Goal: Task Accomplishment & Management: Complete application form

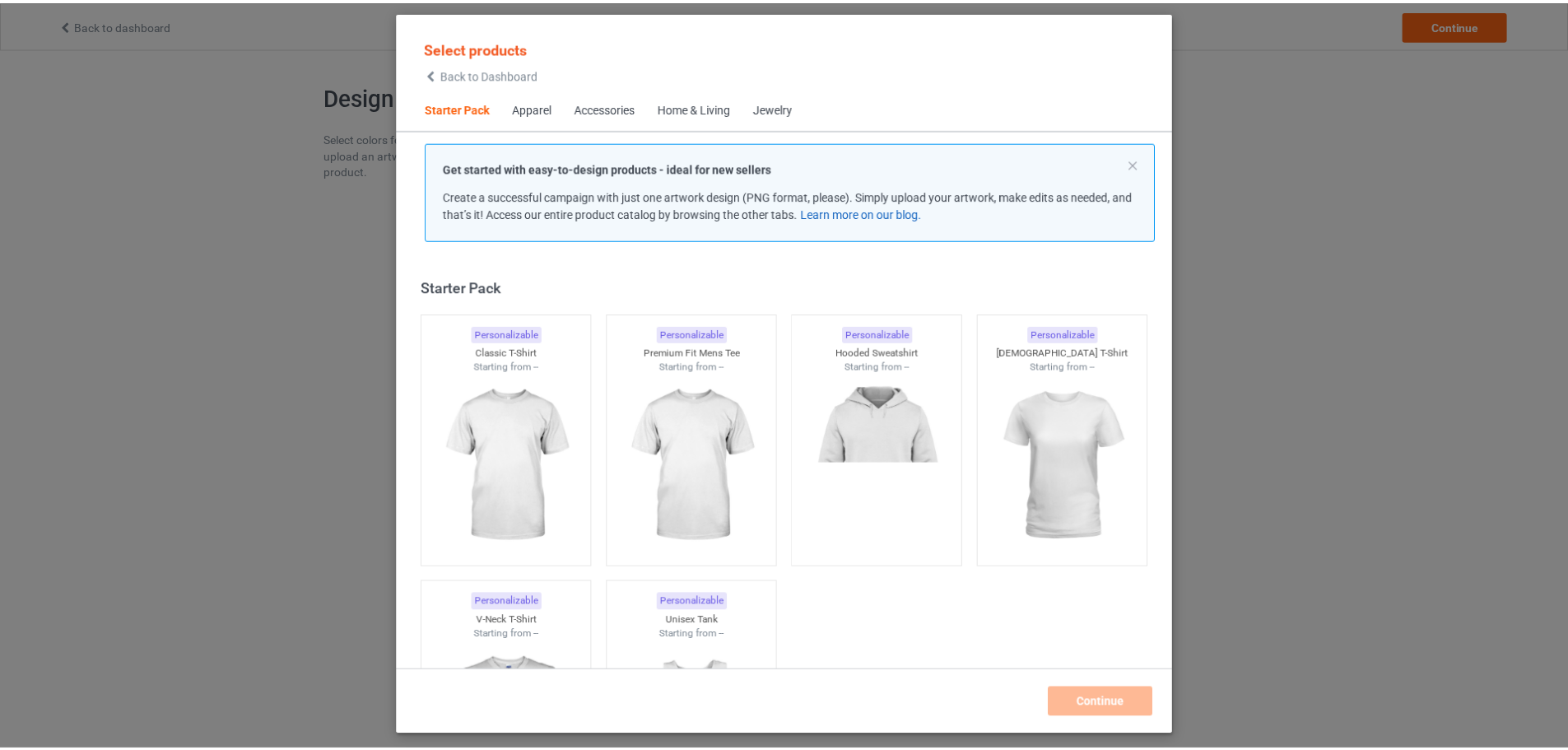
scroll to position [21, 0]
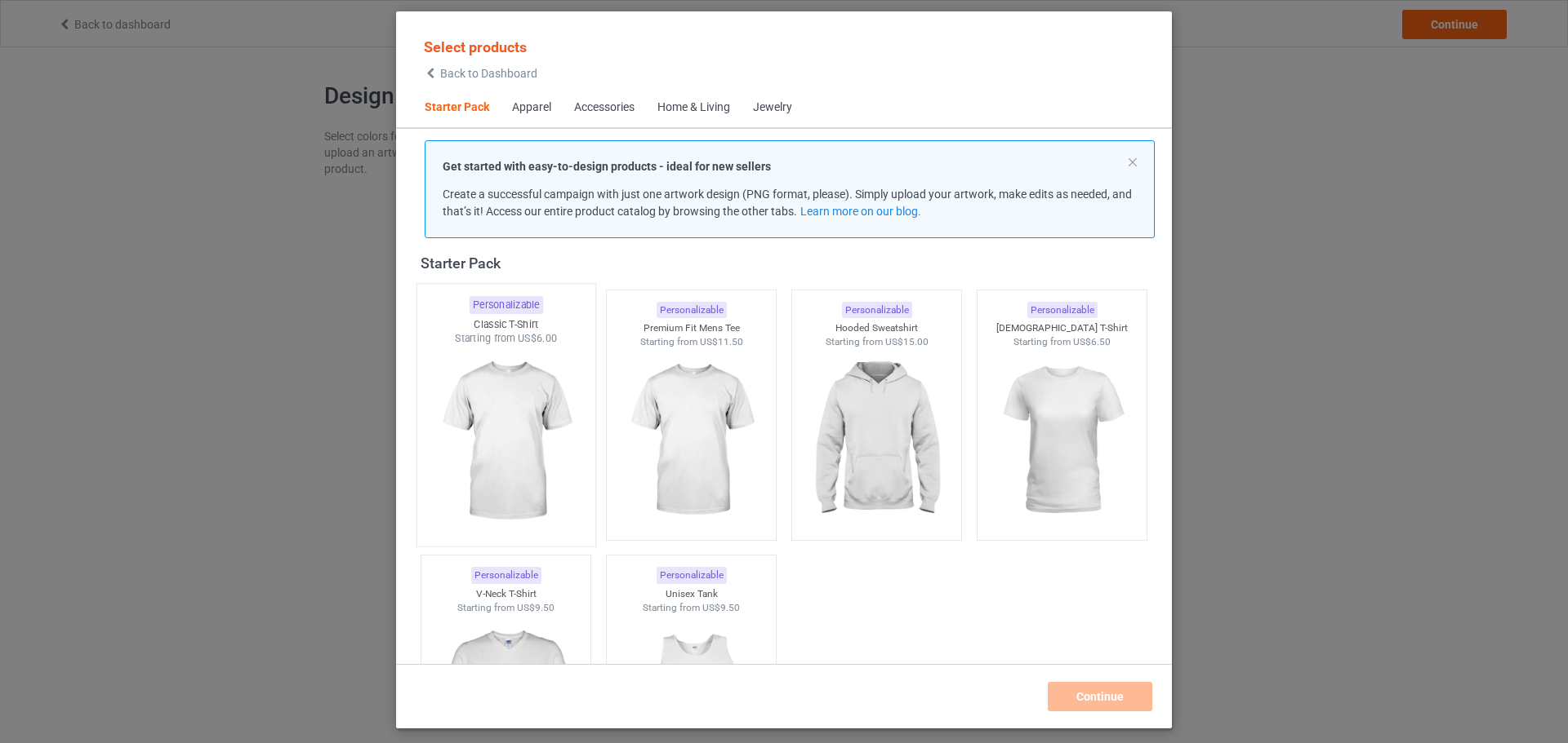
click at [551, 365] on img at bounding box center [505, 442] width 153 height 192
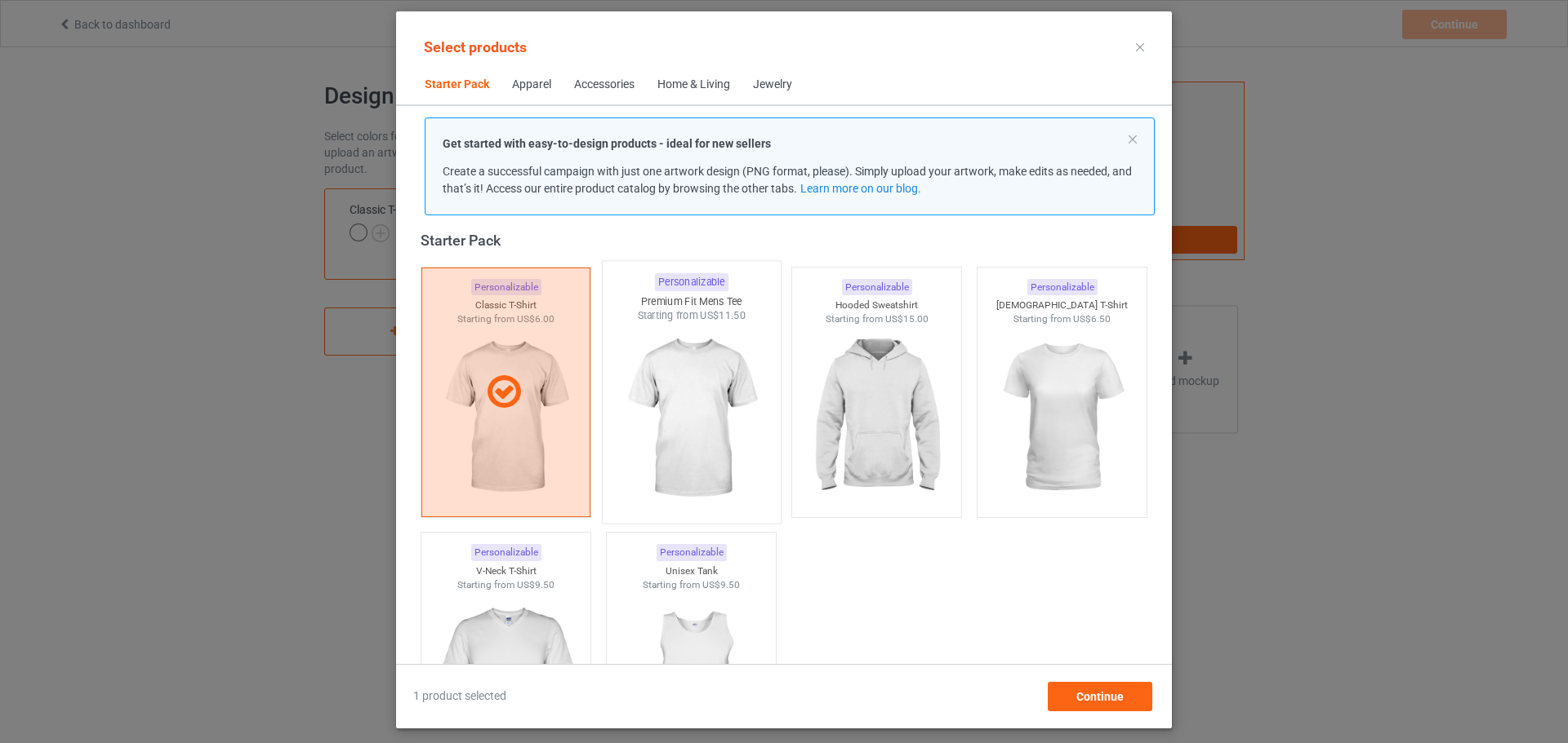
click at [661, 372] on img at bounding box center [691, 419] width 153 height 192
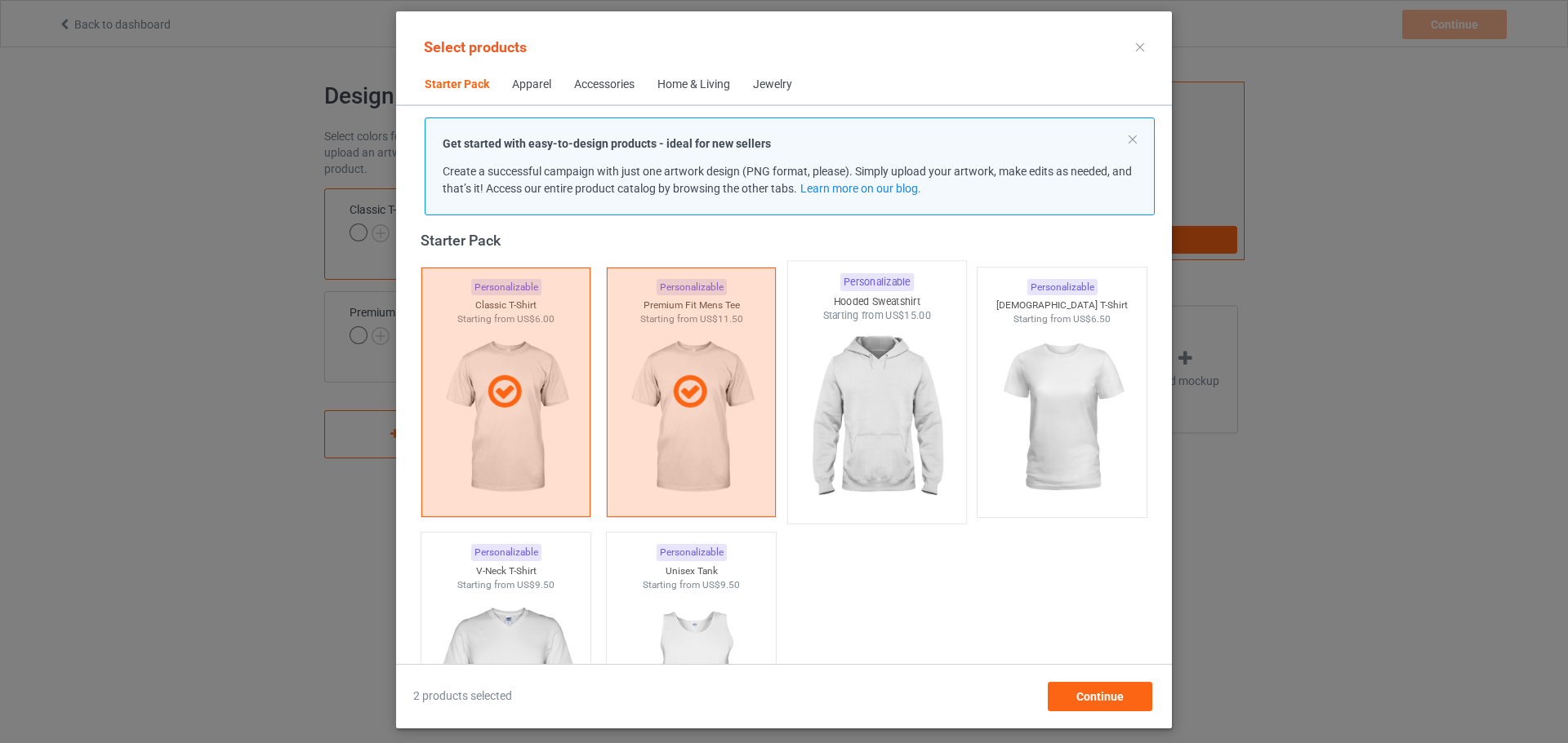
click at [868, 355] on img at bounding box center [876, 419] width 153 height 192
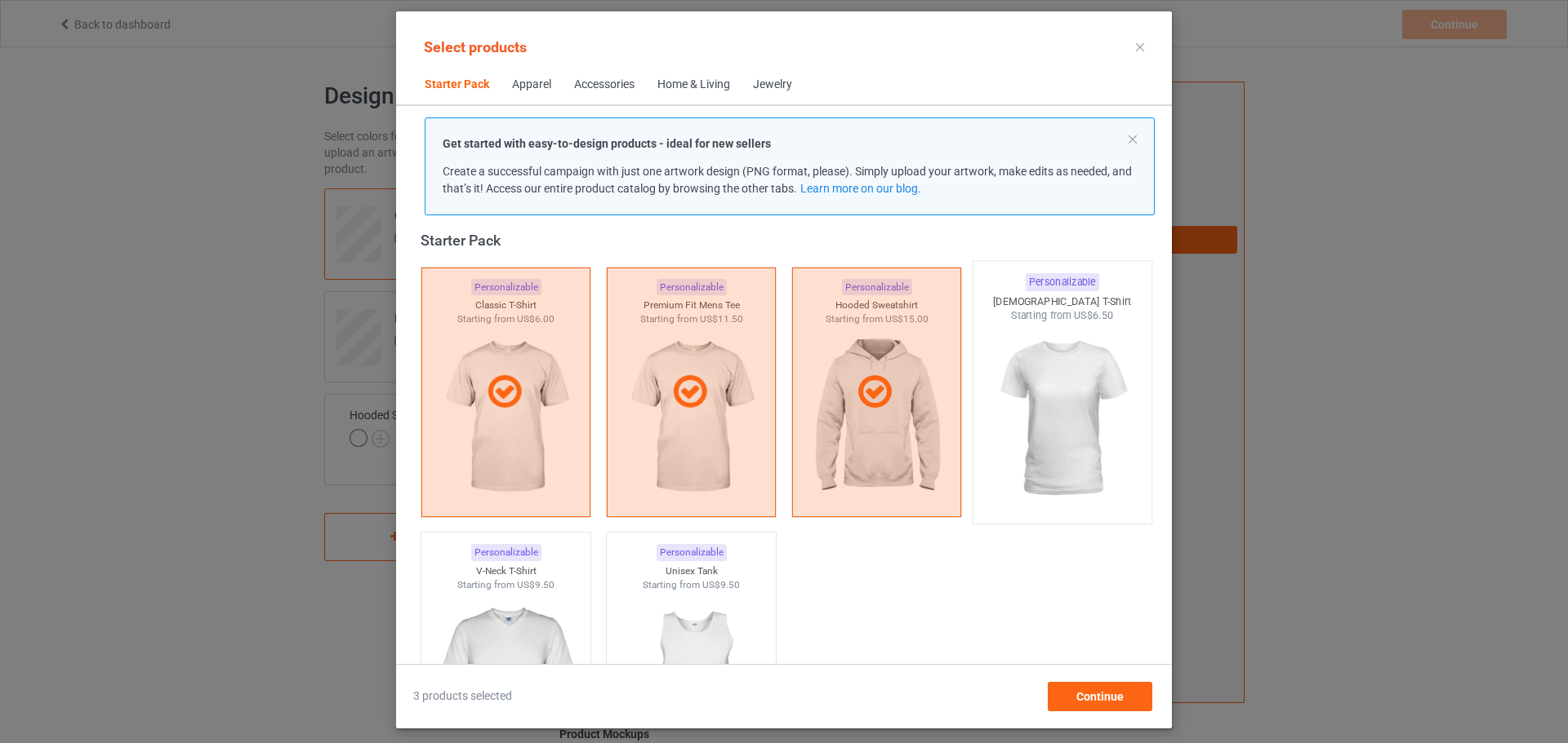
click at [1031, 345] on img at bounding box center [1062, 419] width 153 height 192
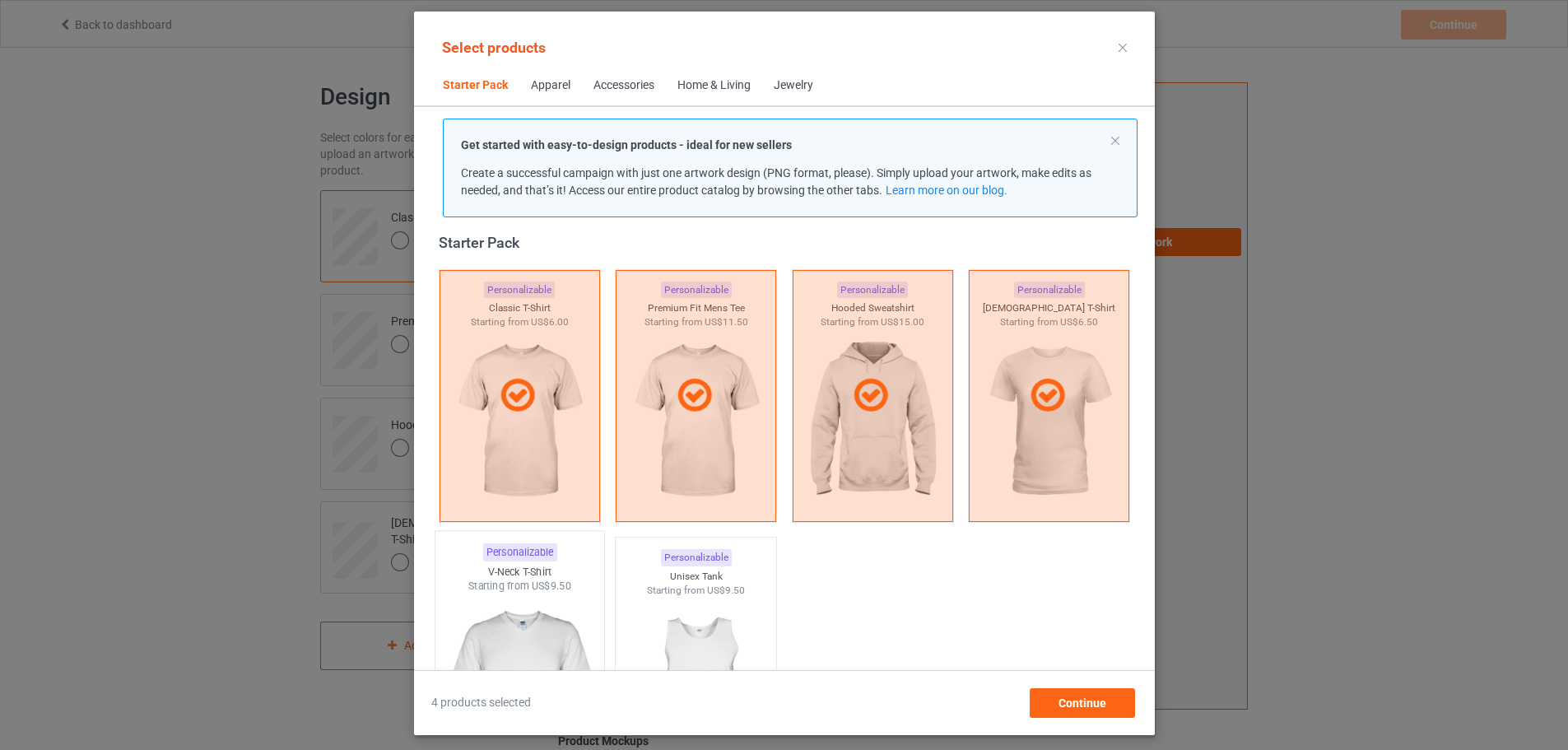
click at [531, 600] on img at bounding box center [519, 690] width 154 height 194
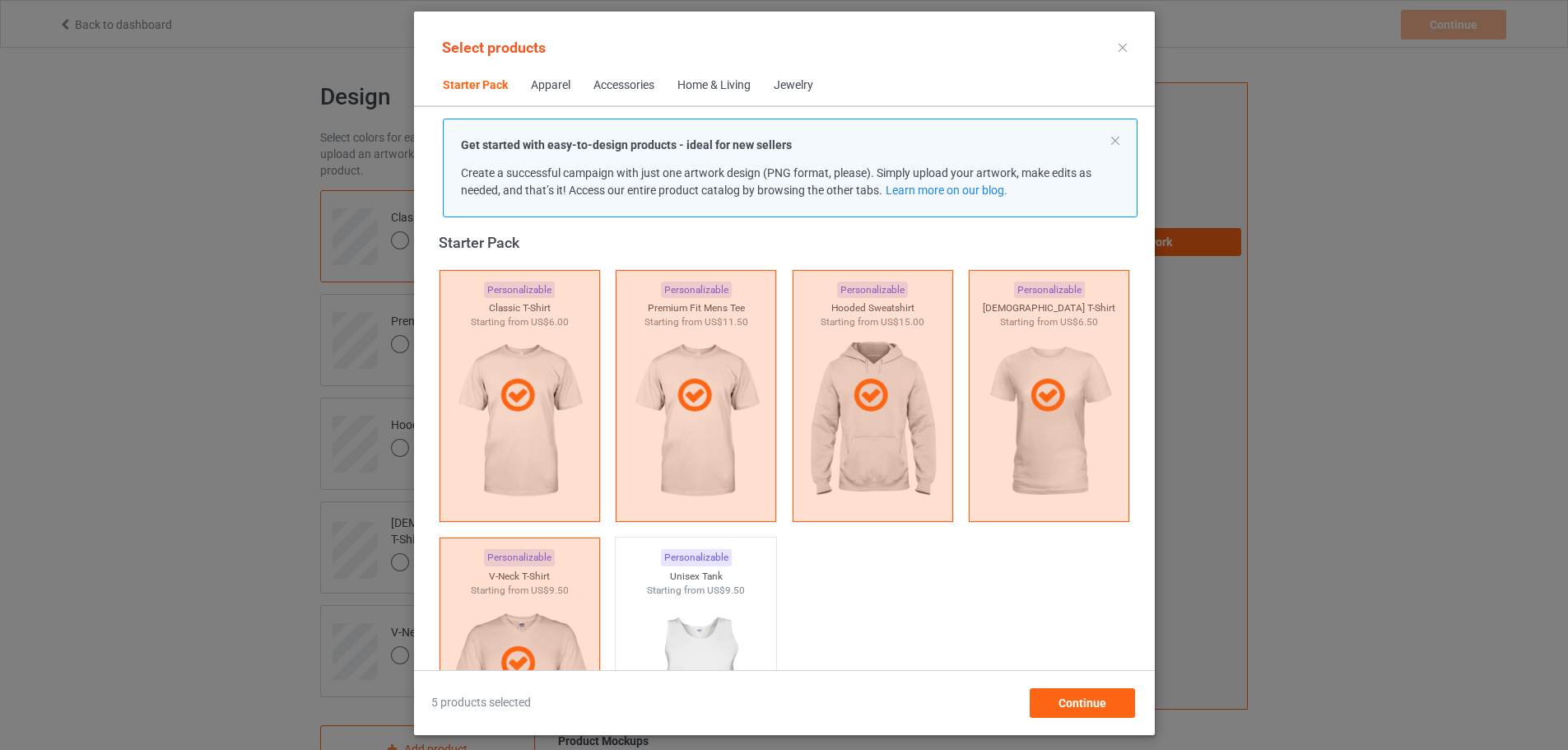
drag, startPoint x: 686, startPoint y: 103, endPoint x: 696, endPoint y: 97, distance: 11.7
click at [686, 102] on span "Home & Living" at bounding box center [714, 86] width 97 height 39
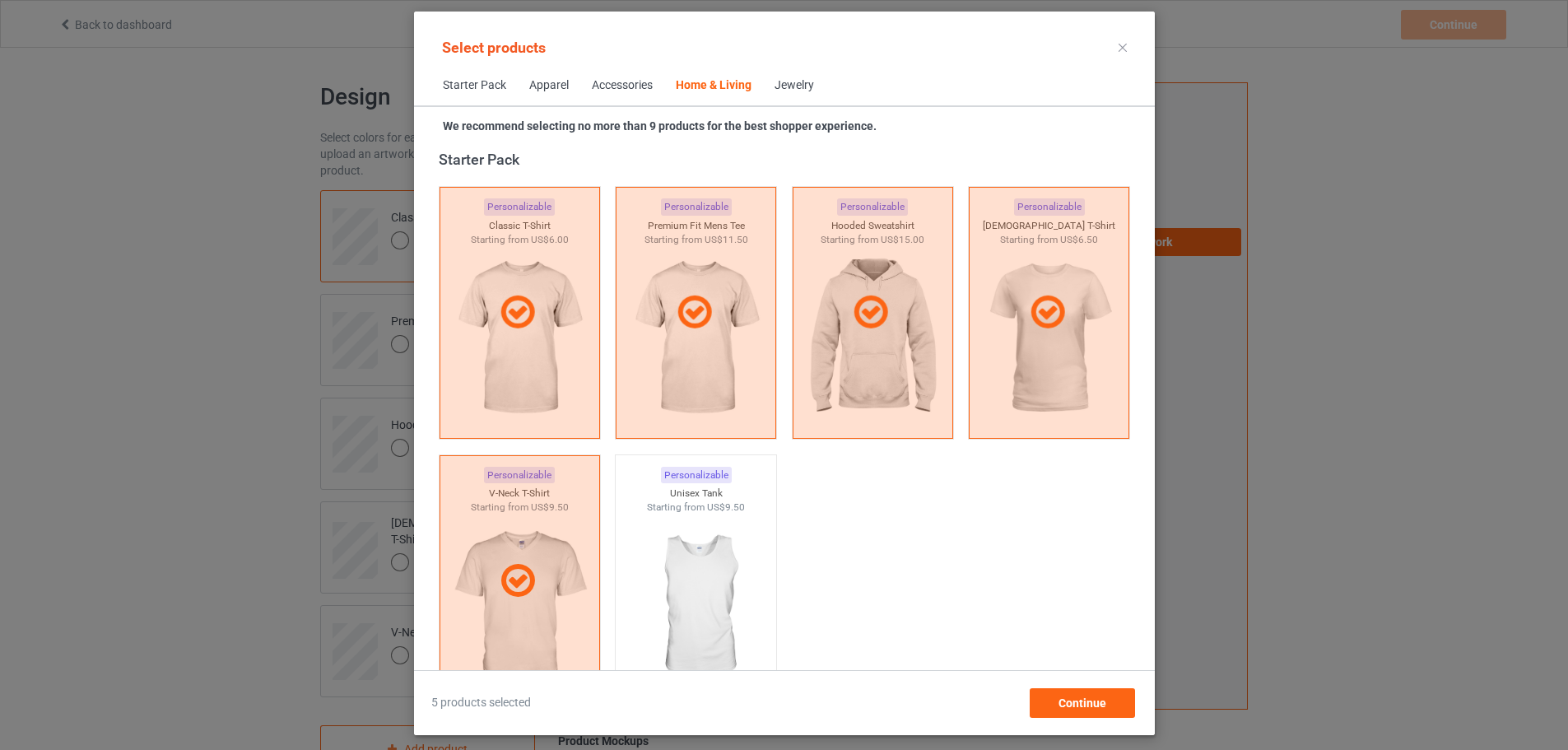
scroll to position [7429, 0]
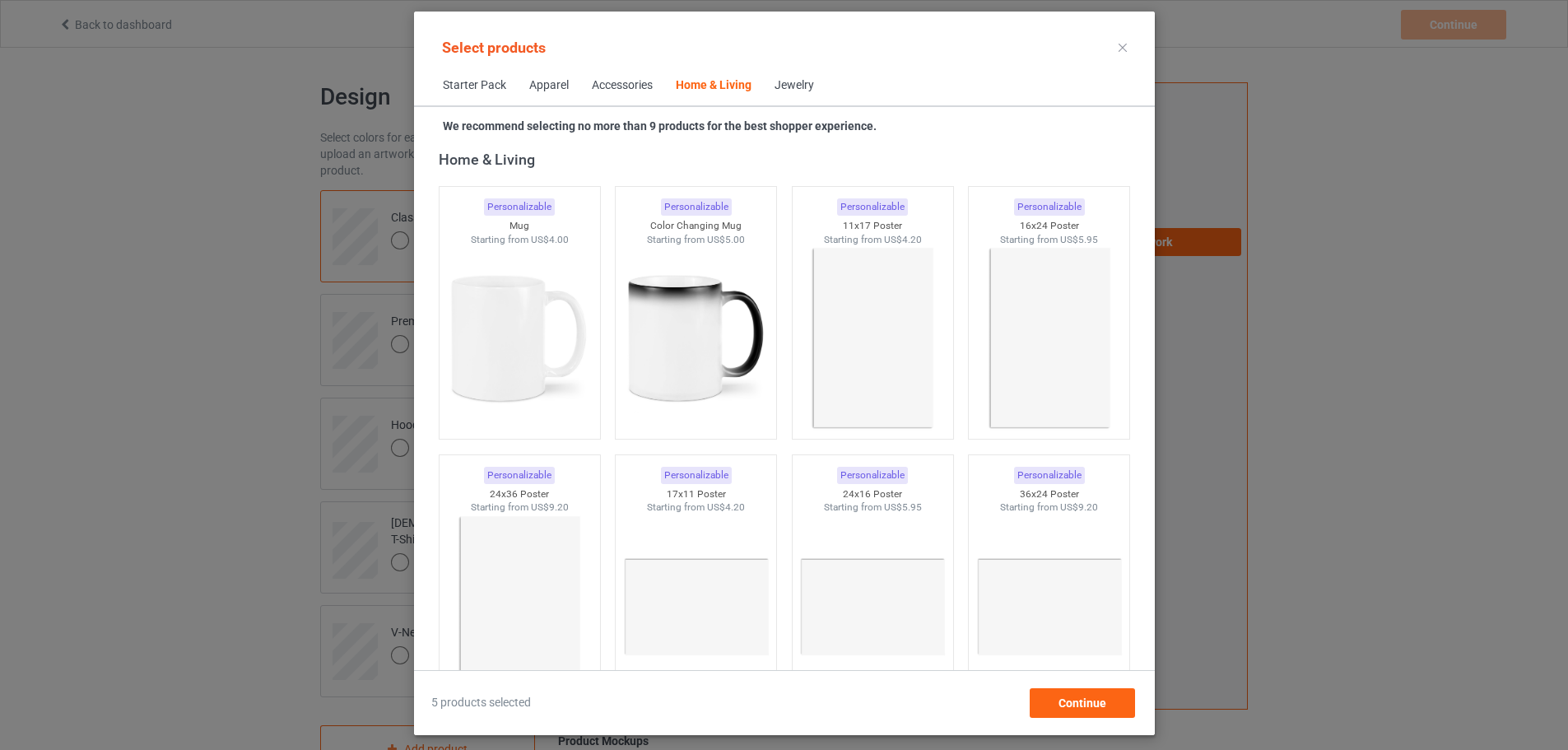
click at [709, 88] on div "Home & Living" at bounding box center [713, 86] width 75 height 17
click at [516, 325] on img at bounding box center [519, 340] width 154 height 194
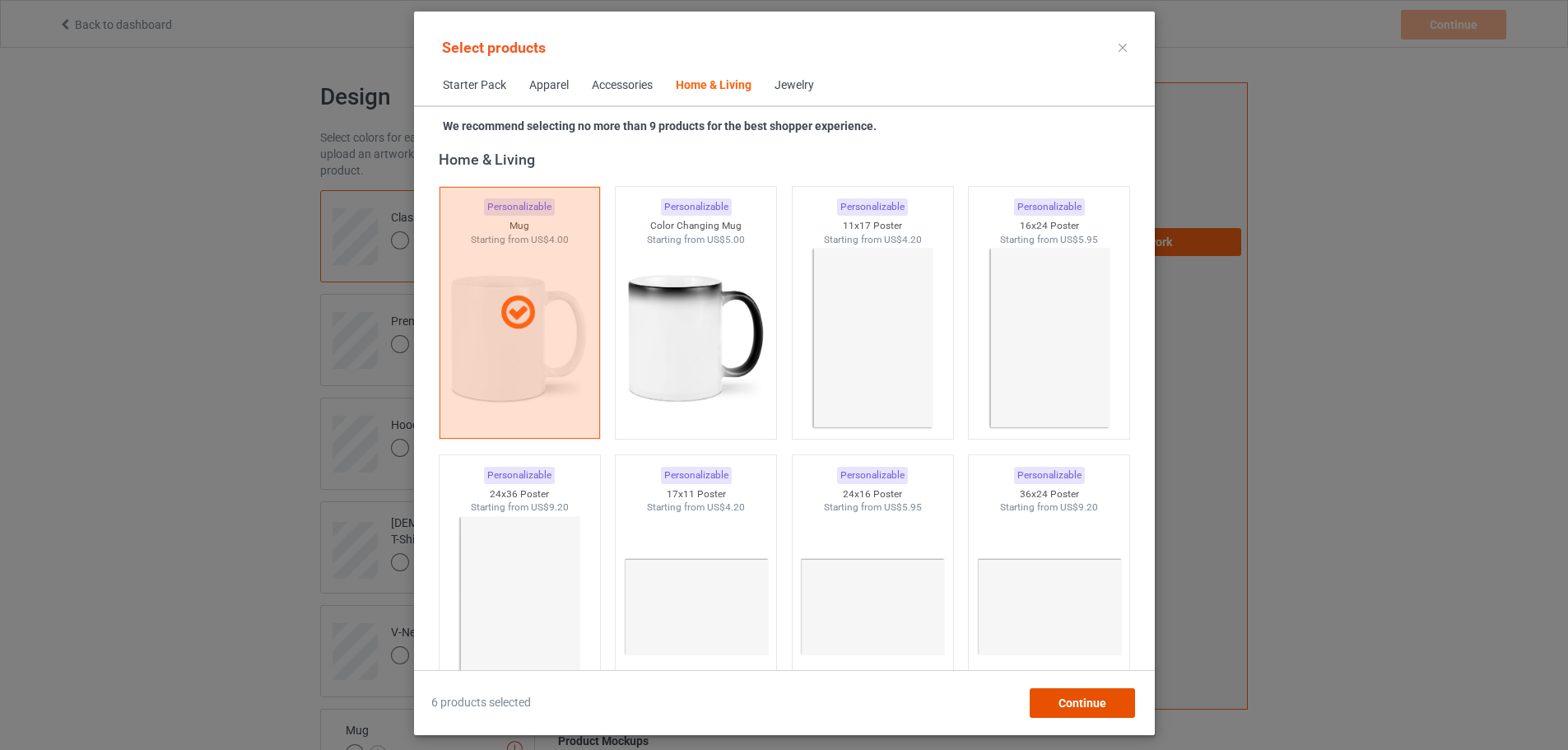
click at [1079, 699] on span "Continue" at bounding box center [1081, 703] width 47 height 13
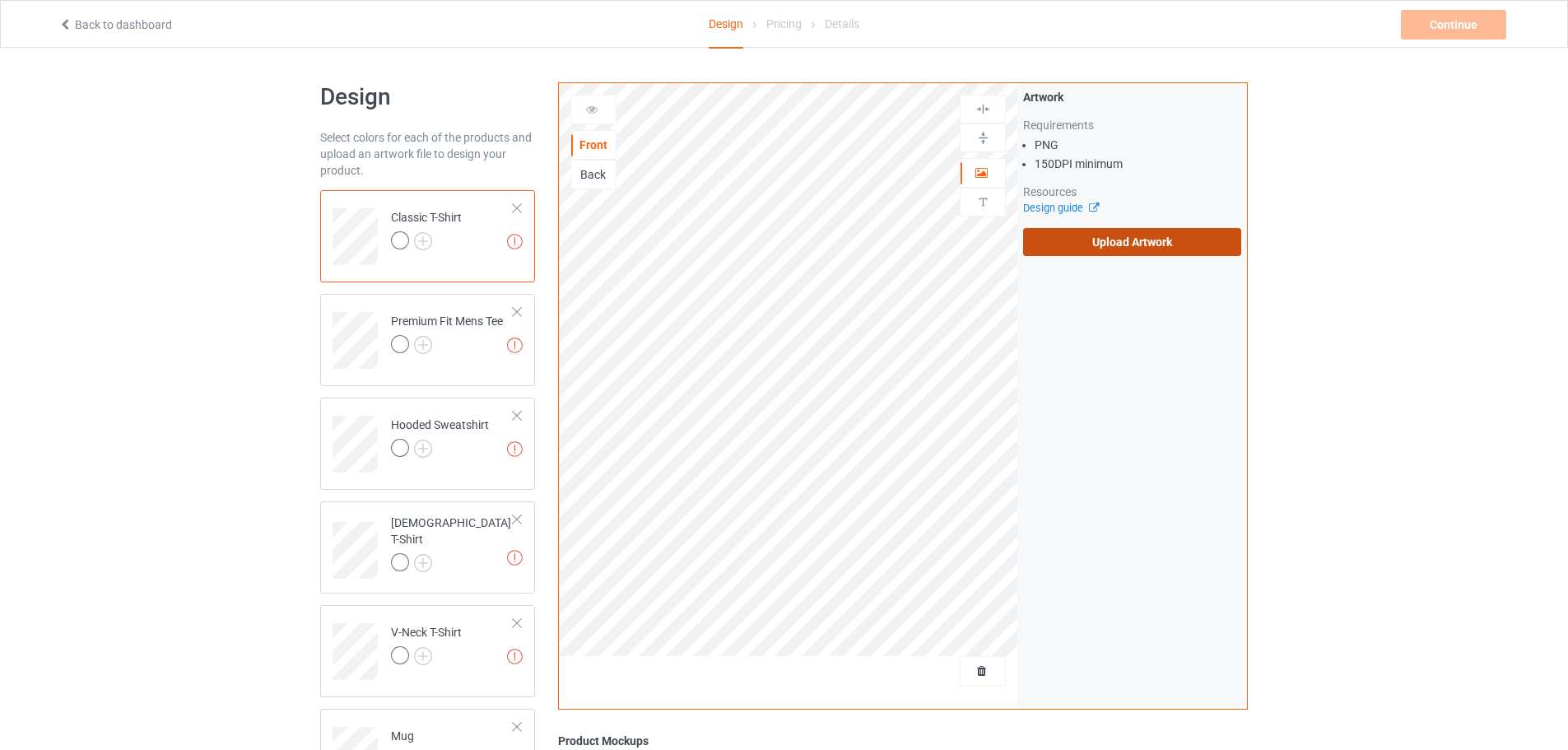
click at [1084, 241] on label "Upload Artwork" at bounding box center [1132, 242] width 219 height 28
click at [0, 0] on input "Upload Artwork" at bounding box center [0, 0] width 0 height 0
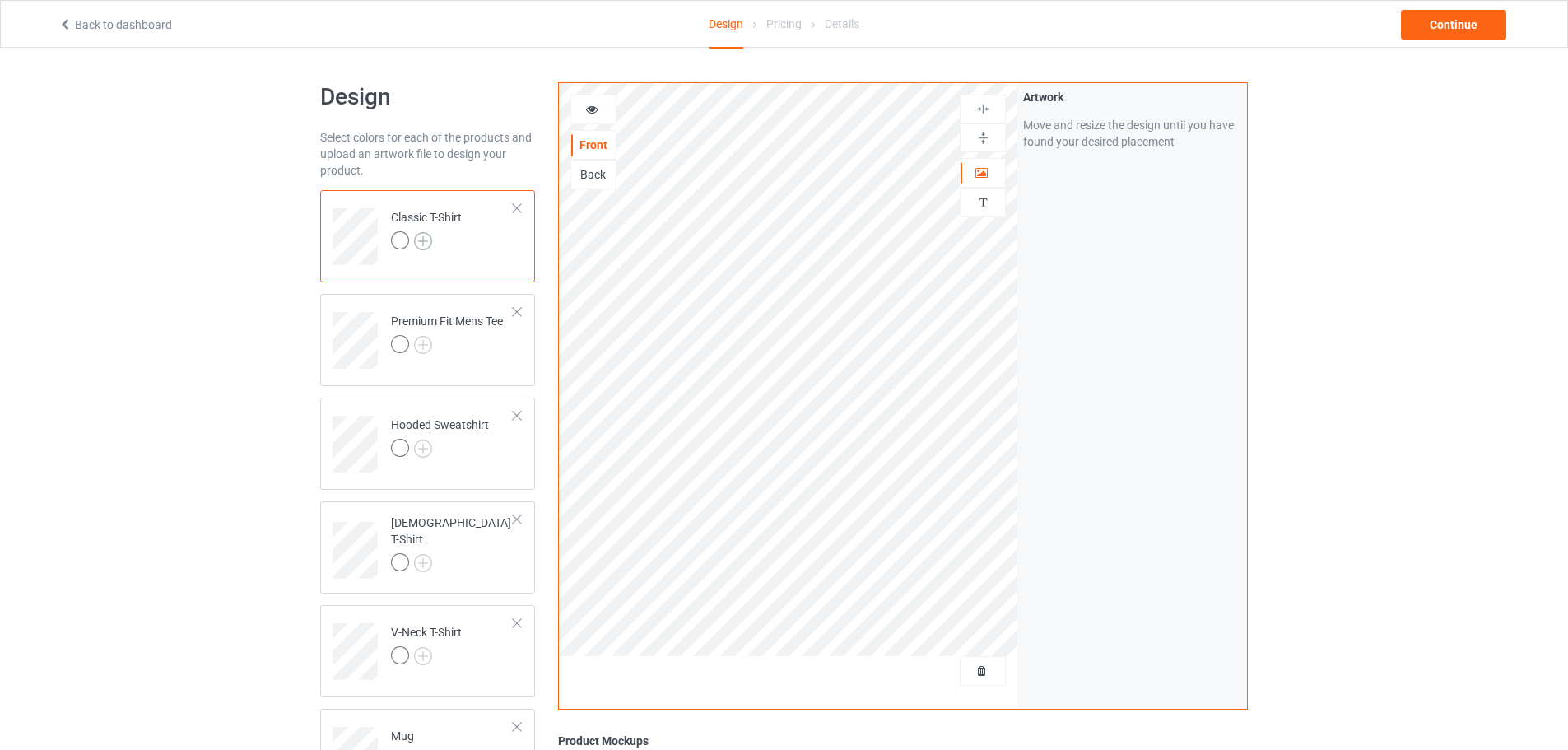
click at [426, 240] on img at bounding box center [422, 241] width 18 height 18
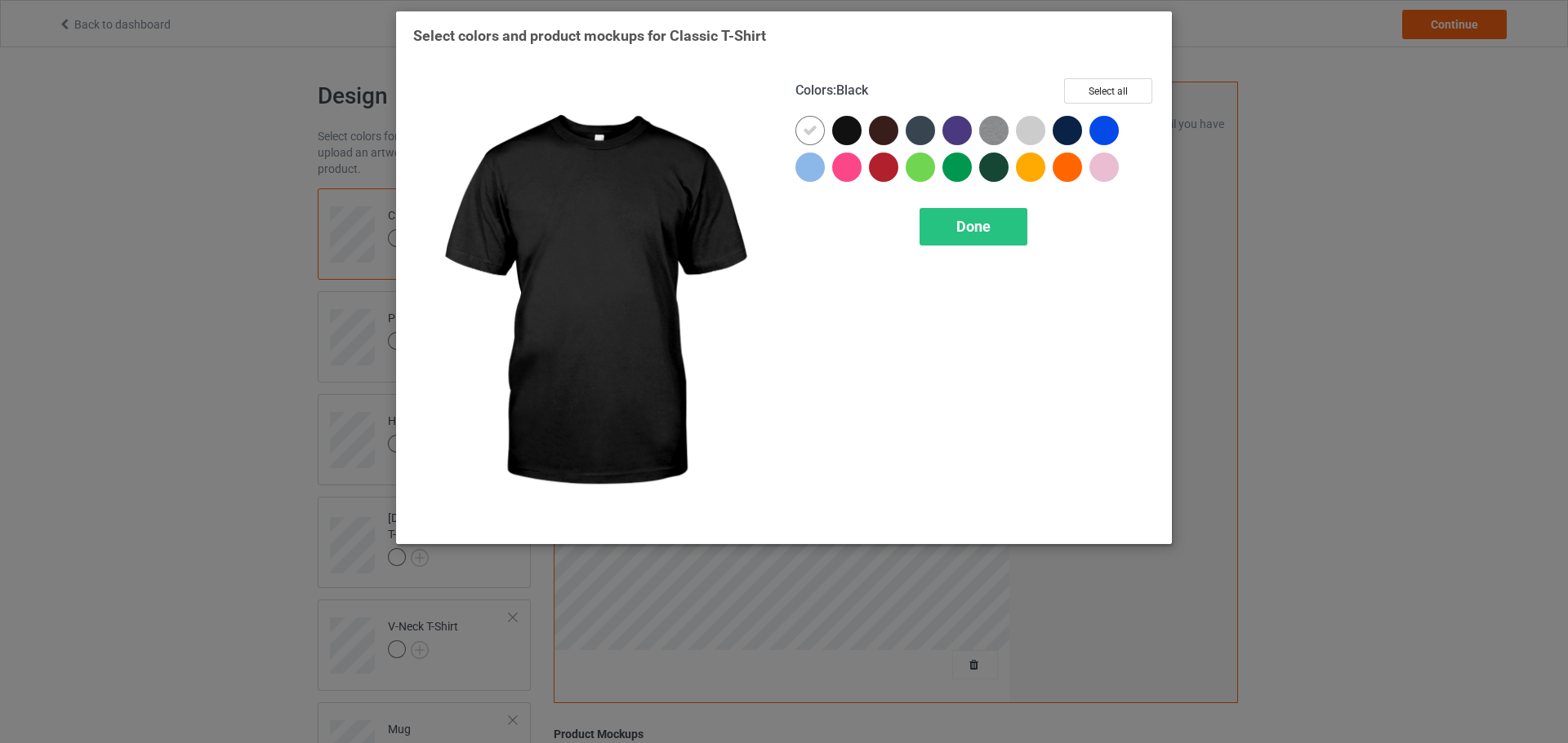
click at [847, 132] on div at bounding box center [847, 131] width 30 height 29
click at [827, 131] on div at bounding box center [814, 135] width 37 height 37
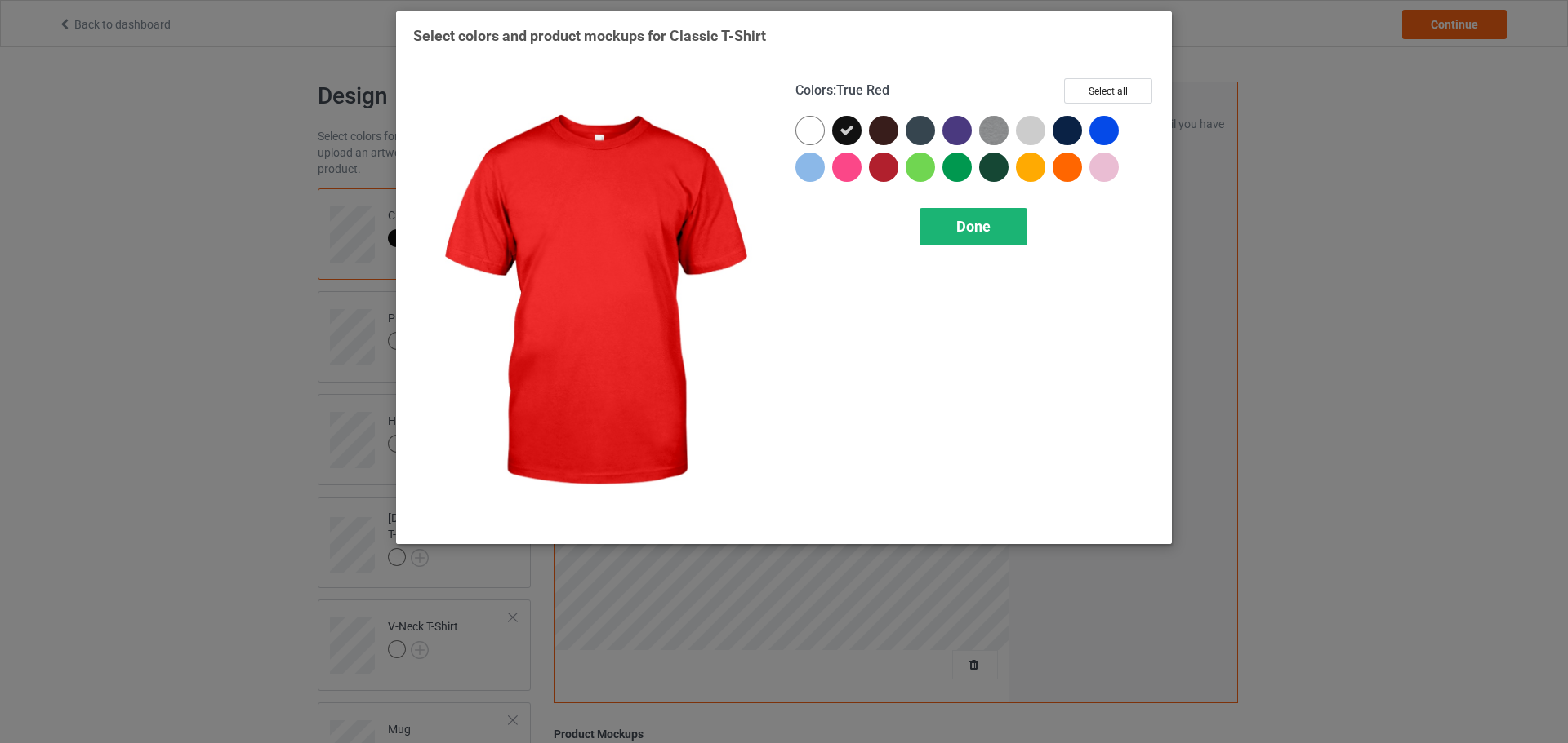
click at [929, 213] on div "Done" at bounding box center [973, 227] width 108 height 38
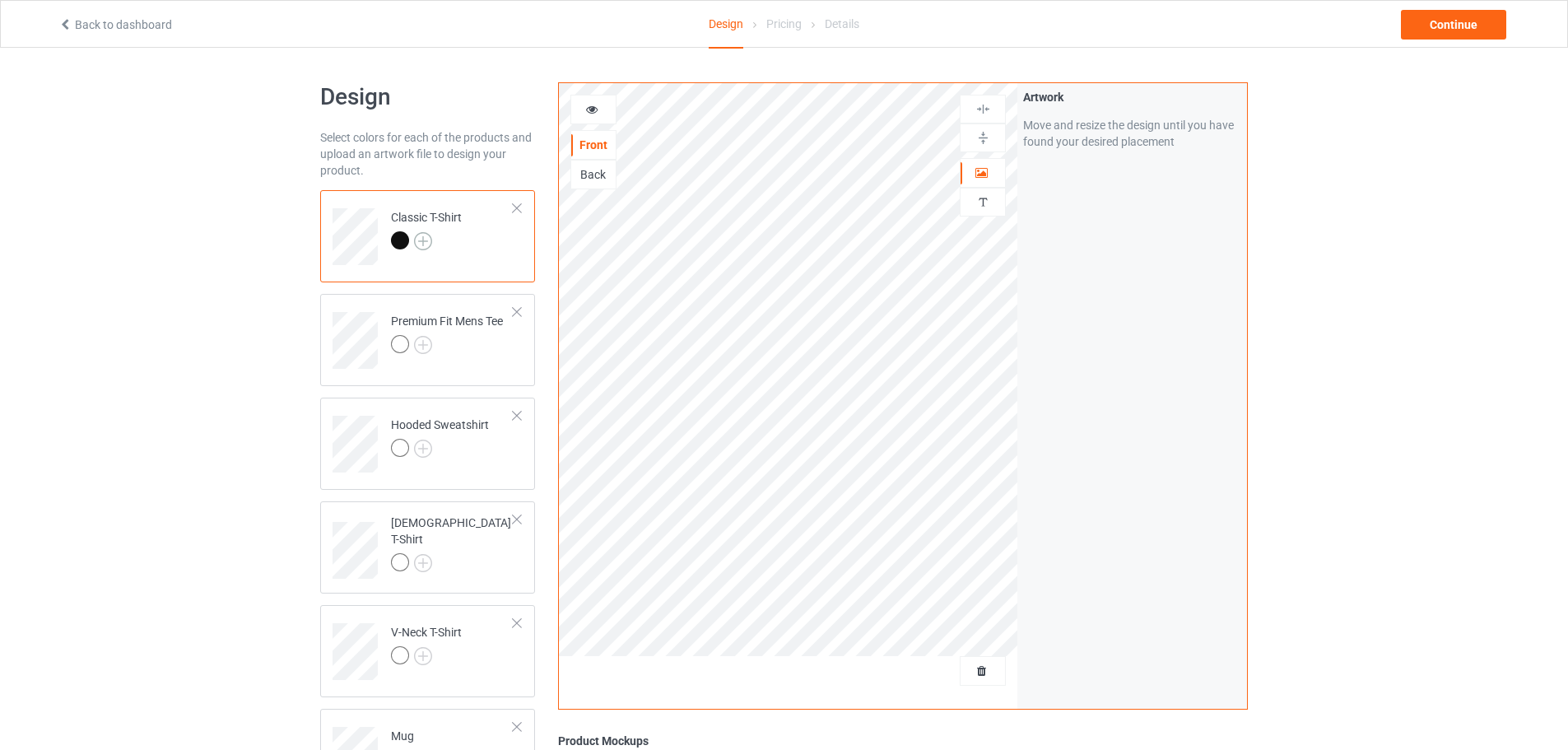
click at [428, 241] on img at bounding box center [422, 241] width 18 height 18
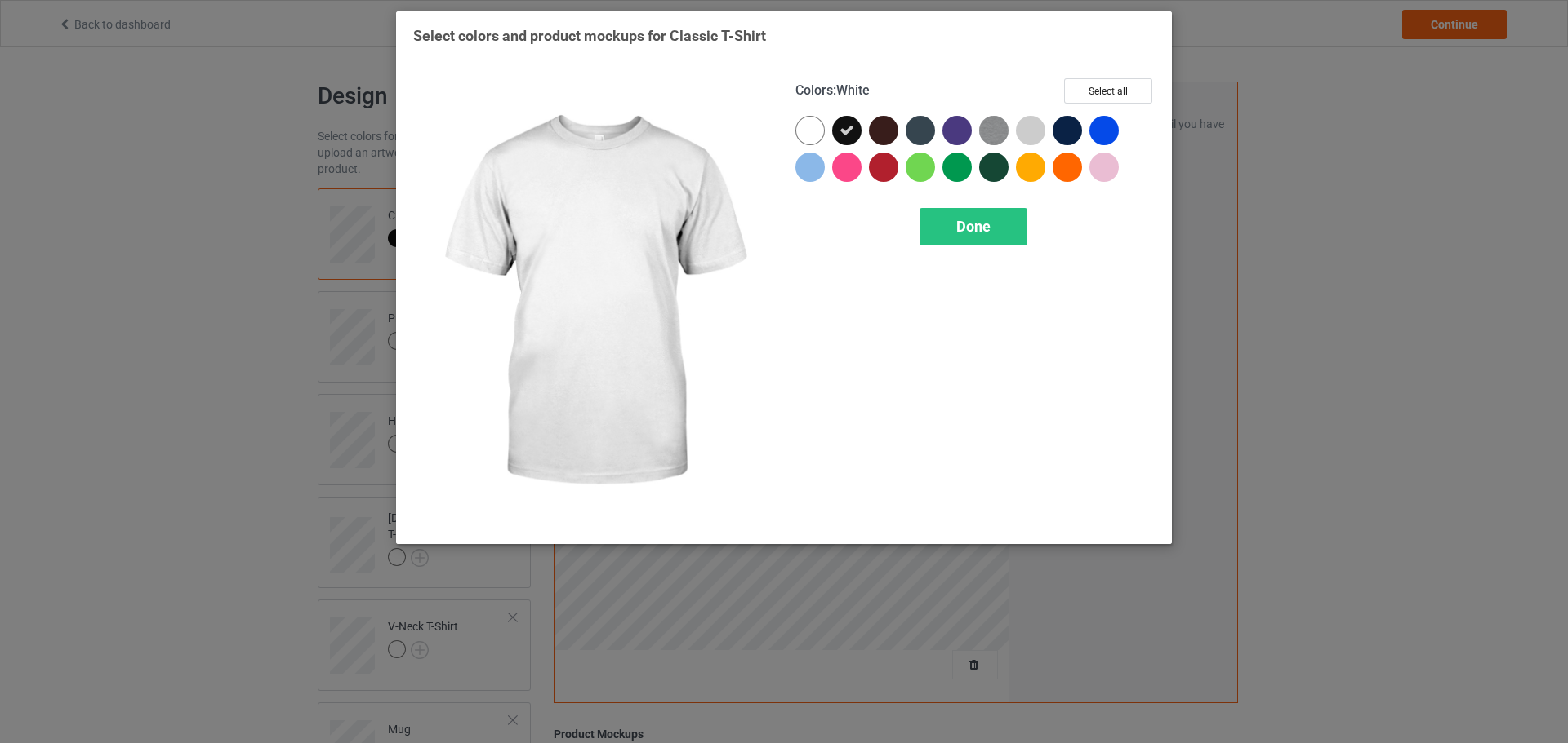
click at [805, 131] on div at bounding box center [810, 131] width 30 height 29
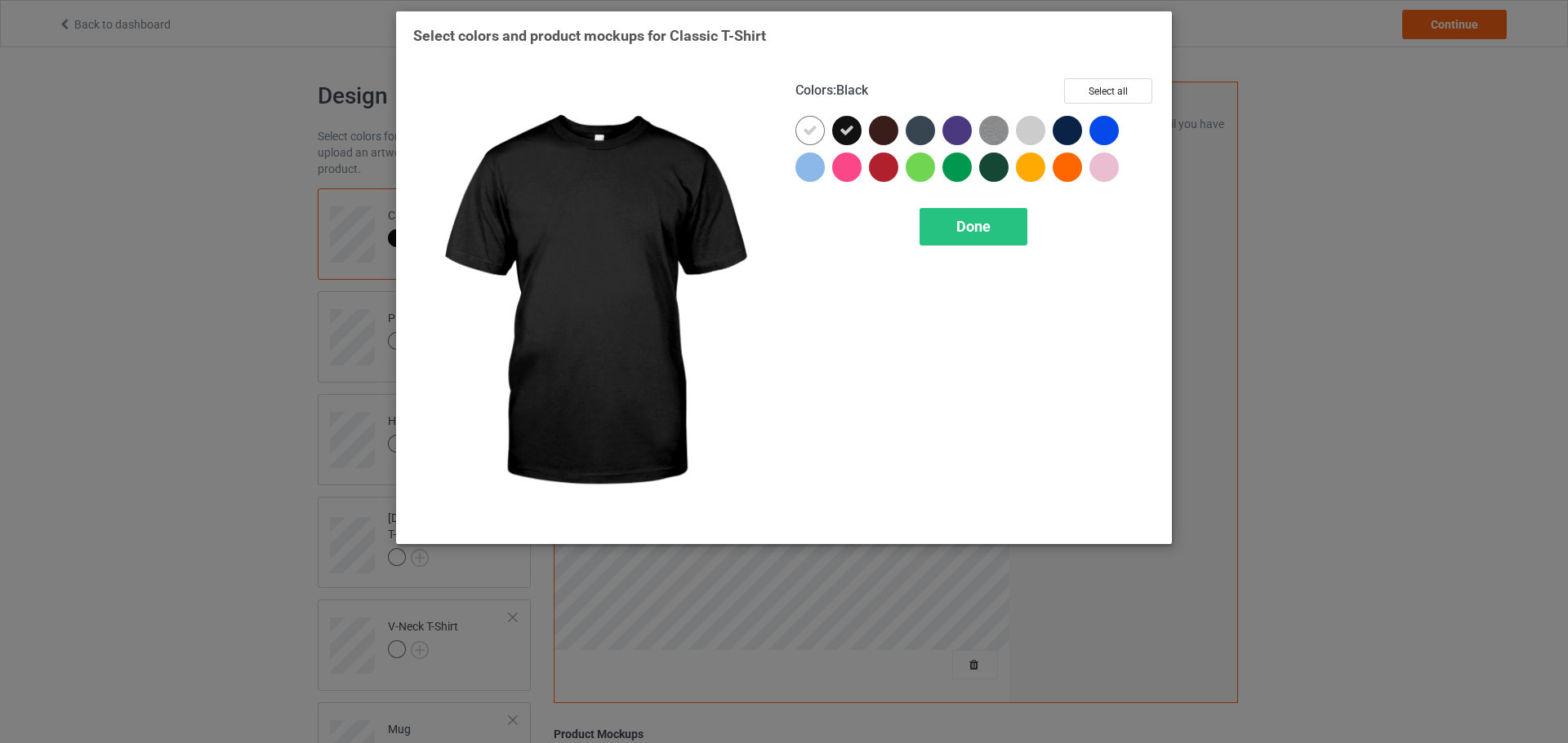
click at [846, 131] on icon at bounding box center [847, 131] width 15 height 15
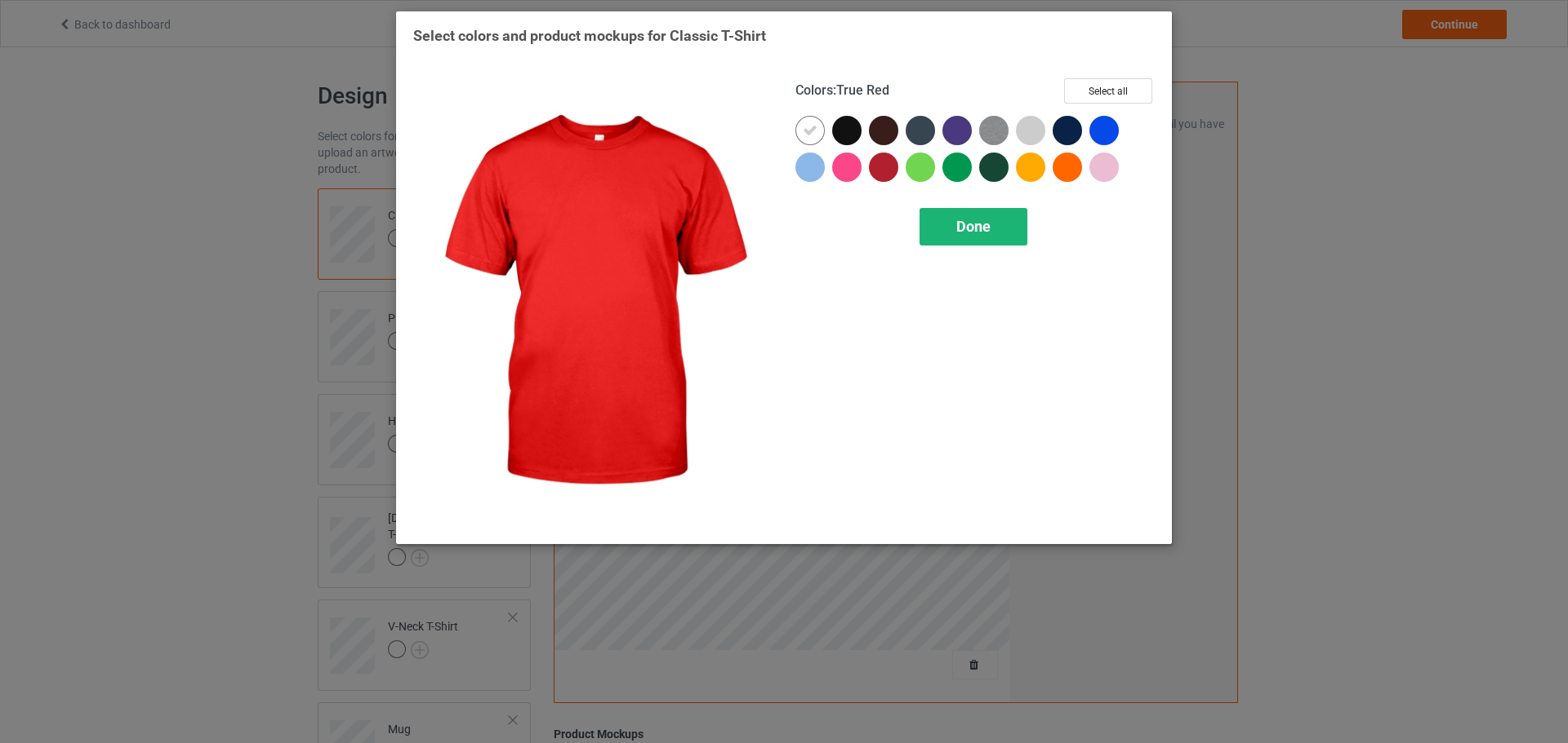
click at [976, 231] on span "Done" at bounding box center [973, 226] width 34 height 18
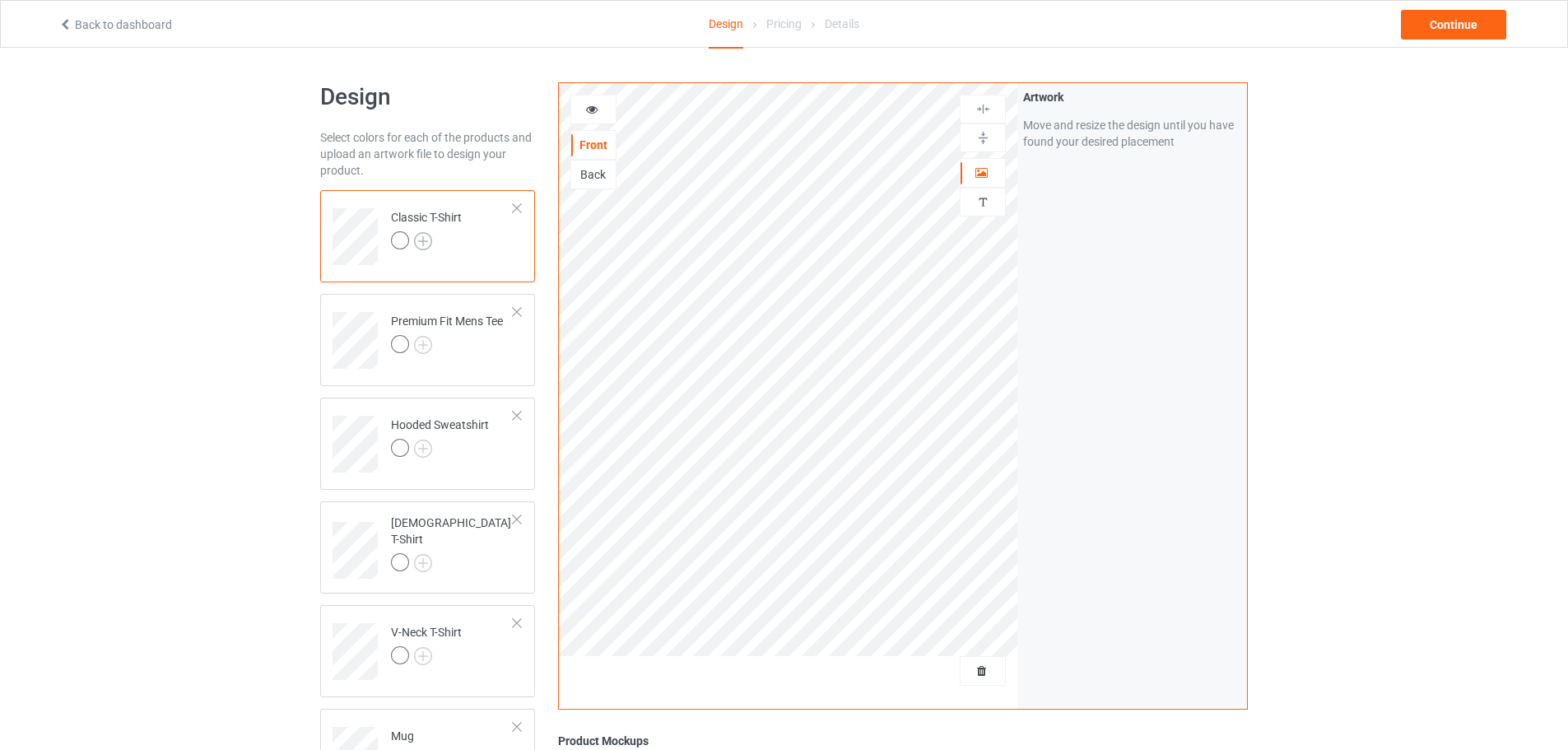
click at [429, 239] on img at bounding box center [422, 241] width 18 height 18
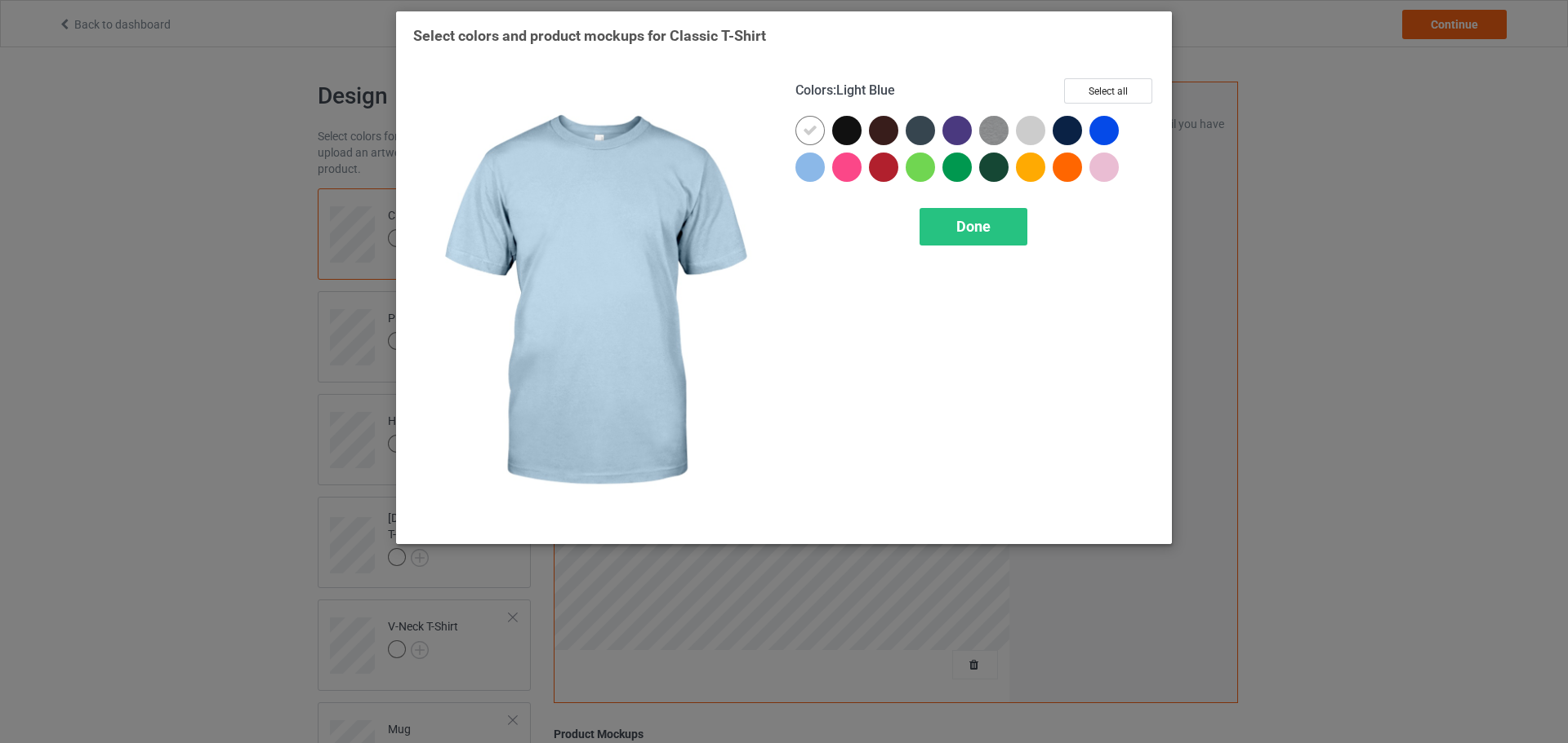
click at [807, 167] on div at bounding box center [810, 168] width 30 height 29
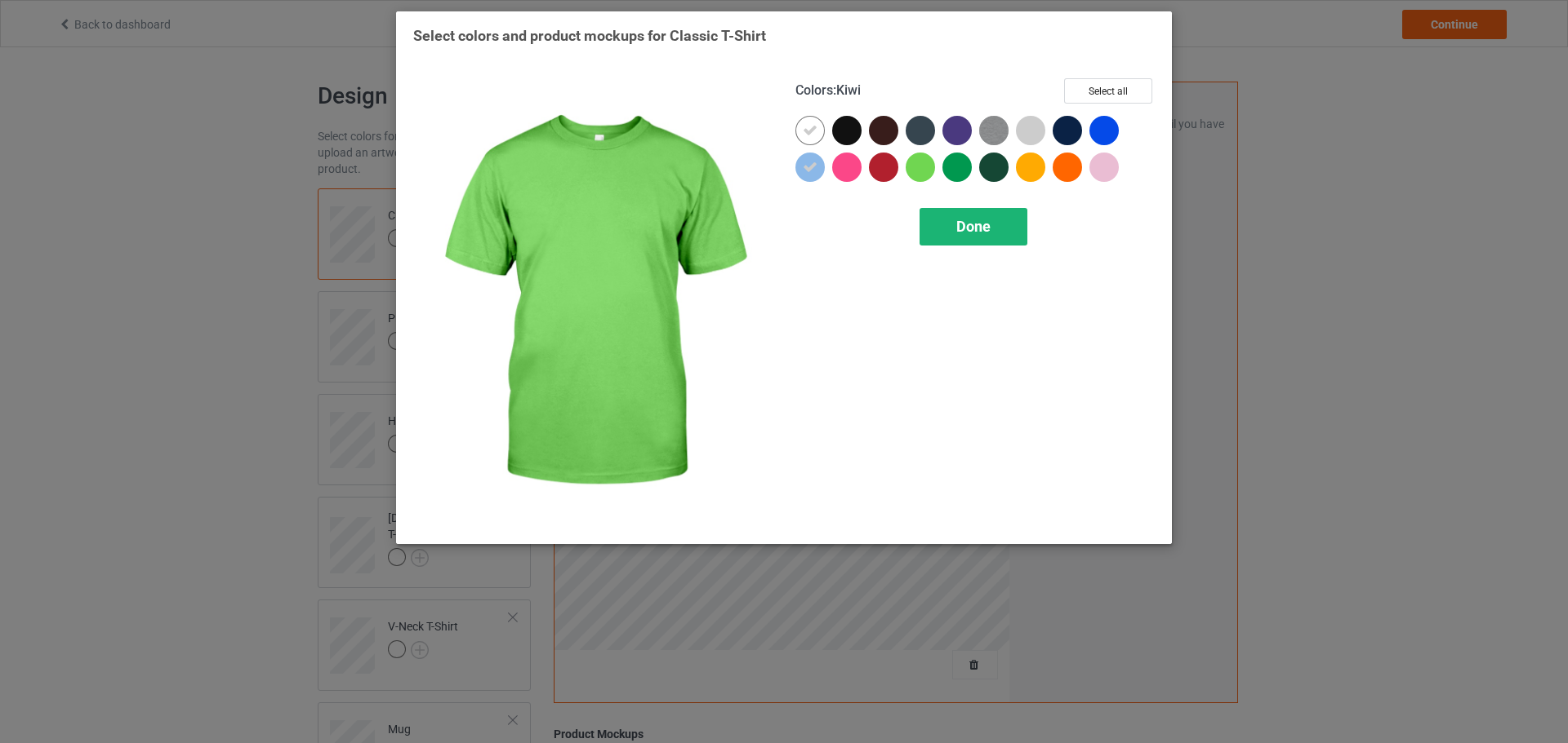
click at [963, 218] on span "Done" at bounding box center [973, 226] width 34 height 18
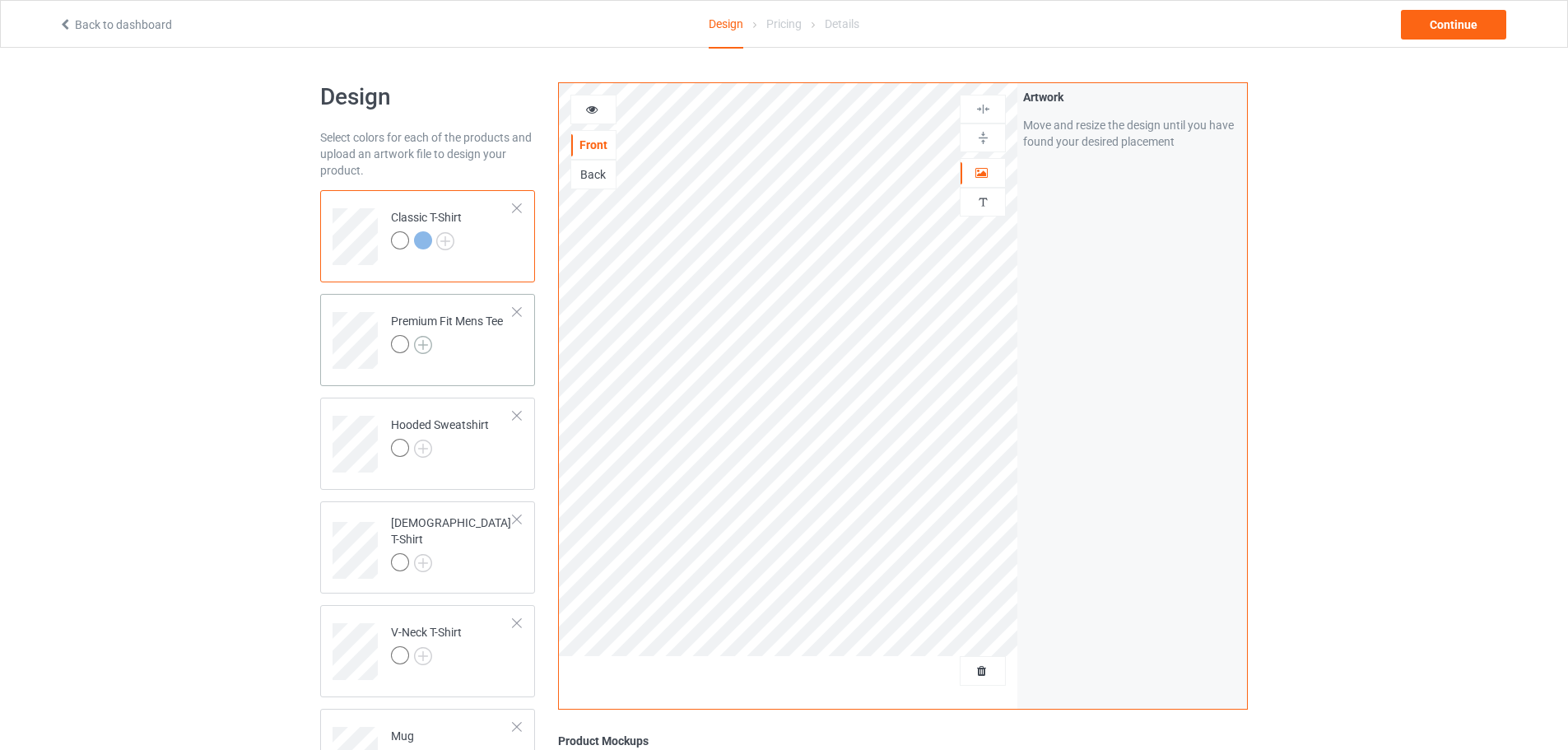
click at [426, 343] on img at bounding box center [422, 344] width 18 height 18
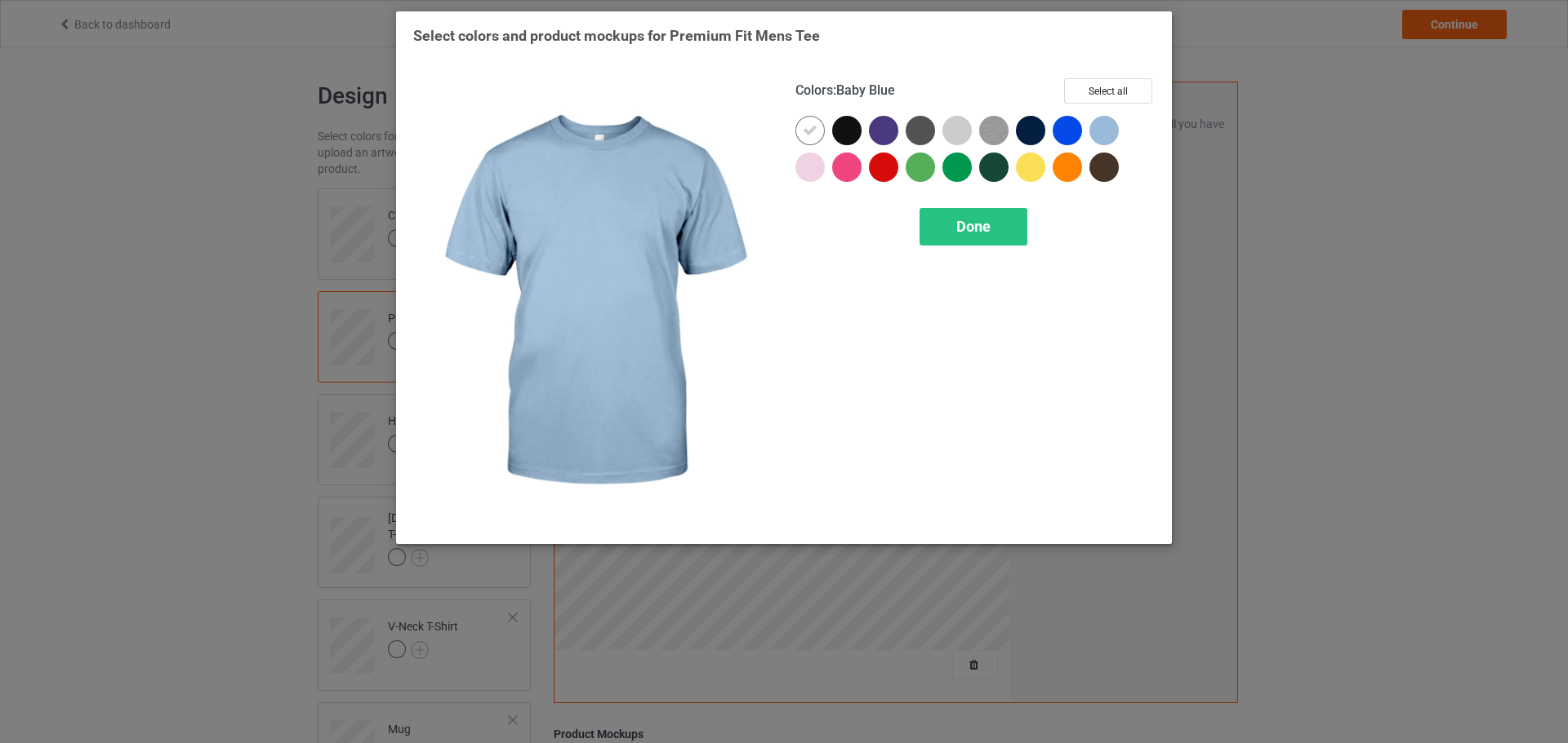
click at [1099, 132] on div at bounding box center [1104, 131] width 30 height 29
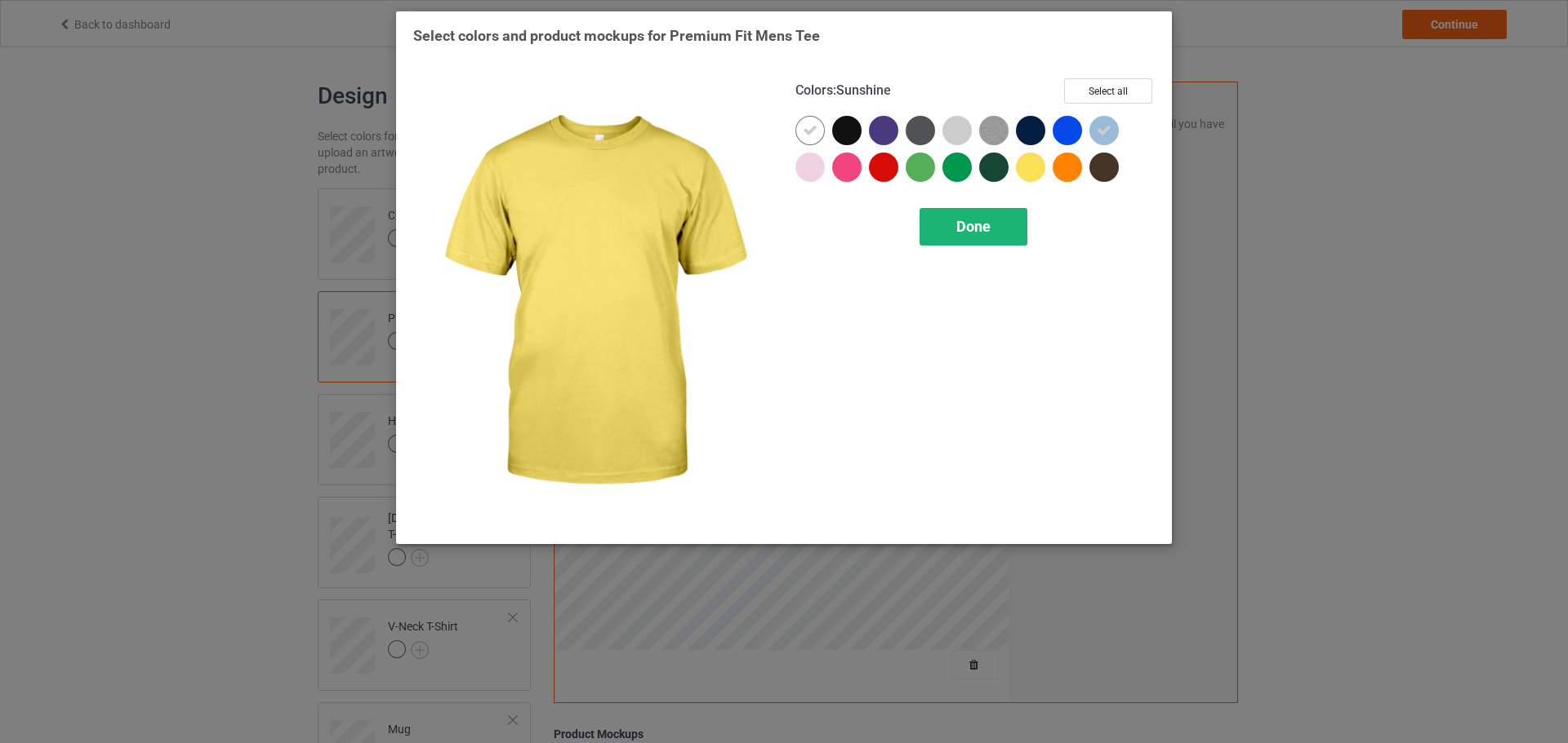
click at [1007, 223] on div "Done" at bounding box center [973, 227] width 108 height 38
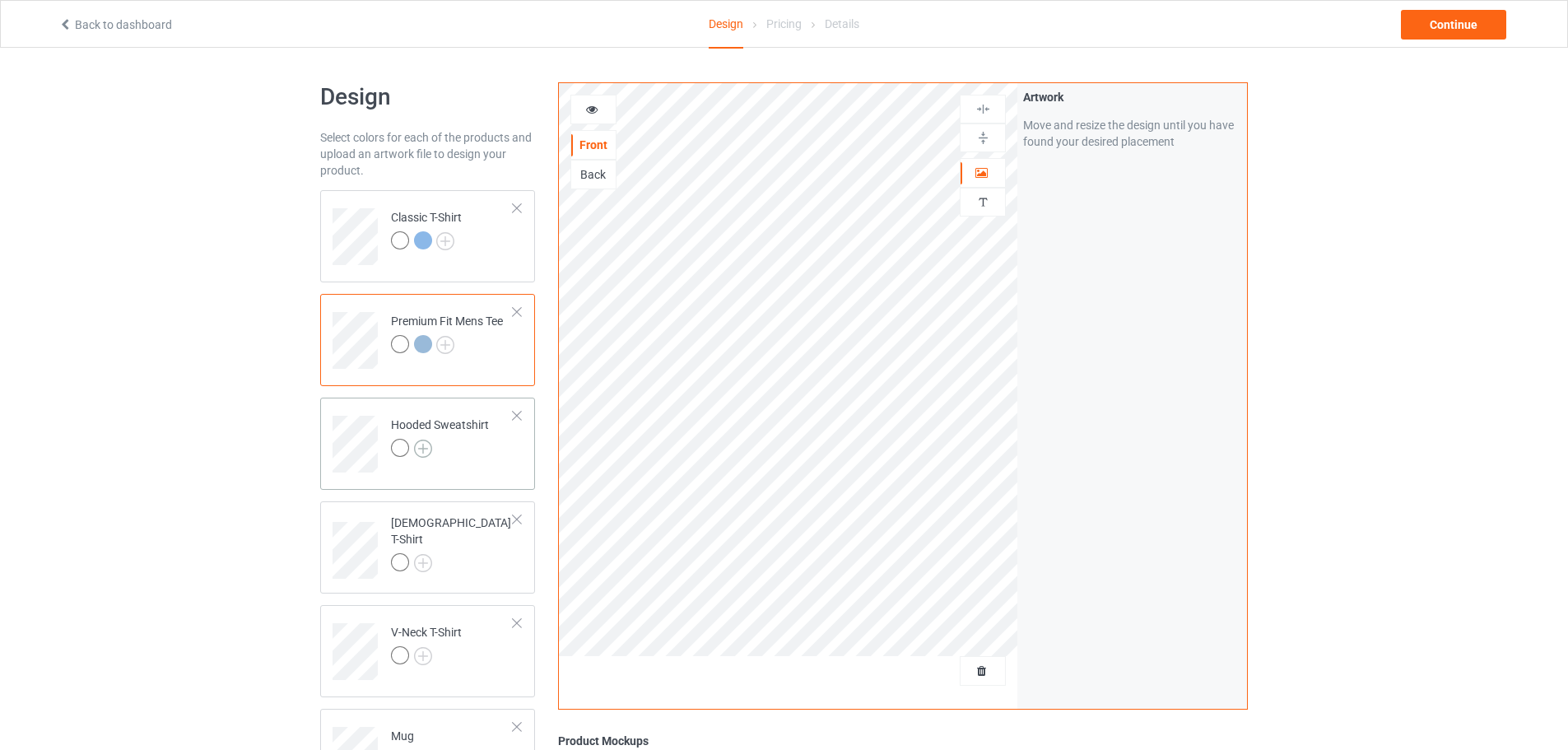
click at [424, 441] on img at bounding box center [422, 449] width 18 height 18
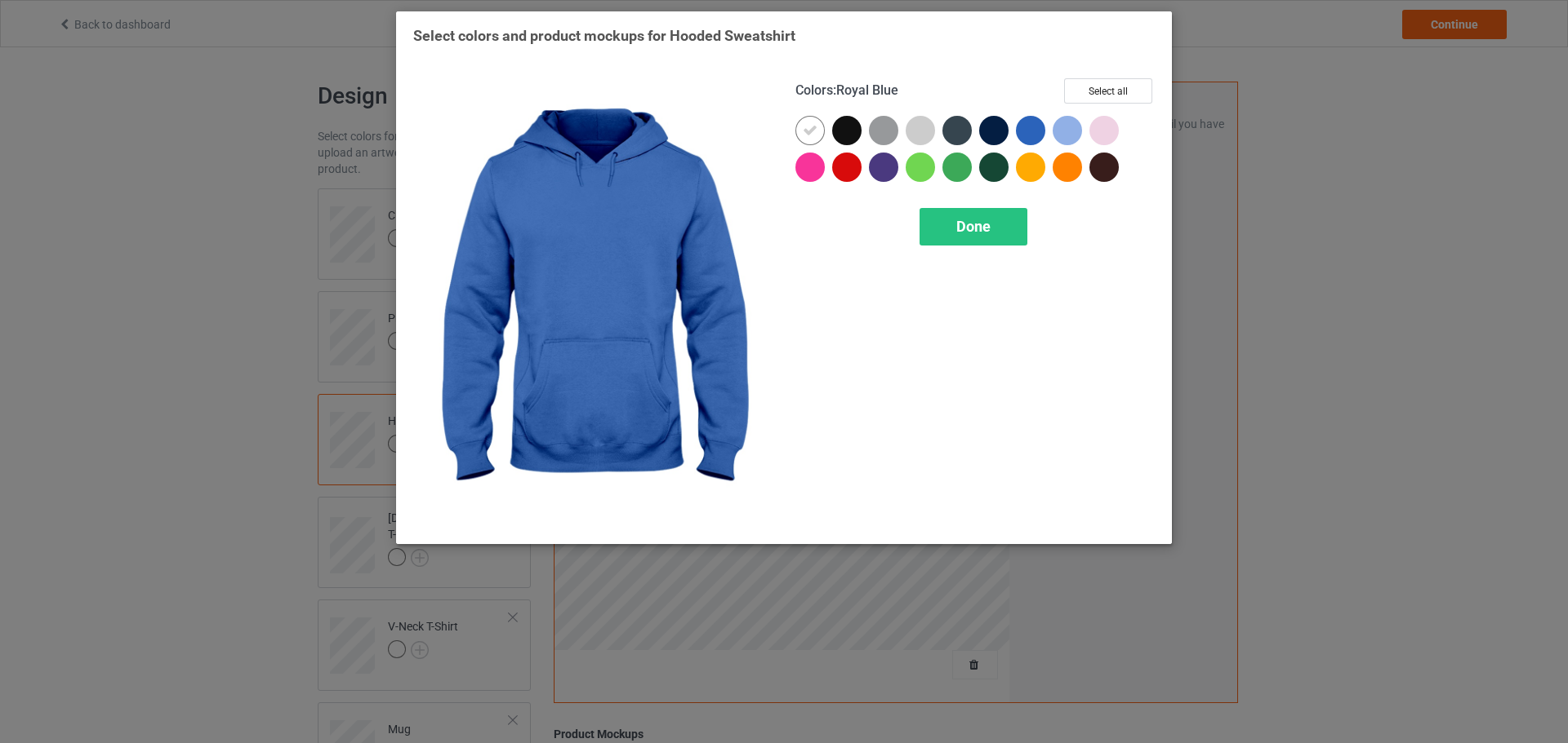
click at [1039, 130] on div at bounding box center [1030, 131] width 30 height 29
click at [1063, 130] on div at bounding box center [1067, 131] width 30 height 29
click at [1038, 130] on div at bounding box center [1030, 131] width 30 height 29
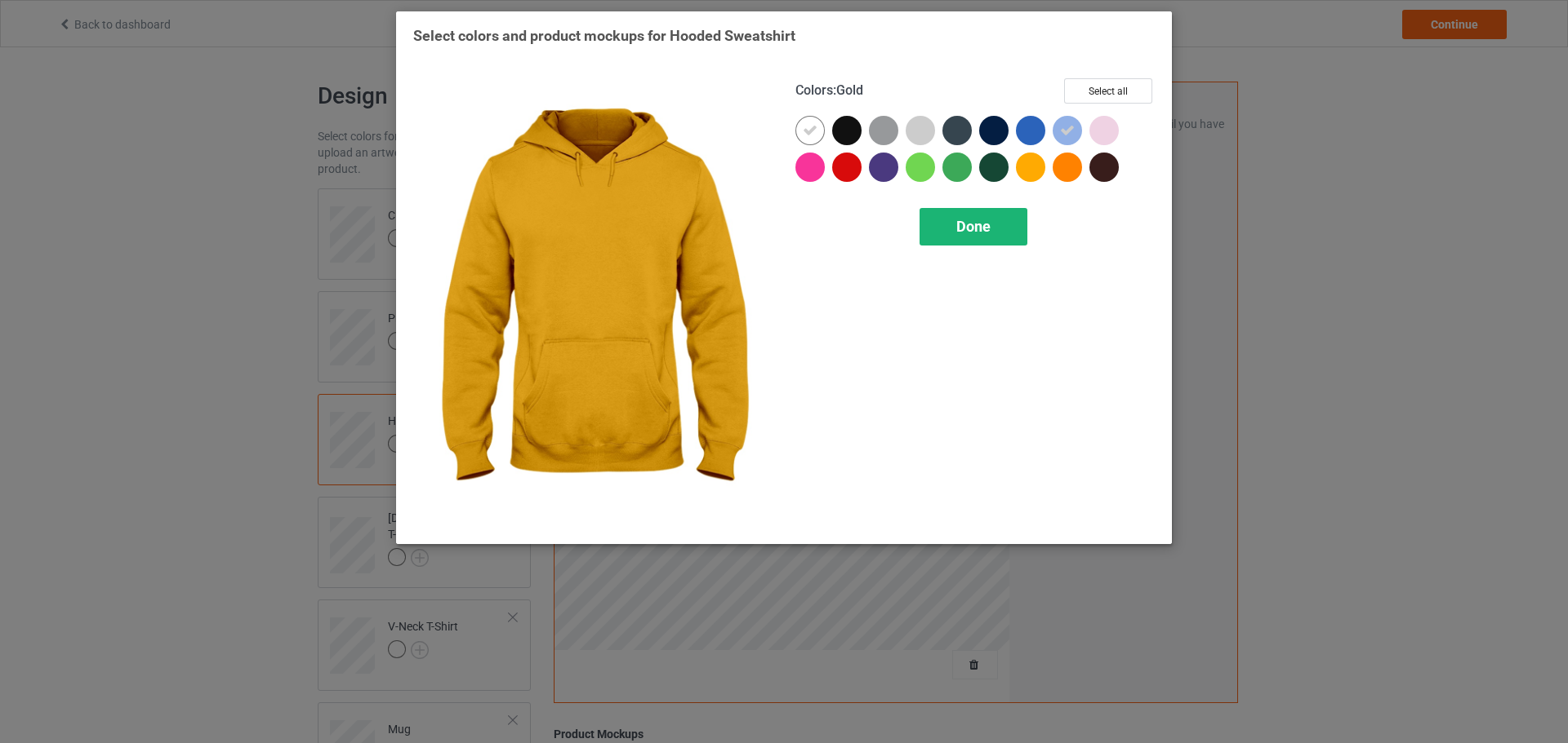
click at [1026, 222] on div "Done" at bounding box center [973, 227] width 108 height 38
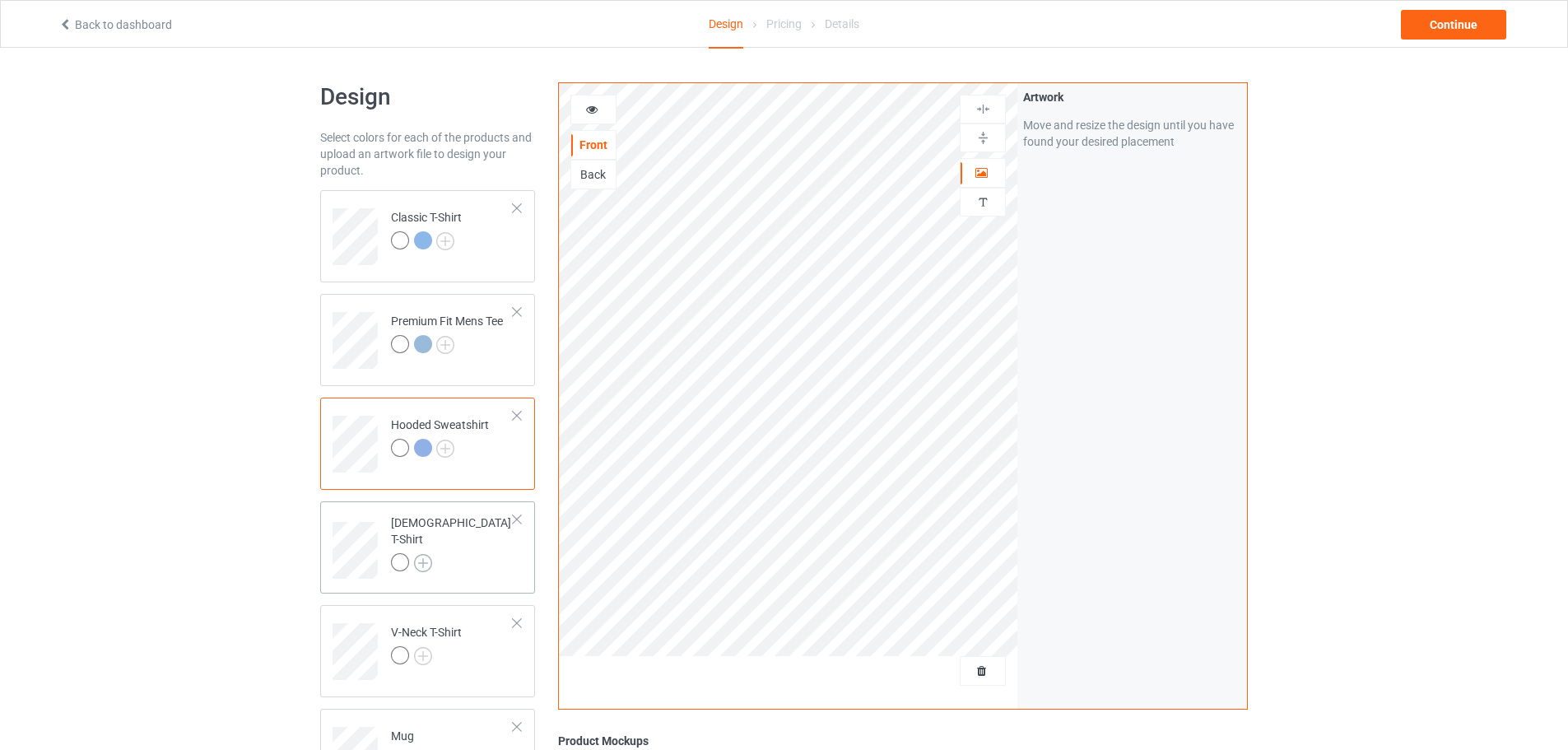
click at [427, 555] on img at bounding box center [422, 563] width 18 height 18
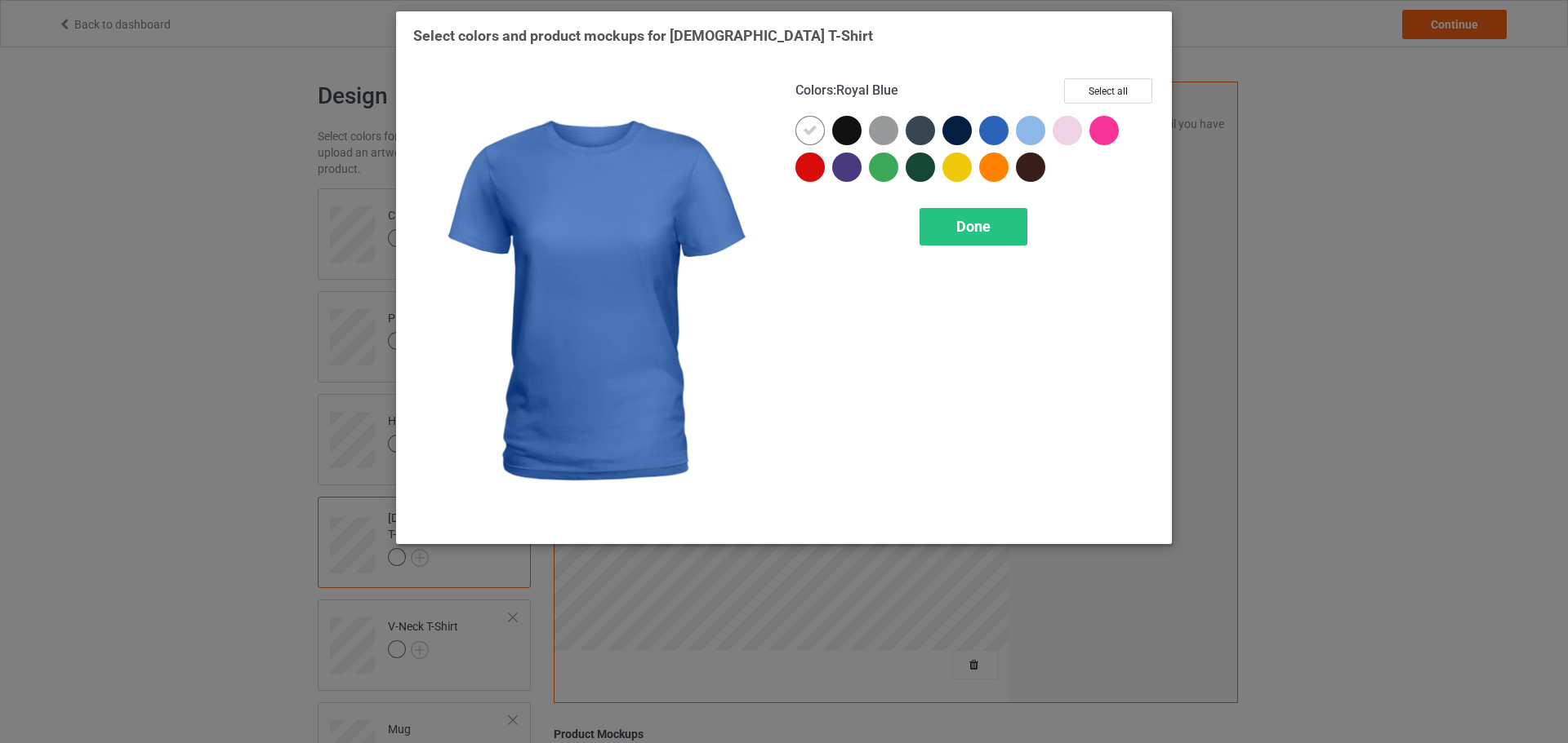
click at [1022, 130] on div at bounding box center [1030, 131] width 30 height 29
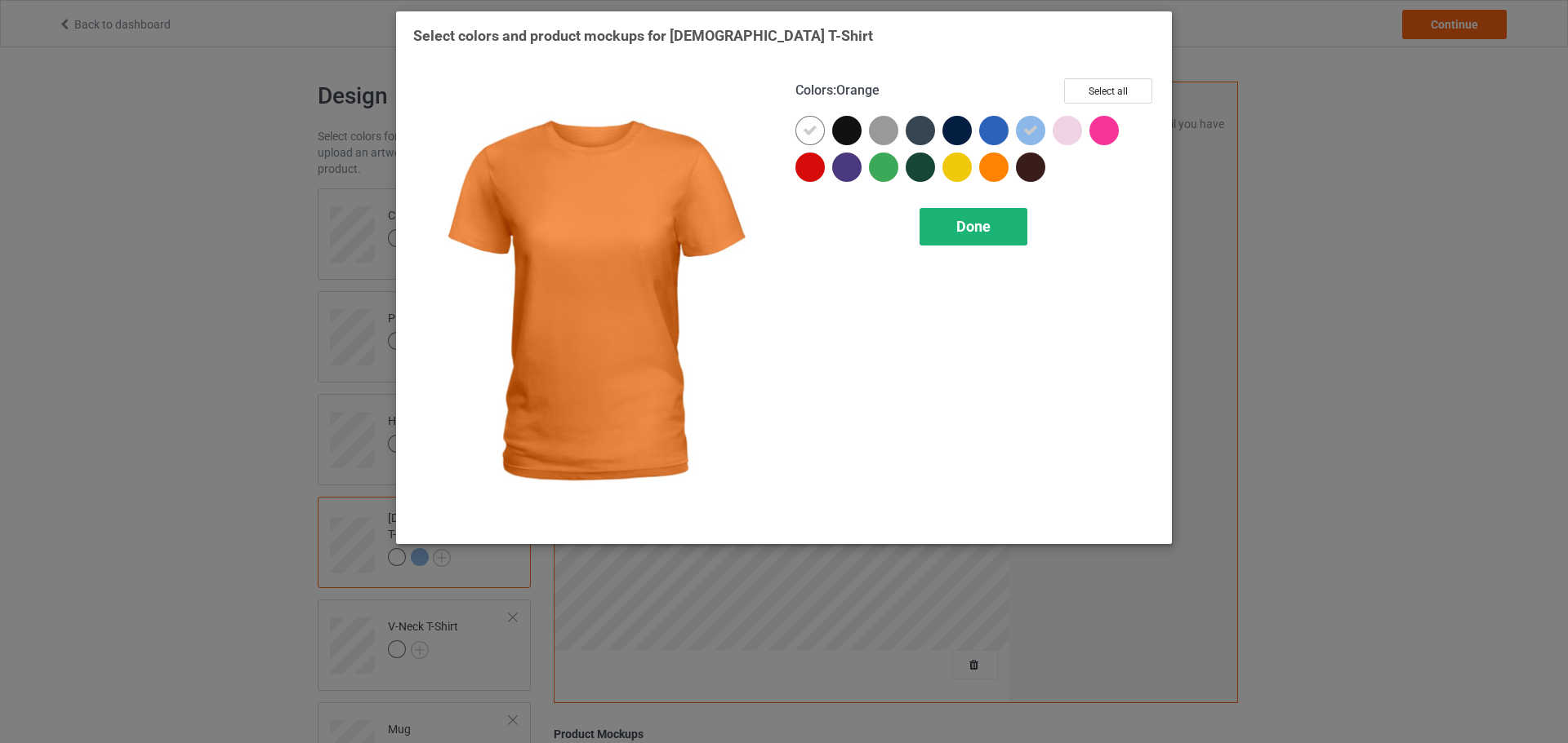
click at [986, 226] on span "Done" at bounding box center [973, 226] width 34 height 18
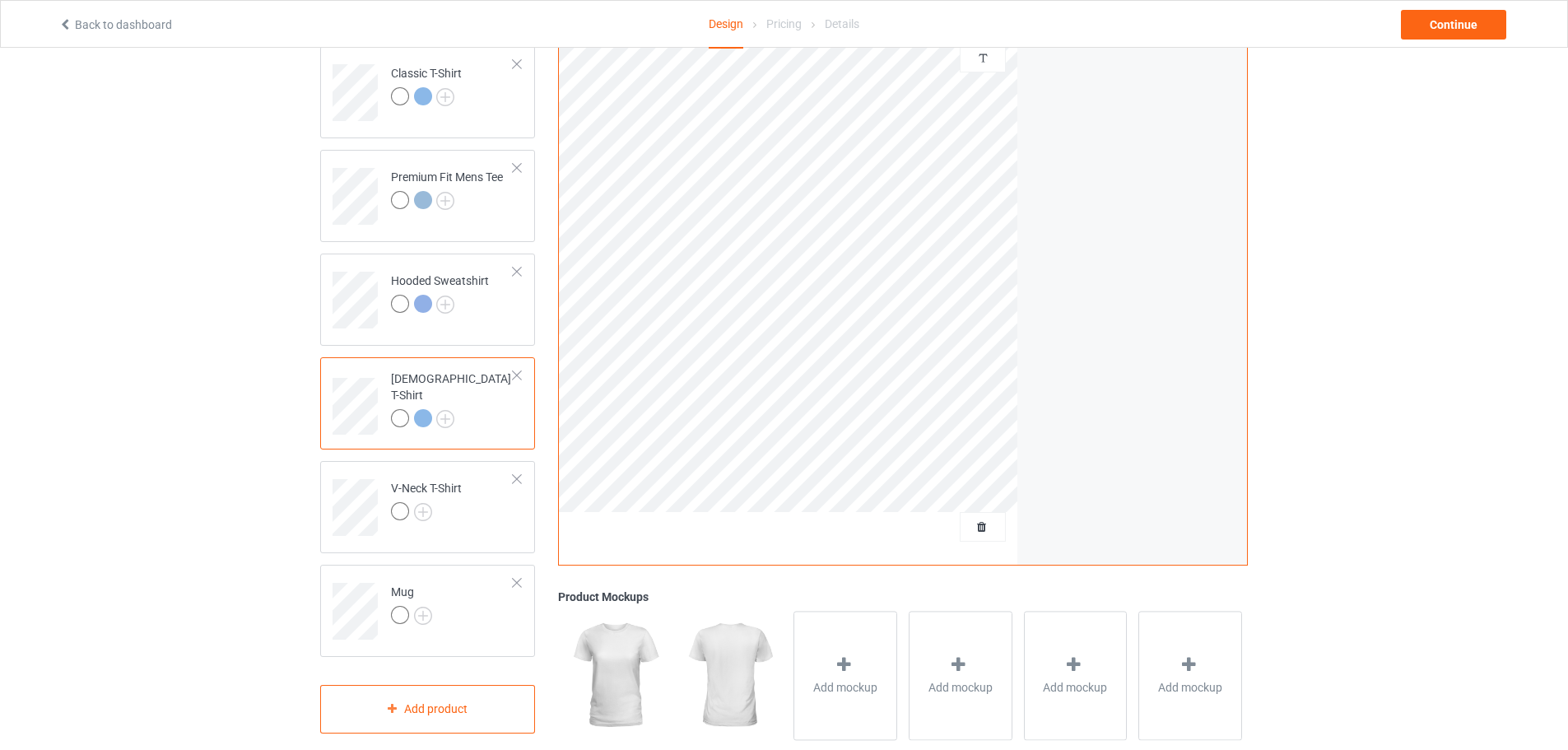
scroll to position [165, 0]
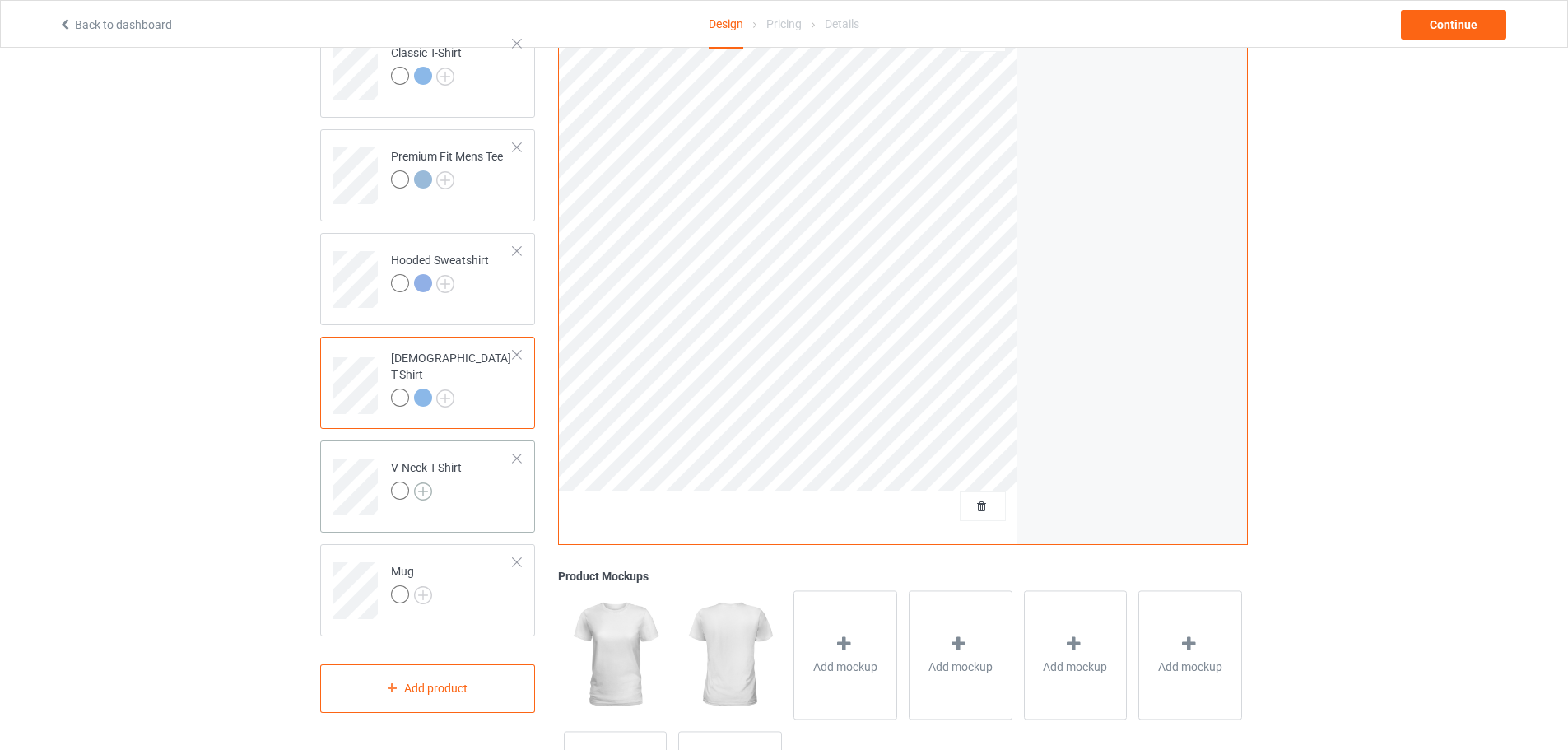
click at [422, 492] on img at bounding box center [422, 491] width 18 height 18
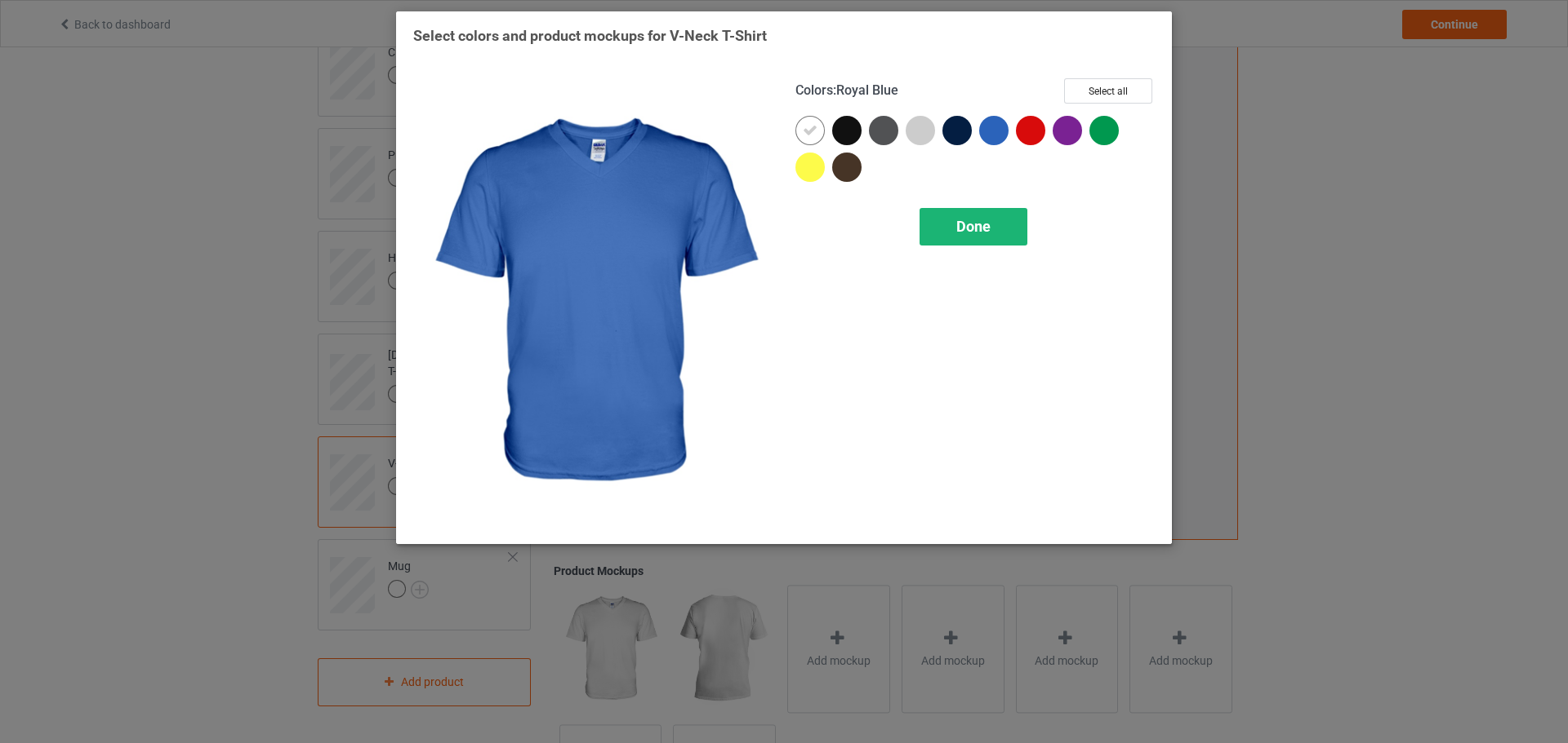
click at [981, 231] on span "Done" at bounding box center [973, 226] width 34 height 18
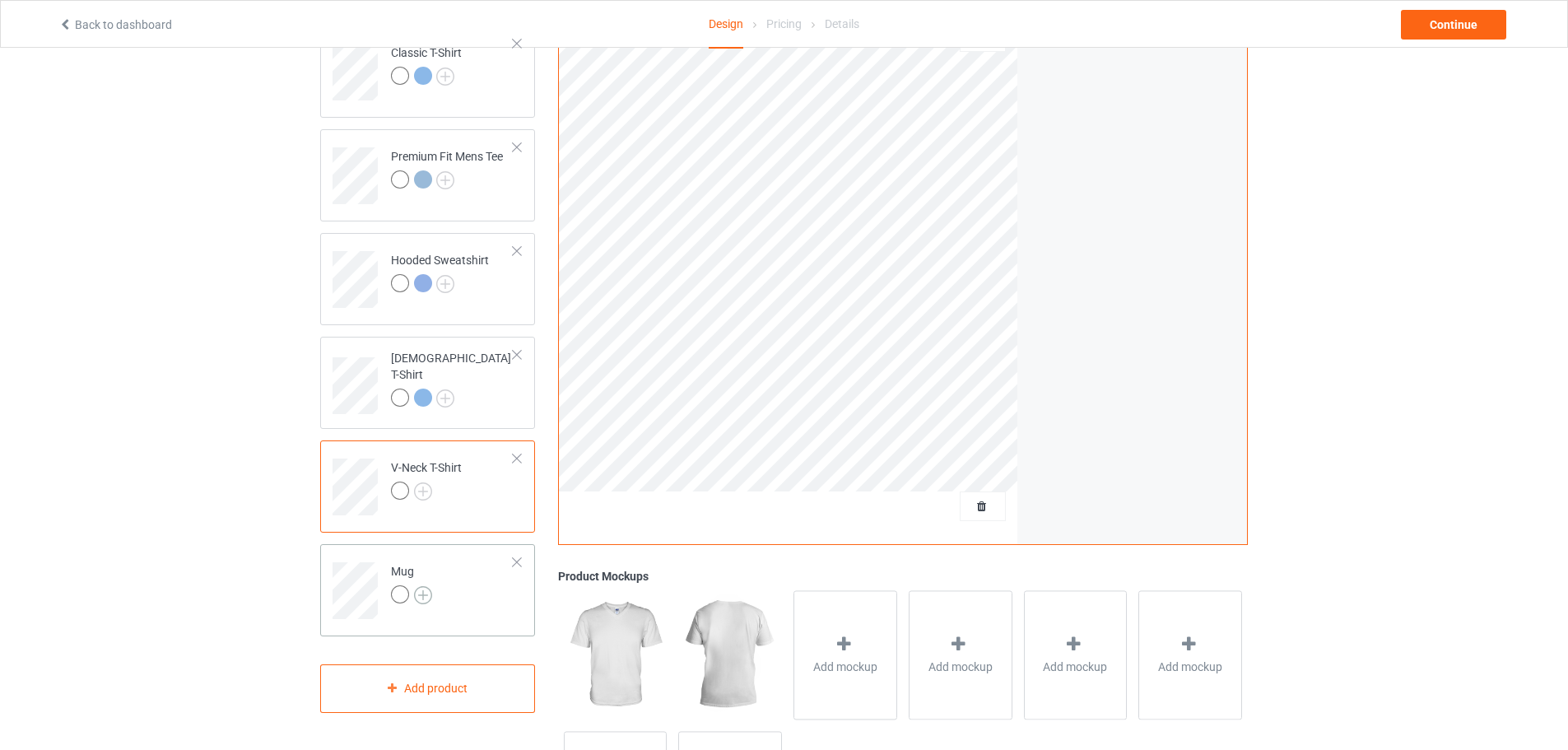
click at [420, 598] on img at bounding box center [422, 595] width 18 height 18
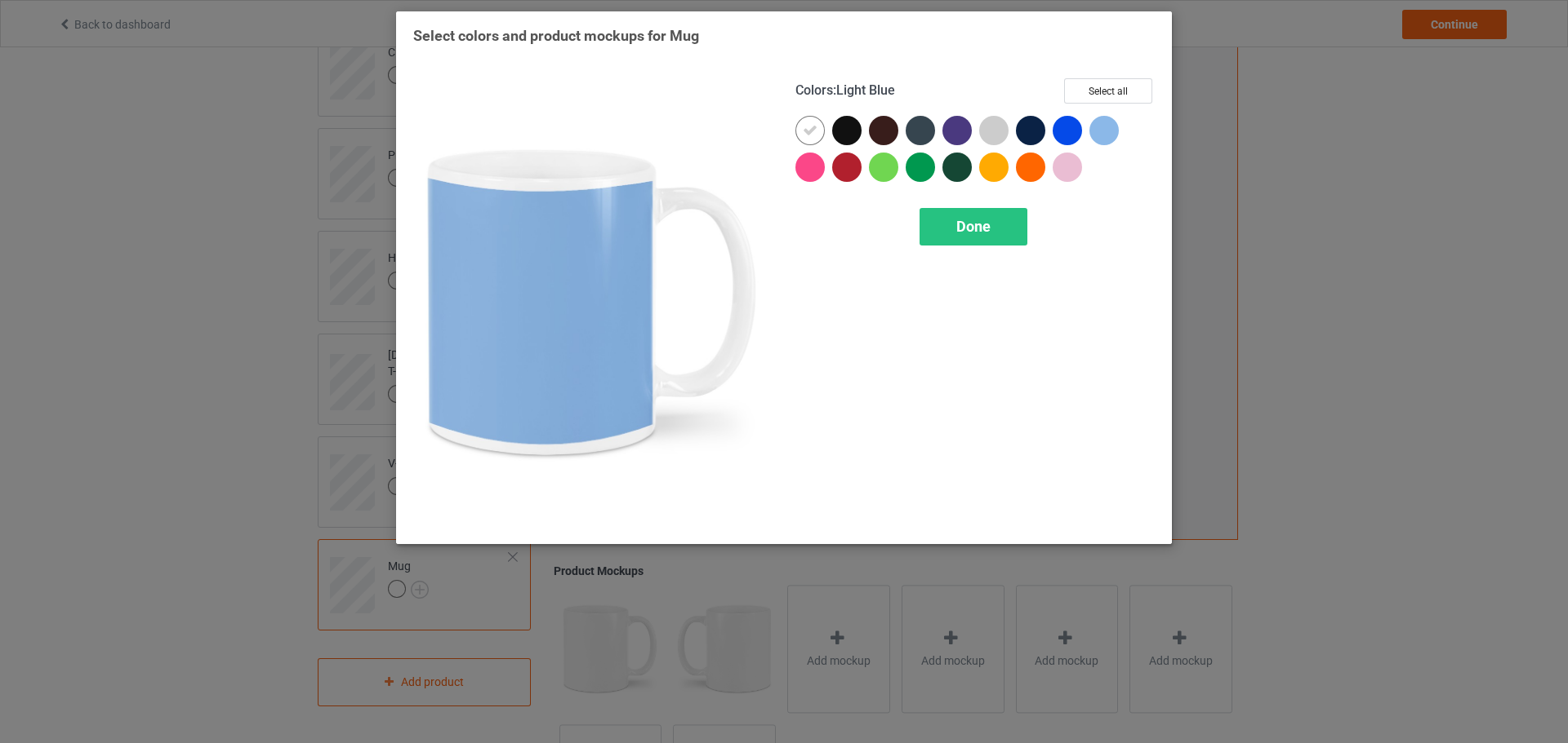
click at [1097, 132] on div at bounding box center [1104, 131] width 30 height 29
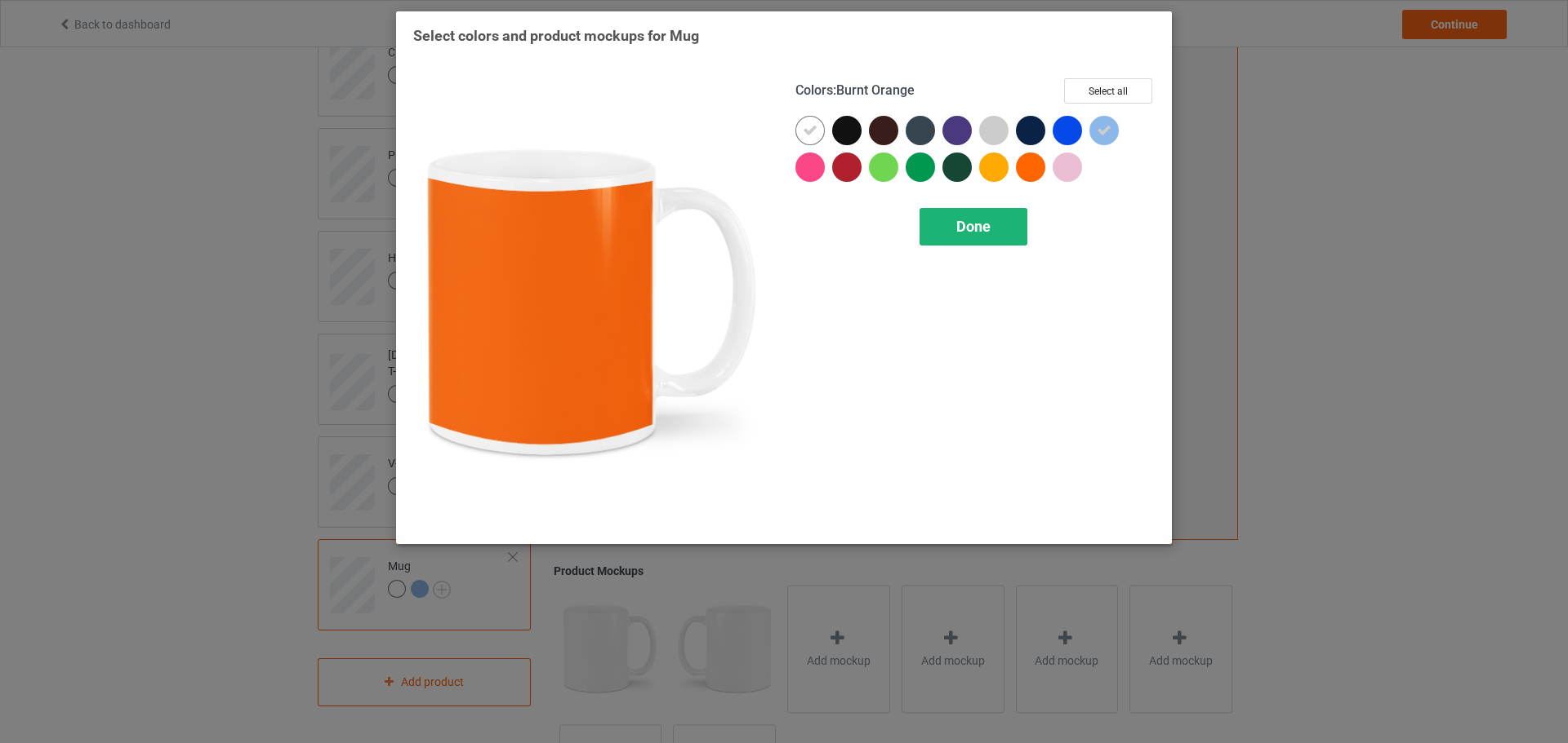
click at [997, 213] on div "Done" at bounding box center [973, 227] width 108 height 38
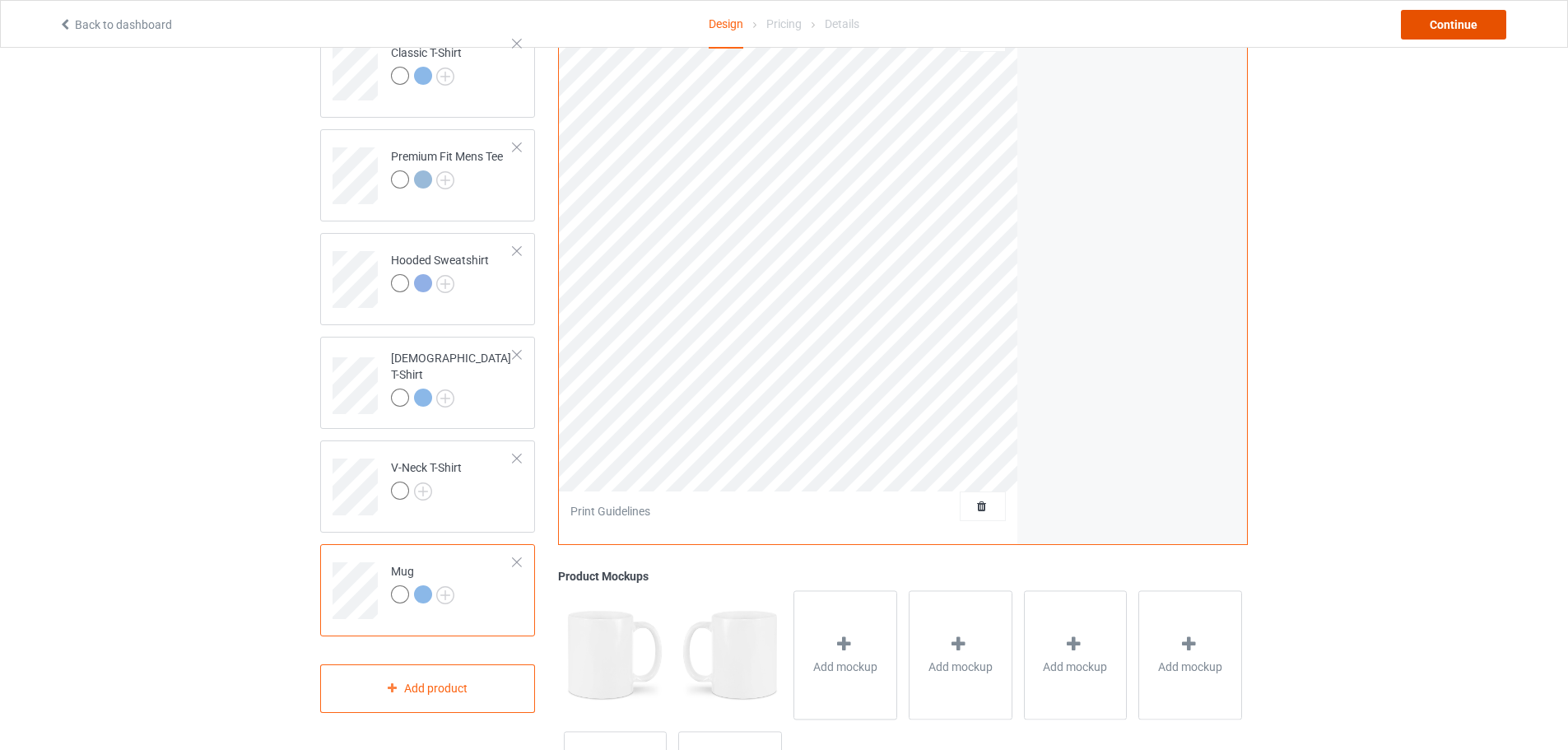
click at [1446, 36] on div "Continue" at bounding box center [1454, 25] width 105 height 30
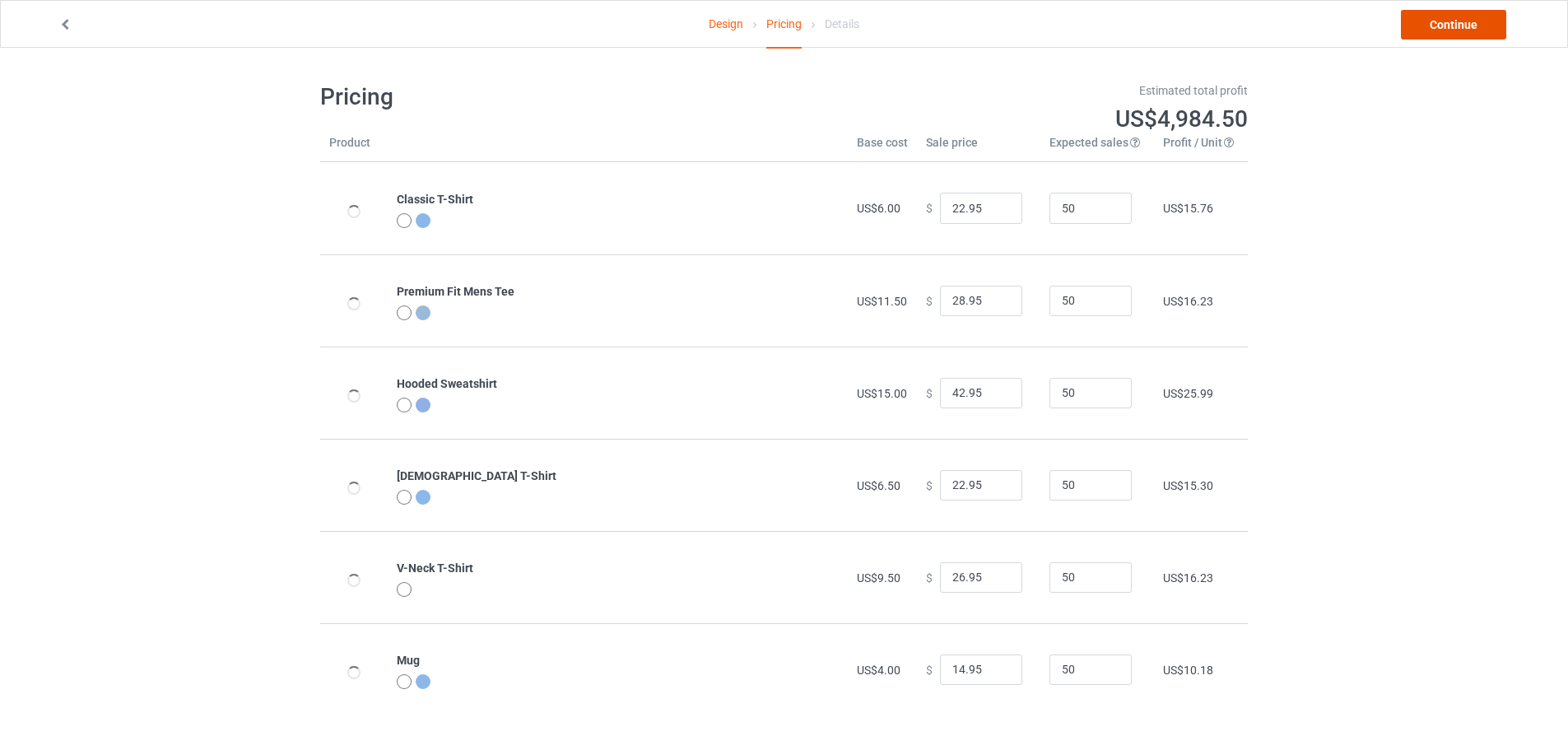
click at [1451, 23] on link "Continue" at bounding box center [1454, 25] width 105 height 30
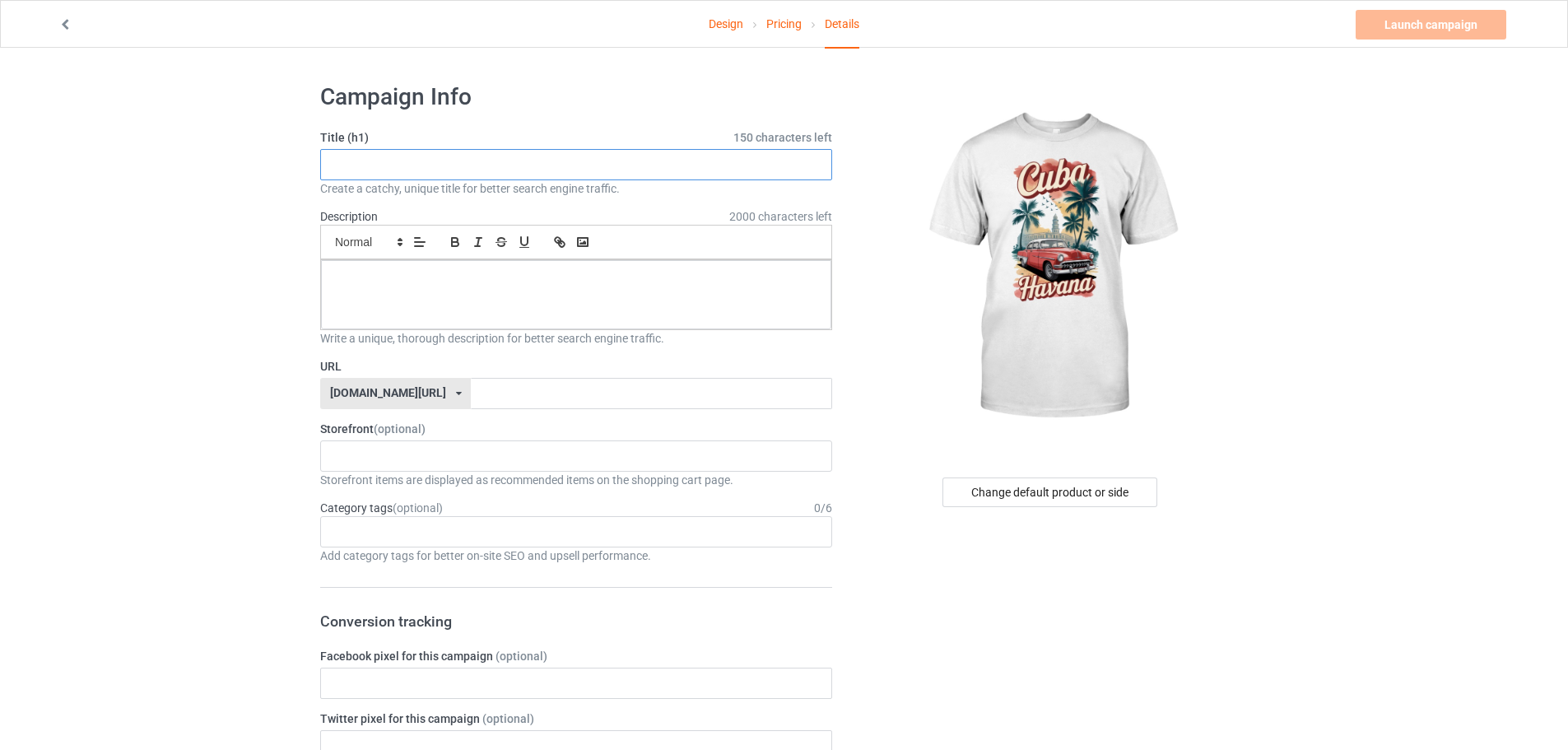
drag, startPoint x: 379, startPoint y: 178, endPoint x: 388, endPoint y: 170, distance: 12.0
click at [380, 177] on input "text" at bounding box center [576, 165] width 512 height 32
paste input "Cuba Havana"
type input "Cuba Havana"
click at [472, 382] on input "text" at bounding box center [651, 394] width 361 height 32
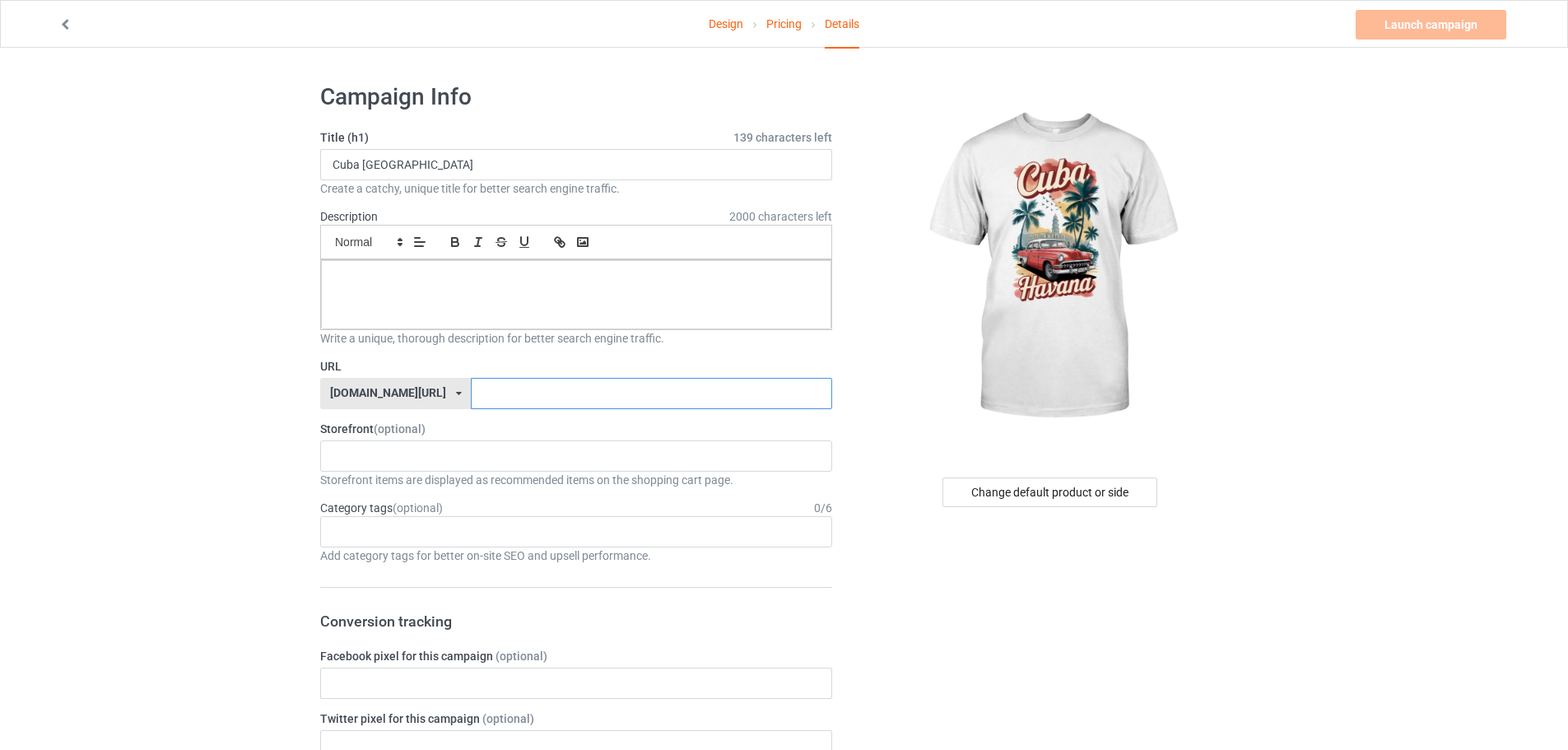
paste input "Cuba Havana"
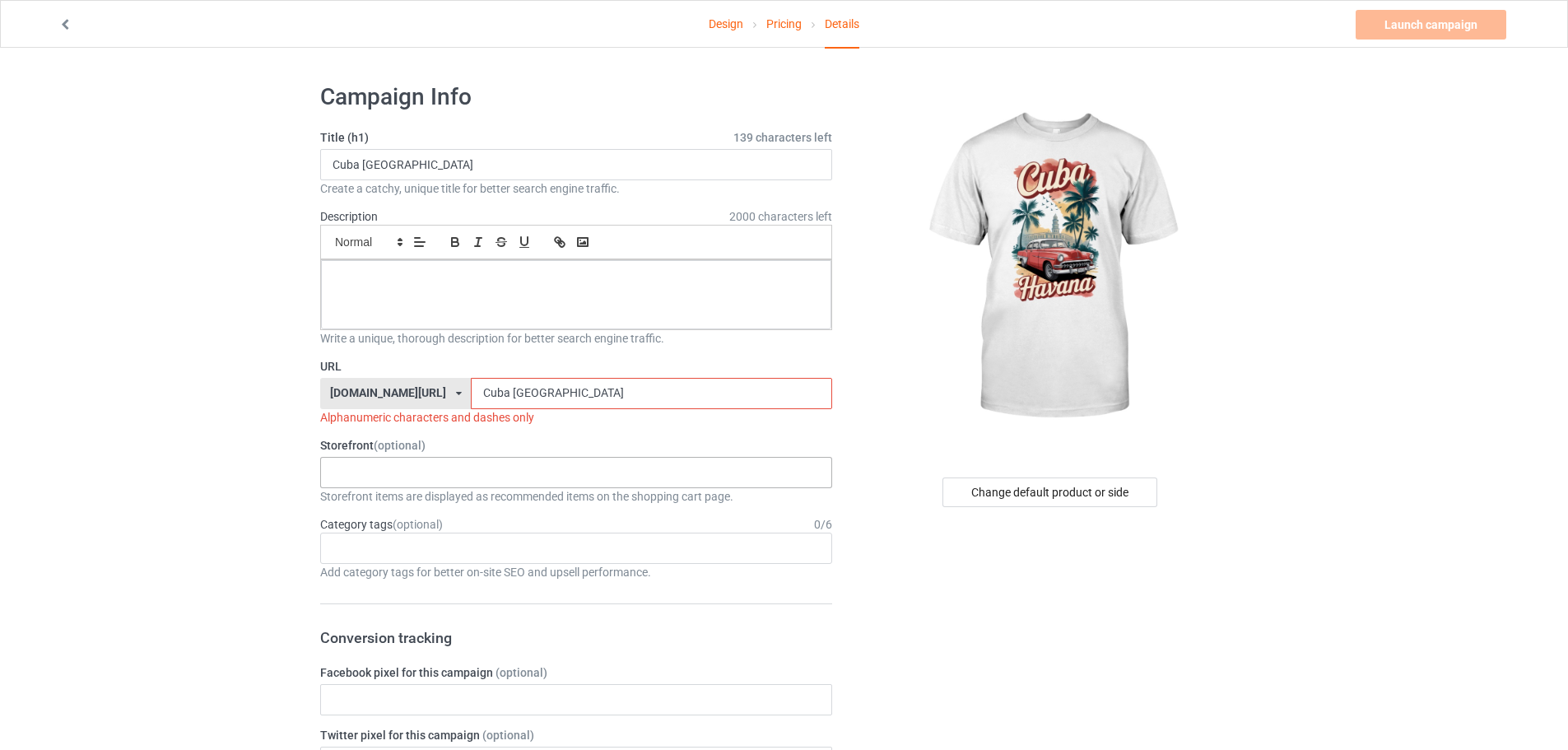
click at [418, 470] on div "KIOTA Gaming Finish Line Fitness Mi-Tees 6767c36548d7ee002e084532 651a982803c4d…" at bounding box center [576, 473] width 512 height 32
click at [374, 549] on div "Mi-Tees" at bounding box center [576, 564] width 511 height 31
click at [529, 287] on div at bounding box center [576, 295] width 511 height 69
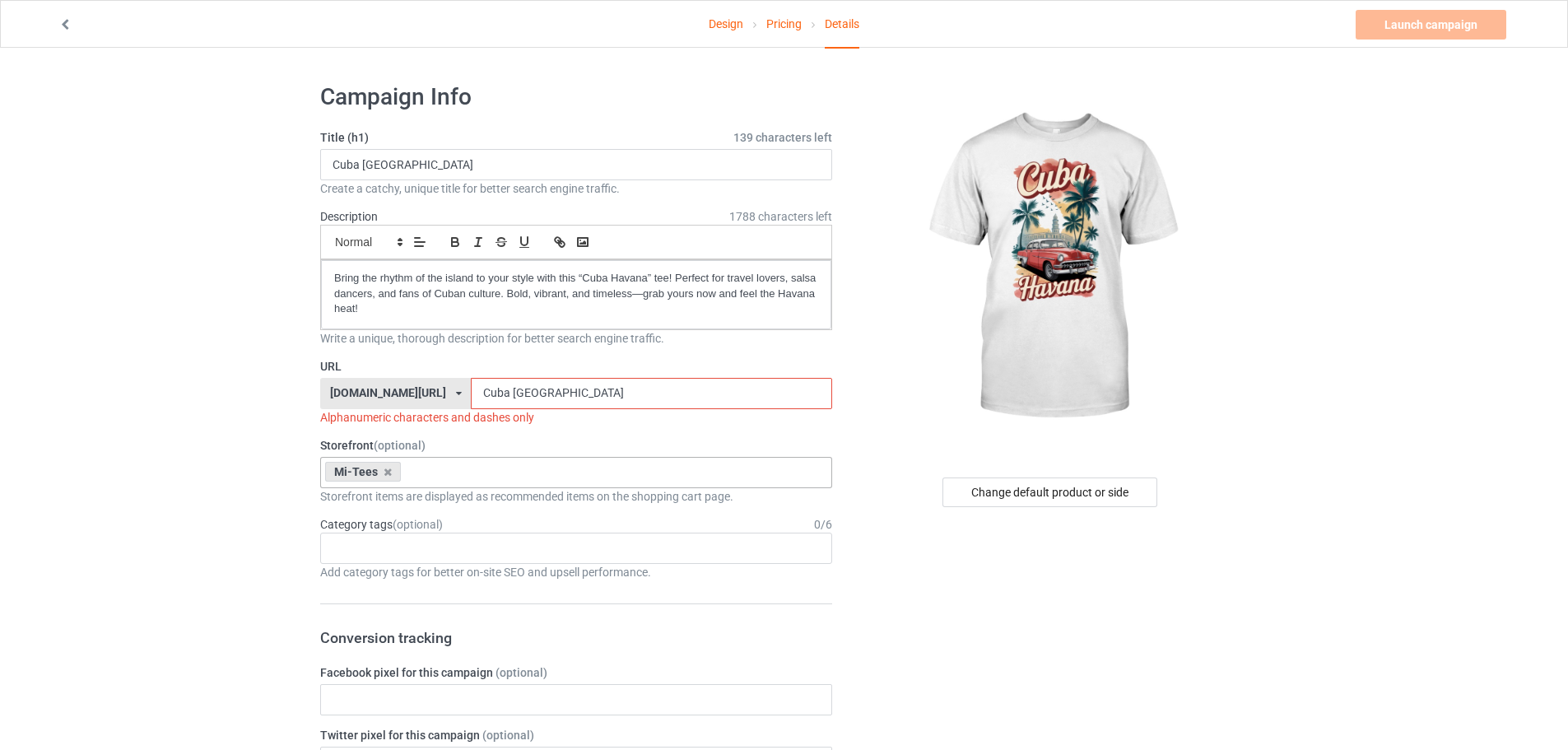
drag, startPoint x: 464, startPoint y: 394, endPoint x: 461, endPoint y: 404, distance: 10.4
click at [471, 404] on input "Cuba Havana" at bounding box center [651, 394] width 361 height 32
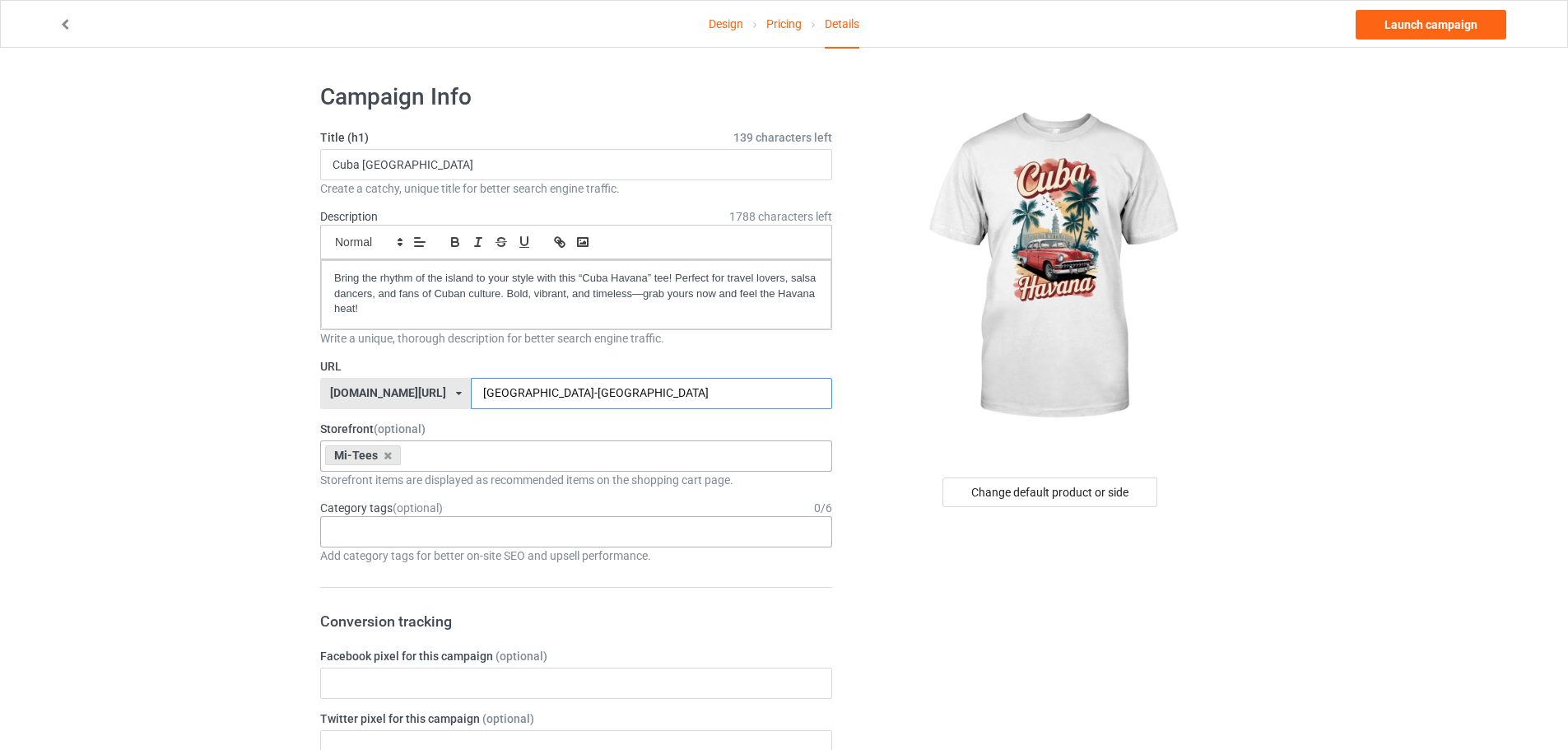
type input "Cuba-Havana"
click at [421, 520] on div "Age > [DEMOGRAPHIC_DATA] > 1 Age > [DEMOGRAPHIC_DATA] Months > 1 Month Age > [D…" at bounding box center [576, 532] width 512 height 32
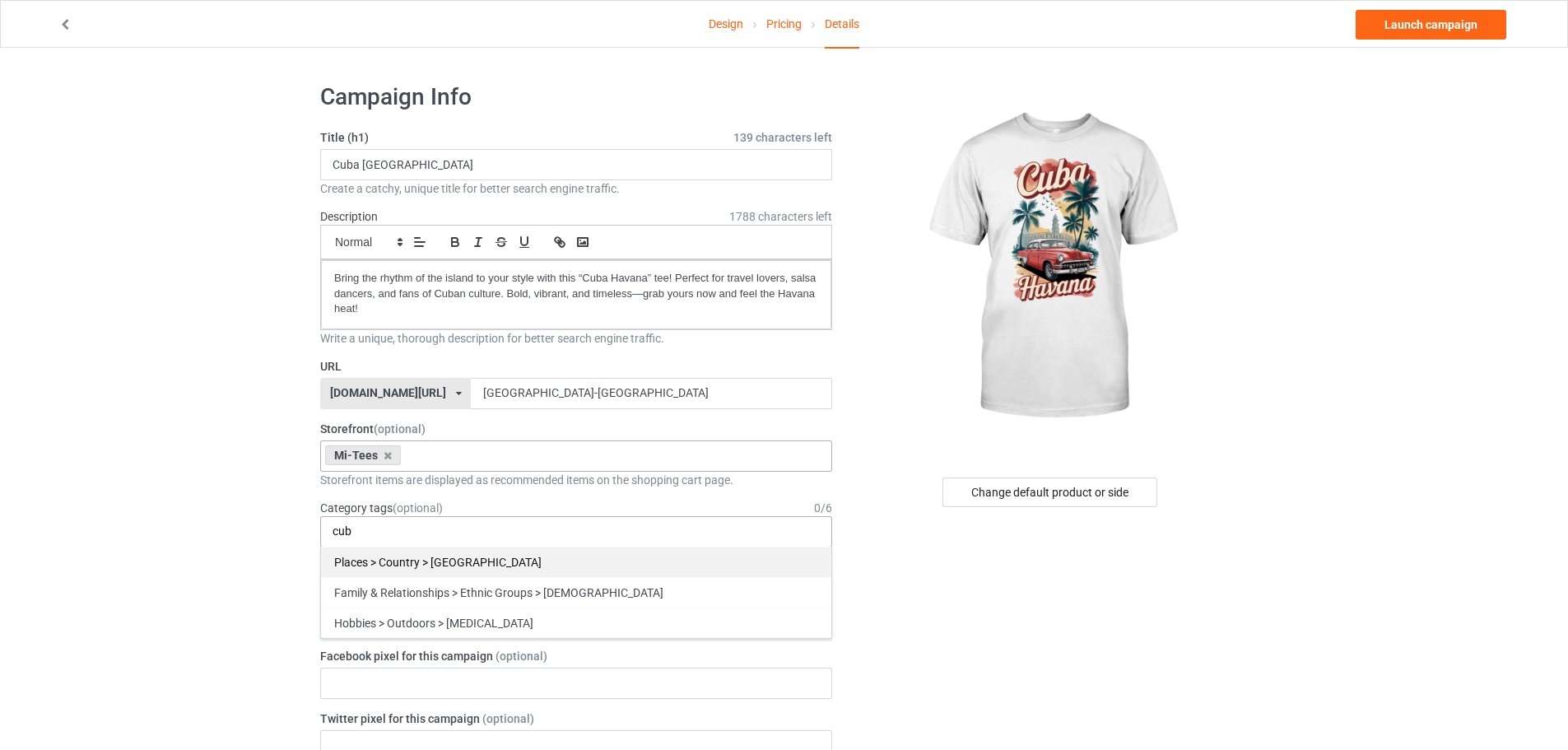
type input "cub"
click at [446, 554] on div "Places > Country > [GEOGRAPHIC_DATA]" at bounding box center [576, 562] width 511 height 31
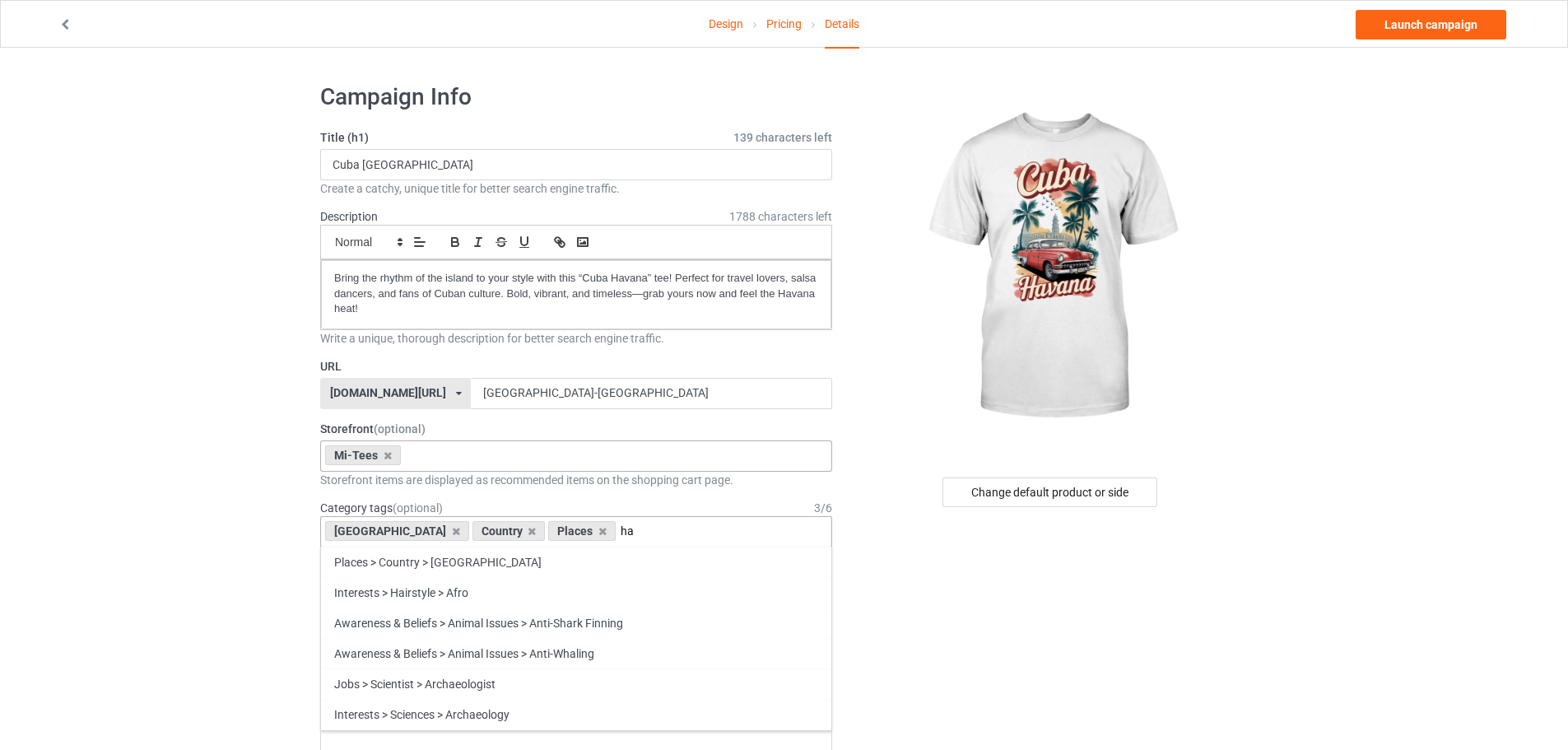
type input "h"
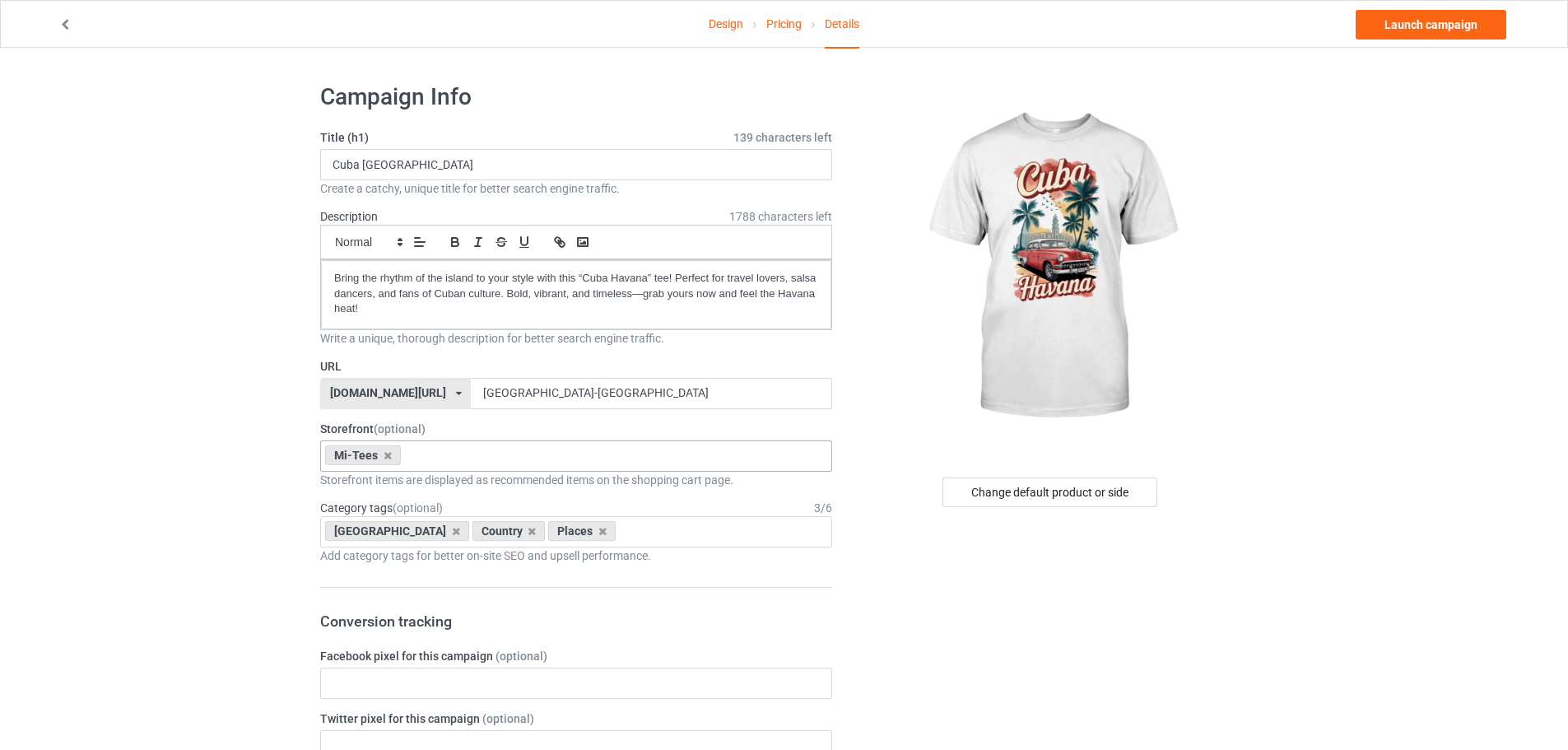
click at [1406, 33] on link "Launch campaign" at bounding box center [1431, 25] width 151 height 30
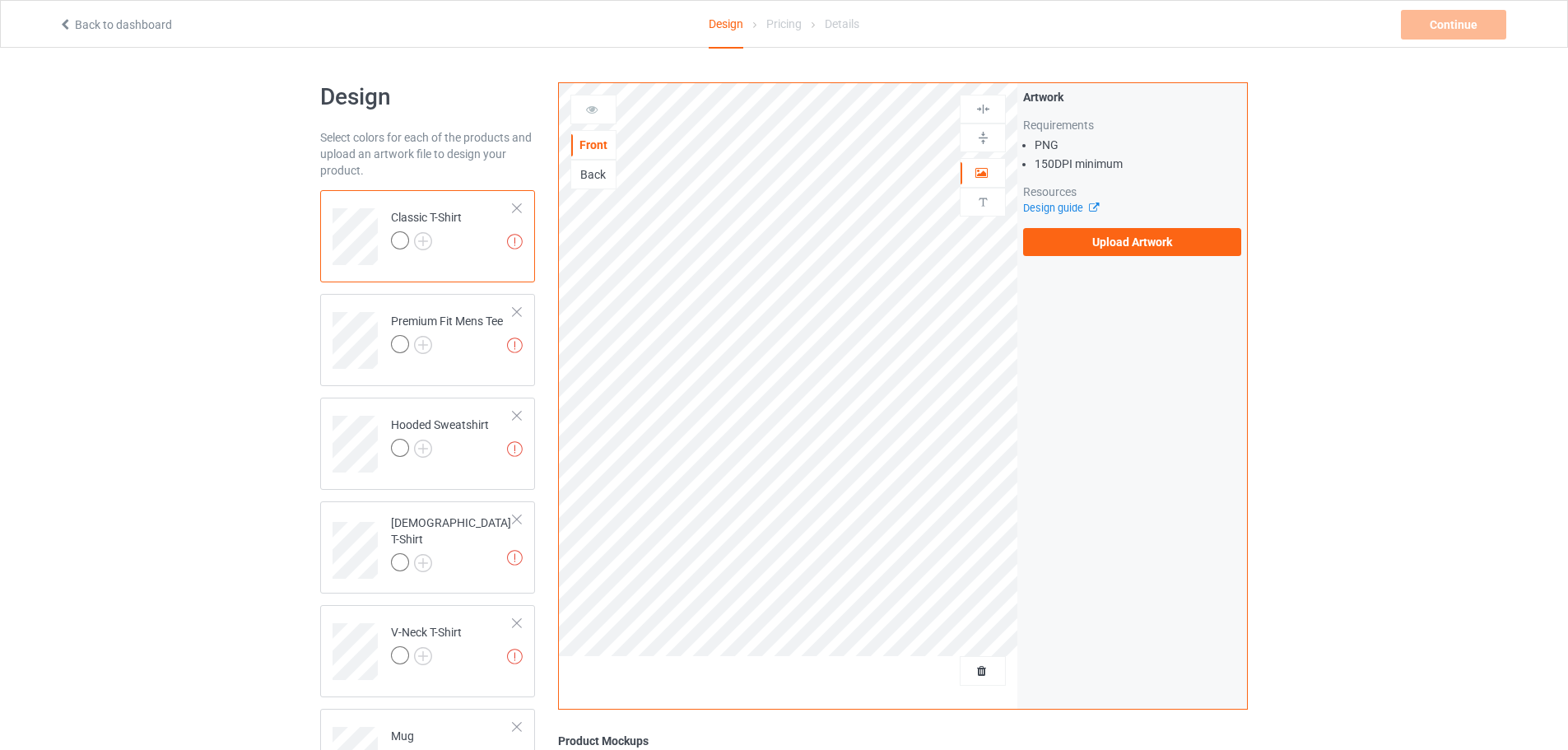
click at [1095, 260] on div "Artwork Requirements PNG 150 DPI minimum Resources Design guide Upload Artwork" at bounding box center [1132, 172] width 230 height 179
click at [1099, 248] on label "Upload Artwork" at bounding box center [1132, 242] width 219 height 28
click at [0, 0] on input "Upload Artwork" at bounding box center [0, 0] width 0 height 0
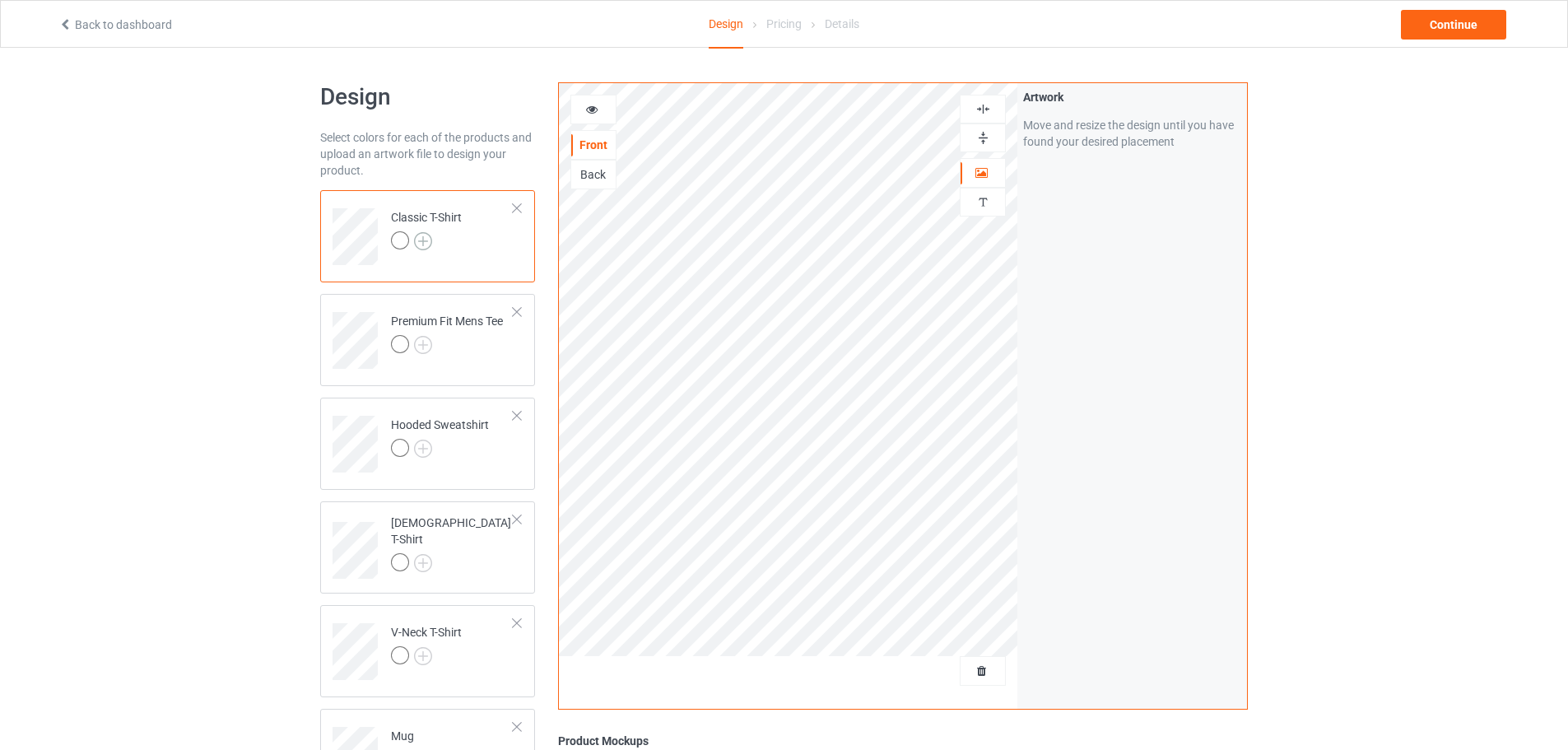
click at [431, 237] on img at bounding box center [422, 241] width 18 height 18
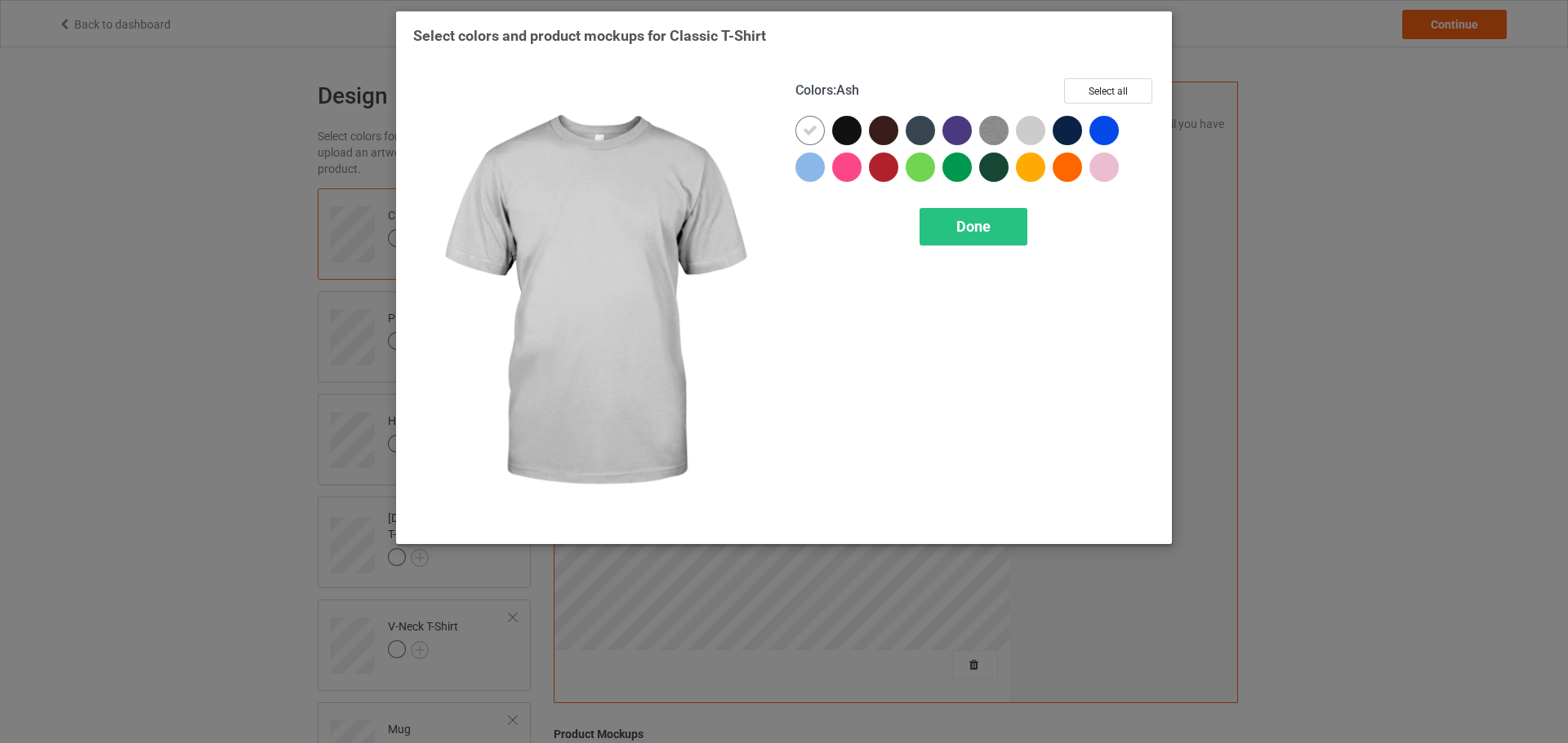
click at [1018, 129] on div at bounding box center [1030, 131] width 30 height 29
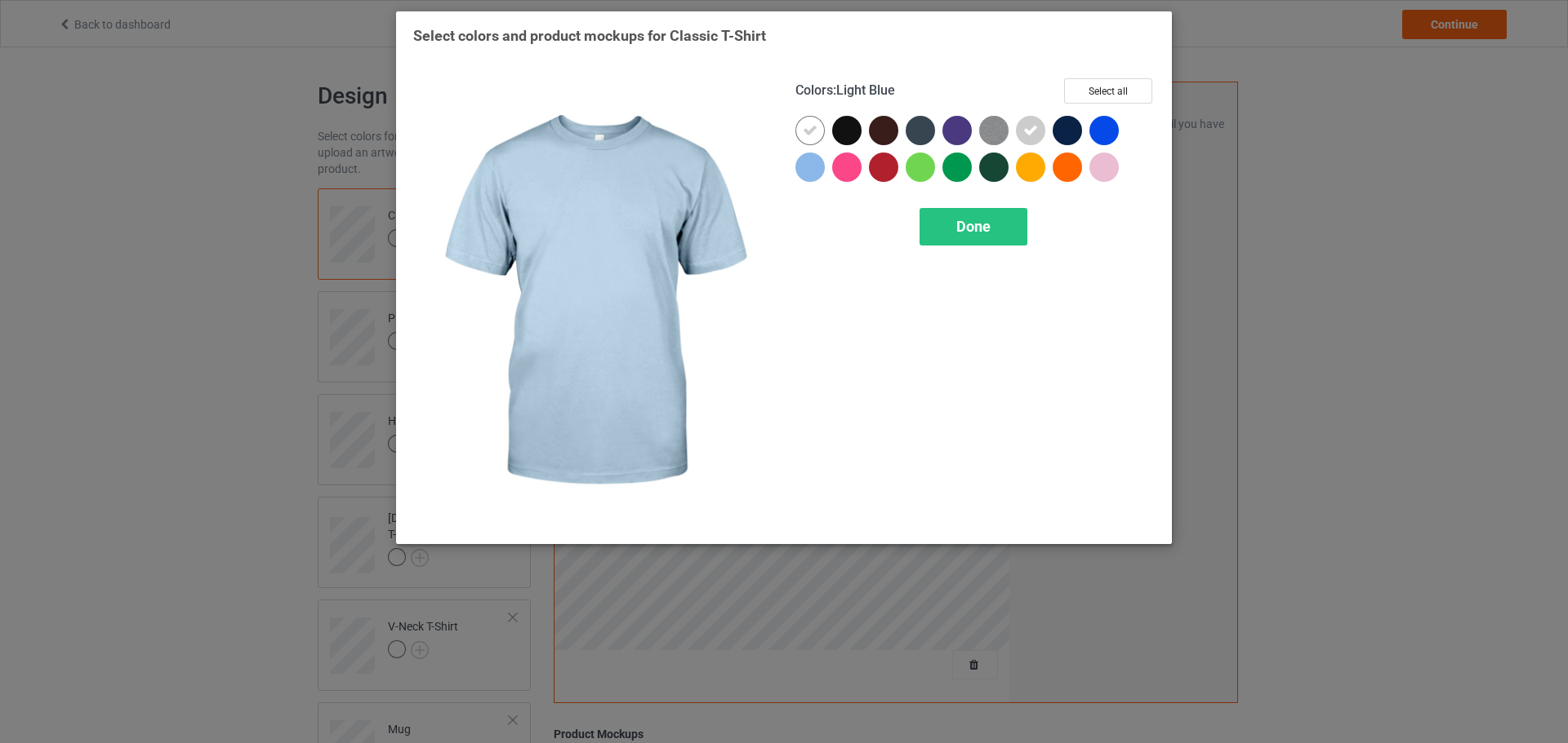
click at [819, 165] on div at bounding box center [810, 168] width 30 height 29
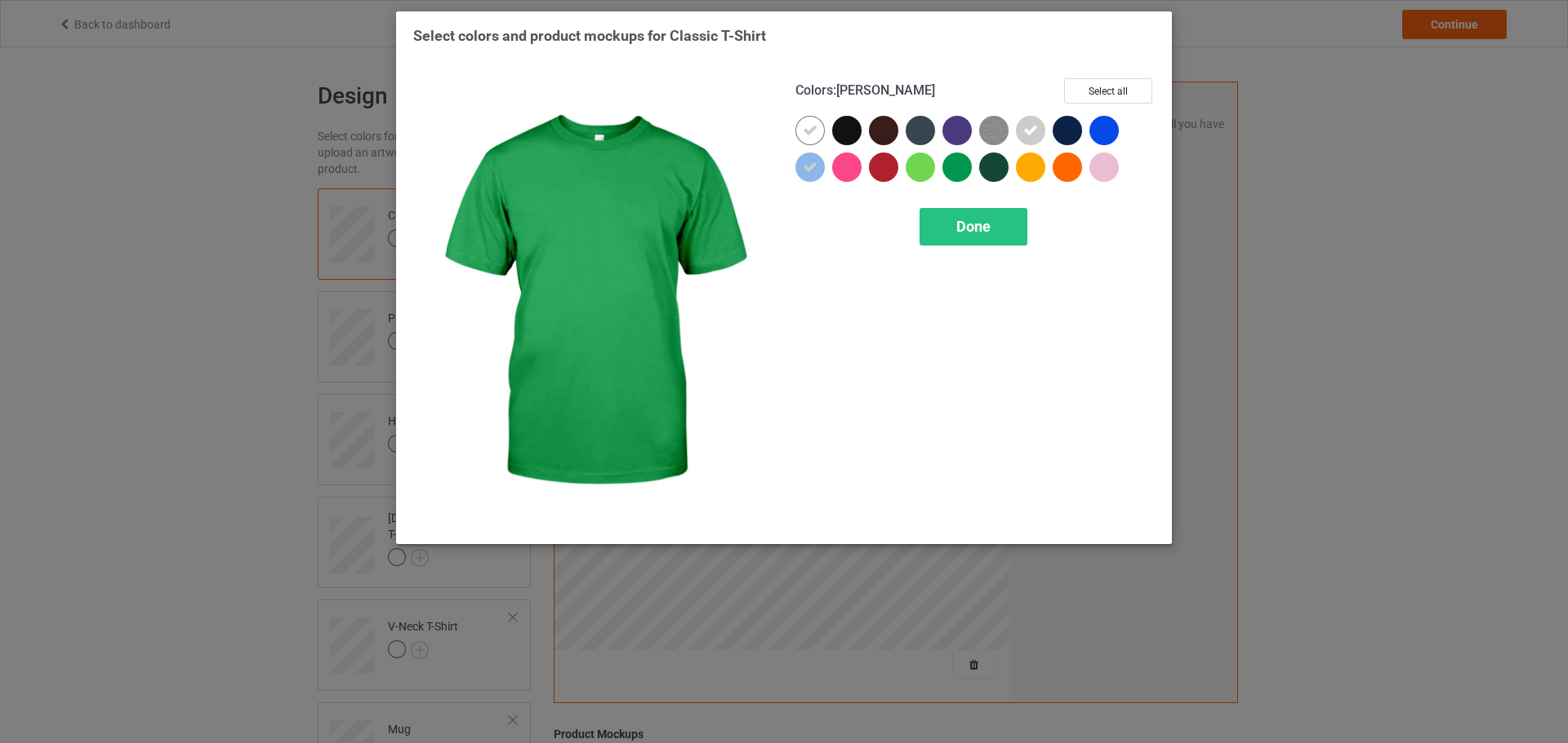
click at [952, 176] on div at bounding box center [956, 168] width 30 height 29
click at [978, 198] on div "Colors : [PERSON_NAME] Select all Done" at bounding box center [975, 303] width 382 height 472
click at [982, 214] on div "Done" at bounding box center [973, 227] width 108 height 38
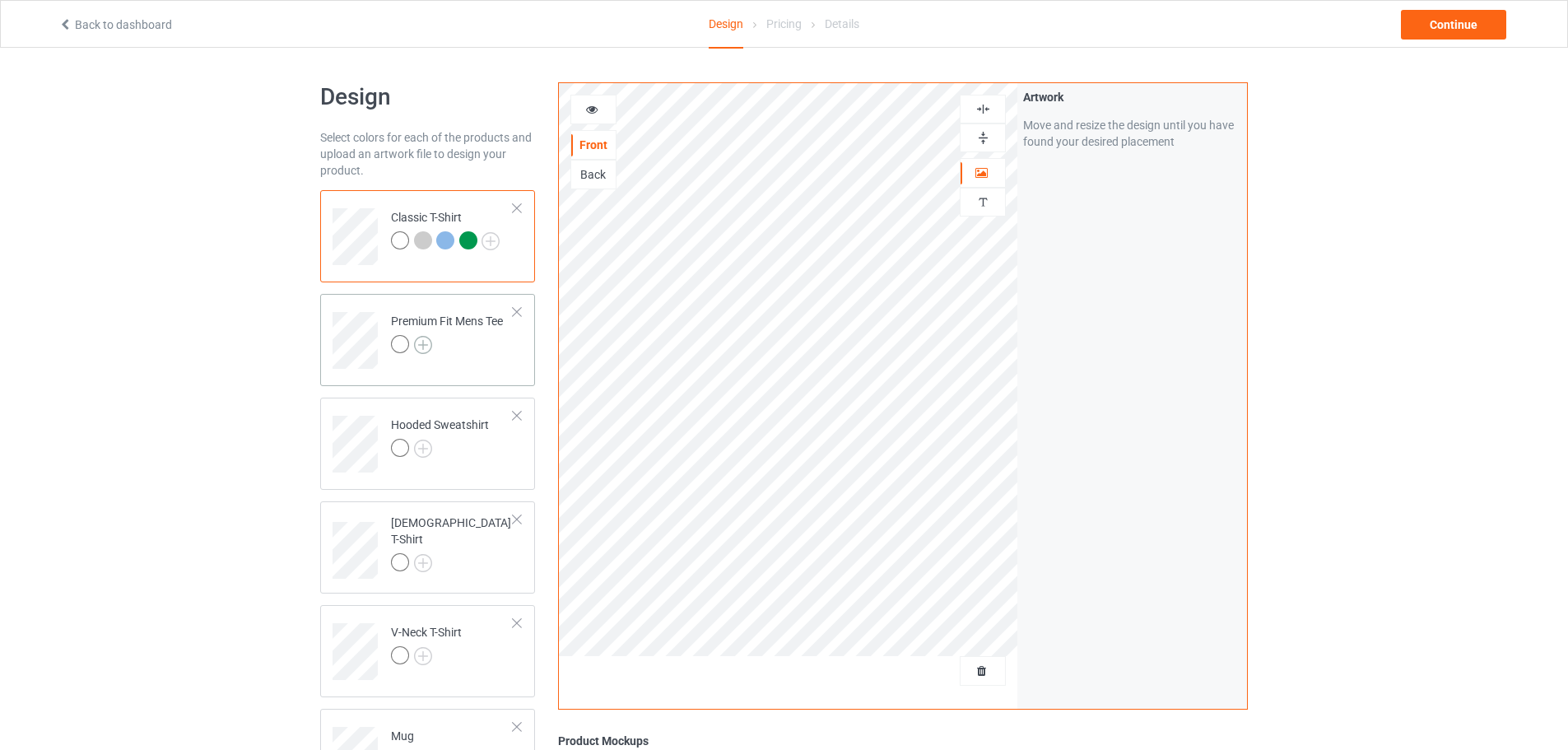
click at [427, 338] on img at bounding box center [422, 344] width 18 height 18
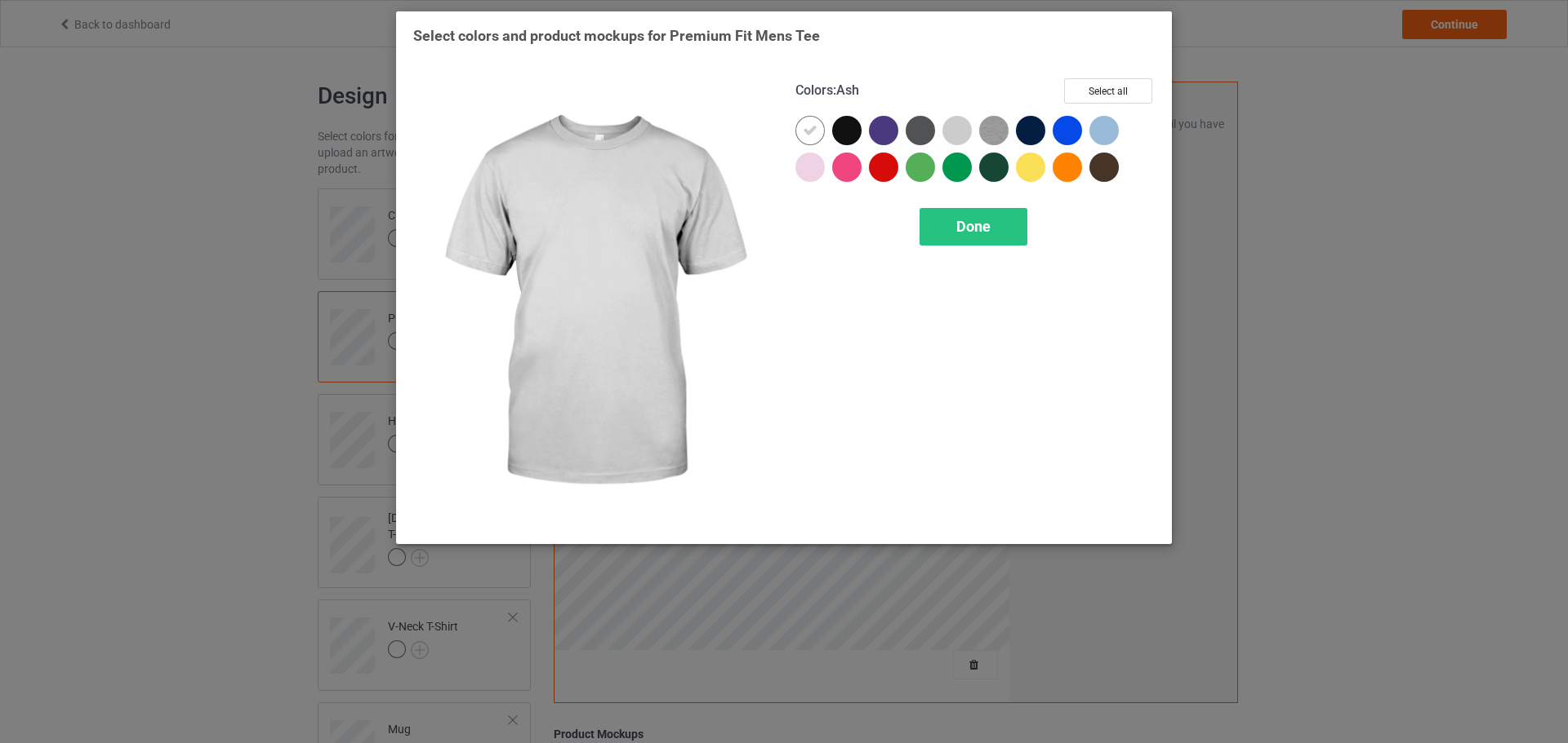
click at [966, 132] on div at bounding box center [956, 131] width 30 height 29
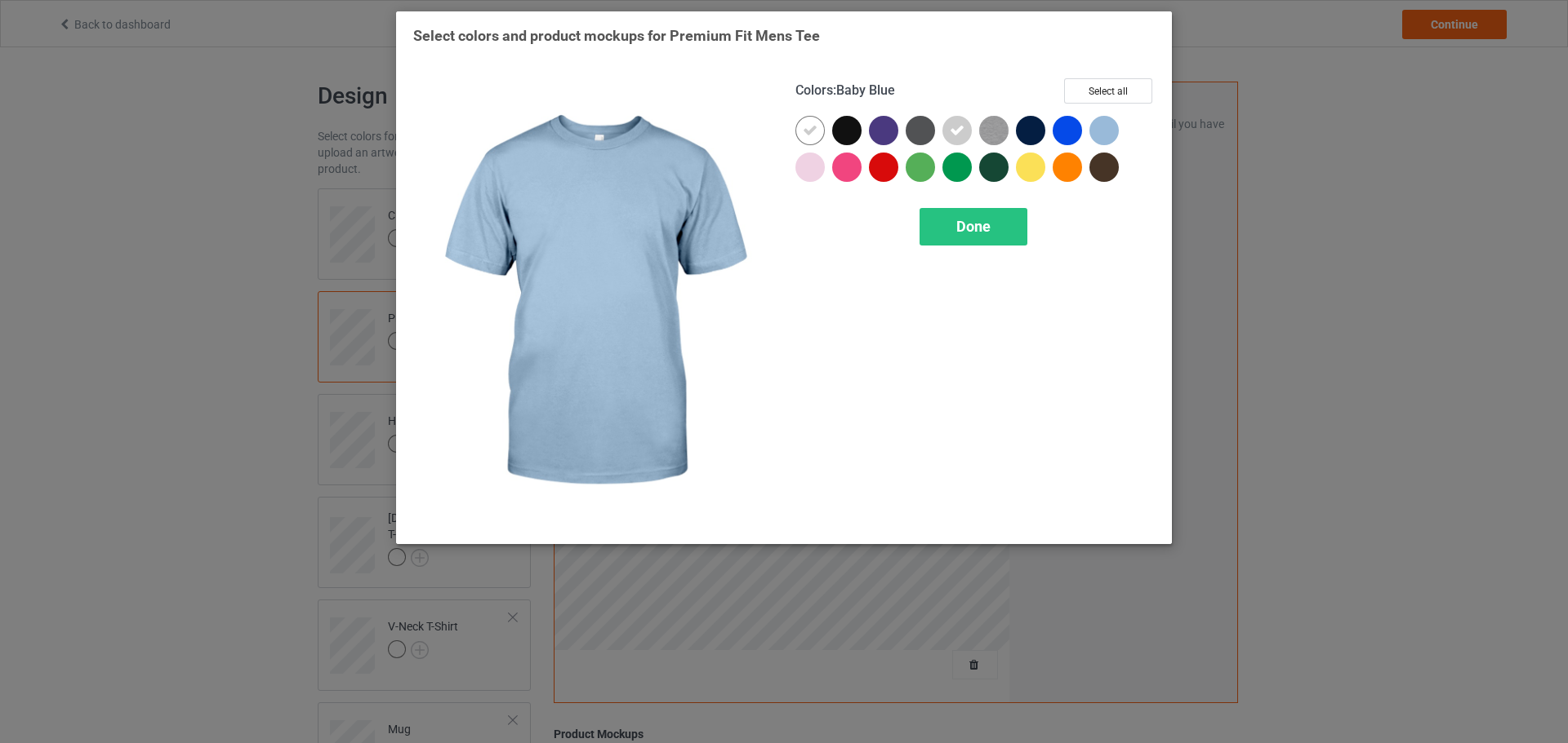
click at [1106, 126] on div at bounding box center [1104, 131] width 30 height 29
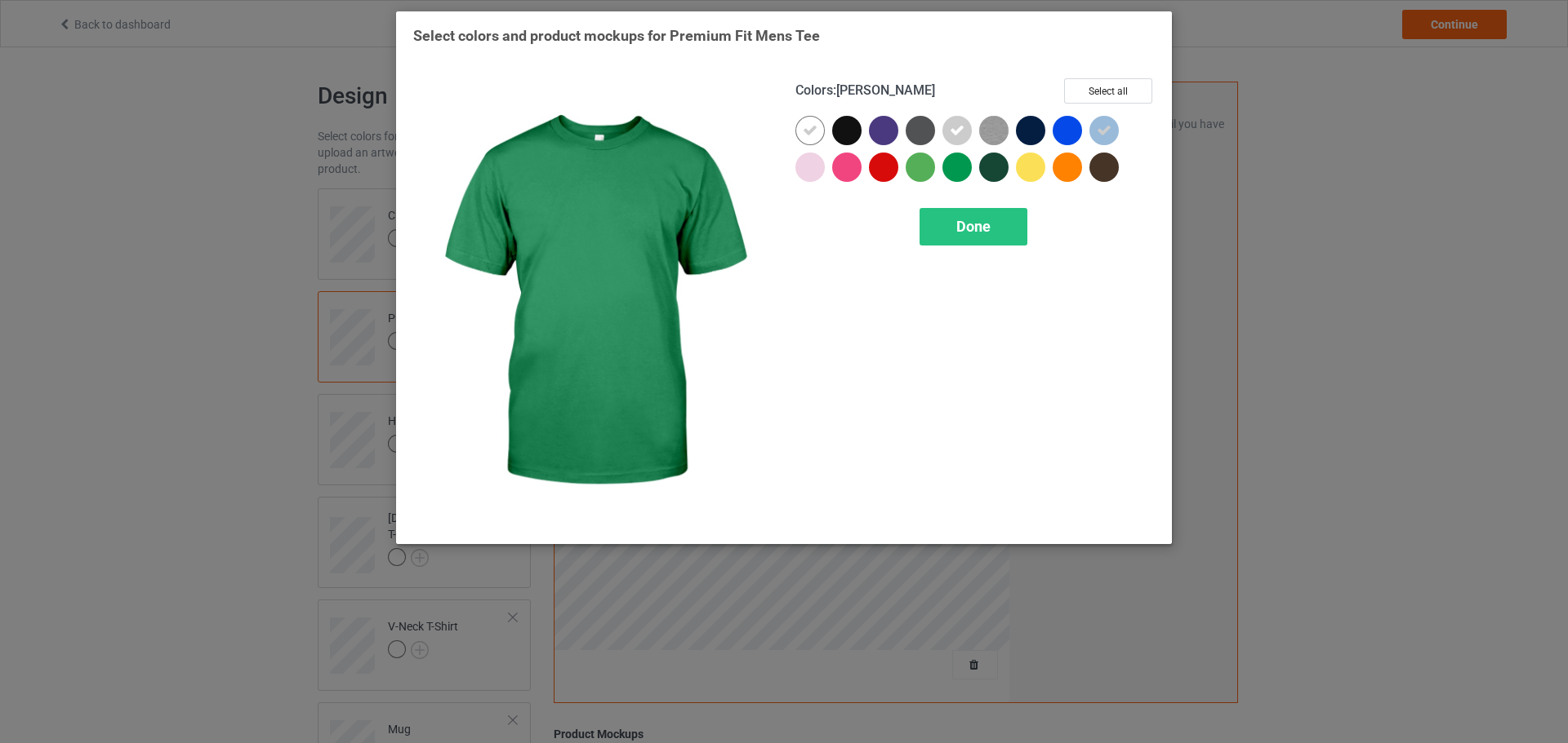
click at [945, 167] on div at bounding box center [956, 168] width 30 height 29
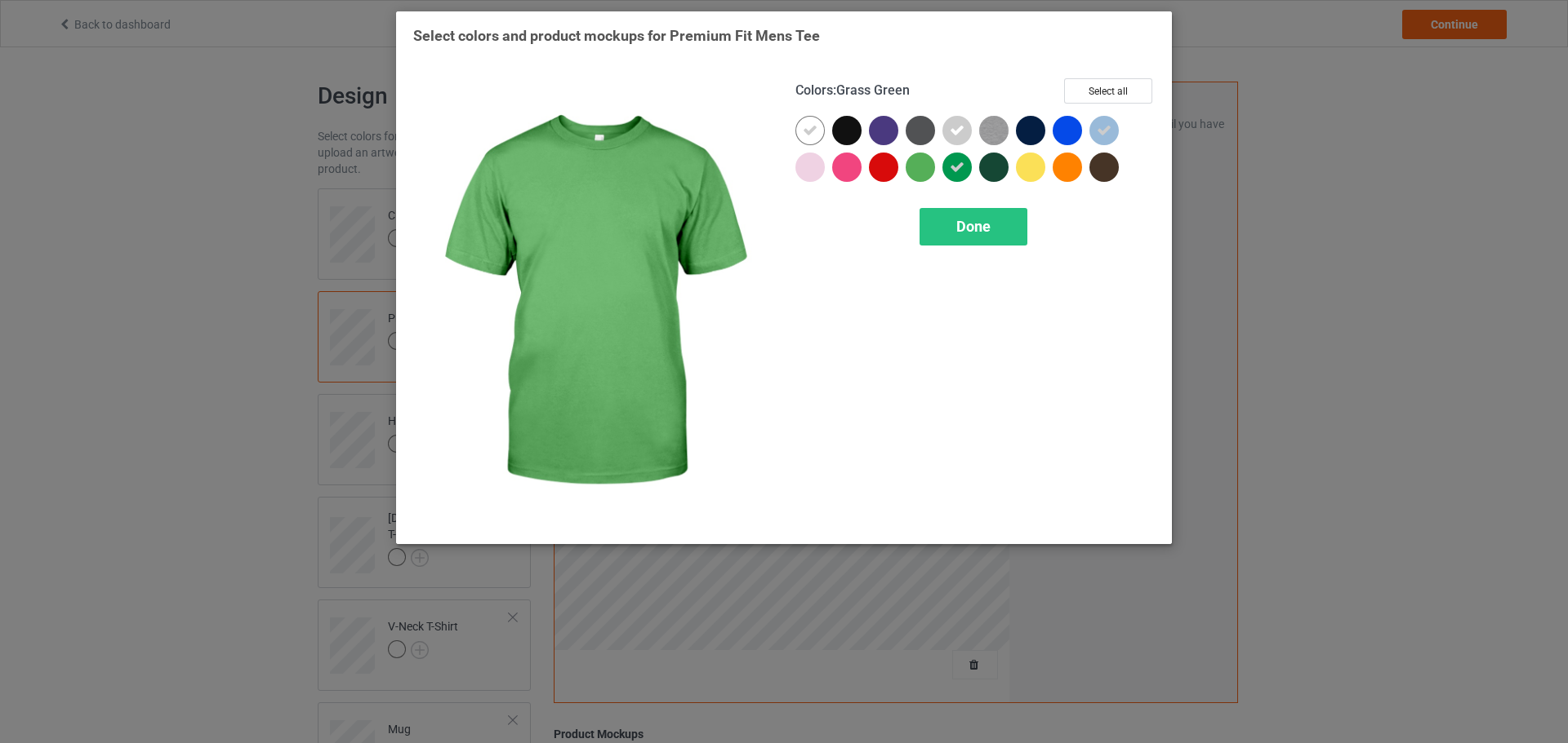
click at [916, 167] on div at bounding box center [921, 168] width 30 height 29
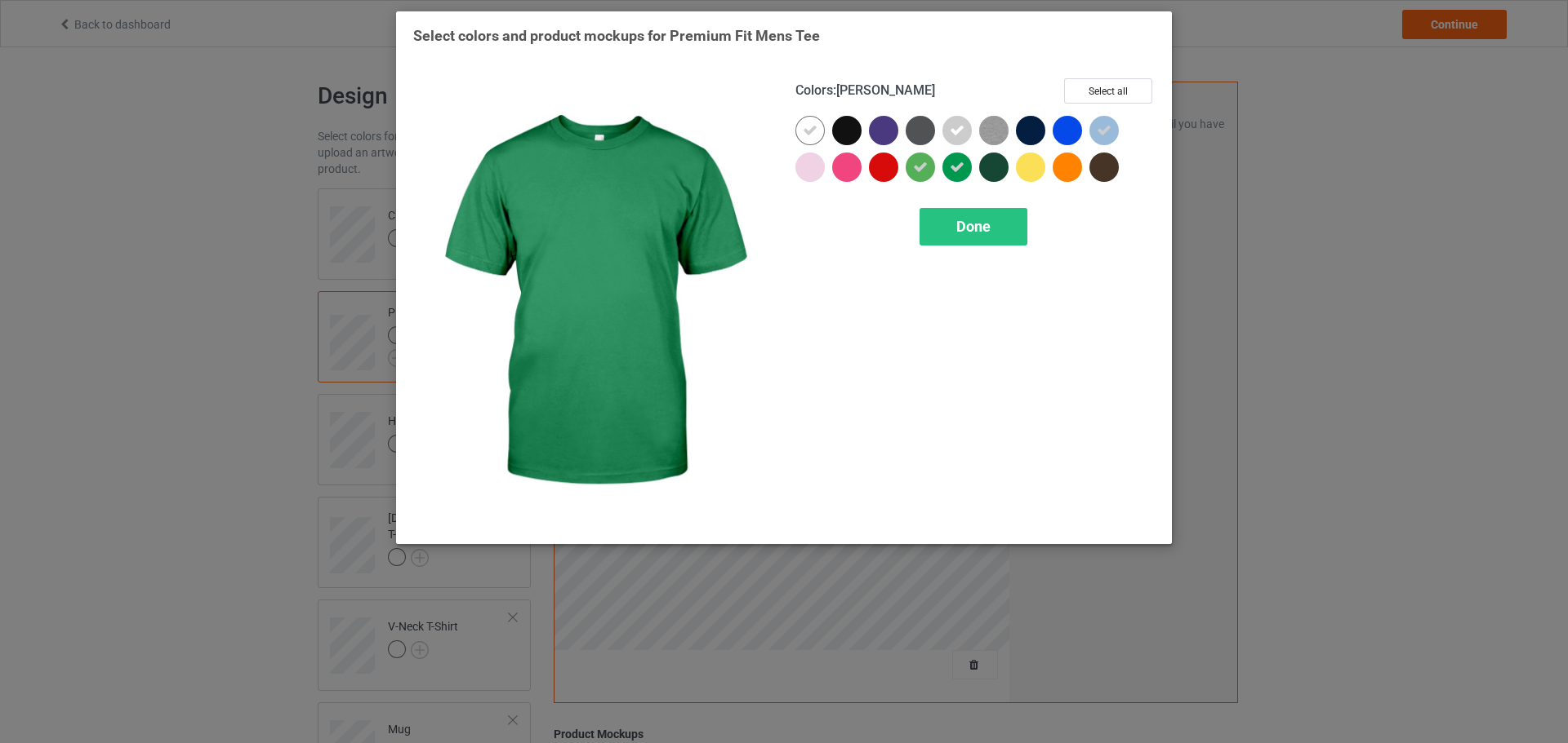
click at [960, 164] on icon at bounding box center [956, 167] width 15 height 15
click at [968, 238] on div "Done" at bounding box center [973, 227] width 108 height 38
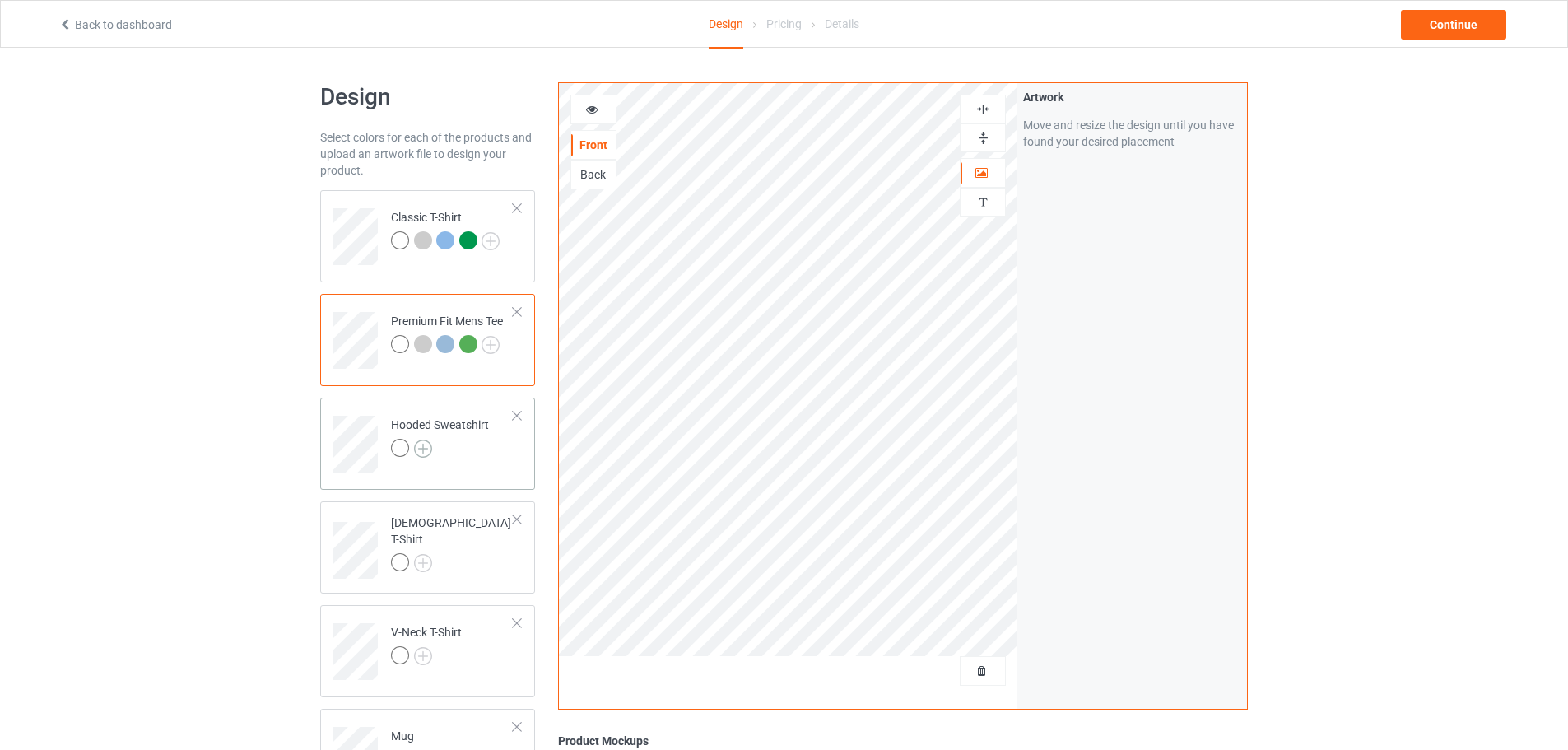
click at [427, 457] on img at bounding box center [422, 449] width 18 height 18
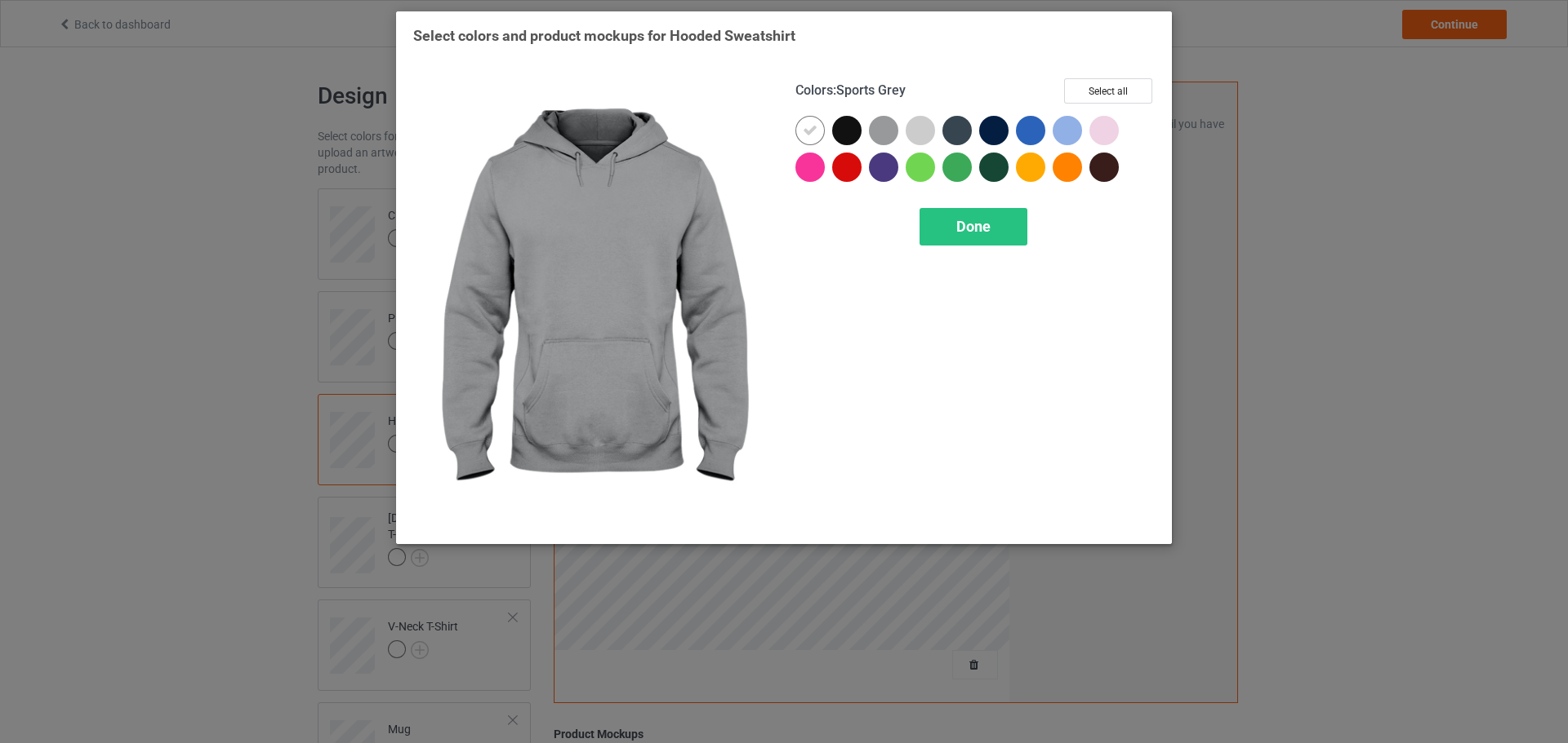
click at [882, 135] on div at bounding box center [884, 131] width 30 height 29
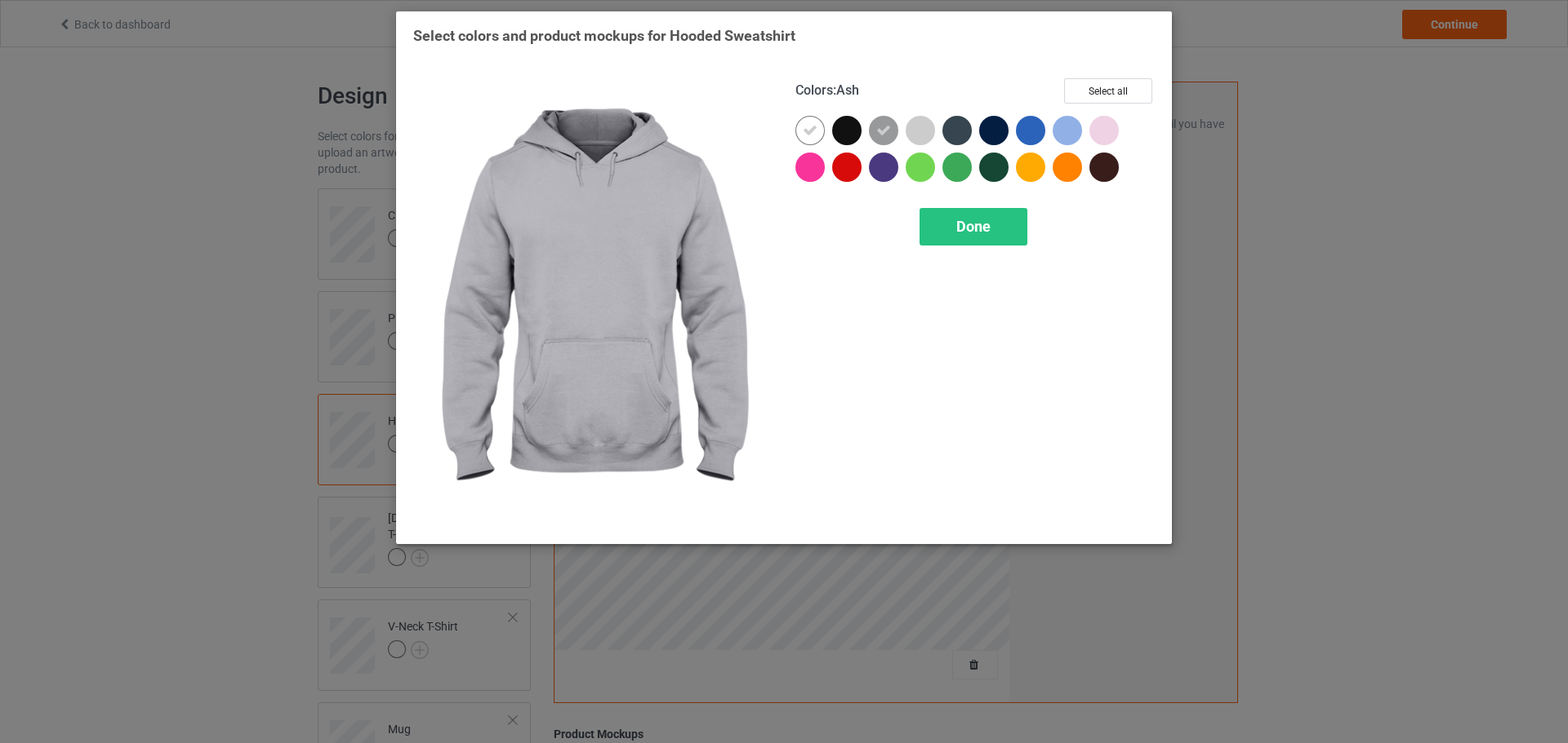
click at [916, 126] on div at bounding box center [921, 131] width 30 height 29
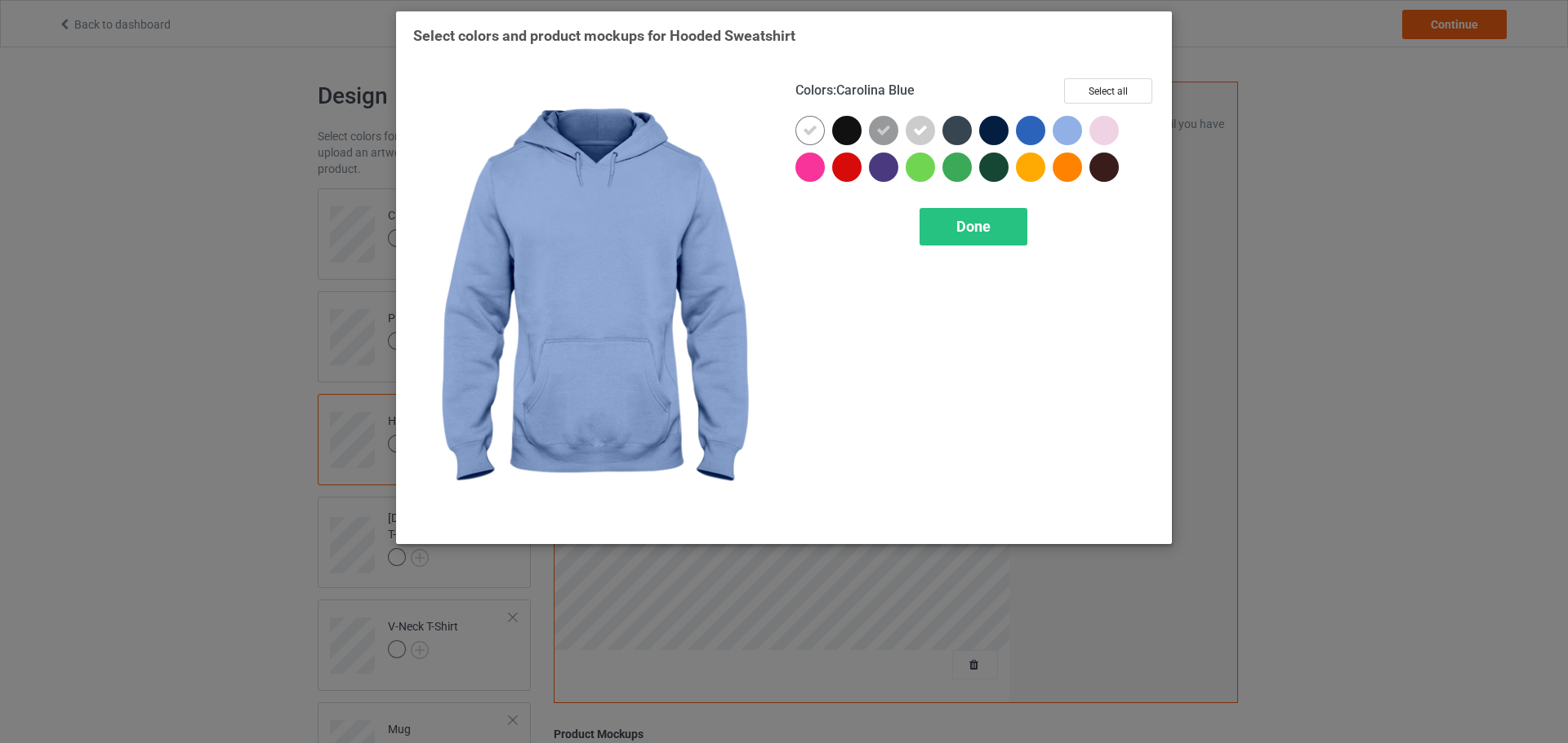
click at [1064, 129] on div at bounding box center [1067, 131] width 30 height 29
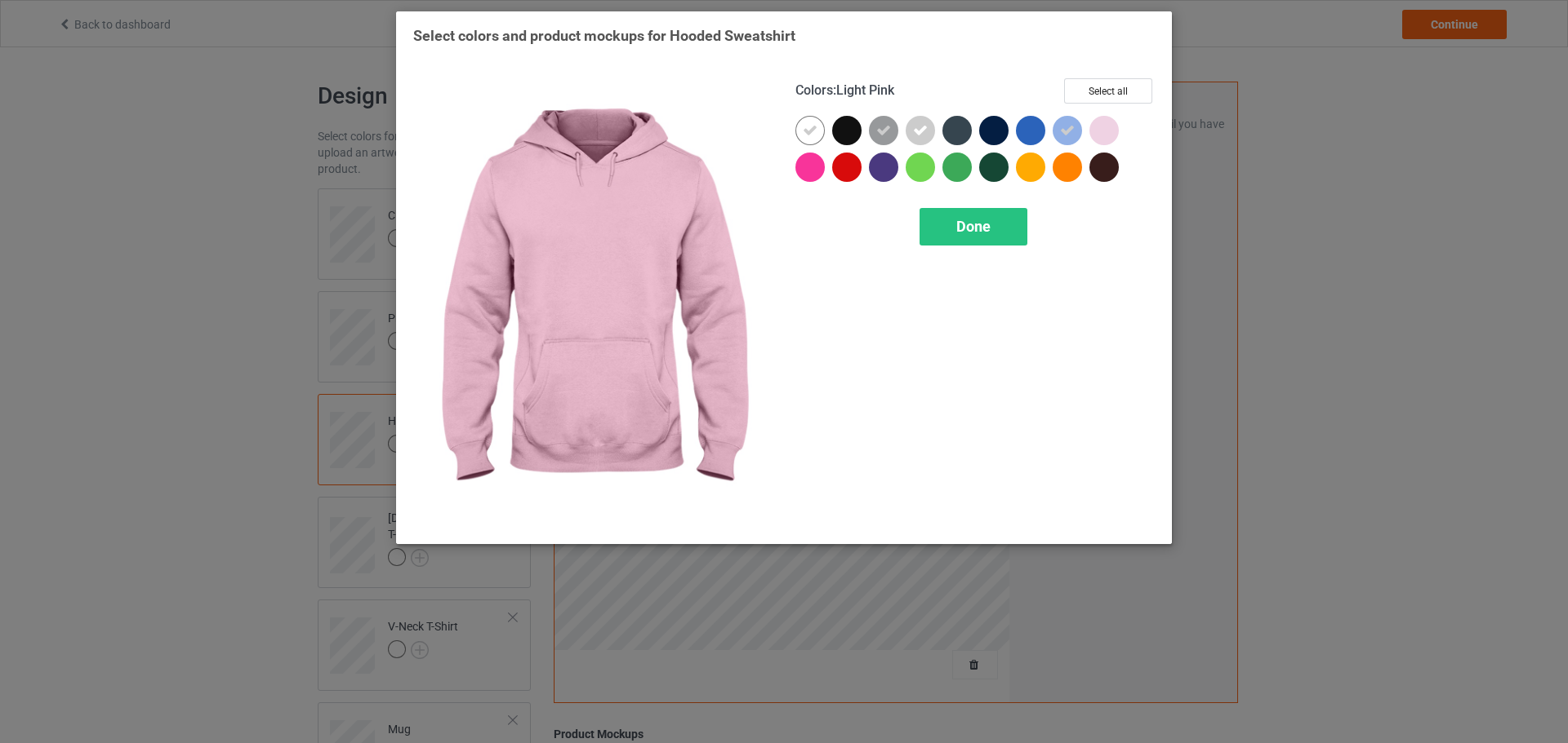
click at [1102, 128] on div at bounding box center [1104, 131] width 30 height 29
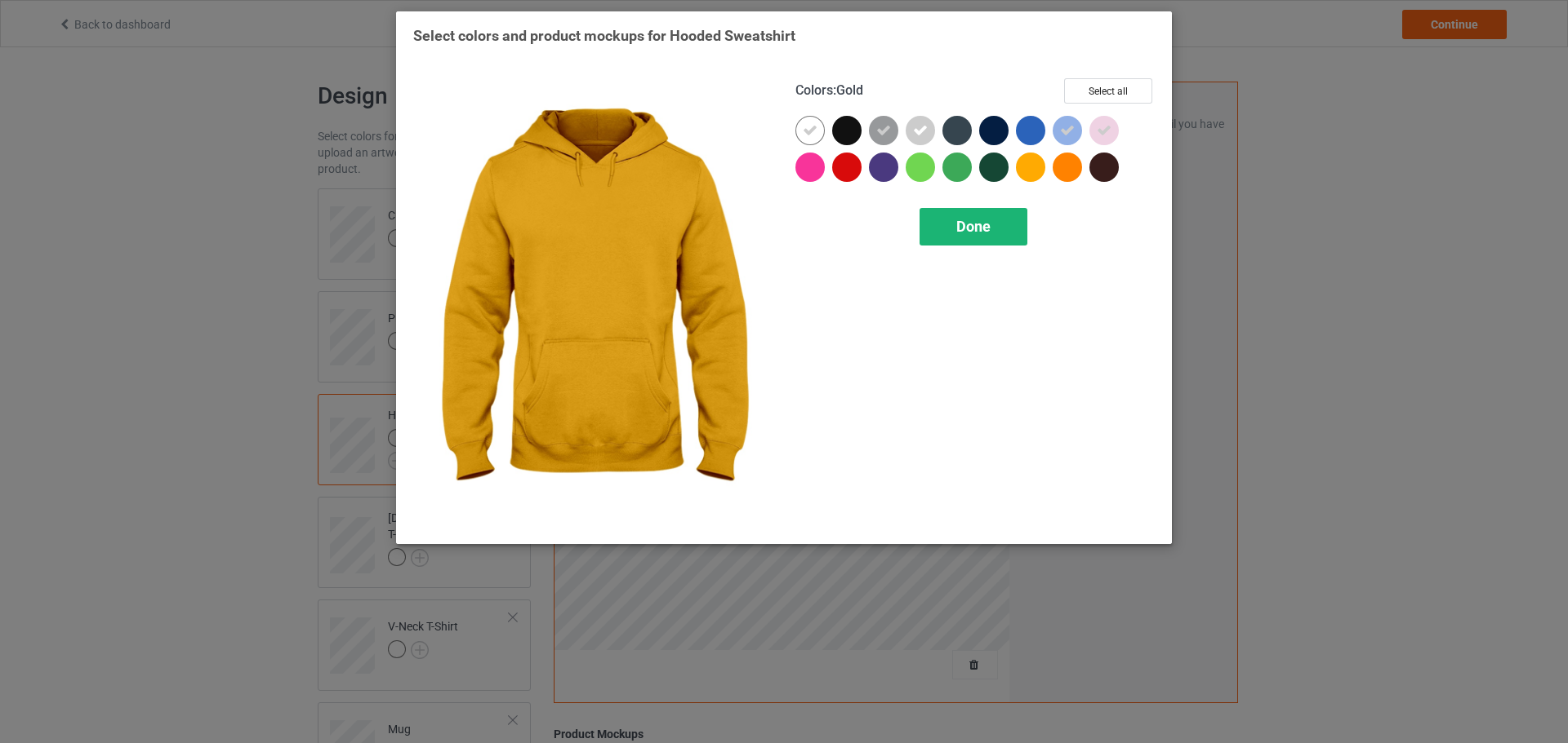
click at [979, 223] on span "Done" at bounding box center [973, 226] width 34 height 18
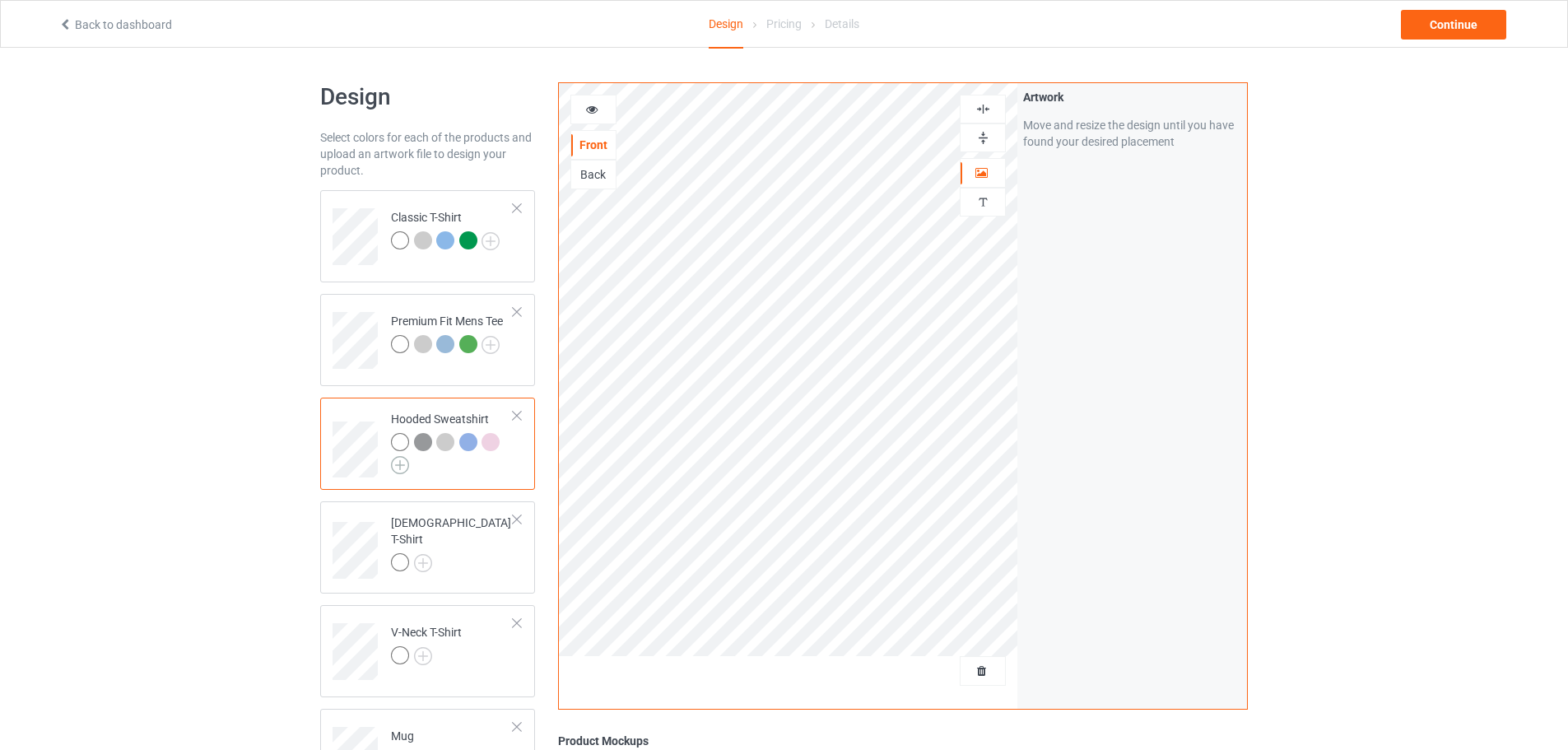
click at [392, 468] on img at bounding box center [399, 464] width 18 height 18
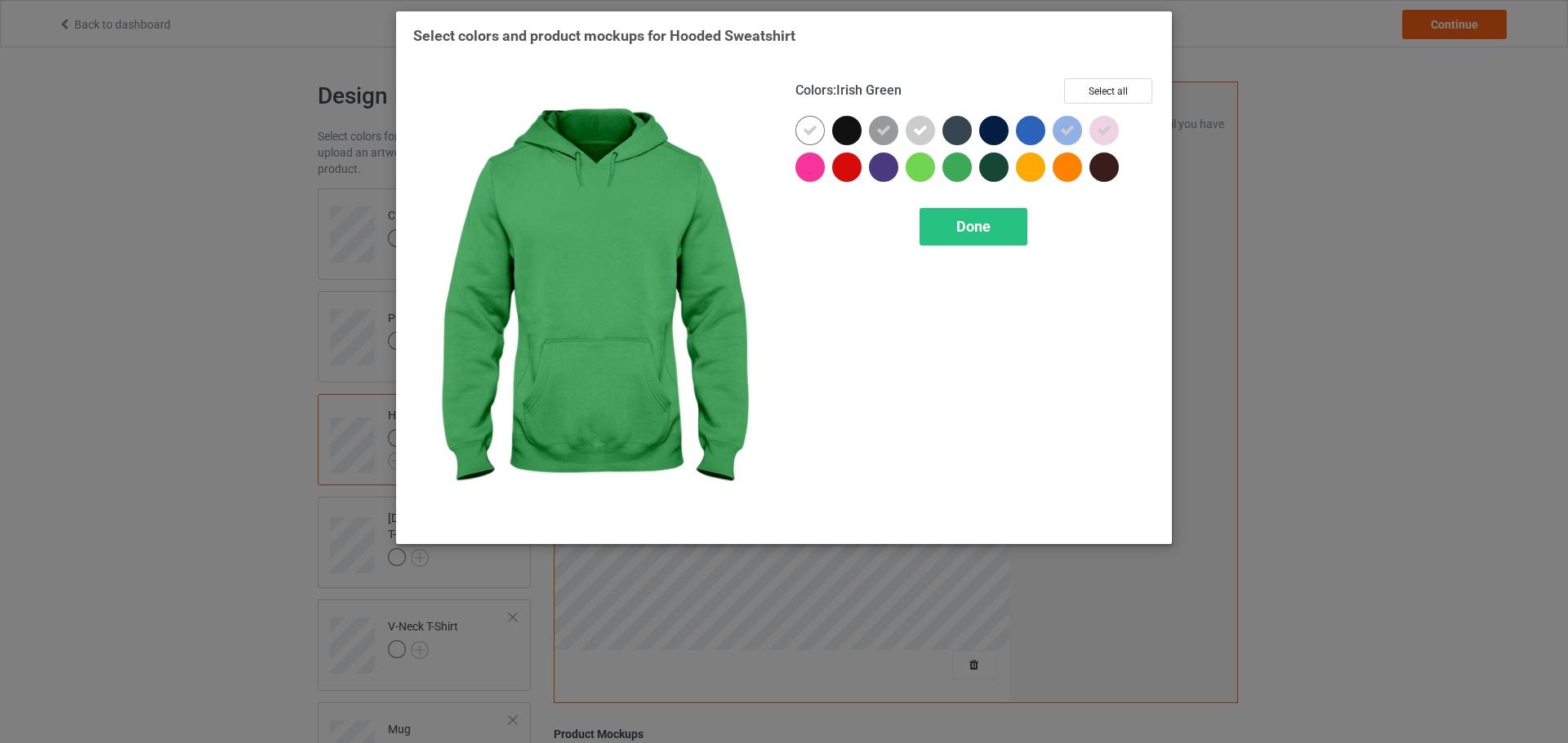
click at [972, 167] on div at bounding box center [960, 171] width 37 height 37
click at [980, 228] on span "Done" at bounding box center [973, 226] width 34 height 18
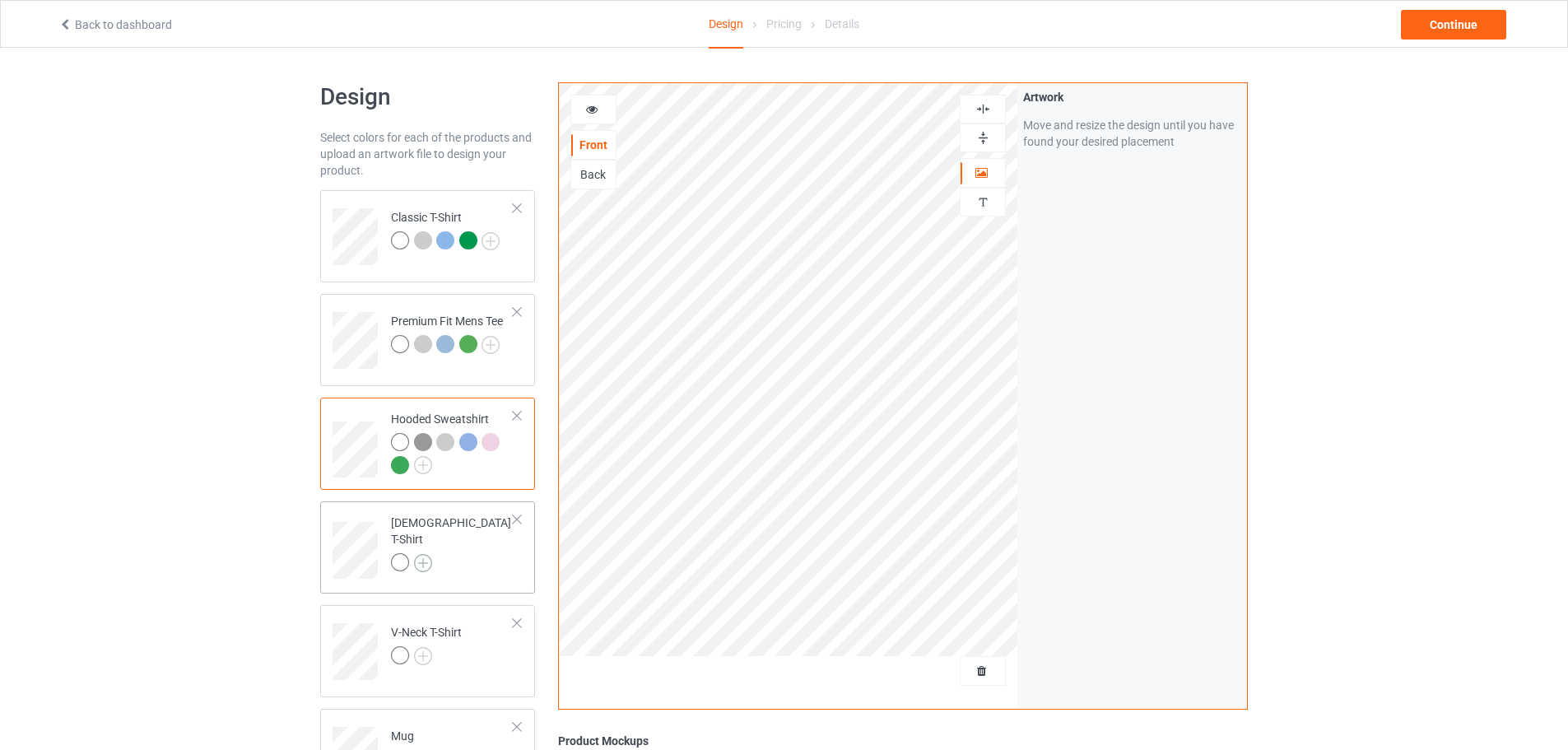
click at [427, 555] on img at bounding box center [422, 563] width 18 height 18
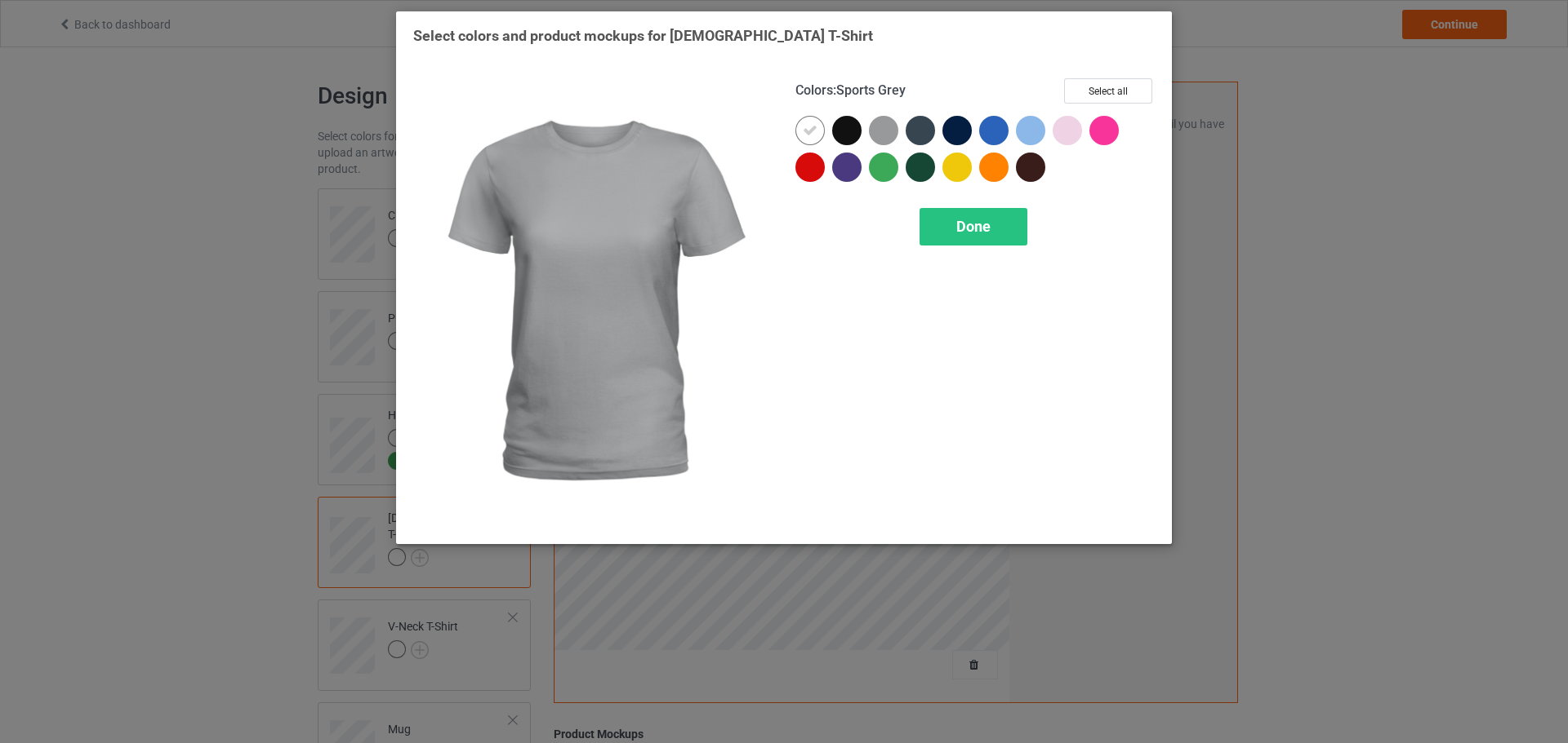
click at [885, 138] on div at bounding box center [884, 131] width 30 height 29
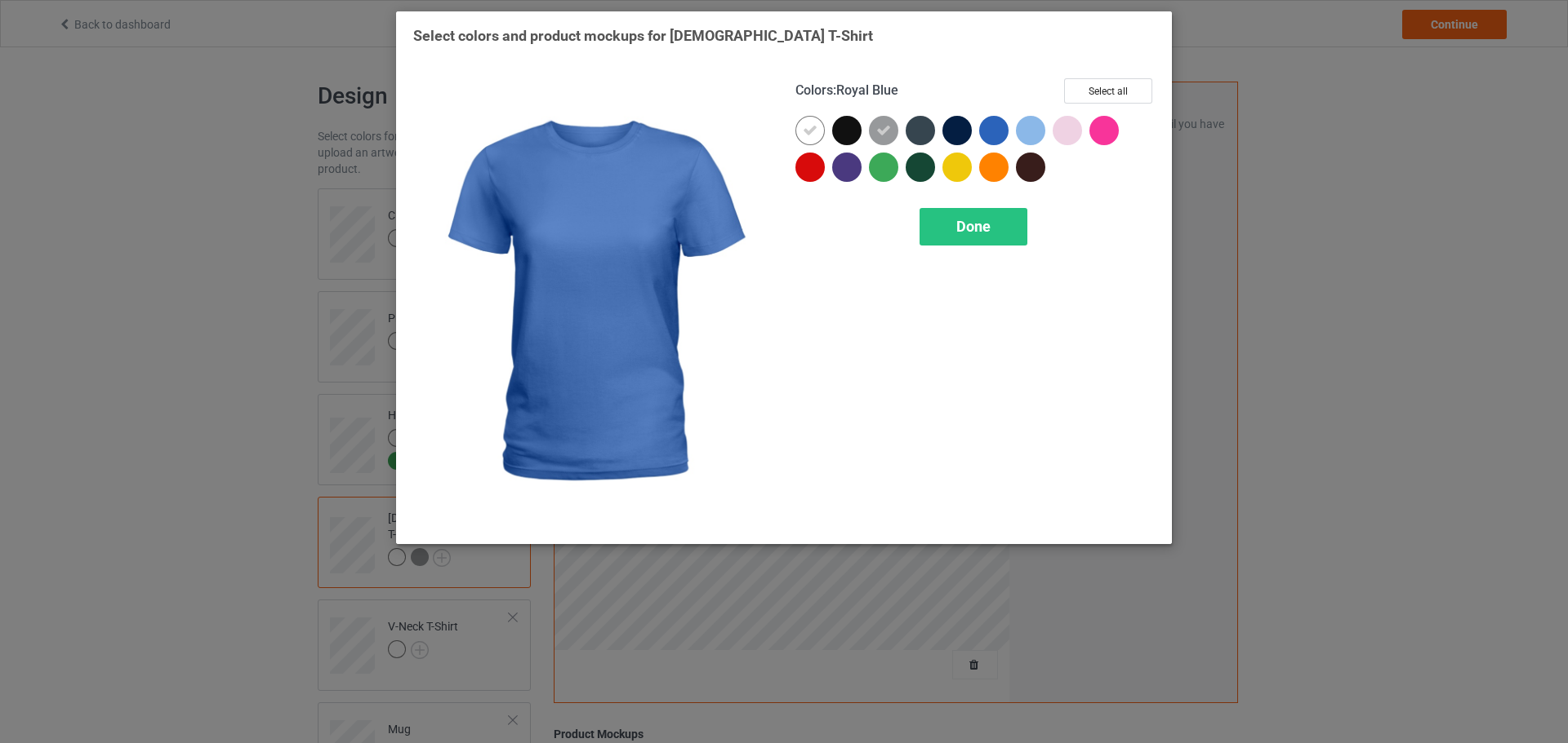
click at [1028, 134] on div at bounding box center [1030, 131] width 30 height 29
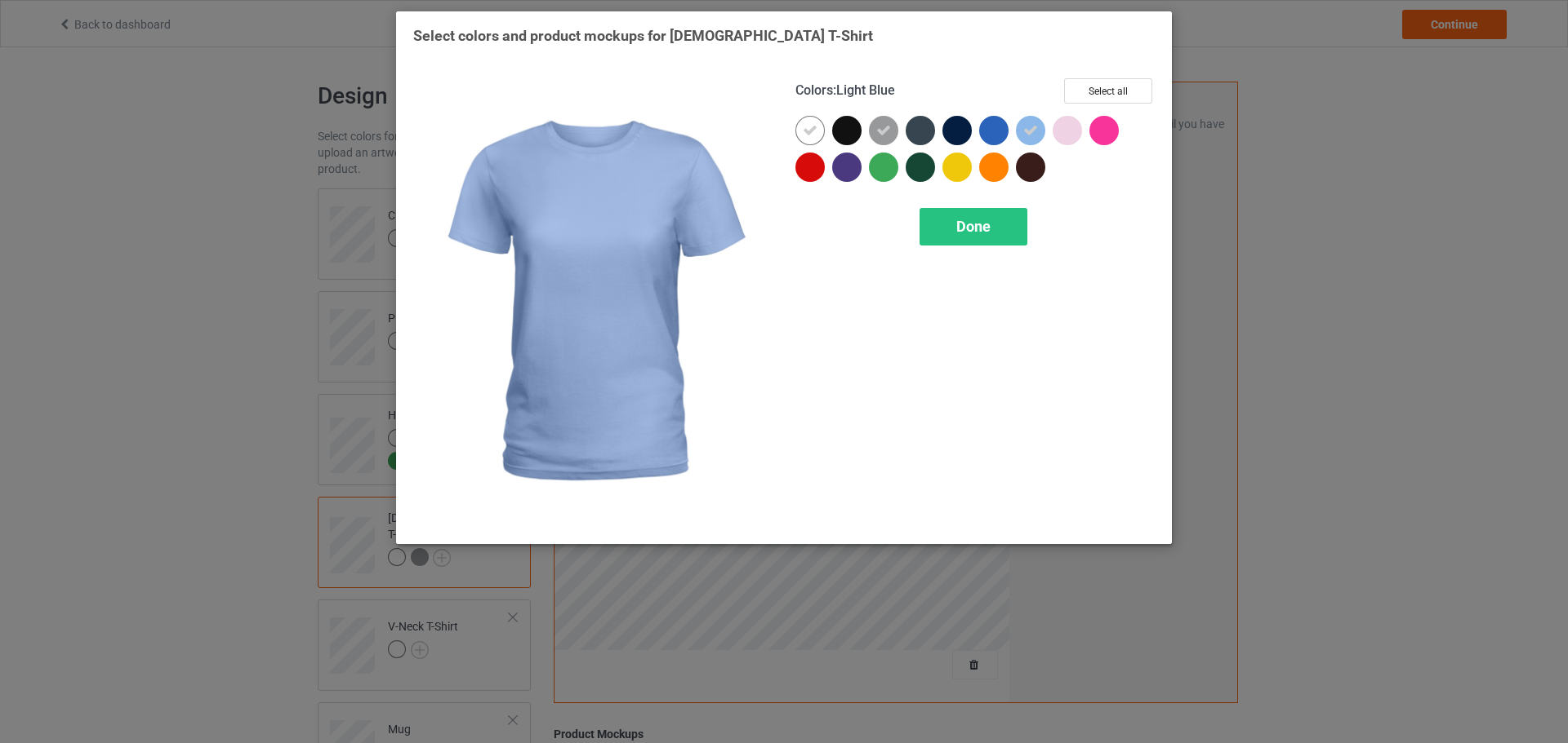
click at [1051, 125] on div at bounding box center [1034, 135] width 37 height 37
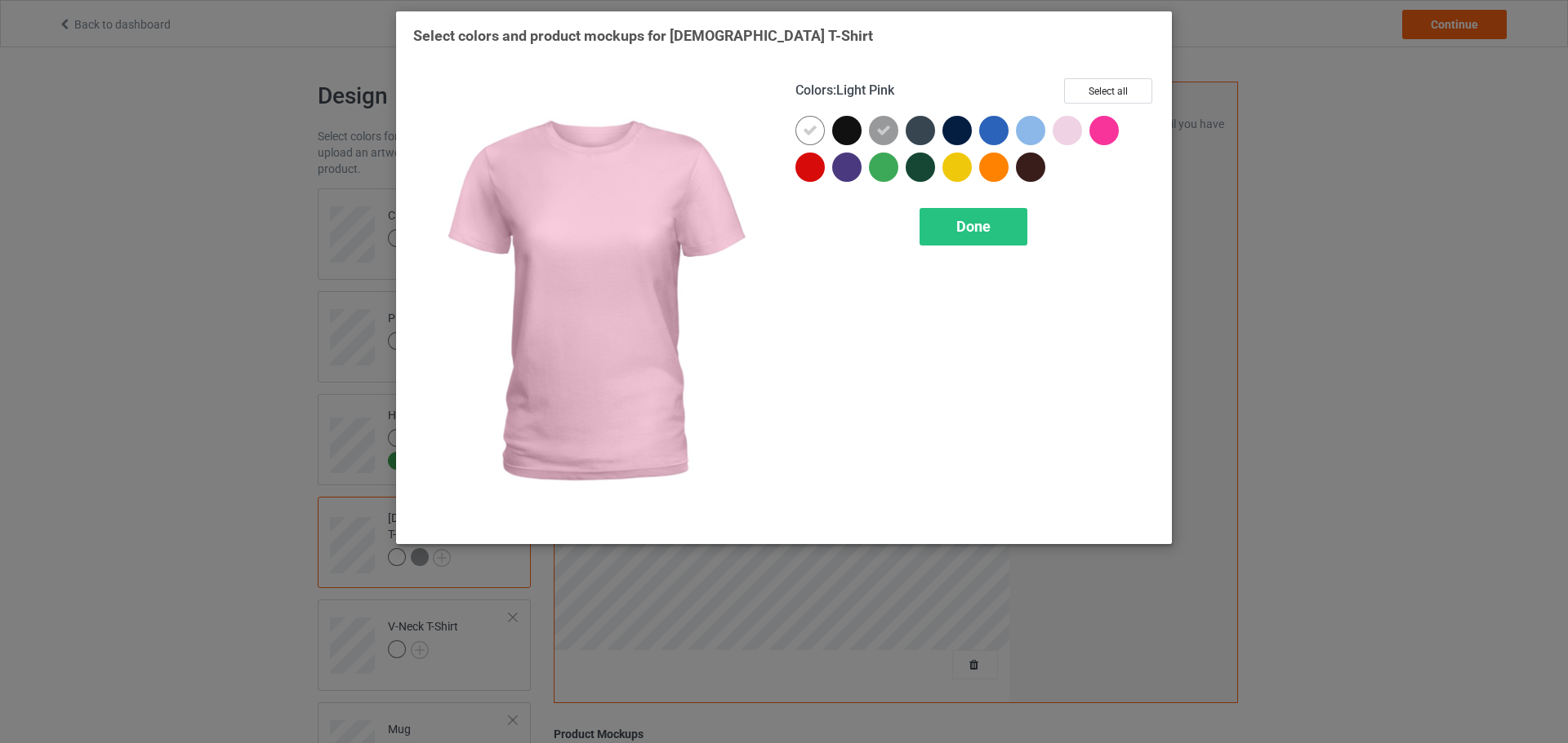
click at [1053, 125] on div at bounding box center [1067, 131] width 30 height 29
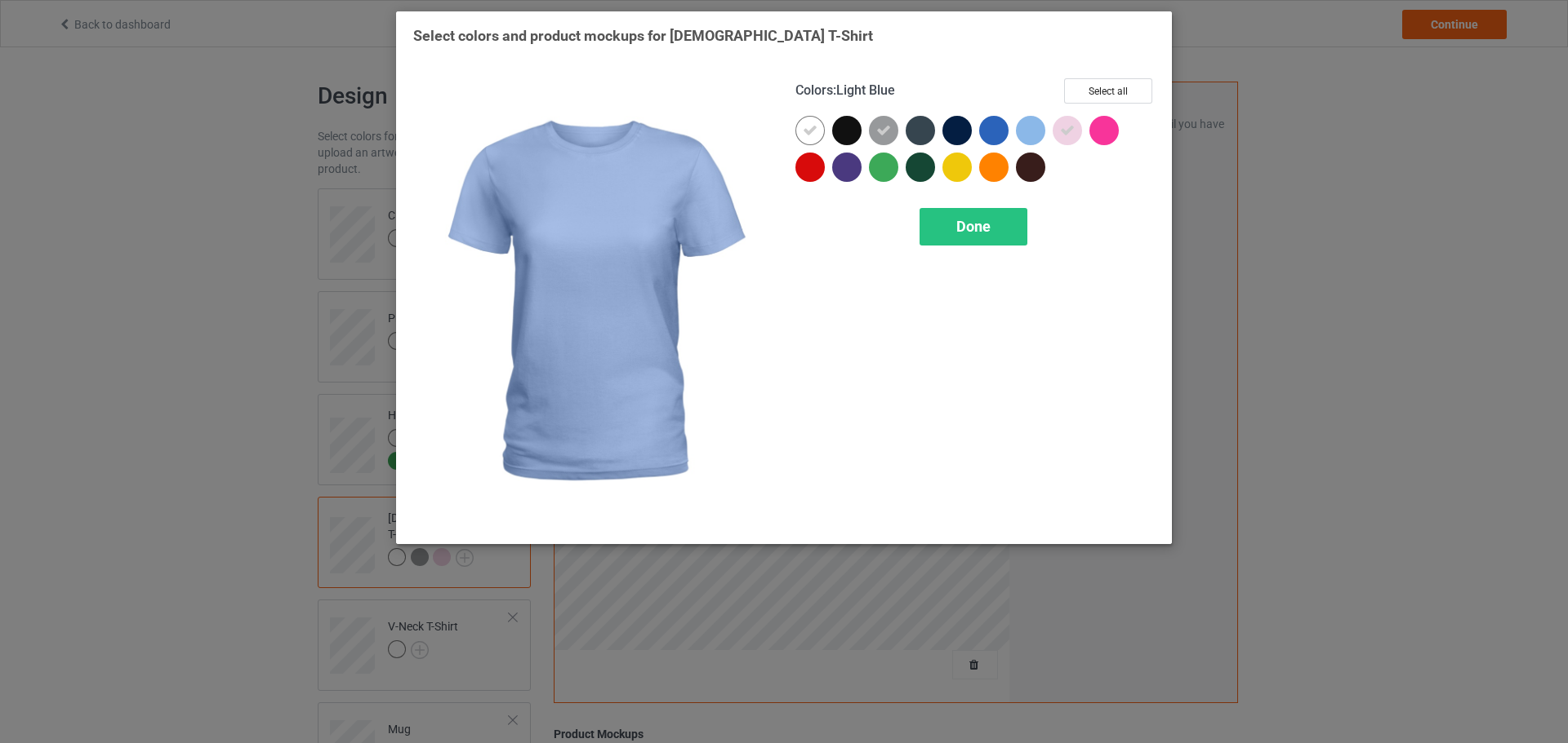
click at [1035, 127] on div at bounding box center [1030, 131] width 30 height 29
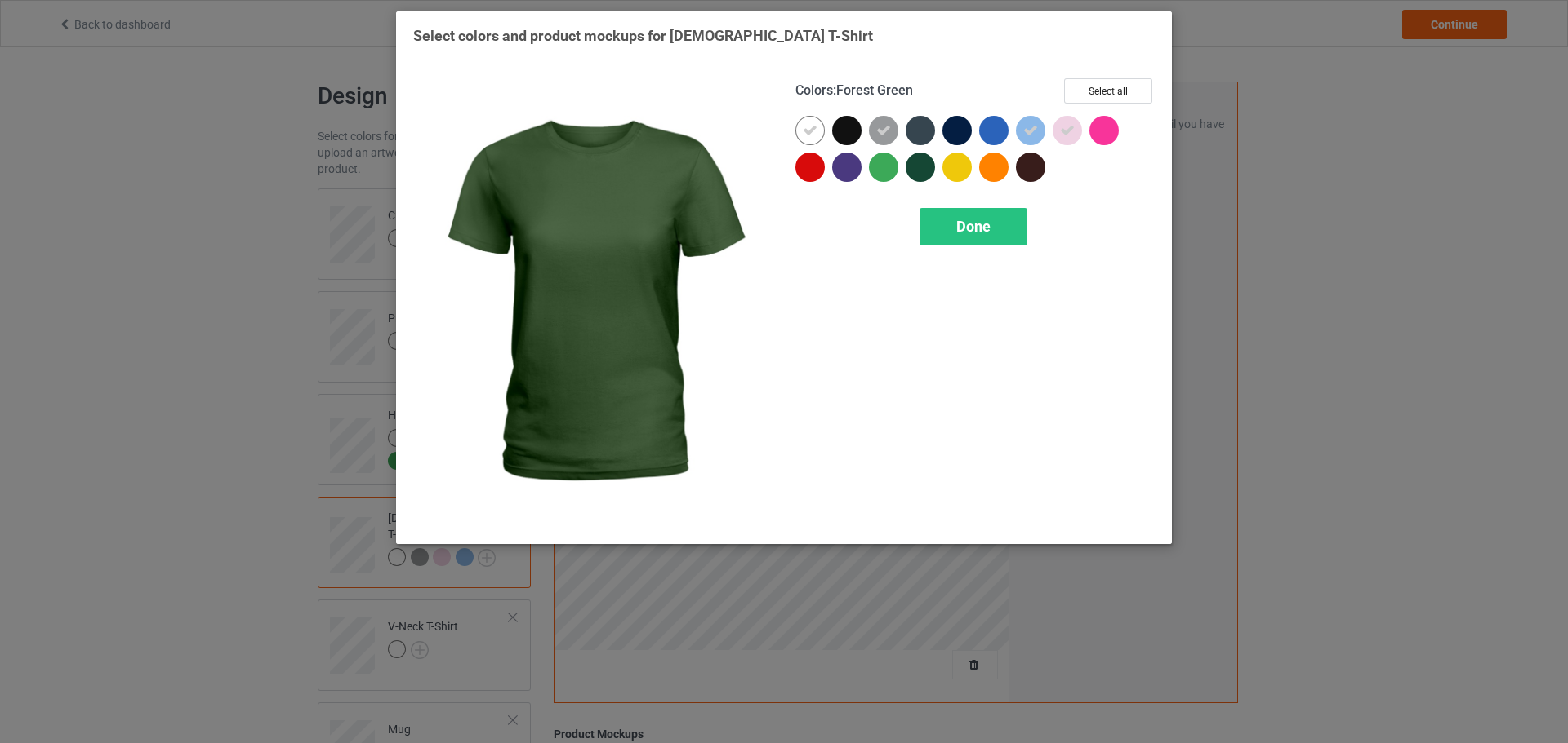
click at [896, 167] on div at bounding box center [884, 168] width 30 height 29
click at [992, 245] on div "Done" at bounding box center [973, 227] width 108 height 38
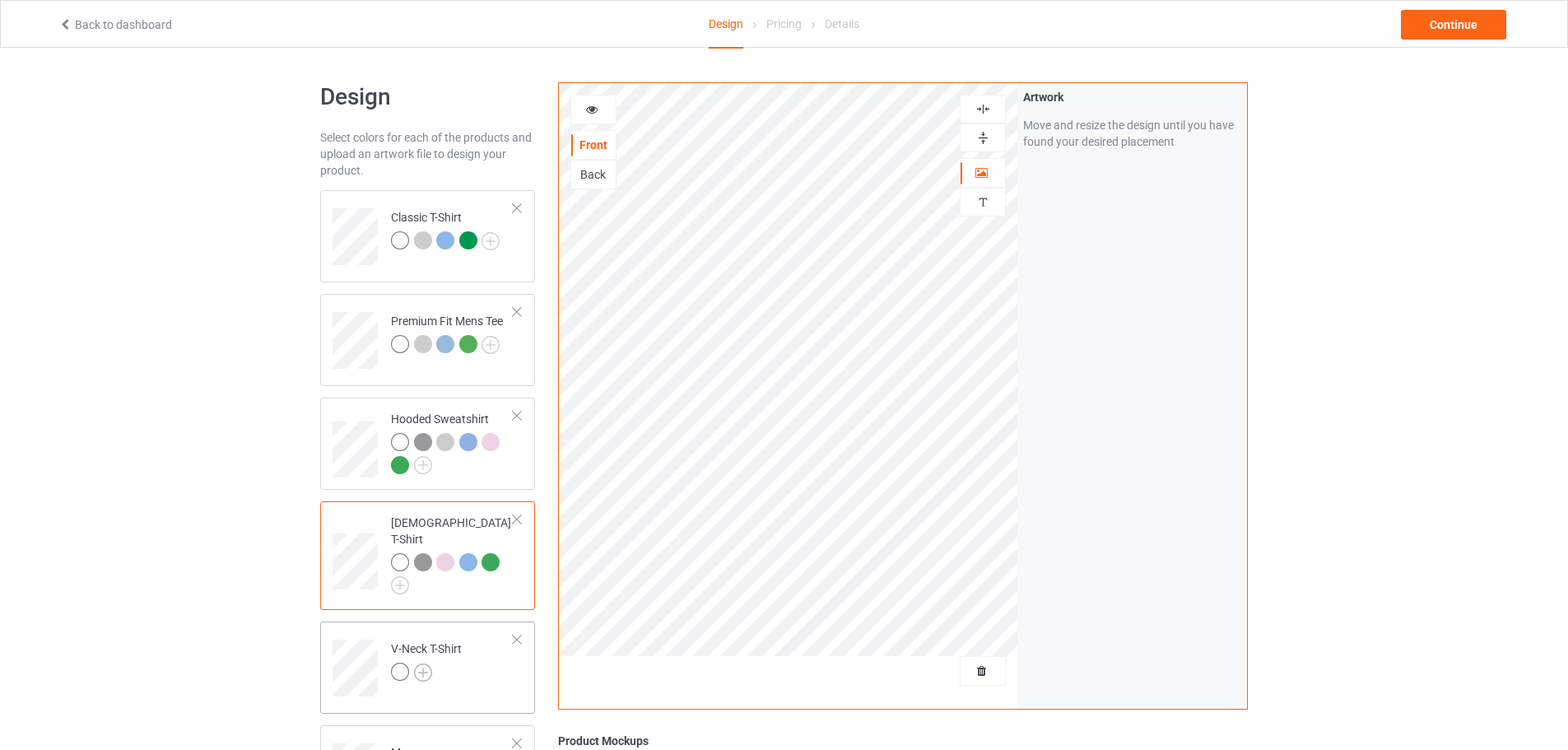
click at [426, 663] on img at bounding box center [422, 672] width 18 height 18
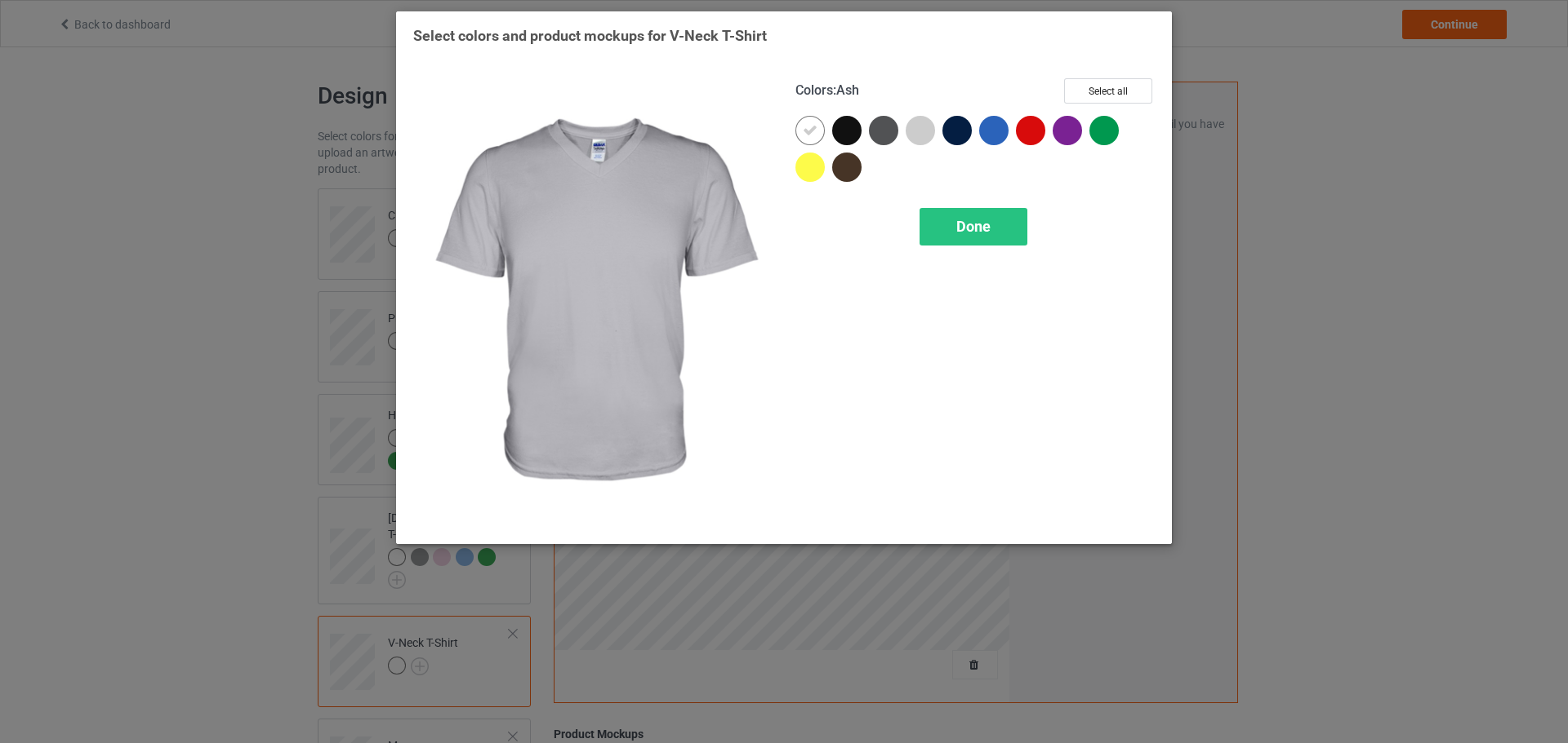
click at [914, 138] on div at bounding box center [921, 131] width 30 height 29
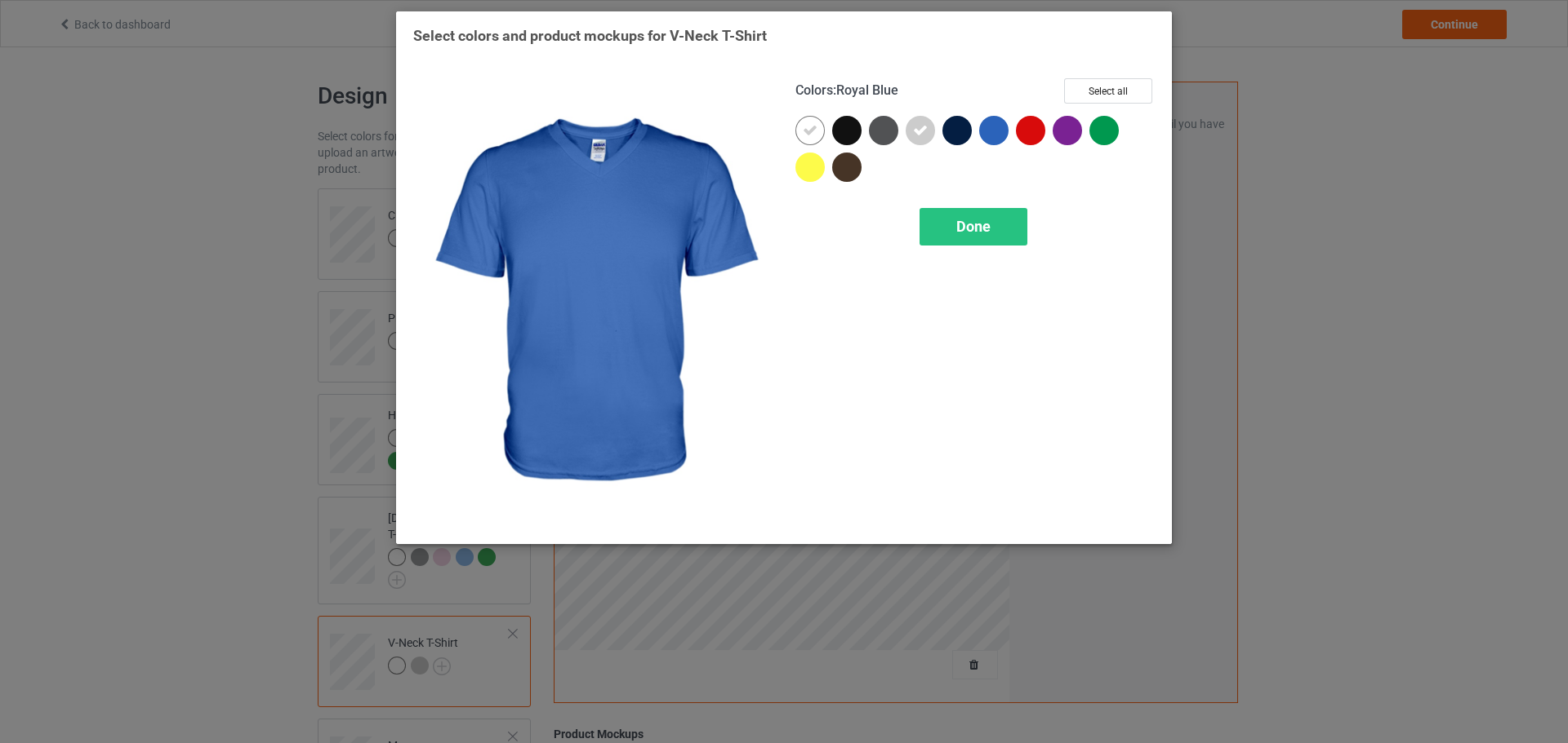
click at [990, 133] on div at bounding box center [993, 131] width 30 height 29
click at [990, 133] on icon at bounding box center [993, 131] width 15 height 15
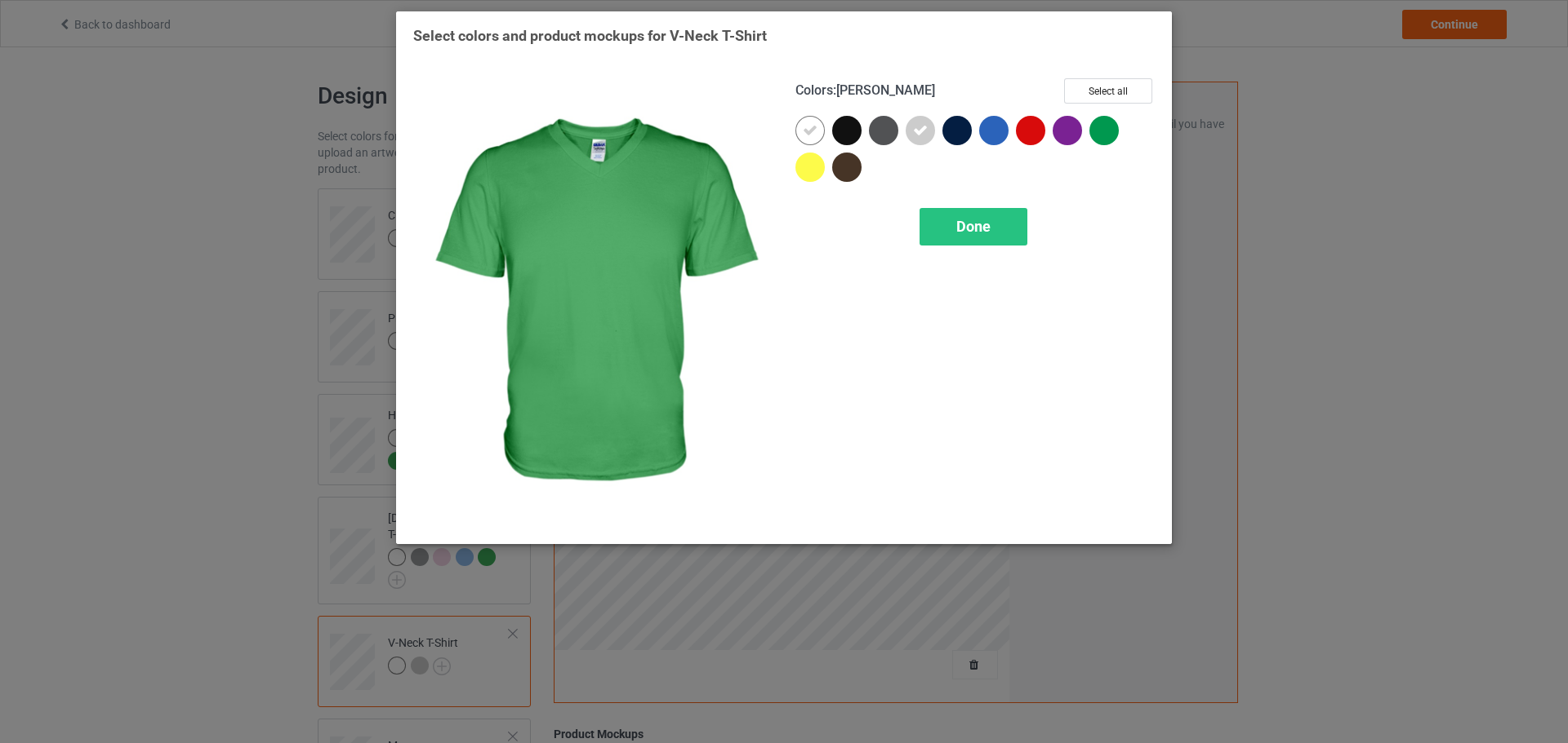
click at [1101, 141] on div at bounding box center [1104, 131] width 30 height 29
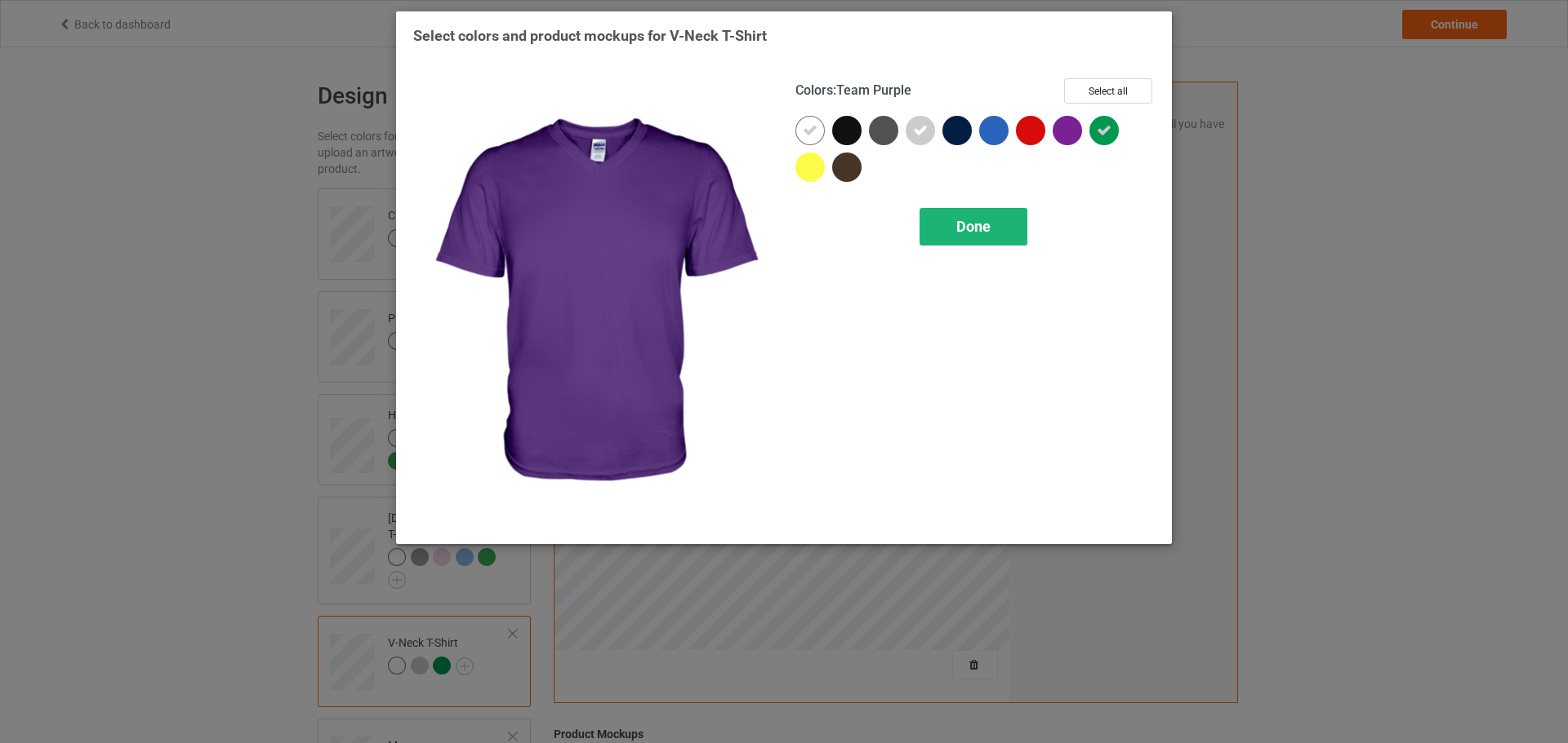
click at [985, 213] on div "Done" at bounding box center [973, 227] width 108 height 38
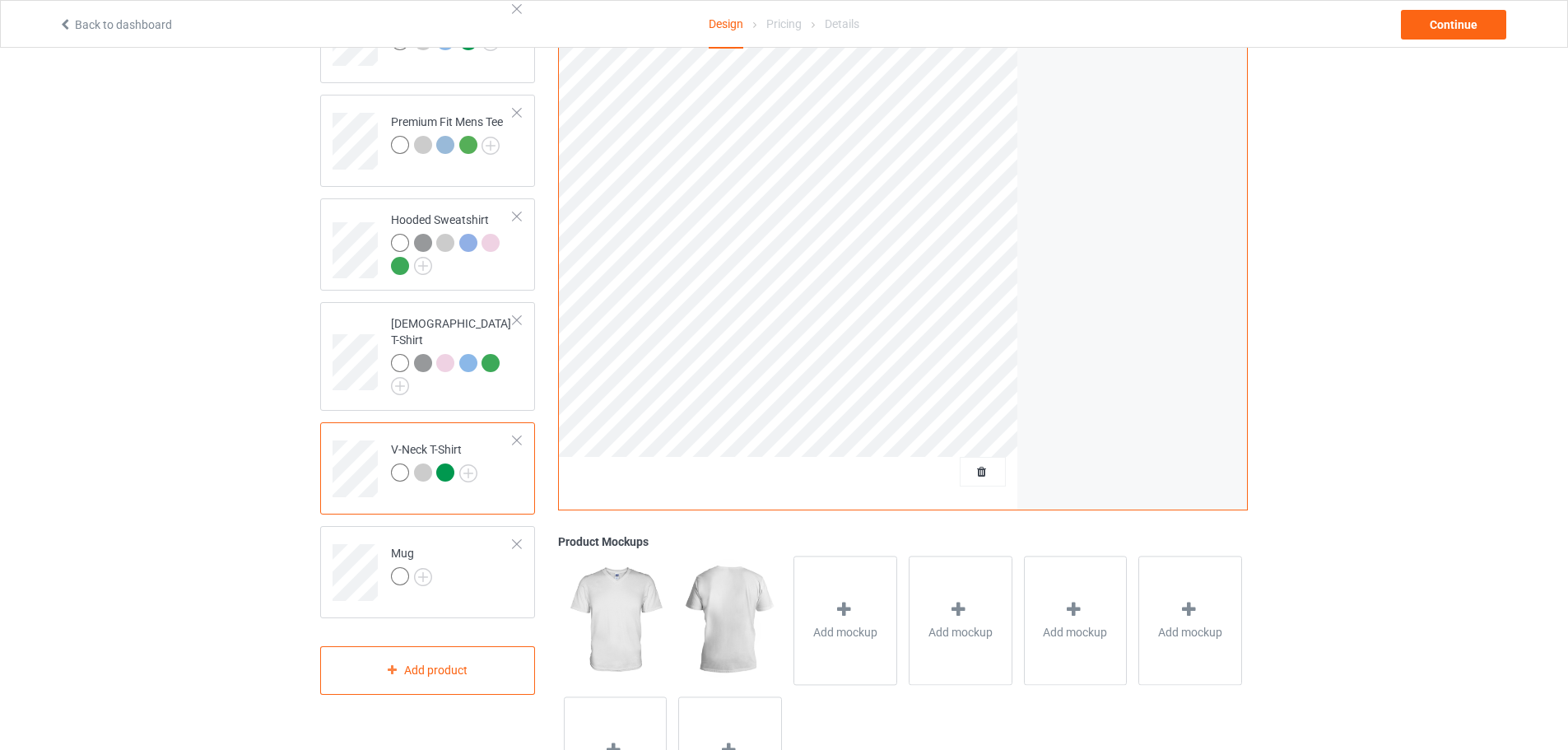
scroll to position [248, 0]
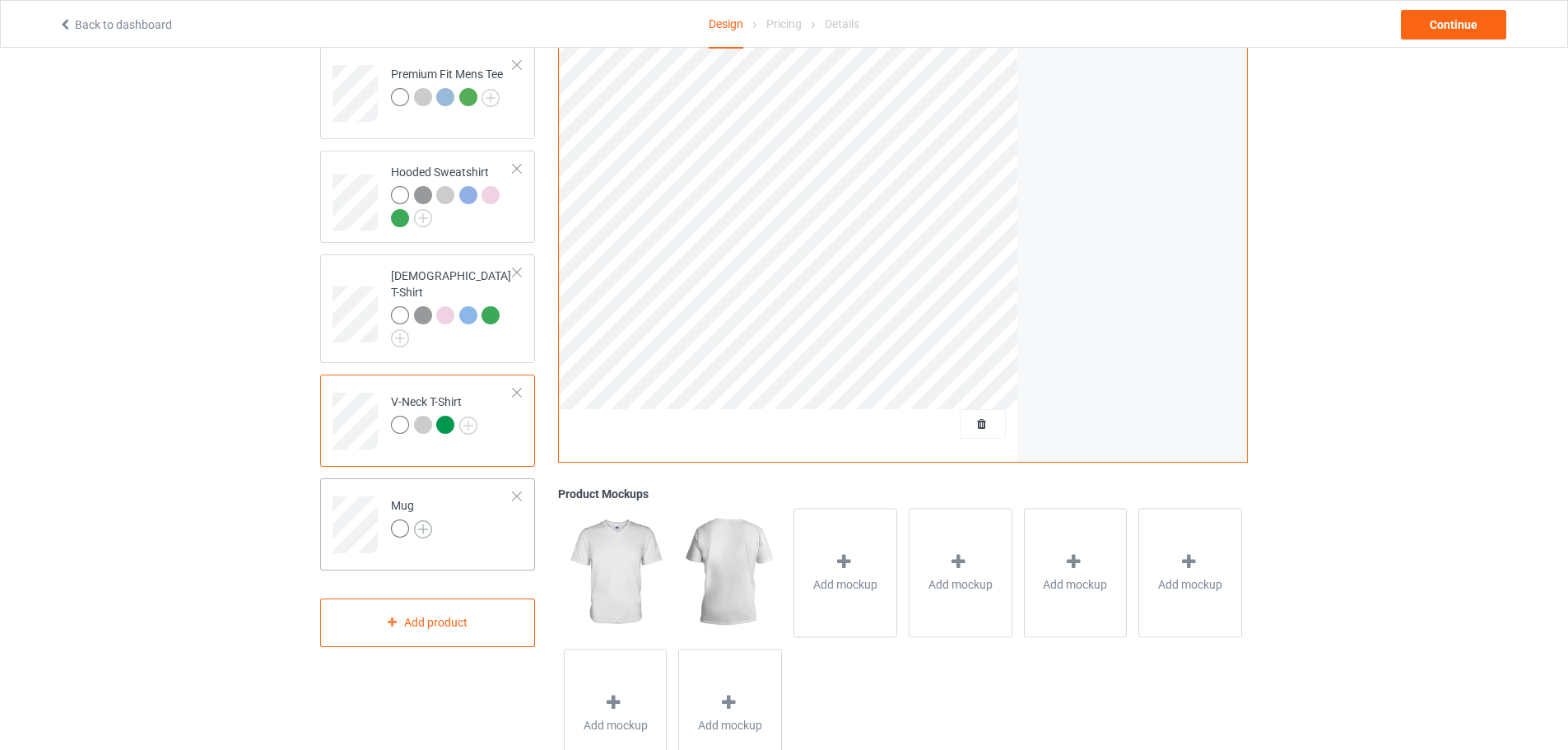
click at [421, 520] on img at bounding box center [422, 529] width 18 height 18
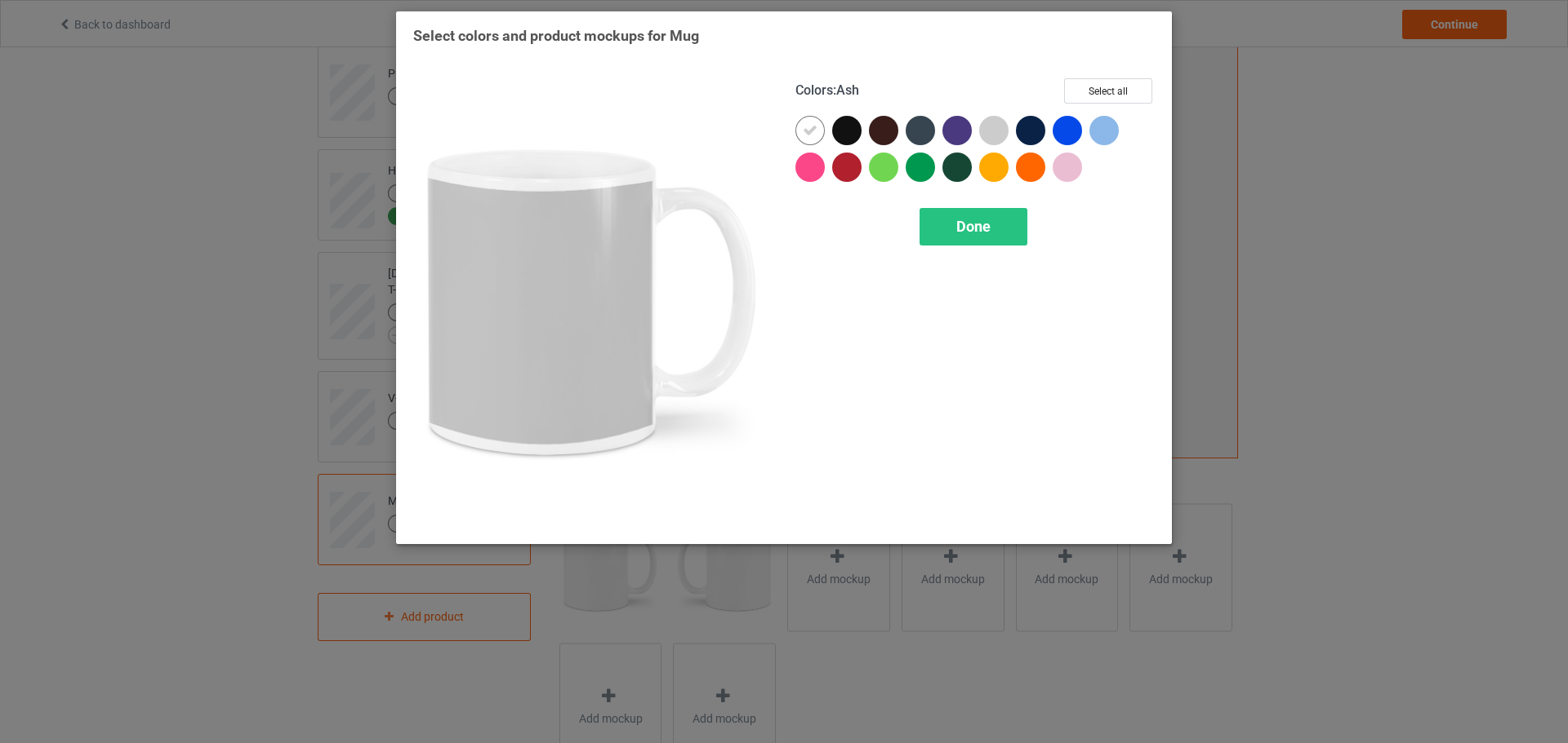
click at [986, 124] on div at bounding box center [993, 131] width 30 height 29
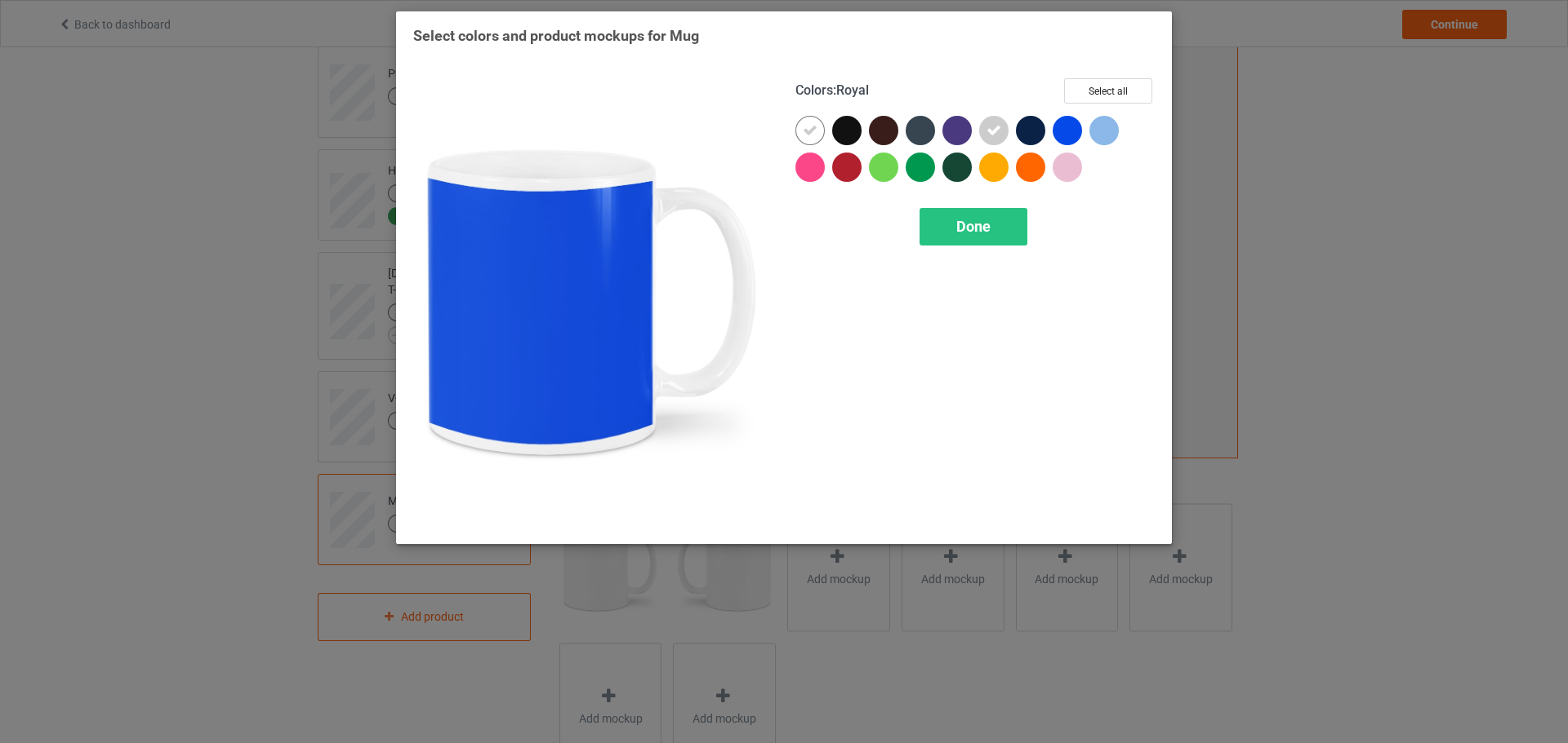
click at [1097, 125] on div at bounding box center [1104, 131] width 30 height 29
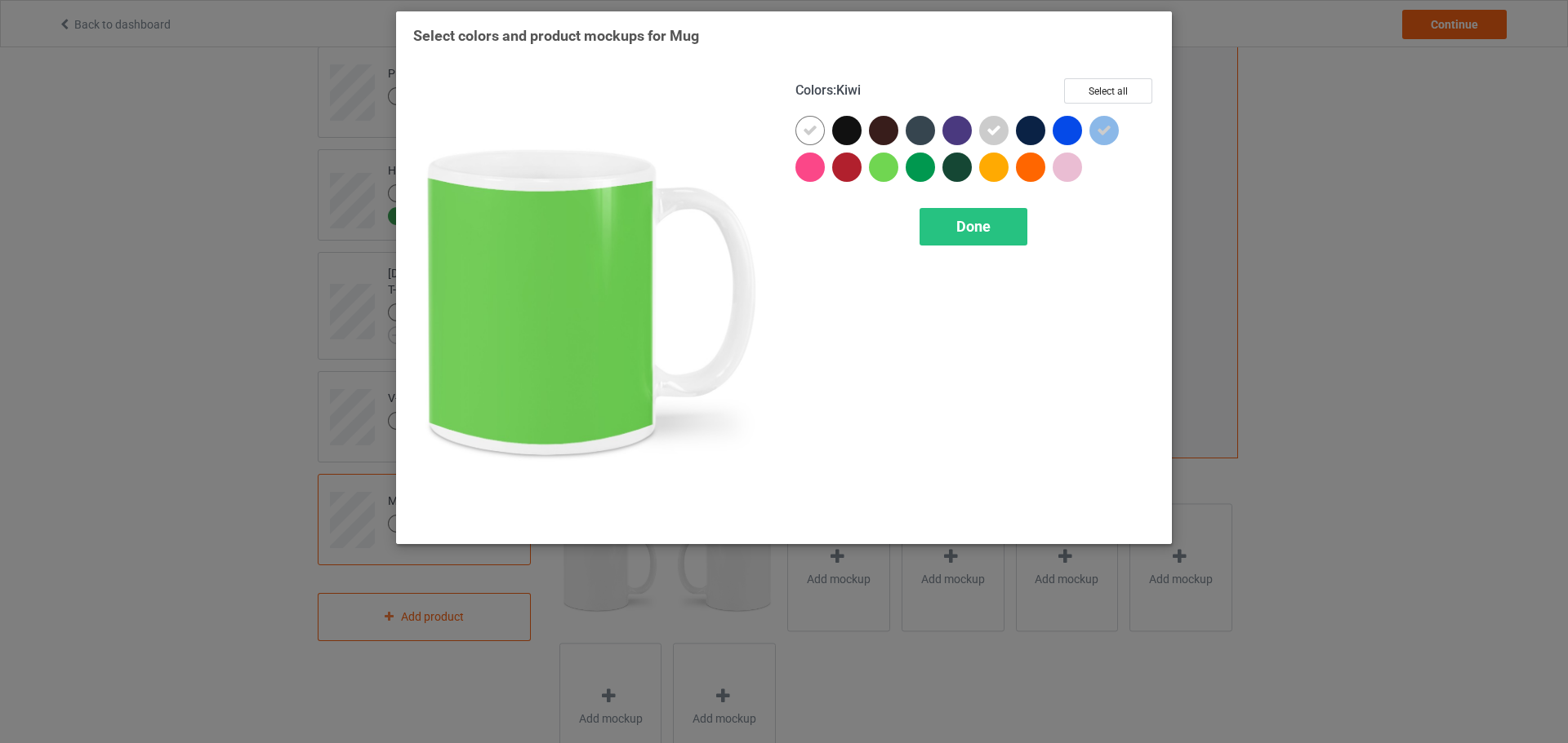
click at [874, 171] on div at bounding box center [884, 168] width 30 height 29
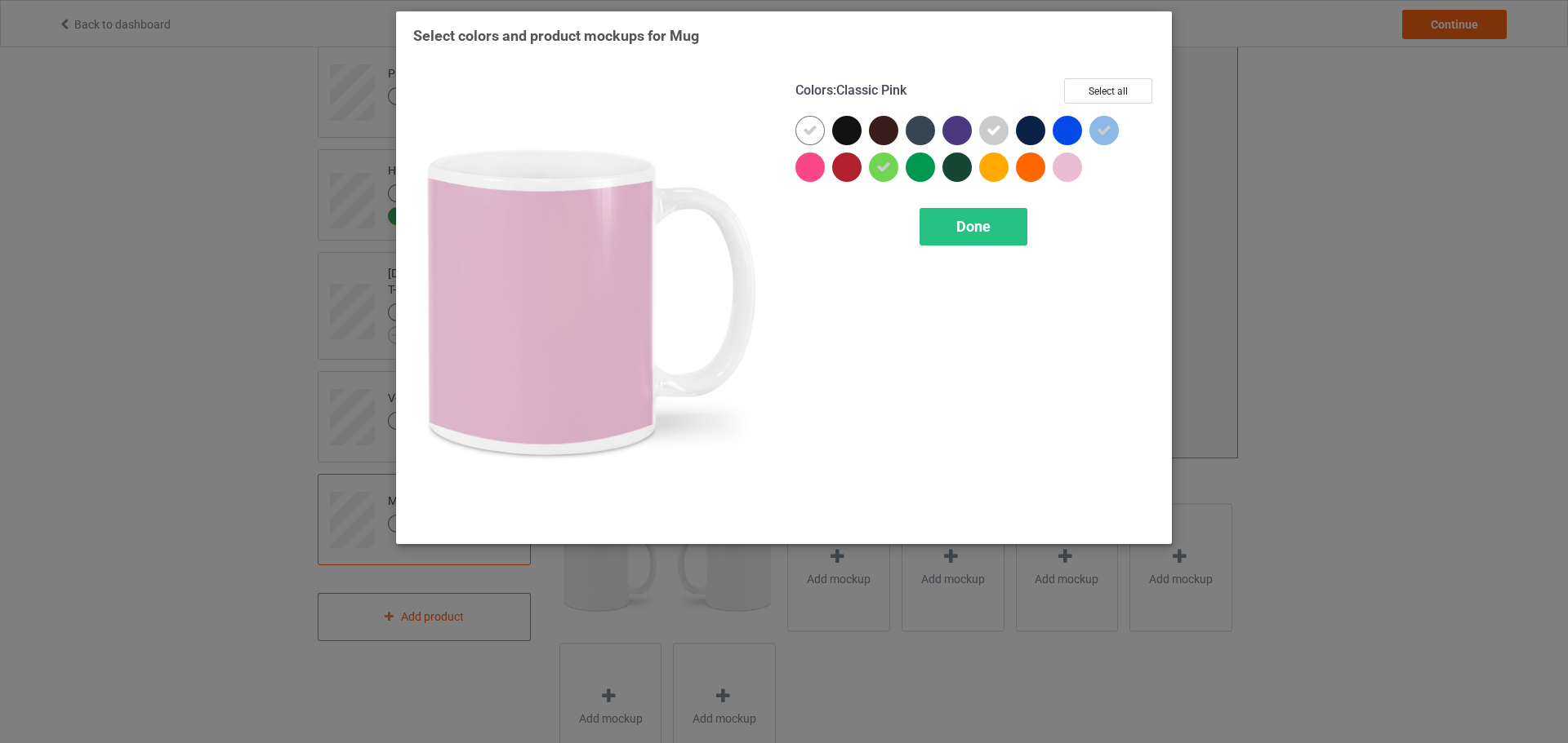
click at [1075, 174] on div at bounding box center [1067, 168] width 30 height 29
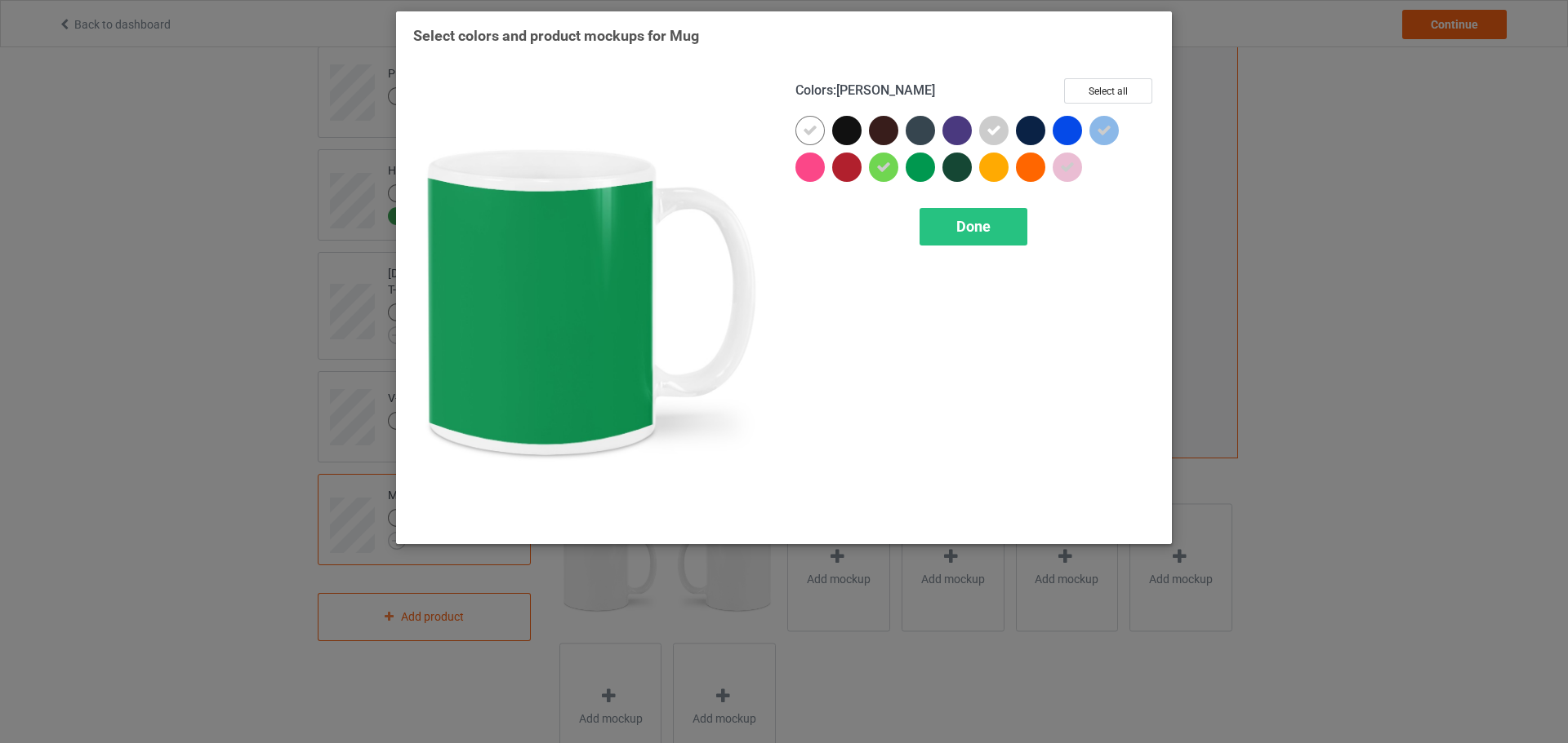
click at [925, 171] on div at bounding box center [921, 168] width 30 height 29
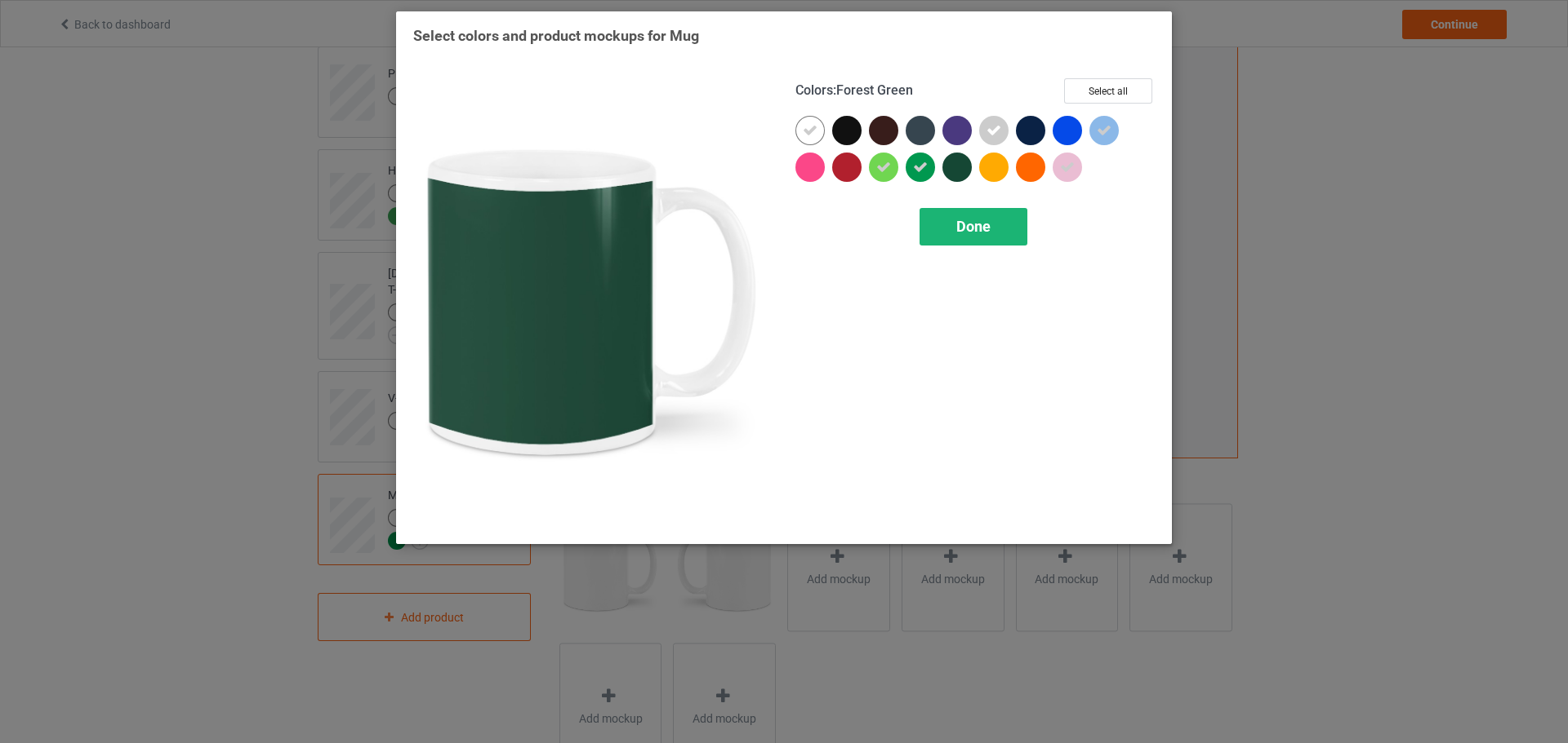
click at [978, 213] on div "Done" at bounding box center [973, 227] width 108 height 38
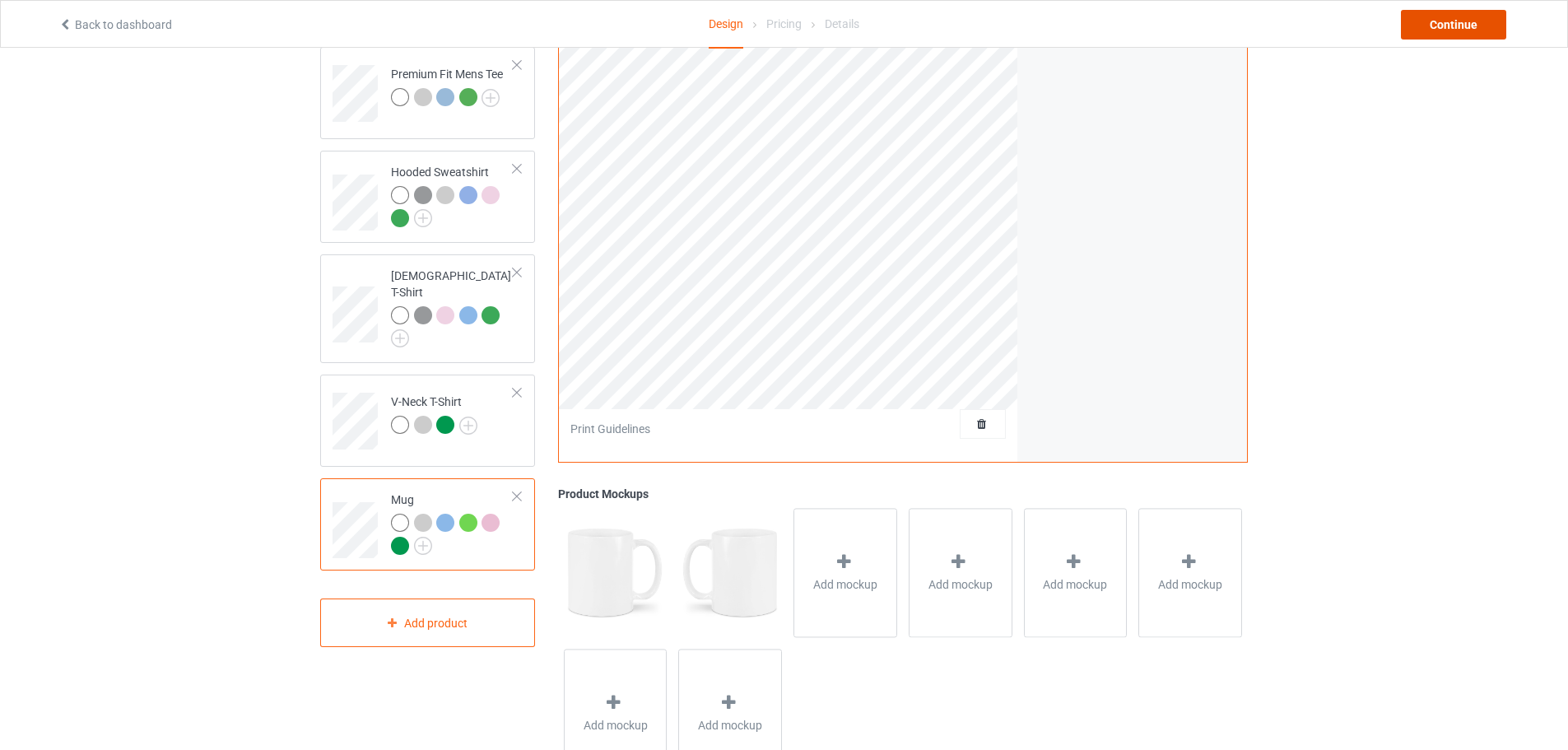
click at [1444, 31] on div "Continue" at bounding box center [1454, 25] width 105 height 30
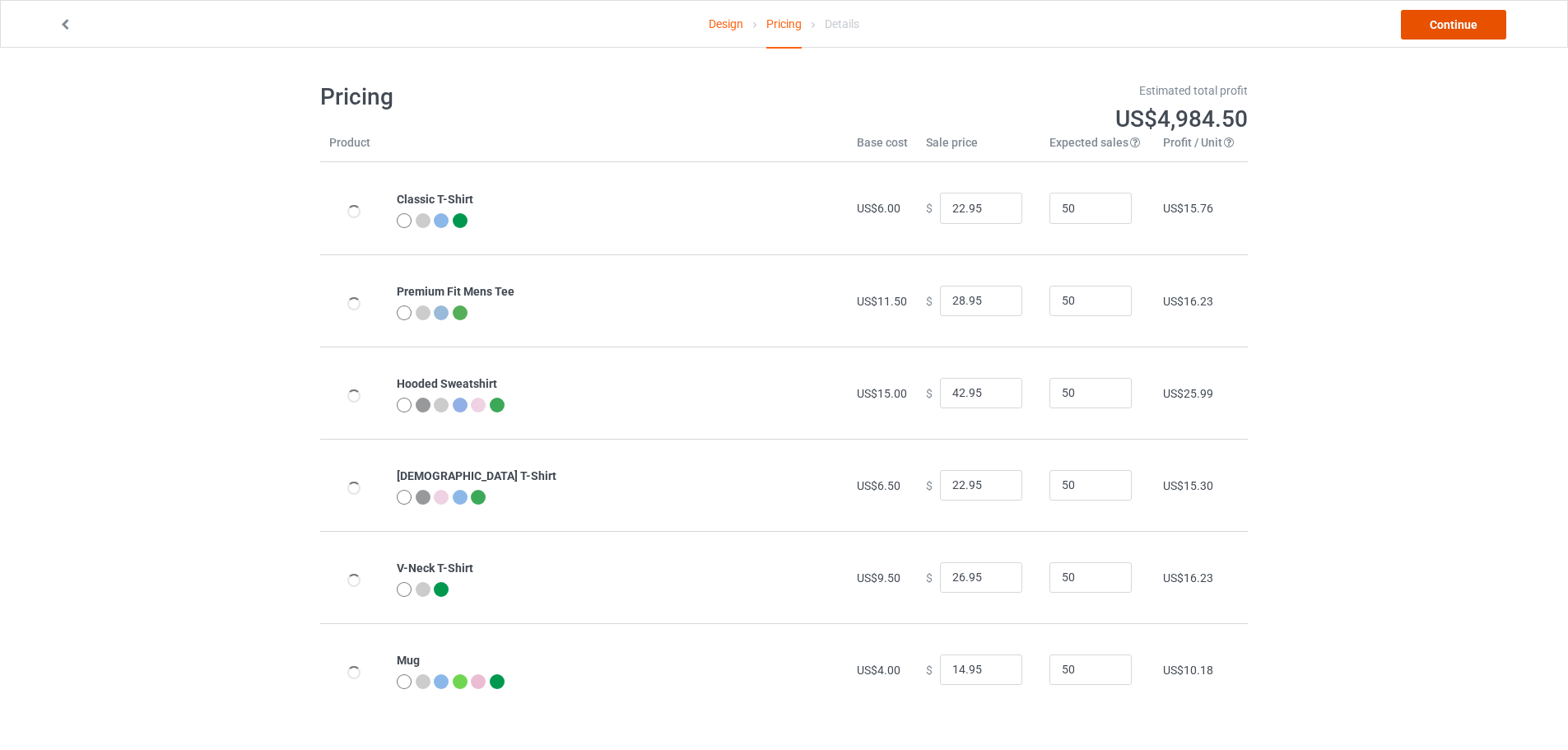
click at [1451, 24] on link "Continue" at bounding box center [1454, 25] width 105 height 30
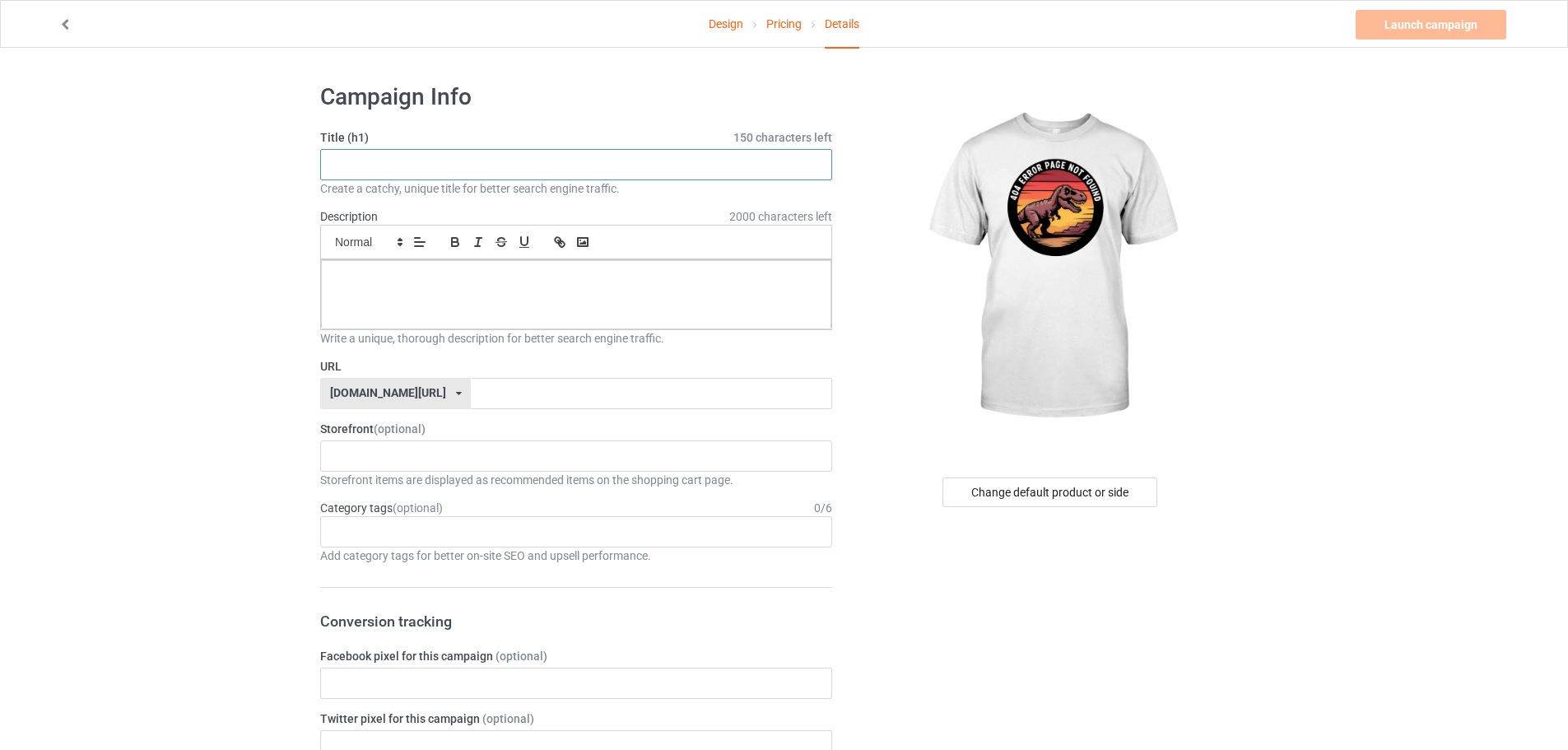
paste input "404 Error Dinosaur"
type input "404 Error Dinosaur"
paste input "404 Error Dinosaur"
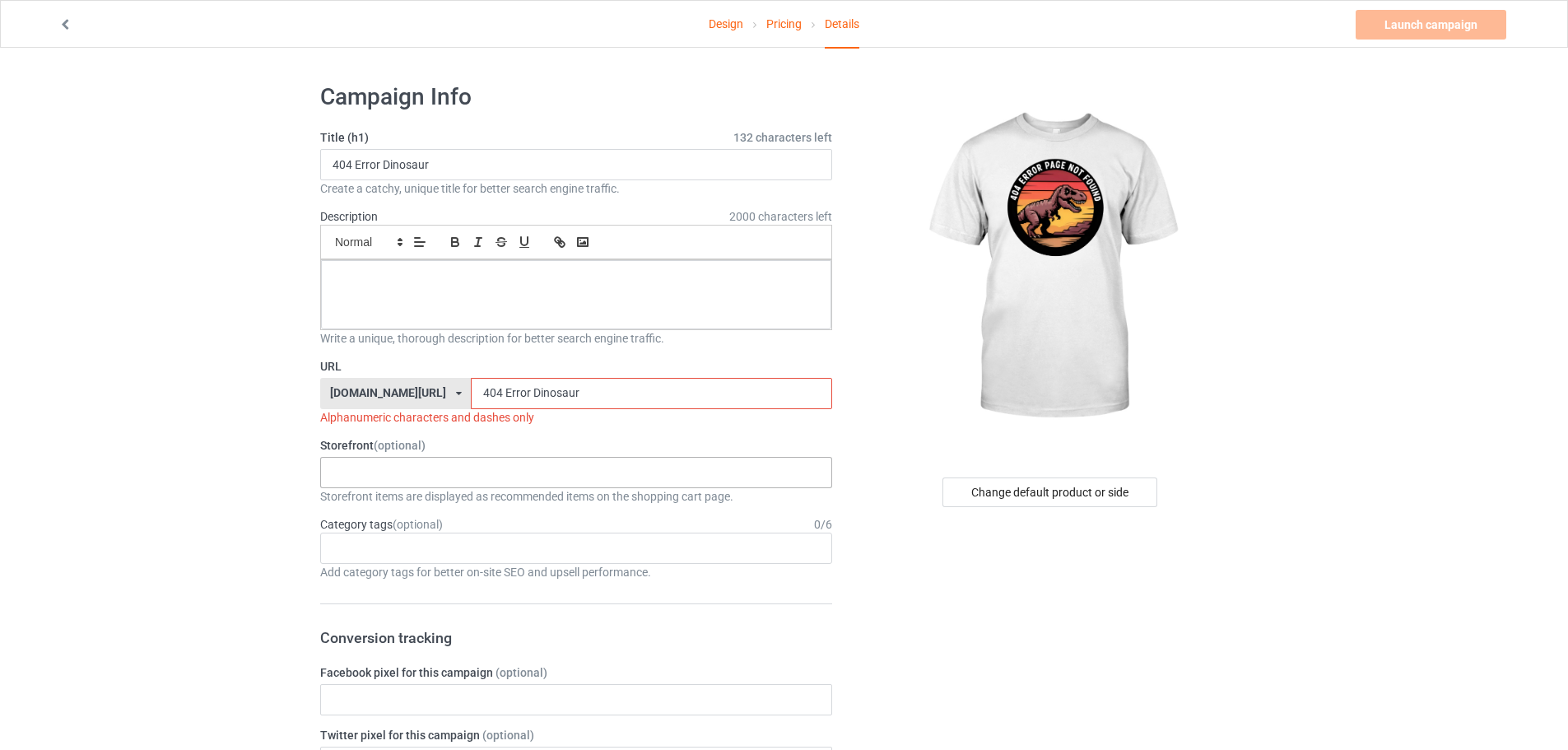
type input "404 Error Dinosaur"
click at [401, 462] on div "KIOTA Gaming Finish Line Fitness Mi-Tees 6767c36548d7ee002e084532 651a982803c4d…" at bounding box center [576, 473] width 512 height 32
drag, startPoint x: 395, startPoint y: 544, endPoint x: 395, endPoint y: 563, distance: 19.0
click at [395, 563] on div "KIOTA Gaming Finish Line Fitness Mi-Tees" at bounding box center [576, 533] width 512 height 92
click at [393, 566] on div "Mi-Tees" at bounding box center [576, 564] width 511 height 31
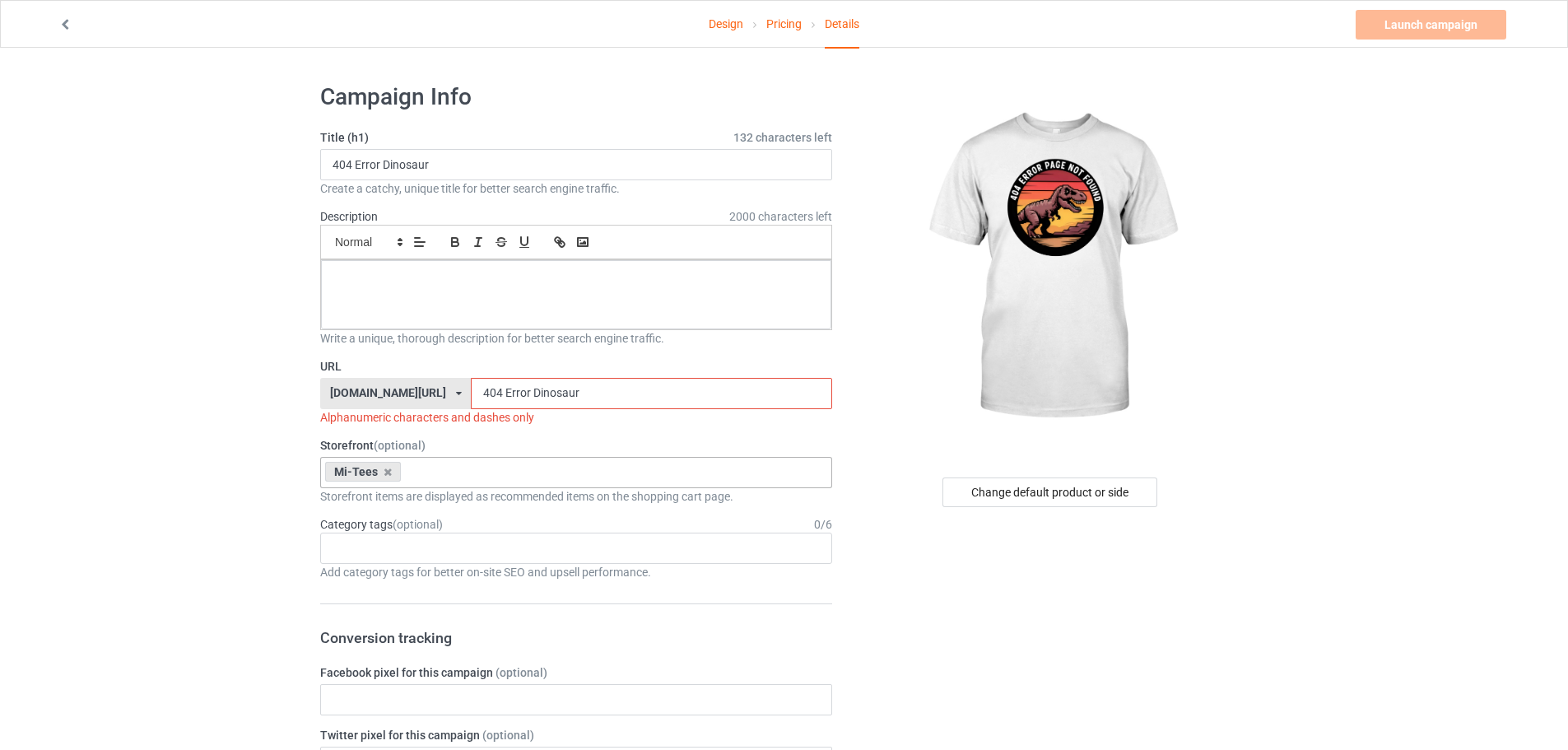
click at [405, 556] on div "Age > [DEMOGRAPHIC_DATA] > 1 Age > [DEMOGRAPHIC_DATA] Months > 1 Month Age > [D…" at bounding box center [576, 549] width 512 height 32
type input "reti"
click at [450, 578] on div "Jobs > Not Working > Retired" at bounding box center [576, 578] width 511 height 31
click at [471, 398] on input "404 Error Dinosaur" at bounding box center [651, 394] width 361 height 32
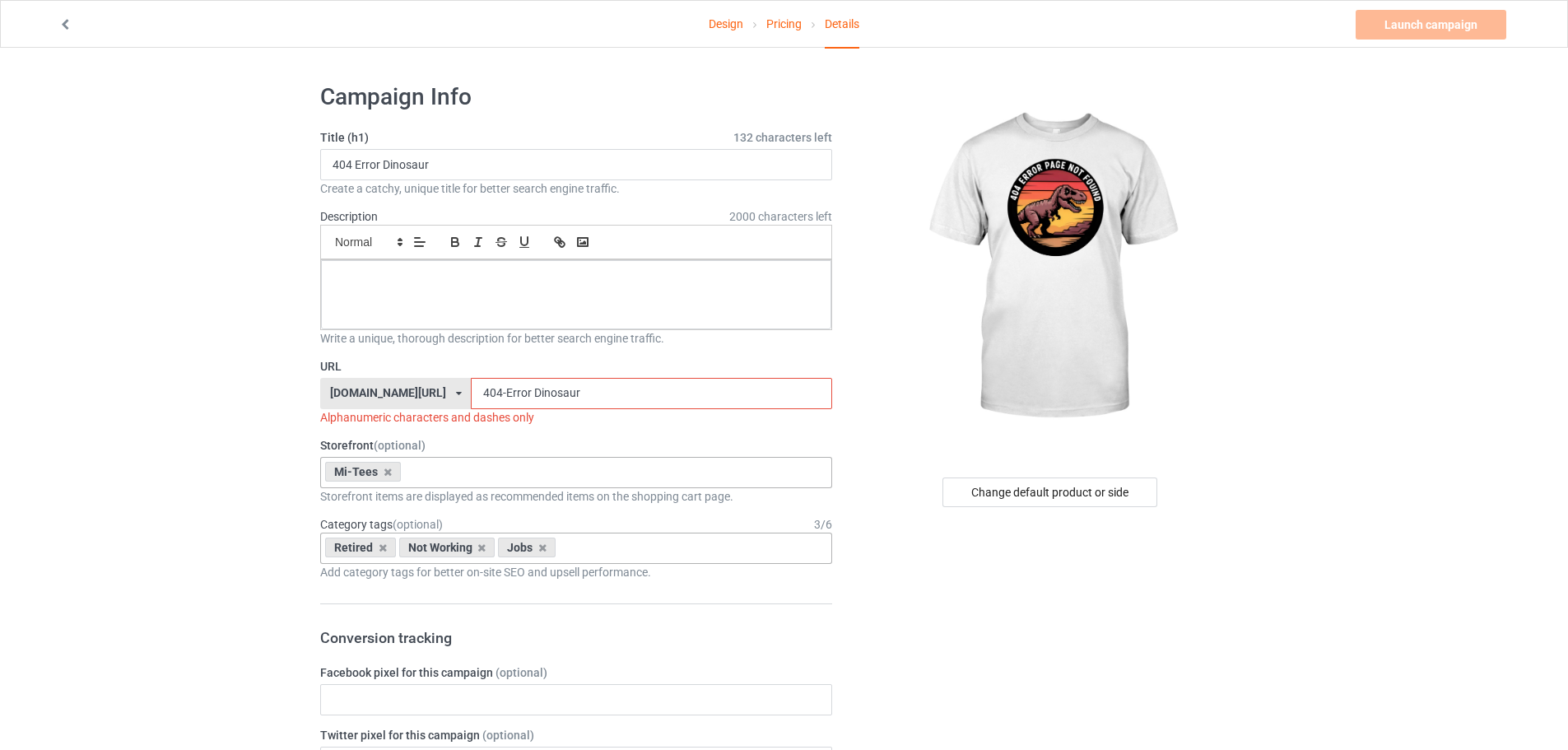
drag, startPoint x: 487, startPoint y: 392, endPoint x: 481, endPoint y: 407, distance: 16.2
click at [481, 407] on input "404-Error Dinosaur" at bounding box center [651, 394] width 361 height 32
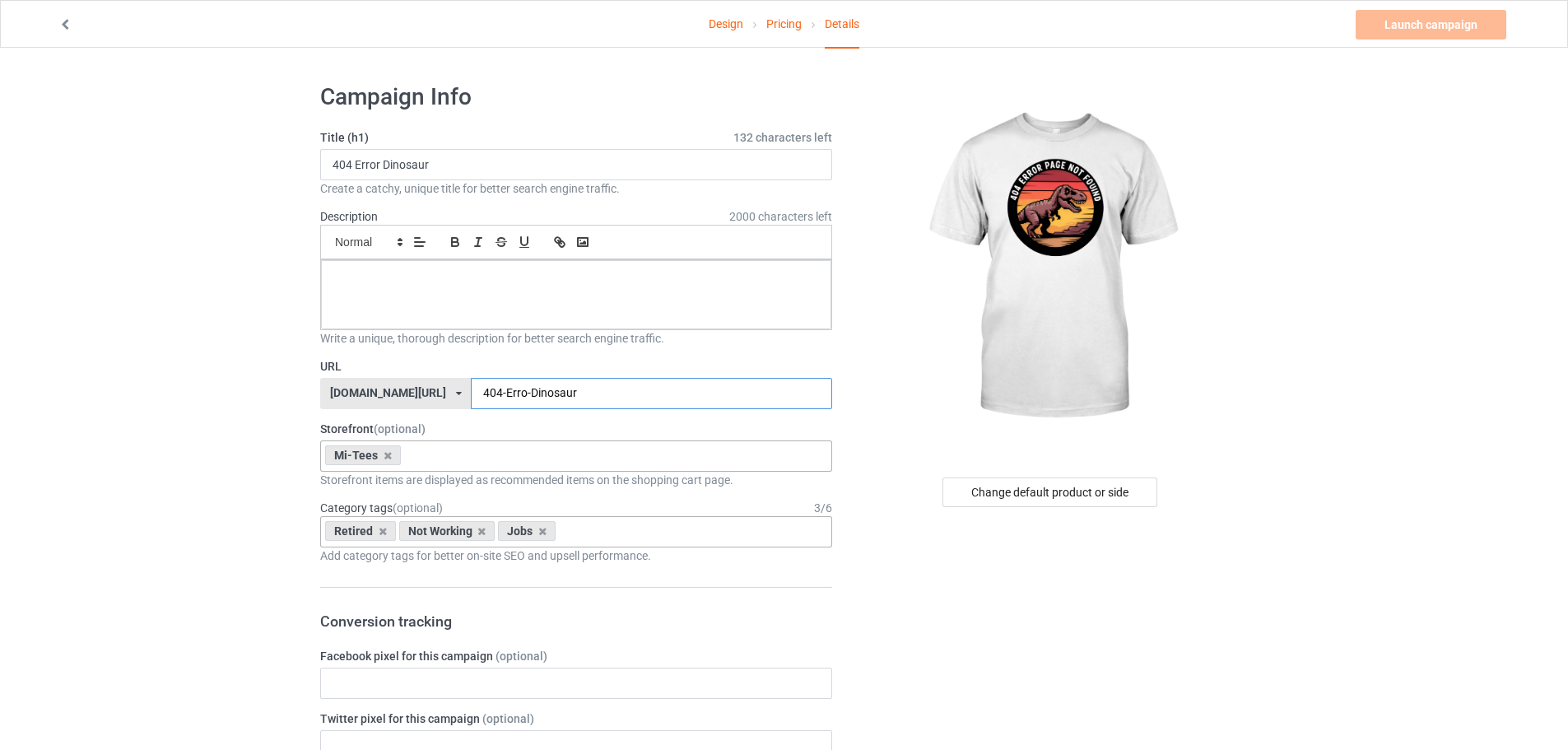
click at [483, 398] on input "404-Erro-Dinosaur" at bounding box center [651, 394] width 361 height 32
click at [480, 395] on input "404-Erro-Dinosaur" at bounding box center [651, 394] width 361 height 32
type input "404-Error-Dinosaur"
click at [608, 275] on p at bounding box center [576, 278] width 484 height 16
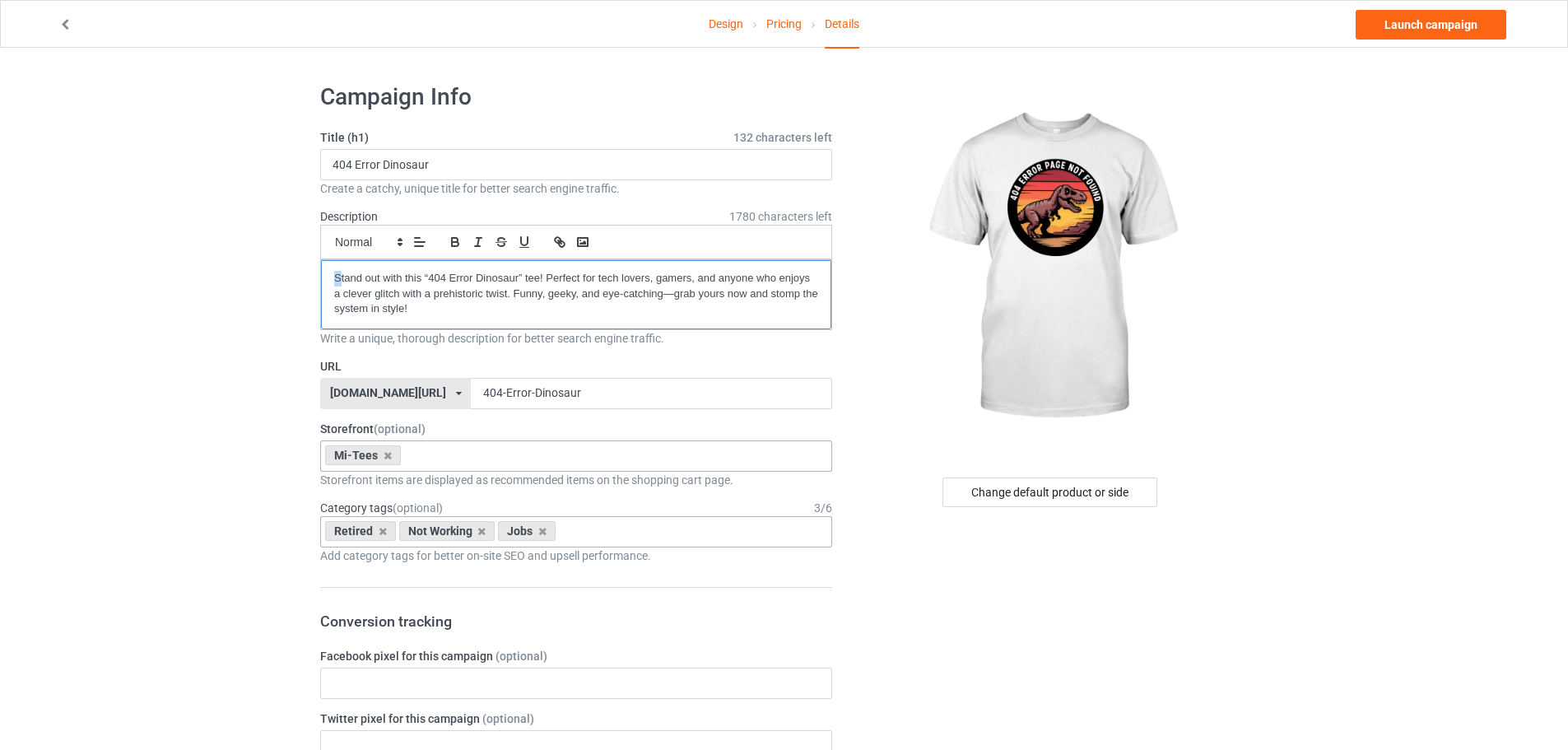
drag, startPoint x: 337, startPoint y: 269, endPoint x: 308, endPoint y: 272, distance: 29.2
click at [1423, 18] on link "Launch campaign" at bounding box center [1431, 25] width 151 height 30
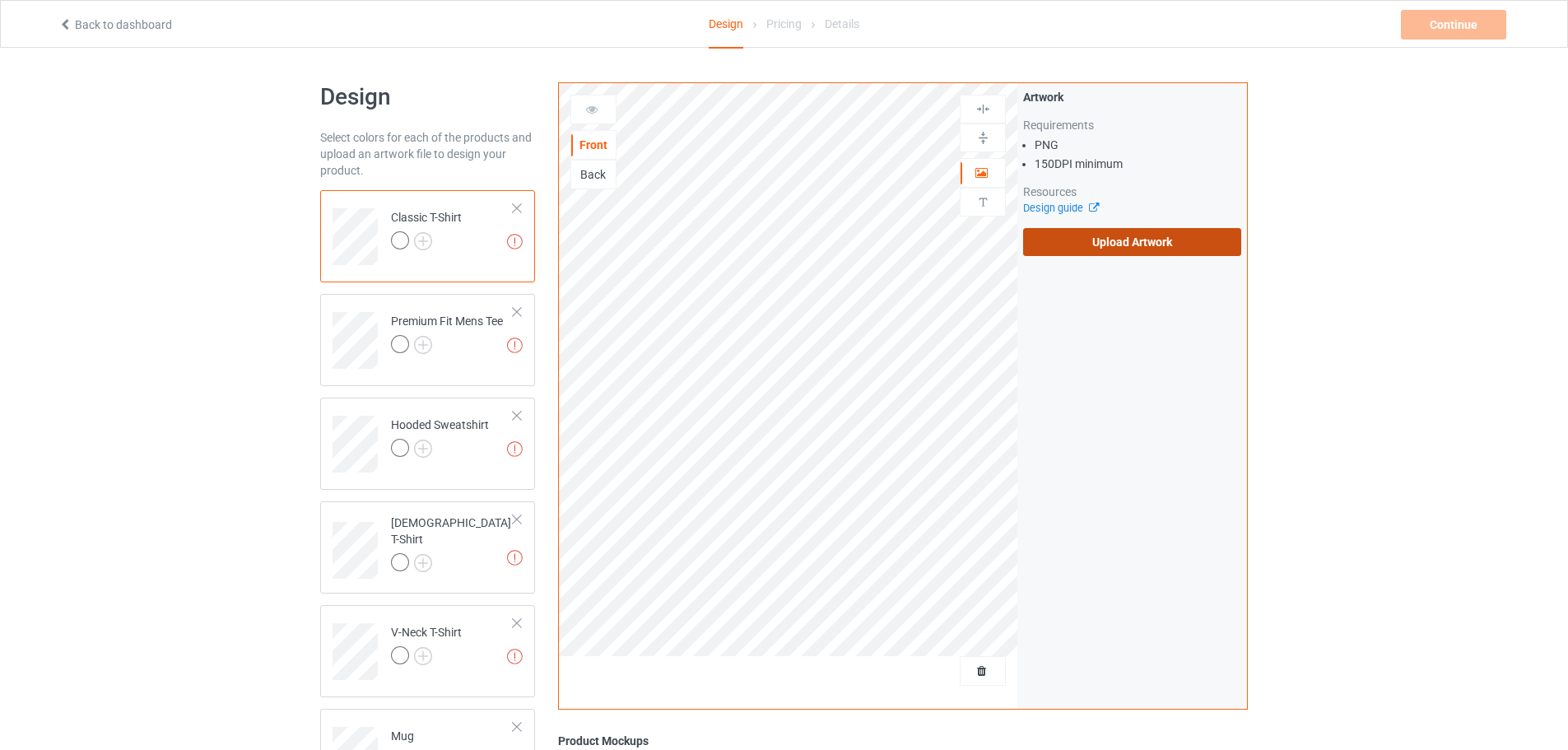
click at [1186, 250] on label "Upload Artwork" at bounding box center [1132, 242] width 219 height 28
click at [0, 0] on input "Upload Artwork" at bounding box center [0, 0] width 0 height 0
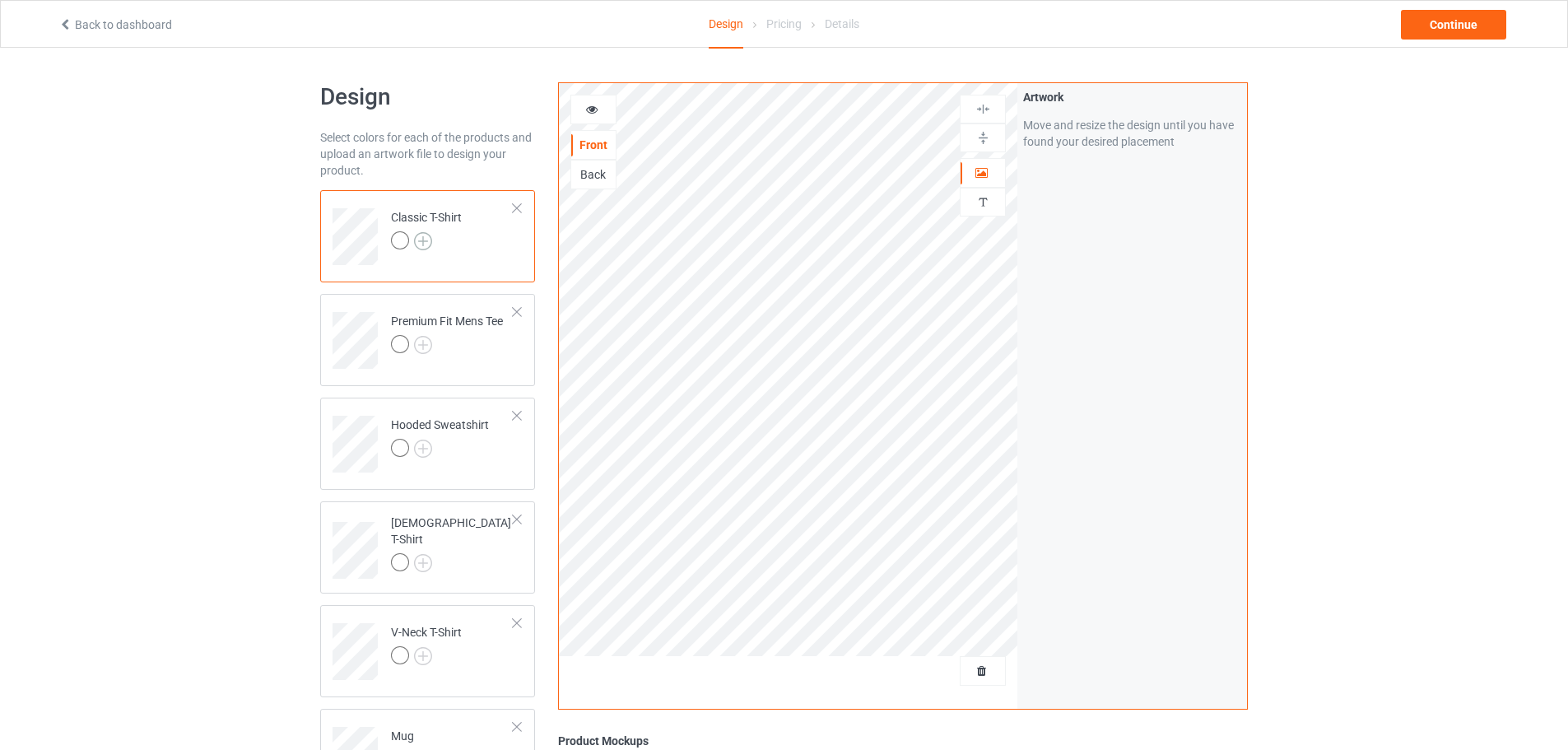
click at [424, 237] on img at bounding box center [422, 241] width 18 height 18
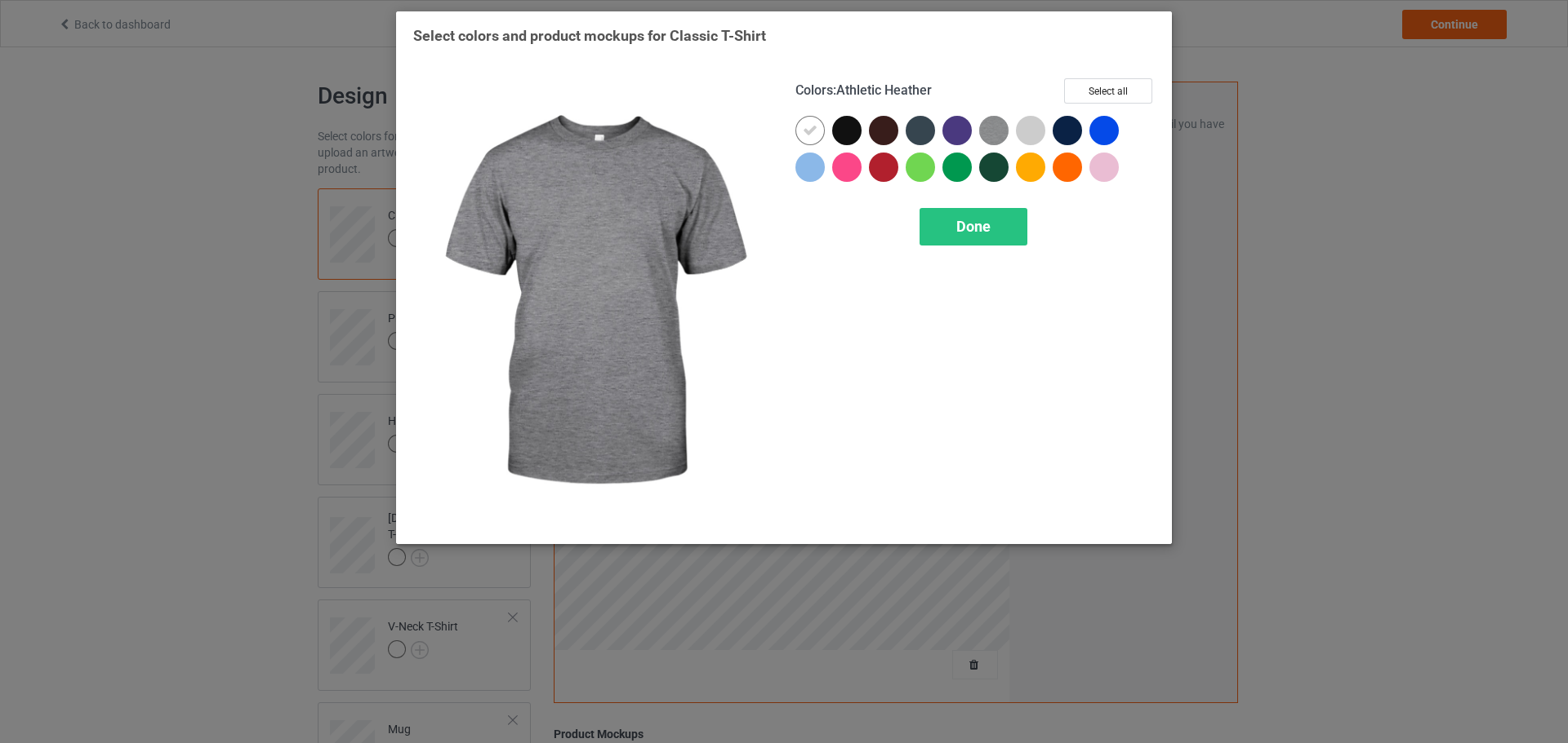
click at [999, 126] on img at bounding box center [993, 131] width 30 height 29
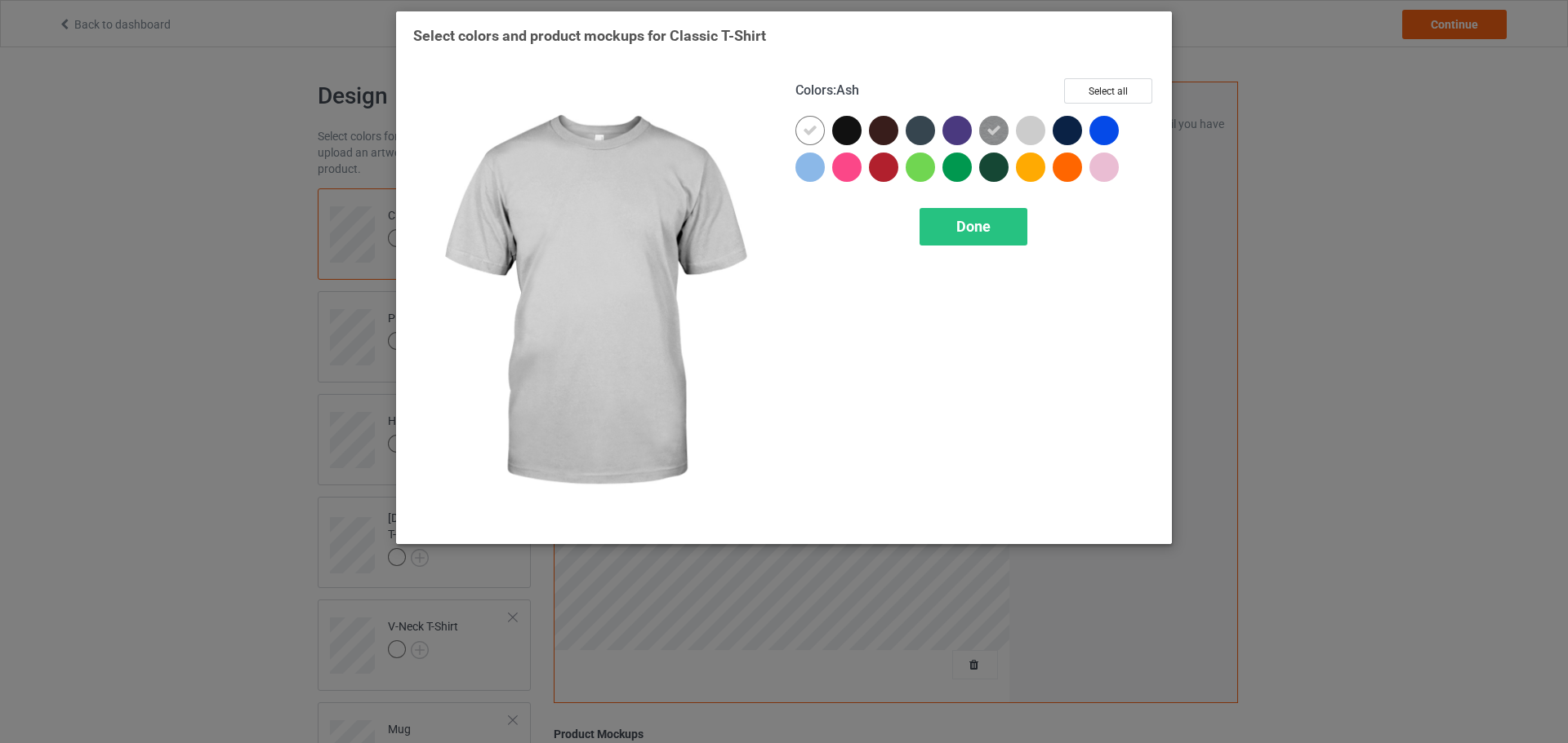
click at [1026, 127] on div at bounding box center [1030, 131] width 30 height 29
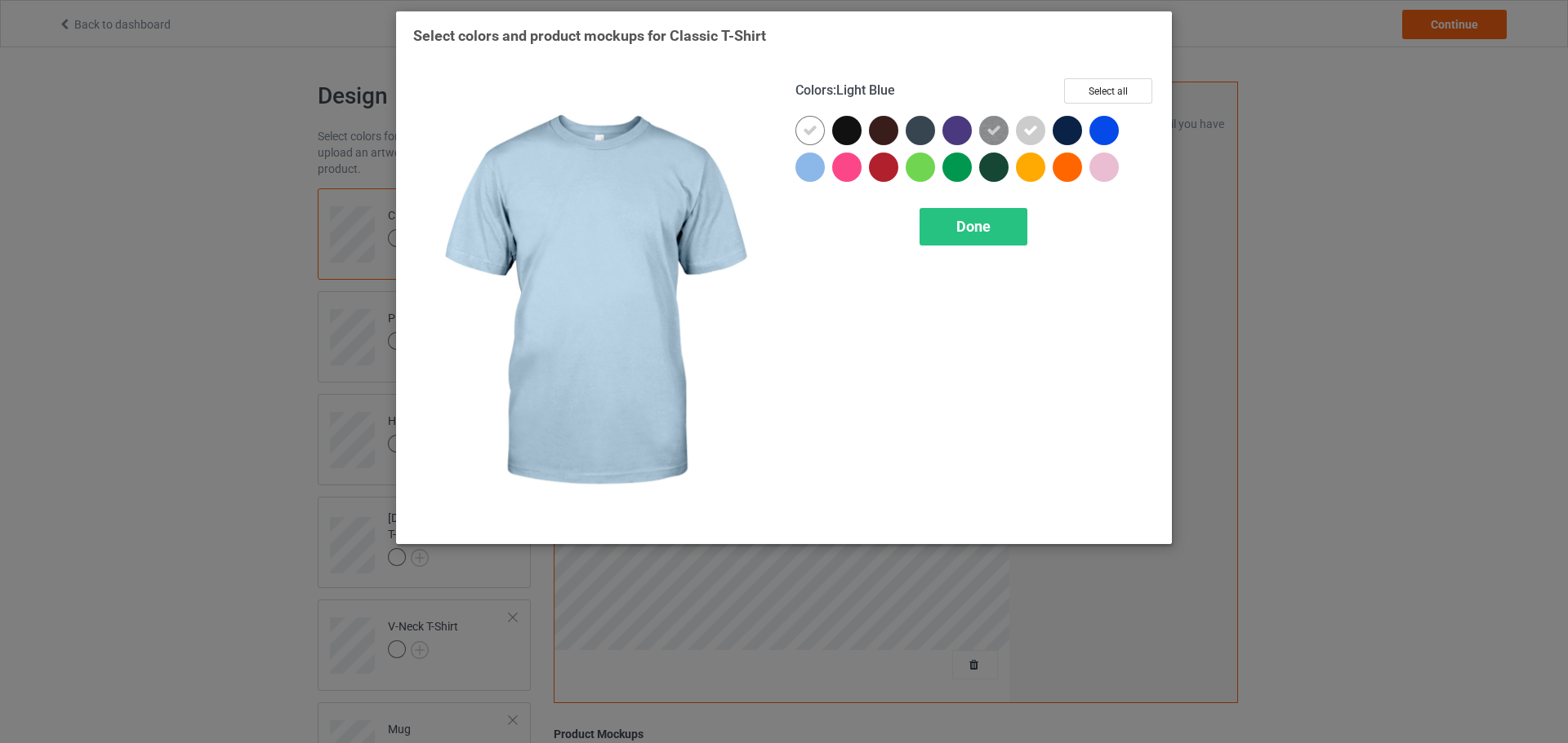
click at [807, 175] on div at bounding box center [810, 168] width 30 height 29
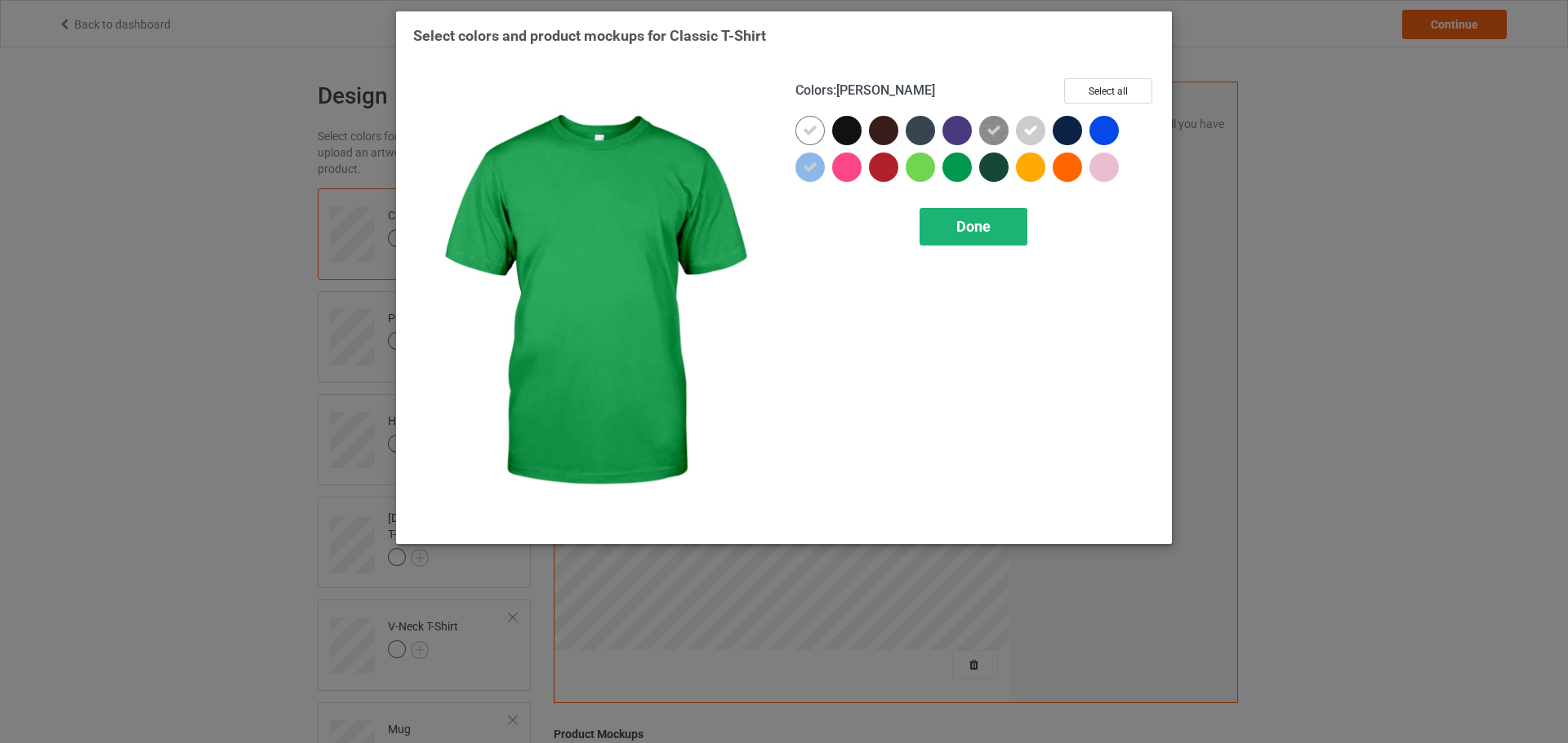
click at [970, 231] on span "Done" at bounding box center [973, 226] width 34 height 18
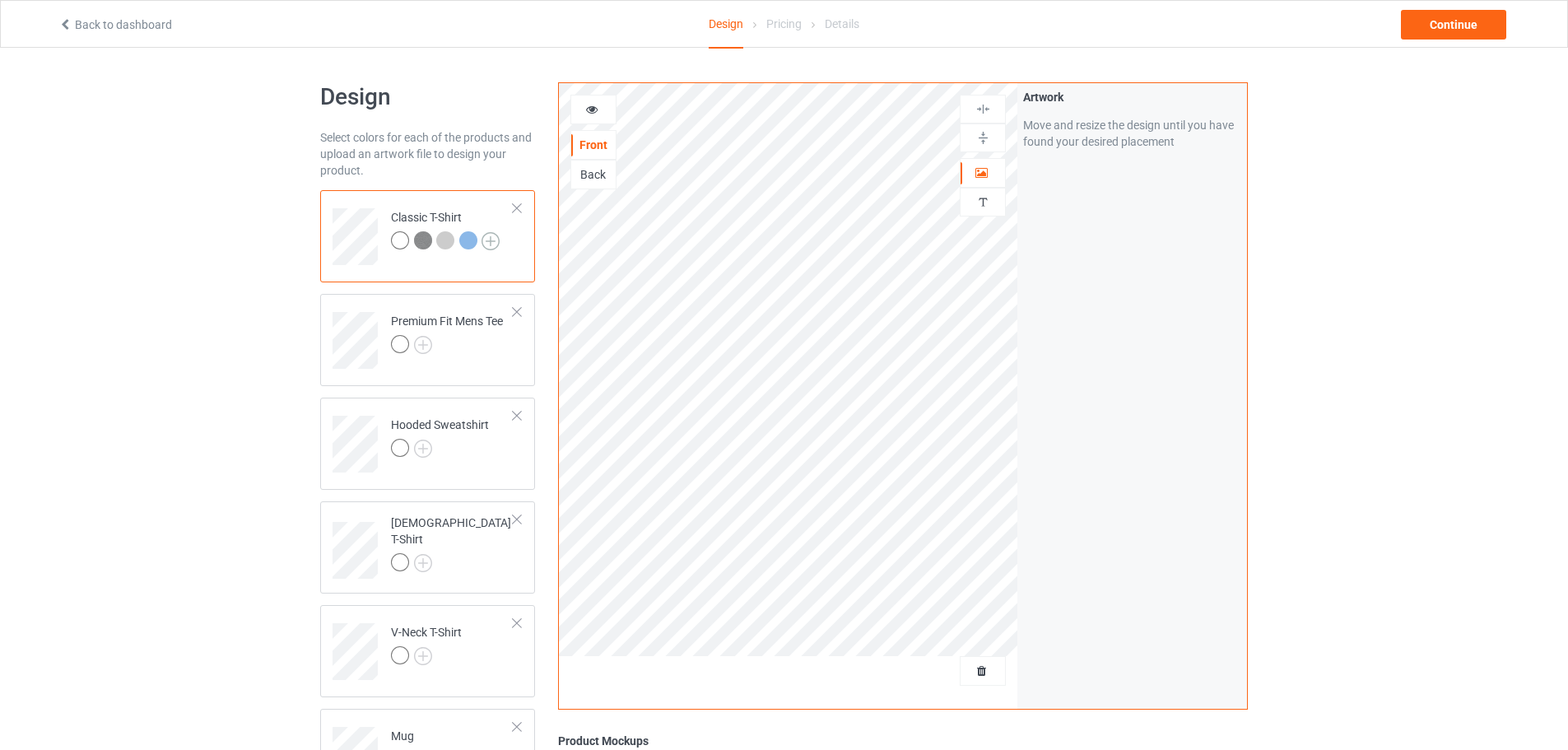
click at [489, 243] on img at bounding box center [490, 241] width 18 height 18
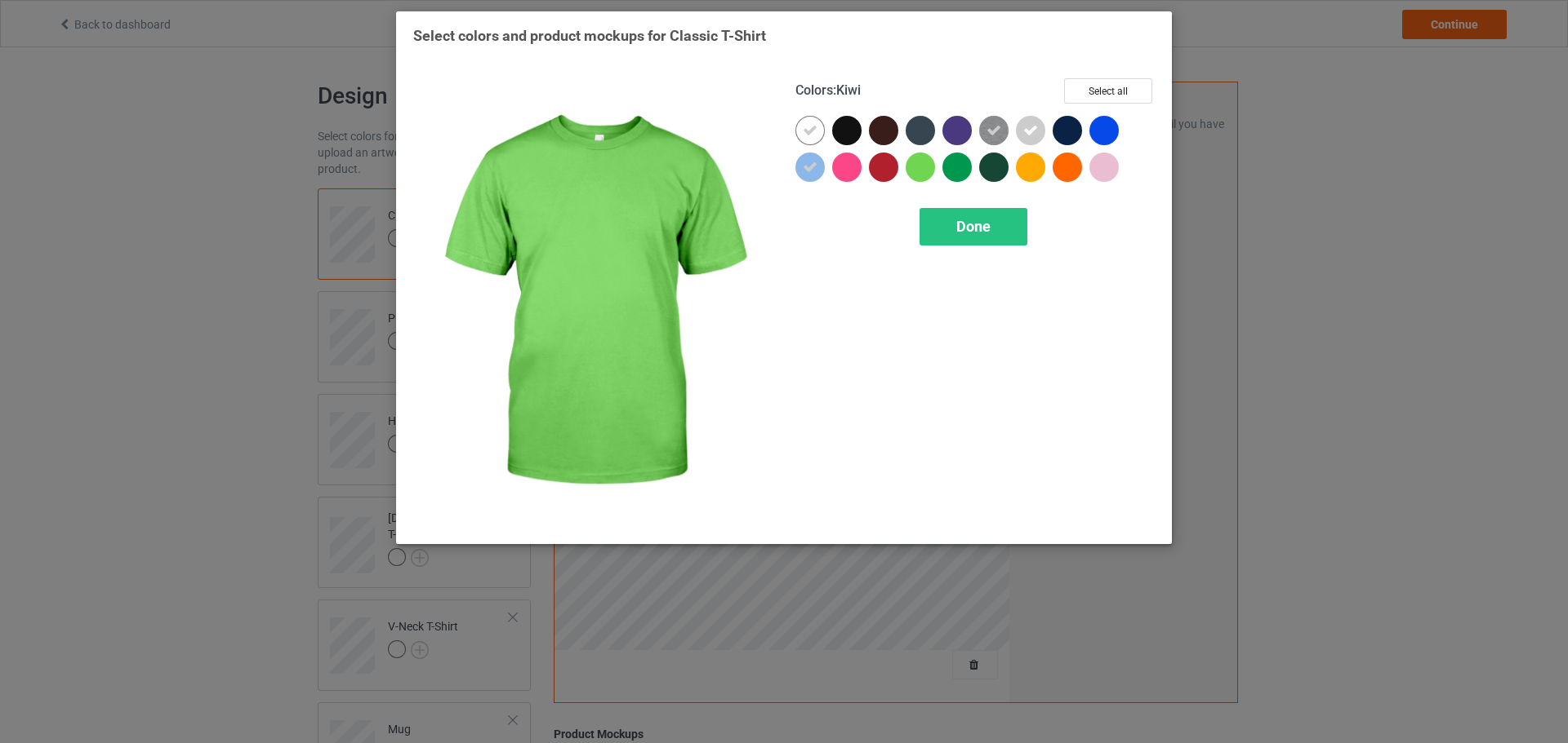
click at [920, 172] on div at bounding box center [921, 168] width 30 height 29
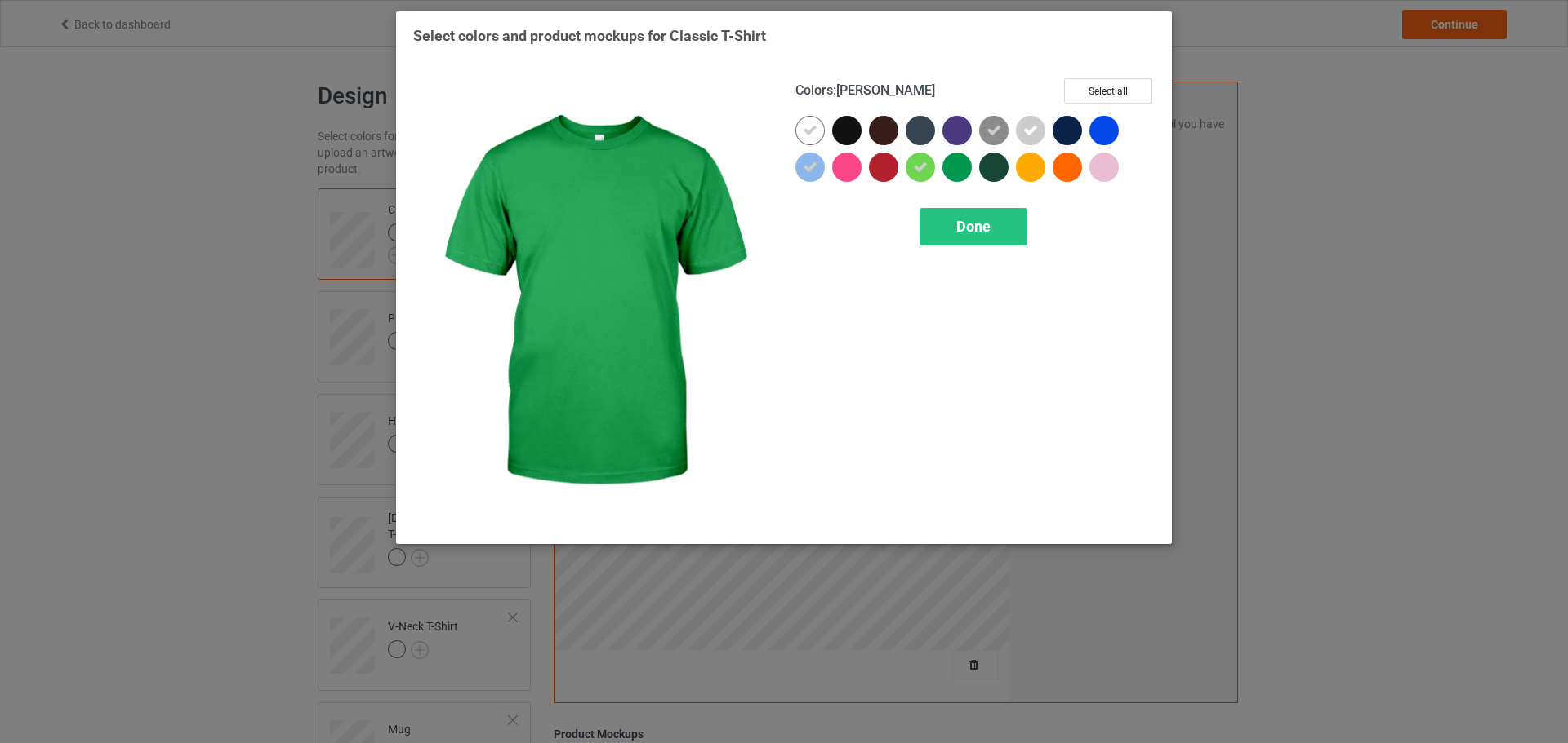
click at [956, 165] on div at bounding box center [956, 168] width 30 height 29
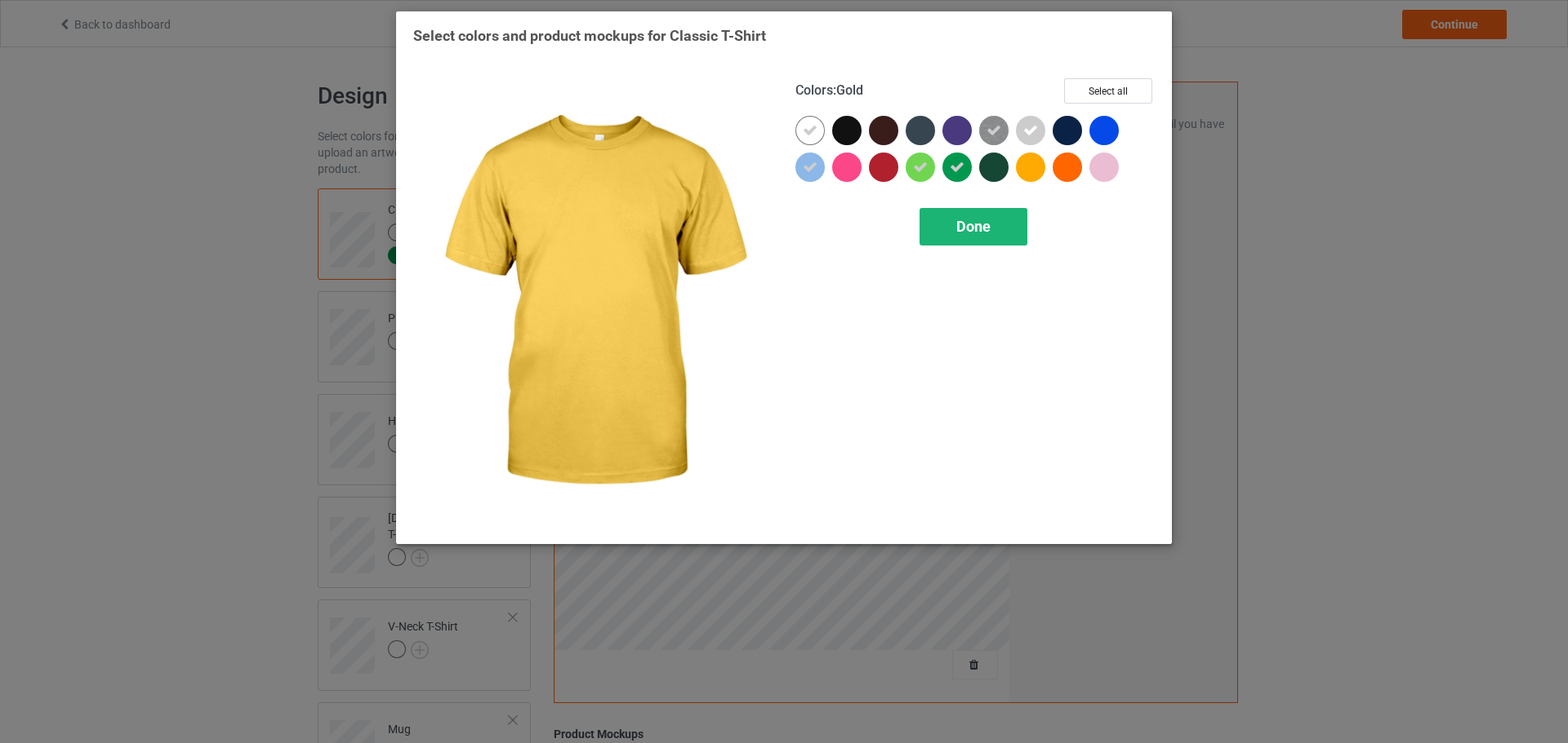
click at [978, 224] on span "Done" at bounding box center [973, 226] width 34 height 18
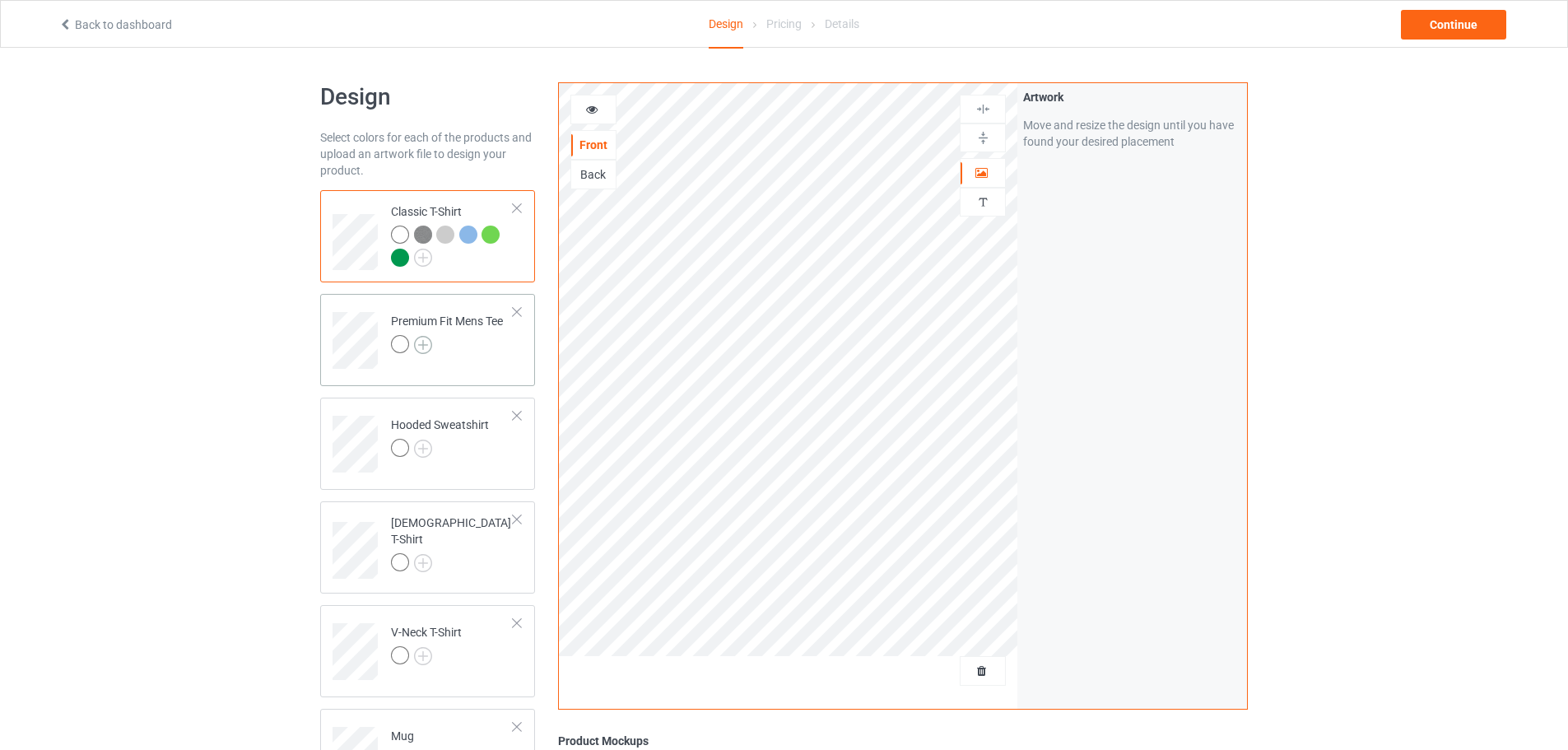
click at [428, 345] on img at bounding box center [422, 344] width 18 height 18
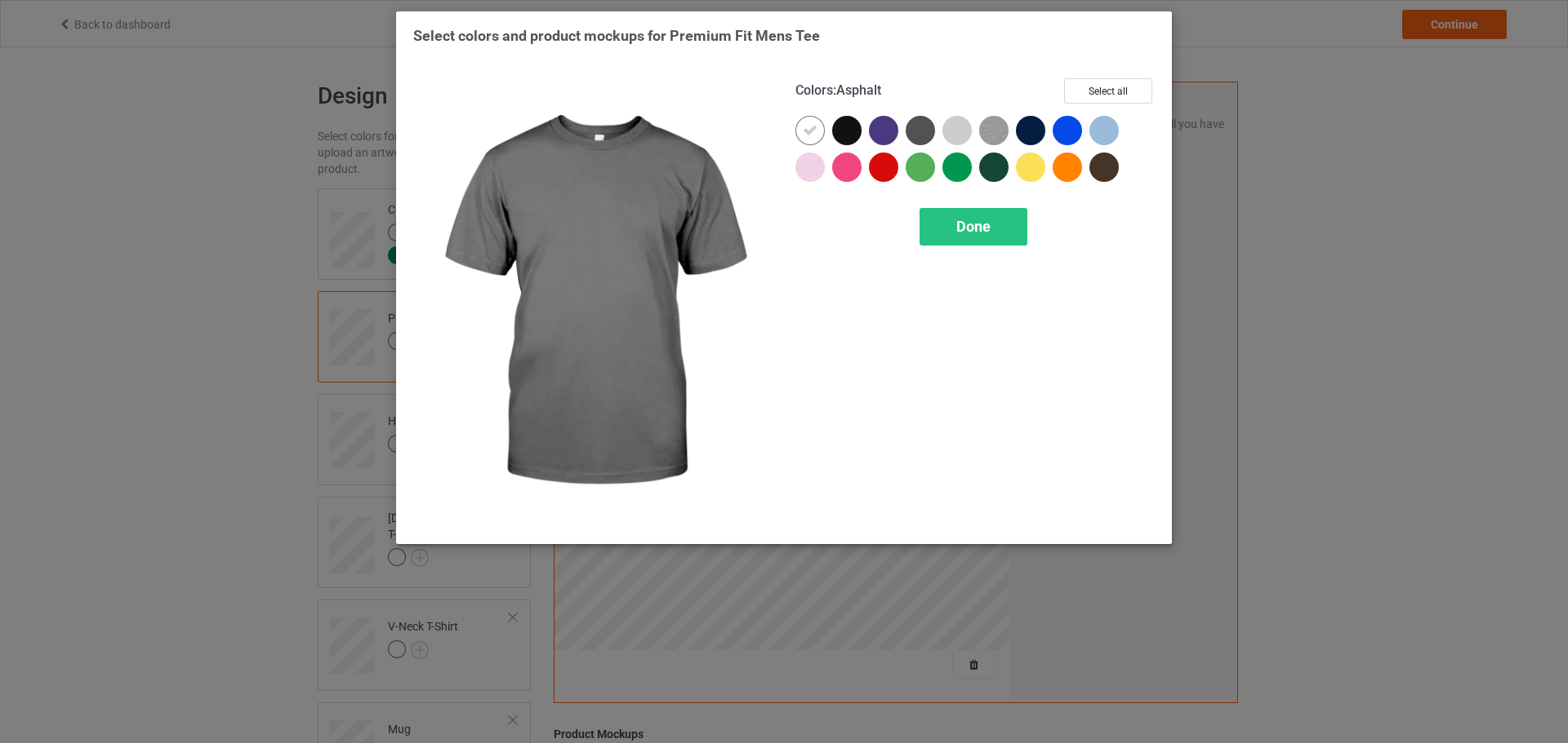
click at [944, 130] on div at bounding box center [956, 131] width 30 height 29
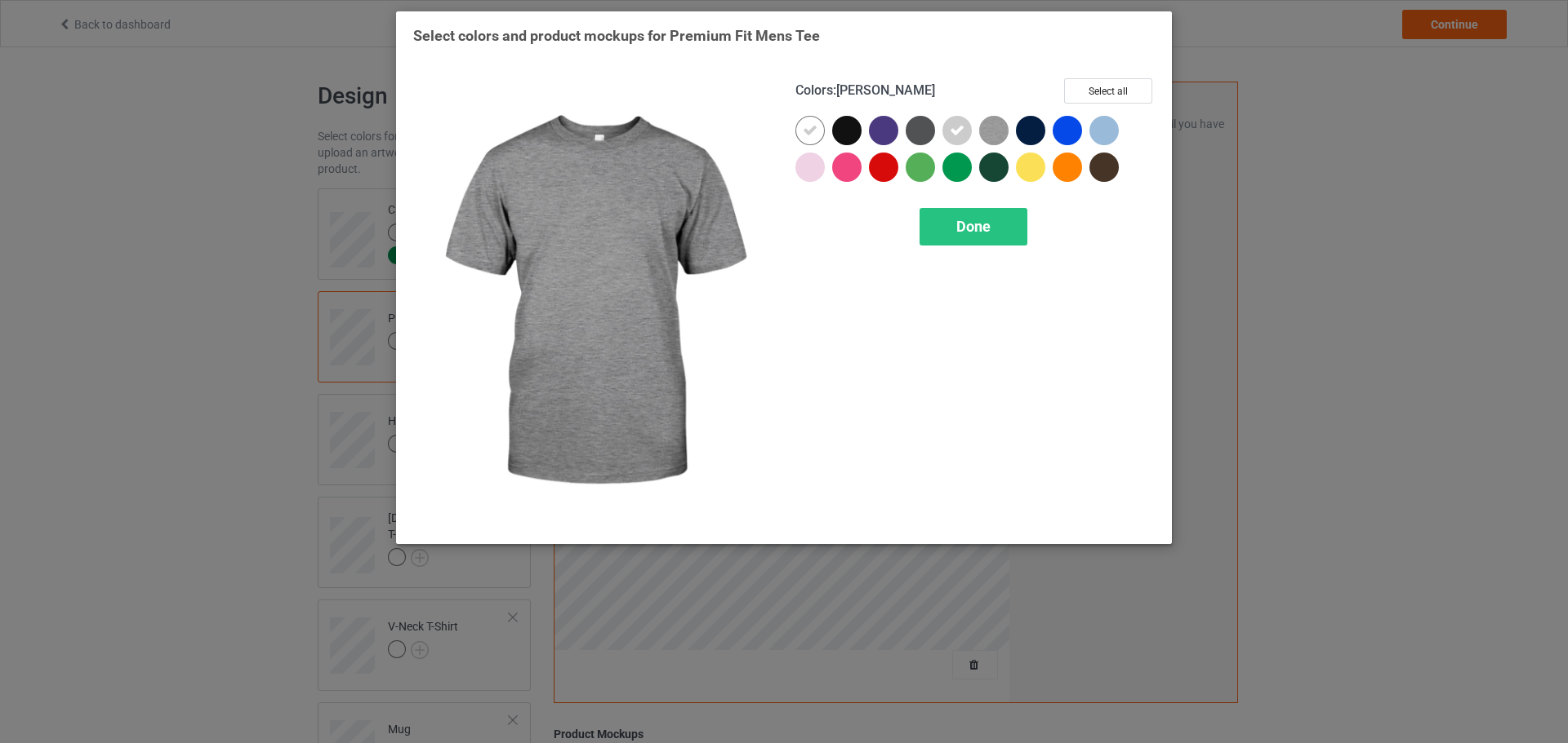
click at [984, 128] on img at bounding box center [993, 131] width 30 height 29
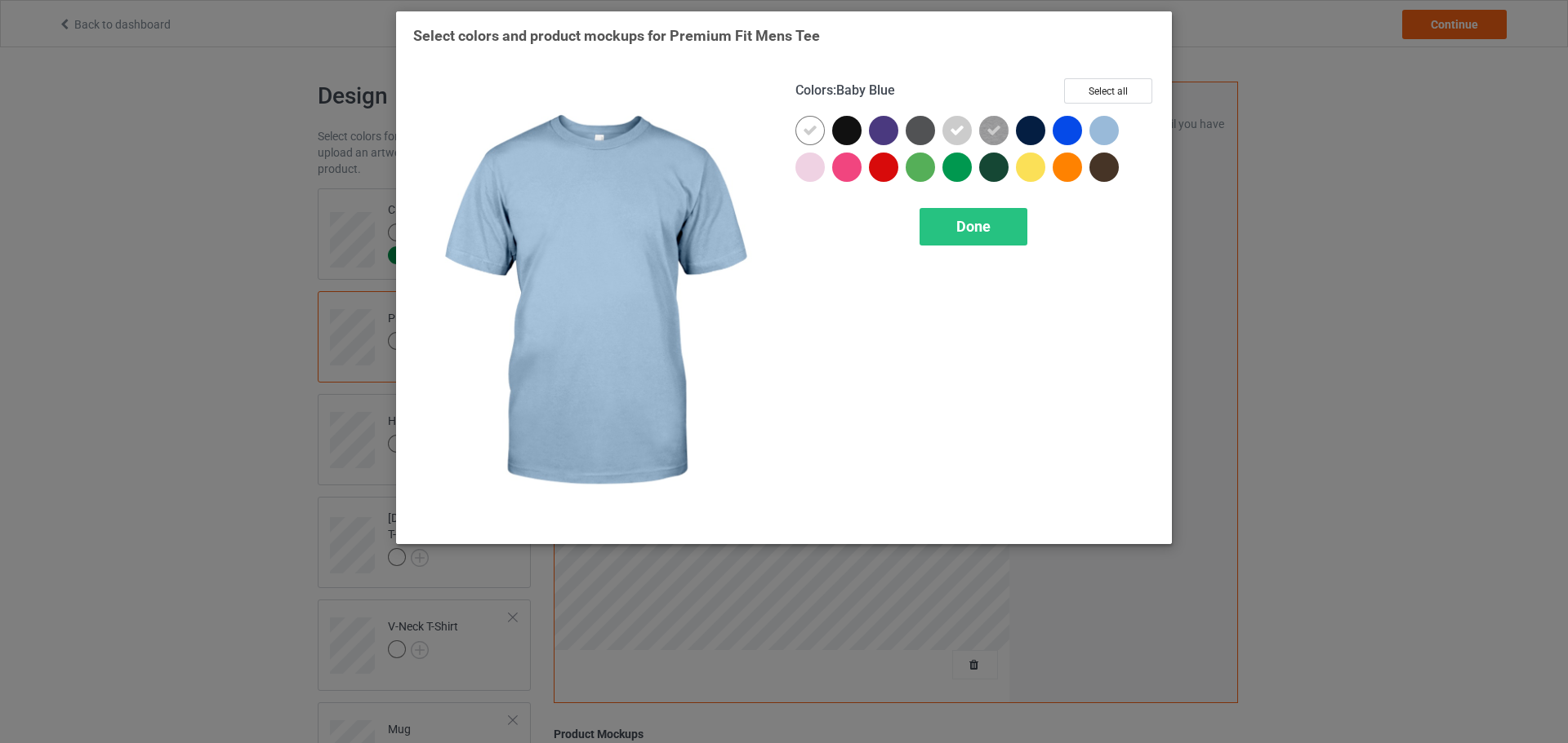
click at [1094, 134] on div at bounding box center [1104, 131] width 30 height 29
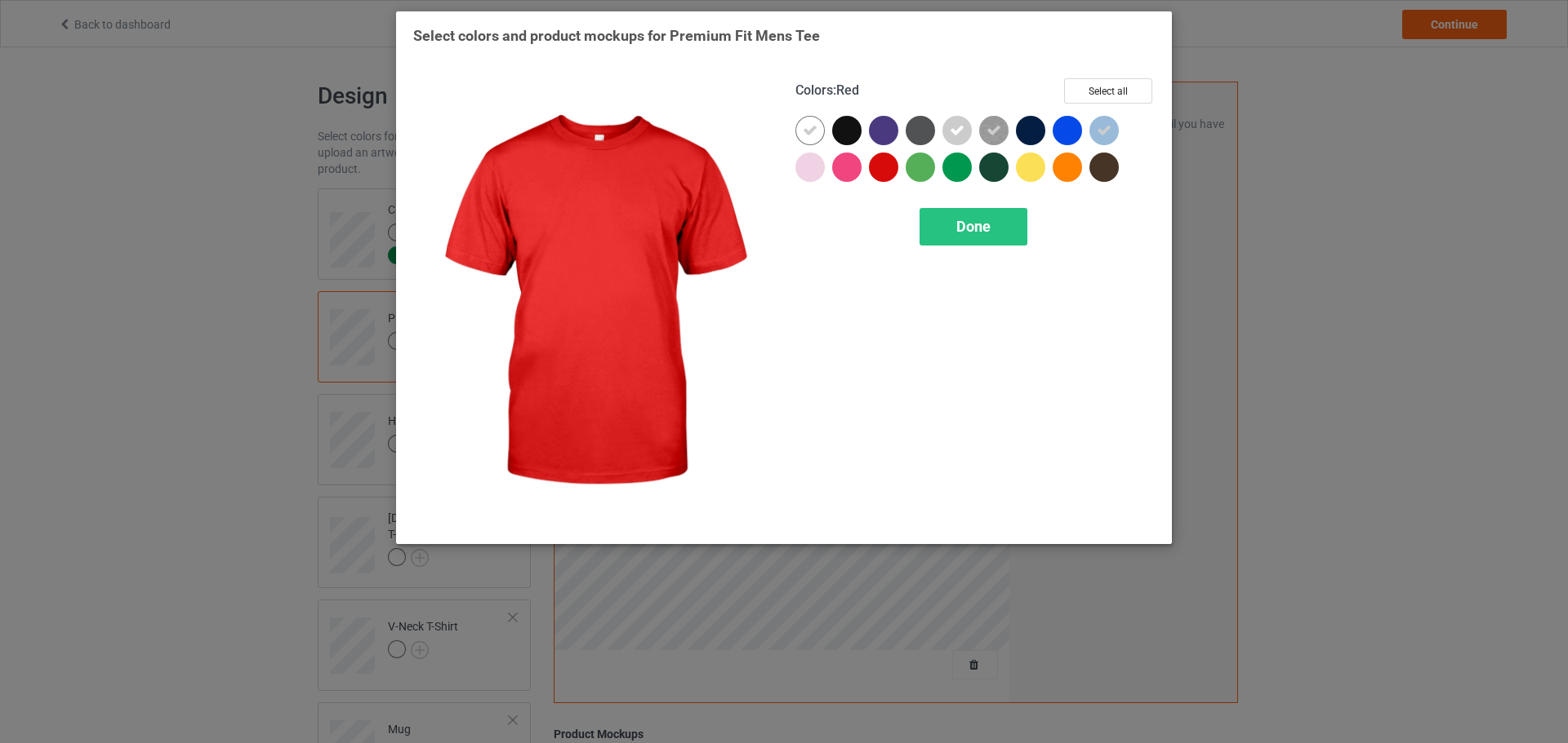
drag, startPoint x: 819, startPoint y: 166, endPoint x: 875, endPoint y: 186, distance: 59.5
click at [875, 186] on div at bounding box center [974, 153] width 359 height 74
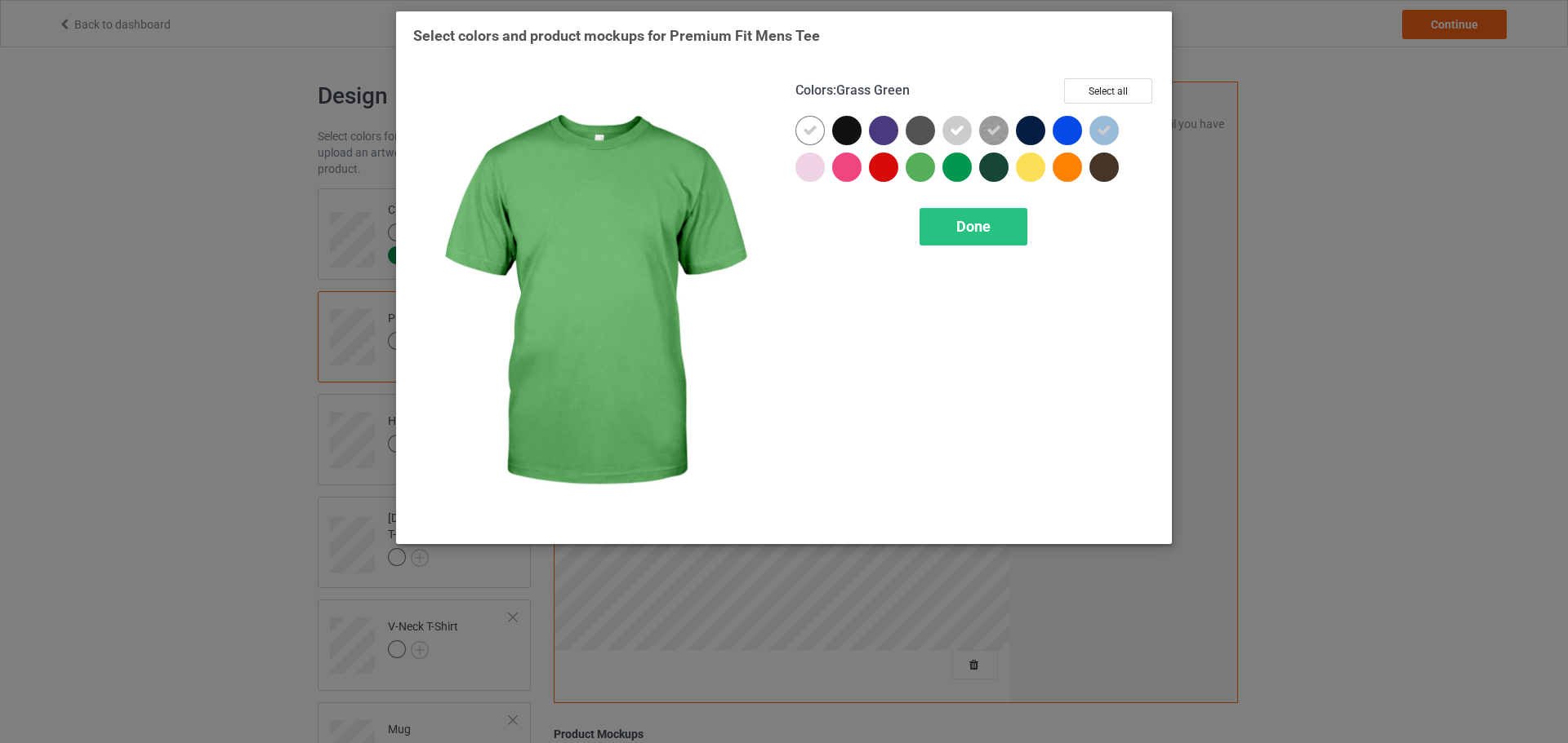
drag, startPoint x: 921, startPoint y: 169, endPoint x: 943, endPoint y: 167, distance: 22.1
click at [921, 169] on div at bounding box center [921, 168] width 30 height 29
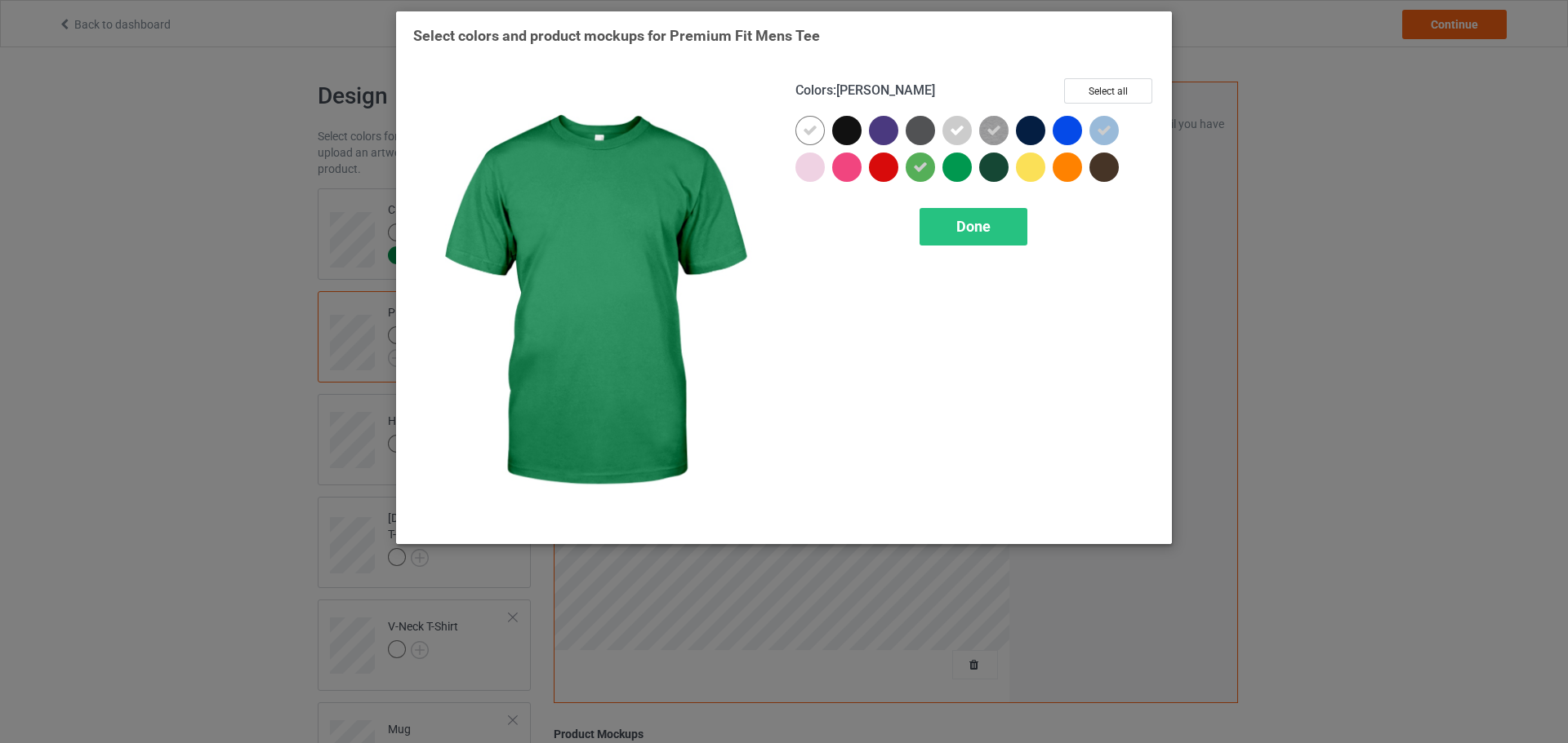
click at [944, 167] on div at bounding box center [956, 168] width 30 height 29
click at [971, 234] on span "Done" at bounding box center [973, 226] width 34 height 18
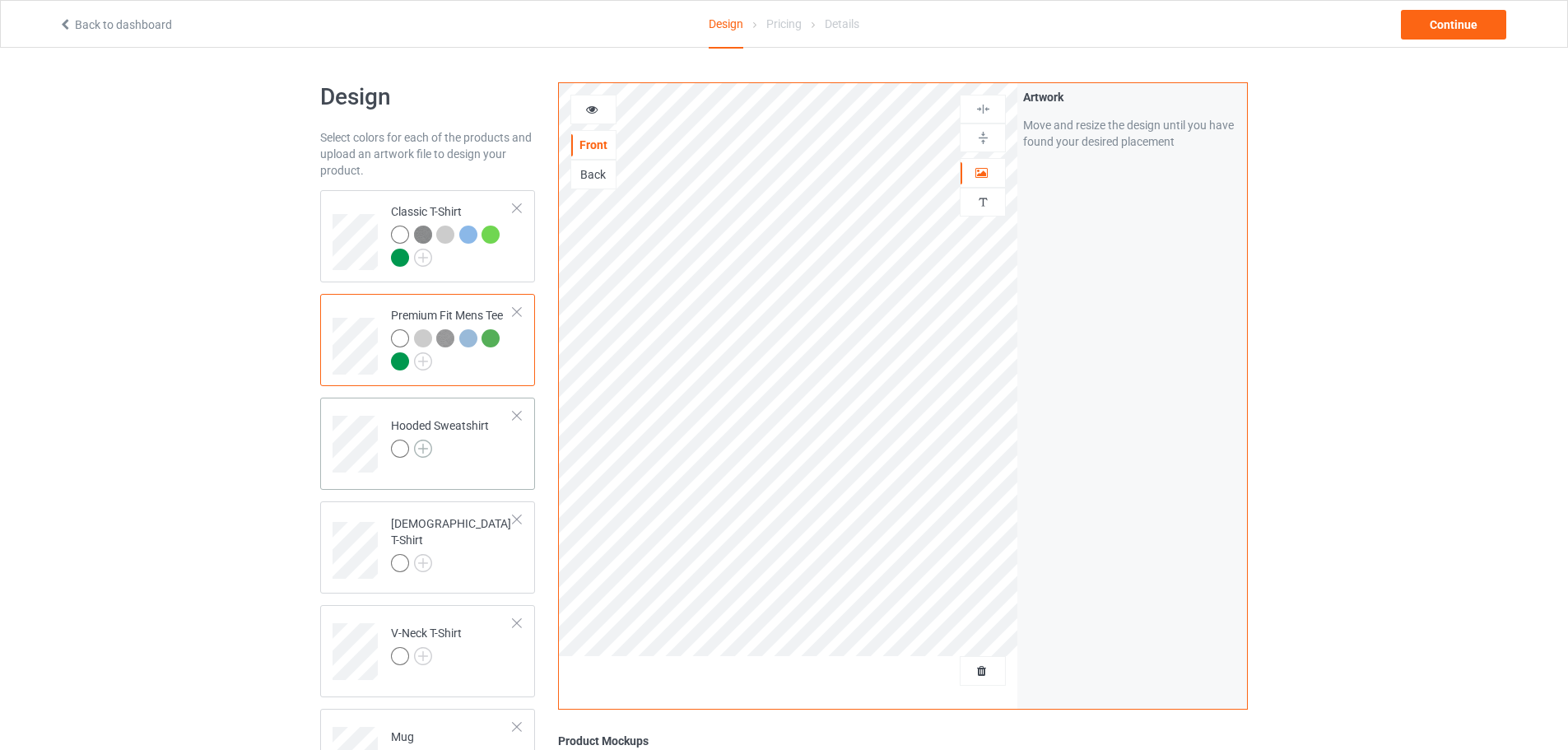
click at [415, 450] on img at bounding box center [422, 449] width 18 height 18
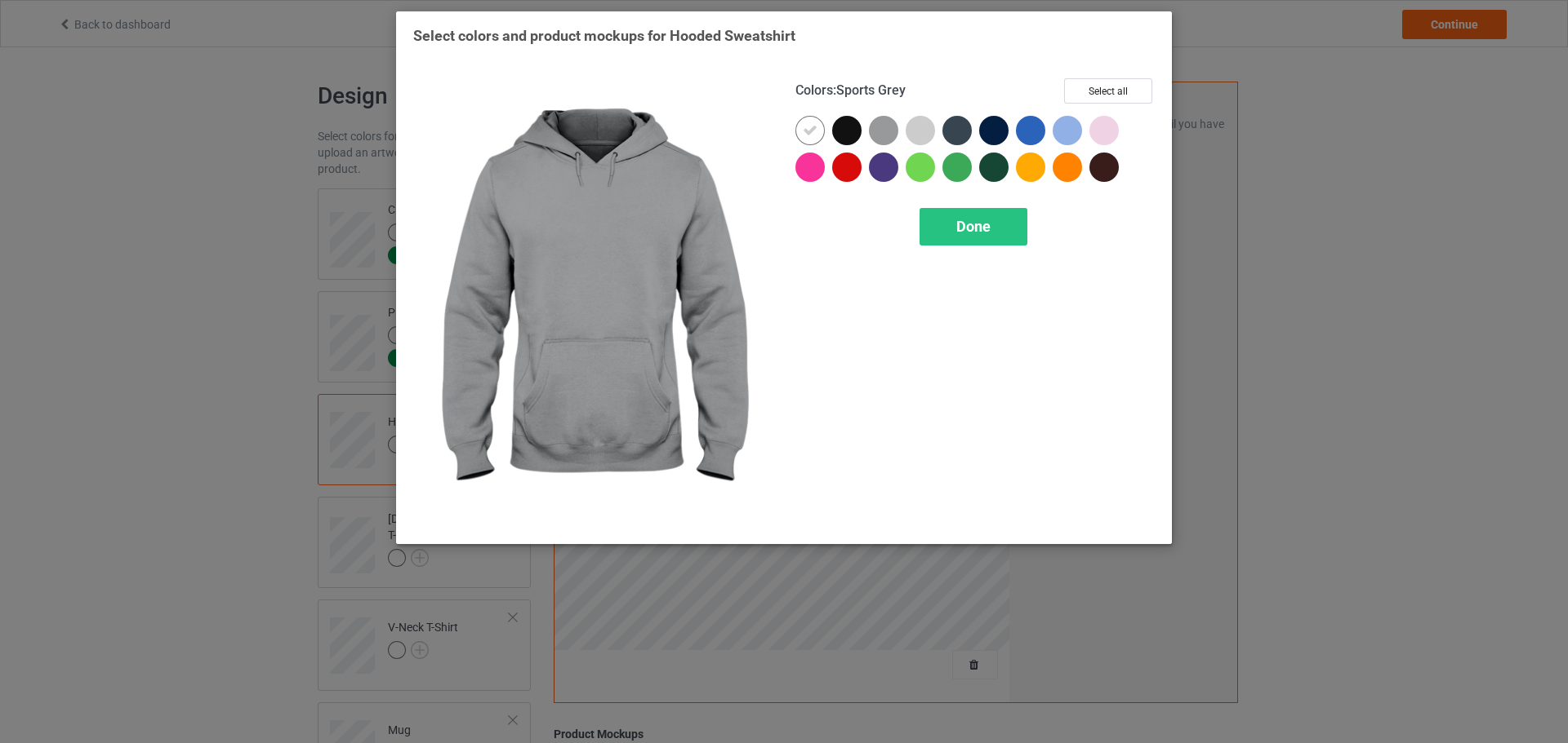
click at [892, 146] on div at bounding box center [887, 135] width 37 height 37
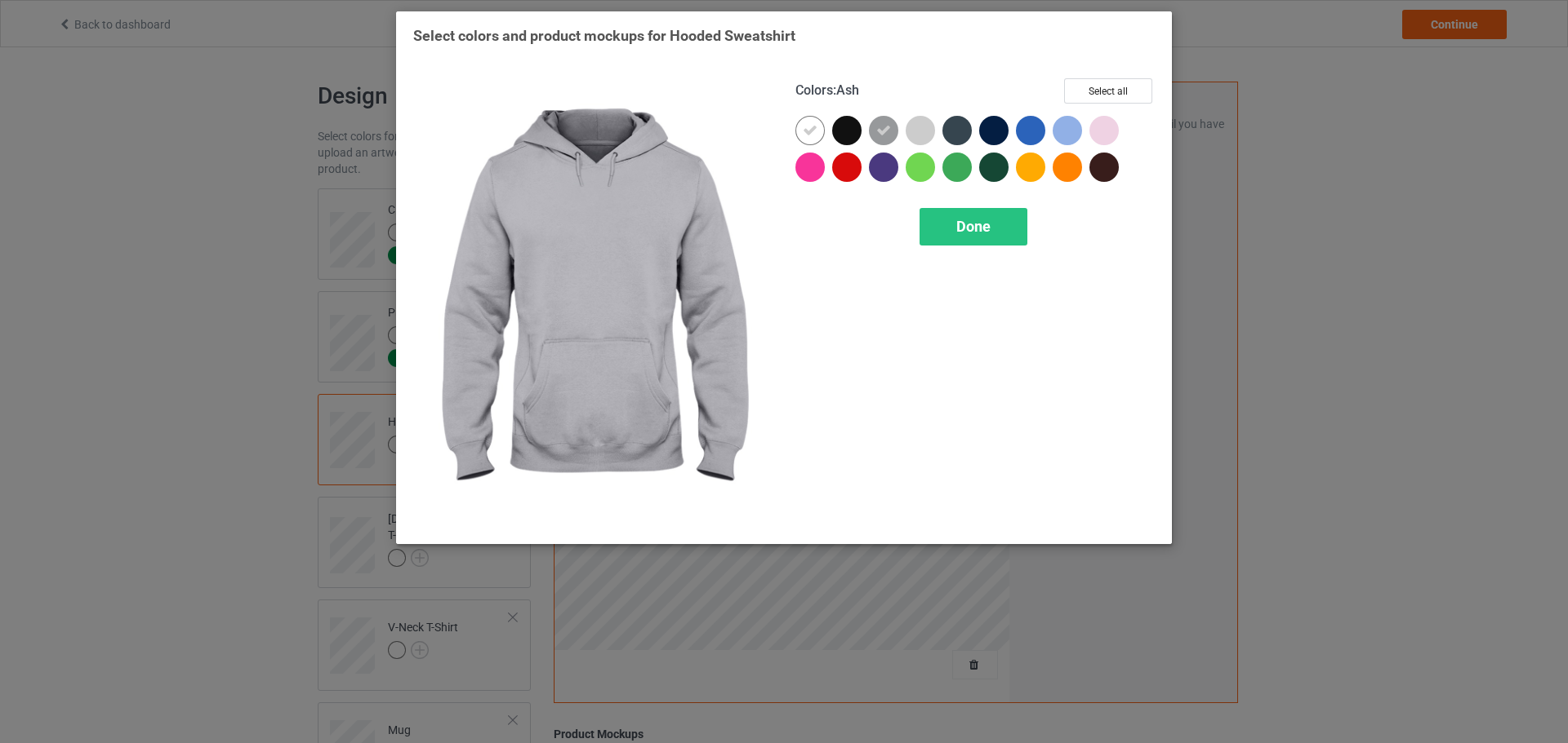
click at [909, 144] on div at bounding box center [924, 135] width 37 height 37
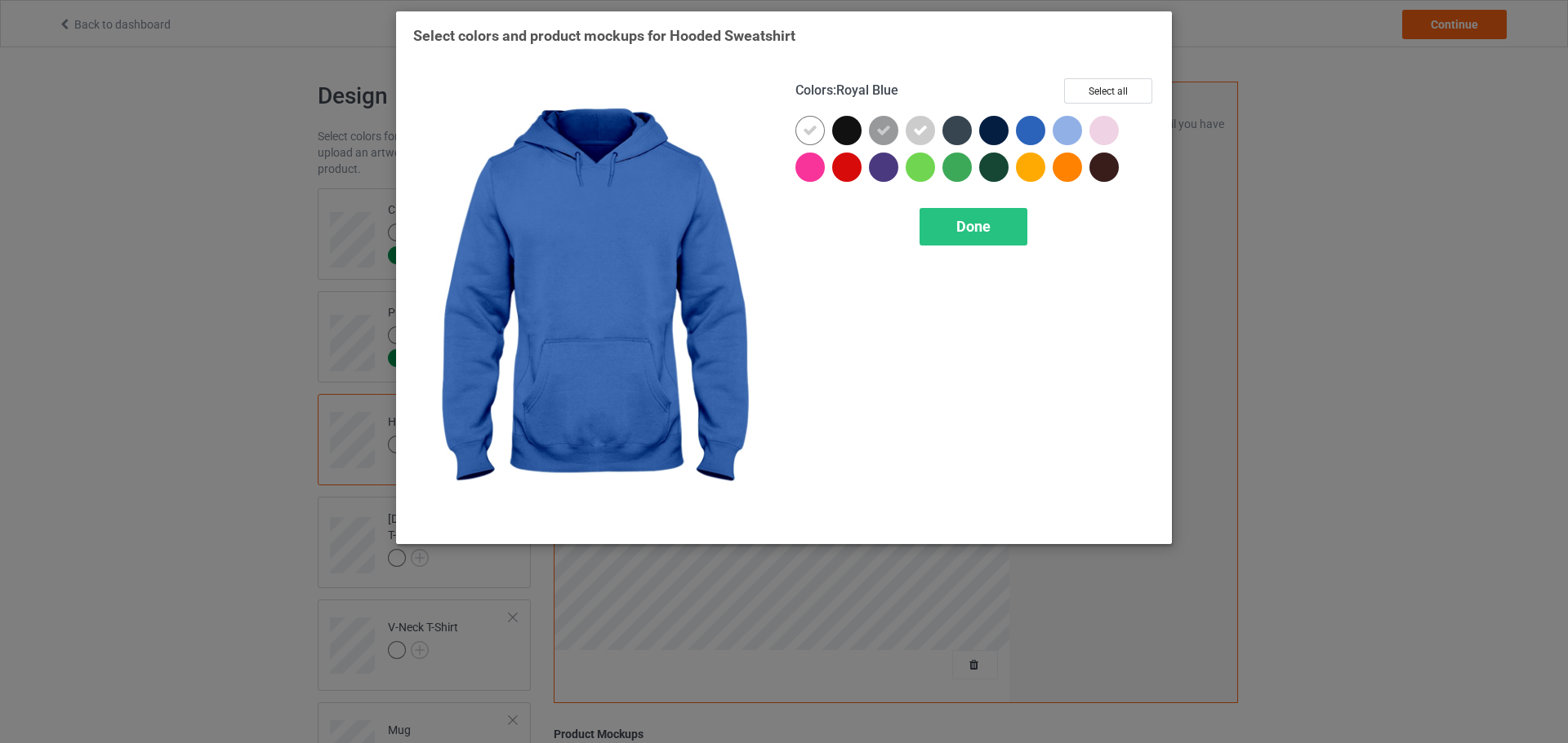
click at [1041, 138] on div at bounding box center [1030, 131] width 30 height 29
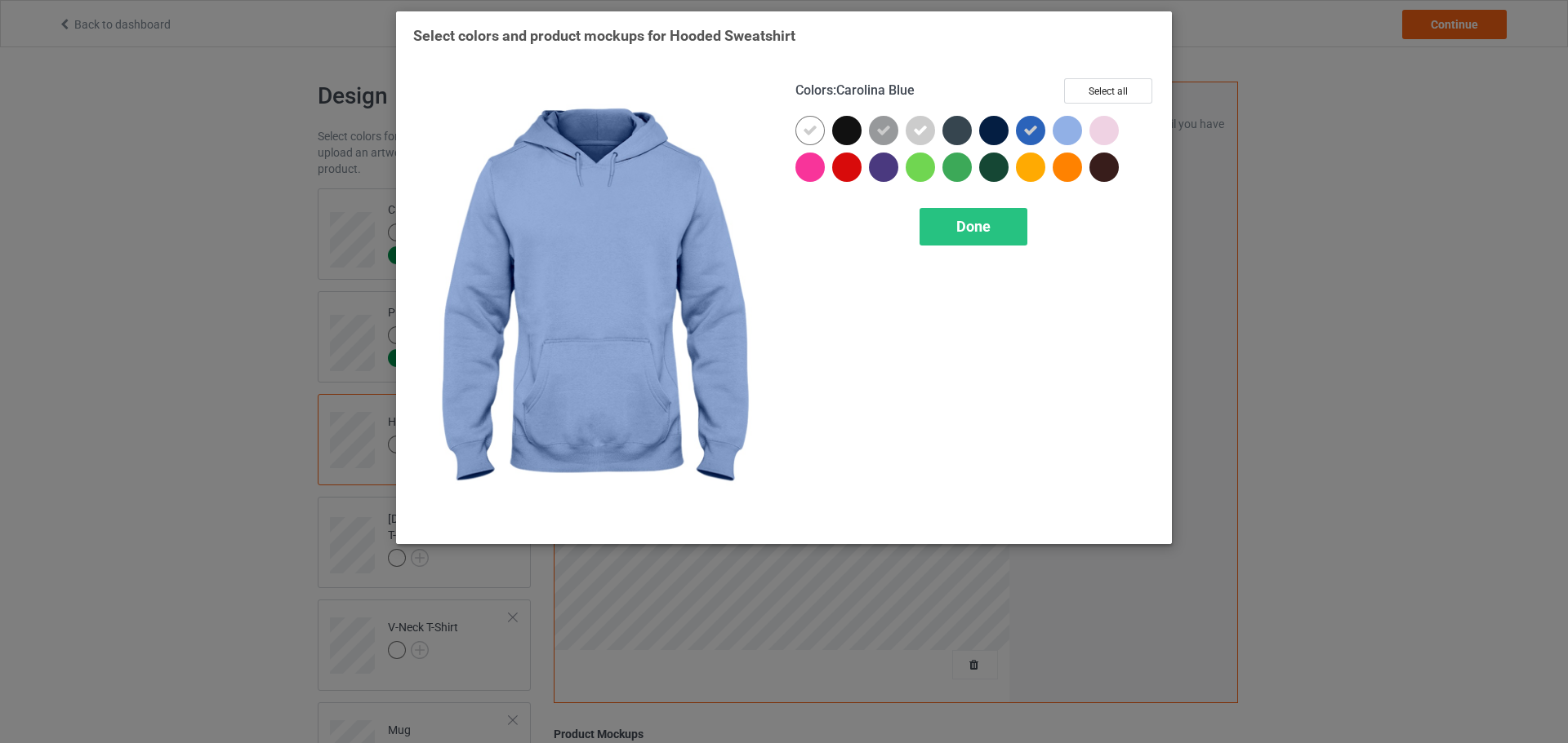
click at [1070, 138] on div at bounding box center [1067, 131] width 30 height 29
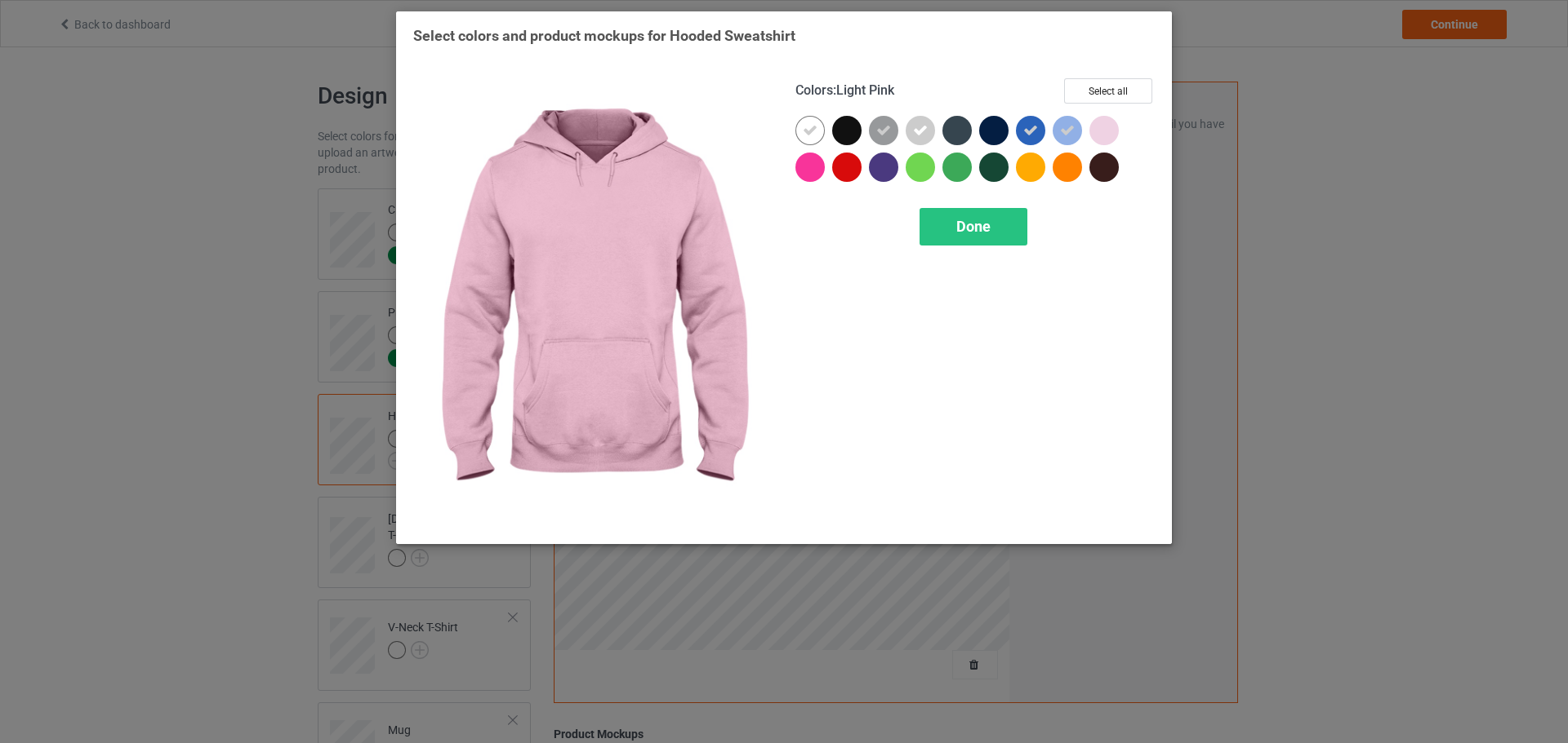
click at [1105, 130] on div at bounding box center [1104, 131] width 30 height 29
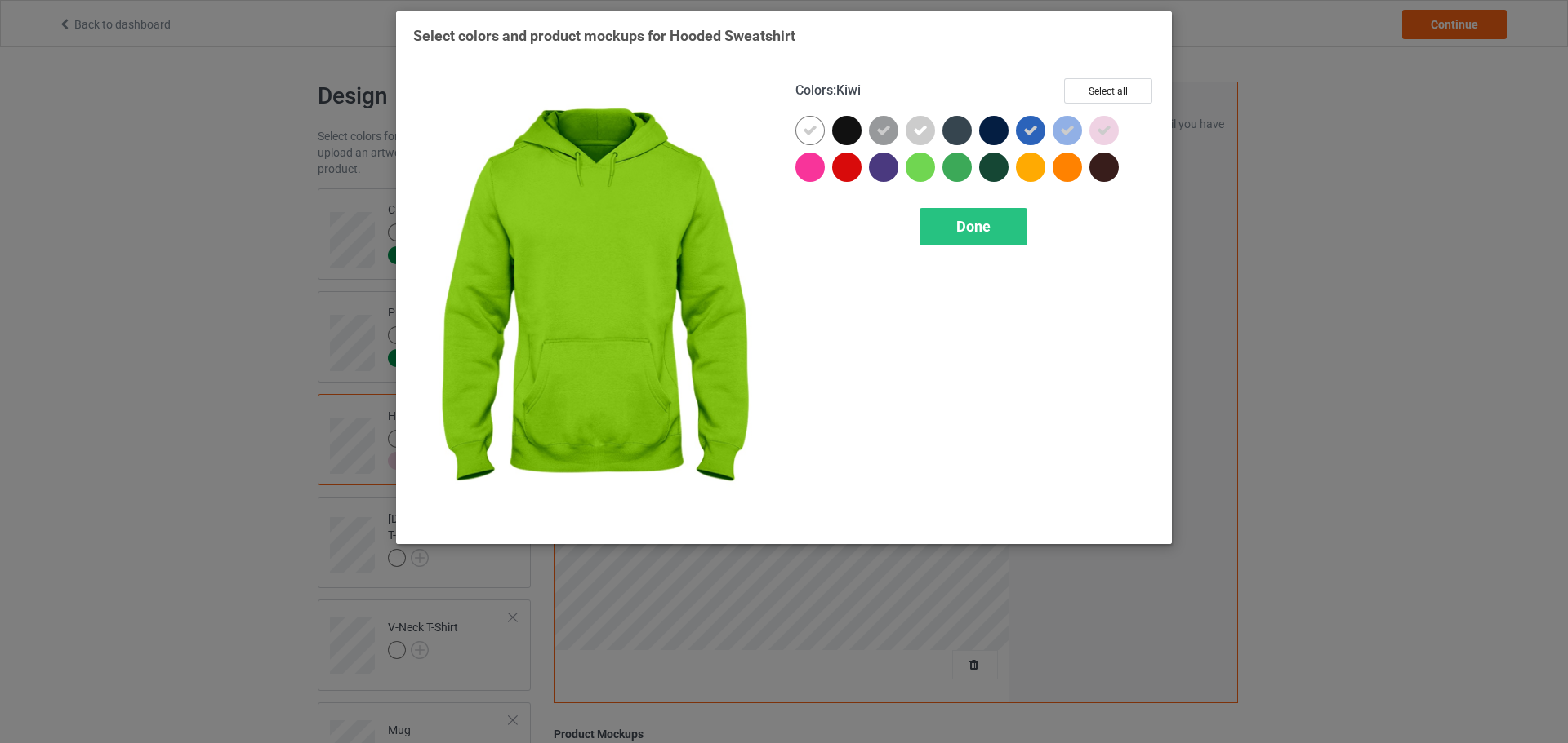
drag, startPoint x: 923, startPoint y: 173, endPoint x: 949, endPoint y: 167, distance: 26.7
click at [927, 171] on div at bounding box center [921, 168] width 30 height 29
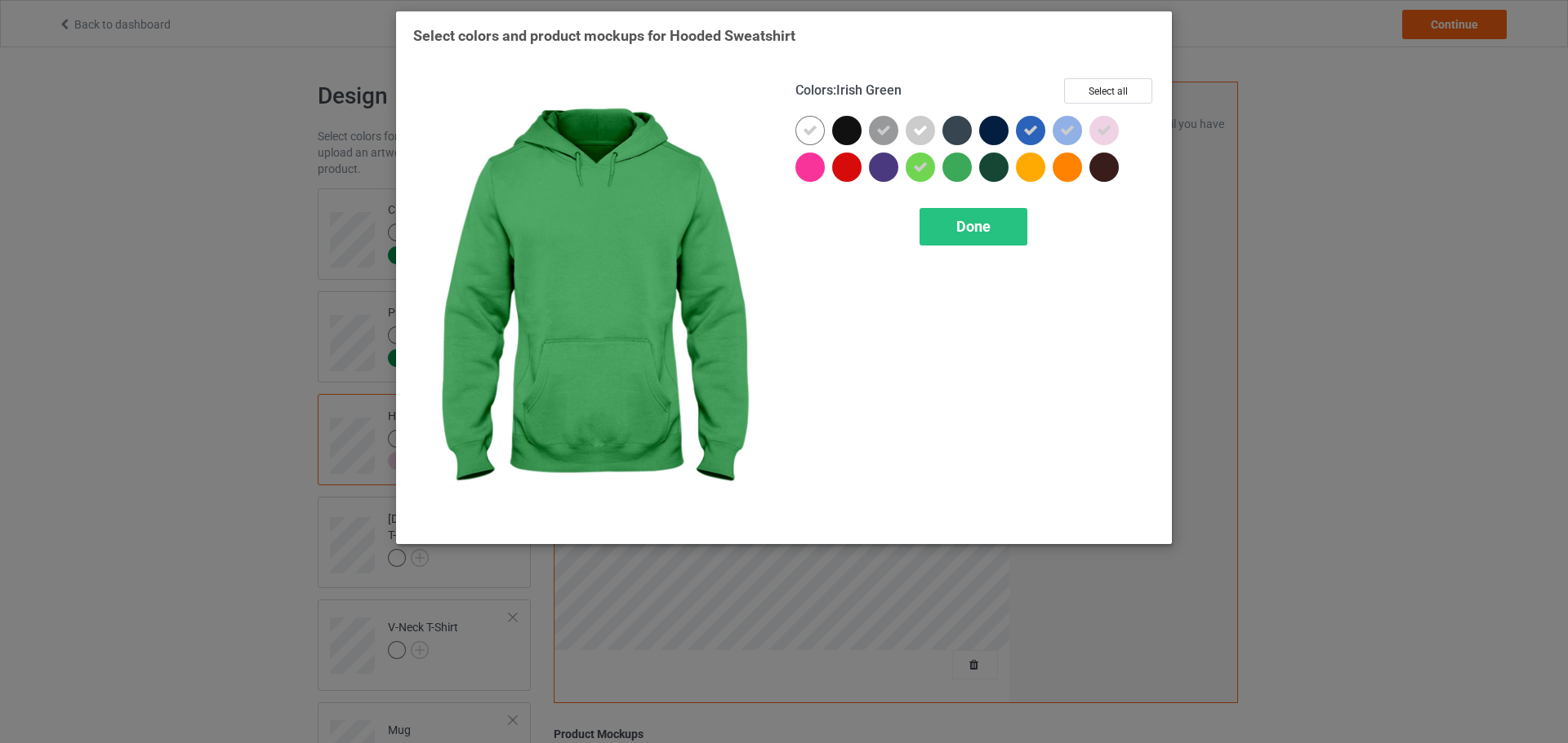
click at [949, 167] on div at bounding box center [956, 168] width 30 height 29
click at [989, 210] on div "Done" at bounding box center [973, 227] width 108 height 38
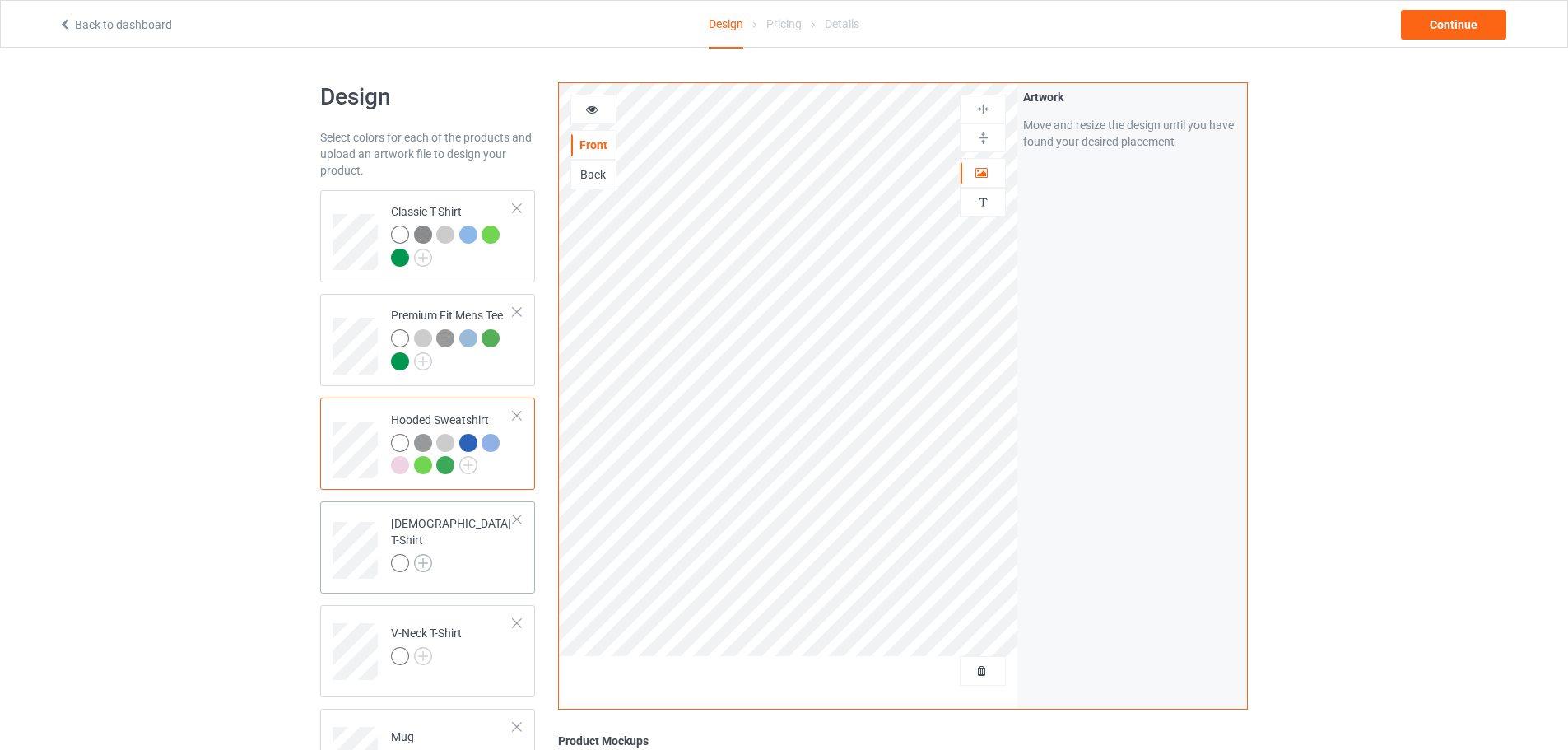
click at [422, 556] on img at bounding box center [422, 563] width 18 height 18
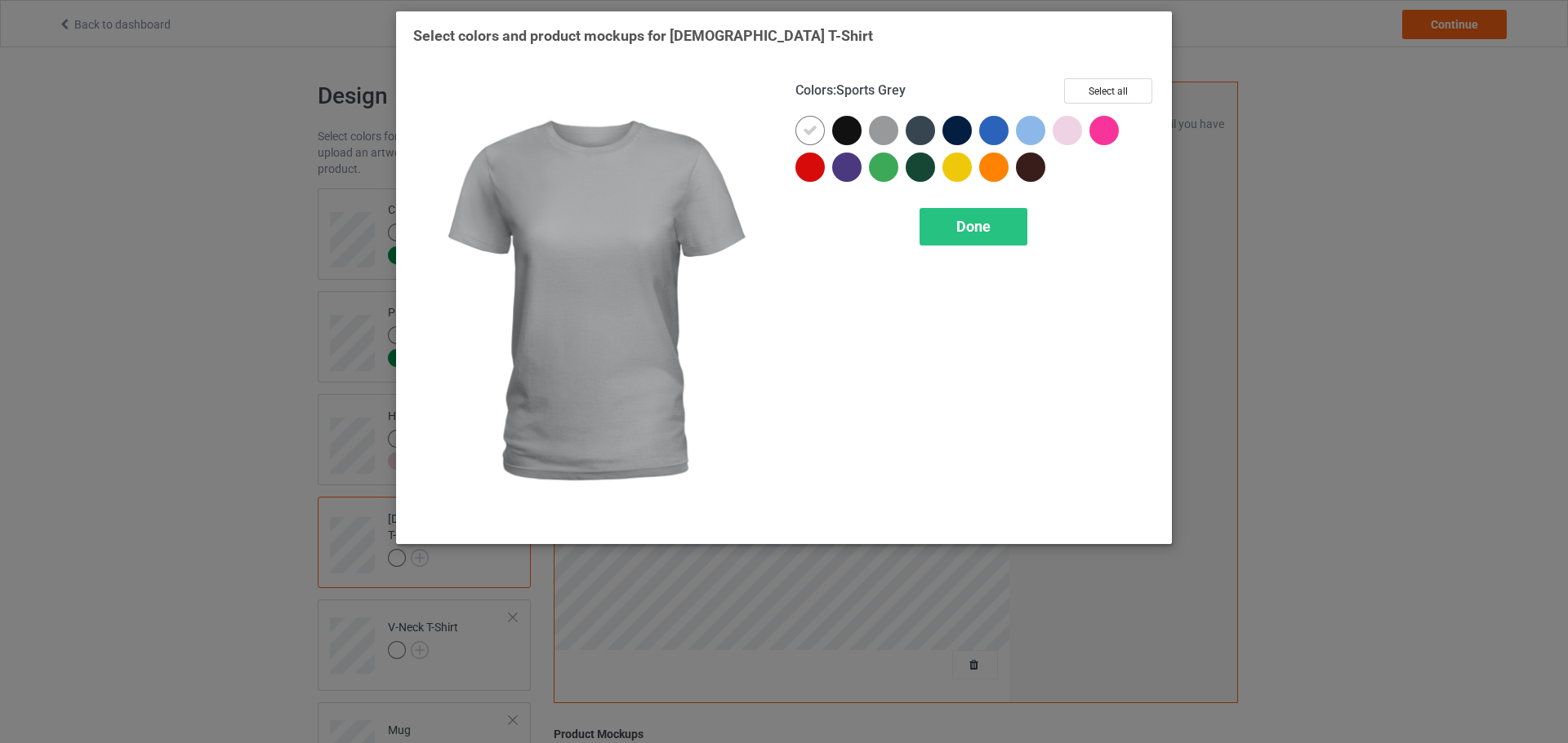
click at [884, 146] on div at bounding box center [887, 135] width 37 height 37
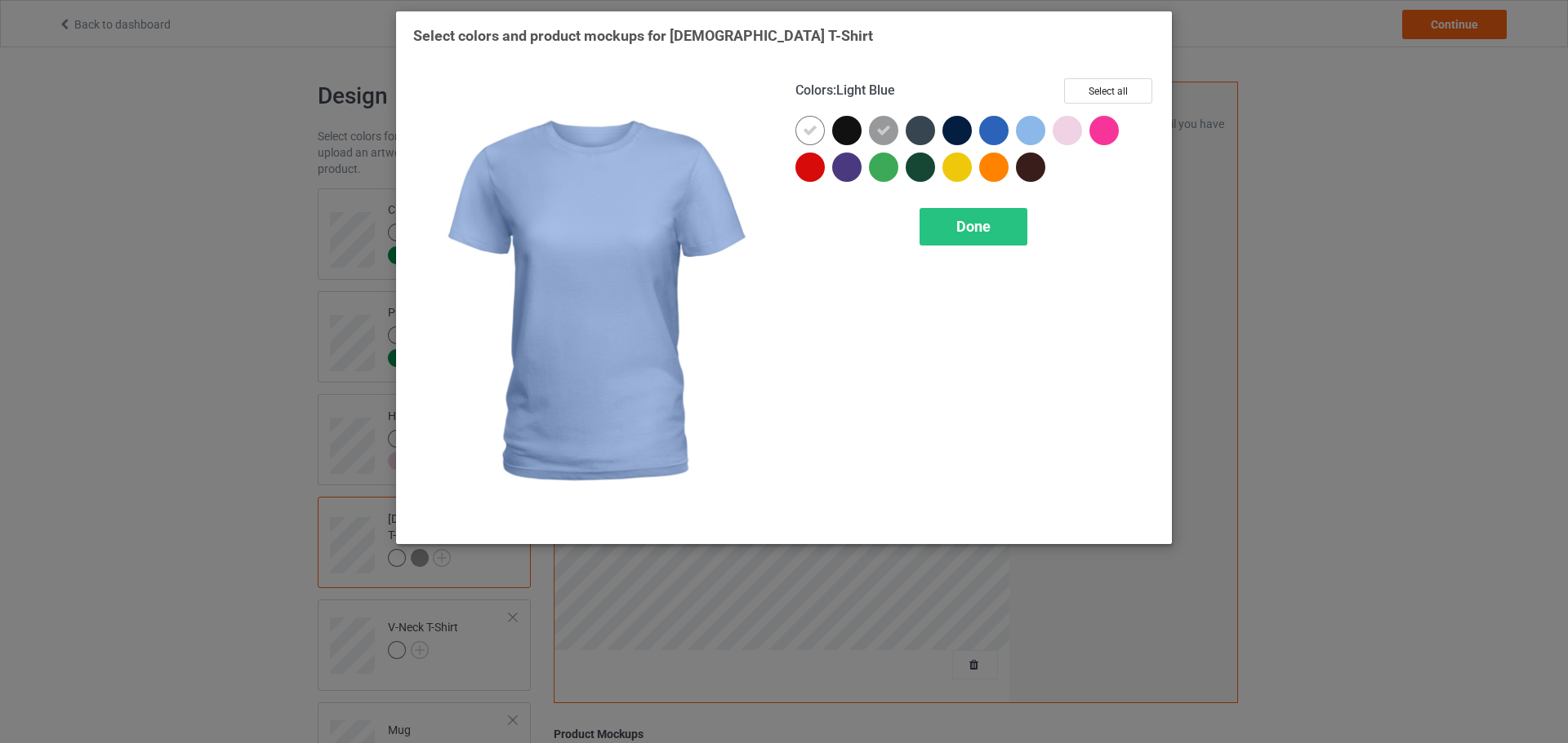
click at [1031, 141] on div at bounding box center [1030, 131] width 30 height 29
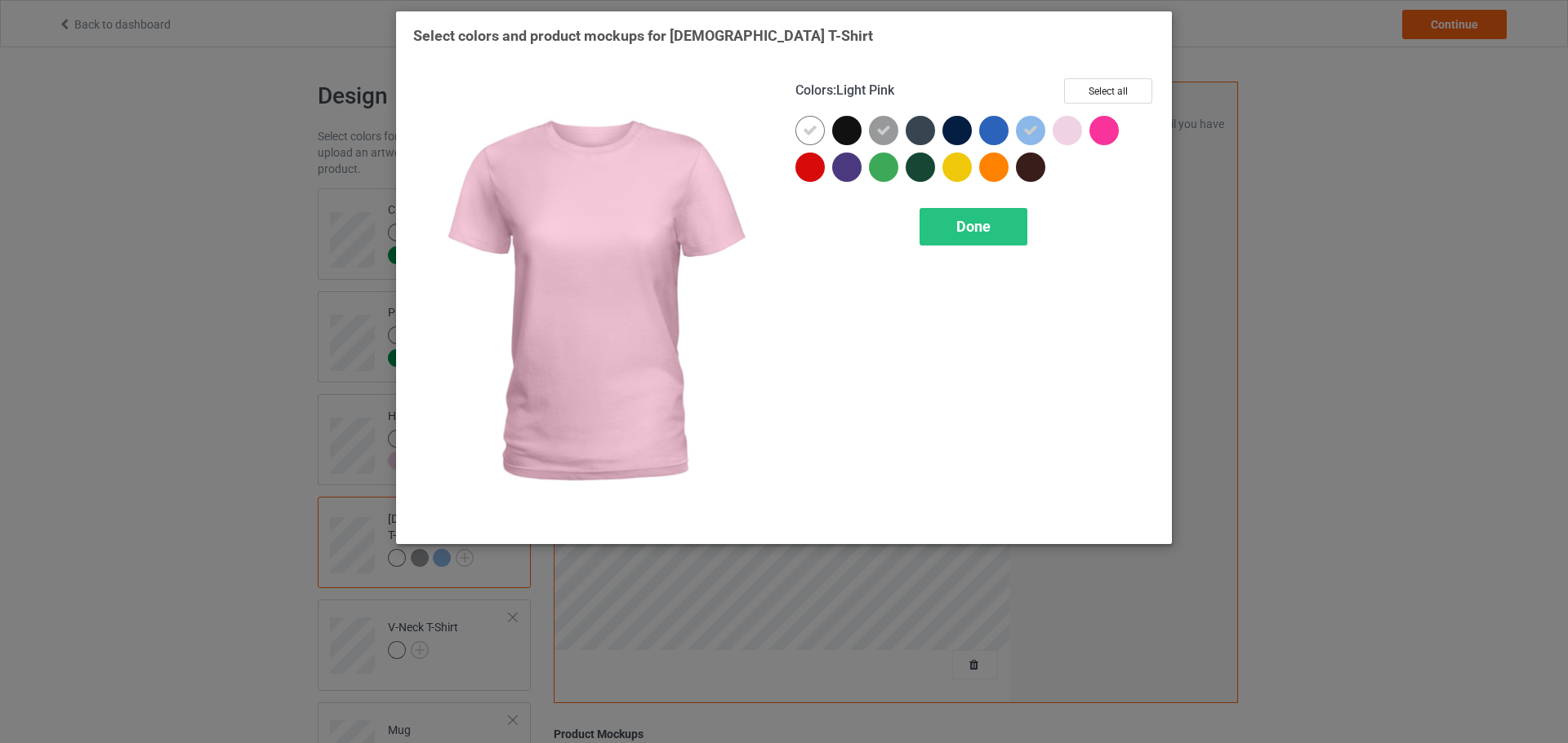
click at [1065, 136] on div at bounding box center [1067, 131] width 30 height 29
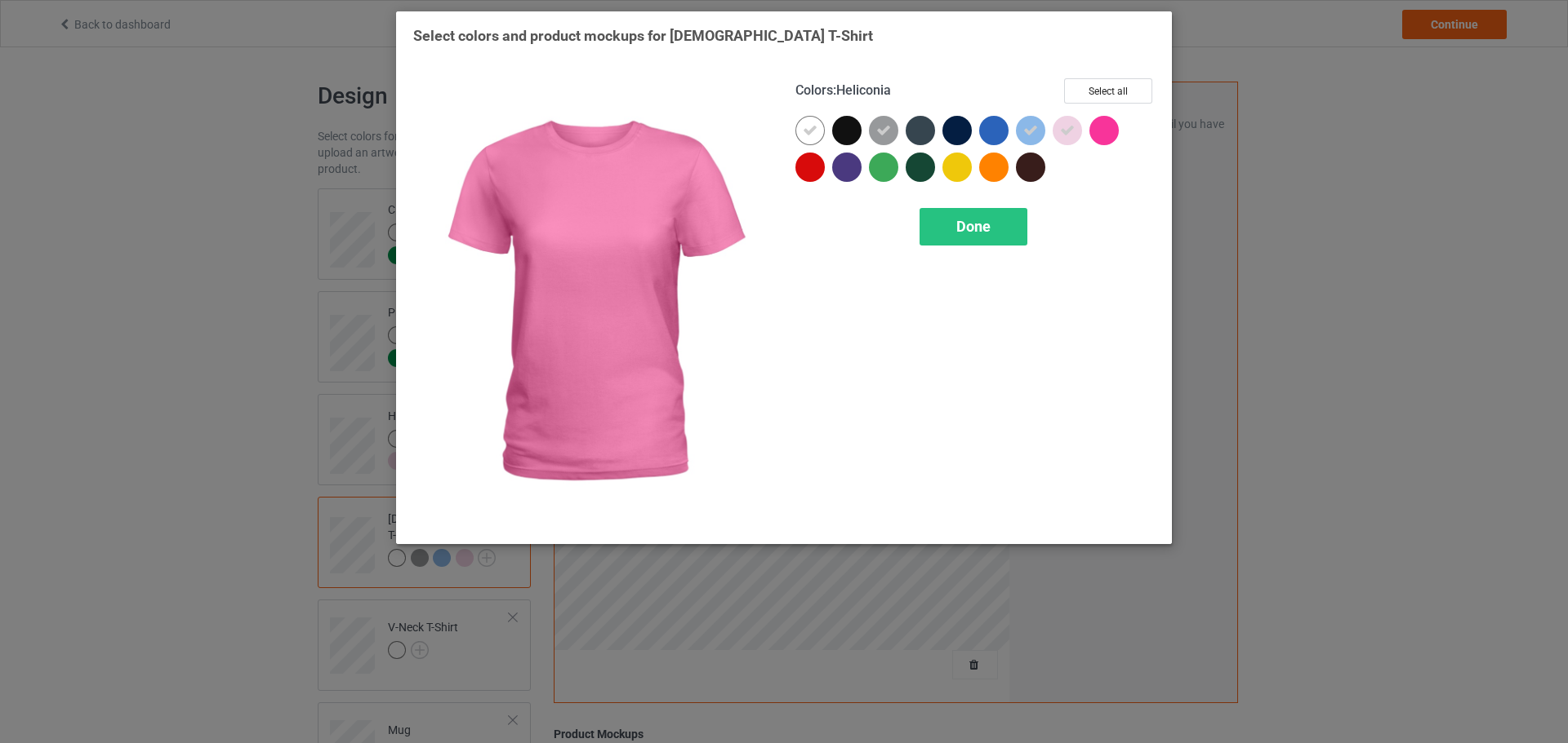
click at [1103, 131] on div at bounding box center [1104, 131] width 30 height 29
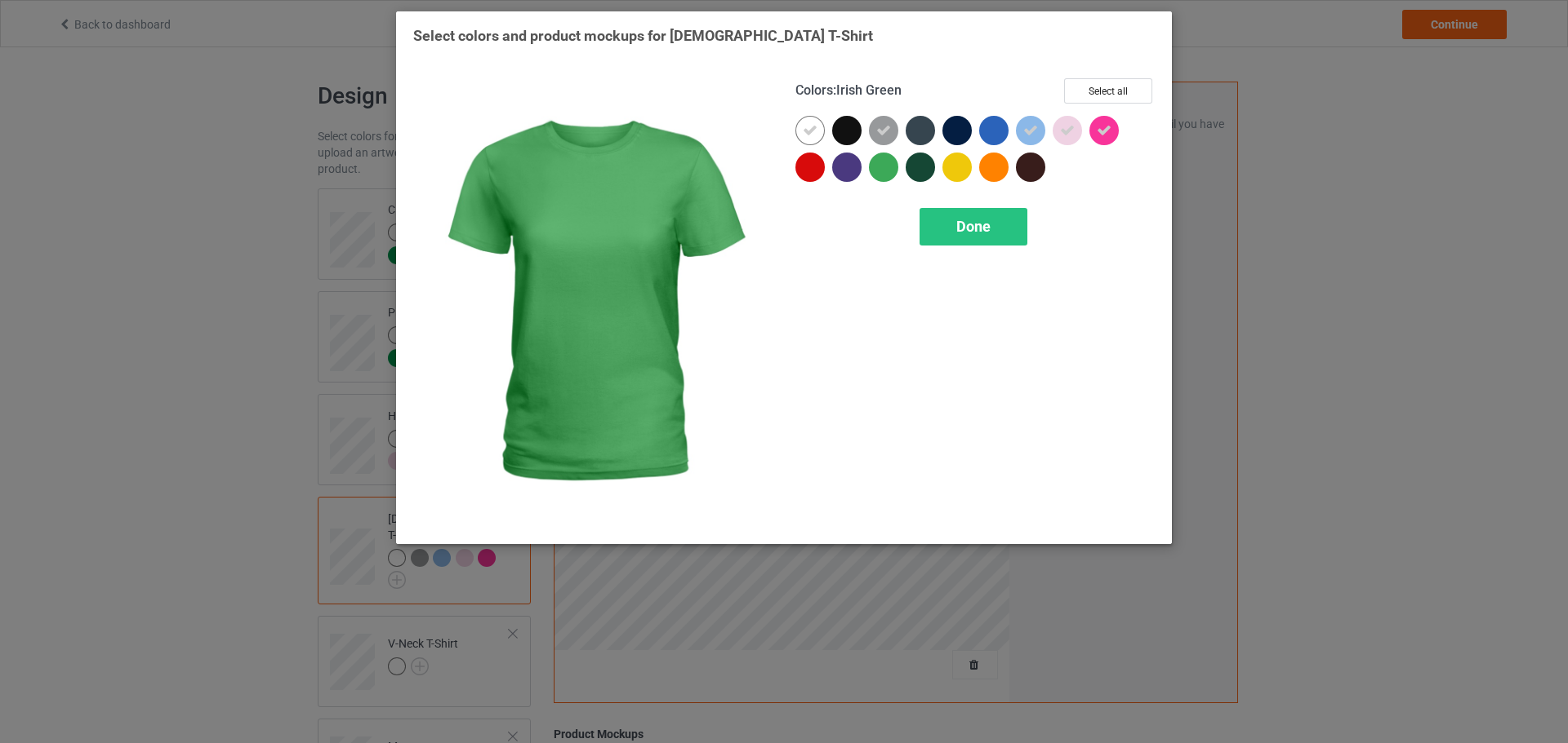
click at [892, 158] on div at bounding box center [884, 168] width 30 height 29
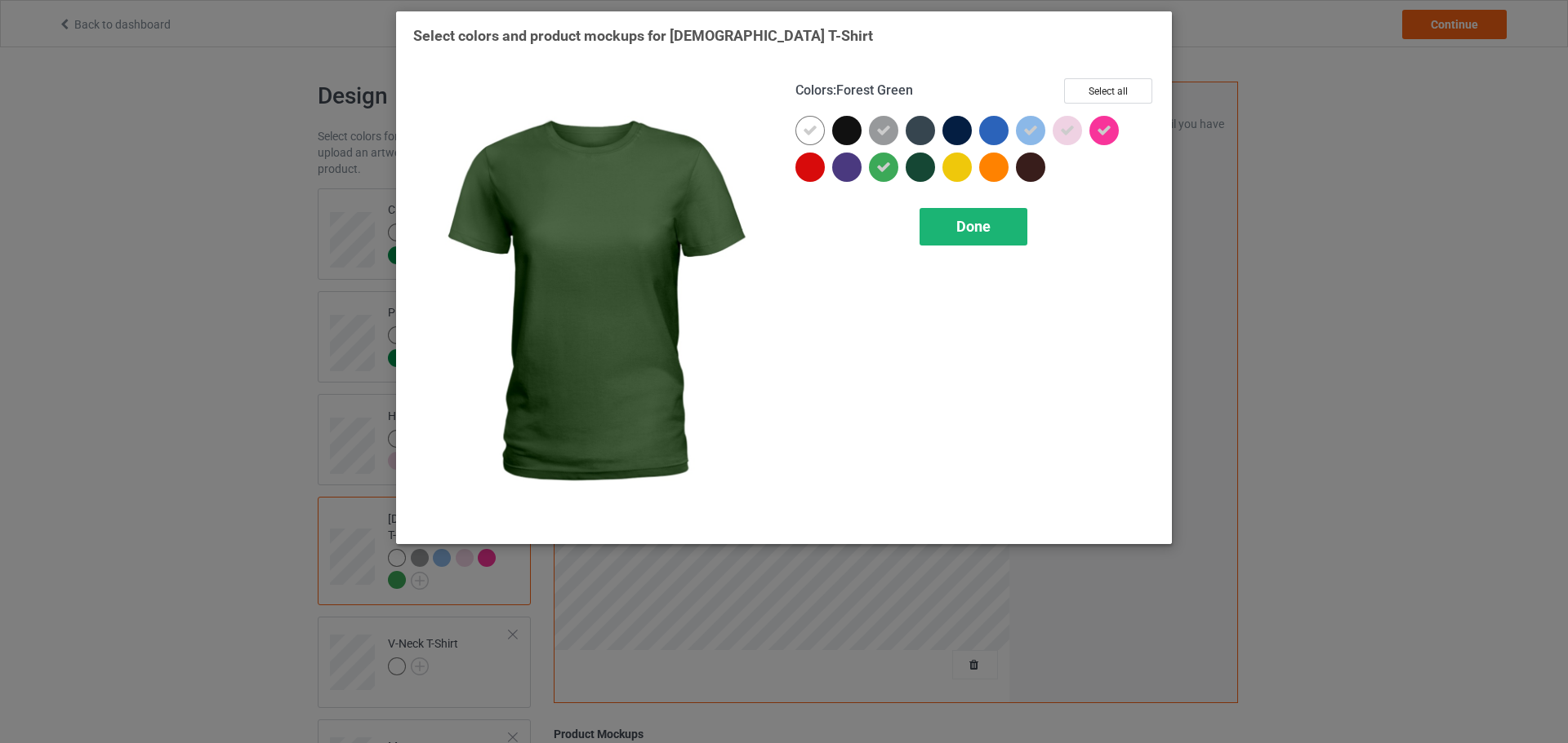
click at [966, 223] on span "Done" at bounding box center [973, 226] width 34 height 18
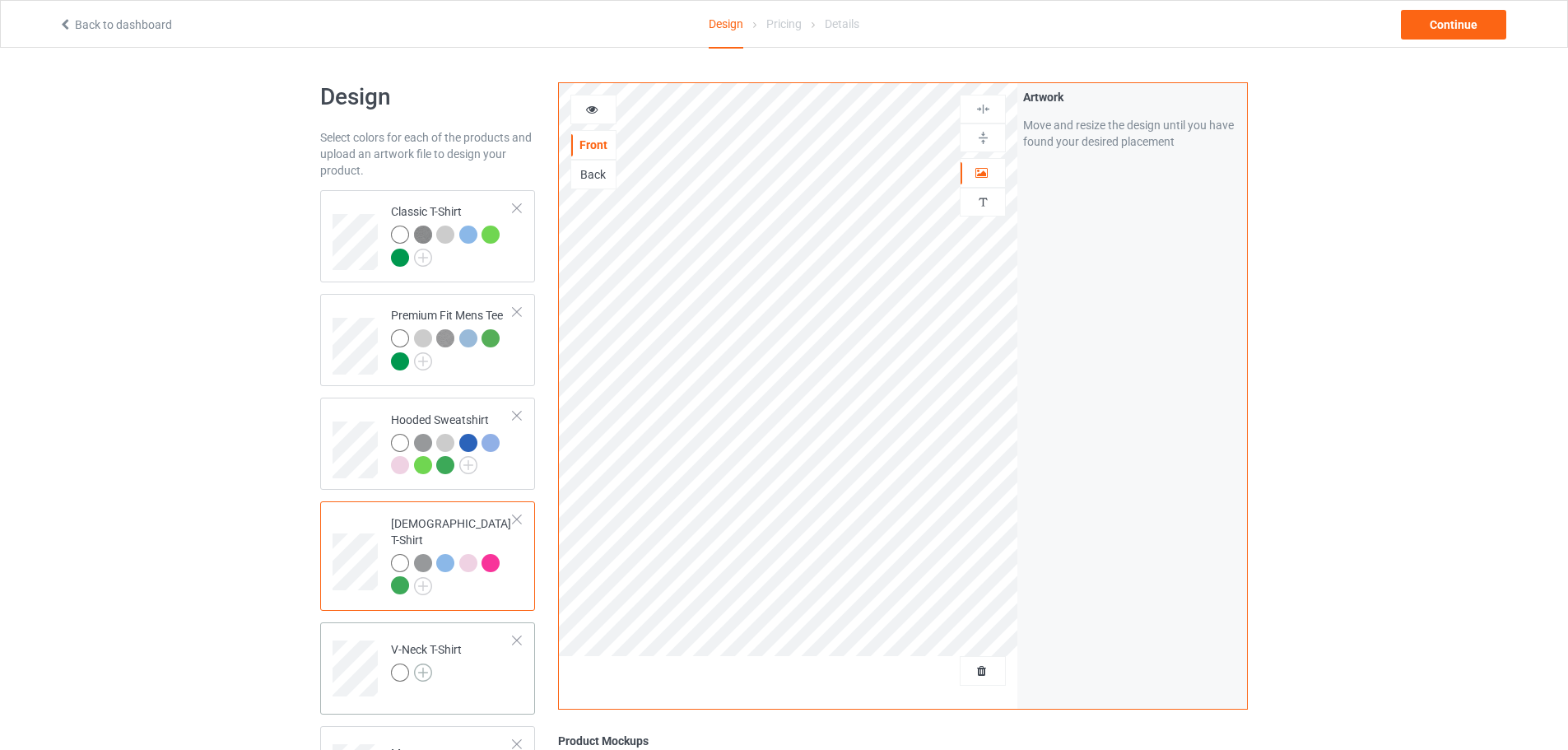
click at [418, 663] on img at bounding box center [422, 672] width 18 height 18
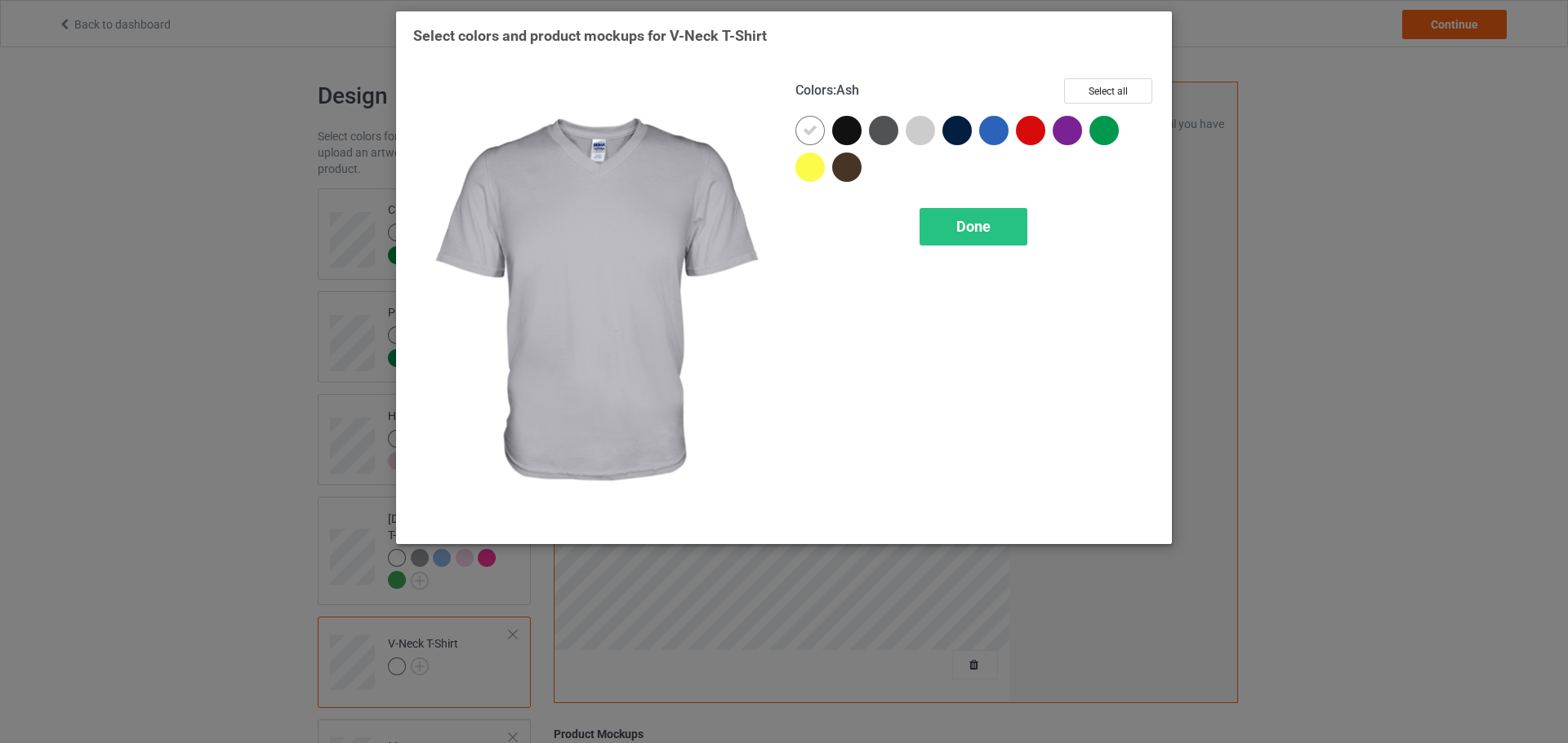
click at [928, 144] on div at bounding box center [924, 135] width 37 height 37
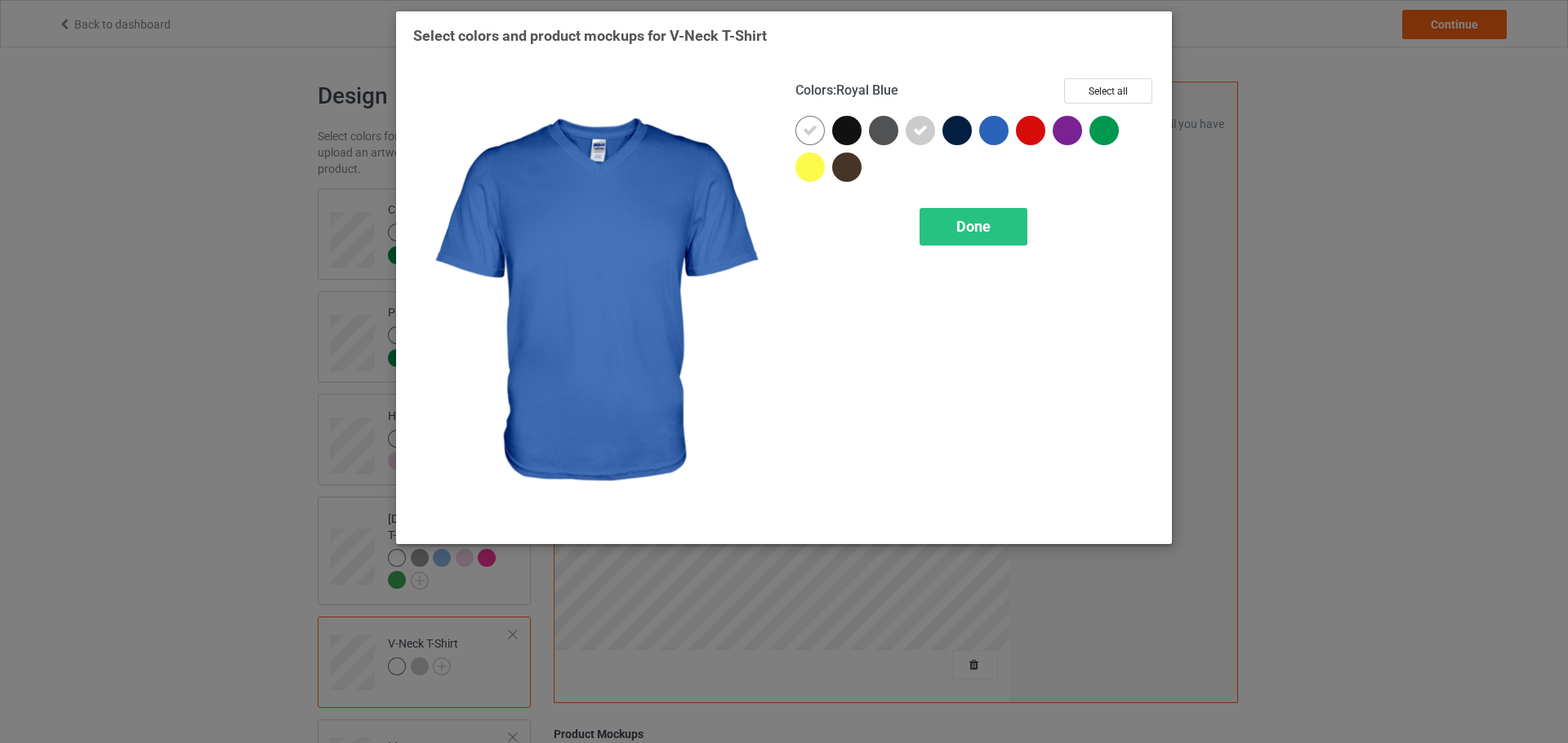
click at [995, 132] on div at bounding box center [993, 131] width 30 height 29
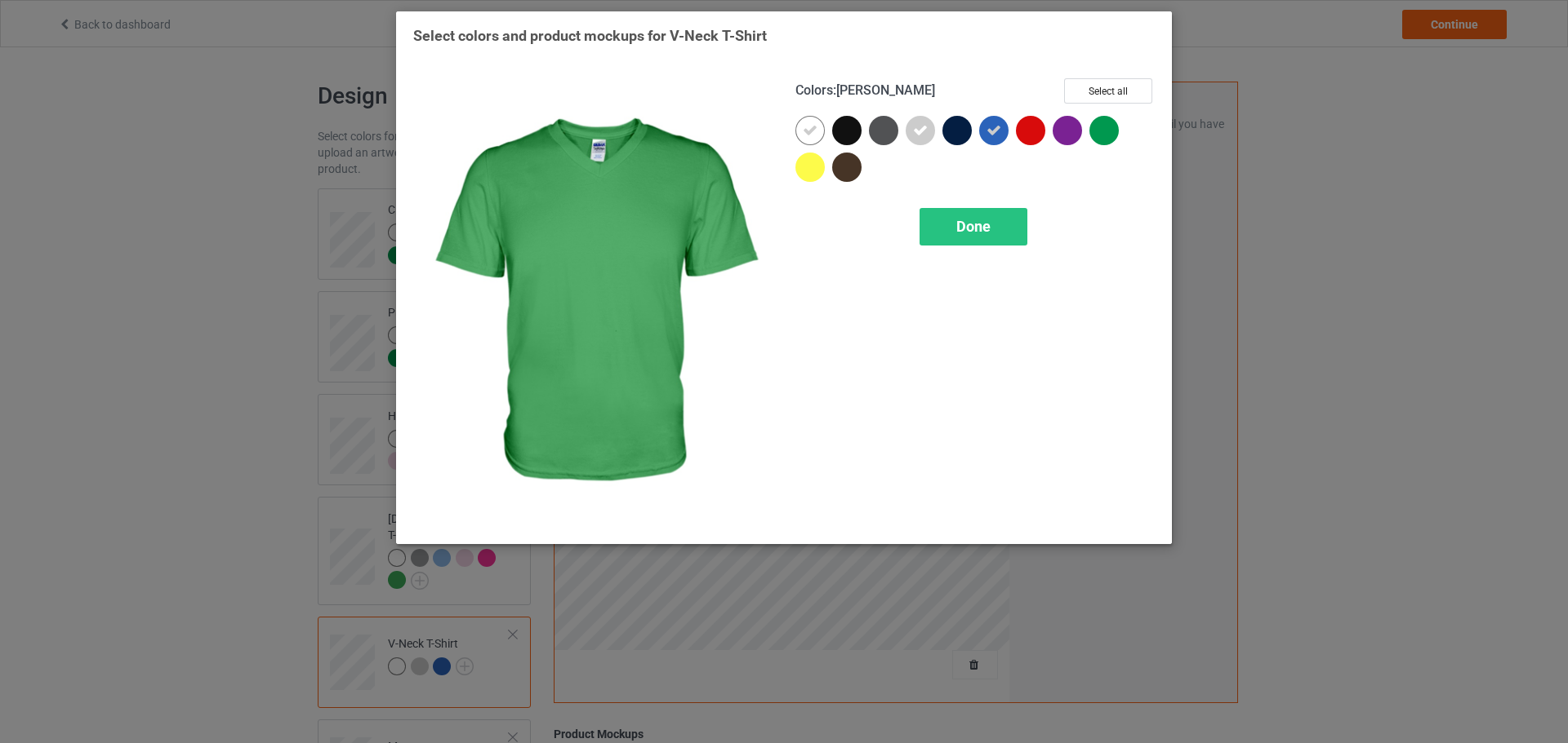
click at [1093, 136] on div at bounding box center [1104, 131] width 30 height 29
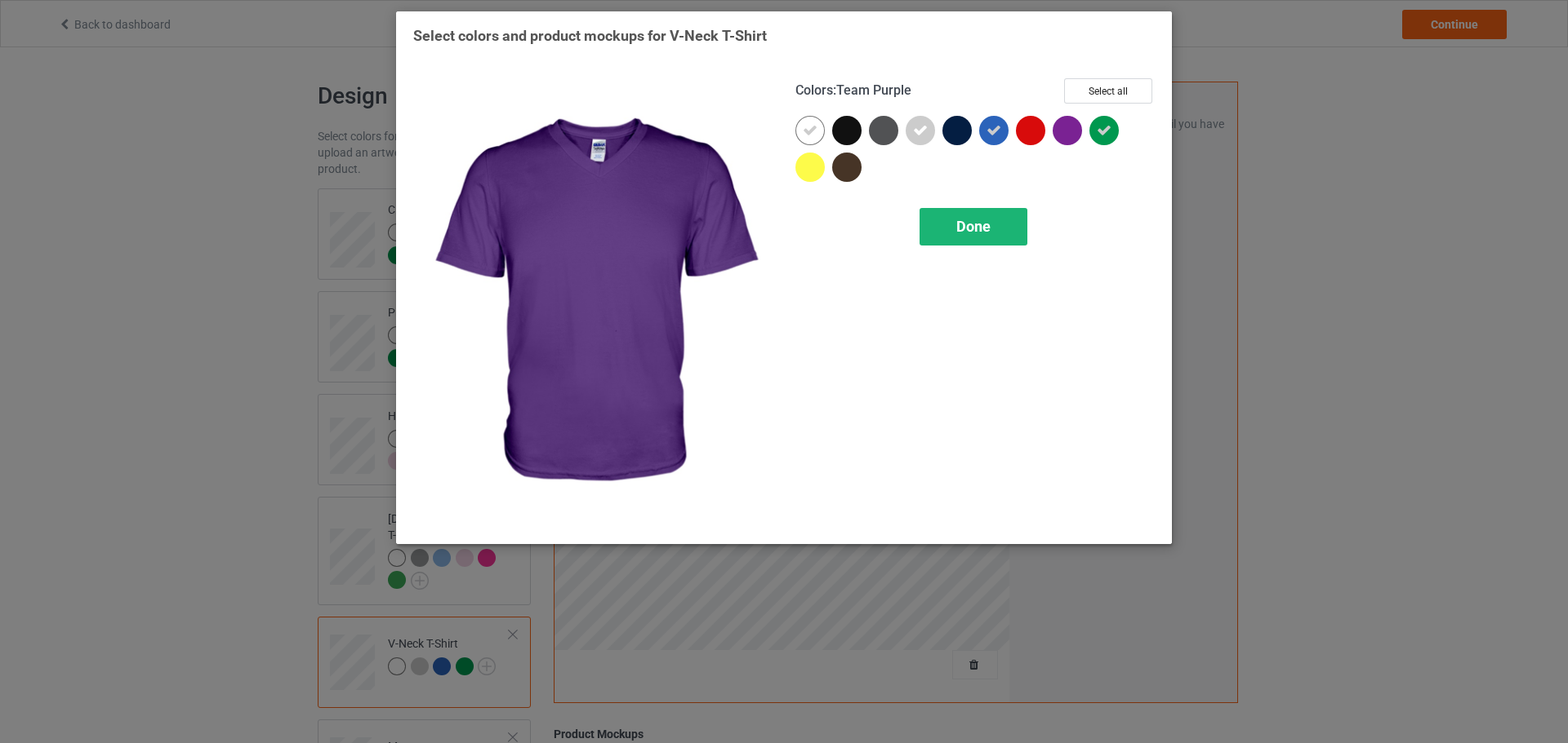
click at [1006, 211] on div "Done" at bounding box center [973, 227] width 108 height 38
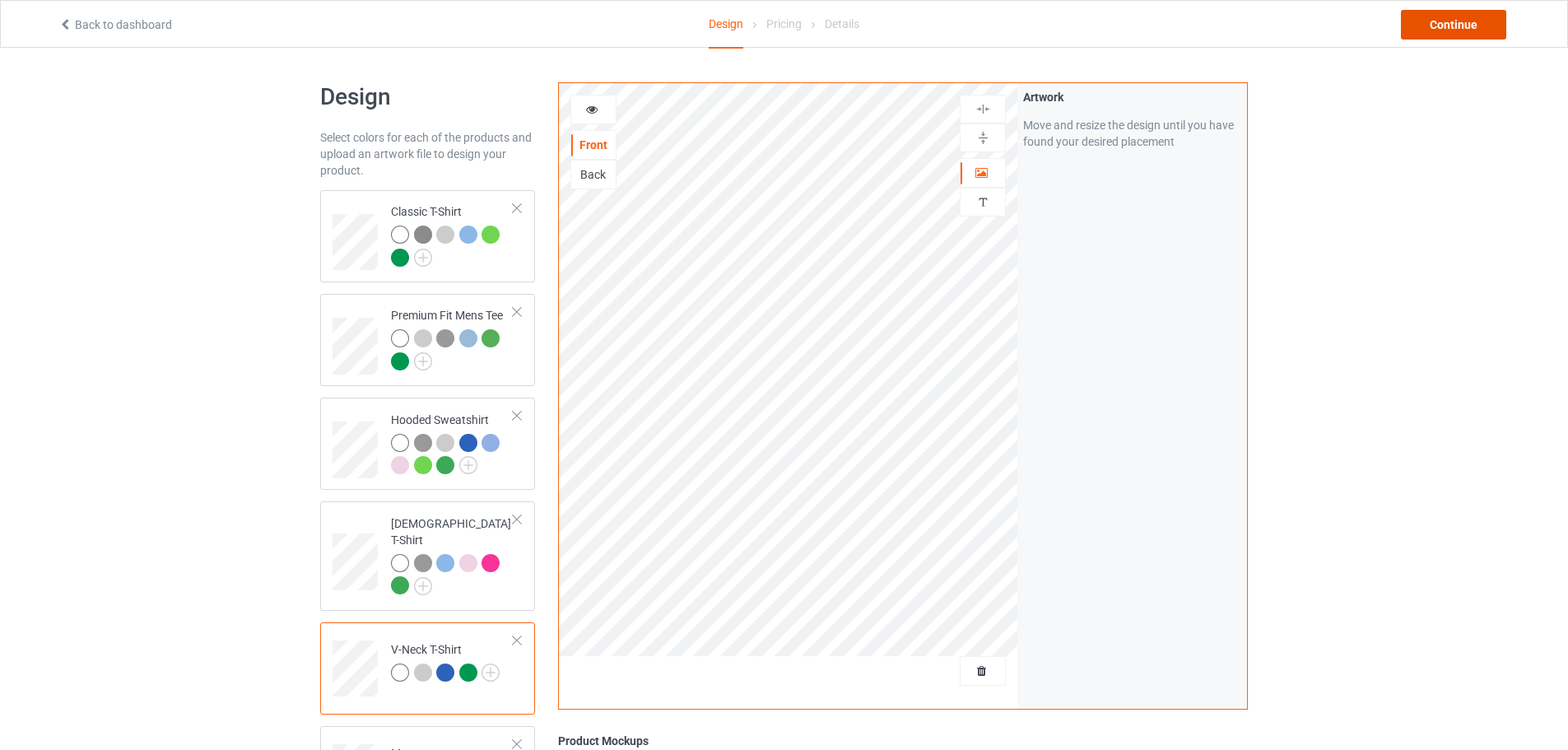
click at [1479, 33] on div "Continue" at bounding box center [1454, 25] width 105 height 30
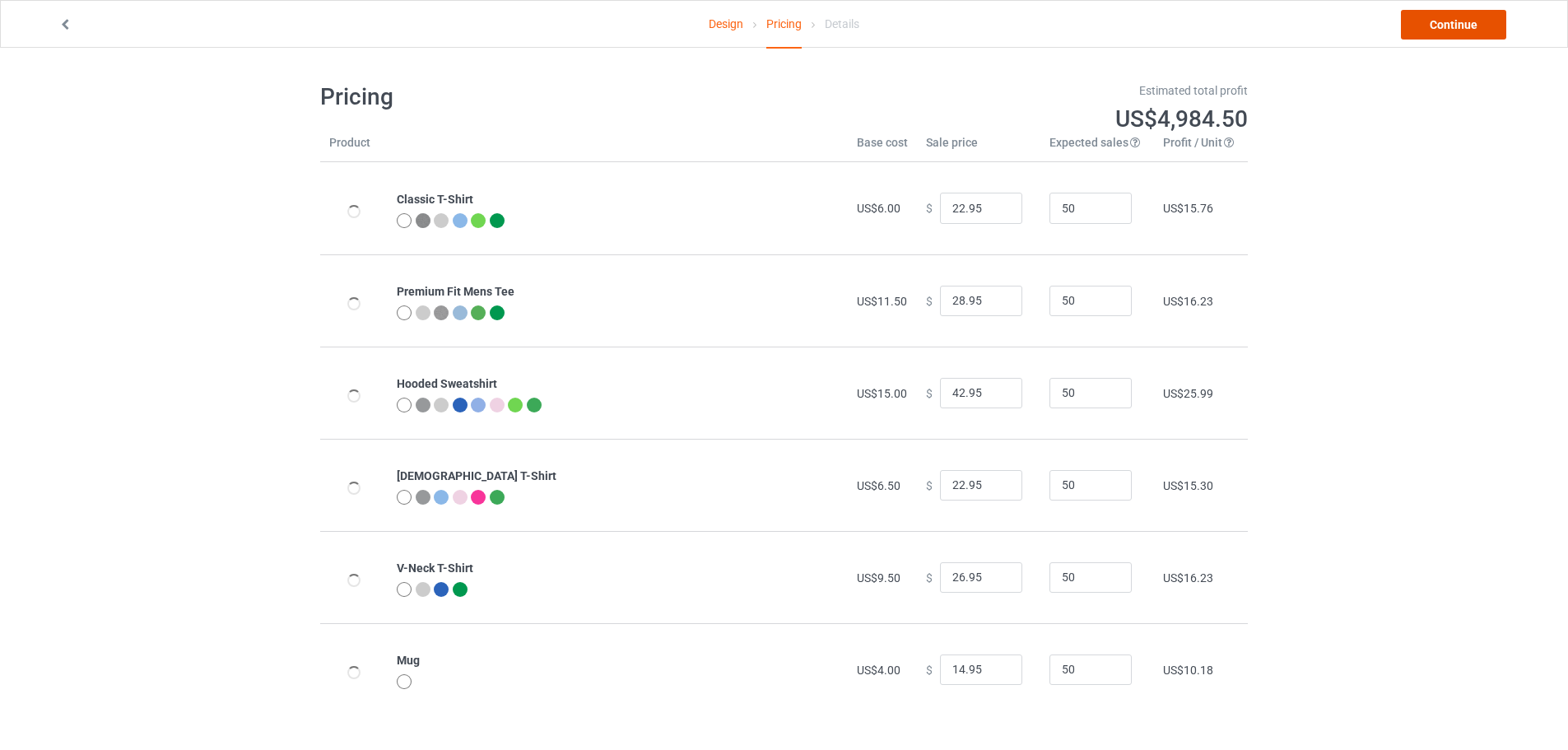
click at [1455, 33] on link "Continue" at bounding box center [1454, 25] width 105 height 30
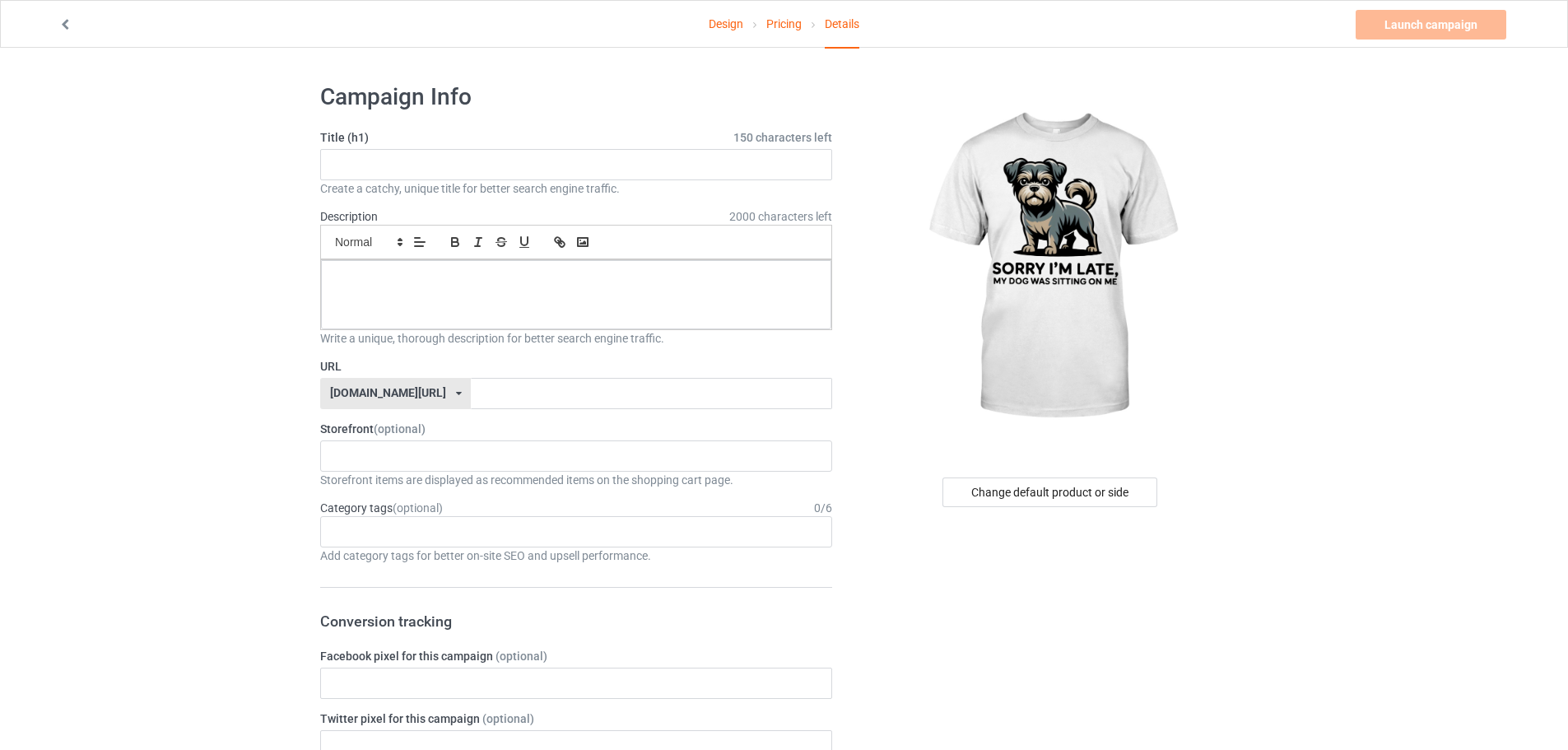
click at [441, 187] on div "Create a catchy, unique title for better search engine traffic." at bounding box center [576, 189] width 512 height 17
click at [444, 169] on input "text" at bounding box center [576, 165] width 512 height 32
paste input "My Dog Was Sitting On Me"
type input "My Dog Was Sitting On Me"
click at [539, 399] on input "text" at bounding box center [651, 394] width 361 height 32
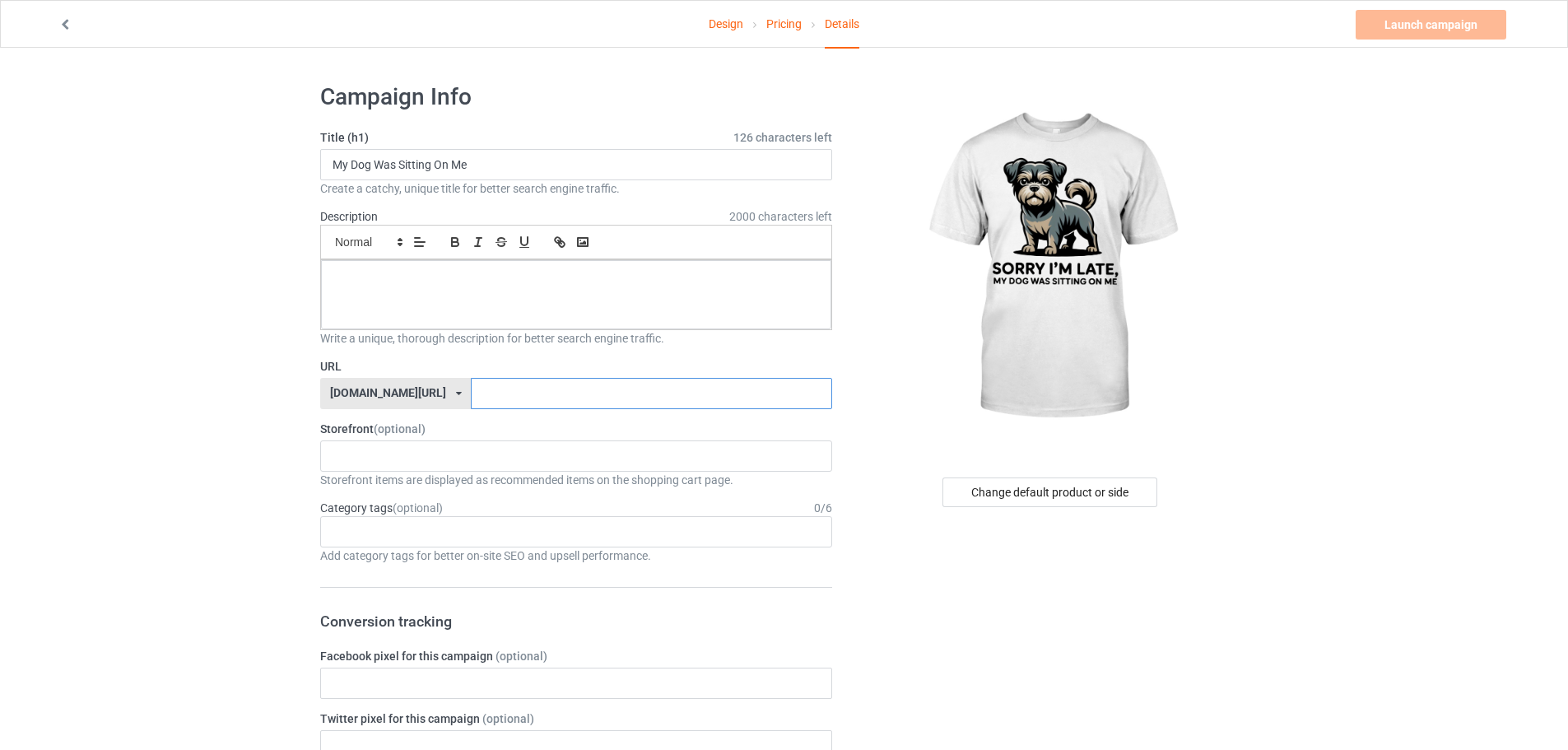
paste input "My Dog Was Sitting On Me"
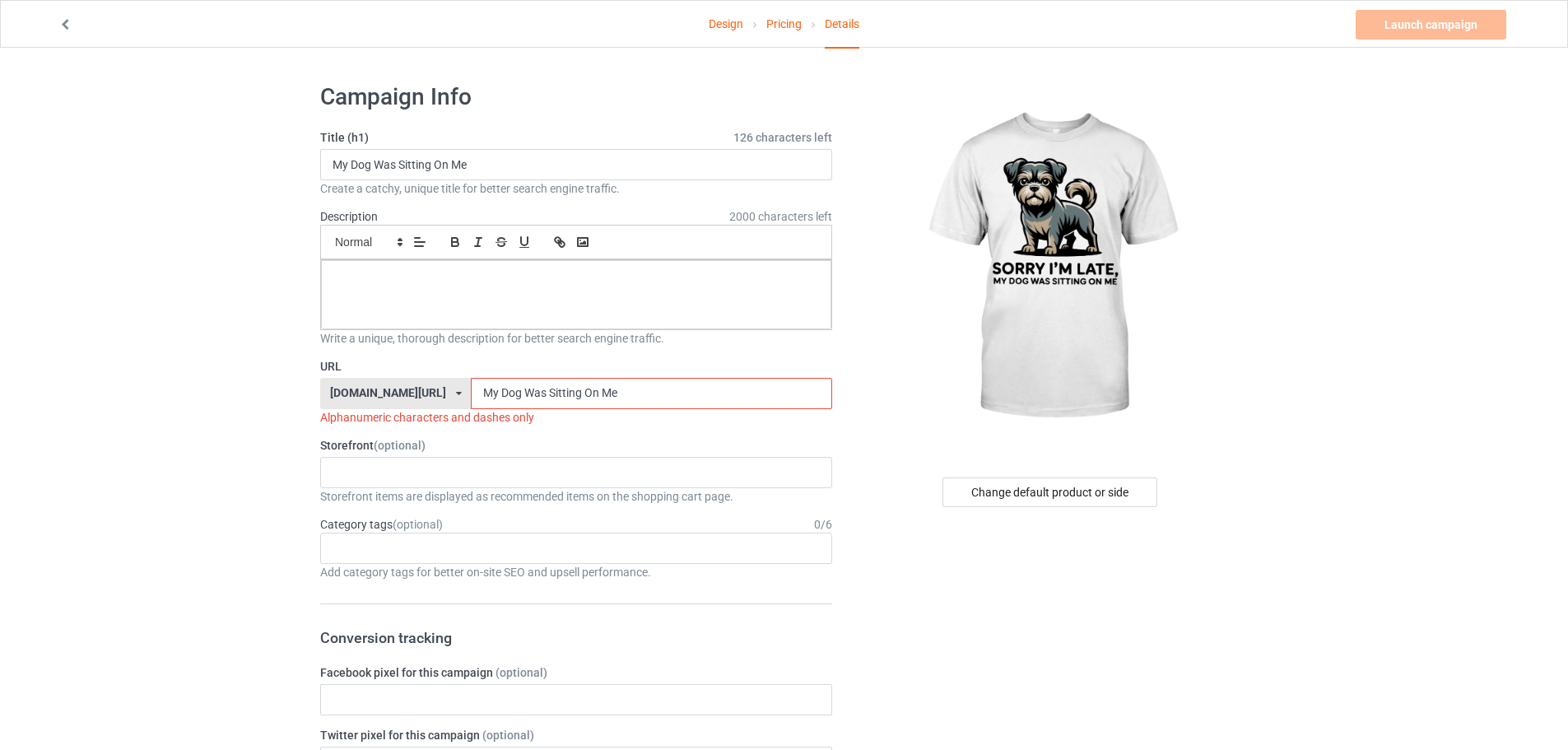
click at [1023, 243] on img at bounding box center [1051, 268] width 297 height 370
click at [471, 402] on input "My Dog Was Sitting On Me" at bounding box center [651, 394] width 361 height 32
click at [471, 383] on input "My Dog Was Sitting On Me" at bounding box center [651, 394] width 361 height 32
drag, startPoint x: 451, startPoint y: 388, endPoint x: 456, endPoint y: 397, distance: 10.3
click at [471, 397] on input "My Dog Was Sitting On Me" at bounding box center [651, 394] width 361 height 32
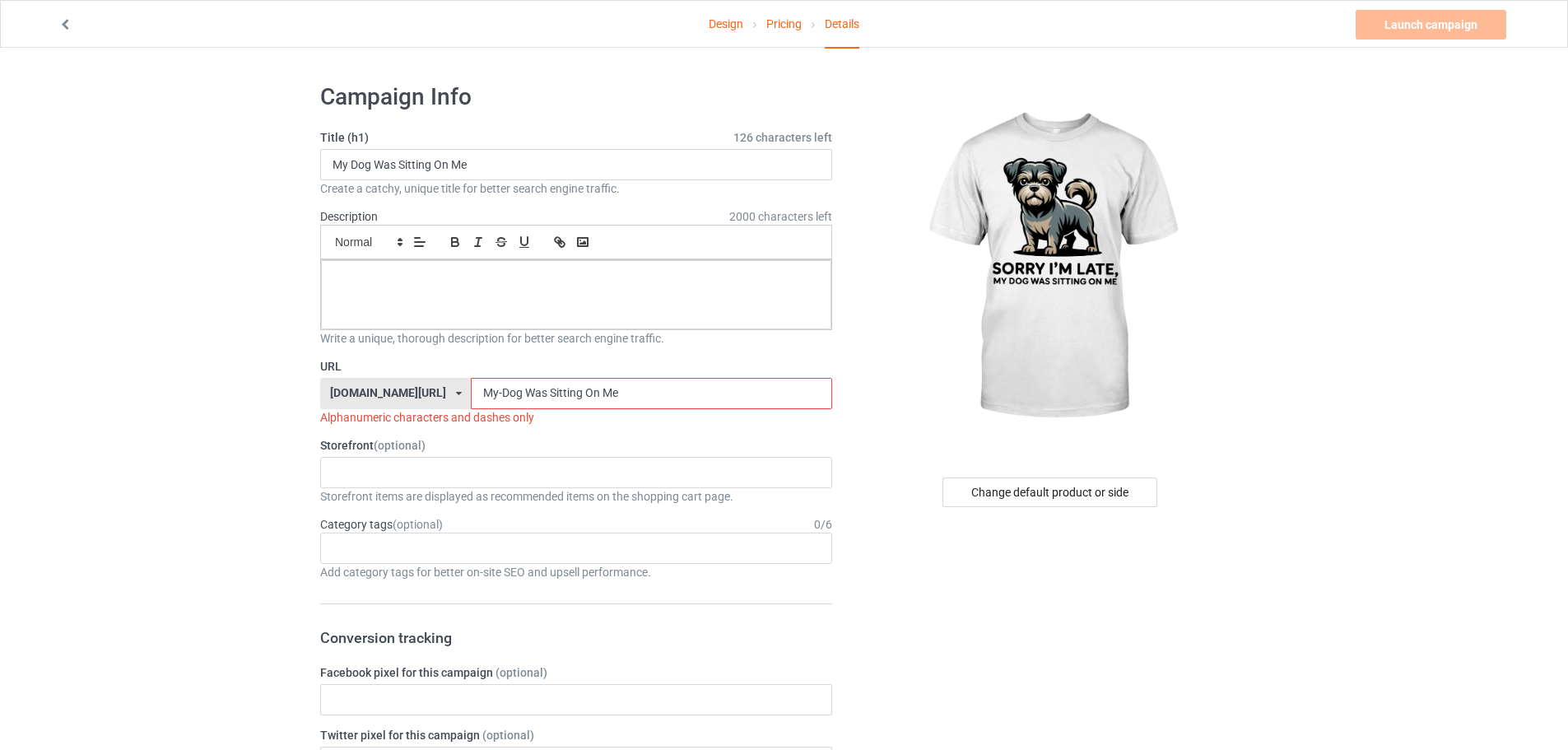
drag, startPoint x: 481, startPoint y: 393, endPoint x: 474, endPoint y: 401, distance: 10.6
click at [474, 401] on input "My-Dog Was Sitting On Me" at bounding box center [651, 394] width 361 height 32
drag, startPoint x: 503, startPoint y: 397, endPoint x: 500, endPoint y: 408, distance: 11.4
click at [500, 408] on div "URL teechip.com/ teechip.com/ 587d0d41cee36fd012c64a69 My-Dog-Was Sitting On Me…" at bounding box center [576, 392] width 512 height 68
click at [541, 398] on input "My-Dog-Was-Sitting On Me" at bounding box center [651, 394] width 361 height 32
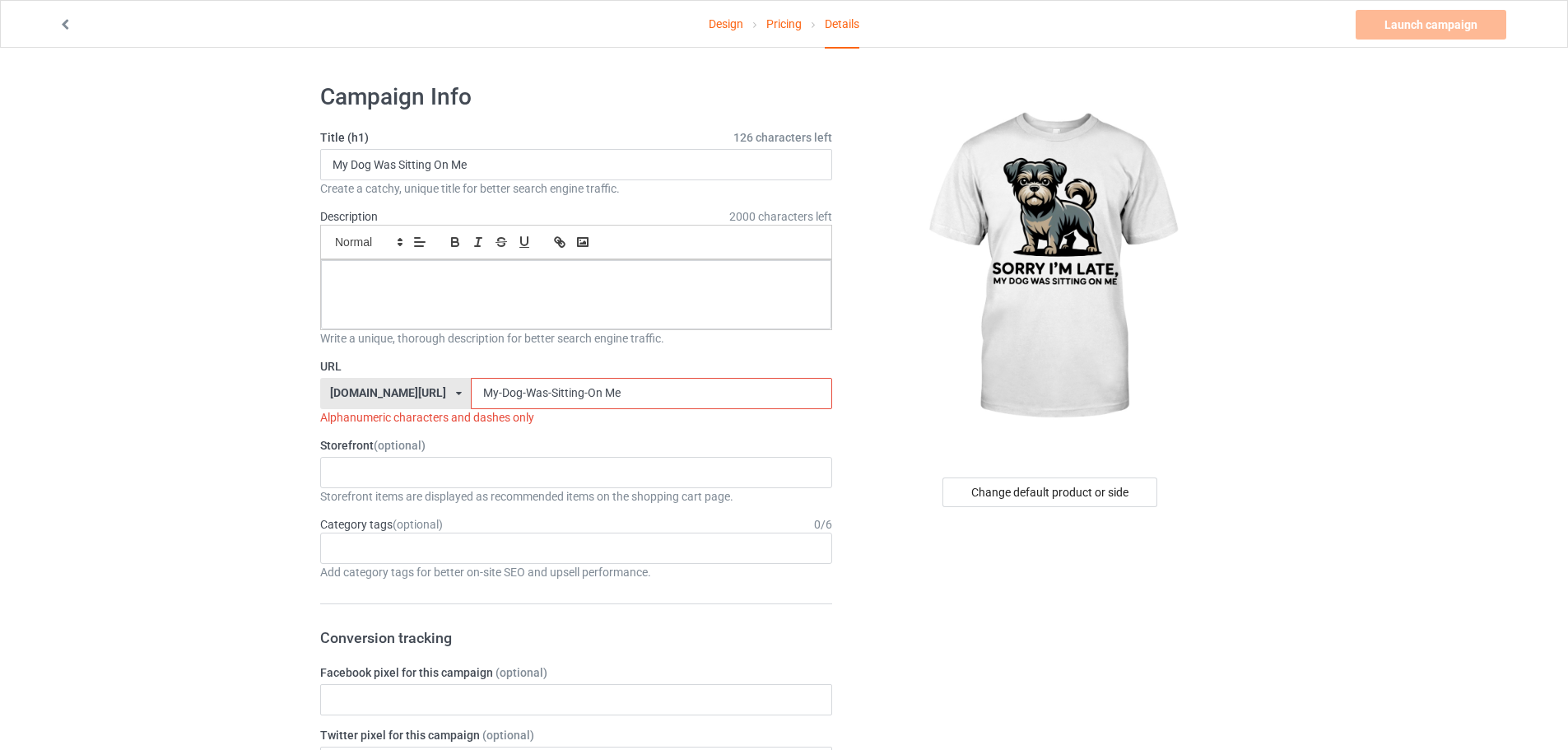
click at [551, 391] on input "My-Dog-Was-Sitting-On Me" at bounding box center [651, 394] width 361 height 32
click at [558, 391] on input "My-Dog-Was-Sitting-On Me" at bounding box center [651, 394] width 361 height 32
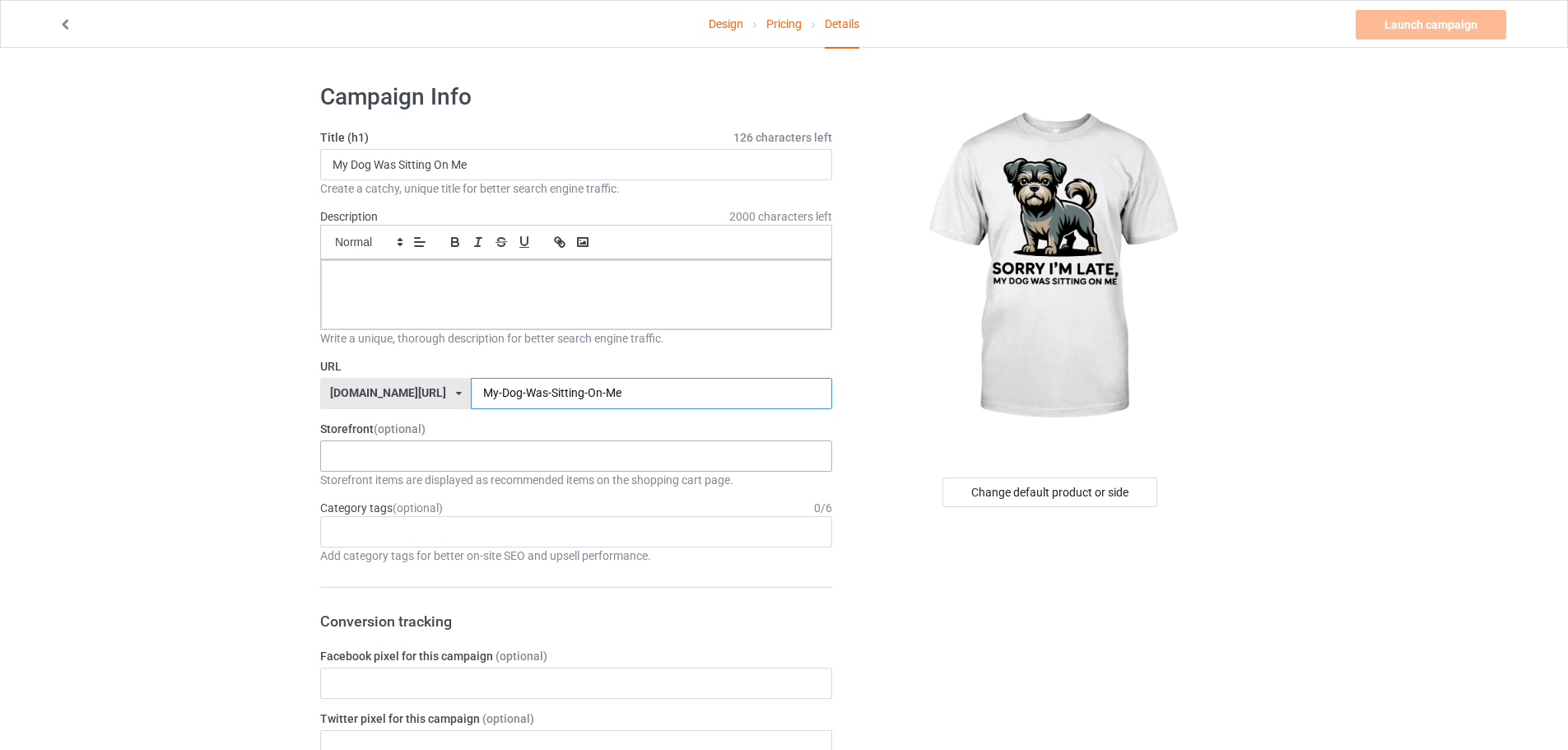
type input "My-Dog-Was-Sitting-On-Me"
click at [478, 451] on div "KIOTA Gaming Finish Line Fitness Mi-Tees 6767c36548d7ee002e084532 651a982803c4d…" at bounding box center [576, 457] width 512 height 32
drag, startPoint x: 398, startPoint y: 516, endPoint x: 394, endPoint y: 532, distance: 16.5
click at [394, 532] on div "KIOTA Gaming Finish Line Fitness Mi-Tees" at bounding box center [576, 516] width 512 height 92
click at [390, 552] on div "Mi-Tees" at bounding box center [576, 547] width 511 height 31
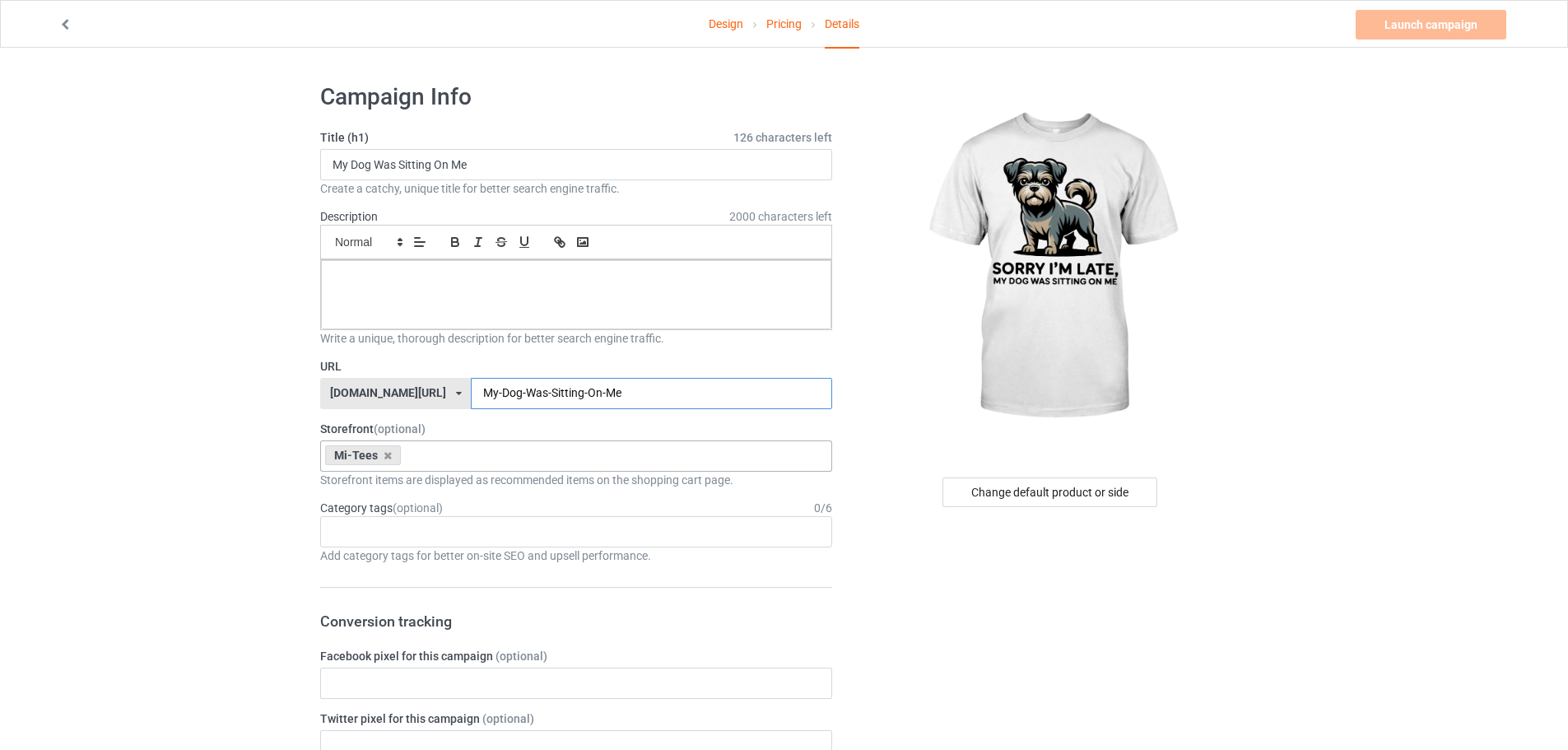
drag, startPoint x: 606, startPoint y: 394, endPoint x: 422, endPoint y: 395, distance: 184.0
click at [422, 395] on div "teechip.com/ teechip.com/ 587d0d41cee36fd012c64a69 My-Dog-Was-Sitting-On-Me" at bounding box center [576, 394] width 512 height 32
click at [404, 298] on div at bounding box center [576, 295] width 511 height 69
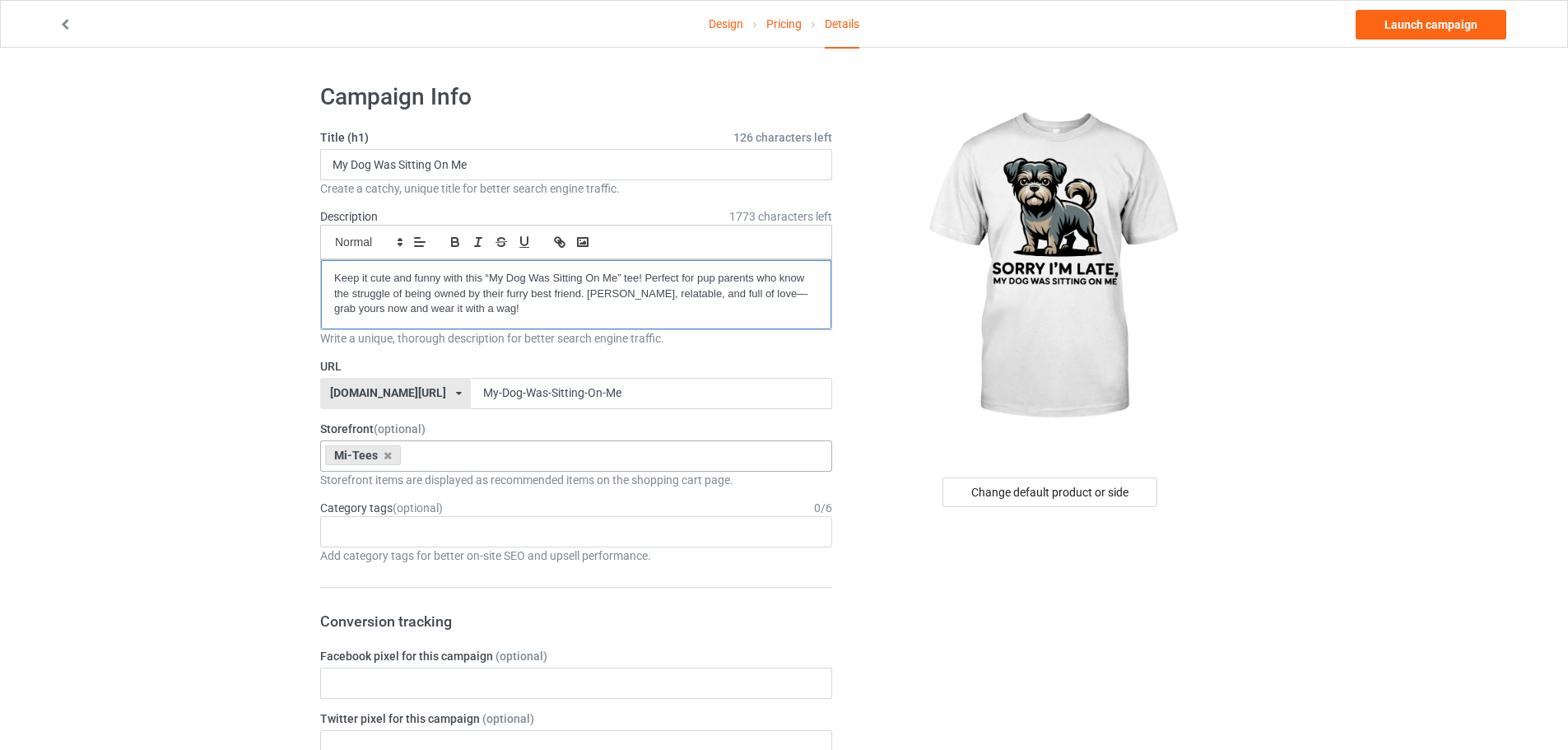
click at [340, 273] on p "Keep it cute and funny with this “My Dog Was Sitting On Me” tee! Perfect for pu…" at bounding box center [576, 294] width 484 height 47
drag, startPoint x: 334, startPoint y: 275, endPoint x: 310, endPoint y: 288, distance: 27.3
click at [322, 283] on div "Keep it cute and funny with this “My Dog Was Sitting On Me” tee! Perfect for pu…" at bounding box center [576, 295] width 511 height 69
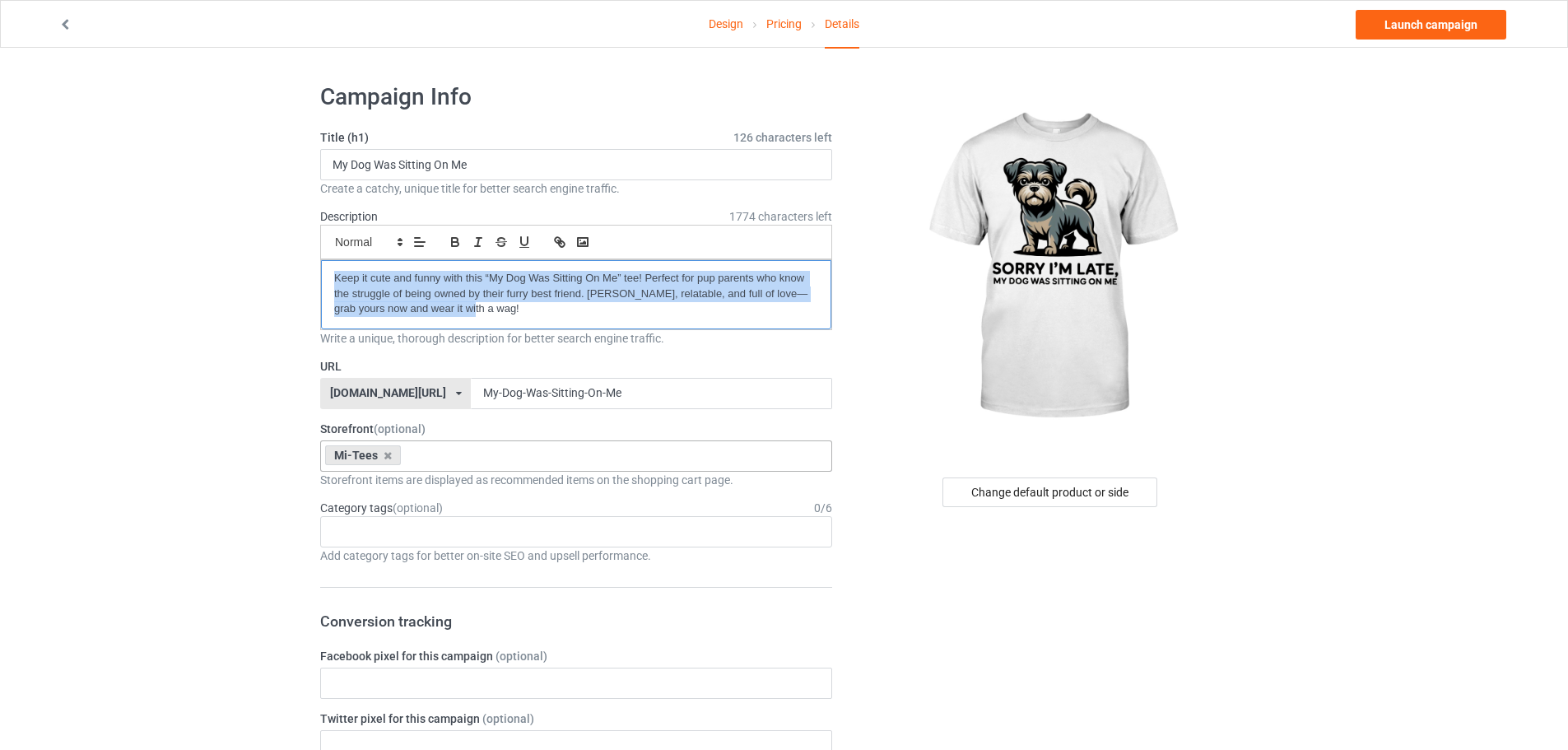
drag, startPoint x: 462, startPoint y: 317, endPoint x: 262, endPoint y: 285, distance: 202.5
copy p "Keep it cute and funny with this “My Dog Was Sitting On Me” tee! Perfect for pu…"
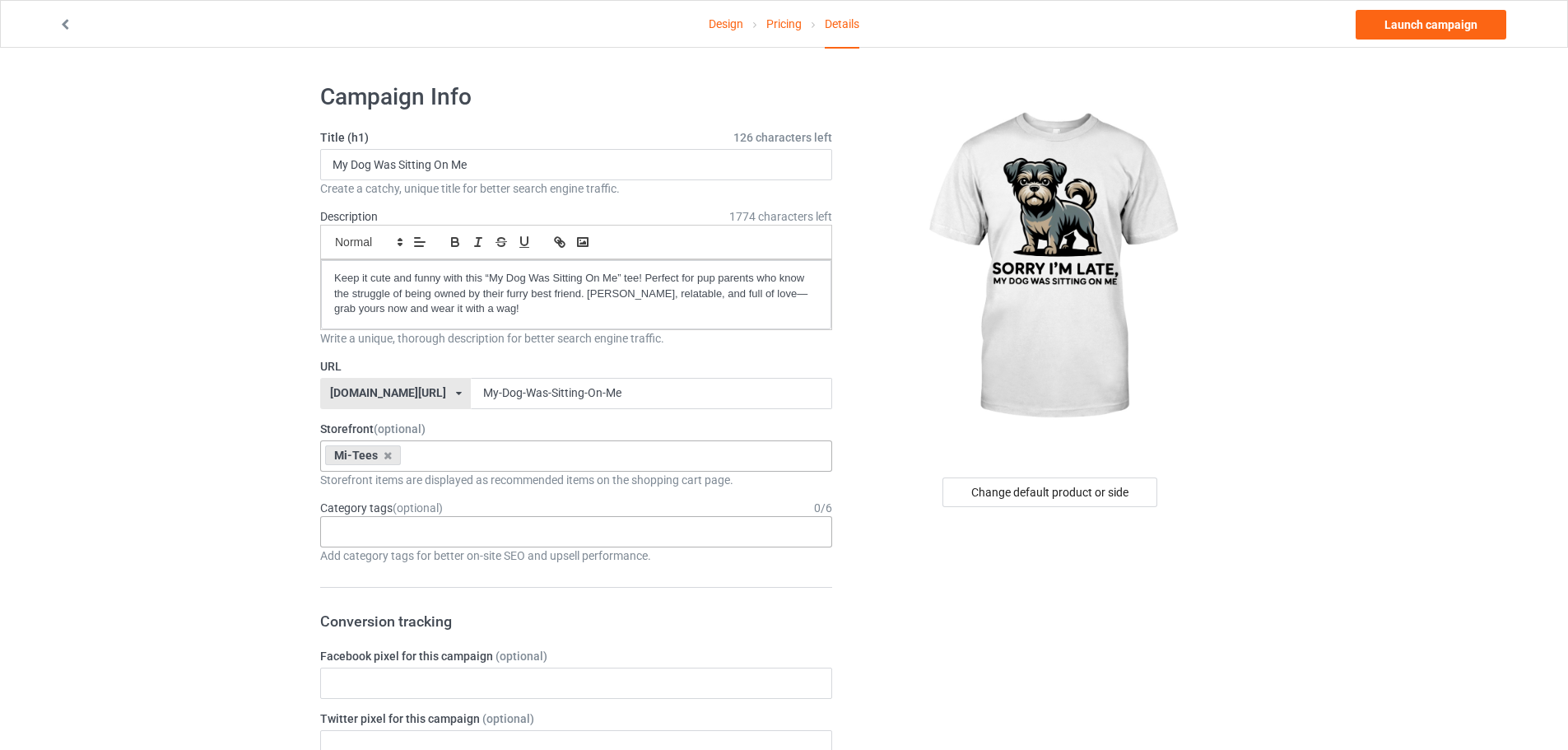
click at [362, 519] on div "Age > [DEMOGRAPHIC_DATA] > 1 Age > [DEMOGRAPHIC_DATA] Months > 1 Month Age > [D…" at bounding box center [576, 532] width 512 height 32
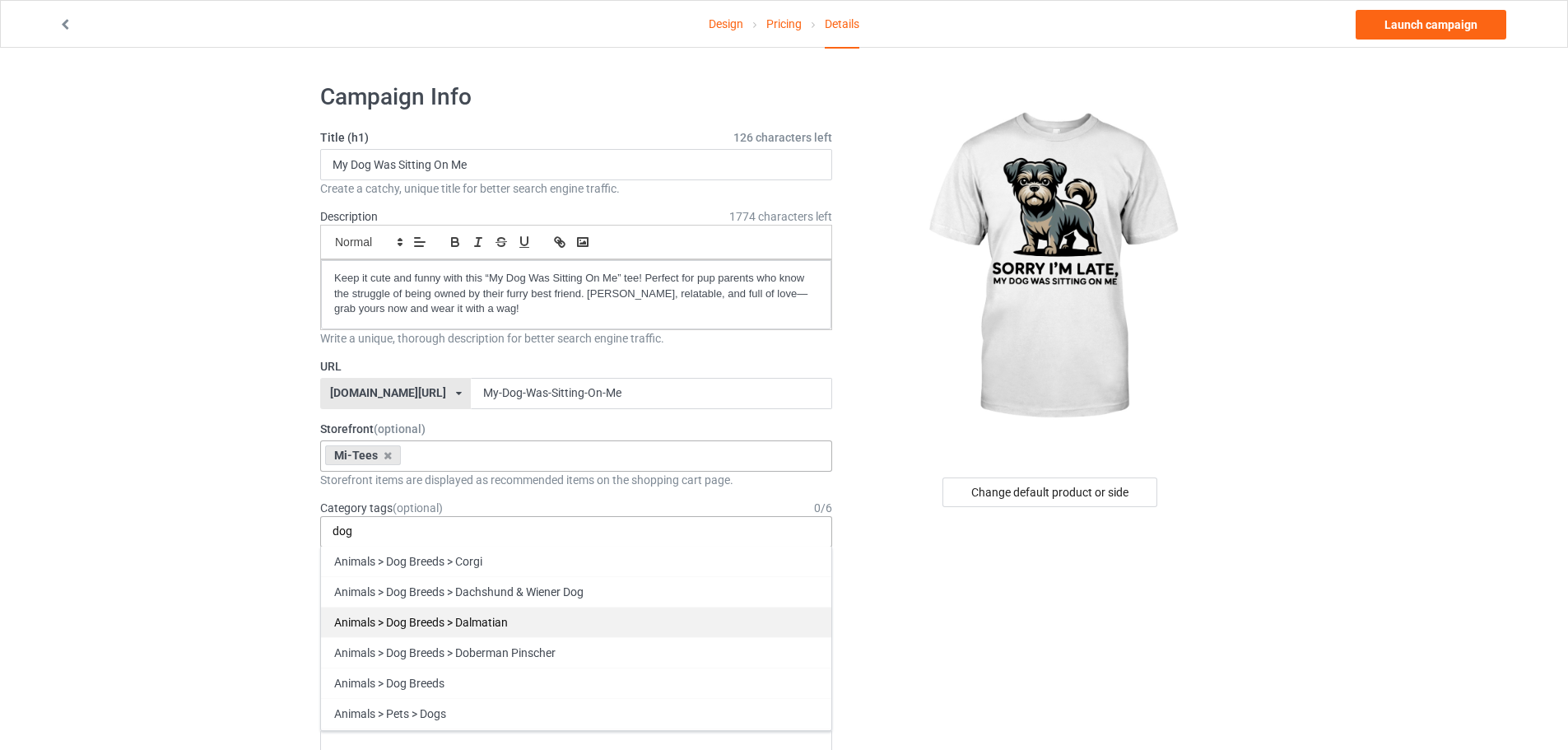
scroll to position [248, 0]
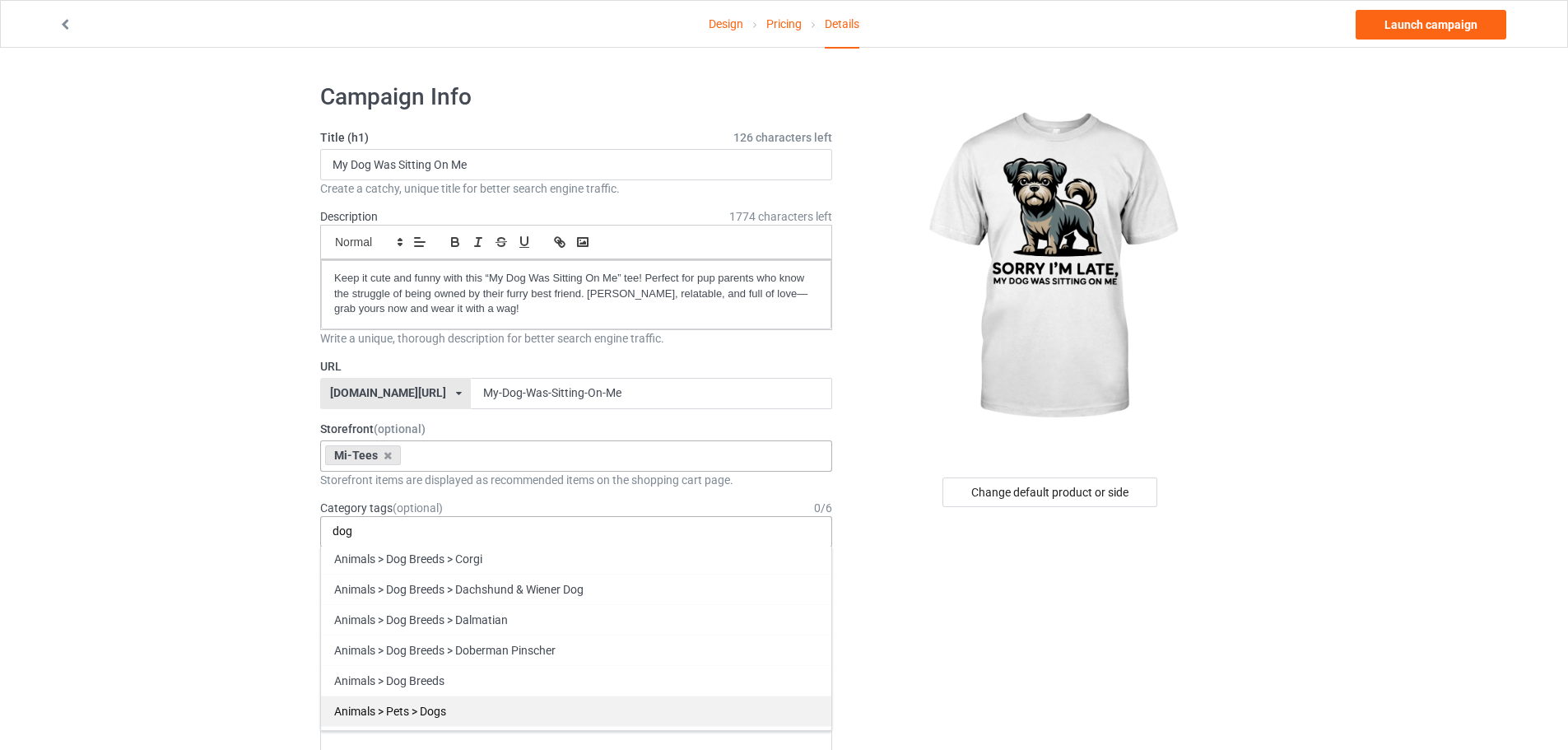
type input "dog"
click at [464, 706] on div "Animals > Pets > Dogs" at bounding box center [576, 711] width 511 height 31
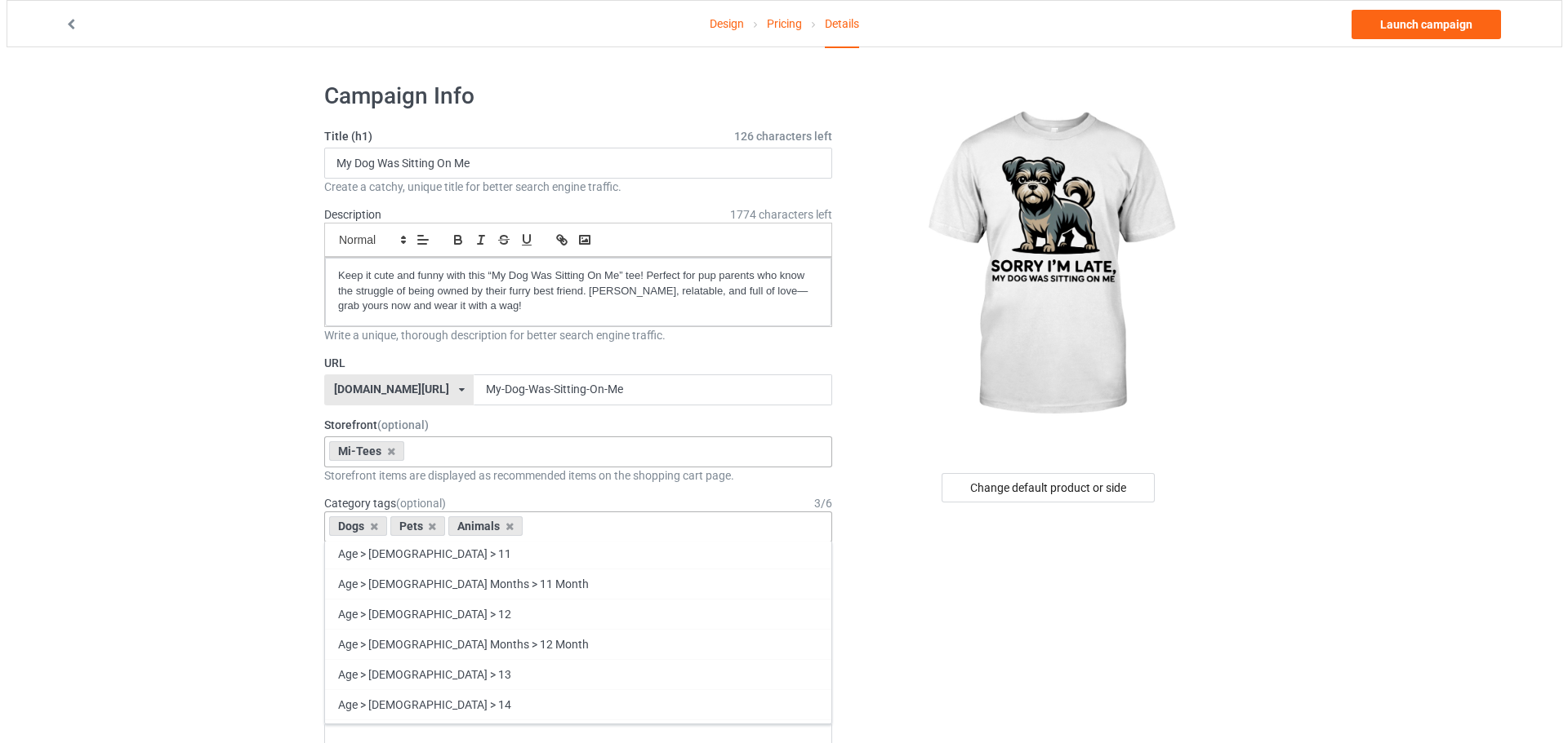
scroll to position [19114, 0]
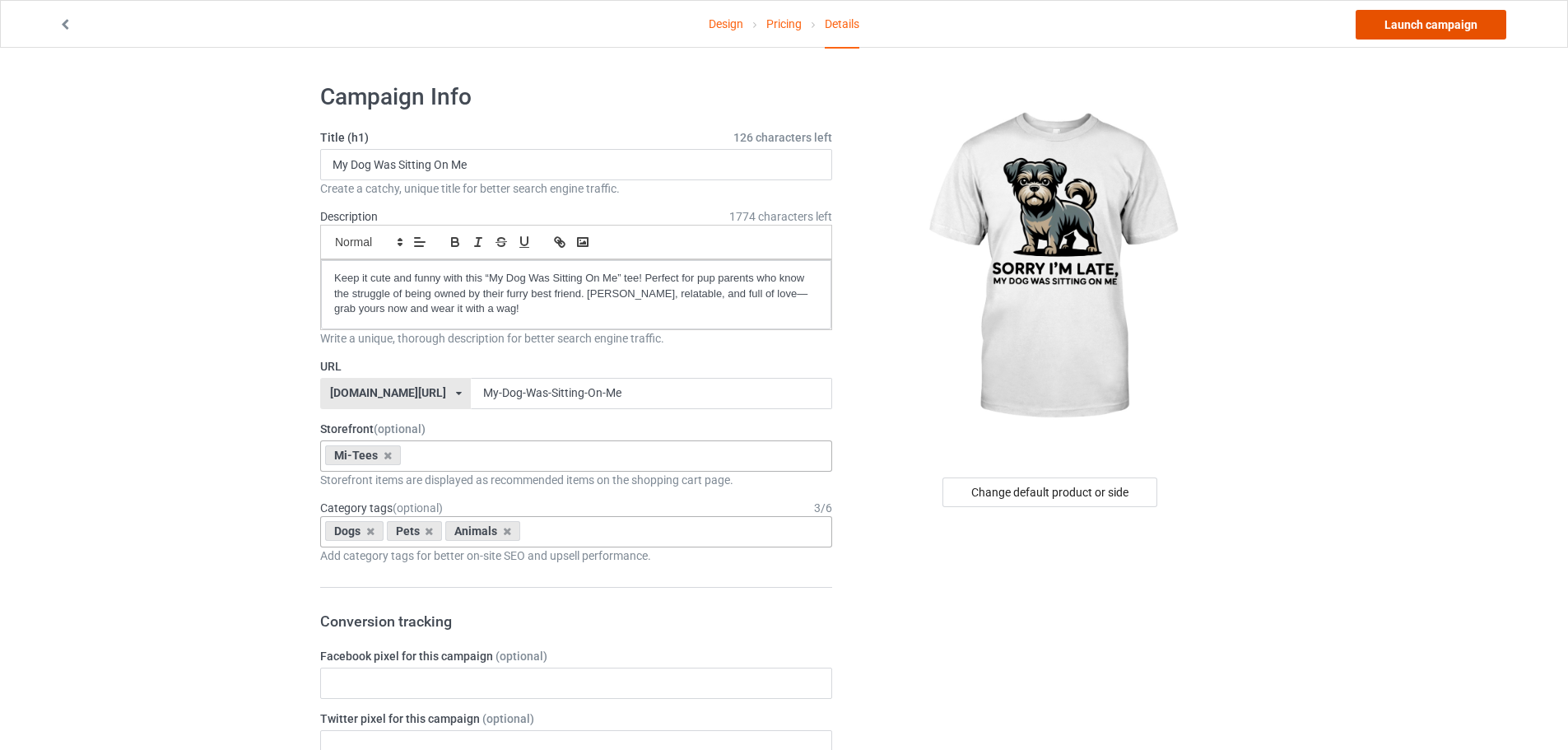
click at [1426, 24] on link "Launch campaign" at bounding box center [1431, 25] width 151 height 30
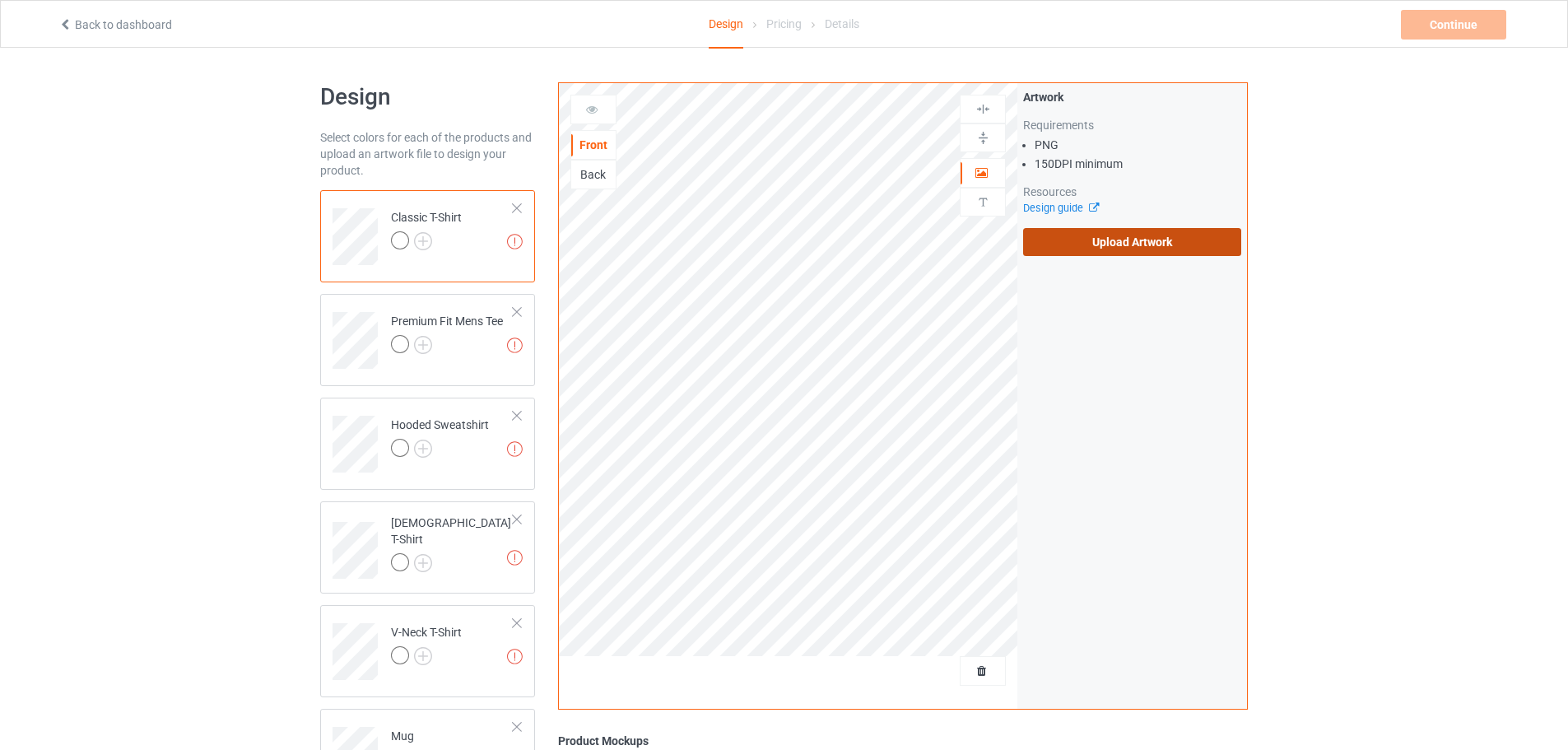
click at [1113, 246] on label "Upload Artwork" at bounding box center [1132, 242] width 219 height 28
click at [0, 0] on input "Upload Artwork" at bounding box center [0, 0] width 0 height 0
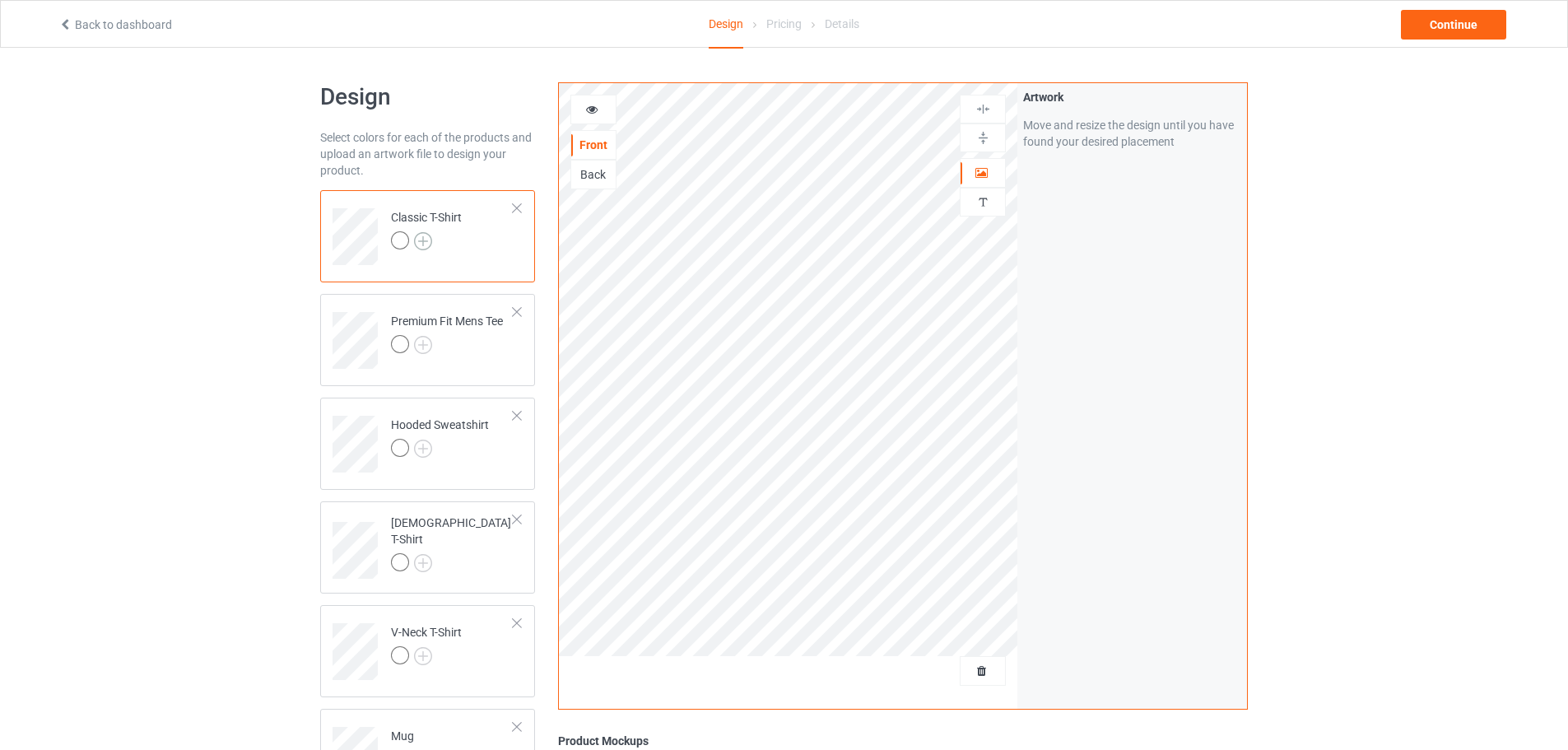
click at [430, 240] on img at bounding box center [422, 241] width 18 height 18
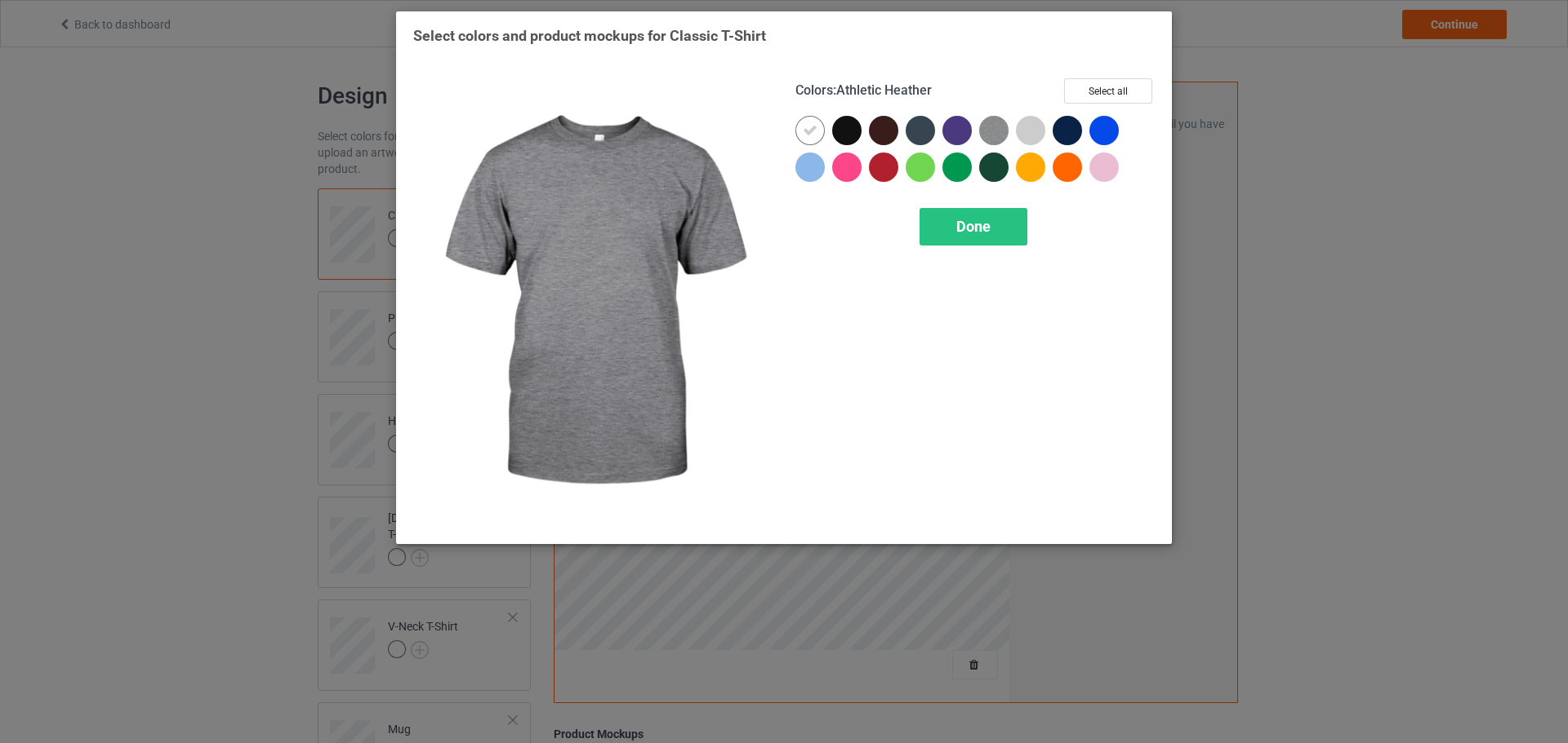
click at [989, 132] on img at bounding box center [993, 131] width 30 height 29
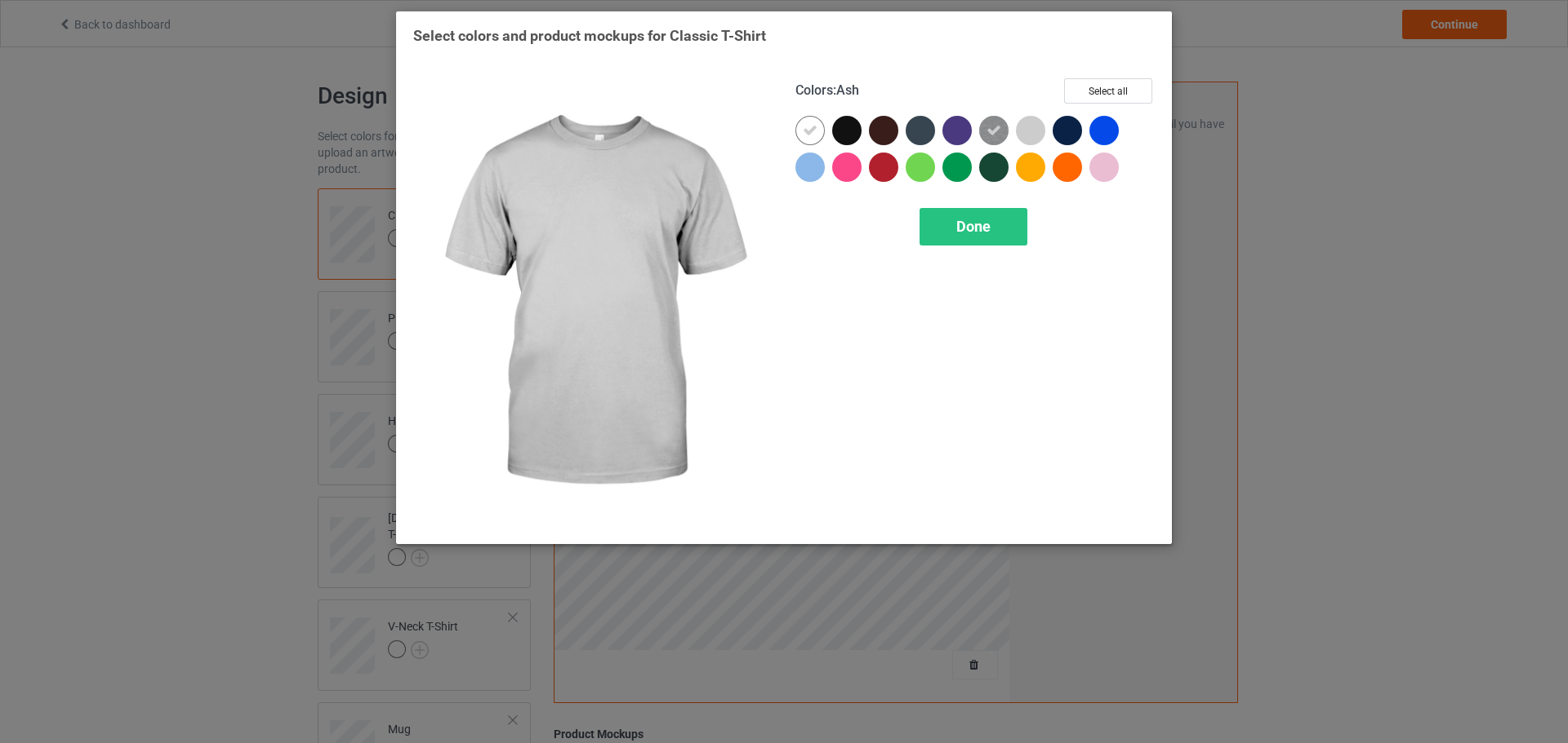
click at [1022, 134] on div at bounding box center [1030, 131] width 30 height 29
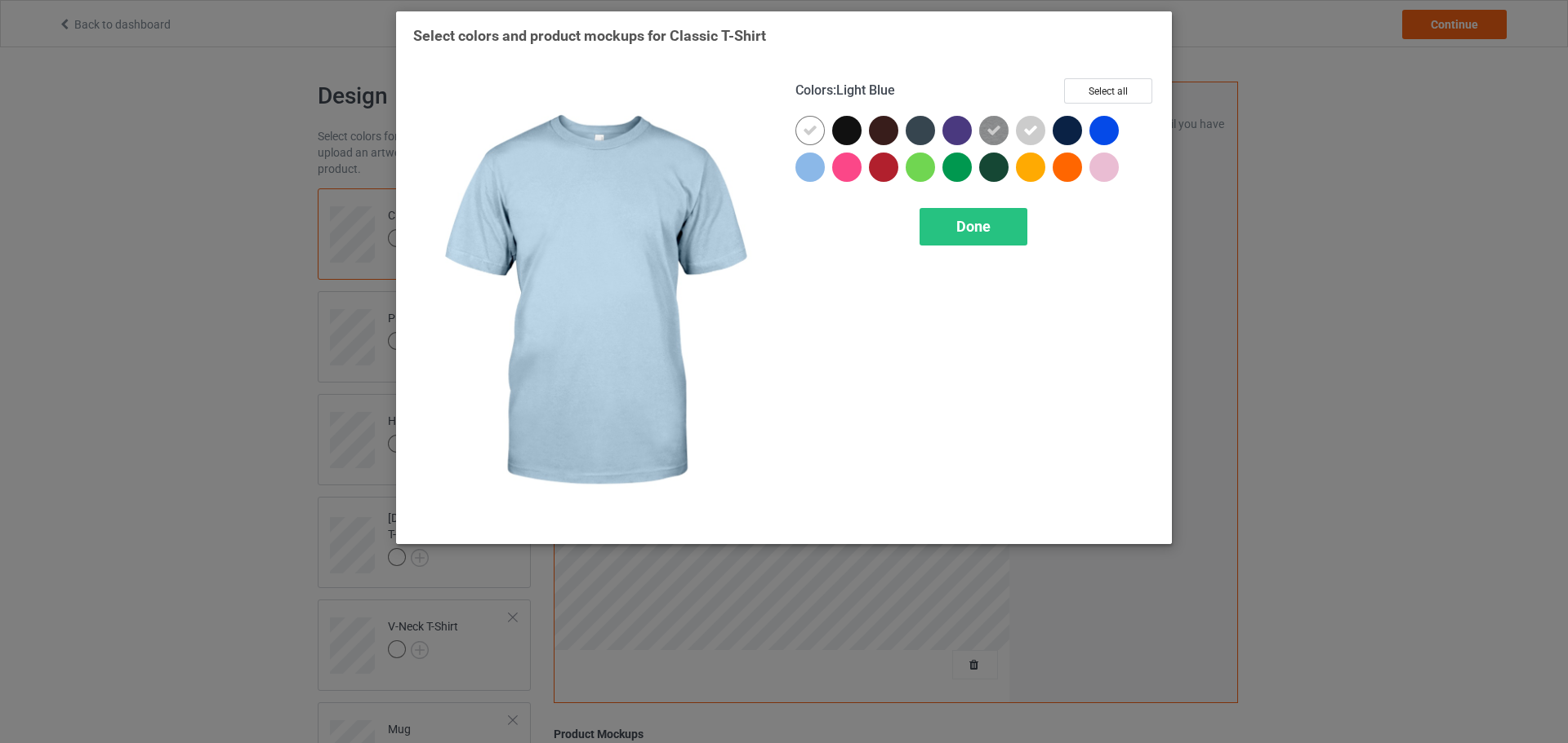
click at [815, 174] on div at bounding box center [810, 168] width 30 height 29
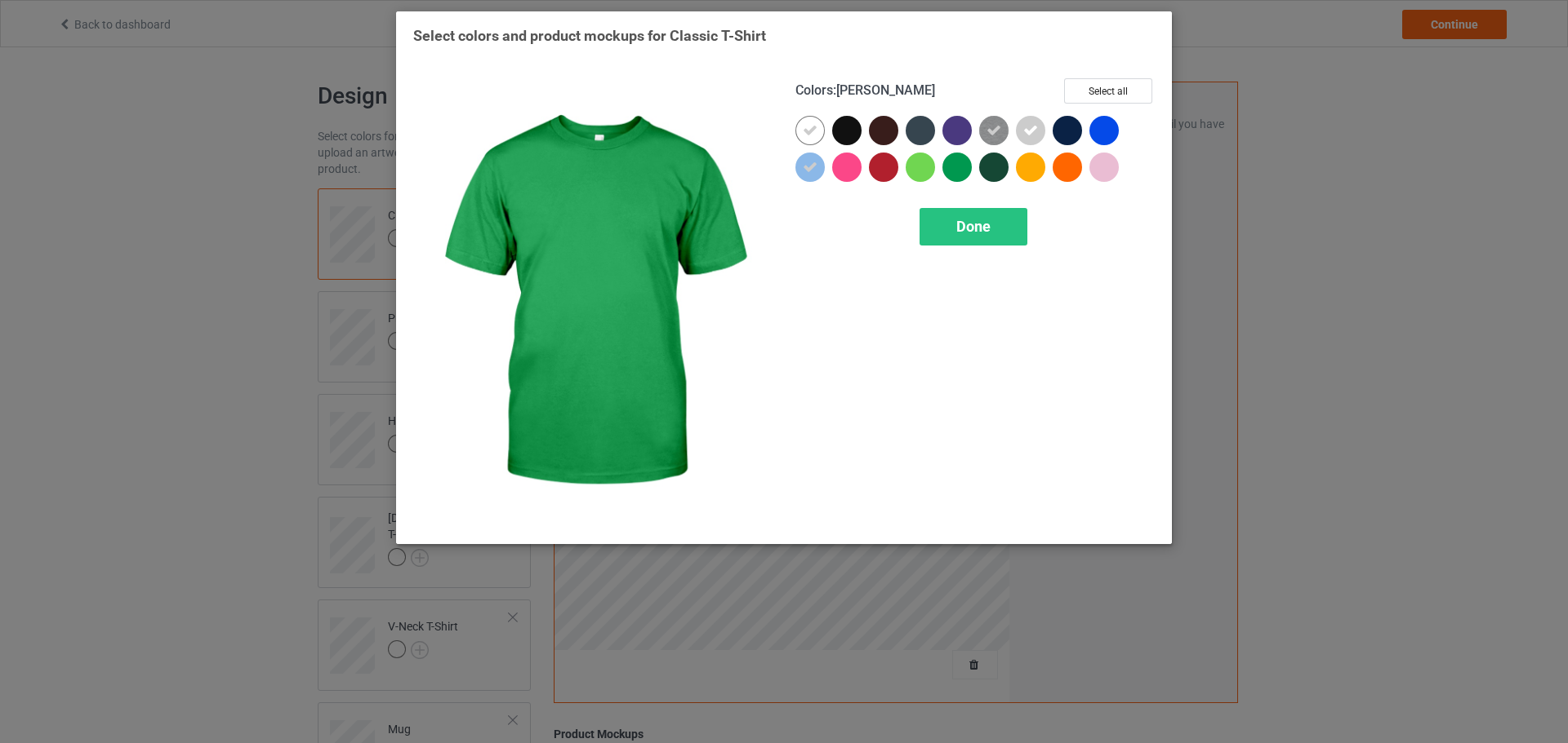
click at [955, 167] on div at bounding box center [956, 168] width 30 height 29
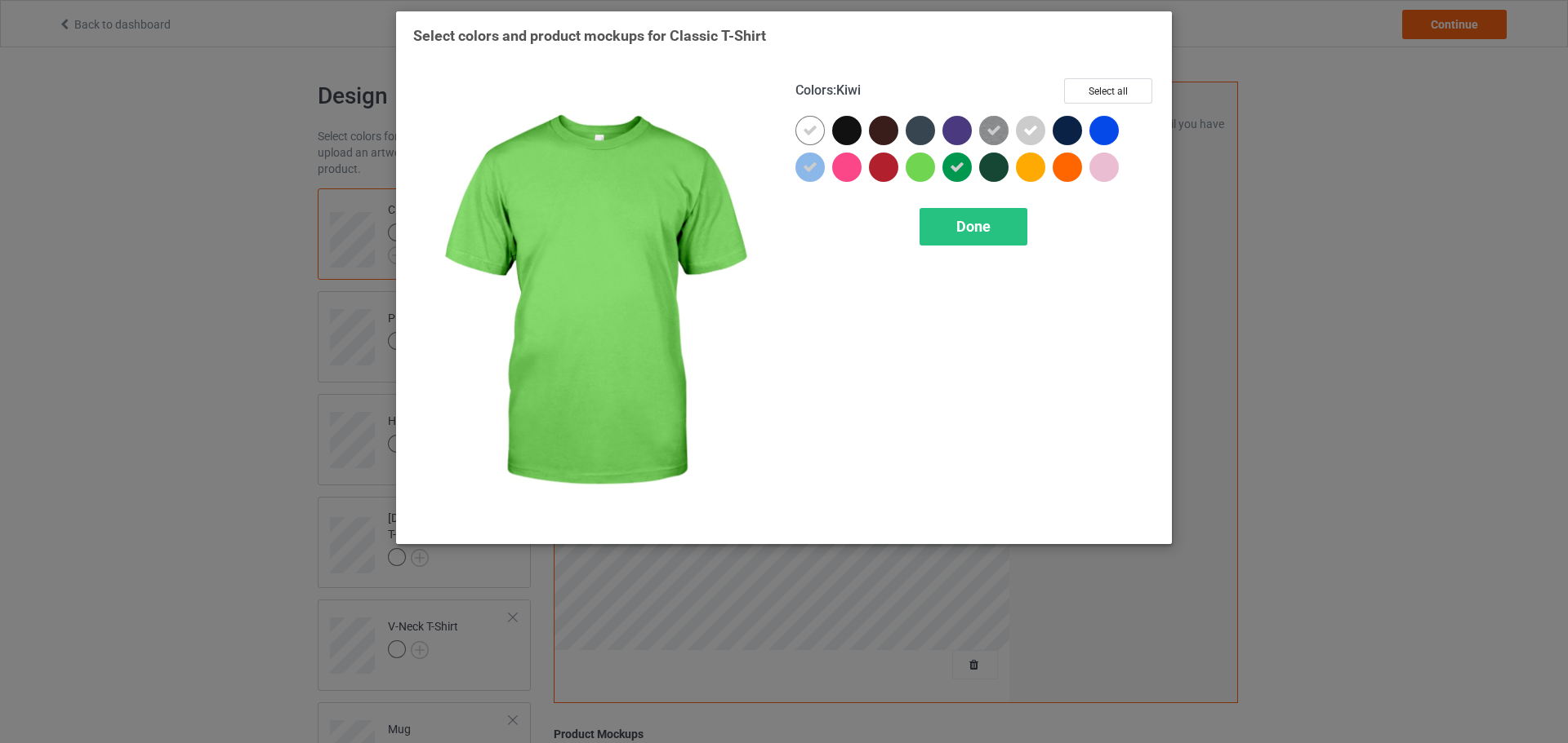
click at [926, 172] on div at bounding box center [921, 168] width 30 height 29
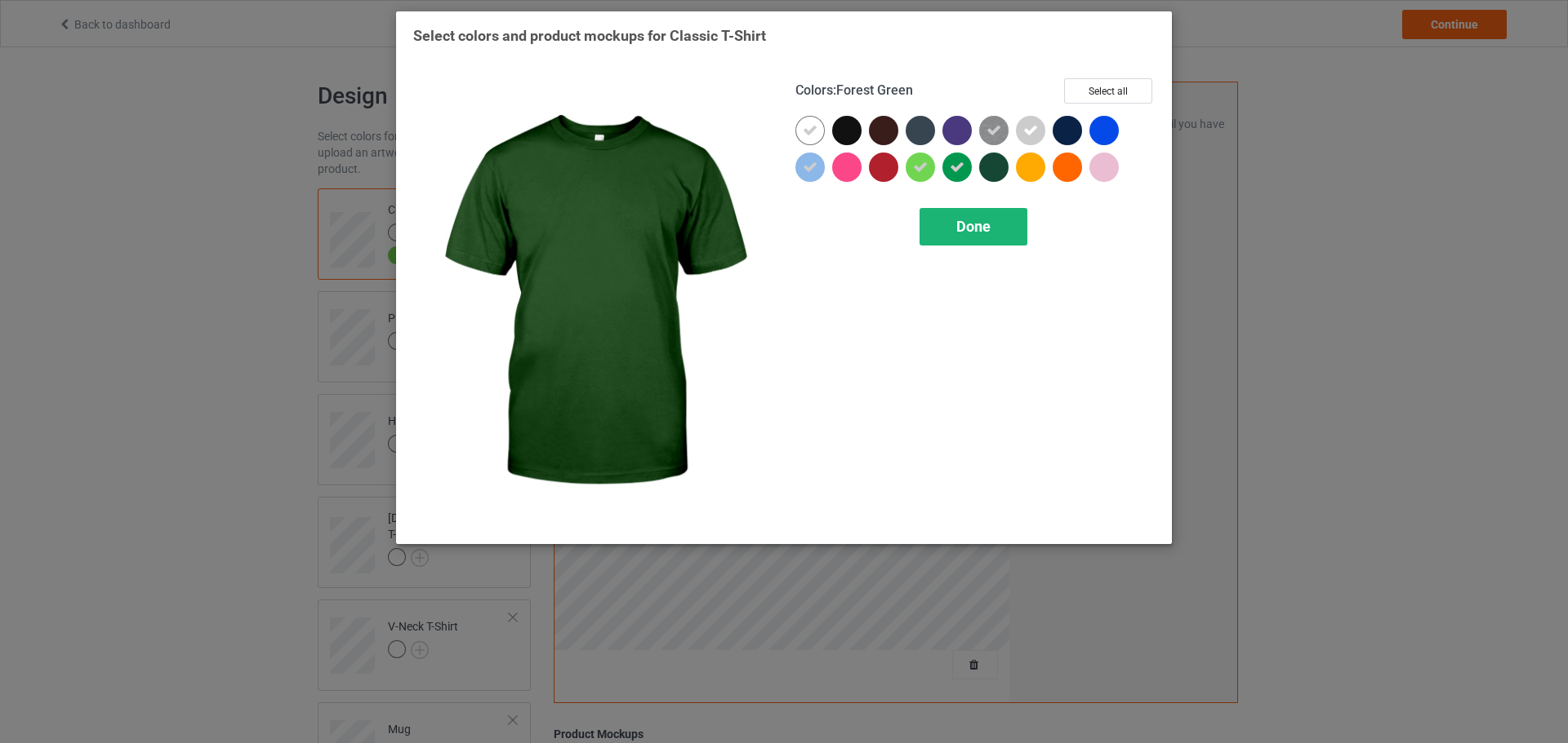
click at [1015, 217] on div "Done" at bounding box center [973, 227] width 108 height 38
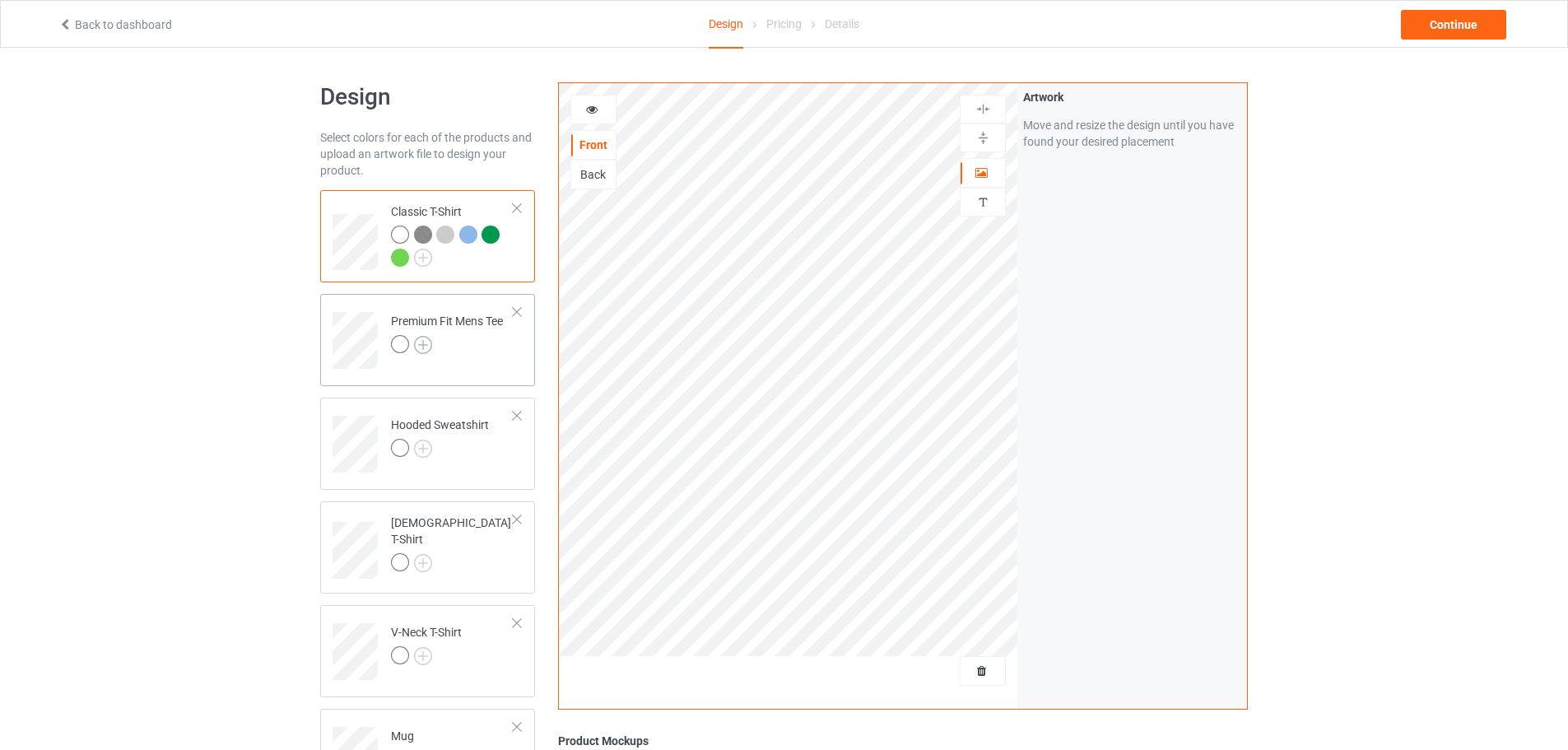
click at [430, 346] on img at bounding box center [422, 344] width 18 height 18
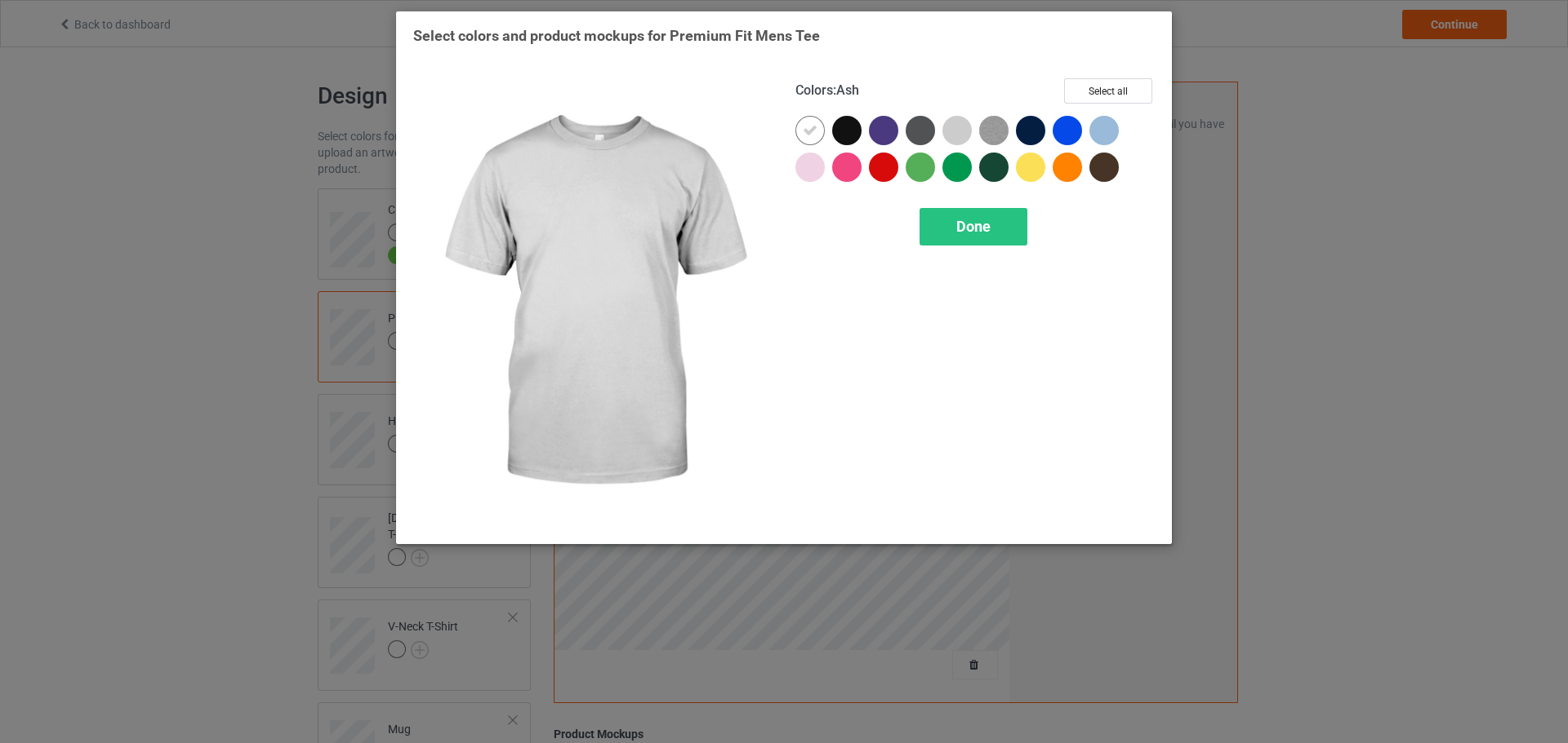
click at [965, 136] on div at bounding box center [956, 131] width 30 height 29
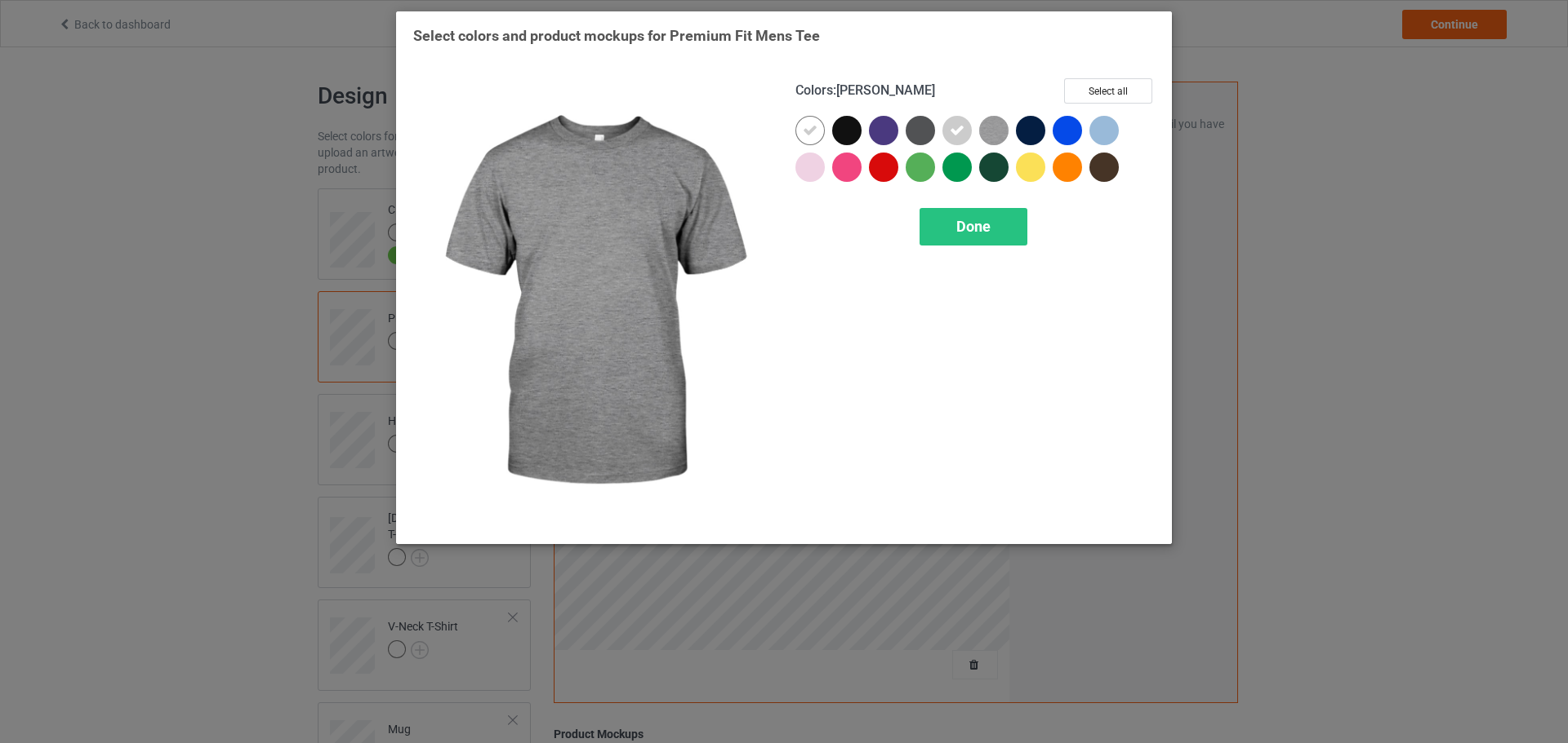
click at [995, 132] on img at bounding box center [993, 131] width 30 height 29
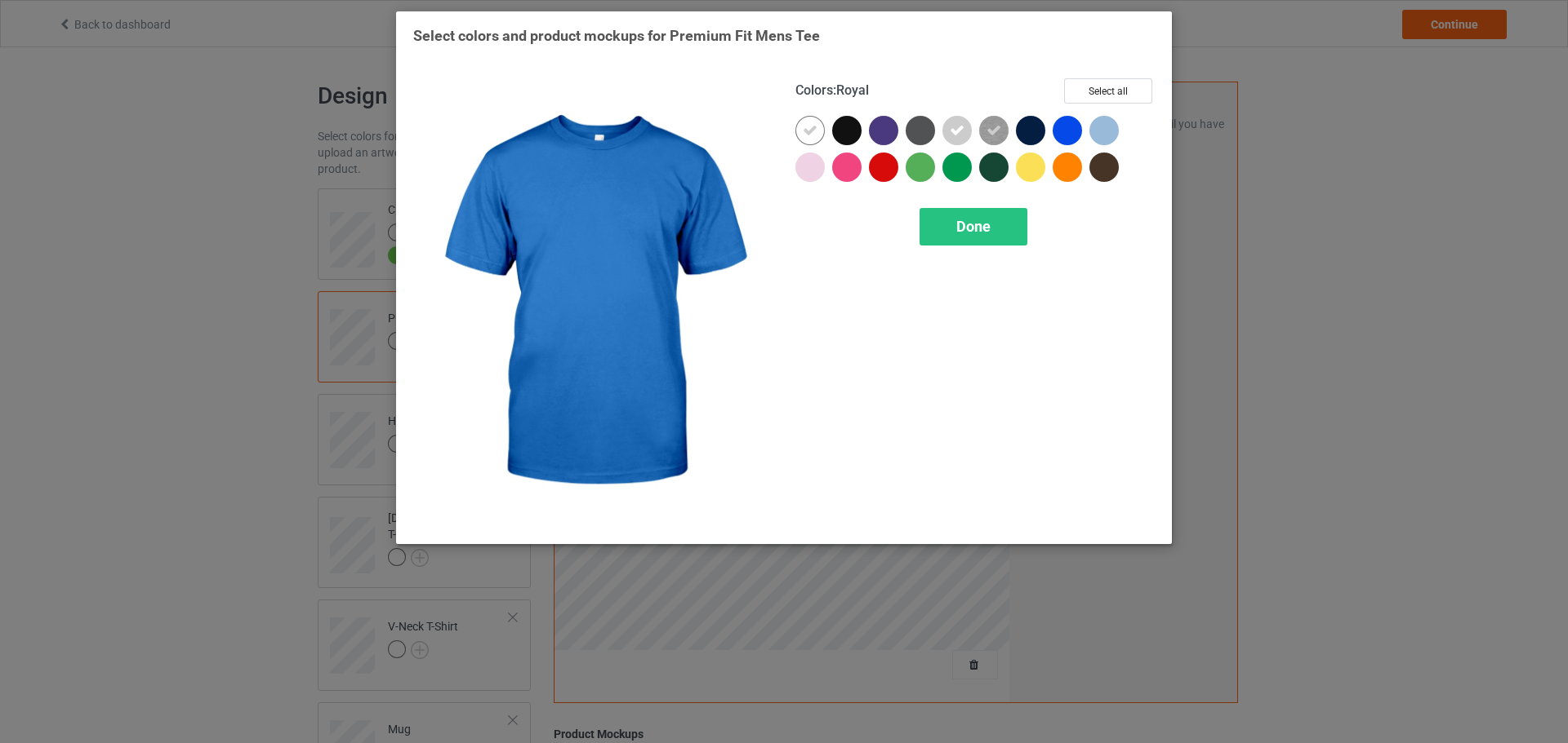
click at [1112, 133] on div at bounding box center [1104, 131] width 30 height 29
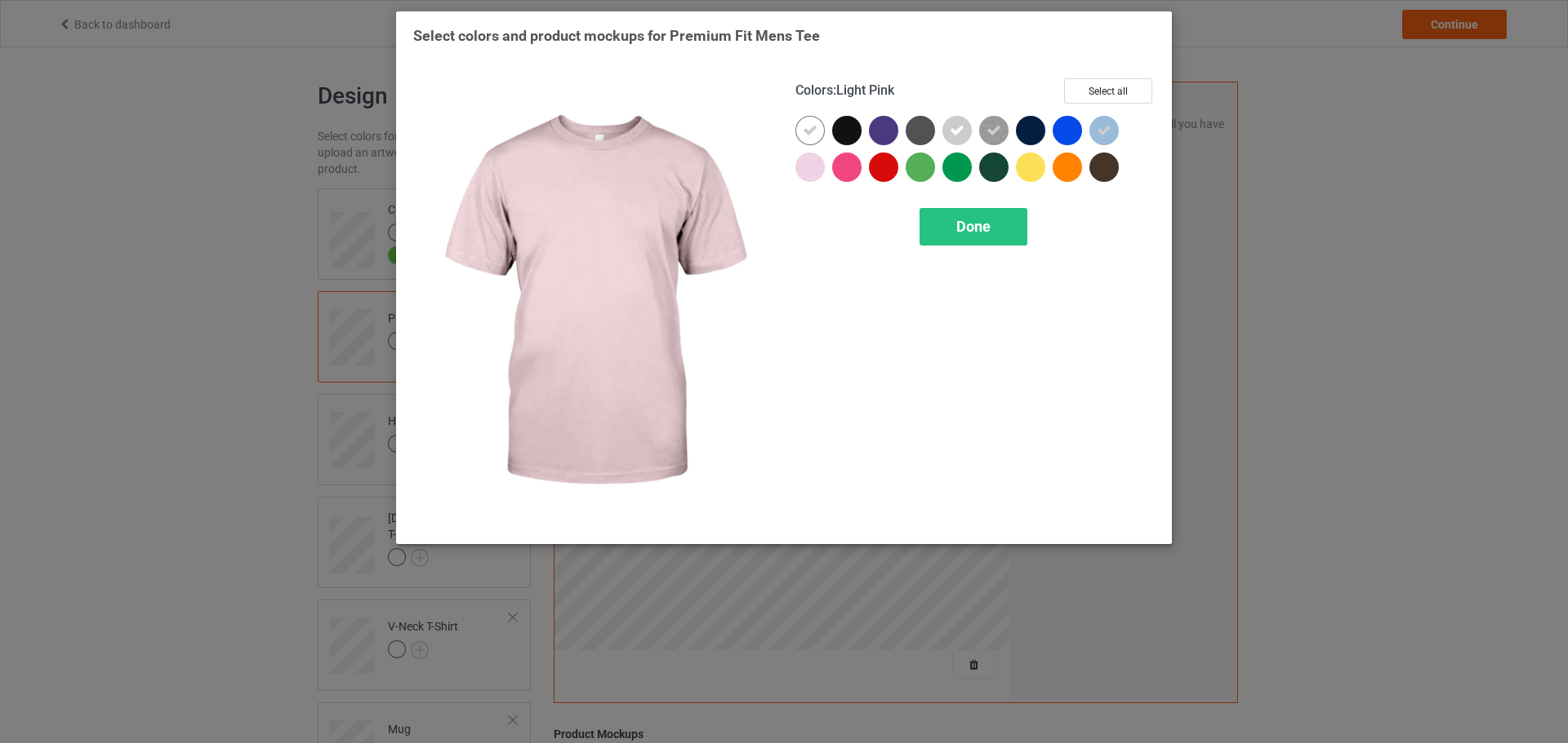
click at [820, 174] on div at bounding box center [810, 168] width 30 height 29
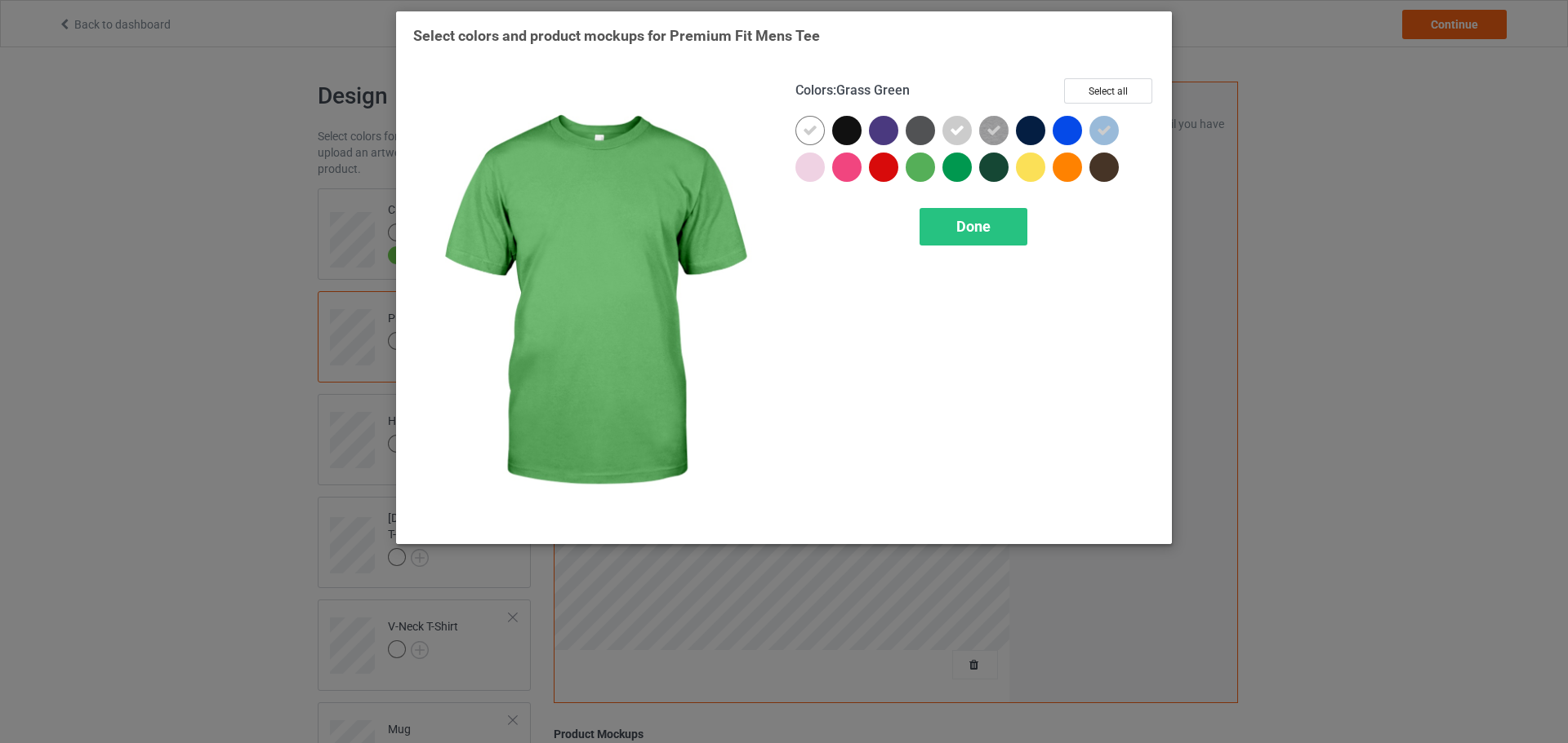
click at [926, 169] on div at bounding box center [921, 168] width 30 height 29
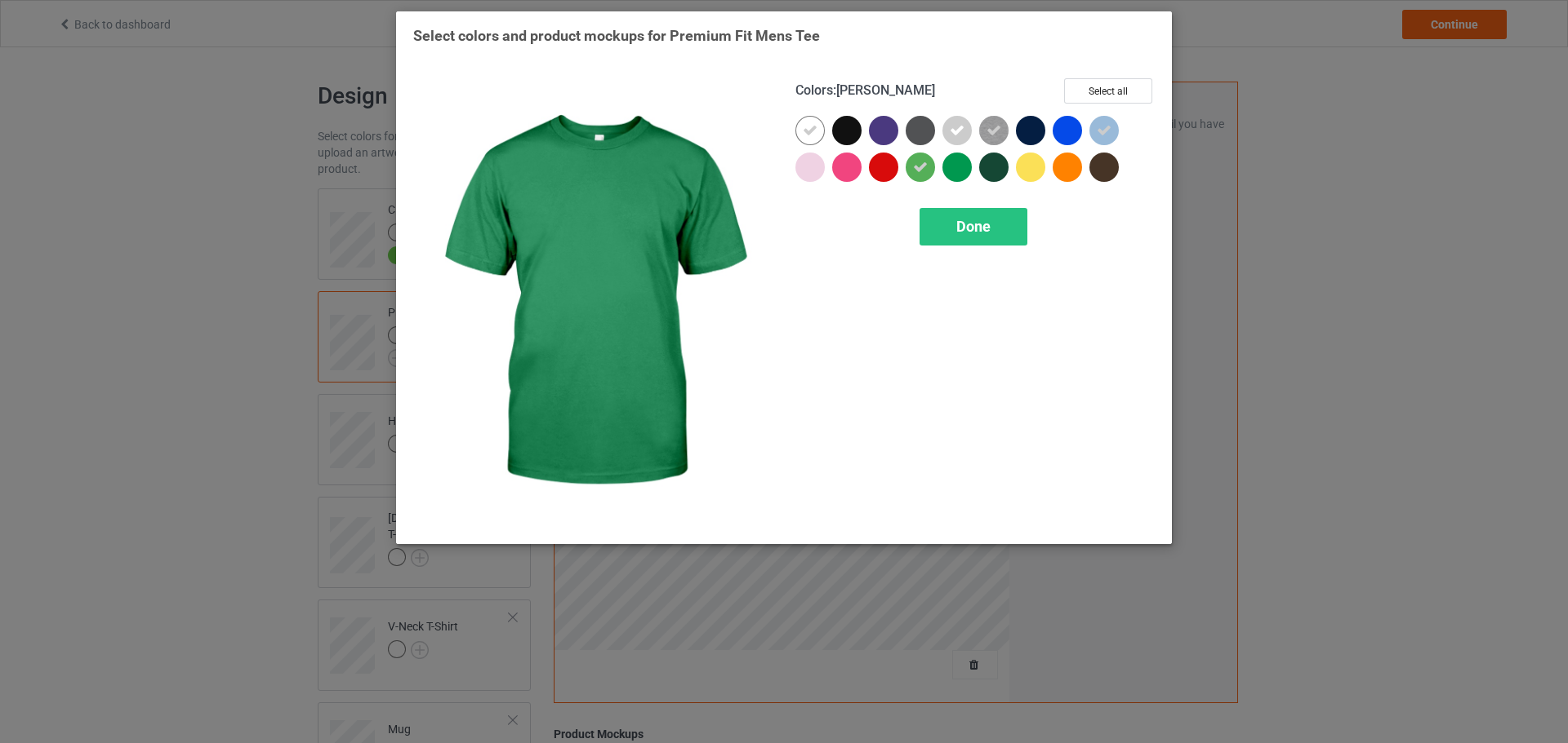
click at [949, 169] on div at bounding box center [956, 168] width 30 height 29
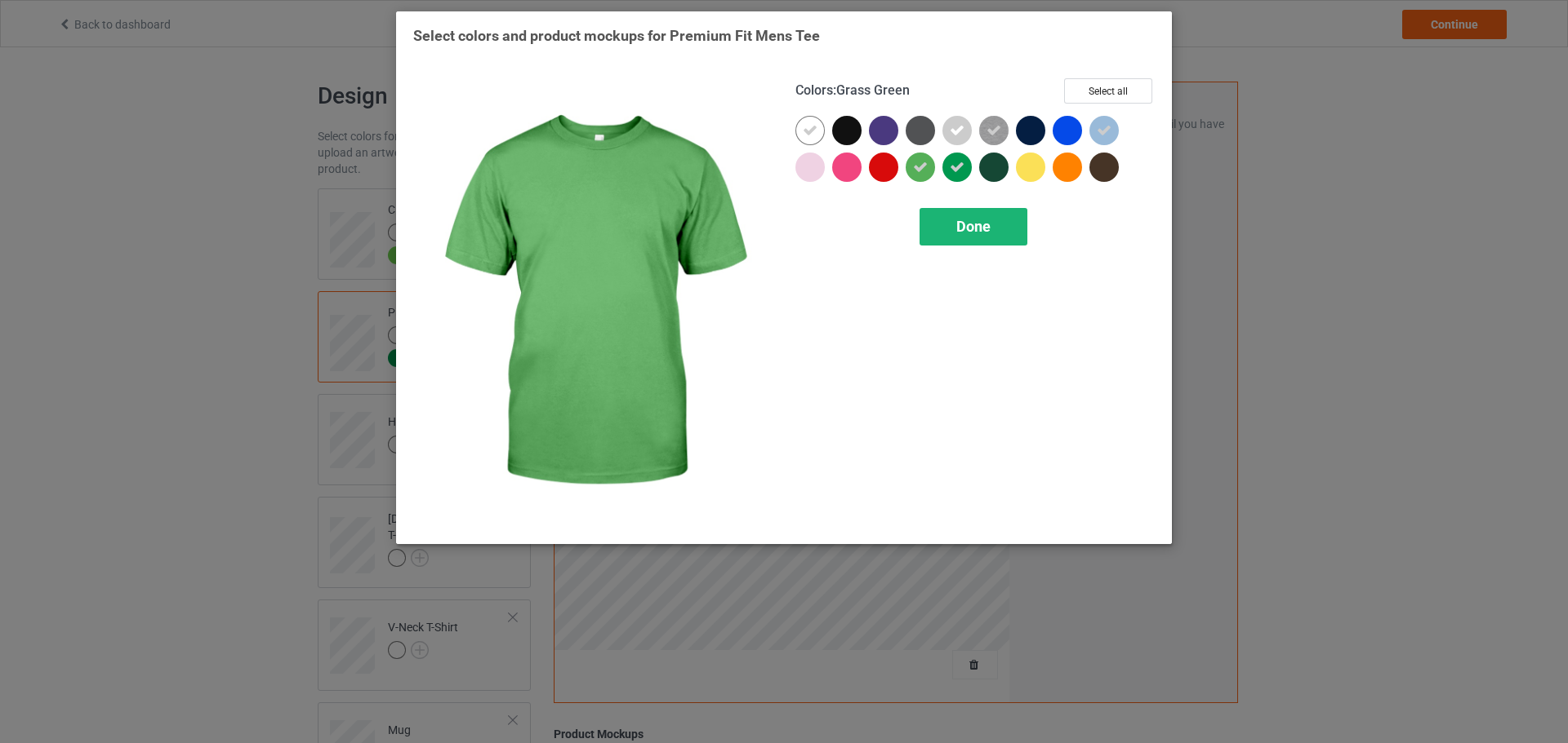
click at [936, 231] on div "Done" at bounding box center [973, 227] width 108 height 38
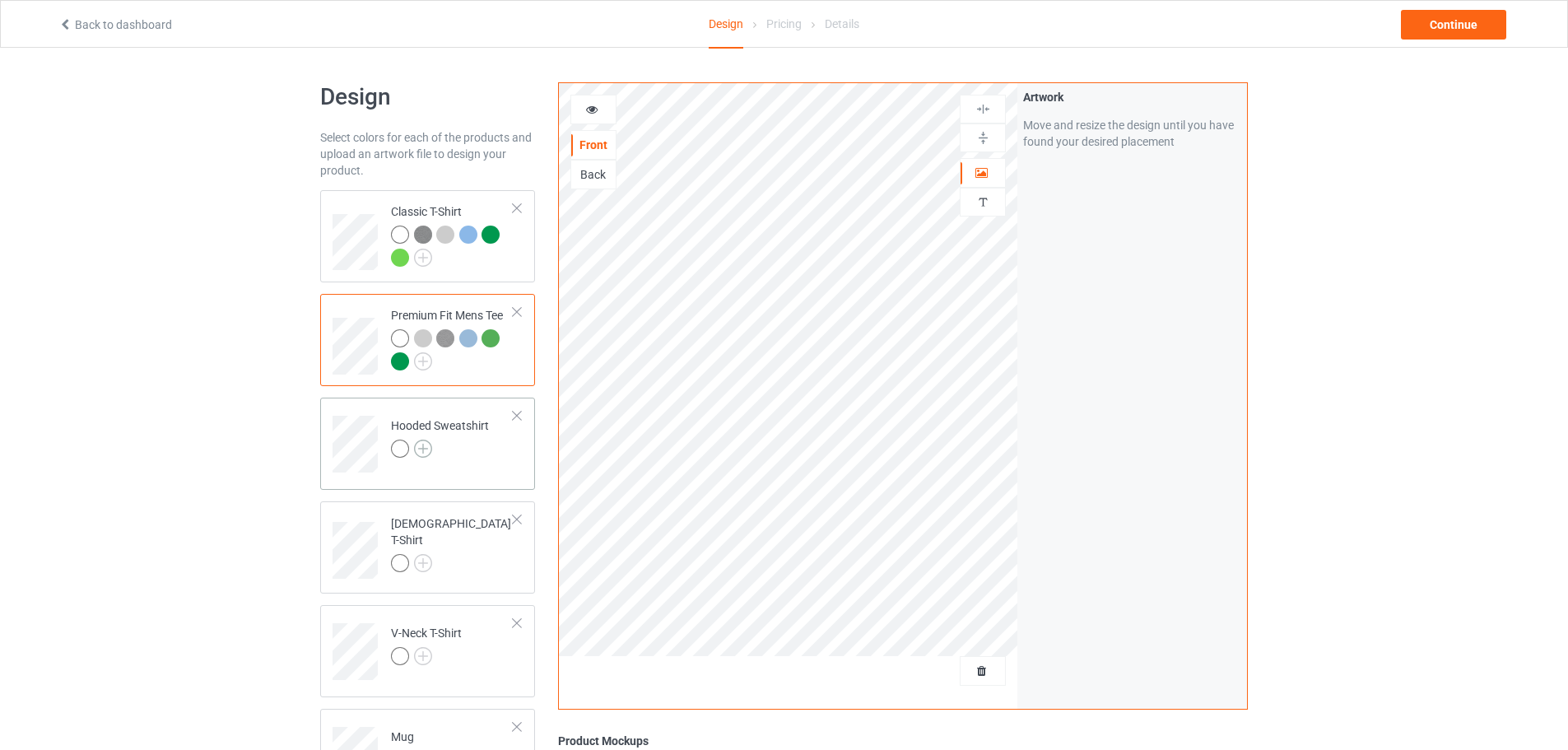
click at [420, 449] on img at bounding box center [422, 449] width 18 height 18
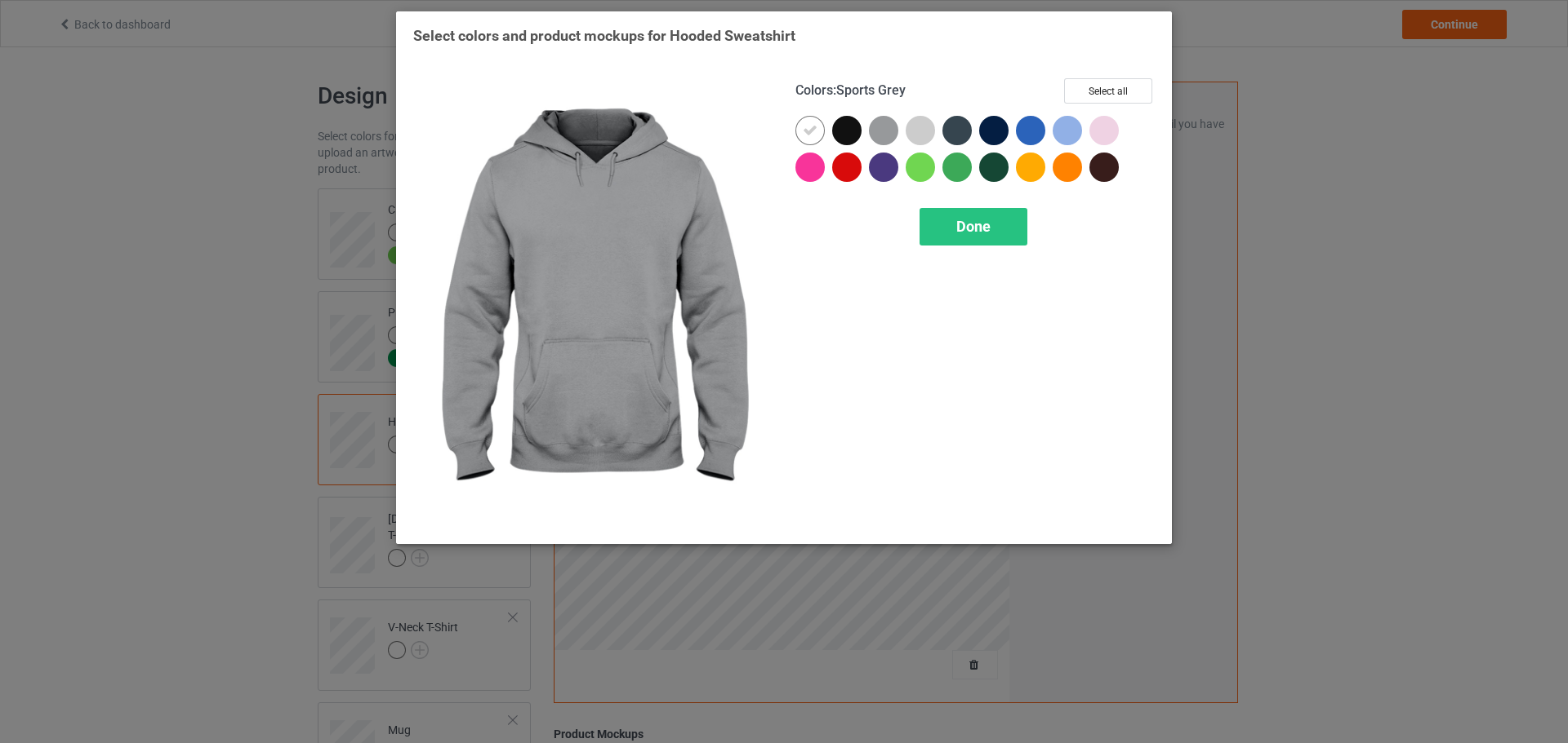
click at [886, 137] on div at bounding box center [884, 131] width 30 height 29
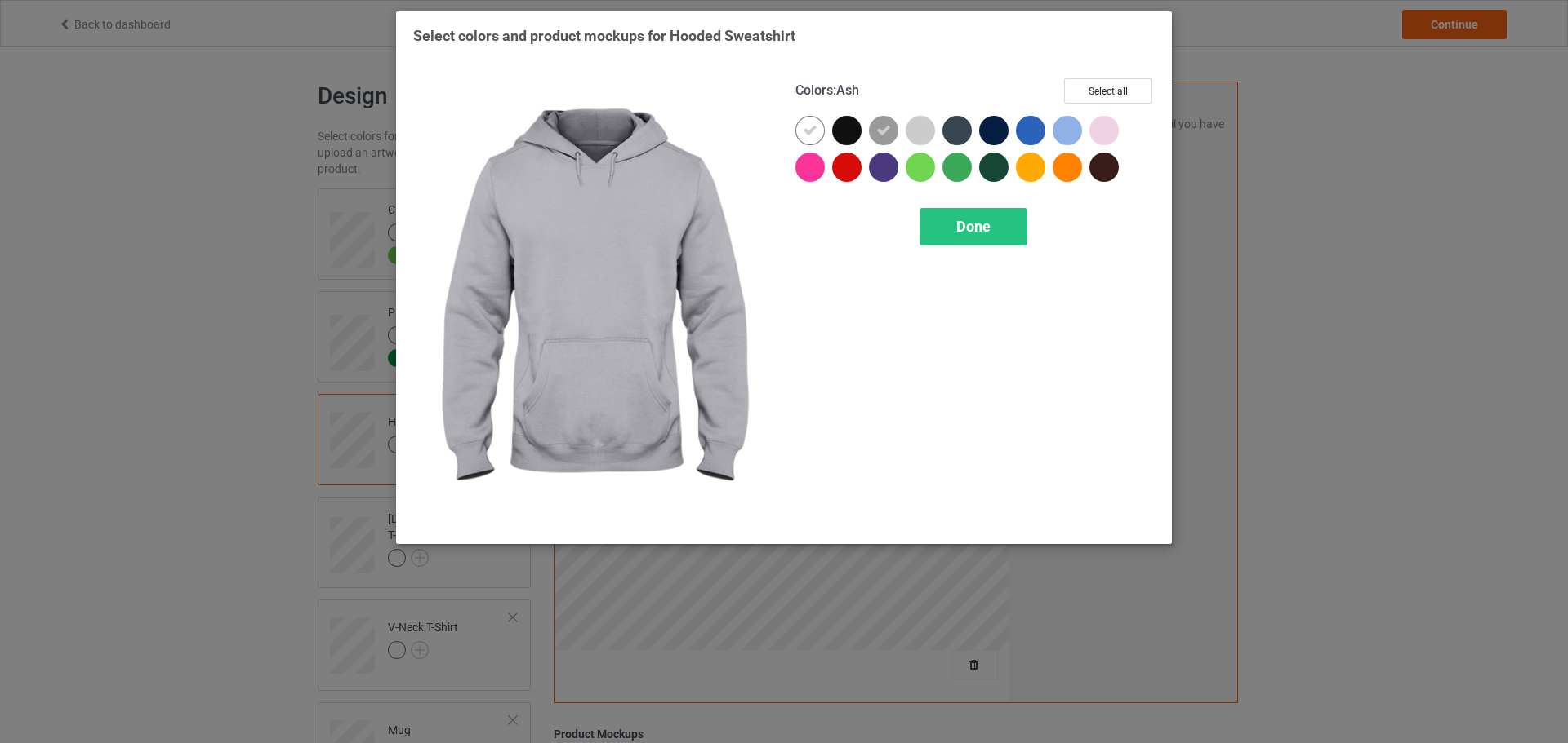
click at [928, 136] on div at bounding box center [921, 131] width 30 height 29
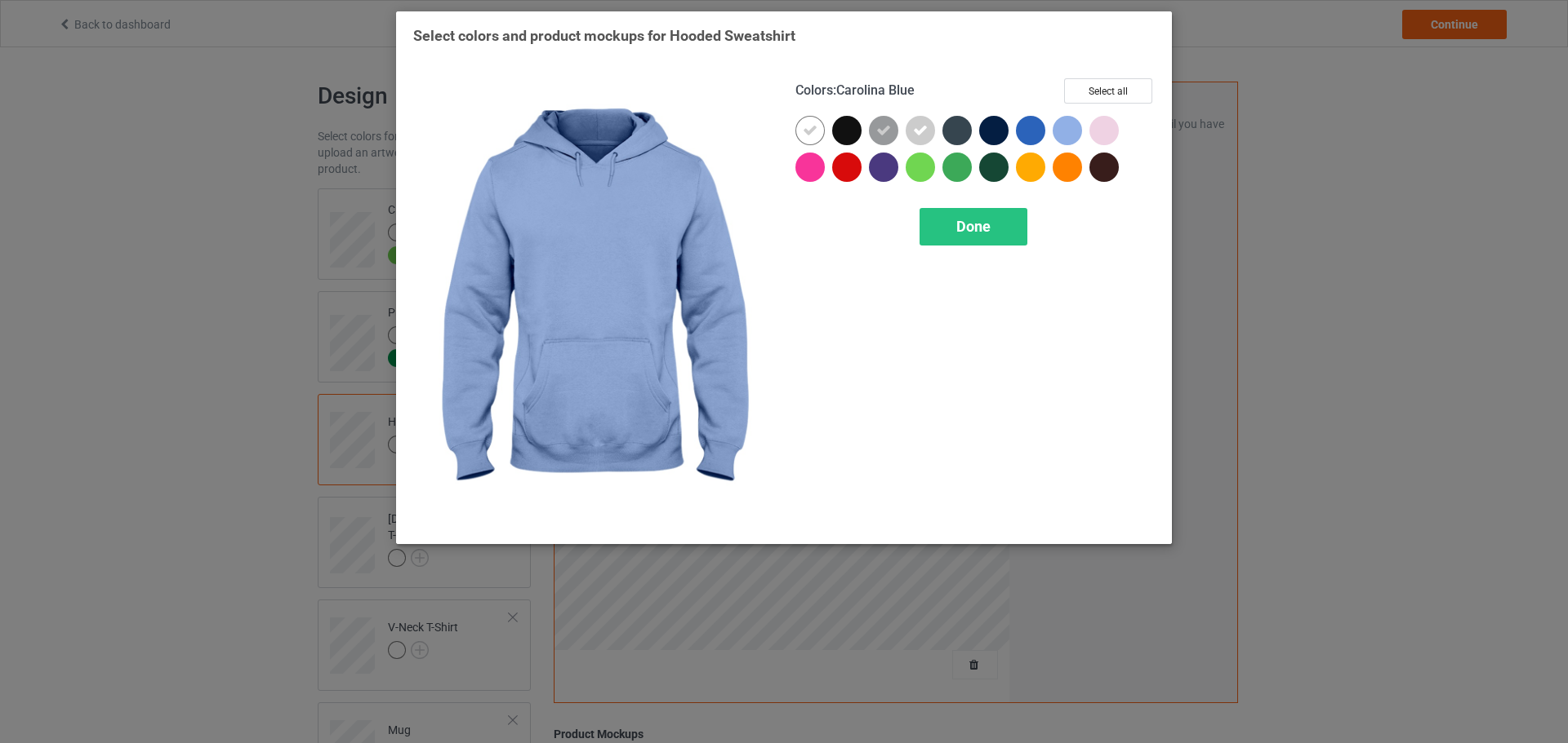
click at [1063, 124] on div at bounding box center [1067, 131] width 30 height 29
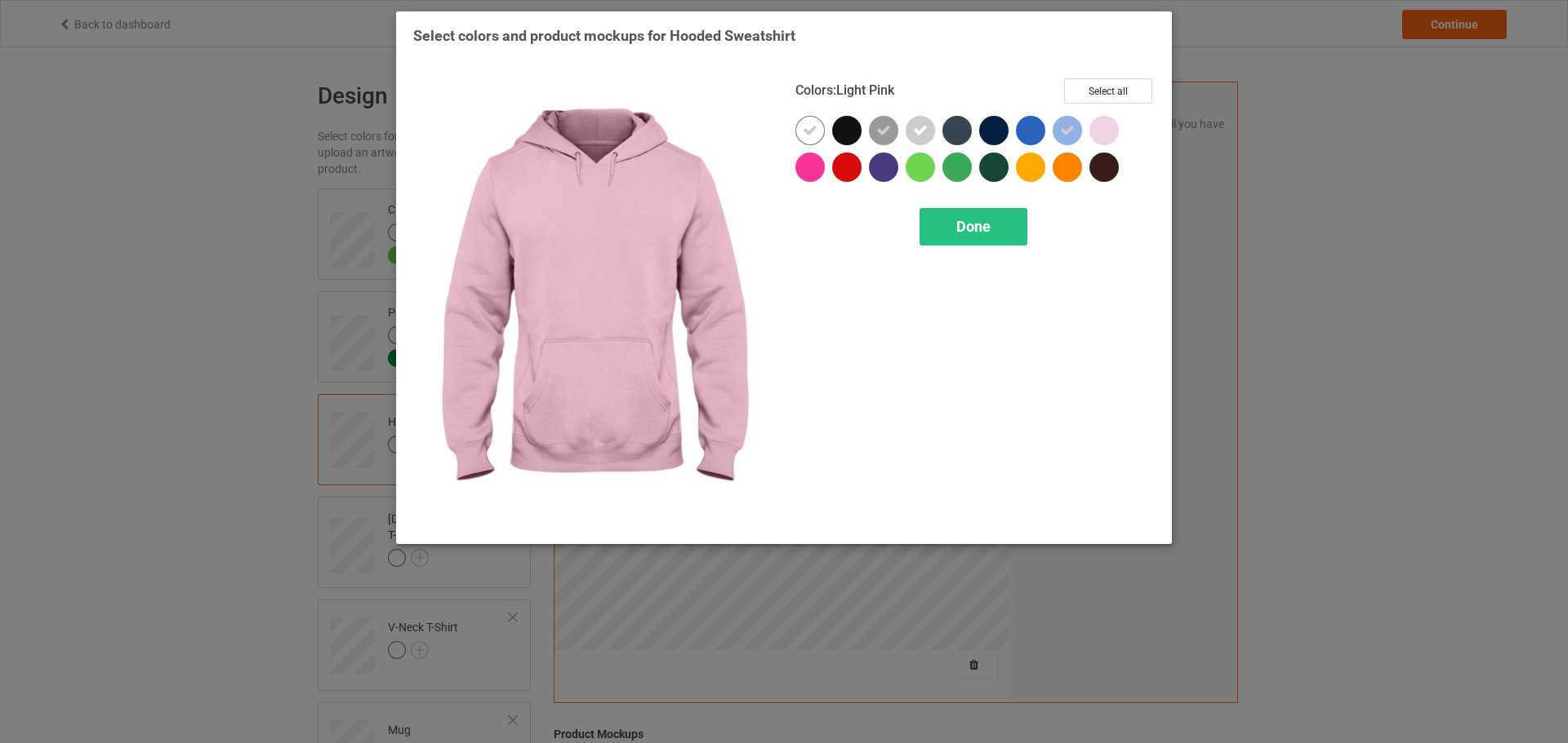
click at [1111, 137] on div at bounding box center [1104, 131] width 30 height 29
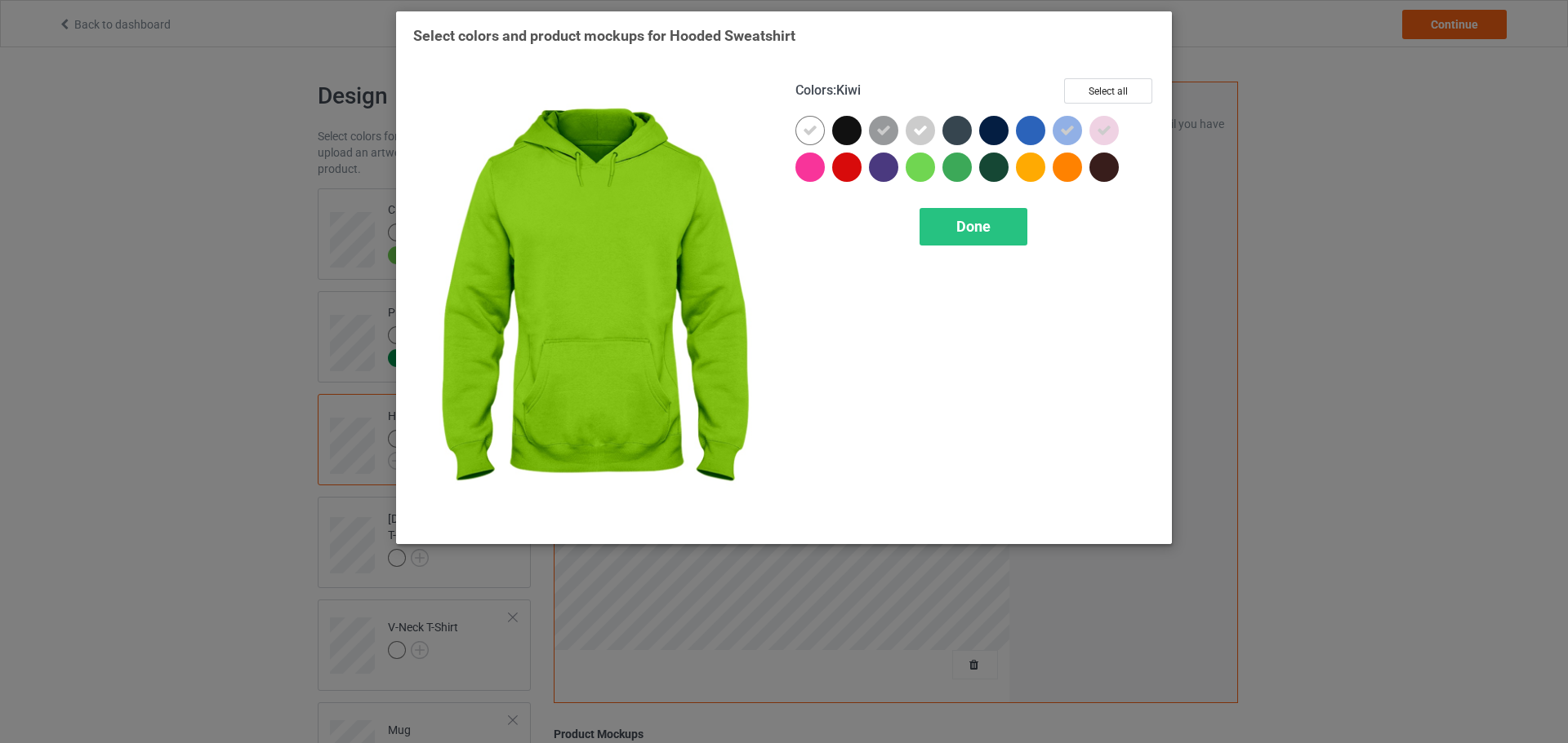
click at [932, 169] on div at bounding box center [921, 168] width 30 height 29
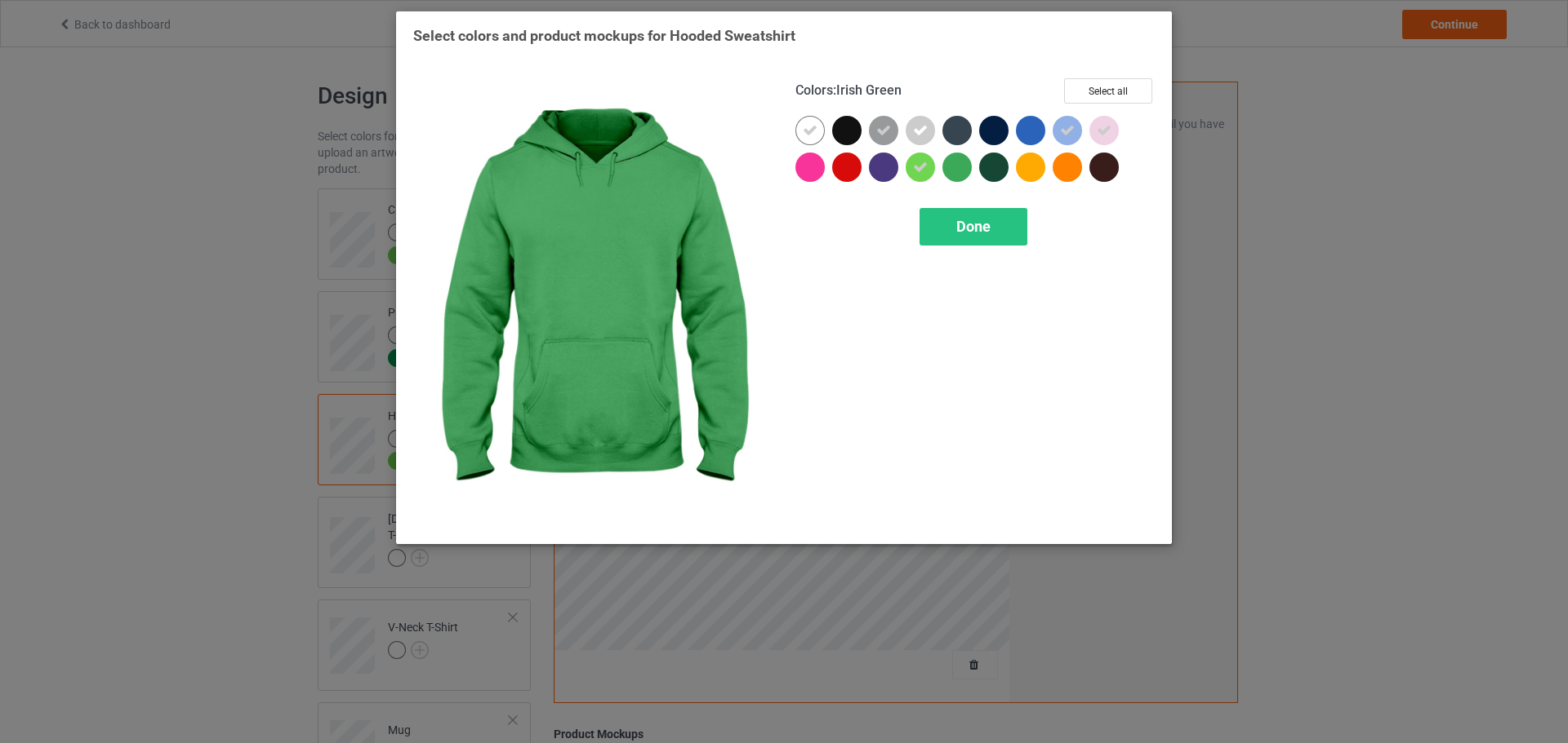
click at [957, 169] on div at bounding box center [956, 168] width 30 height 29
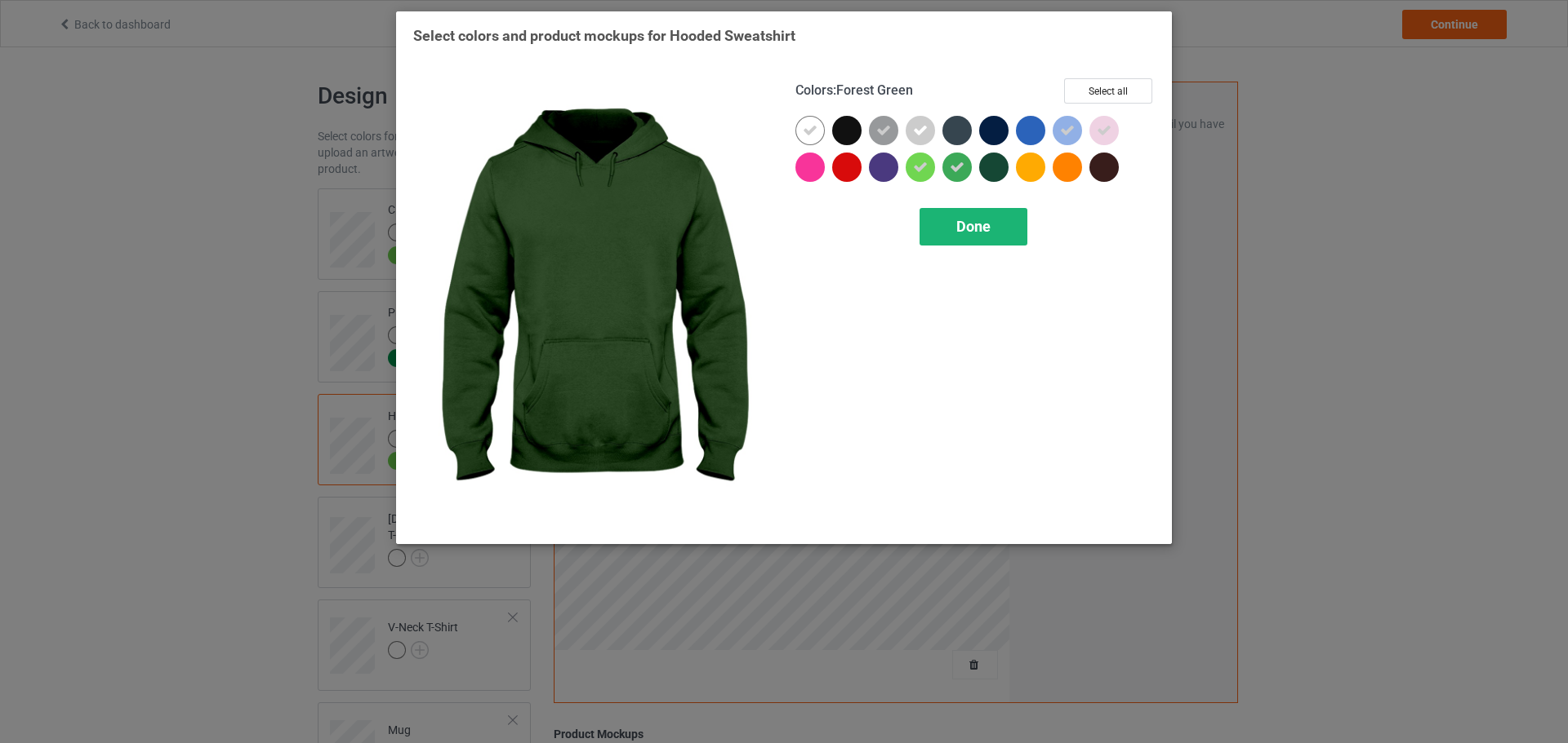
click at [970, 227] on span "Done" at bounding box center [973, 226] width 34 height 18
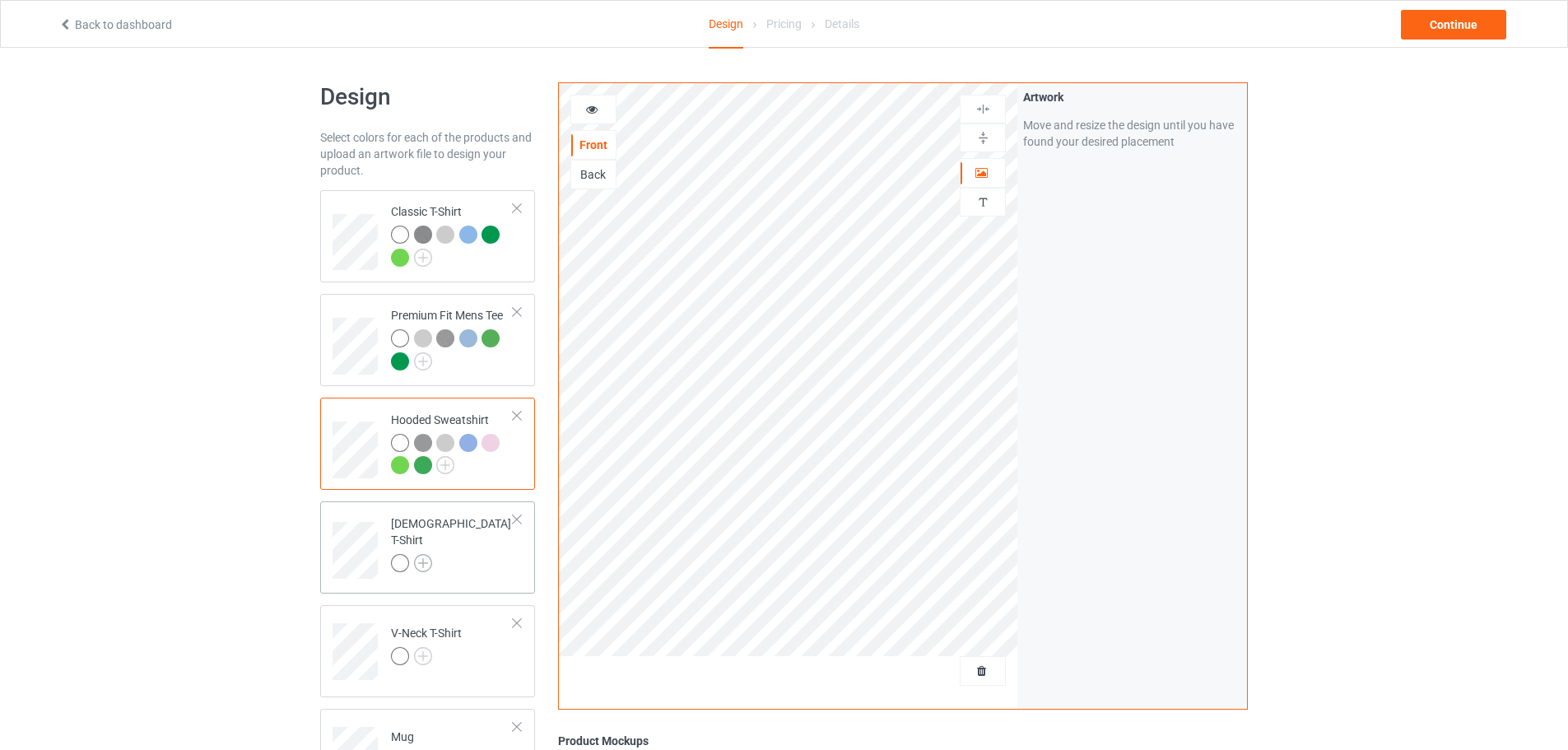
click at [420, 556] on img at bounding box center [422, 563] width 18 height 18
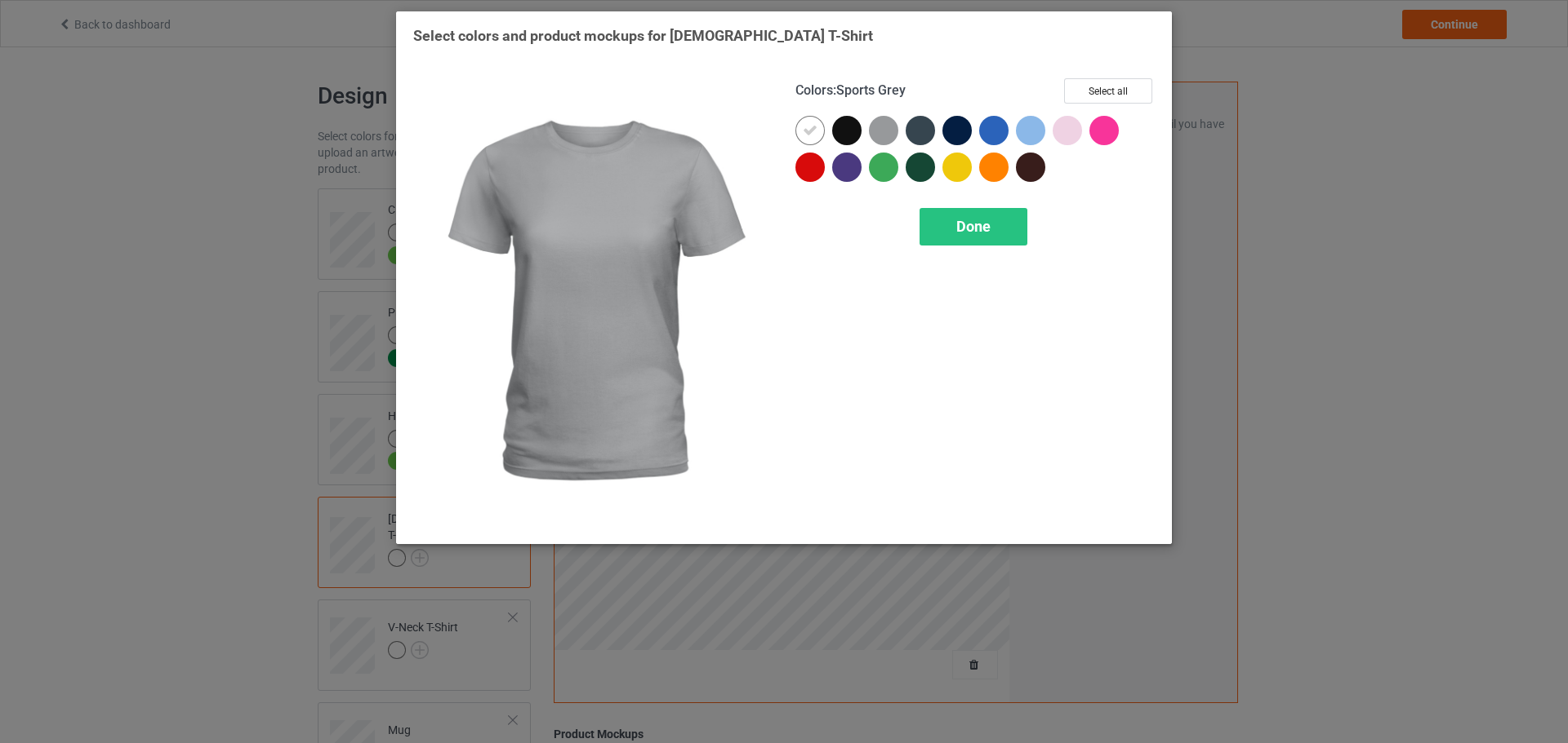
click at [892, 123] on div at bounding box center [884, 131] width 30 height 29
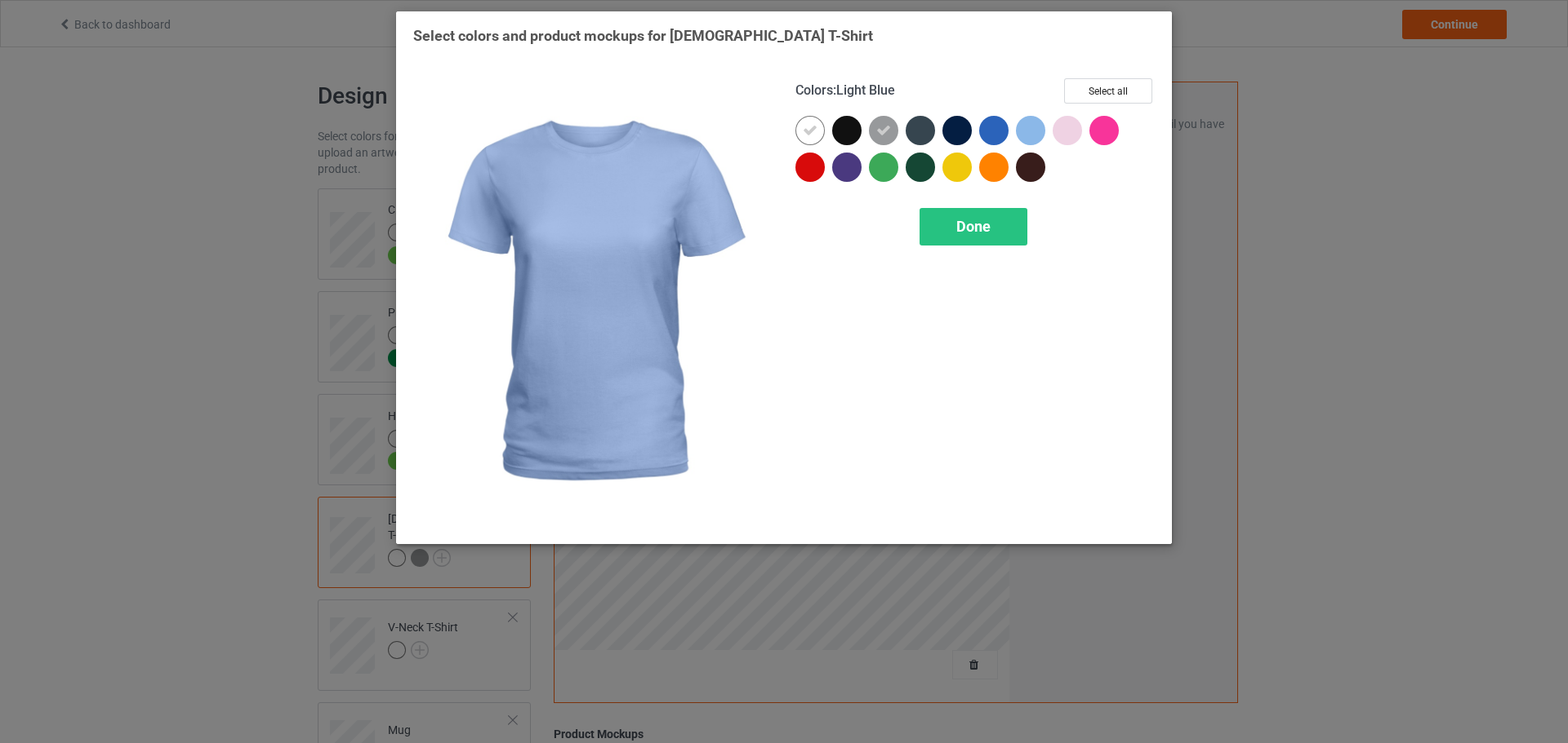
click at [1039, 124] on div at bounding box center [1030, 131] width 30 height 29
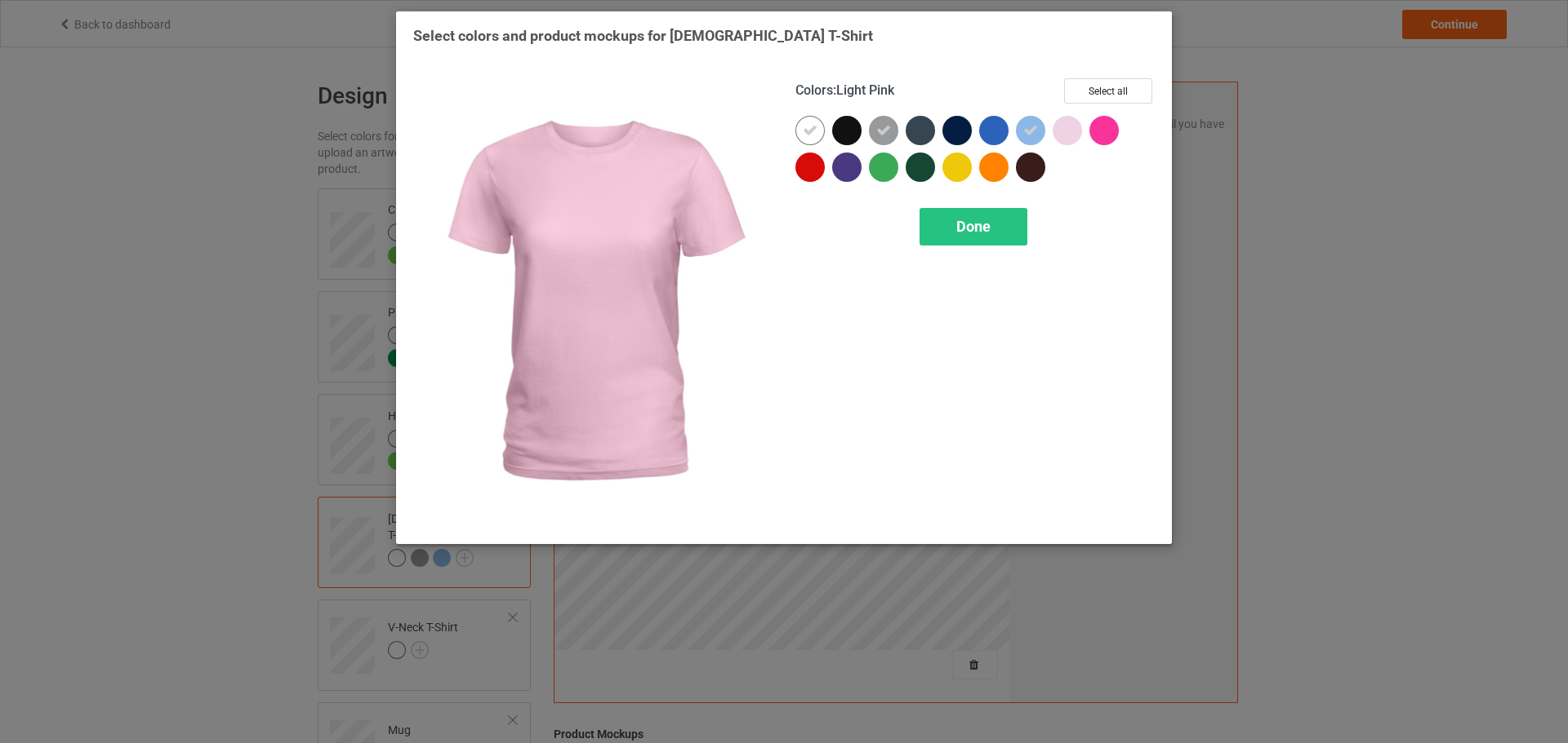
click at [1068, 131] on div at bounding box center [1067, 131] width 30 height 29
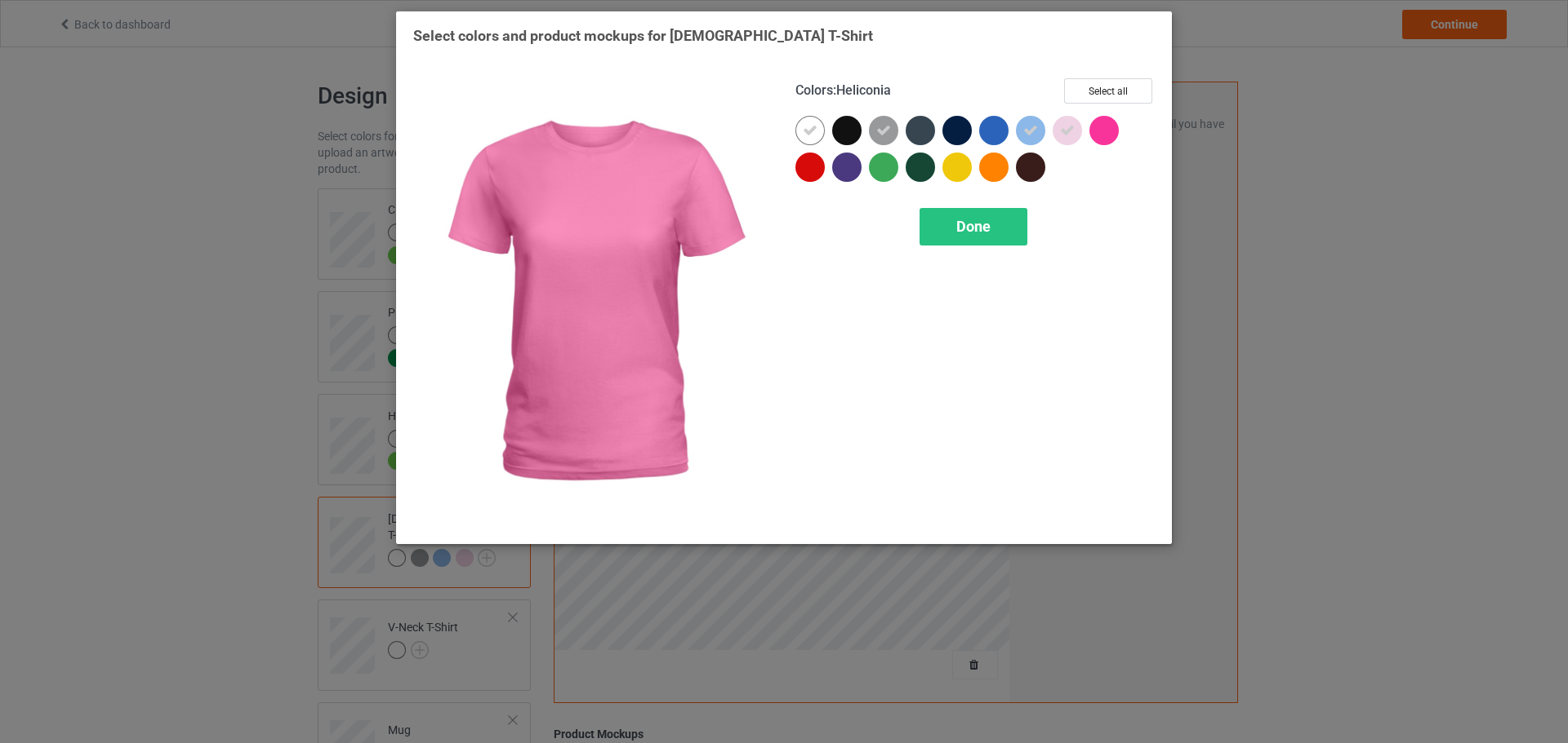
click at [1111, 132] on div at bounding box center [1104, 131] width 30 height 29
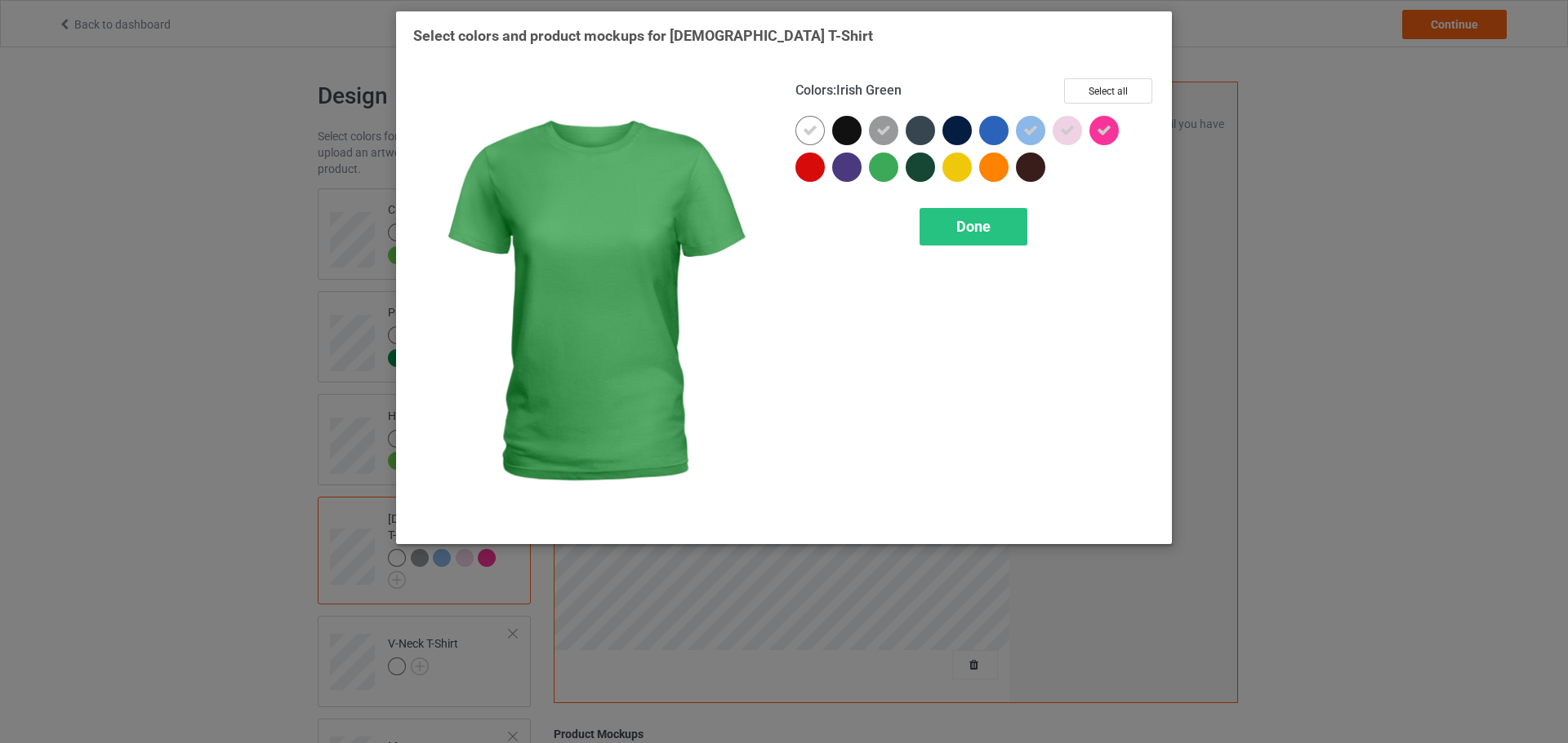
click at [890, 172] on div at bounding box center [884, 168] width 30 height 29
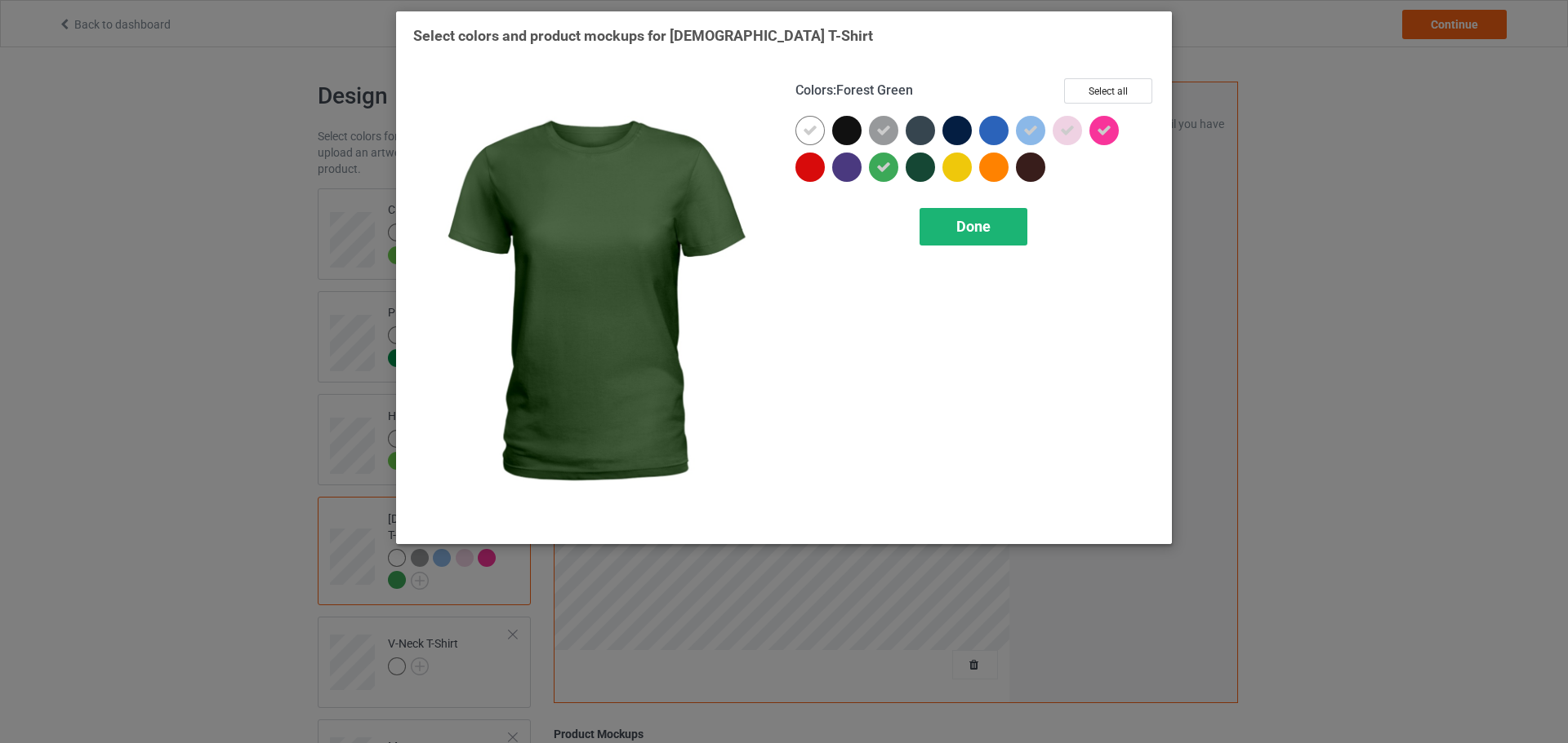
click at [952, 221] on div "Done" at bounding box center [973, 227] width 108 height 38
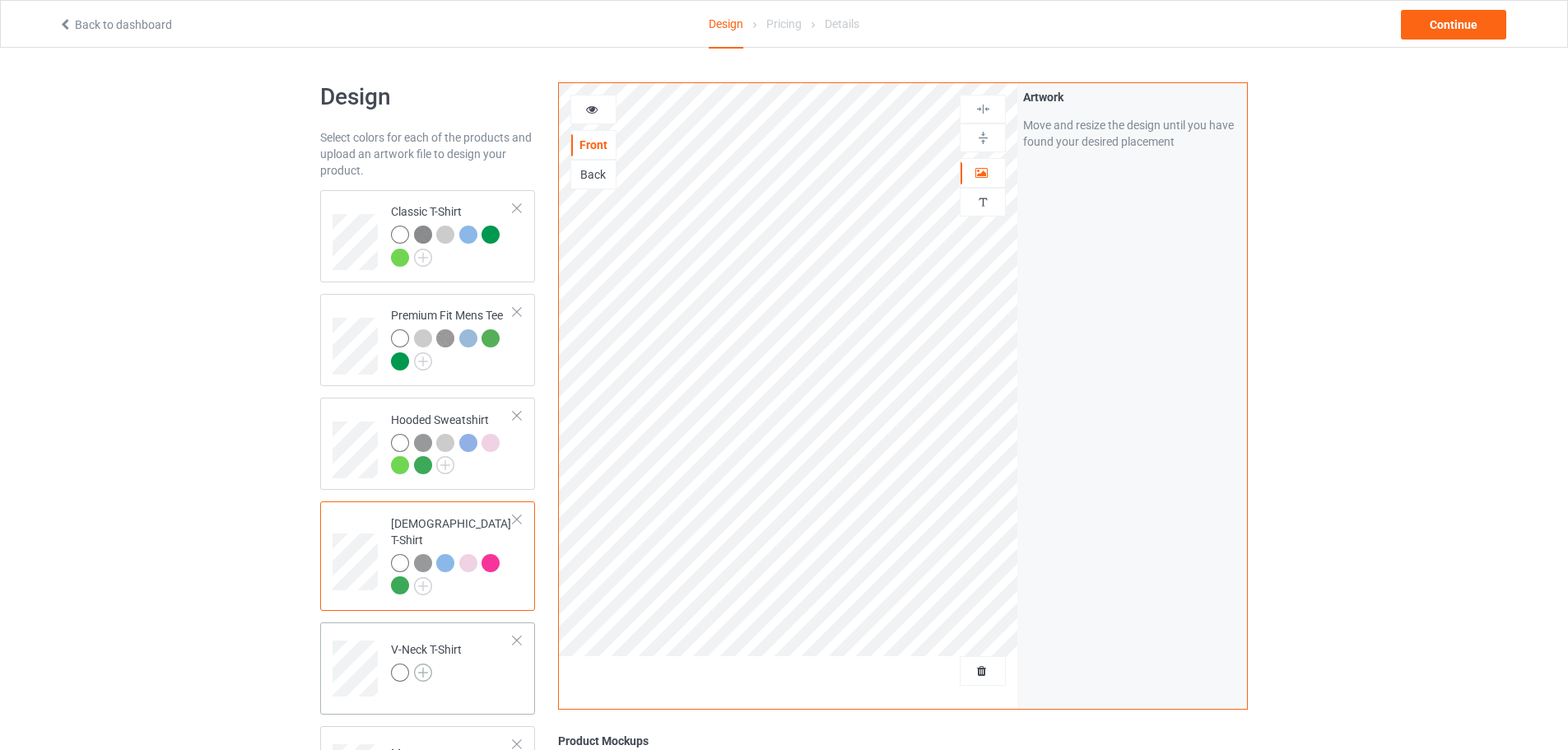
click at [421, 663] on img at bounding box center [422, 672] width 18 height 18
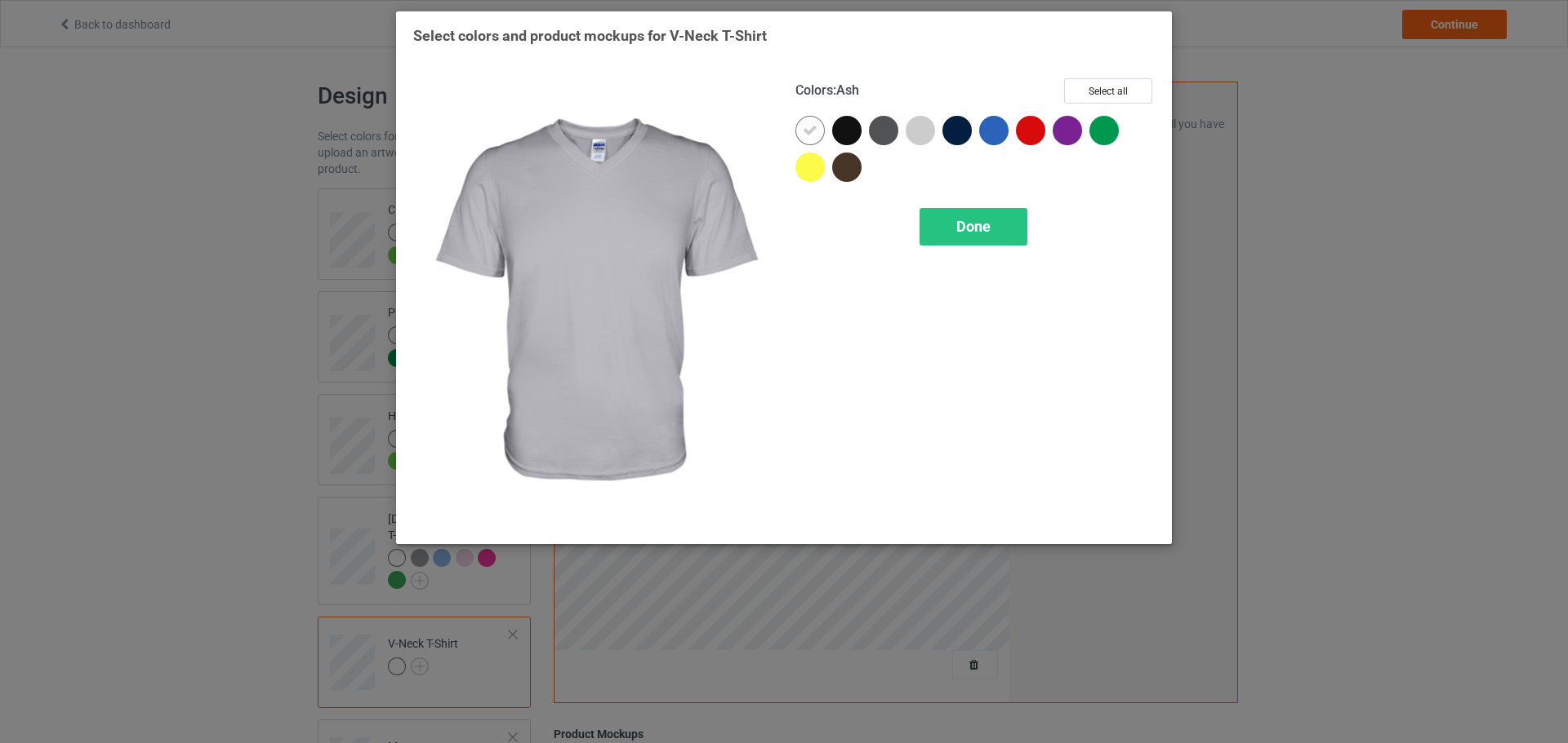
click at [914, 132] on div at bounding box center [921, 131] width 30 height 29
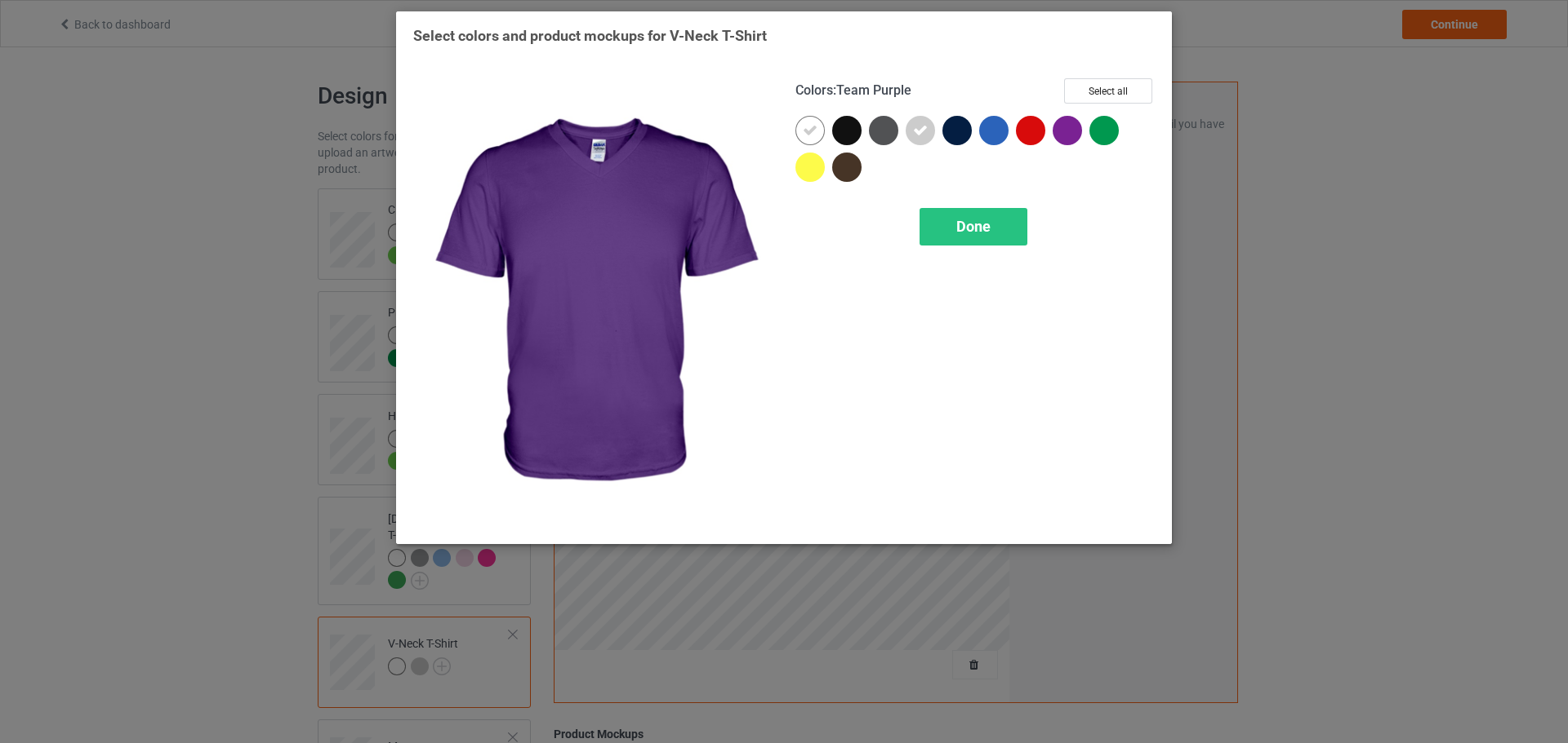
click at [1100, 139] on div at bounding box center [1104, 131] width 30 height 29
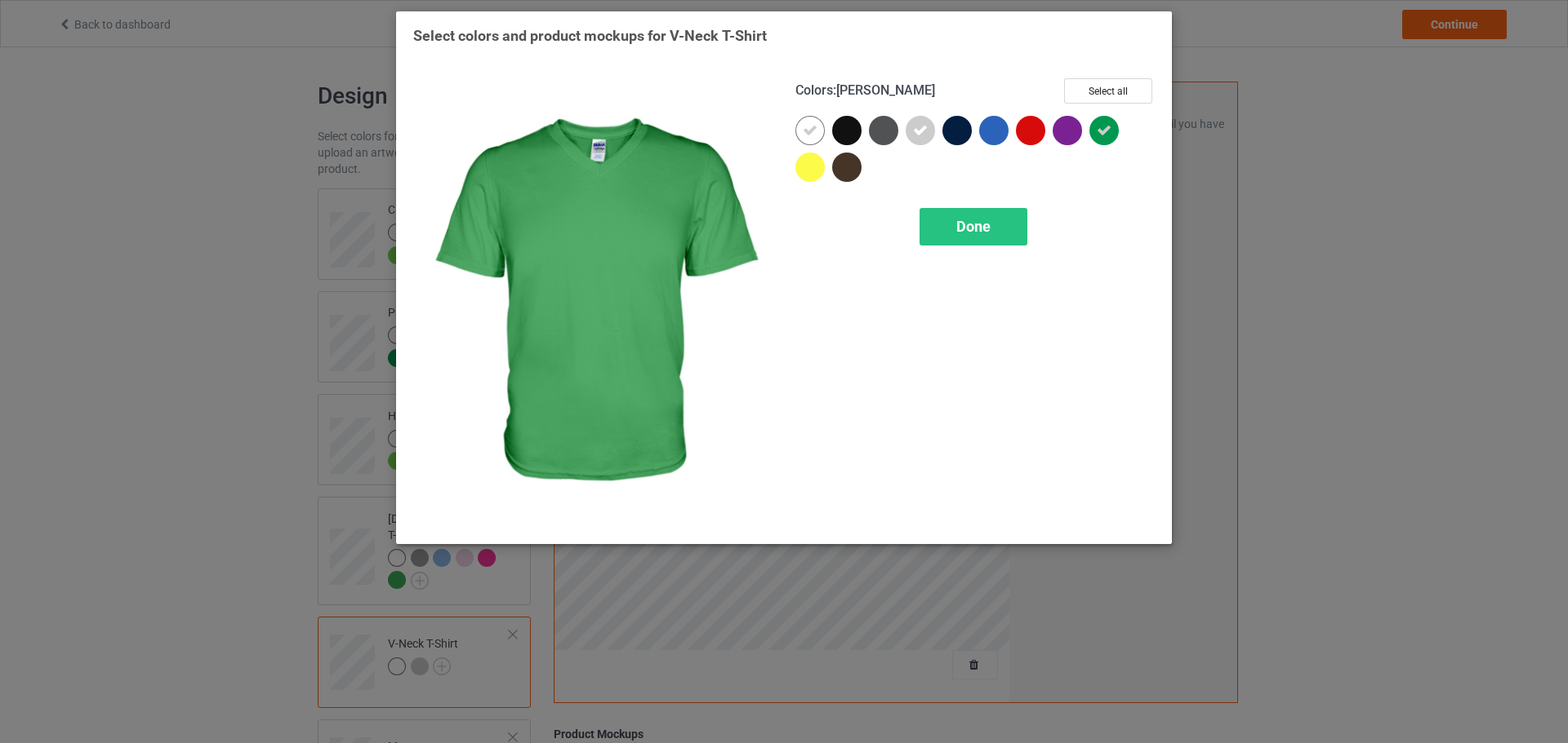
click at [1030, 229] on div "Done" at bounding box center [974, 227] width 359 height 38
click at [1022, 231] on div "Done" at bounding box center [973, 227] width 108 height 38
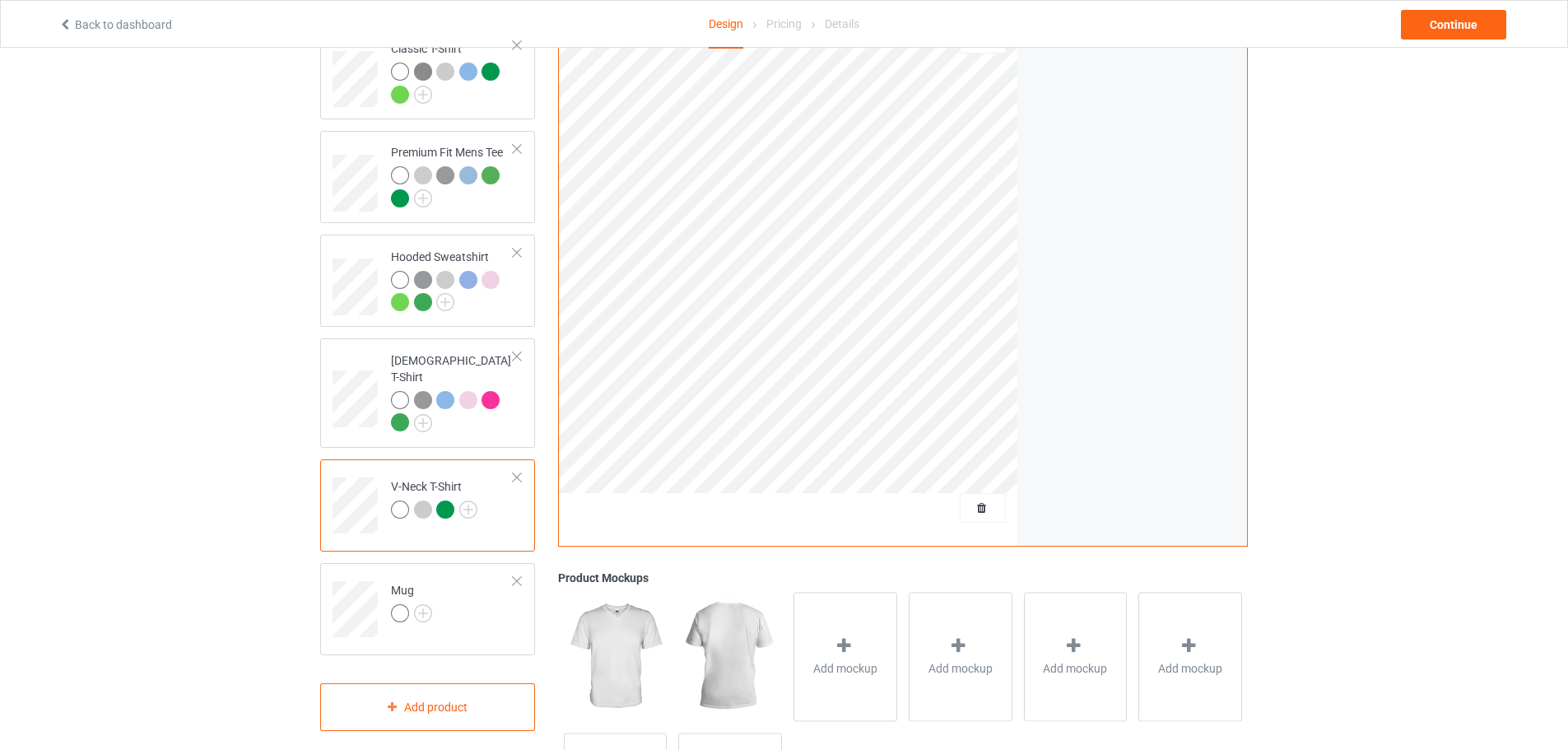
scroll to position [165, 0]
click at [426, 603] on img at bounding box center [422, 611] width 18 height 18
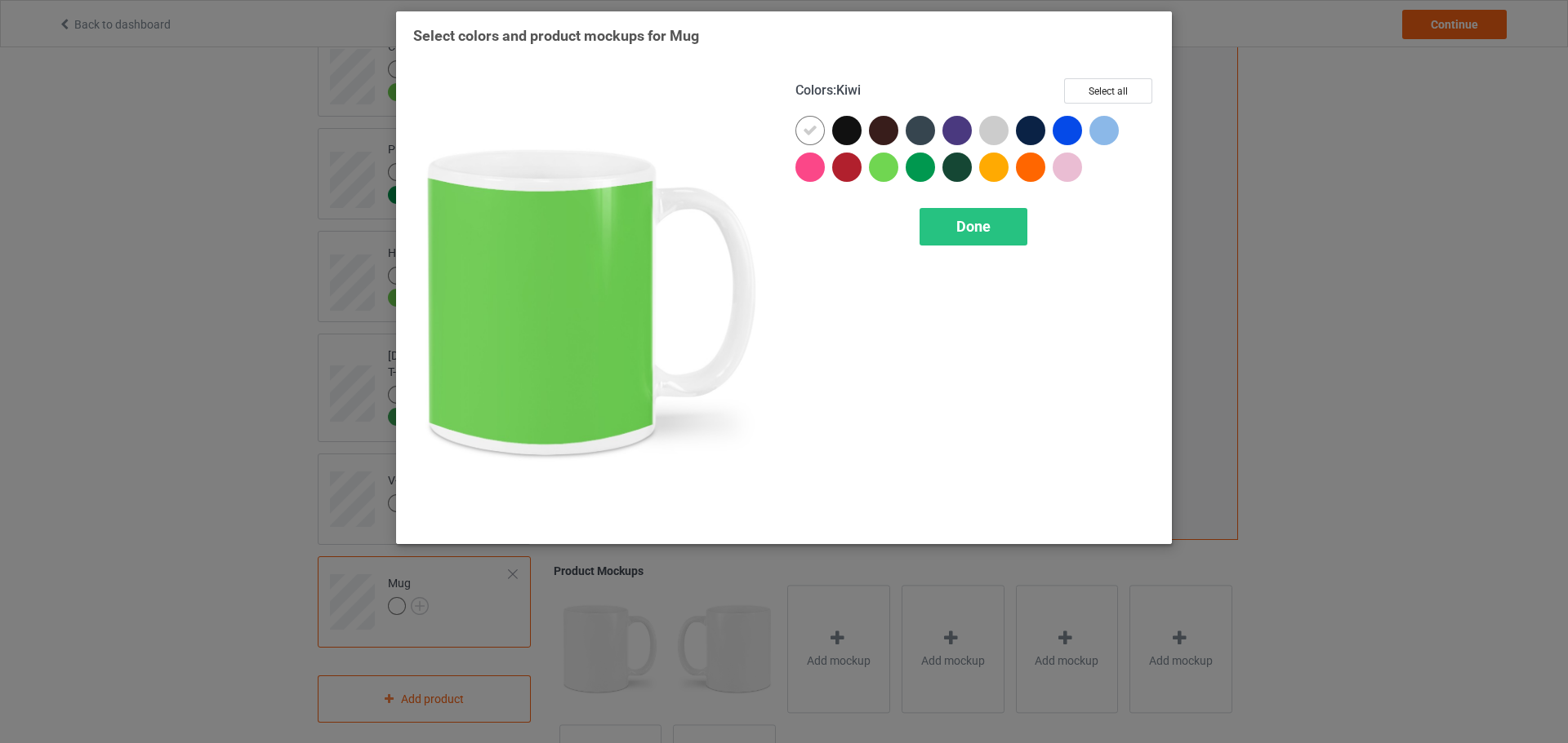
click at [885, 160] on div at bounding box center [884, 168] width 30 height 29
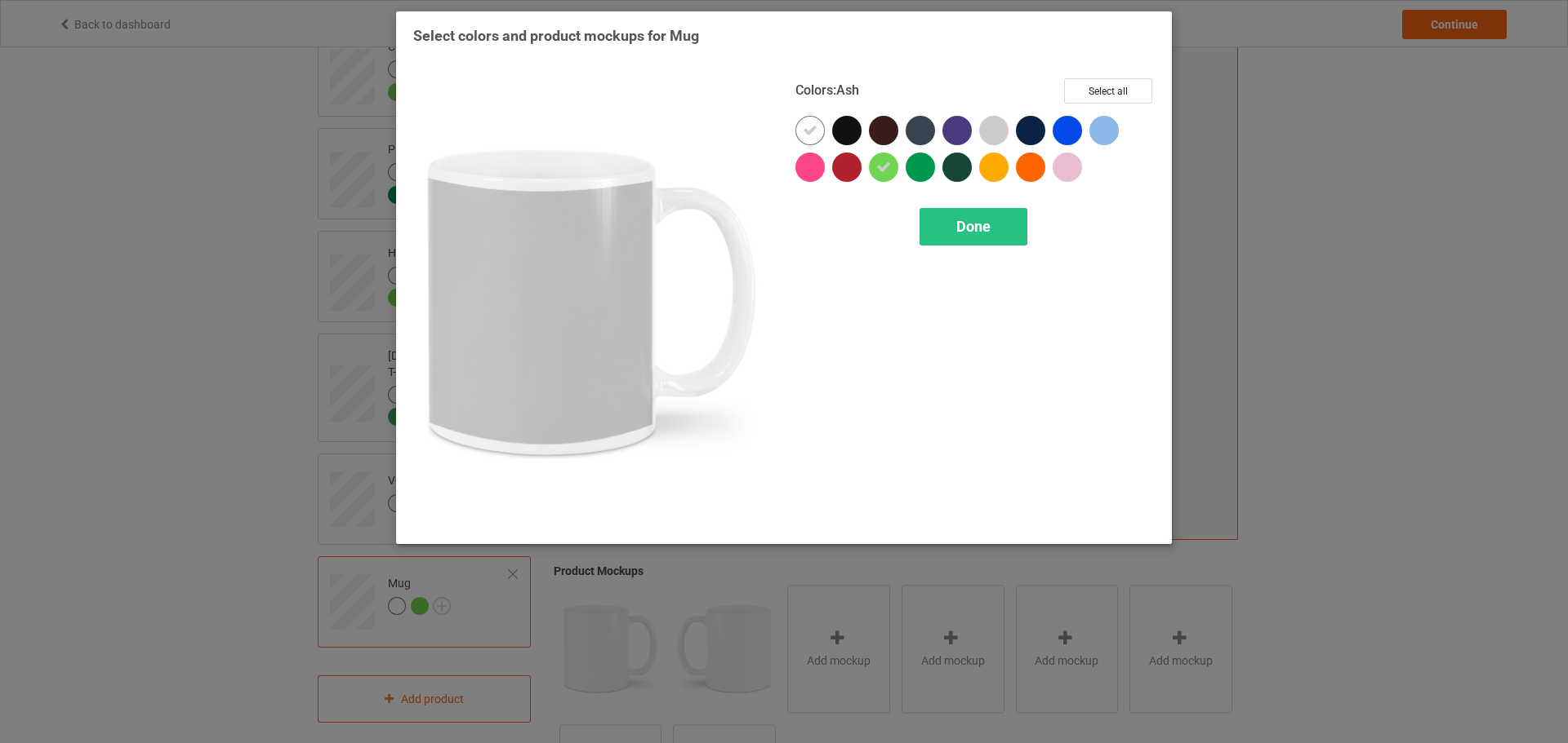
click at [1006, 130] on div at bounding box center [993, 131] width 30 height 29
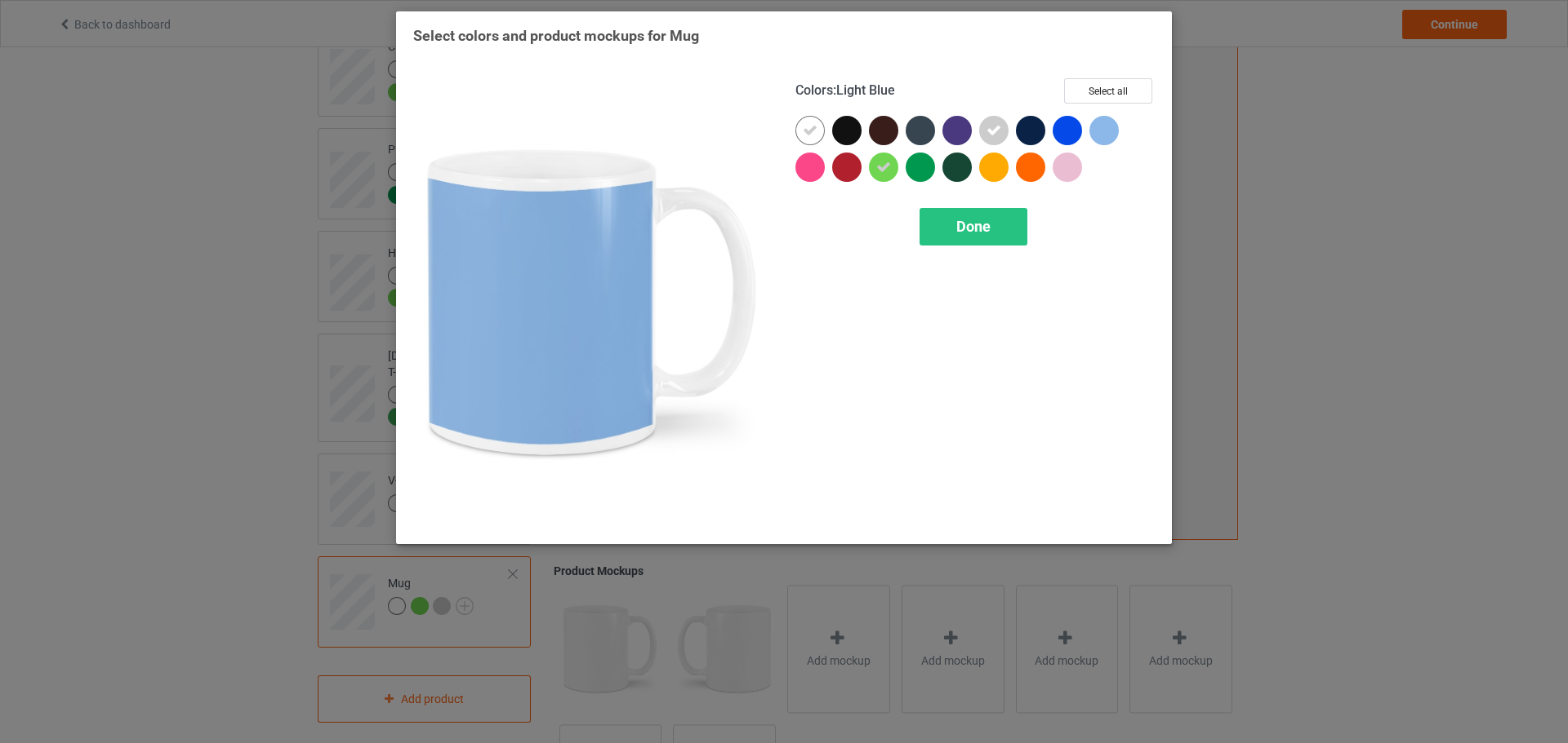
click at [1106, 129] on div at bounding box center [1104, 131] width 30 height 29
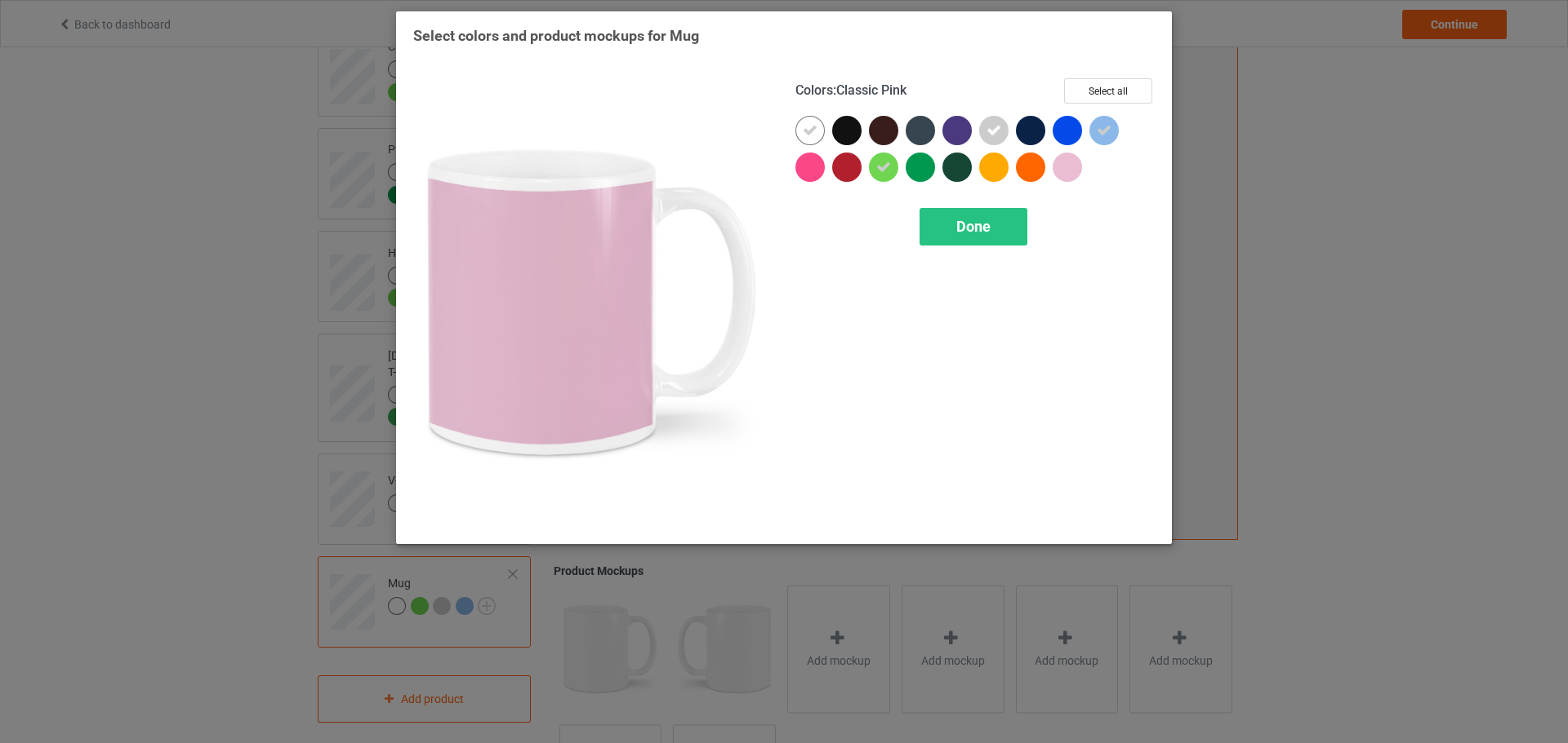
click at [1071, 169] on div at bounding box center [1067, 168] width 30 height 29
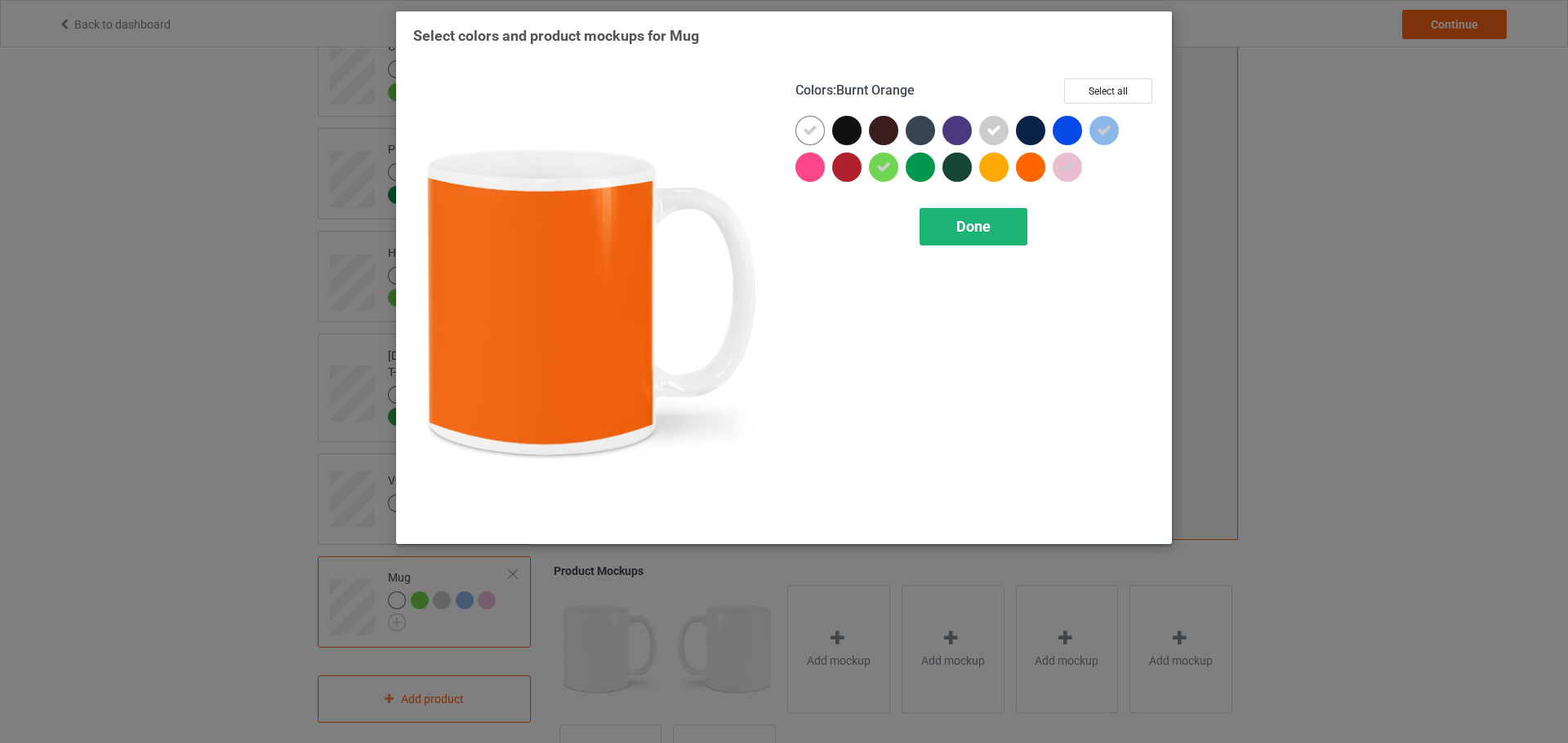
click at [978, 231] on span "Done" at bounding box center [973, 226] width 34 height 18
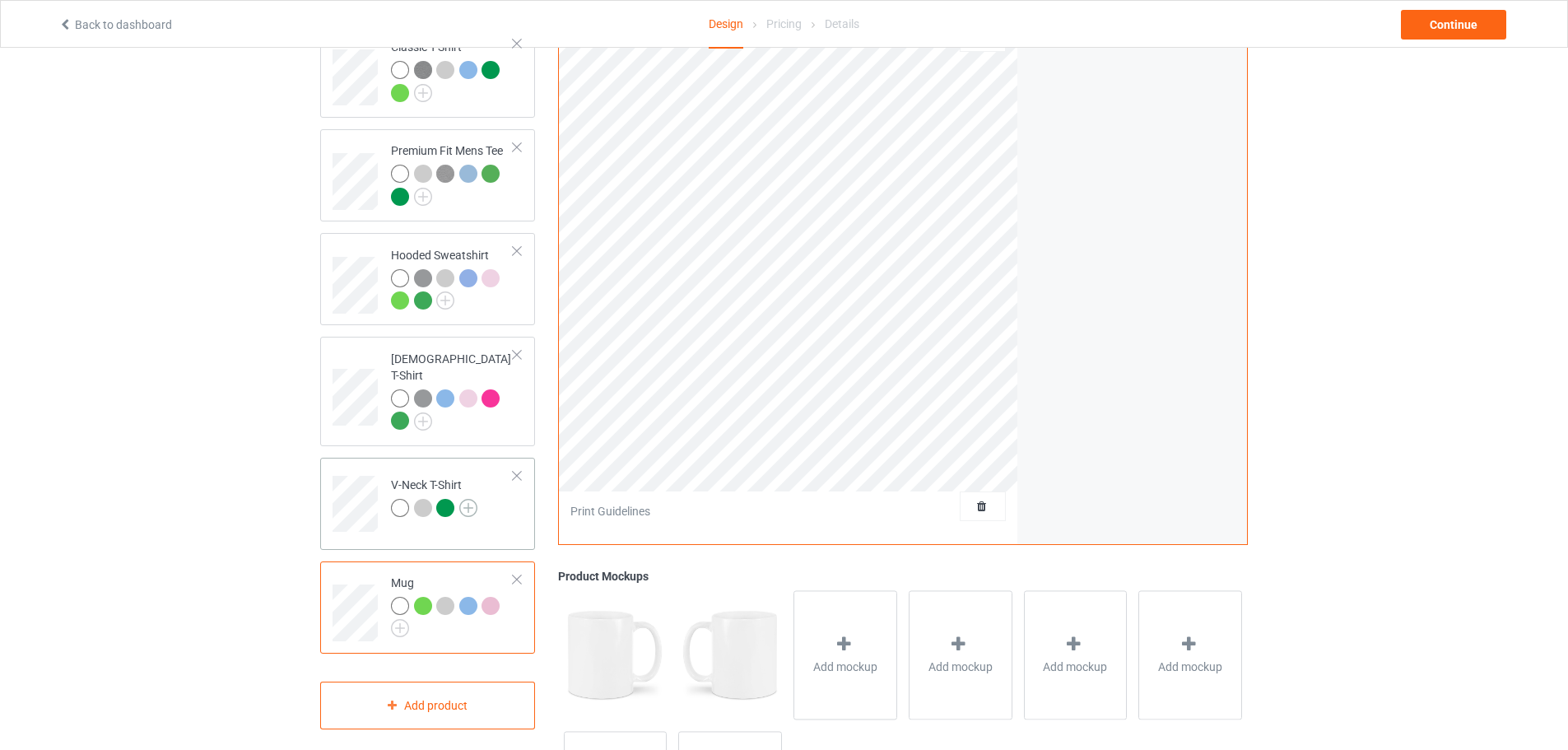
click at [470, 499] on img at bounding box center [468, 507] width 18 height 18
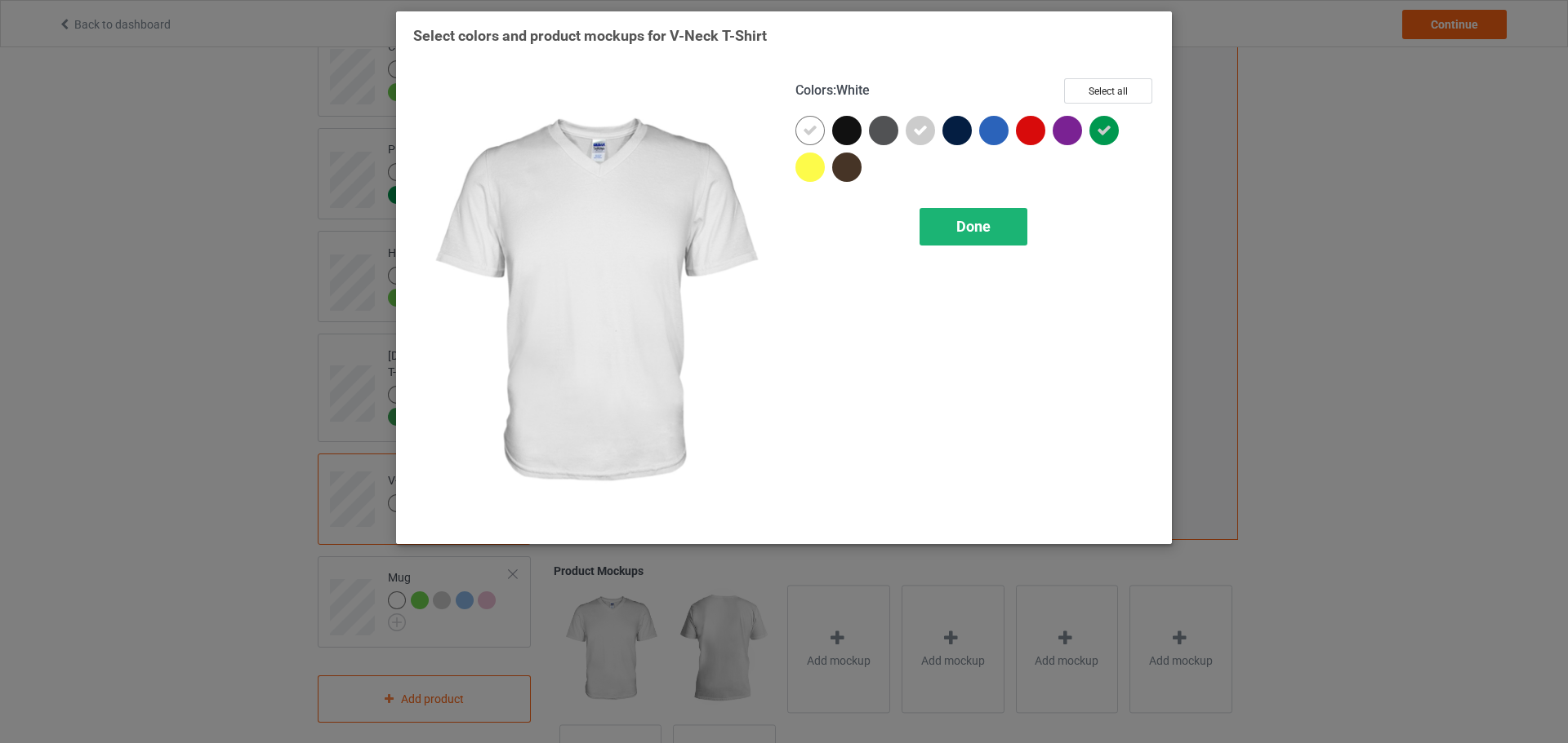
click at [955, 227] on div "Done" at bounding box center [973, 227] width 108 height 38
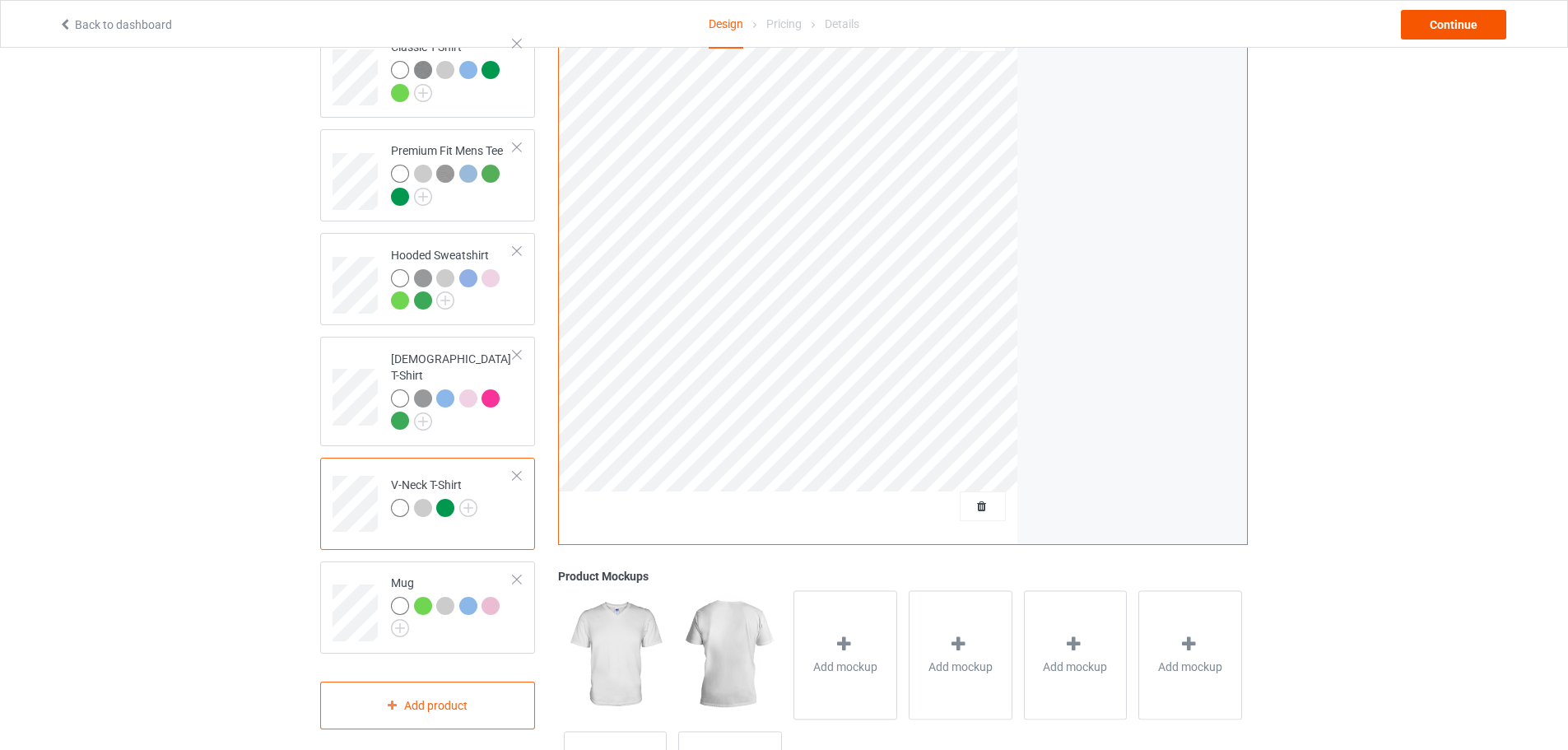
click at [1434, 39] on div "Back to dashboard Design Pricing Details Continue" at bounding box center [783, 24] width 1474 height 47
click at [1448, 24] on div "Continue" at bounding box center [1454, 25] width 105 height 30
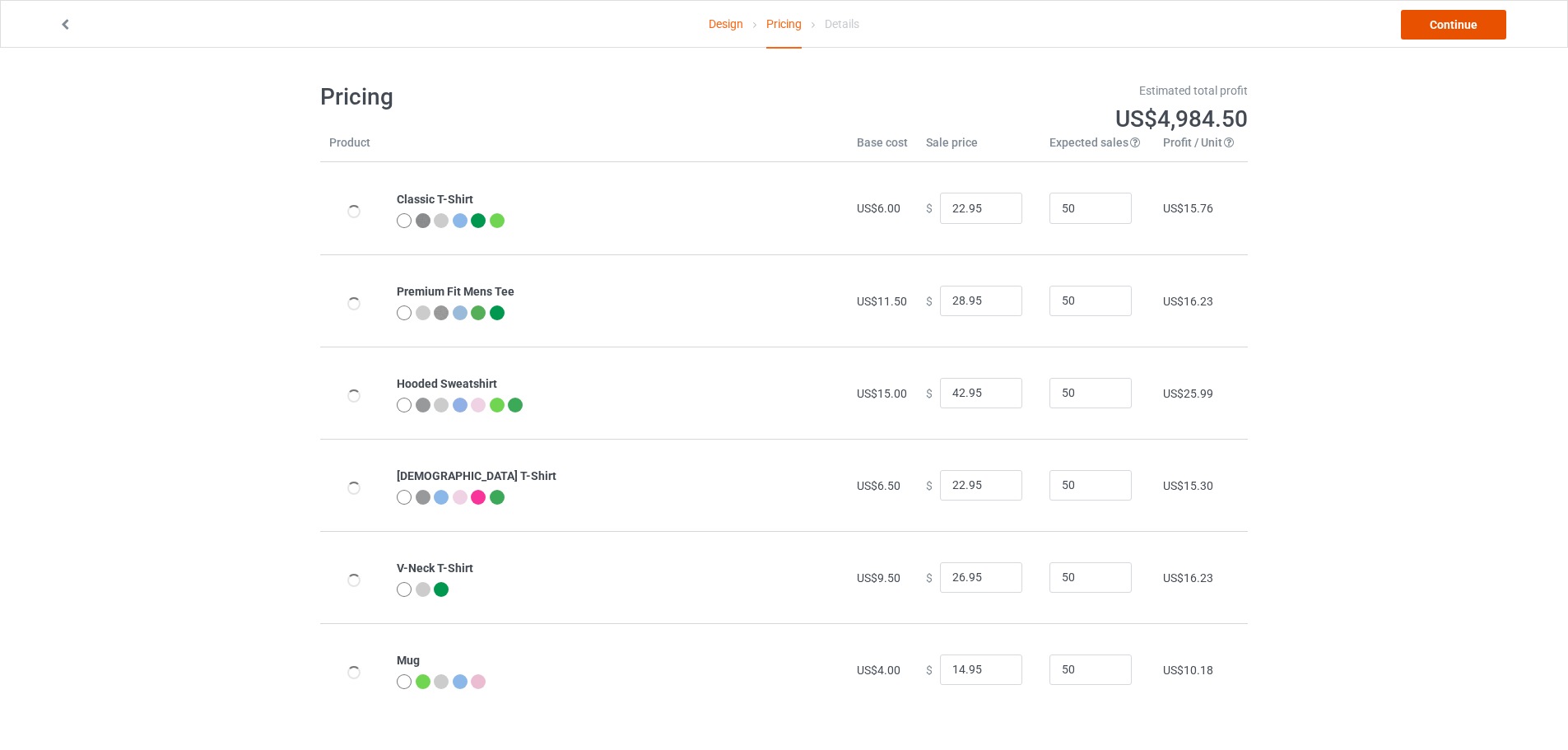
click at [1449, 23] on link "Continue" at bounding box center [1454, 25] width 105 height 30
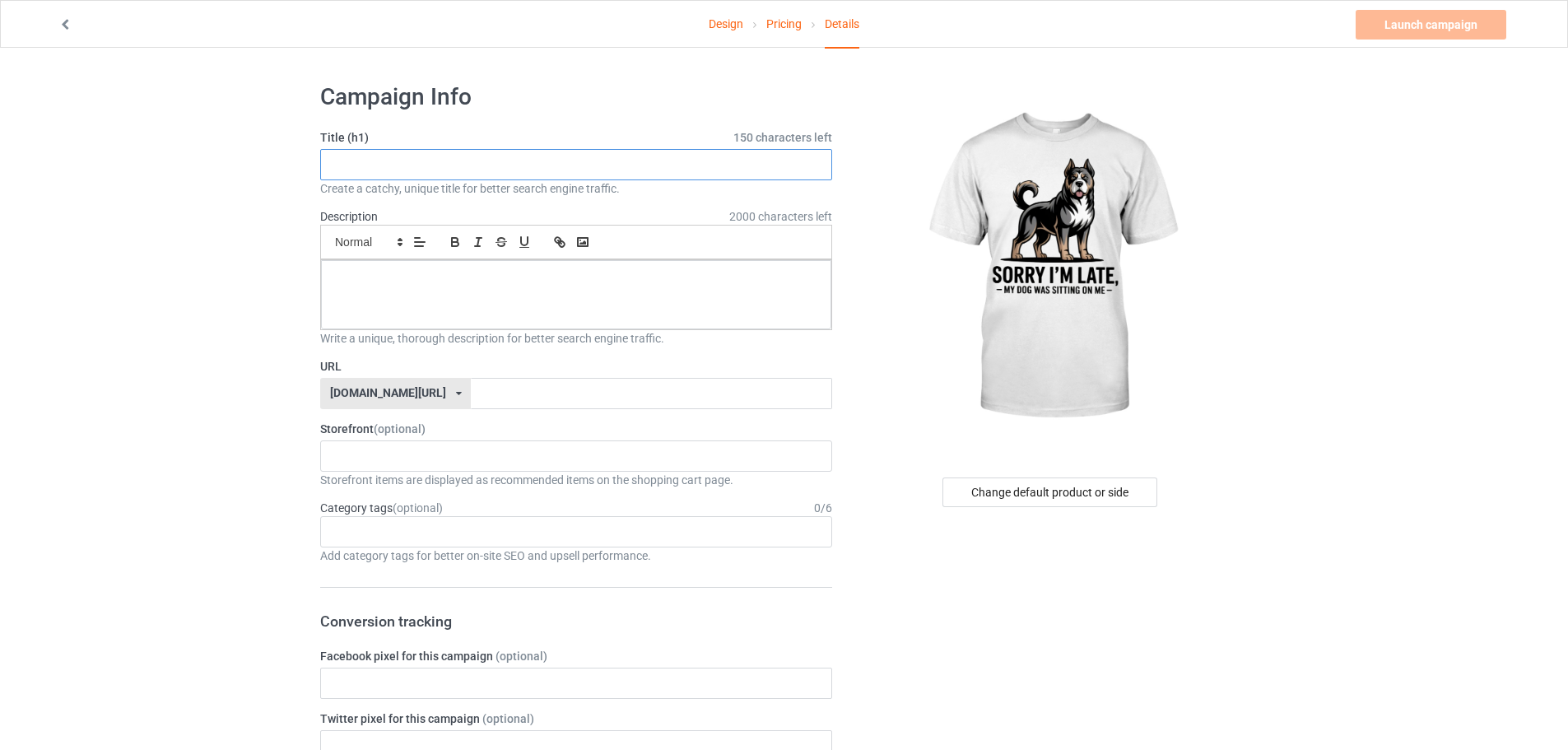
click at [420, 157] on input "text" at bounding box center [576, 165] width 512 height 32
paste input "My Dog Was Sitting On Me"
type input "My Dog Was Sitting On Me"
click at [420, 449] on div "KIOTA Gaming Finish Line Fitness Mi-Tees 6767c36548d7ee002e084532 651a982803c4d…" at bounding box center [576, 457] width 512 height 32
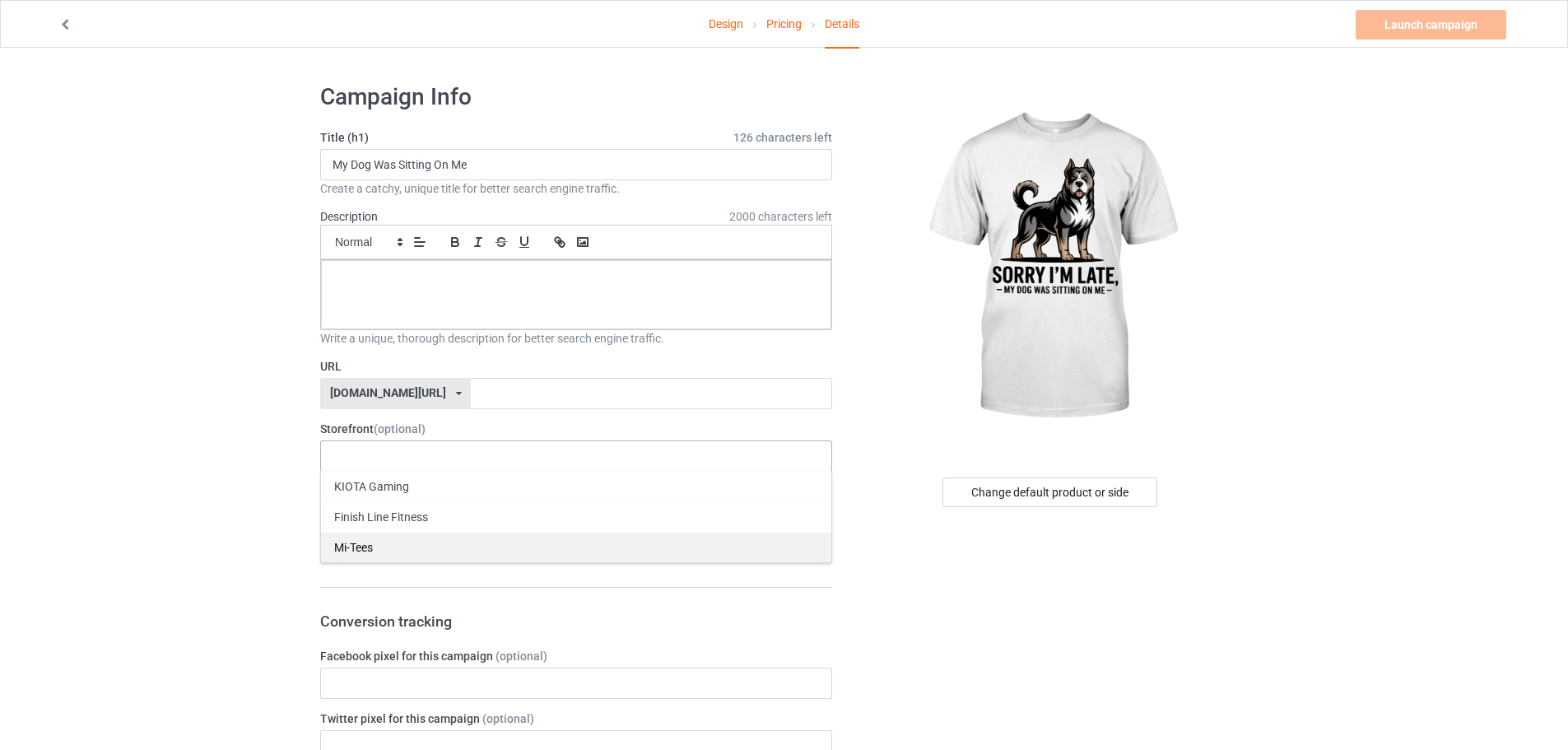
click at [372, 537] on div "Mi-Tees" at bounding box center [576, 547] width 511 height 31
click at [471, 392] on input "text" at bounding box center [651, 394] width 361 height 32
paste input "My-Dog-Was-Sitting-On-Me"
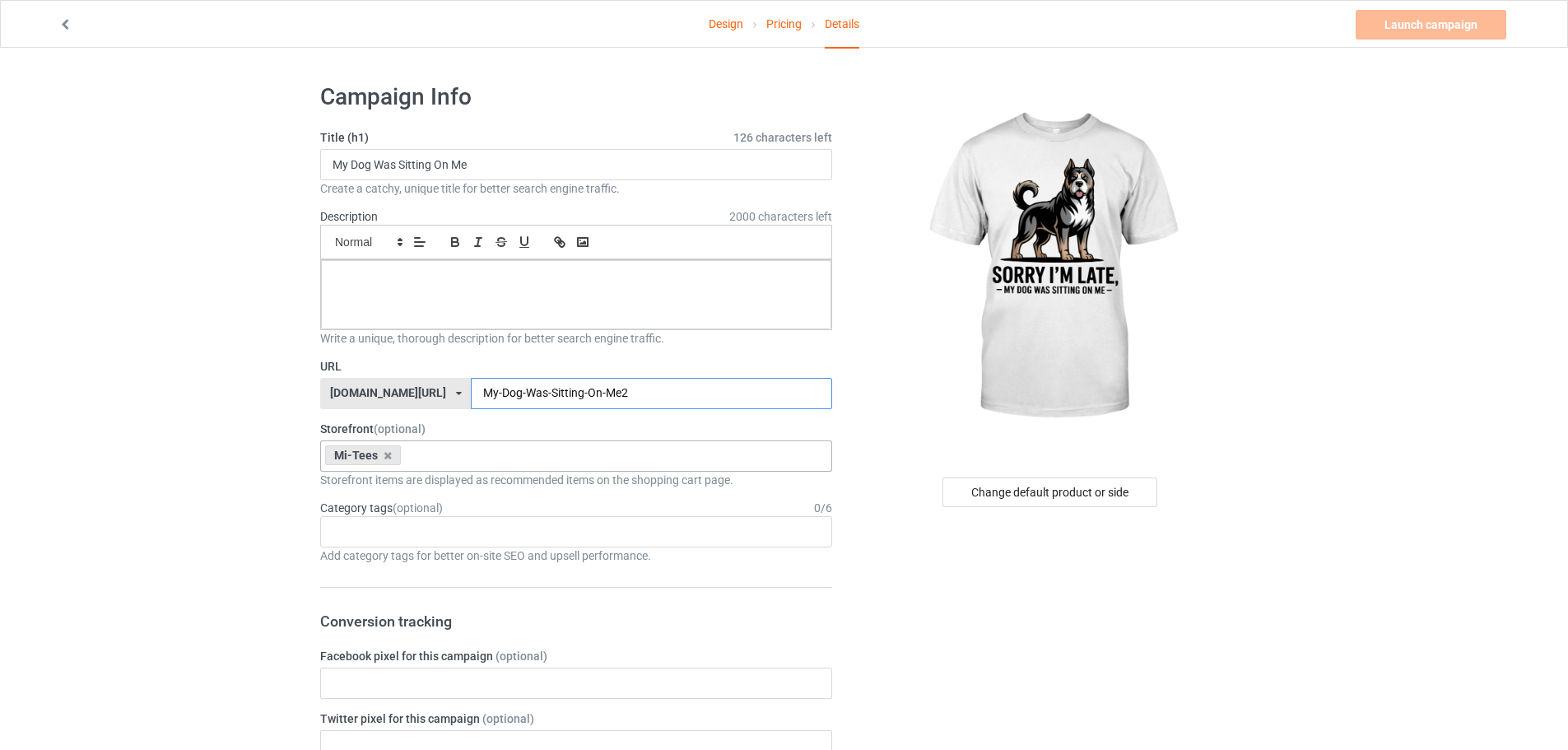
type input "My-Dog-Was-Sitting-On-Me2"
click at [407, 285] on p at bounding box center [576, 278] width 484 height 16
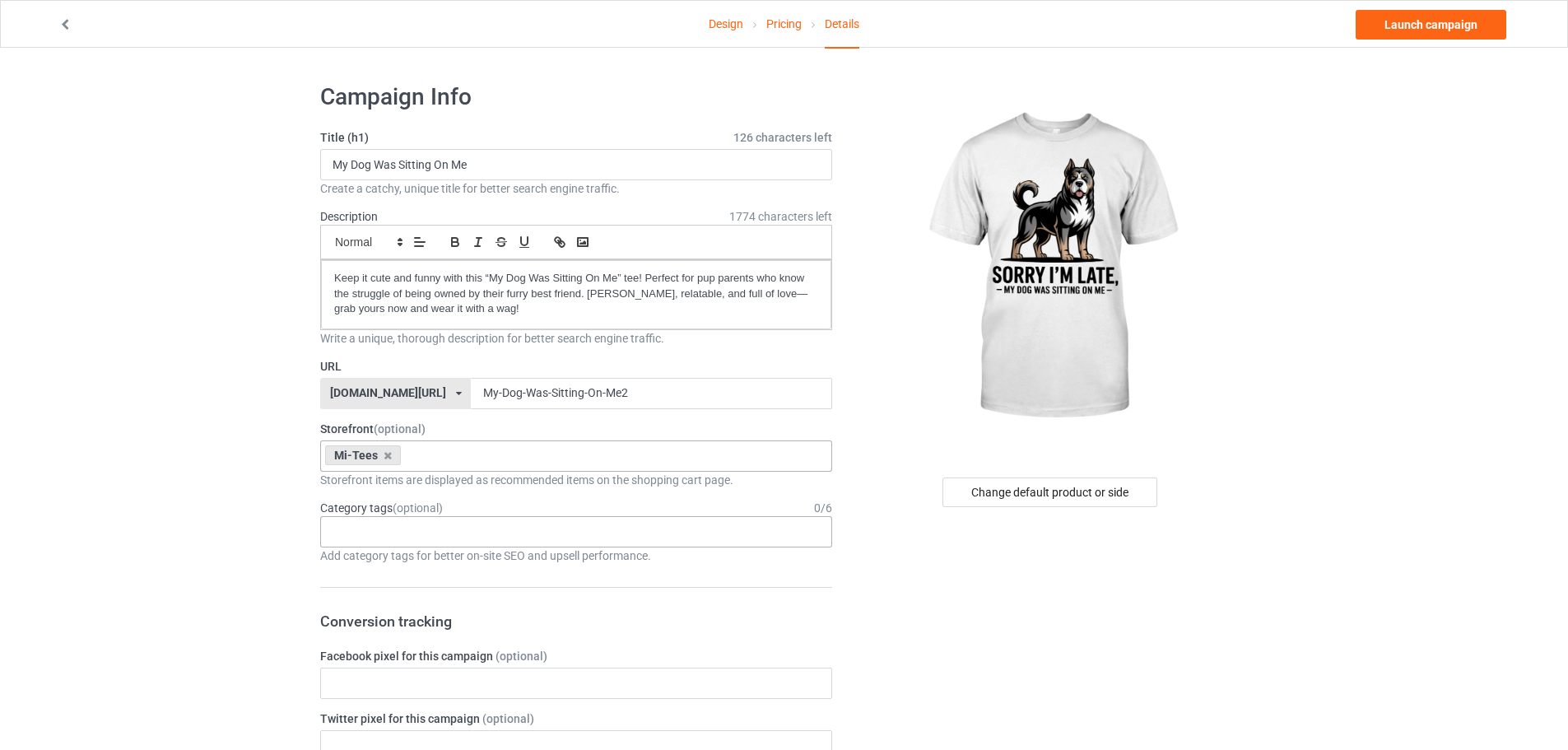
click at [399, 530] on div "Age > [DEMOGRAPHIC_DATA] > 1 Age > [DEMOGRAPHIC_DATA] Months > 1 Month Age > [D…" at bounding box center [576, 532] width 512 height 32
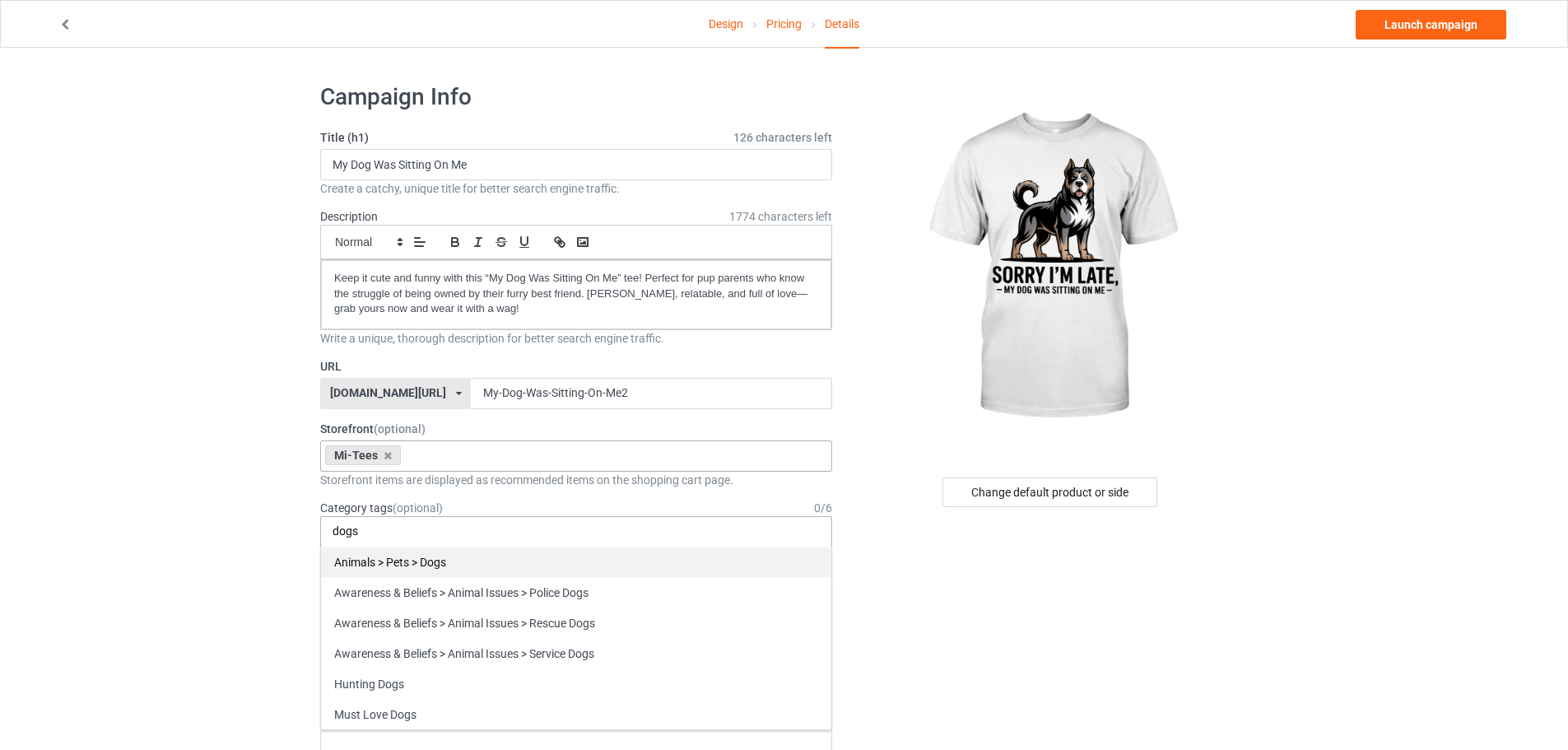
type input "dogs"
click at [458, 565] on div "Animals > Pets > Dogs" at bounding box center [576, 562] width 511 height 31
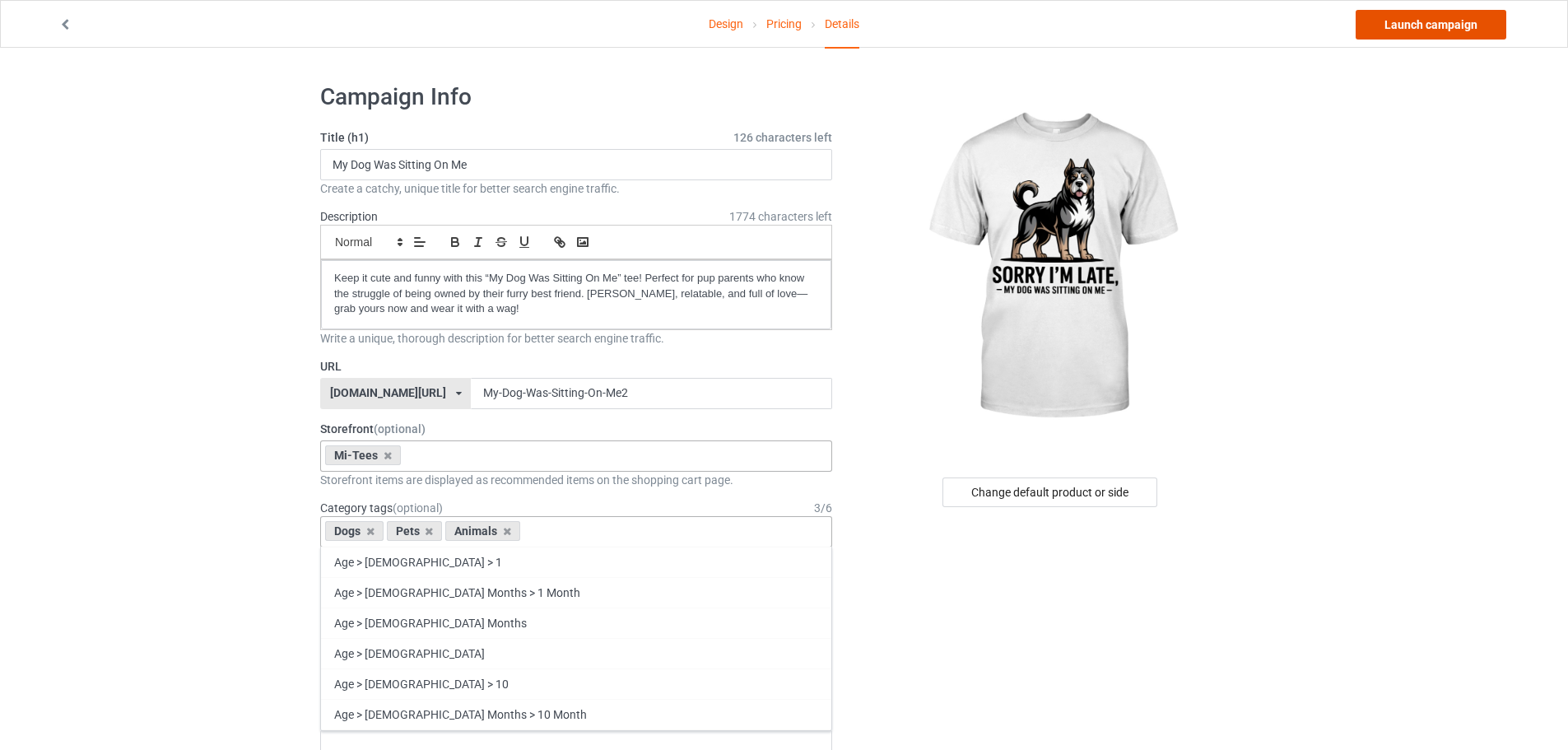
click at [1382, 35] on link "Launch campaign" at bounding box center [1431, 25] width 151 height 30
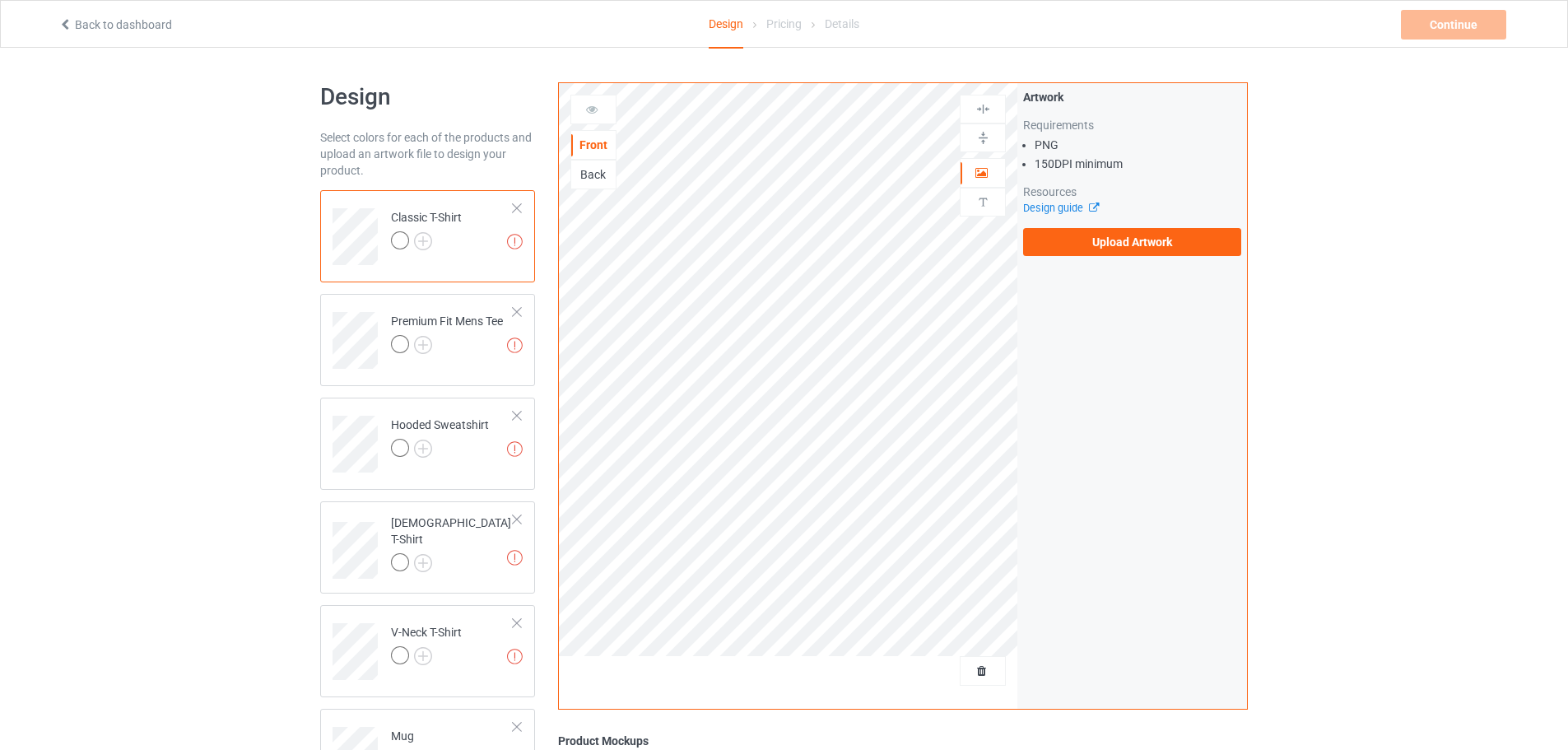
click at [1102, 257] on div "Artwork Requirements PNG 150 DPI minimum Resources Design guide Upload Artwork" at bounding box center [1132, 172] width 230 height 179
click at [1127, 241] on label "Upload Artwork" at bounding box center [1132, 242] width 219 height 28
click at [0, 0] on input "Upload Artwork" at bounding box center [0, 0] width 0 height 0
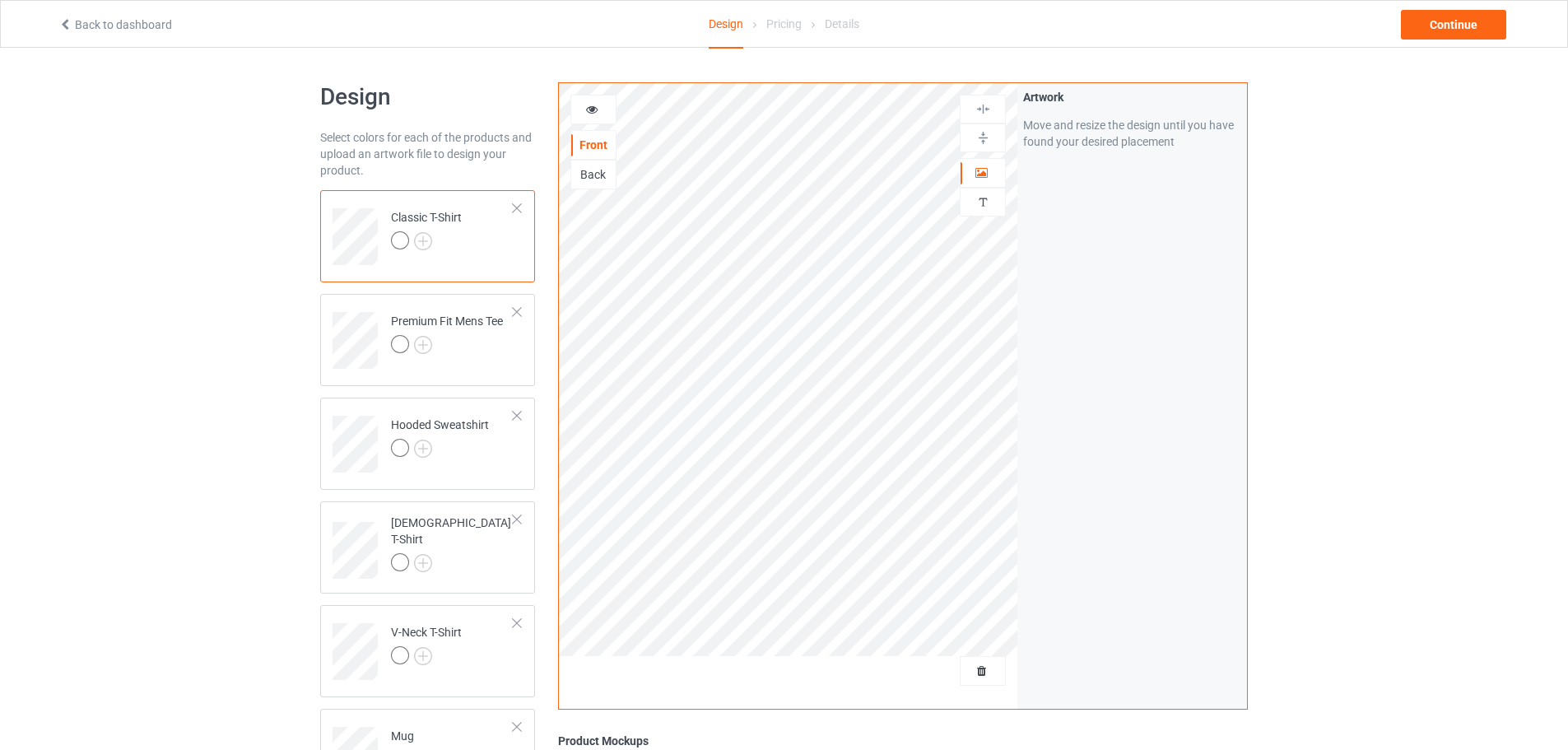
click at [433, 244] on div at bounding box center [426, 243] width 71 height 23
click at [436, 248] on div at bounding box center [426, 243] width 71 height 23
click at [433, 240] on div at bounding box center [426, 243] width 71 height 23
click at [427, 240] on img at bounding box center [422, 241] width 18 height 18
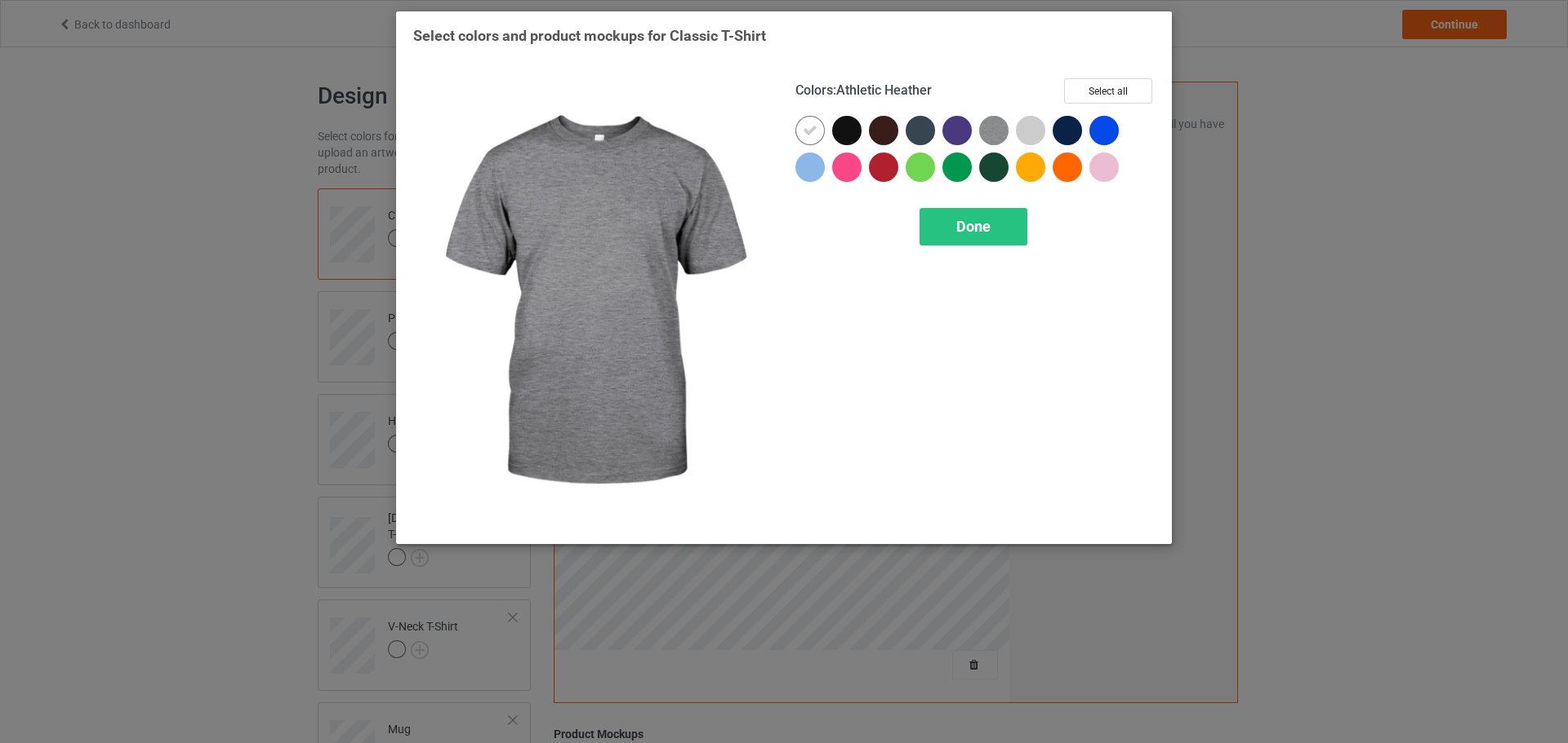
click at [1003, 134] on img at bounding box center [993, 131] width 30 height 29
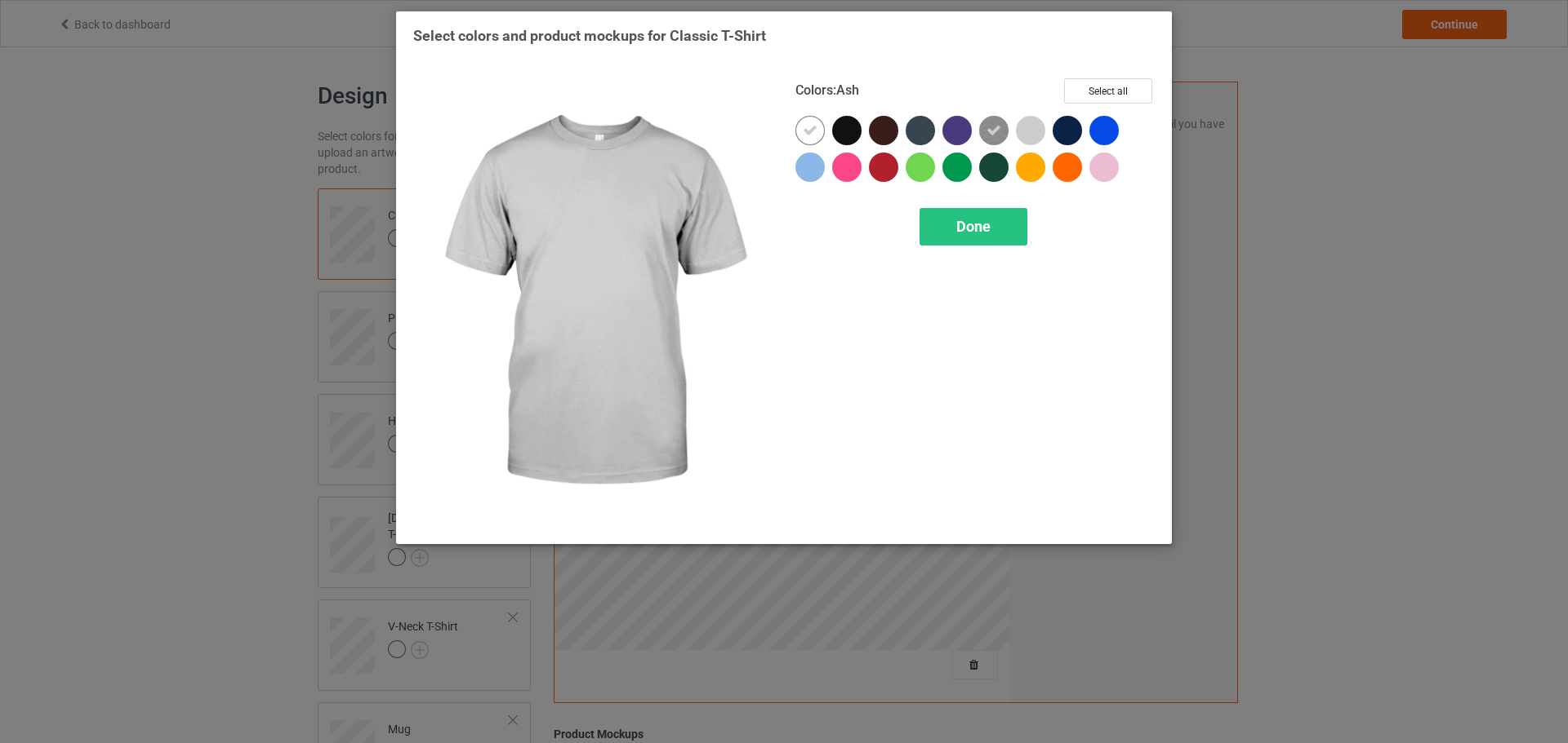
click at [1025, 130] on div at bounding box center [1030, 131] width 30 height 29
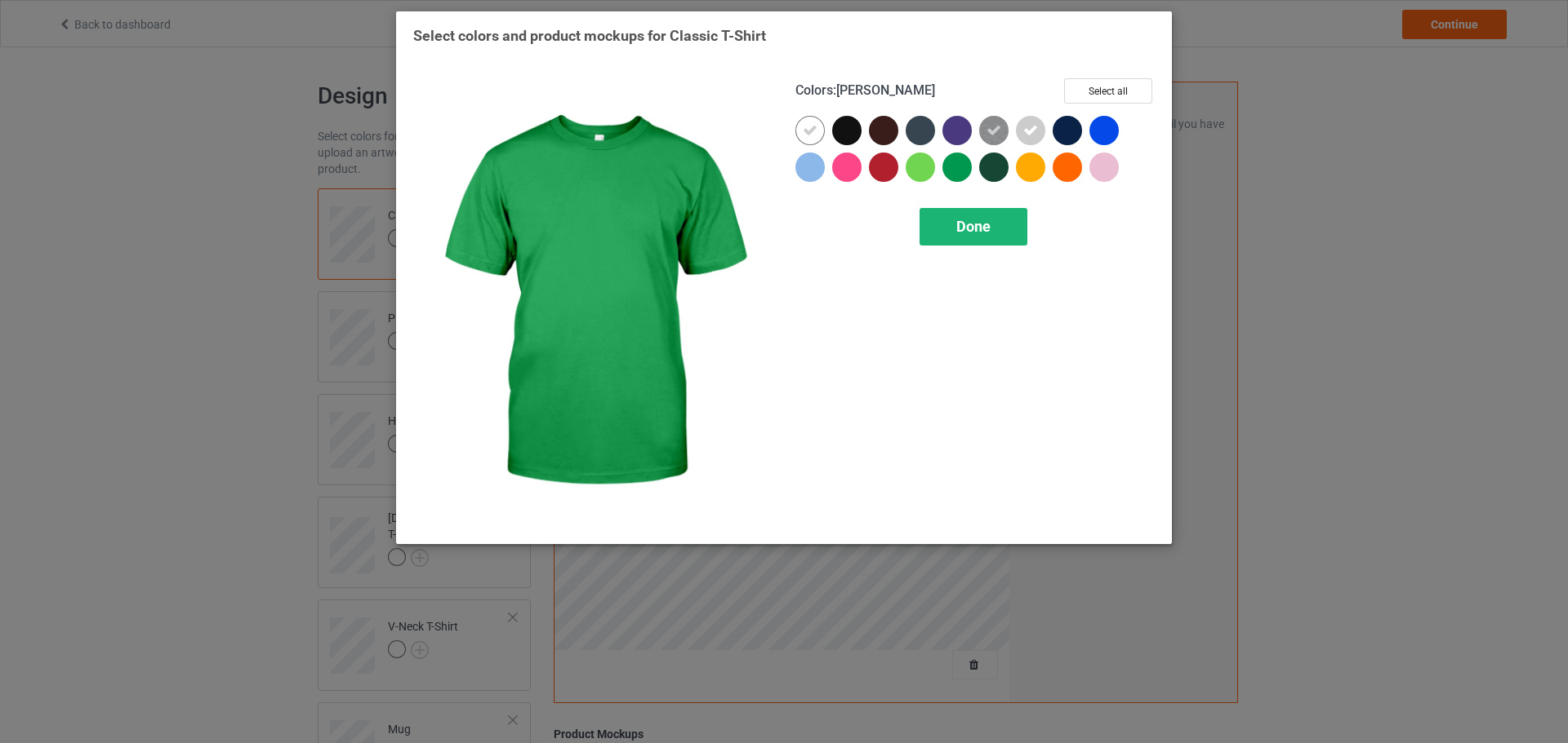
click at [956, 222] on span "Done" at bounding box center [973, 226] width 34 height 18
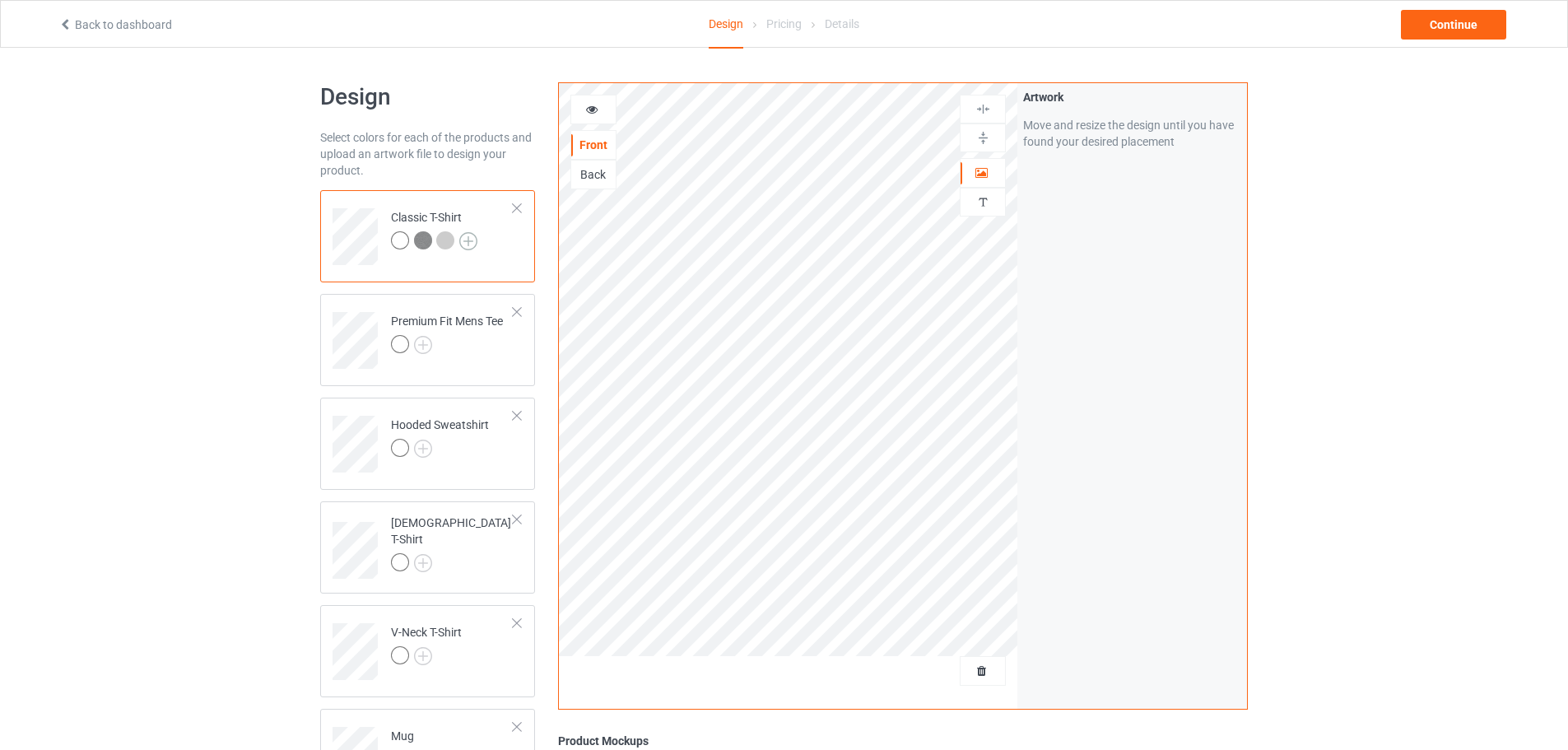
click at [470, 238] on img at bounding box center [468, 241] width 18 height 18
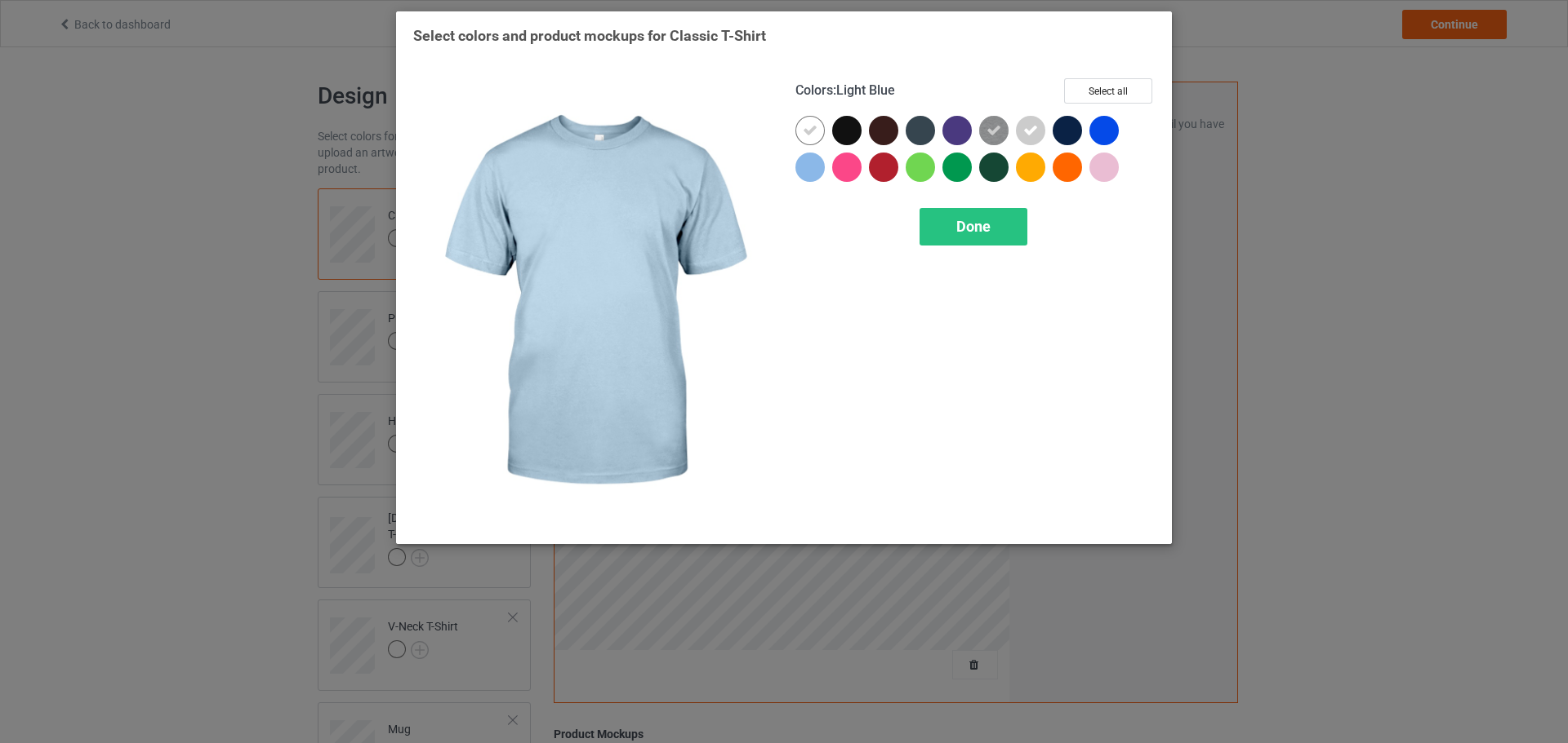
click at [814, 176] on div at bounding box center [810, 168] width 30 height 29
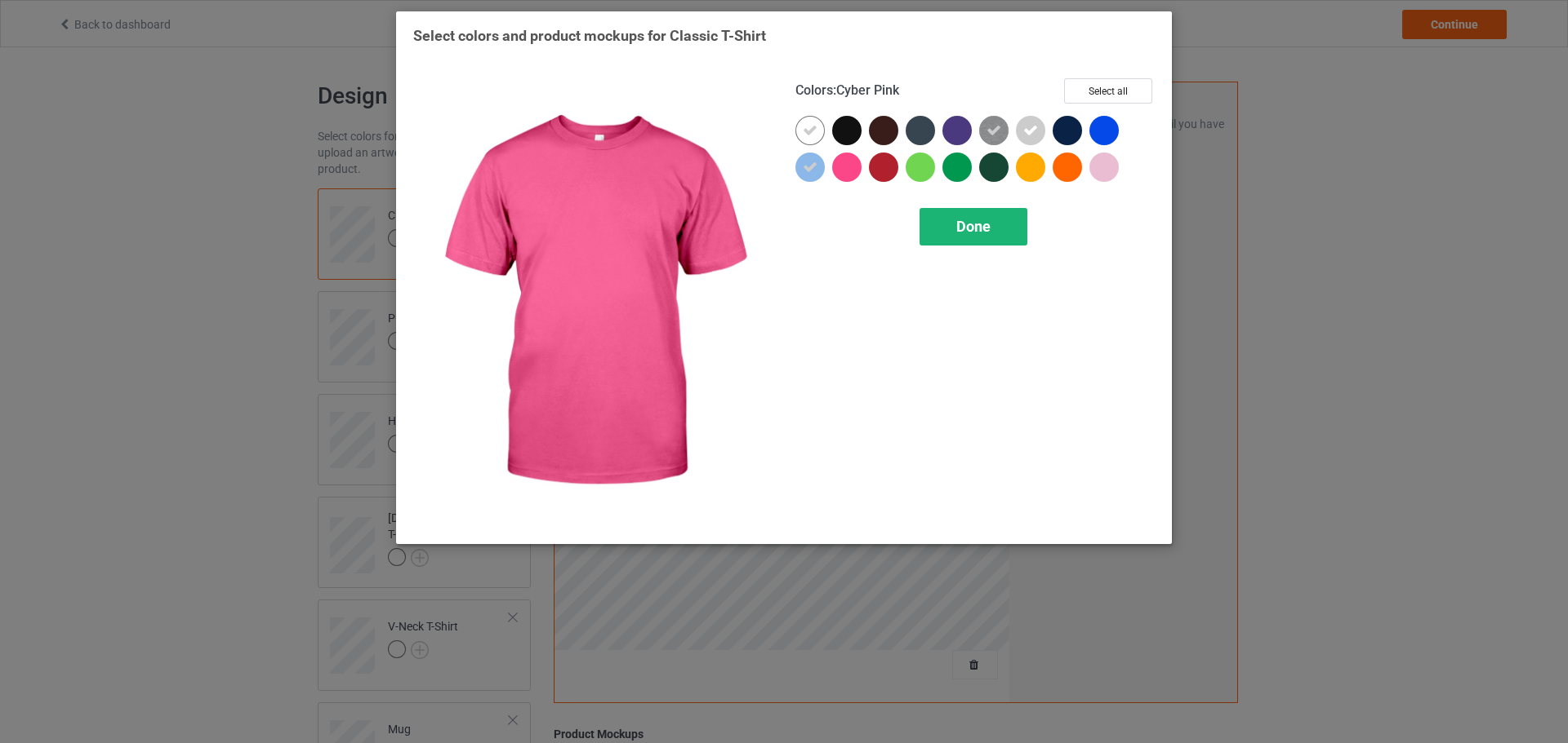
click at [965, 224] on span "Done" at bounding box center [973, 226] width 34 height 18
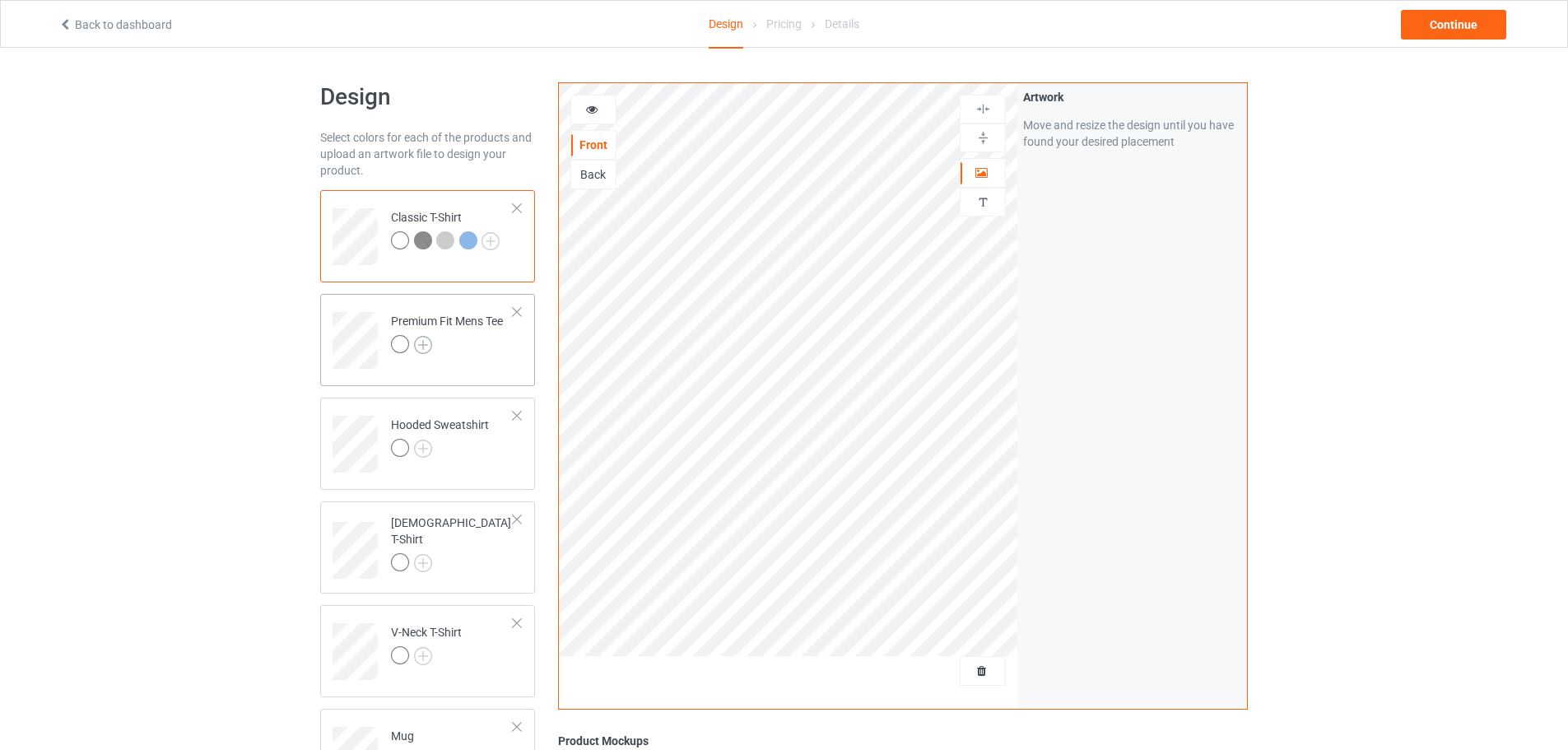
click at [419, 349] on img at bounding box center [422, 344] width 18 height 18
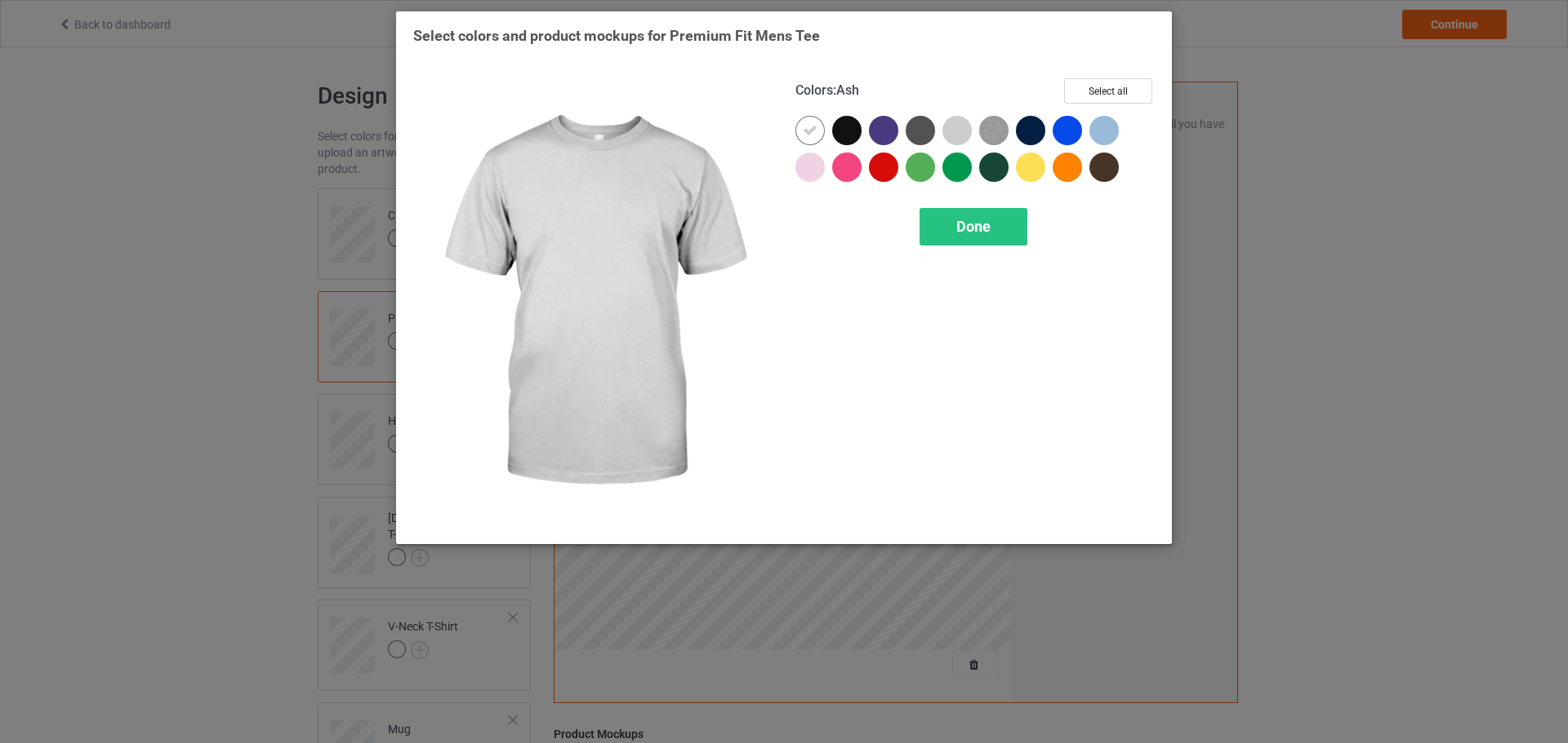
click at [961, 137] on div at bounding box center [956, 131] width 30 height 29
click at [992, 138] on img at bounding box center [993, 131] width 30 height 29
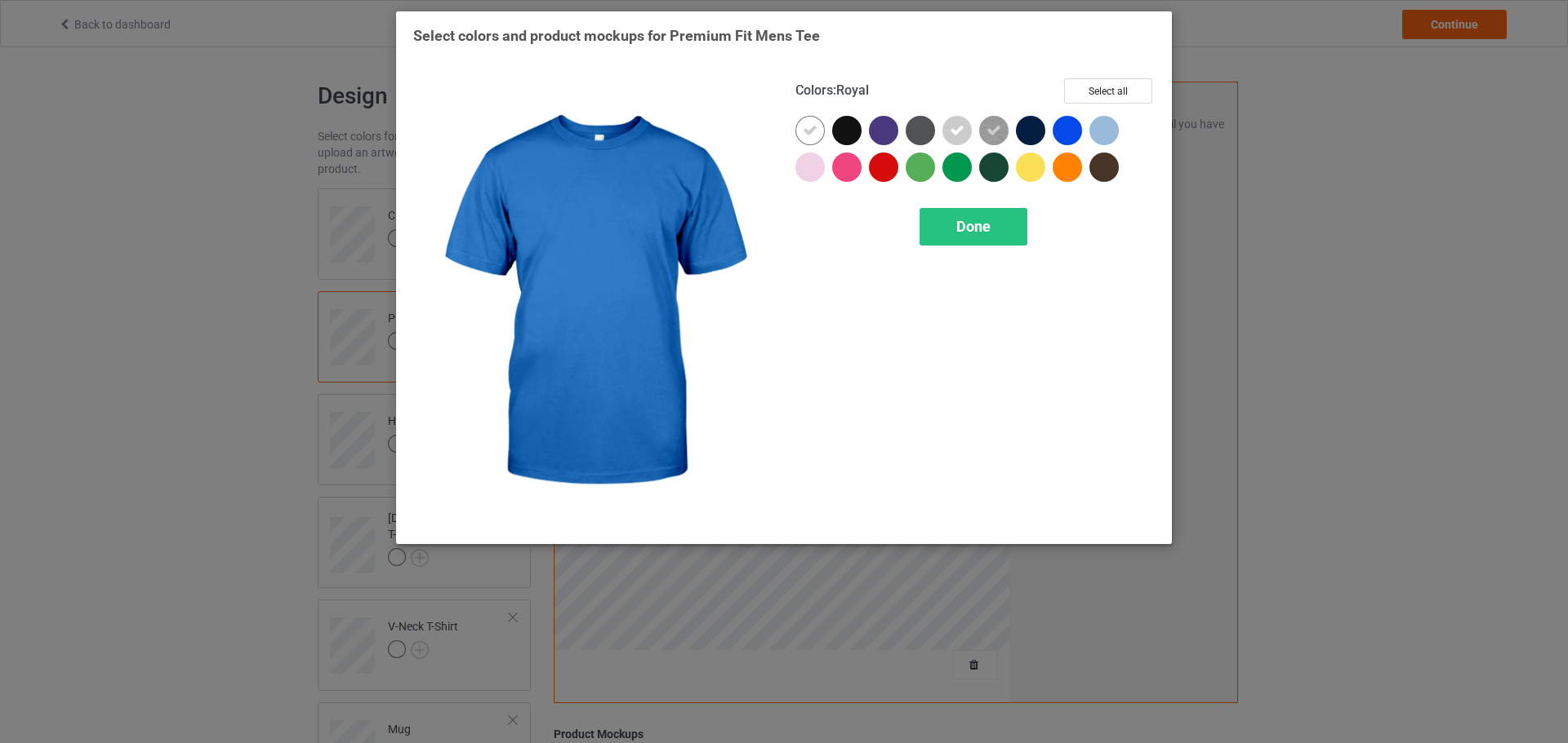
click at [1098, 130] on div at bounding box center [1104, 131] width 30 height 29
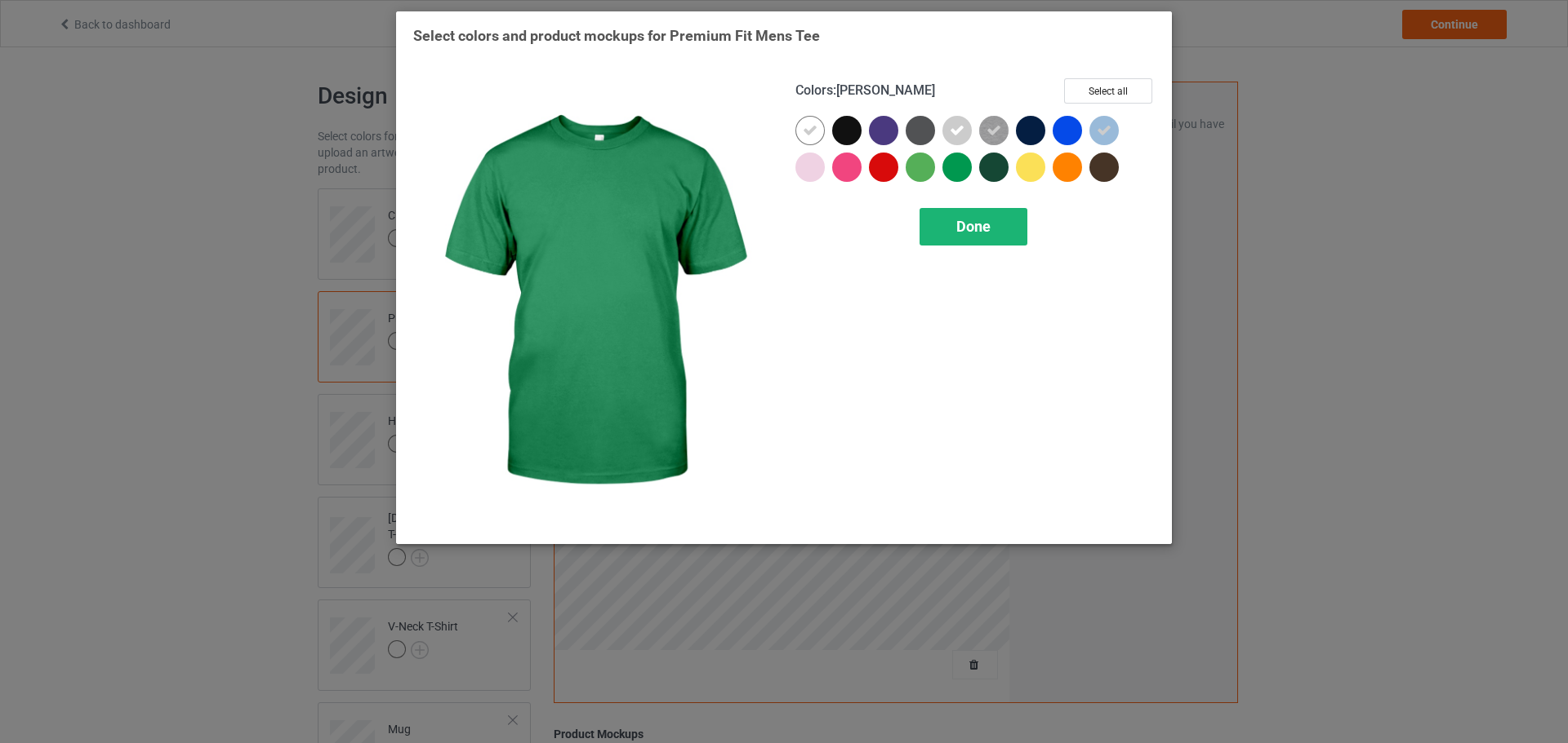
click at [965, 229] on span "Done" at bounding box center [973, 226] width 34 height 18
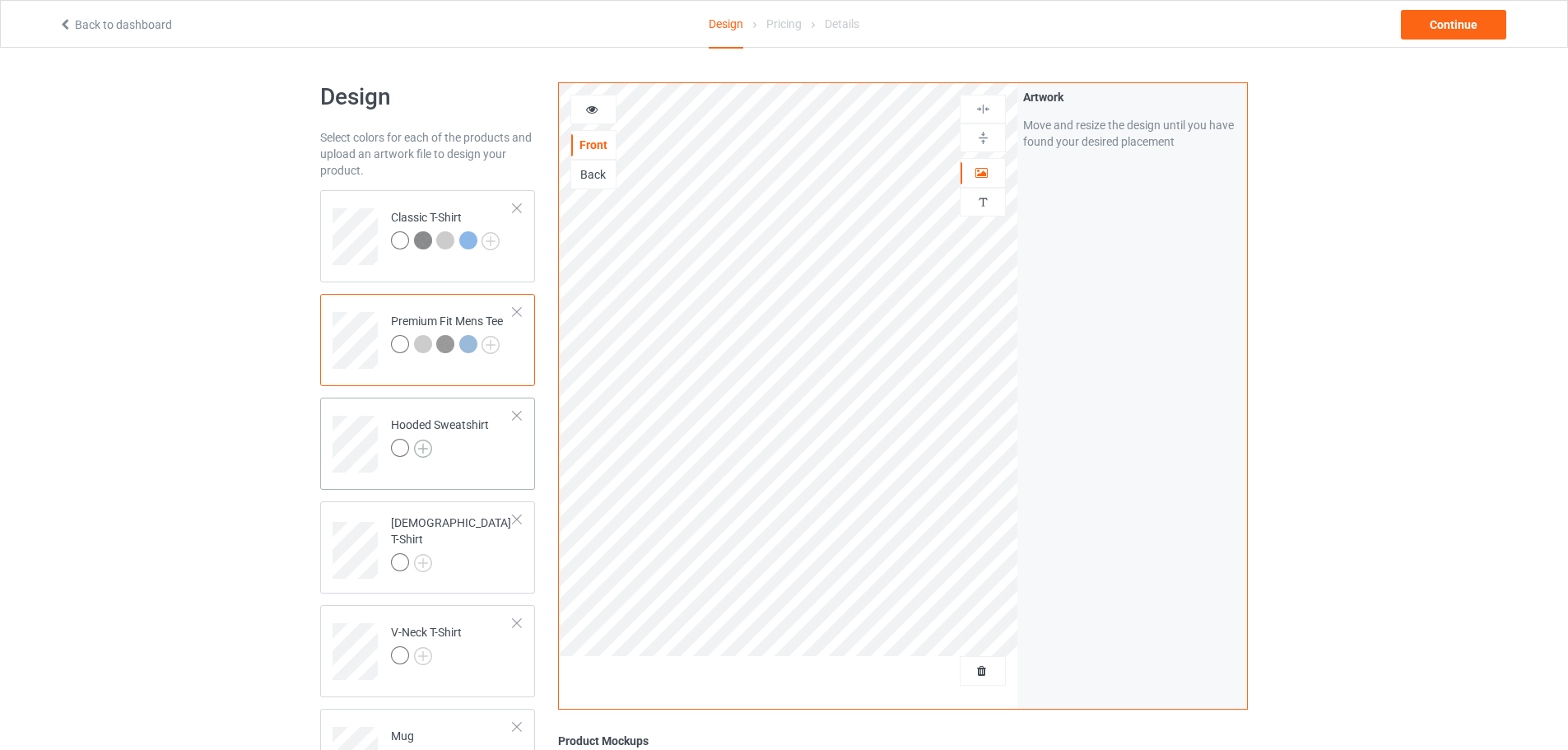
click at [424, 441] on img at bounding box center [422, 449] width 18 height 18
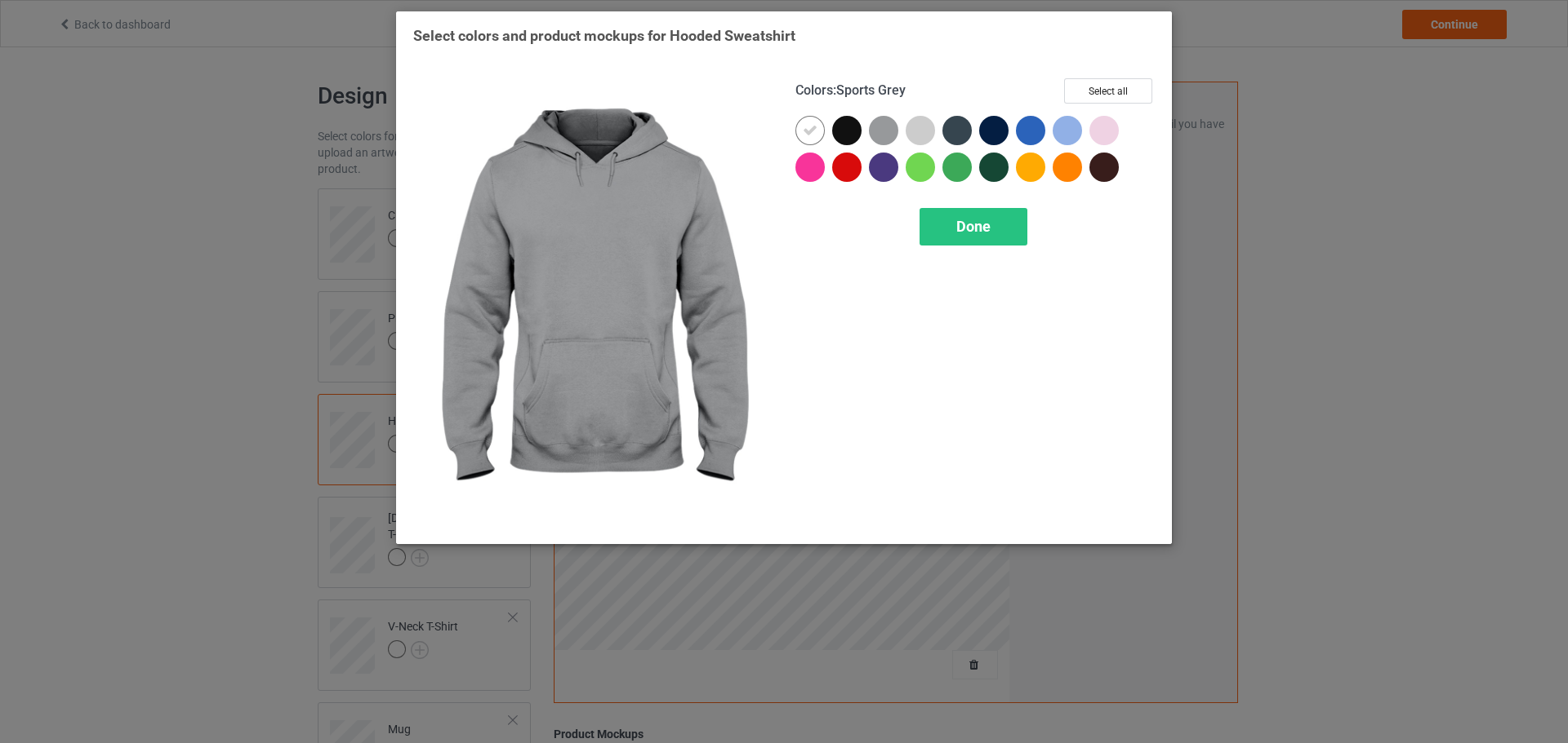
click at [887, 135] on div at bounding box center [884, 131] width 30 height 29
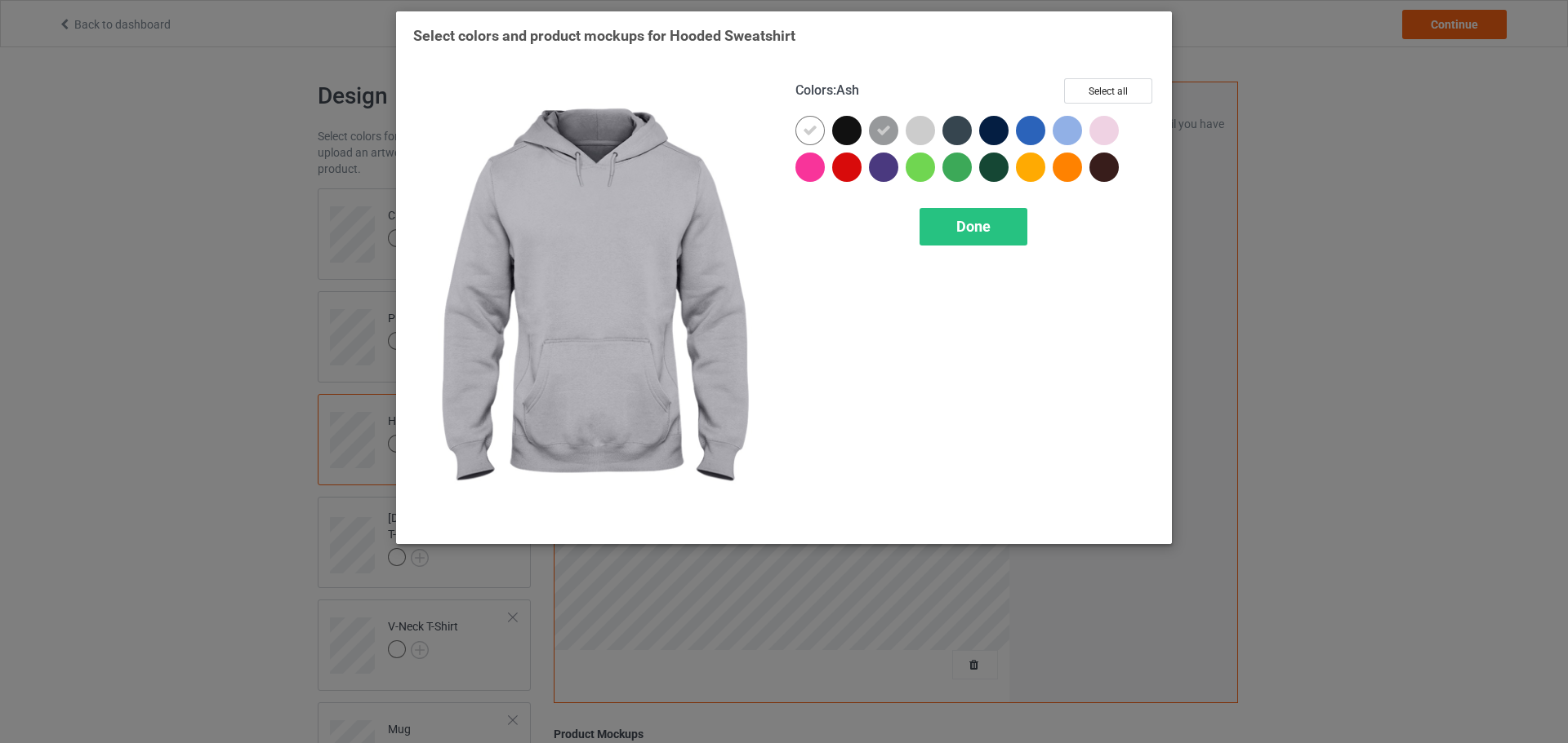
click at [927, 126] on div at bounding box center [921, 131] width 30 height 29
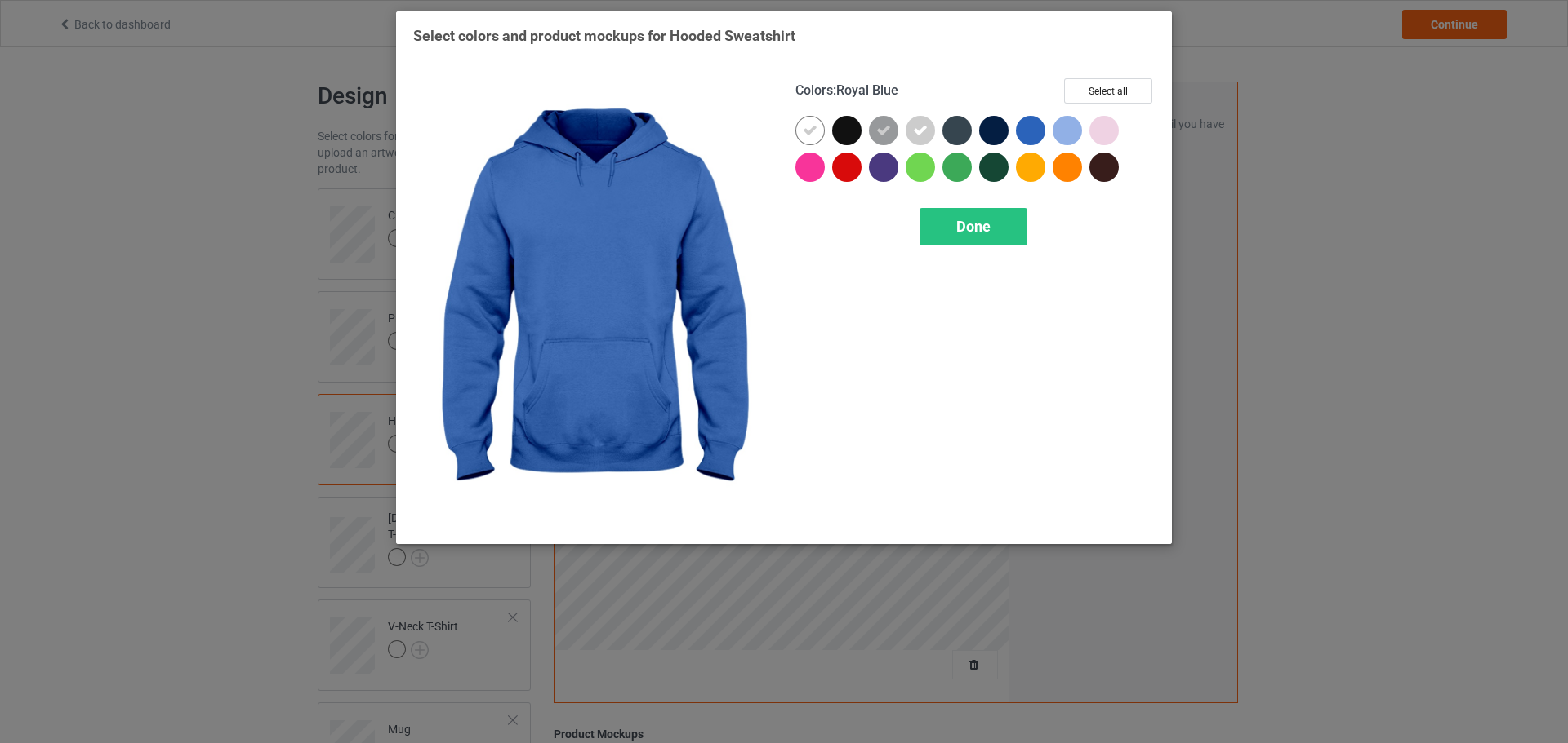
click at [1032, 124] on div at bounding box center [1030, 131] width 30 height 29
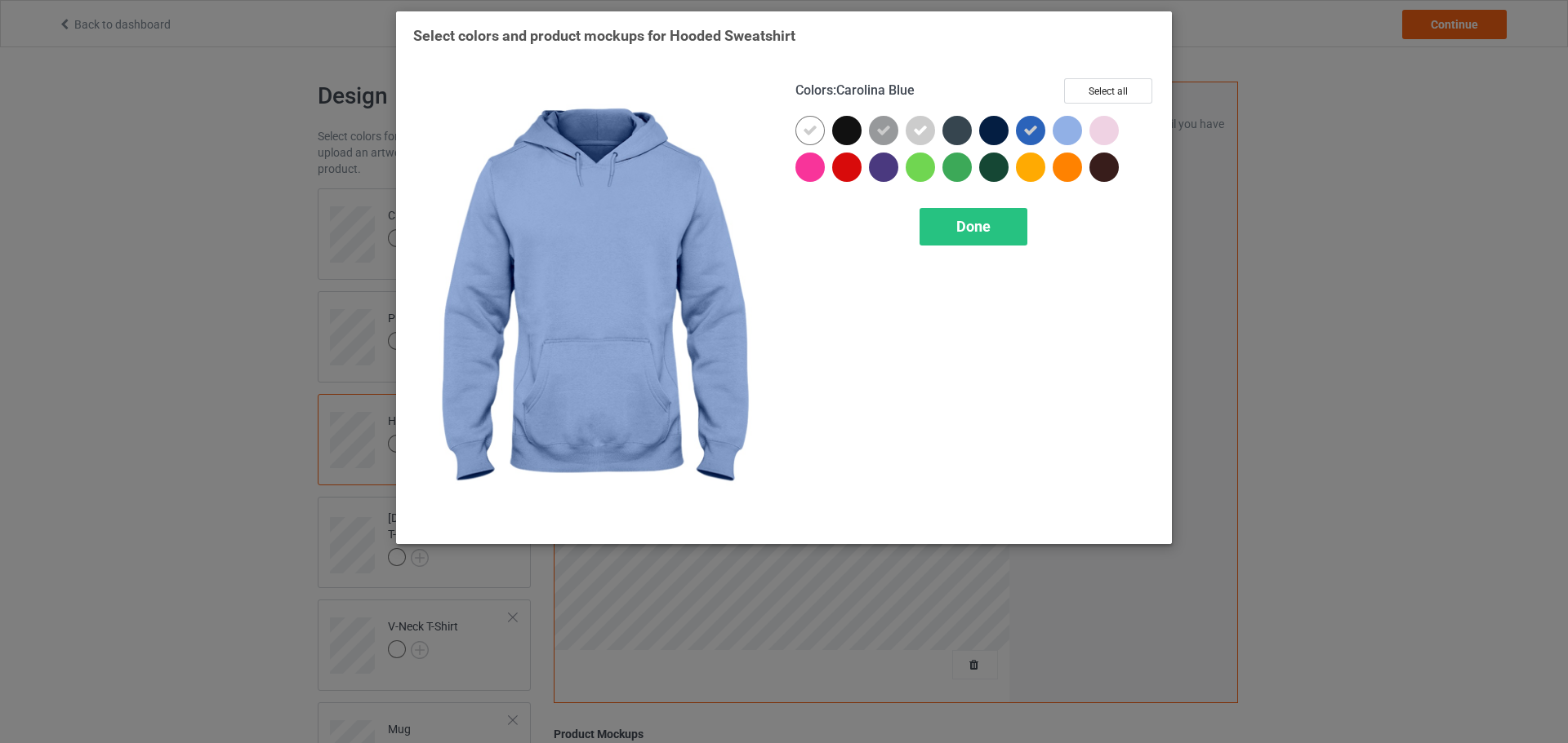
click at [1071, 127] on div at bounding box center [1067, 131] width 30 height 29
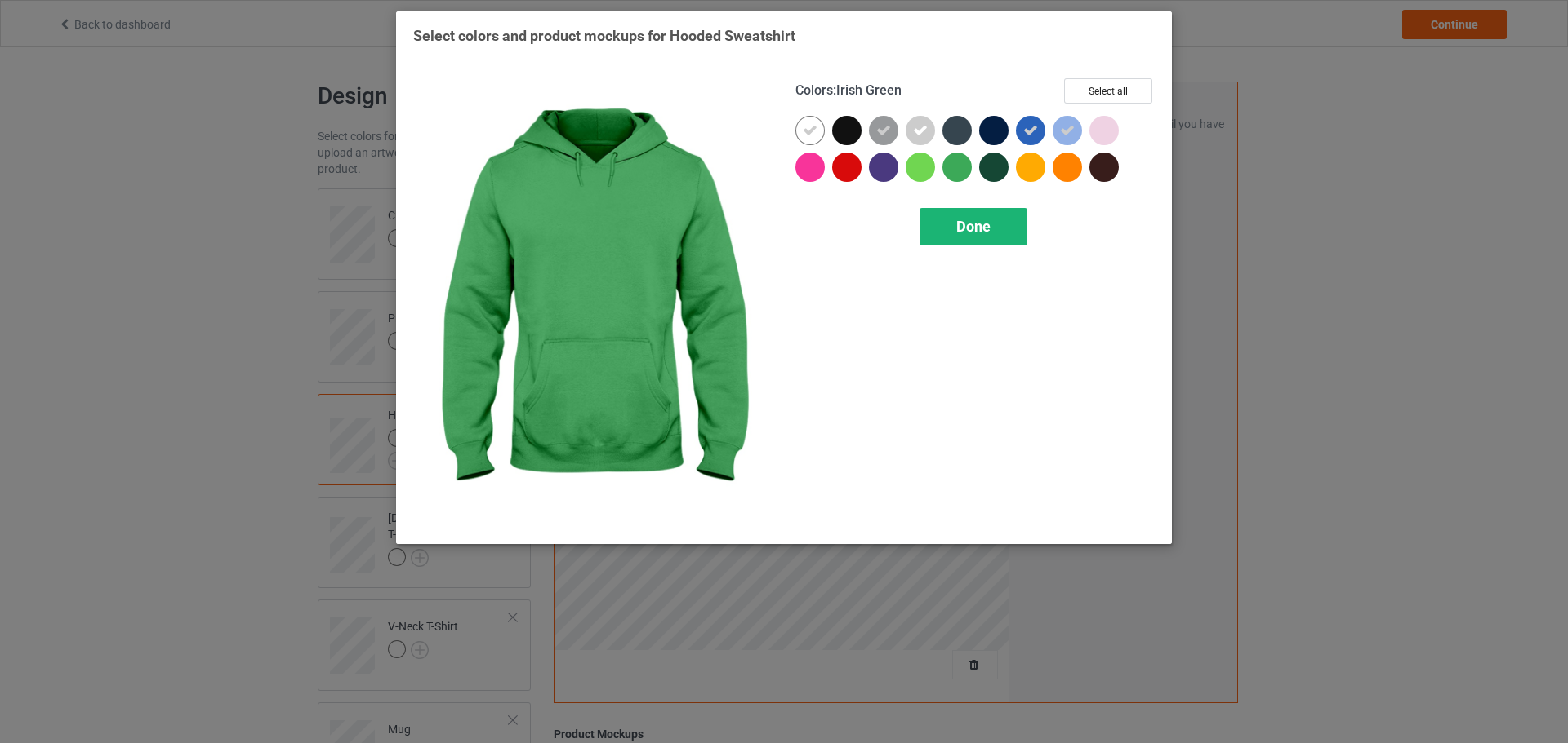
click at [963, 217] on div "Done" at bounding box center [973, 227] width 108 height 38
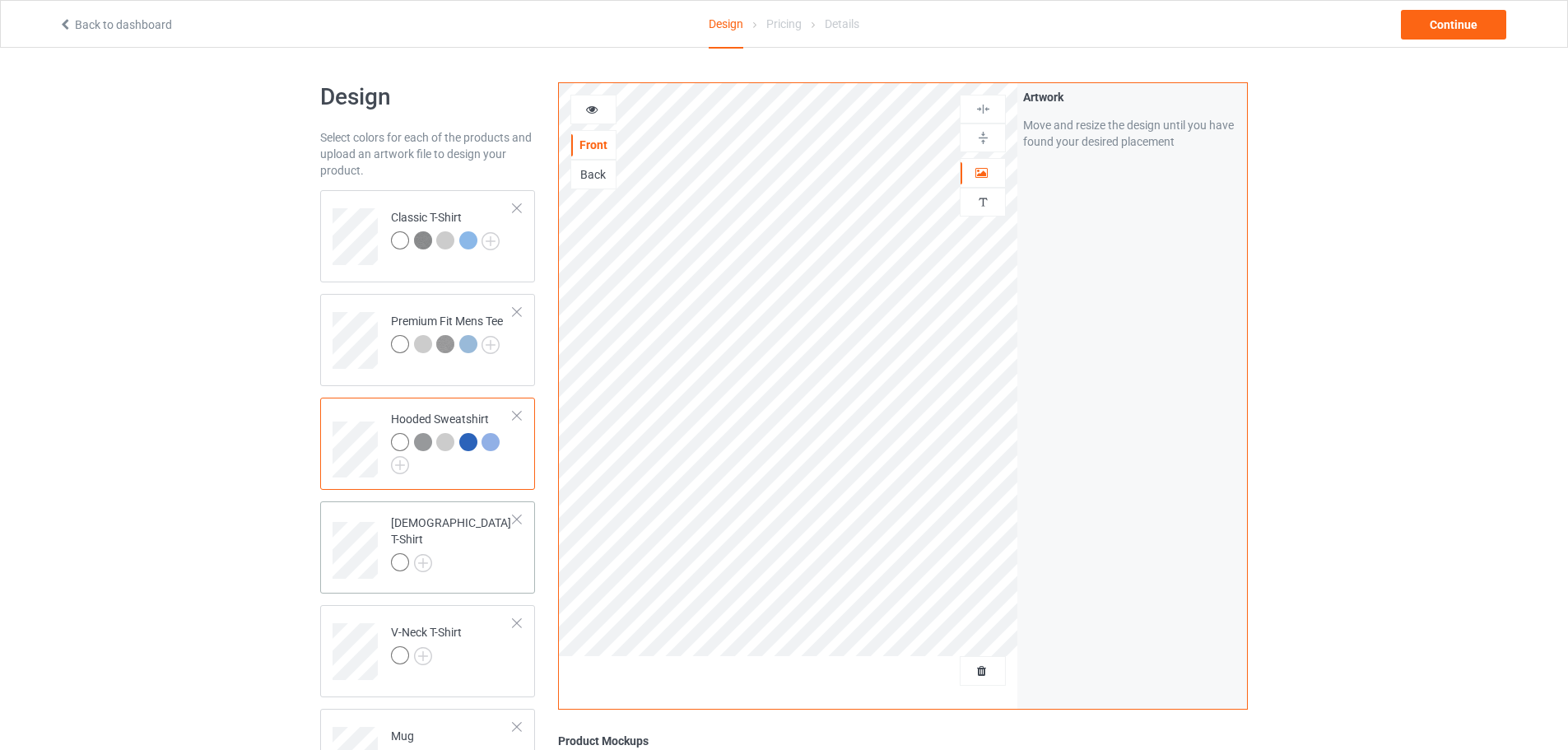
click at [512, 521] on div at bounding box center [517, 519] width 11 height 11
click at [422, 552] on img at bounding box center [422, 552] width 18 height 18
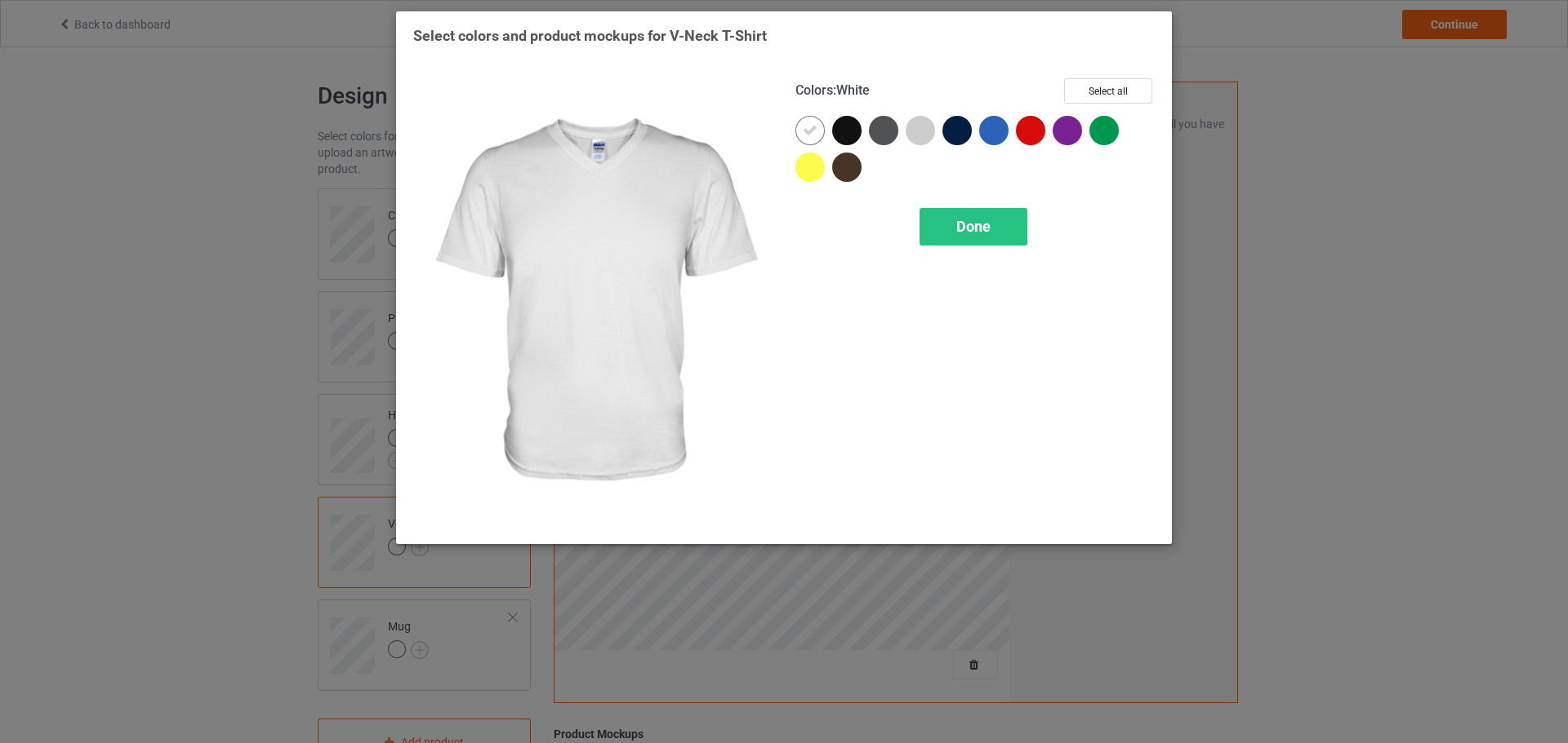
click at [922, 135] on div at bounding box center [921, 131] width 30 height 29
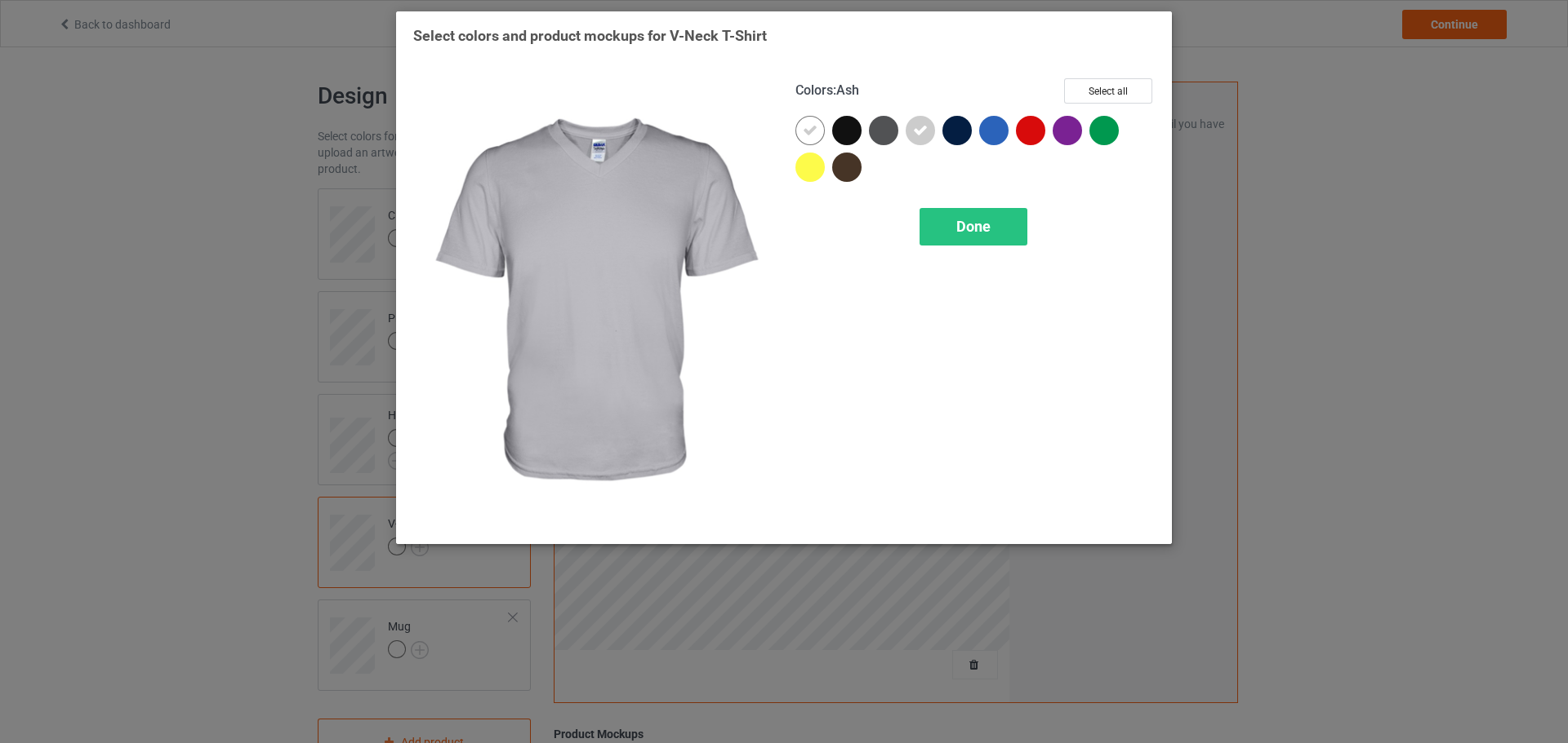
click at [974, 250] on div "Colors : Ash Select all Done" at bounding box center [975, 303] width 382 height 472
click at [968, 227] on span "Done" at bounding box center [973, 226] width 34 height 18
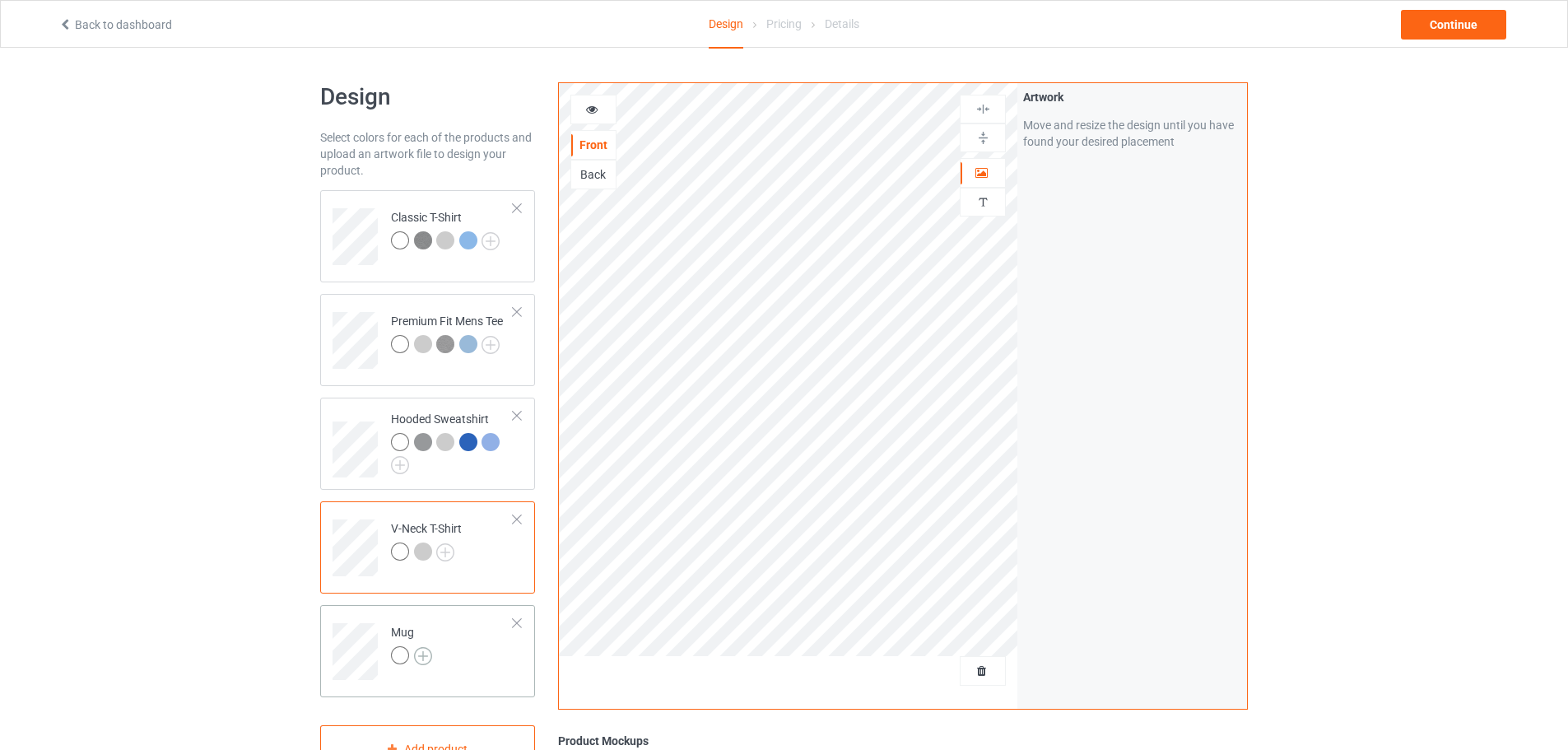
click at [419, 663] on img at bounding box center [422, 656] width 18 height 18
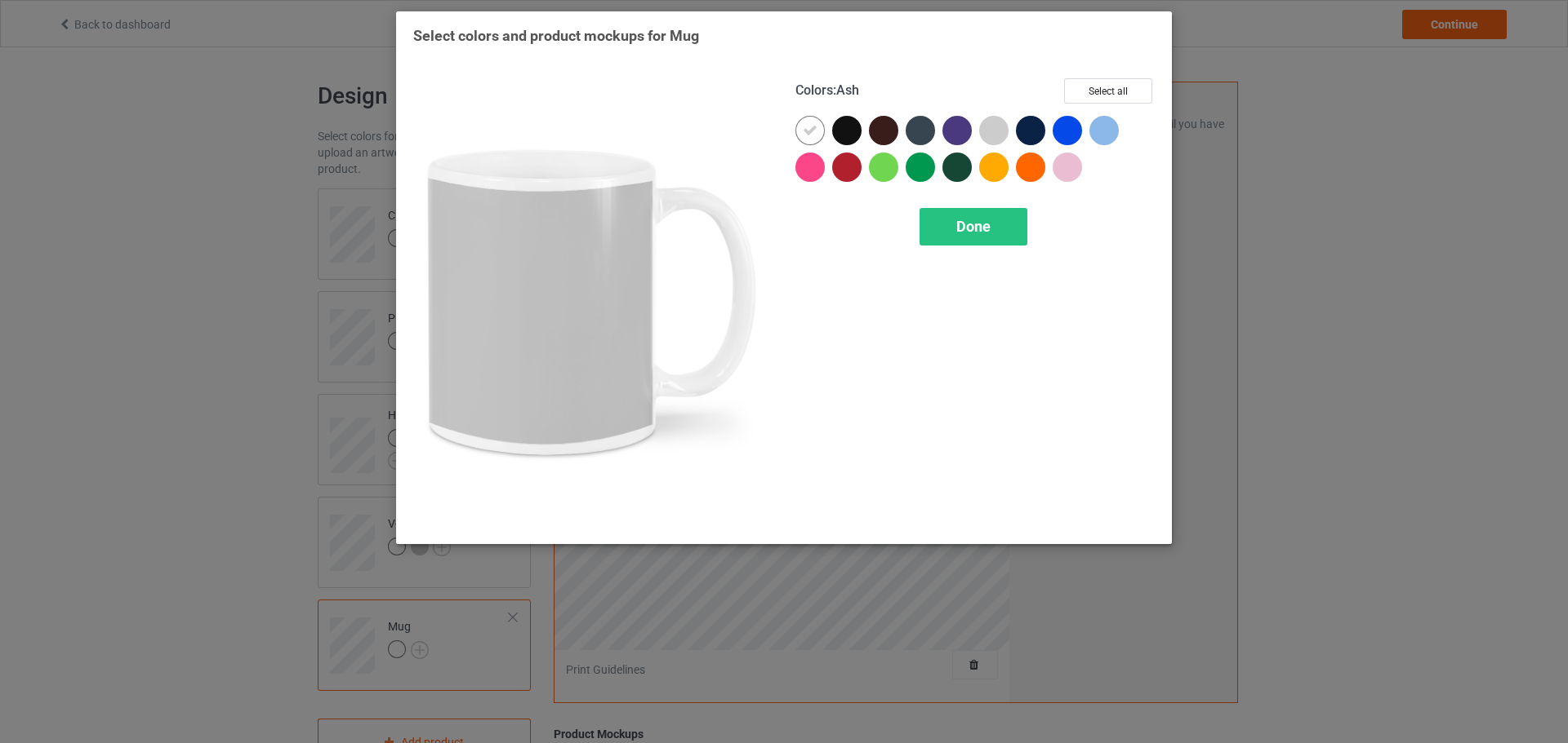
click at [1001, 136] on div at bounding box center [993, 131] width 30 height 29
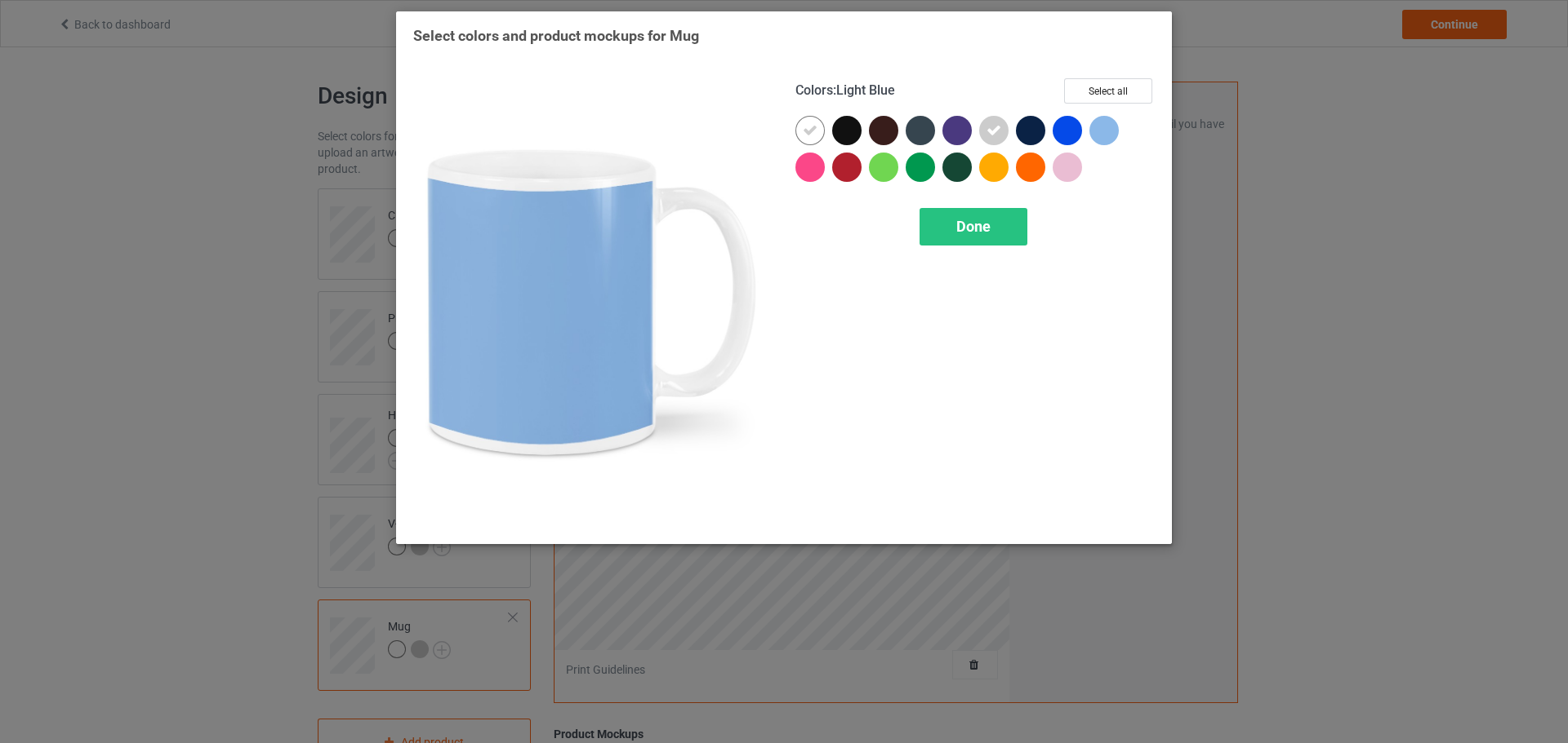
click at [1097, 136] on div at bounding box center [1104, 131] width 30 height 29
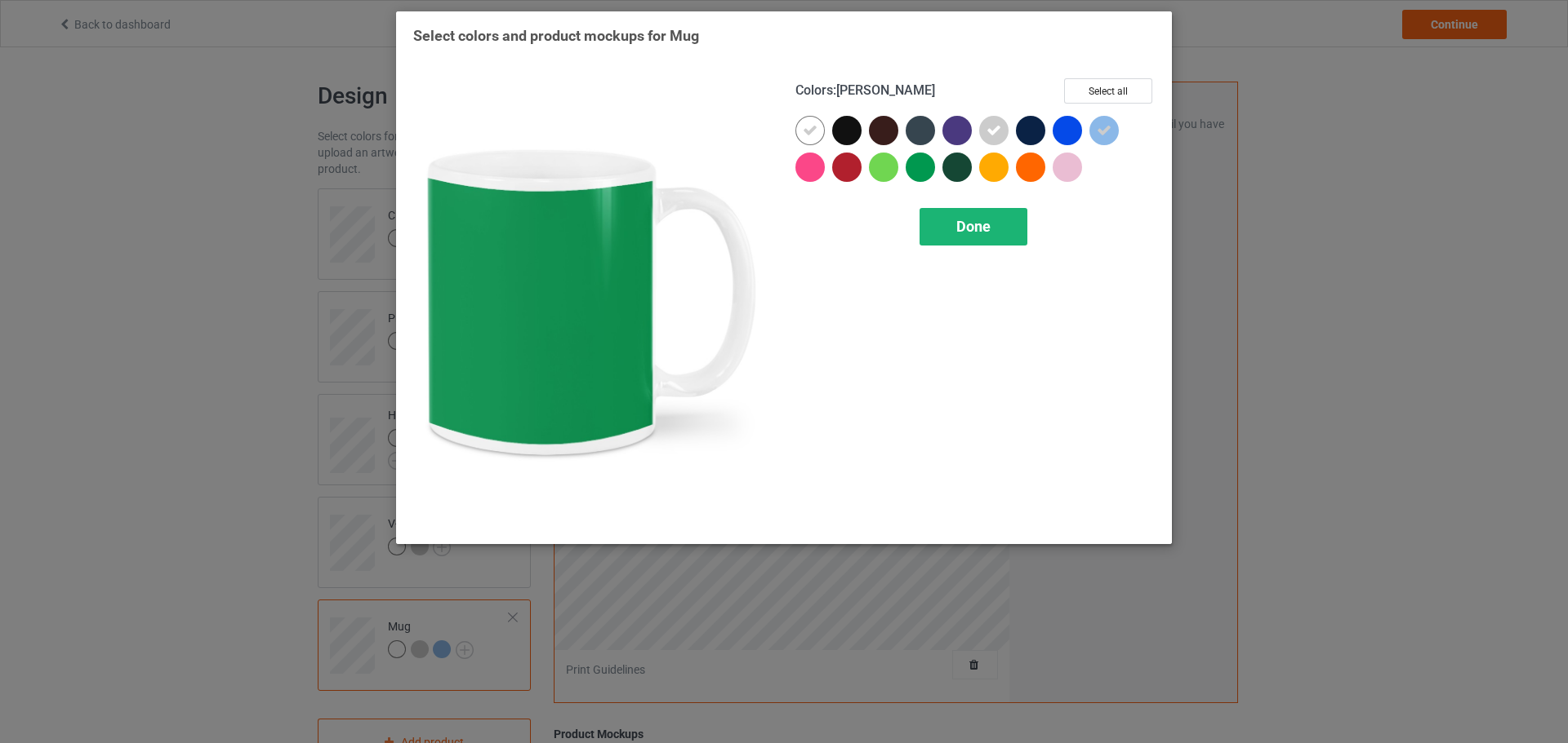
click at [968, 230] on span "Done" at bounding box center [973, 226] width 34 height 18
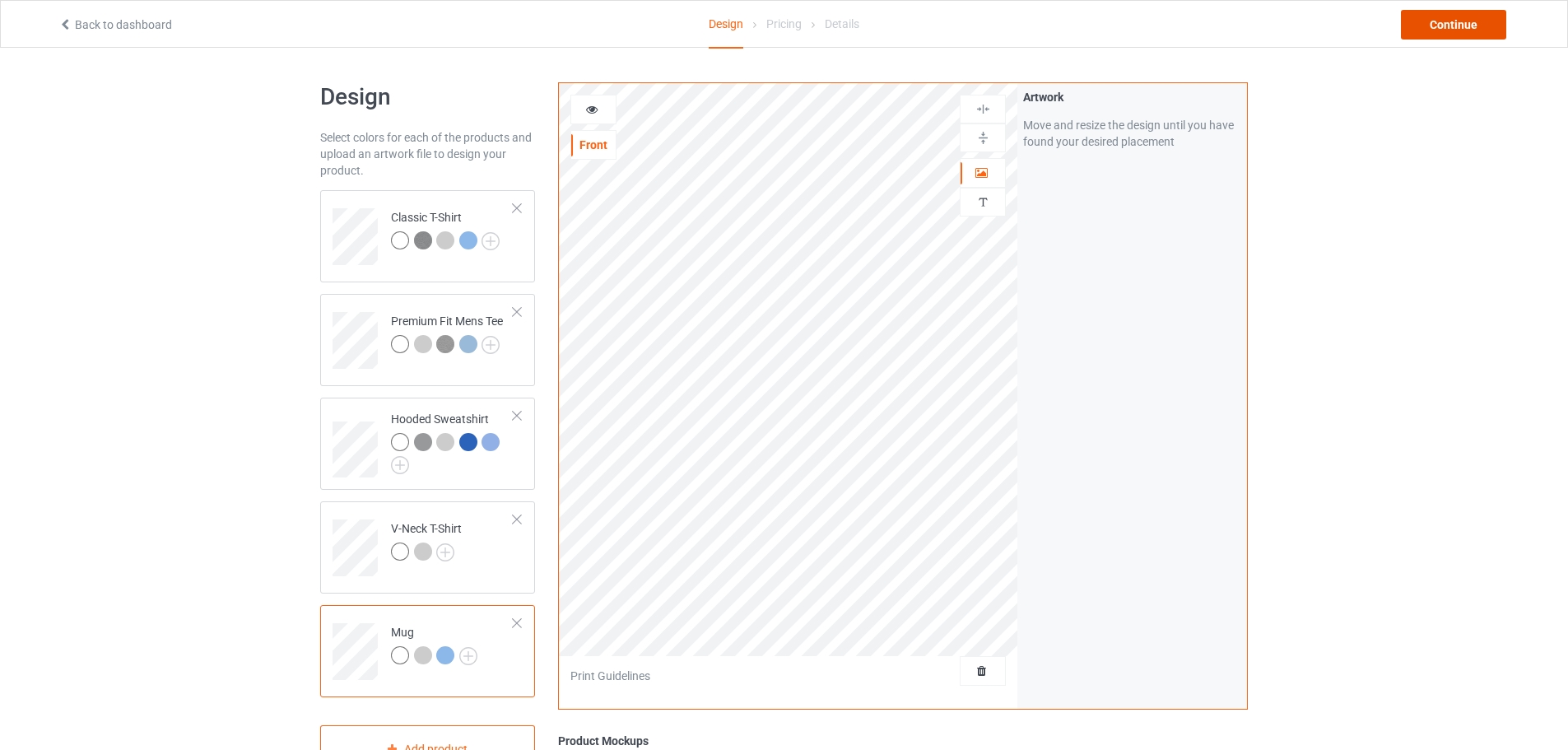
click at [1439, 28] on div "Continue" at bounding box center [1454, 25] width 105 height 30
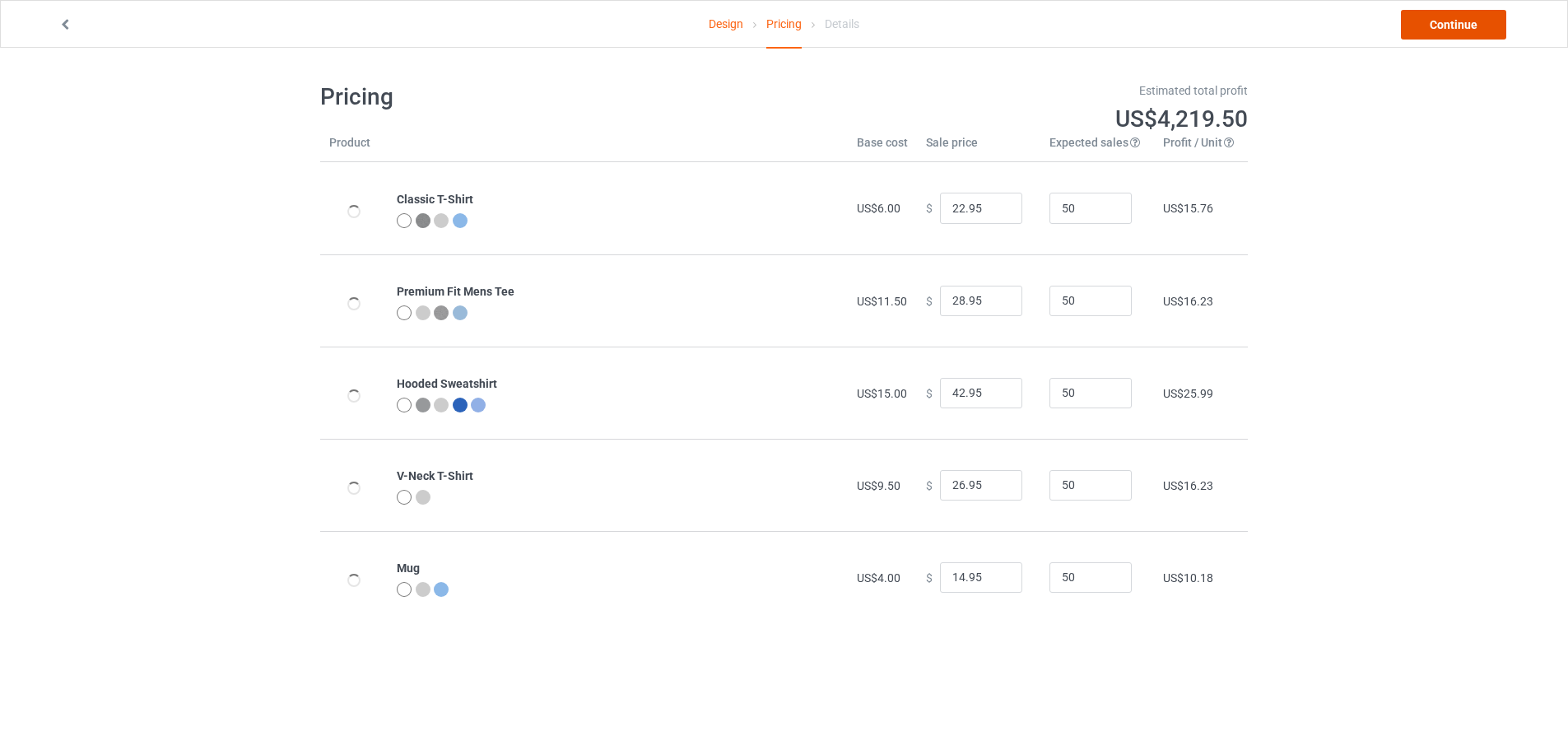
click at [1452, 30] on link "Continue" at bounding box center [1454, 25] width 105 height 30
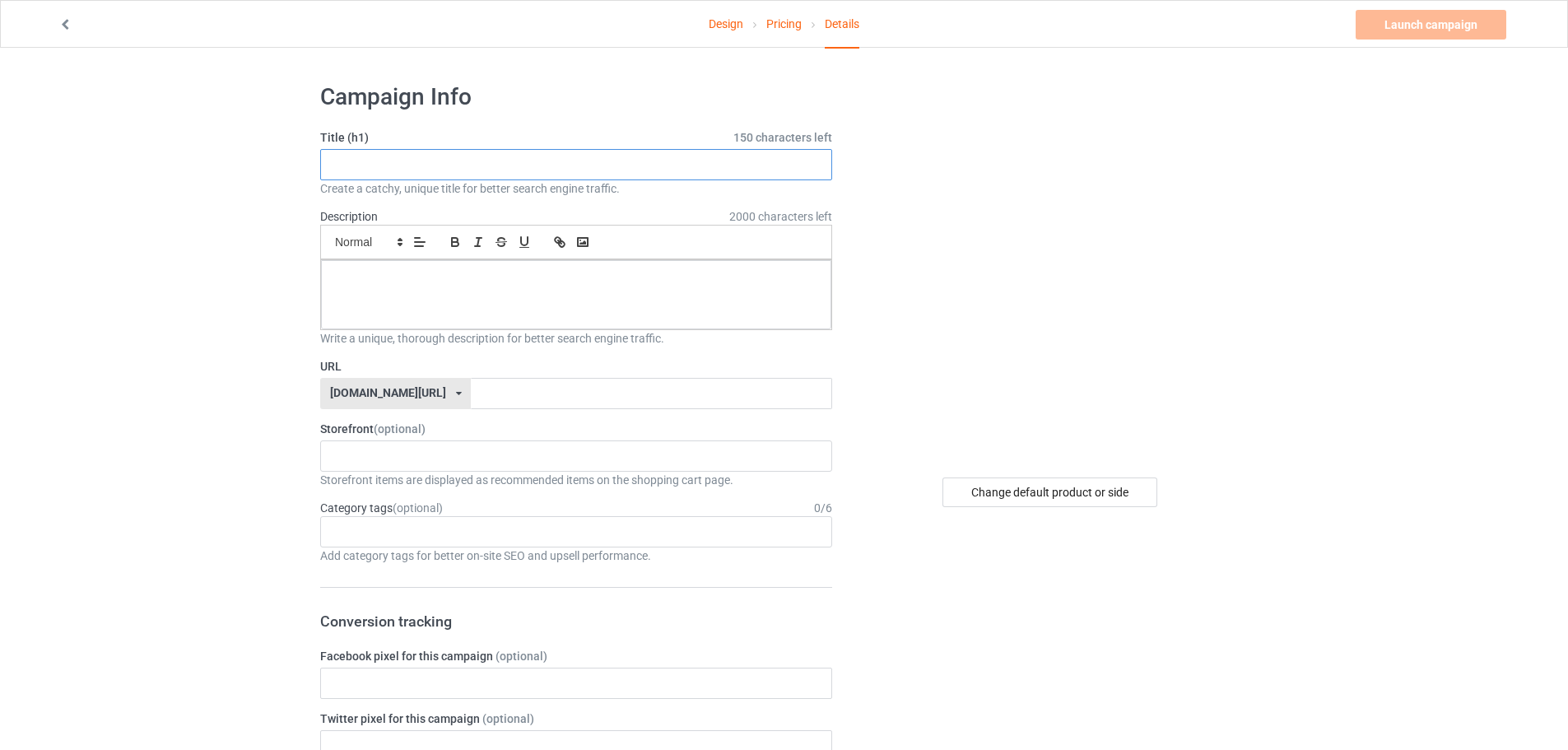
paste input "Dad The Man The Myth The Legend Fathers Day"
type input "Dad The Man The Myth The Legend Fathers Day"
paste input "Dad The Man The Myth The Legend Fathers Day"
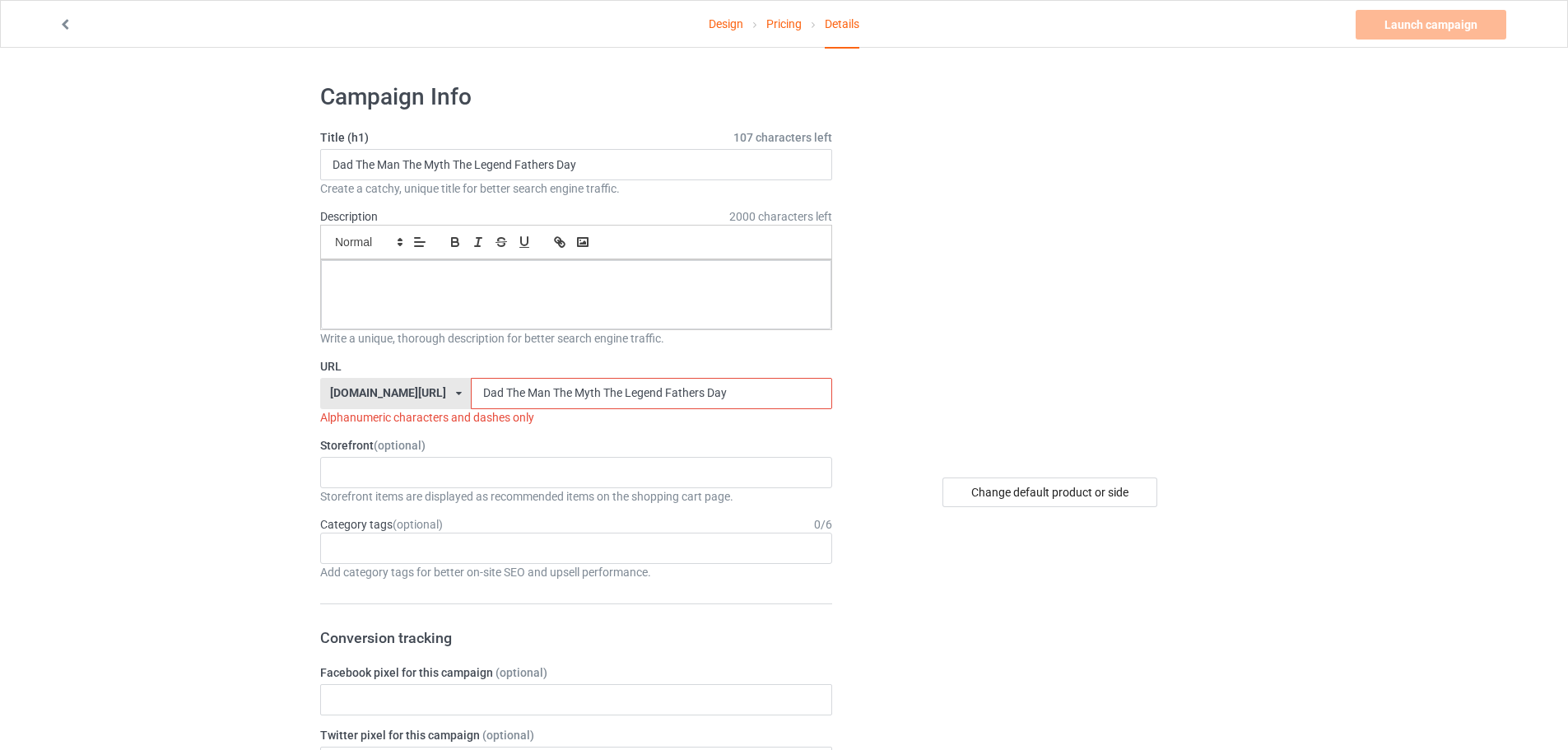
drag, startPoint x: 504, startPoint y: 391, endPoint x: 789, endPoint y: 396, distance: 285.0
click at [789, 396] on input "Dad The Man The Myth The Legend Fathers Day" at bounding box center [651, 394] width 361 height 32
click at [471, 402] on input "Dad The Man" at bounding box center [651, 394] width 361 height 32
click at [471, 397] on input "Dad The Man" at bounding box center [651, 394] width 361 height 32
click at [477, 392] on input "Dad-The Man" at bounding box center [651, 394] width 361 height 32
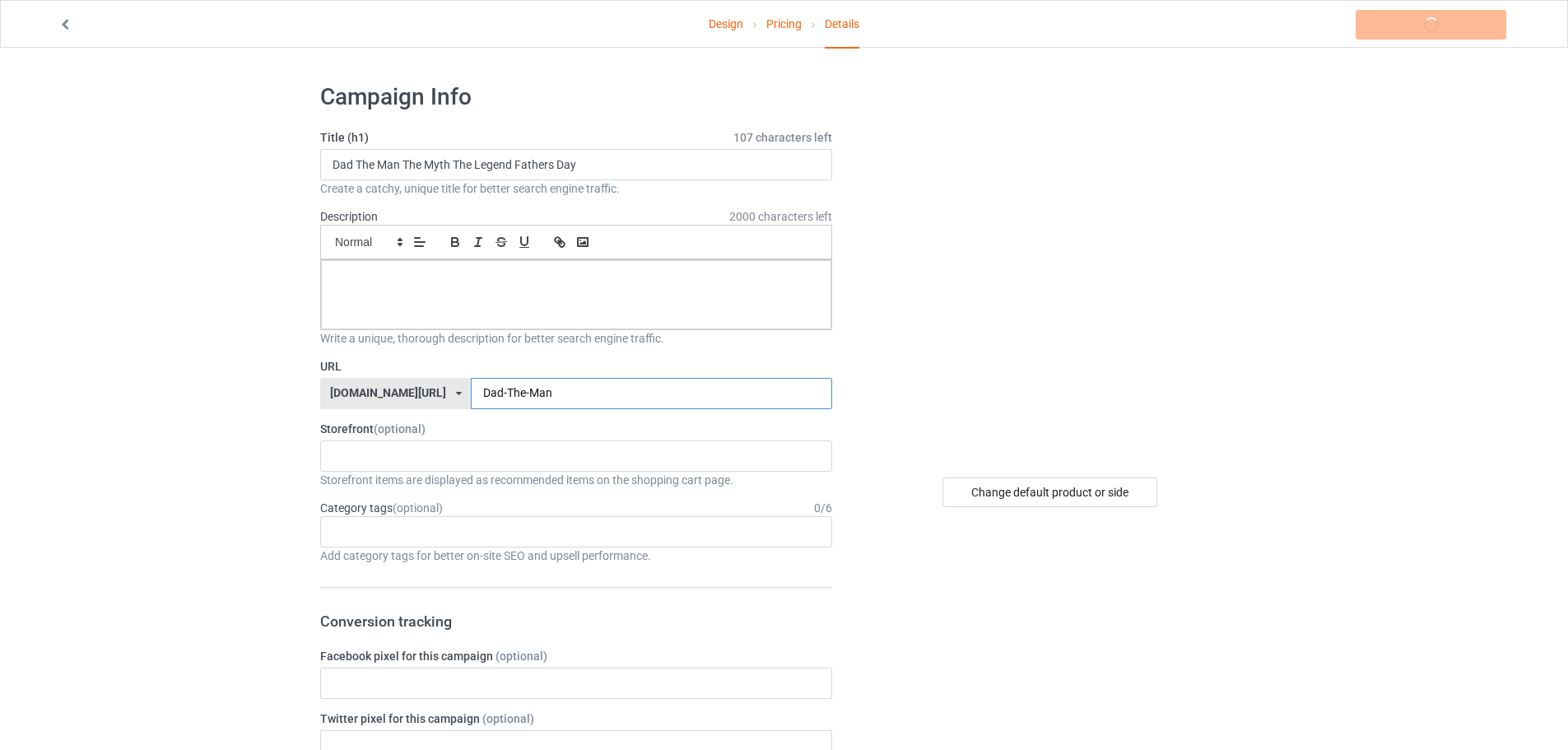
click at [555, 392] on input "Dad-The-Man" at bounding box center [651, 394] width 361 height 32
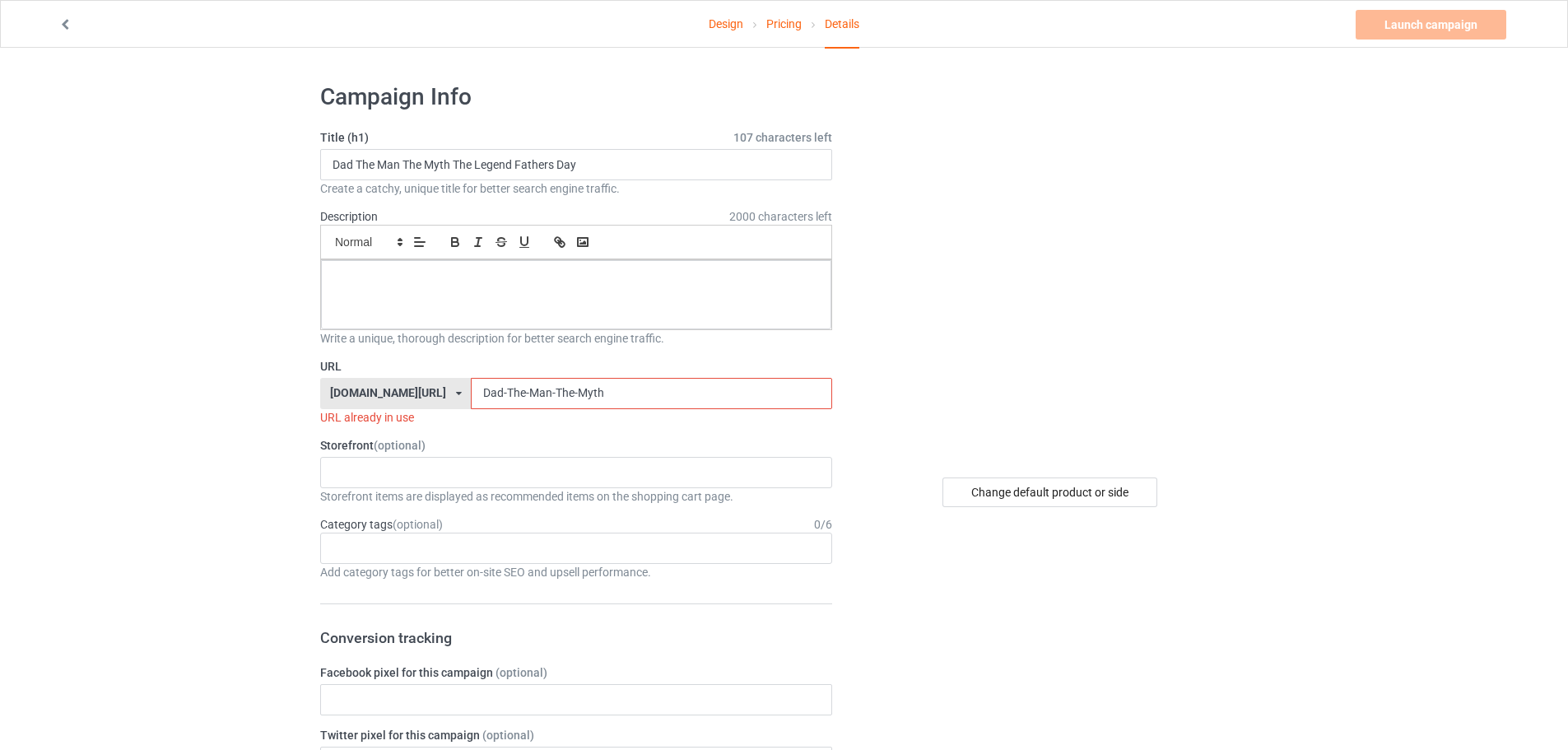
drag, startPoint x: 551, startPoint y: 397, endPoint x: 565, endPoint y: 395, distance: 14.1
click at [552, 397] on input "Dad-The-Man-The-Myth" at bounding box center [651, 394] width 361 height 32
click at [574, 394] on input "Dad-The-Man-The-Myth" at bounding box center [651, 394] width 361 height 32
click at [603, 395] on input "Dad-The-Man-The-Myth-Fathers Day" at bounding box center [651, 394] width 361 height 32
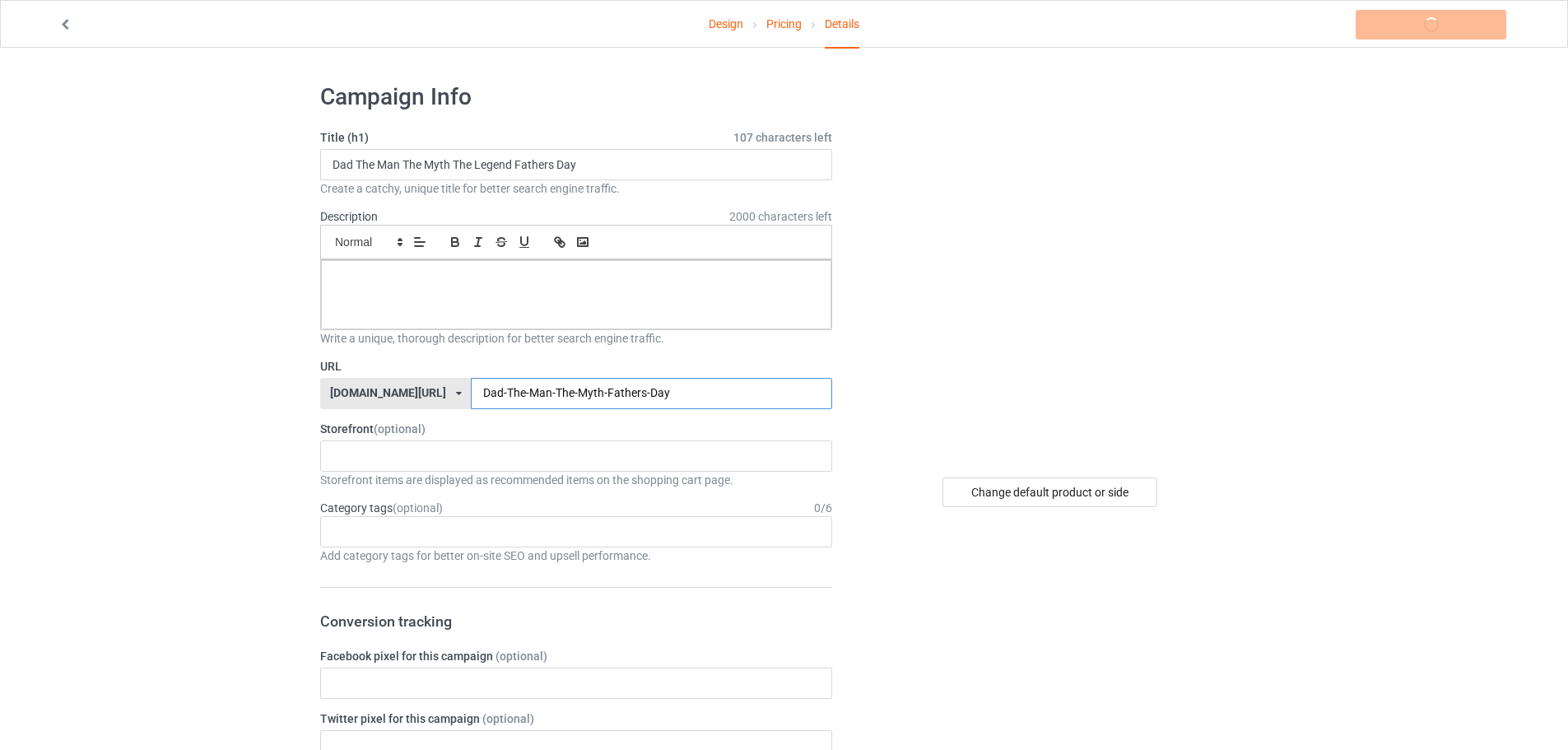
type input "Dad-The-Man-The-Myth-Fathers-Day"
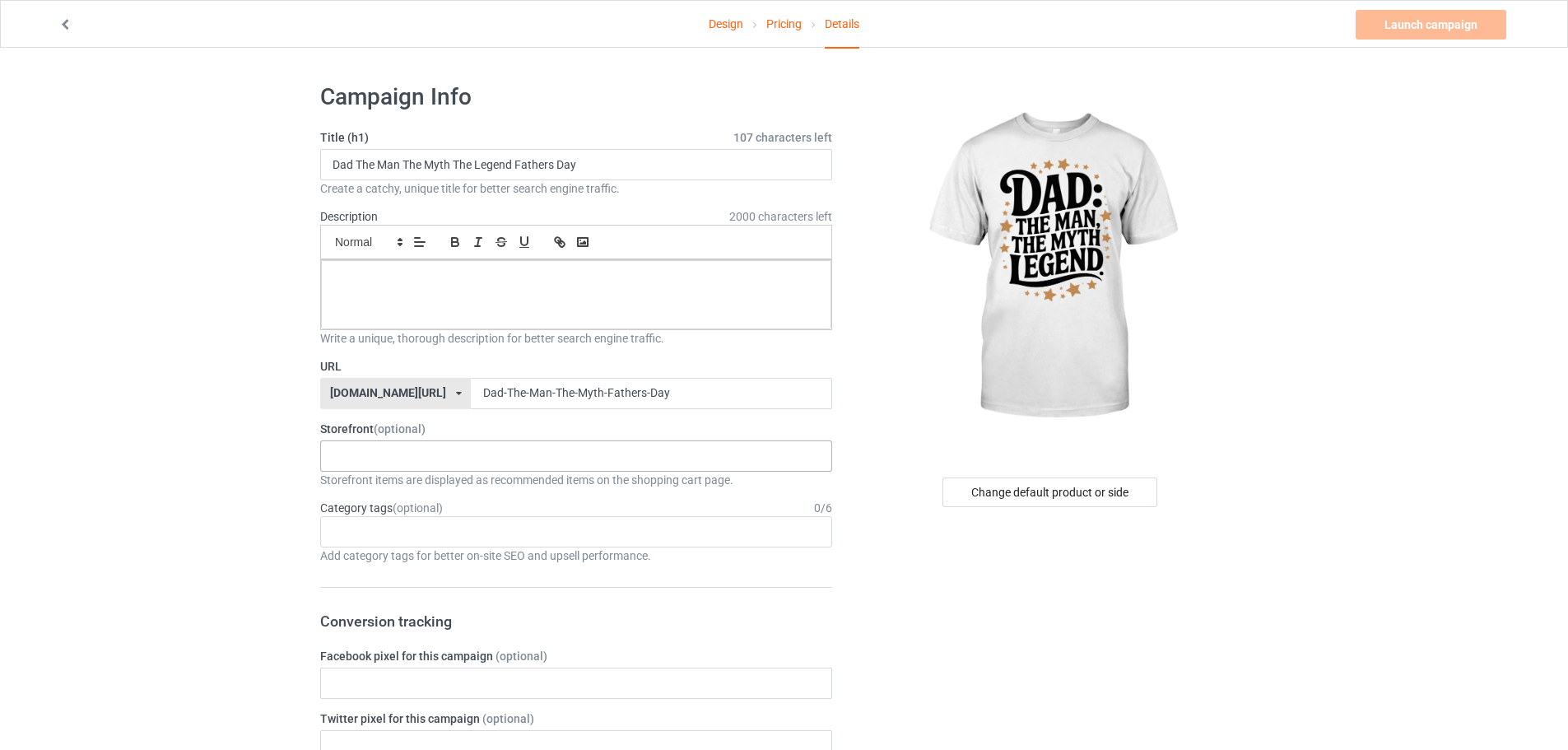
click at [369, 445] on div "KIOTA Gaming Finish Line Fitness Mi-Tees 6767c36548d7ee002e084532 651a982803c4d…" at bounding box center [576, 457] width 512 height 32
drag, startPoint x: 365, startPoint y: 529, endPoint x: 366, endPoint y: 542, distance: 13.0
click at [366, 542] on div "KIOTA Gaming Finish Line Fitness Mi-Tees" at bounding box center [576, 516] width 512 height 92
click at [366, 542] on div "Mi-Tees" at bounding box center [576, 547] width 511 height 31
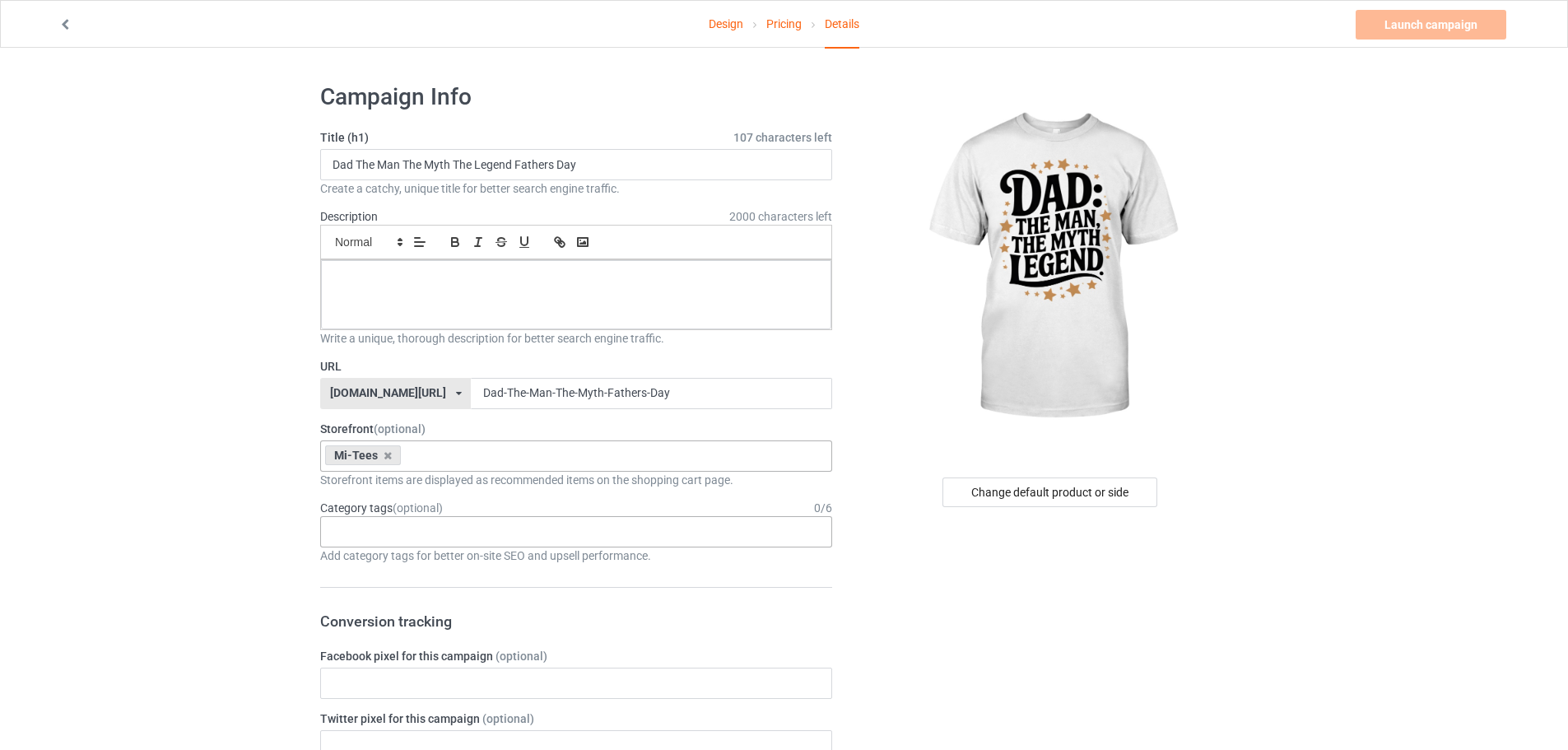
click at [409, 538] on div "Age > 1-19 > 1 Age > 1-12 Months > 1 Month Age > 1-12 Months Age > 1-19 Age > 1…" at bounding box center [576, 532] width 512 height 32
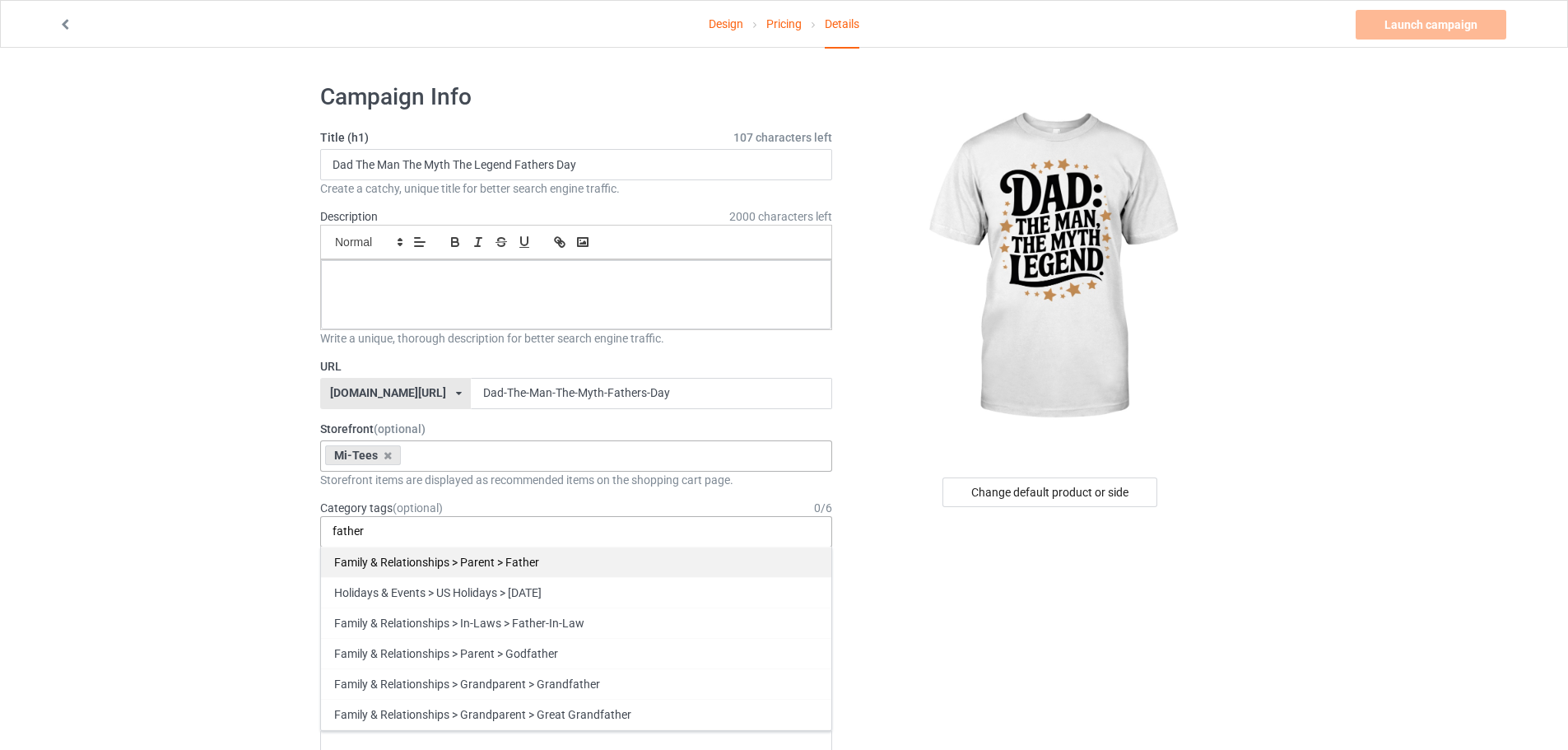
type input "father"
click at [504, 559] on div "Family & Relationships > Parent > Father" at bounding box center [576, 562] width 511 height 31
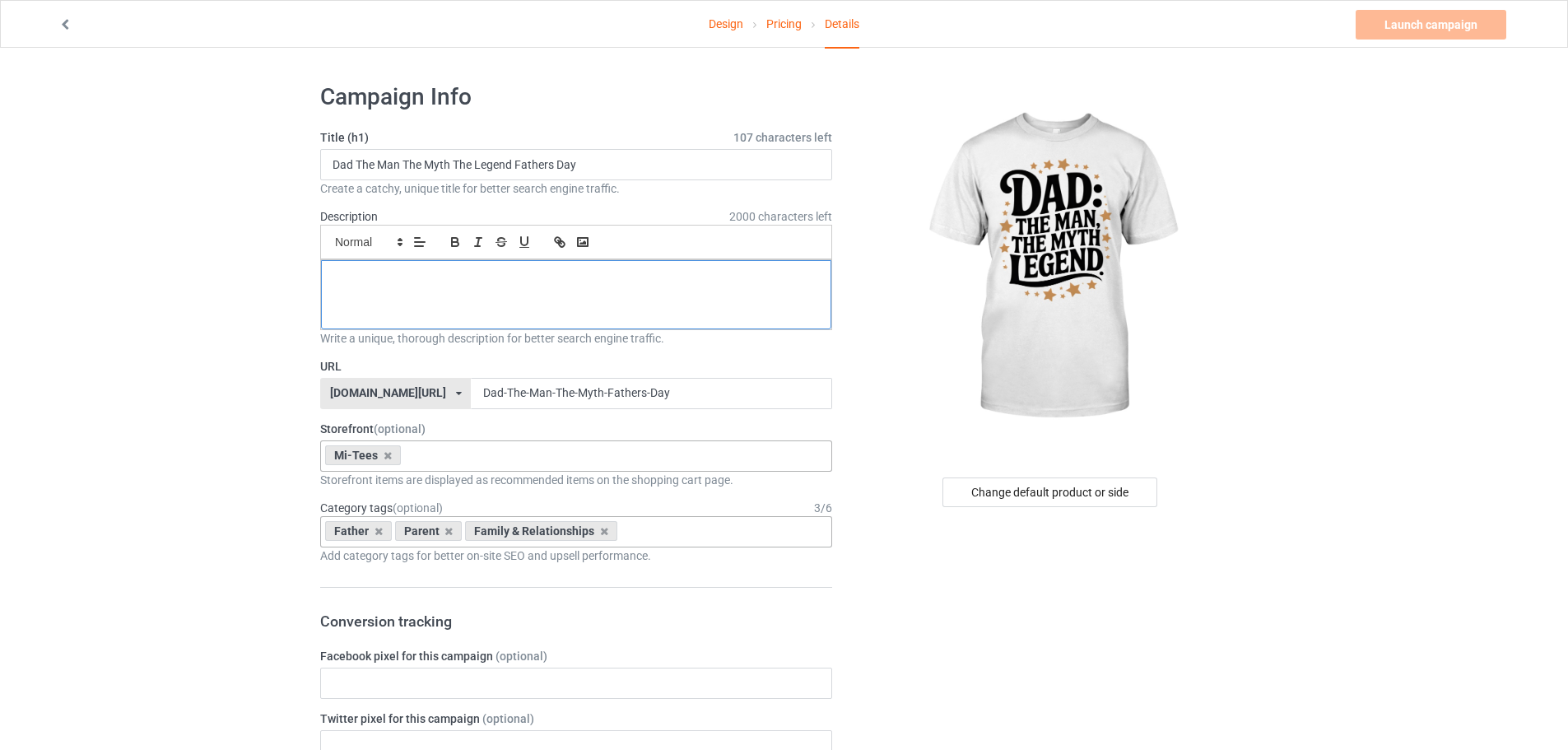
click at [584, 306] on div at bounding box center [576, 295] width 511 height 69
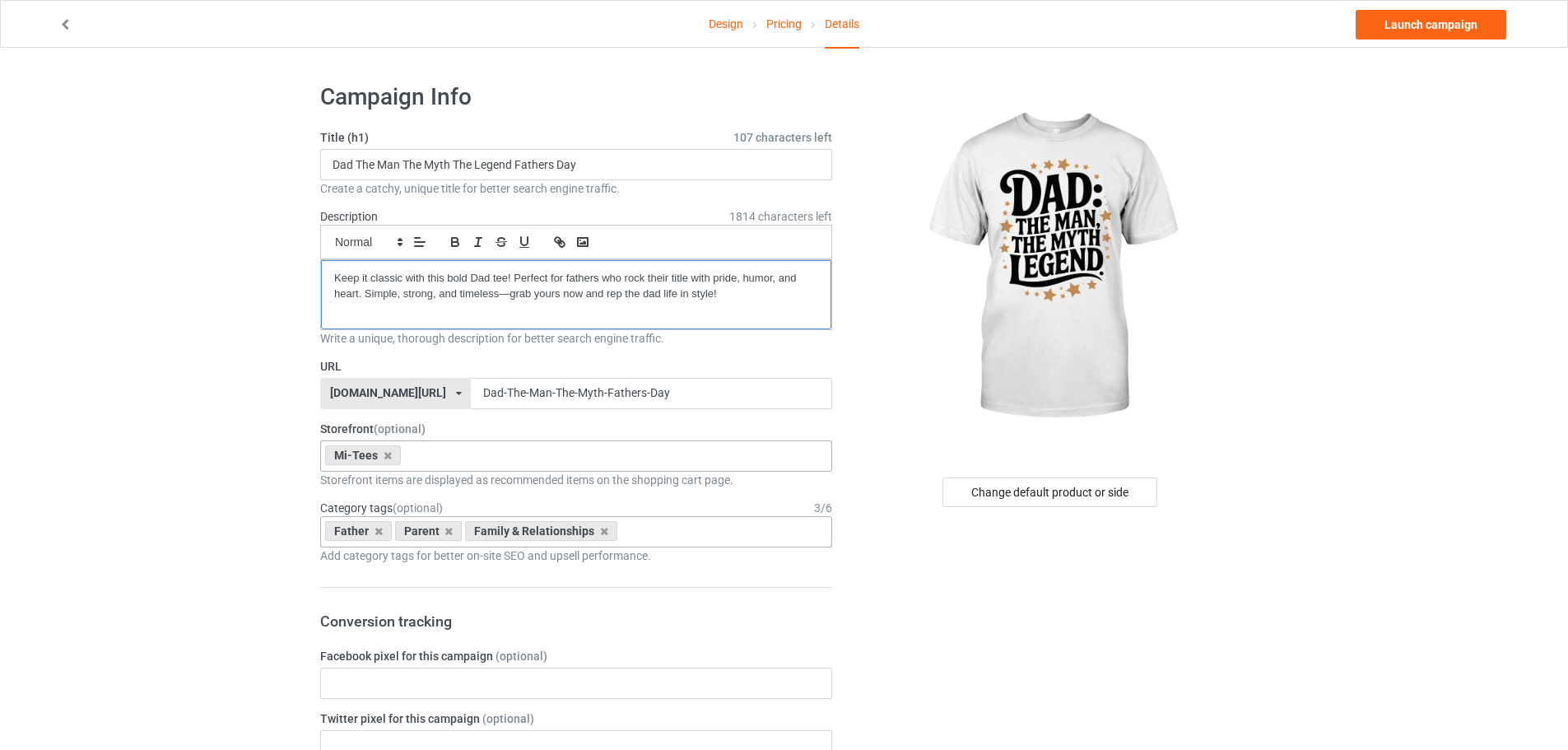
drag, startPoint x: 334, startPoint y: 276, endPoint x: 286, endPoint y: 286, distance: 49.0
click at [1397, 34] on link "Launch campaign" at bounding box center [1431, 25] width 151 height 30
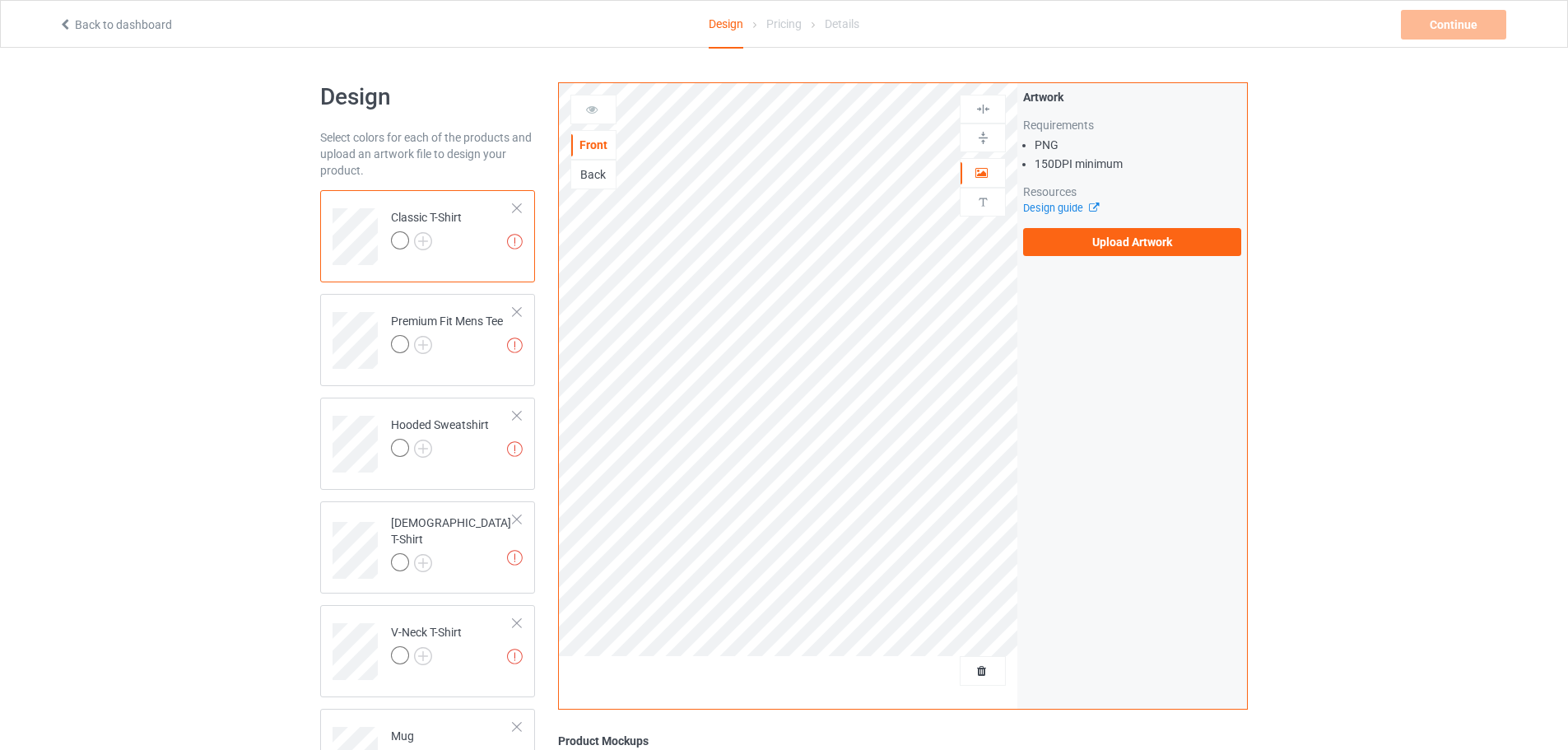
click at [1150, 260] on div "Artwork Requirements PNG 150 DPI minimum Resources Design guide Upload Artwork" at bounding box center [1132, 172] width 230 height 179
click at [1151, 240] on label "Upload Artwork" at bounding box center [1132, 242] width 219 height 28
click at [0, 0] on input "Upload Artwork" at bounding box center [0, 0] width 0 height 0
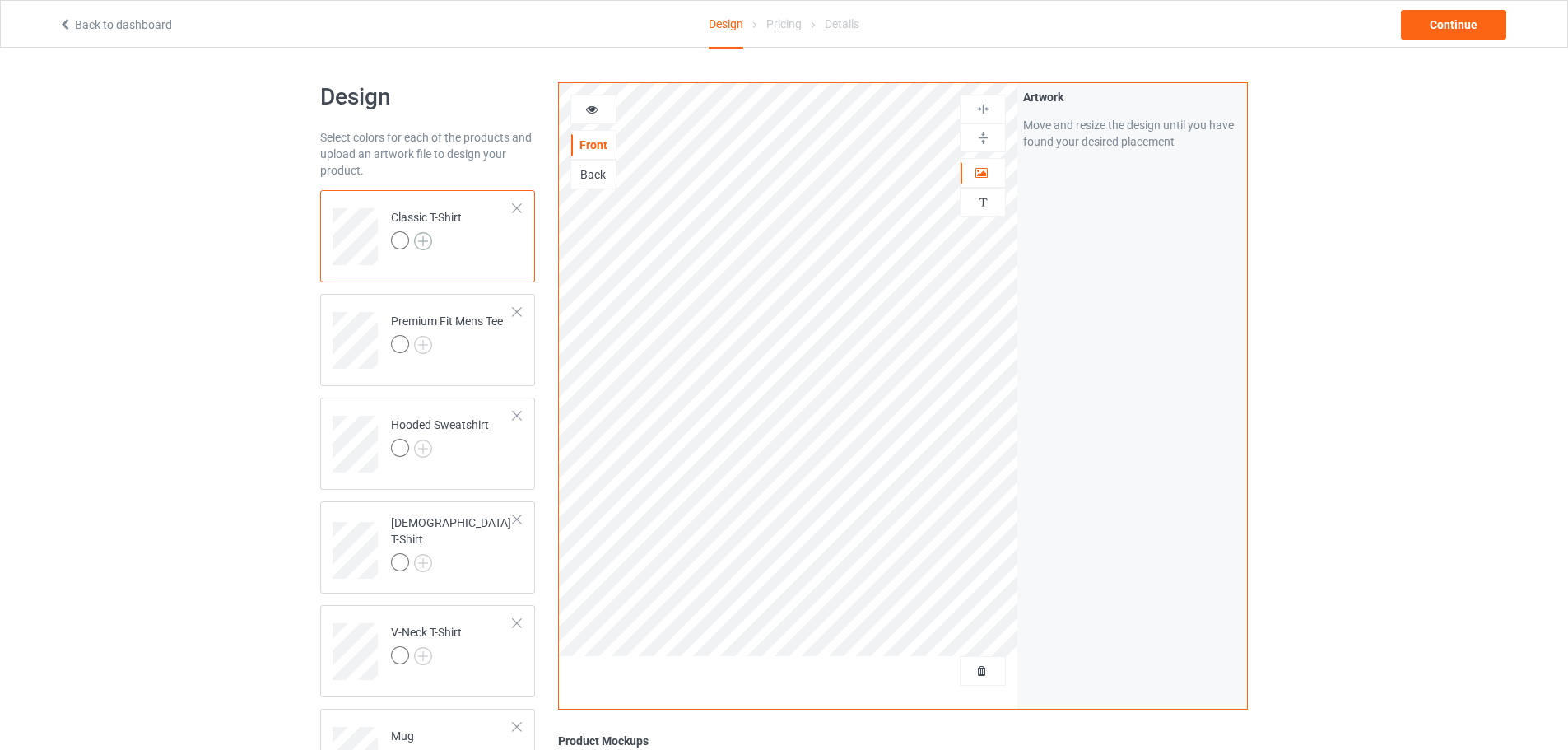
click at [430, 242] on img at bounding box center [422, 241] width 18 height 18
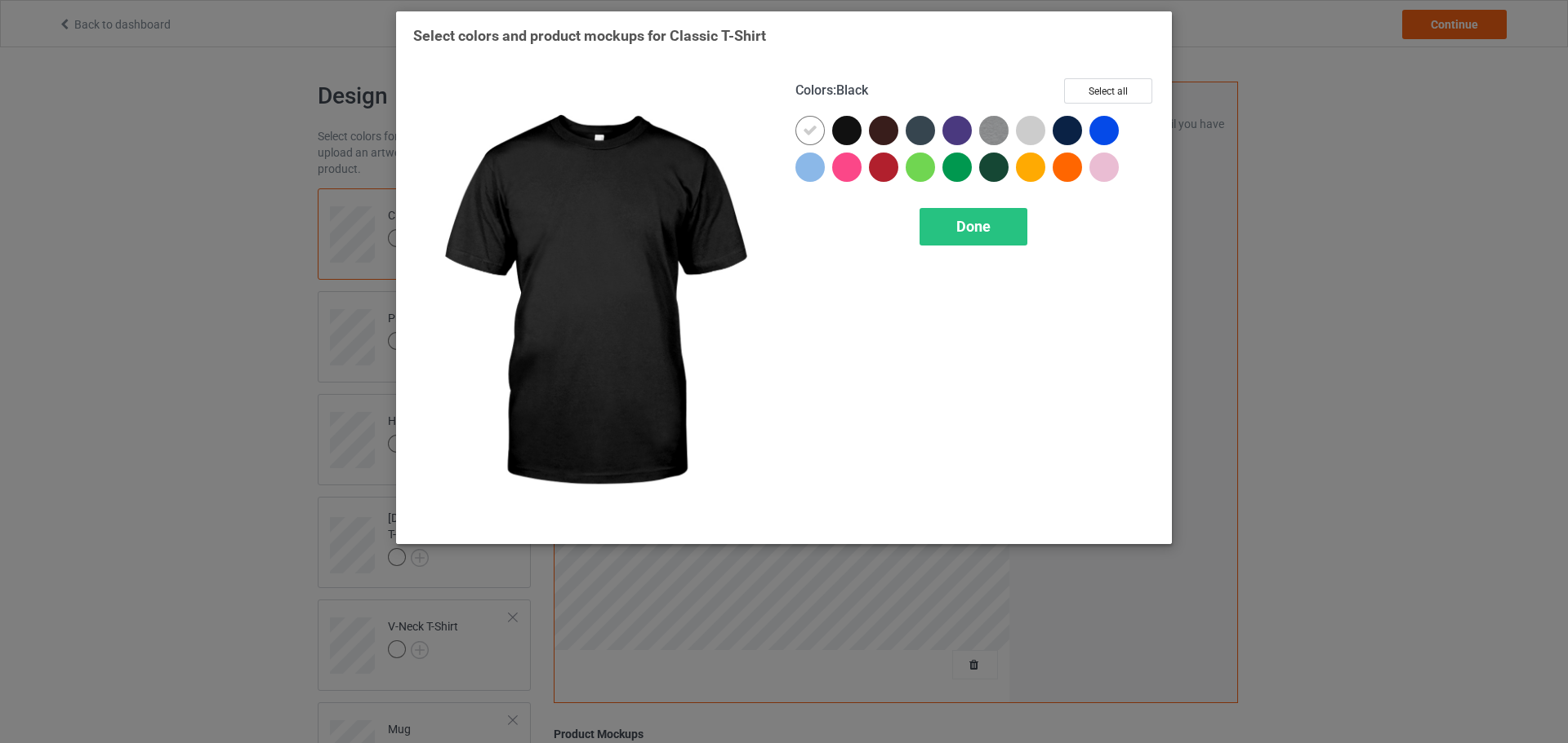
click at [842, 132] on div at bounding box center [847, 131] width 30 height 29
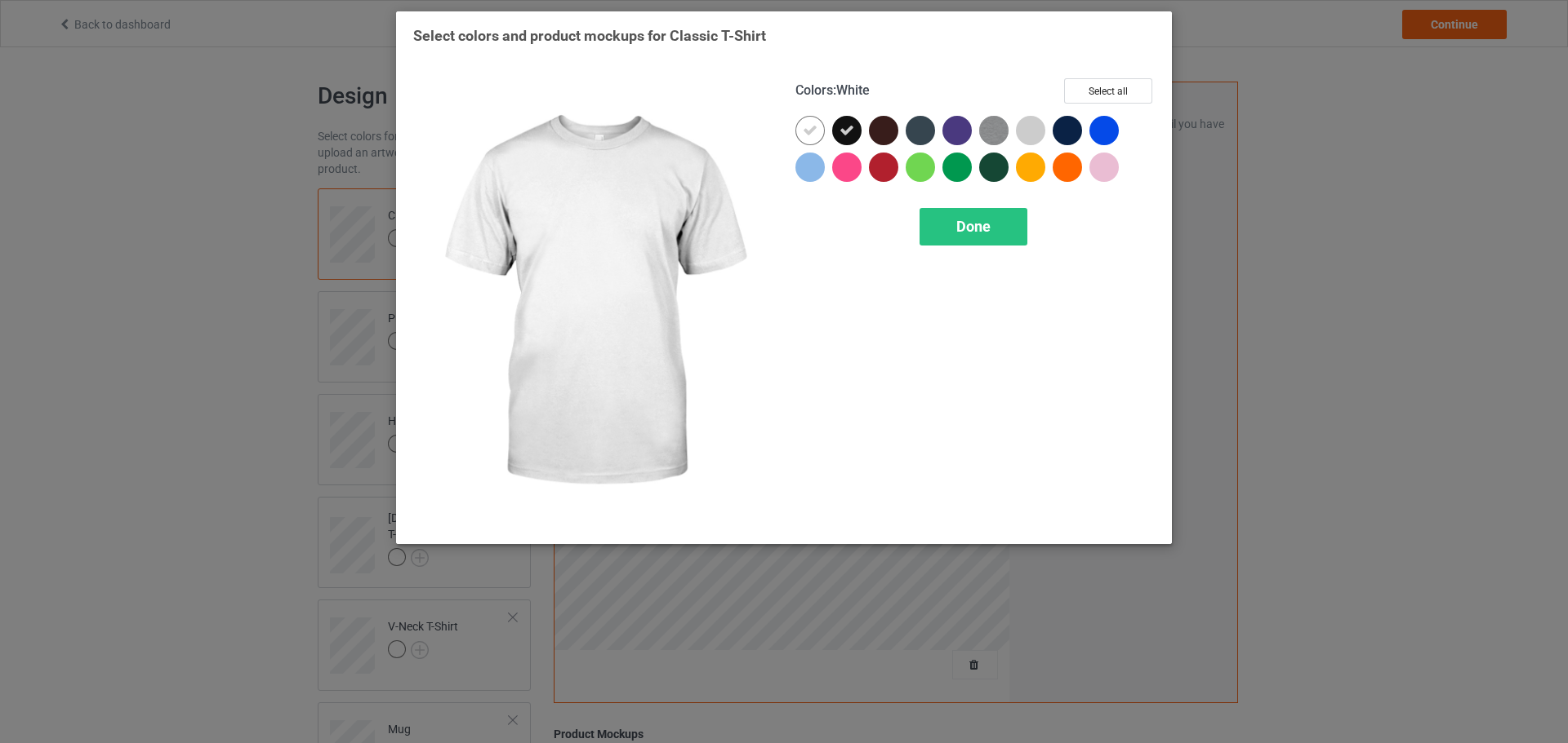
click at [801, 130] on div at bounding box center [810, 131] width 30 height 29
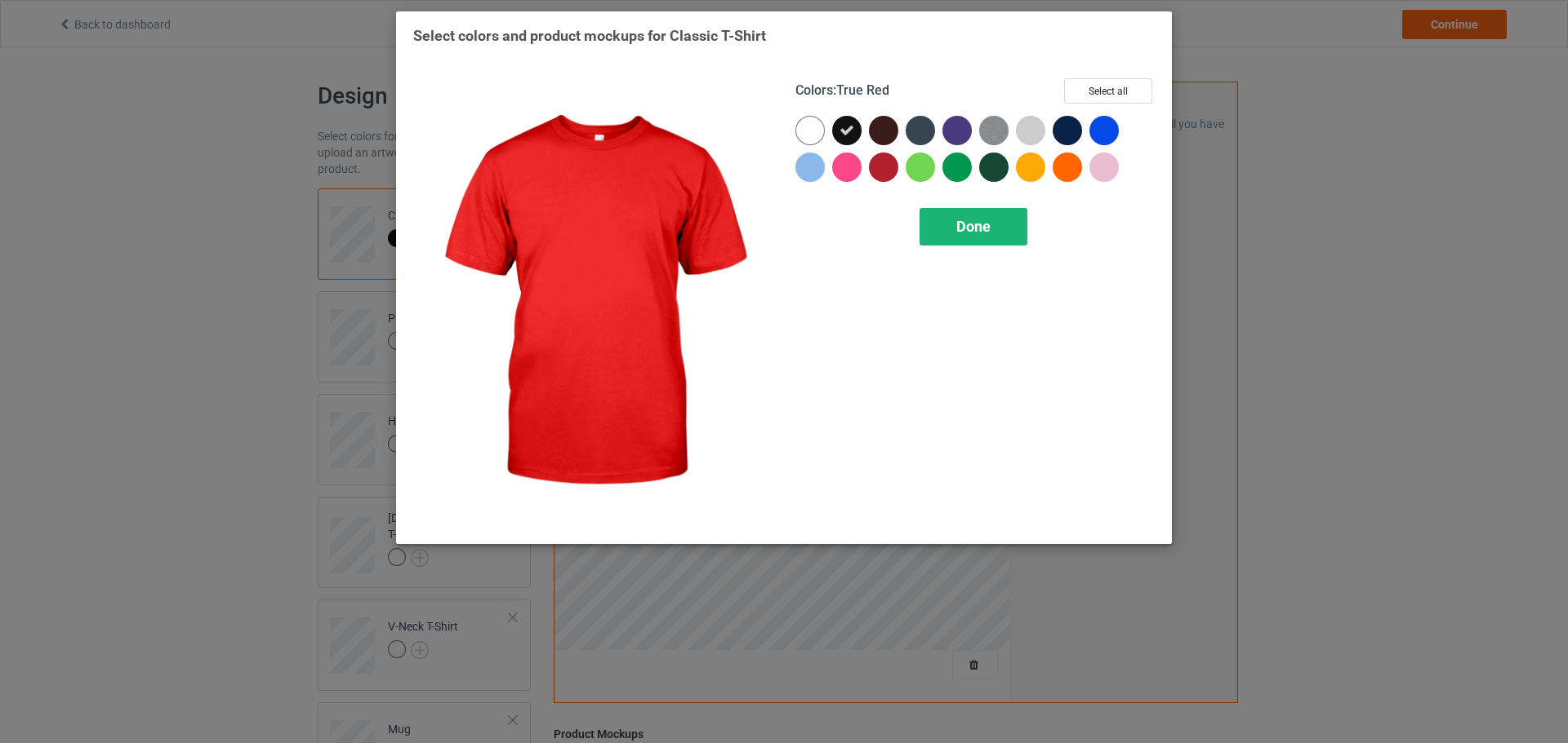
click at [944, 222] on div "Done" at bounding box center [973, 227] width 108 height 38
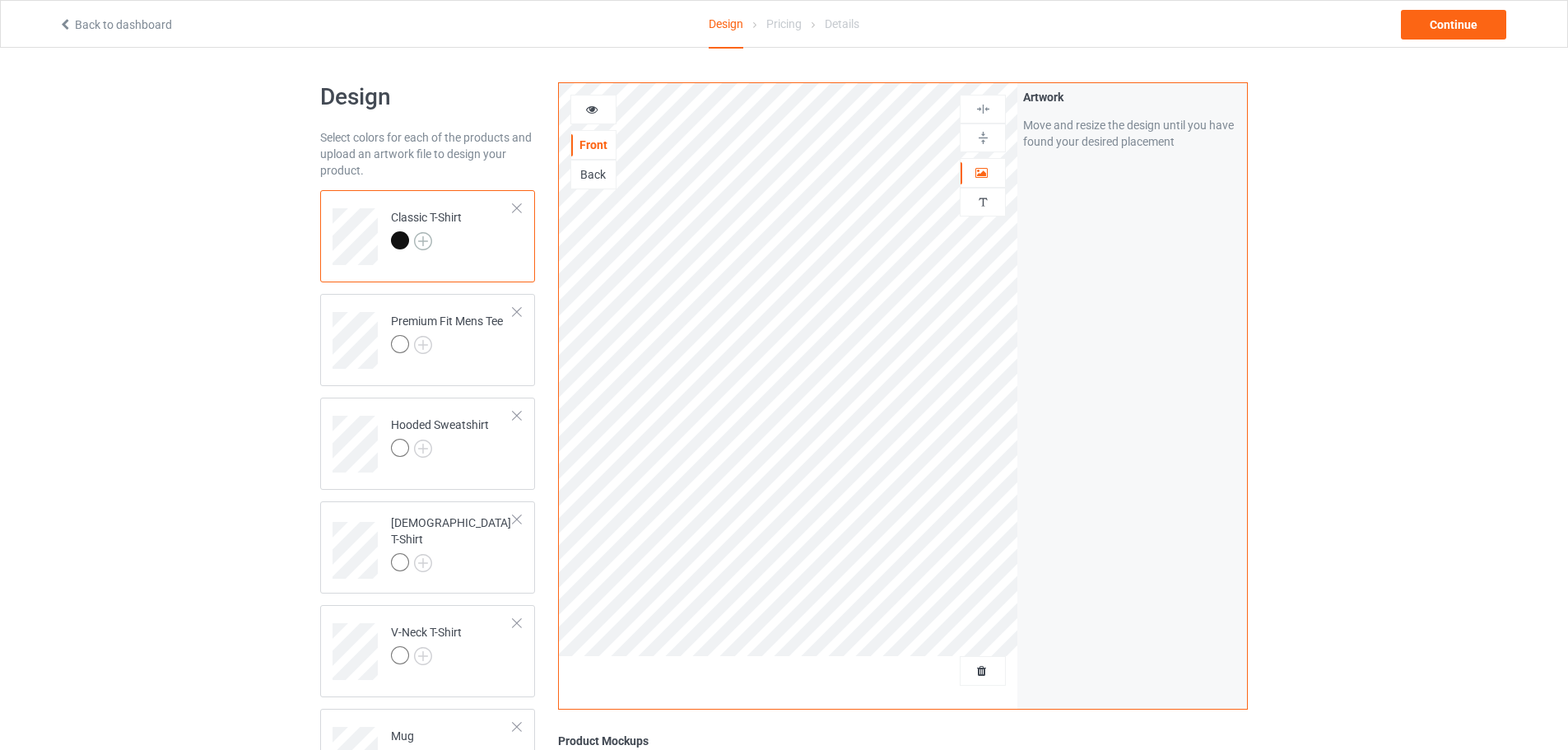
click at [420, 243] on img at bounding box center [422, 241] width 18 height 18
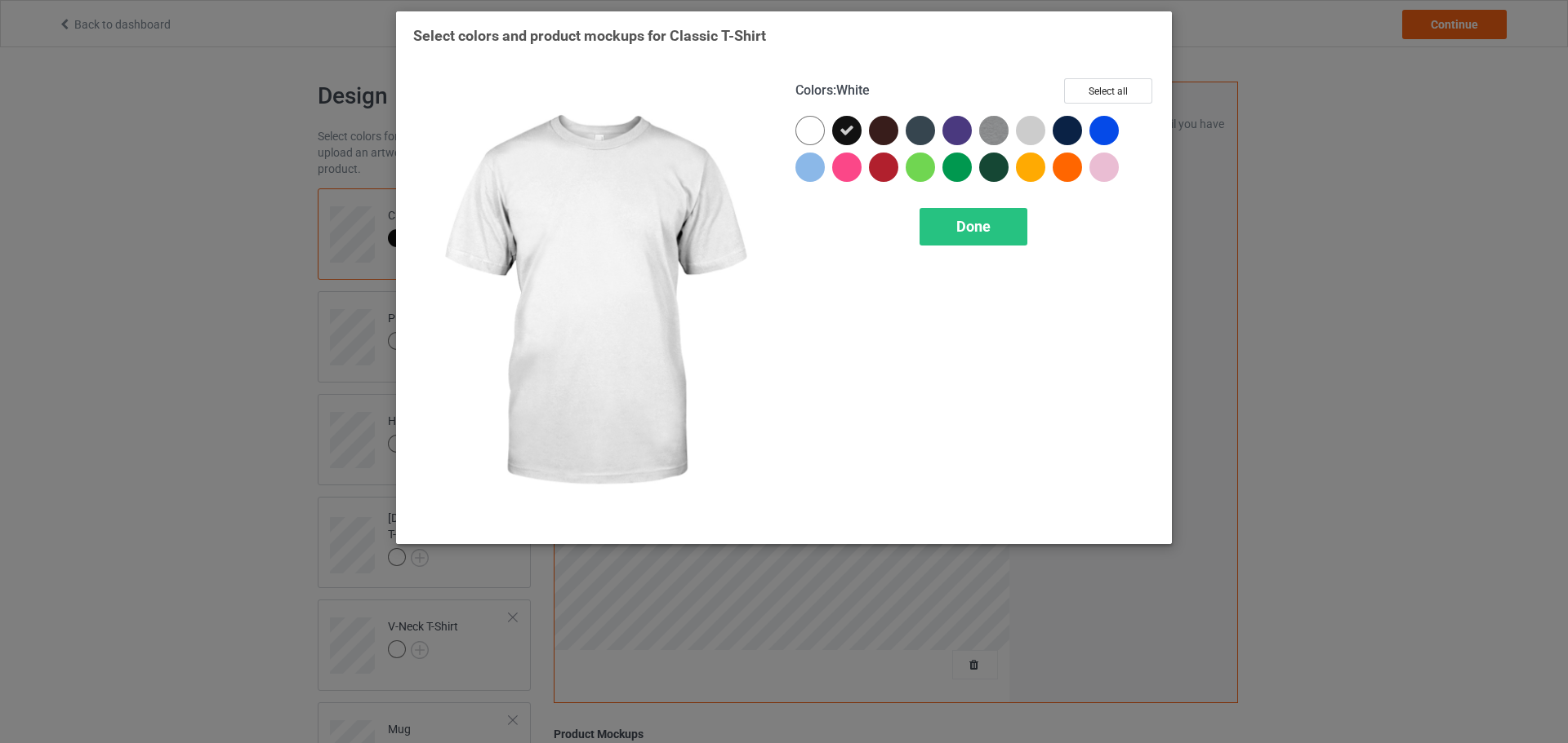
click at [815, 136] on div at bounding box center [810, 131] width 30 height 29
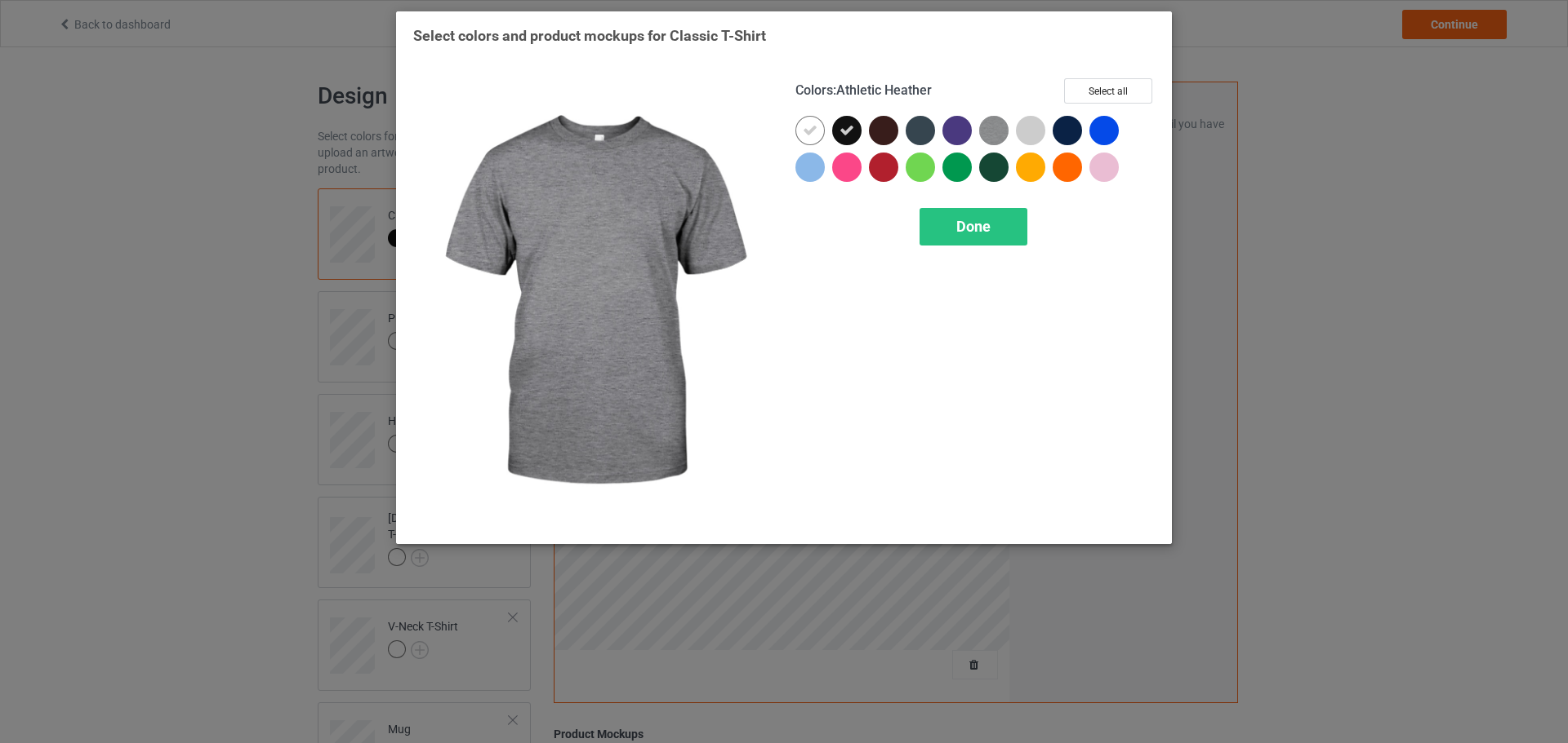
drag, startPoint x: 1001, startPoint y: 134, endPoint x: 1032, endPoint y: 132, distance: 31.1
click at [1002, 134] on img at bounding box center [993, 131] width 30 height 29
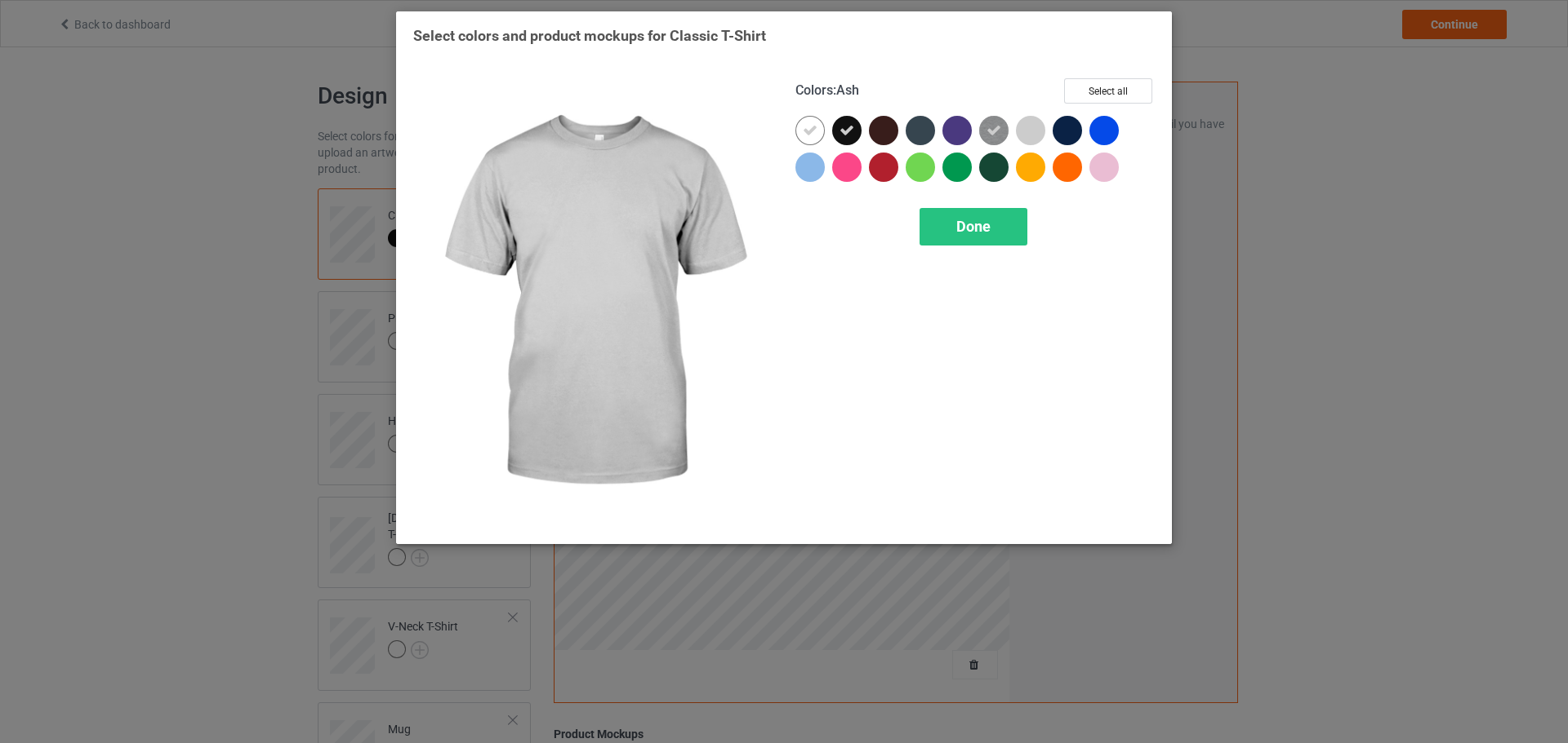
click at [1032, 132] on div at bounding box center [1030, 131] width 30 height 29
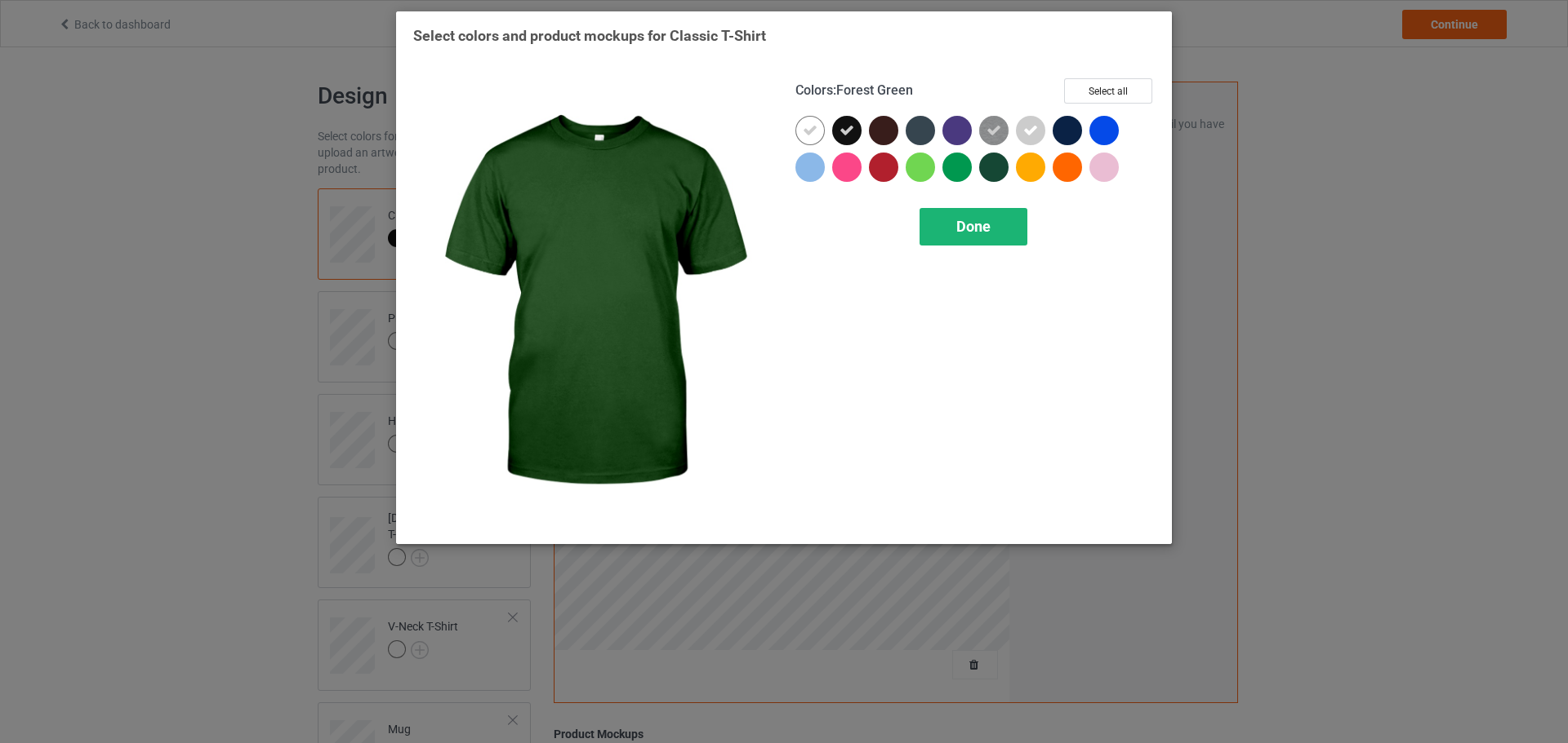
click at [982, 228] on span "Done" at bounding box center [973, 226] width 34 height 18
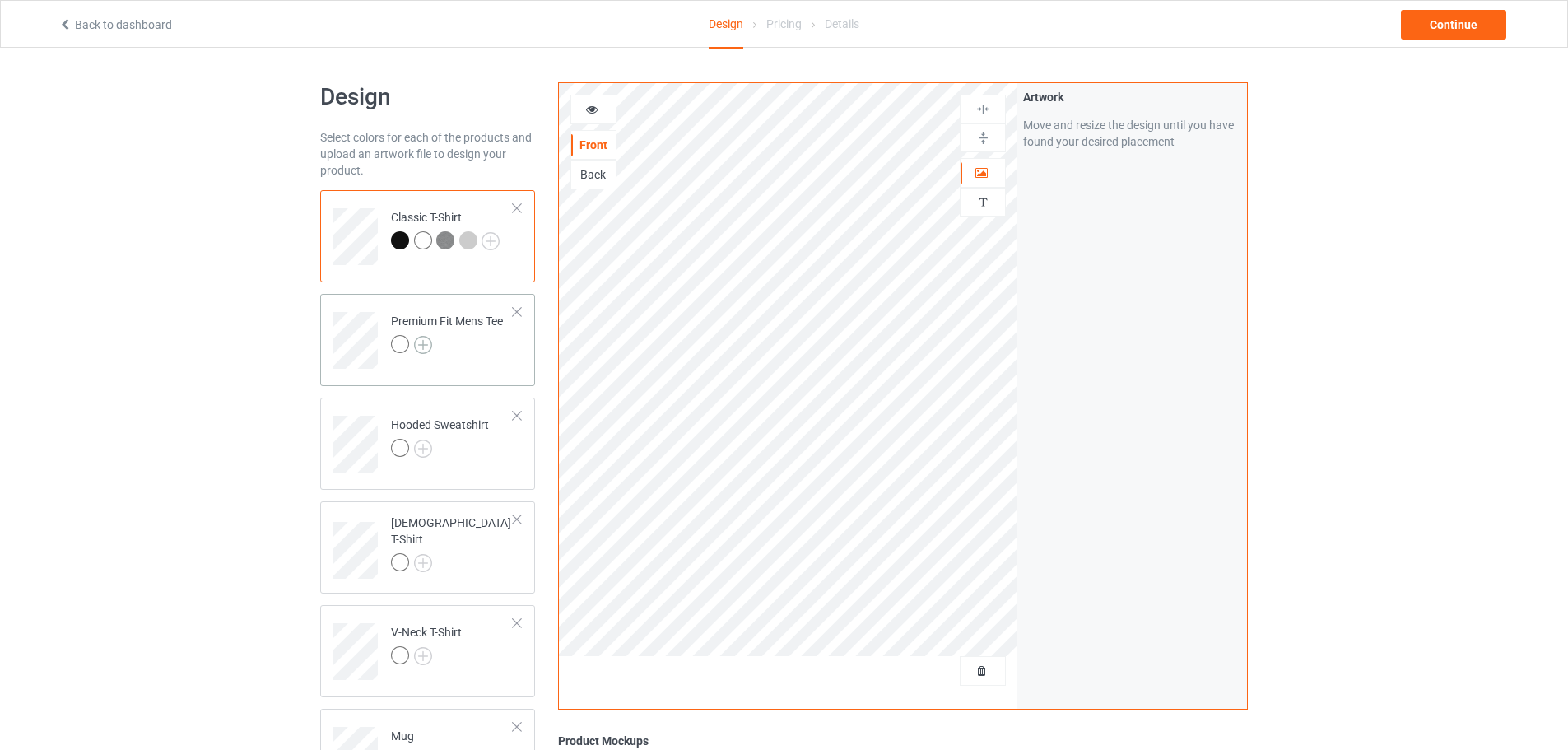
click at [420, 344] on img at bounding box center [422, 344] width 18 height 18
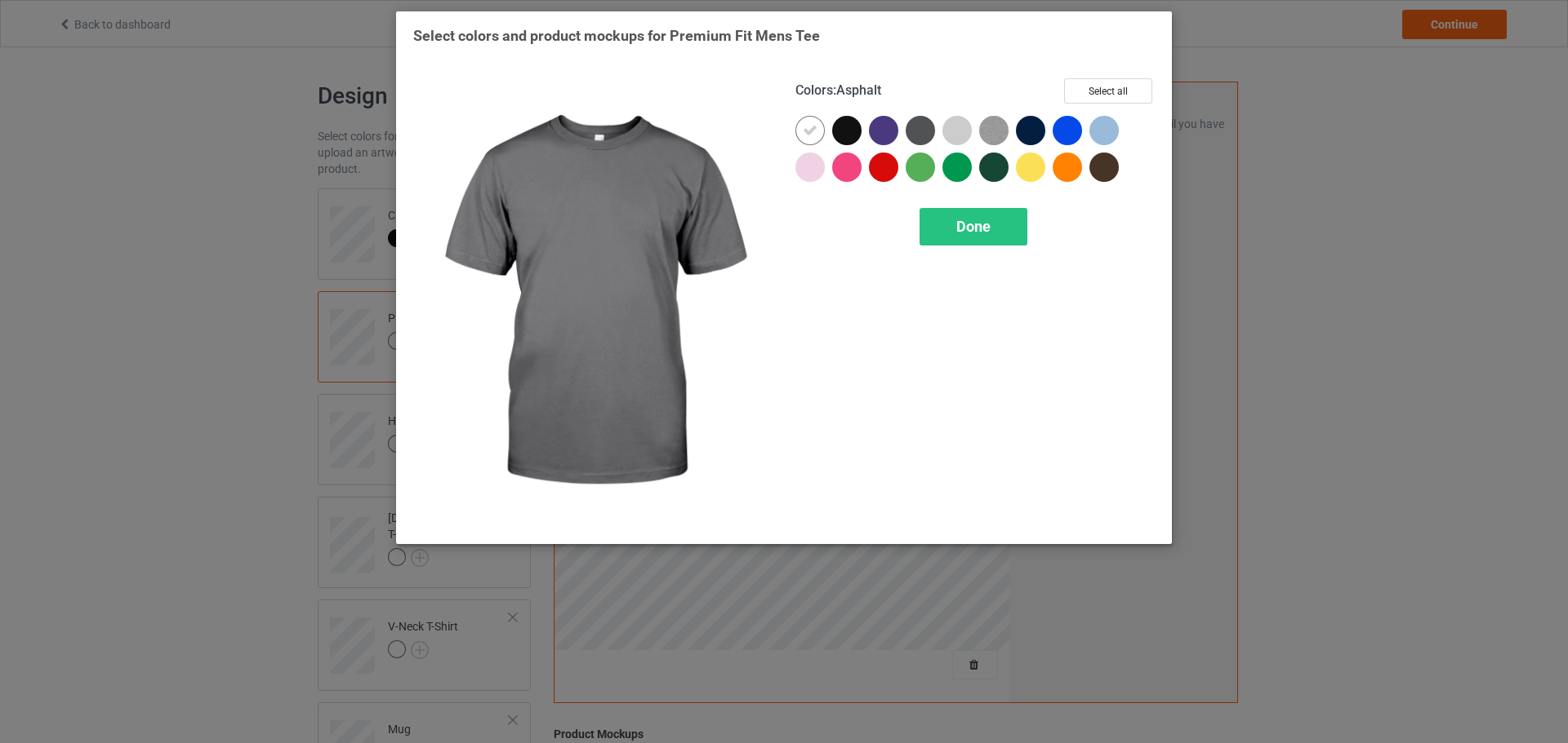
click at [919, 130] on div at bounding box center [921, 131] width 30 height 29
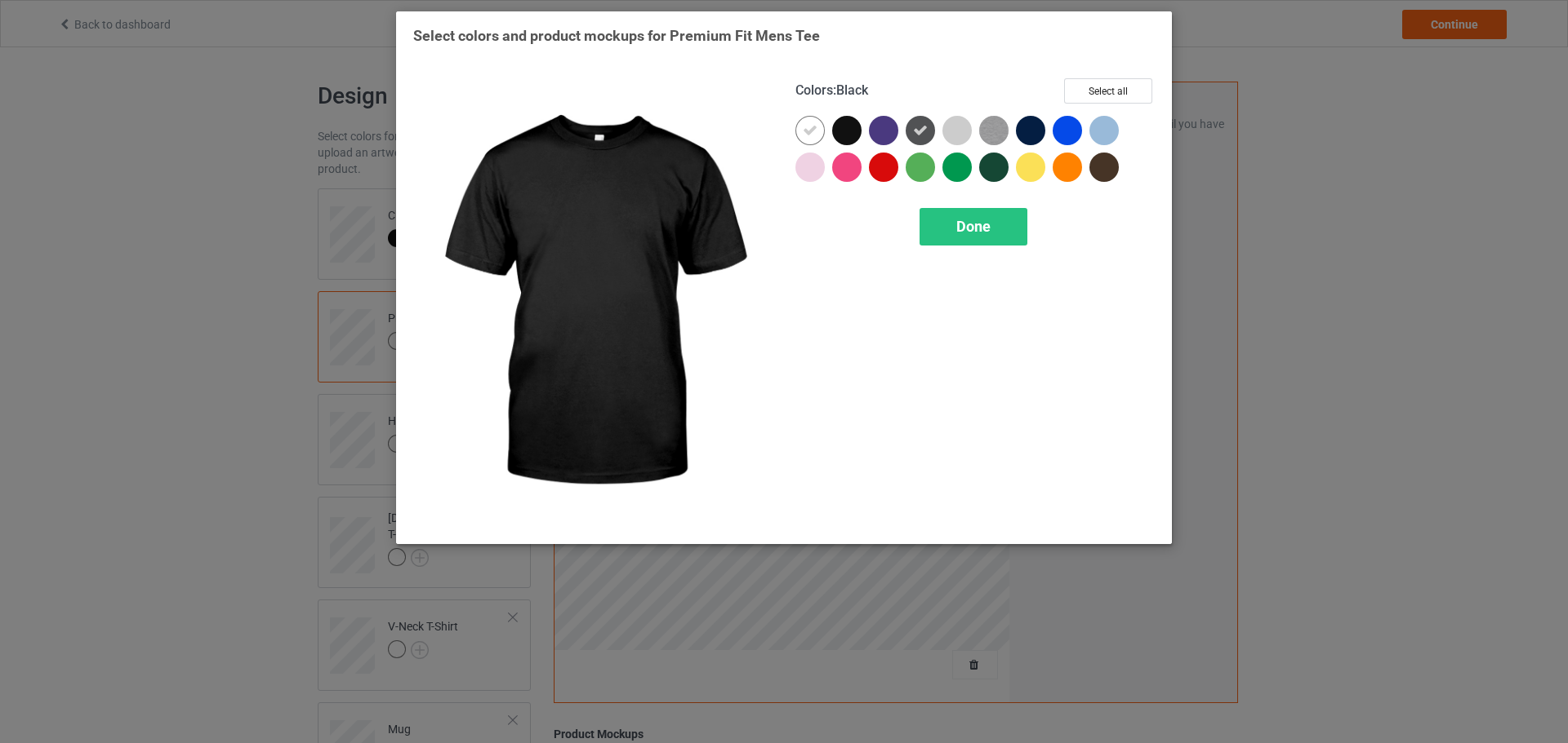
click at [828, 129] on div at bounding box center [814, 135] width 37 height 37
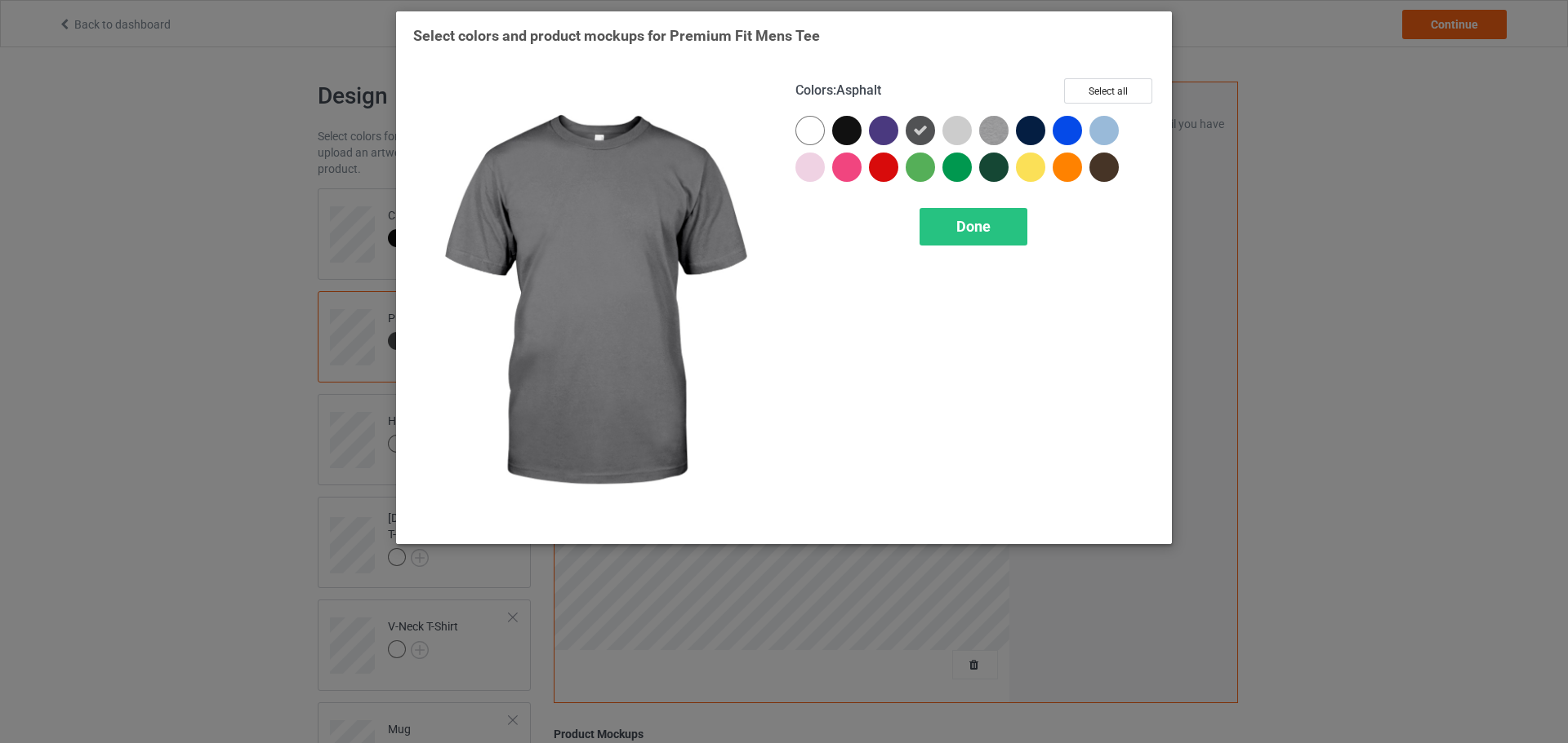
click at [923, 125] on icon at bounding box center [921, 131] width 15 height 15
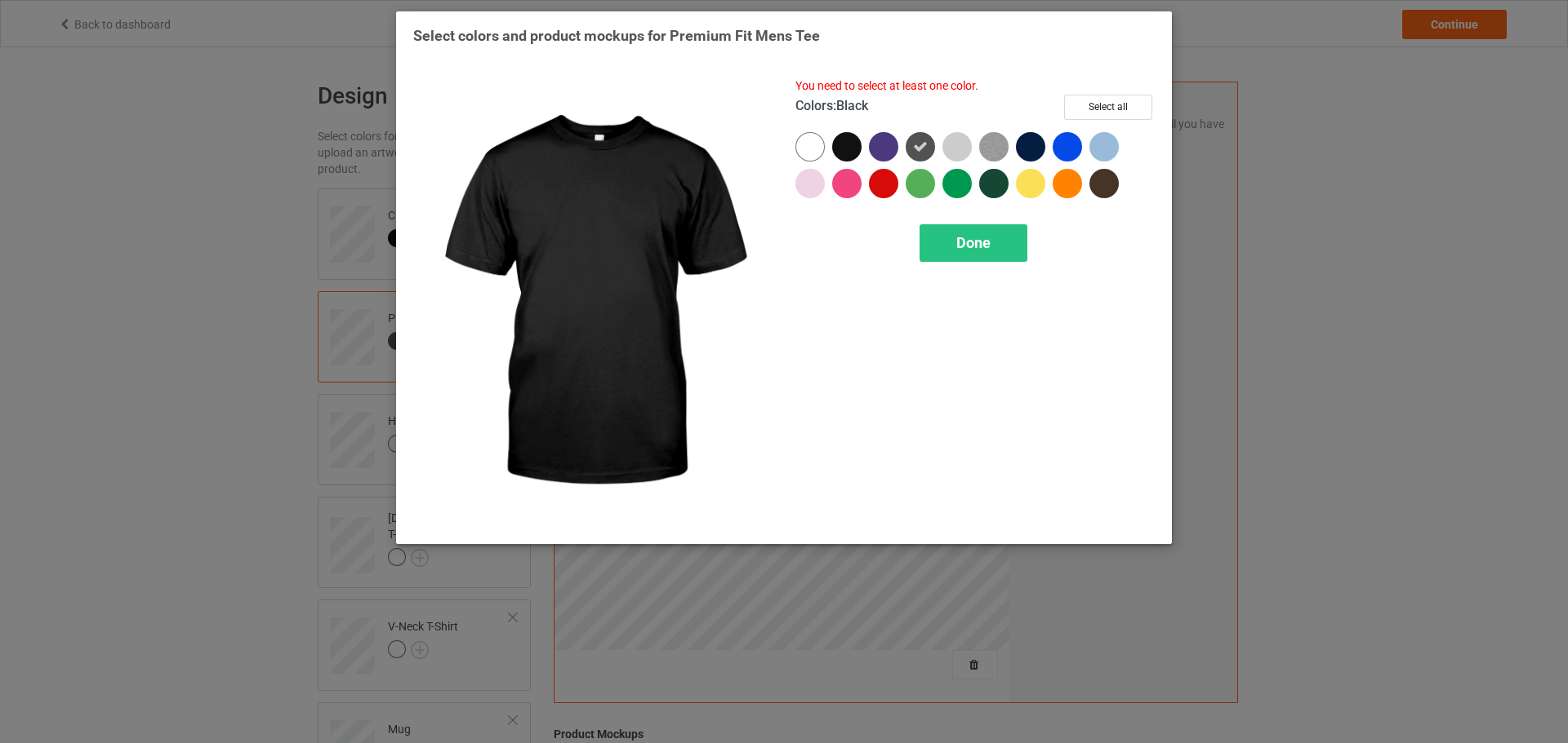
drag, startPoint x: 845, startPoint y: 140, endPoint x: 896, endPoint y: 138, distance: 51.0
click at [847, 140] on div at bounding box center [847, 147] width 30 height 29
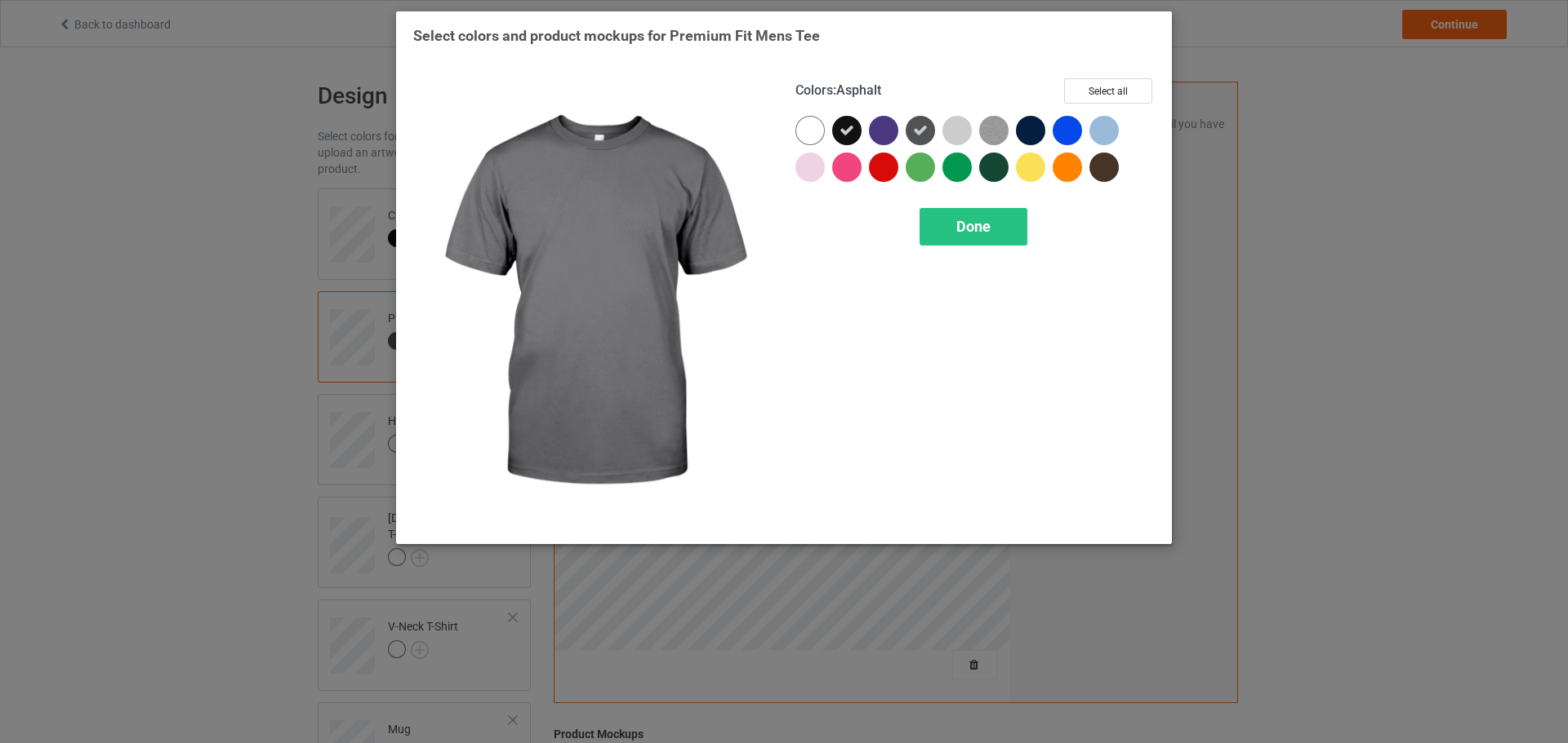
click at [926, 137] on icon at bounding box center [921, 131] width 15 height 15
click at [921, 137] on div at bounding box center [921, 131] width 30 height 29
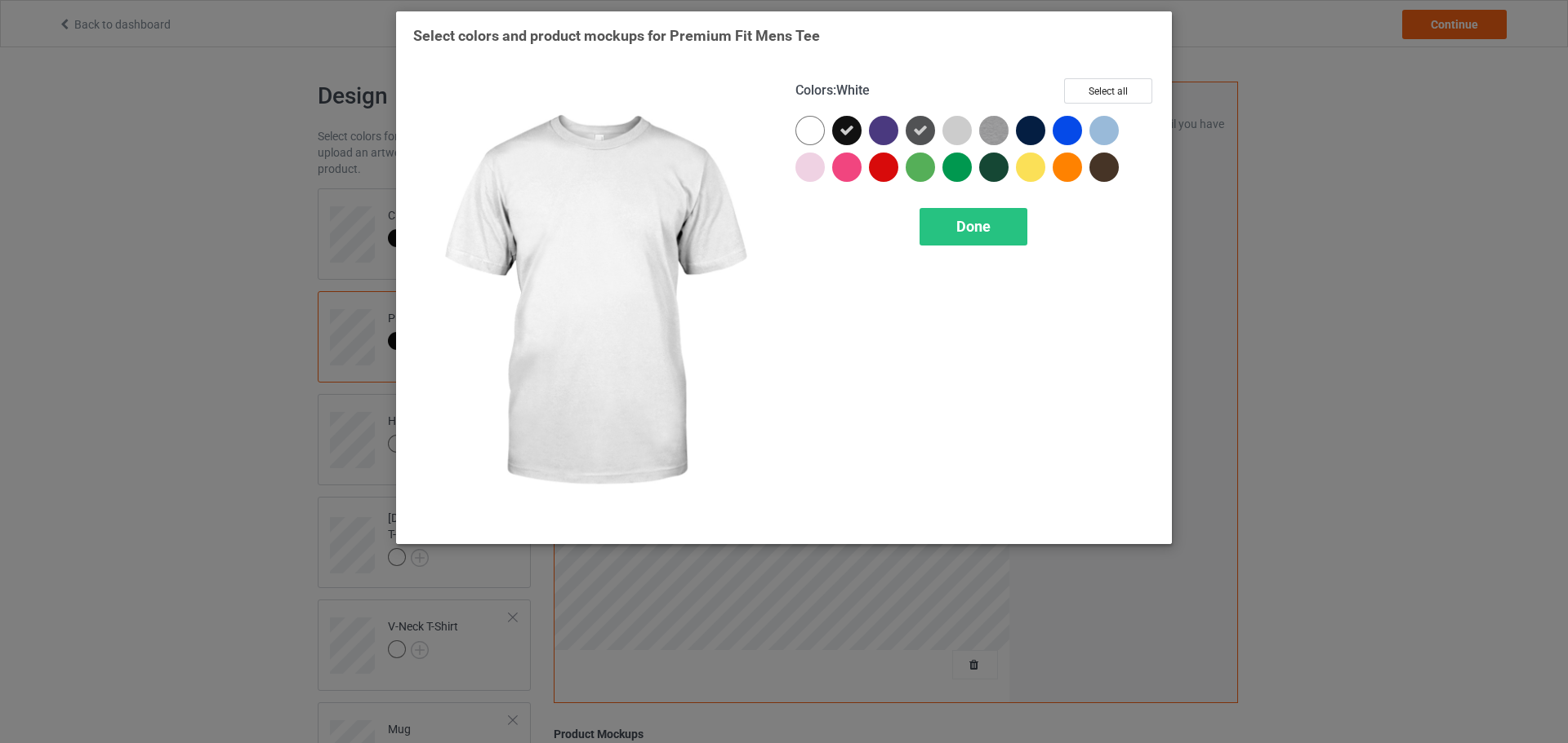
click at [815, 138] on div at bounding box center [810, 131] width 30 height 29
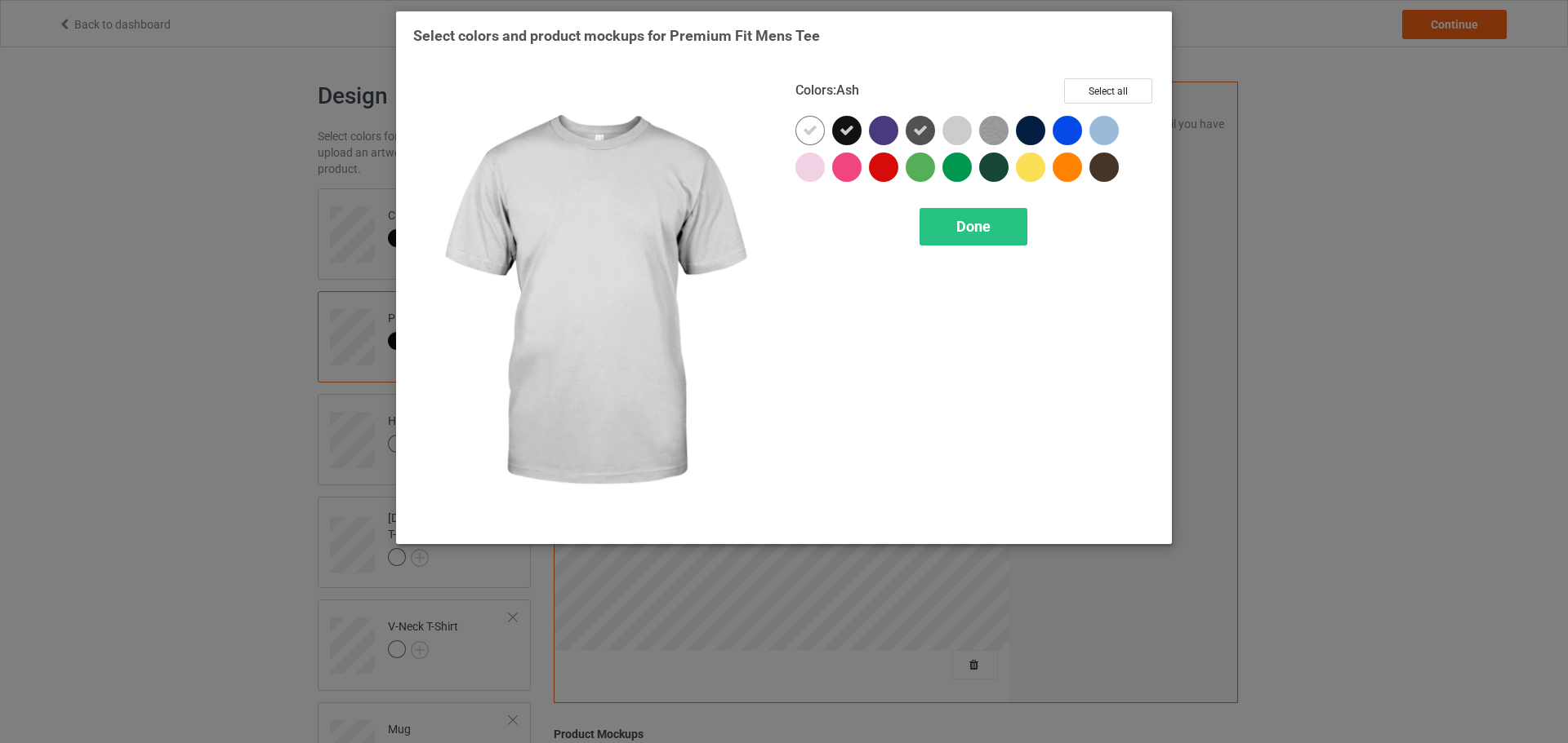
click at [977, 137] on div at bounding box center [960, 135] width 37 height 37
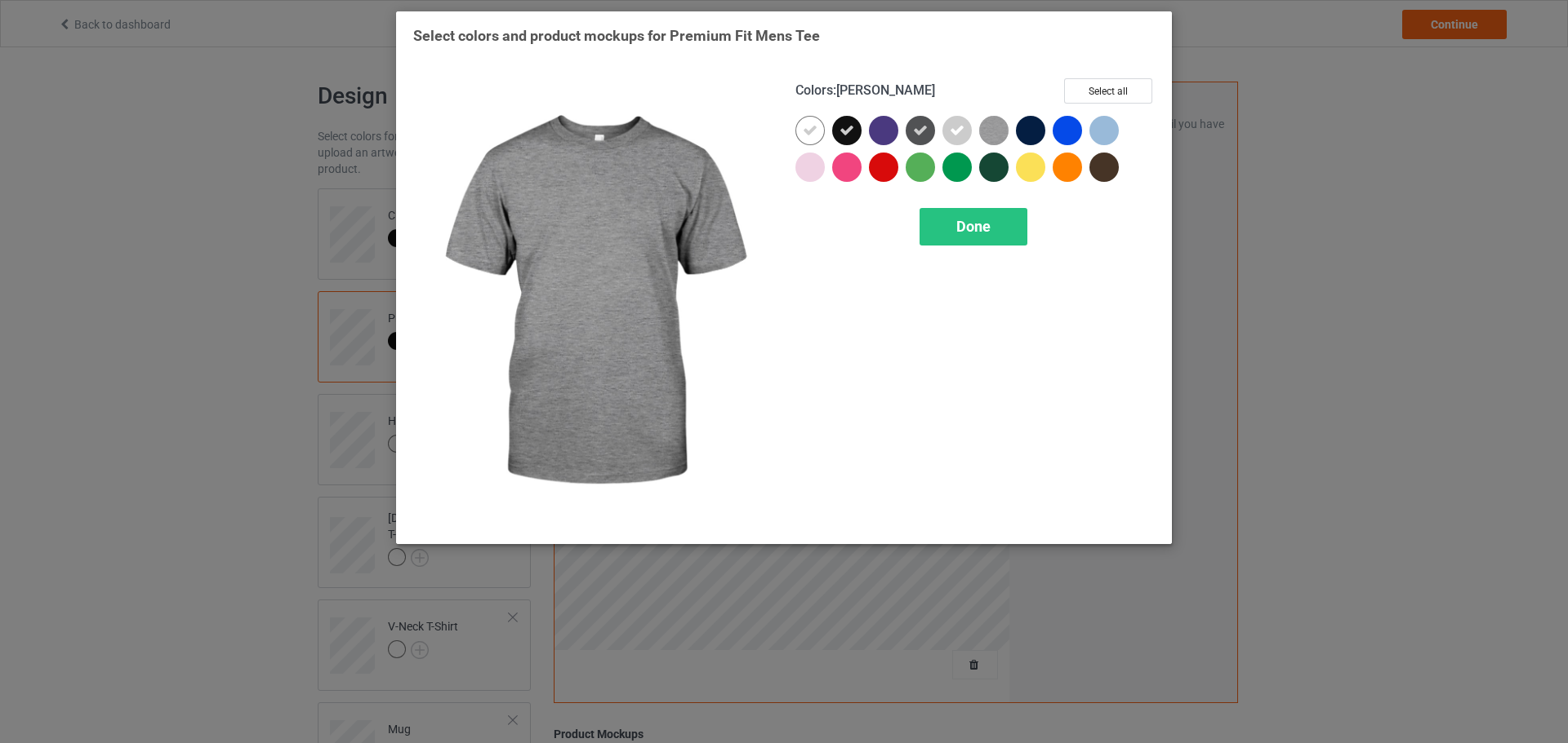
click at [1004, 131] on img at bounding box center [993, 131] width 30 height 29
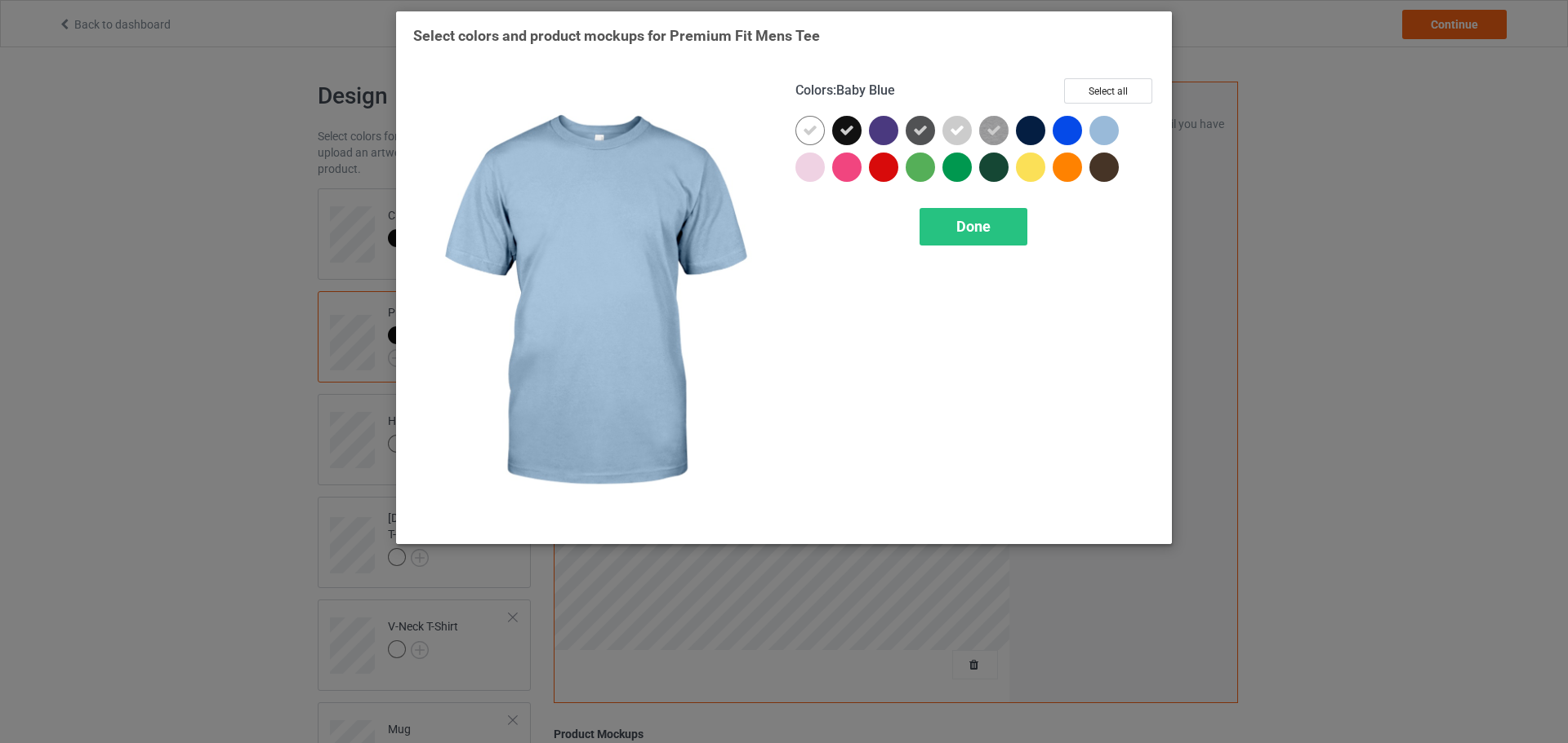
drag, startPoint x: 1099, startPoint y: 122, endPoint x: 1099, endPoint y: 130, distance: 8.0
click at [1099, 122] on div at bounding box center [1104, 131] width 30 height 29
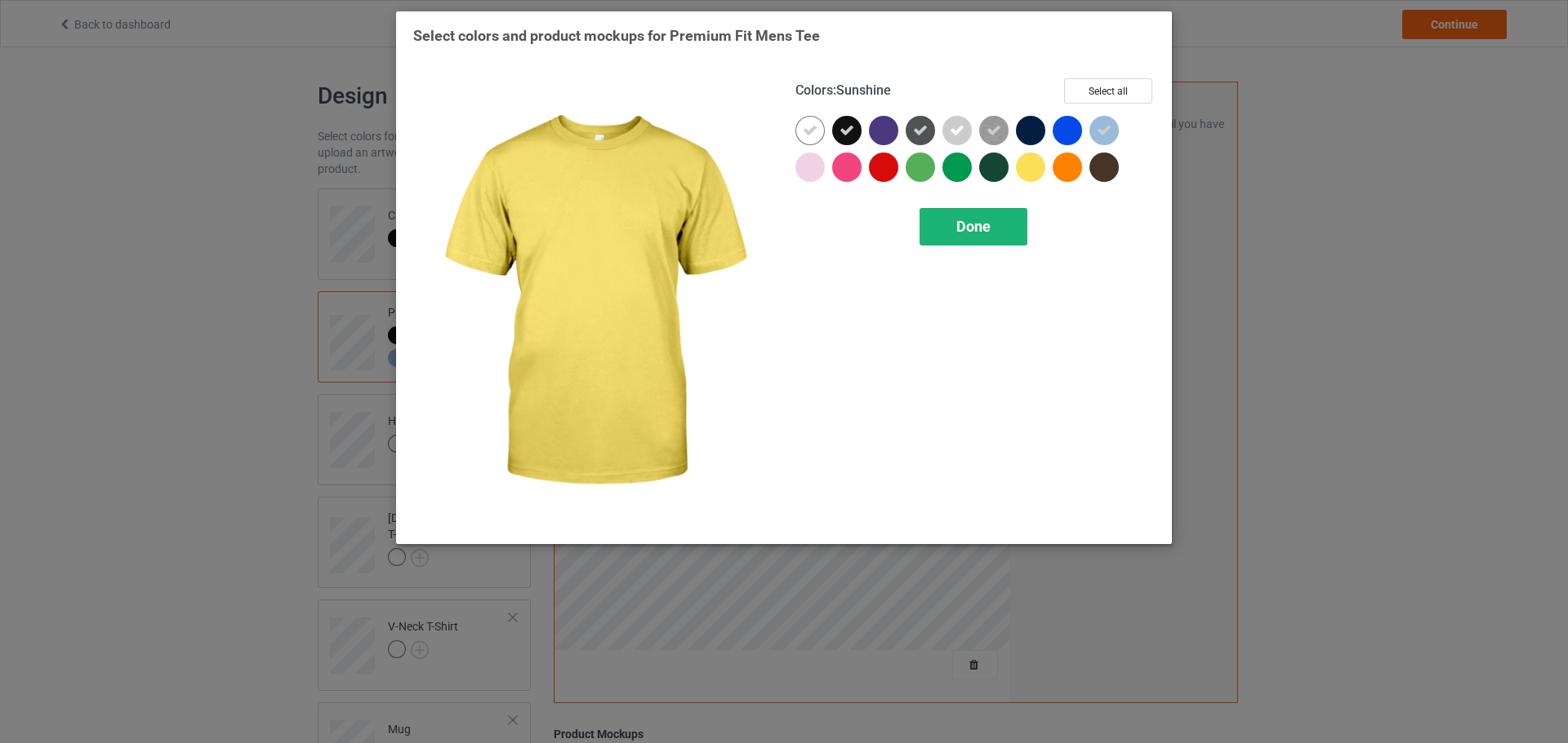
click at [999, 212] on div "Done" at bounding box center [973, 227] width 108 height 38
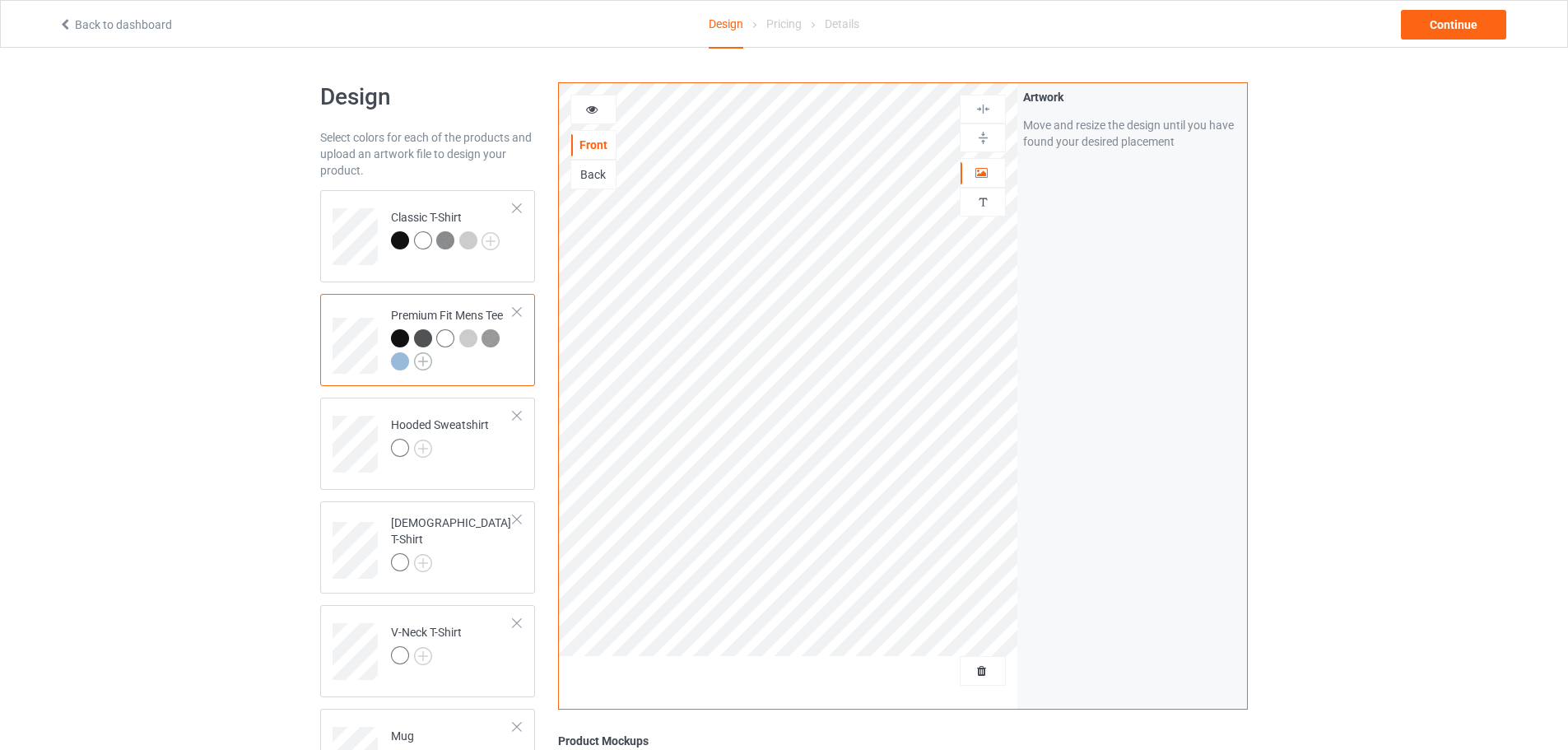
click at [419, 362] on img at bounding box center [422, 361] width 18 height 18
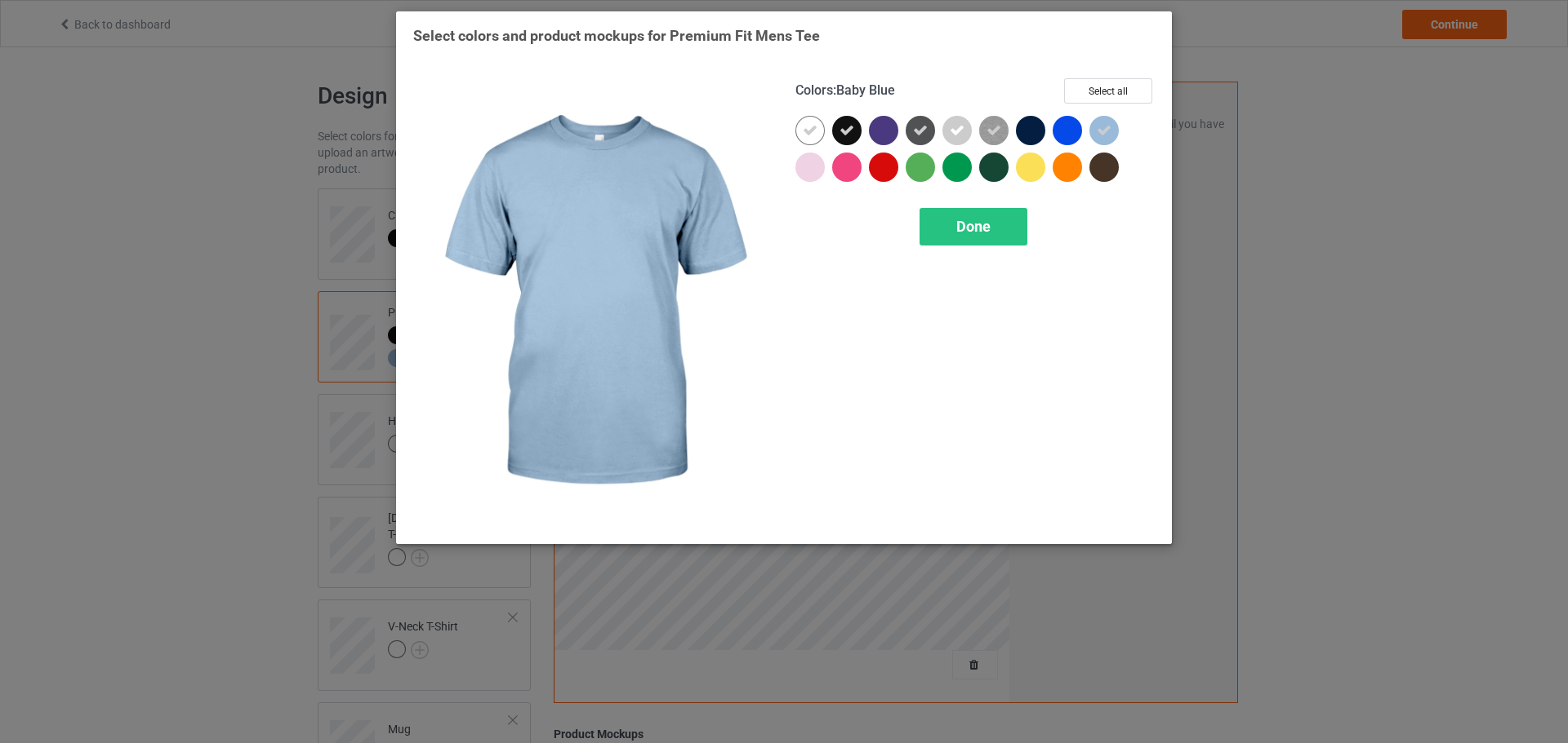
click at [1099, 130] on icon at bounding box center [1104, 131] width 15 height 15
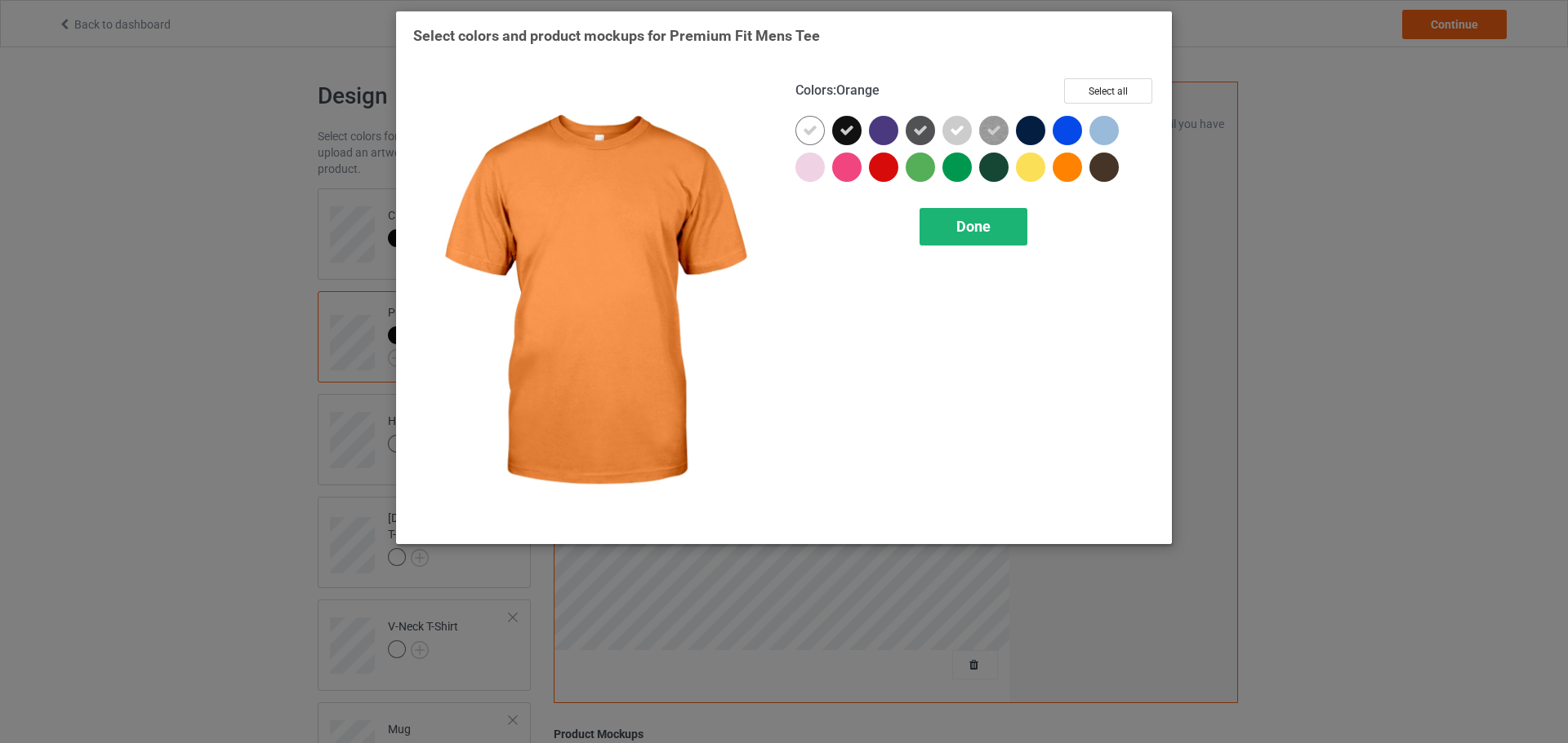
click at [1006, 217] on div "Done" at bounding box center [973, 227] width 108 height 38
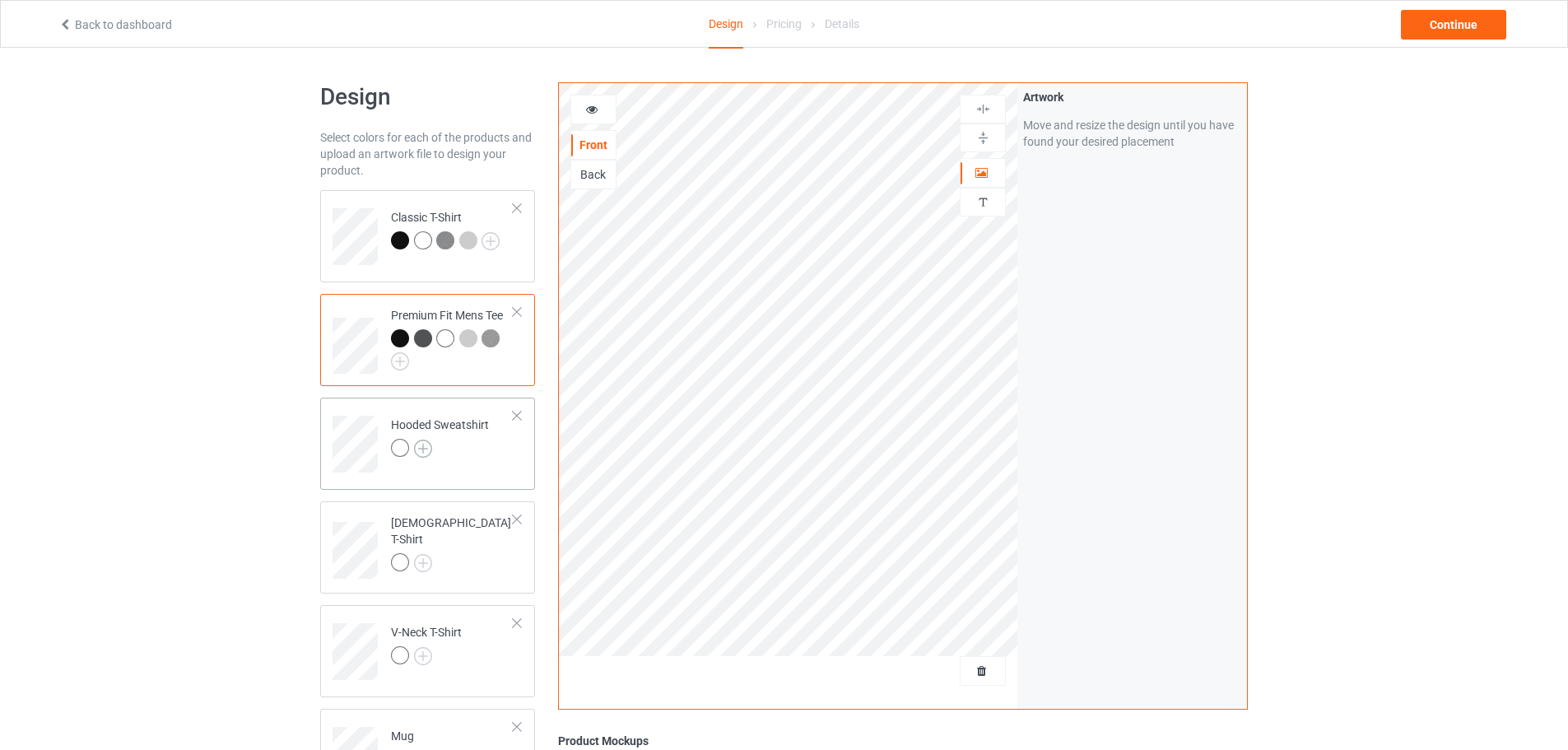
click at [426, 453] on img at bounding box center [422, 449] width 18 height 18
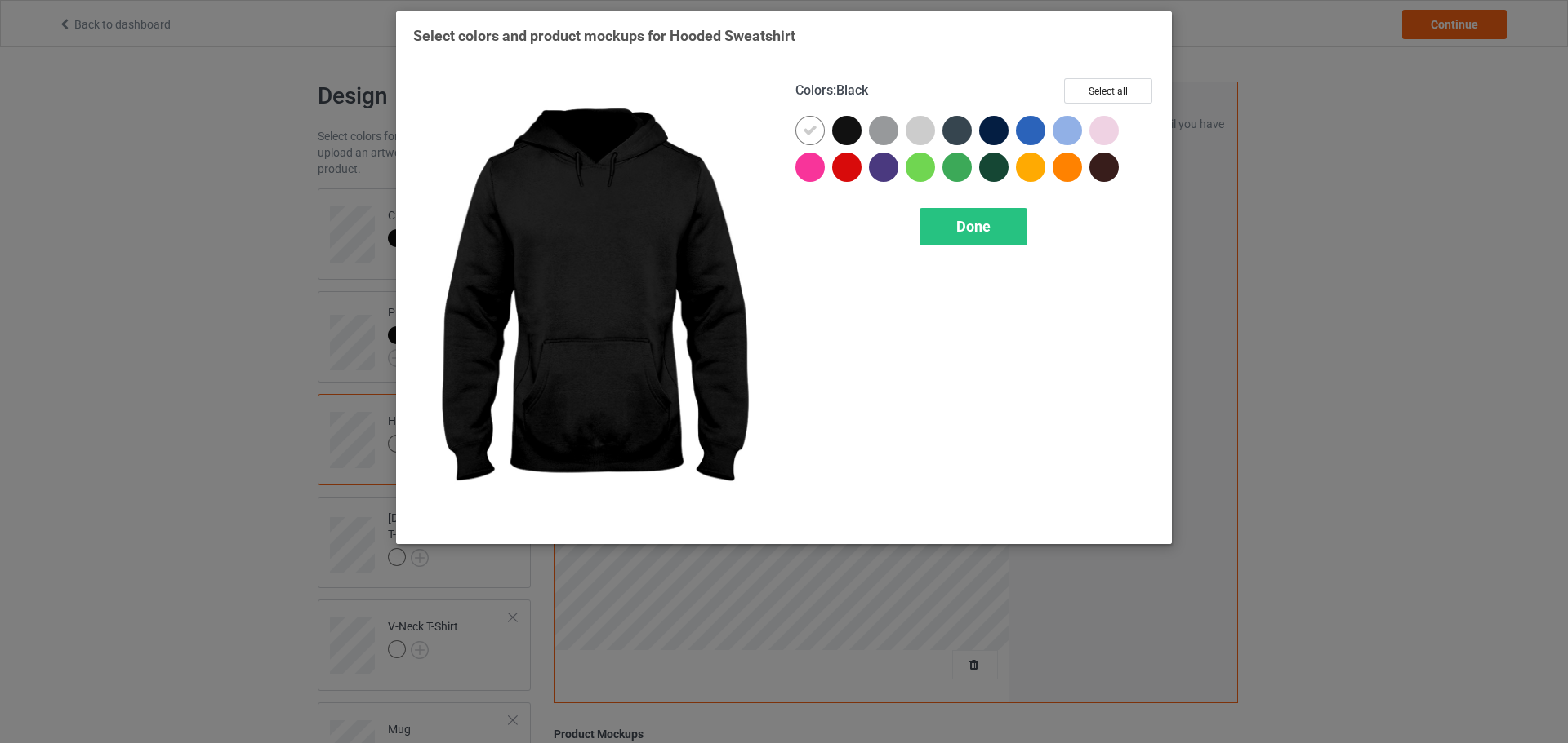
click at [848, 135] on div at bounding box center [847, 131] width 30 height 29
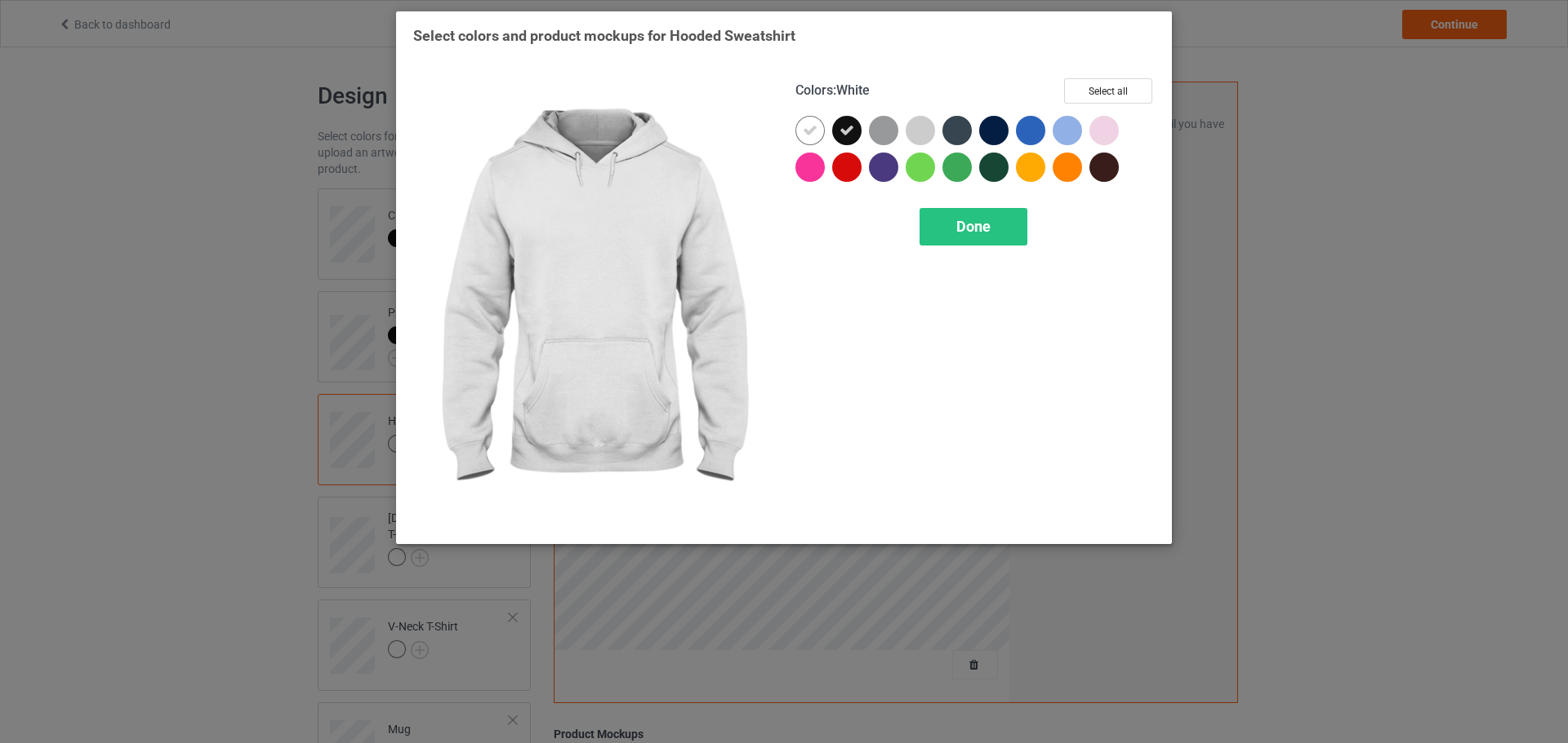
click at [818, 132] on div at bounding box center [810, 131] width 30 height 29
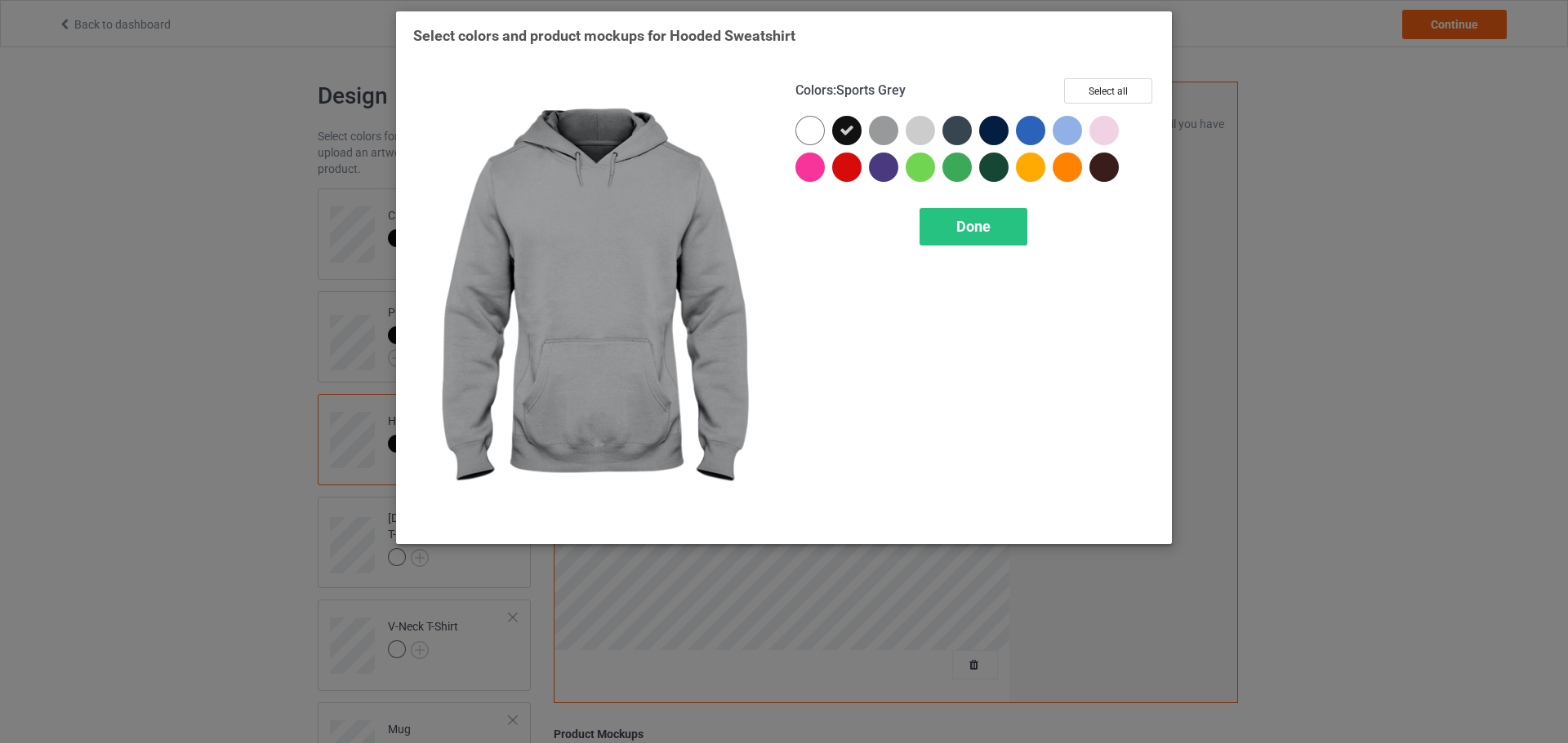
drag, startPoint x: 883, startPoint y: 138, endPoint x: 923, endPoint y: 131, distance: 40.6
click at [884, 138] on div at bounding box center [884, 131] width 30 height 29
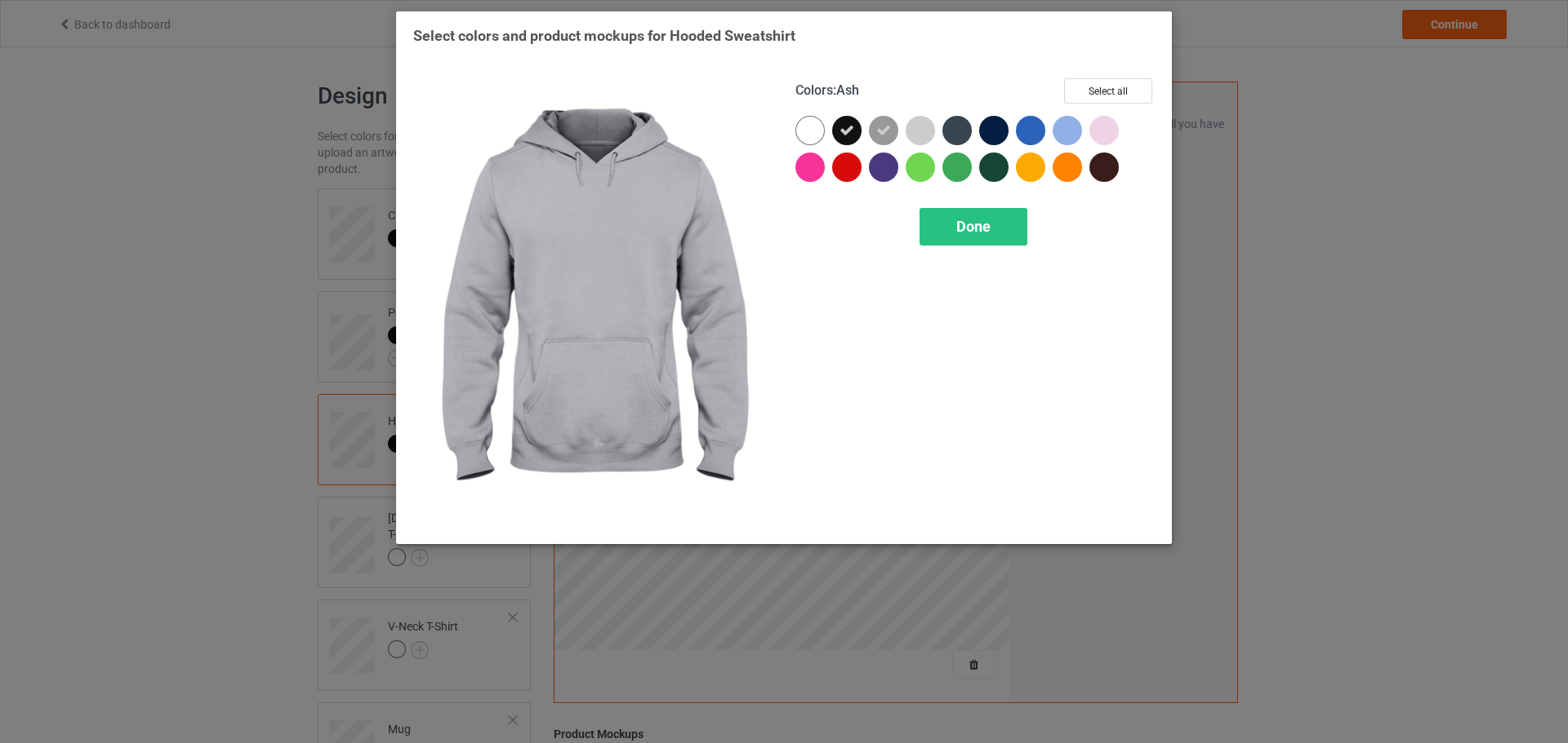
click at [928, 131] on div at bounding box center [921, 131] width 30 height 29
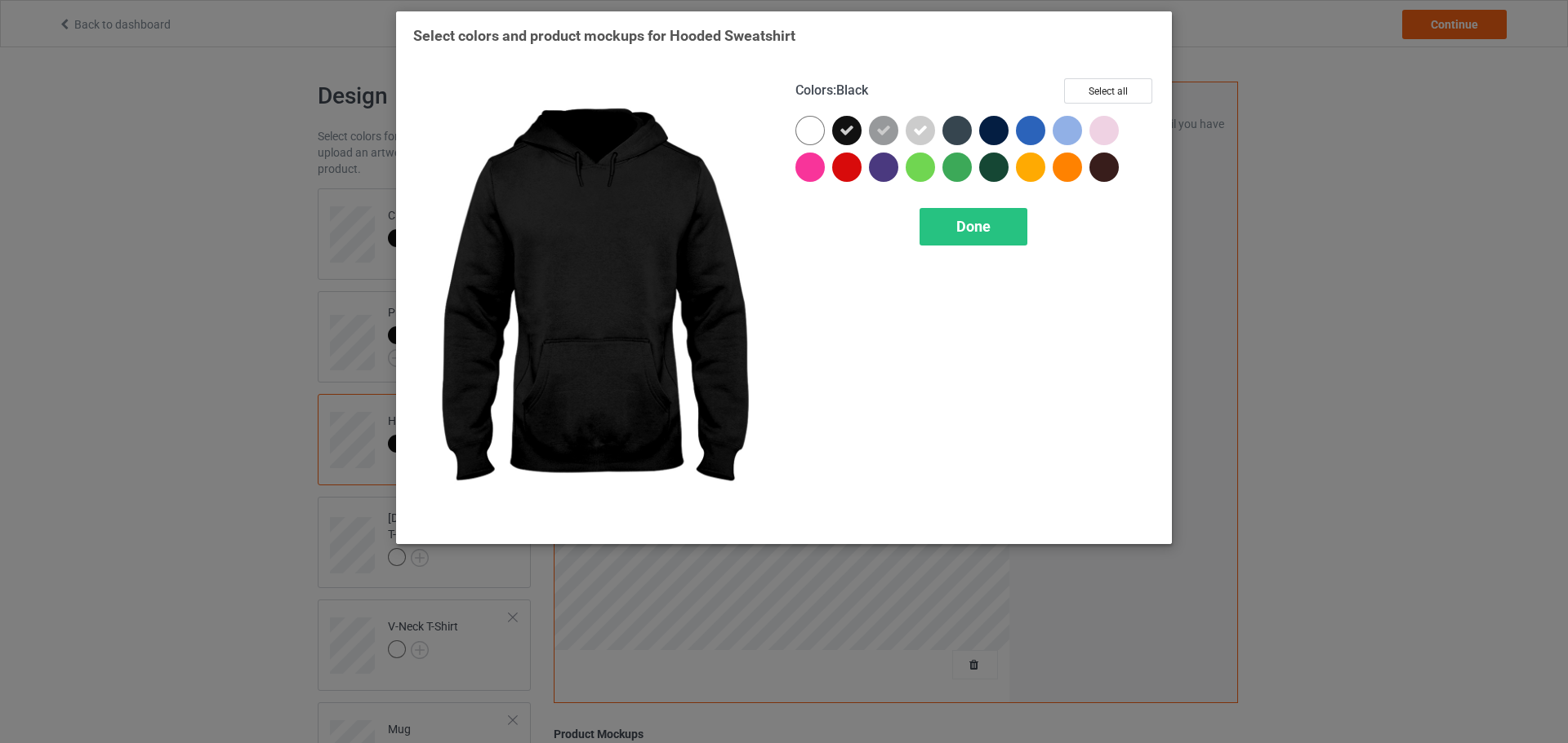
click at [836, 131] on div at bounding box center [847, 131] width 30 height 29
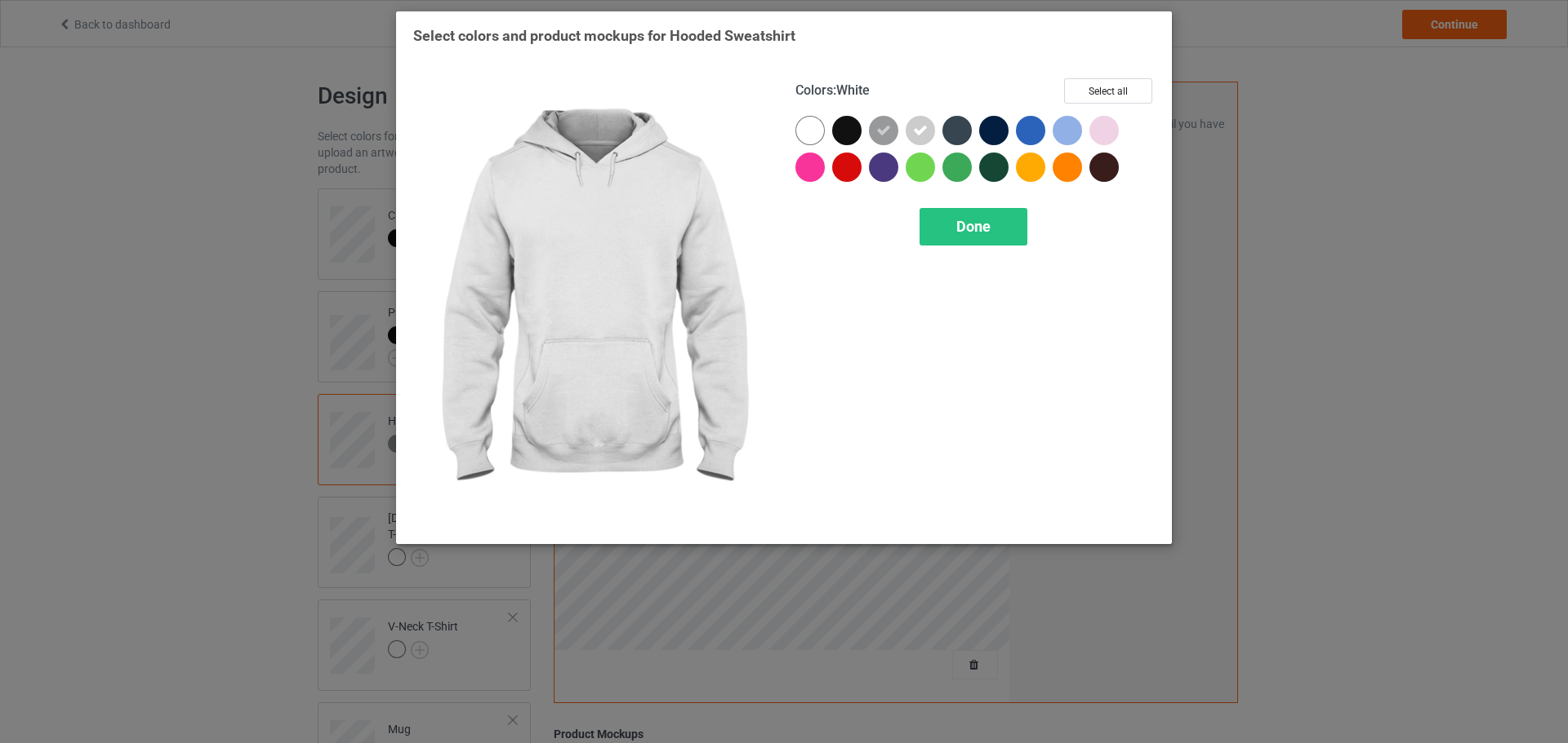
click at [818, 131] on div at bounding box center [810, 131] width 30 height 29
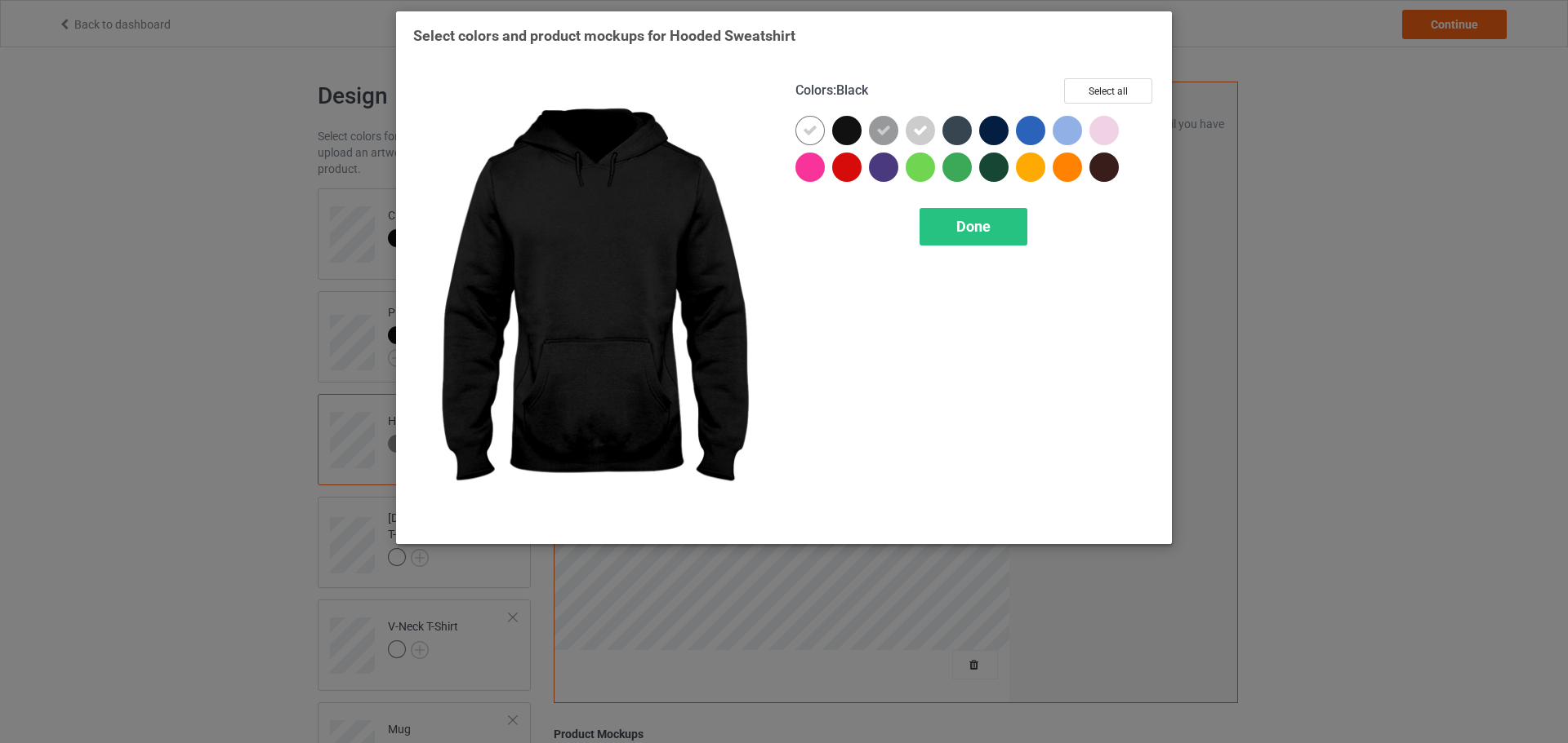
drag, startPoint x: 855, startPoint y: 130, endPoint x: 898, endPoint y: 127, distance: 43.1
click at [857, 130] on div at bounding box center [847, 131] width 30 height 29
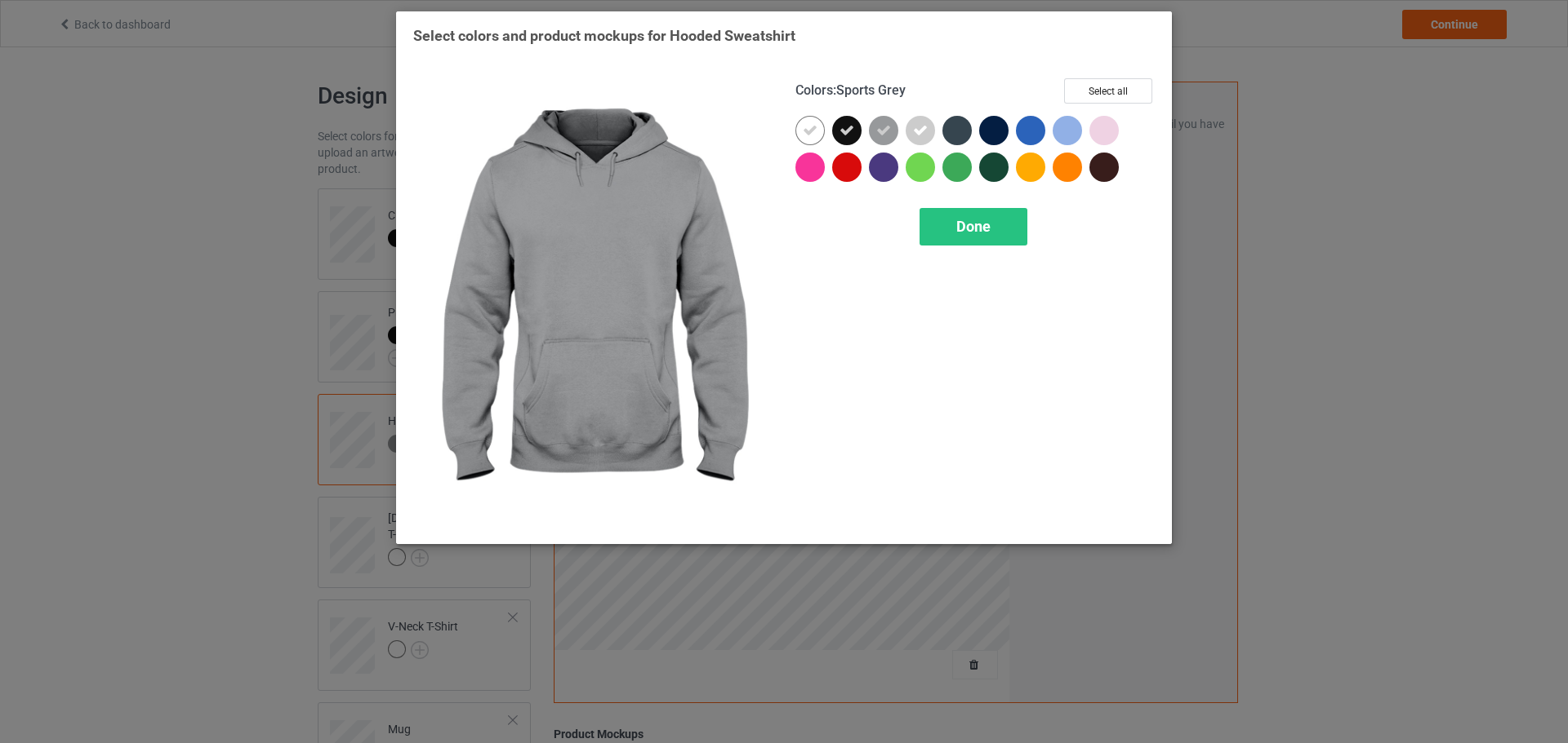
drag, startPoint x: 881, startPoint y: 132, endPoint x: 920, endPoint y: 125, distance: 39.6
click at [882, 132] on icon at bounding box center [884, 131] width 15 height 15
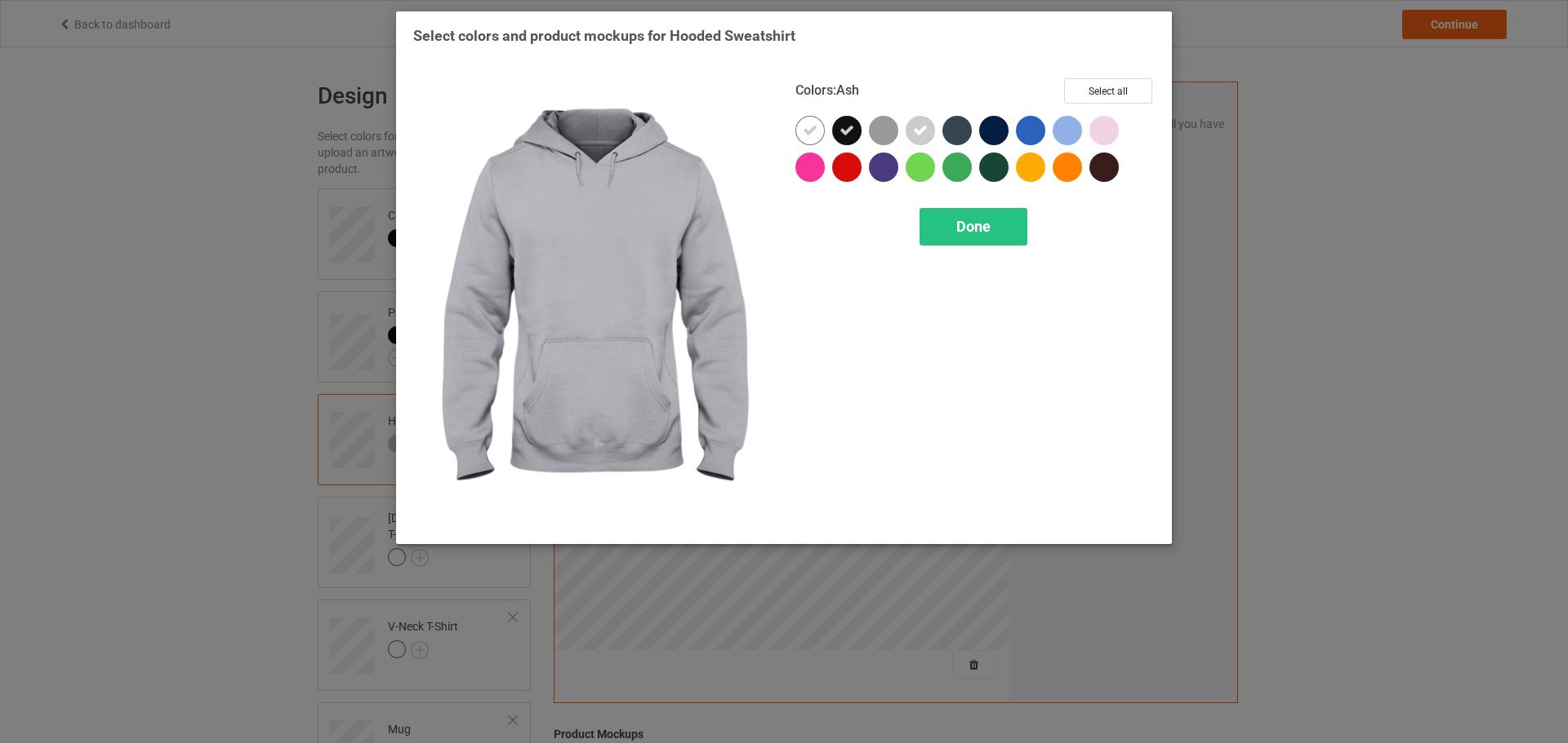
click at [922, 125] on icon at bounding box center [921, 131] width 15 height 15
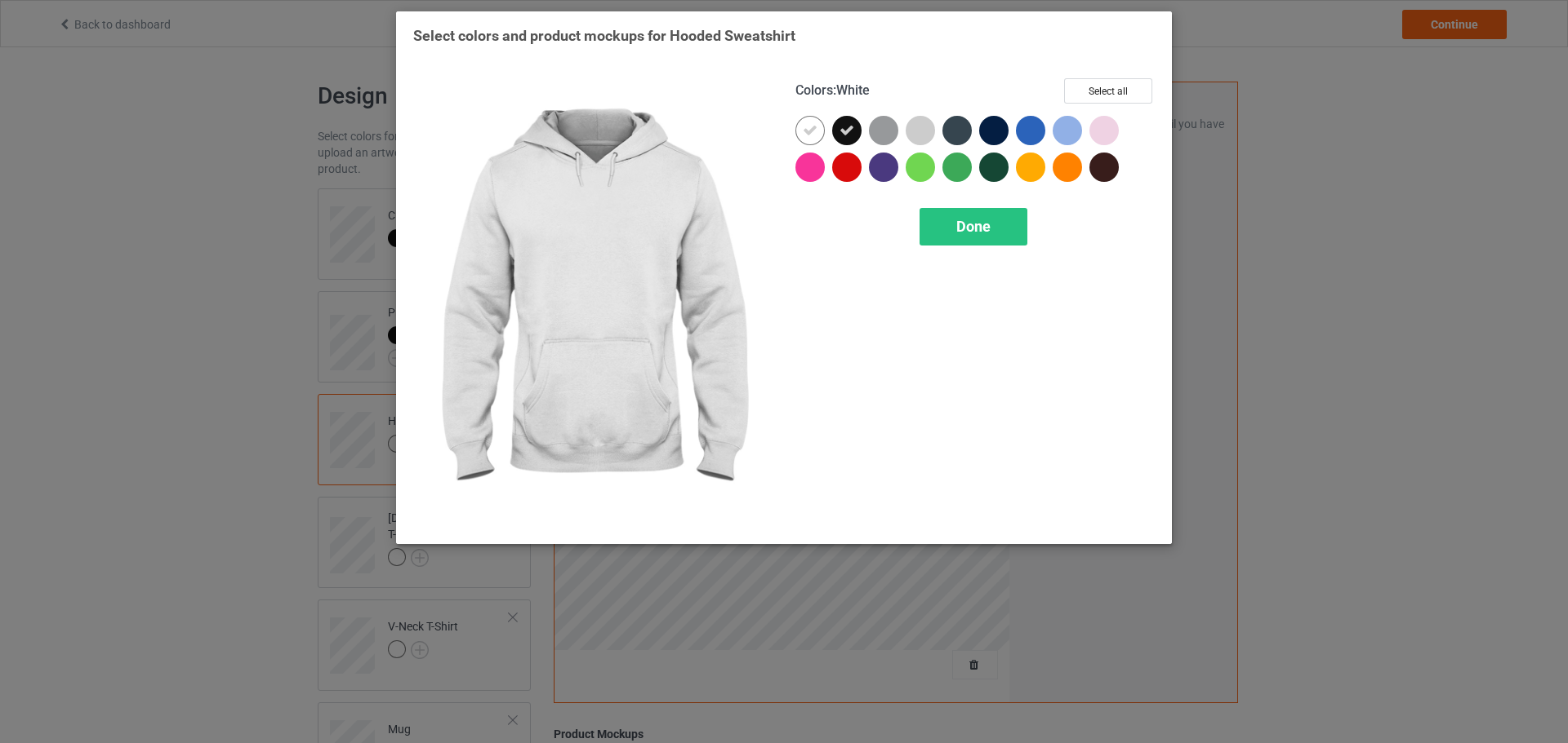
click at [818, 129] on div at bounding box center [810, 131] width 30 height 29
click at [814, 132] on div at bounding box center [810, 131] width 30 height 29
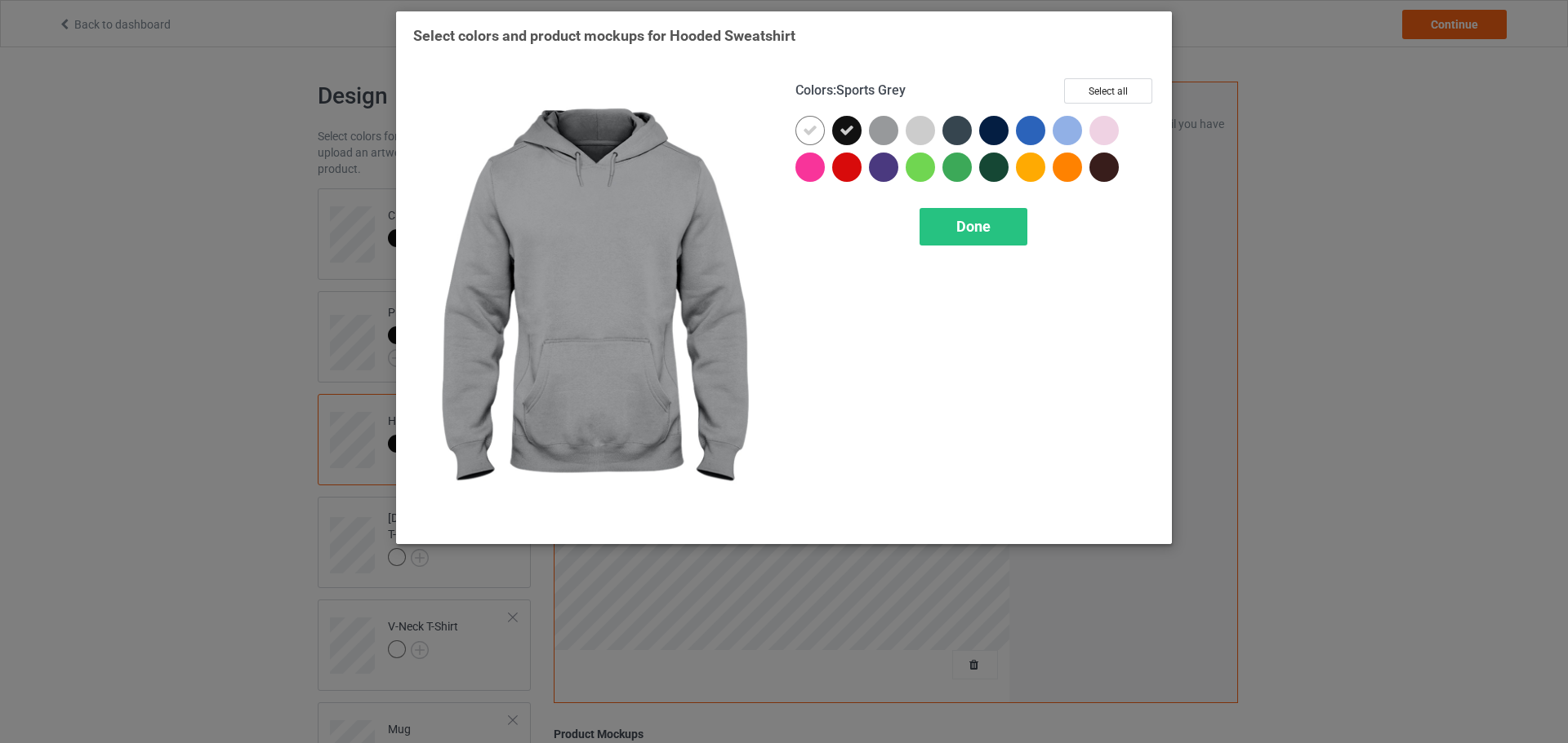
click at [892, 127] on div at bounding box center [884, 131] width 30 height 29
click at [909, 125] on div at bounding box center [921, 131] width 30 height 29
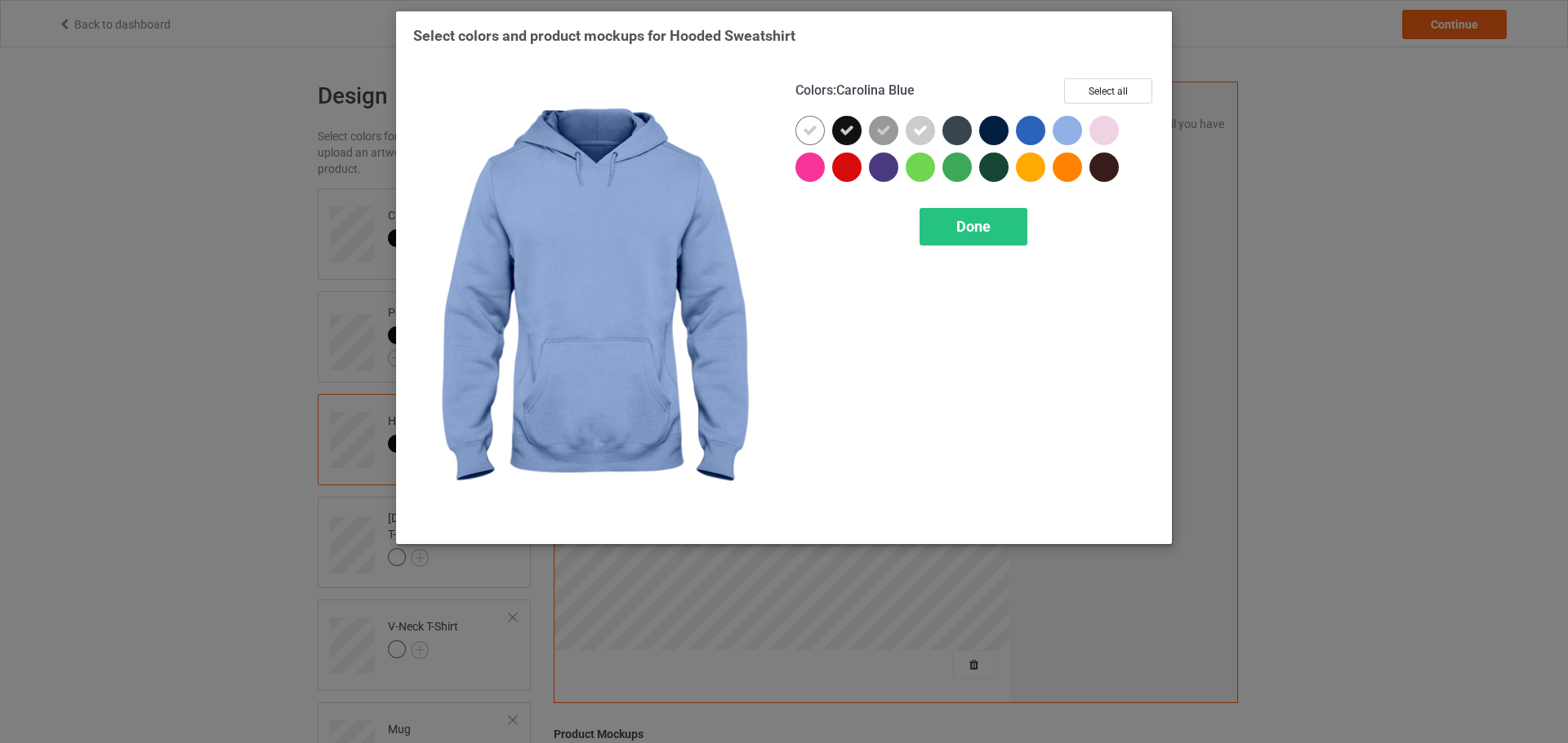
click at [1063, 134] on div at bounding box center [1067, 131] width 30 height 29
click at [1062, 140] on div at bounding box center [1067, 131] width 30 height 29
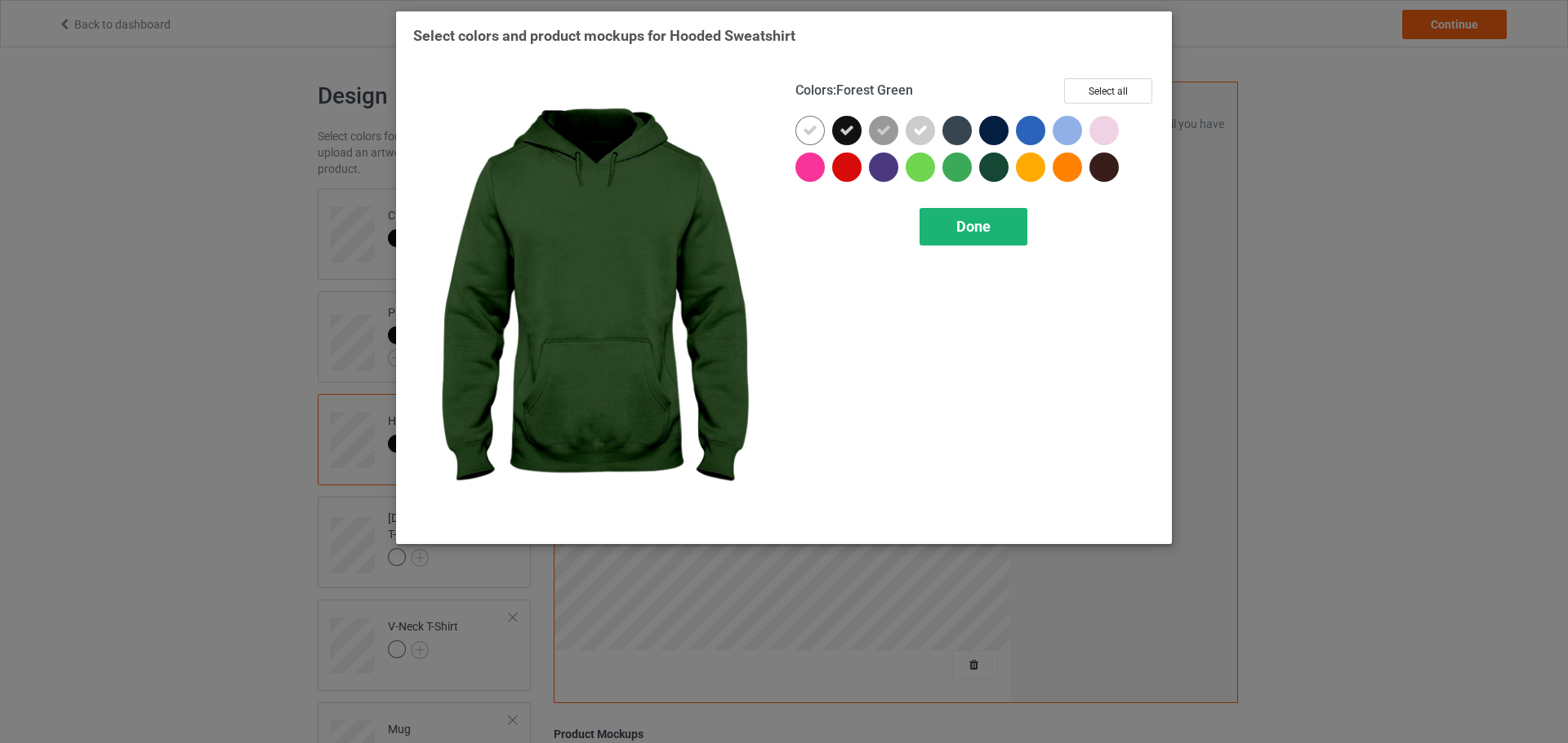
drag, startPoint x: 985, startPoint y: 207, endPoint x: 985, endPoint y: 217, distance: 10.0
click at [985, 210] on div "Colors : Forest Green Select all Done" at bounding box center [975, 303] width 382 height 472
click at [979, 227] on span "Done" at bounding box center [973, 226] width 34 height 18
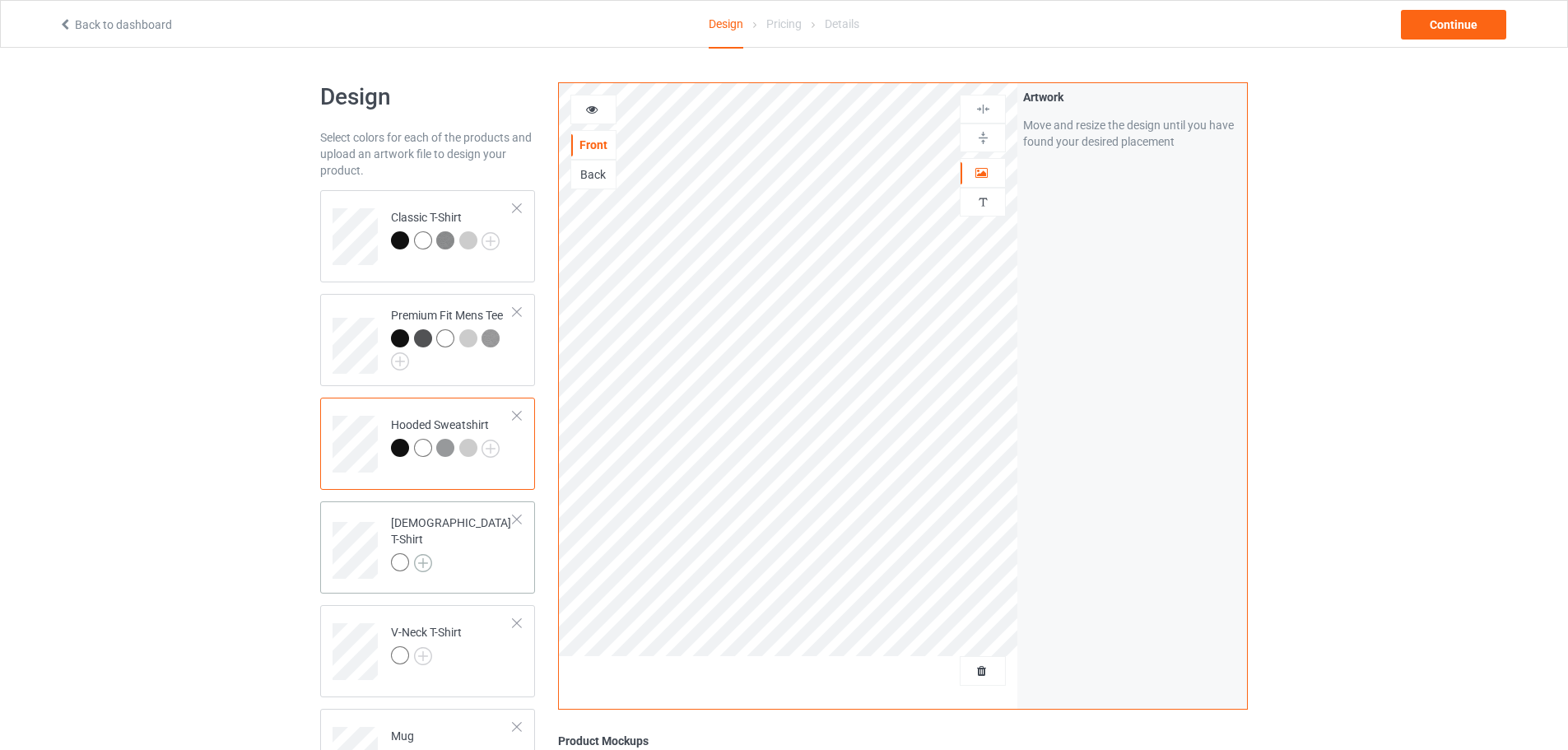
click at [427, 555] on img at bounding box center [422, 563] width 18 height 18
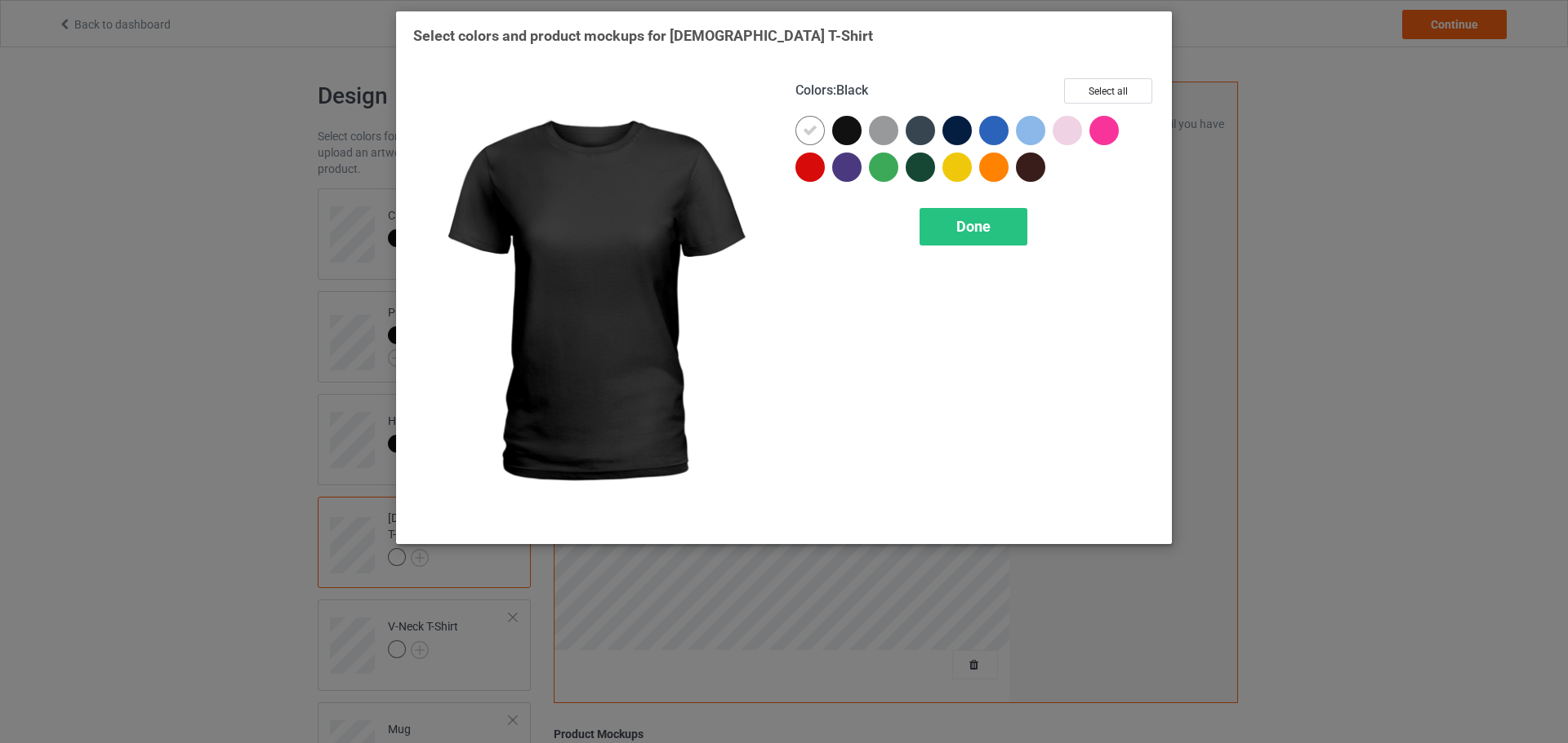
click at [837, 140] on div at bounding box center [850, 135] width 37 height 37
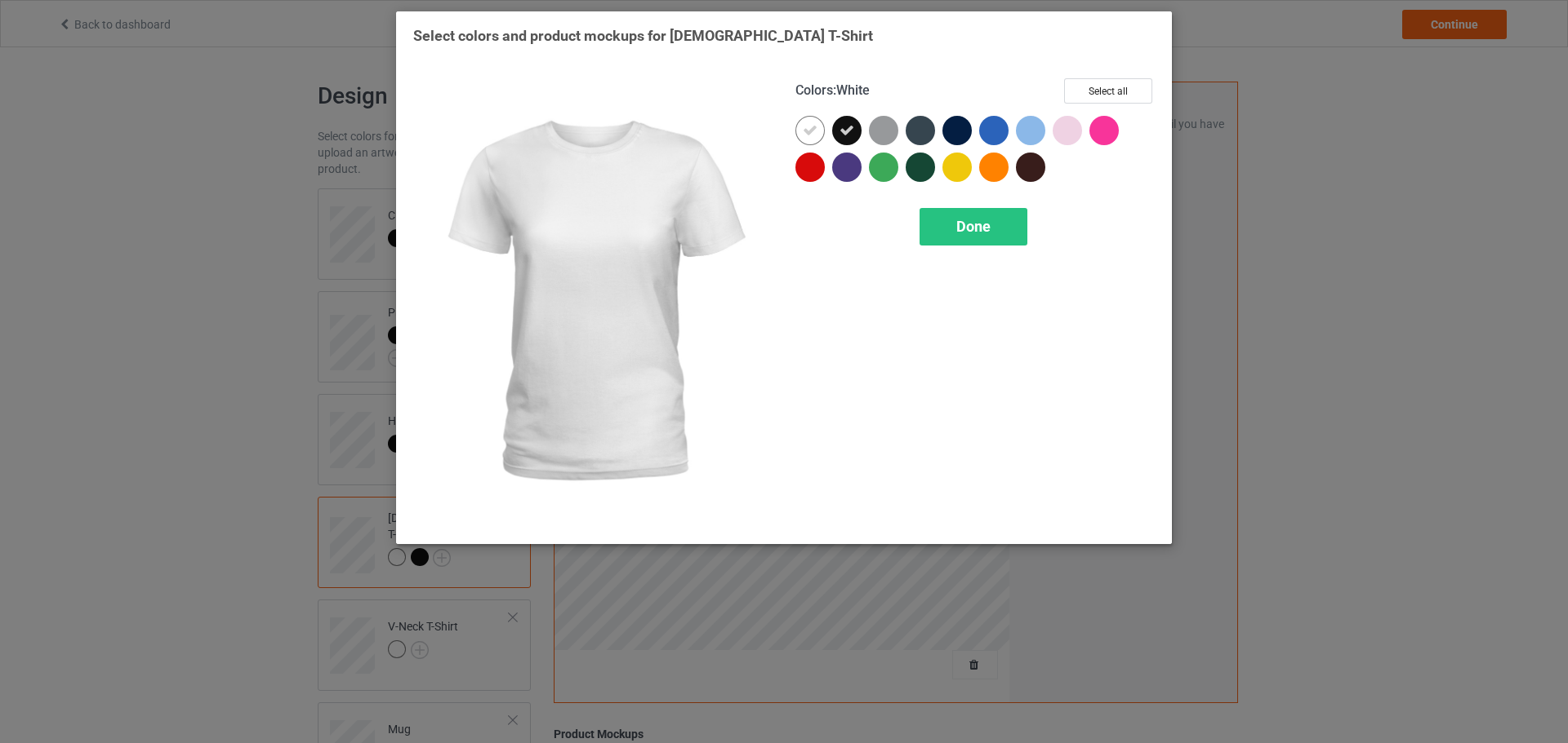
click at [812, 141] on div at bounding box center [810, 131] width 30 height 29
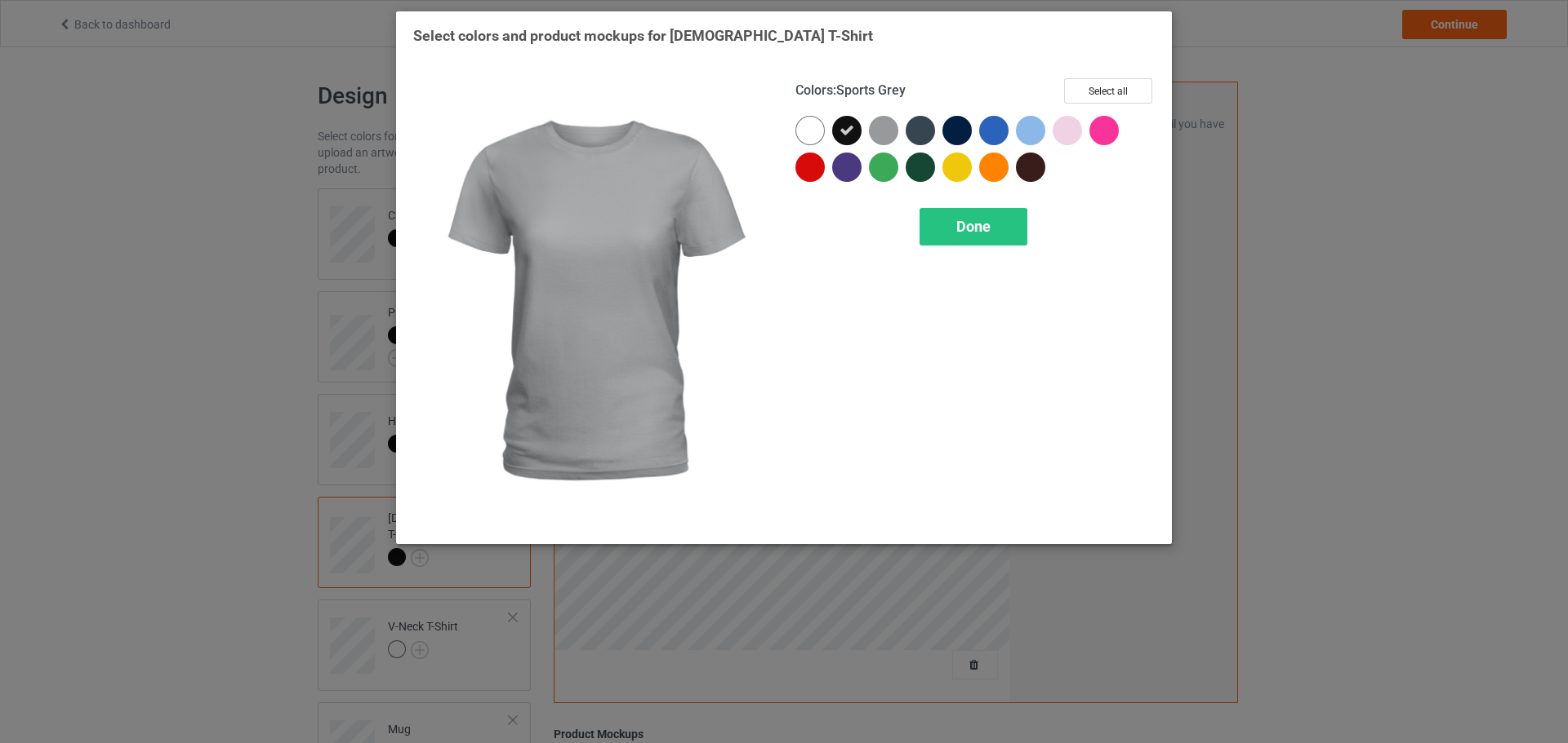
click at [873, 126] on div at bounding box center [884, 131] width 30 height 29
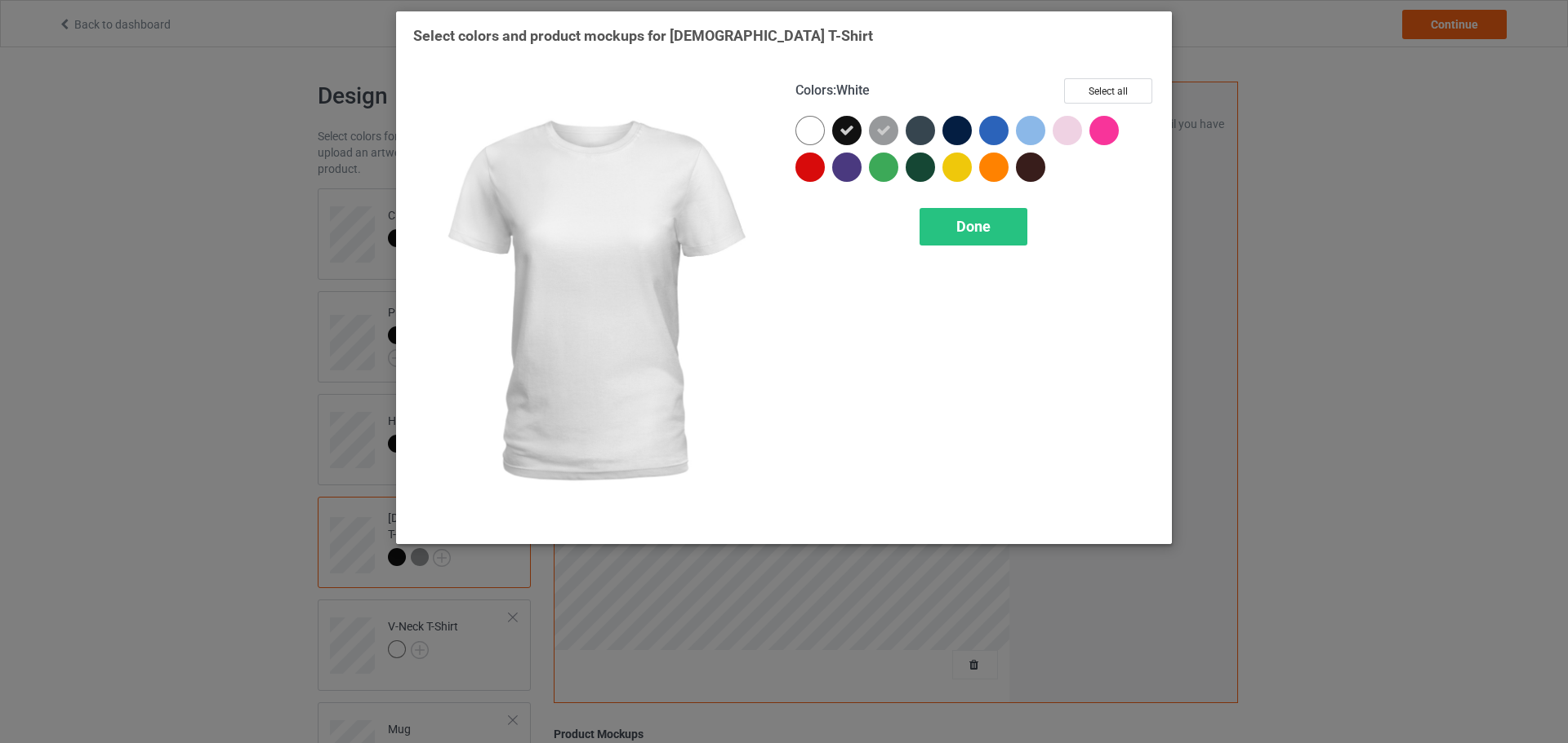
click at [820, 126] on div at bounding box center [810, 131] width 30 height 29
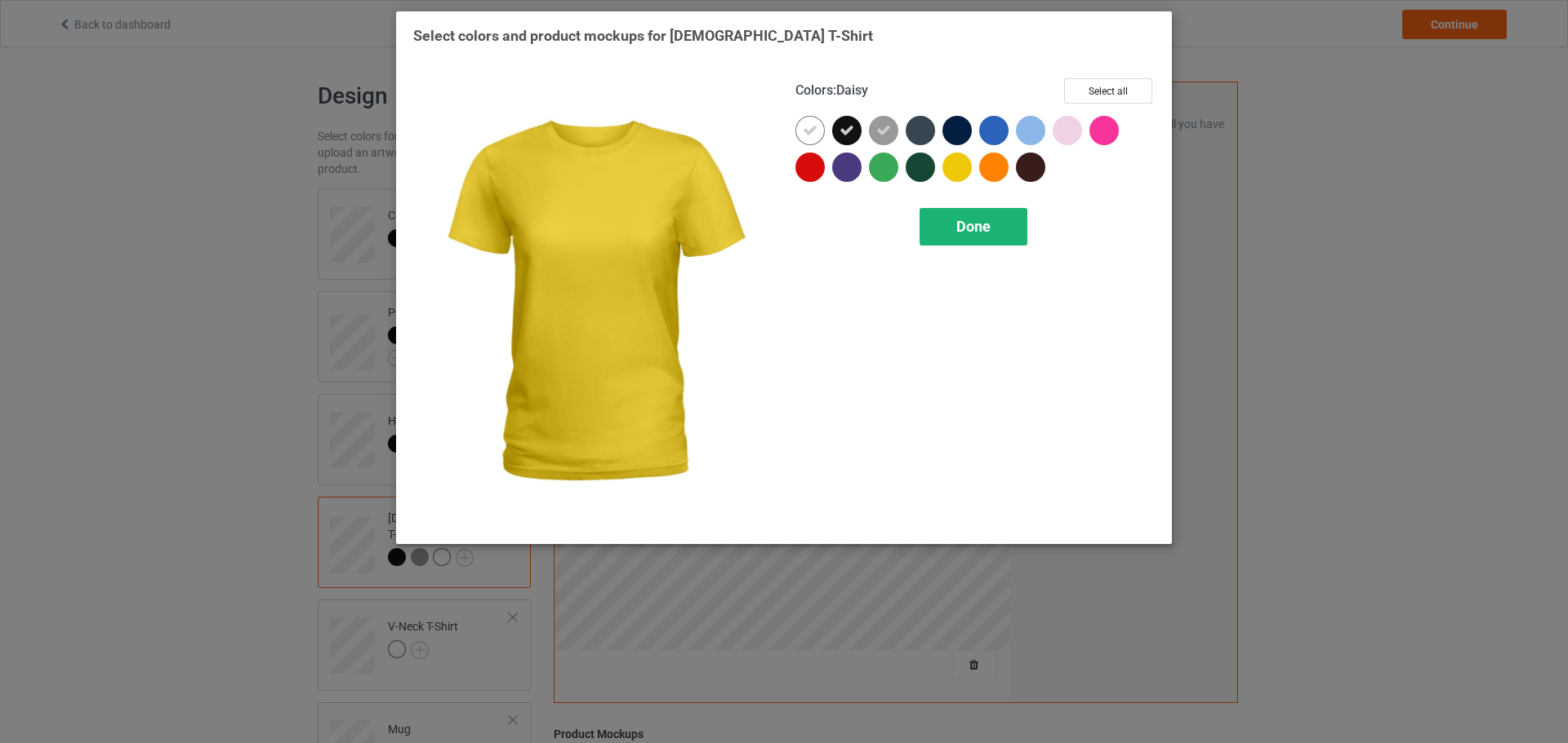
click at [966, 221] on span "Done" at bounding box center [973, 226] width 34 height 18
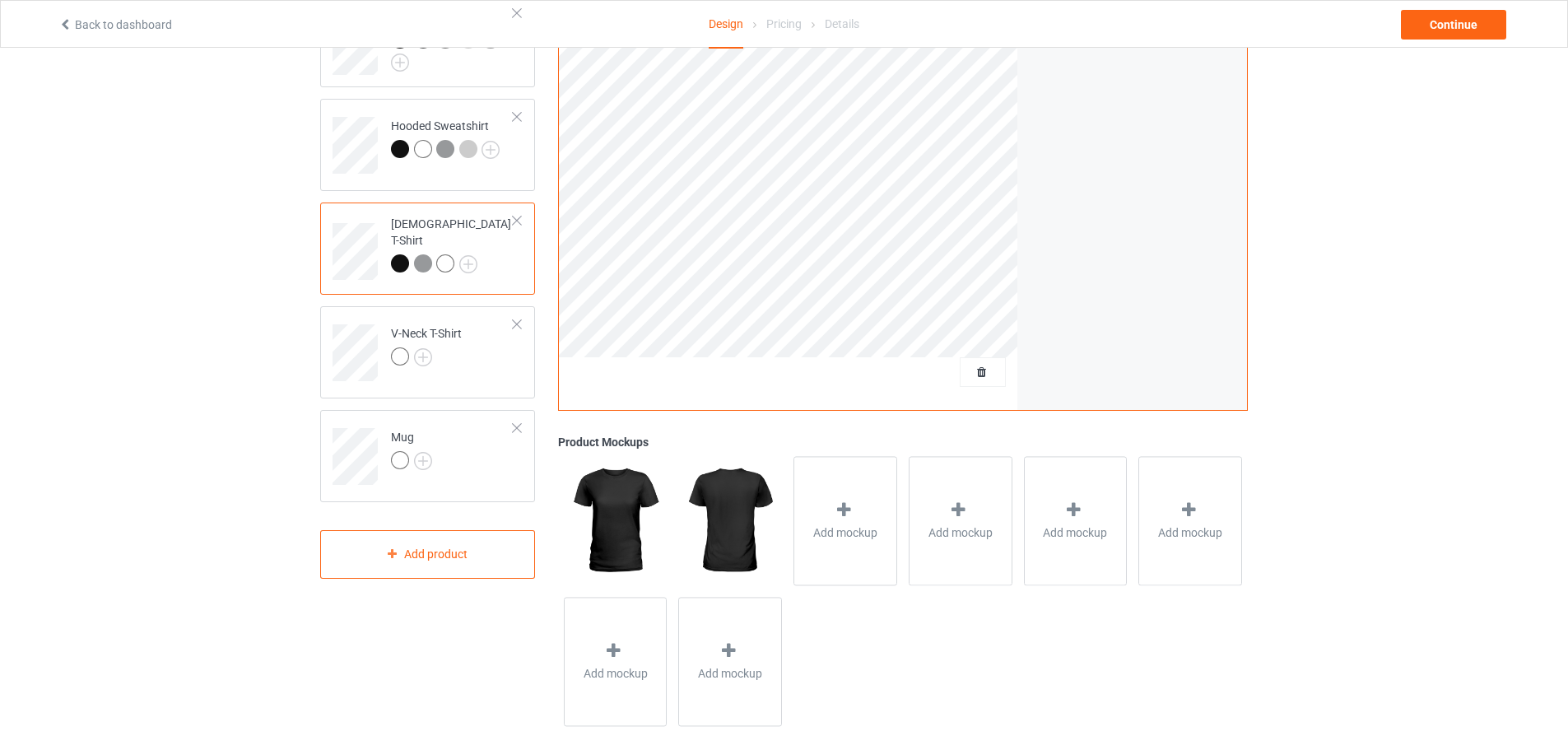
scroll to position [317, 0]
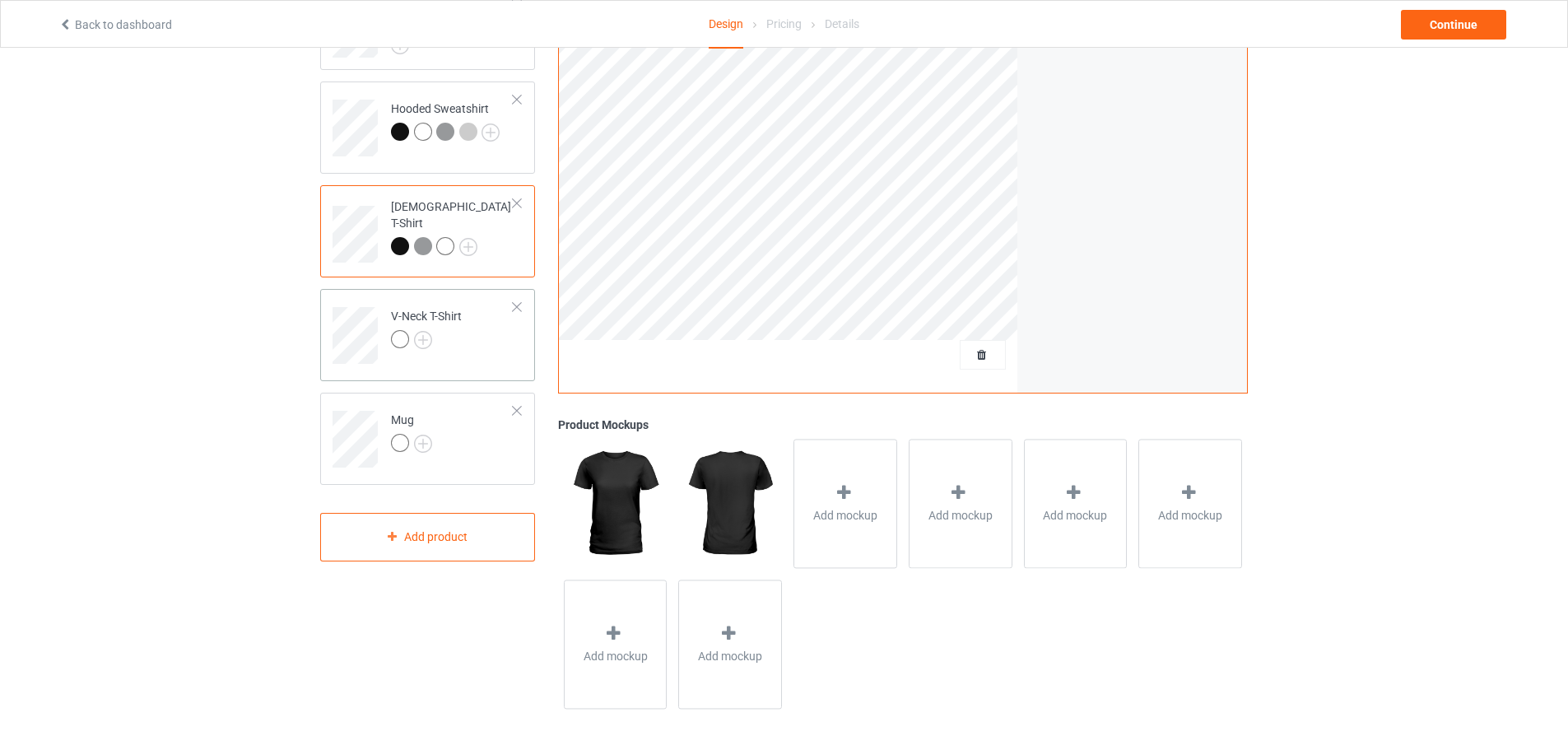
click at [433, 328] on div "V-Neck T-Shirt" at bounding box center [426, 328] width 71 height 39
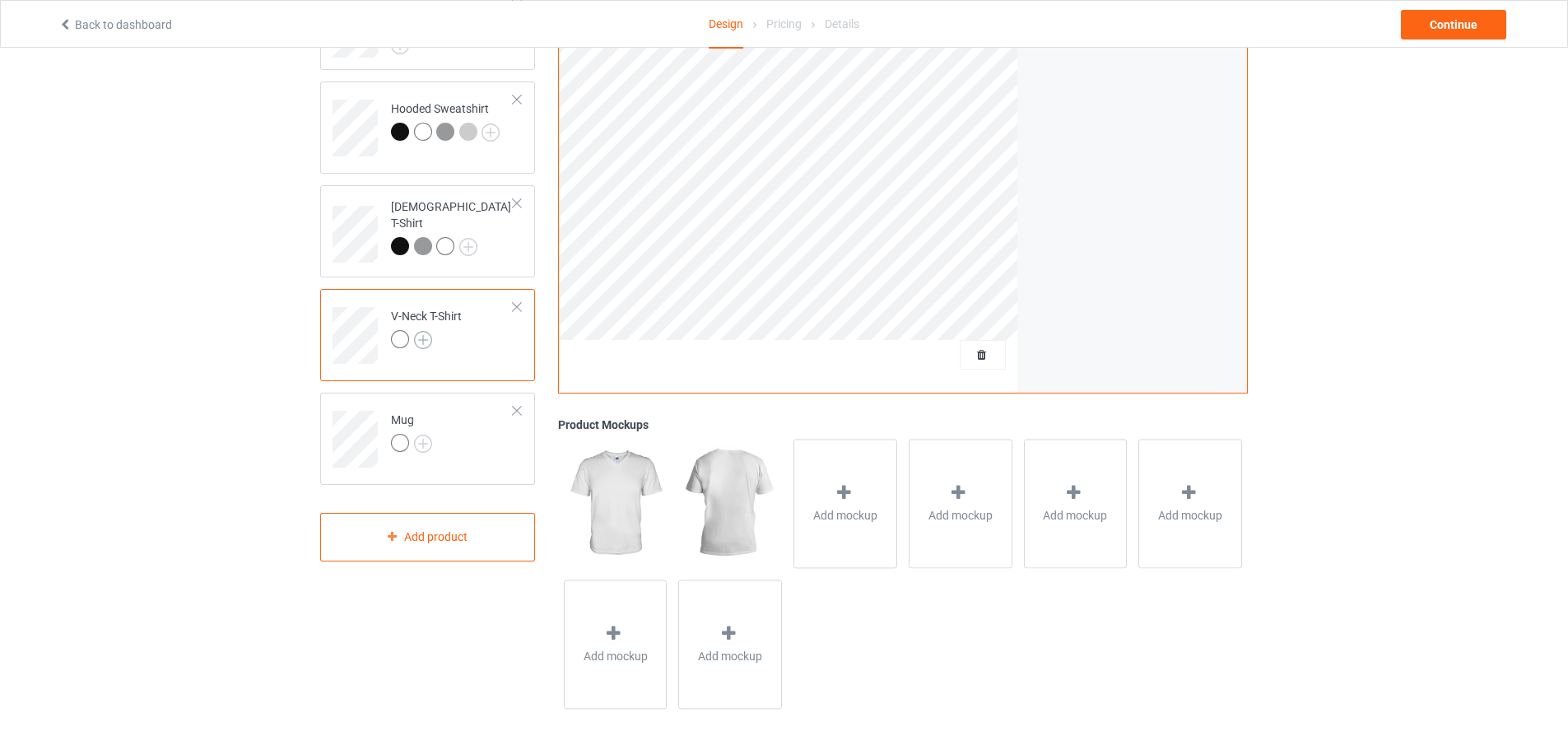
click at [428, 338] on img at bounding box center [422, 340] width 18 height 18
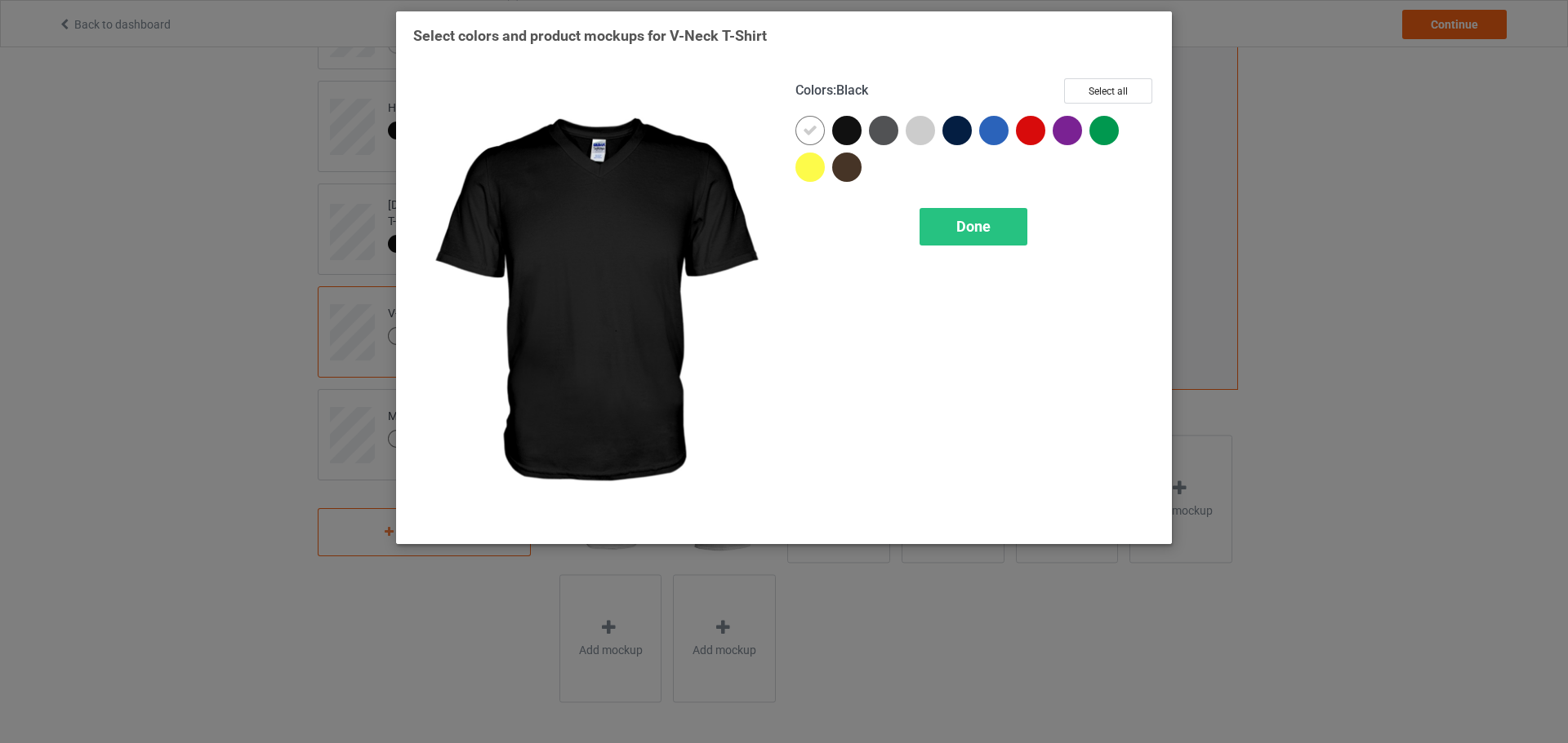
click at [862, 133] on div at bounding box center [850, 135] width 37 height 37
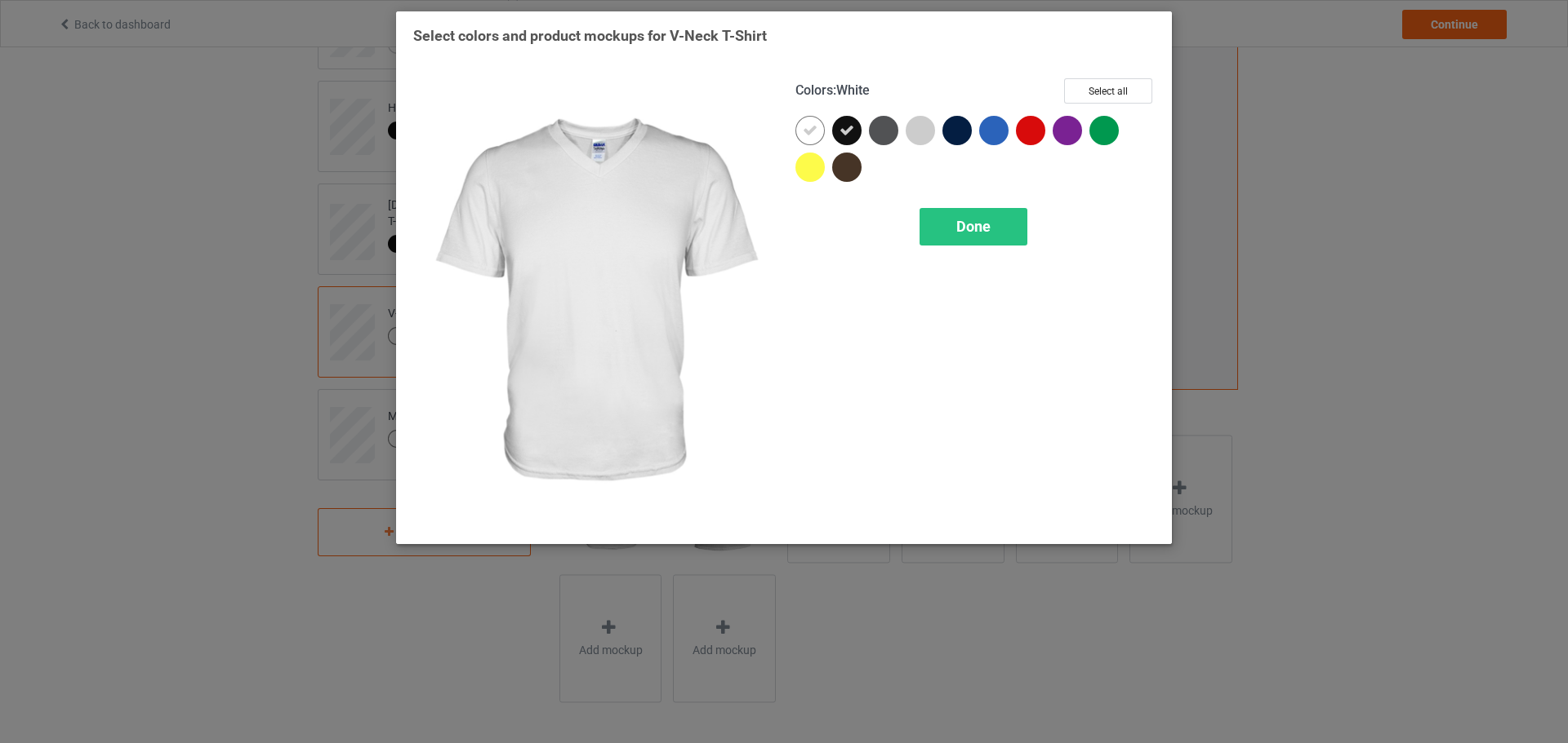
click at [828, 132] on div at bounding box center [814, 135] width 37 height 37
click at [814, 132] on div at bounding box center [810, 131] width 30 height 29
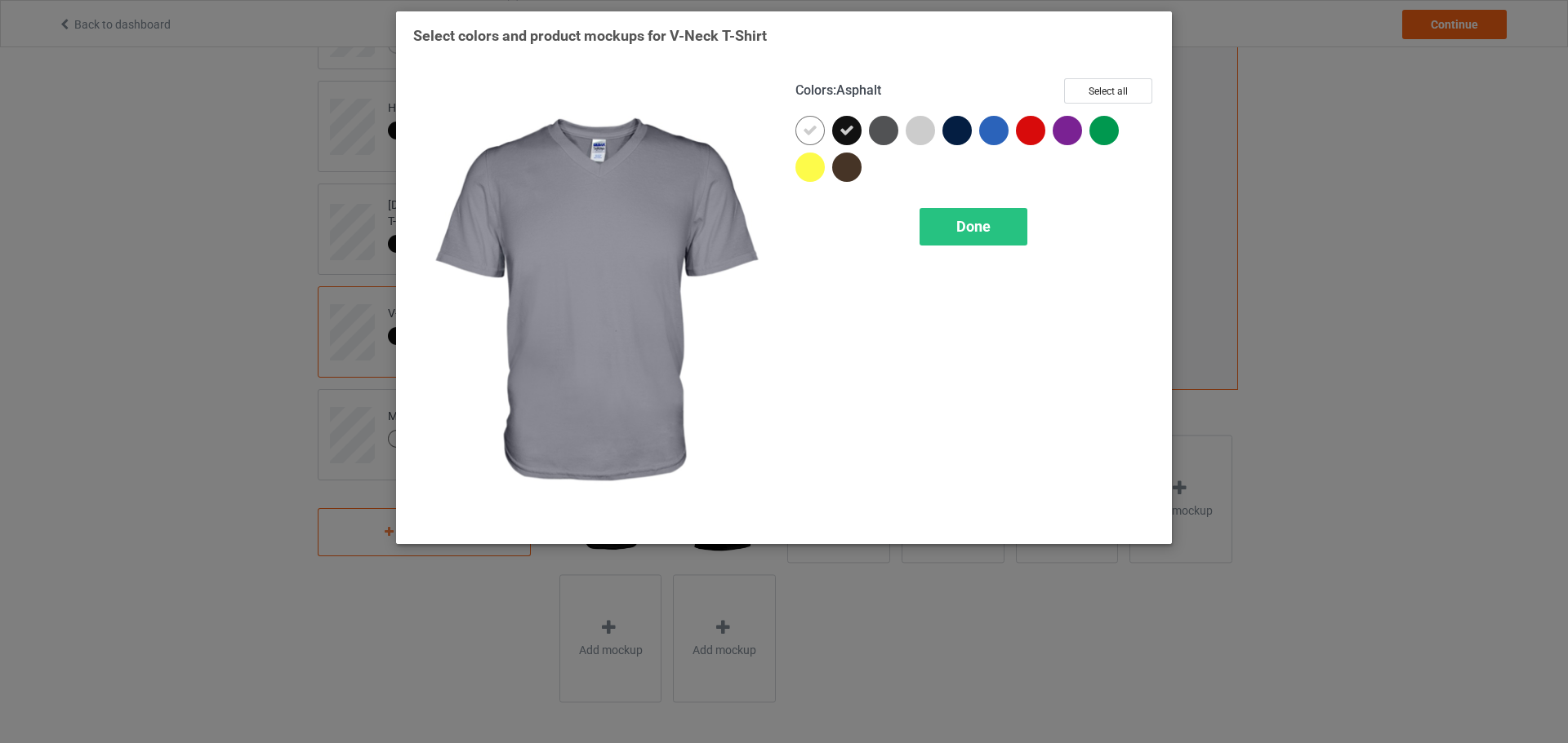
click at [899, 133] on div at bounding box center [887, 135] width 37 height 37
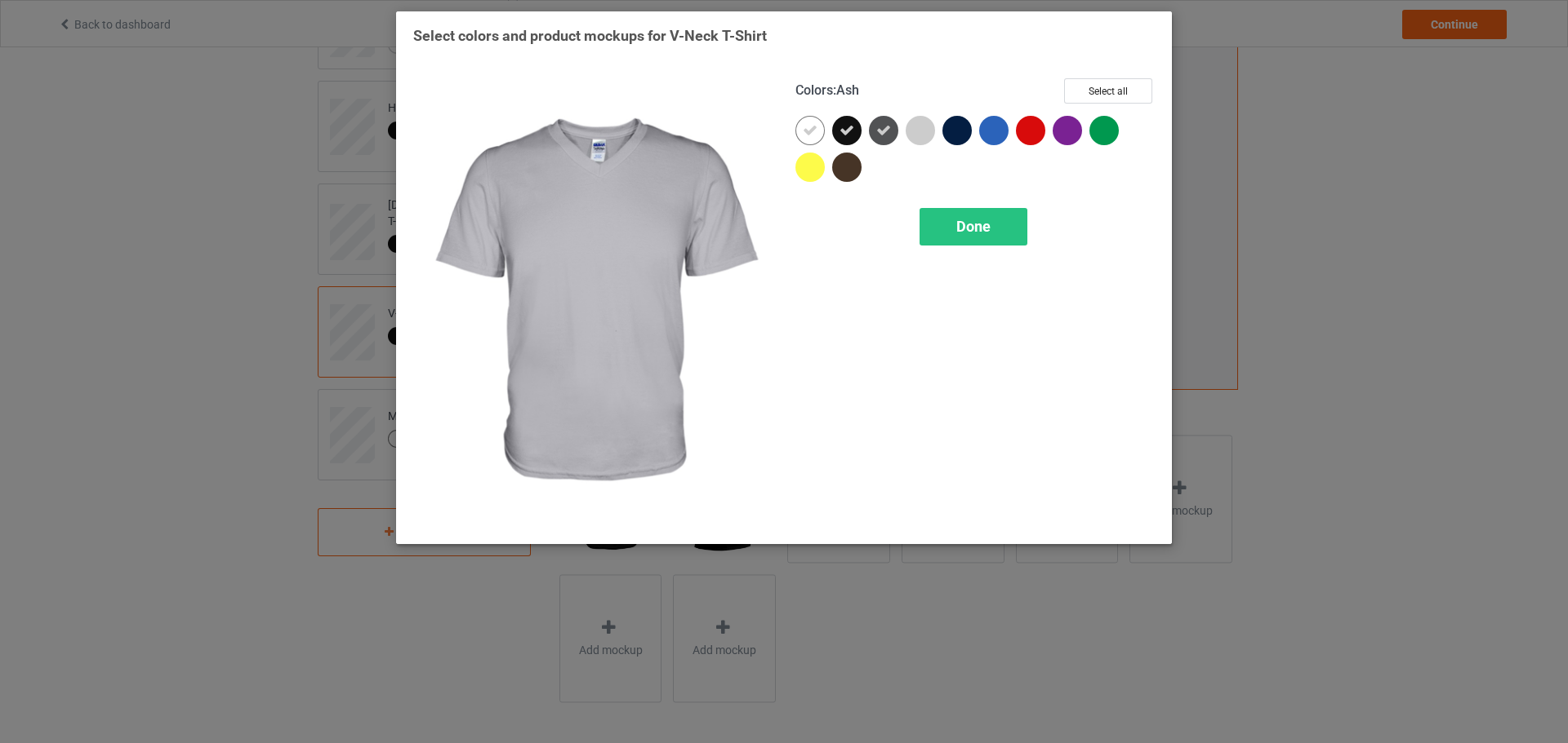
click at [920, 133] on div at bounding box center [921, 131] width 30 height 29
click at [992, 224] on div "Done" at bounding box center [973, 227] width 108 height 38
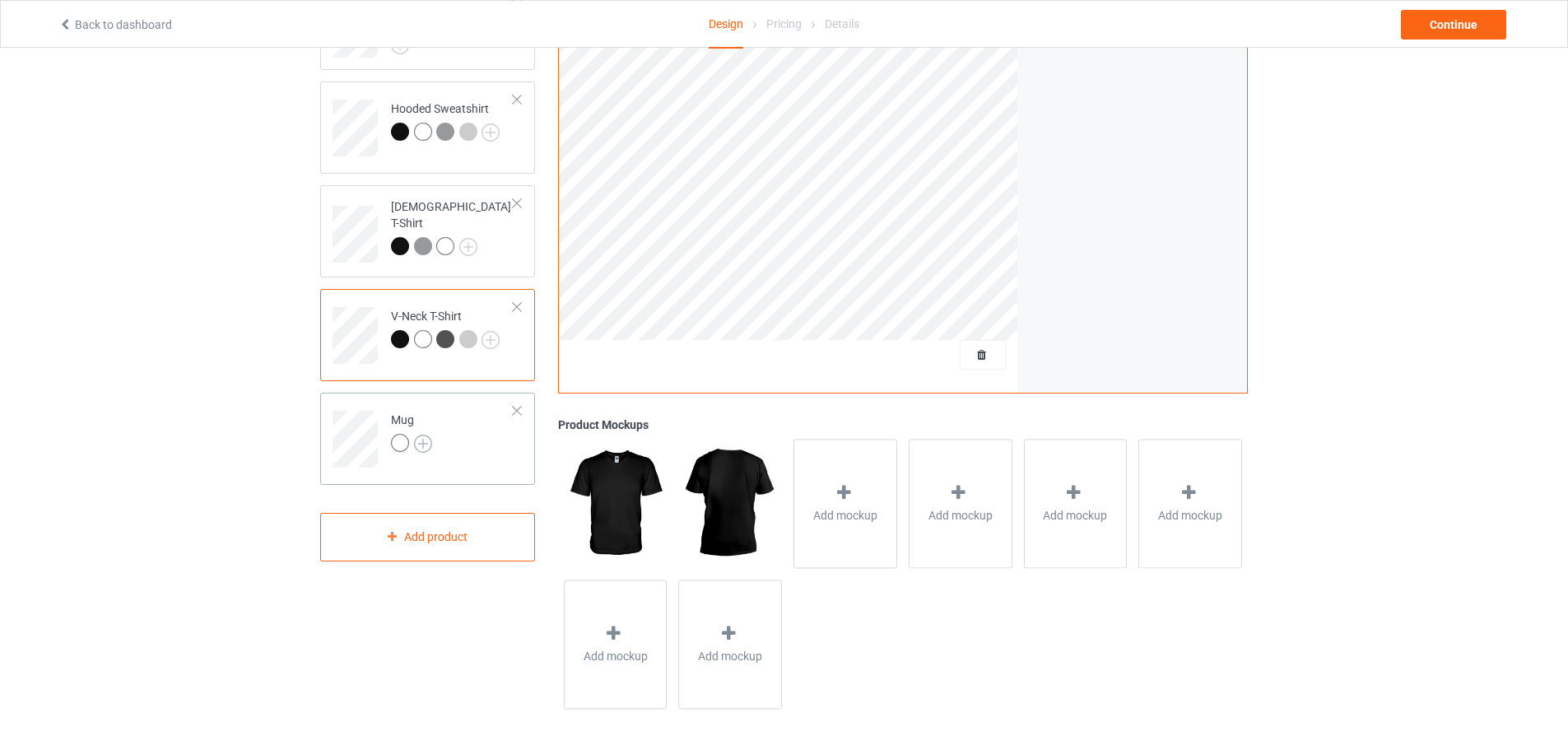
click at [427, 444] on img at bounding box center [422, 443] width 18 height 18
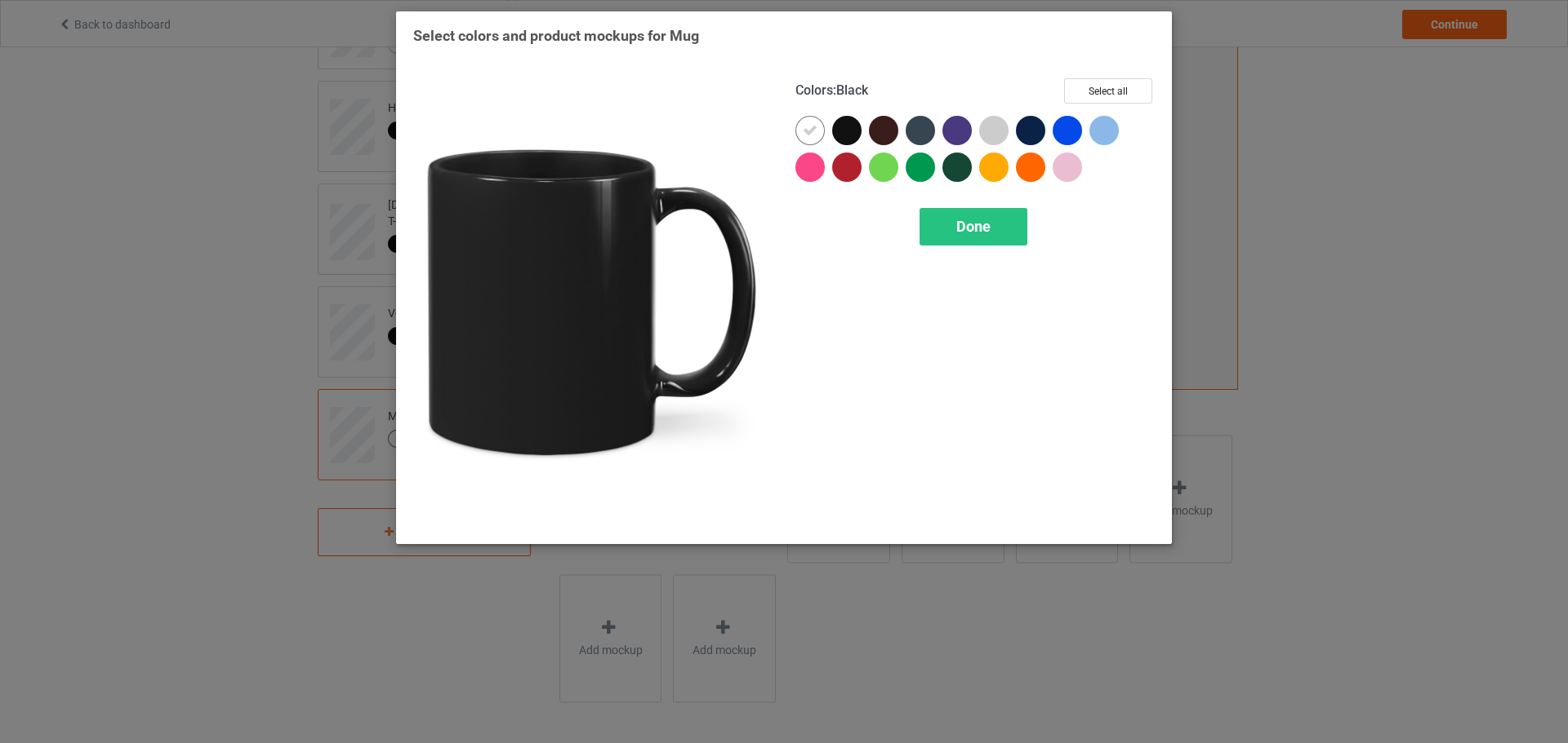
click at [842, 130] on div at bounding box center [847, 131] width 30 height 29
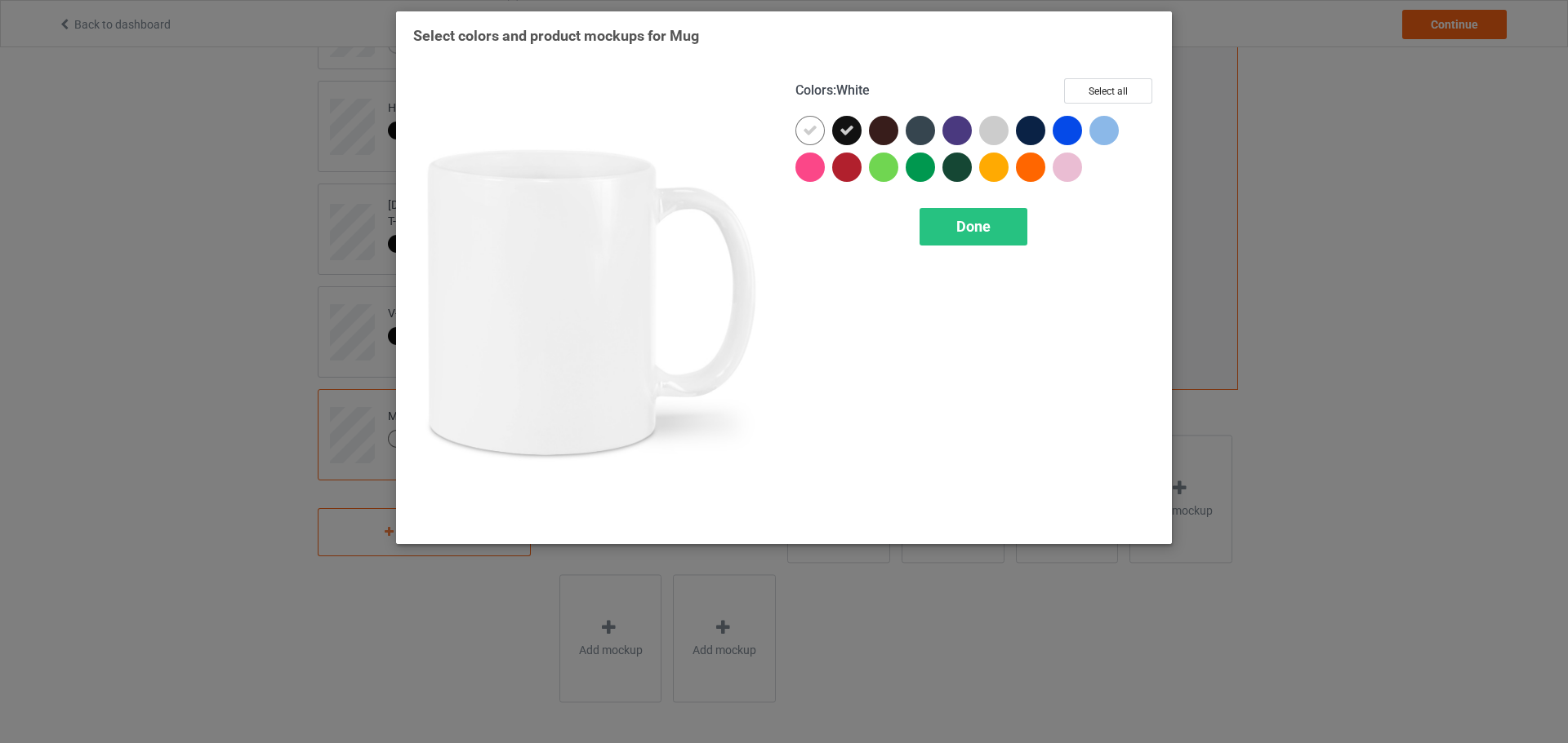
click at [810, 133] on icon at bounding box center [810, 131] width 15 height 15
click at [810, 133] on div at bounding box center [810, 131] width 30 height 29
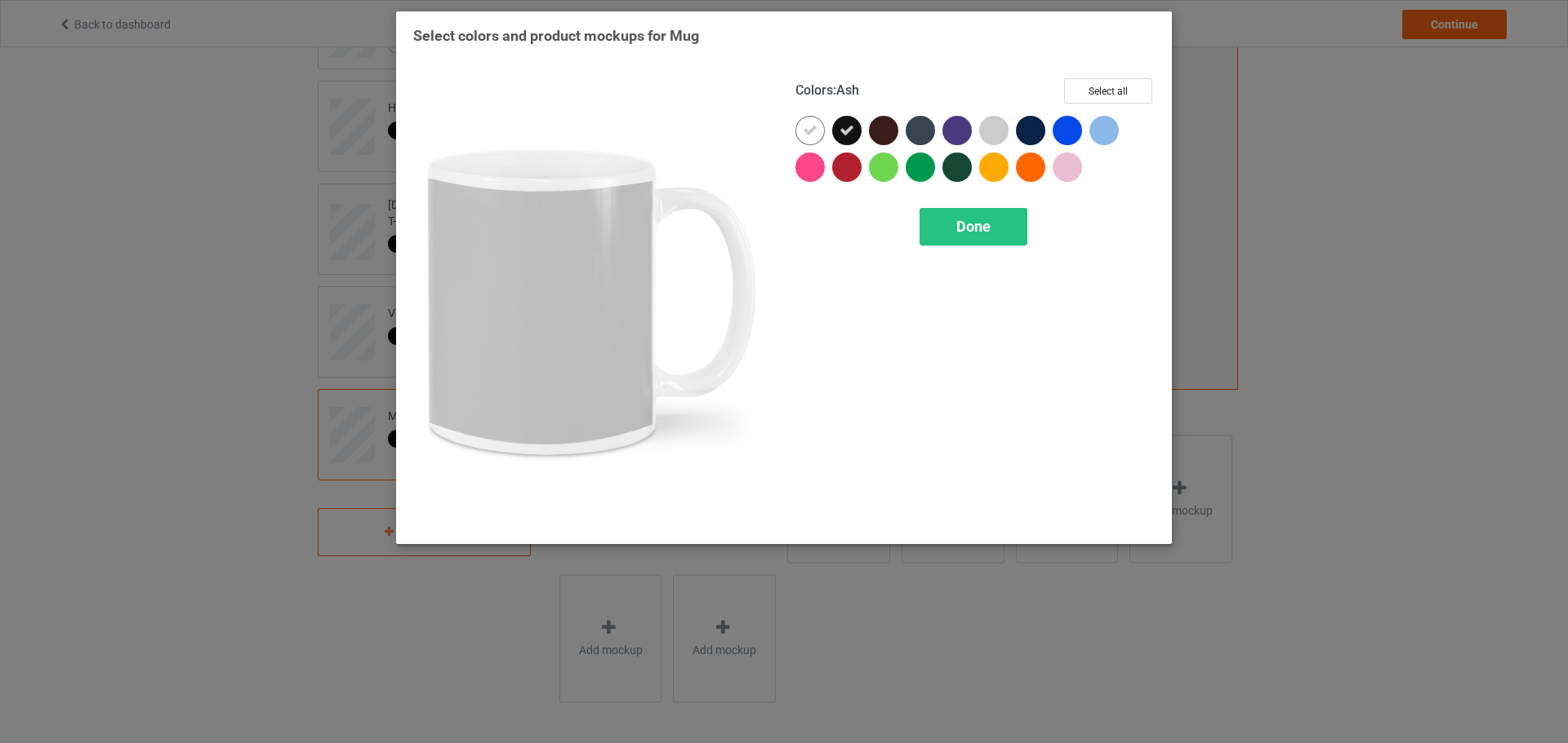
click at [995, 134] on div at bounding box center [993, 131] width 30 height 29
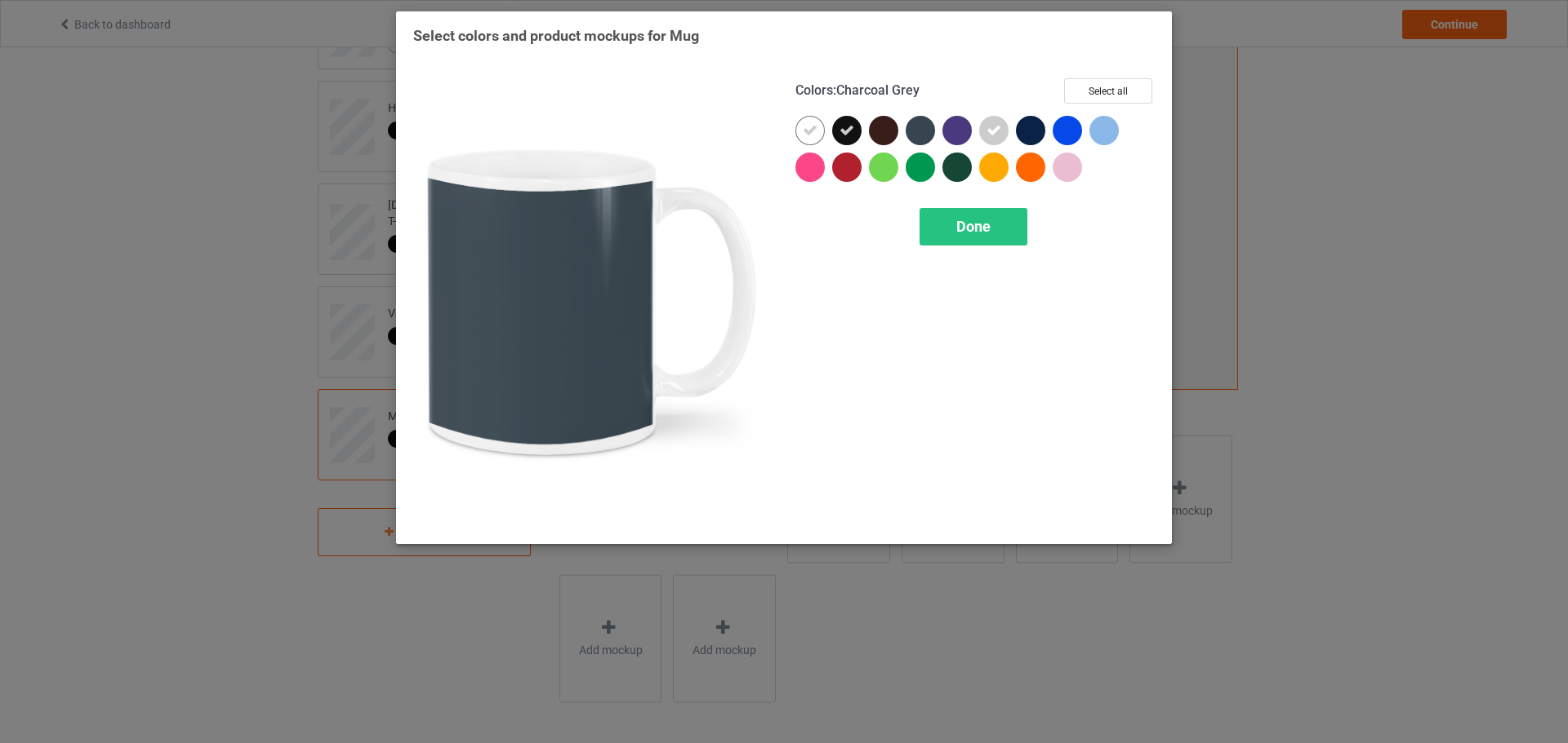
click at [921, 138] on div at bounding box center [921, 131] width 30 height 29
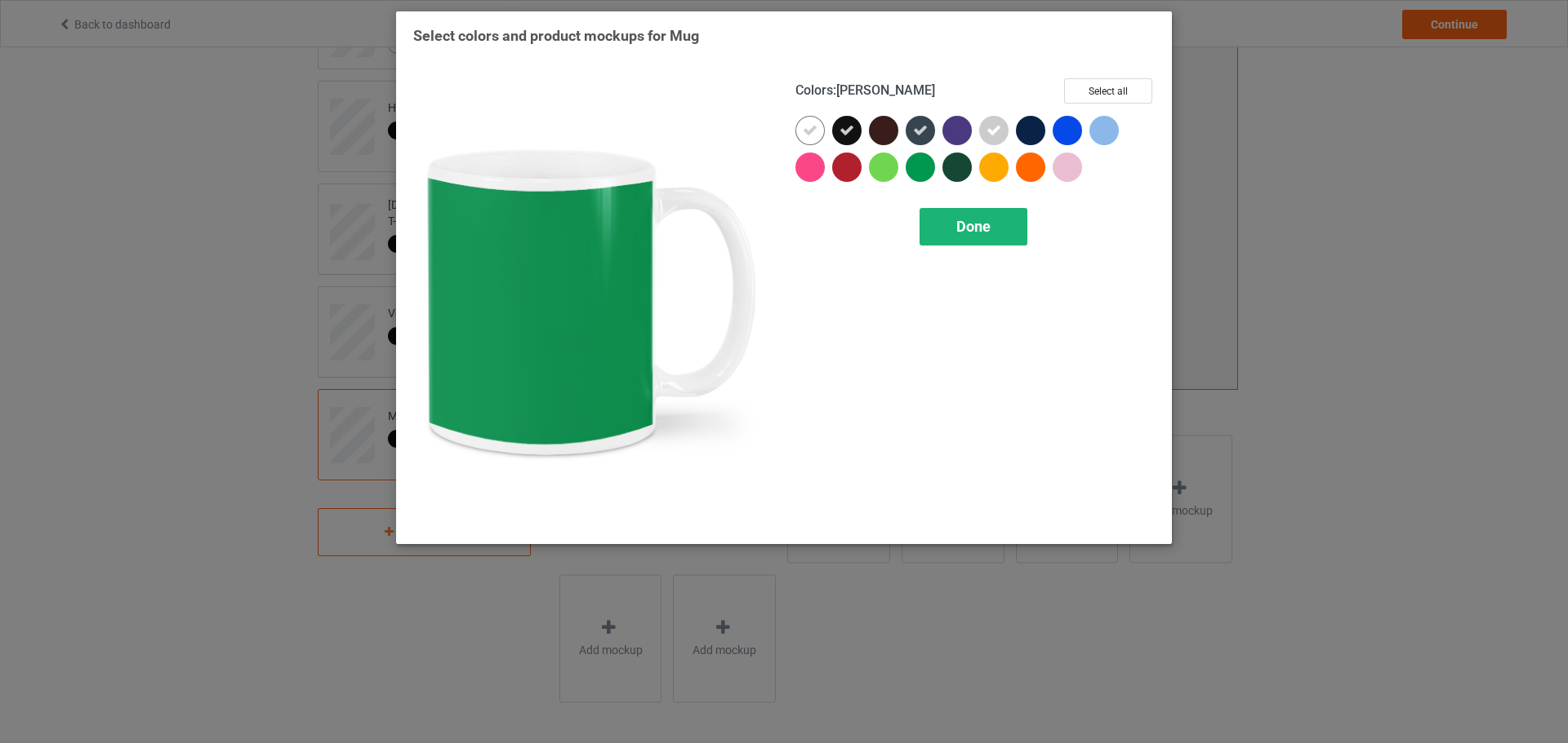
click at [962, 214] on div "Done" at bounding box center [973, 227] width 108 height 38
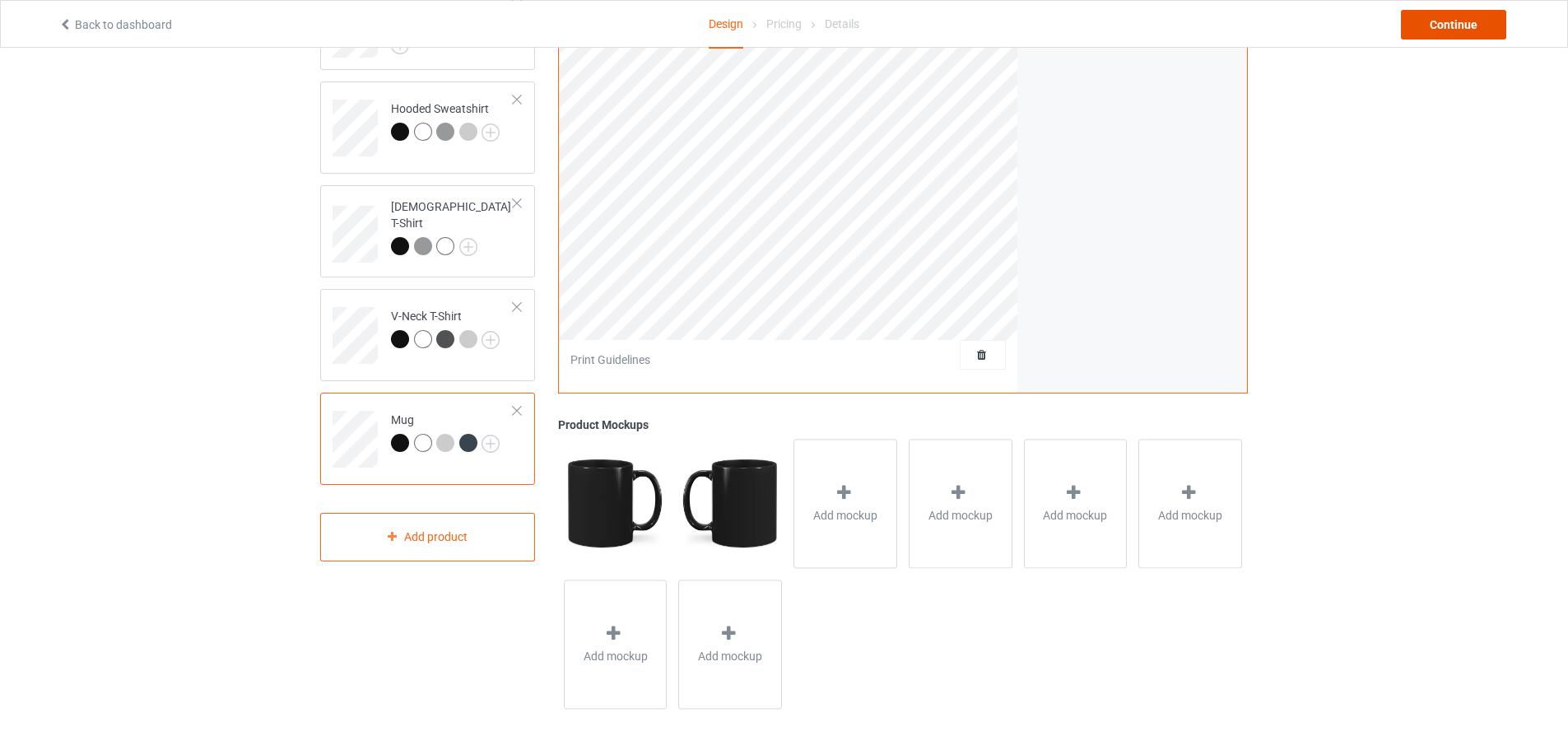
click at [1448, 28] on div "Continue" at bounding box center [1454, 25] width 105 height 30
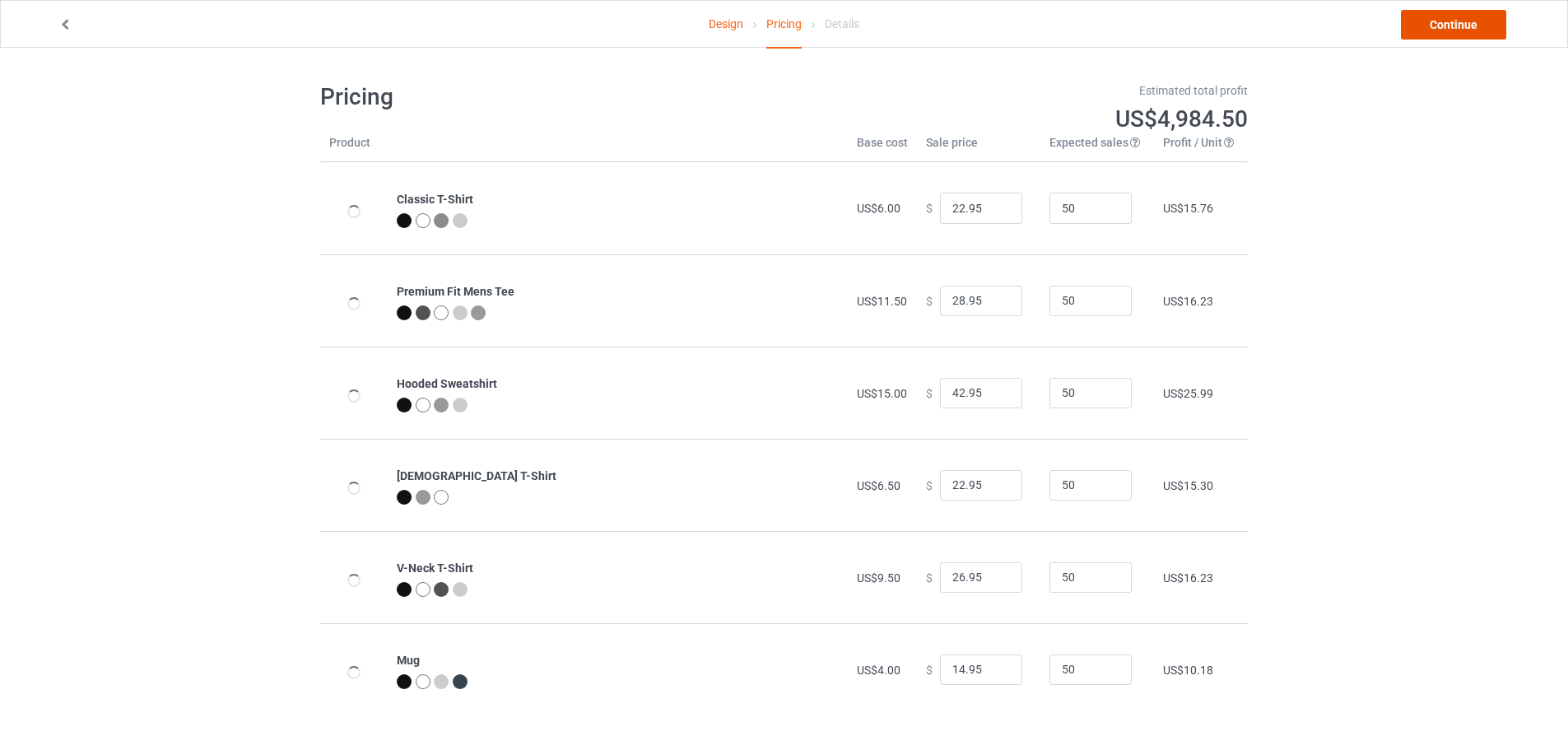
click at [1447, 27] on link "Continue" at bounding box center [1454, 25] width 105 height 30
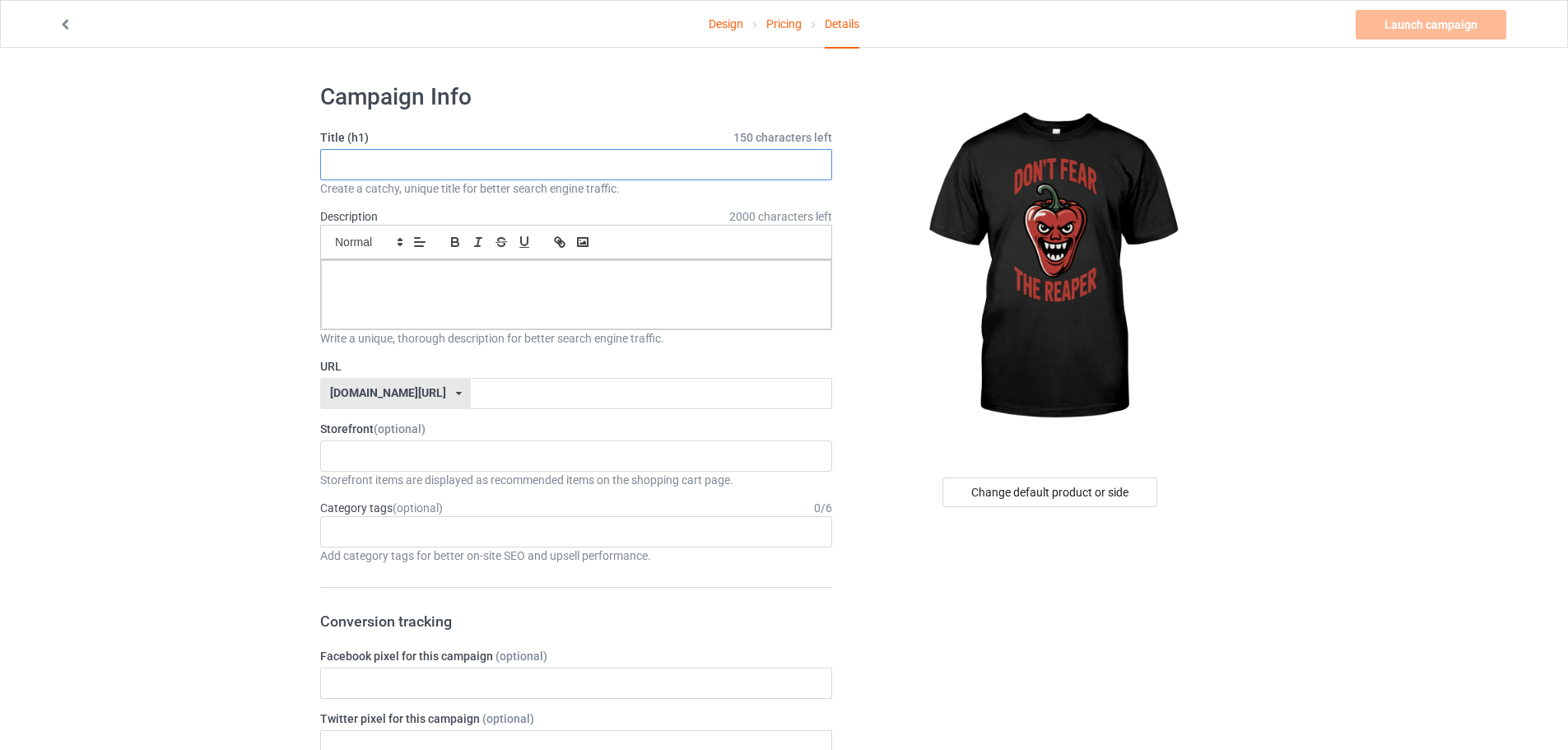
click at [436, 160] on input "text" at bounding box center [576, 165] width 512 height 32
paste input "Don't Fear The Carolina Reaper Chilli"
type input "Don't Fear The Carolina Reaper Chilli"
click at [471, 391] on input "text" at bounding box center [651, 394] width 361 height 32
paste input "Don't Fear The Carolina Reaper Chilli"
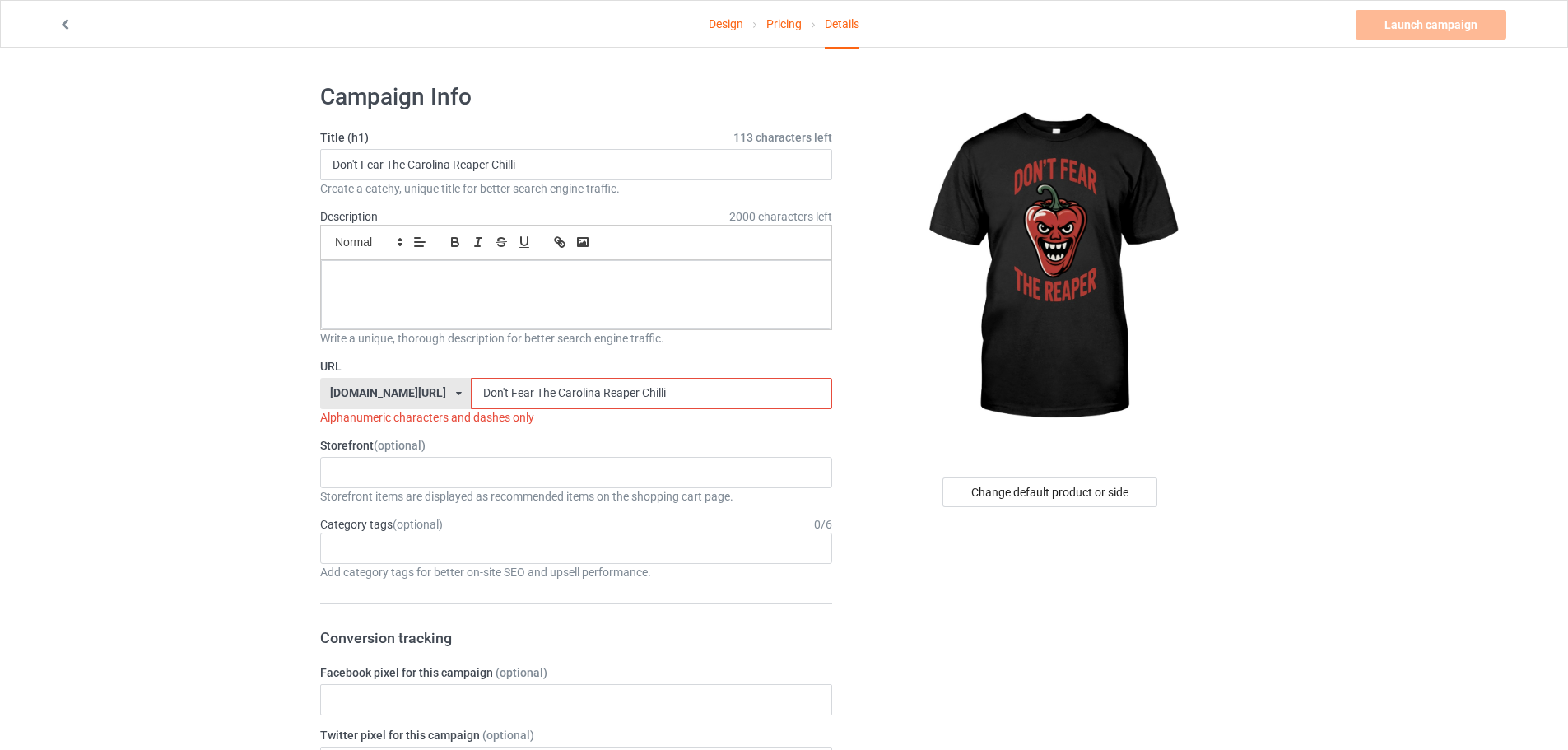
click at [471, 390] on input "Don't Fear The Carolina Reaper Chilli" at bounding box center [651, 394] width 361 height 32
drag, startPoint x: 462, startPoint y: 391, endPoint x: 405, endPoint y: 398, distance: 57.4
click at [405, 398] on div "teechip.com/ teechip.com/ 587d0d41cee36fd012c64a69 Don't Fear The Carolina Reap…" at bounding box center [576, 394] width 512 height 32
drag, startPoint x: 461, startPoint y: 392, endPoint x: 457, endPoint y: 402, distance: 10.8
click at [471, 402] on input "Fear The Carolina Reaper Chilli" at bounding box center [651, 394] width 361 height 32
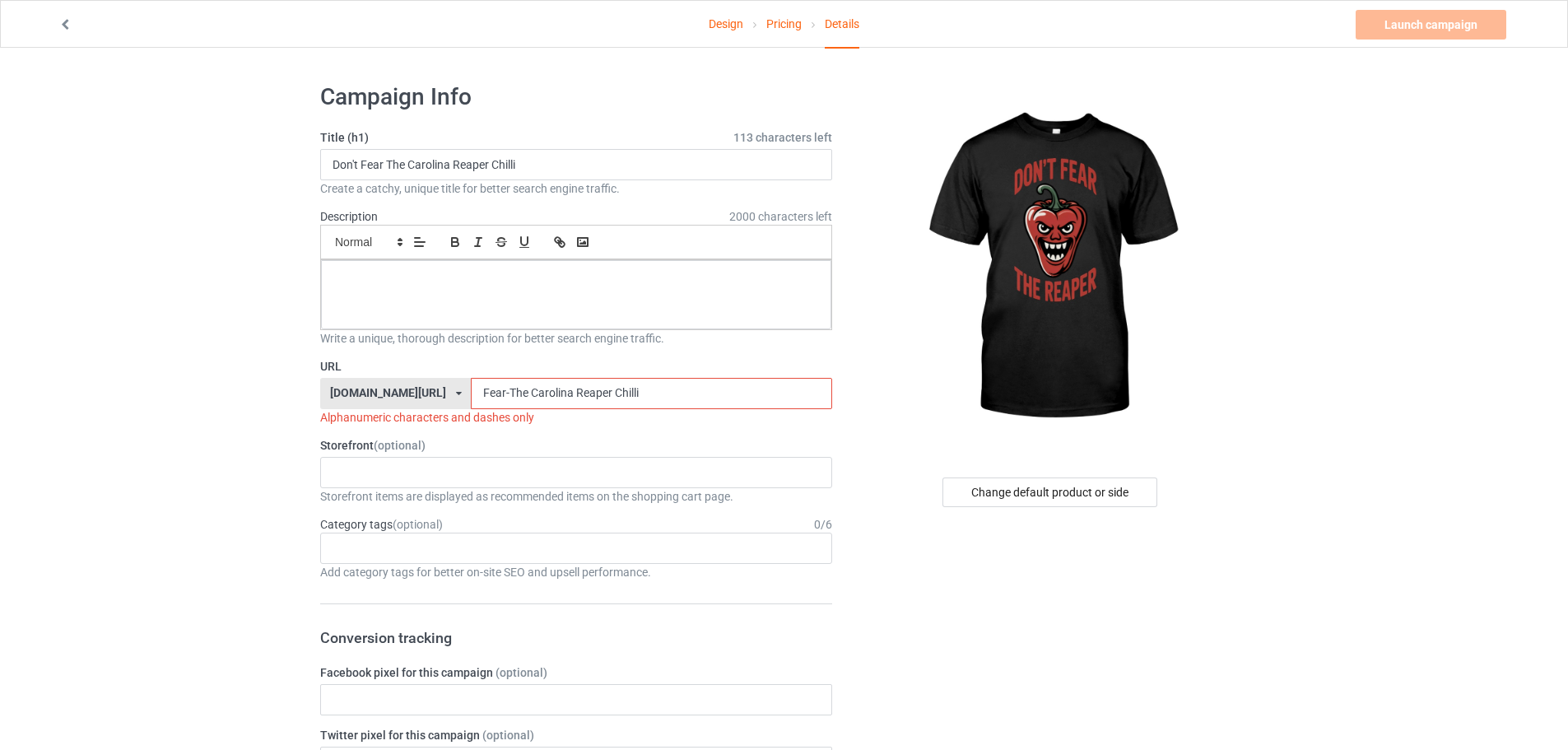
drag, startPoint x: 481, startPoint y: 394, endPoint x: 485, endPoint y: 402, distance: 8.9
click at [485, 402] on input "Fear-The Carolina Reaper Chilli" at bounding box center [651, 394] width 361 height 32
click at [529, 394] on input "Fear-The-Carolina Reaper Chilli" at bounding box center [651, 394] width 361 height 32
click at [569, 391] on input "Fear-The-Carolina-Reaper Chilli" at bounding box center [651, 394] width 361 height 32
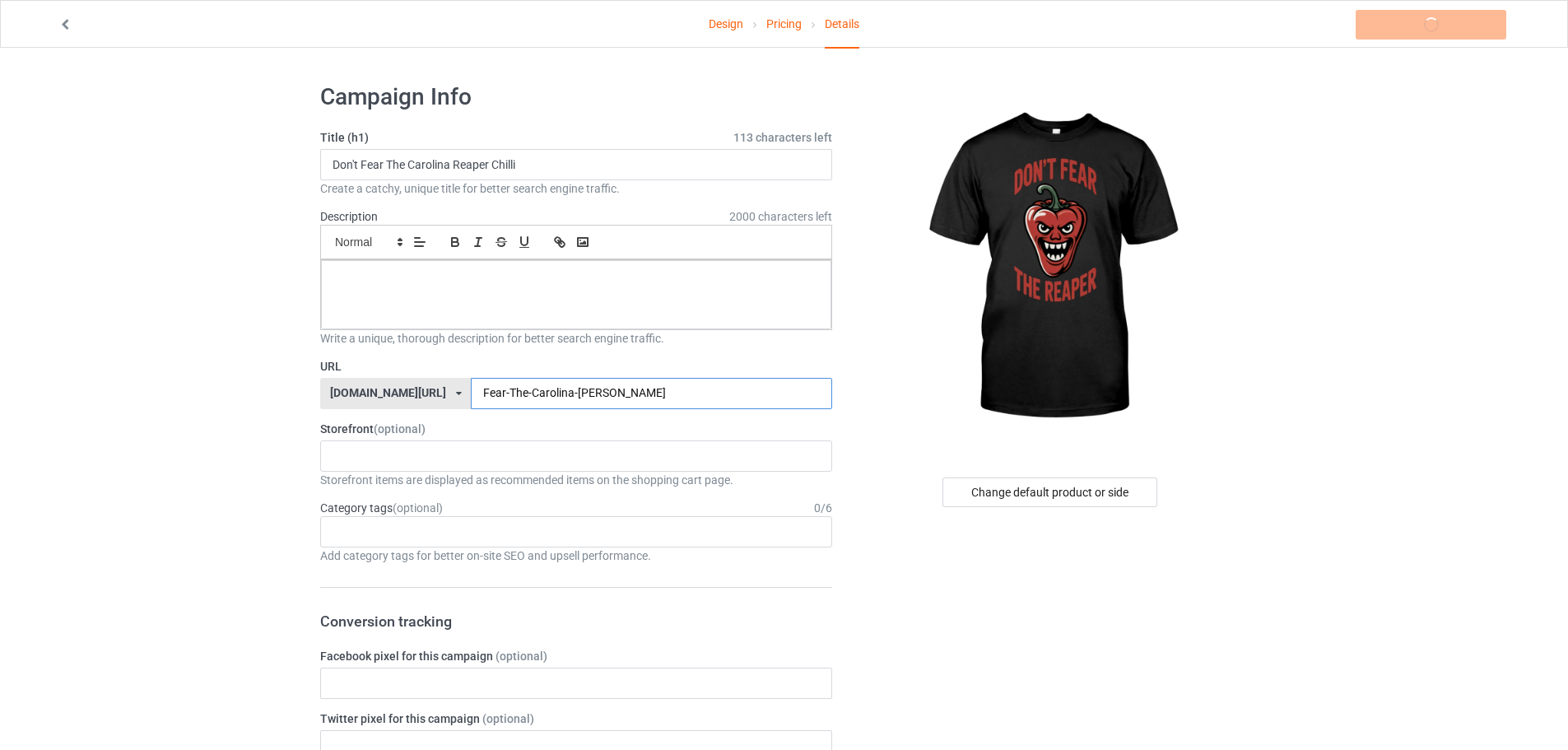
type input "Fear-The-Carolina-Reaper-Chilli"
click at [352, 448] on div at bounding box center [342, 449] width 28 height 5
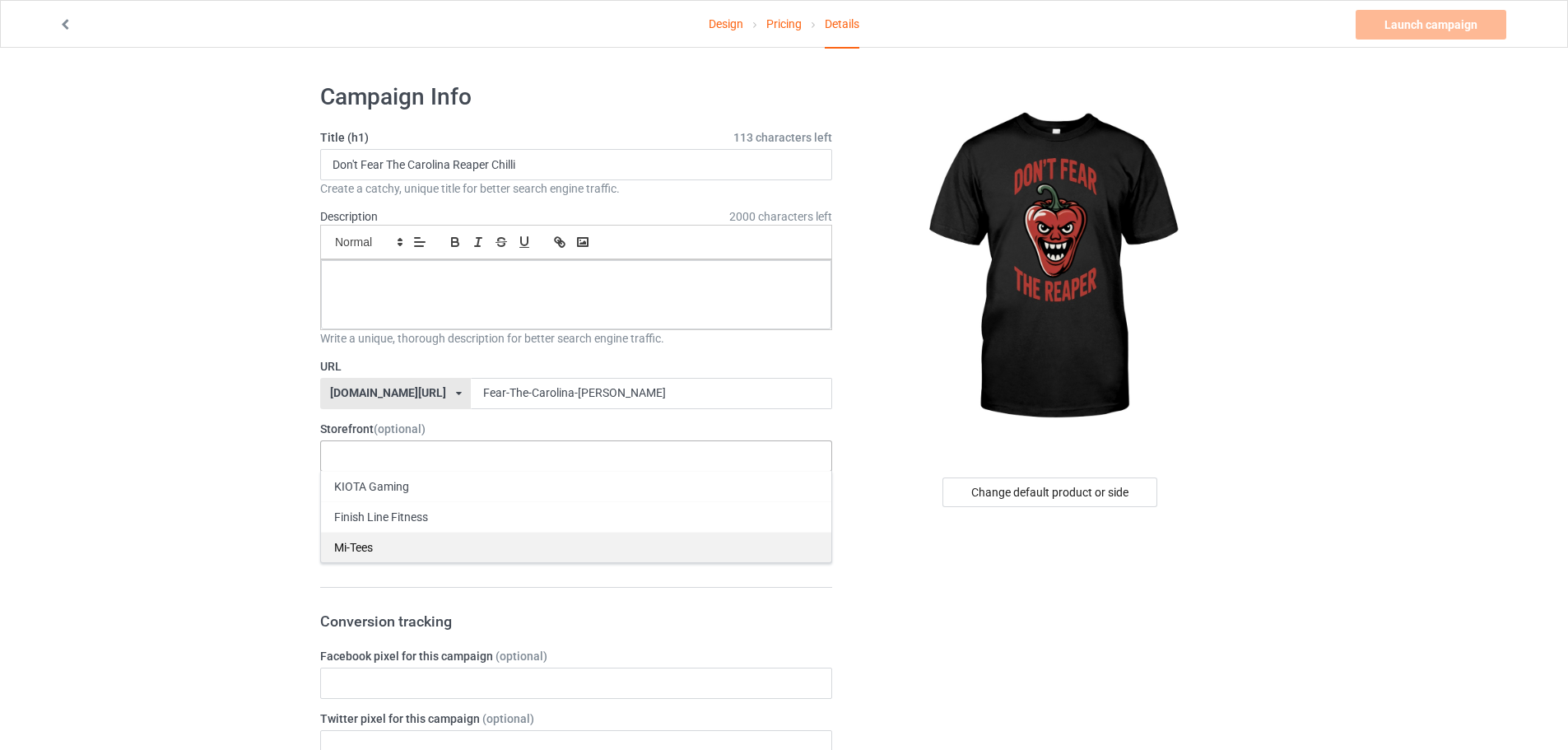
click at [363, 543] on div "Mi-Tees" at bounding box center [576, 547] width 511 height 31
click at [358, 534] on div "Age > [DEMOGRAPHIC_DATA] > 1 Age > [DEMOGRAPHIC_DATA] Months > 1 Month Age > [D…" at bounding box center [576, 532] width 512 height 32
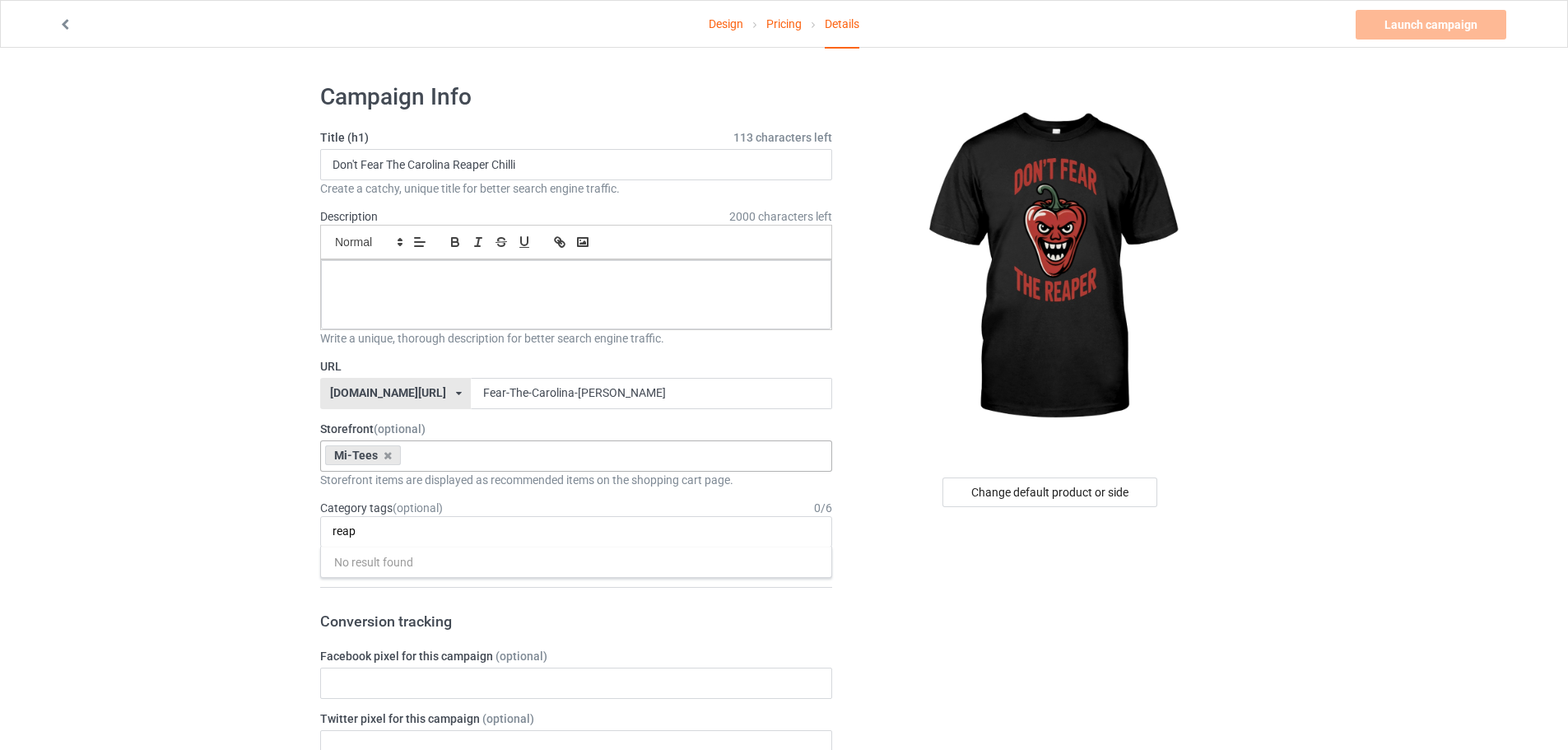
drag, startPoint x: 365, startPoint y: 530, endPoint x: 284, endPoint y: 530, distance: 81.0
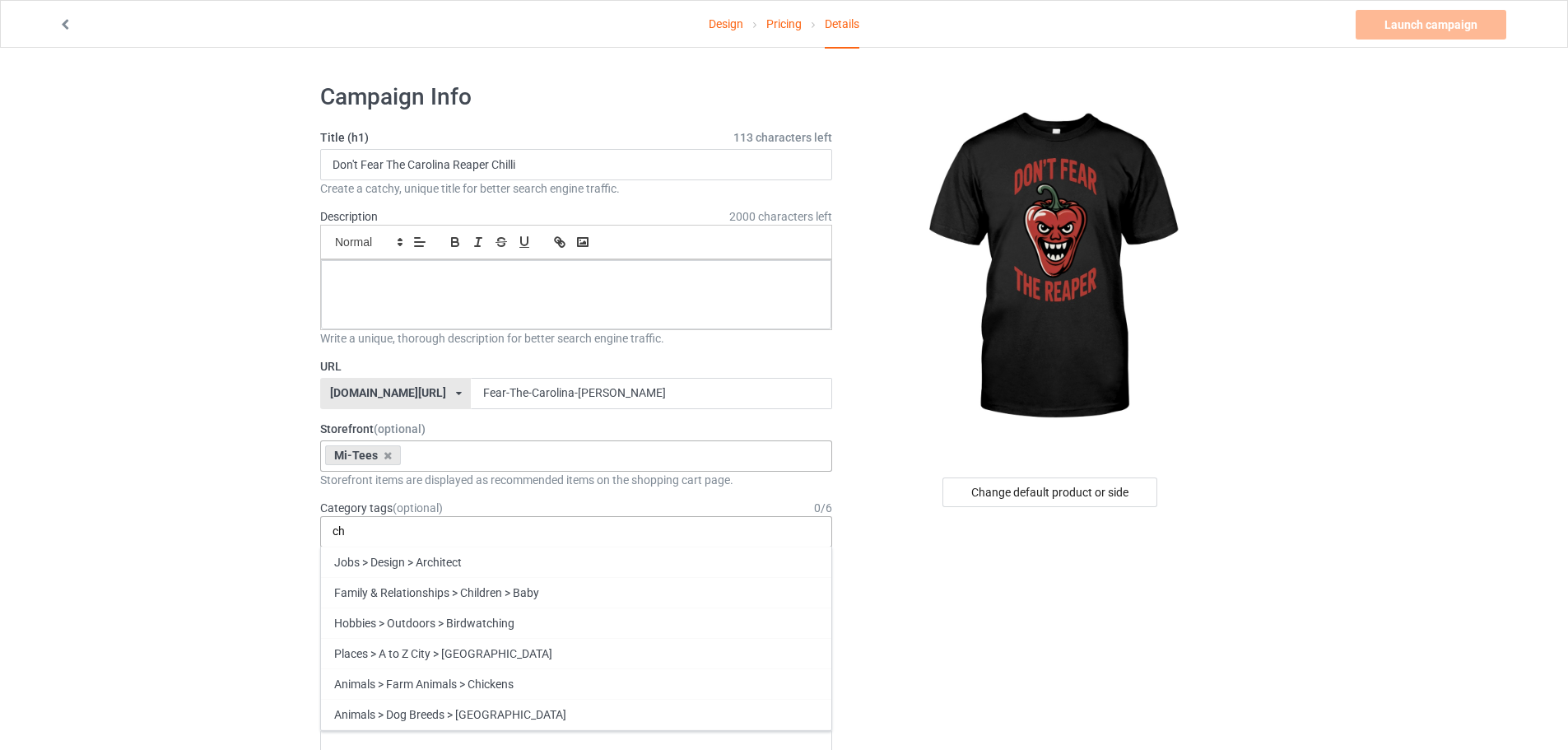
type input "c"
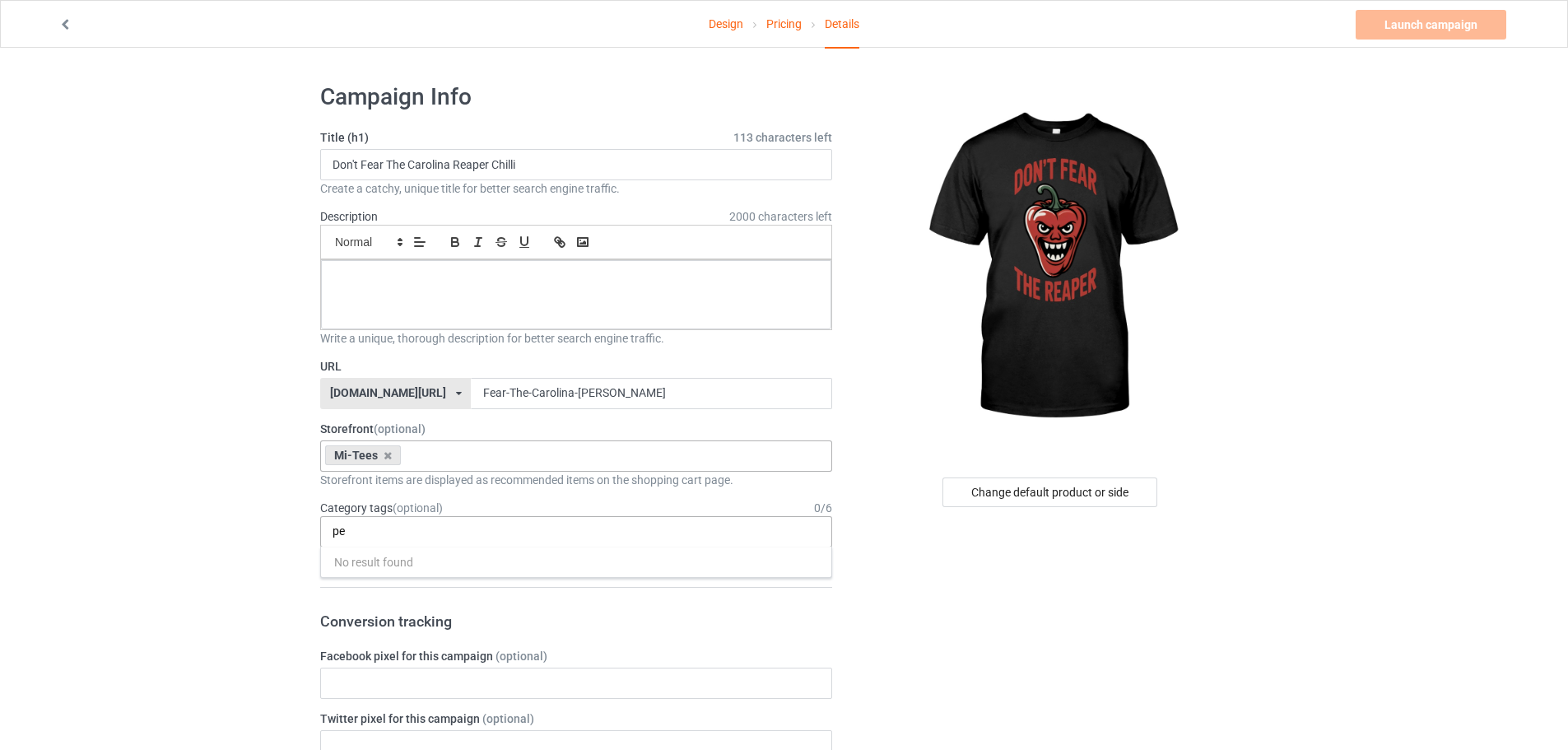
type input "p"
click at [397, 274] on p at bounding box center [576, 278] width 484 height 16
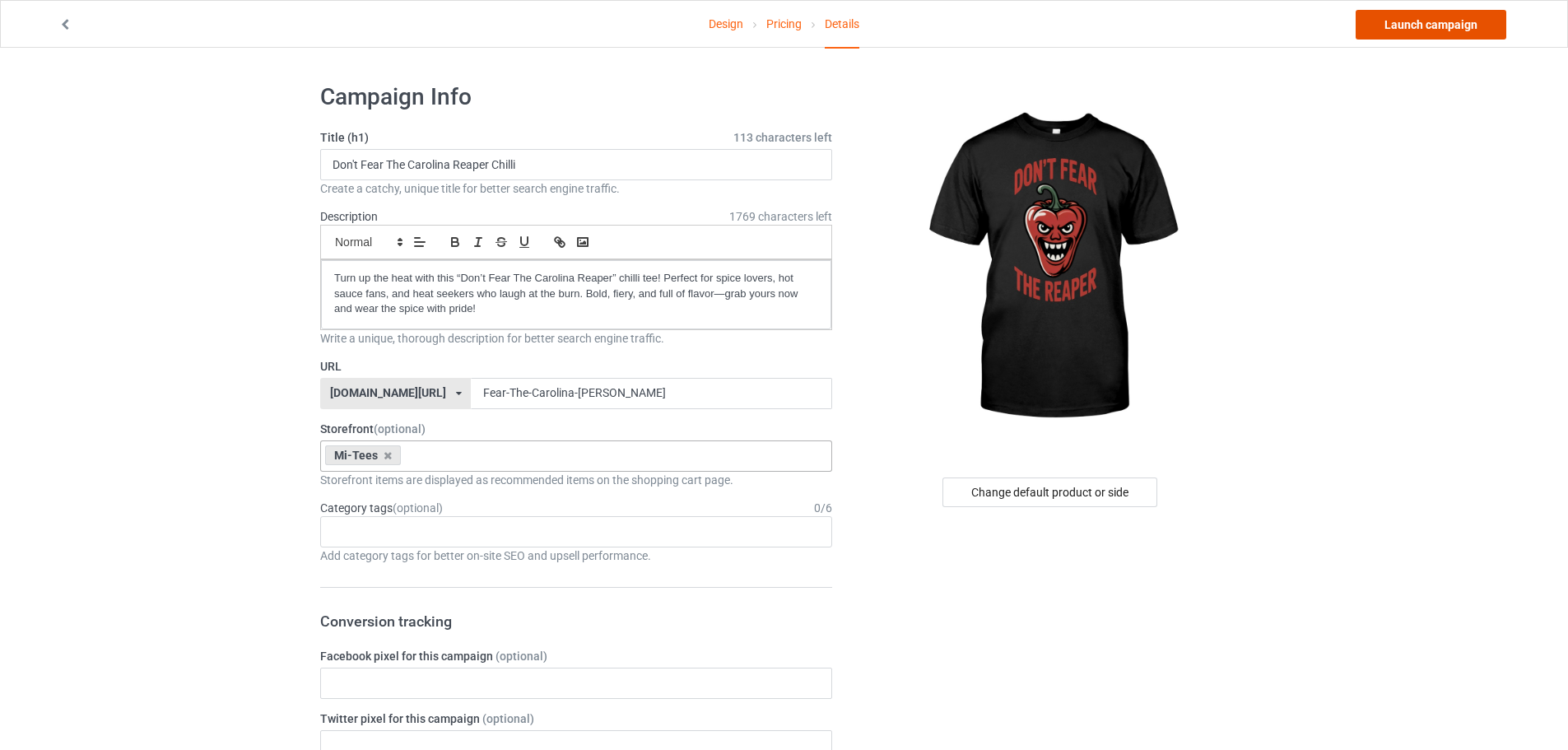
click at [1381, 29] on link "Launch campaign" at bounding box center [1431, 25] width 151 height 30
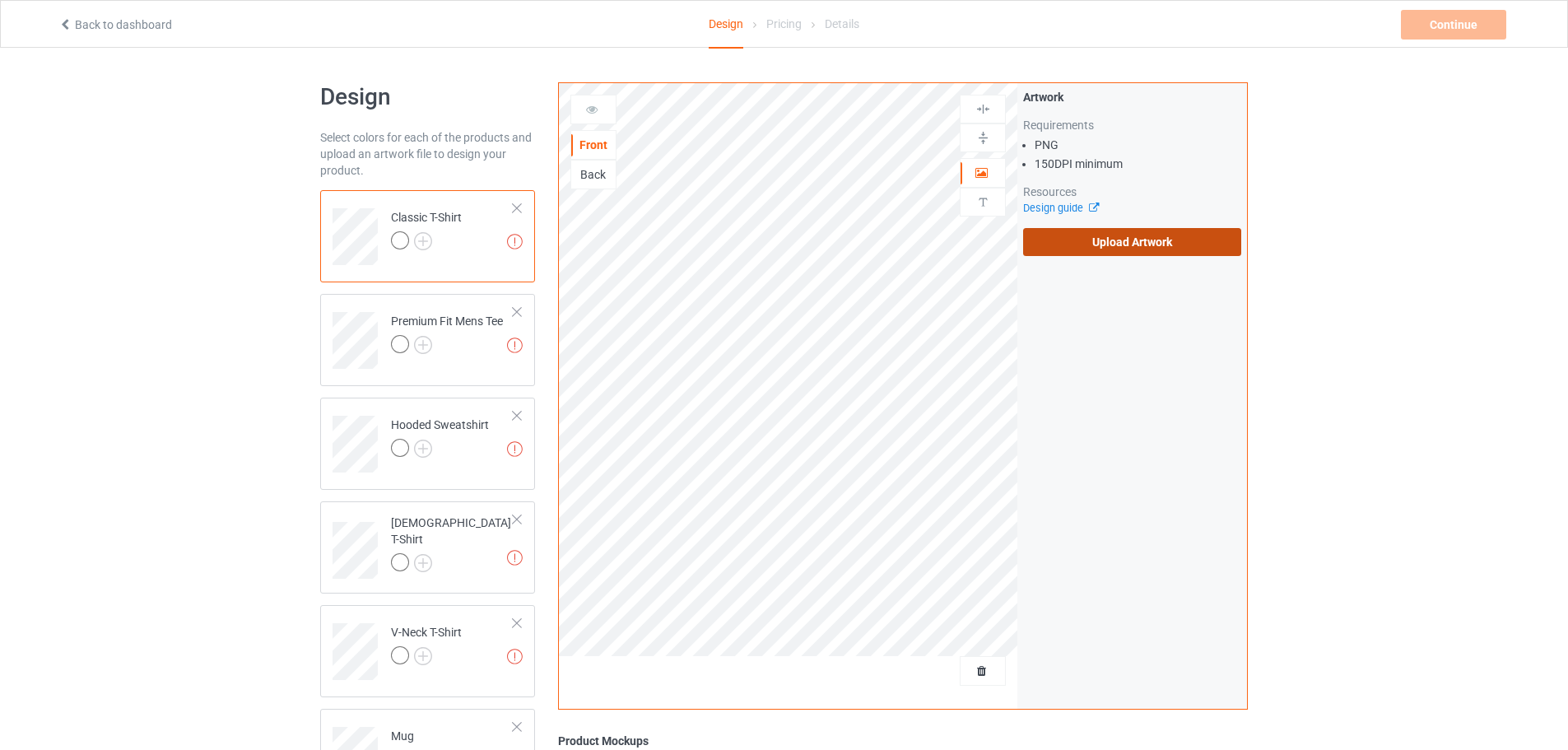
click at [1101, 249] on label "Upload Artwork" at bounding box center [1132, 242] width 219 height 28
click at [0, 0] on input "Upload Artwork" at bounding box center [0, 0] width 0 height 0
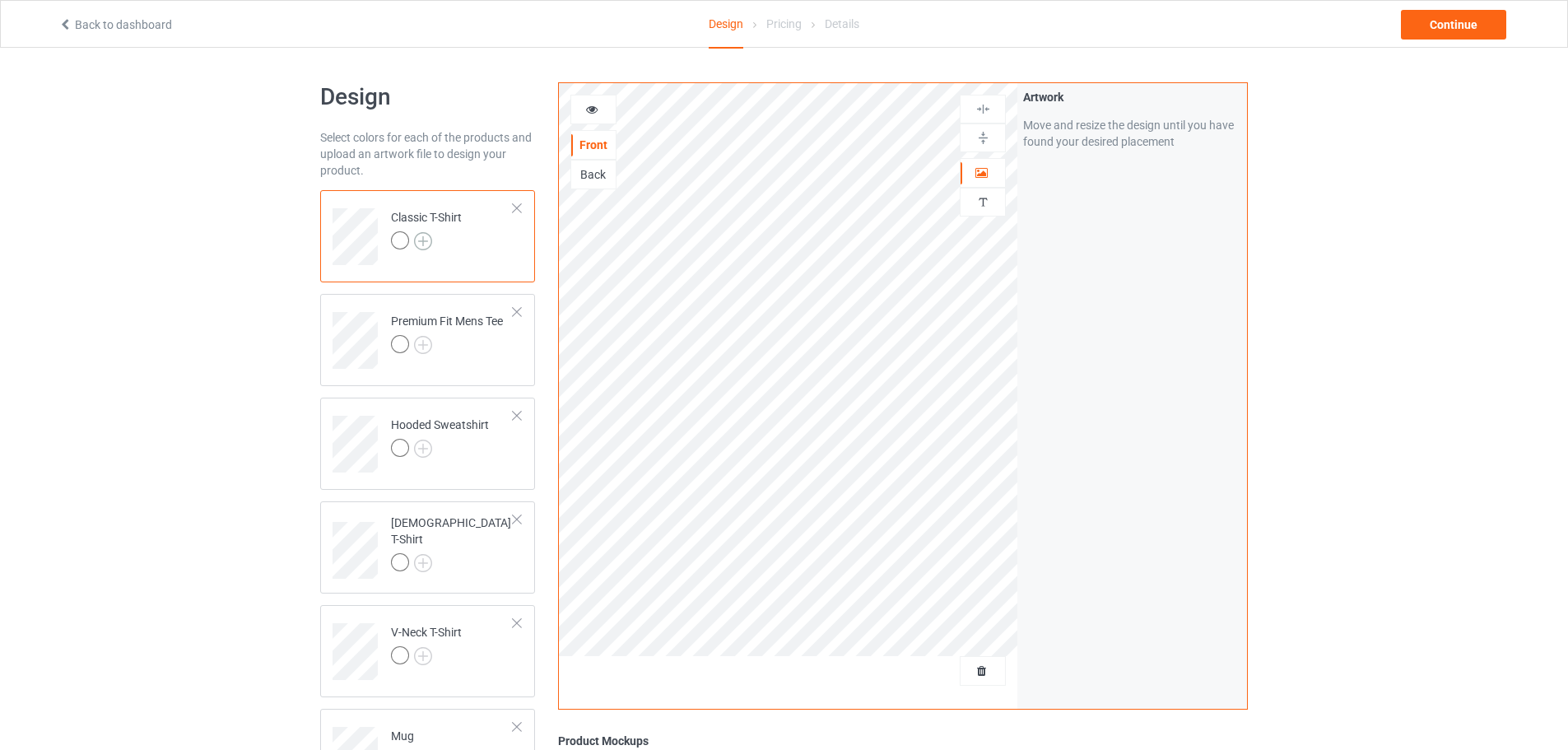
click at [418, 247] on img at bounding box center [422, 241] width 18 height 18
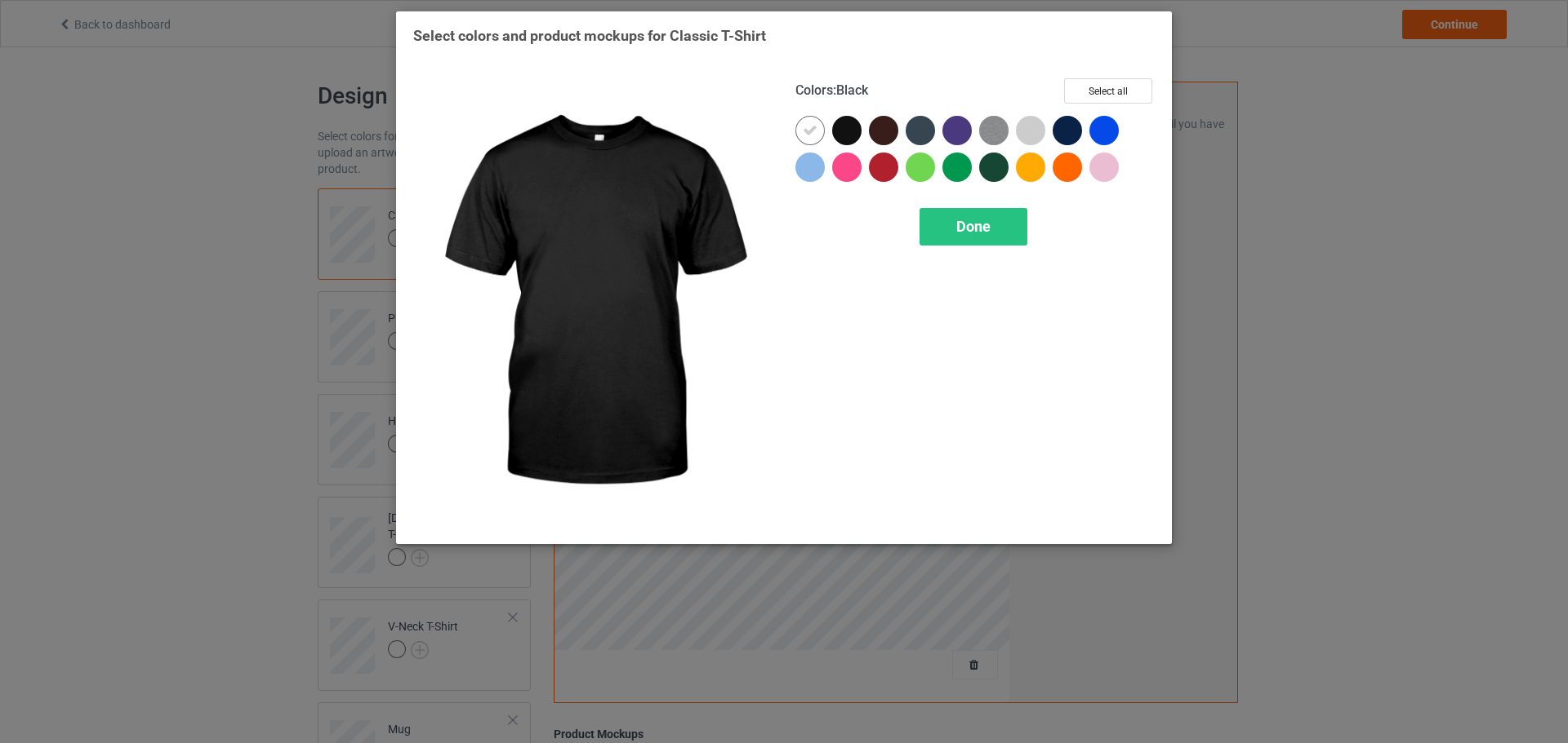
click at [836, 132] on div at bounding box center [847, 131] width 30 height 29
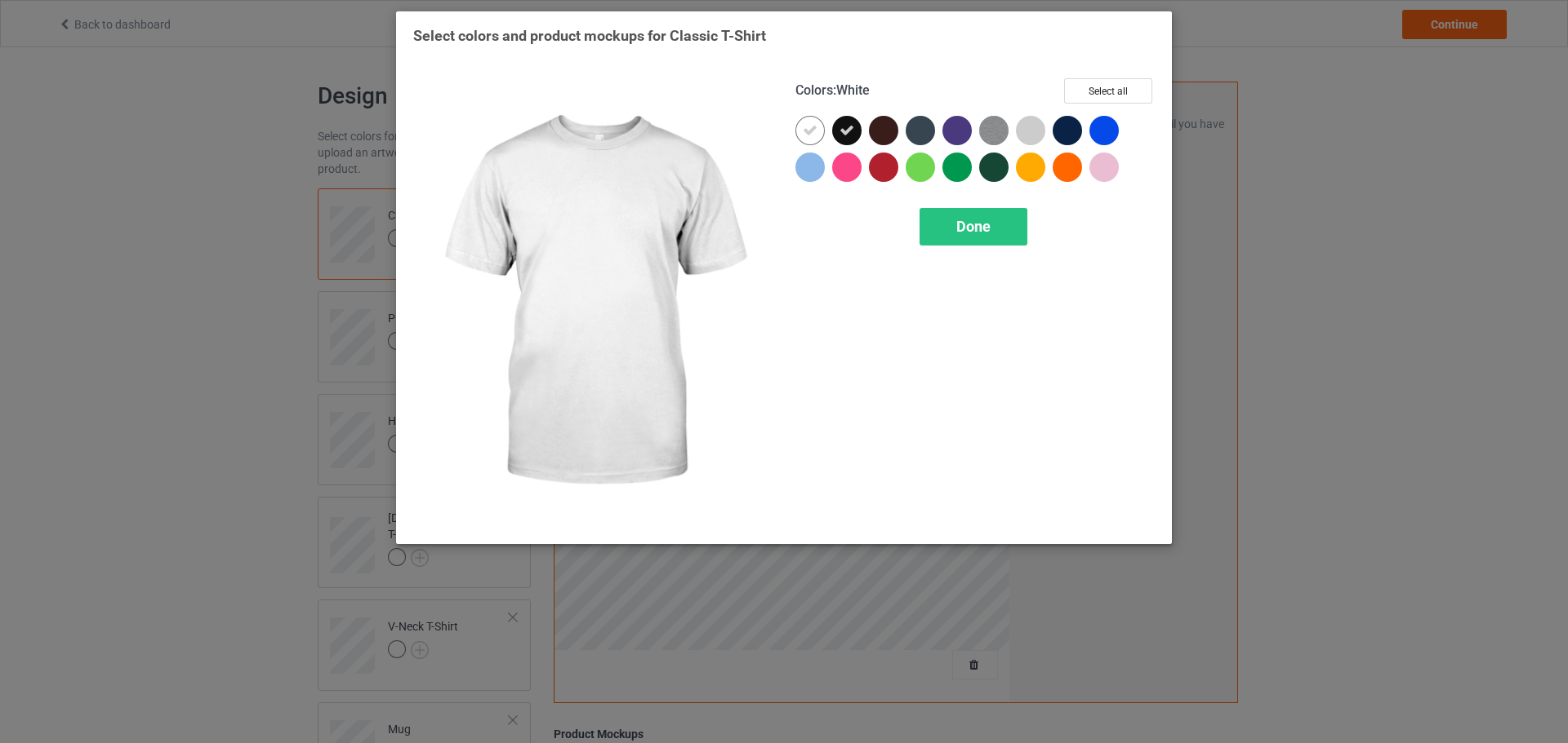
click at [805, 131] on icon at bounding box center [810, 131] width 15 height 15
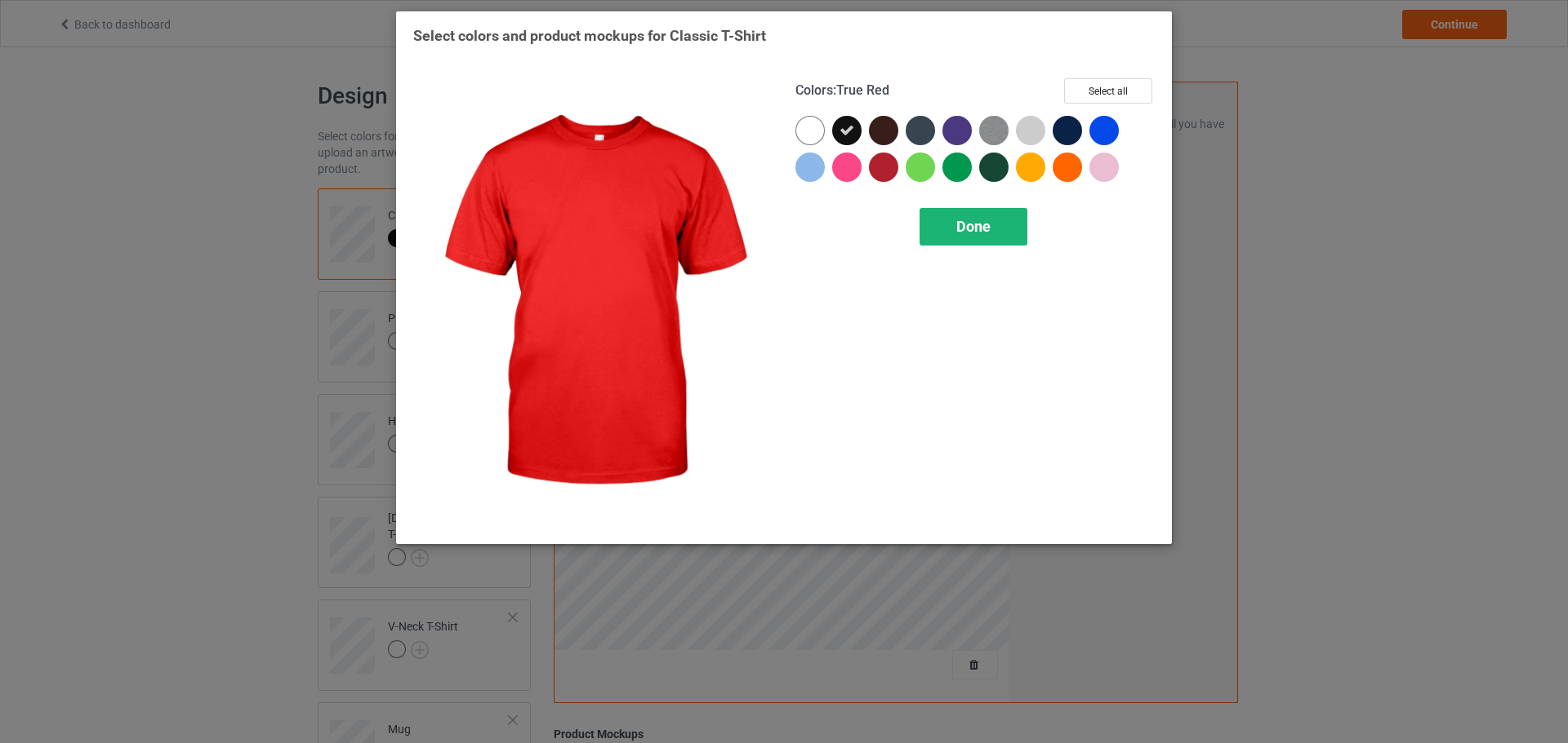
click at [957, 218] on span "Done" at bounding box center [973, 226] width 34 height 18
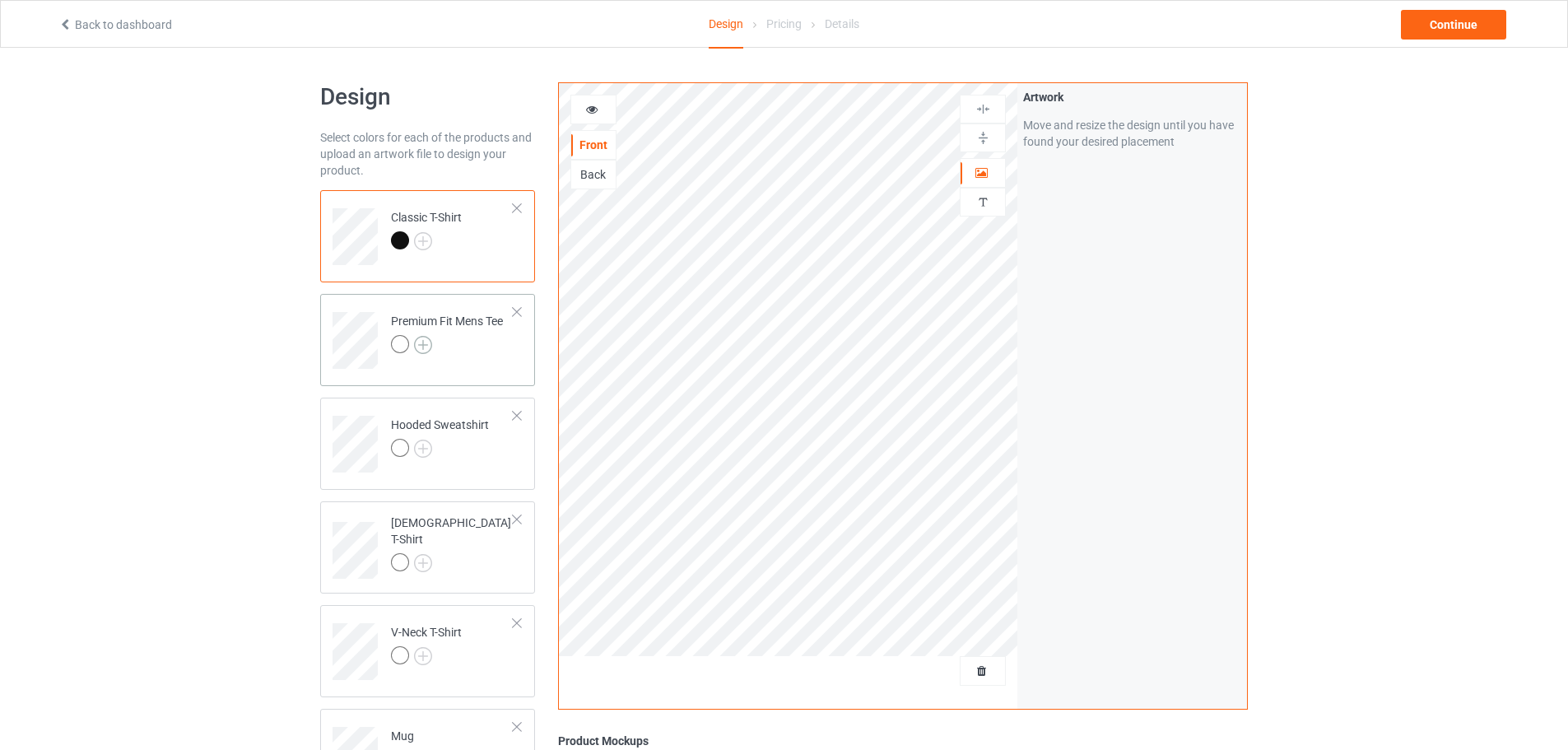
click at [426, 341] on img at bounding box center [422, 344] width 18 height 18
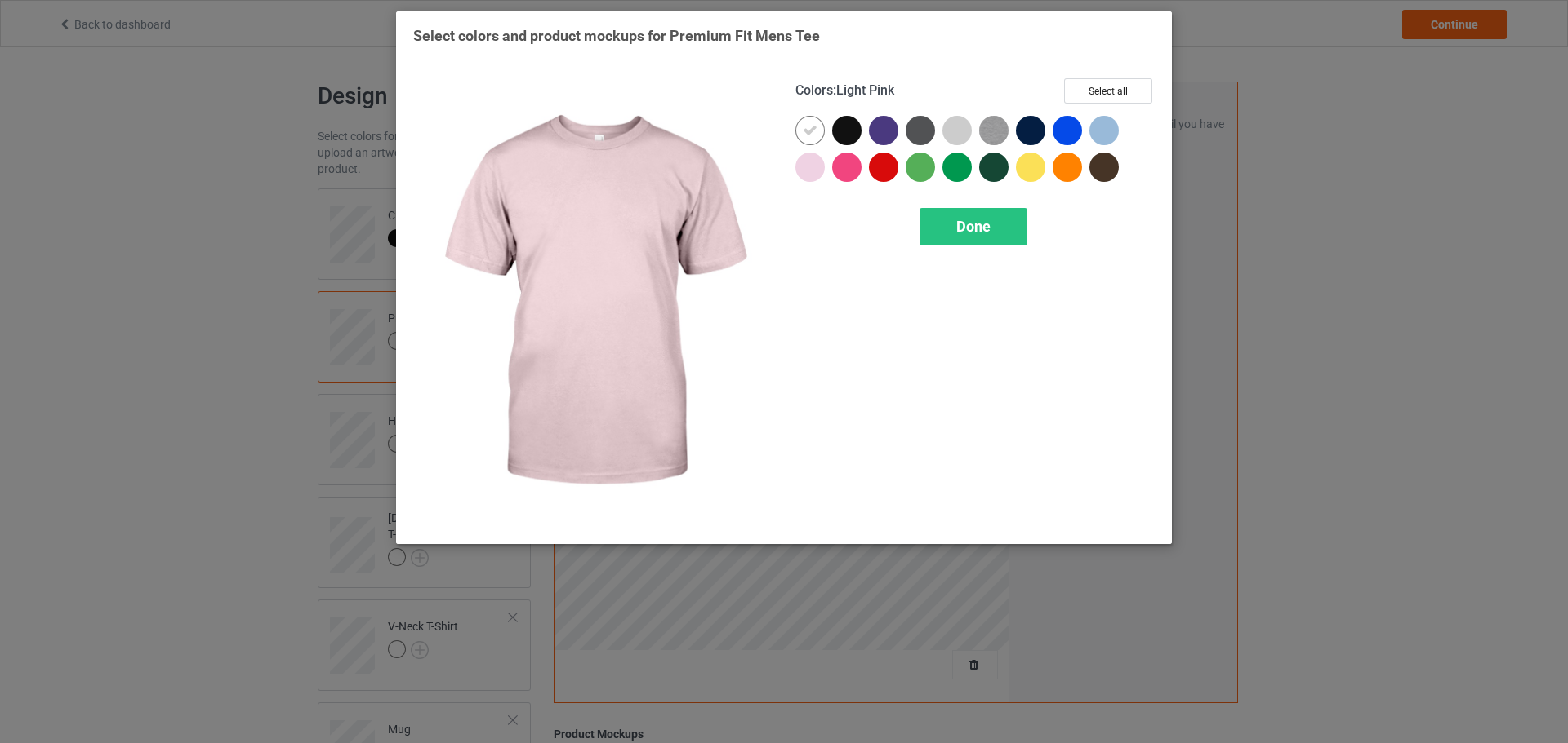
click at [836, 141] on div at bounding box center [850, 135] width 37 height 37
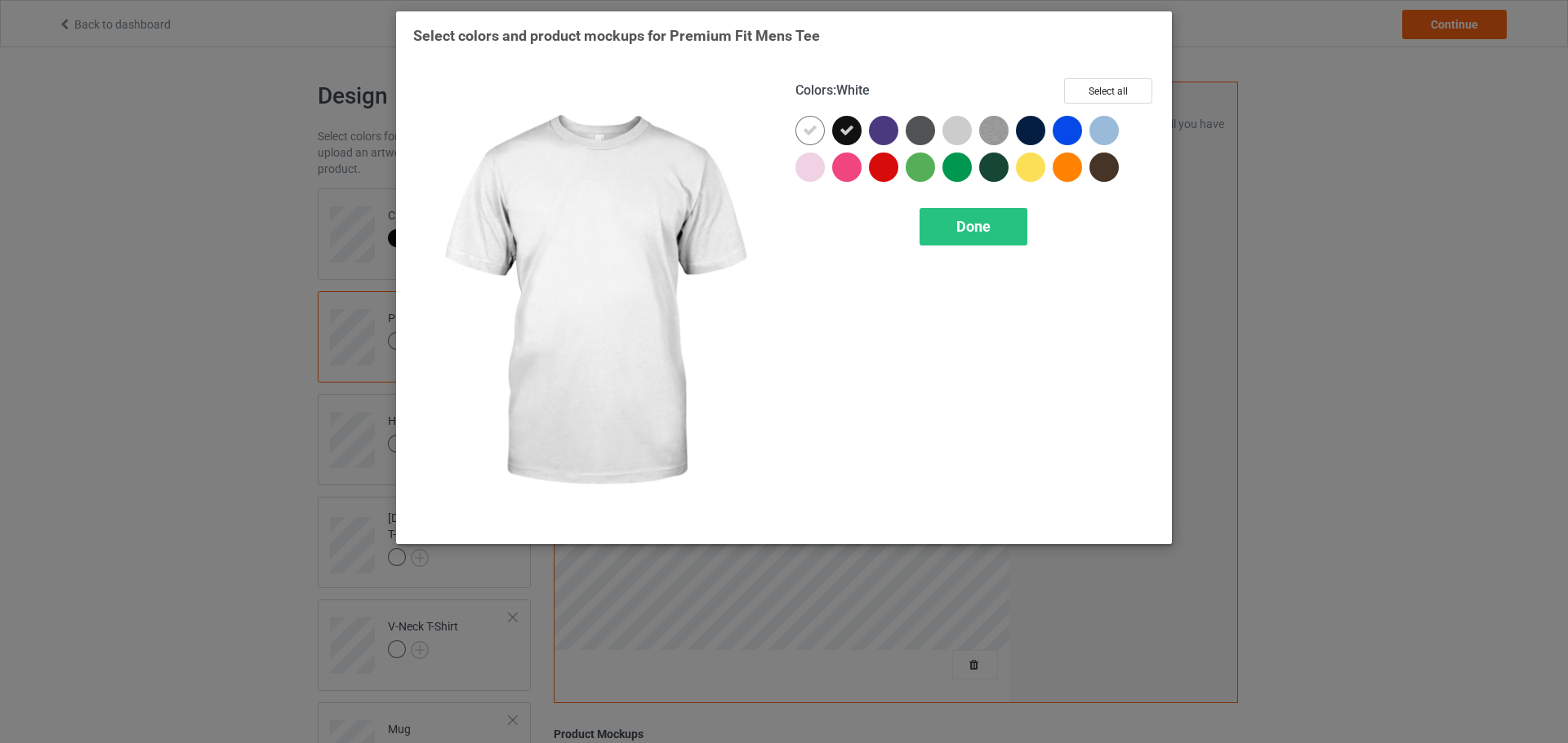
click at [820, 137] on div at bounding box center [810, 131] width 30 height 29
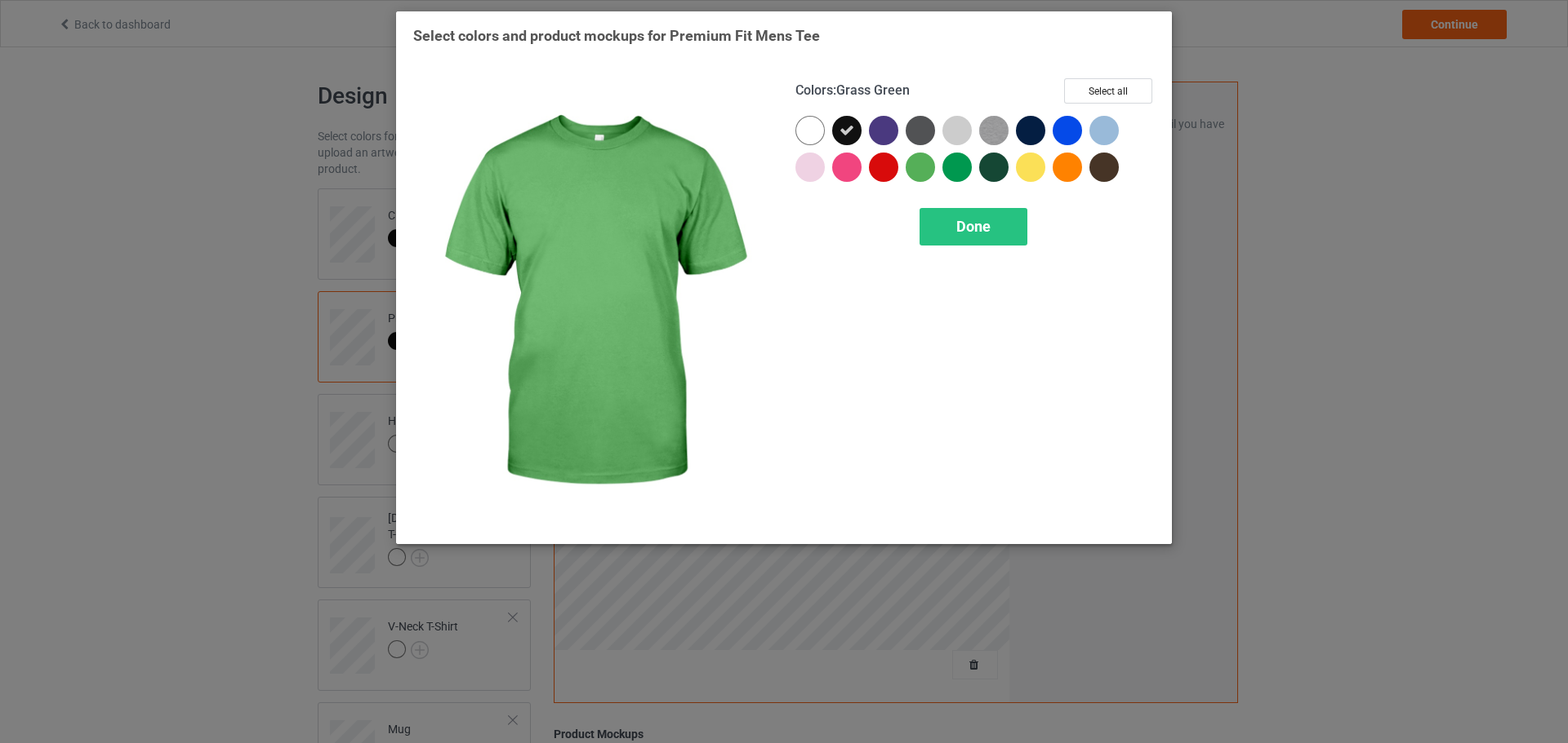
click at [960, 200] on div "Colors : Grass Green Select all Done" at bounding box center [975, 303] width 382 height 472
click at [960, 212] on div "Done" at bounding box center [973, 227] width 108 height 38
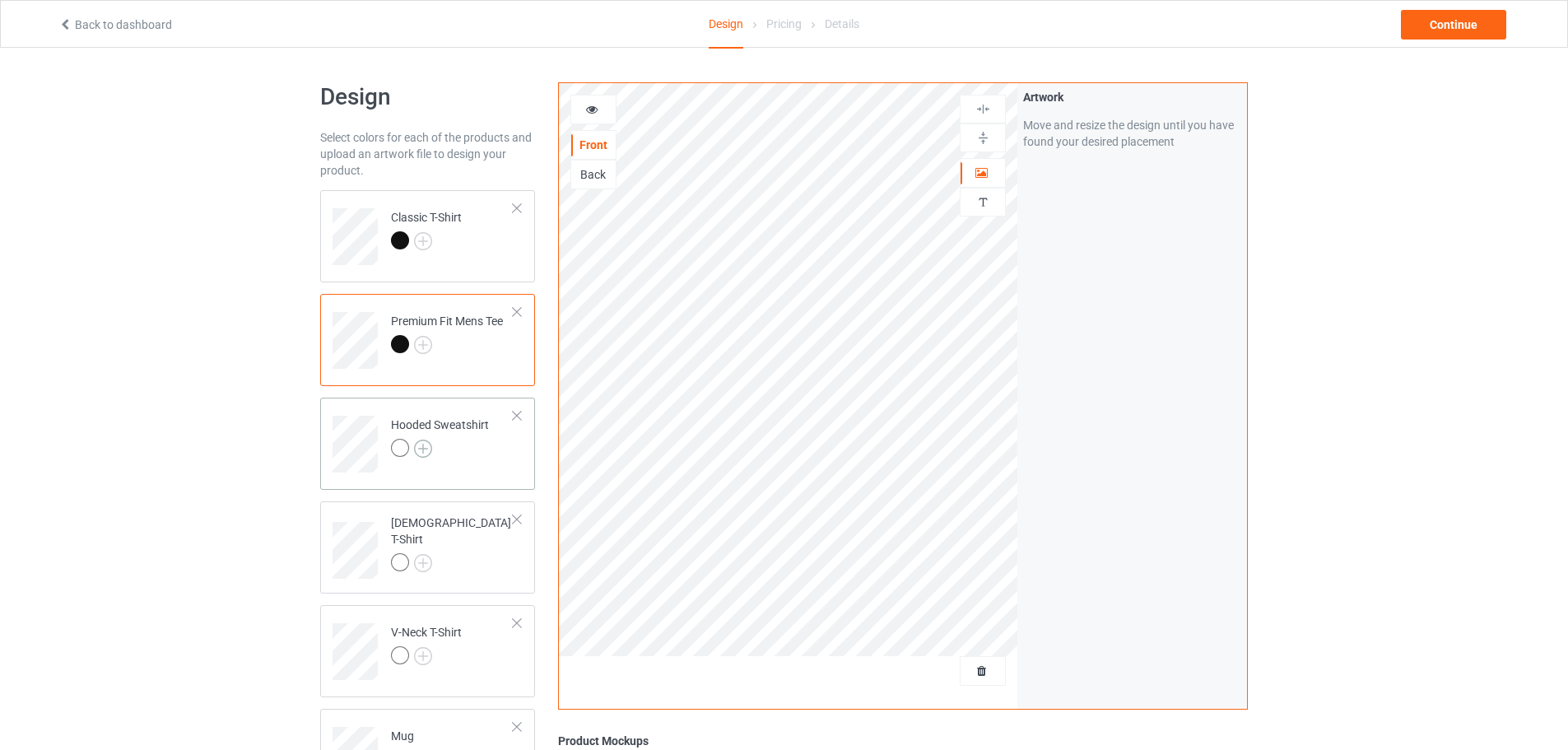
click at [428, 441] on img at bounding box center [422, 449] width 18 height 18
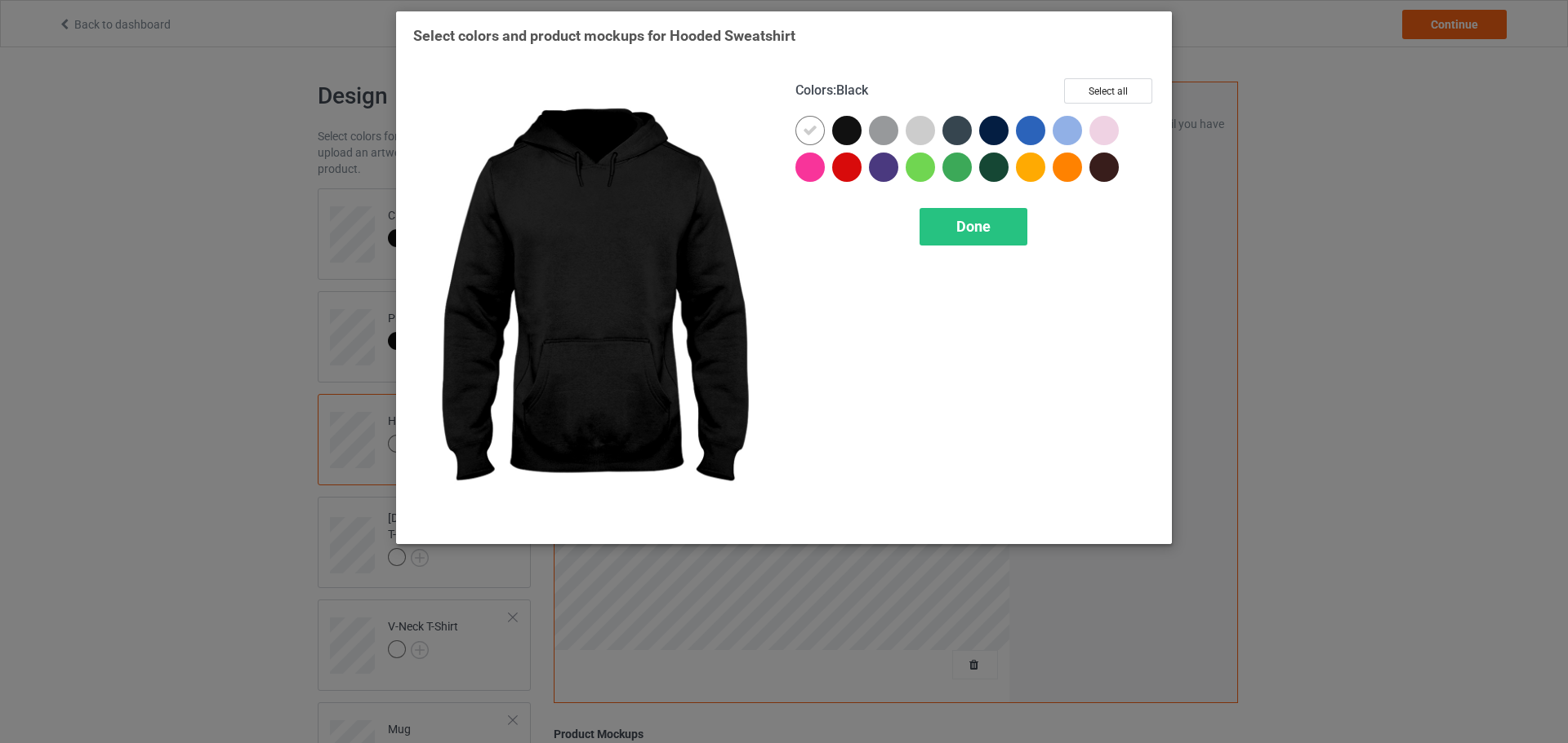
click at [840, 127] on div at bounding box center [847, 131] width 30 height 29
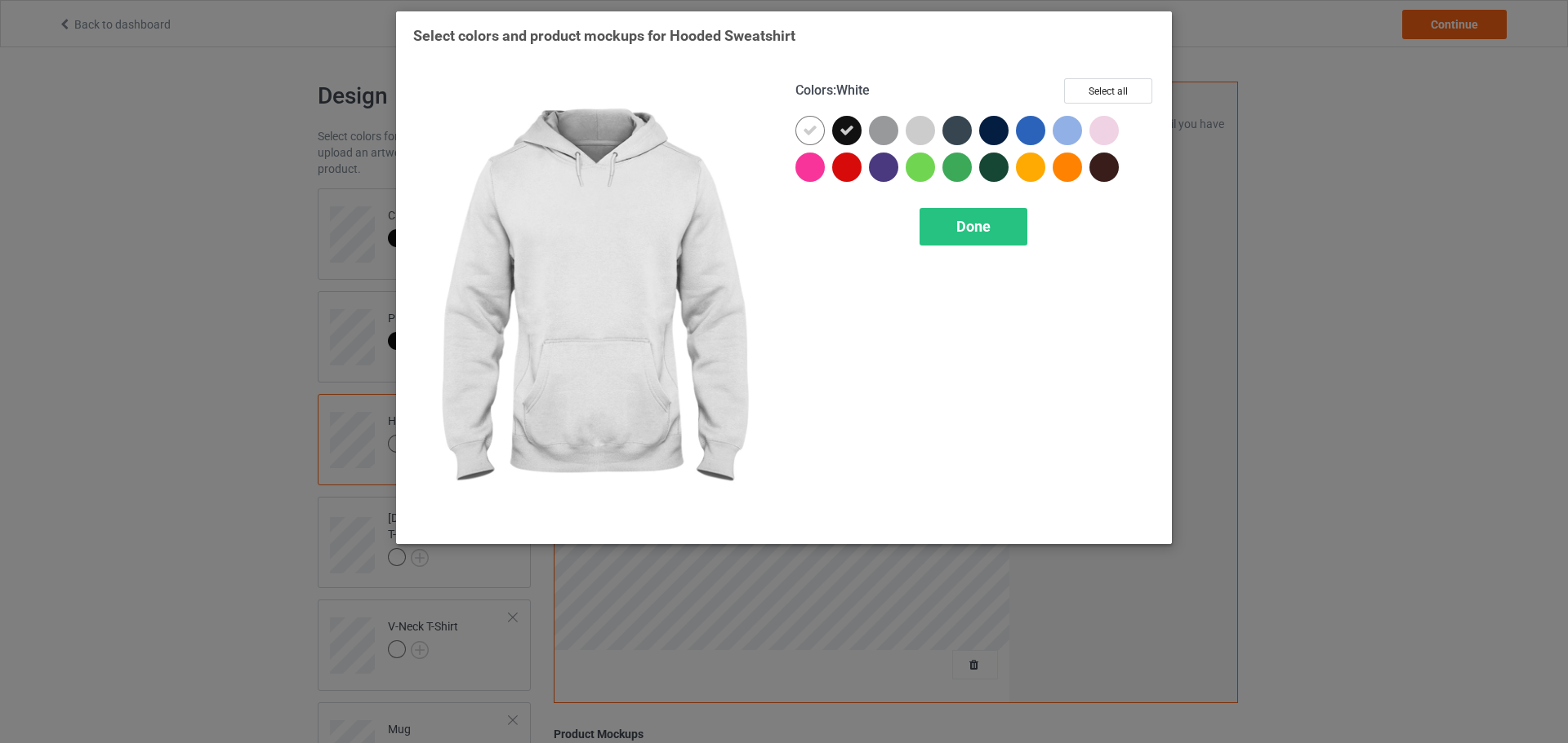
click at [802, 133] on div at bounding box center [810, 131] width 30 height 29
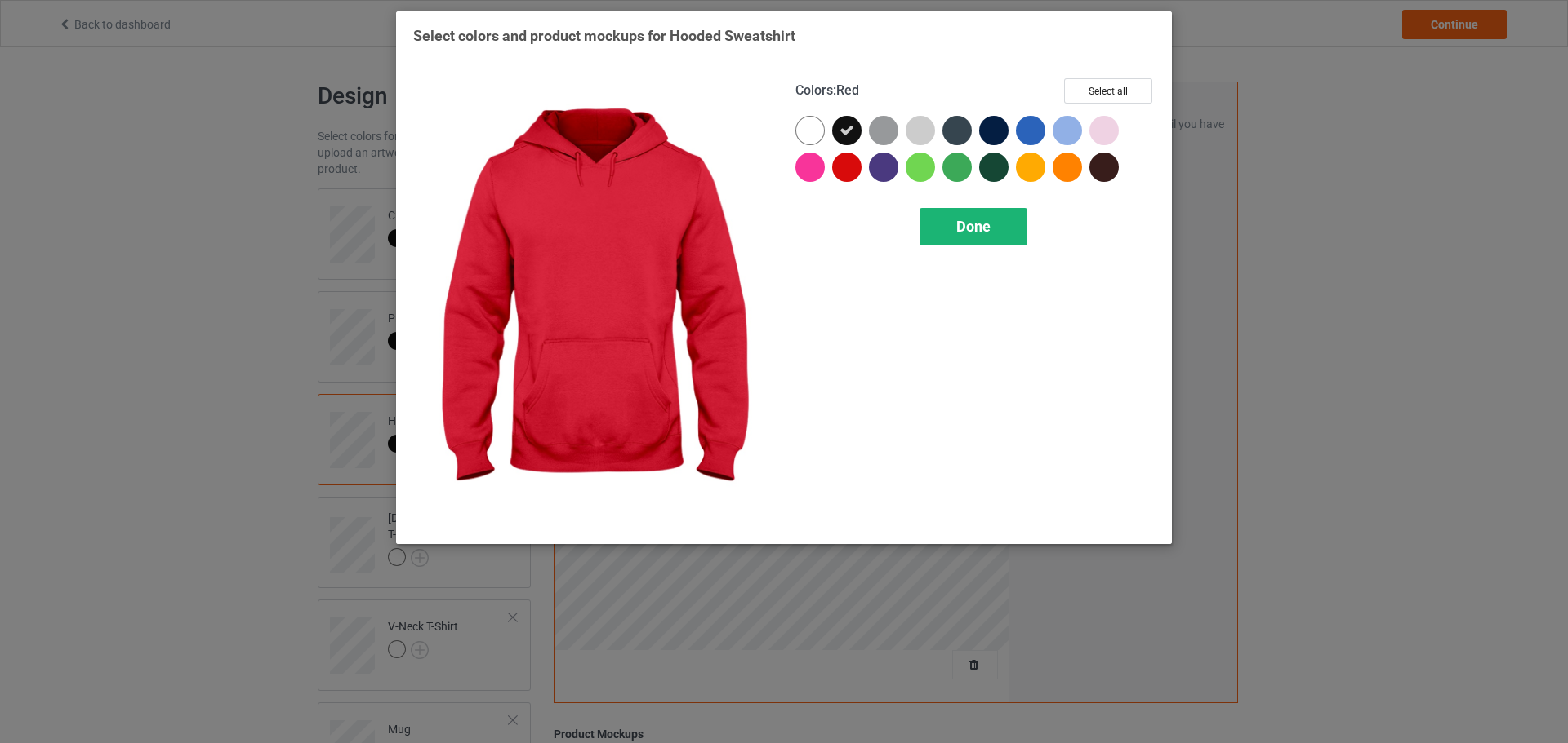
click at [941, 241] on div "Done" at bounding box center [973, 227] width 108 height 38
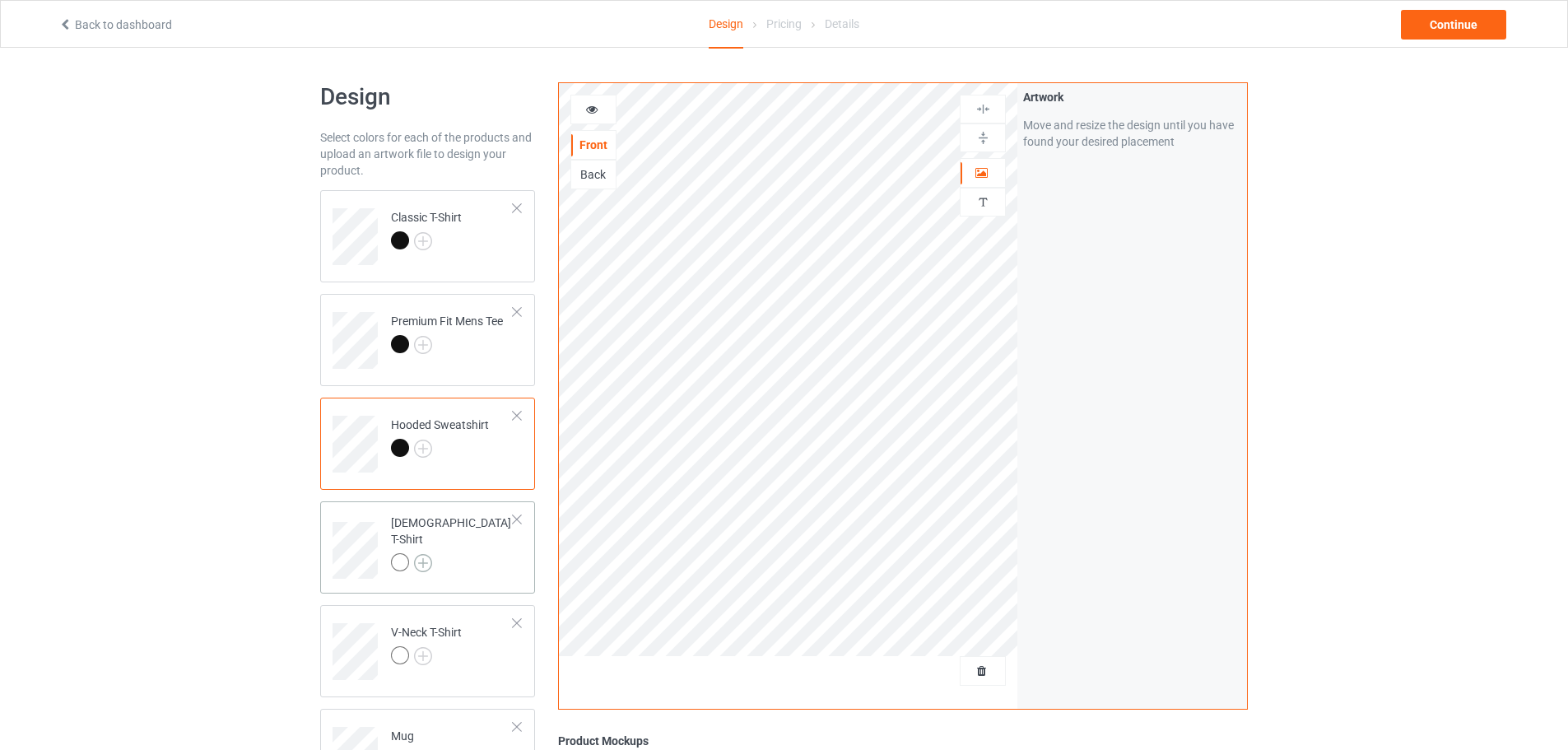
click at [425, 555] on img at bounding box center [422, 563] width 18 height 18
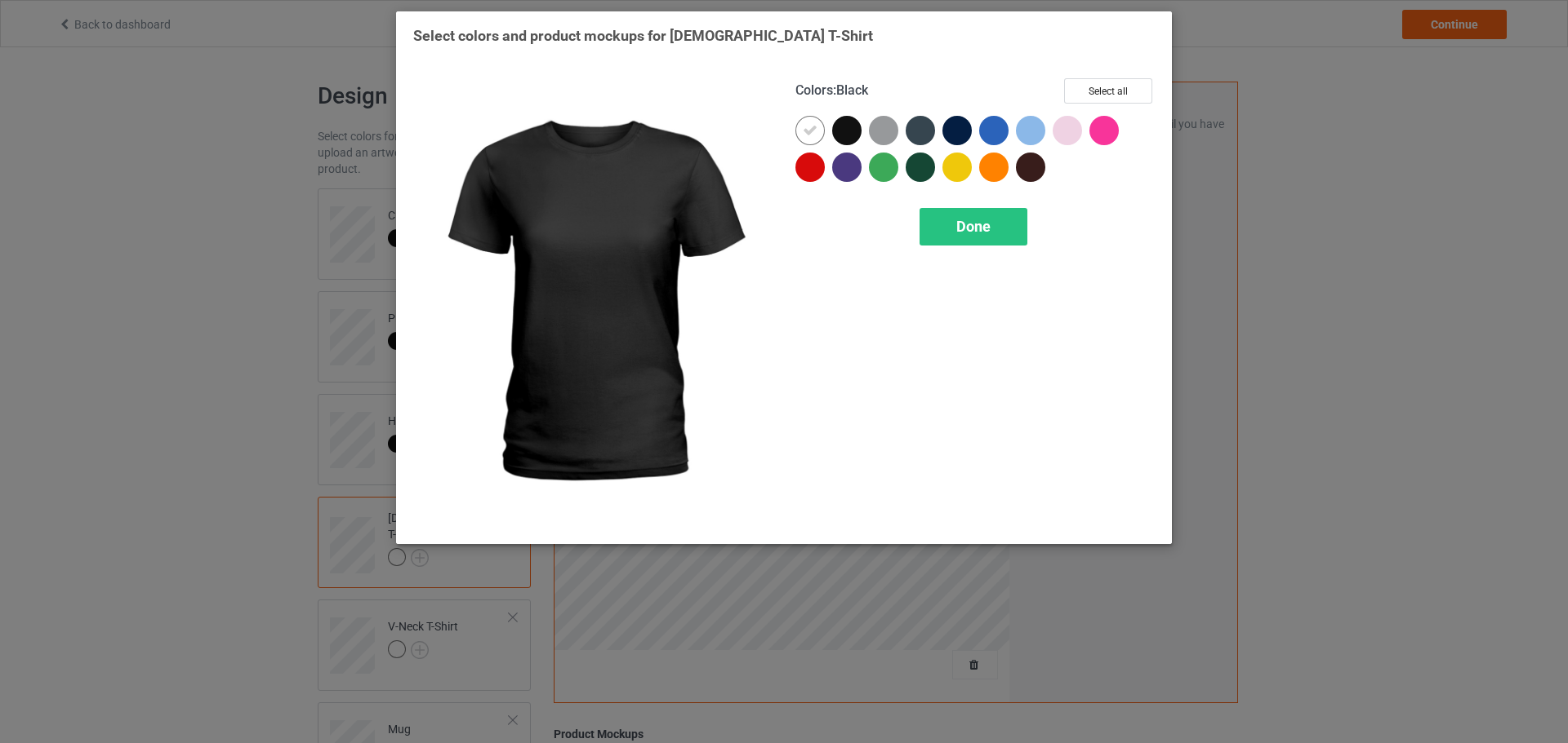
click at [838, 141] on div at bounding box center [847, 131] width 30 height 29
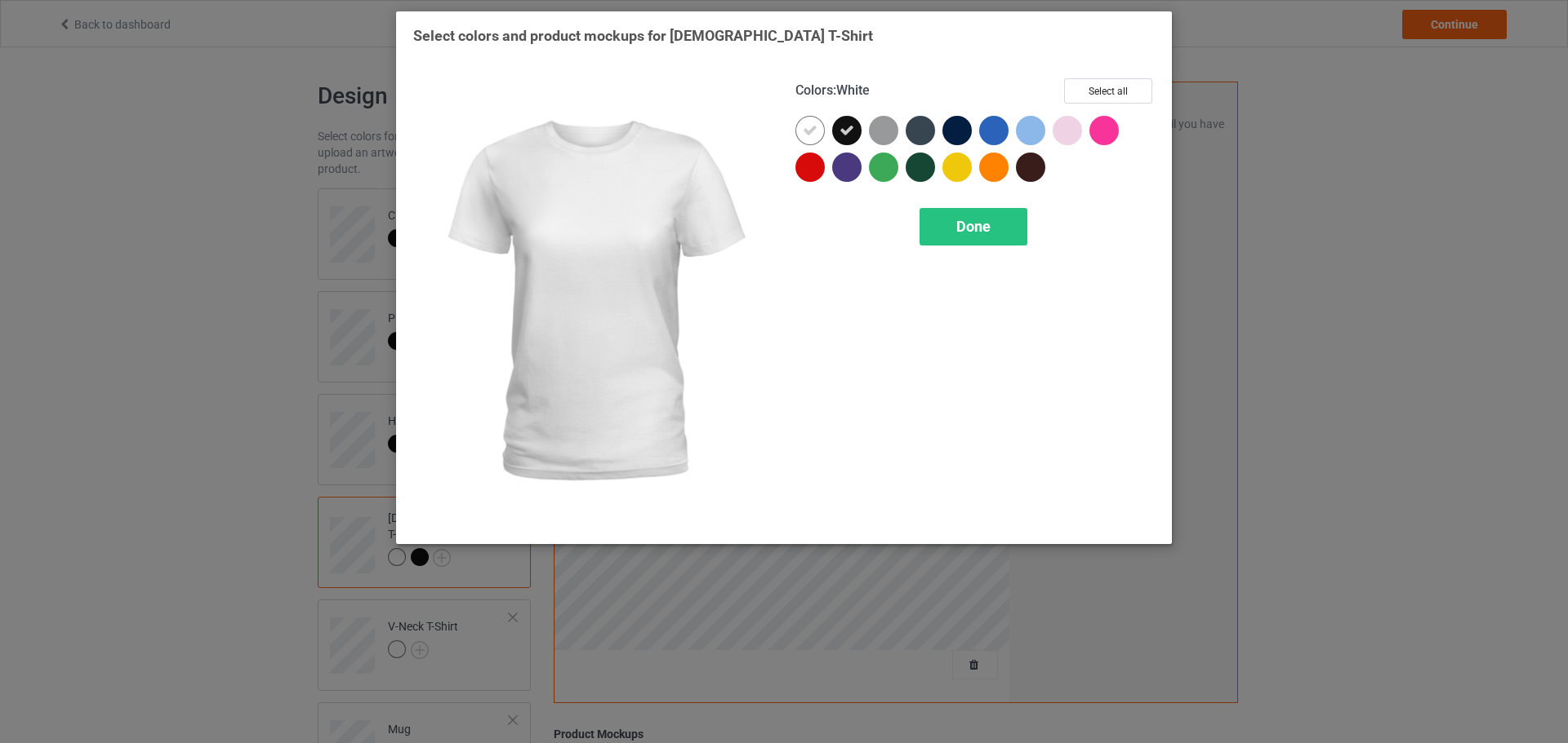
click at [827, 143] on div at bounding box center [814, 135] width 37 height 37
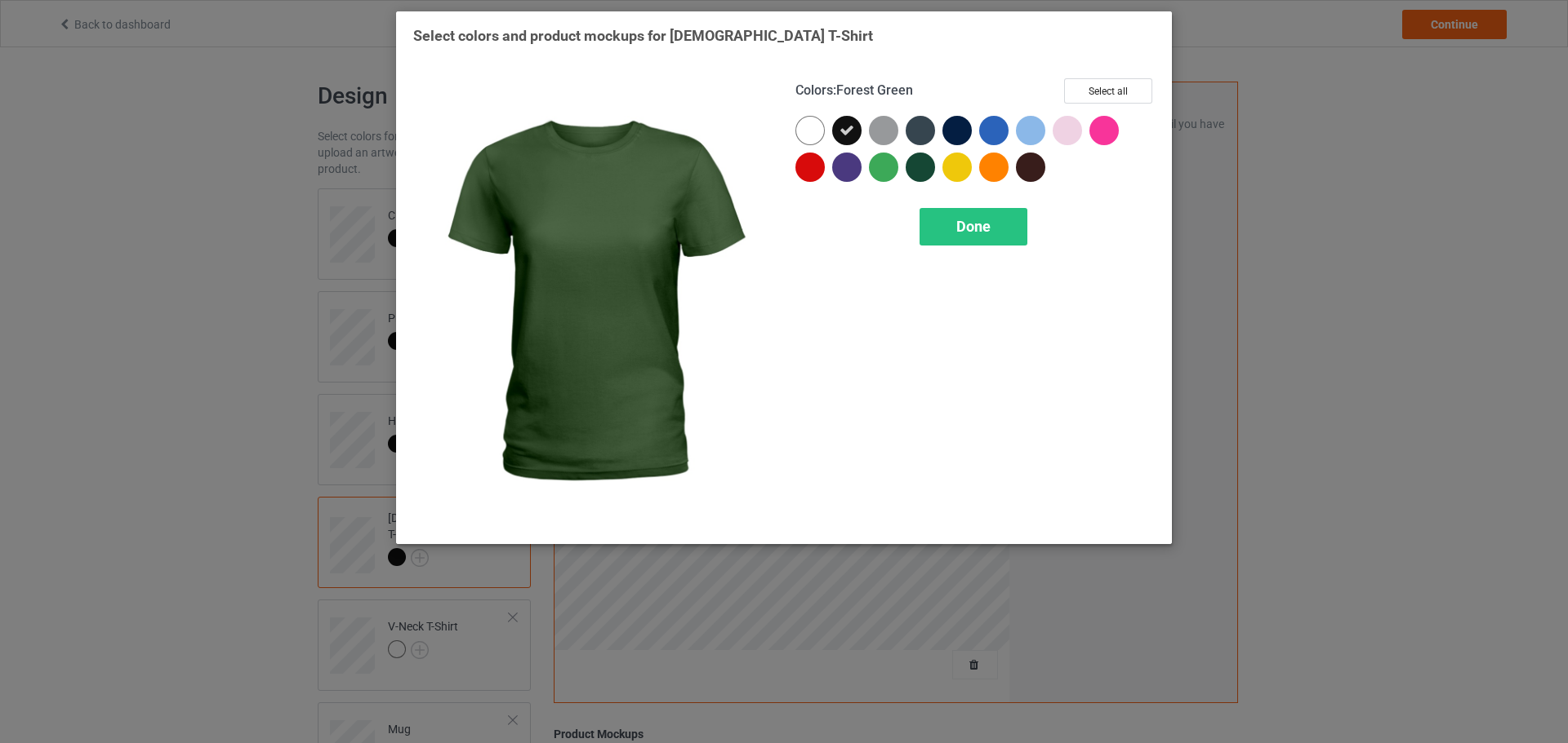
click at [941, 206] on div "Colors : Forest Green Select all Done" at bounding box center [975, 303] width 382 height 472
click at [944, 225] on div "Done" at bounding box center [973, 227] width 108 height 38
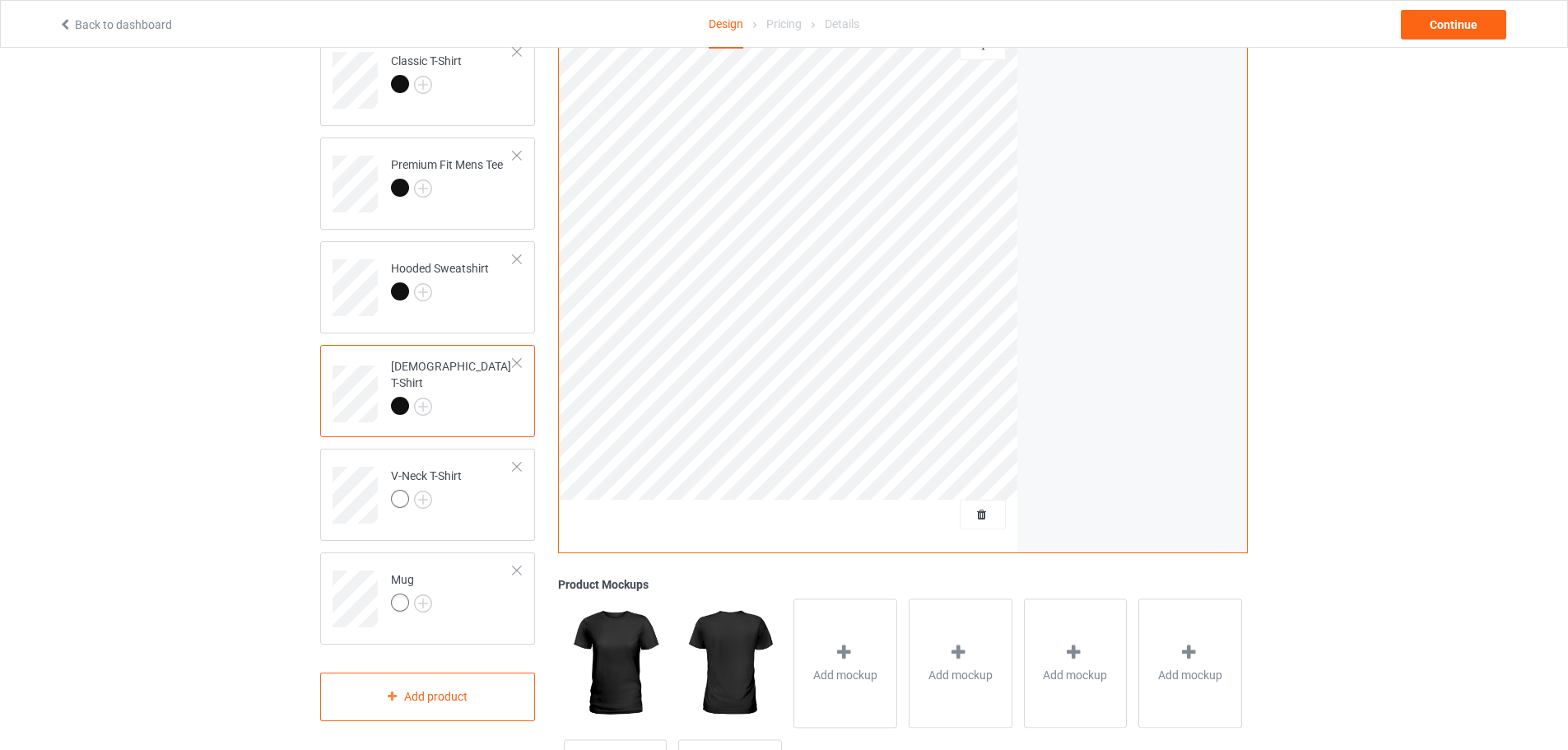
scroll to position [165, 0]
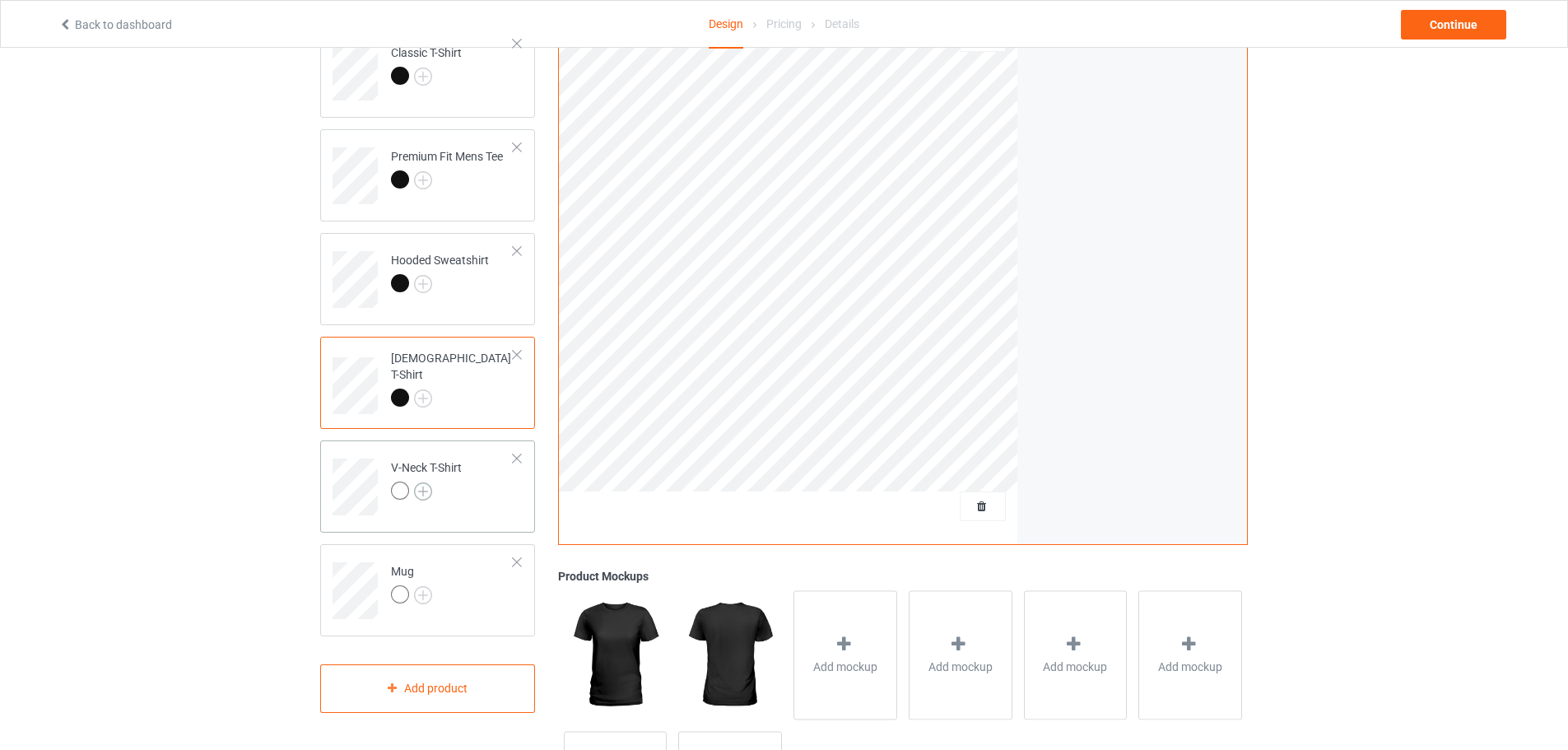
click at [426, 488] on img at bounding box center [422, 491] width 18 height 18
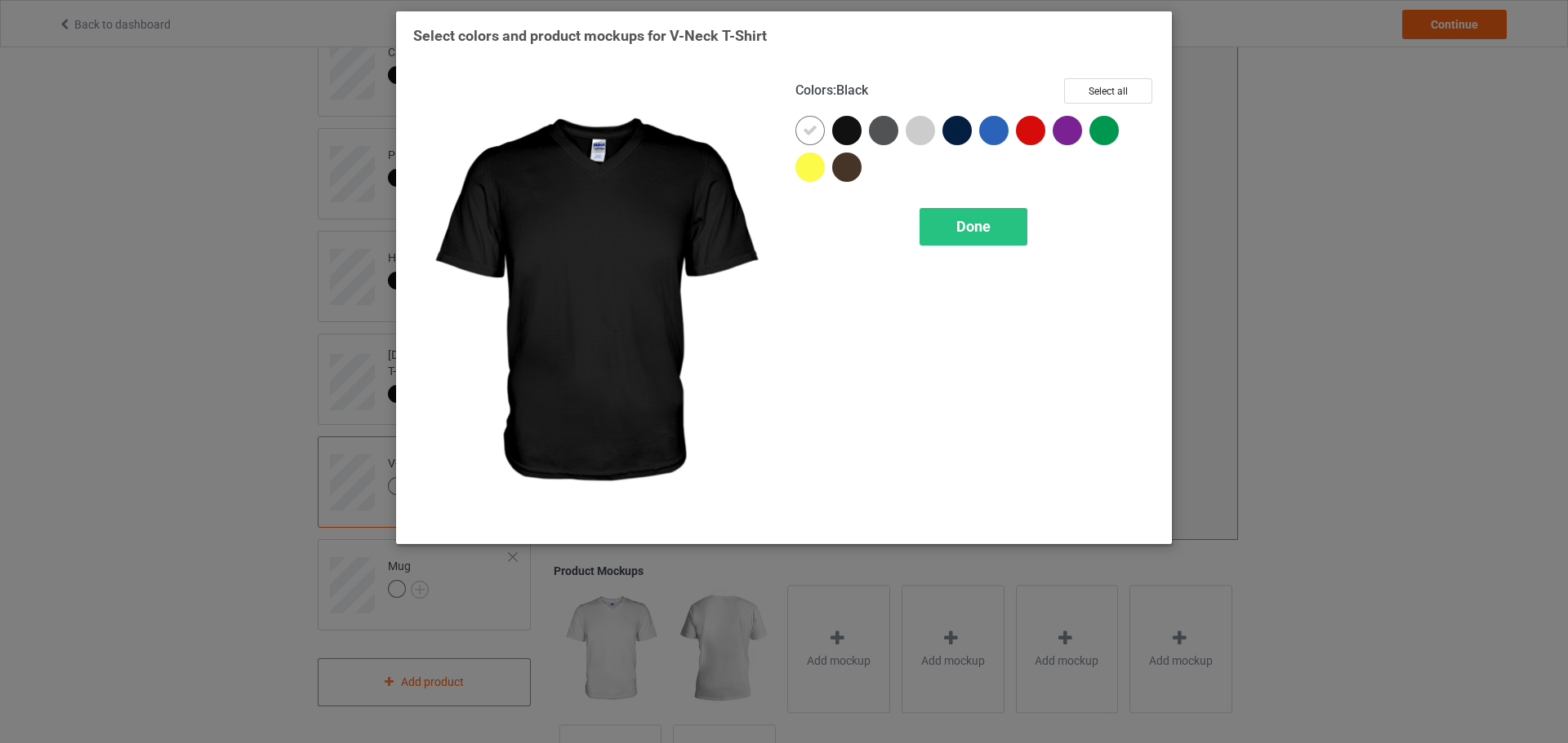
click at [837, 128] on div at bounding box center [847, 131] width 30 height 29
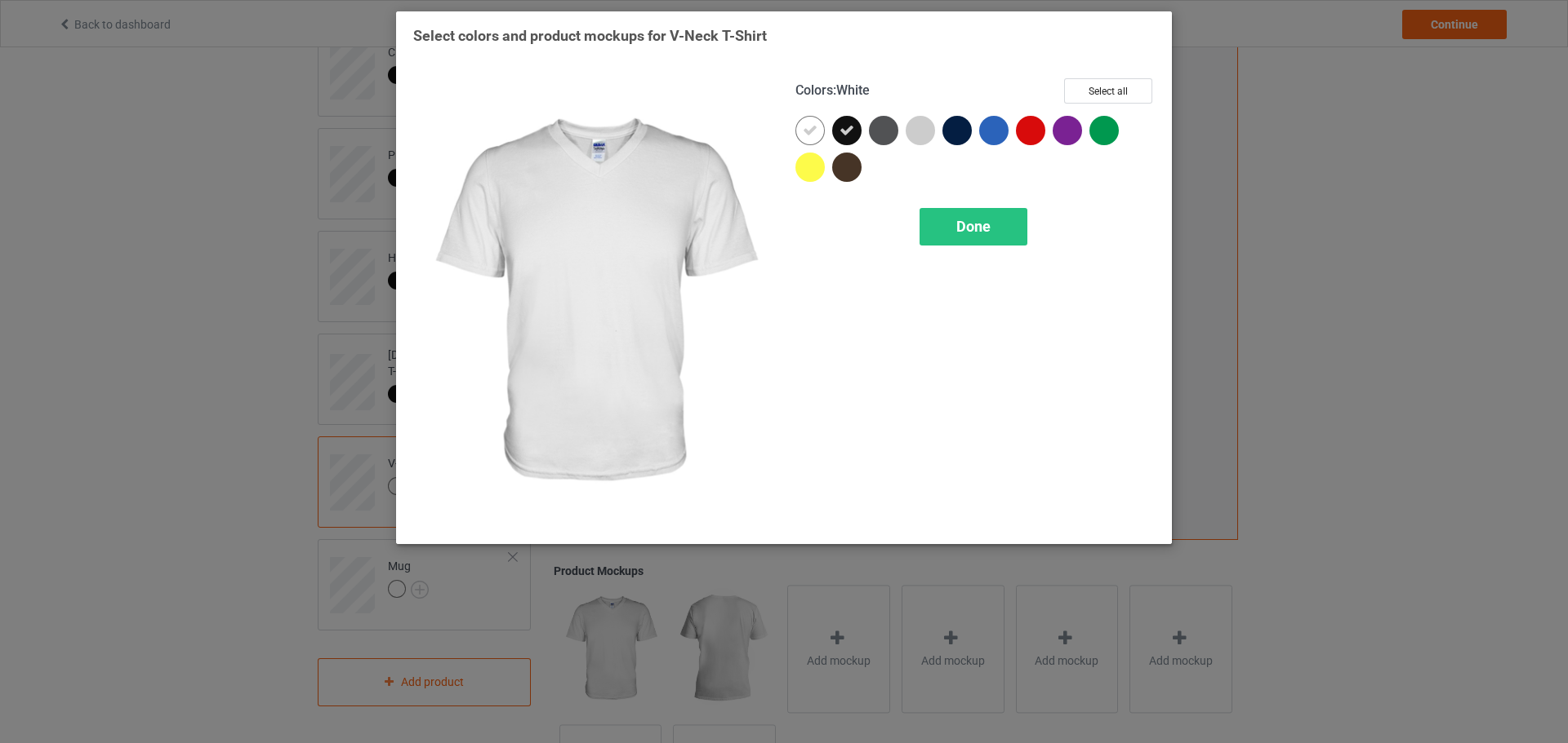
drag, startPoint x: 804, startPoint y: 132, endPoint x: 885, endPoint y: 190, distance: 99.6
click at [805, 132] on icon at bounding box center [810, 131] width 15 height 15
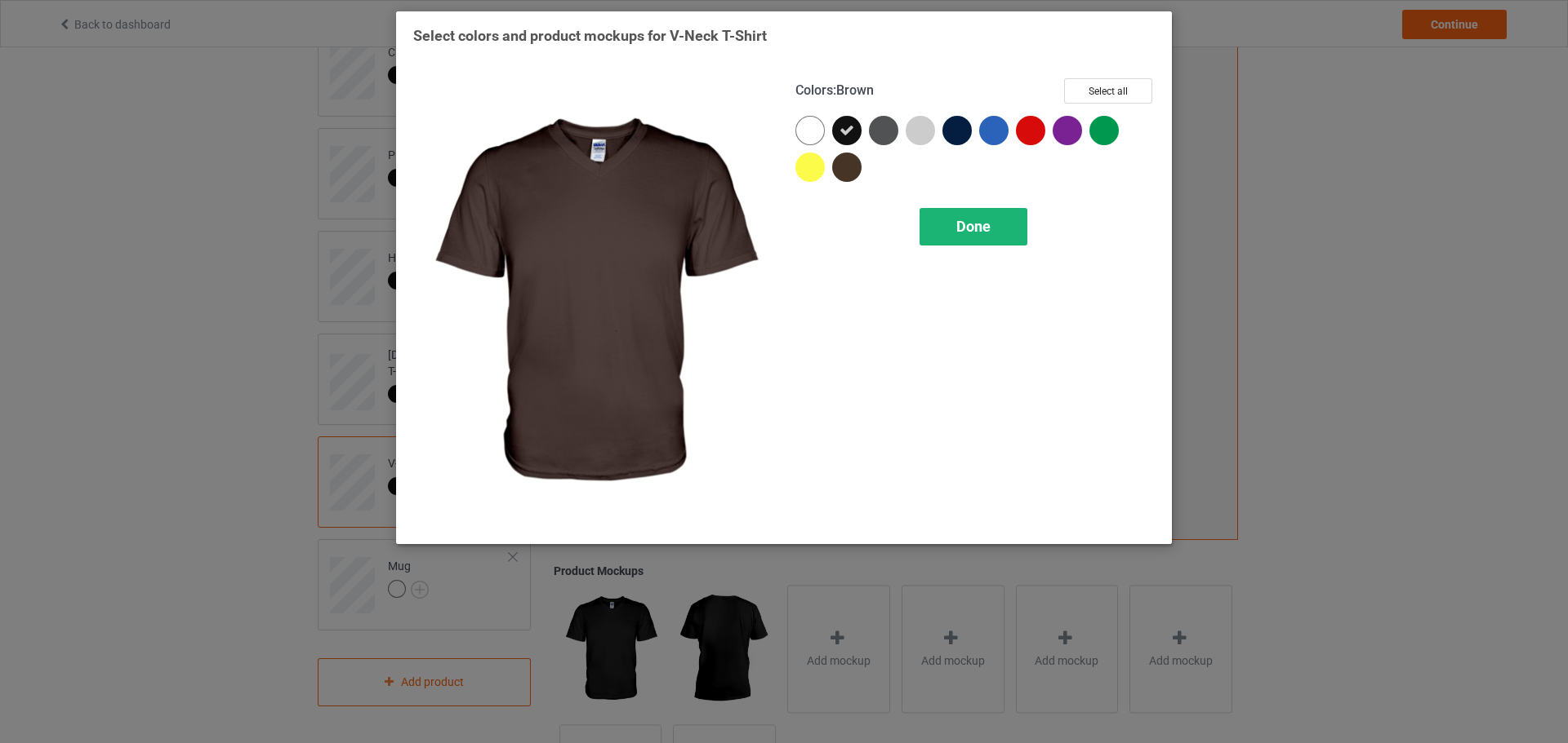
click at [1004, 228] on div "Done" at bounding box center [973, 227] width 108 height 38
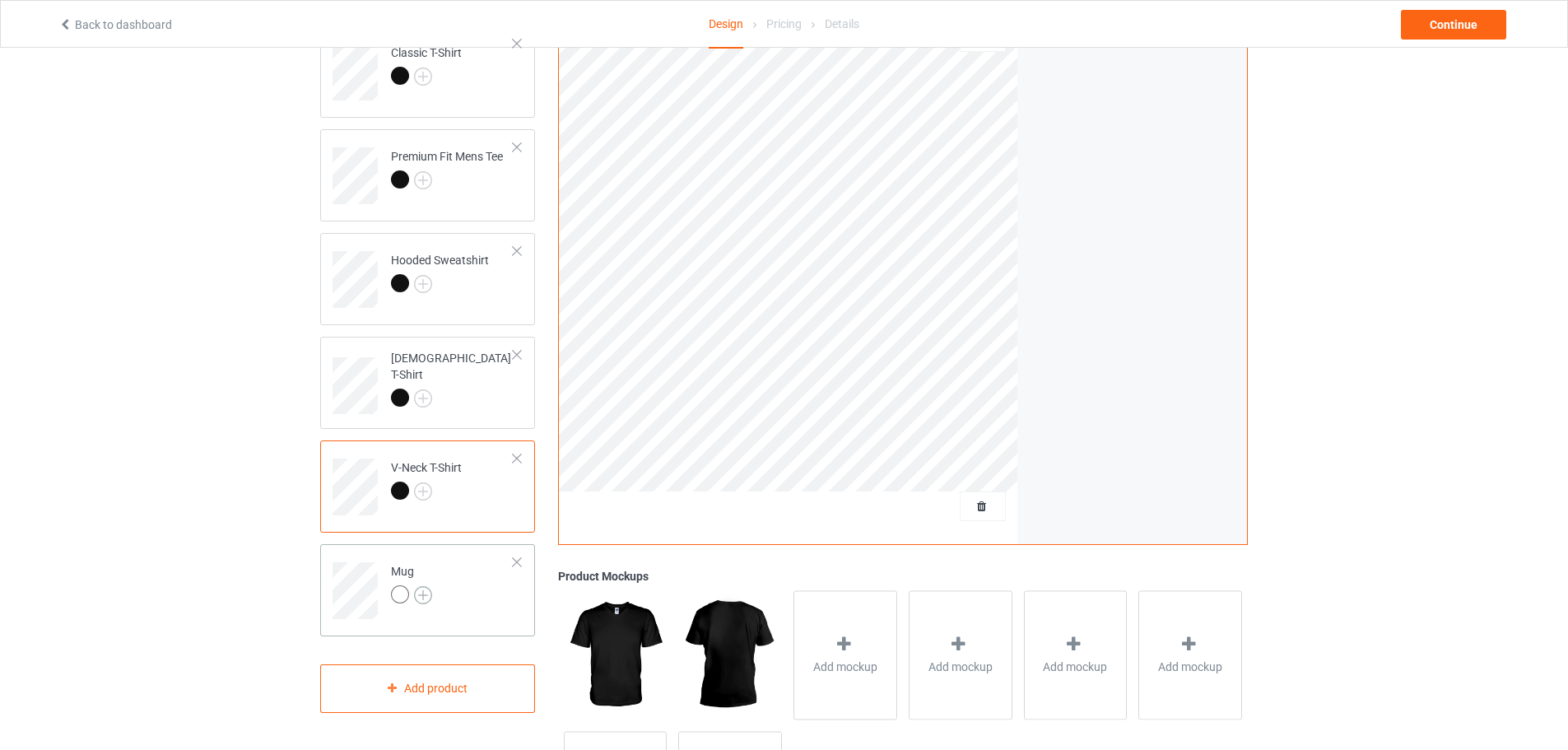
click at [419, 588] on img at bounding box center [422, 595] width 18 height 18
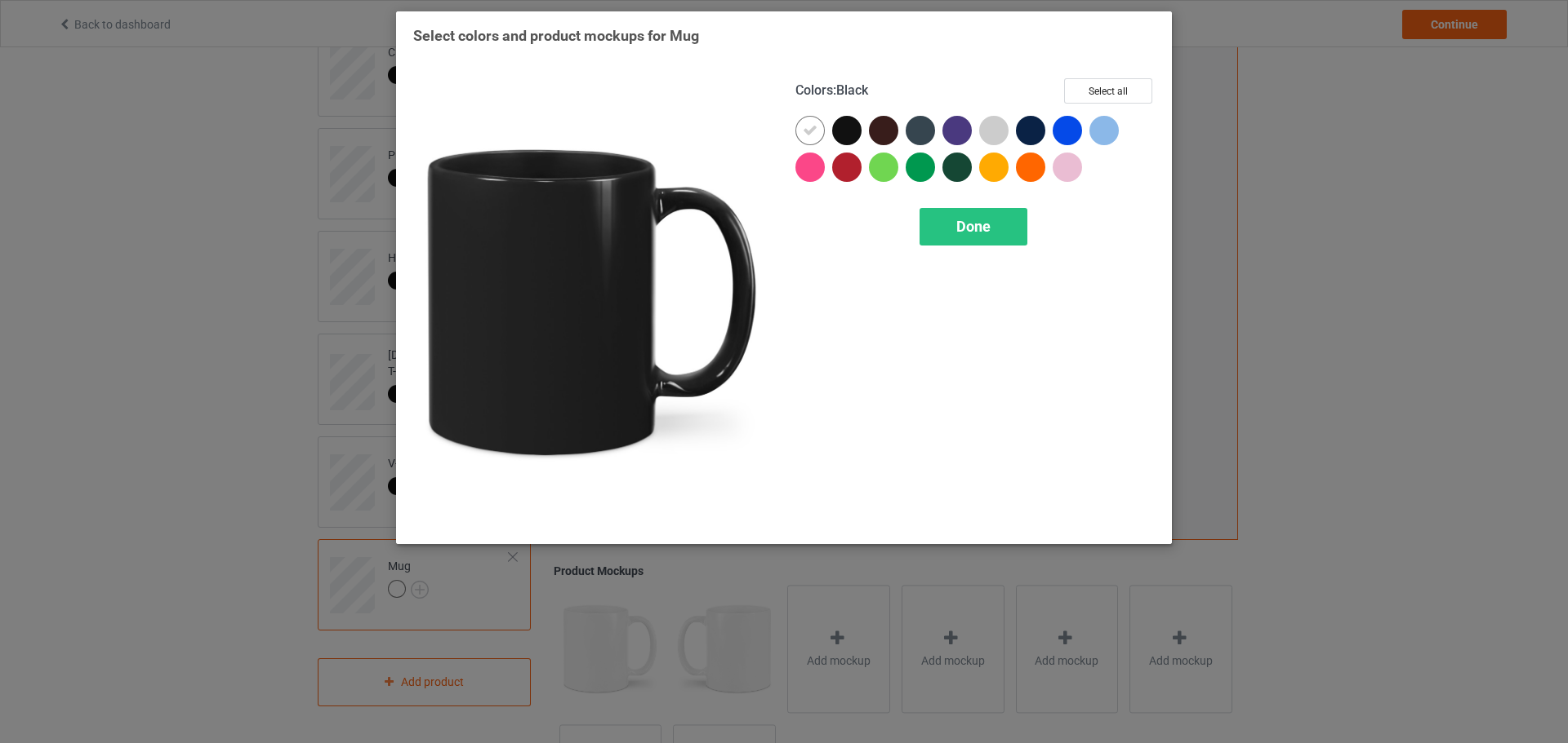
click at [849, 127] on div at bounding box center [847, 131] width 30 height 29
click at [821, 128] on div at bounding box center [810, 131] width 30 height 29
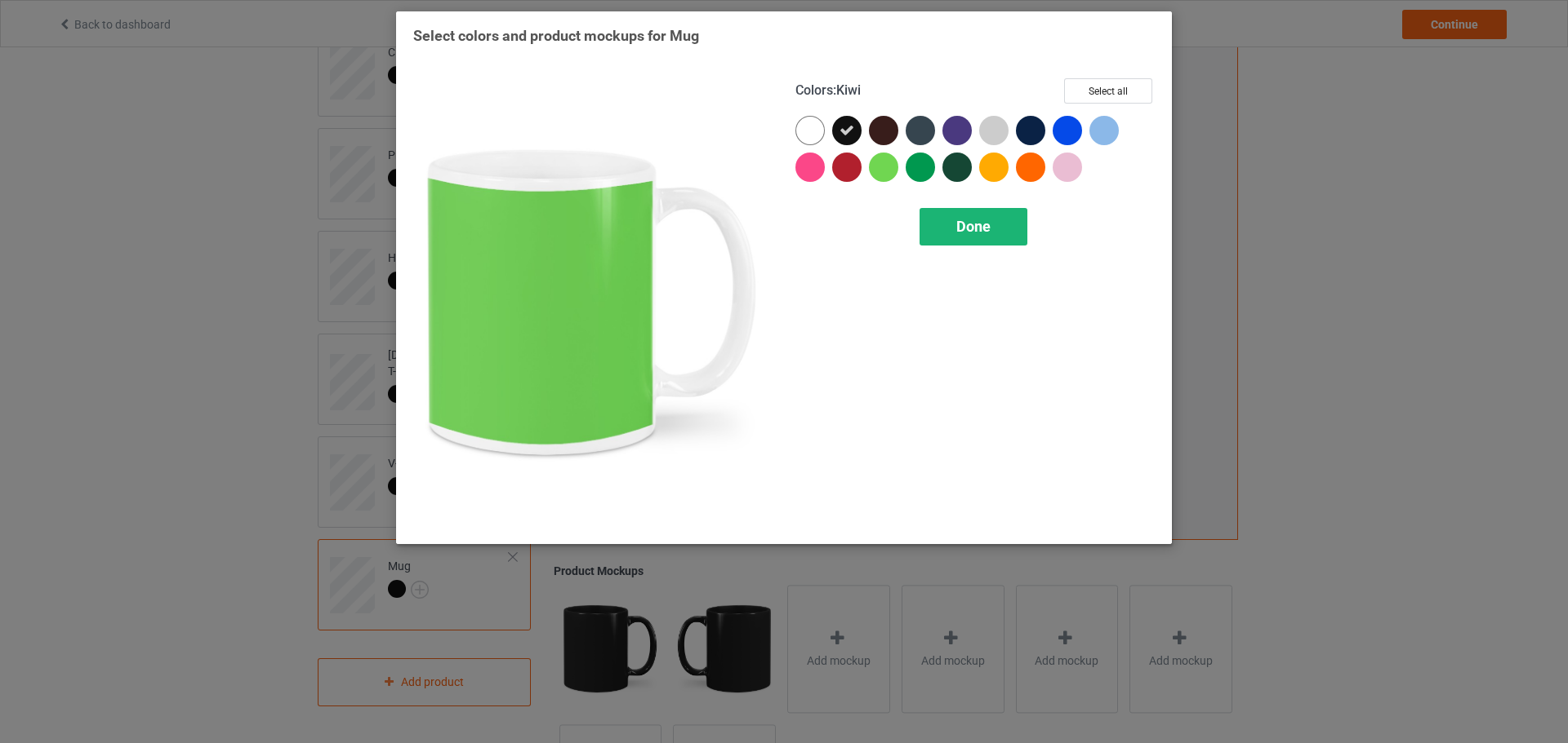
click at [967, 235] on span "Done" at bounding box center [973, 226] width 34 height 18
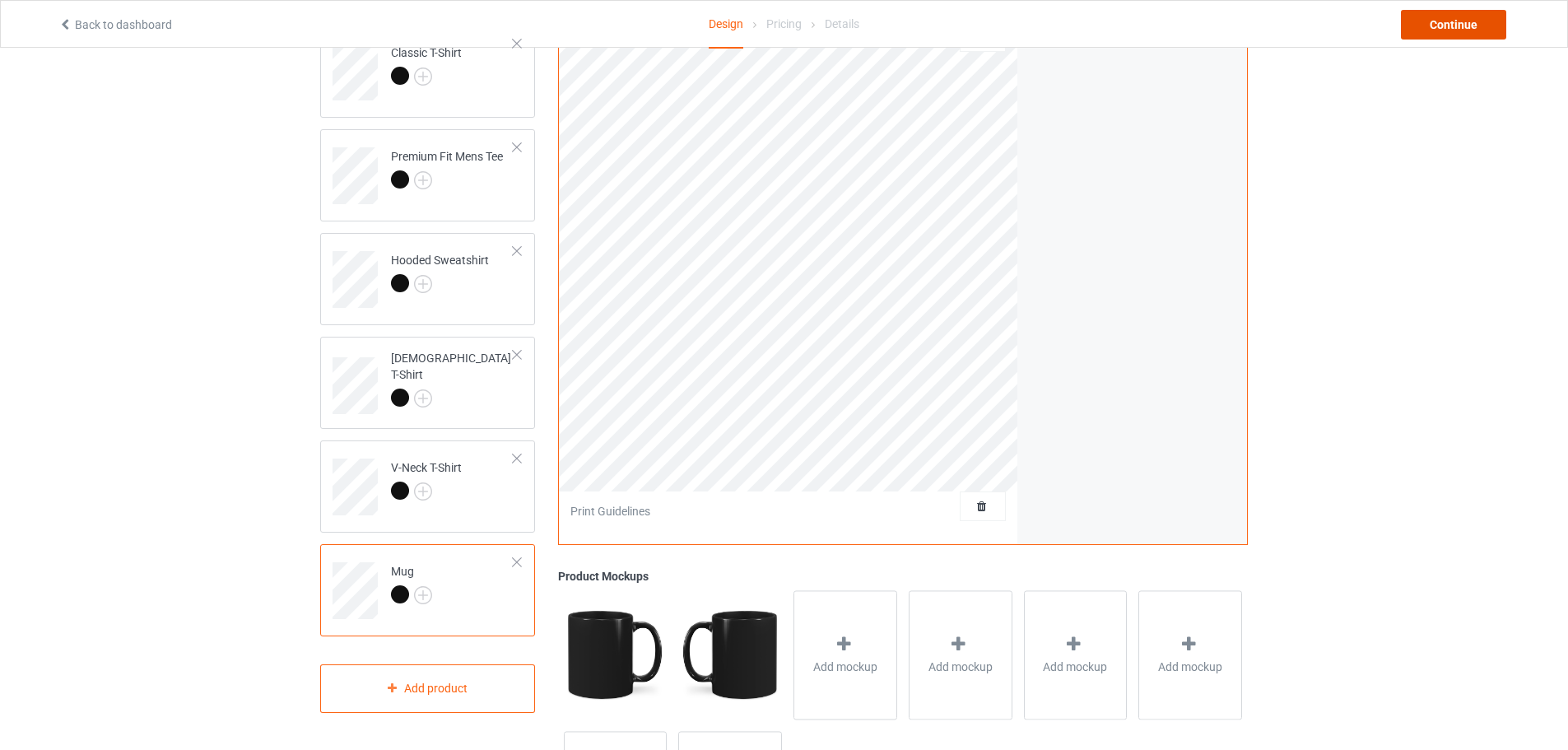
click at [1438, 36] on div "Continue" at bounding box center [1454, 25] width 105 height 30
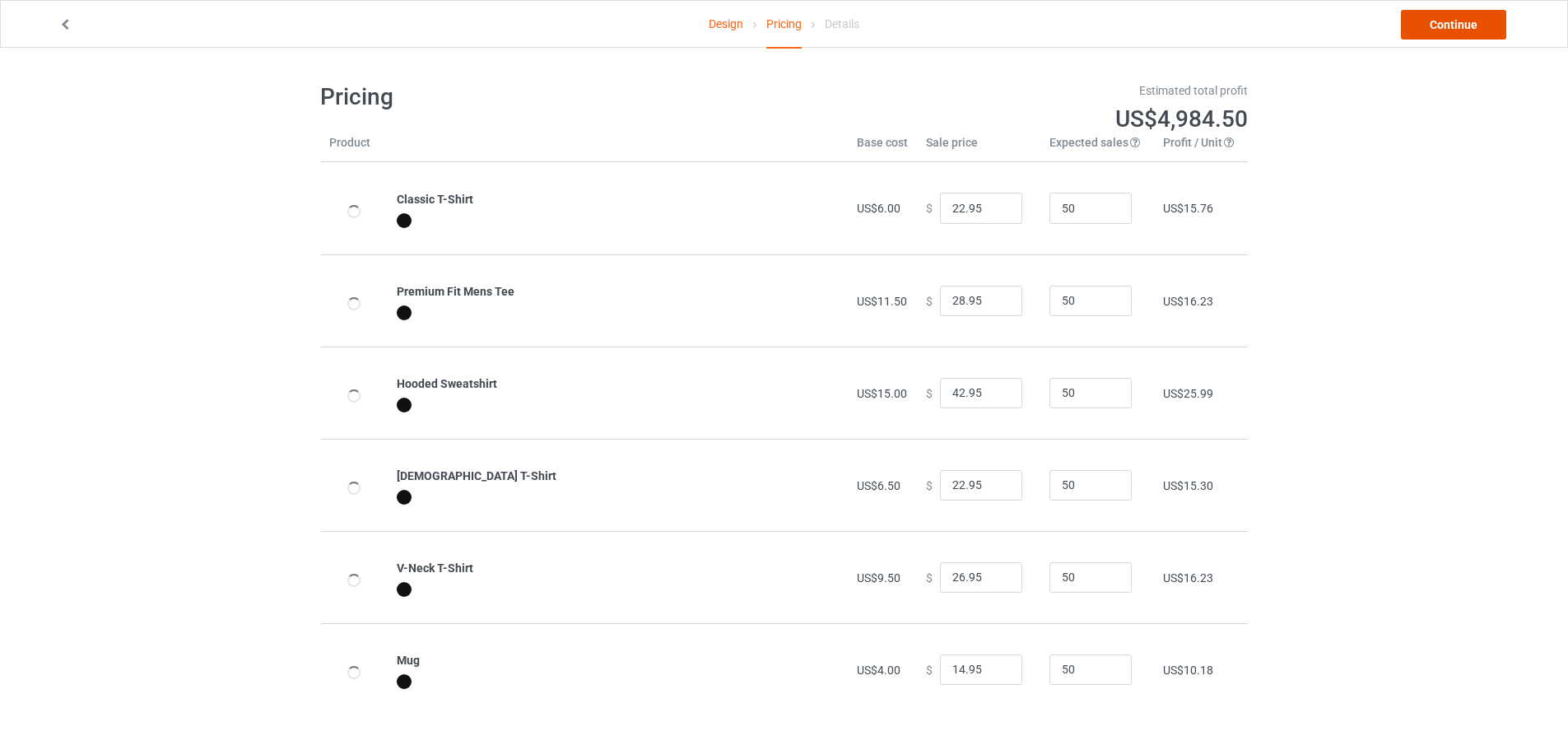
click at [1443, 30] on link "Continue" at bounding box center [1454, 25] width 105 height 30
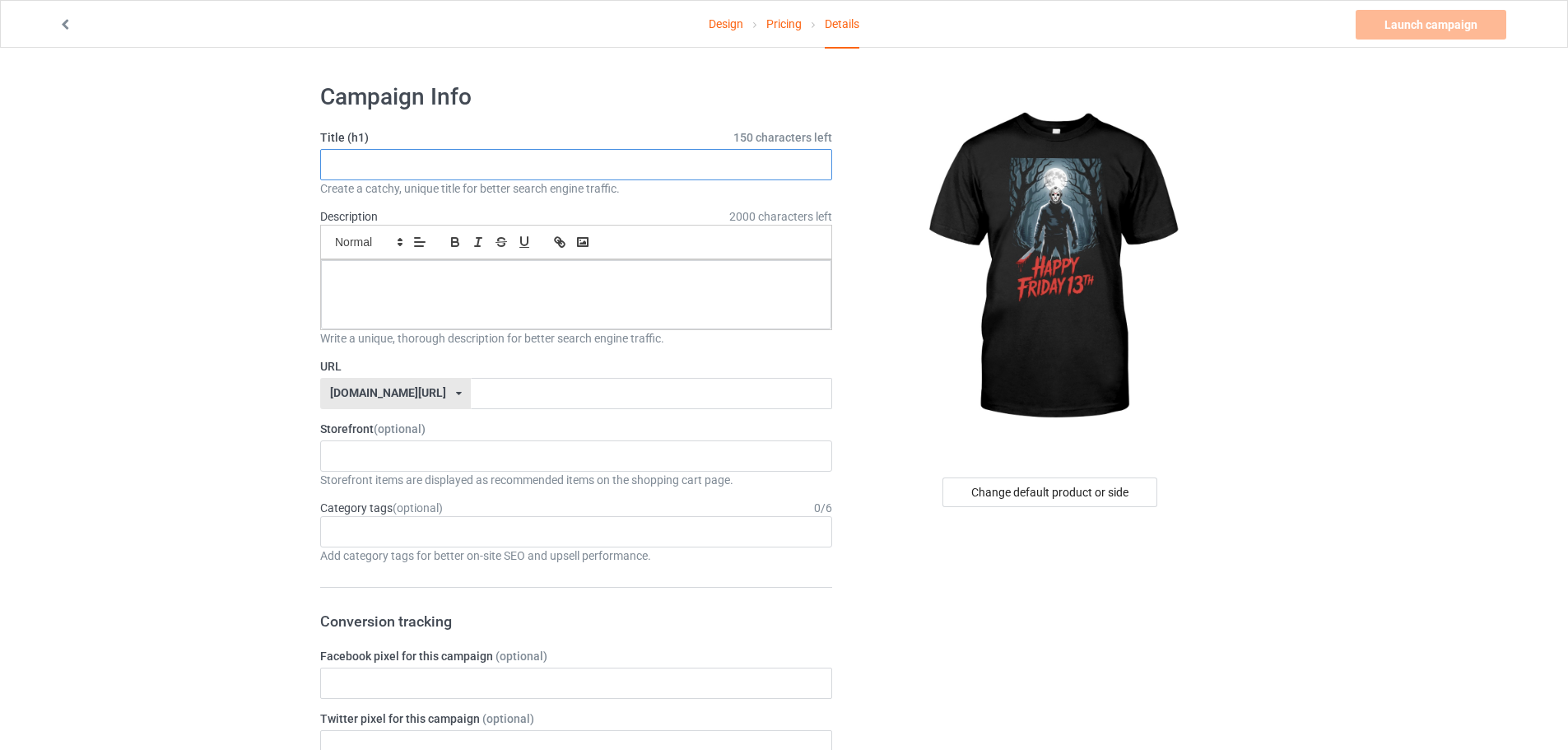
paste input "Happy [DATE] 13th"
type input "Happy [DATE] 13th"
click at [471, 407] on input "text" at bounding box center [651, 394] width 361 height 32
paste input "Happy [DATE] 13th"
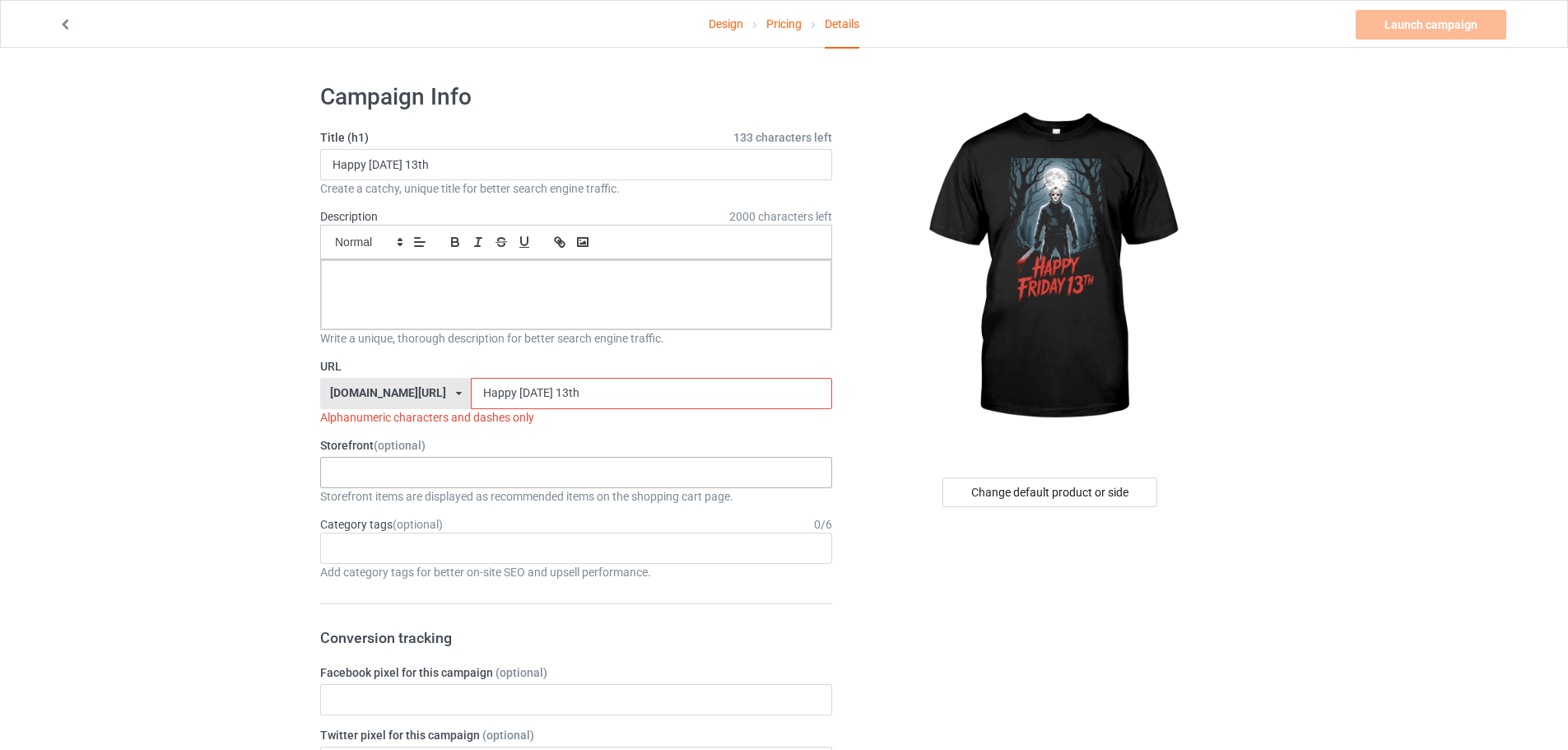
type input "Happy [DATE] 13th"
click at [443, 476] on div "KIOTA Gaming Finish Line Fitness Mi-Tees 6767c36548d7ee002e084532 651a982803c4d…" at bounding box center [576, 473] width 512 height 32
click at [380, 562] on div "Mi-Tees" at bounding box center [576, 564] width 511 height 31
click at [371, 556] on div "Age > [DEMOGRAPHIC_DATA] > 1 Age > [DEMOGRAPHIC_DATA] Months > 1 Month Age > [D…" at bounding box center [576, 549] width 512 height 32
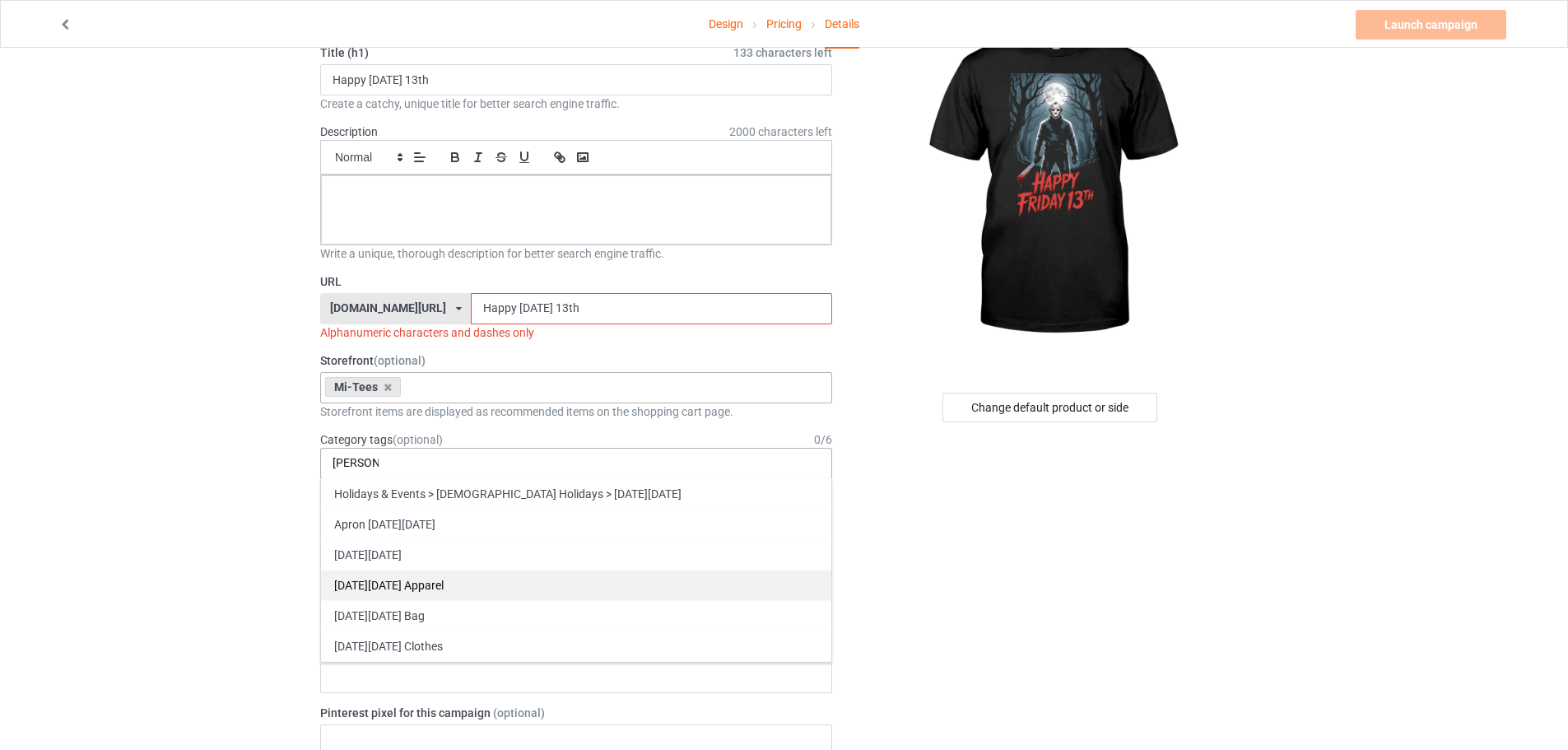
scroll to position [83, 0]
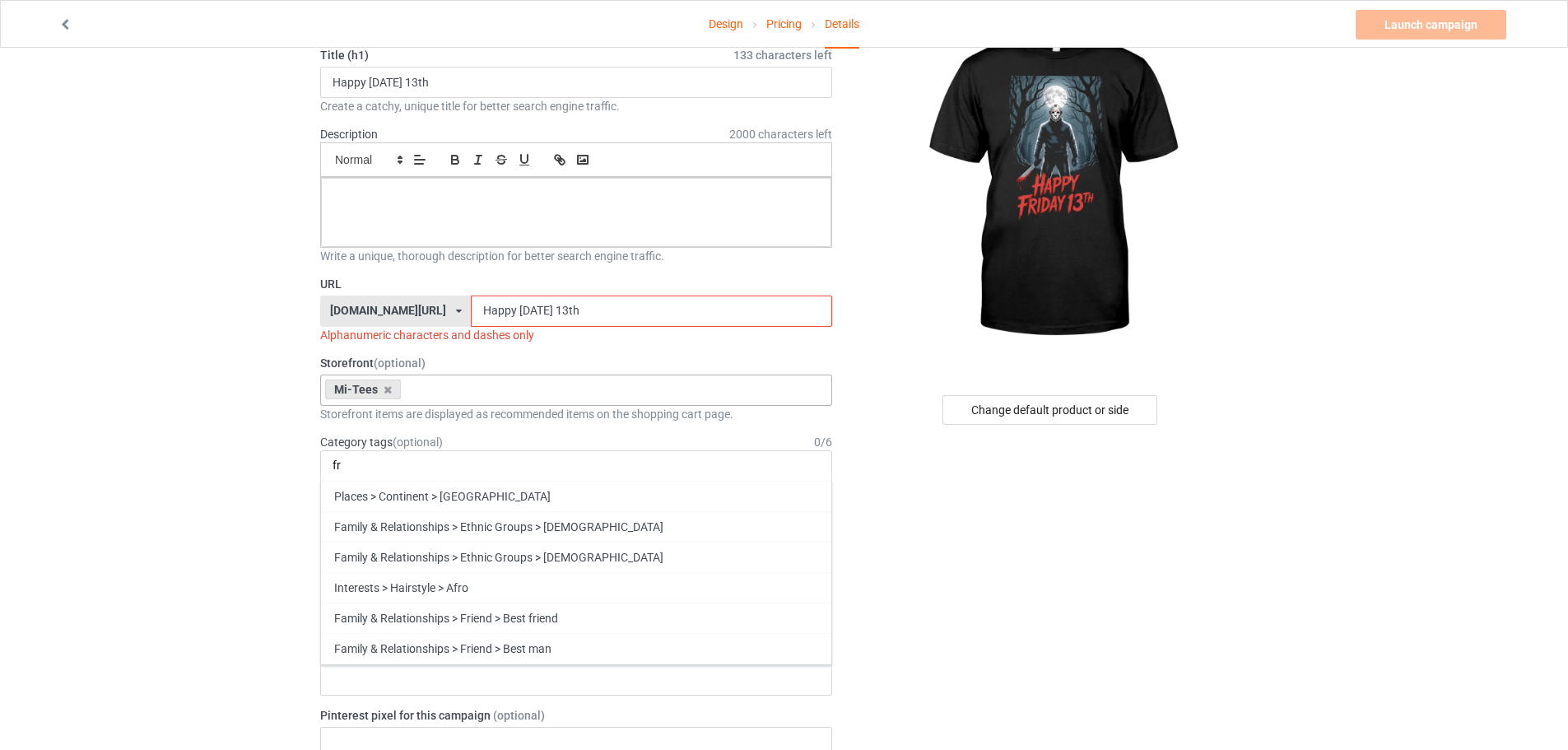
type input "f"
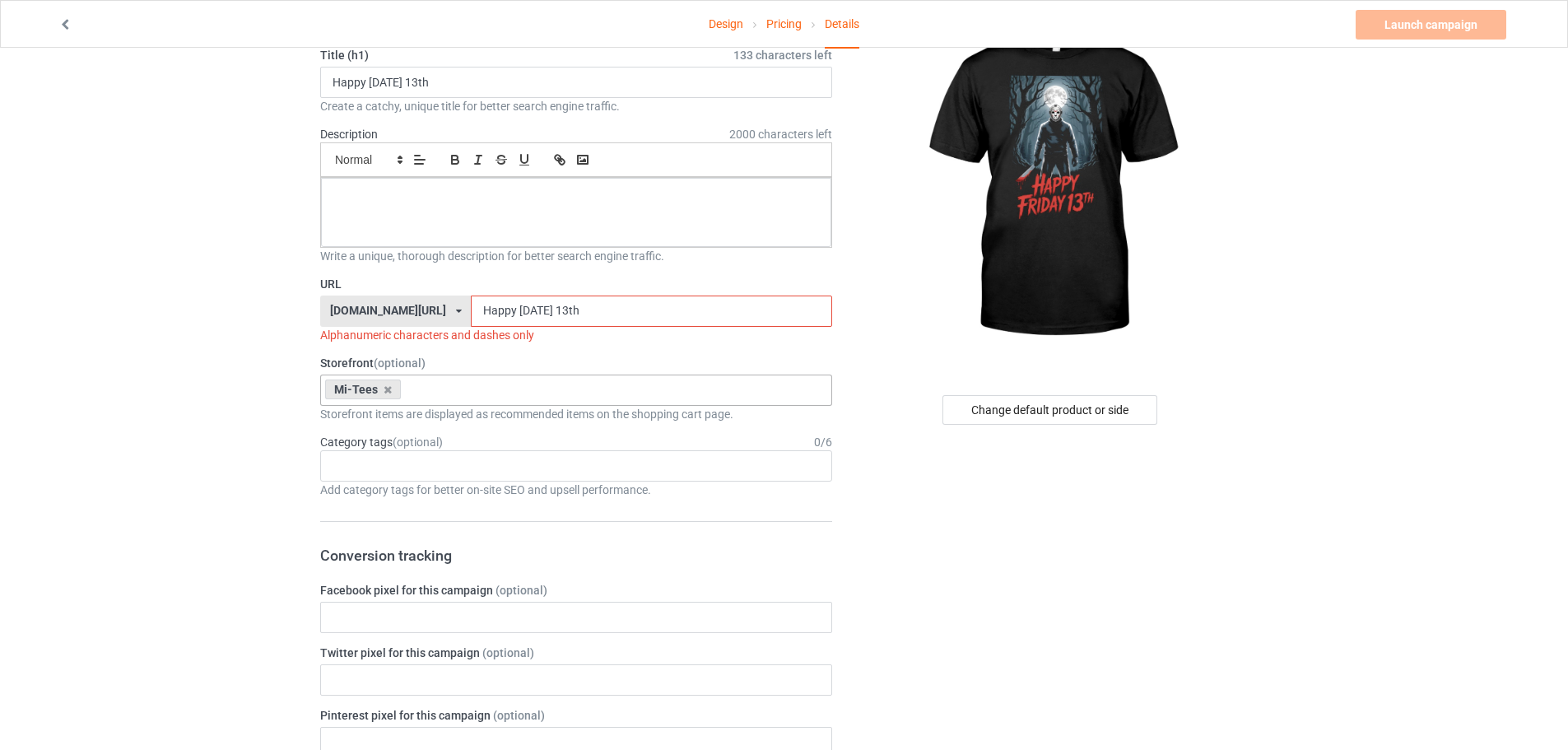
drag, startPoint x: 462, startPoint y: 312, endPoint x: 472, endPoint y: 312, distance: 10.0
click at [472, 312] on input "Happy Friday 13th" at bounding box center [651, 312] width 361 height 32
drag, startPoint x: 468, startPoint y: 310, endPoint x: 470, endPoint y: 328, distance: 18.1
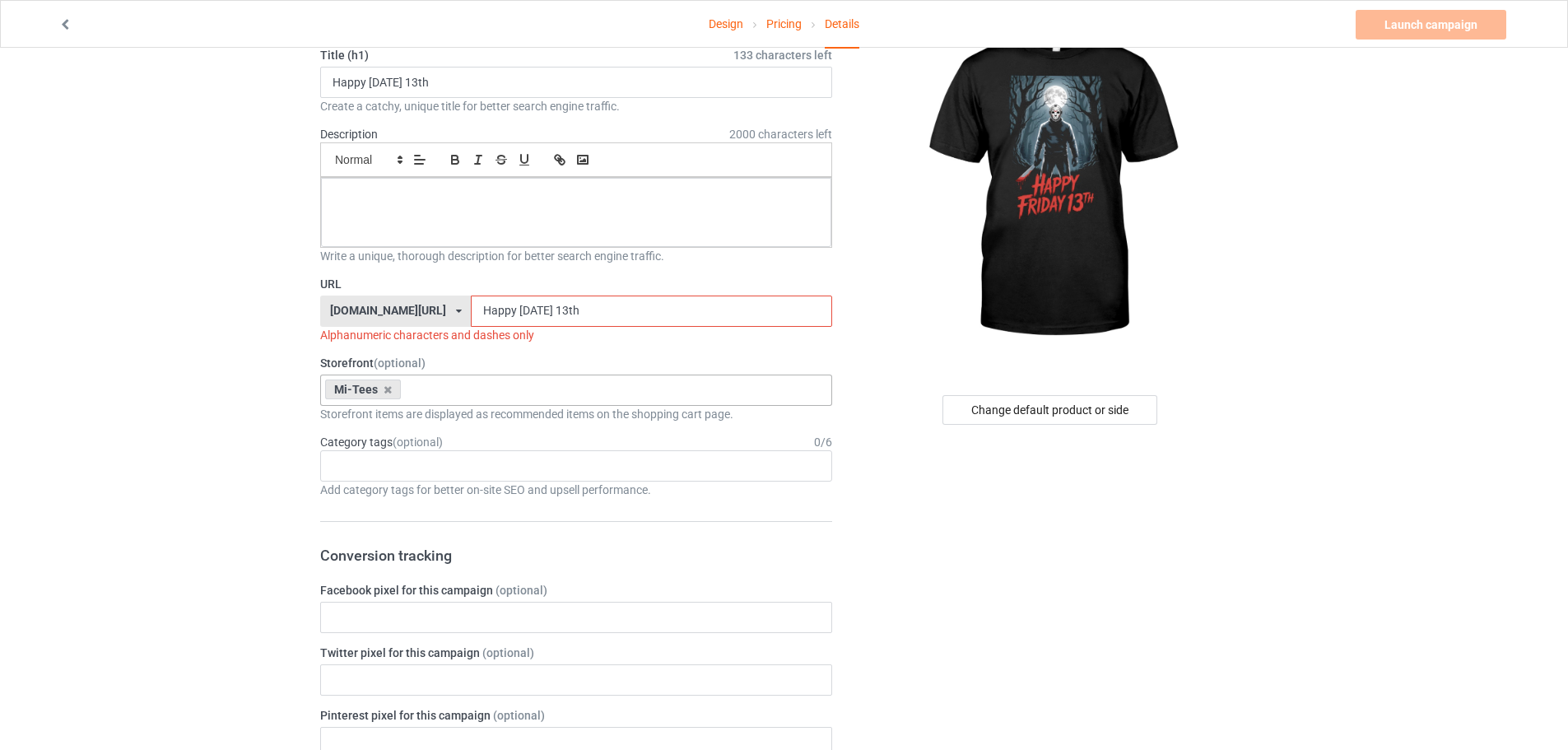
click at [473, 322] on input "Happy Friday 13th" at bounding box center [651, 312] width 361 height 32
click at [416, 464] on div "Age > [DEMOGRAPHIC_DATA] > 1 Age > [DEMOGRAPHIC_DATA] Months > 1 Month Age > [D…" at bounding box center [576, 466] width 512 height 32
type input "h"
click at [471, 312] on input "Happy Friday 13th" at bounding box center [651, 312] width 361 height 32
drag, startPoint x: 502, startPoint y: 308, endPoint x: 505, endPoint y: 317, distance: 9.5
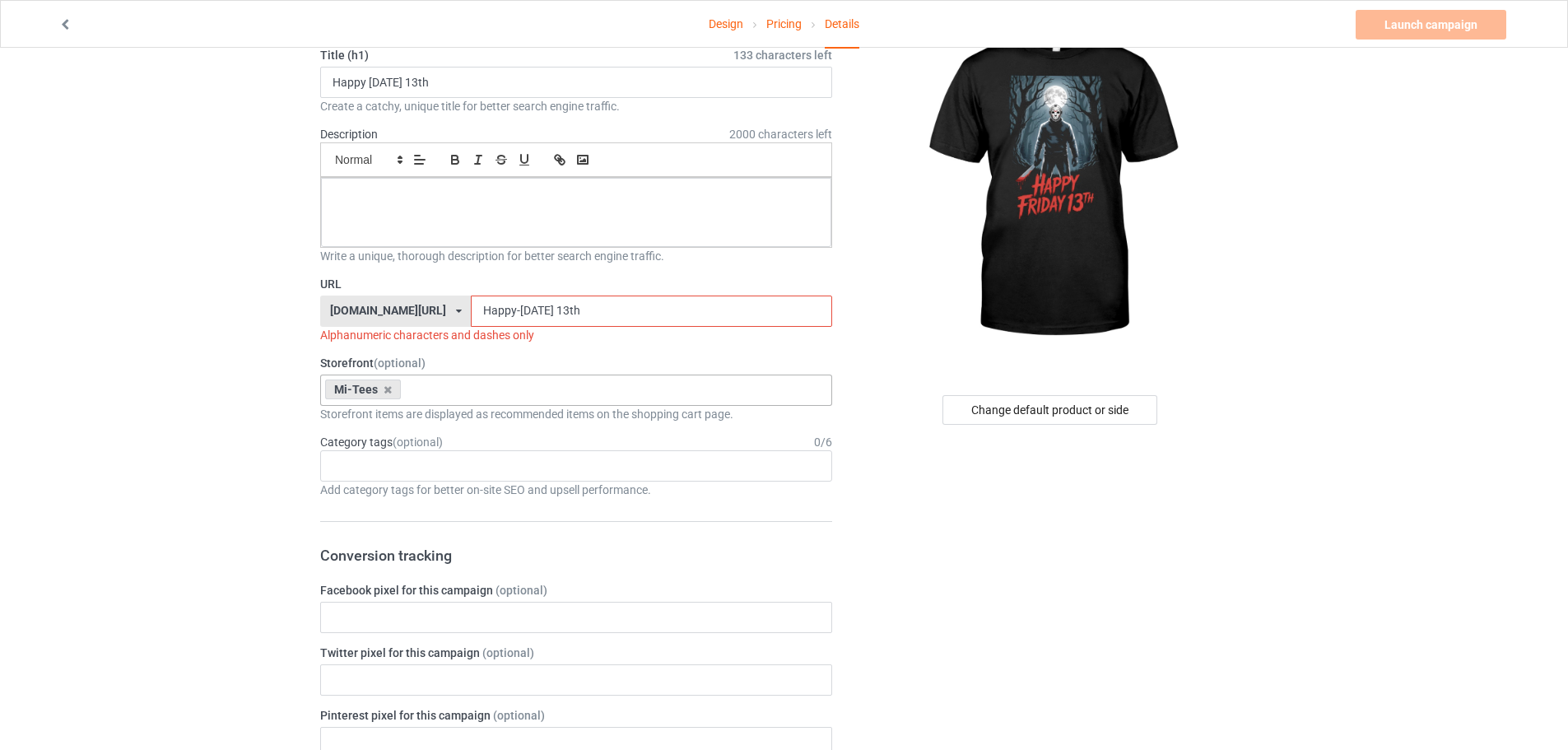
click at [505, 317] on input "Happy-Friday 13th" at bounding box center [651, 312] width 361 height 32
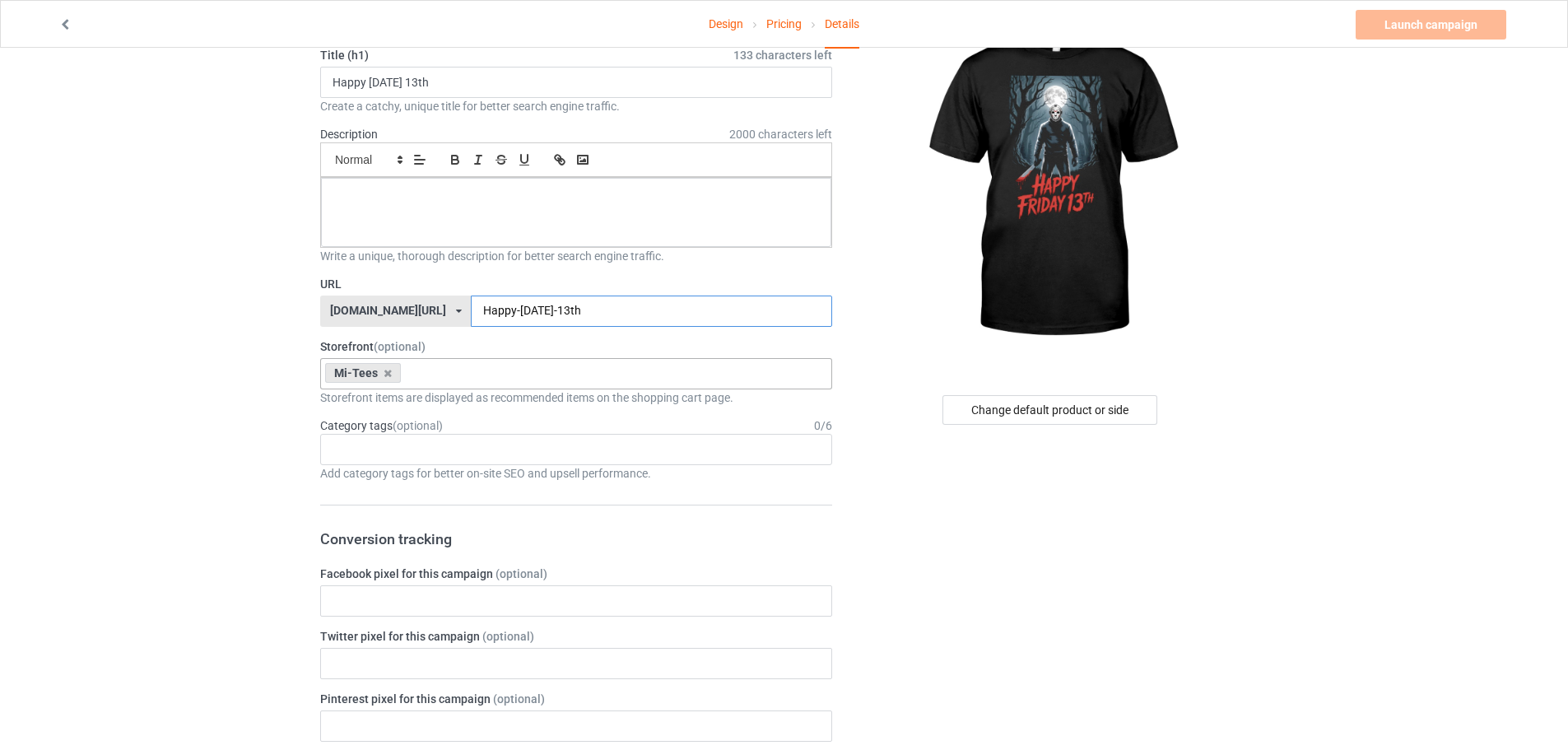
type input "Happy-Friday-13th"
click at [550, 217] on div at bounding box center [576, 212] width 511 height 69
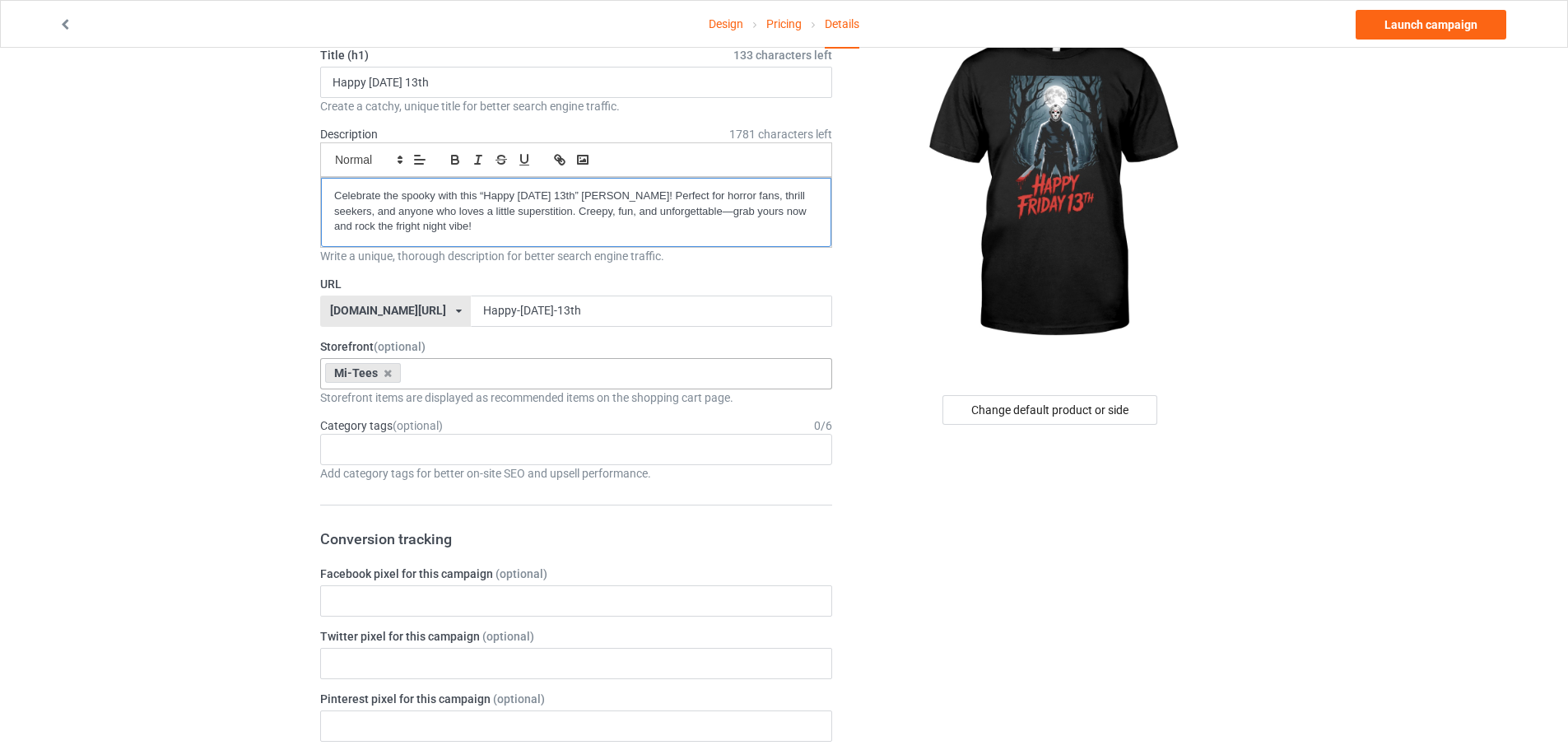
click at [534, 220] on p "Celebrate the spooky with this “Happy Friday 13th” tee! Perfect for horror fans…" at bounding box center [576, 212] width 484 height 47
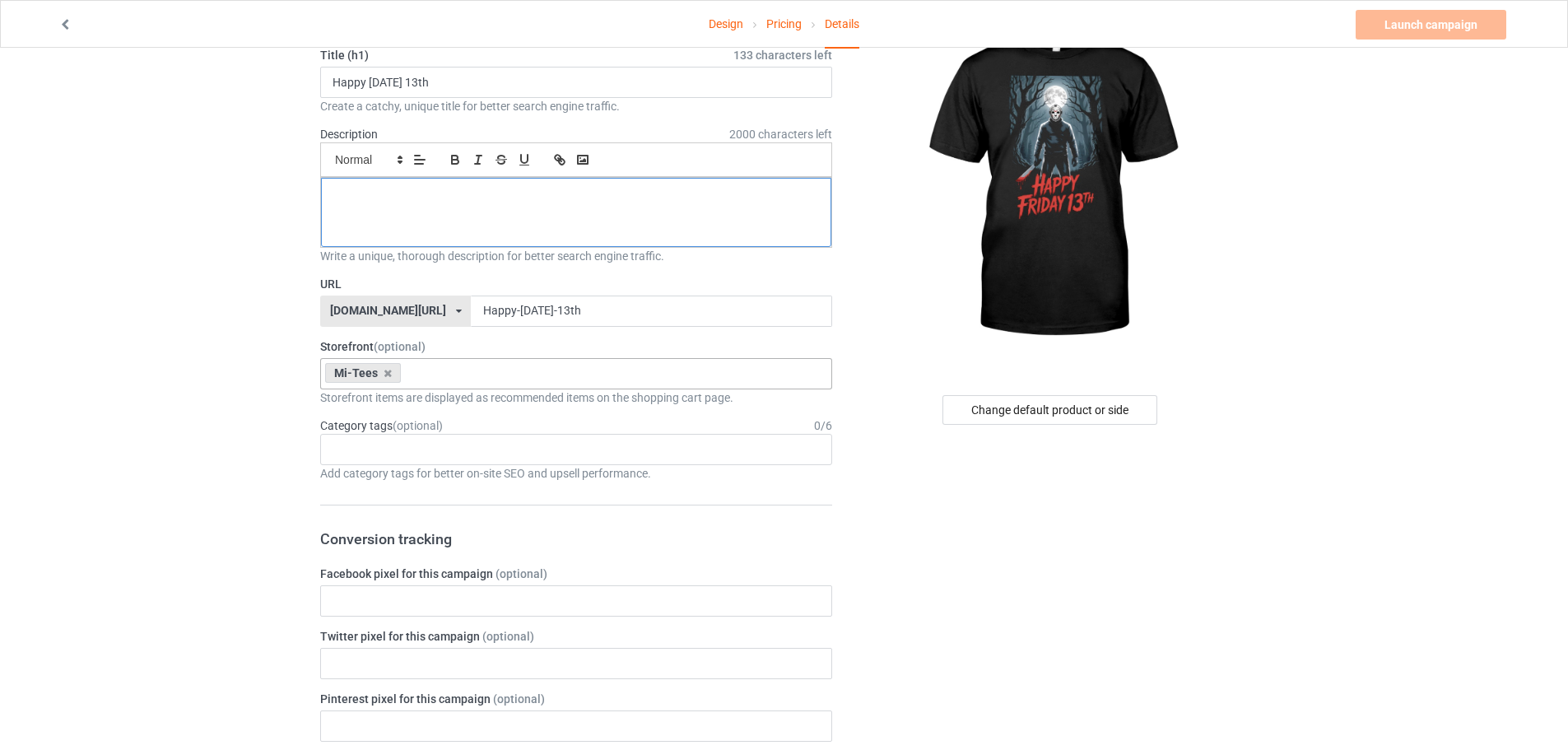
click at [477, 197] on p at bounding box center [576, 196] width 484 height 16
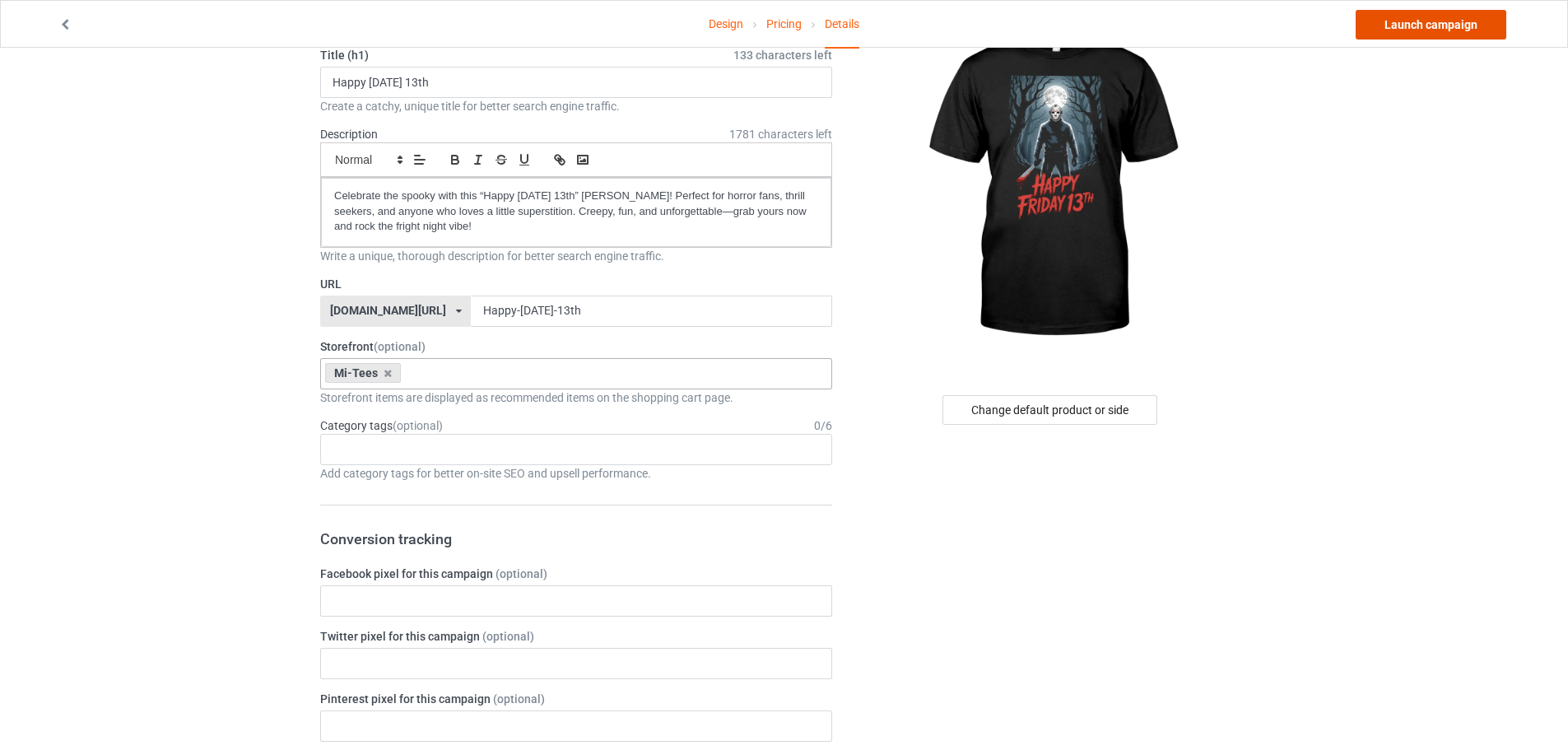
click at [1398, 20] on link "Launch campaign" at bounding box center [1431, 25] width 151 height 30
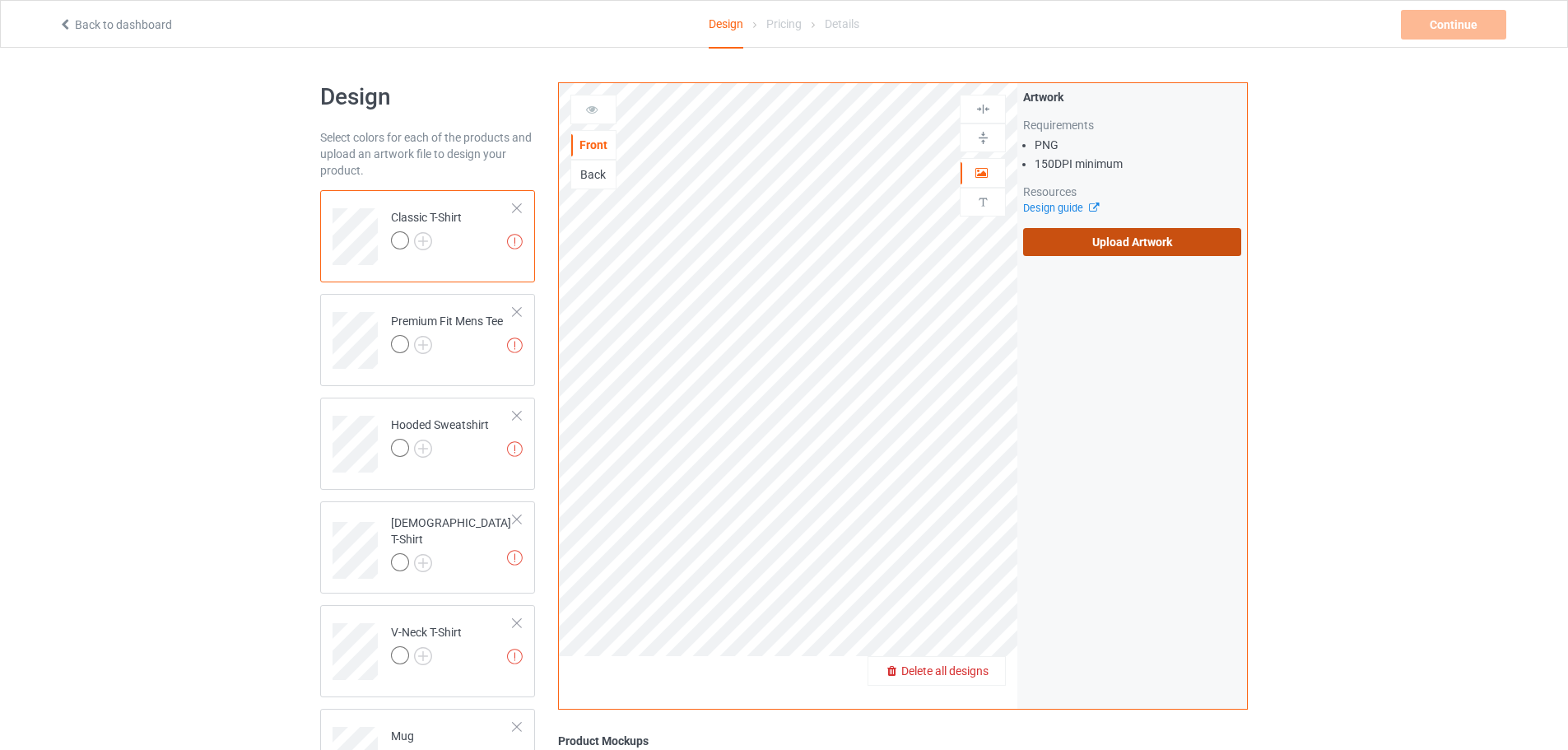
click at [1115, 229] on label "Upload Artwork" at bounding box center [1132, 242] width 219 height 28
click at [0, 0] on input "Upload Artwork" at bounding box center [0, 0] width 0 height 0
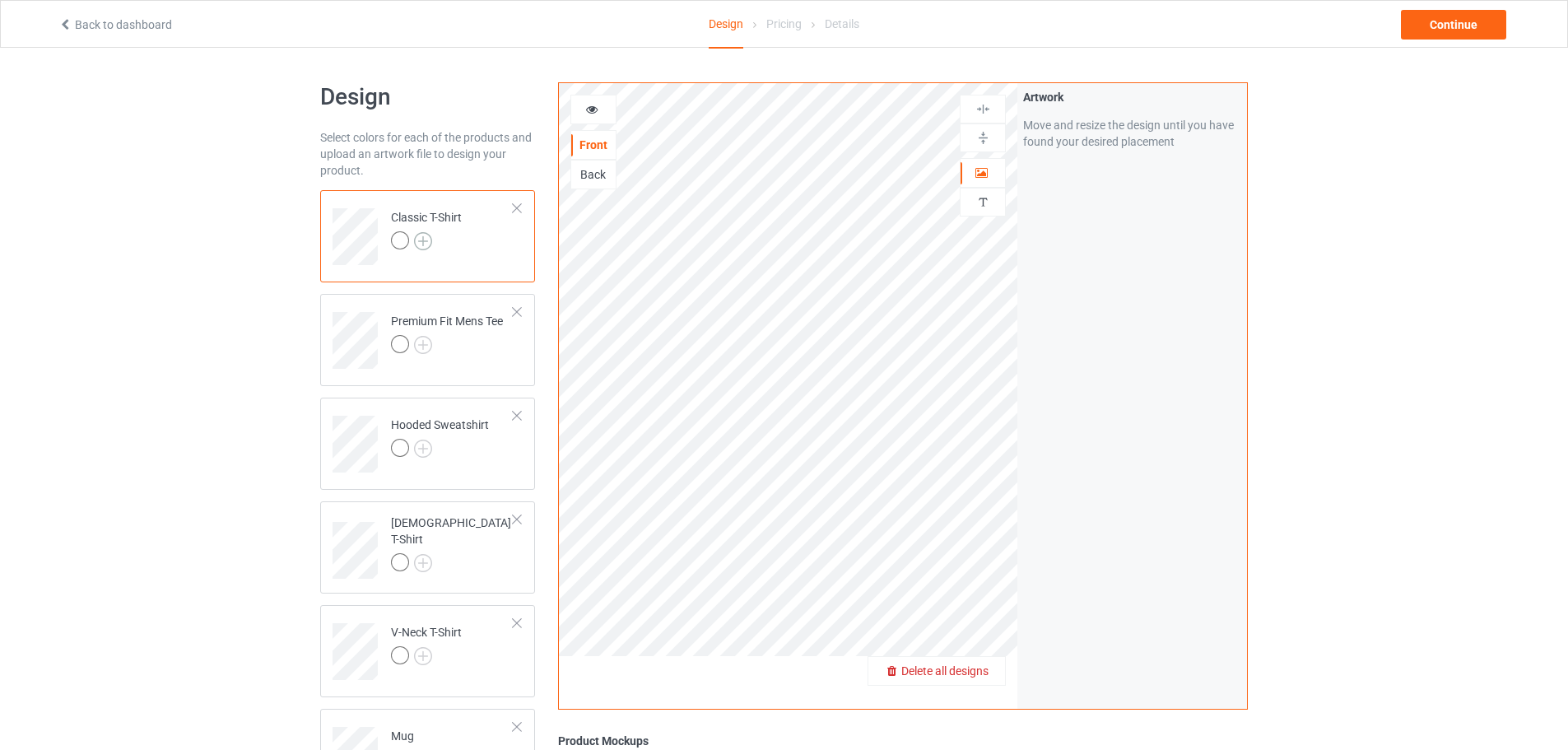
click at [428, 235] on img at bounding box center [422, 241] width 18 height 18
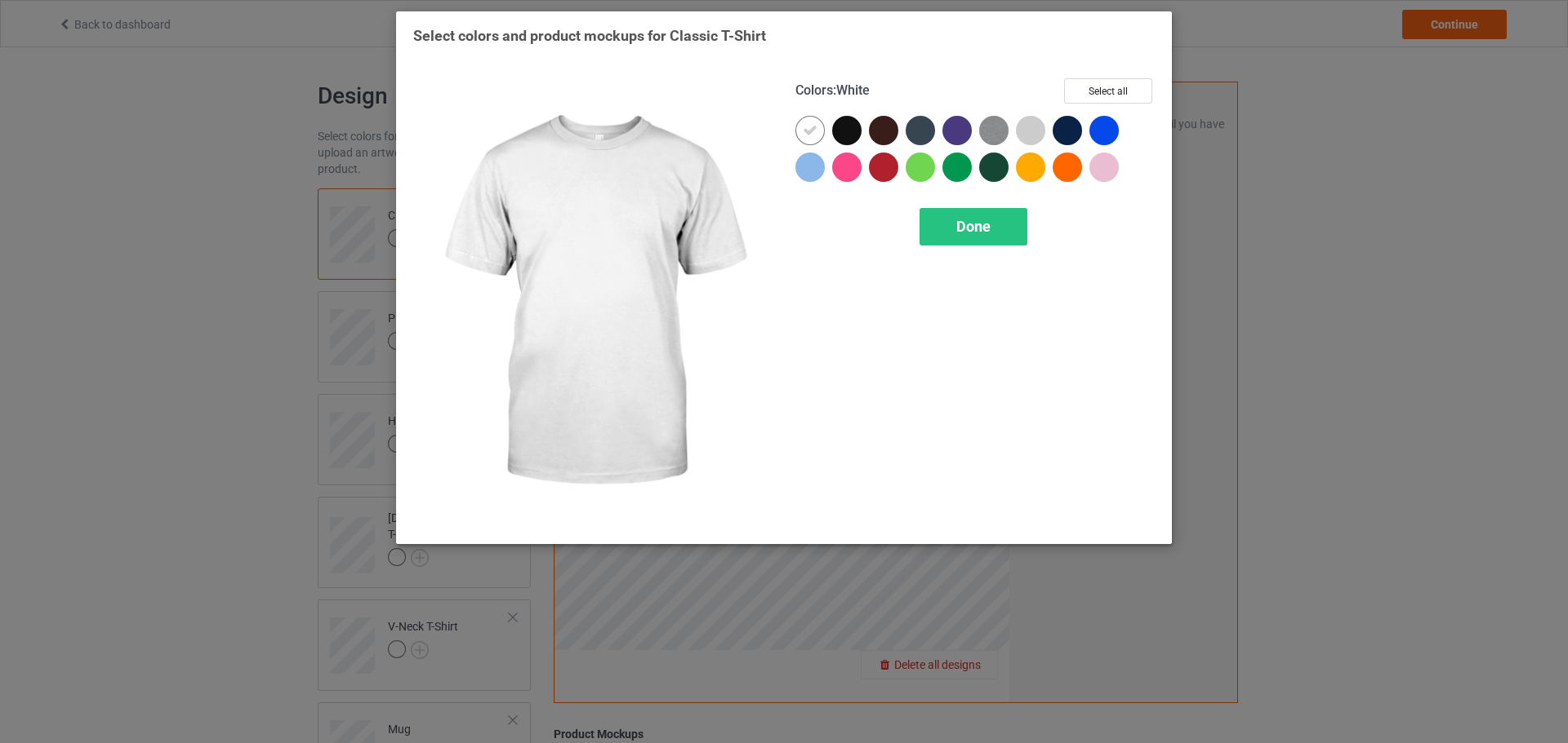
click at [840, 124] on div at bounding box center [847, 131] width 30 height 29
drag, startPoint x: 821, startPoint y: 128, endPoint x: 829, endPoint y: 133, distance: 9.4
click at [821, 129] on div at bounding box center [810, 131] width 30 height 29
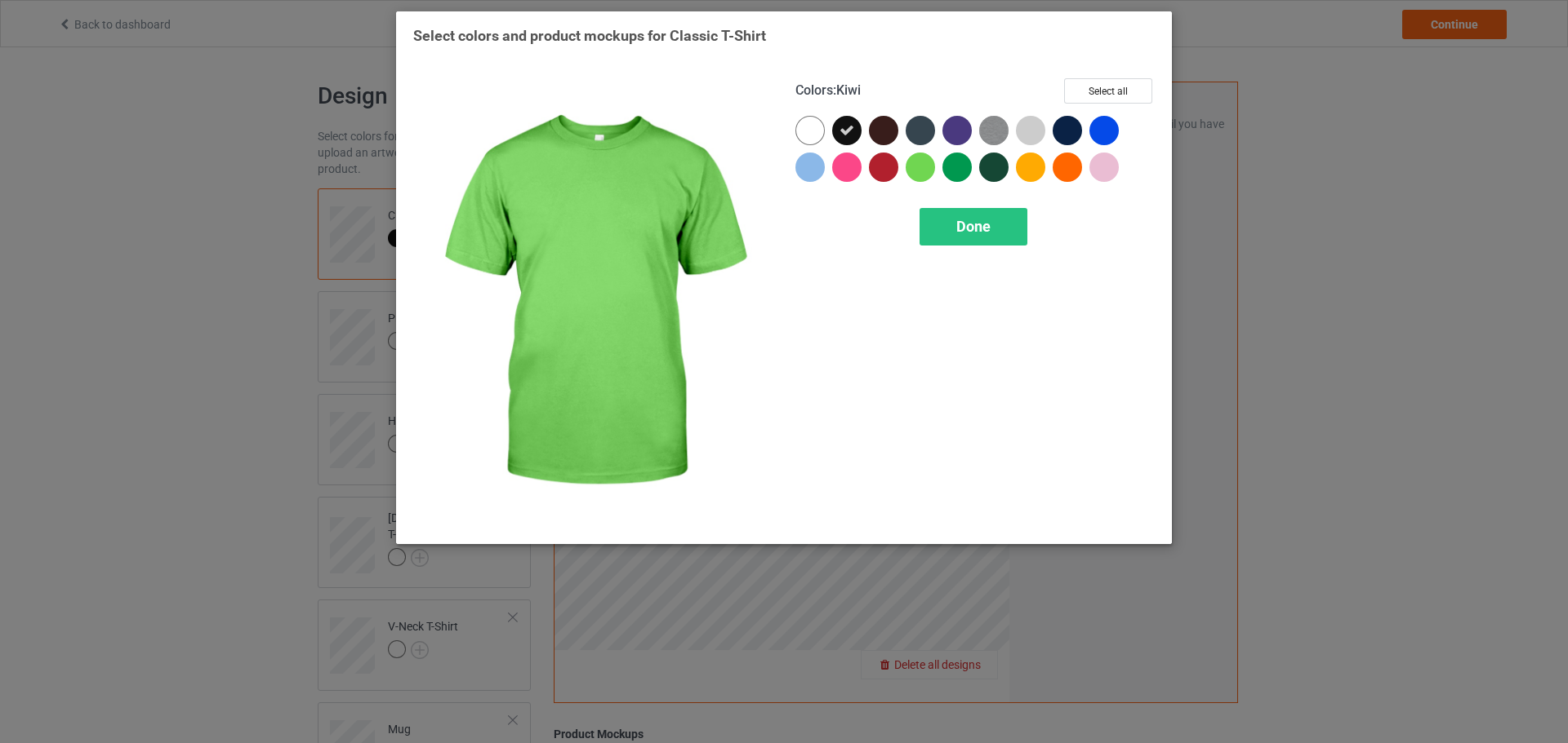
click at [964, 256] on div "Colors : Kiwi Select all Done" at bounding box center [975, 303] width 382 height 472
click at [974, 222] on span "Done" at bounding box center [973, 226] width 34 height 18
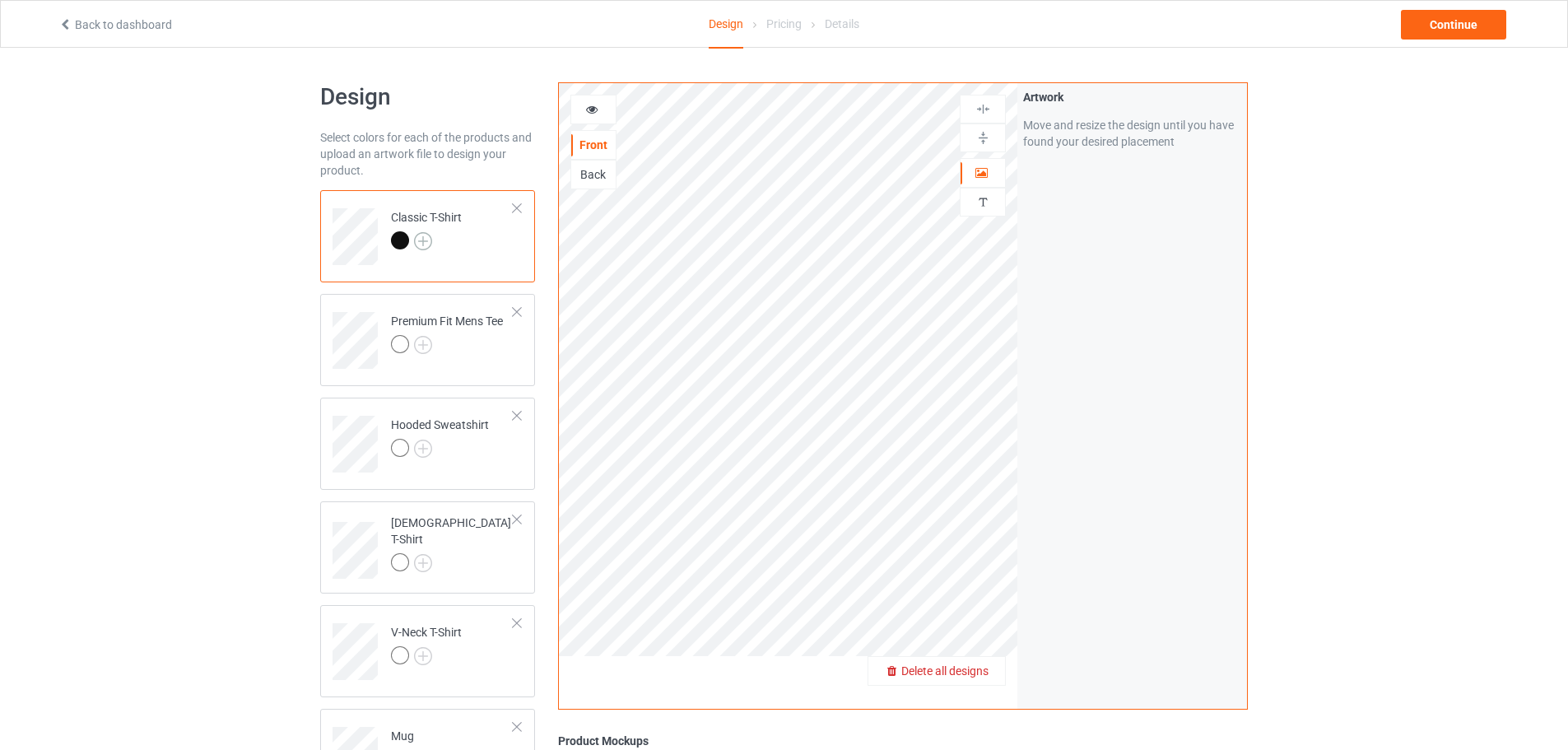
click at [419, 239] on img at bounding box center [422, 241] width 18 height 18
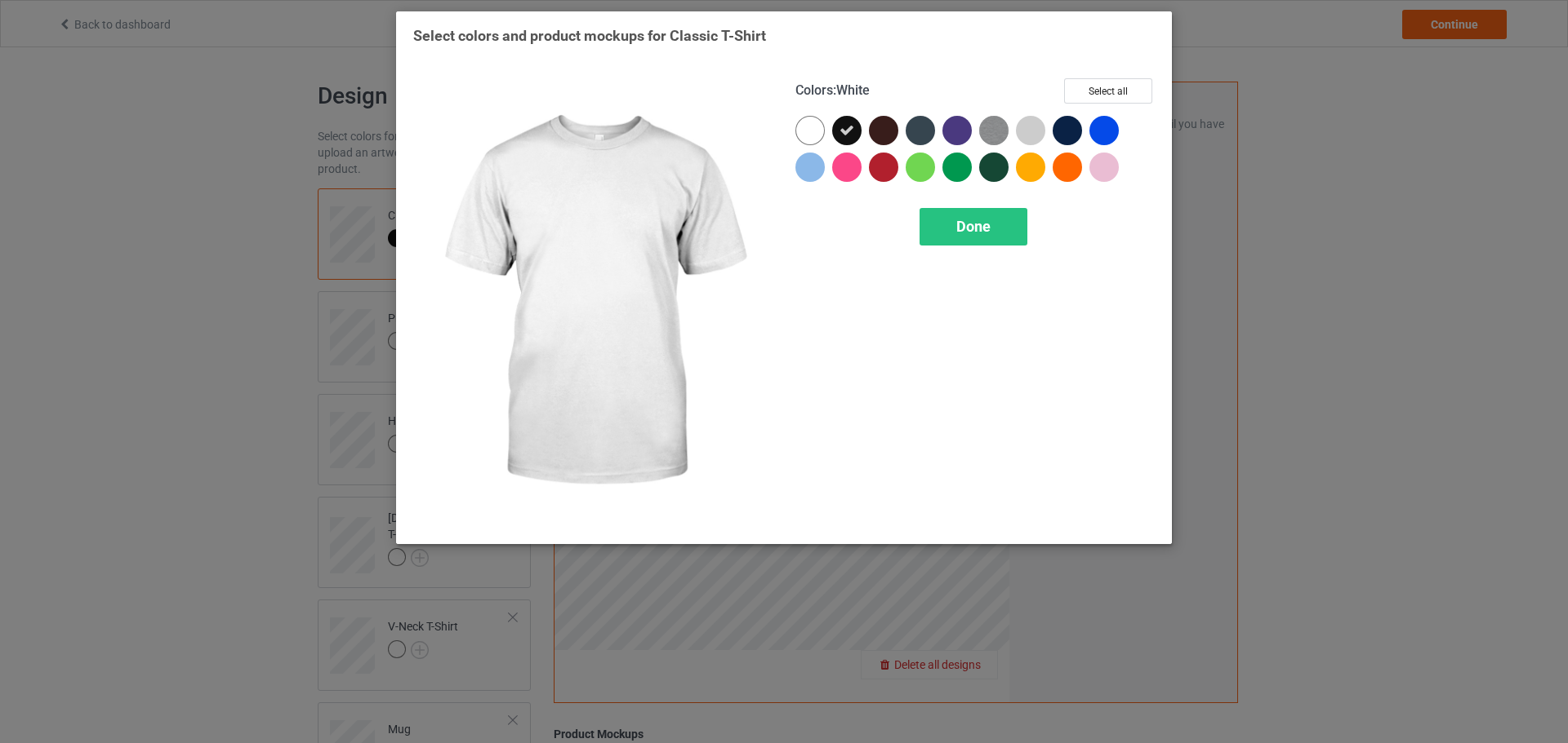
click at [797, 125] on div at bounding box center [810, 131] width 30 height 29
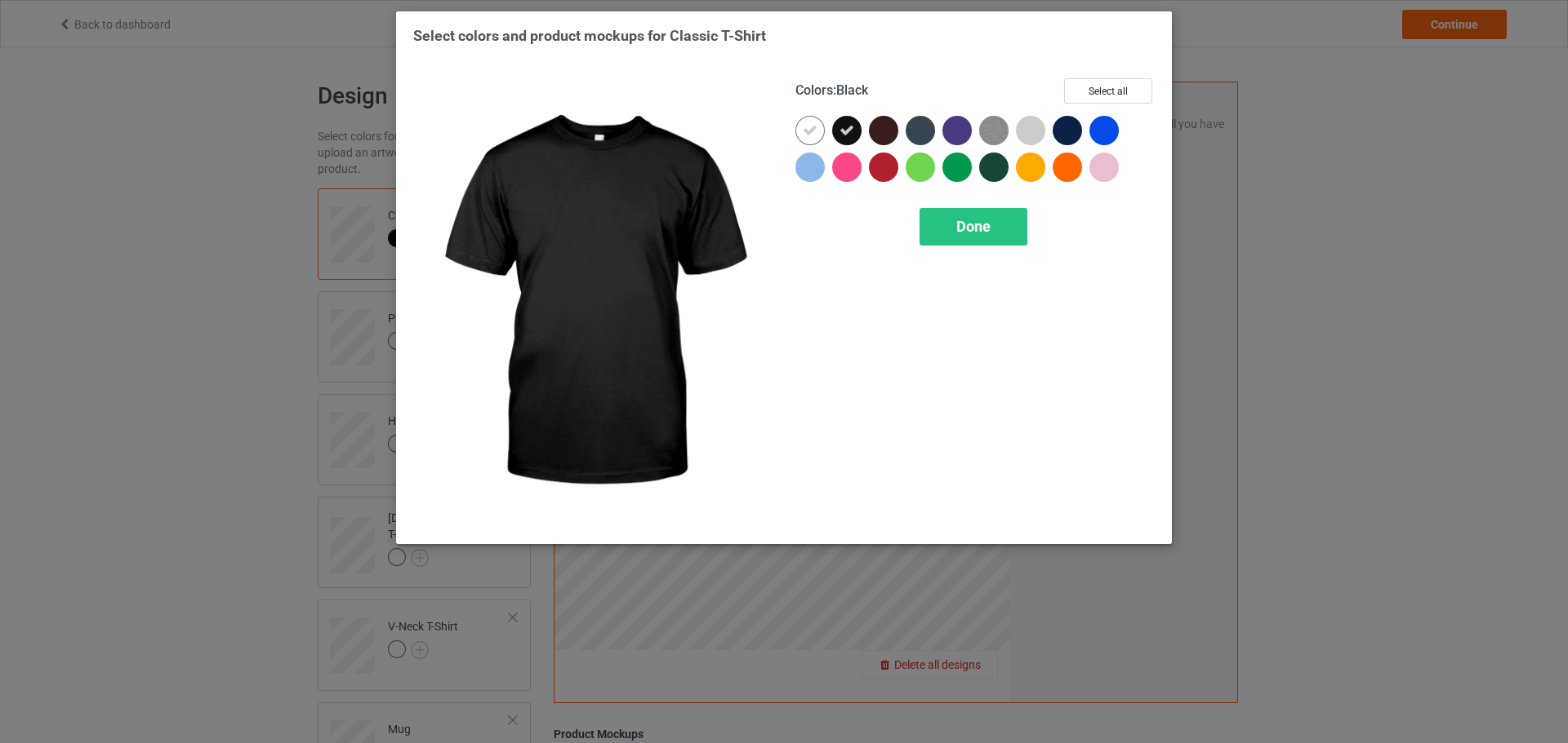
click at [841, 125] on icon at bounding box center [847, 131] width 15 height 15
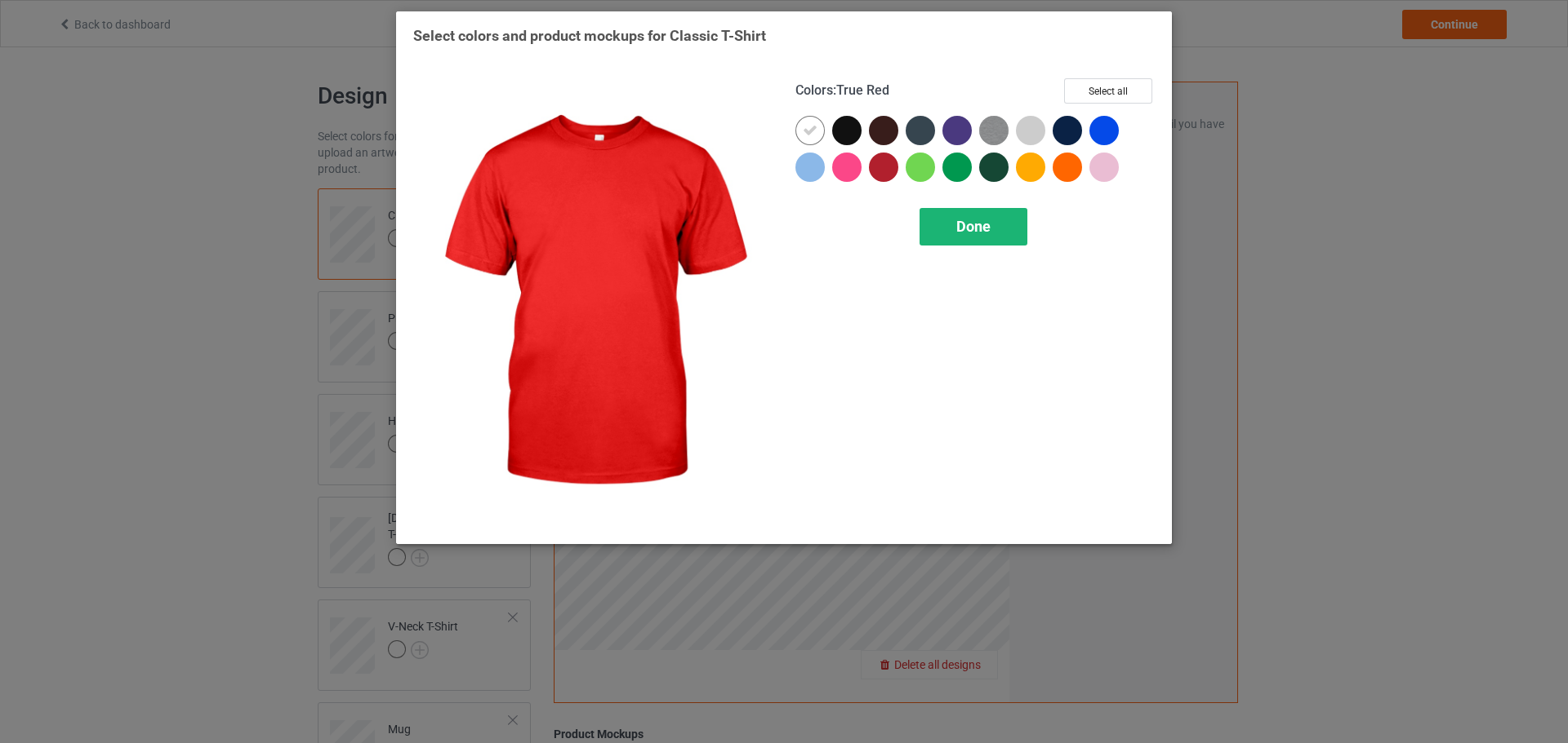
click at [942, 231] on div "Done" at bounding box center [973, 227] width 108 height 38
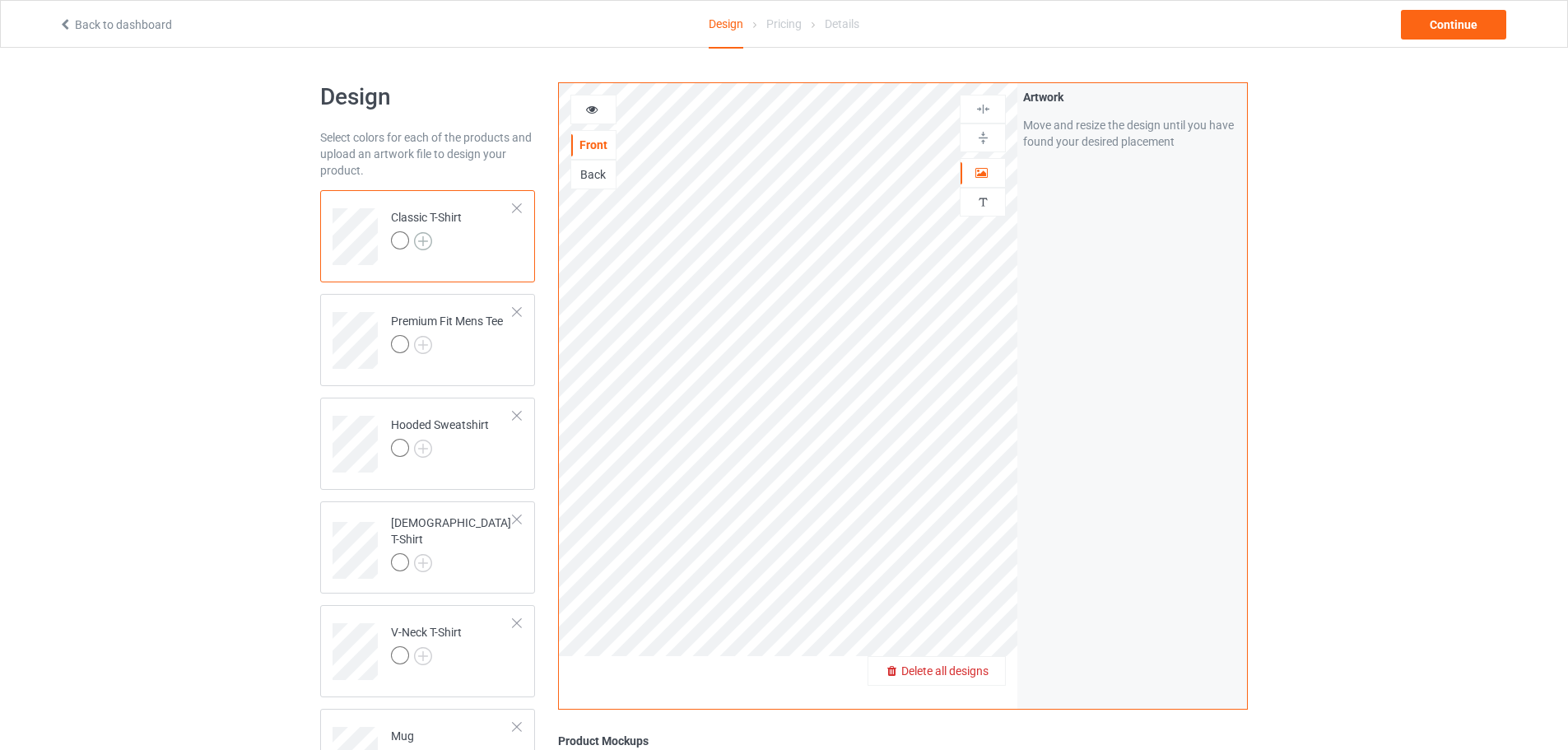
click at [426, 239] on img at bounding box center [422, 241] width 18 height 18
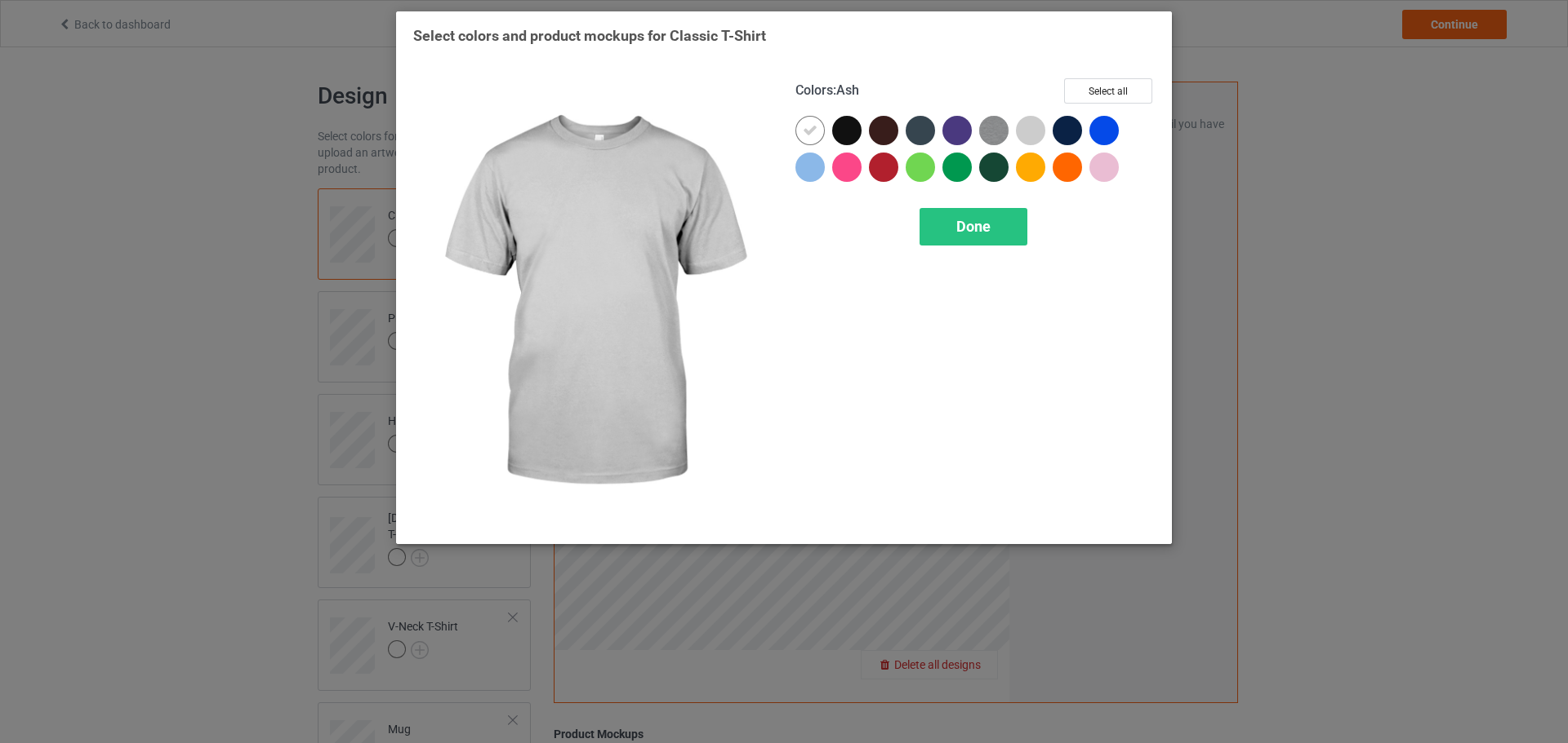
click at [1024, 125] on div at bounding box center [1030, 131] width 30 height 29
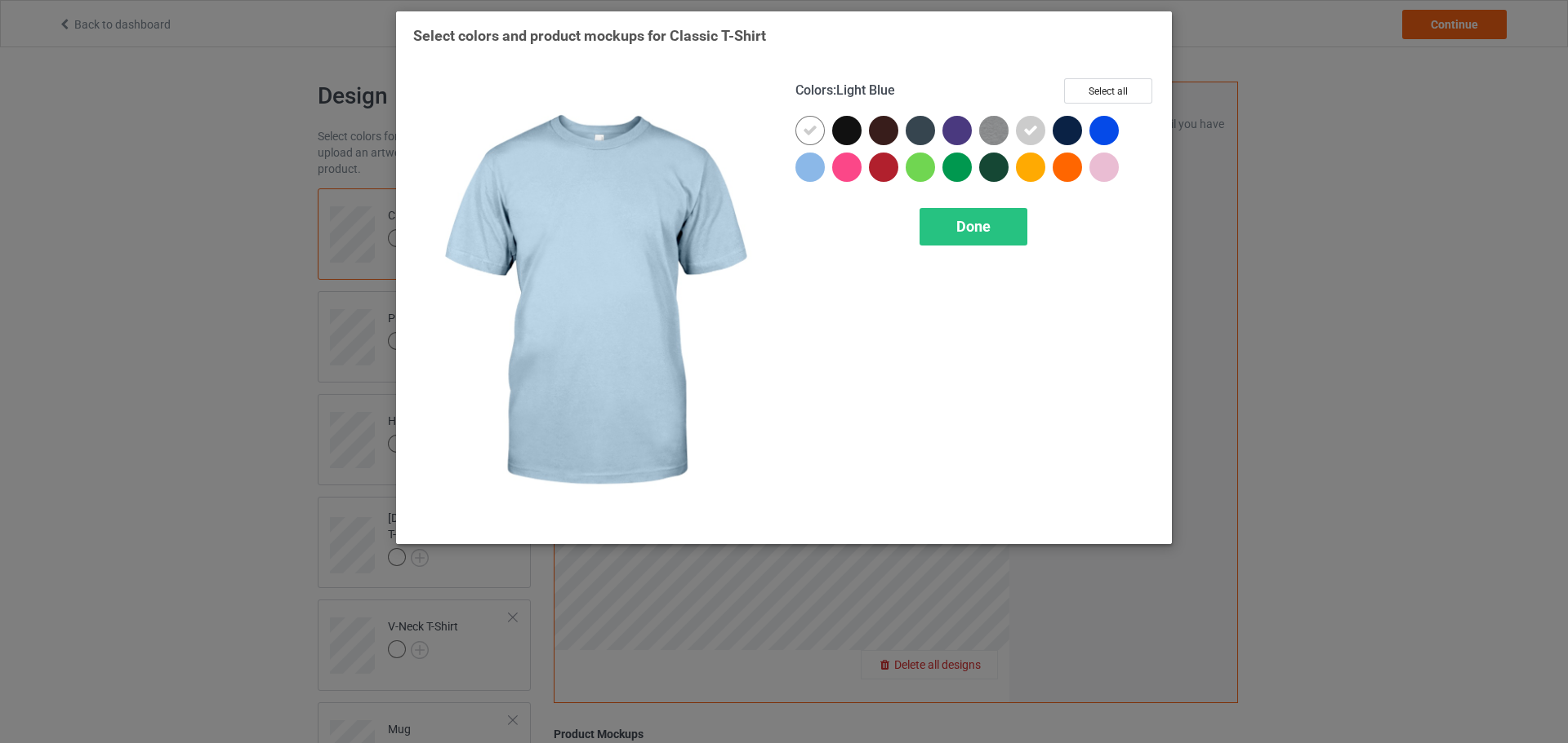
click at [814, 174] on div at bounding box center [810, 168] width 30 height 29
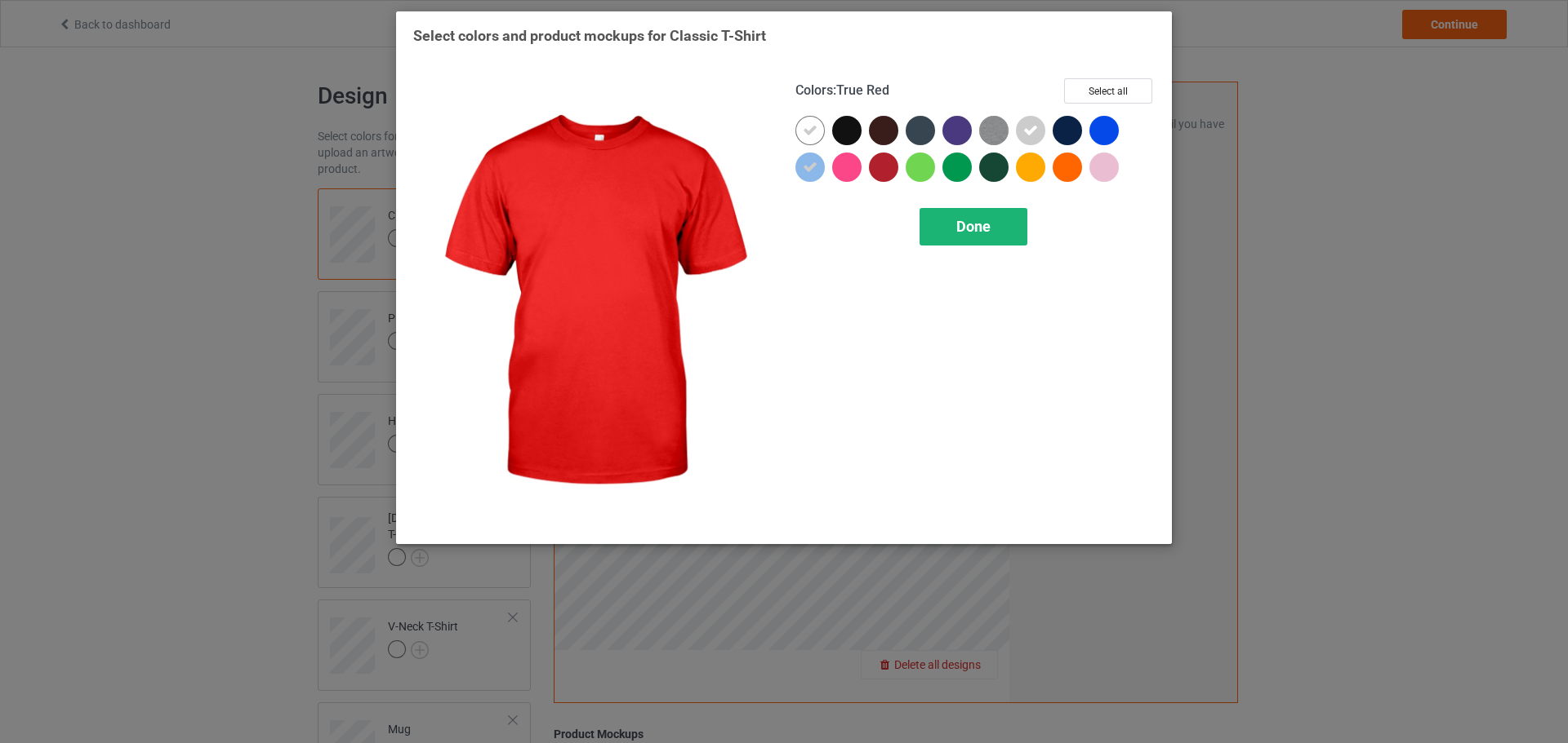
click at [978, 222] on span "Done" at bounding box center [973, 226] width 34 height 18
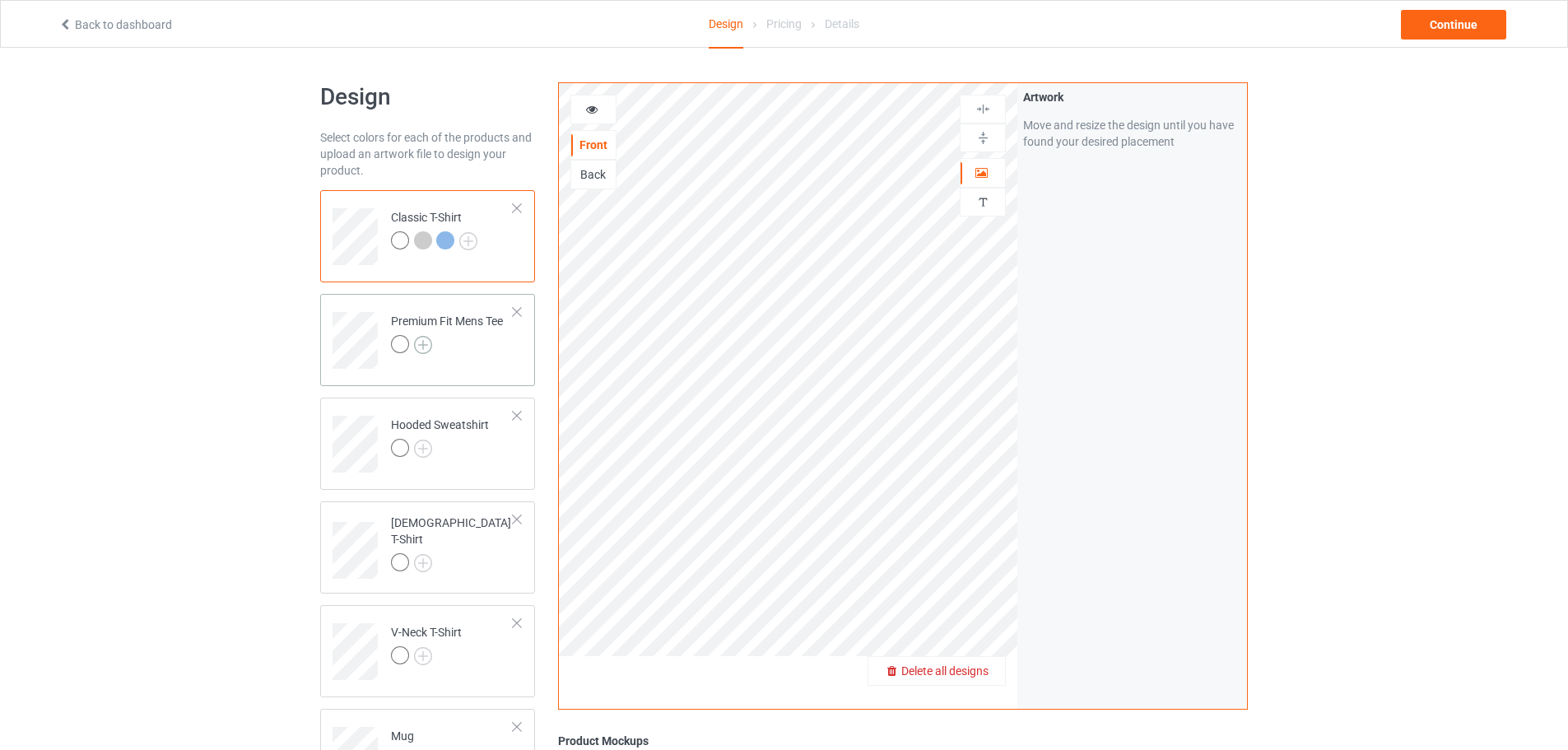
click at [429, 346] on img at bounding box center [422, 344] width 18 height 18
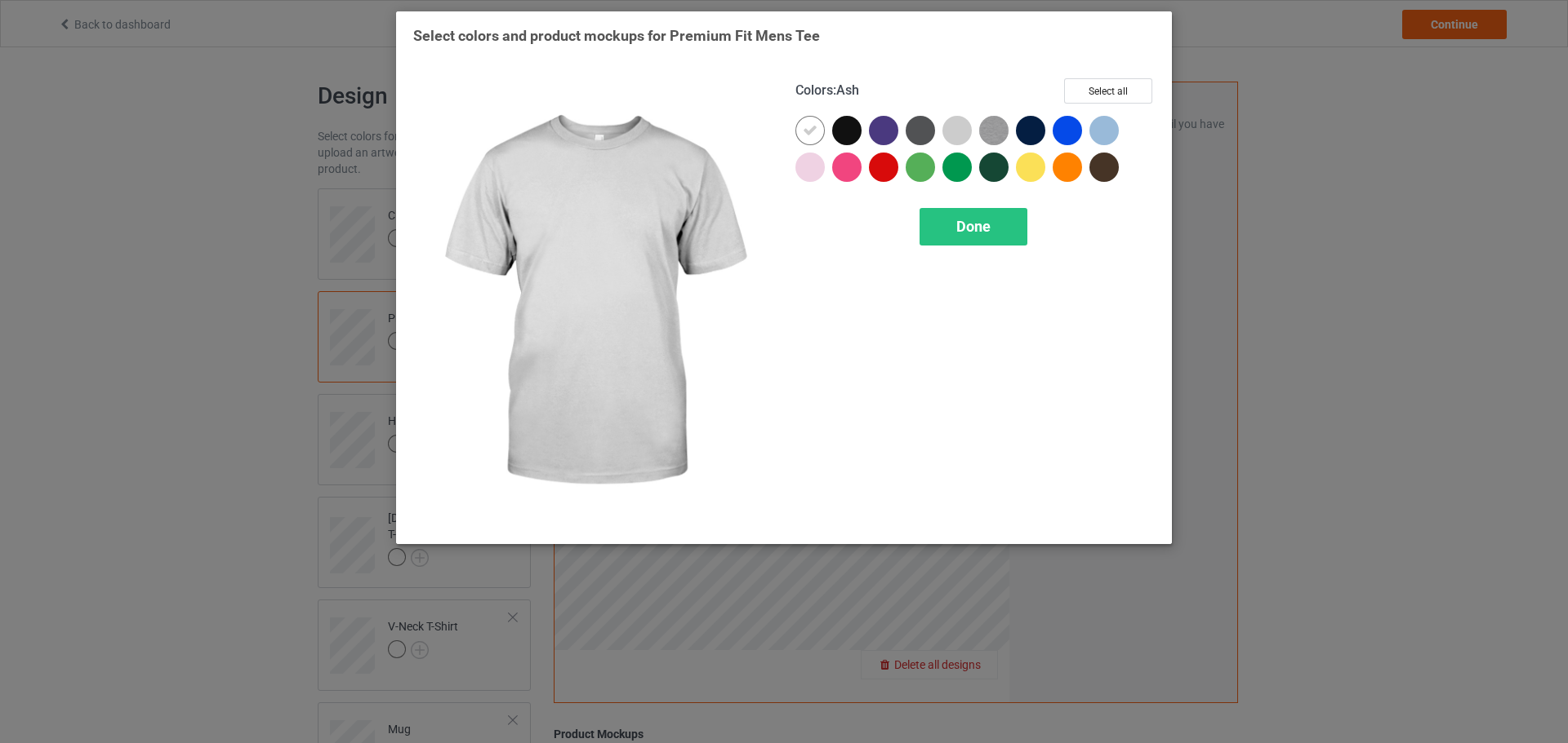
click at [972, 126] on div at bounding box center [960, 135] width 37 height 37
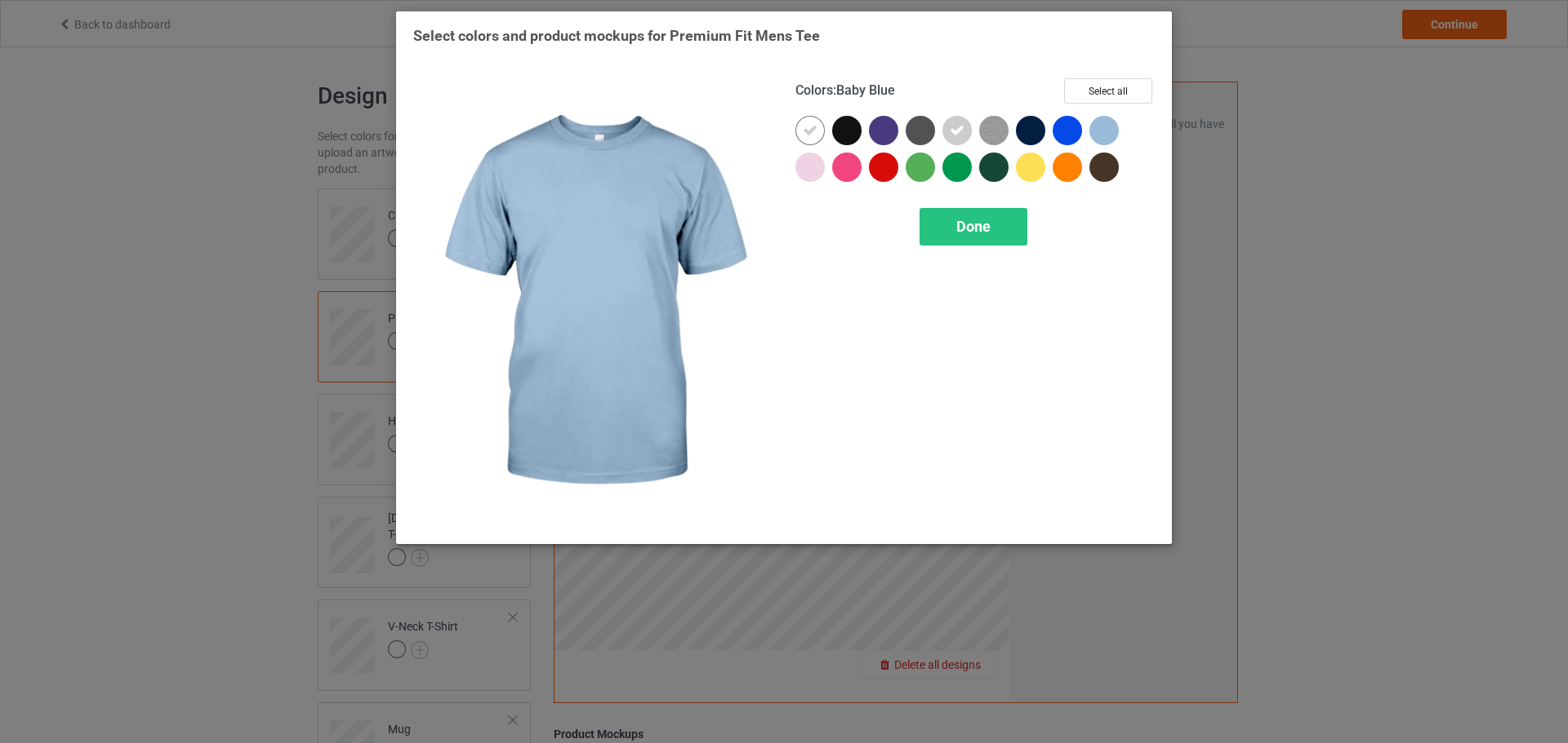
click at [1095, 127] on div at bounding box center [1104, 131] width 30 height 29
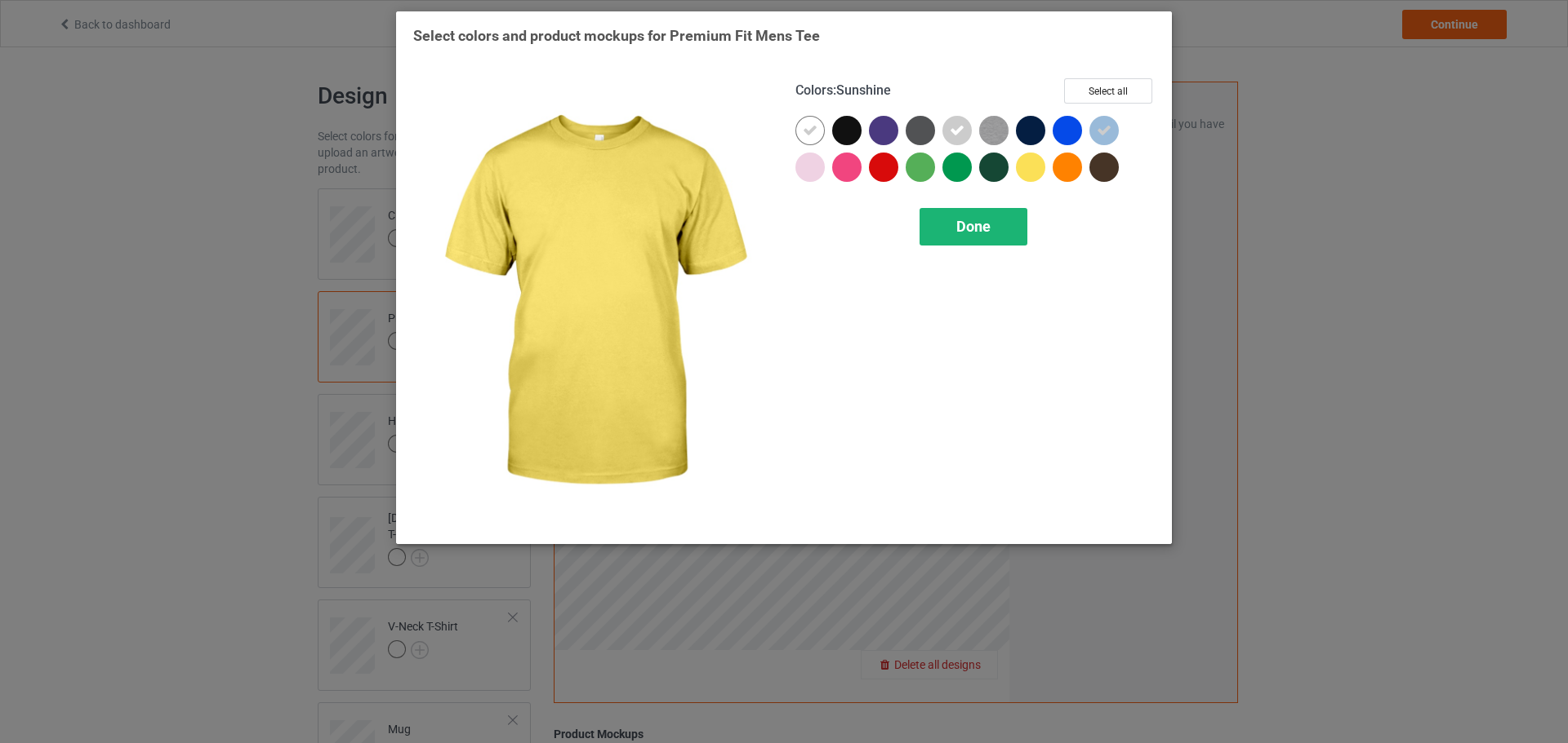
click at [983, 230] on span "Done" at bounding box center [973, 226] width 34 height 18
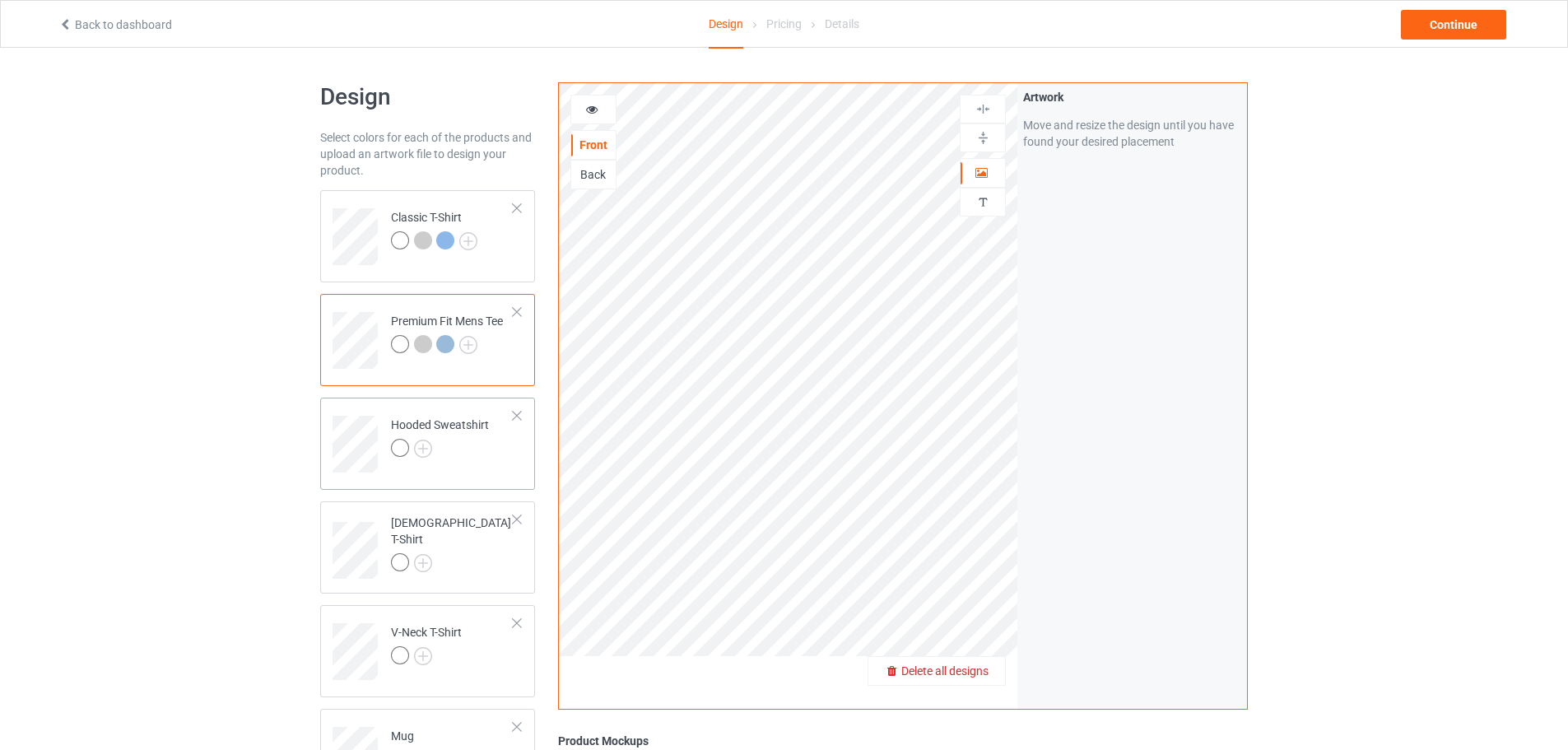
click at [421, 436] on div "Hooded Sweatshirt" at bounding box center [439, 436] width 98 height 39
click at [419, 451] on img at bounding box center [422, 449] width 18 height 18
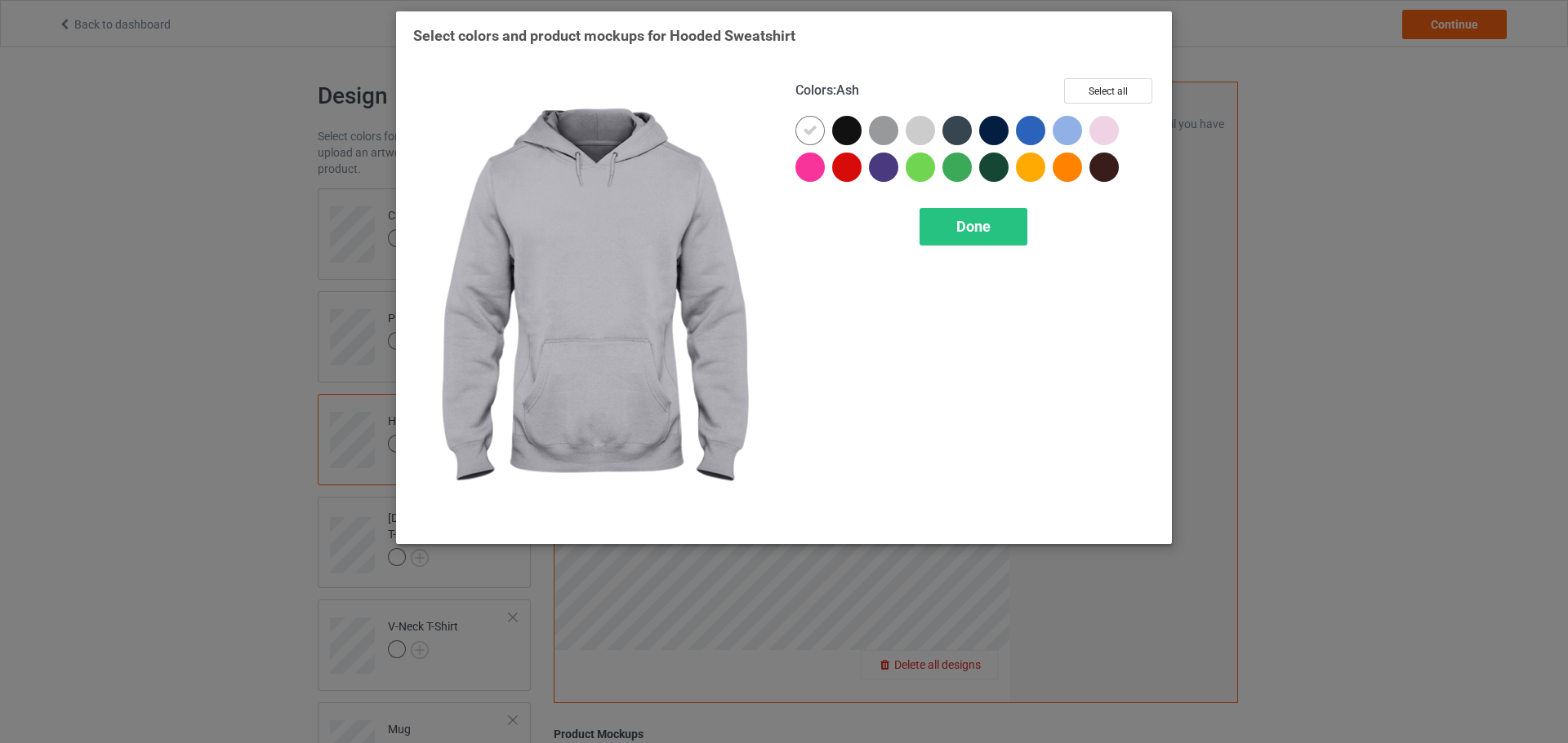
click at [921, 128] on div at bounding box center [921, 131] width 30 height 29
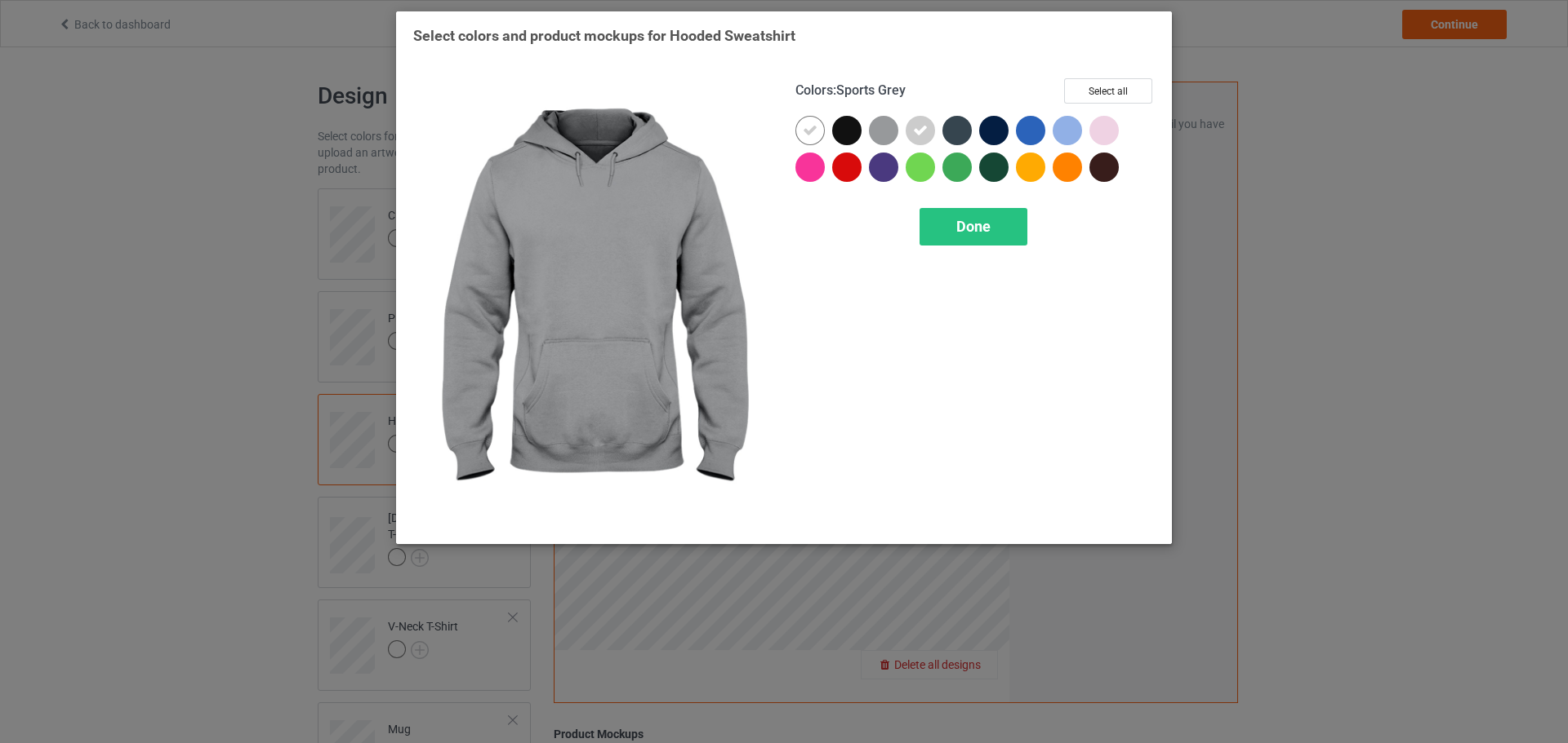
click at [890, 127] on div at bounding box center [884, 131] width 30 height 29
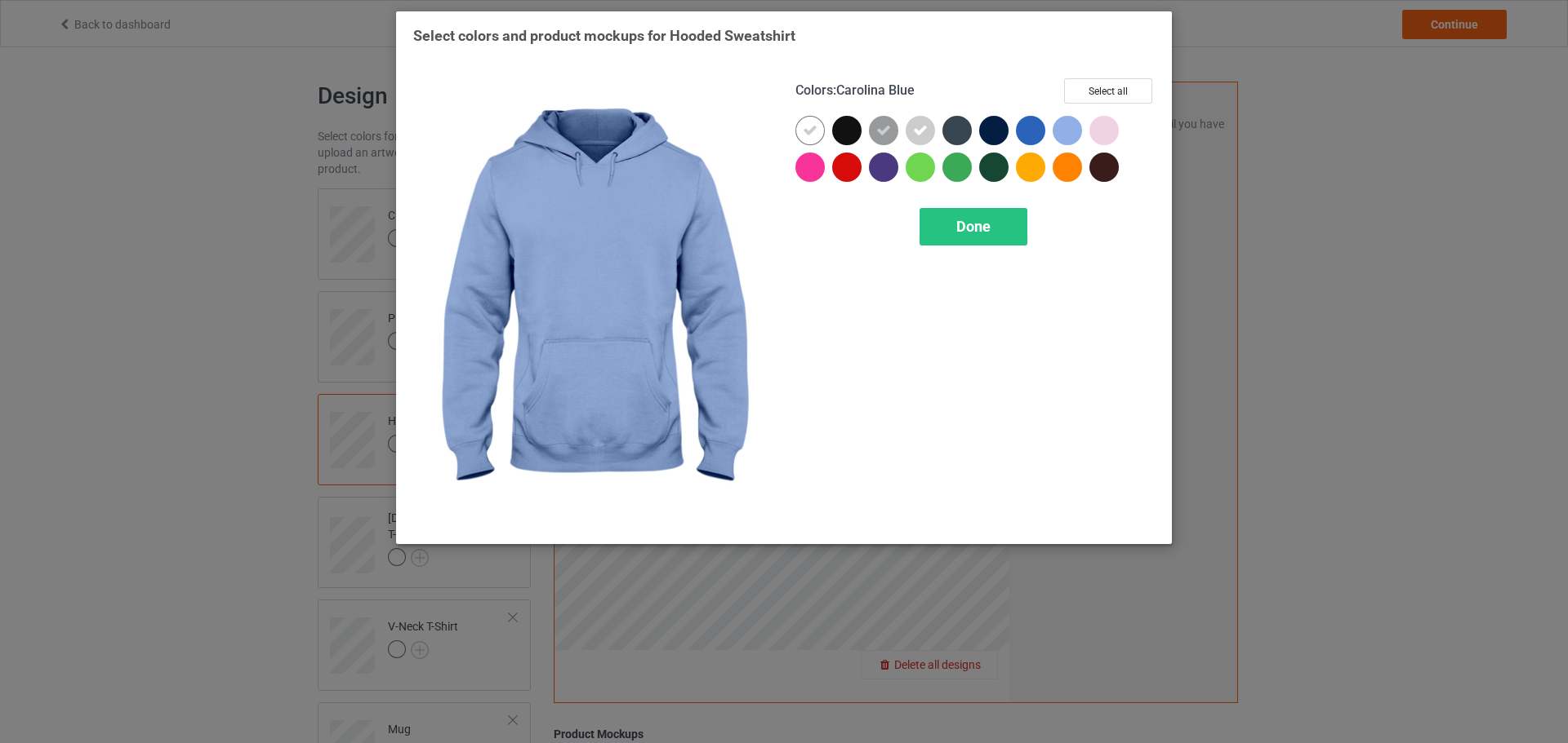
click at [1075, 132] on div at bounding box center [1067, 131] width 30 height 29
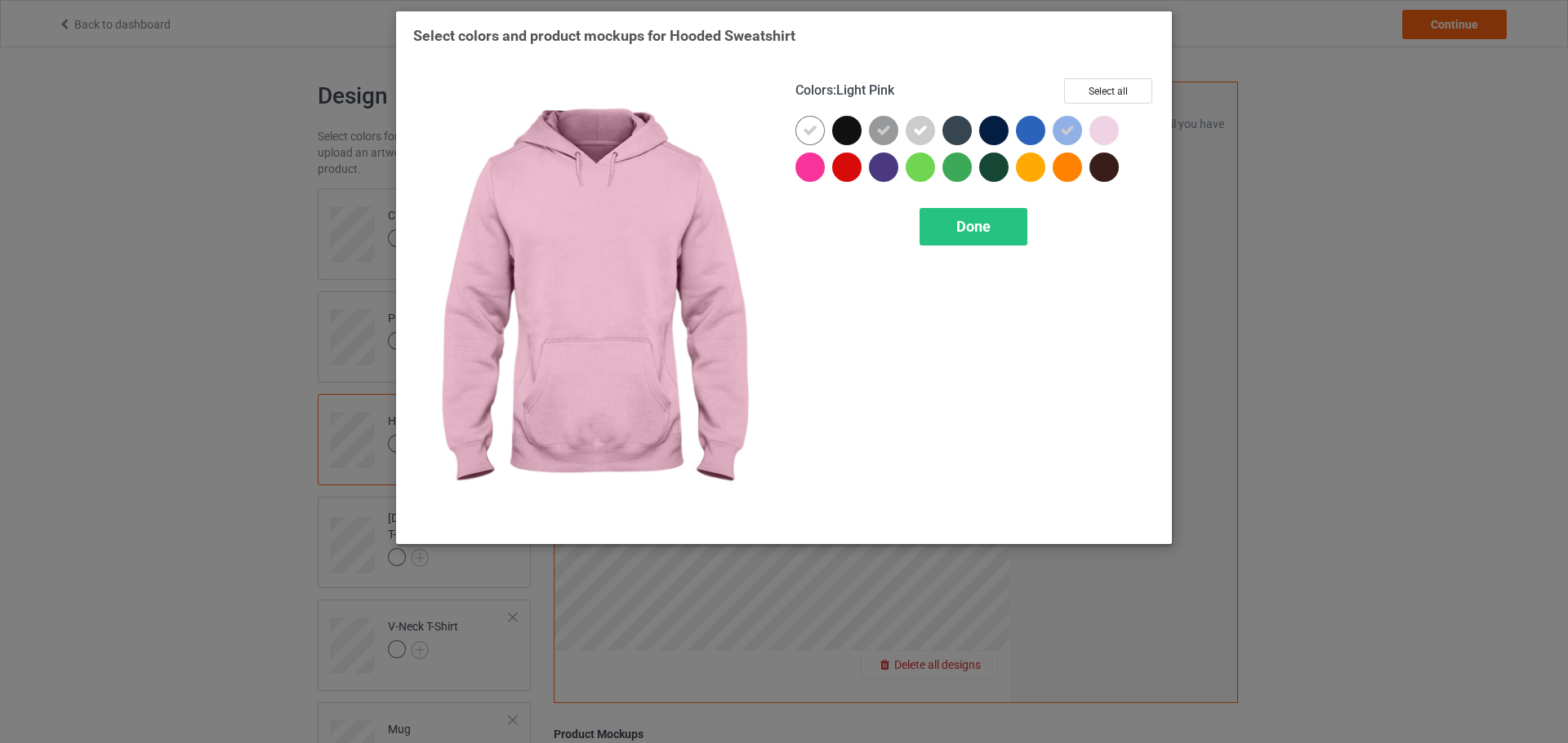
click at [1099, 132] on div at bounding box center [1104, 131] width 30 height 29
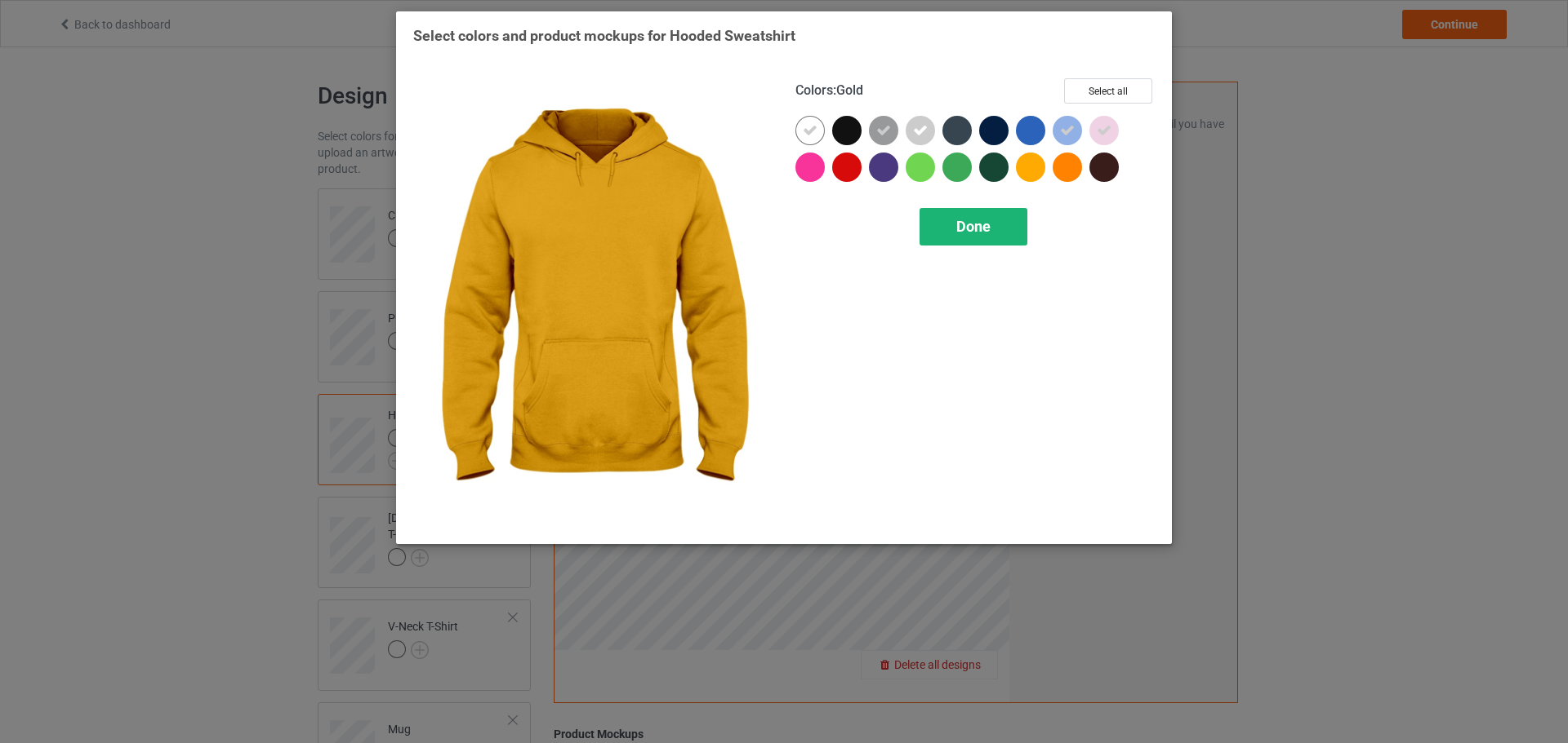
click at [946, 214] on div "Done" at bounding box center [973, 227] width 108 height 38
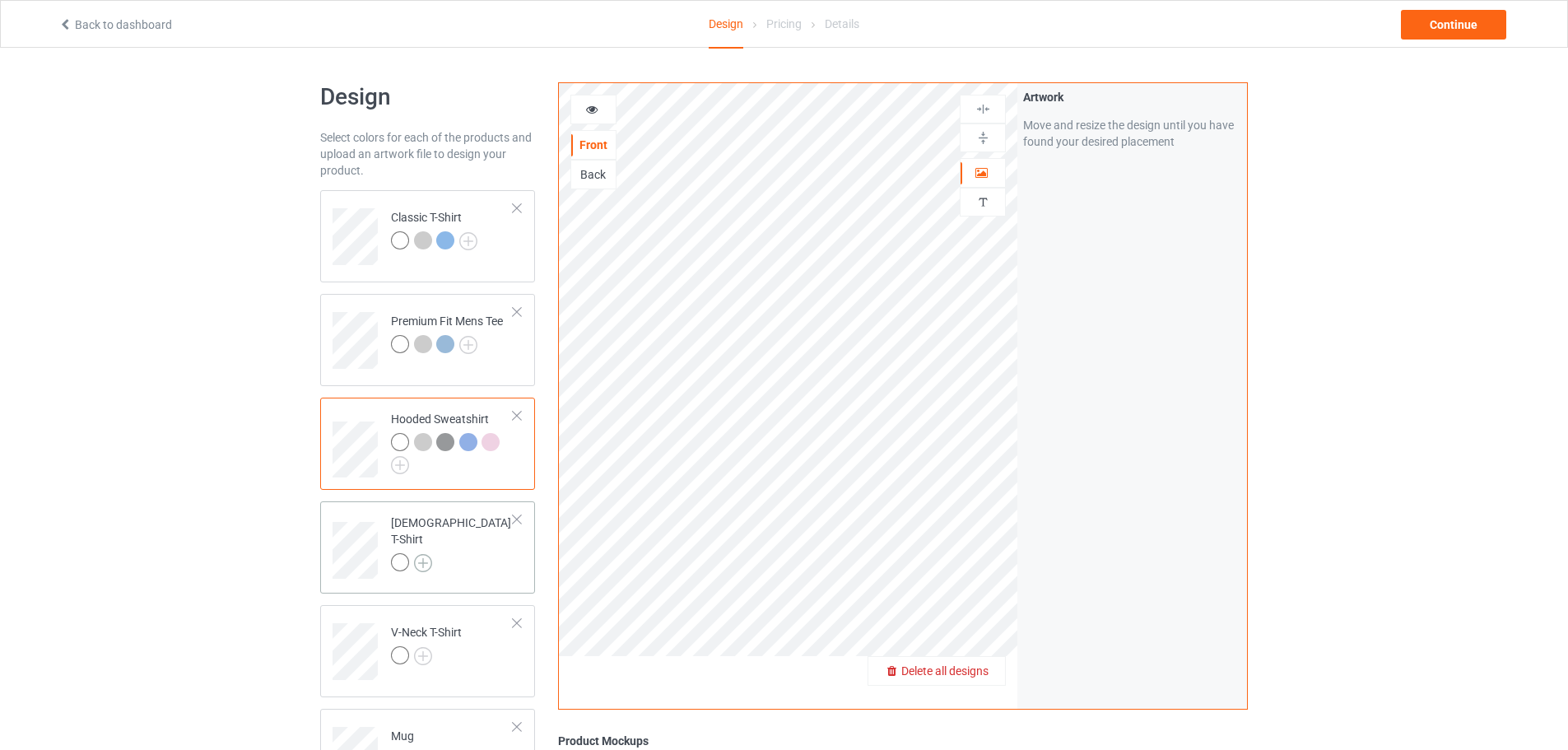
click at [423, 555] on img at bounding box center [422, 563] width 18 height 18
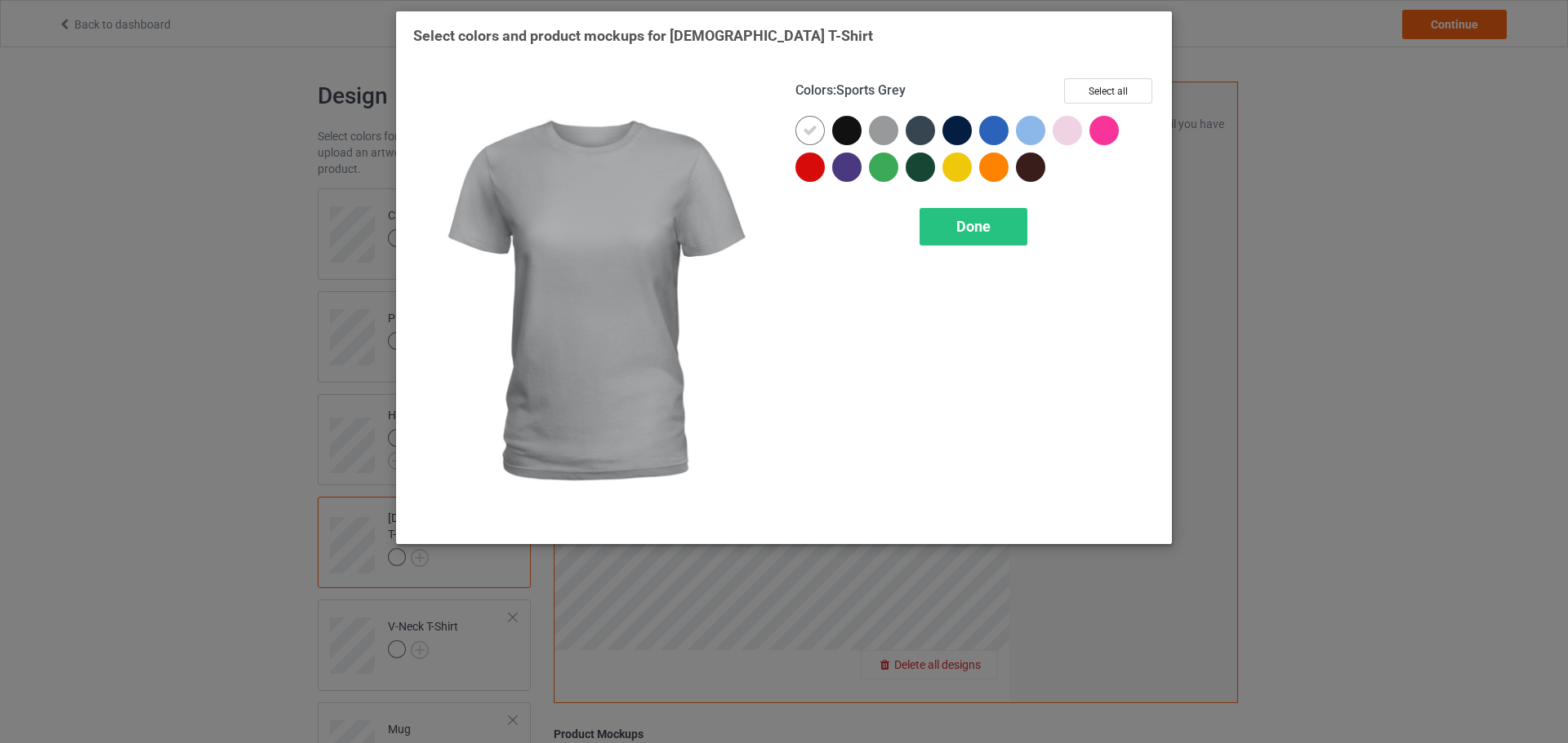
click at [896, 139] on div at bounding box center [887, 135] width 37 height 37
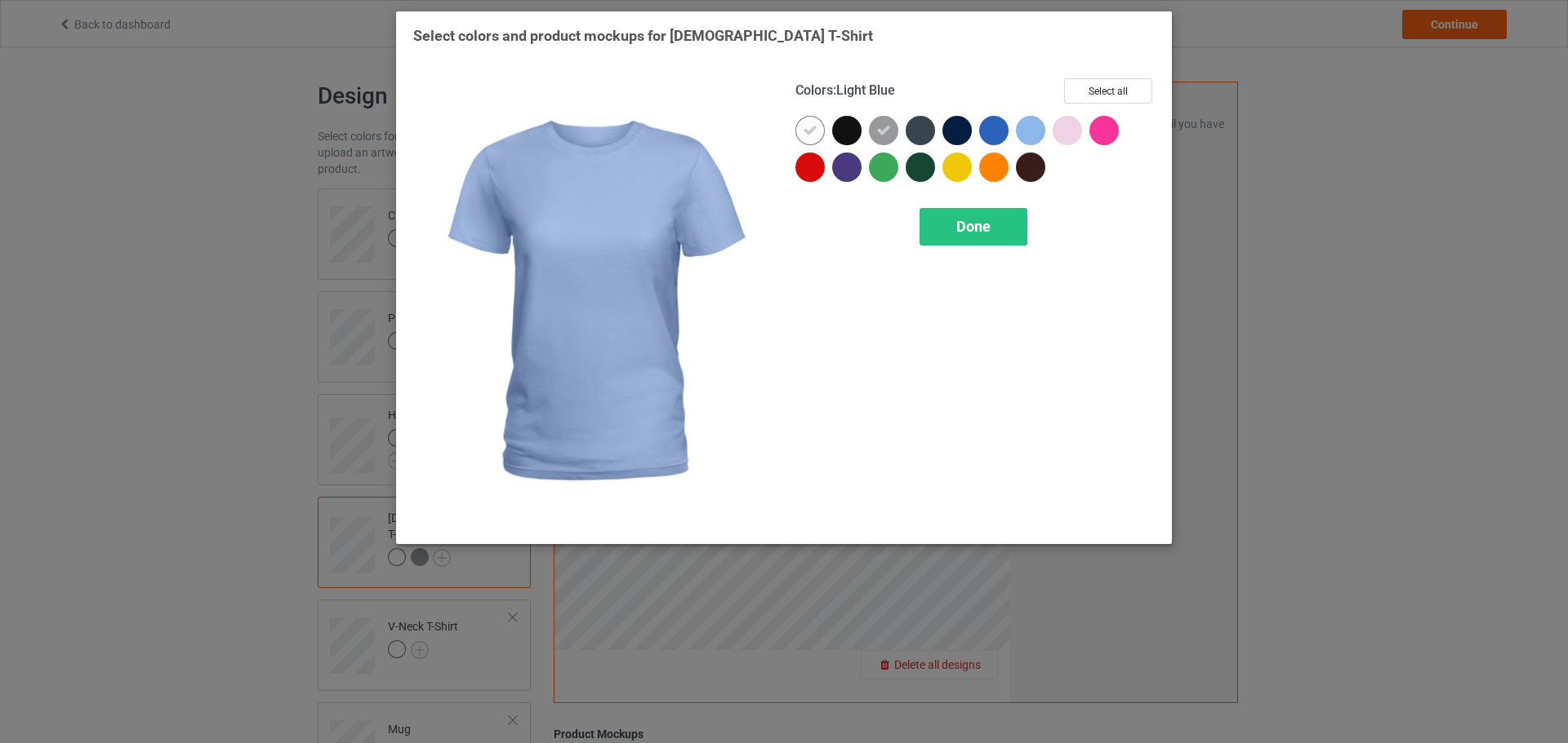
drag, startPoint x: 1028, startPoint y: 136, endPoint x: 1058, endPoint y: 133, distance: 30.1
click at [1028, 136] on div at bounding box center [1030, 131] width 30 height 29
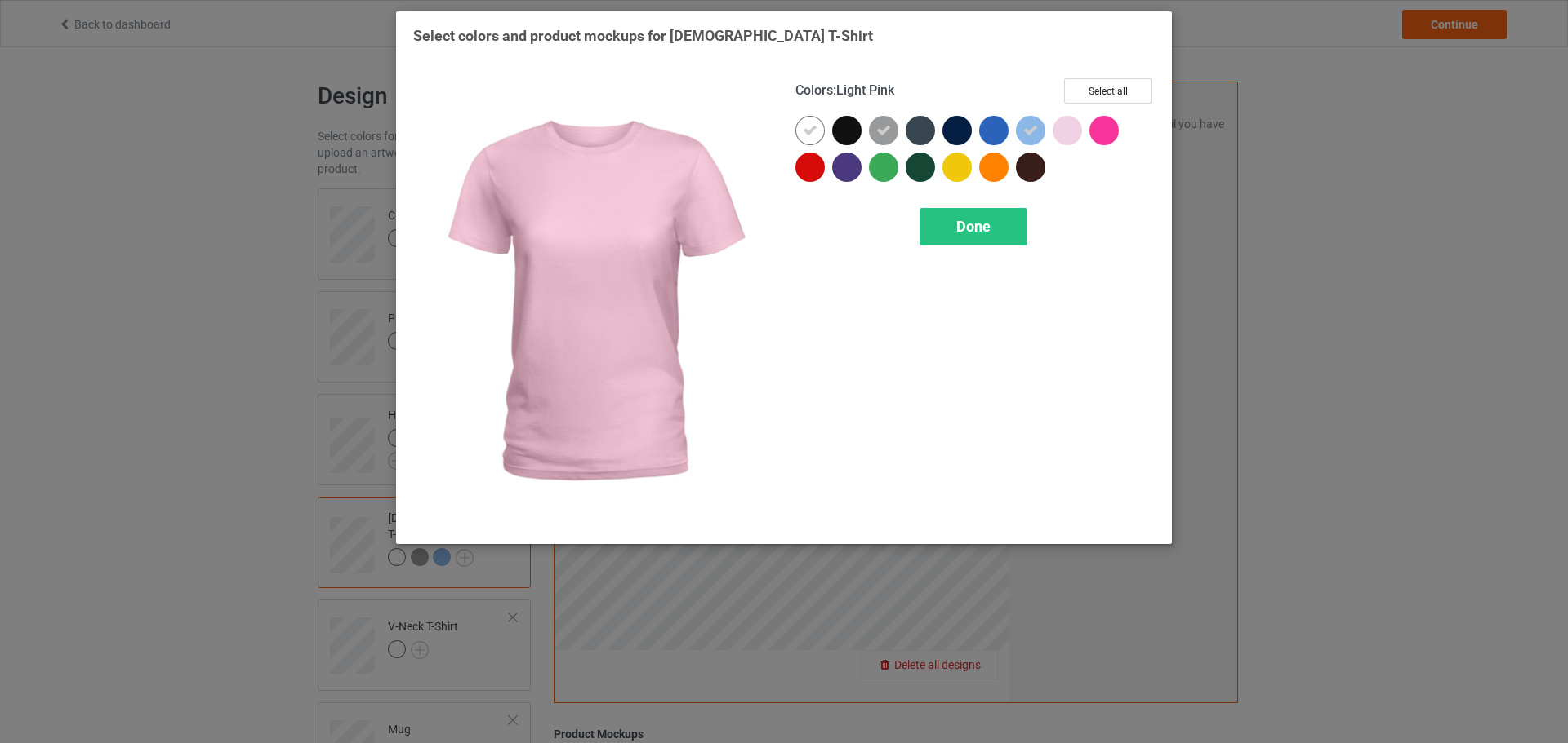
click at [1058, 133] on div at bounding box center [1067, 131] width 30 height 29
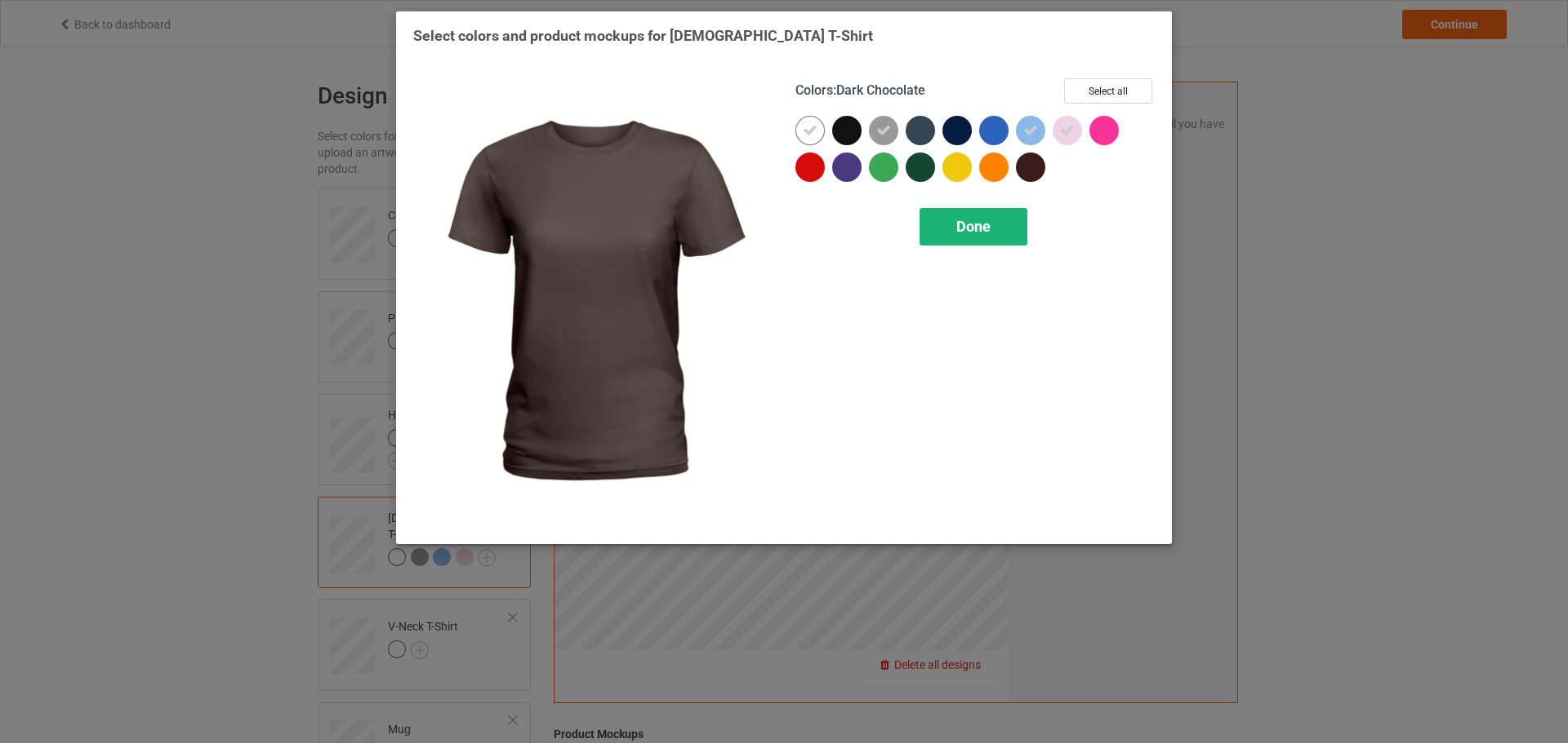
click at [985, 225] on span "Done" at bounding box center [973, 226] width 34 height 18
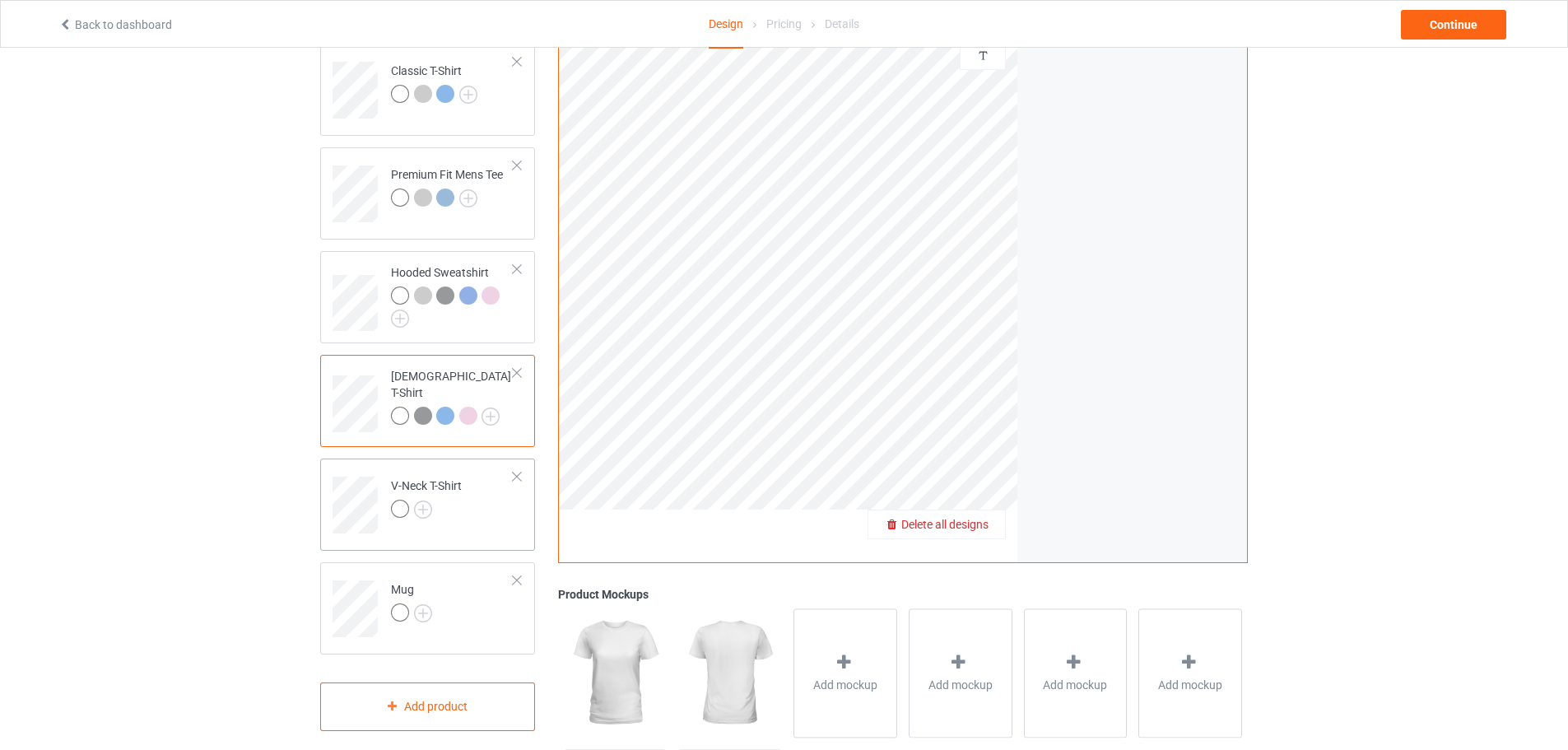
scroll to position [165, 0]
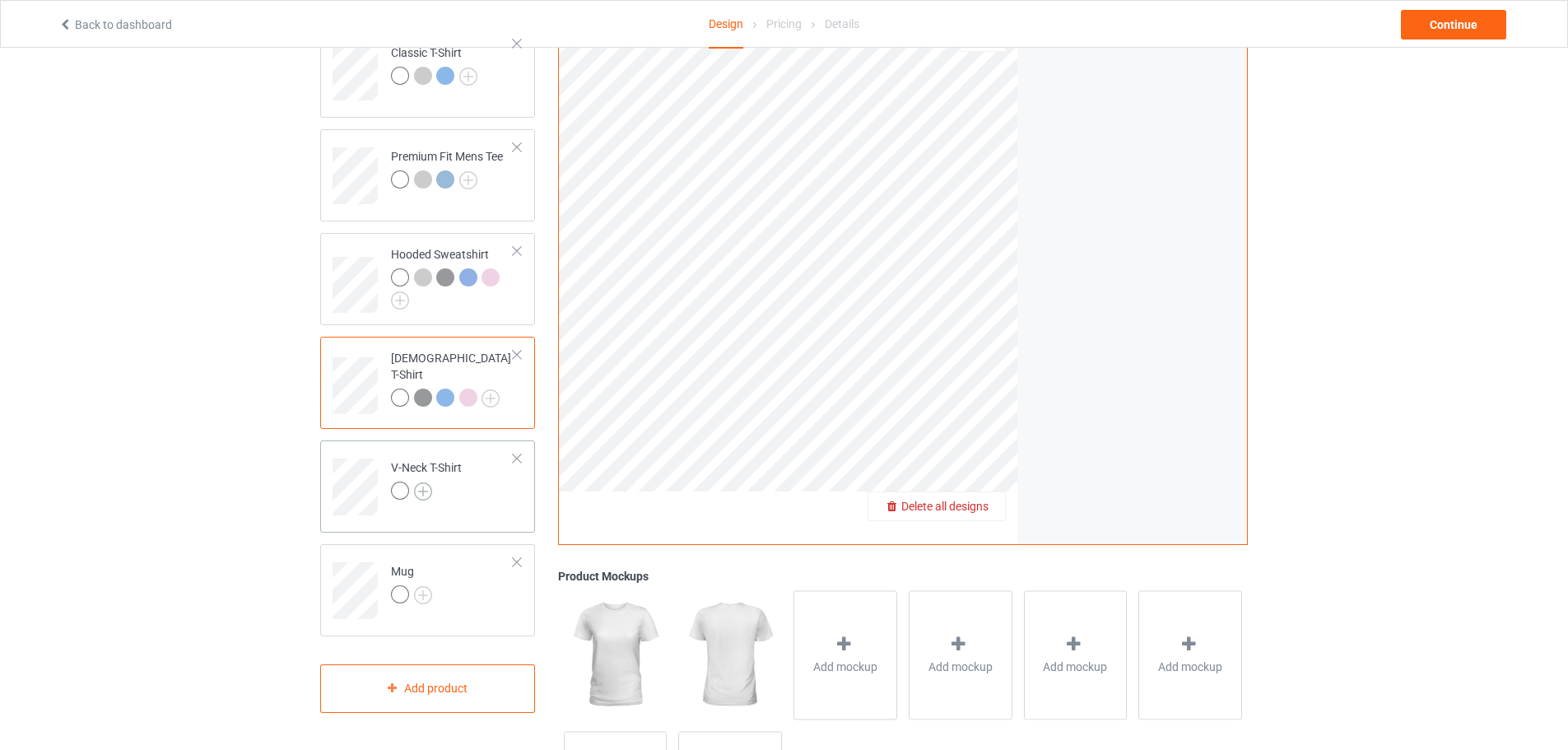
click at [421, 496] on img at bounding box center [422, 491] width 18 height 18
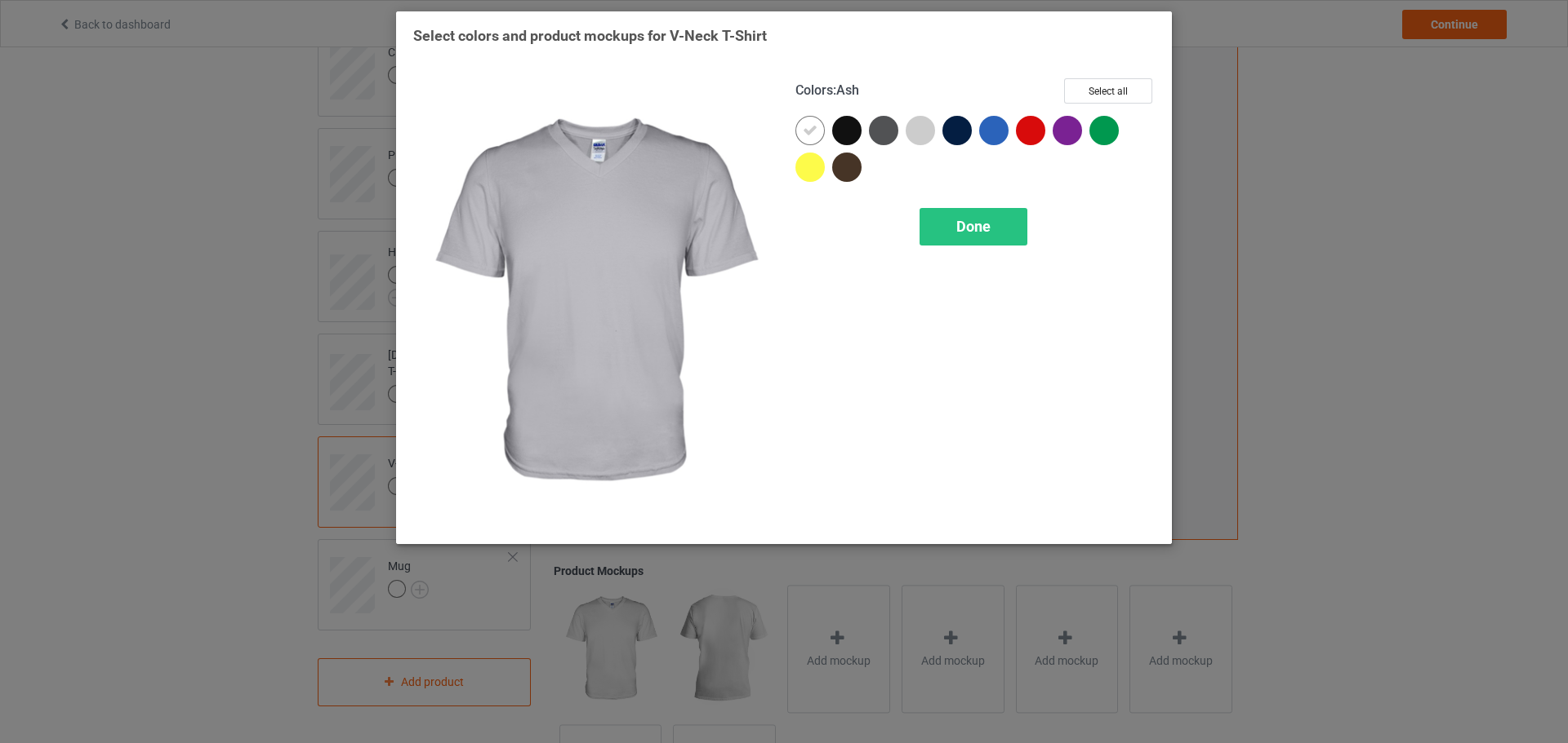
click at [932, 126] on div at bounding box center [921, 131] width 30 height 29
click at [959, 210] on div "Done" at bounding box center [973, 227] width 108 height 38
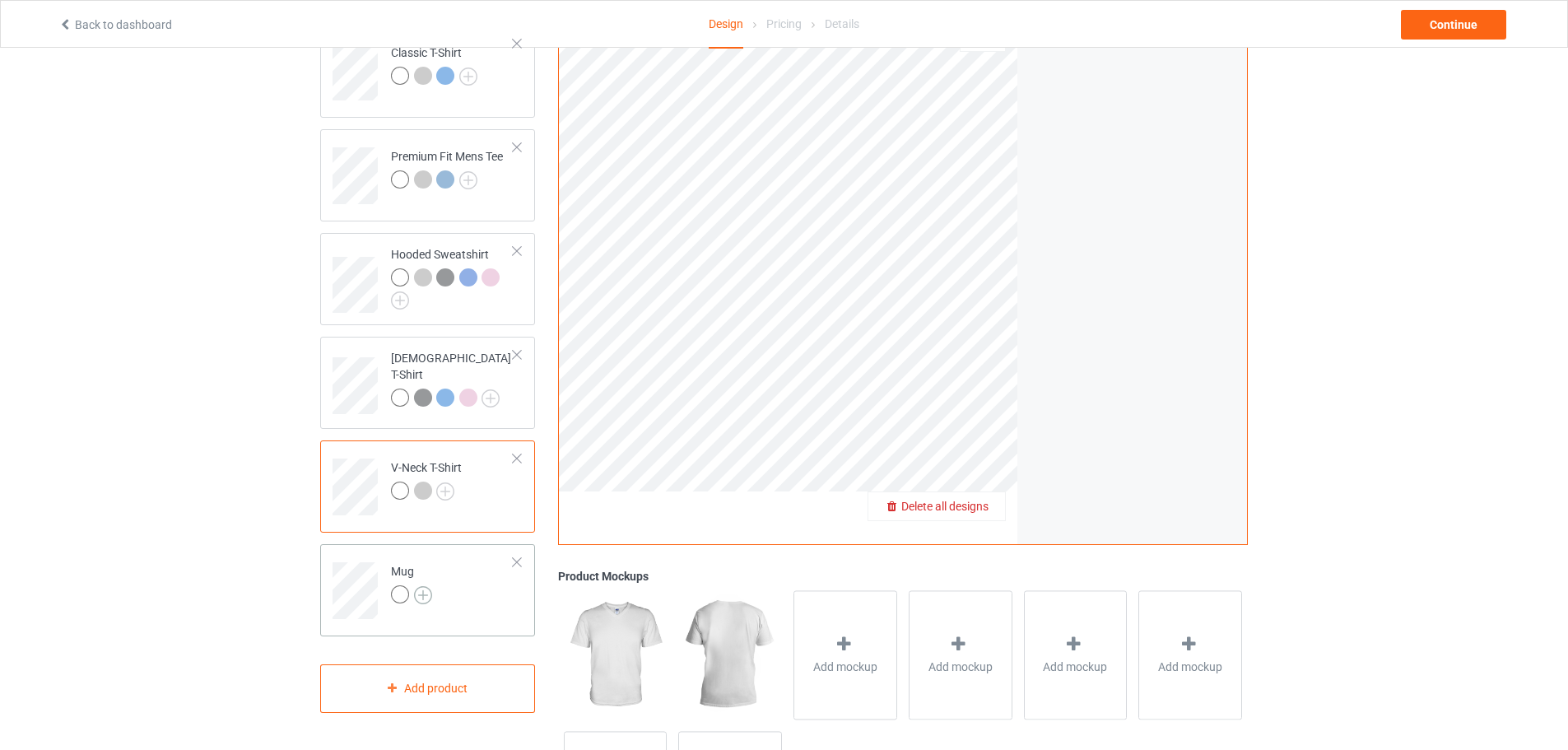
click at [427, 594] on img at bounding box center [422, 595] width 18 height 18
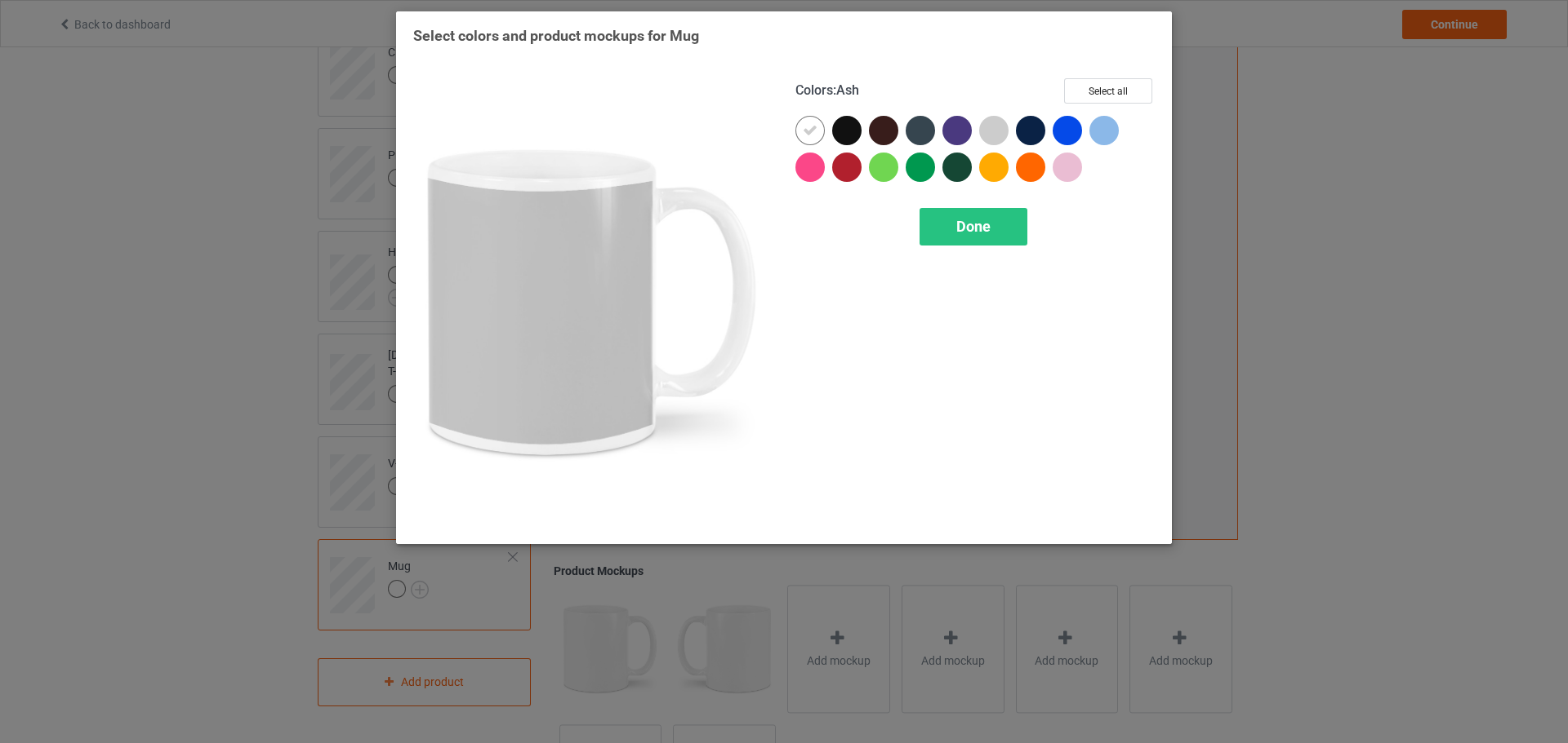
click at [1013, 137] on div at bounding box center [997, 135] width 37 height 37
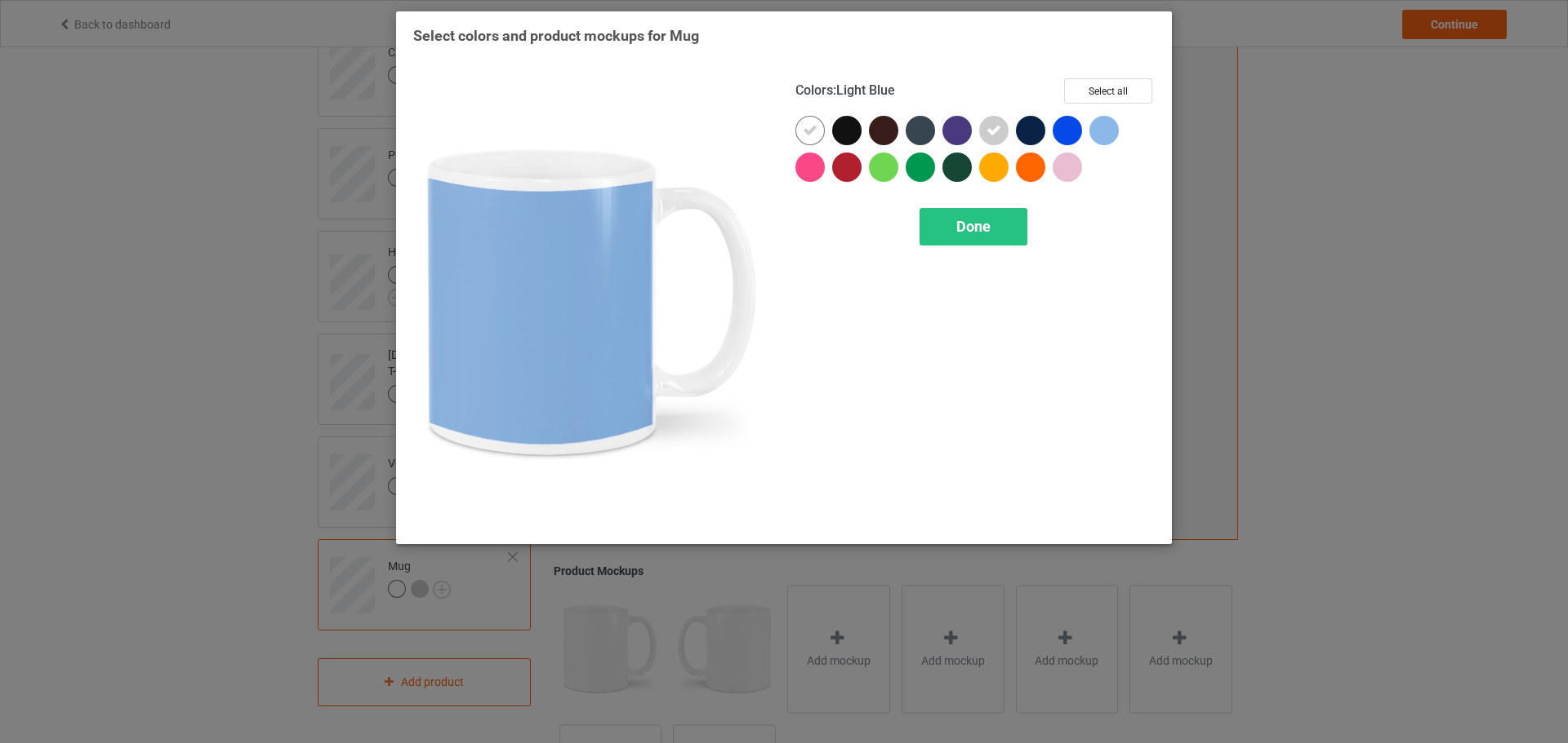
click at [1098, 132] on div at bounding box center [1104, 131] width 30 height 29
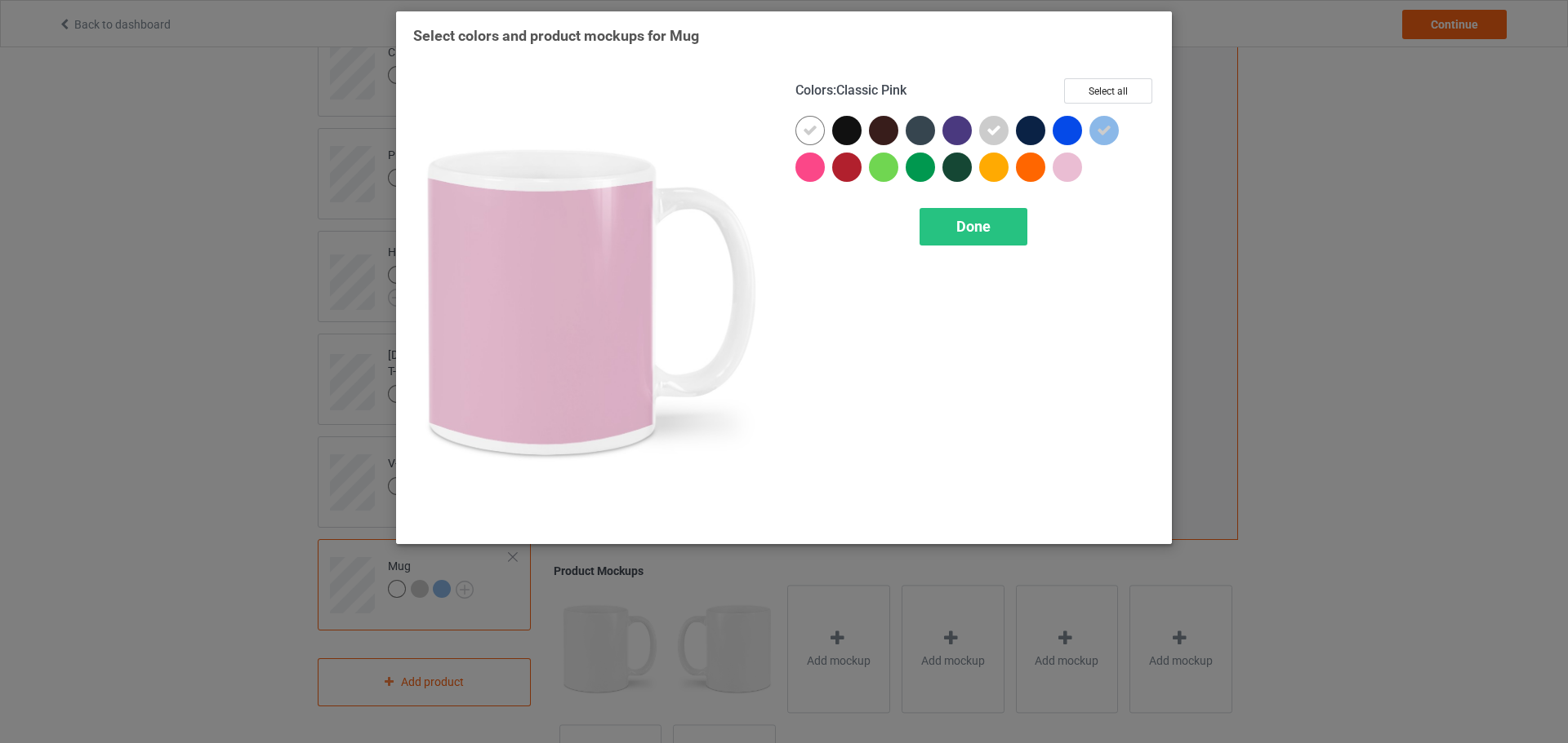
click at [1063, 163] on div at bounding box center [1067, 168] width 30 height 29
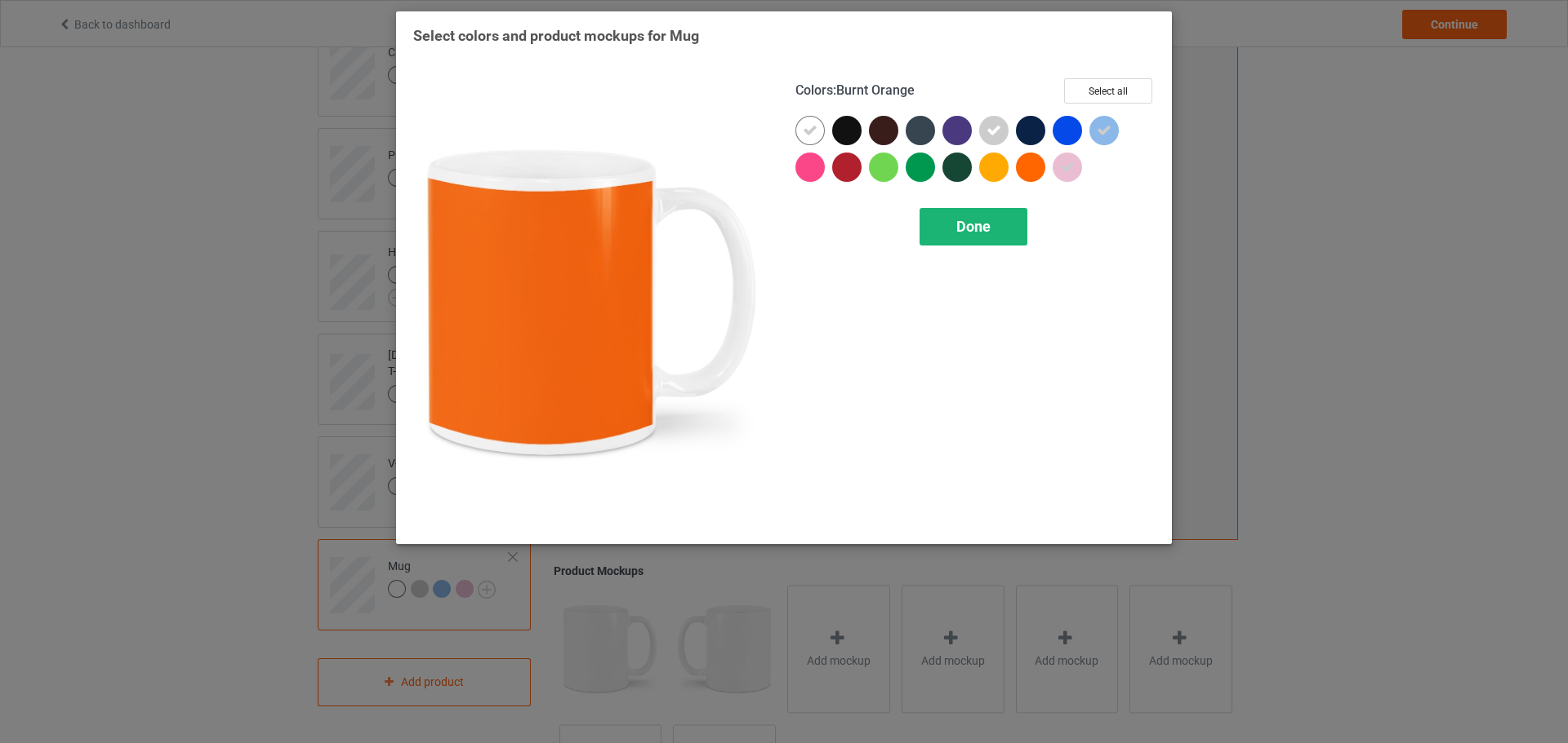
click at [1004, 212] on div "Done" at bounding box center [973, 227] width 108 height 38
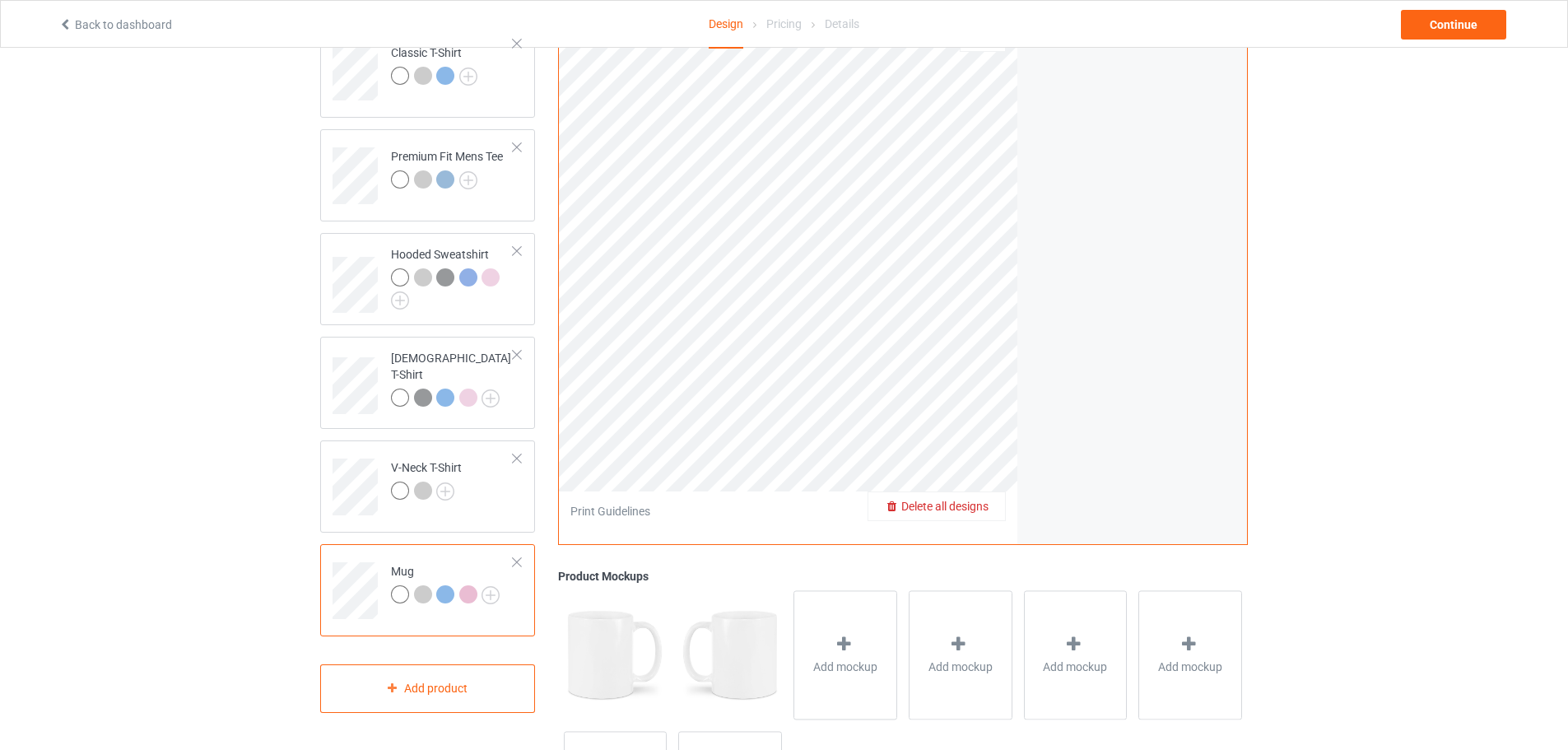
click at [1431, 40] on div "Back to dashboard Design Pricing Details Continue" at bounding box center [783, 24] width 1474 height 47
click at [1434, 35] on div "Continue" at bounding box center [1454, 25] width 105 height 30
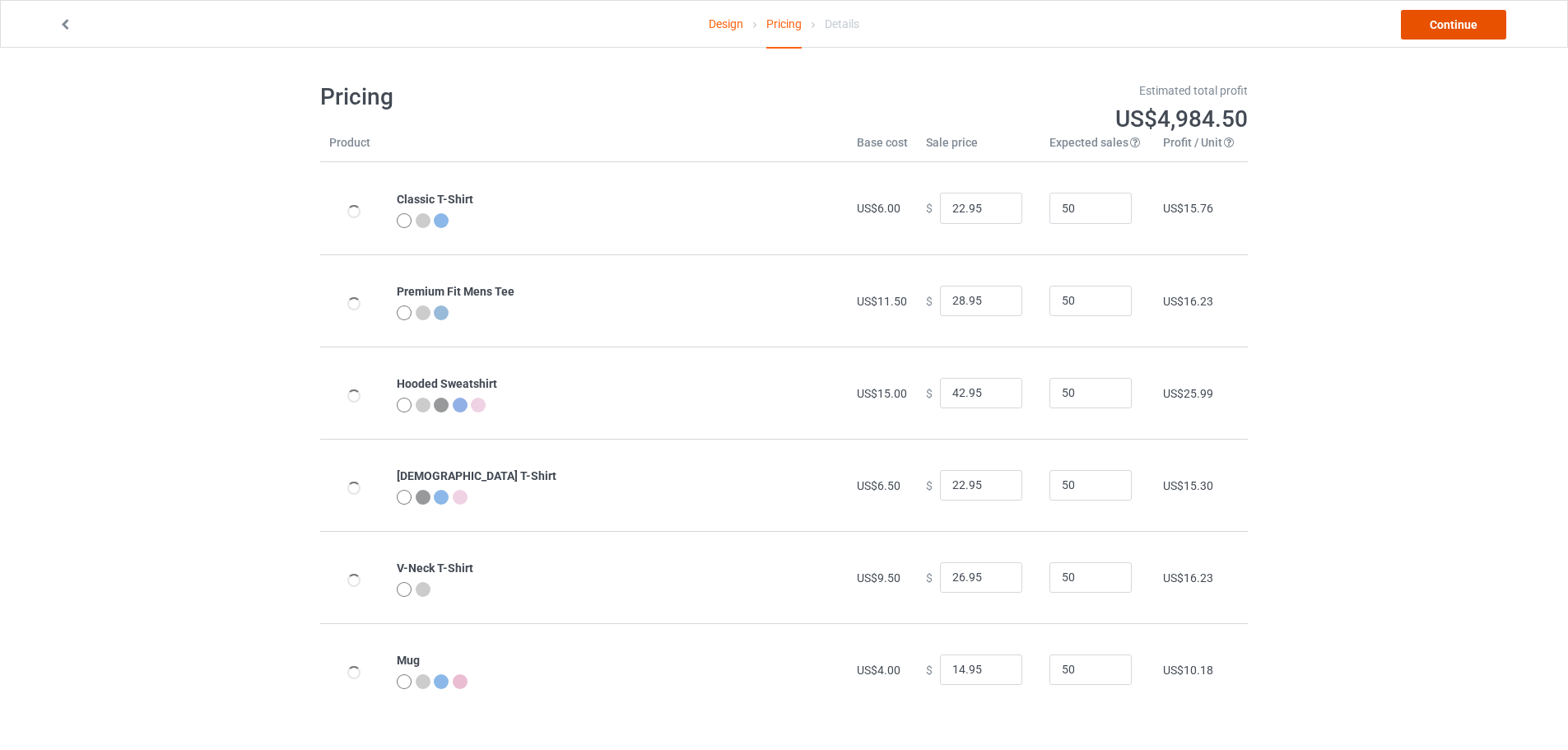
click at [1456, 25] on link "Continue" at bounding box center [1454, 25] width 105 height 30
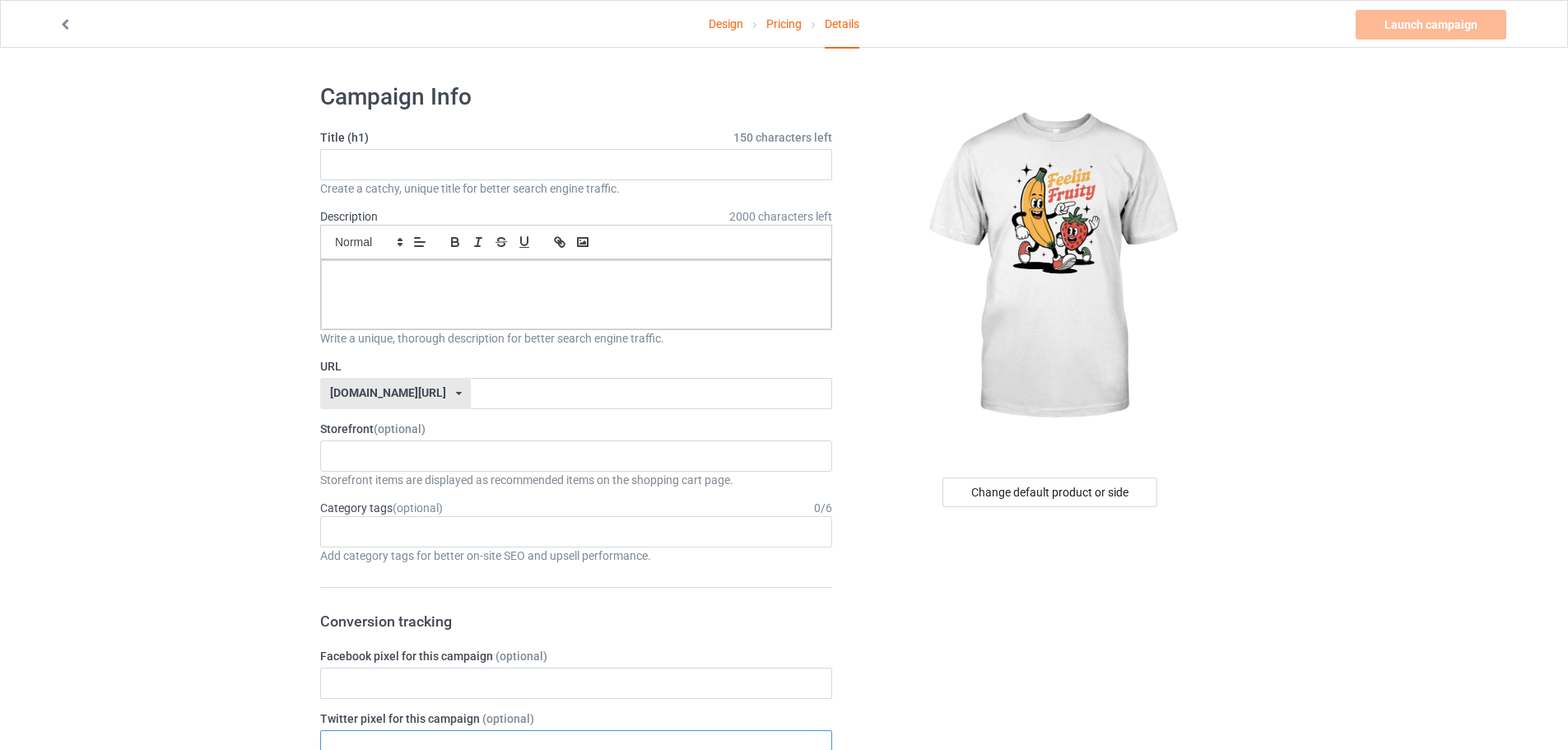
click at [517, 745] on input "text" at bounding box center [576, 746] width 512 height 32
paste input "Feelin Fruity"
type input "Feelin Fruity"
paste input "Feelin Fruity"
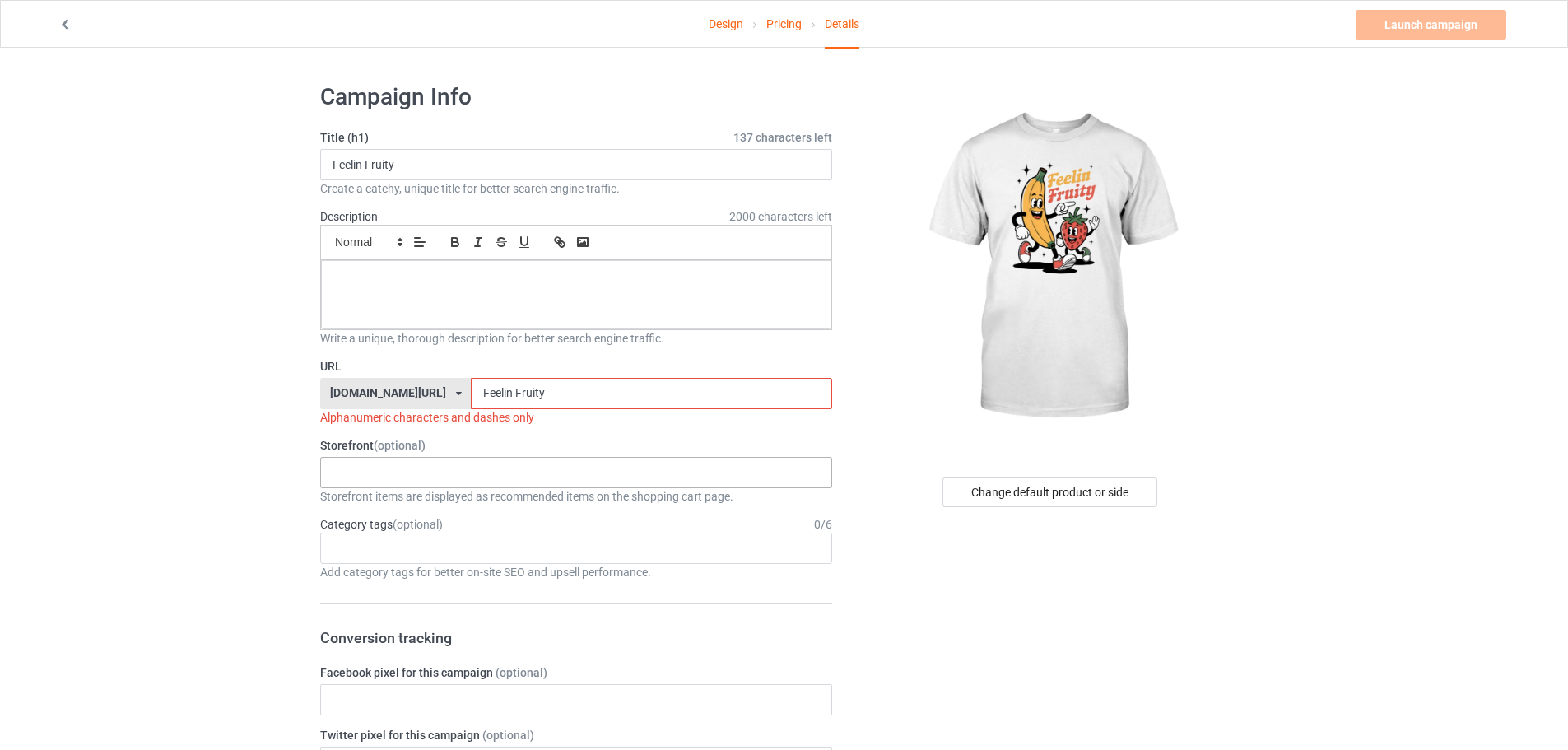
type input "Feelin Fruity"
click at [422, 474] on div "KIOTA Gaming Finish Line Fitness Mi-Tees 6767c36548d7ee002e084532 651a982803c4d…" at bounding box center [576, 473] width 512 height 32
click at [392, 561] on div "Mi-Tees" at bounding box center [576, 564] width 511 height 31
click at [379, 565] on div "Add category tags for better on-site SEO and upsell performance." at bounding box center [576, 572] width 512 height 17
click at [383, 556] on div "Age > [DEMOGRAPHIC_DATA] > 1 Age > [DEMOGRAPHIC_DATA] Months > 1 Month Age > [D…" at bounding box center [576, 549] width 512 height 32
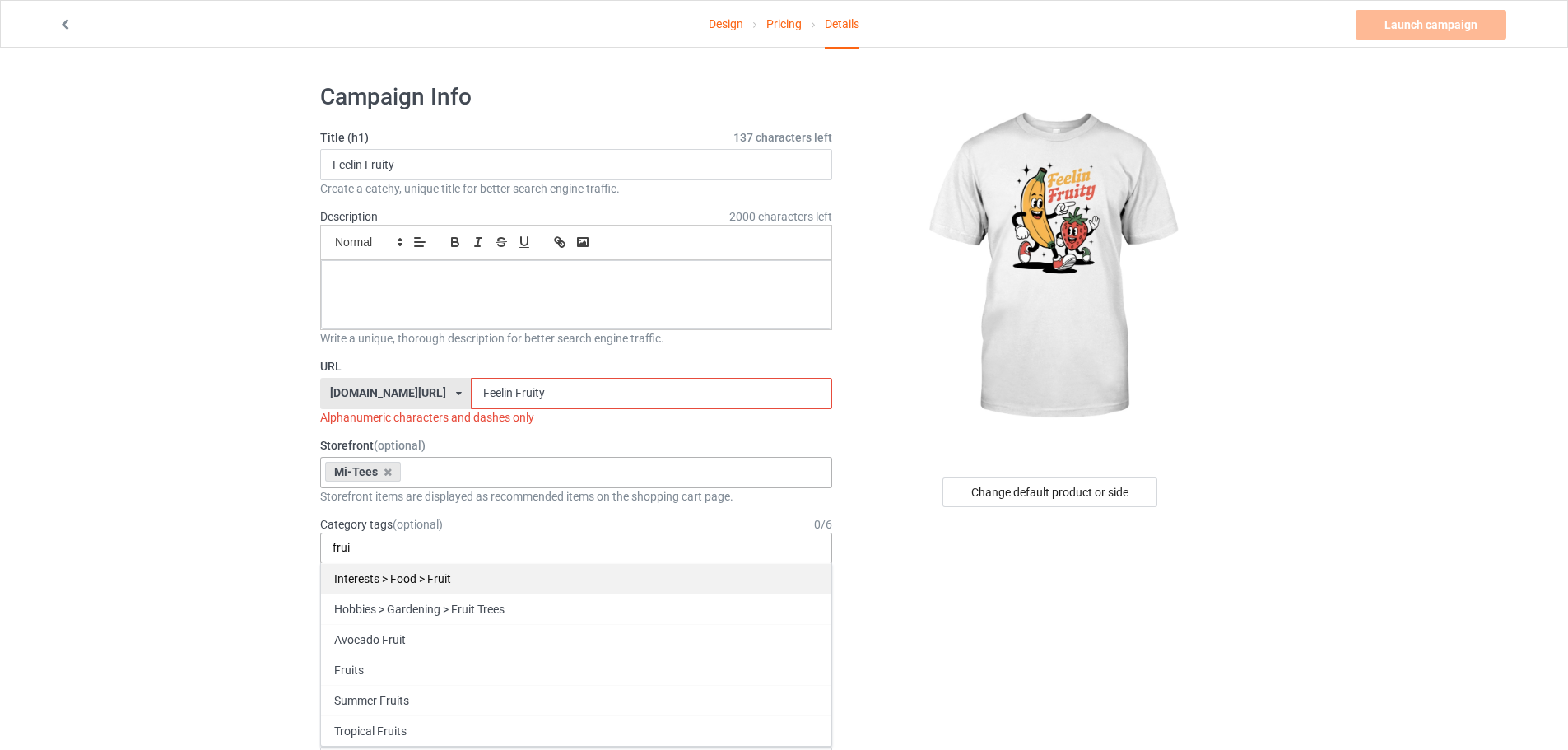
type input "frui"
click at [459, 578] on div "Interests > Food > Fruit" at bounding box center [576, 578] width 511 height 31
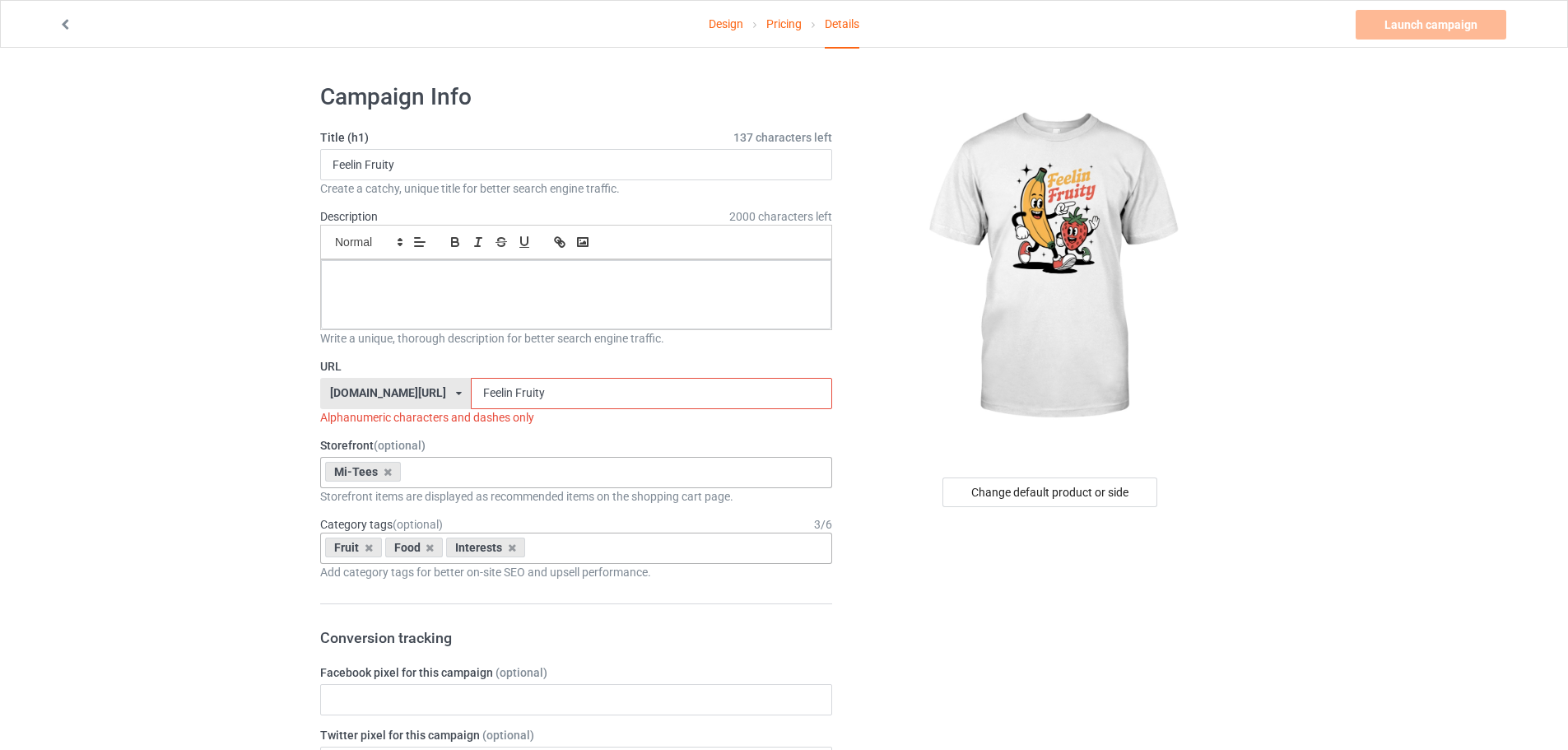
drag, startPoint x: 470, startPoint y: 391, endPoint x: 469, endPoint y: 404, distance: 13.0
click at [471, 404] on input "Feelin Fruity" at bounding box center [651, 394] width 361 height 32
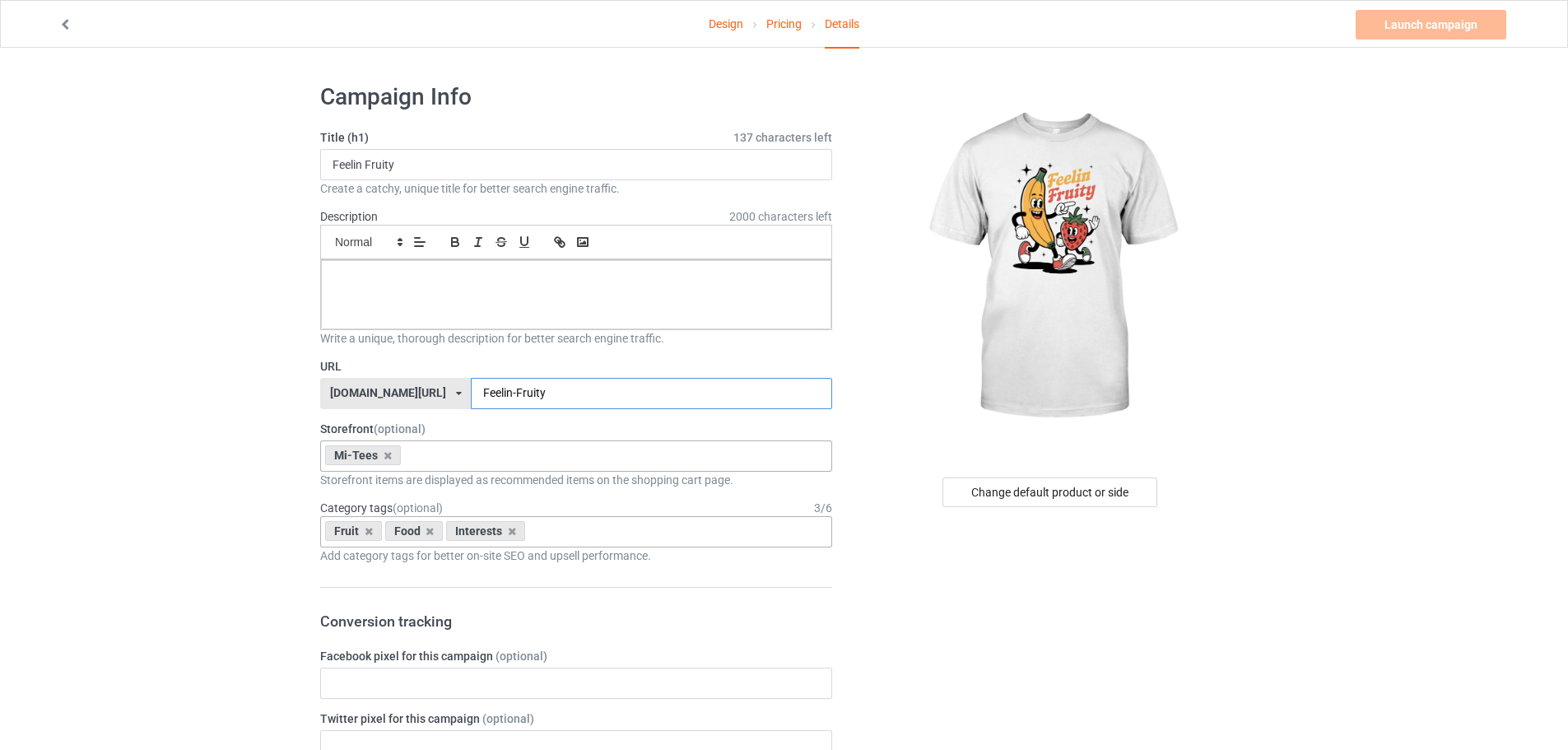
type input "Feelin-Fruity"
click at [570, 278] on p at bounding box center [576, 278] width 484 height 16
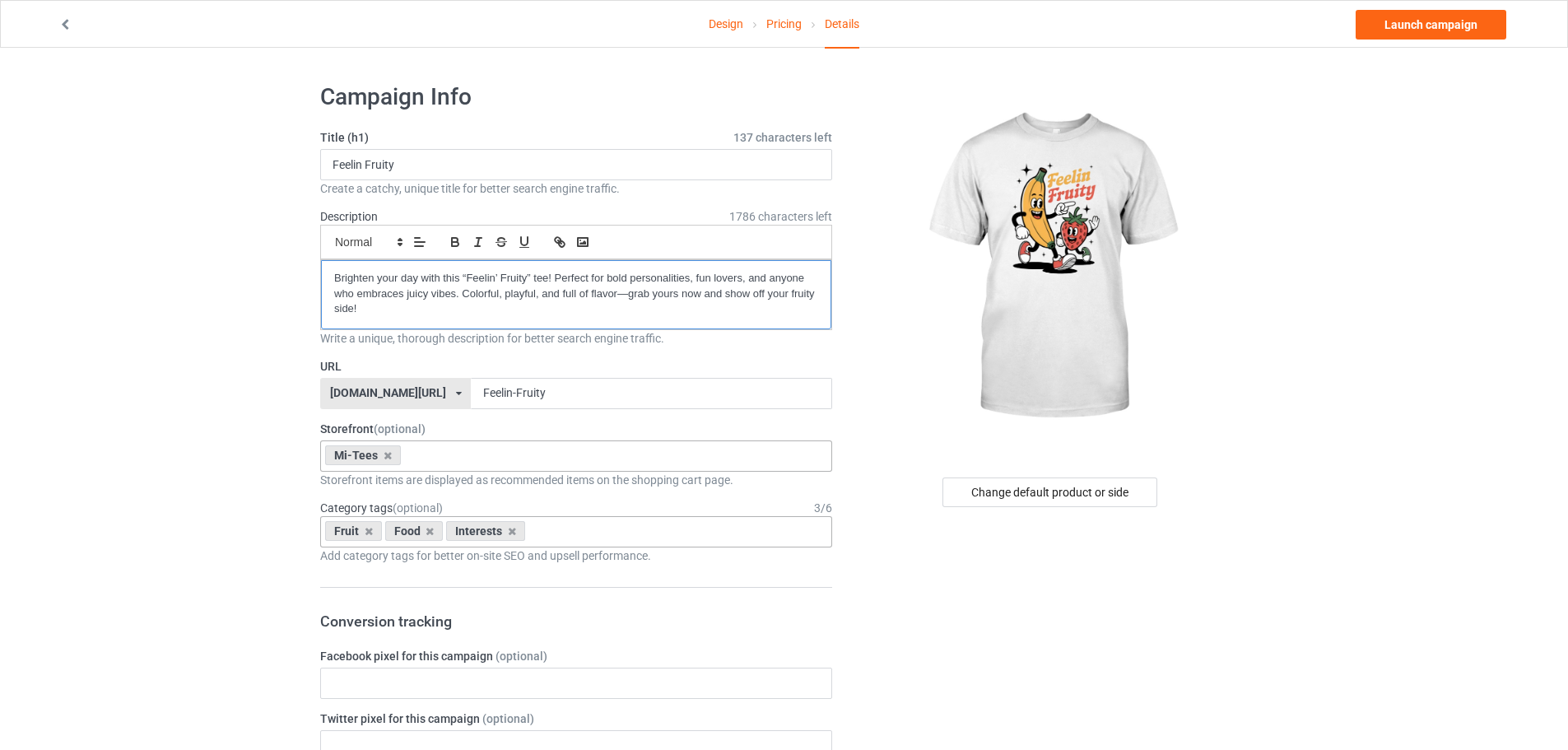
click at [566, 283] on p "Brighten your day with this “Feelin’ Fruity” tee! Perfect for bold personalitie…" at bounding box center [576, 294] width 484 height 47
click at [1402, 25] on link "Launch campaign" at bounding box center [1431, 25] width 151 height 30
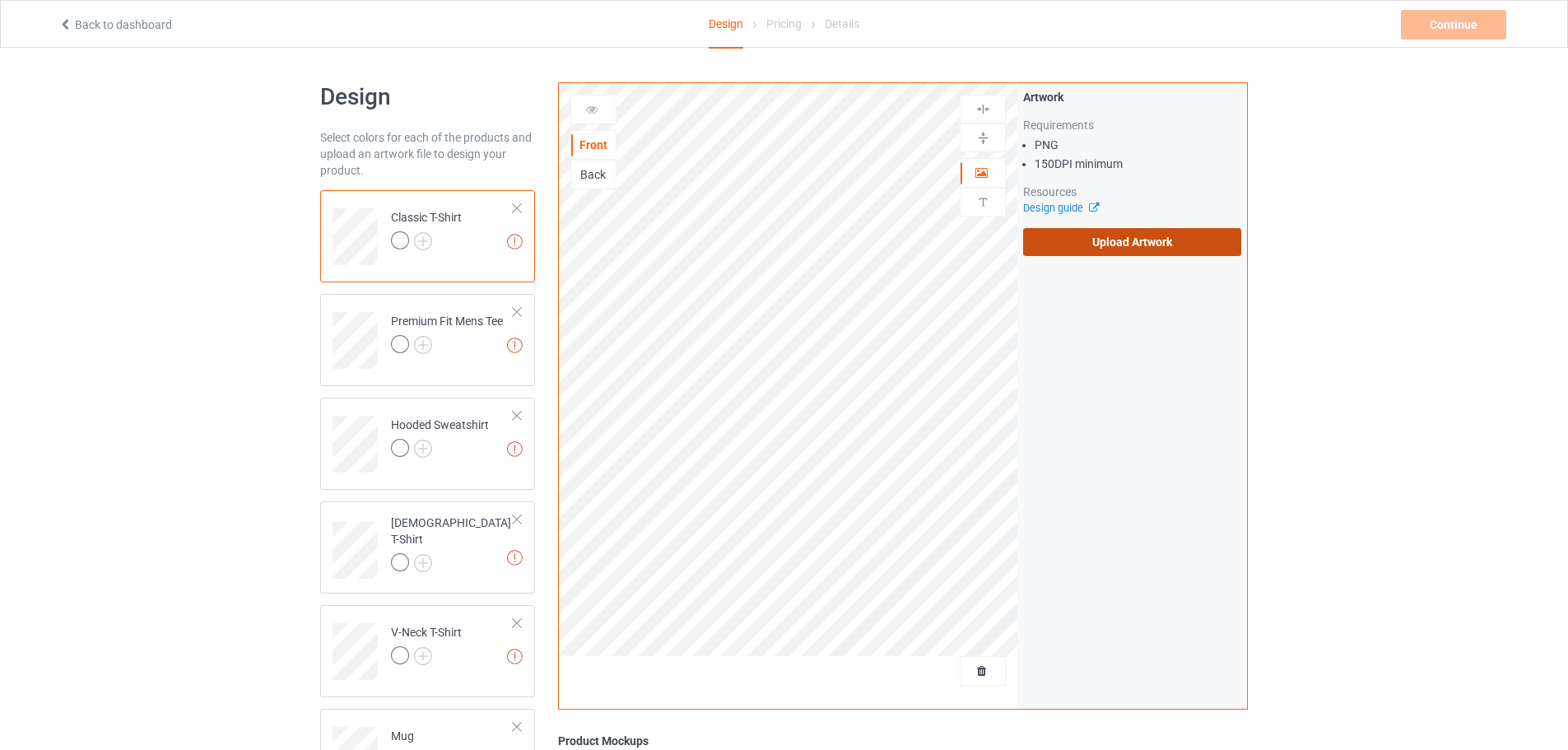
click at [1108, 248] on label "Upload Artwork" at bounding box center [1132, 242] width 219 height 28
click at [0, 0] on input "Upload Artwork" at bounding box center [0, 0] width 0 height 0
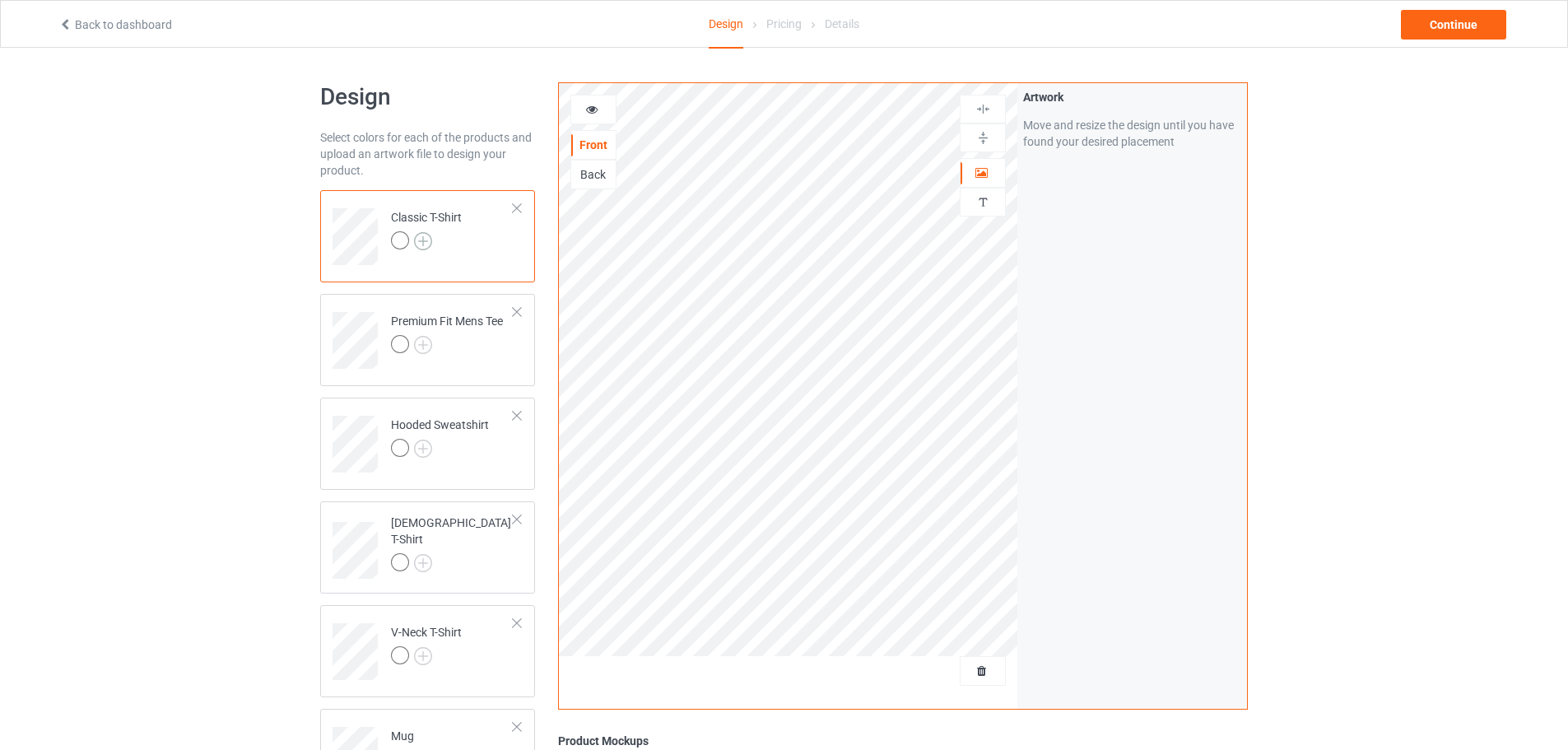
click at [429, 235] on img at bounding box center [422, 241] width 18 height 18
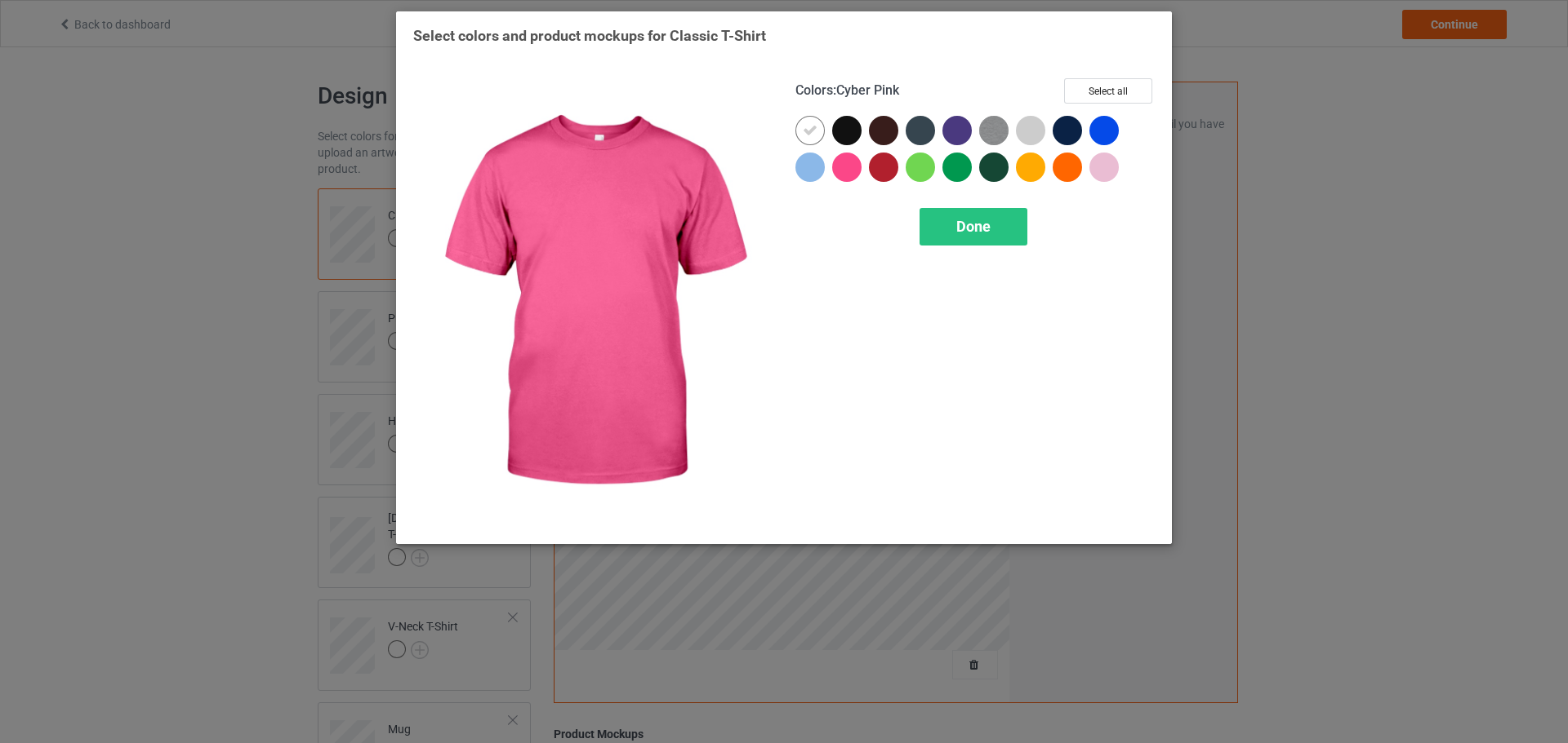
click at [850, 134] on div at bounding box center [847, 131] width 30 height 29
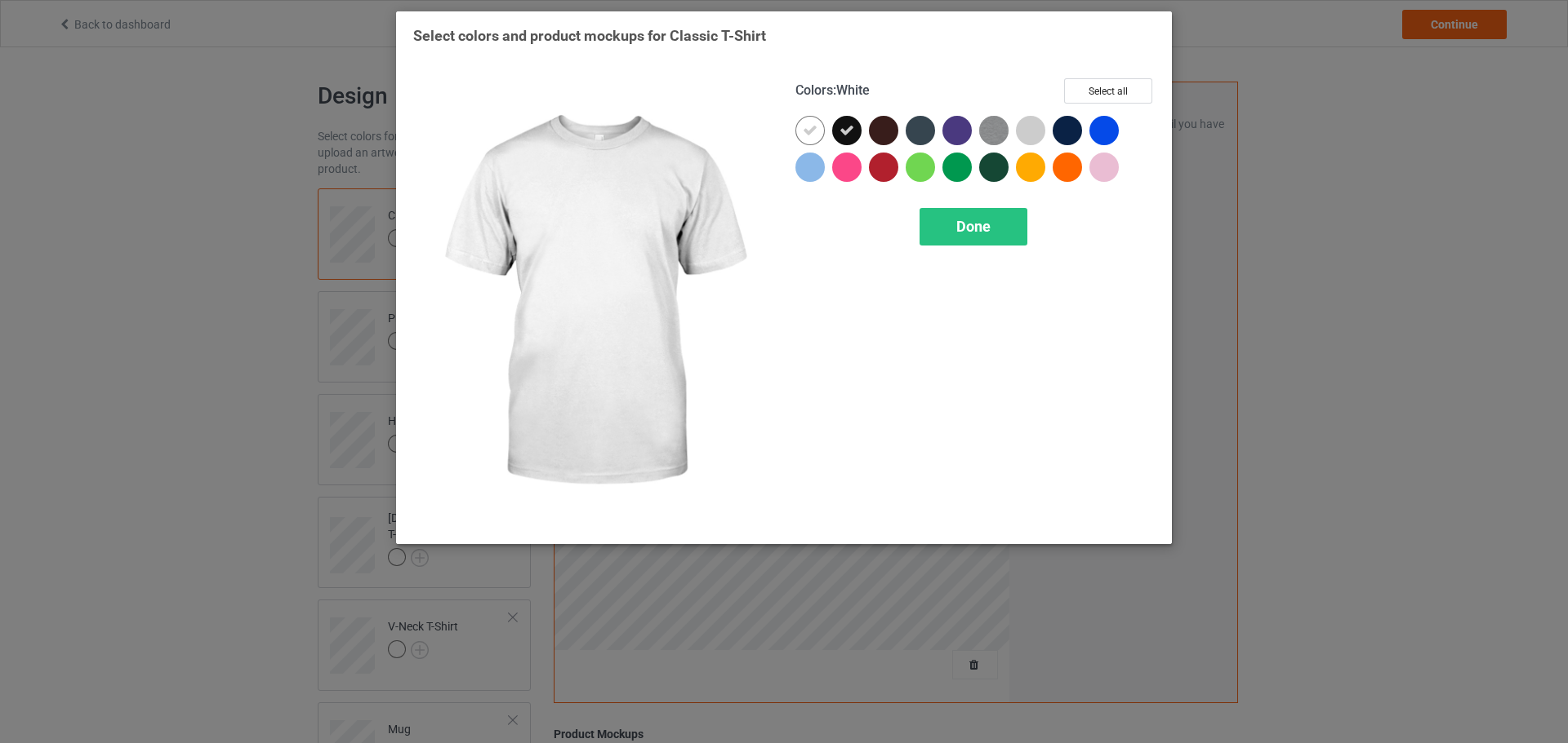
click at [815, 138] on icon at bounding box center [810, 131] width 15 height 15
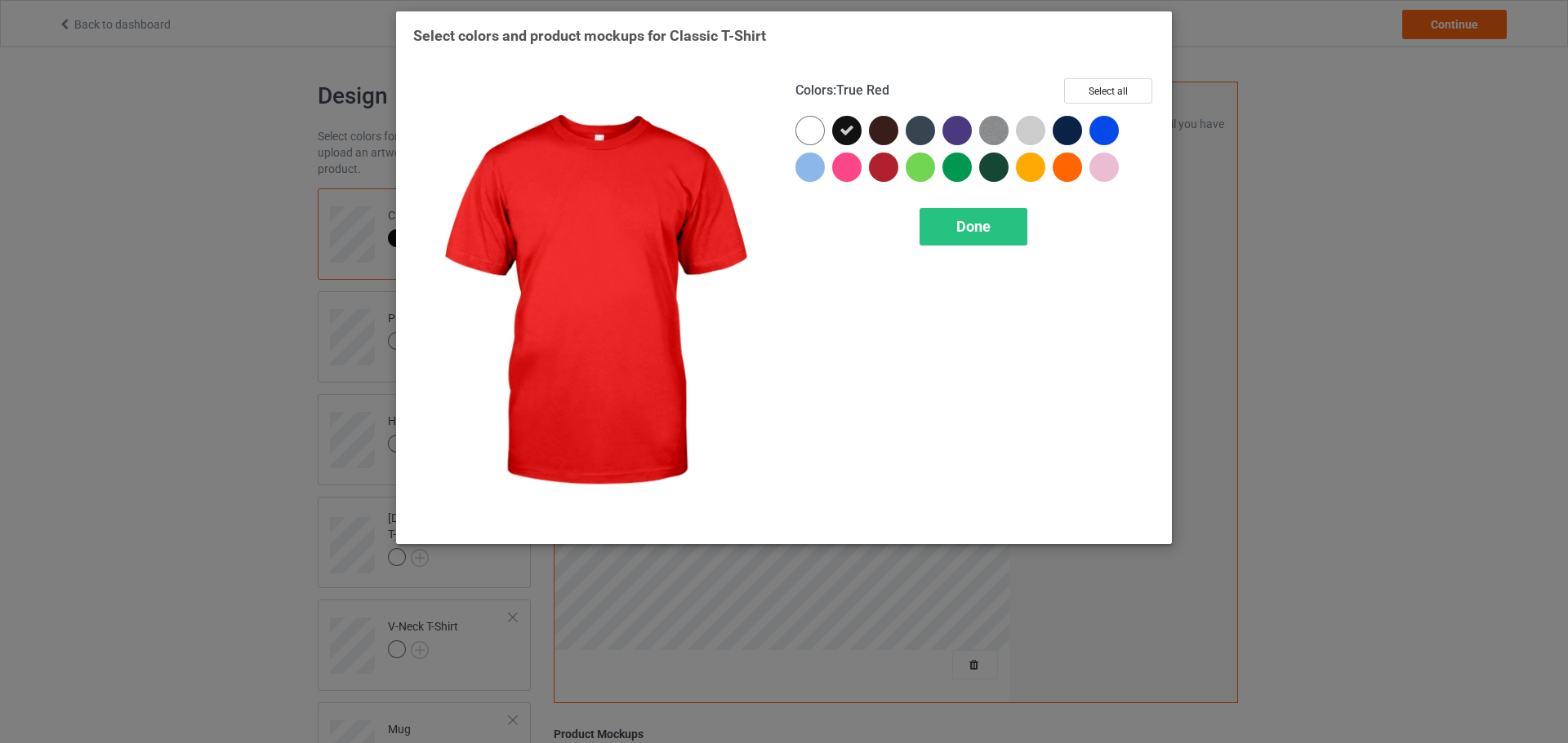
click at [1011, 261] on div "Colors : True Red Select all Done" at bounding box center [975, 303] width 382 height 472
click at [1003, 233] on div "Done" at bounding box center [973, 227] width 108 height 38
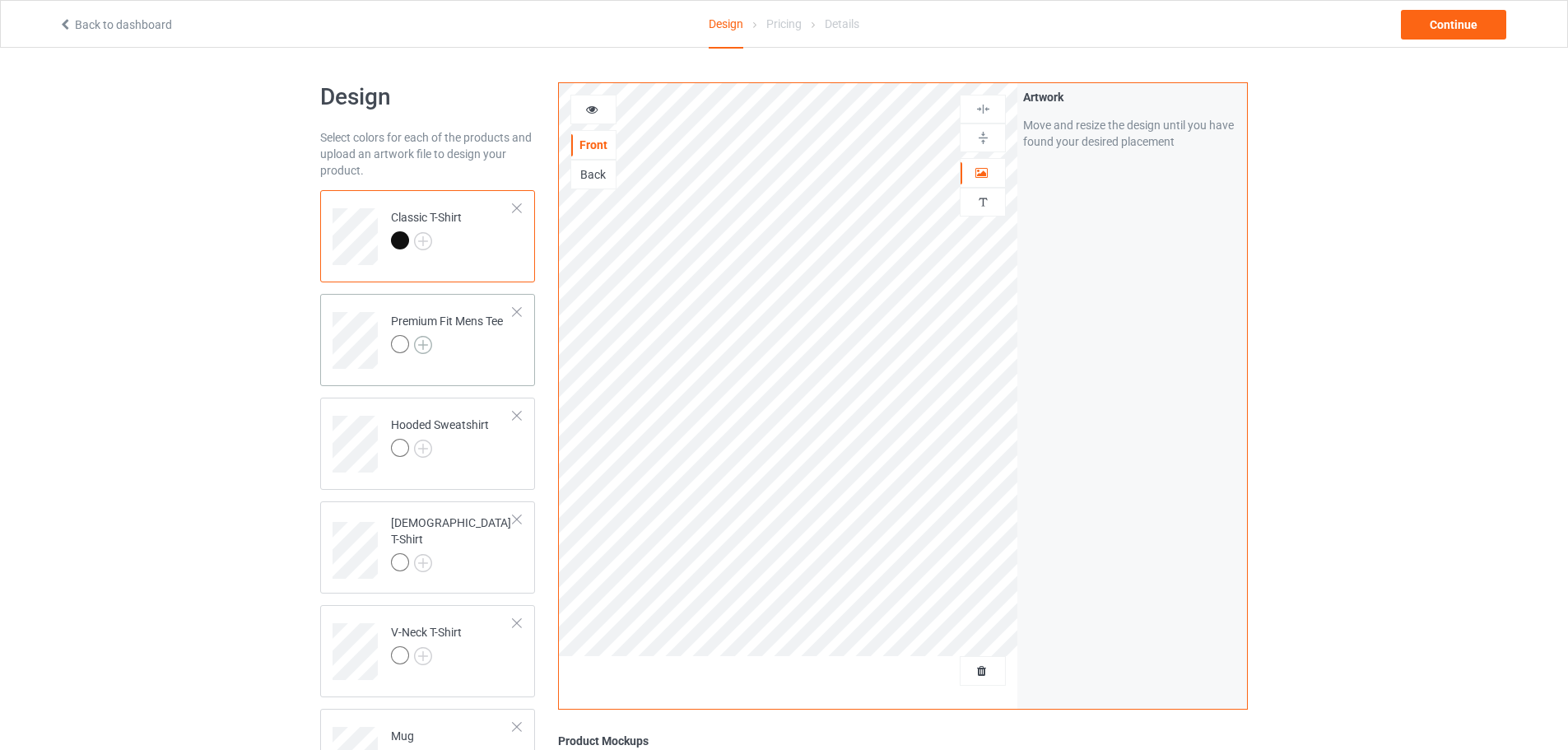
click at [426, 345] on img at bounding box center [422, 344] width 18 height 18
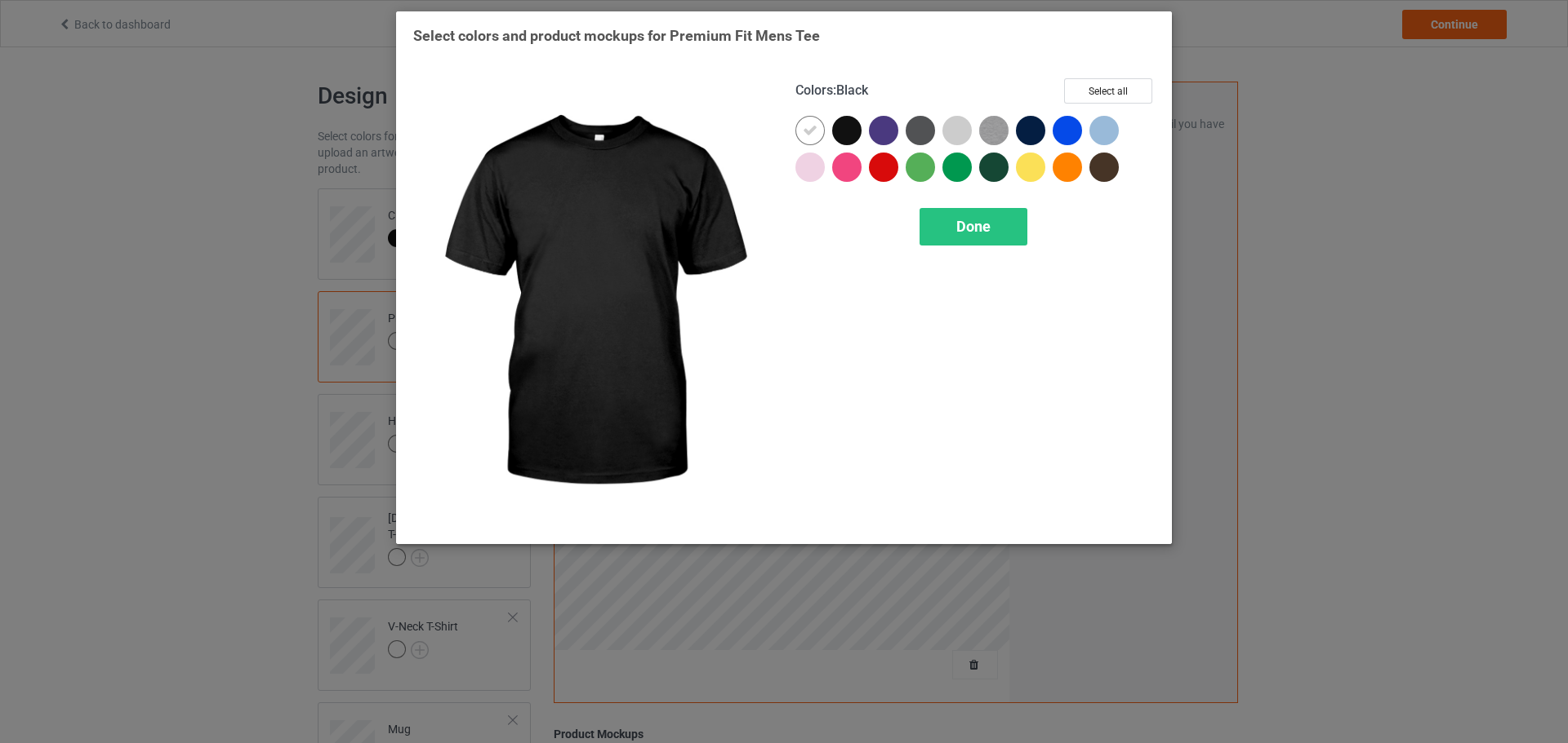
click at [843, 130] on div at bounding box center [847, 131] width 30 height 29
click at [814, 130] on icon at bounding box center [810, 131] width 15 height 15
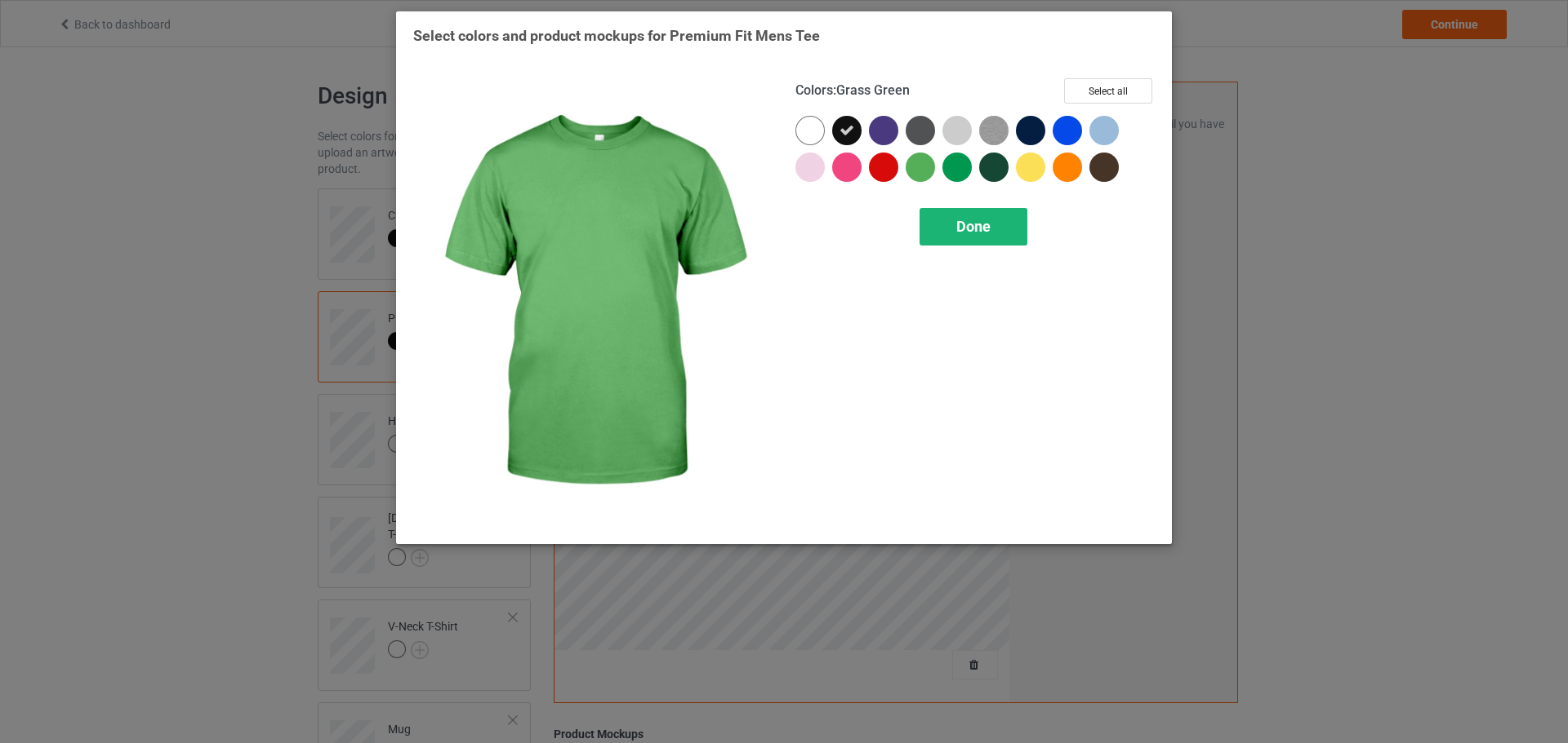
click at [955, 230] on div "Done" at bounding box center [973, 227] width 108 height 38
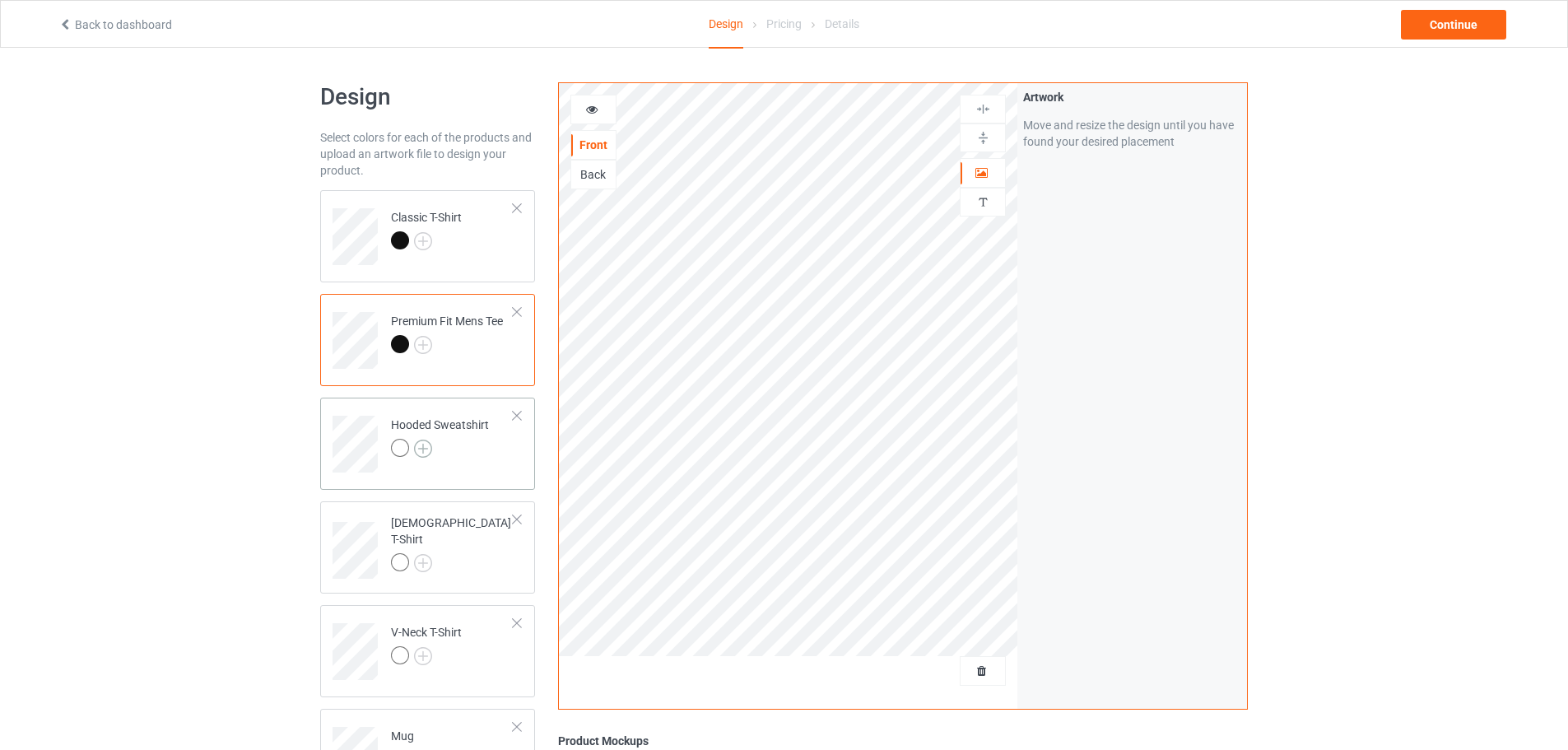
click at [423, 448] on img at bounding box center [422, 449] width 18 height 18
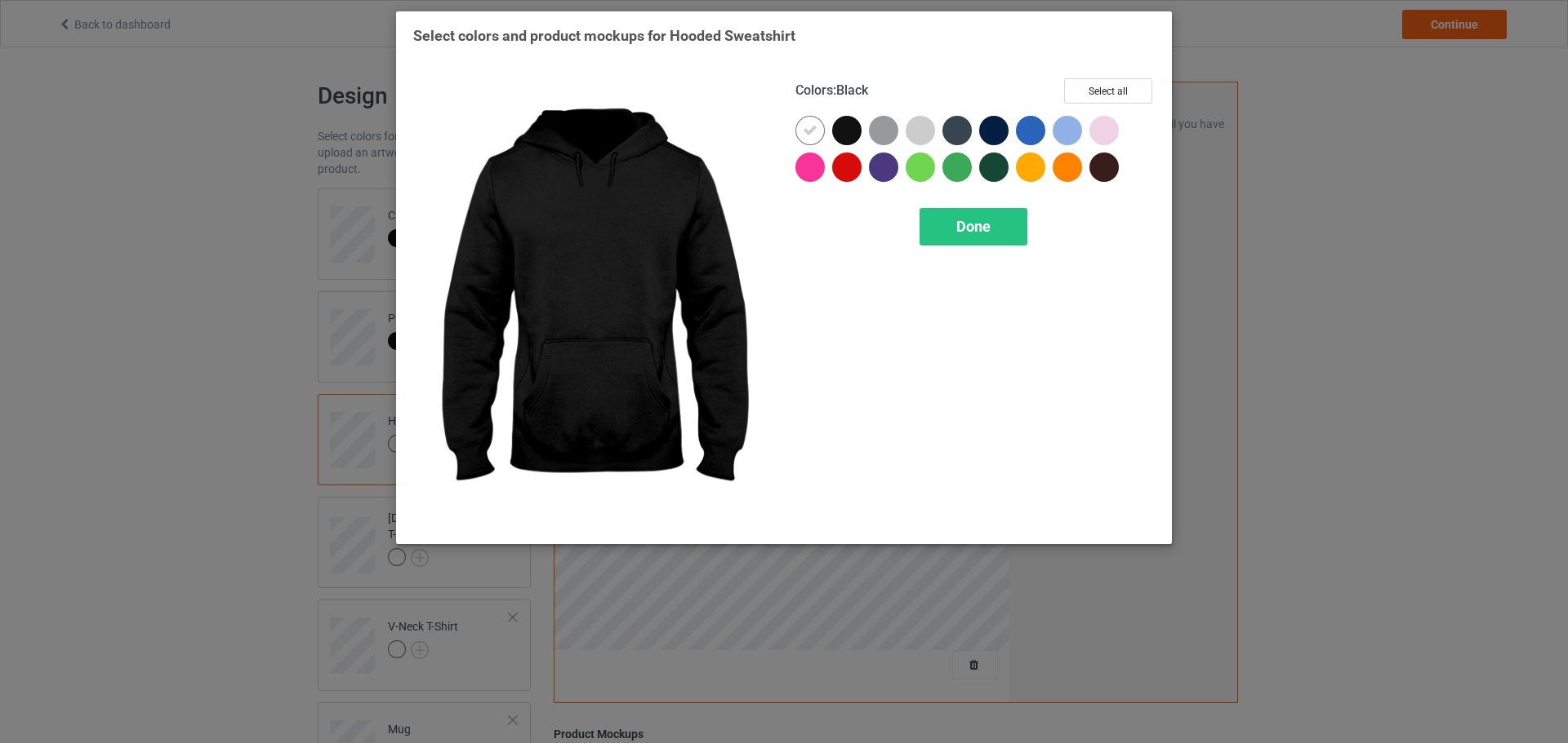
click at [857, 134] on div at bounding box center [847, 131] width 30 height 29
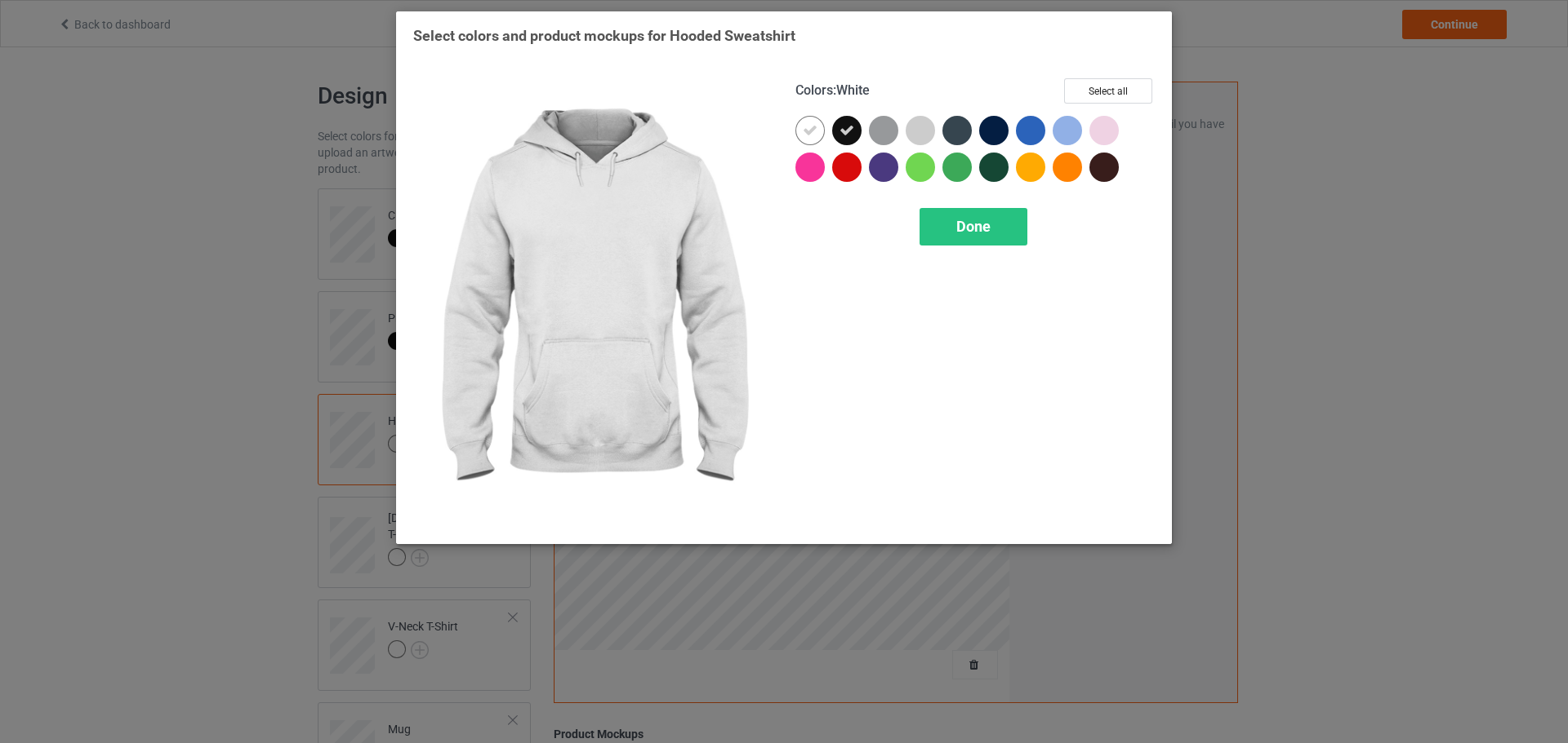
click at [814, 136] on icon at bounding box center [810, 131] width 15 height 15
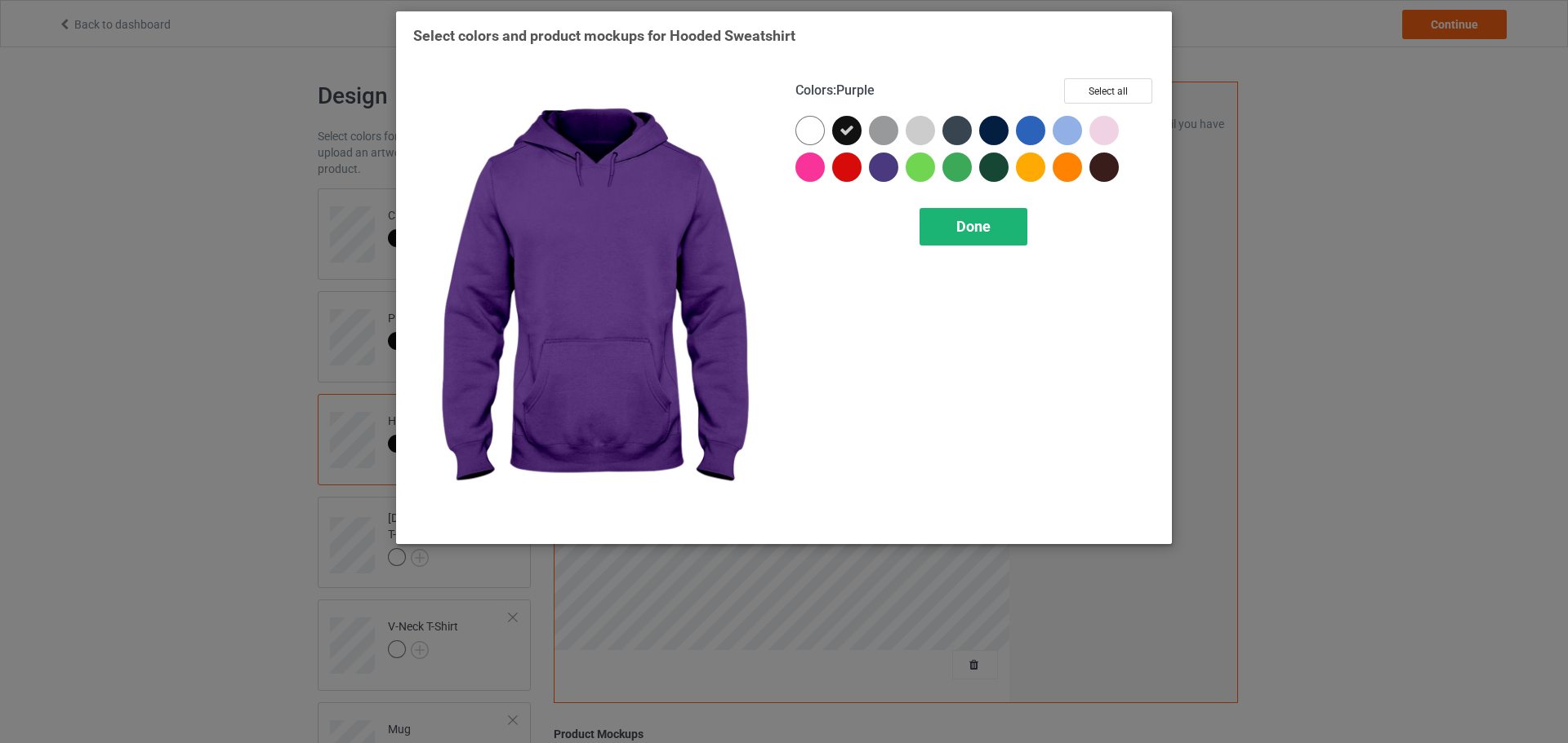
click at [978, 229] on span "Done" at bounding box center [973, 226] width 34 height 18
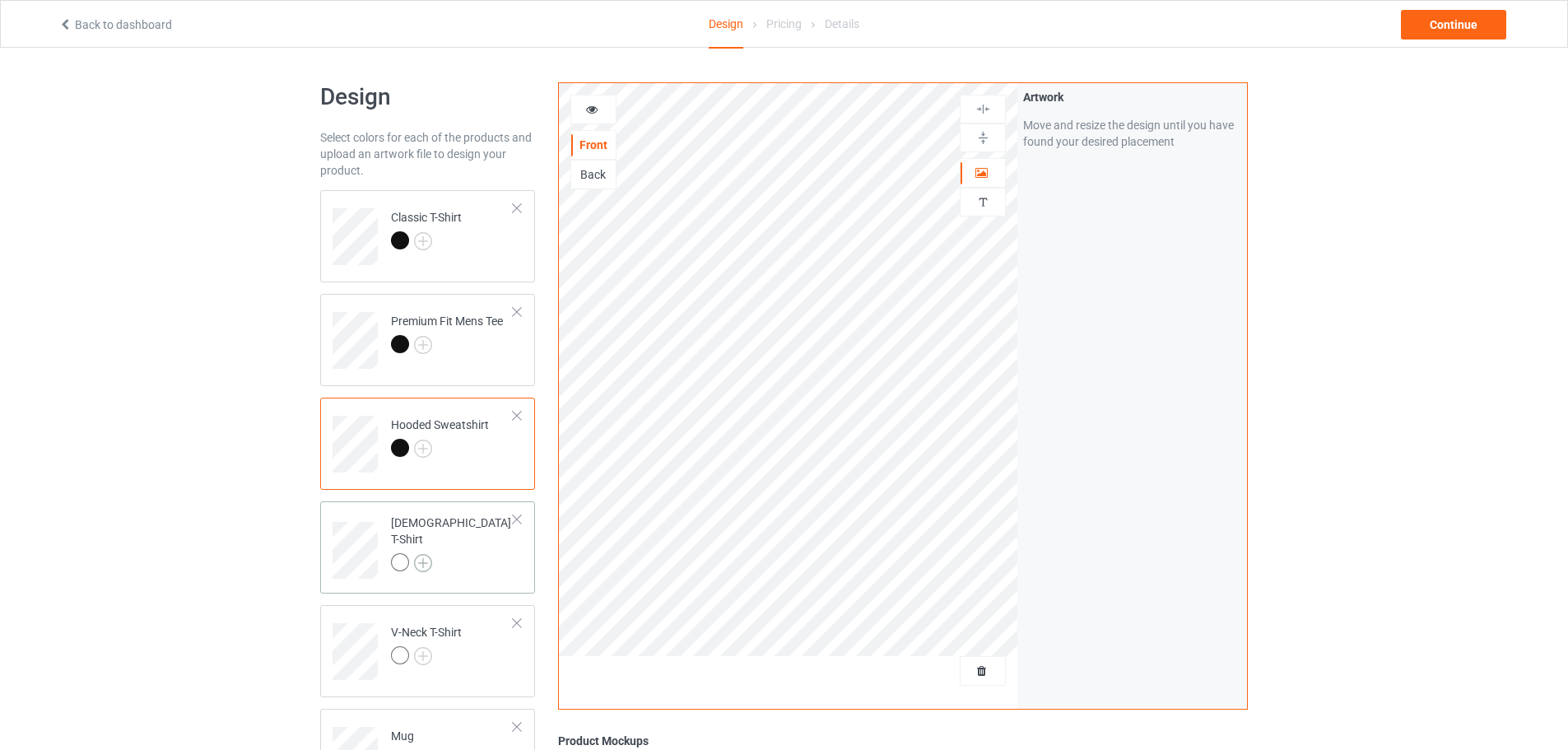
click at [425, 555] on img at bounding box center [422, 563] width 18 height 18
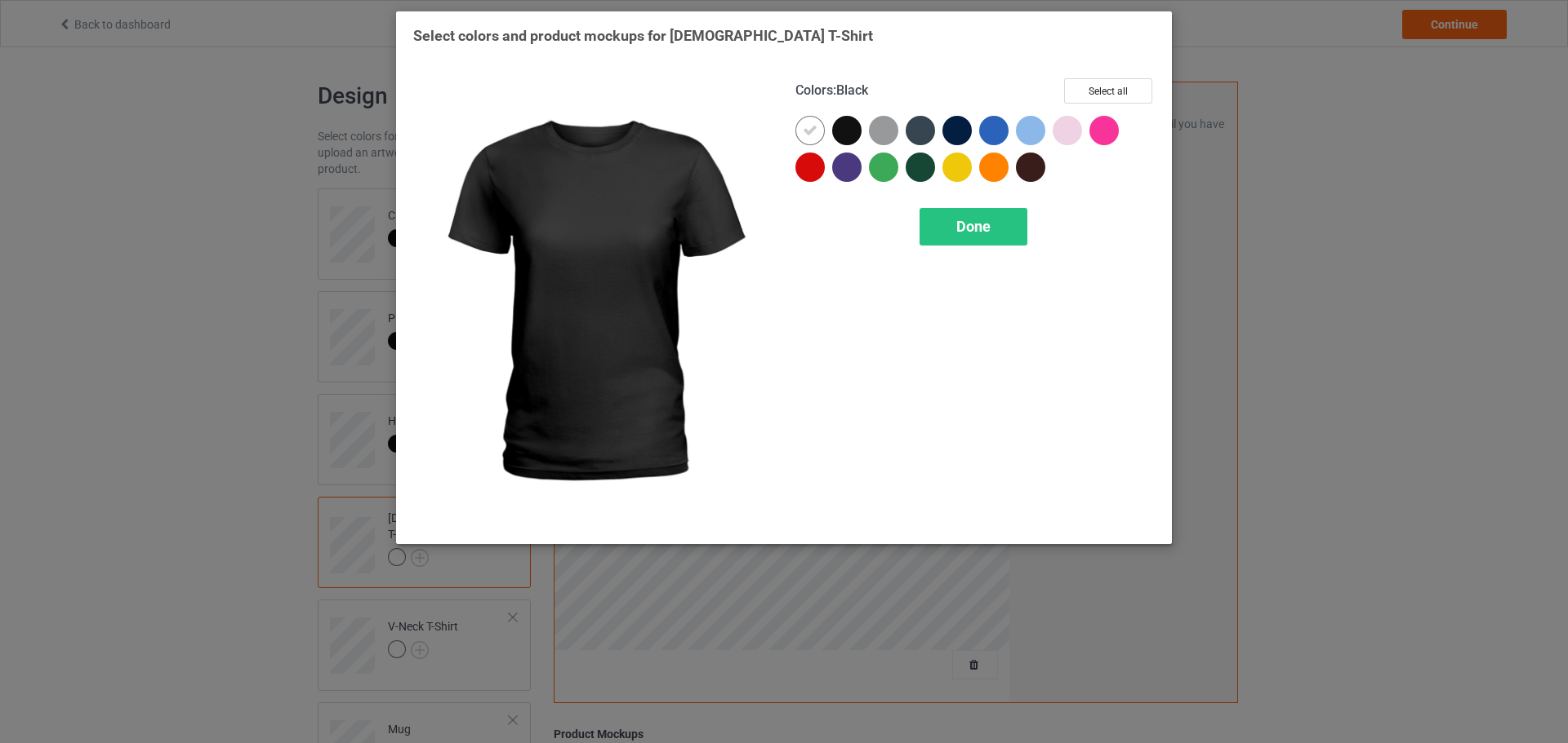
click at [846, 144] on div at bounding box center [847, 131] width 30 height 29
click at [825, 136] on div at bounding box center [814, 135] width 37 height 37
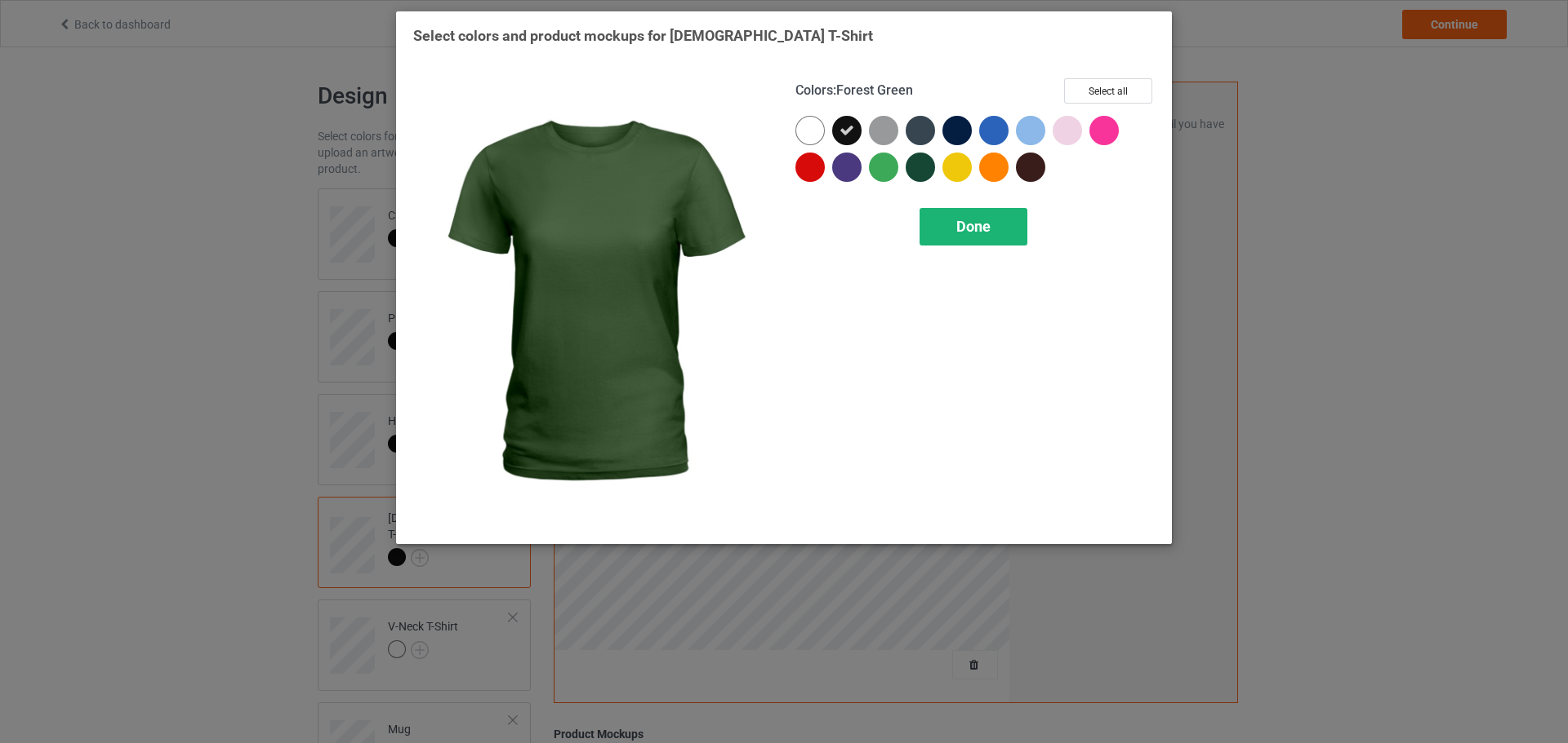
click at [1019, 242] on div "Done" at bounding box center [973, 227] width 108 height 38
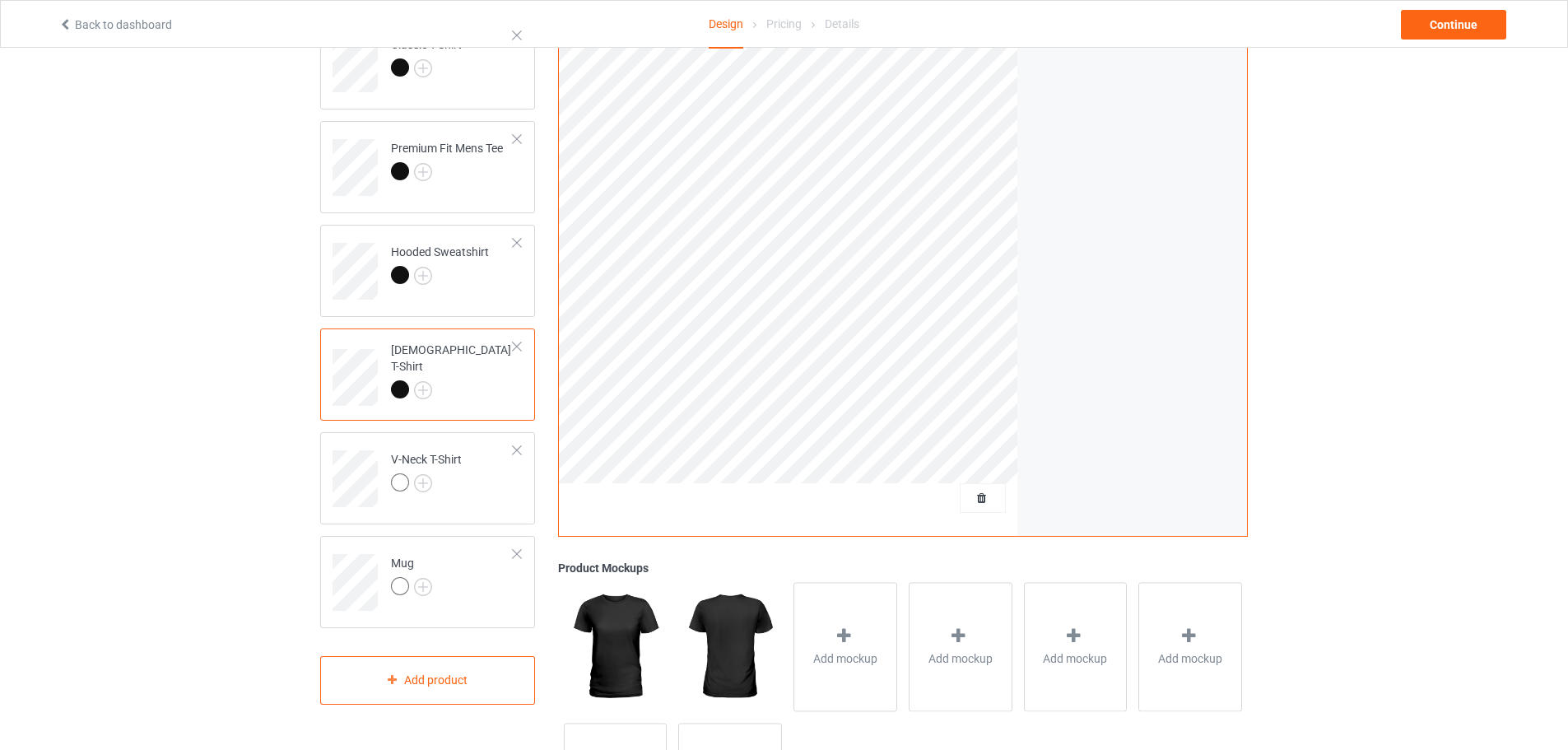
scroll to position [248, 0]
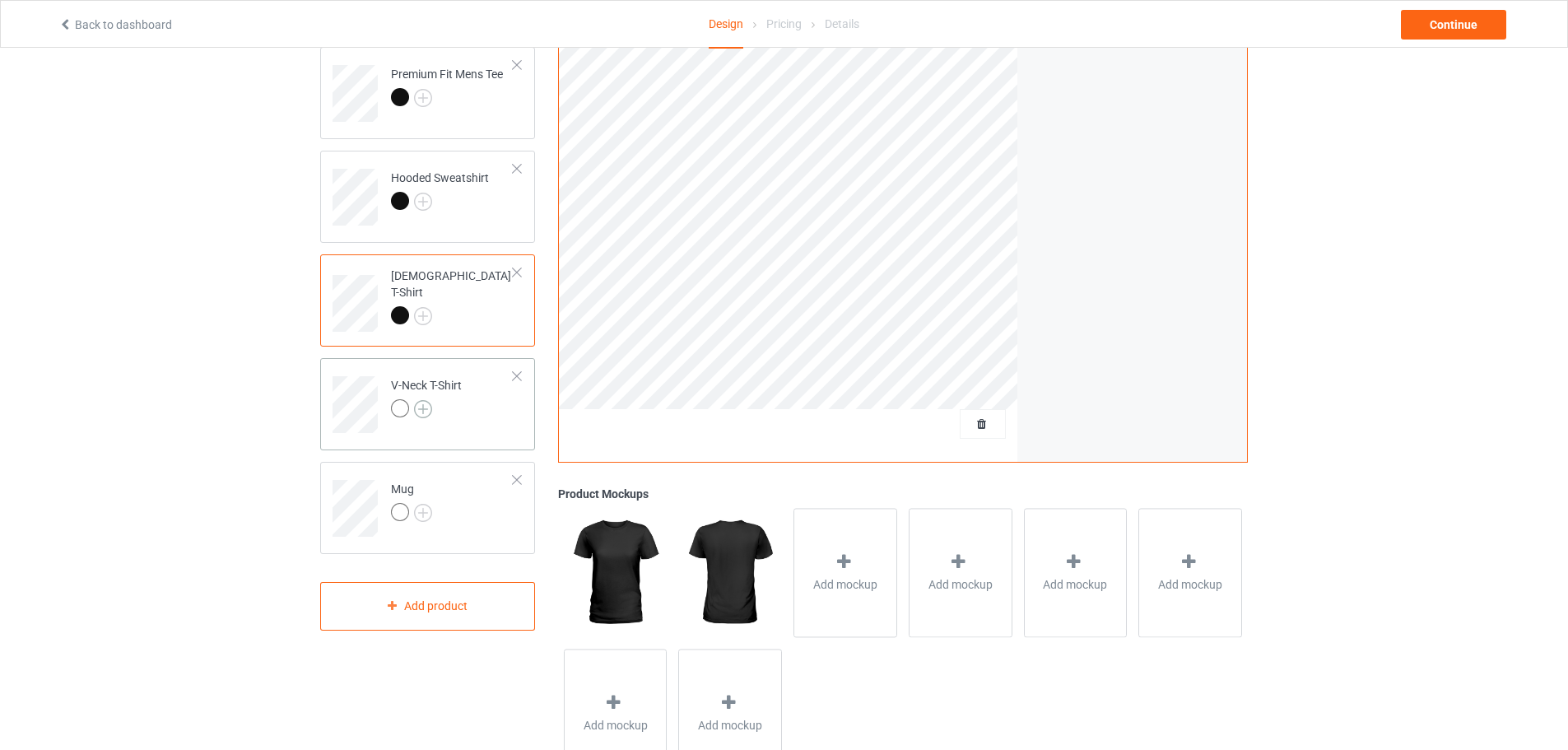
click at [428, 403] on img at bounding box center [422, 408] width 18 height 18
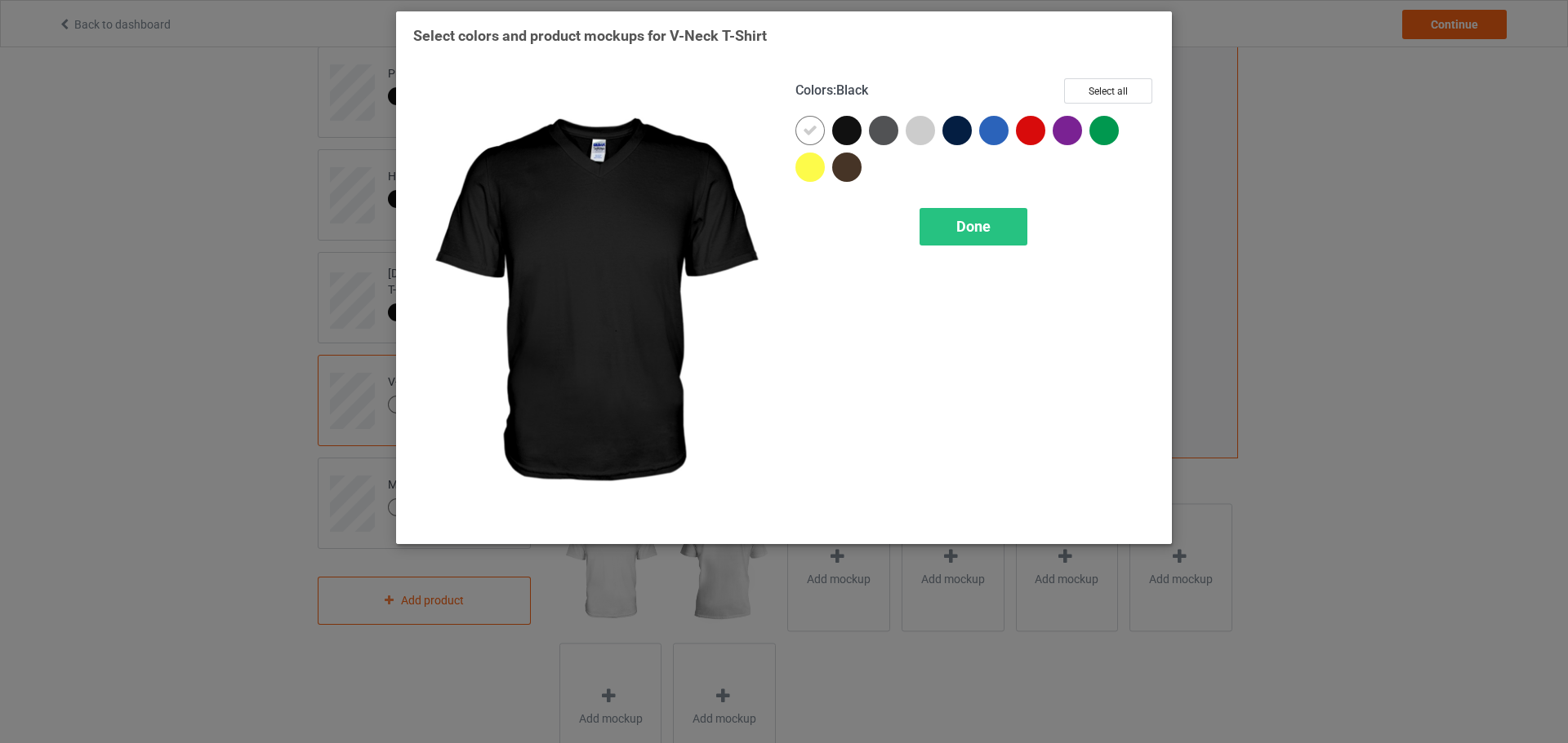
click at [861, 127] on div at bounding box center [850, 135] width 37 height 37
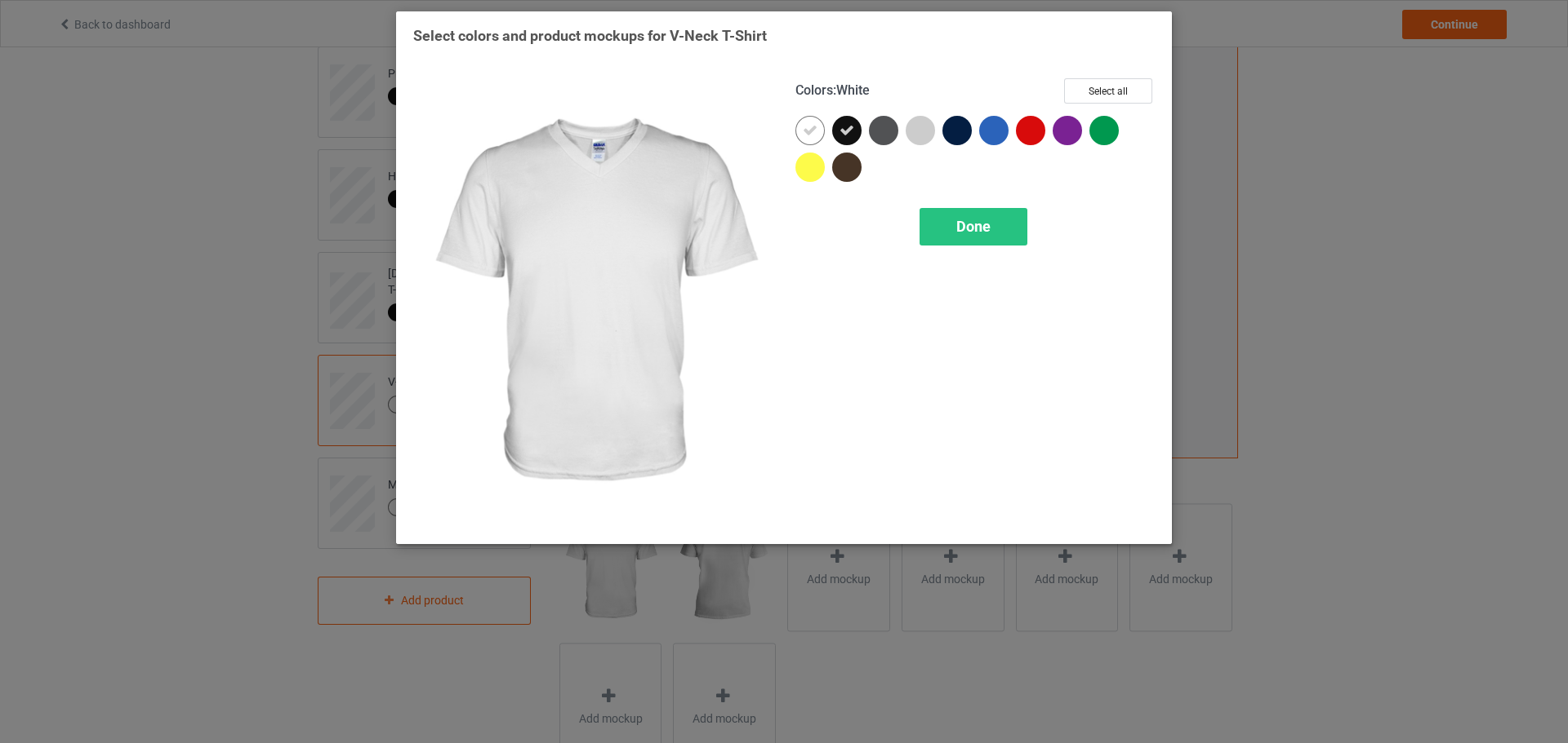
click at [828, 132] on div at bounding box center [814, 135] width 37 height 37
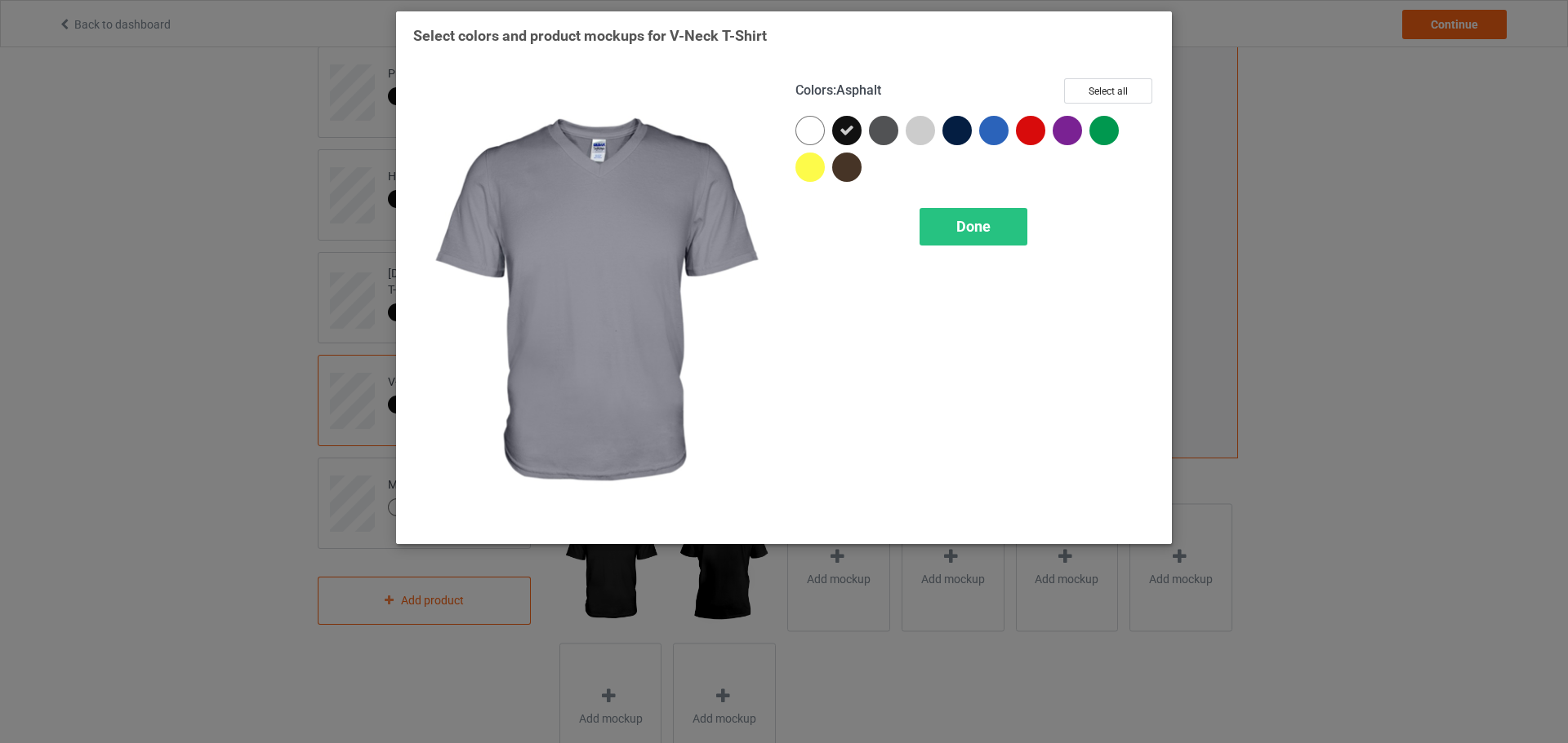
click at [968, 250] on div "Colors : Asphalt Select all Done" at bounding box center [975, 303] width 382 height 472
click at [970, 235] on span "Done" at bounding box center [973, 226] width 34 height 18
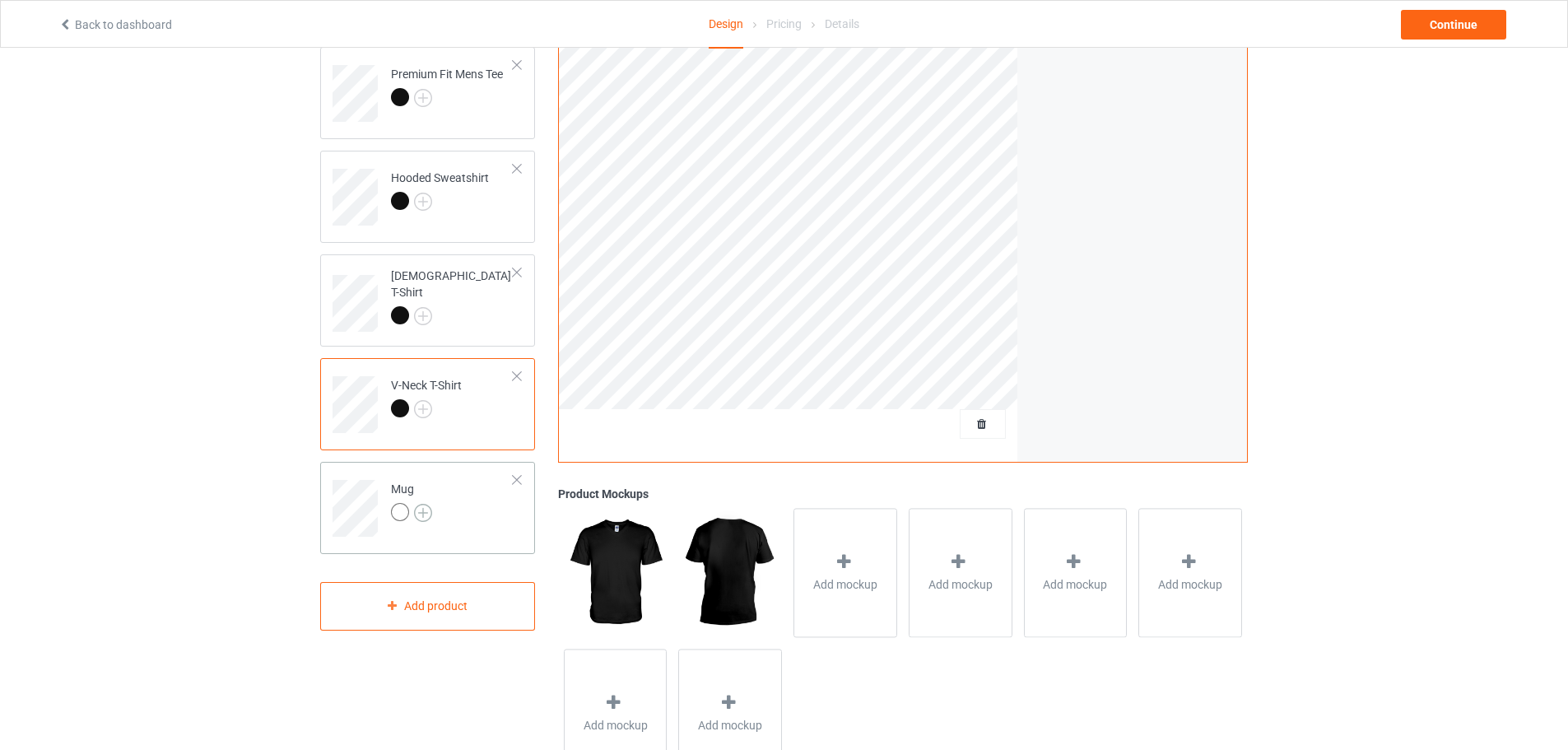
click at [419, 508] on img at bounding box center [422, 513] width 18 height 18
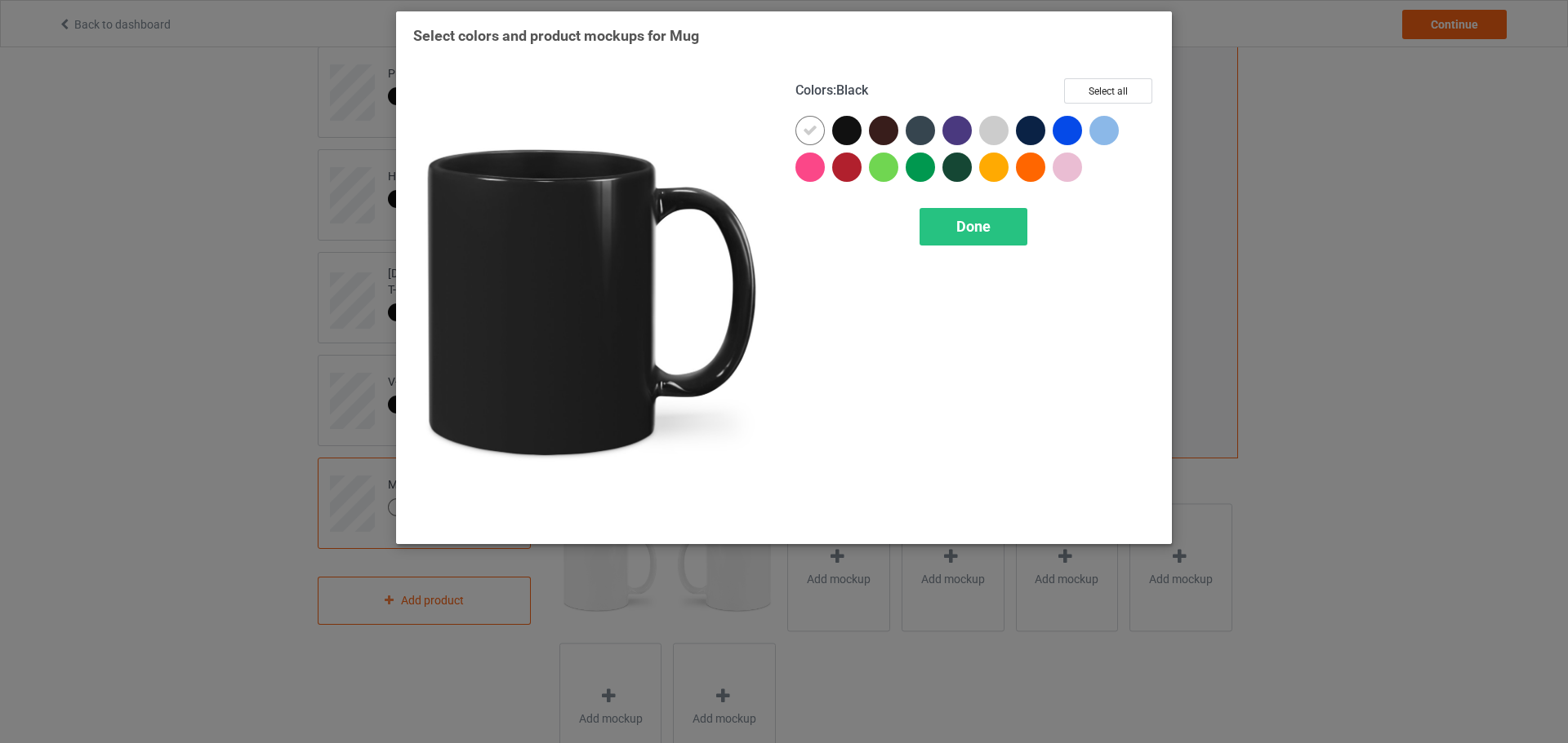
click at [844, 138] on div at bounding box center [847, 131] width 30 height 29
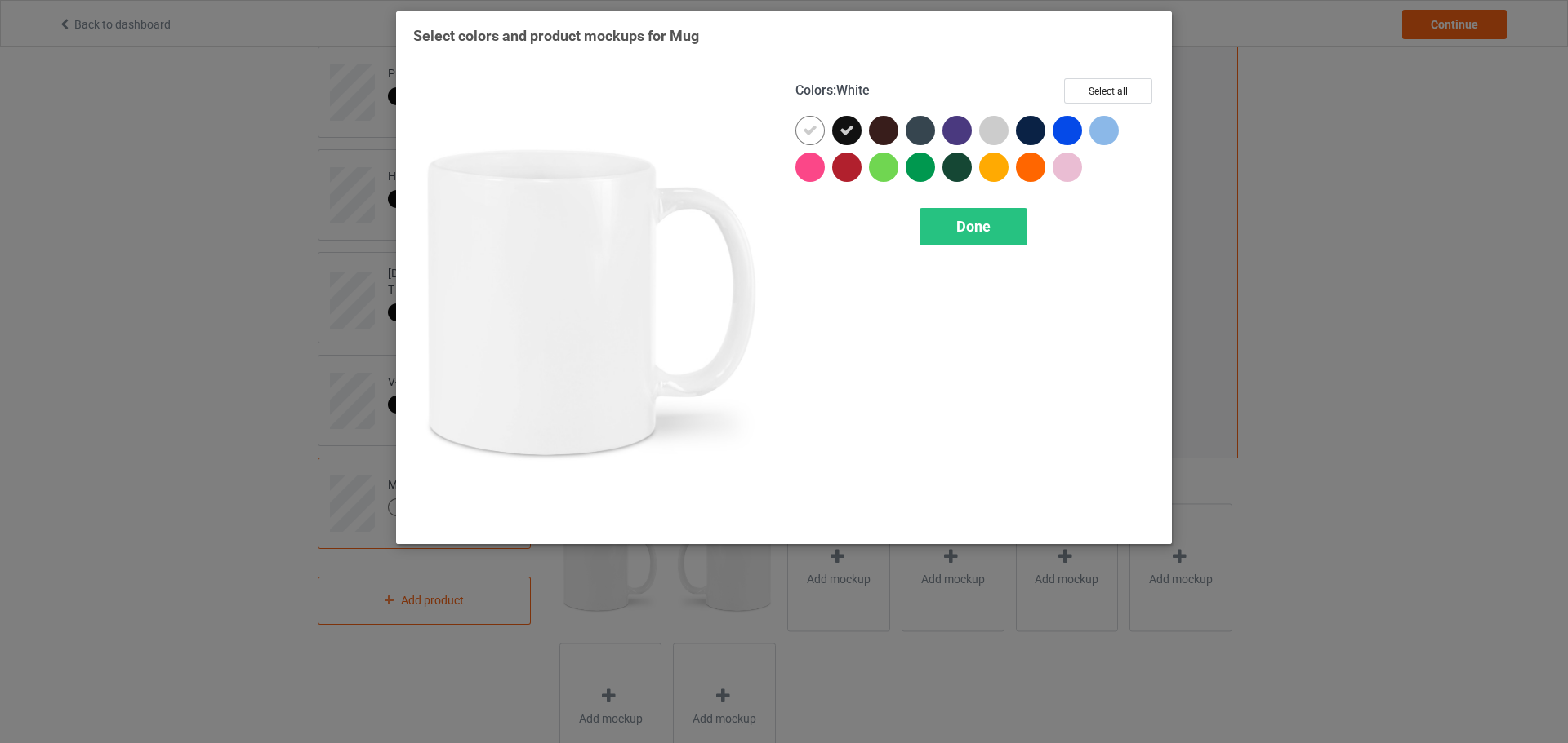
click at [822, 137] on div at bounding box center [810, 131] width 30 height 29
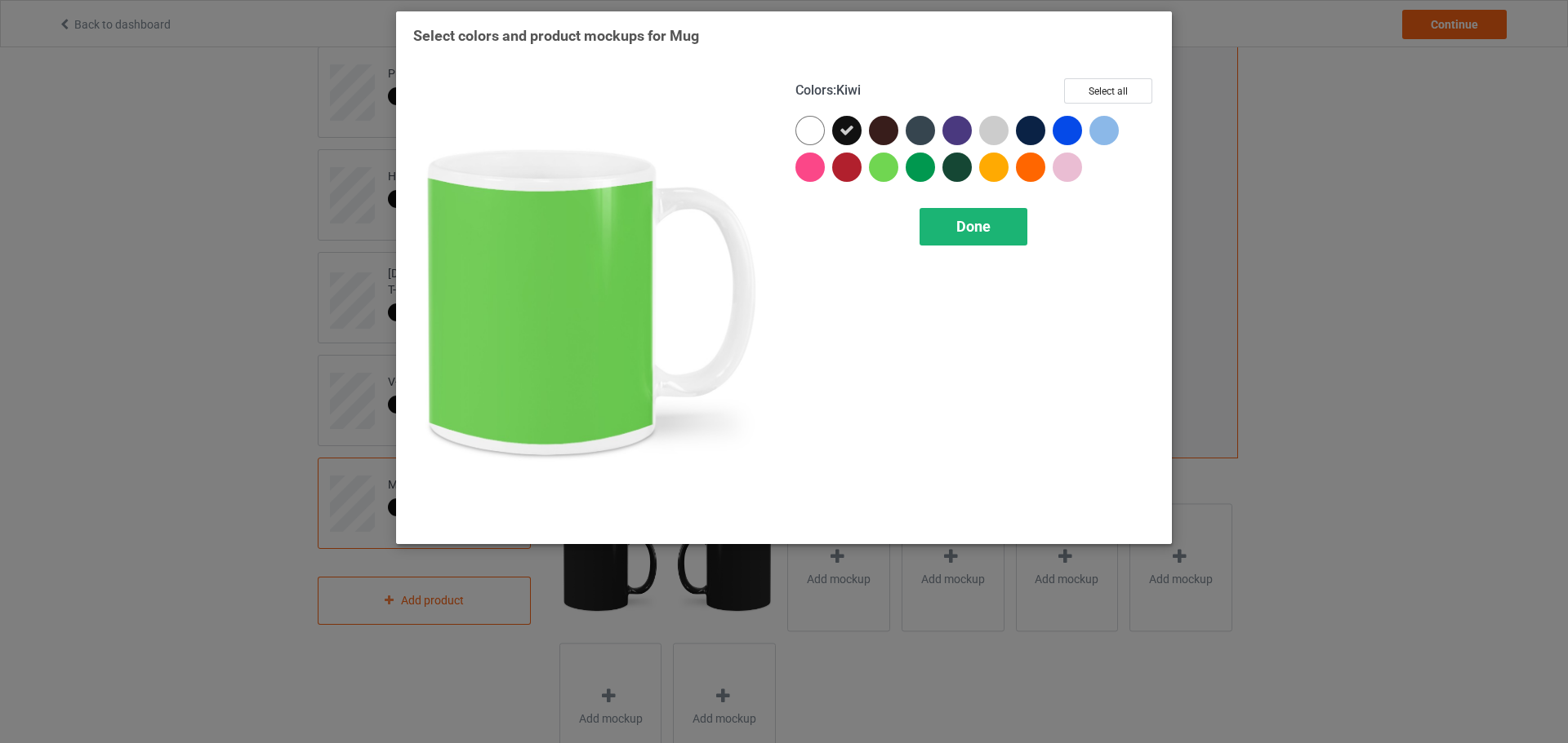
click at [985, 215] on div "Done" at bounding box center [973, 227] width 108 height 38
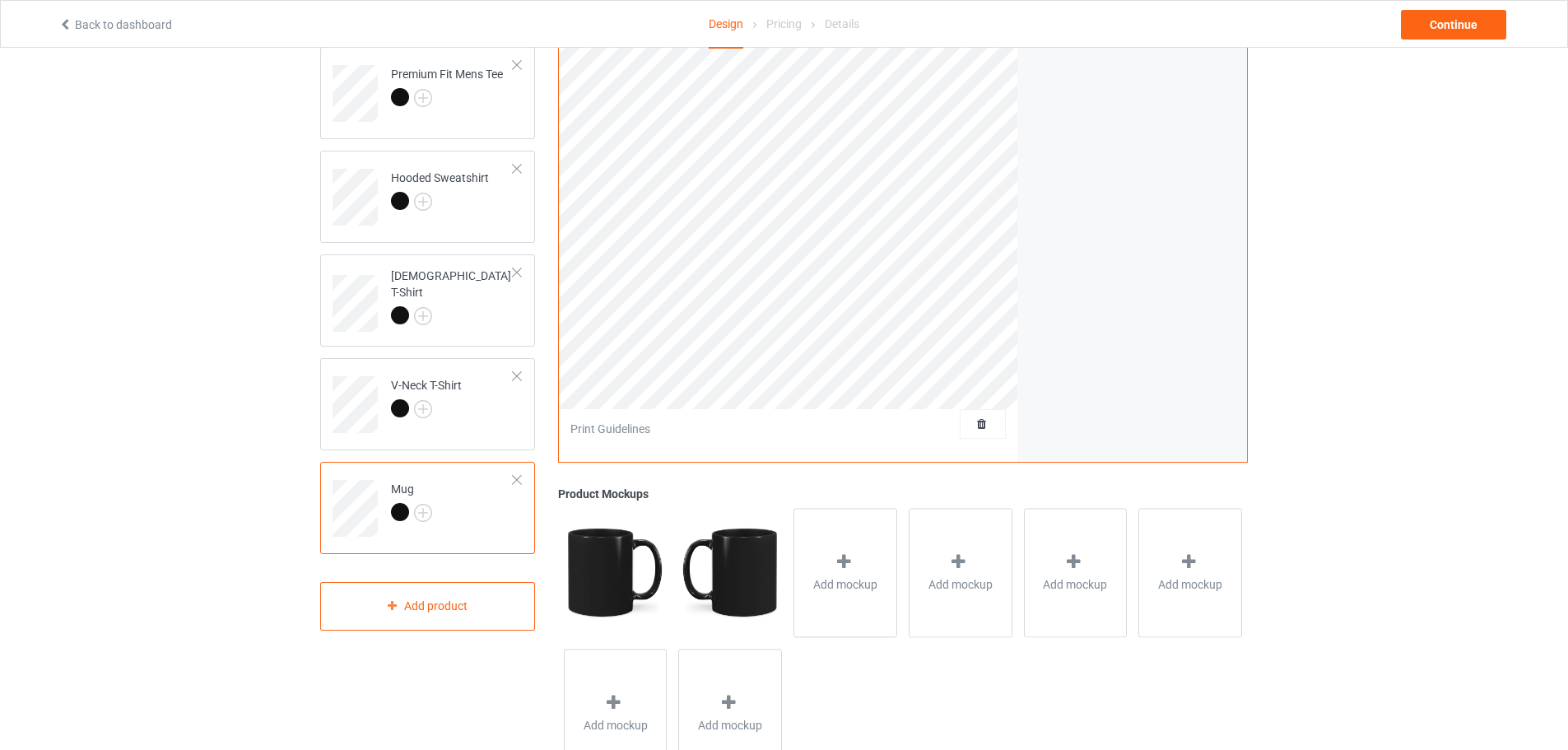
click at [1452, 39] on div "Back to dashboard Design Pricing Details Continue" at bounding box center [783, 24] width 1474 height 47
click at [1452, 32] on div "Continue" at bounding box center [1454, 25] width 105 height 30
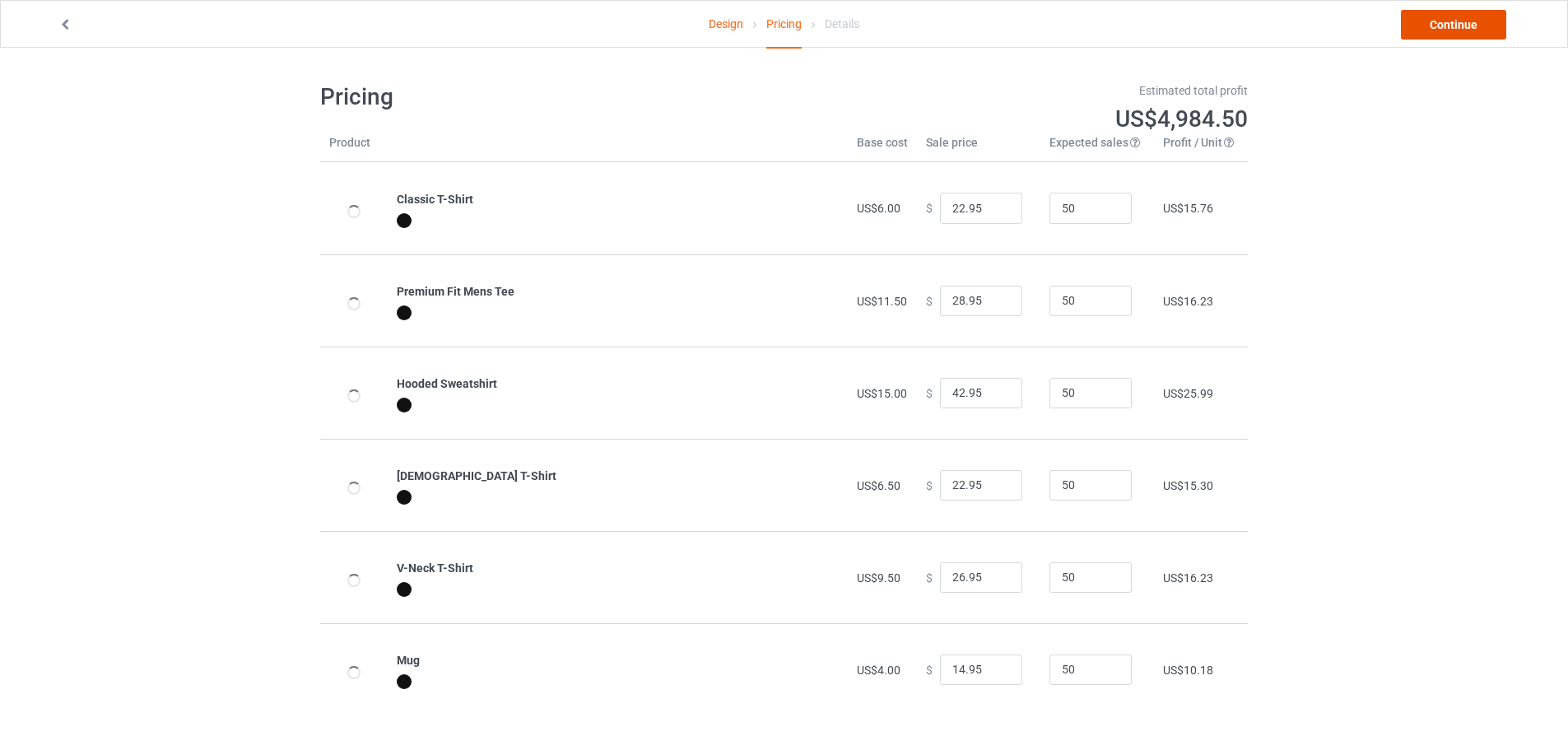
click at [1453, 27] on link "Continue" at bounding box center [1454, 25] width 105 height 30
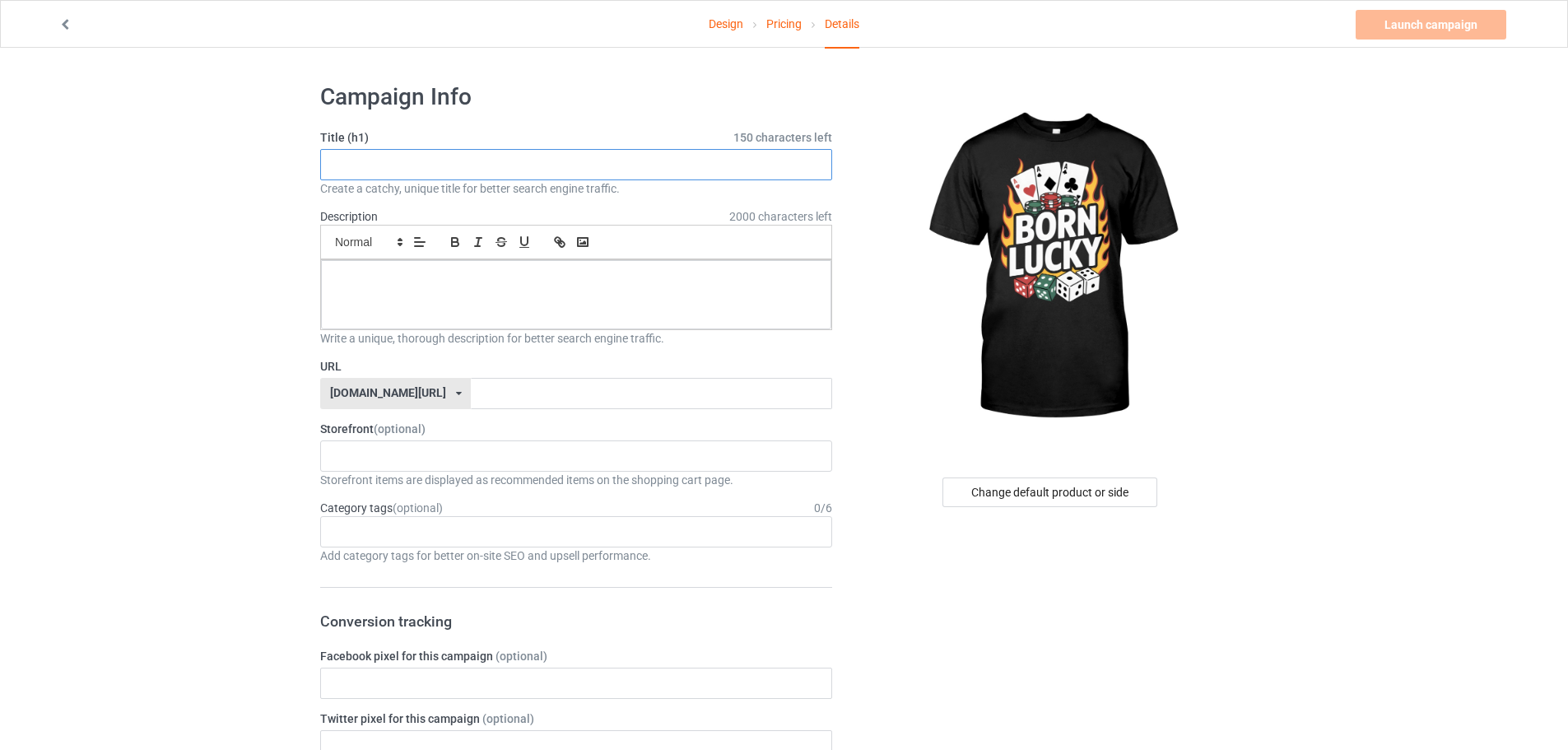
paste input "Born Lucky - Gambling"
type input "Born Lucky - Gambling"
paste input "Born Lucky - Gambling"
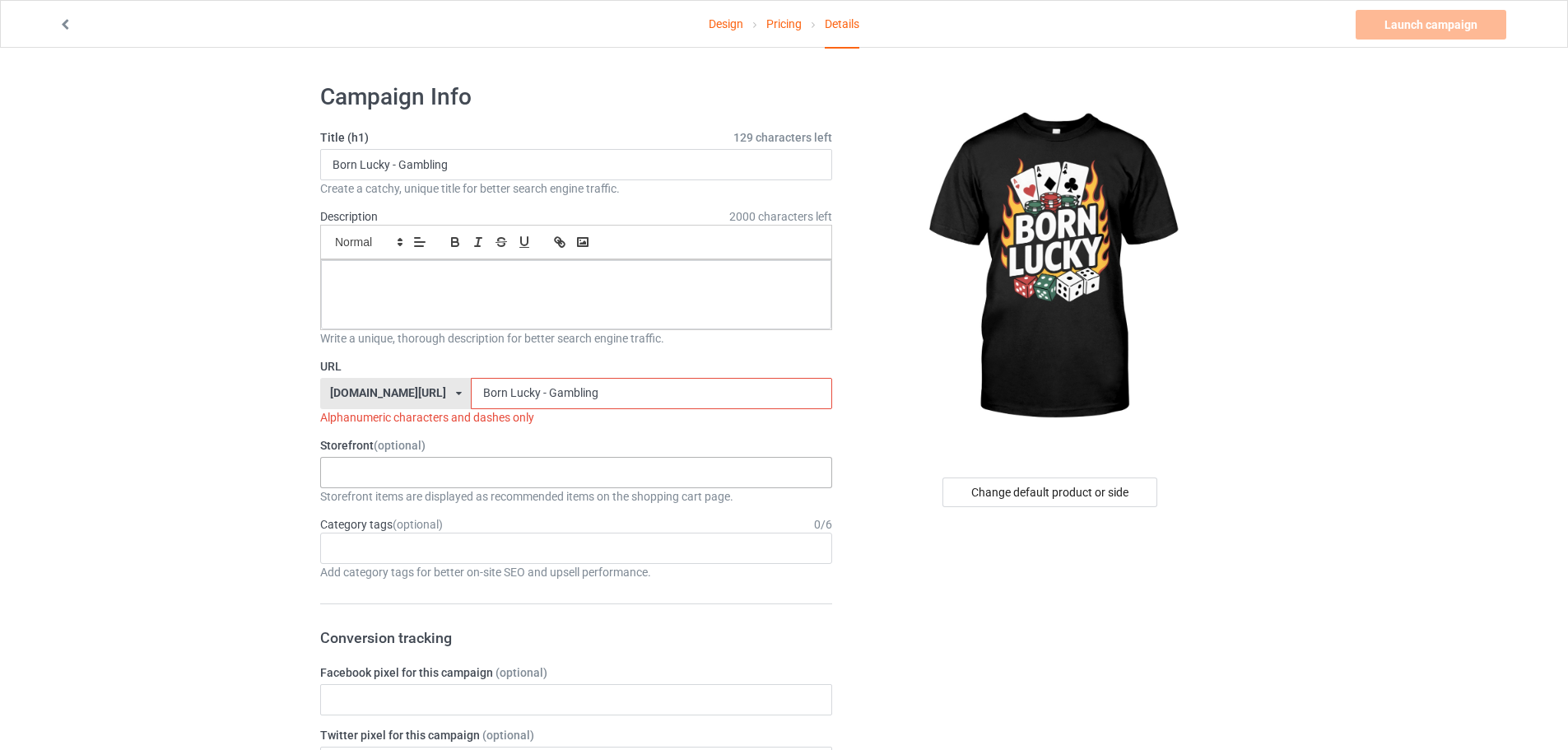
type input "Born Lucky - Gambling"
click at [474, 475] on div "KIOTA Gaming Finish Line Fitness Mi-Tees 6767c36548d7ee002e084532 651a982803c4d…" at bounding box center [576, 473] width 512 height 32
click at [361, 549] on div "Mi-Tees" at bounding box center [576, 564] width 511 height 31
click at [362, 537] on div "Age > 1-19 > 1 Age > 1-12 Months > 1 Month Age > 1-12 Months Age > 1-19 Age > 1…" at bounding box center [576, 549] width 512 height 32
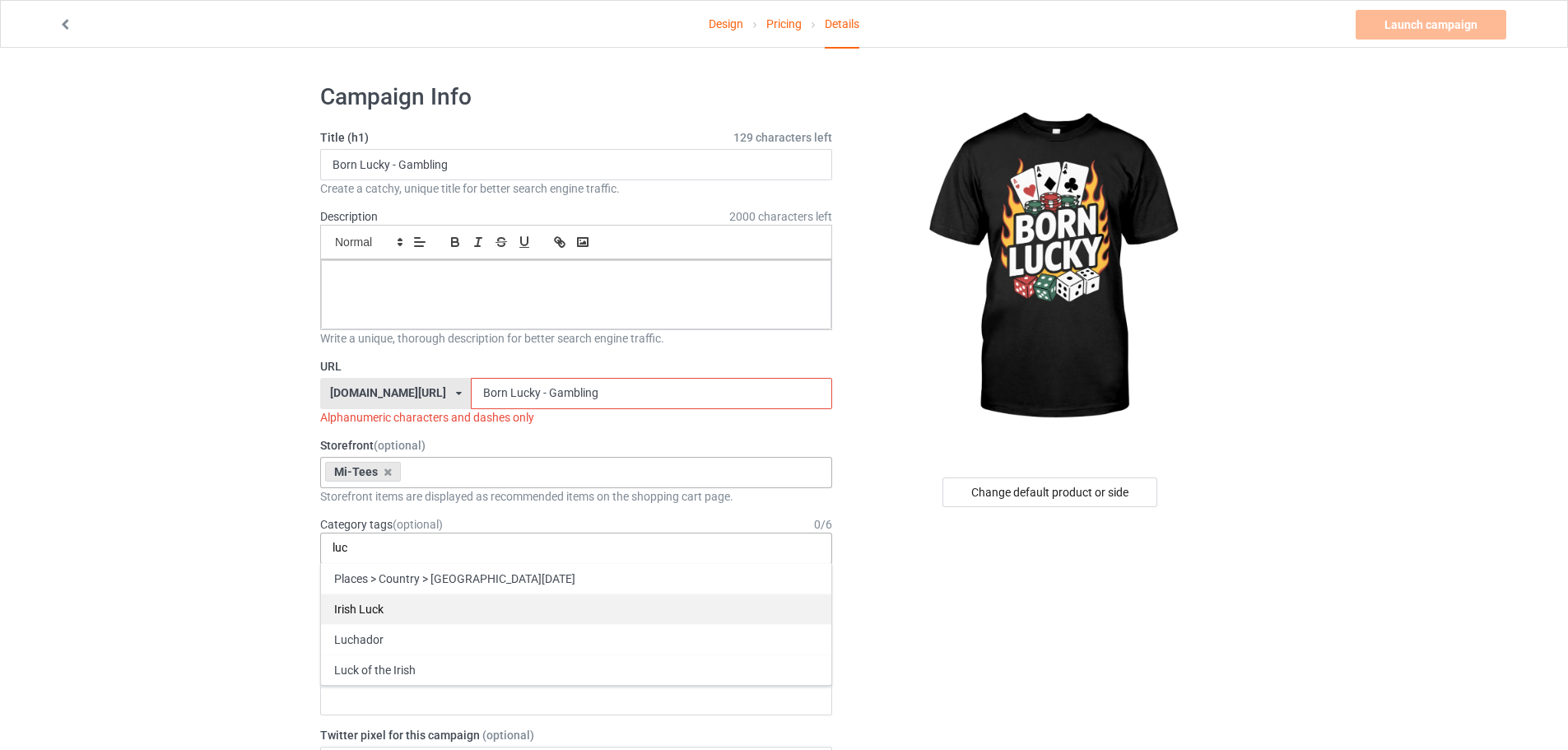
type input "luc"
click at [369, 604] on div "Irish Luck" at bounding box center [576, 609] width 511 height 31
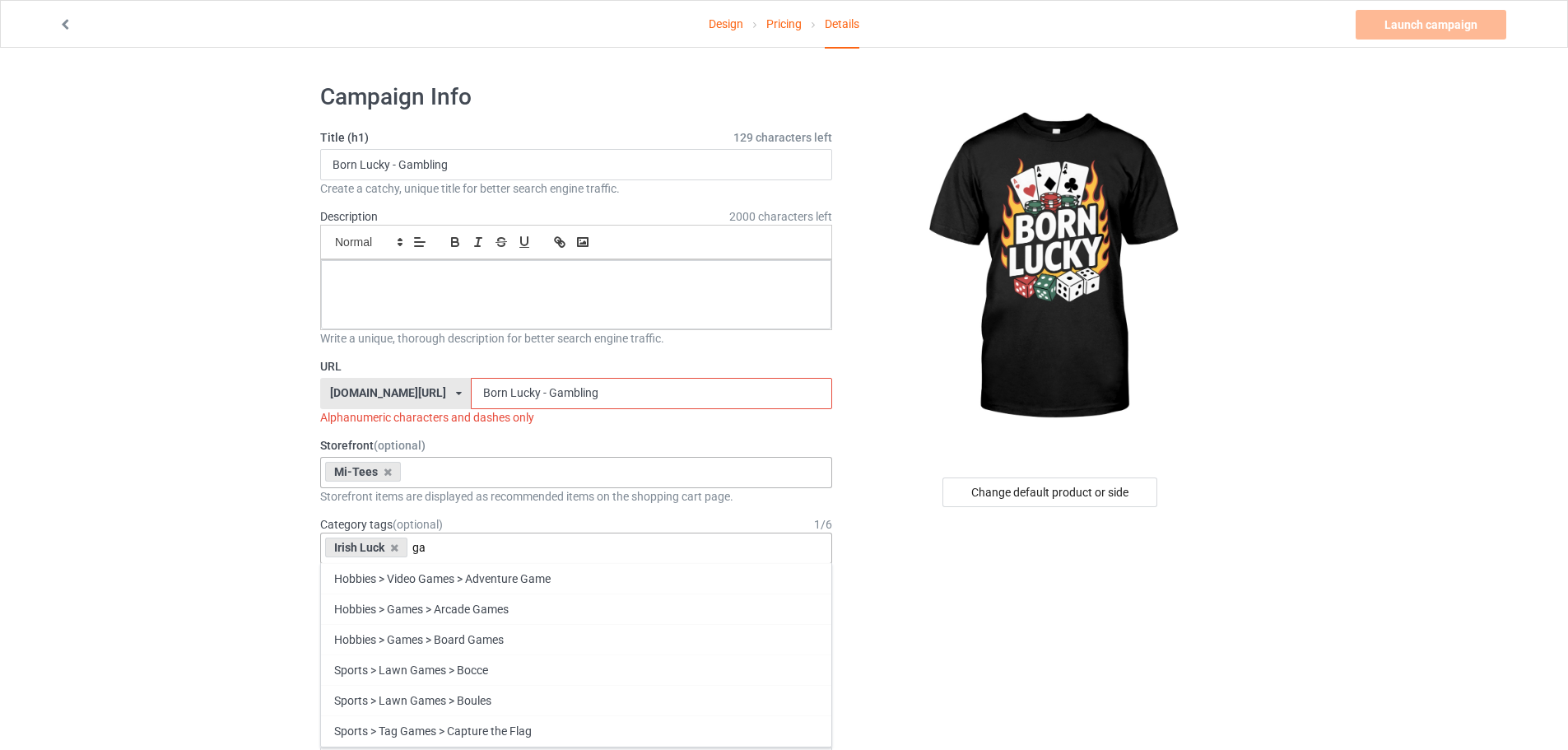
type input "g"
type input "card"
click at [427, 599] on div "Hobbies > Games > Card Games" at bounding box center [576, 609] width 511 height 31
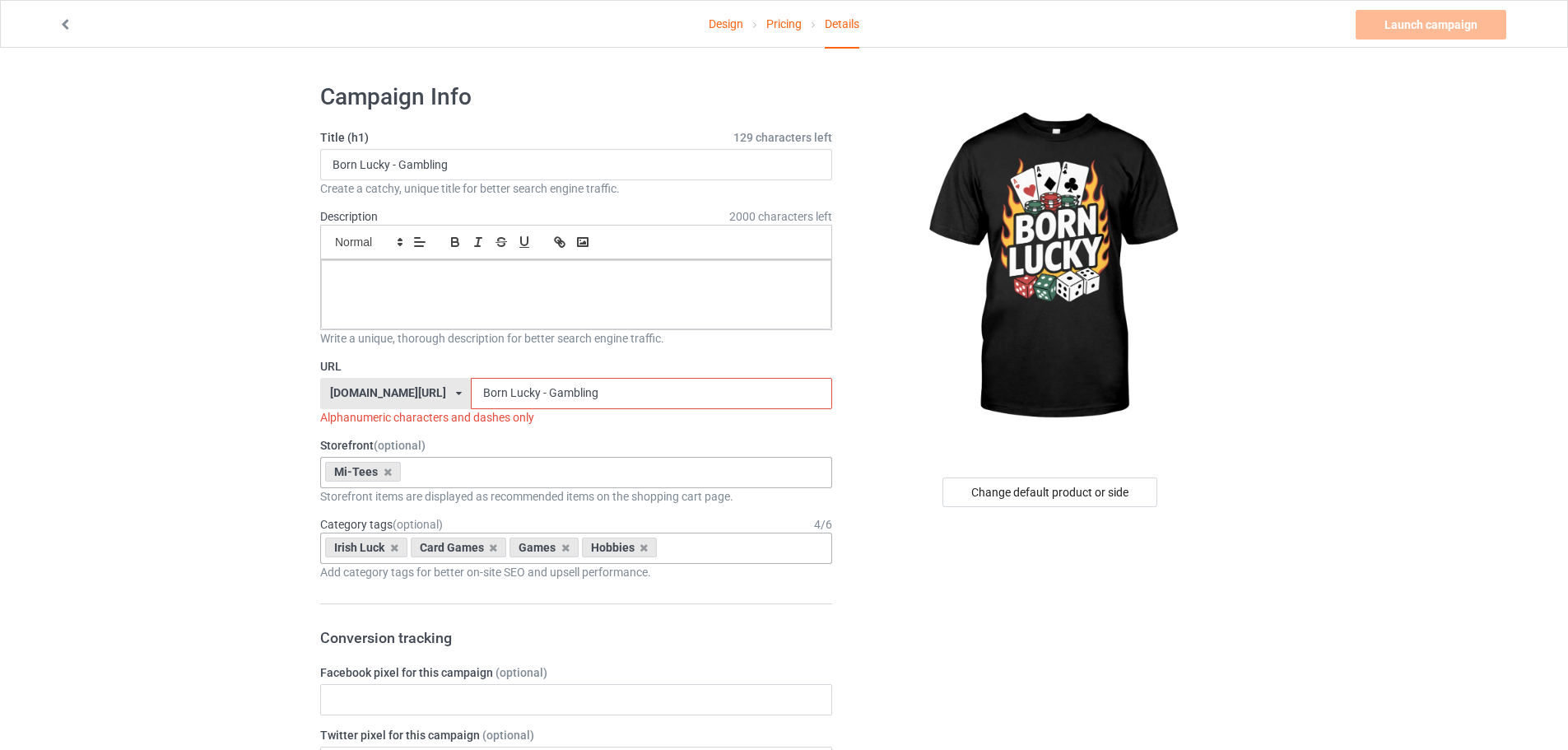
drag, startPoint x: 458, startPoint y: 392, endPoint x: 462, endPoint y: 399, distance: 8.1
click at [471, 399] on input "Born Lucky - Gambling" at bounding box center [651, 394] width 361 height 32
drag, startPoint x: 490, startPoint y: 392, endPoint x: 503, endPoint y: 407, distance: 19.8
click at [503, 407] on input "Born-Lucky - Gambling" at bounding box center [651, 394] width 361 height 32
click at [488, 389] on input "Born-Lucky - Gambling" at bounding box center [651, 394] width 361 height 32
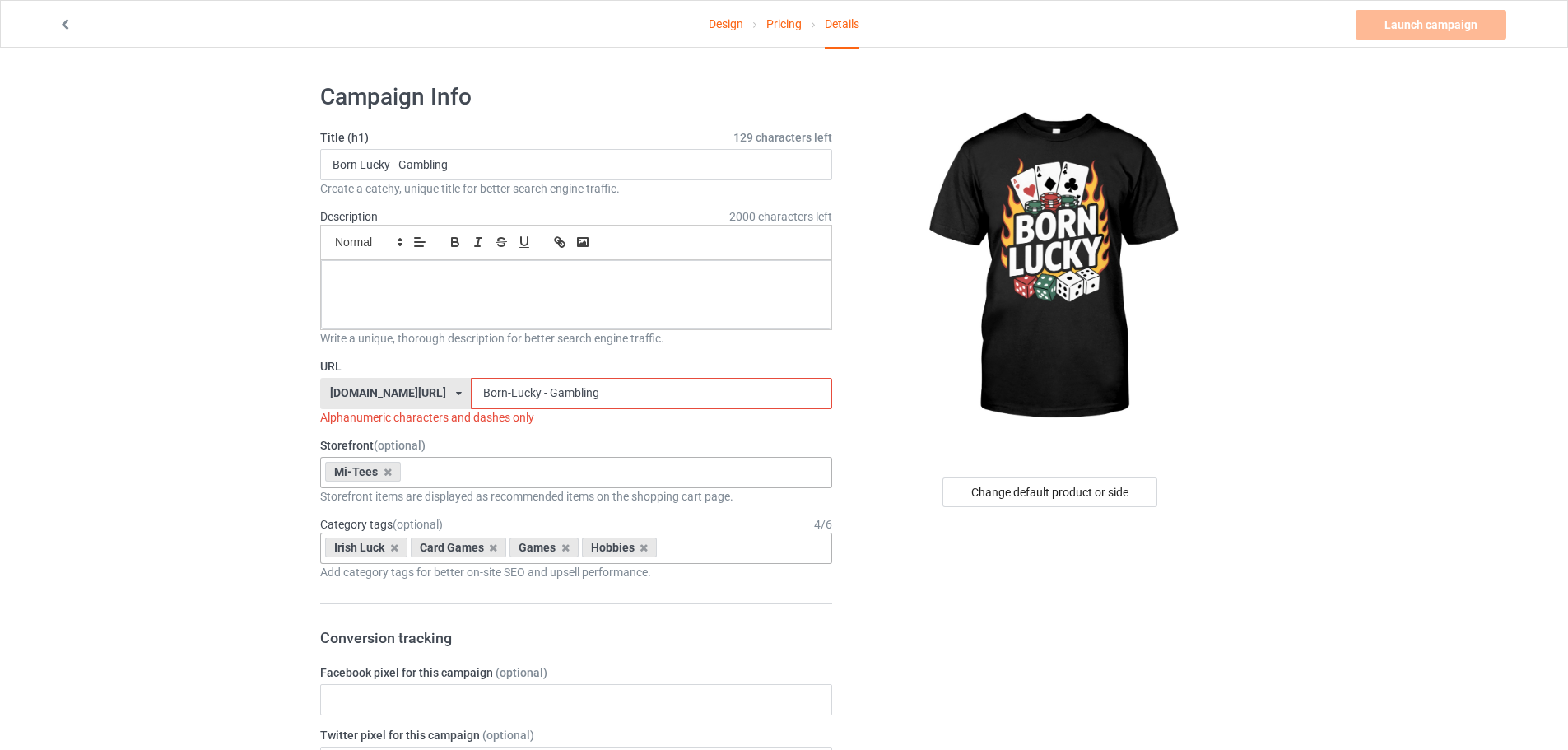
click at [494, 393] on input "Born-Lucky - Gambling" at bounding box center [651, 394] width 361 height 32
drag, startPoint x: 494, startPoint y: 393, endPoint x: 505, endPoint y: 400, distance: 13.0
click at [505, 400] on input "Born-Lucky - Gambling" at bounding box center [651, 394] width 361 height 32
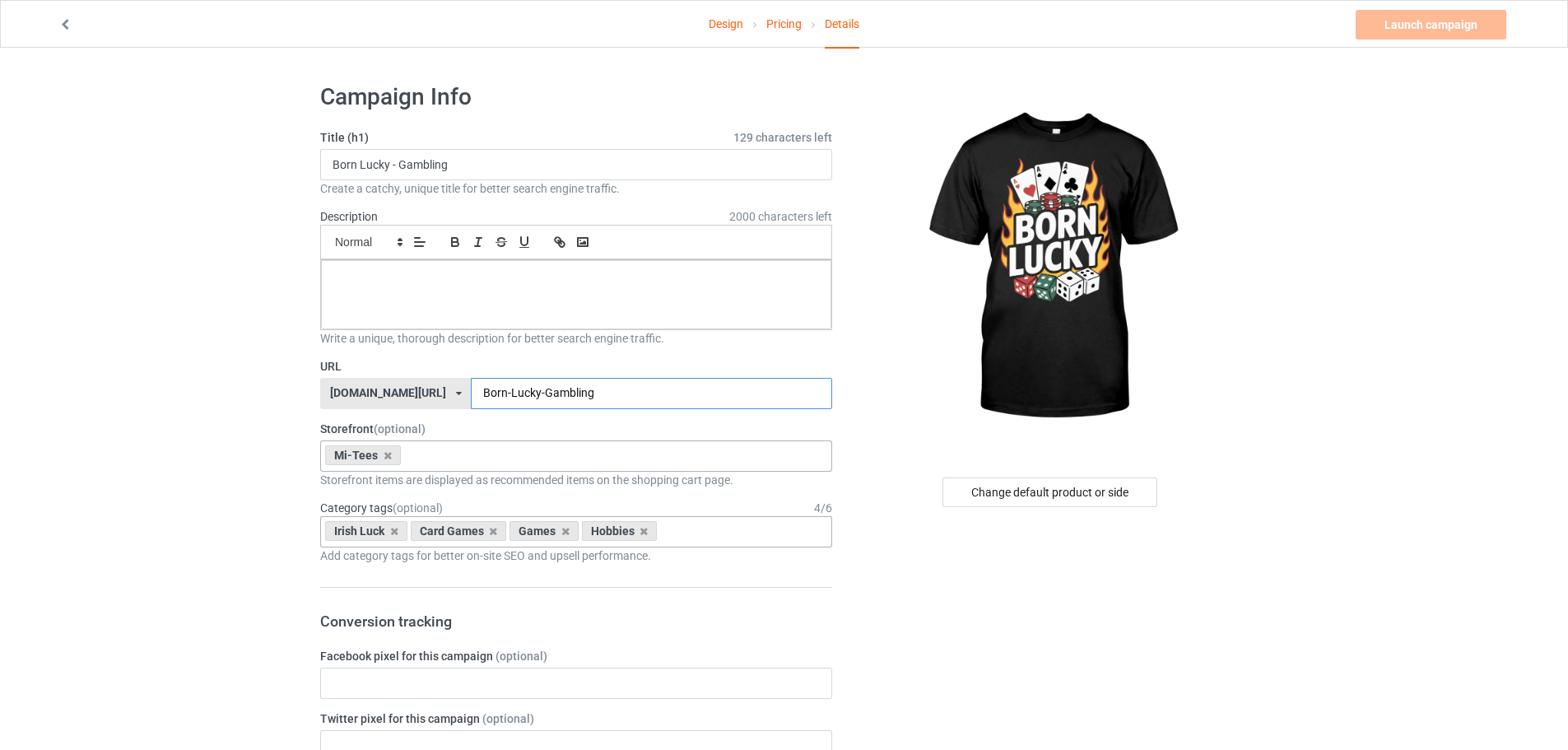
type input "Born-Lucky-Gambling"
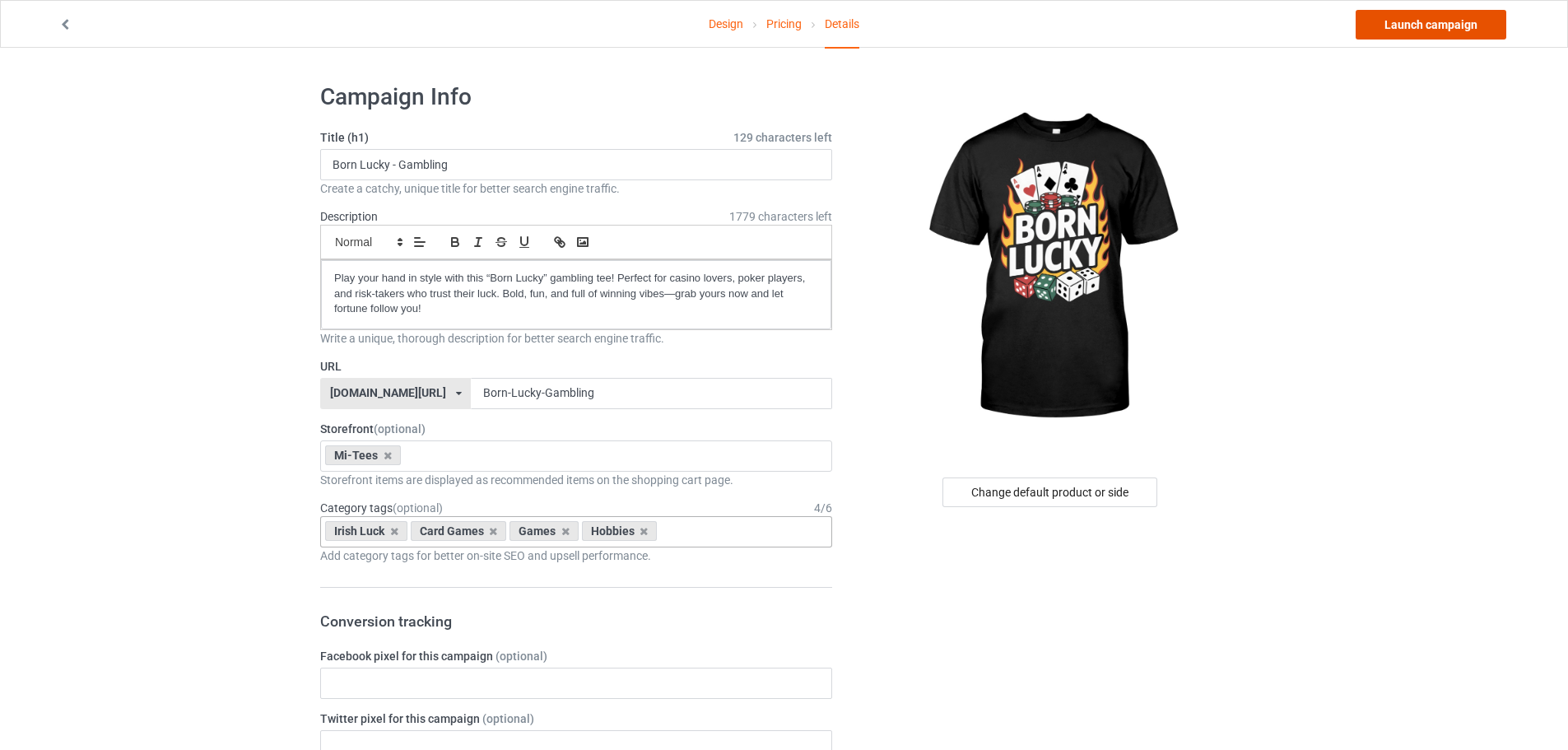
click at [1413, 17] on link "Launch campaign" at bounding box center [1431, 25] width 151 height 30
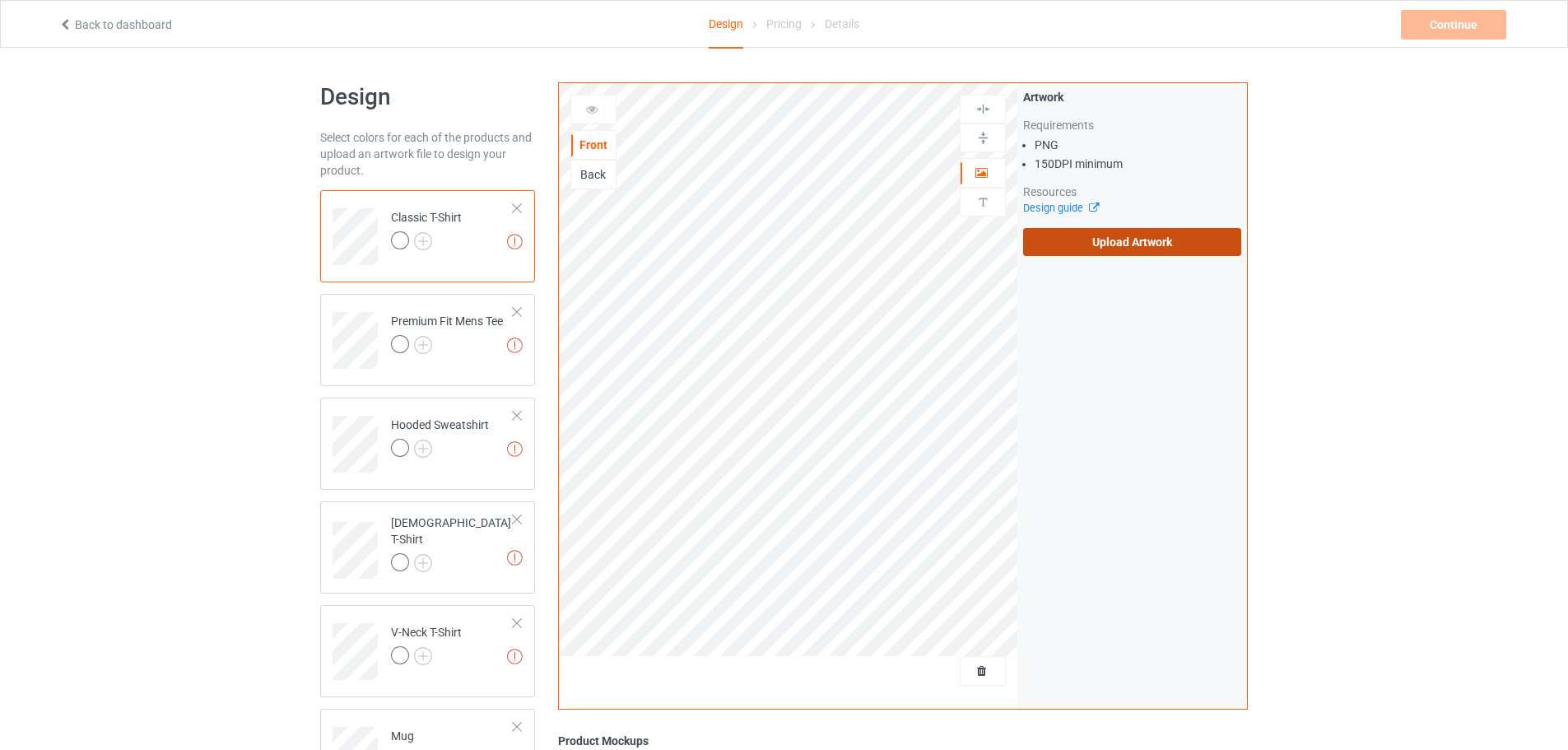
click at [1185, 246] on label "Upload Artwork" at bounding box center [1132, 242] width 219 height 28
click at [0, 0] on input "Upload Artwork" at bounding box center [0, 0] width 0 height 0
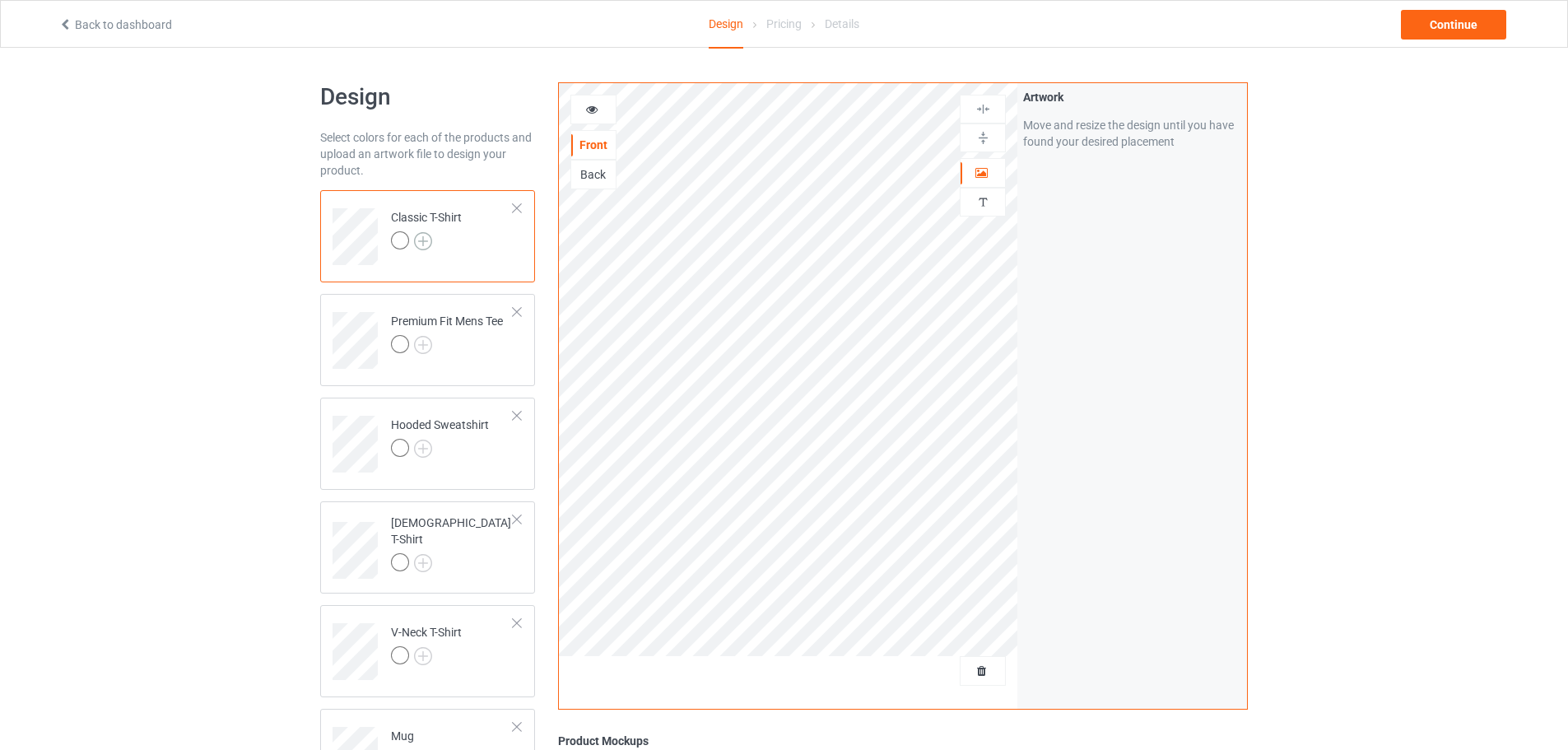
click at [422, 238] on img at bounding box center [422, 241] width 18 height 18
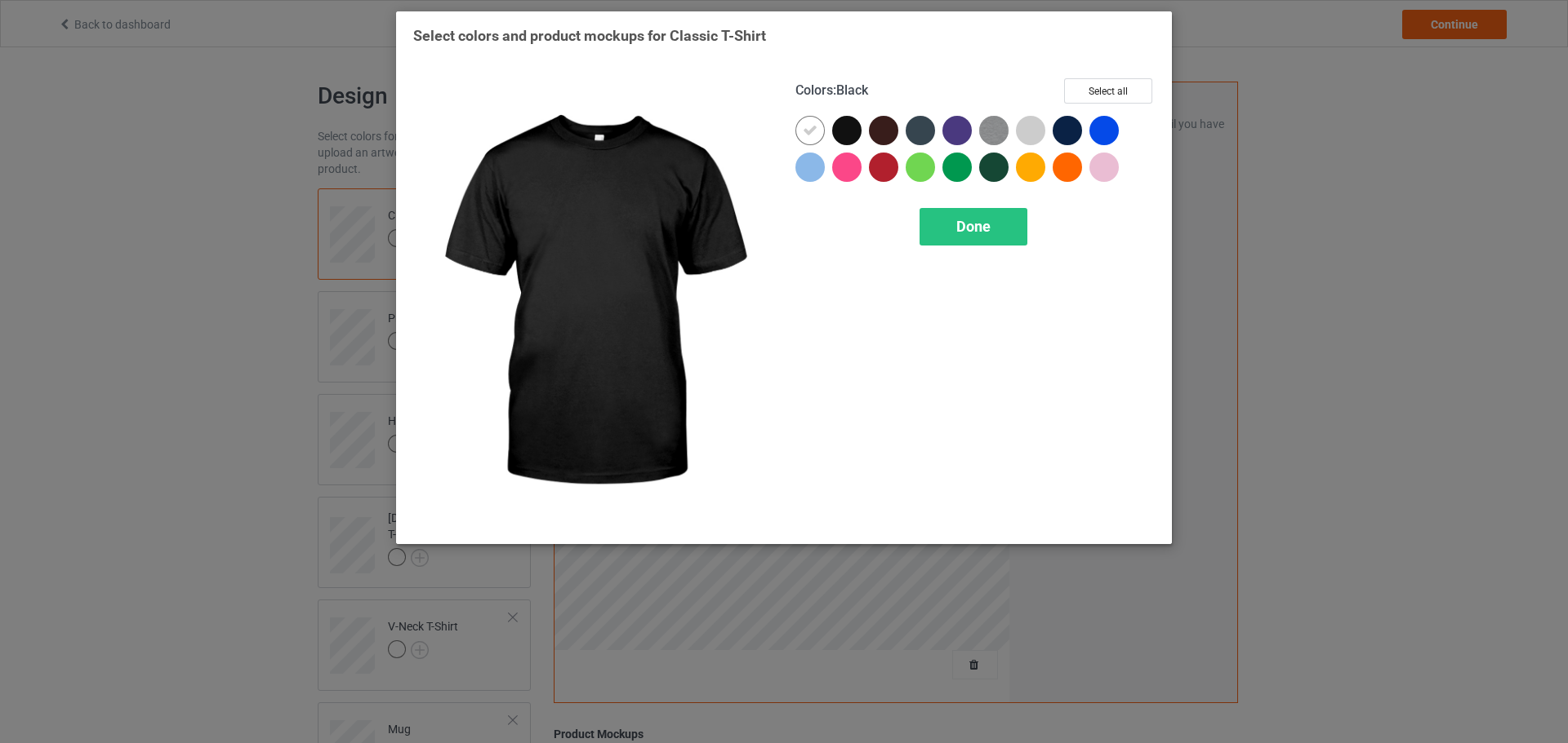
click at [836, 136] on div at bounding box center [847, 131] width 30 height 29
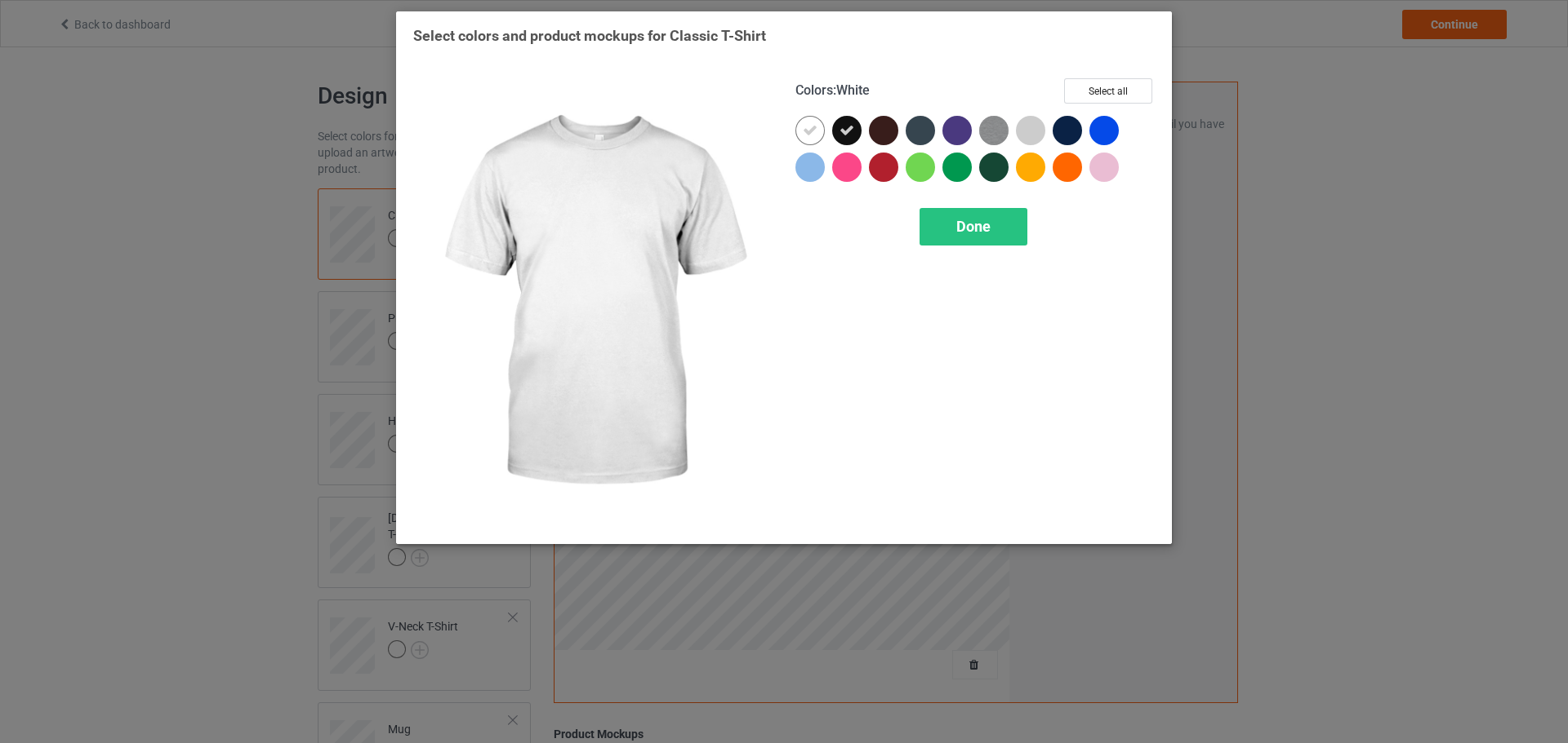
drag, startPoint x: 814, startPoint y: 136, endPoint x: 842, endPoint y: 152, distance: 32.2
click at [814, 136] on icon at bounding box center [810, 131] width 15 height 15
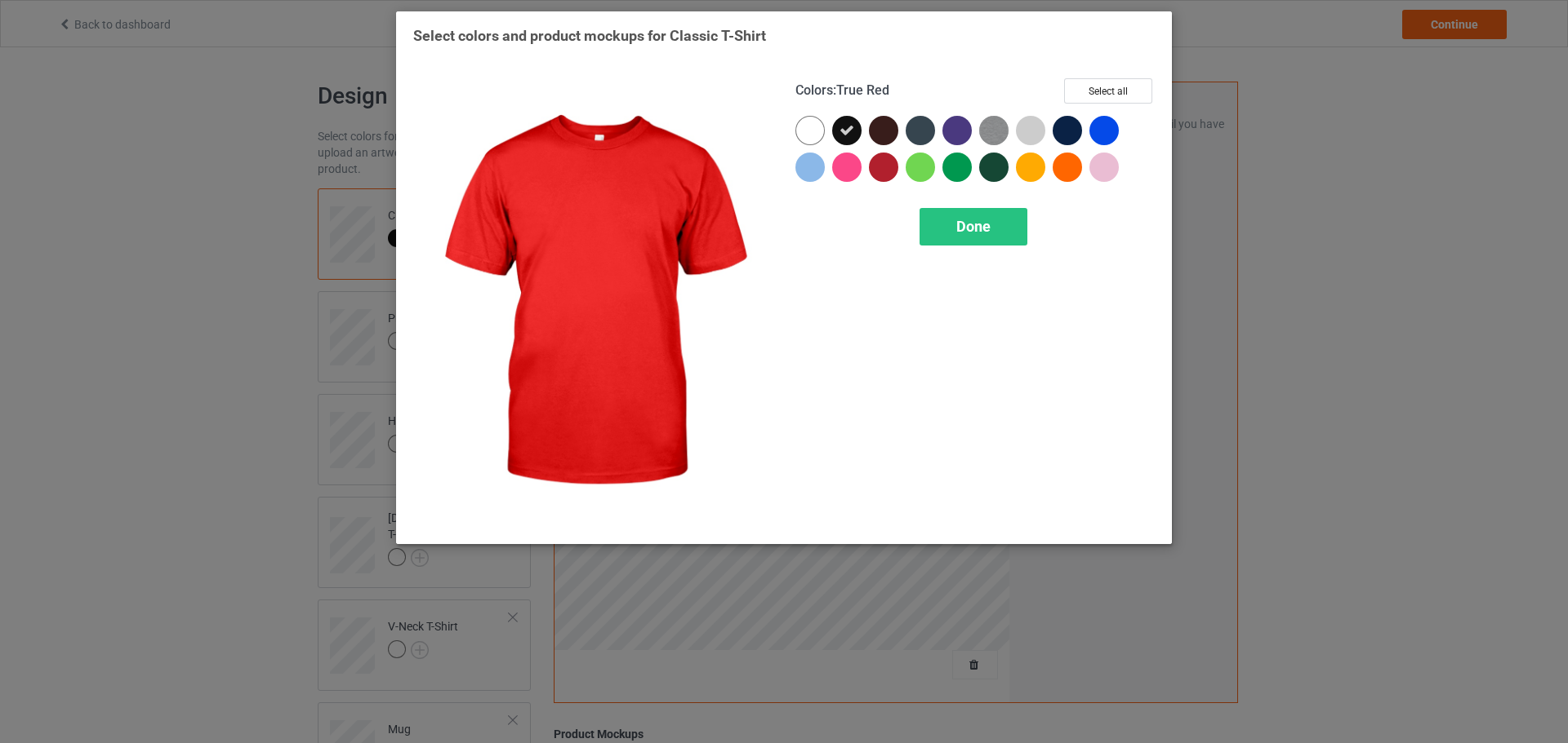
click at [930, 206] on div "Colors : True Red Select all Done" at bounding box center [975, 303] width 382 height 472
click at [941, 218] on div "Done" at bounding box center [973, 227] width 108 height 38
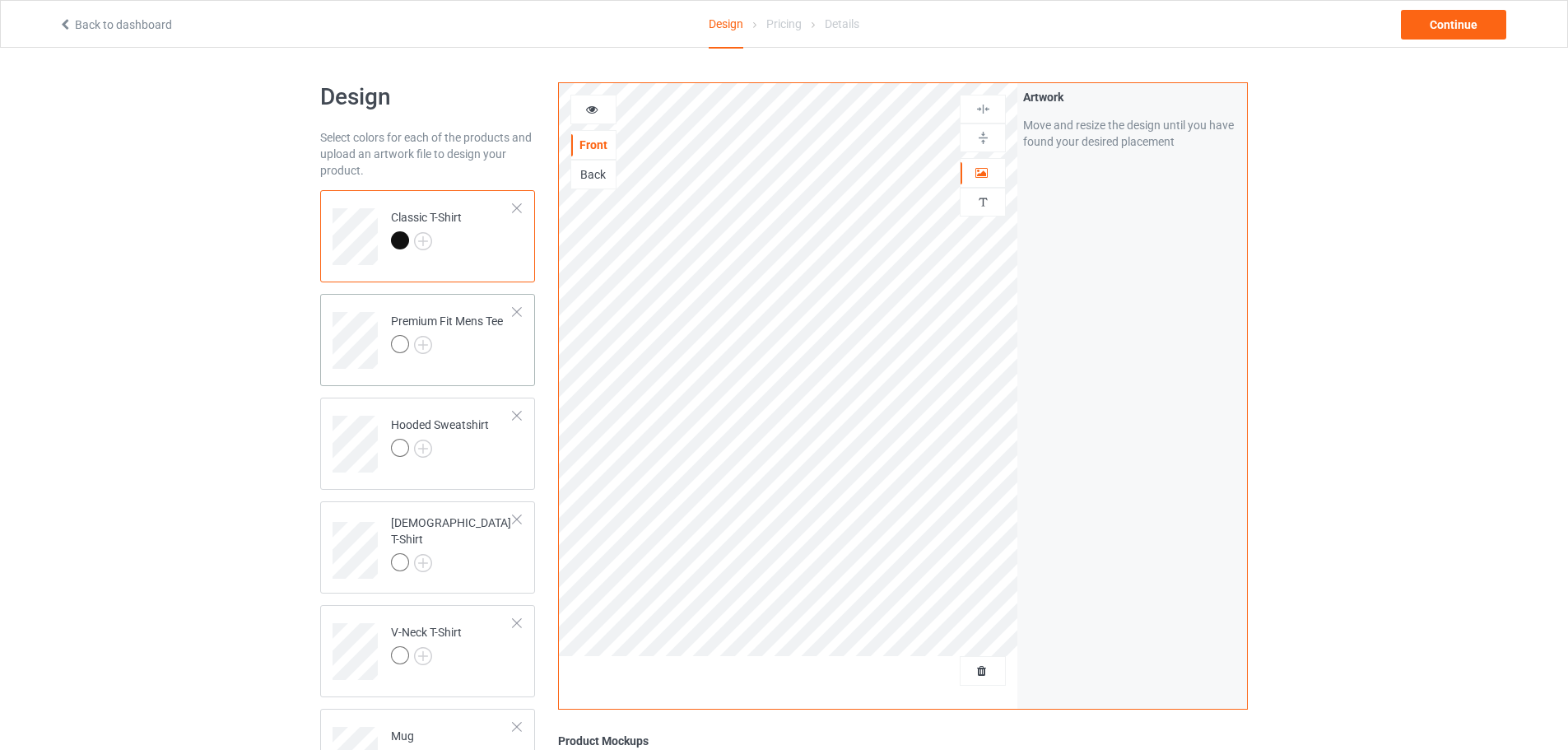
click at [439, 343] on div at bounding box center [446, 346] width 112 height 23
click at [471, 255] on td "Classic T-Shirt" at bounding box center [452, 231] width 140 height 68
click at [417, 348] on img at bounding box center [422, 344] width 18 height 18
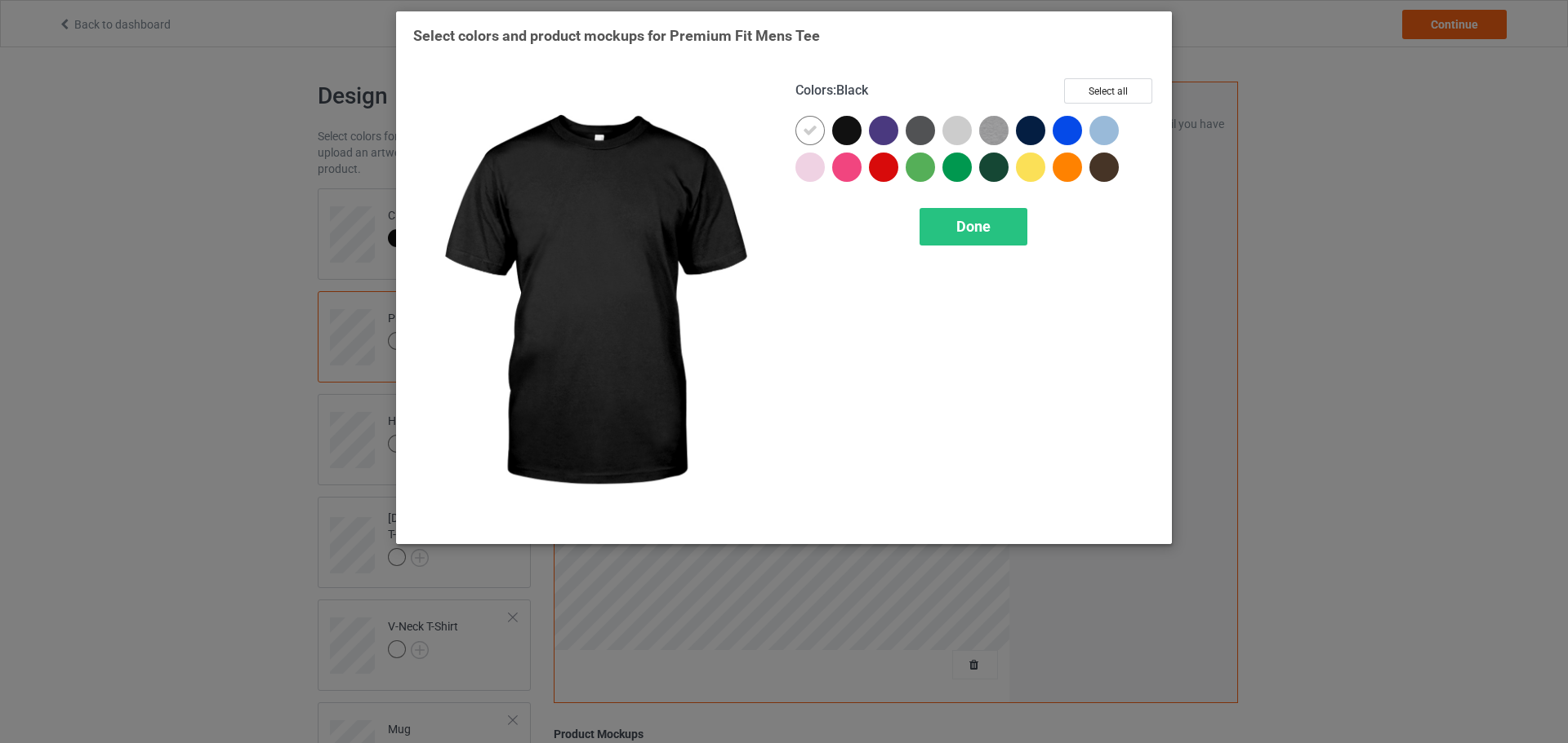
click at [844, 133] on div at bounding box center [847, 131] width 30 height 29
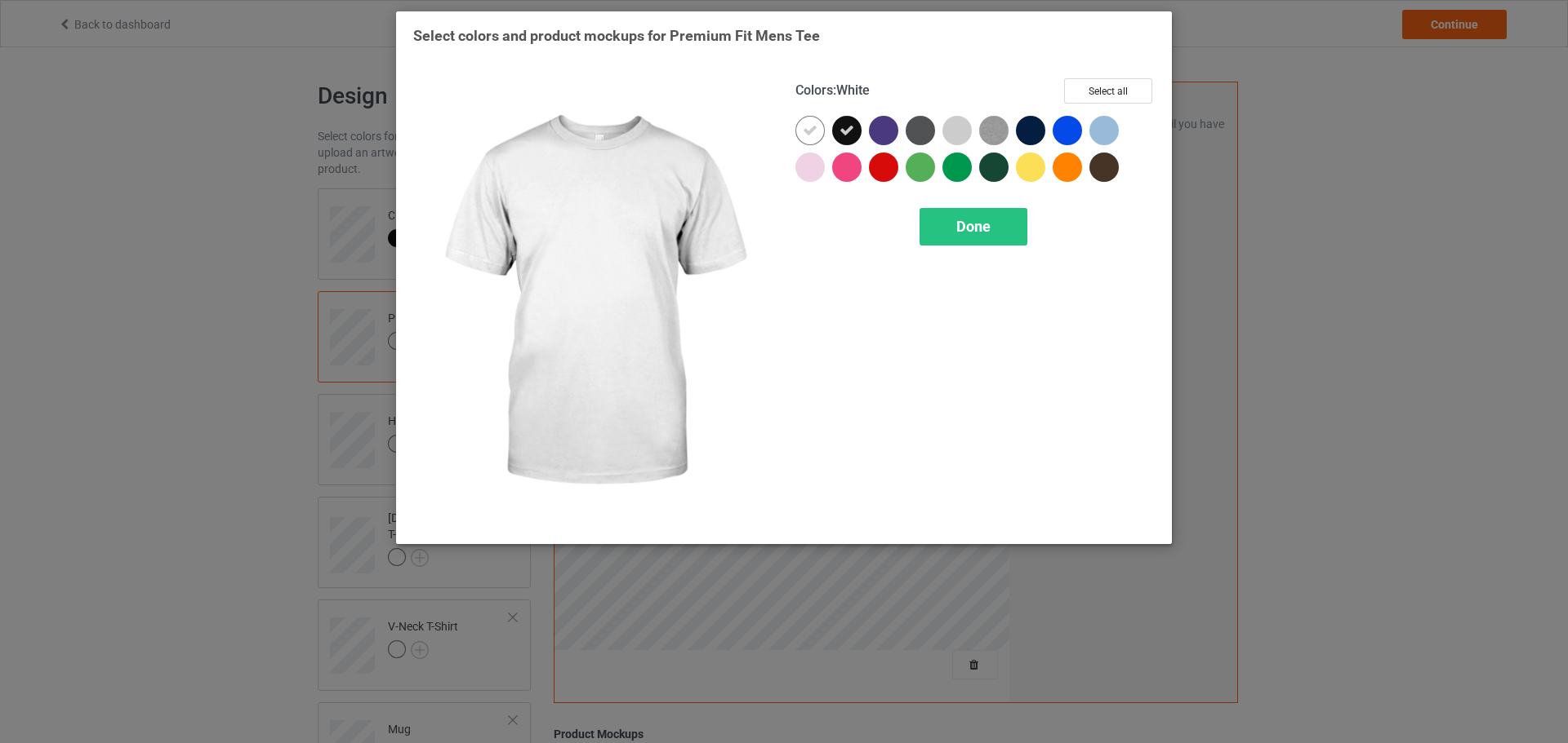
click at [815, 130] on icon at bounding box center [810, 131] width 15 height 15
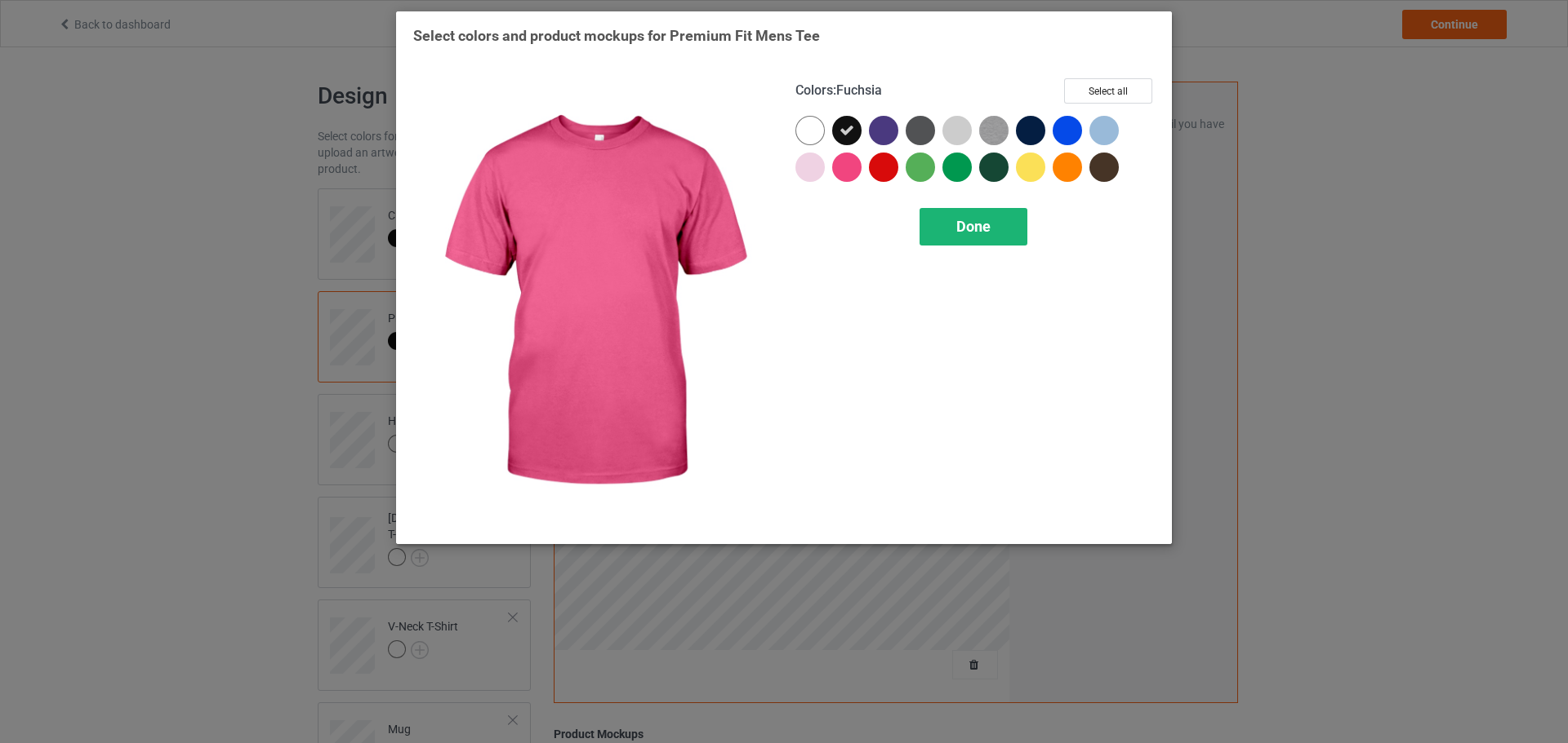
click at [927, 237] on div "Done" at bounding box center [973, 227] width 108 height 38
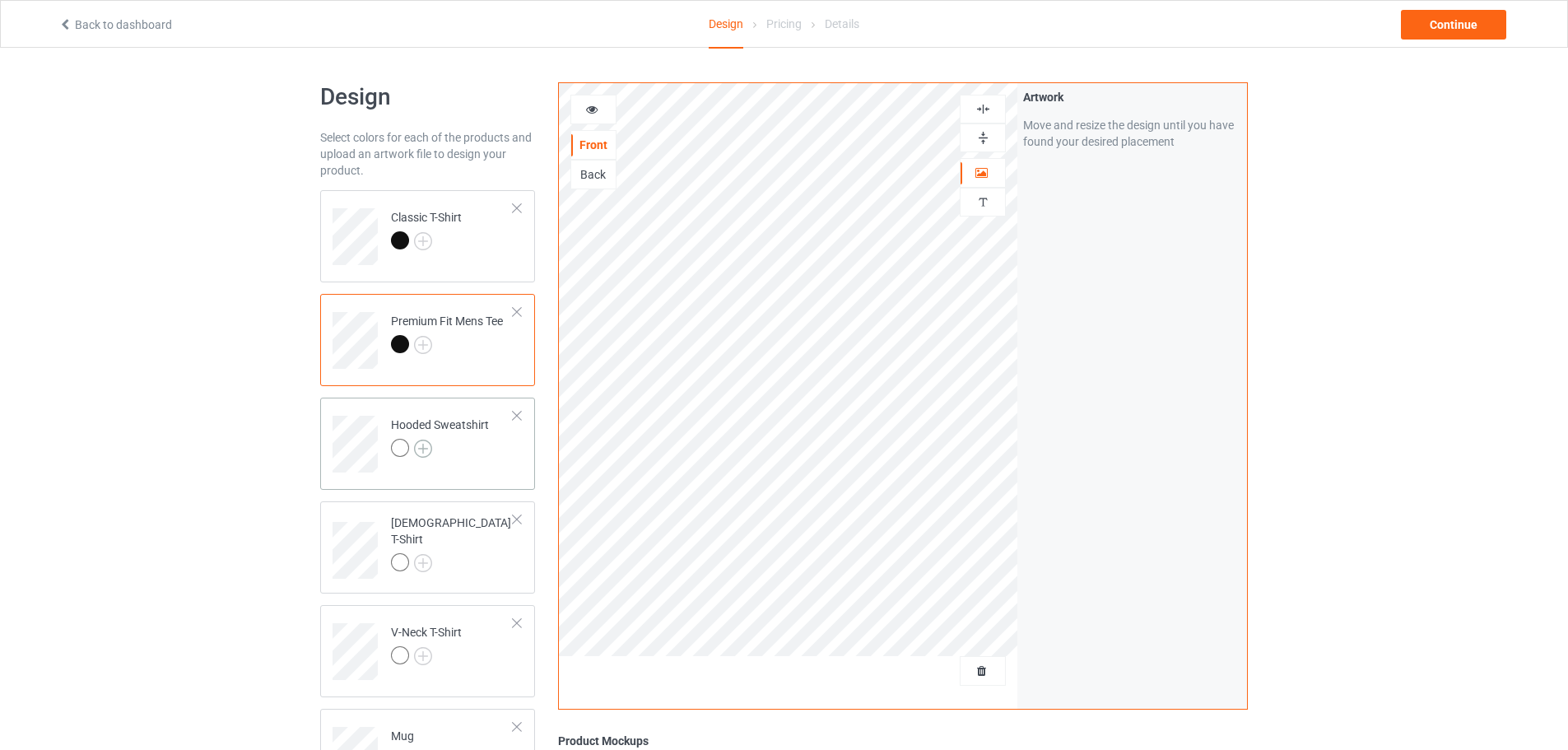
click at [428, 446] on img at bounding box center [422, 449] width 18 height 18
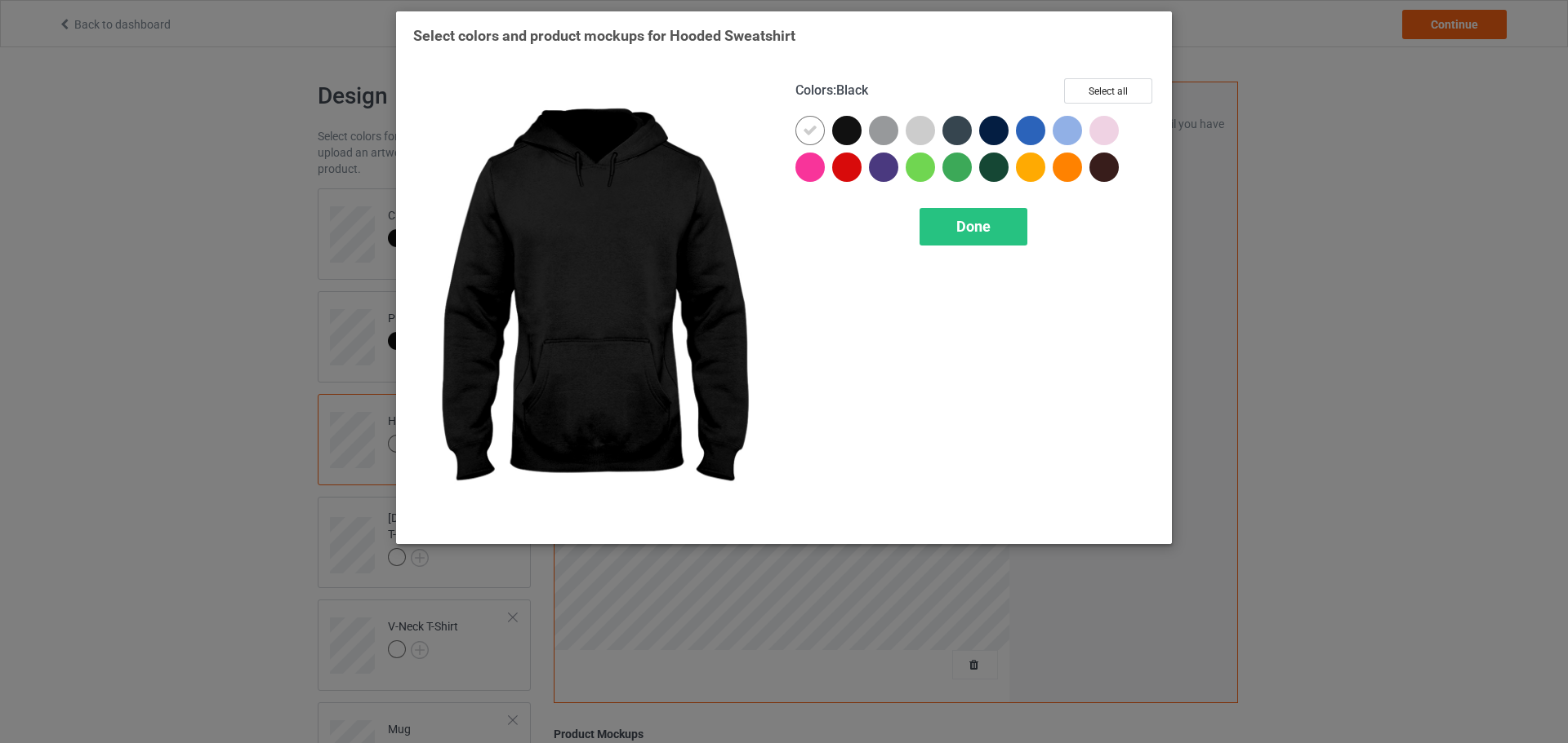
click at [848, 130] on div at bounding box center [847, 131] width 30 height 29
click at [794, 122] on div "Colors : Black Select all Done" at bounding box center [975, 303] width 382 height 472
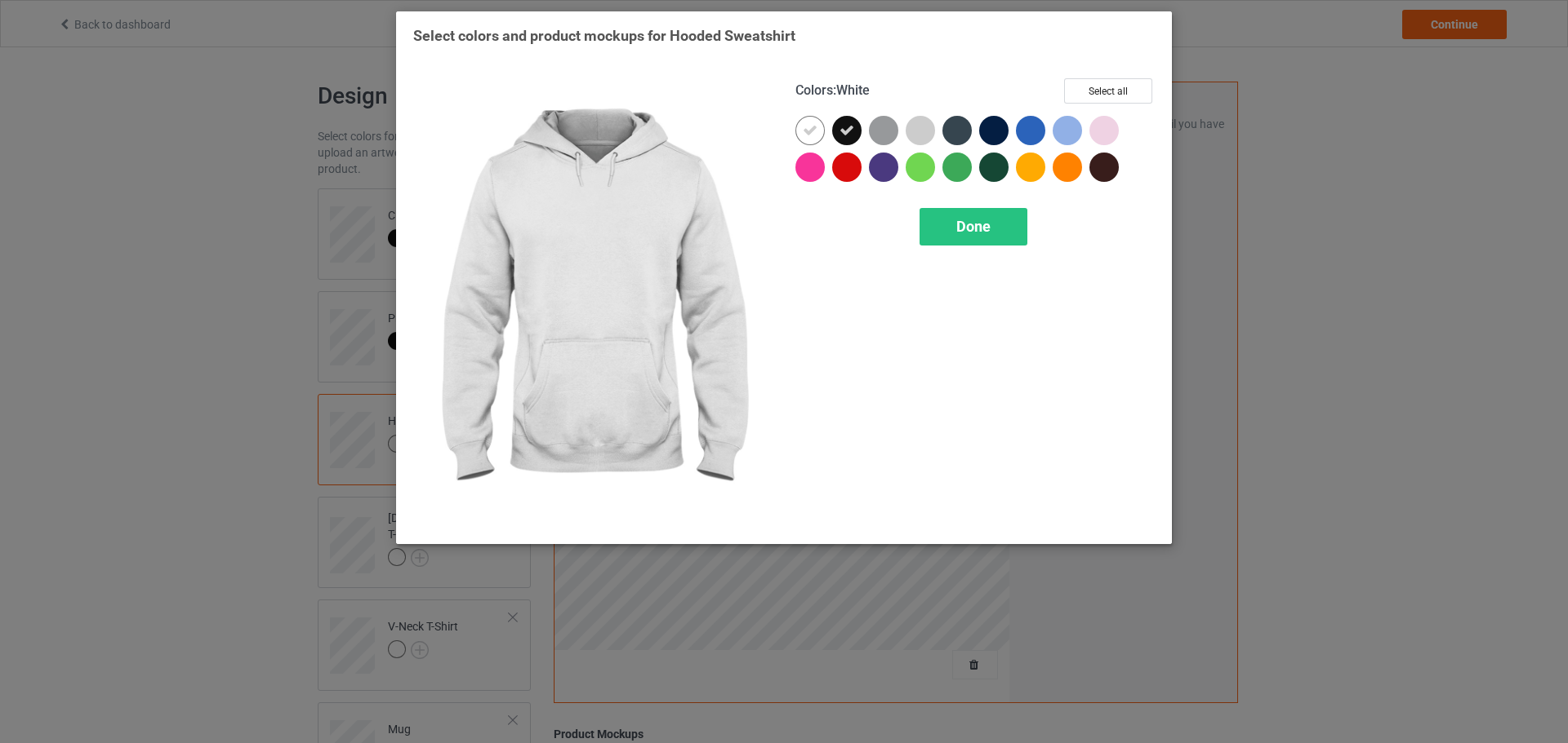
click at [824, 128] on div at bounding box center [810, 131] width 30 height 29
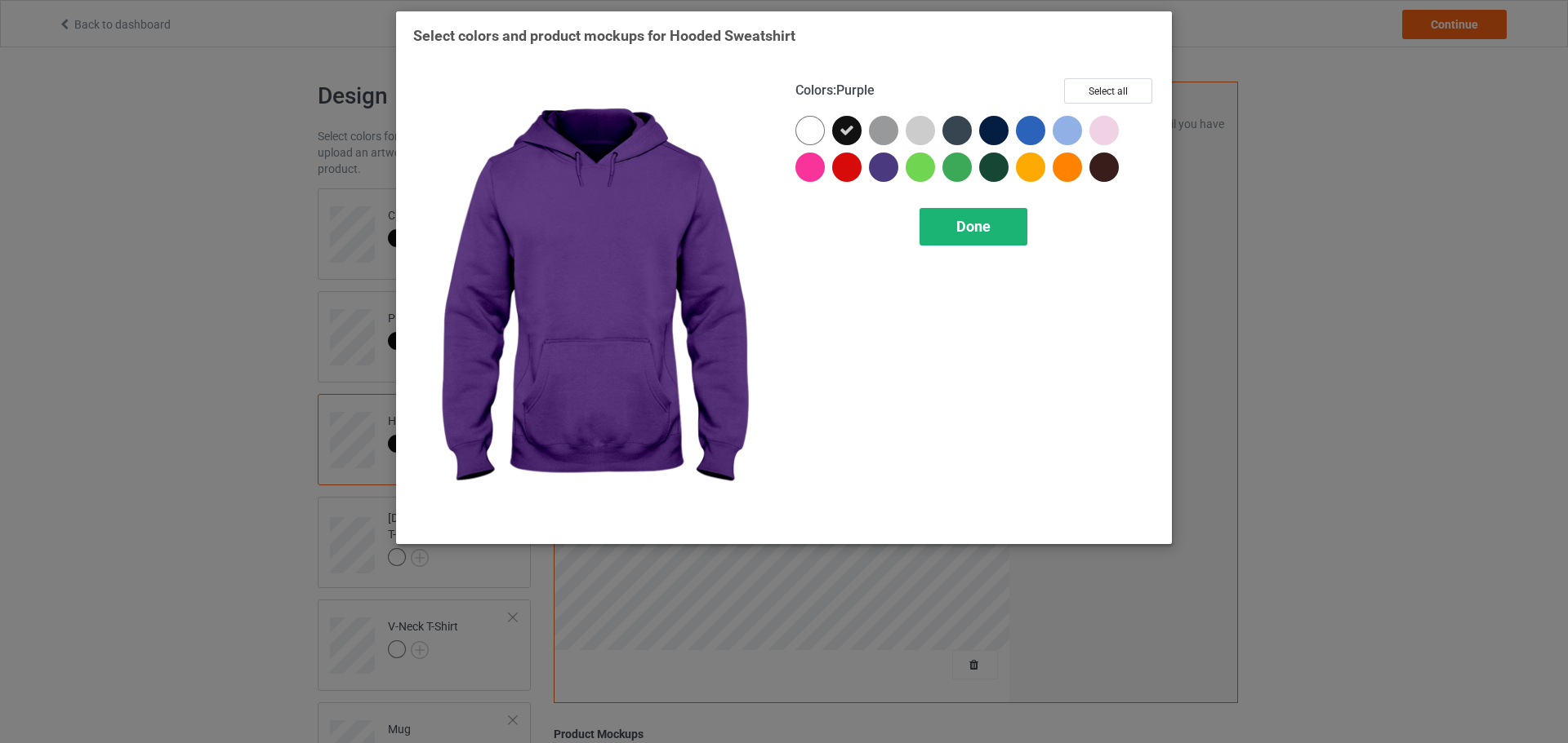
click at [968, 227] on span "Done" at bounding box center [973, 226] width 34 height 18
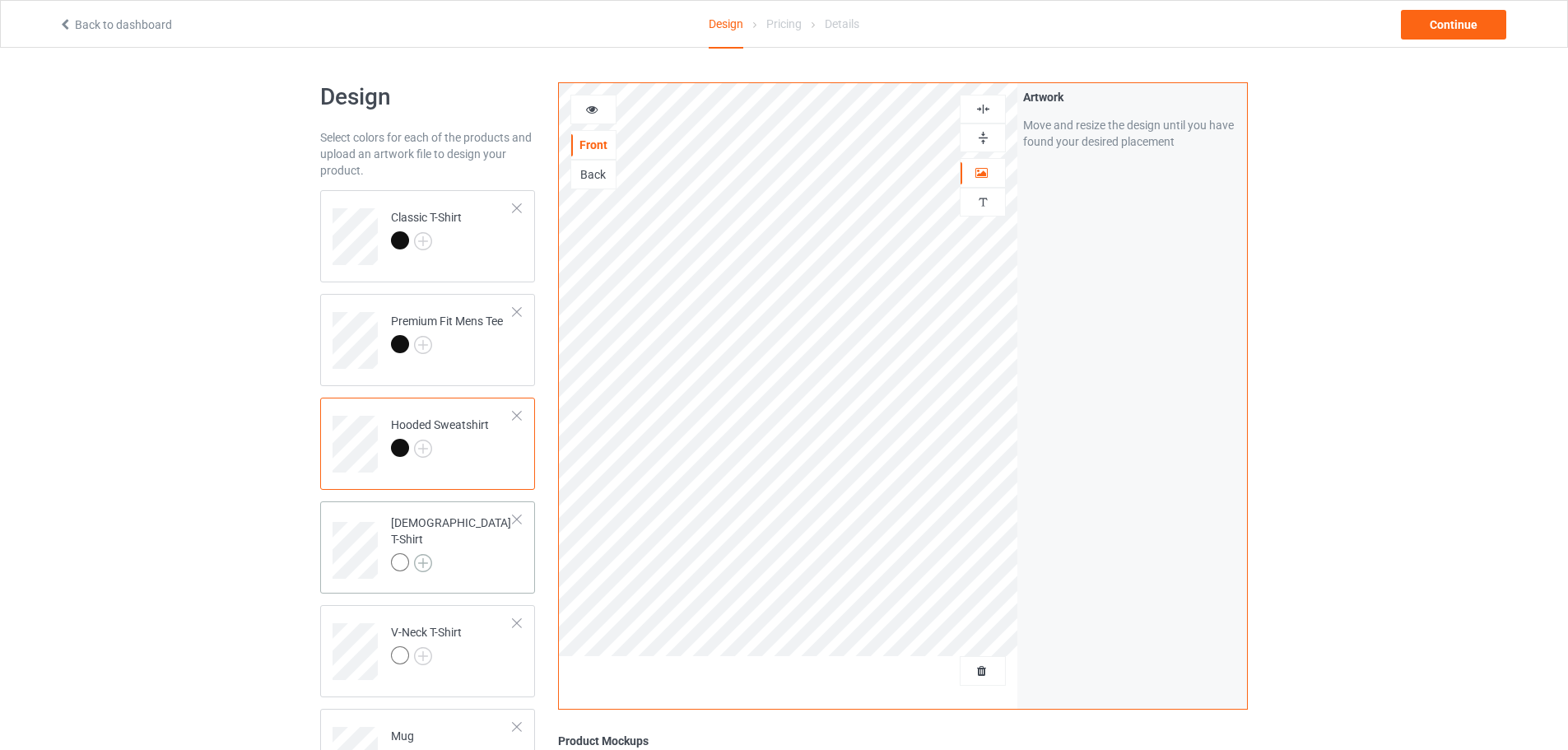
click at [427, 555] on img at bounding box center [422, 563] width 18 height 18
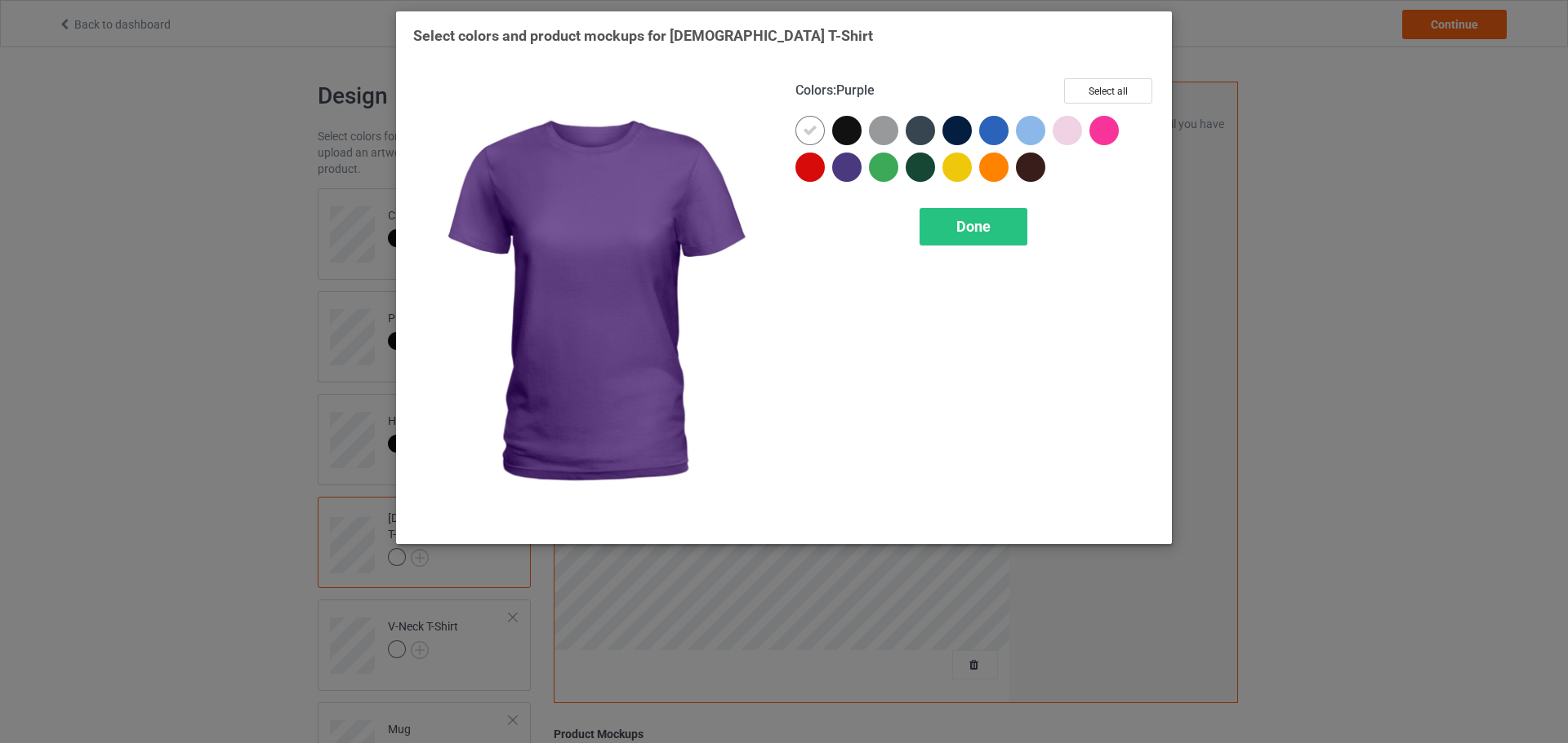
click at [852, 147] on div at bounding box center [850, 135] width 37 height 37
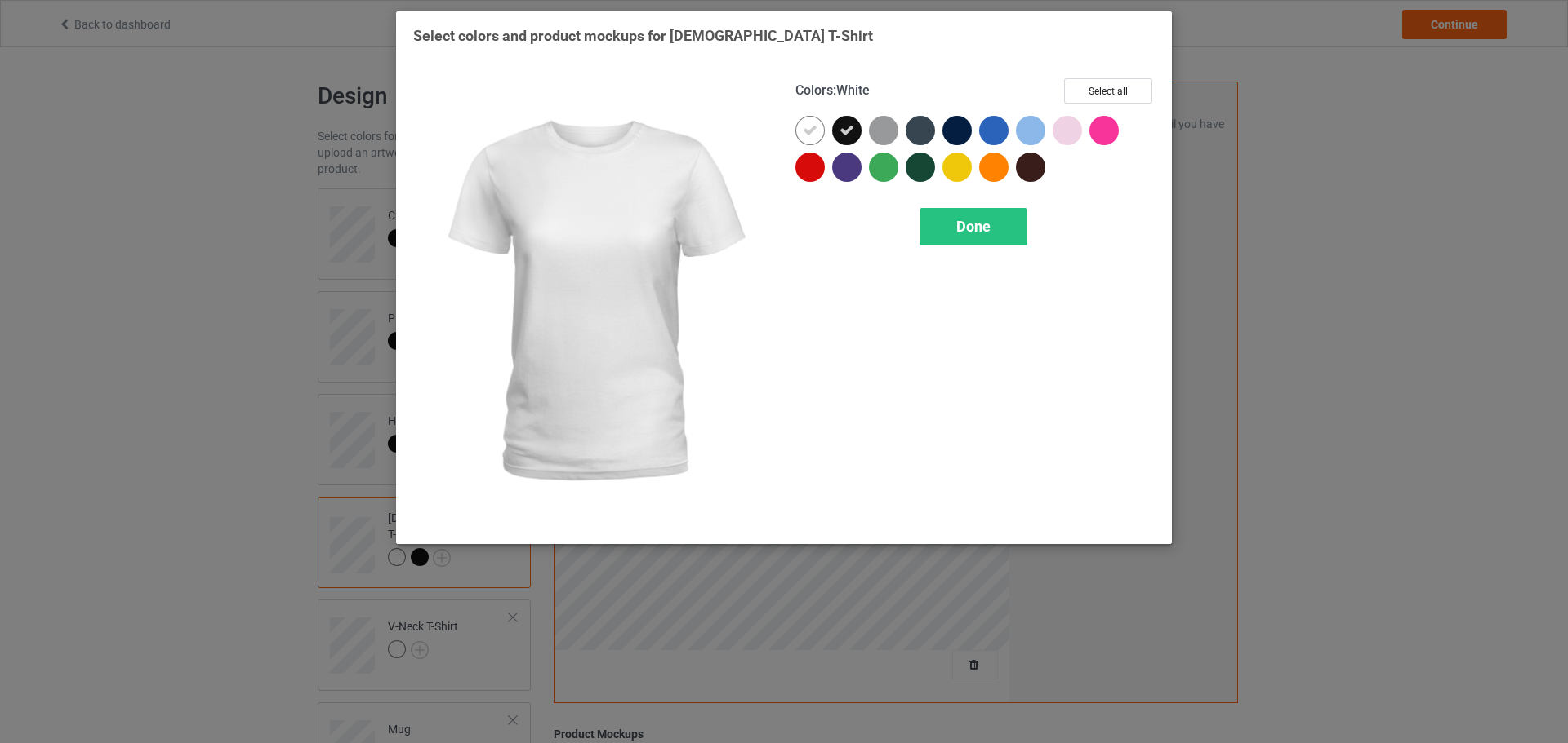
click at [815, 138] on div at bounding box center [810, 131] width 30 height 29
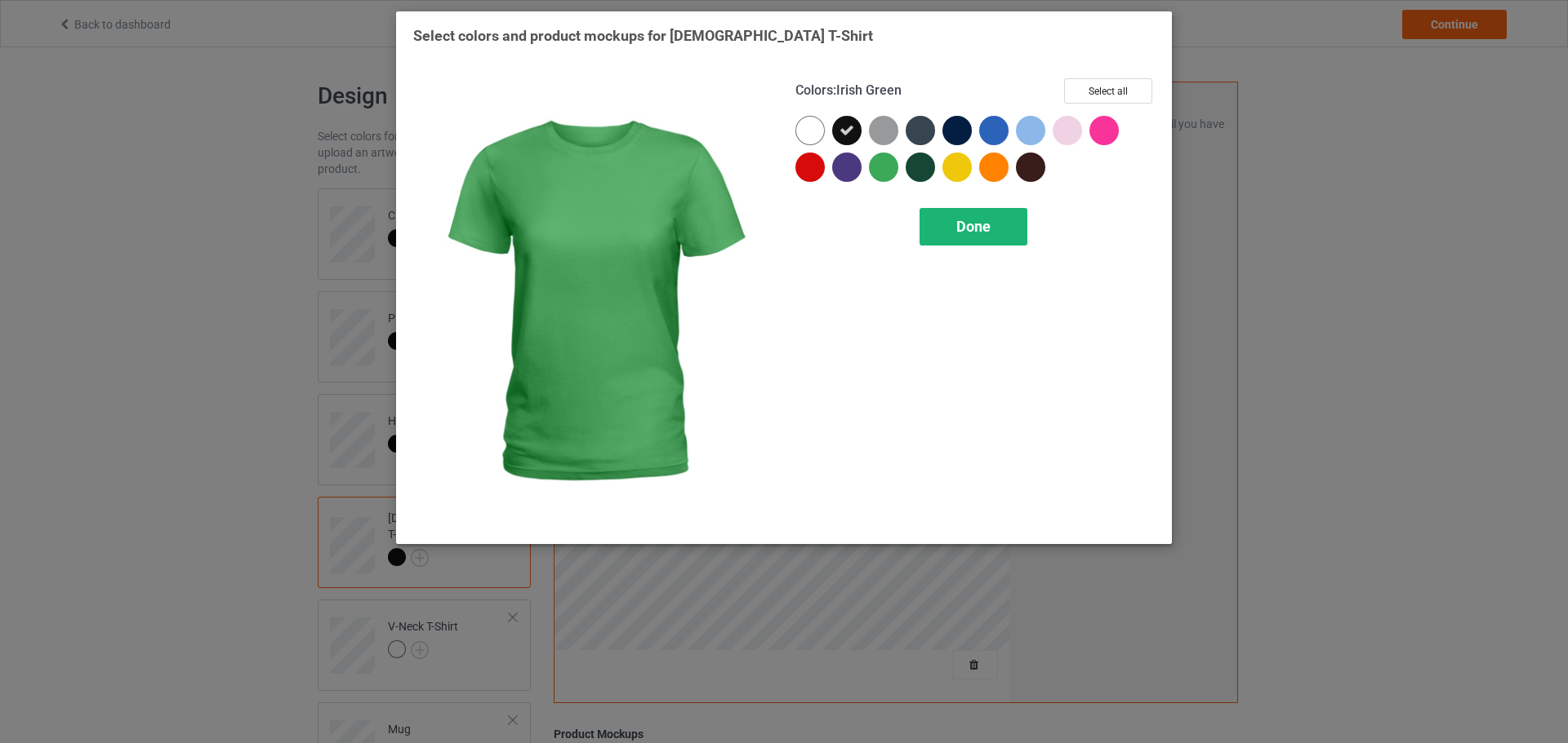
click at [954, 230] on div "Done" at bounding box center [973, 227] width 108 height 38
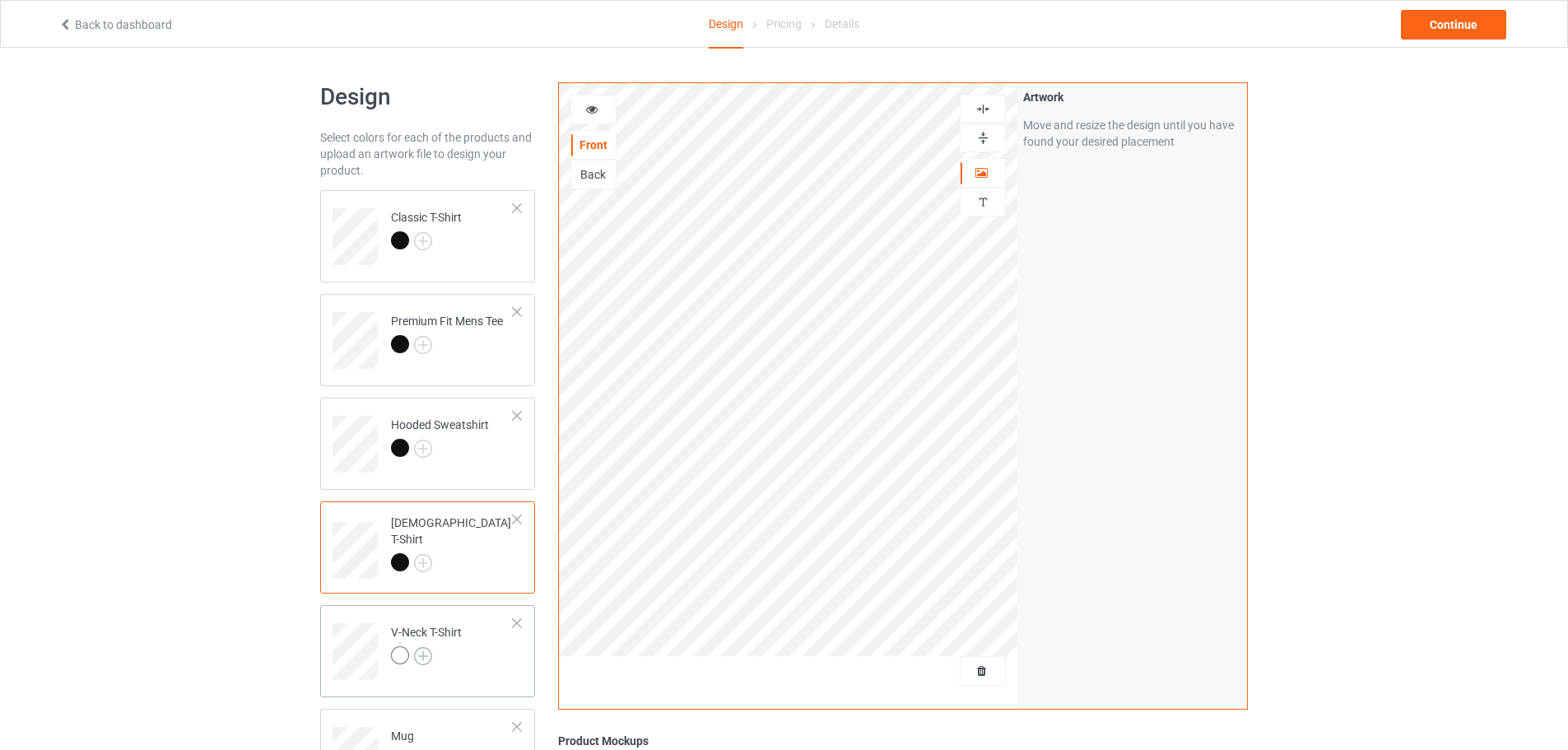
click at [426, 650] on img at bounding box center [422, 656] width 18 height 18
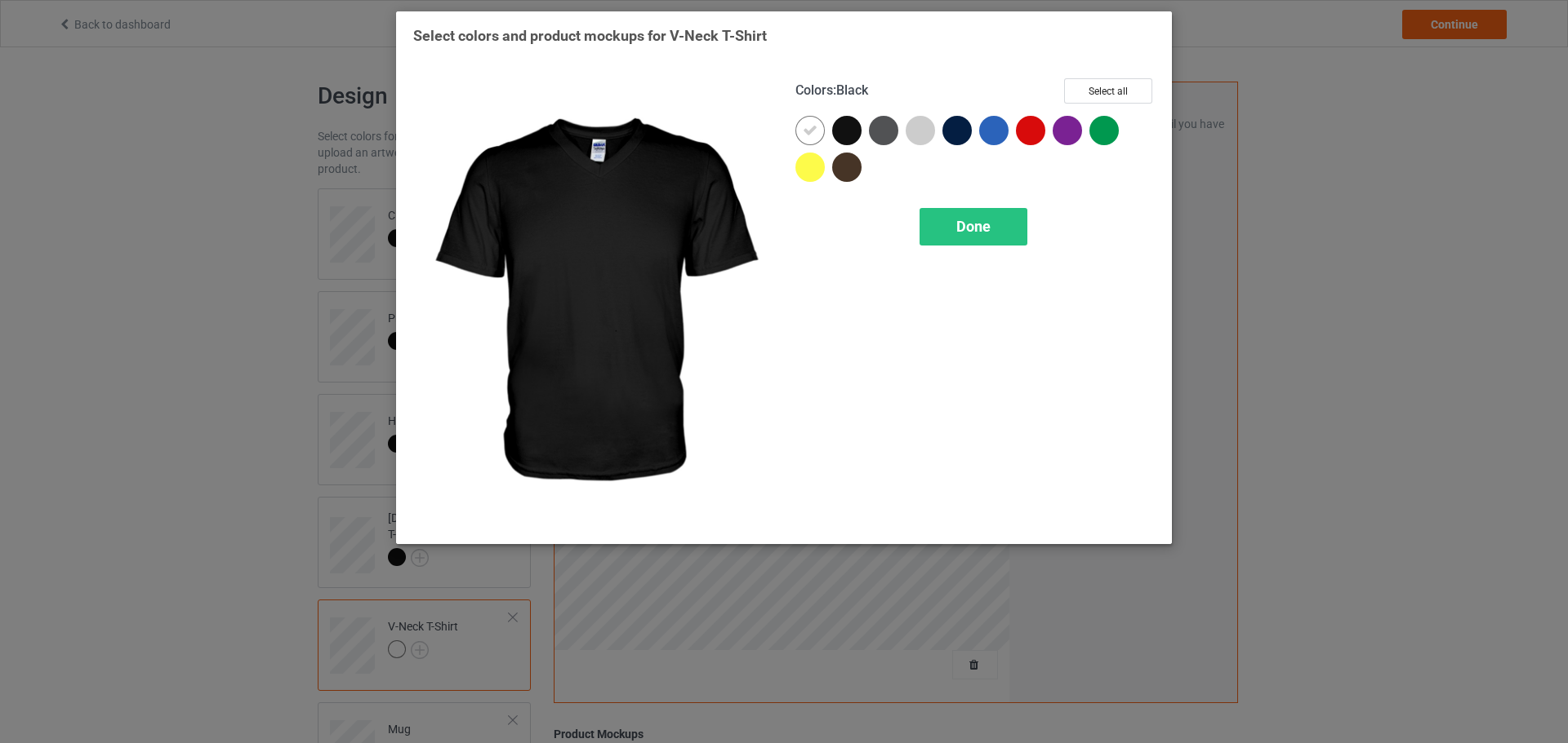
click at [846, 135] on div at bounding box center [847, 131] width 30 height 29
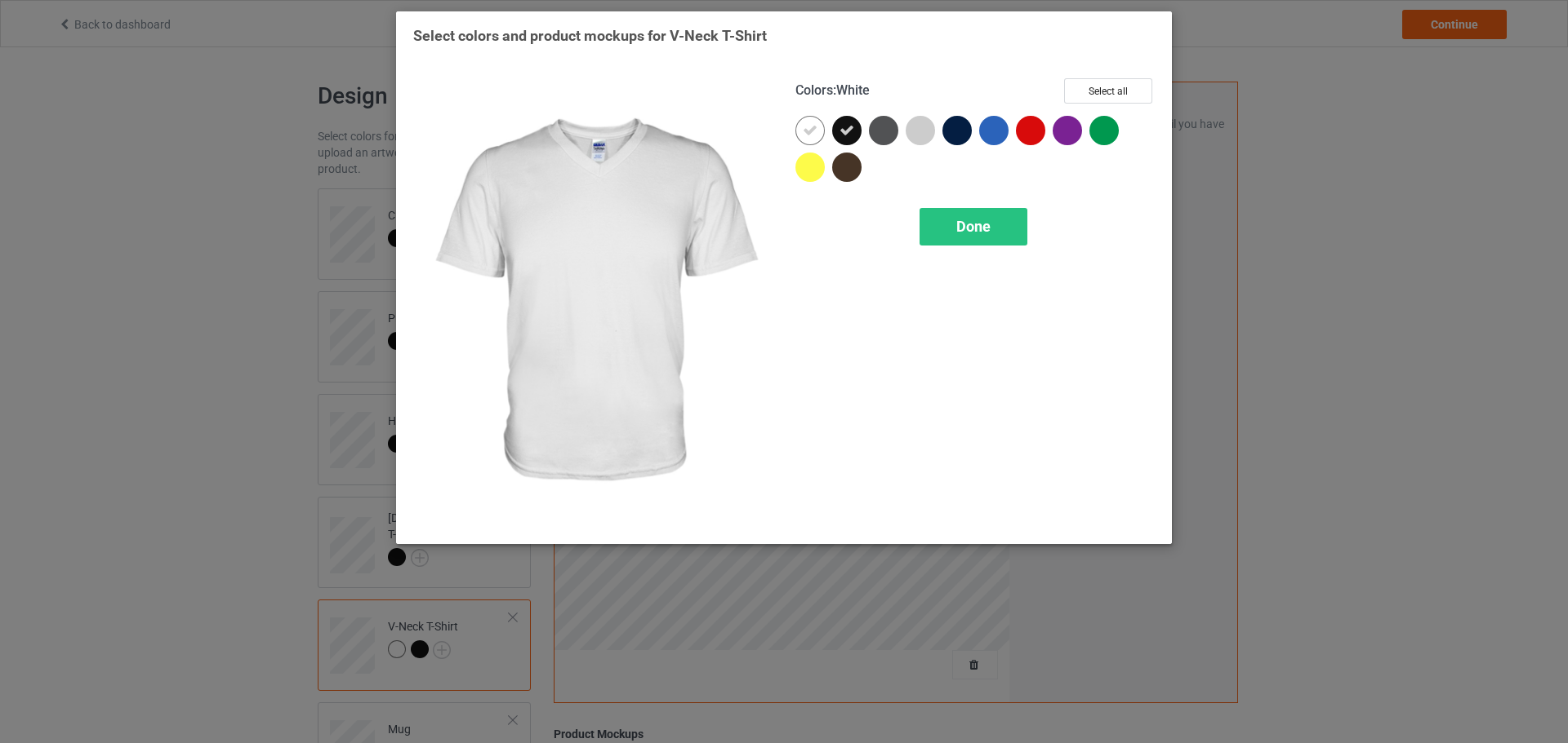
click at [812, 137] on icon at bounding box center [810, 131] width 15 height 15
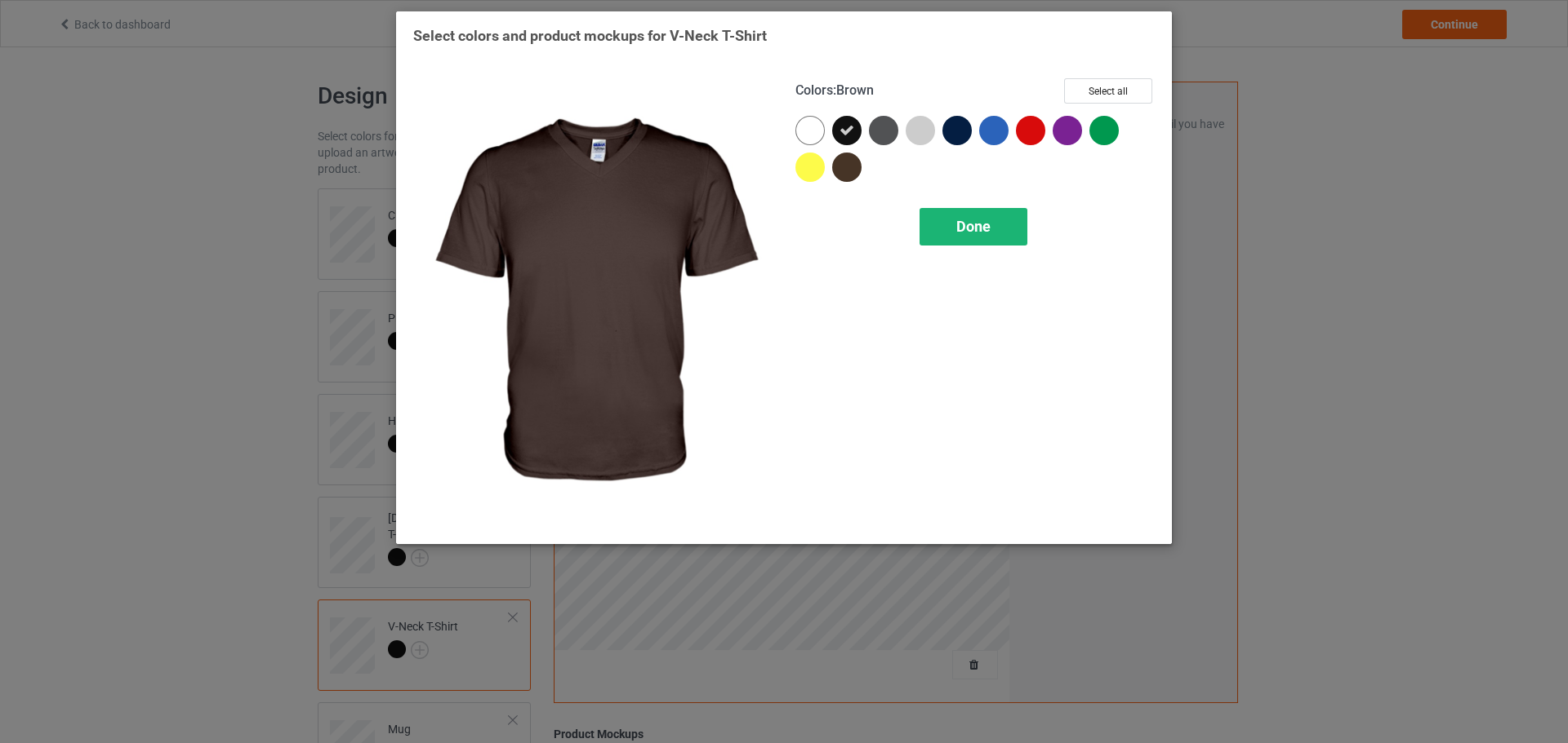
click at [955, 218] on div "Done" at bounding box center [973, 227] width 108 height 38
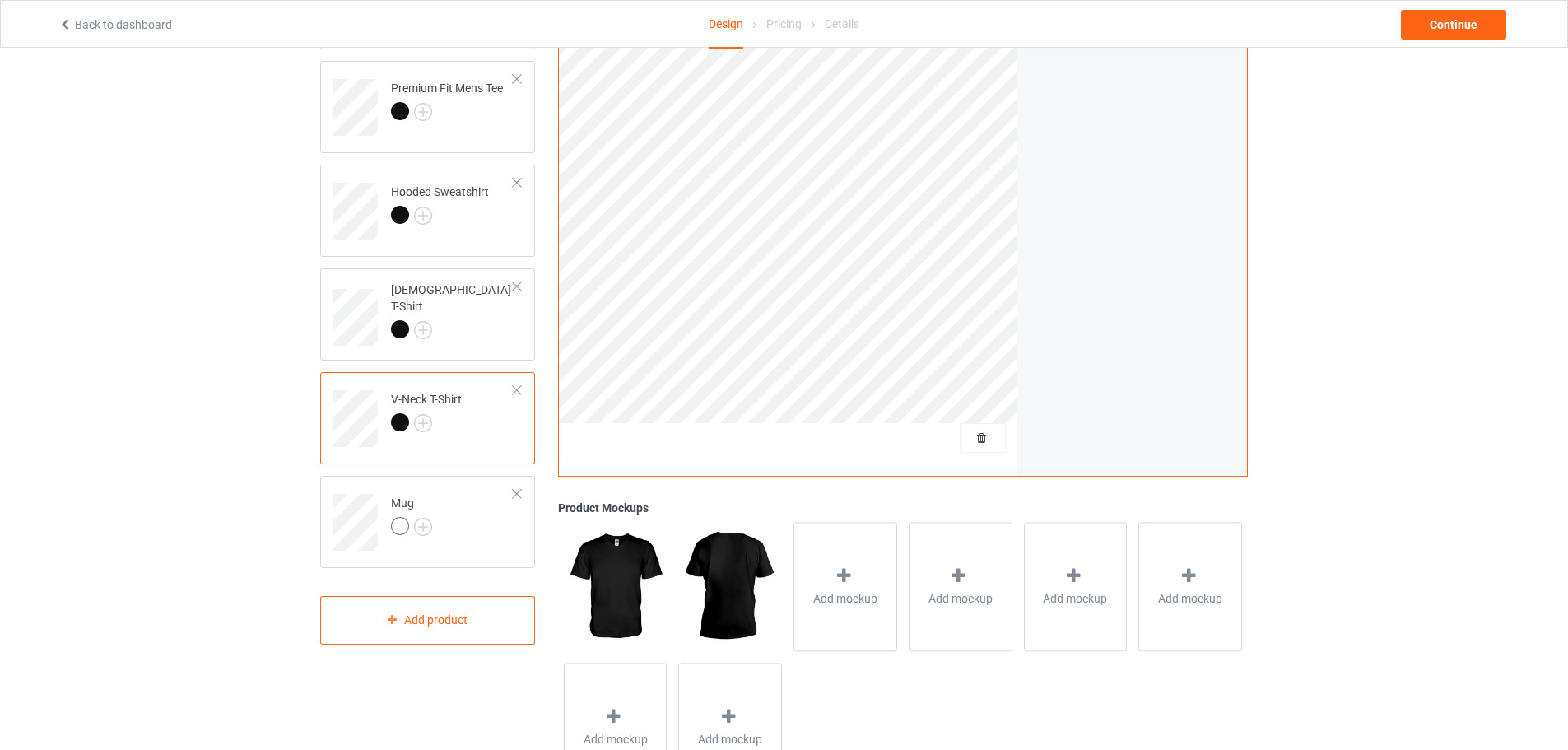
scroll to position [248, 0]
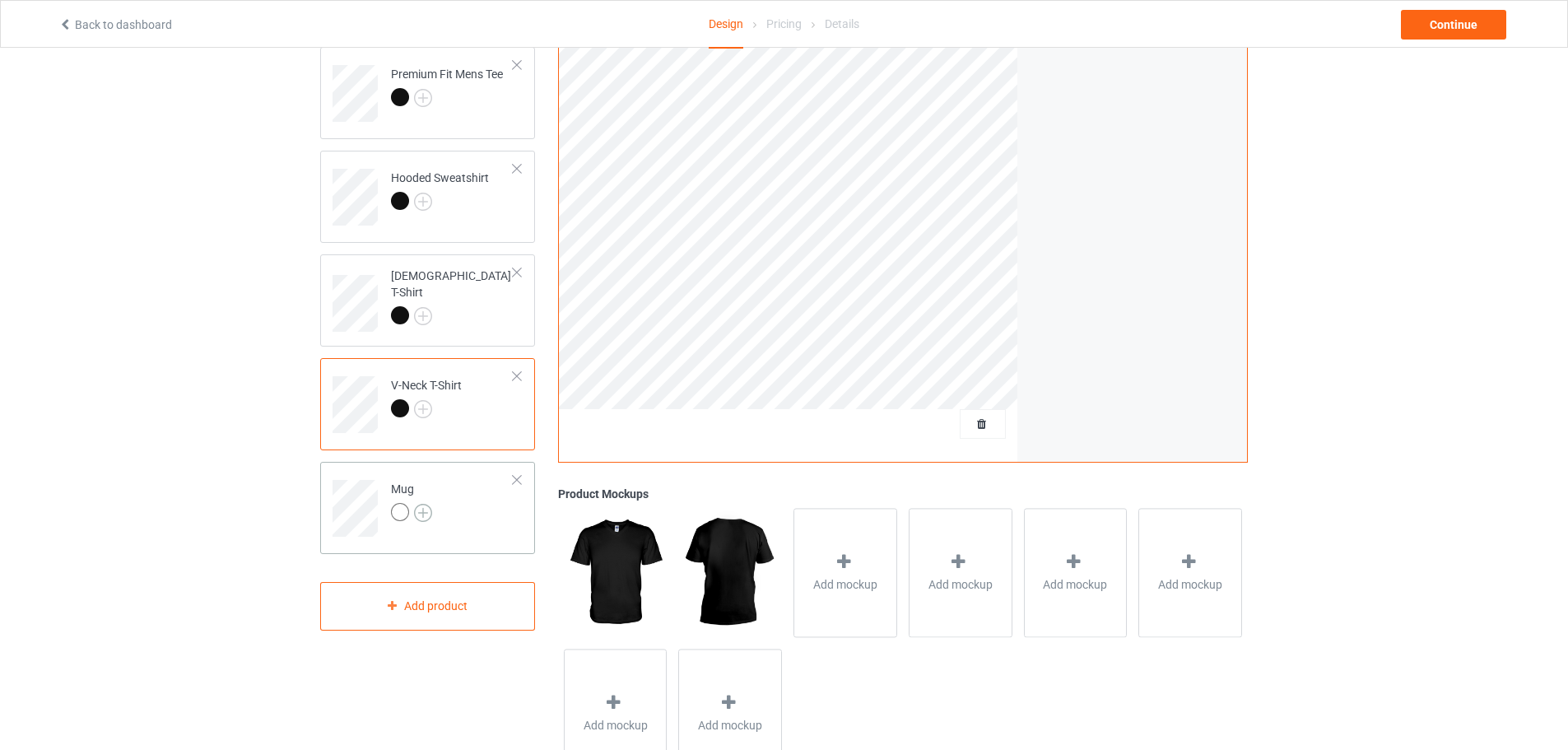
click at [419, 508] on img at bounding box center [422, 513] width 18 height 18
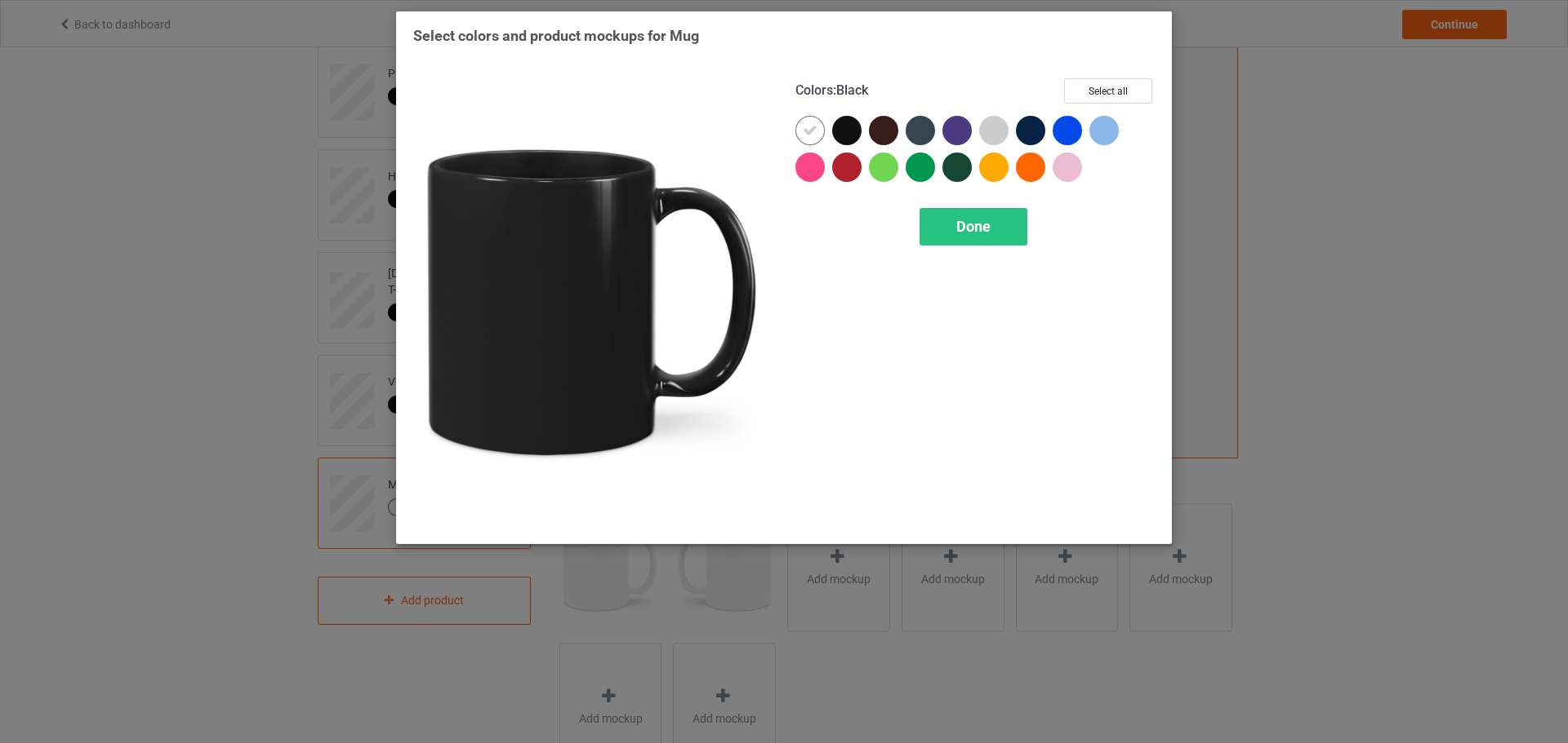
click at [843, 134] on div at bounding box center [847, 131] width 30 height 29
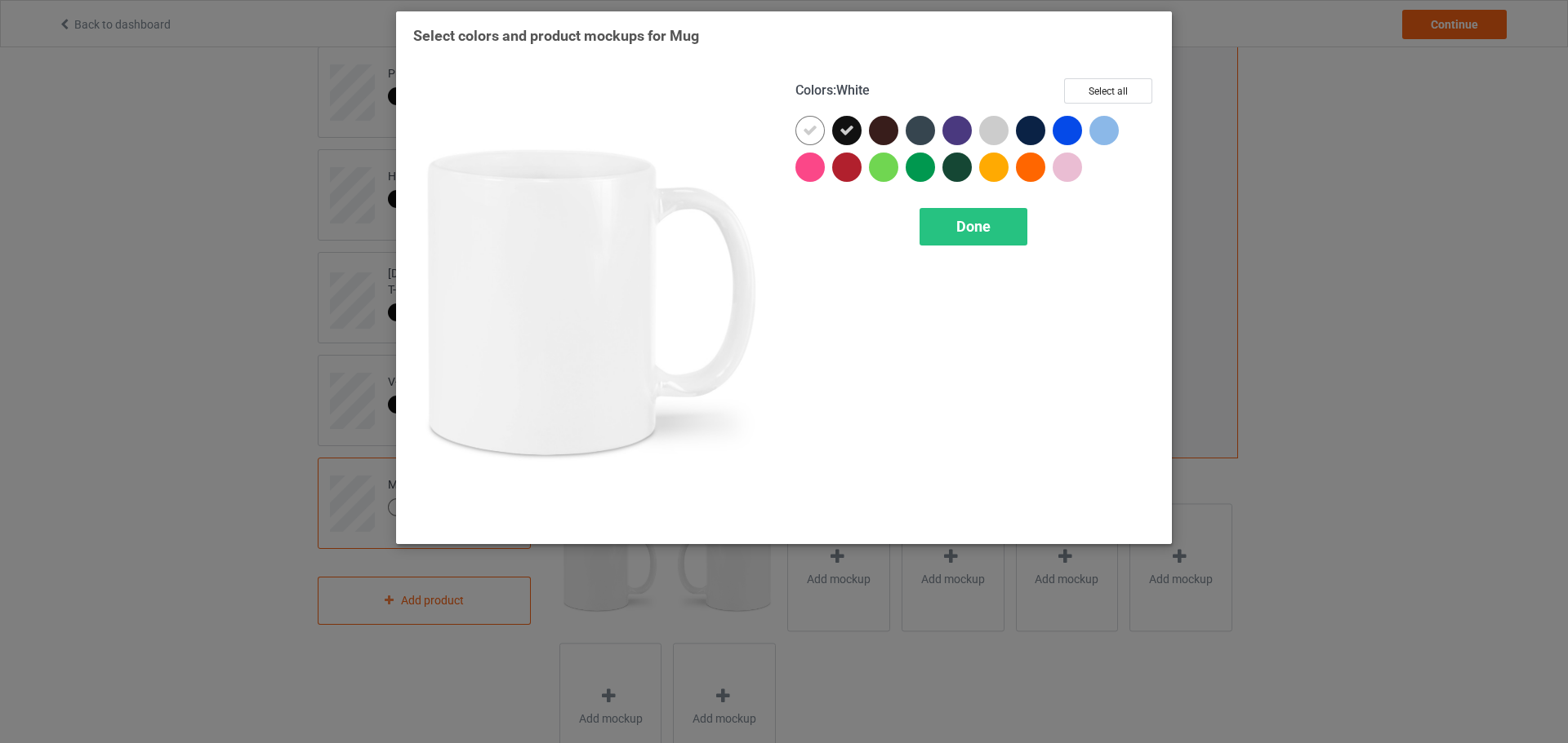
click at [807, 138] on div at bounding box center [810, 131] width 30 height 29
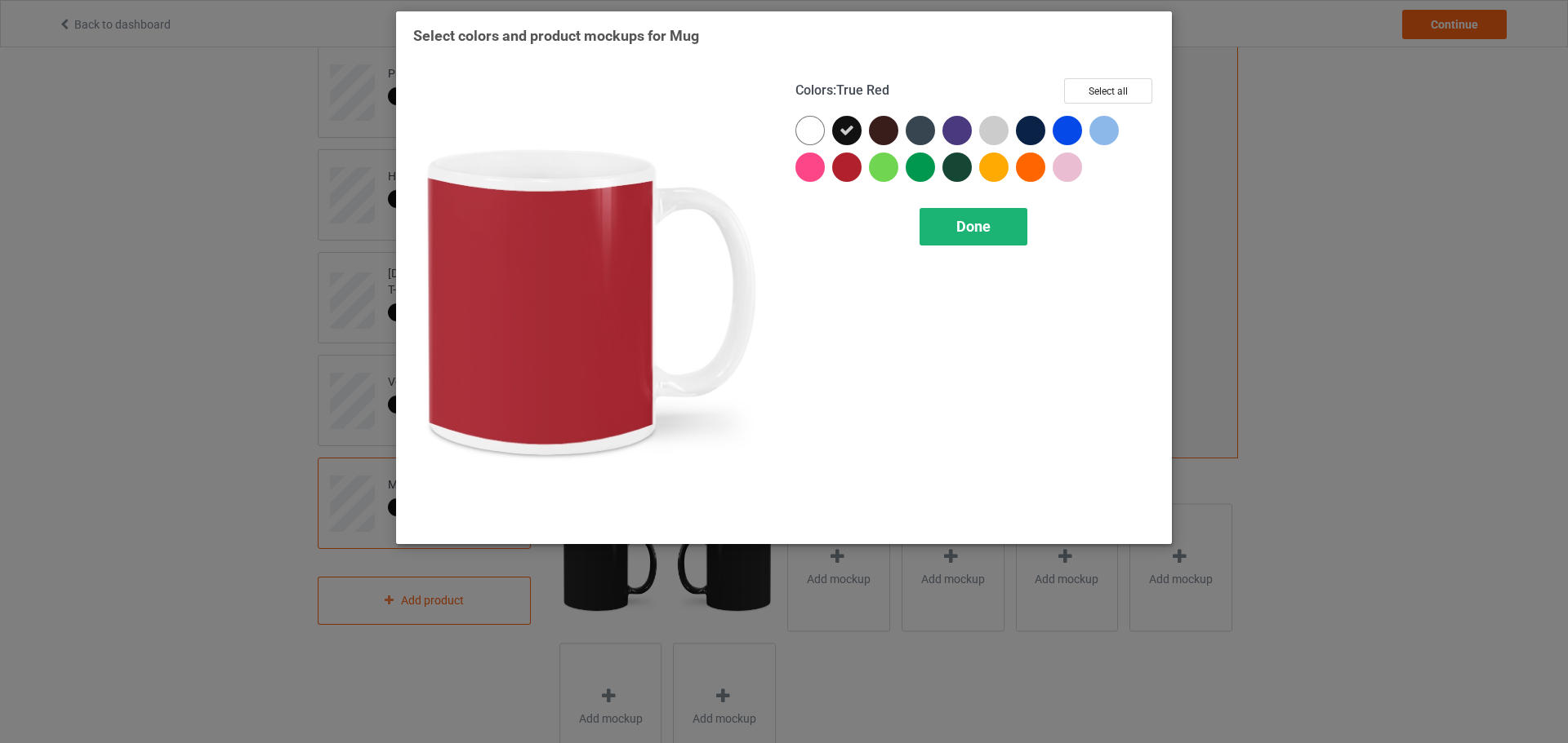
click at [963, 222] on span "Done" at bounding box center [973, 226] width 34 height 18
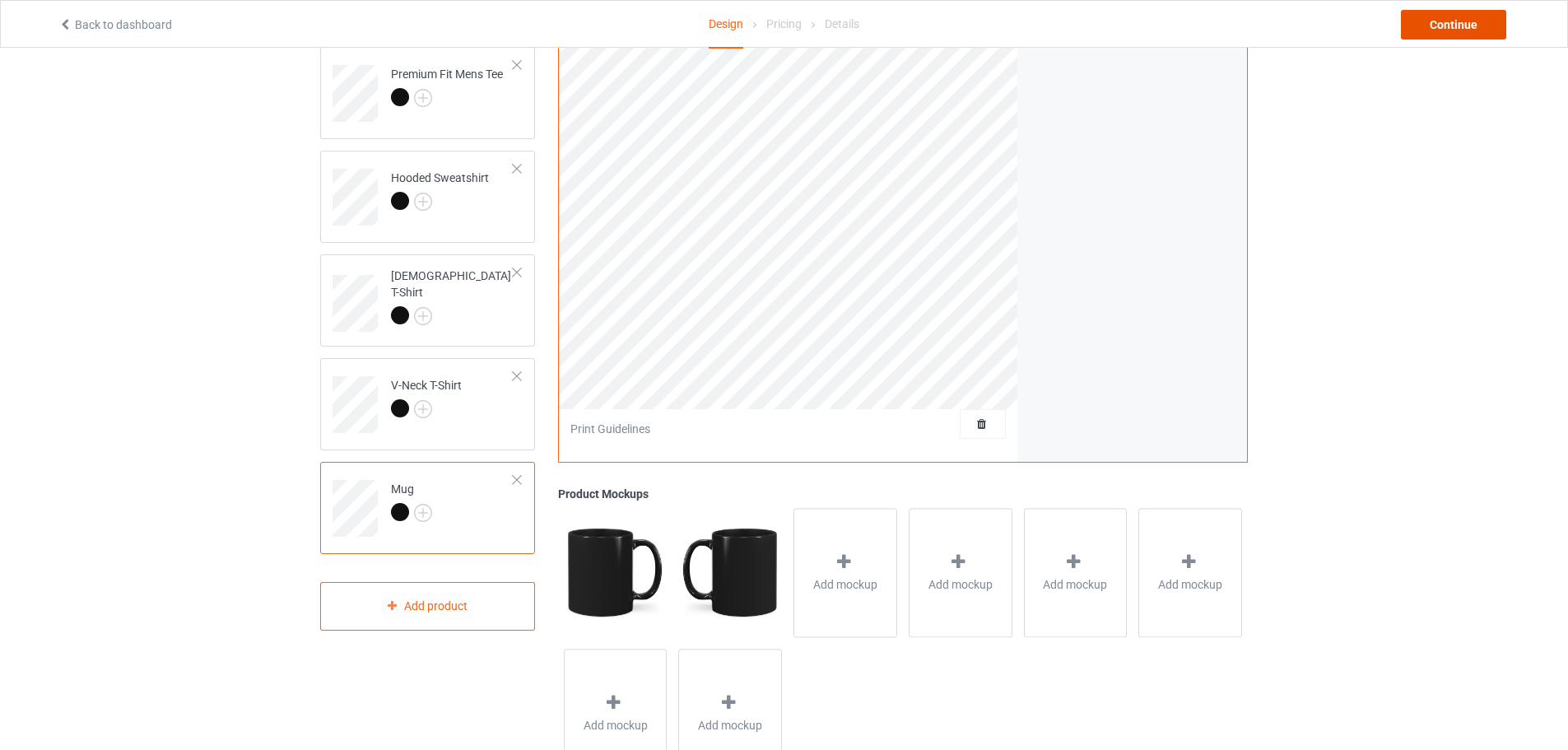
click at [1428, 33] on div "Continue" at bounding box center [1454, 25] width 105 height 30
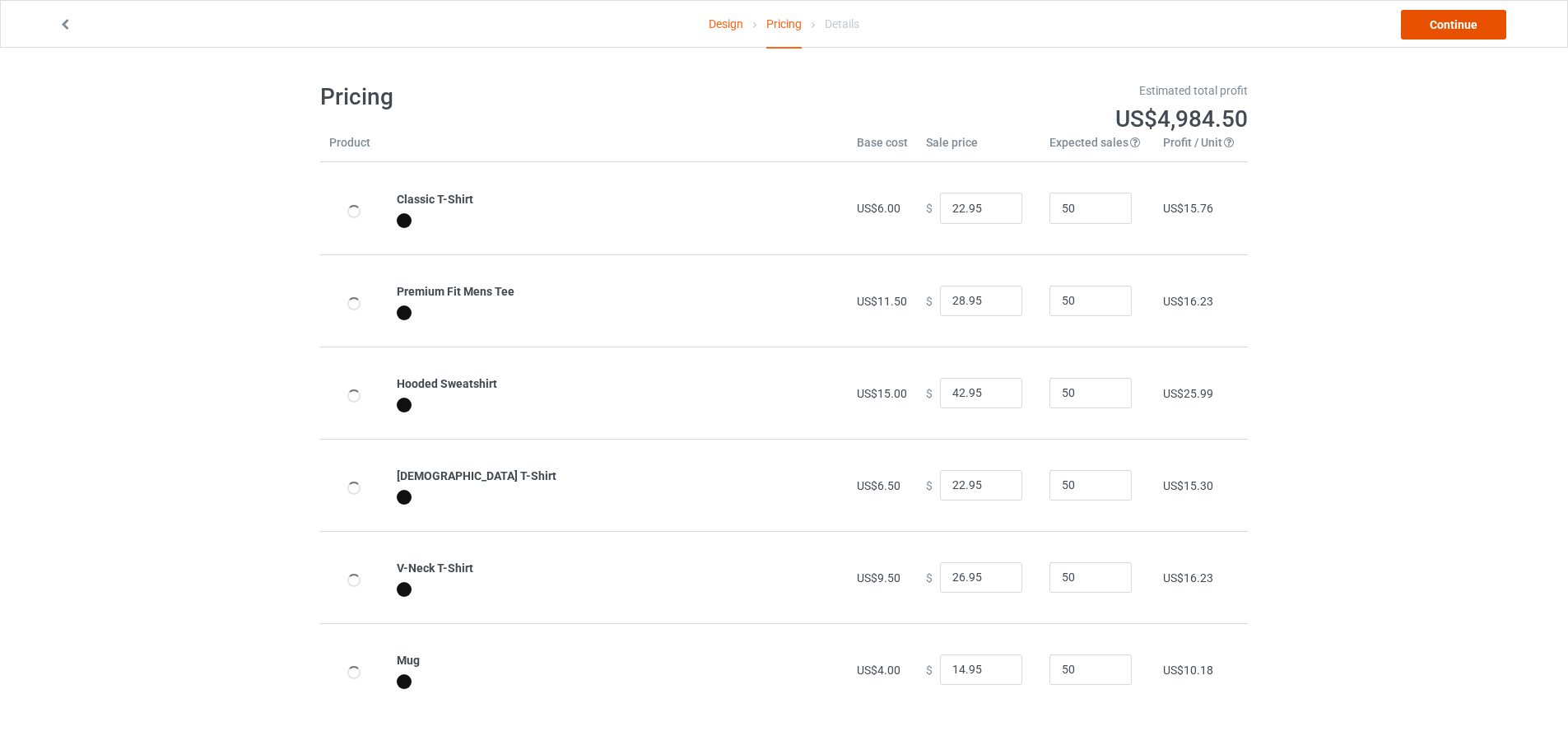
click at [1431, 33] on link "Continue" at bounding box center [1454, 25] width 105 height 30
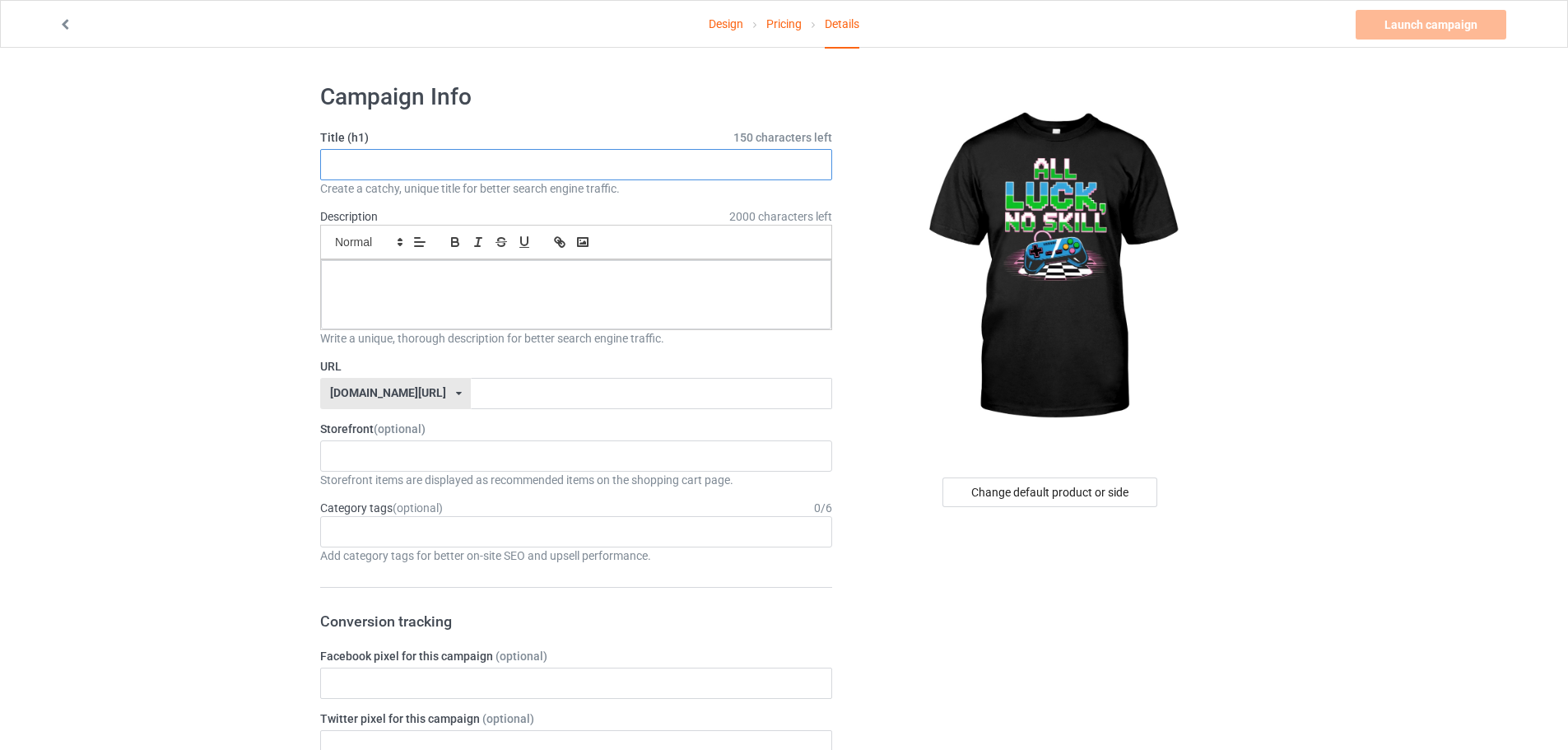
click at [427, 163] on input "text" at bounding box center [576, 165] width 512 height 32
paste input "All Luck No Skill Gaming"
type input "All Luck No Skill Gaming"
click at [484, 391] on input "text" at bounding box center [651, 394] width 361 height 32
paste input "All Luck No Skill Gaming"
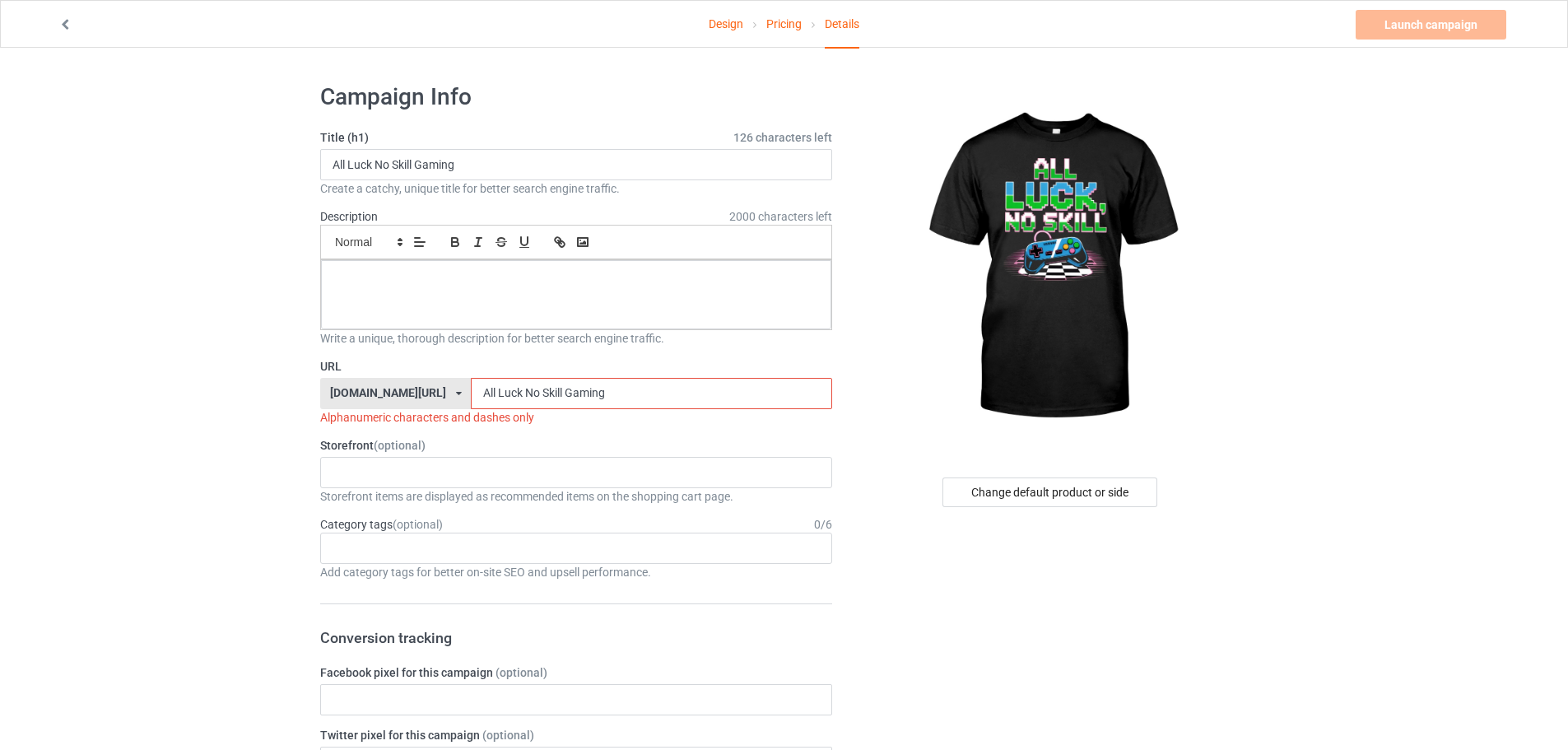
click at [471, 391] on input "All Luck No Skill Gaming" at bounding box center [651, 394] width 361 height 32
drag, startPoint x: 481, startPoint y: 389, endPoint x: 477, endPoint y: 398, distance: 9.8
click at [477, 398] on input "All-Luck No Skill Gaming" at bounding box center [651, 394] width 361 height 32
drag, startPoint x: 496, startPoint y: 391, endPoint x: 498, endPoint y: 401, distance: 10.2
click at [498, 401] on input "All-Luck-No Skill Gaming" at bounding box center [651, 394] width 361 height 32
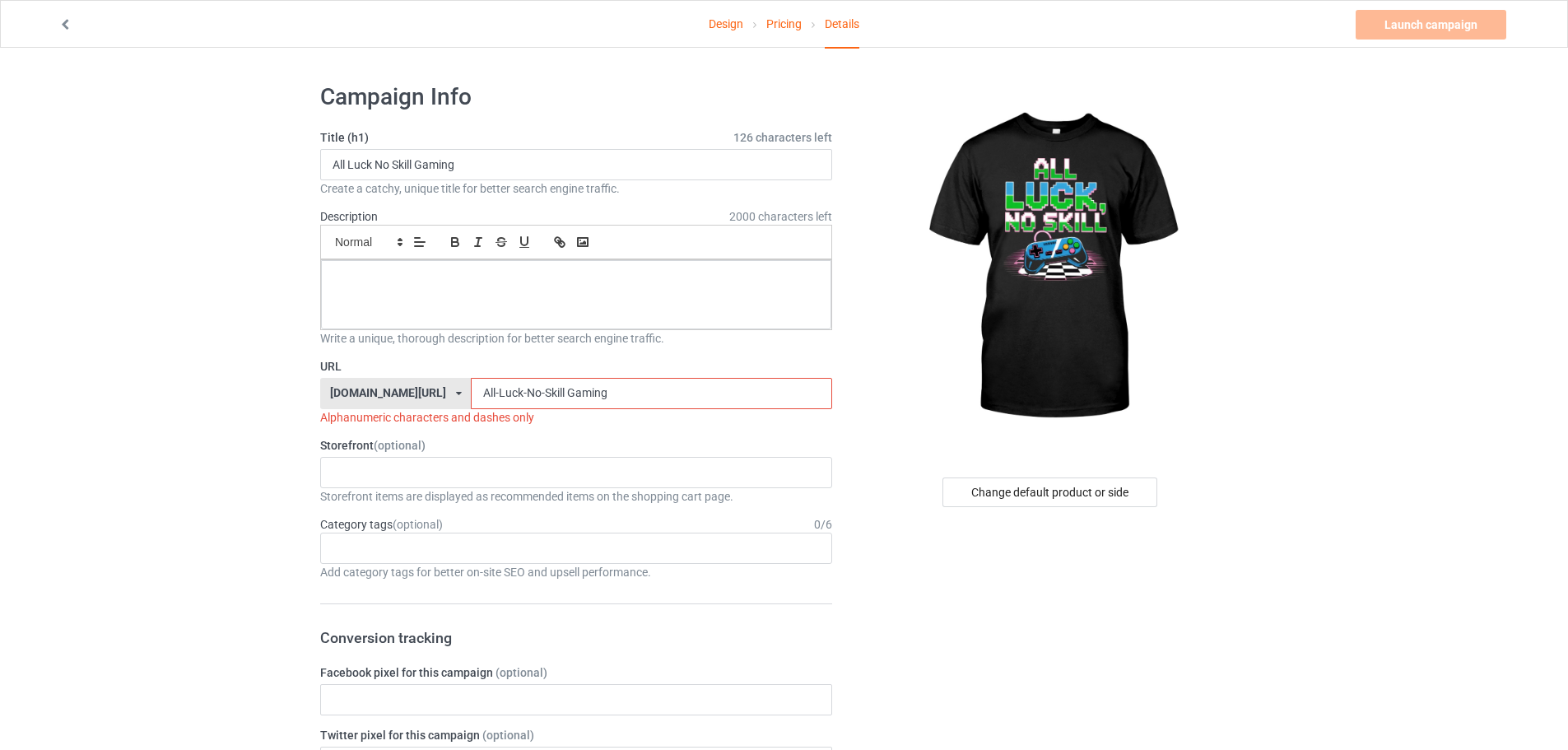
drag, startPoint x: 518, startPoint y: 383, endPoint x: 580, endPoint y: 406, distance: 66.1
click at [578, 406] on input "All-Luck-No-Skill Gaming" at bounding box center [651, 394] width 361 height 32
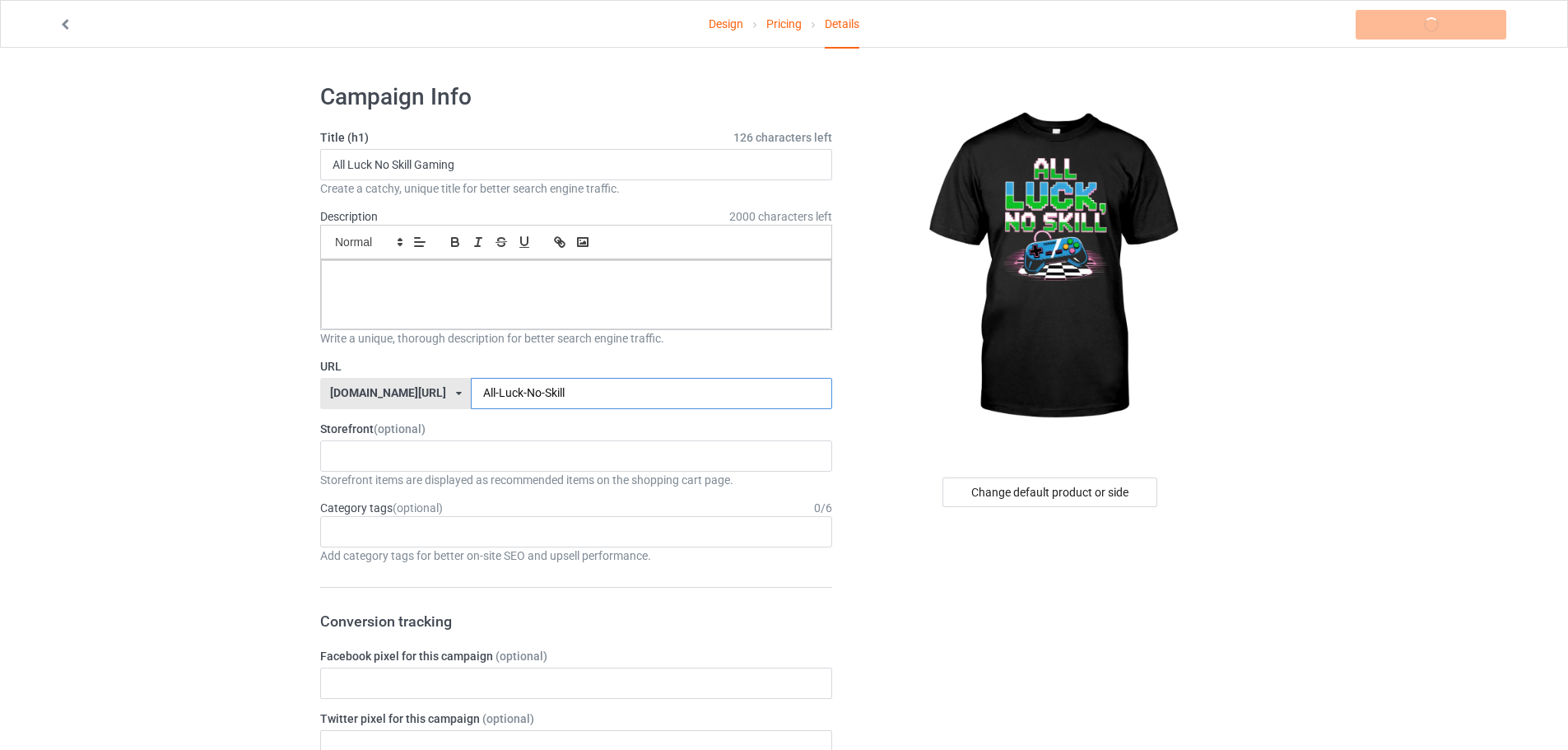
type input "All-Luck-No-Skill"
click at [350, 454] on input "text" at bounding box center [345, 455] width 25 height 14
click at [376, 539] on div "KIOTA Gaming Finish Line Fitness Mi-Tees" at bounding box center [576, 516] width 512 height 92
click at [376, 539] on div "Mi-Tees" at bounding box center [576, 547] width 511 height 31
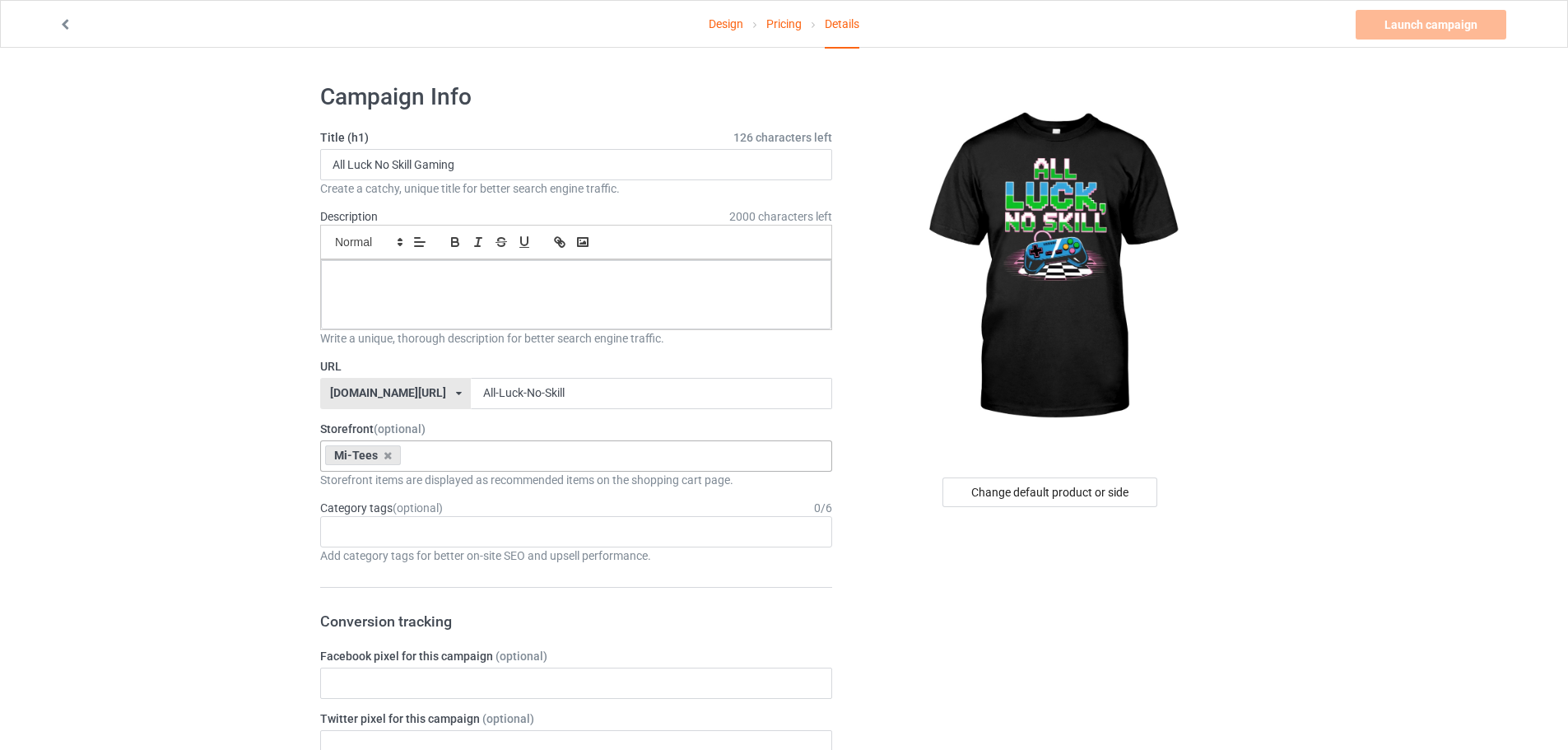
click at [364, 521] on div "Age > 1-19 > 1 Age > 1-12 Months > 1 Month Age > 1-12 Months Age > 1-19 Age > 1…" at bounding box center [576, 532] width 512 height 32
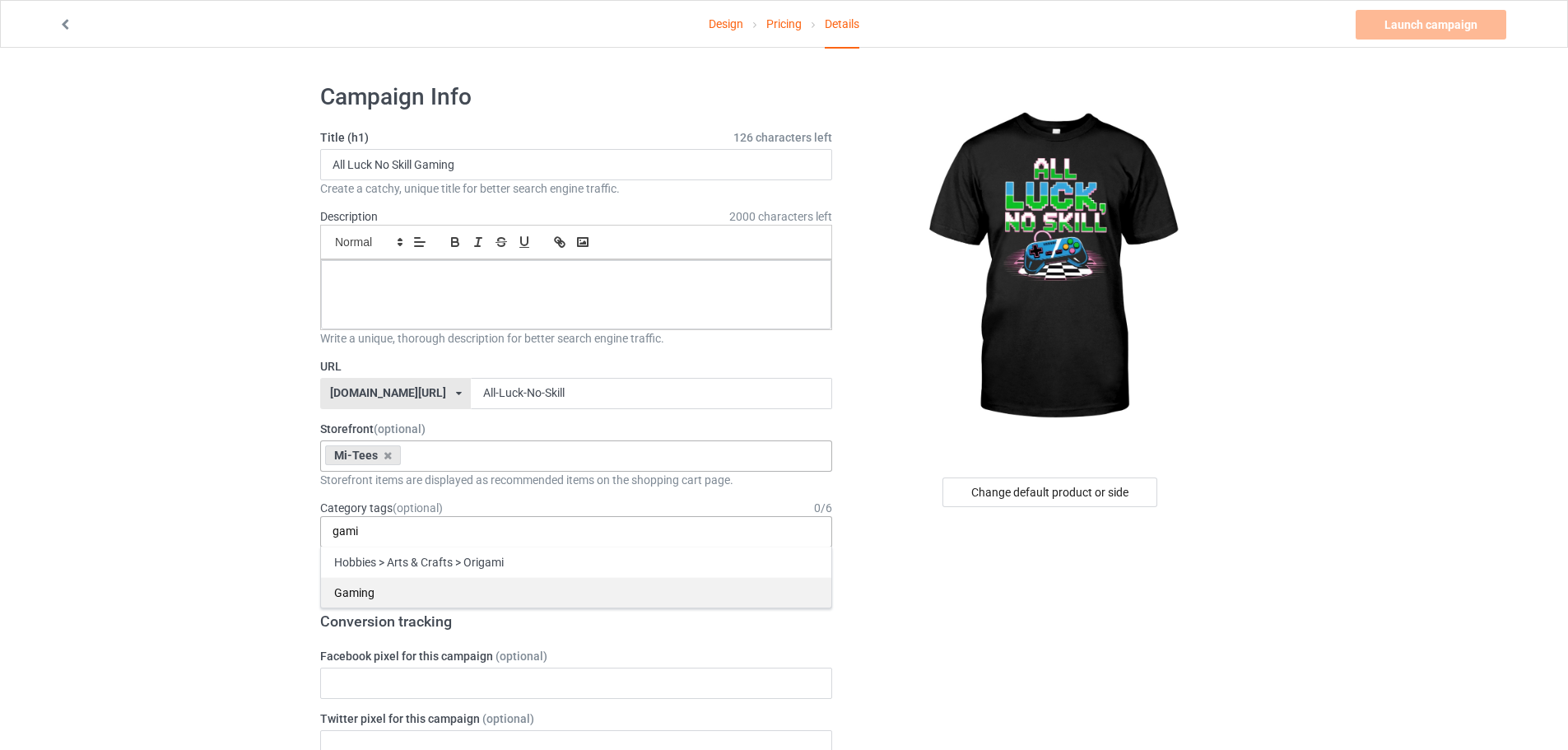
type input "gami"
click at [409, 597] on div "Gaming" at bounding box center [576, 593] width 511 height 31
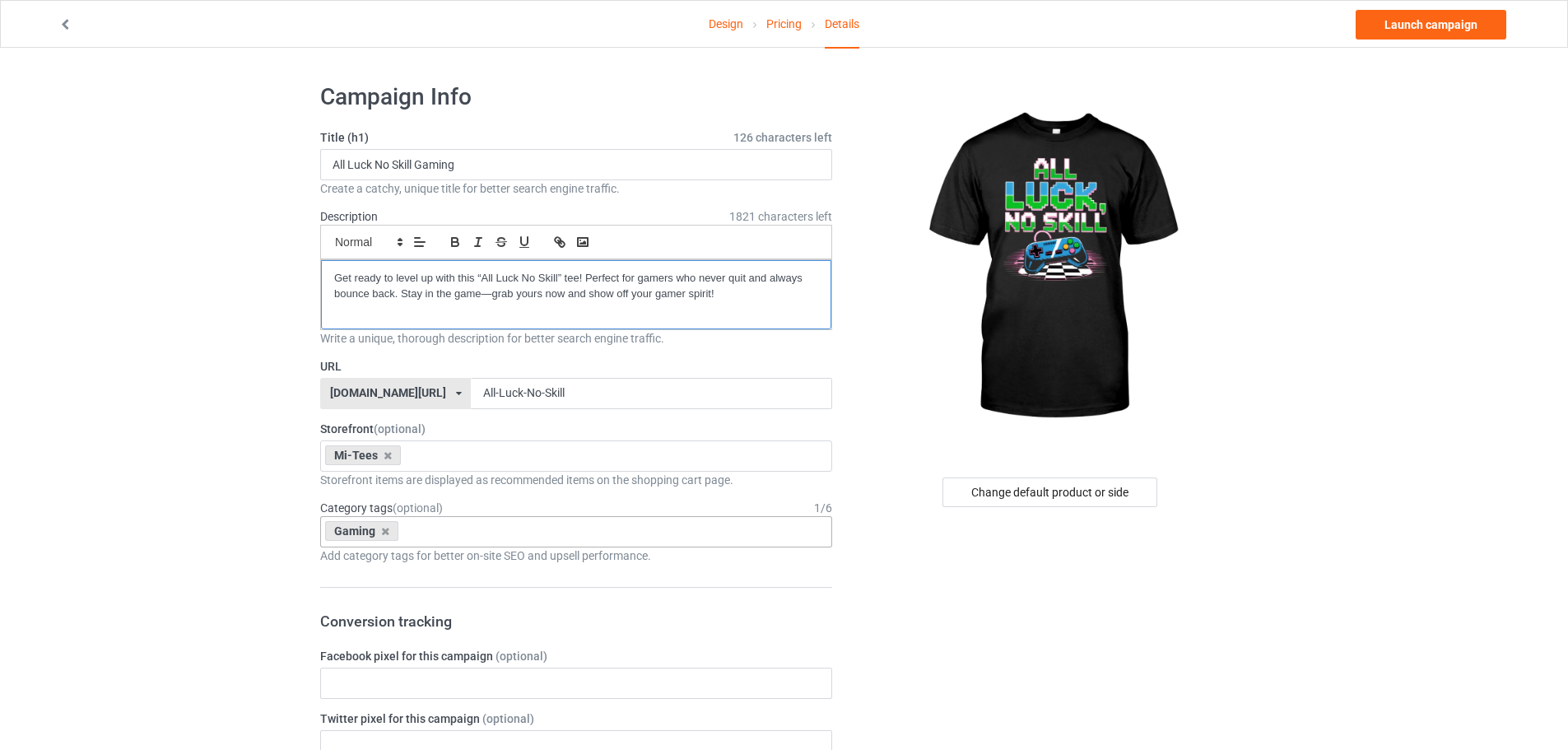
click at [342, 272] on p "Get ready to level up with this “All Luck No Skill” tee! Perfect for gamers who…" at bounding box center [576, 286] width 484 height 31
click at [330, 276] on div "Get ready to level up with this “All Luck No Skill” tee! Perfect for gamers who…" at bounding box center [576, 295] width 511 height 69
click at [1428, 38] on link "Launch campaign" at bounding box center [1431, 25] width 151 height 30
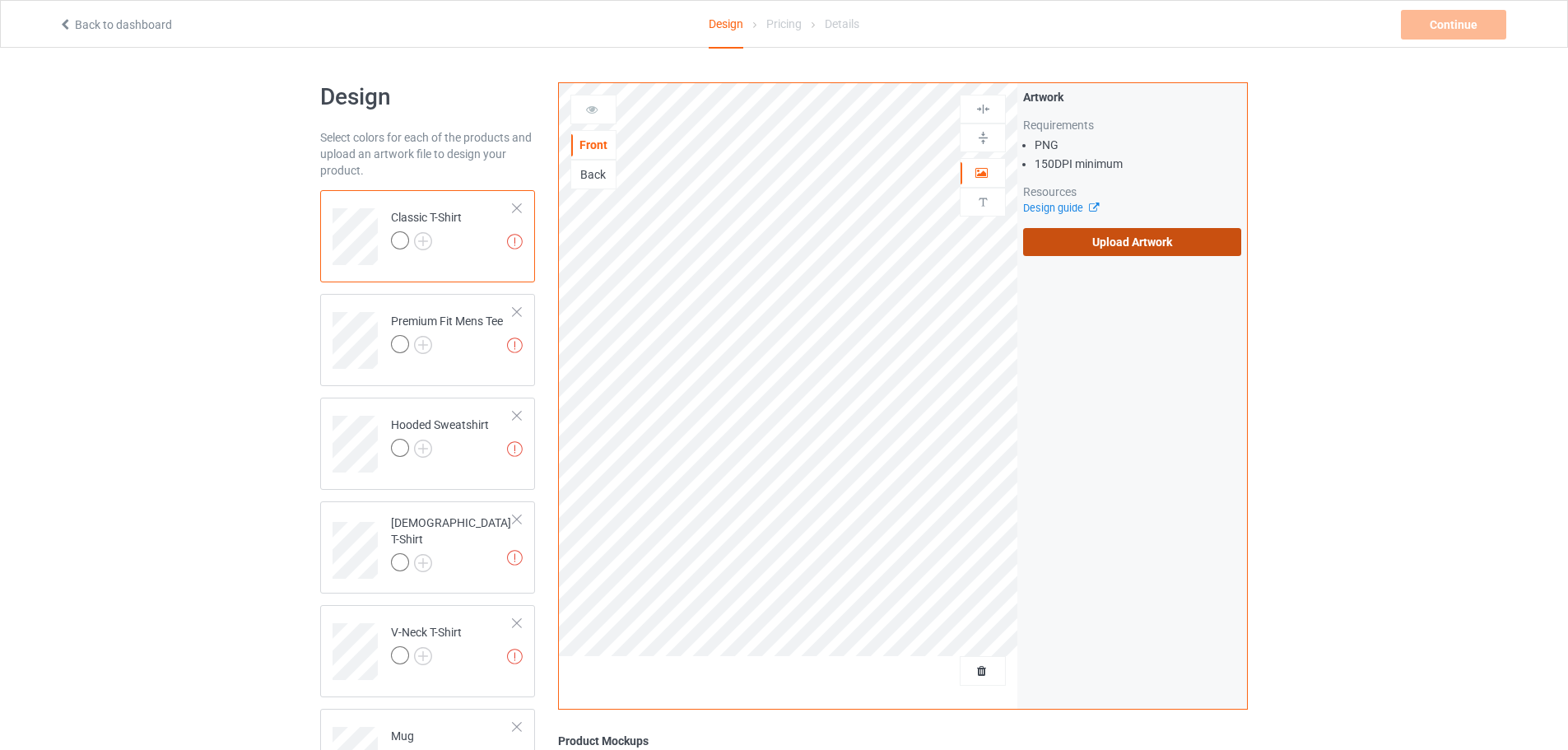
click at [1074, 241] on label "Upload Artwork" at bounding box center [1132, 242] width 219 height 28
click at [0, 0] on input "Upload Artwork" at bounding box center [0, 0] width 0 height 0
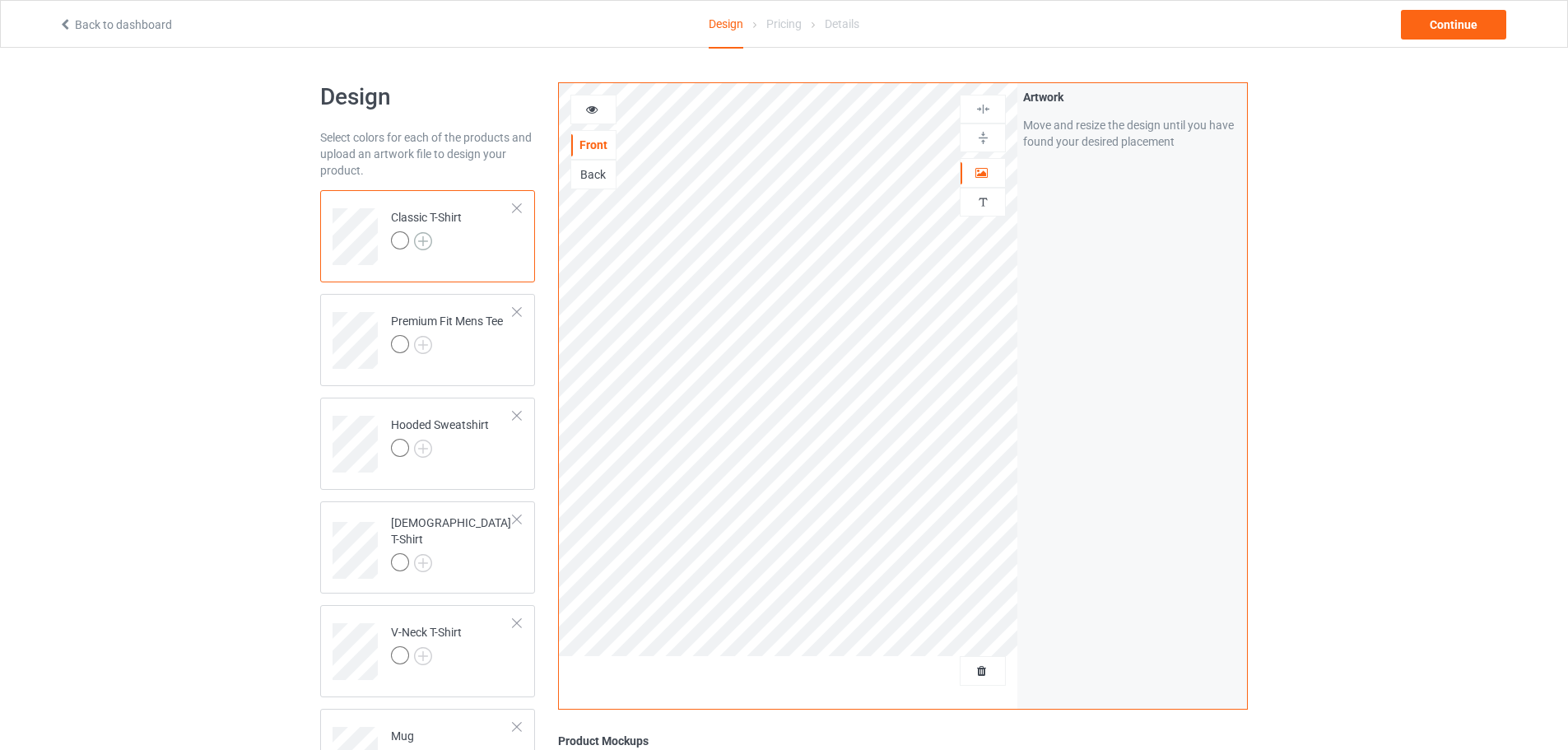
click at [419, 239] on img at bounding box center [422, 241] width 18 height 18
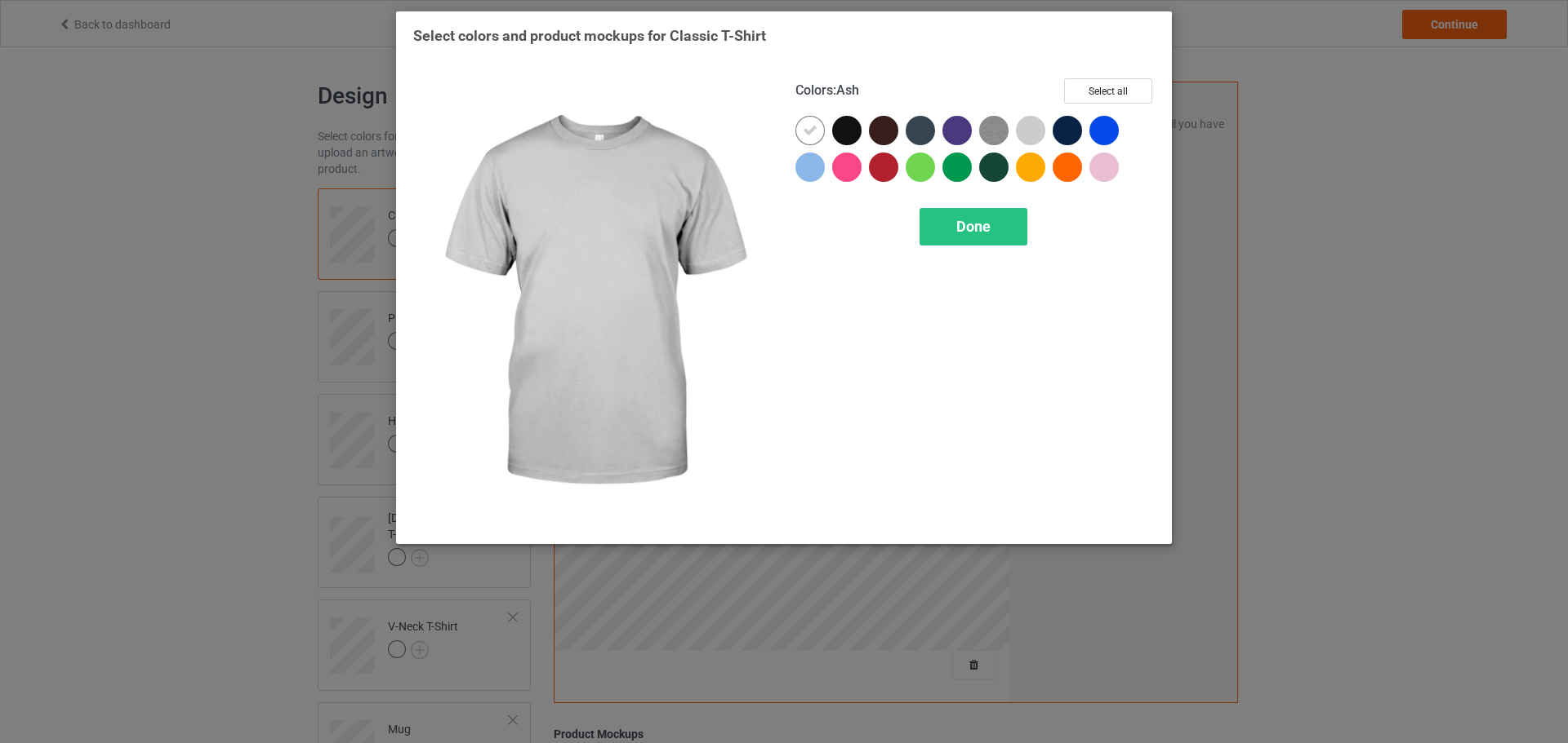
click at [1029, 131] on div at bounding box center [1030, 131] width 30 height 29
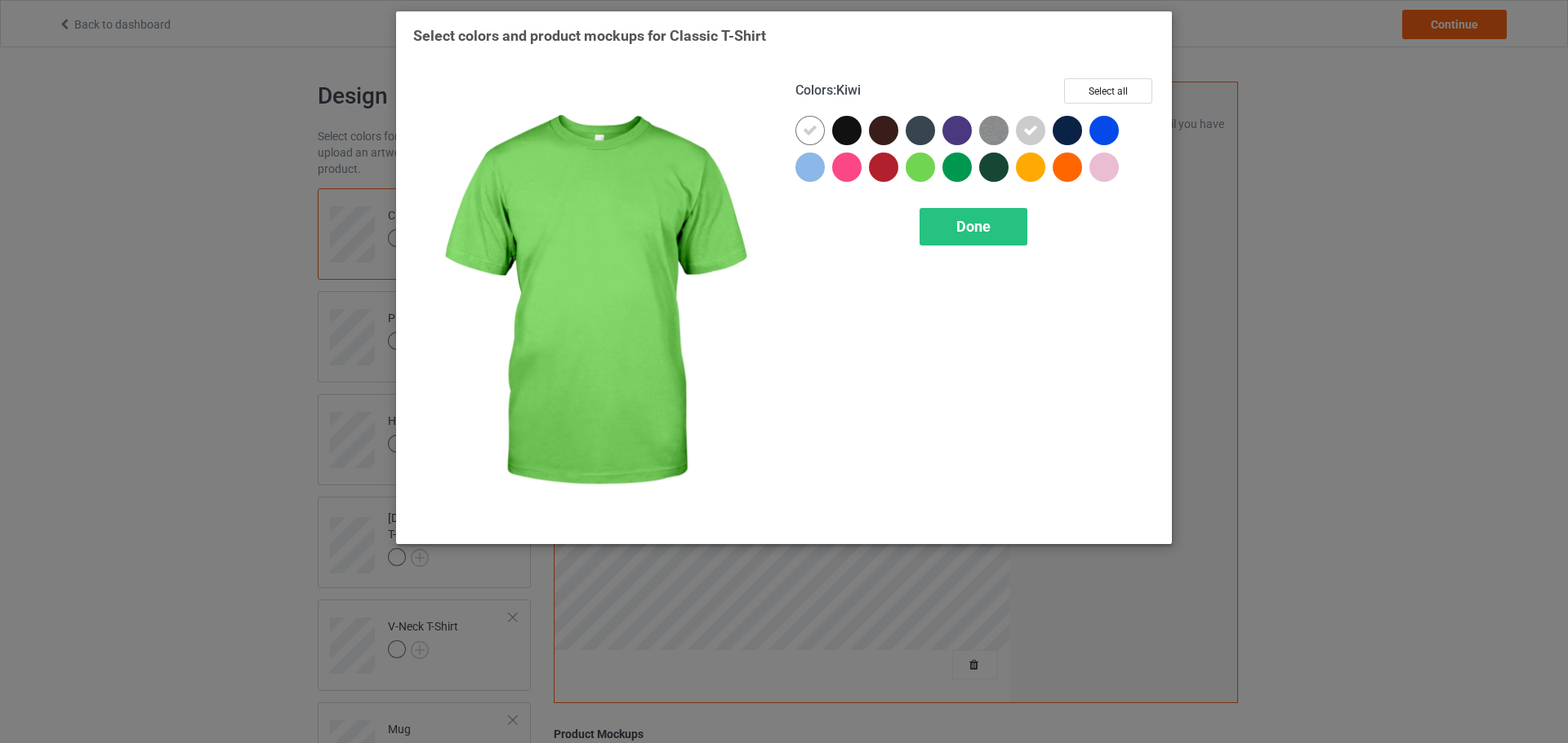
click at [921, 171] on div at bounding box center [921, 168] width 30 height 29
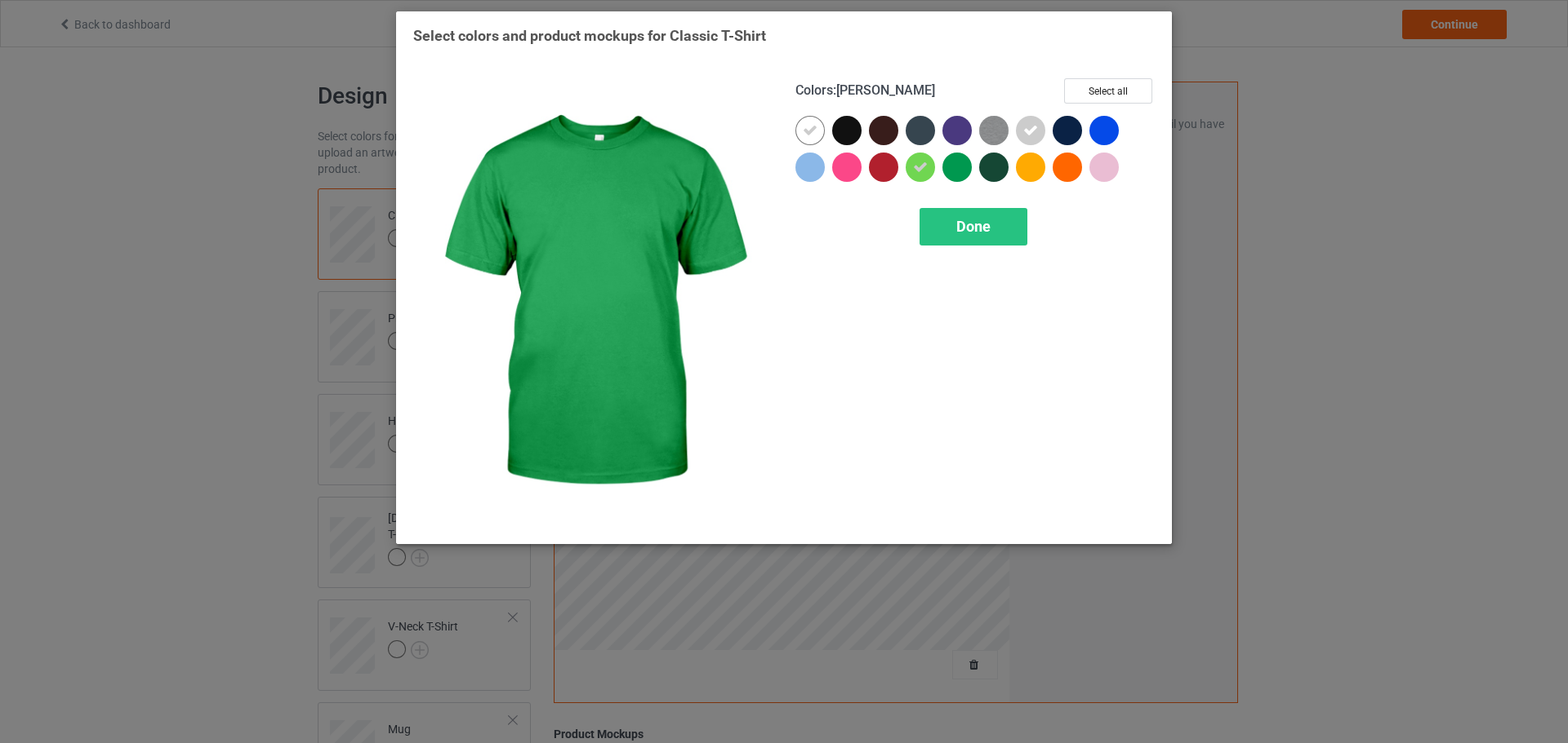
click at [967, 171] on div at bounding box center [956, 168] width 30 height 29
click at [970, 238] on div "Done" at bounding box center [973, 227] width 108 height 38
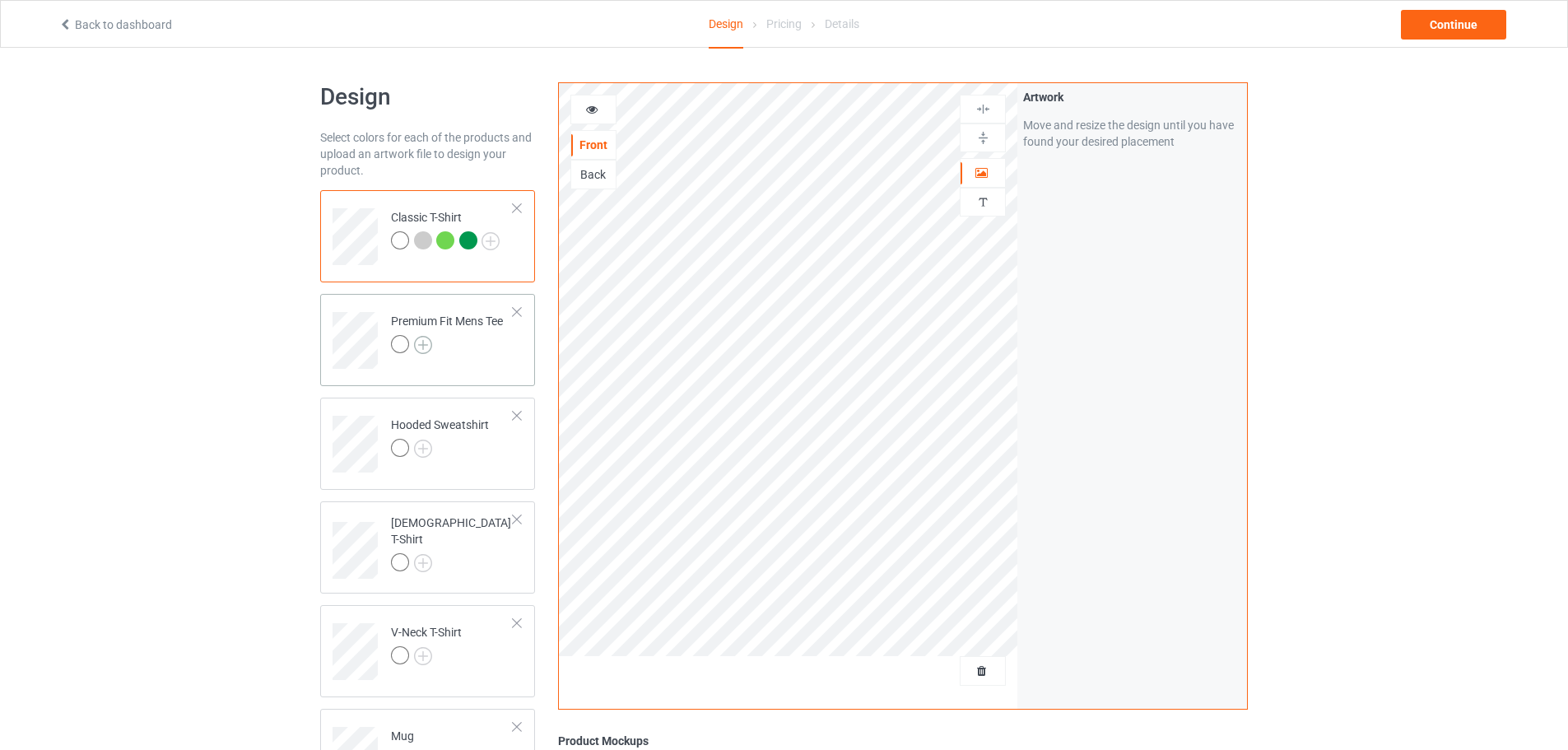
click at [428, 347] on img at bounding box center [422, 344] width 18 height 18
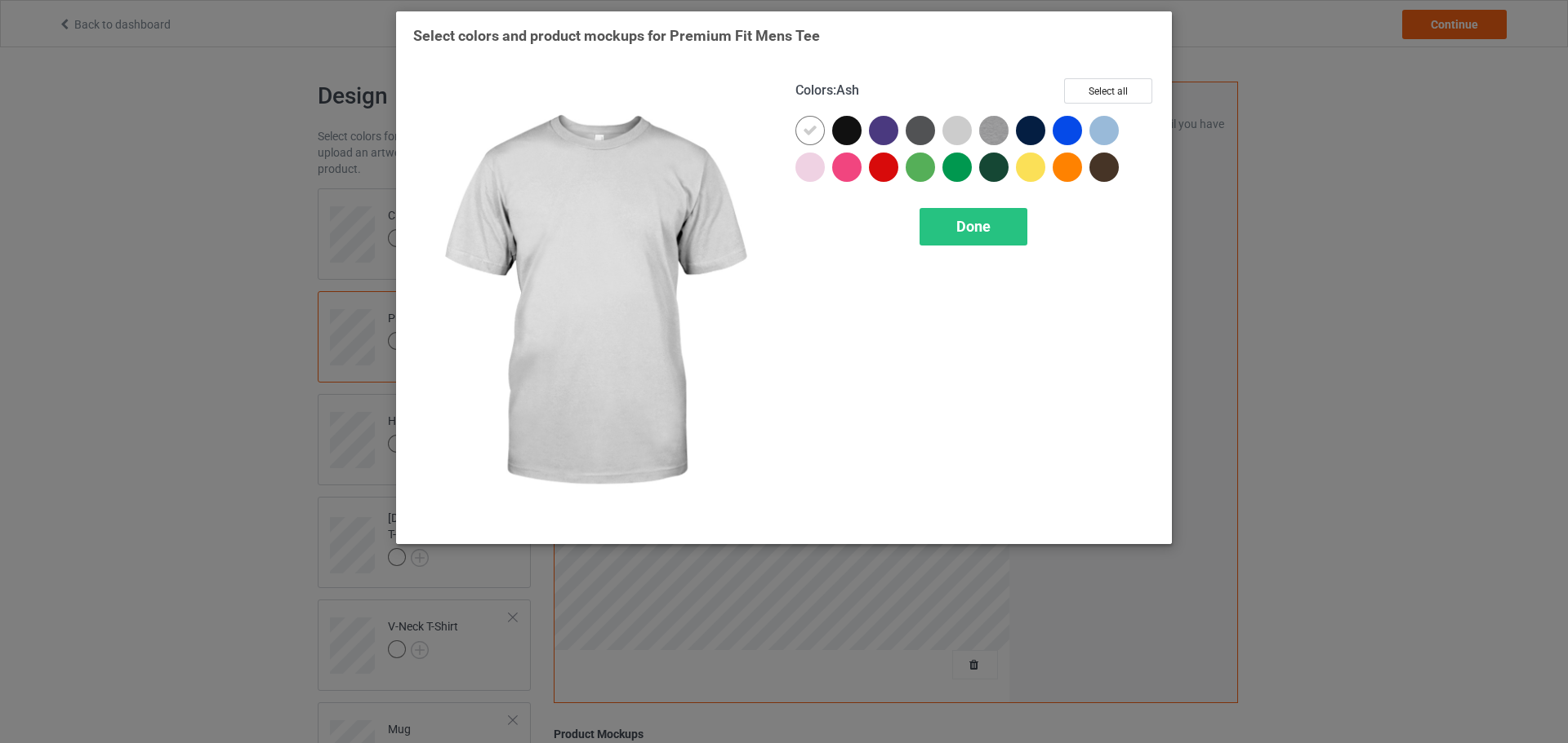
click at [949, 129] on div at bounding box center [956, 131] width 30 height 29
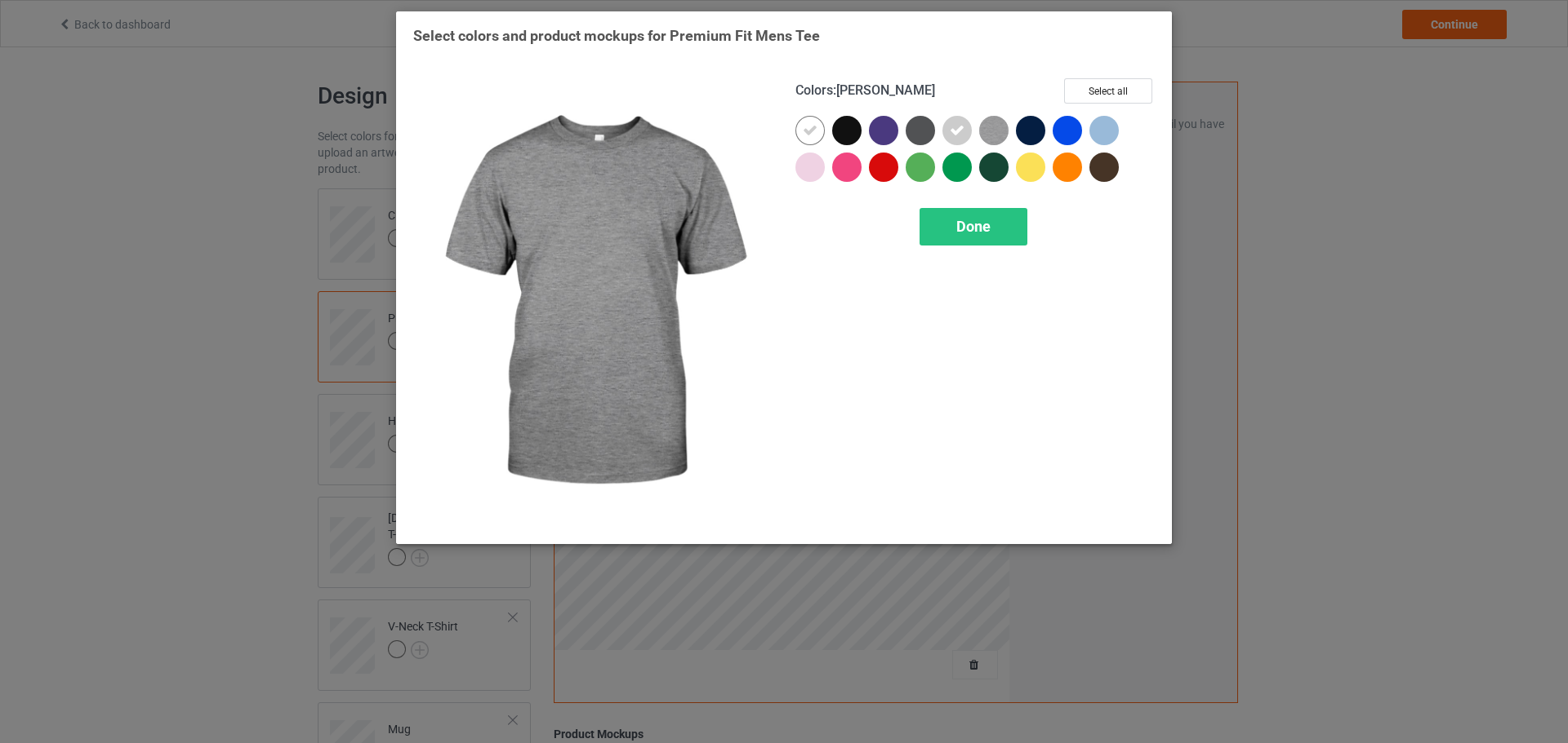
drag, startPoint x: 988, startPoint y: 129, endPoint x: 996, endPoint y: 132, distance: 8.5
click at [988, 130] on img at bounding box center [993, 131] width 30 height 29
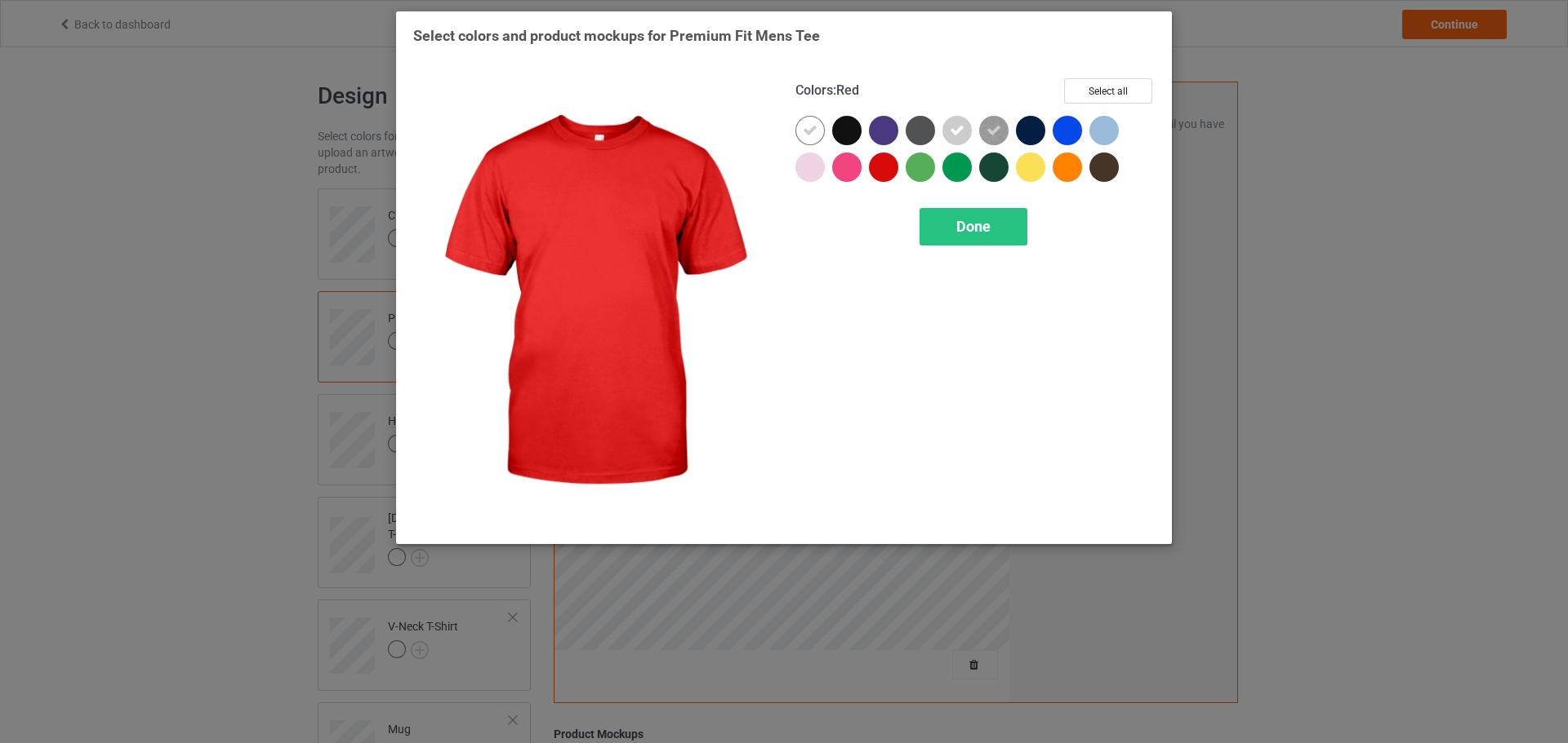
click at [926, 174] on div at bounding box center [921, 168] width 30 height 29
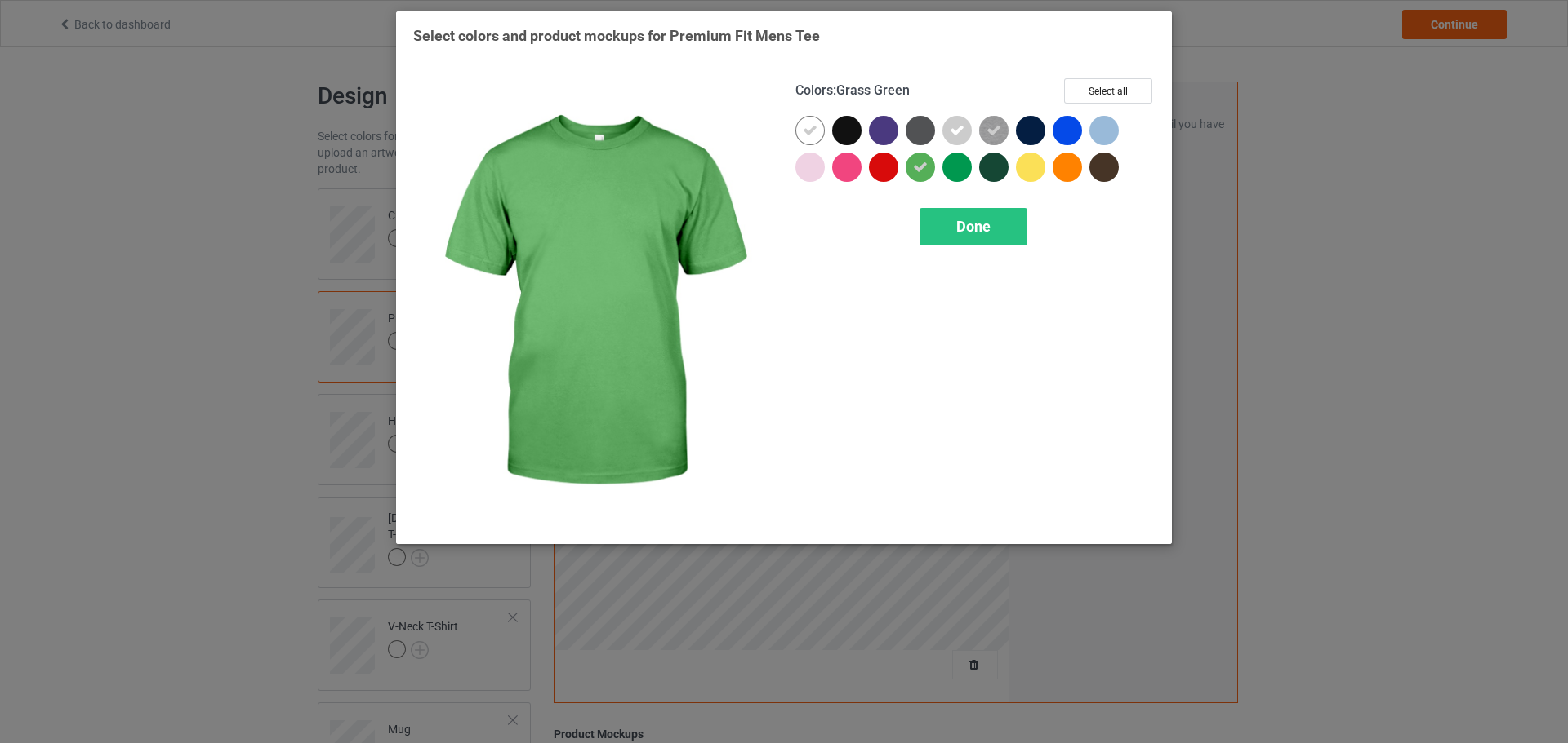
click at [959, 167] on div at bounding box center [956, 168] width 30 height 29
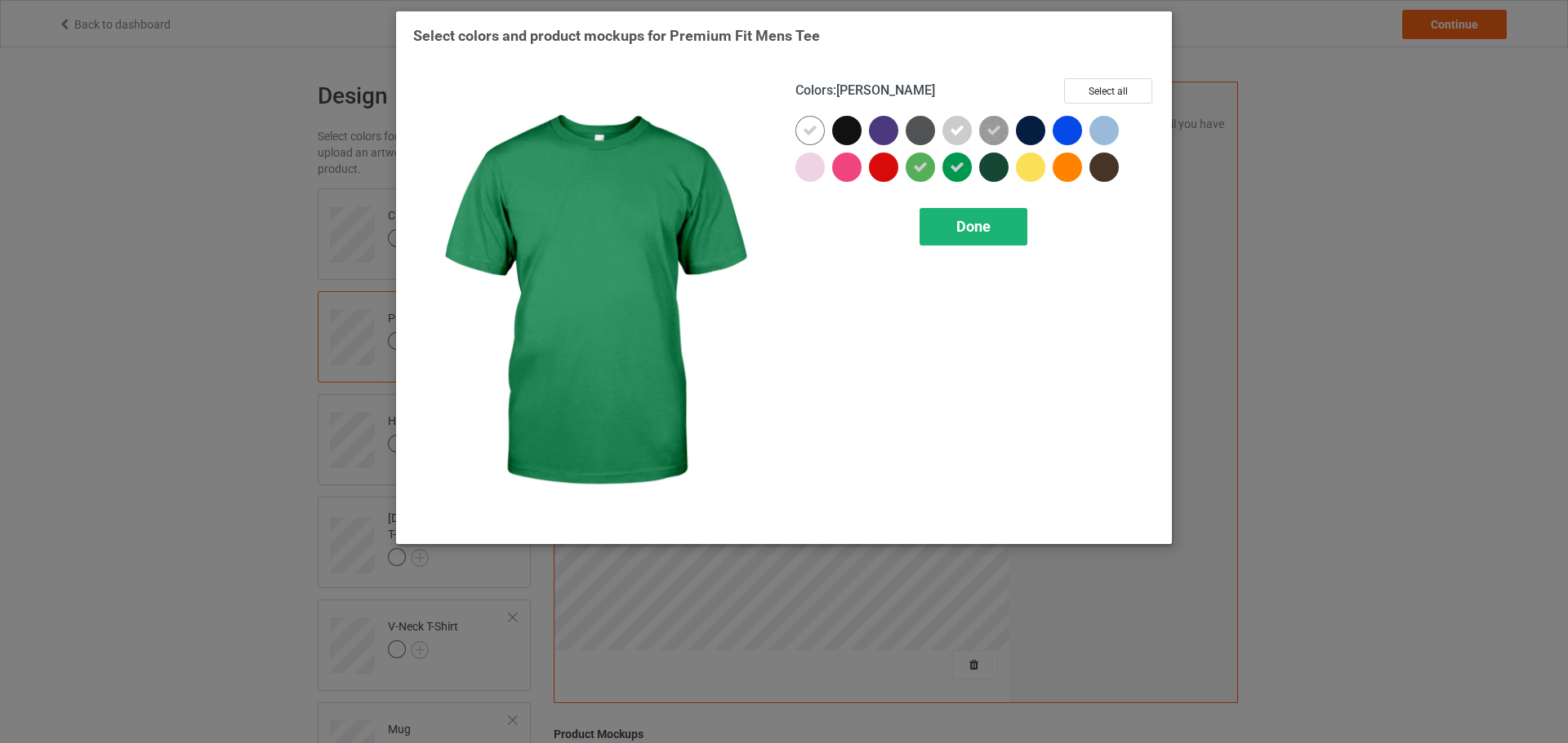
click at [961, 223] on span "Done" at bounding box center [973, 226] width 34 height 18
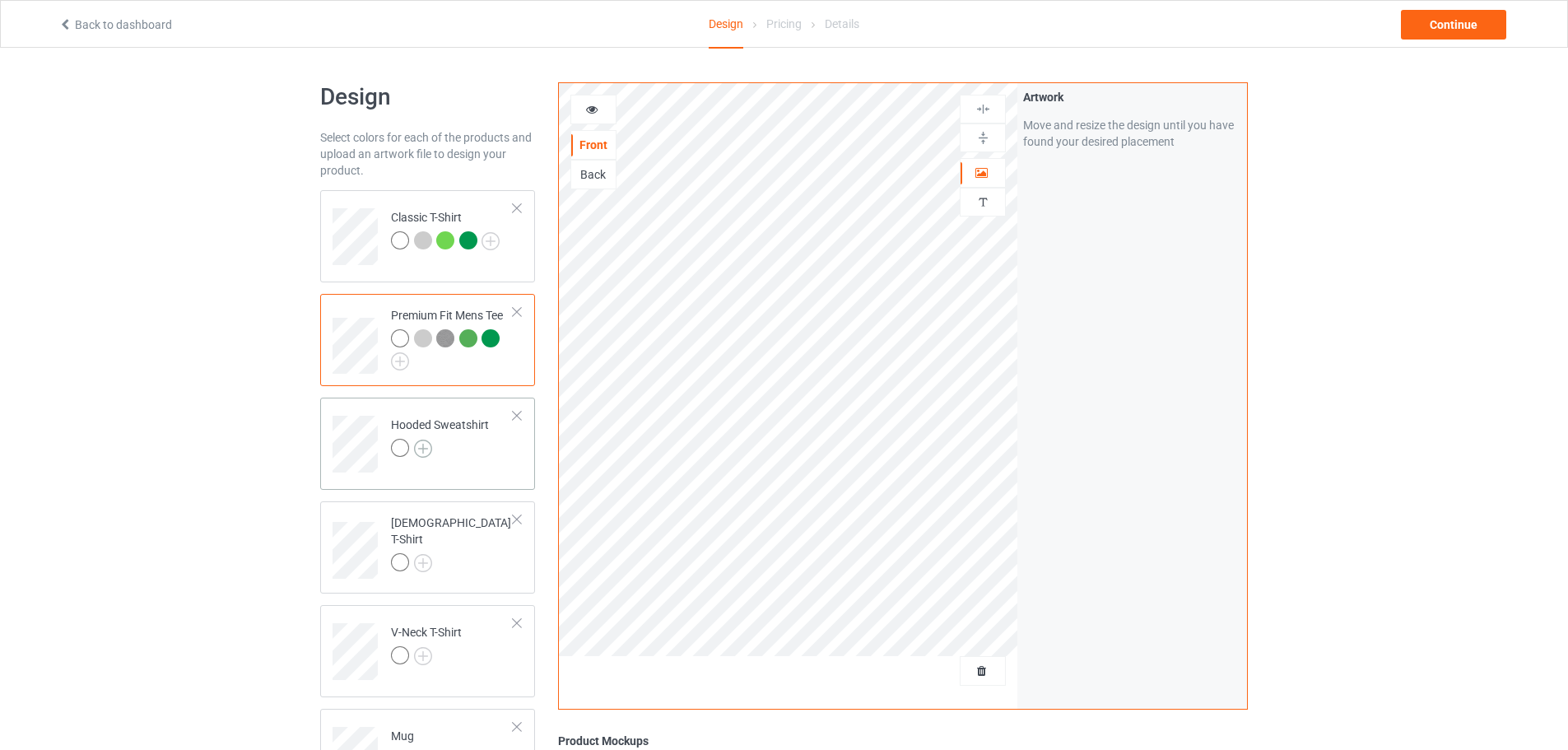
click at [427, 454] on img at bounding box center [422, 449] width 18 height 18
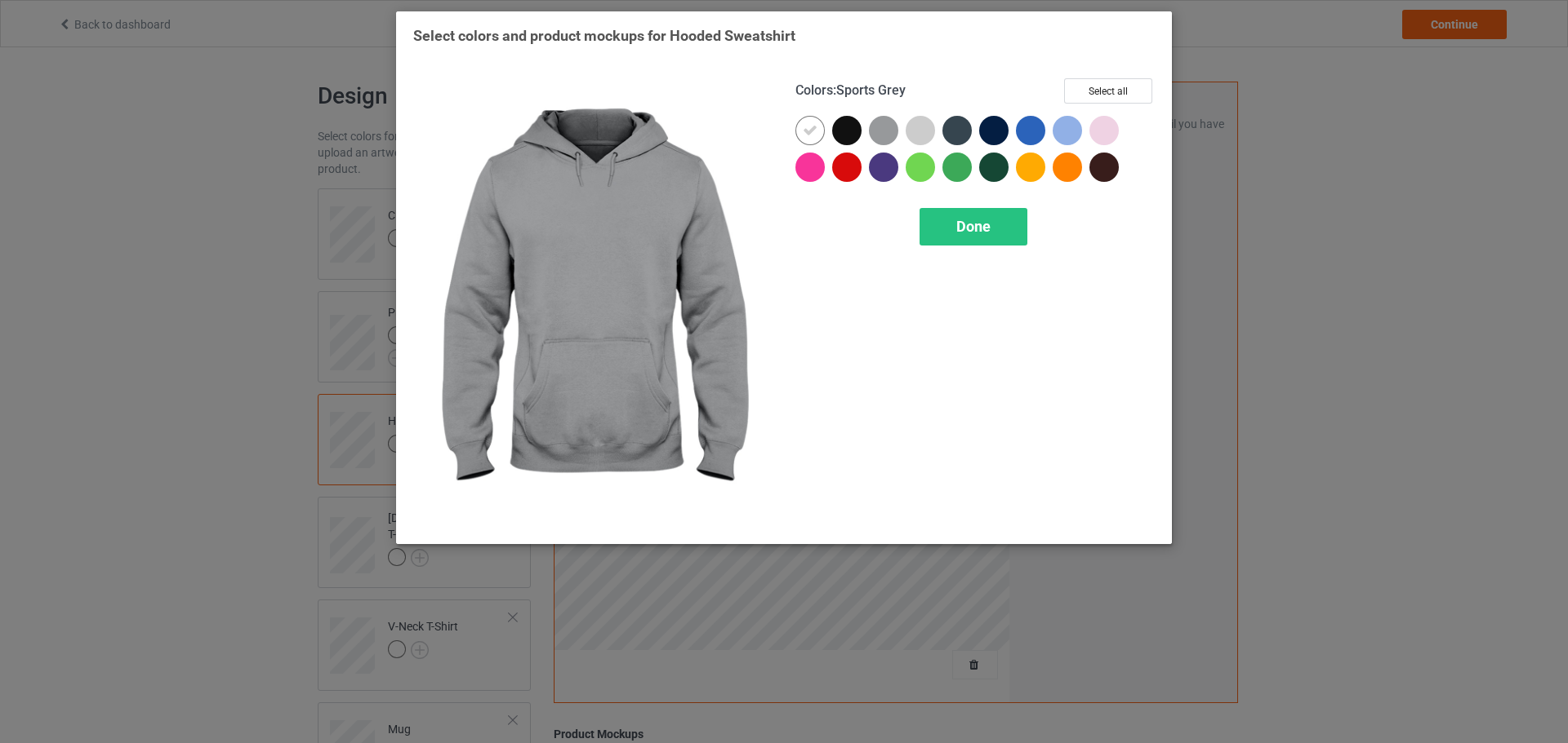
click at [874, 127] on div at bounding box center [884, 131] width 30 height 29
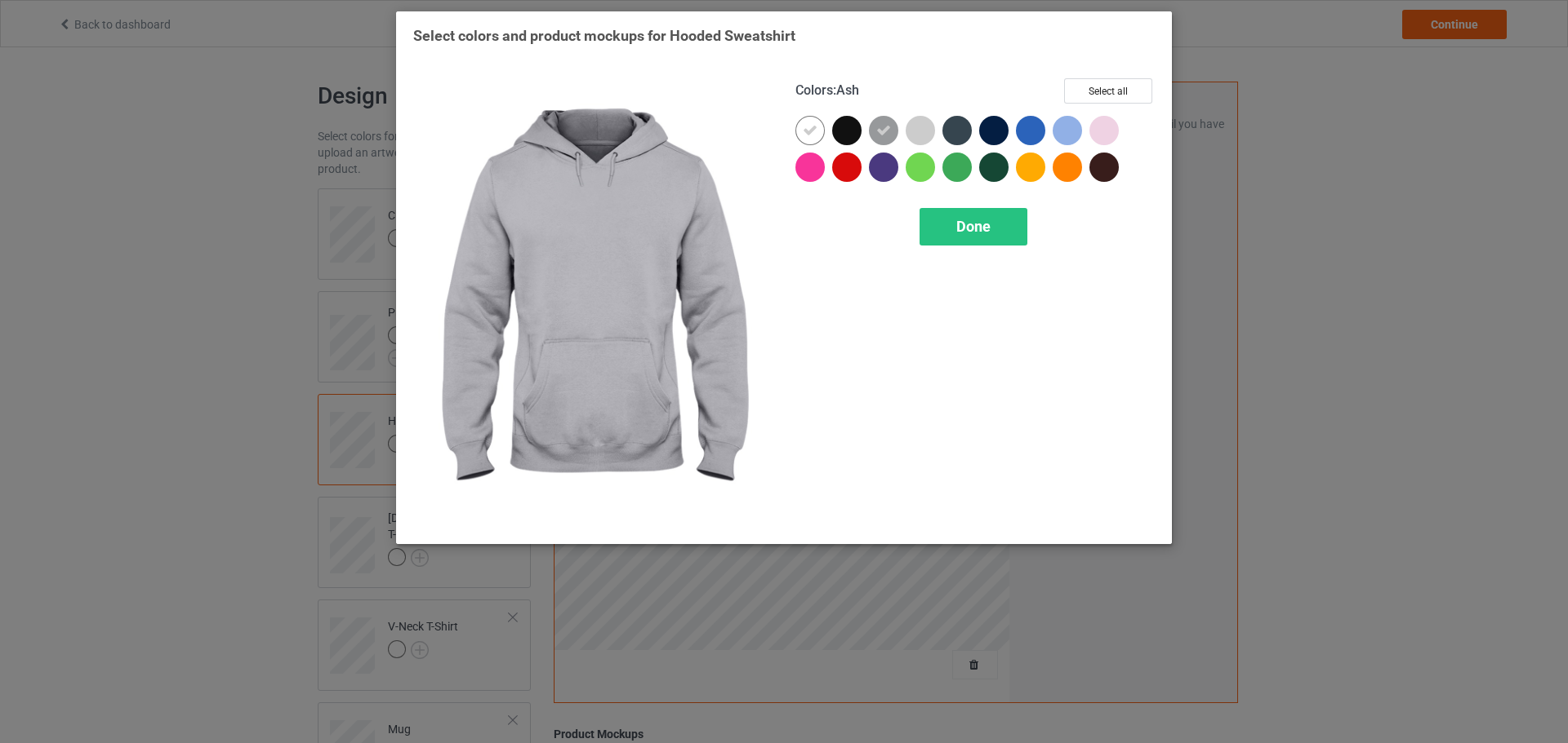
click at [916, 122] on div at bounding box center [921, 131] width 30 height 29
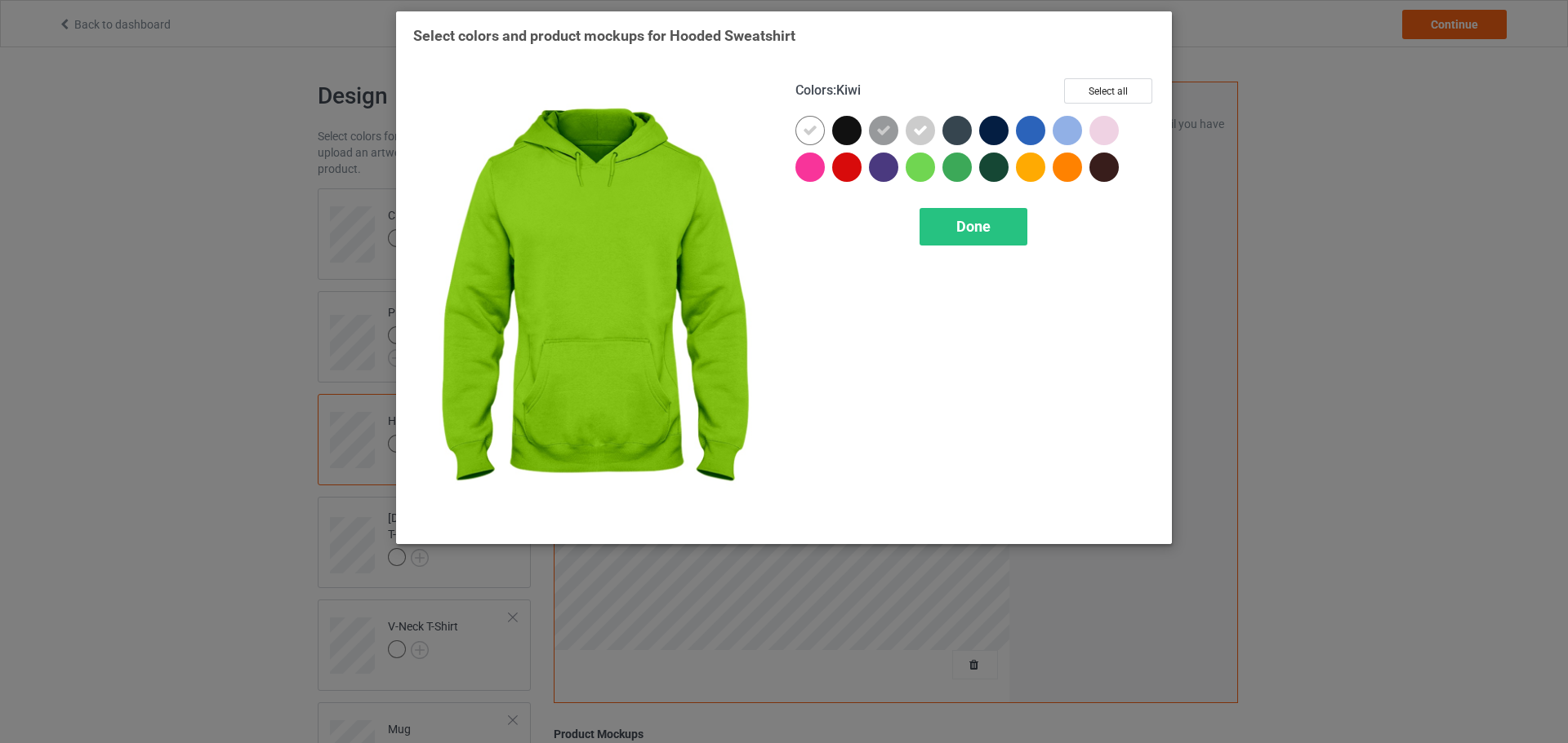
click at [925, 162] on div at bounding box center [921, 168] width 30 height 29
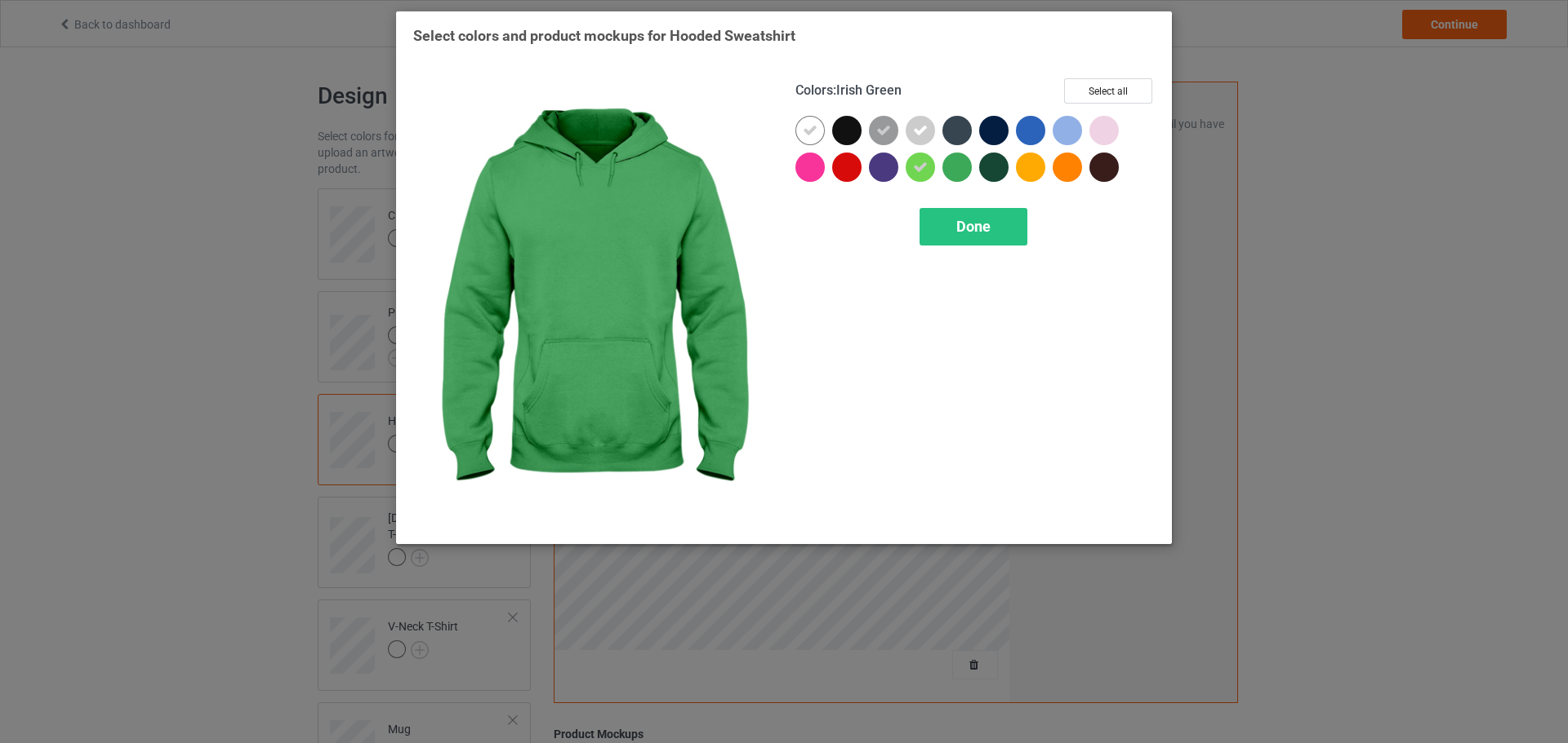
click at [968, 161] on div at bounding box center [956, 168] width 30 height 29
click at [968, 222] on span "Done" at bounding box center [973, 226] width 34 height 18
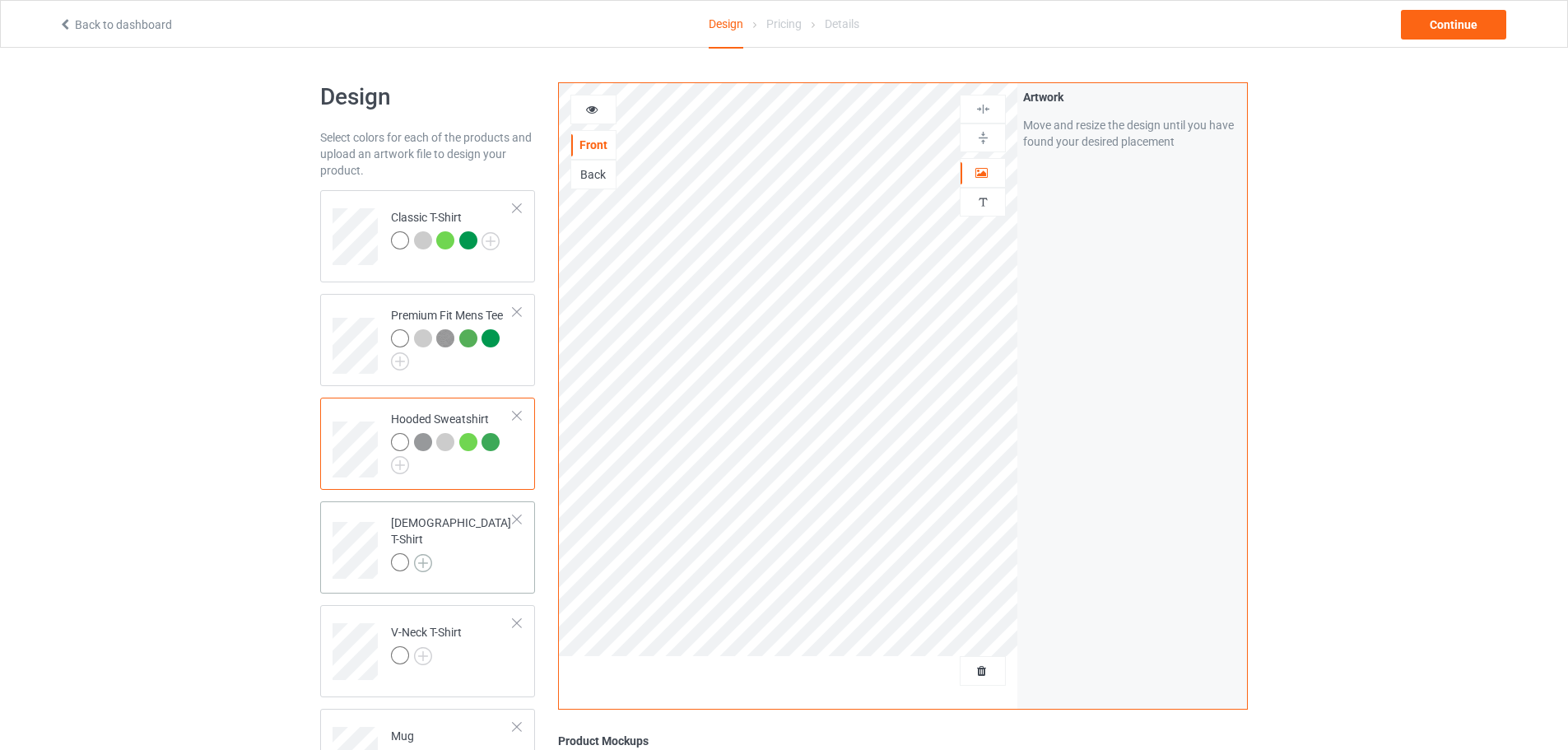
click at [426, 560] on img at bounding box center [422, 563] width 18 height 18
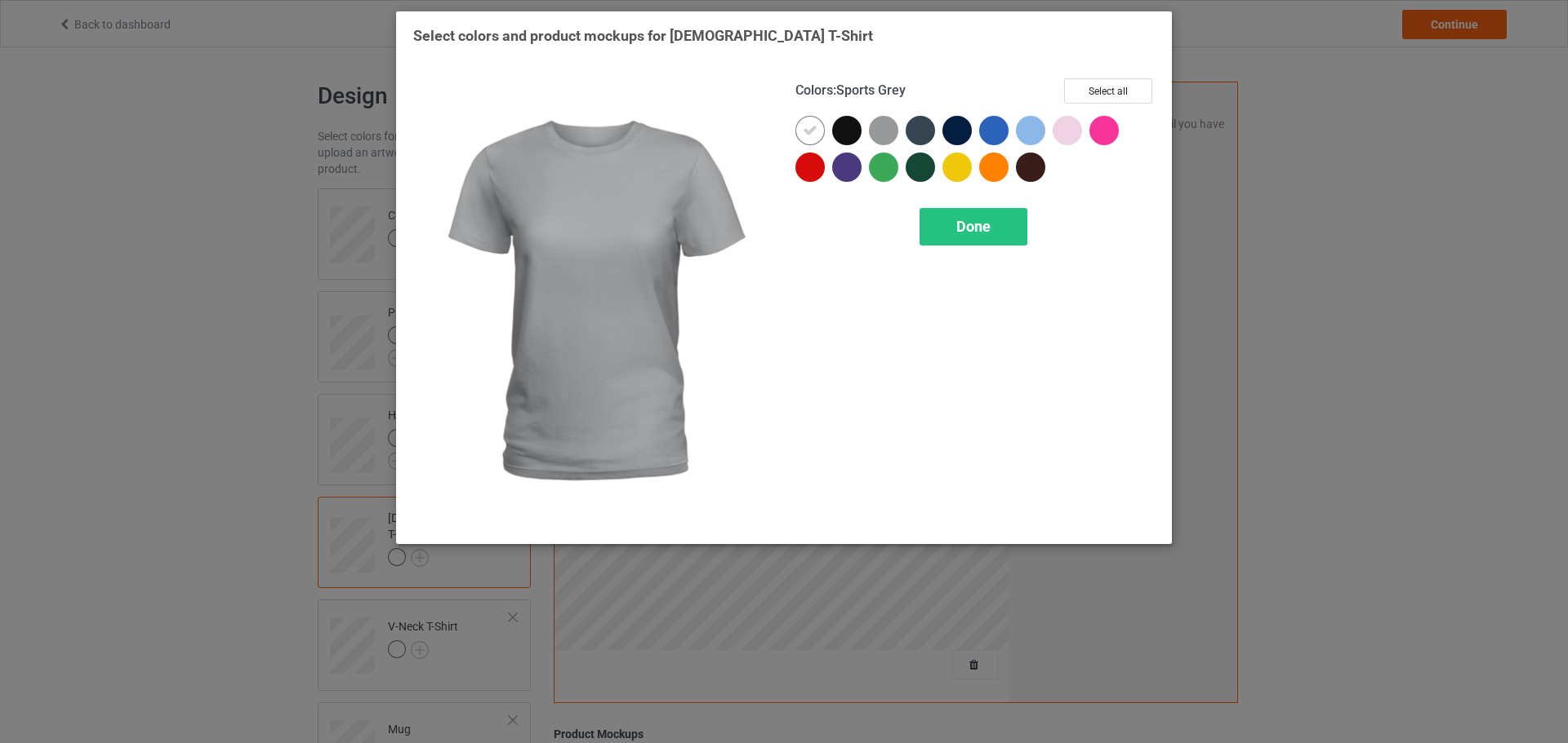
click at [885, 128] on div at bounding box center [884, 131] width 30 height 29
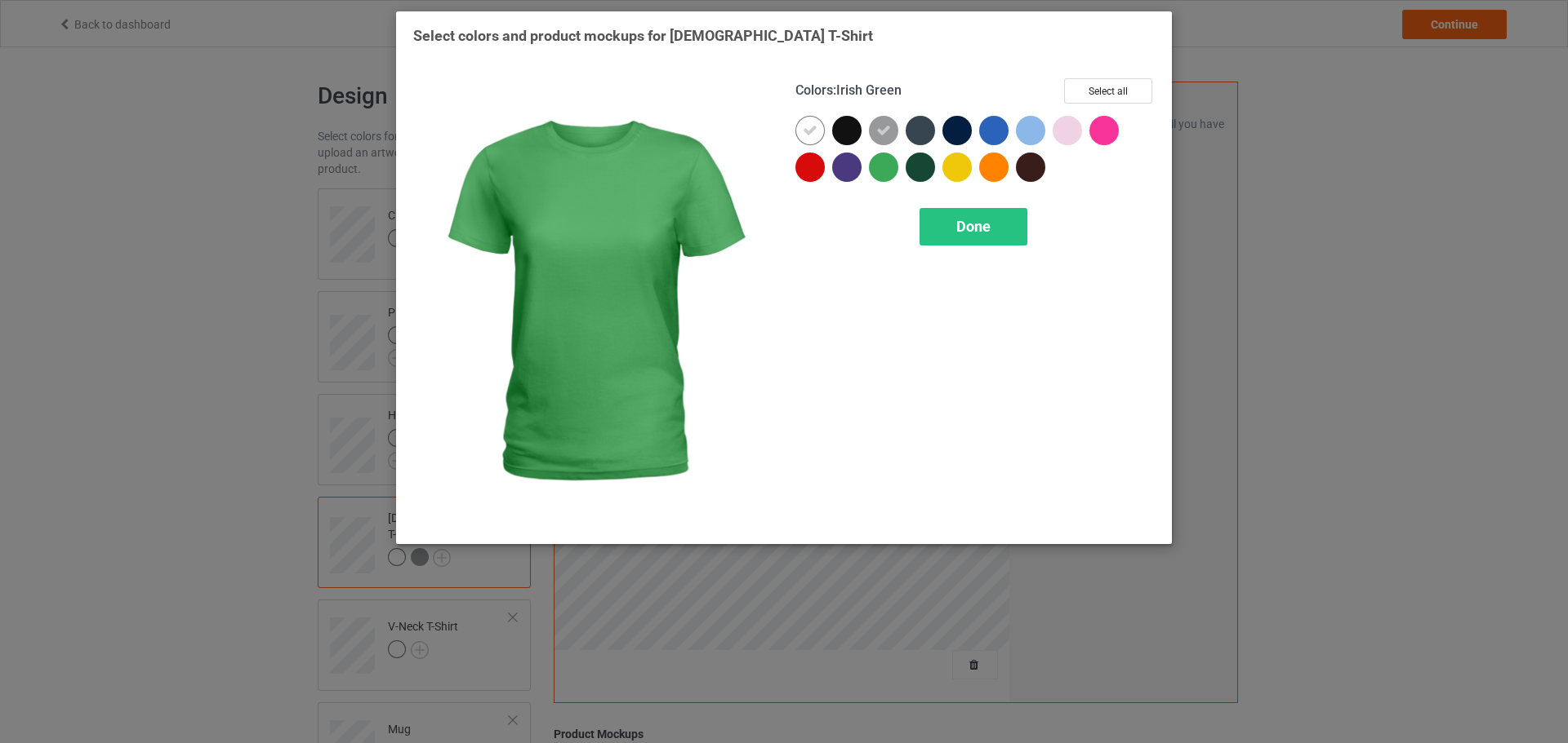
click at [889, 170] on div at bounding box center [884, 168] width 30 height 29
click at [960, 222] on span "Done" at bounding box center [973, 226] width 34 height 18
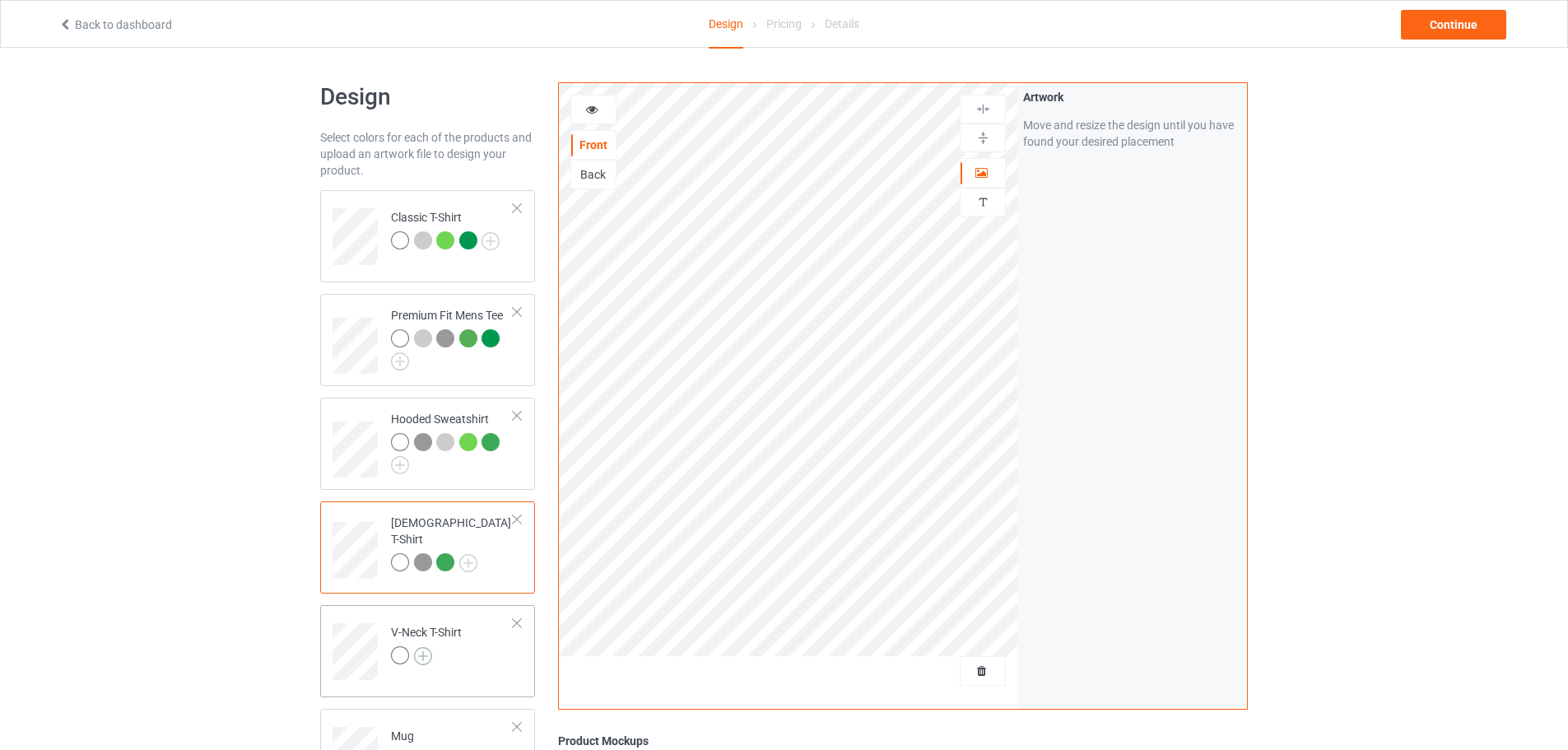
click at [428, 657] on img at bounding box center [422, 656] width 18 height 18
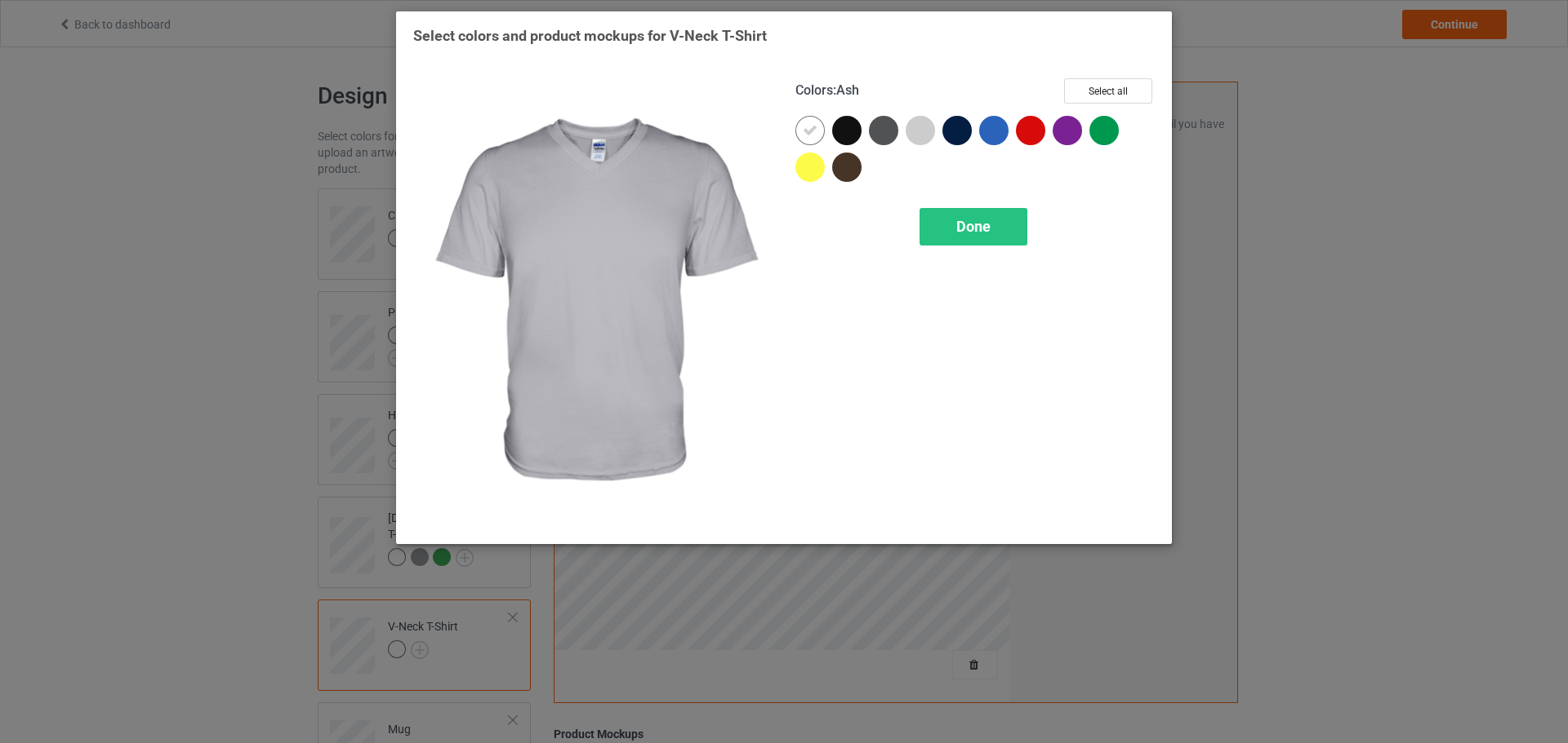
click at [932, 137] on div at bounding box center [921, 131] width 30 height 29
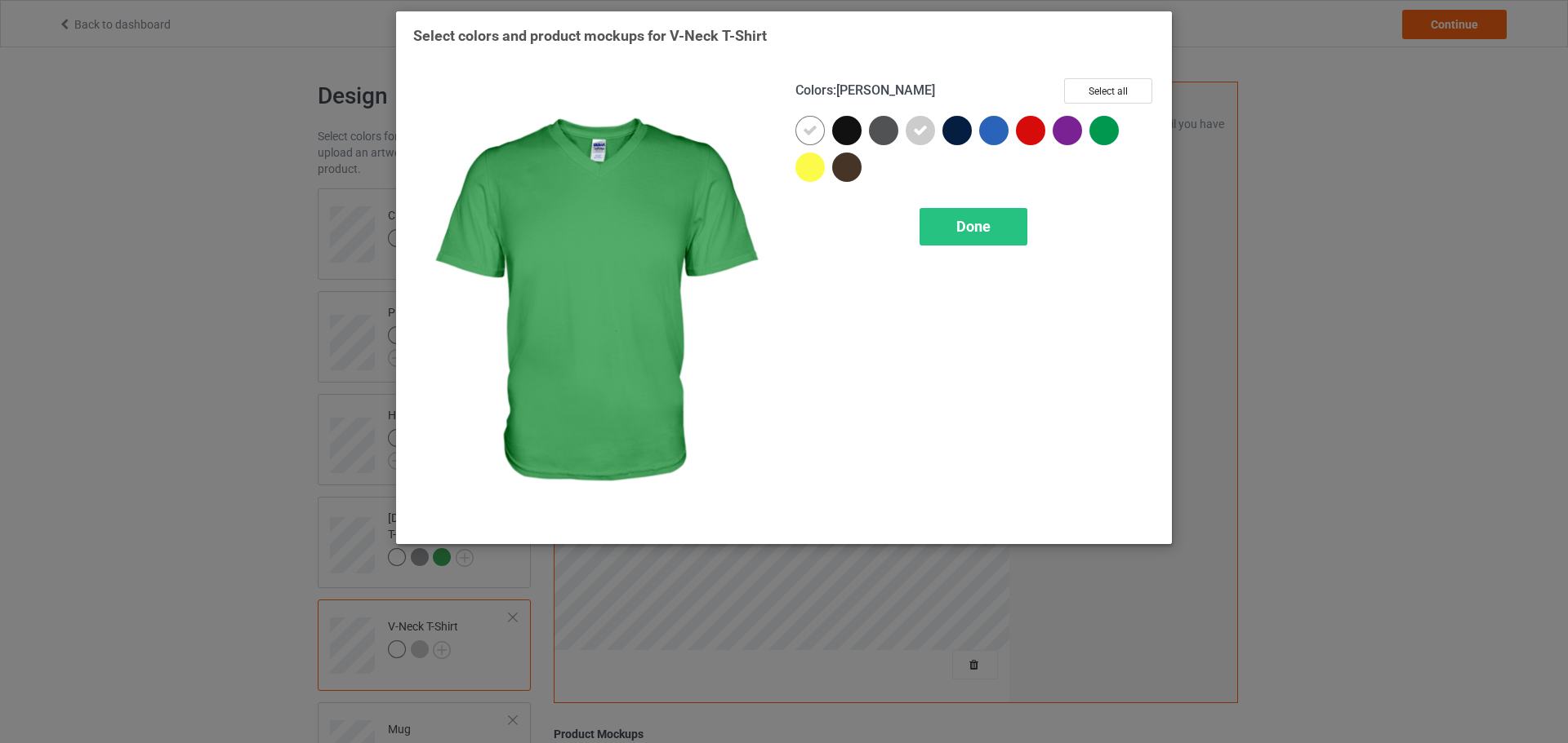
click at [1115, 132] on div at bounding box center [1104, 131] width 30 height 29
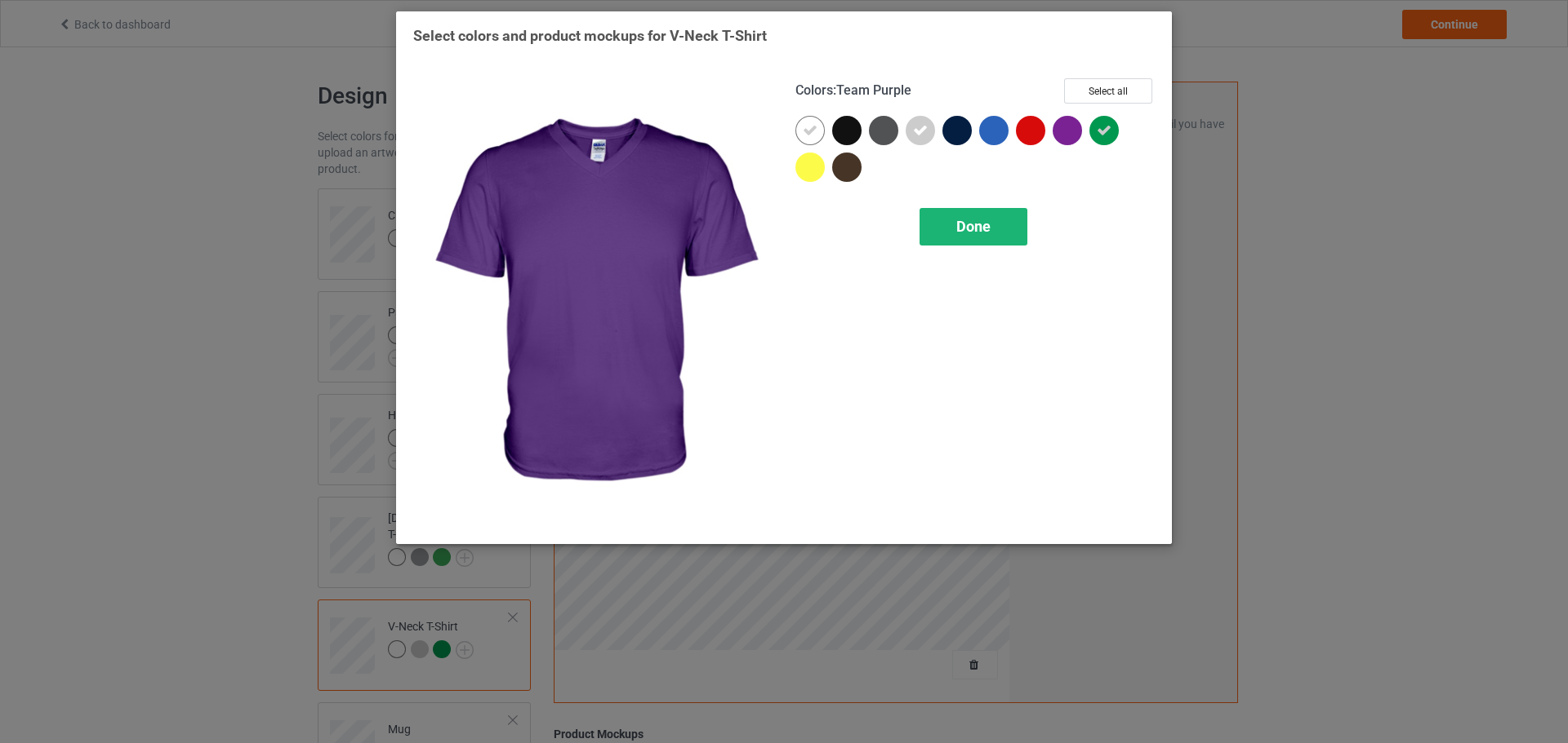
click at [994, 229] on div "Done" at bounding box center [973, 227] width 108 height 38
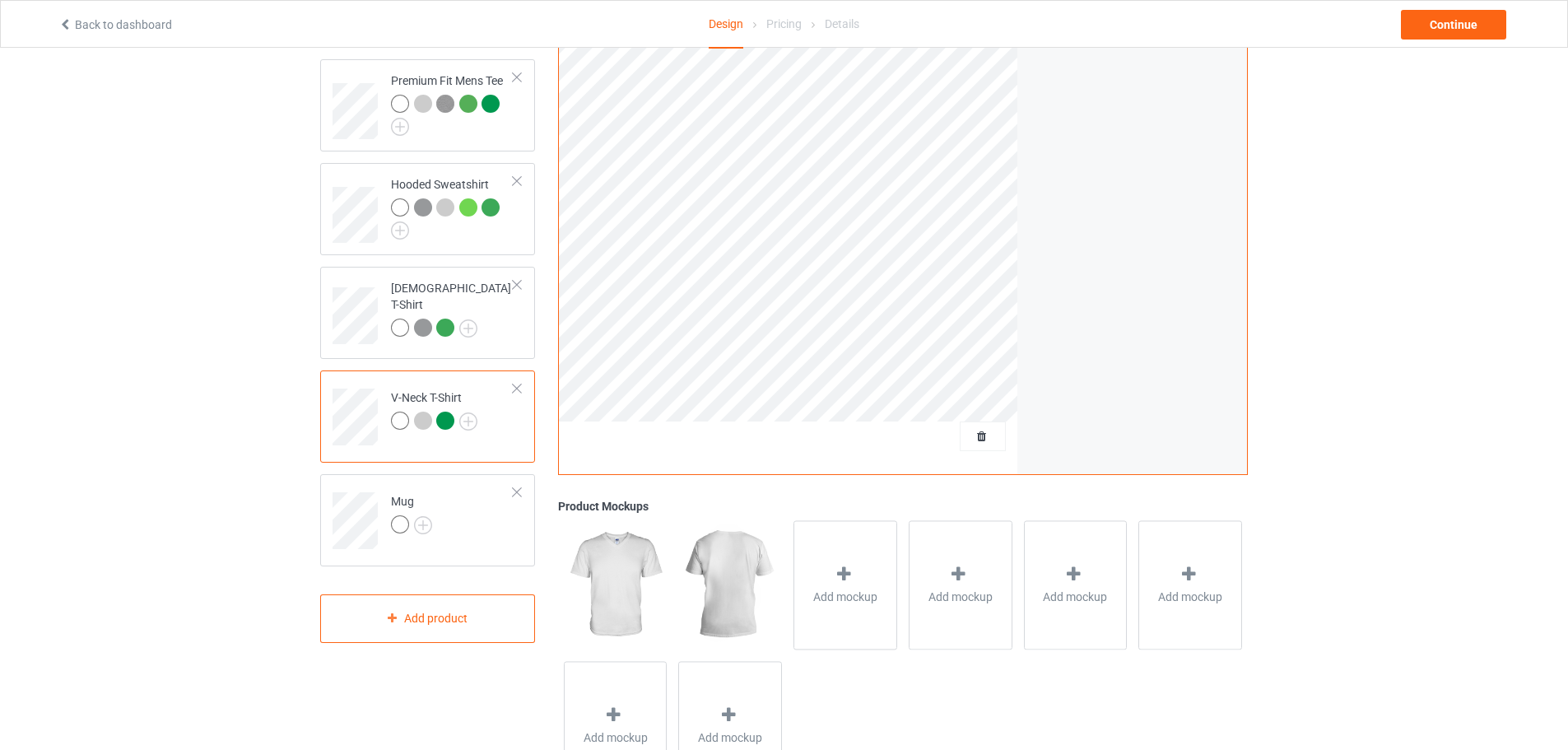
scroll to position [248, 0]
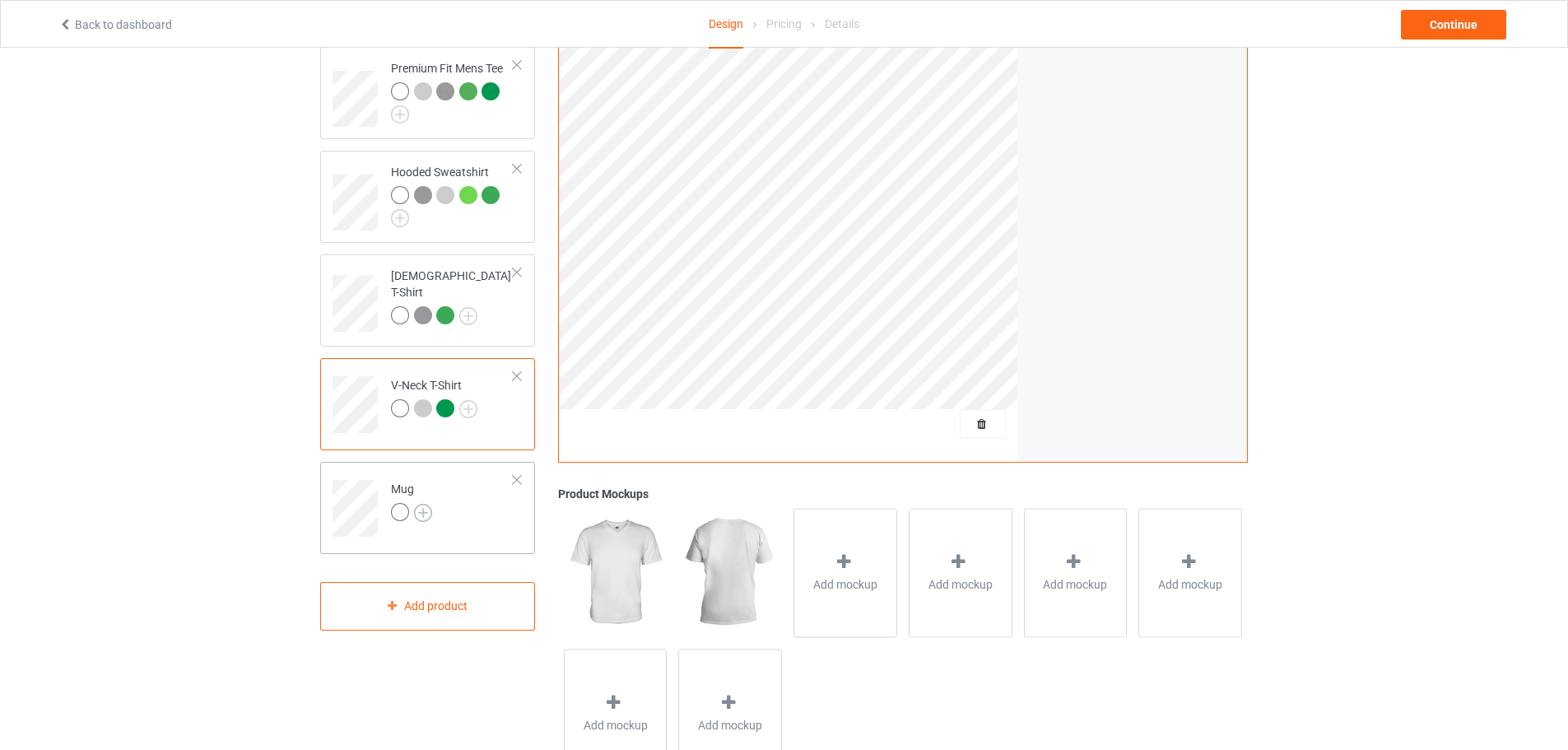
click at [424, 513] on img at bounding box center [422, 513] width 18 height 18
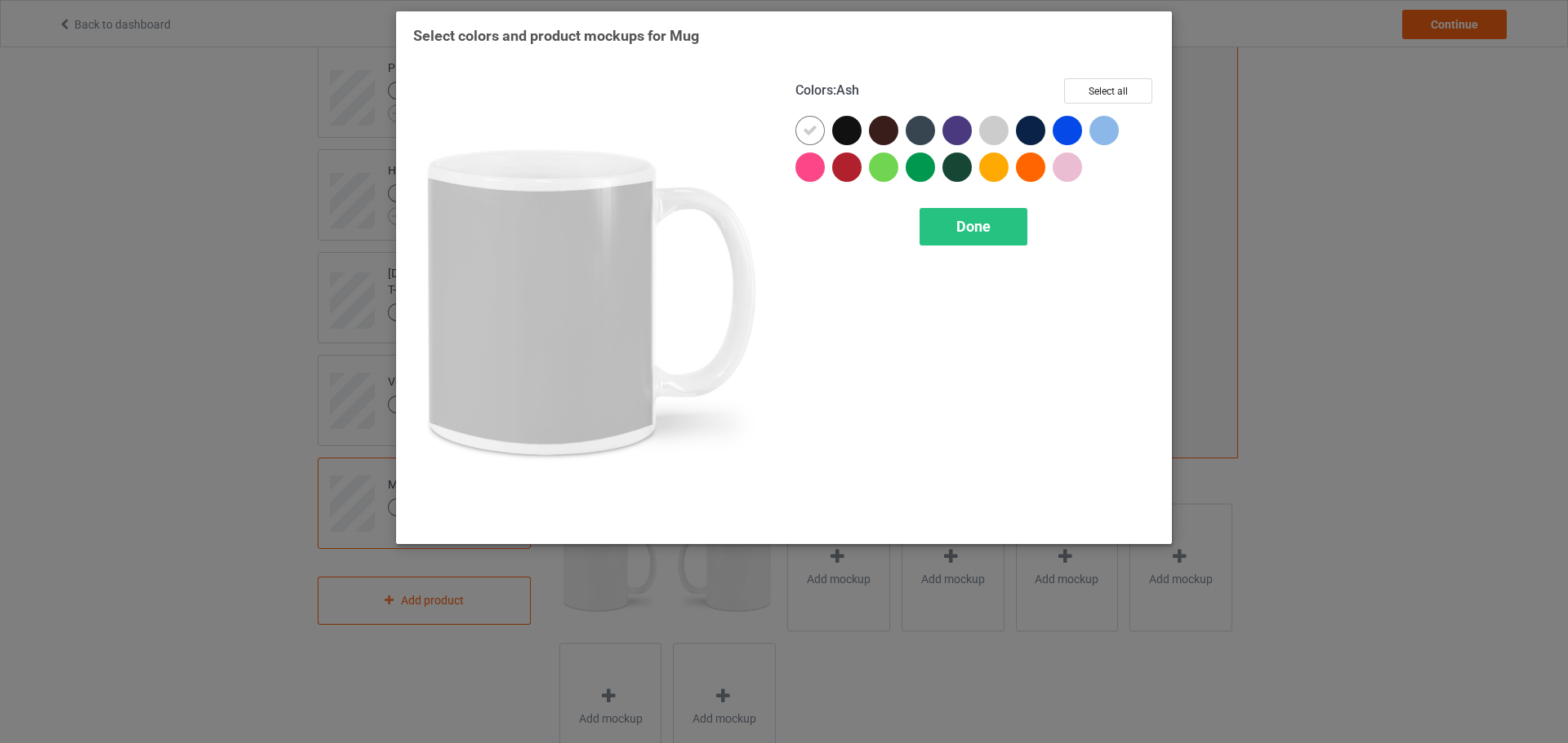
click at [995, 131] on div at bounding box center [993, 131] width 30 height 29
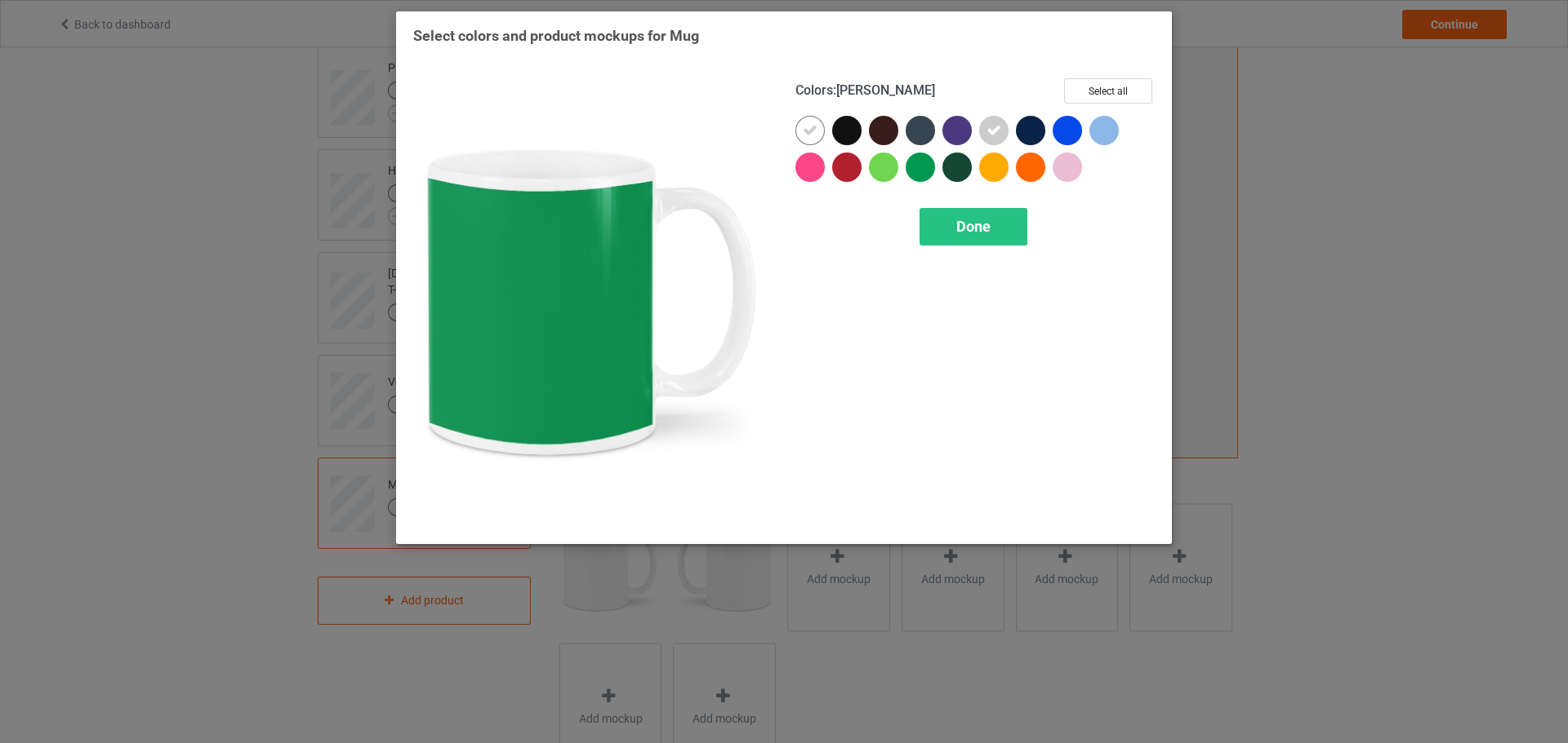
click at [894, 171] on div at bounding box center [884, 168] width 30 height 29
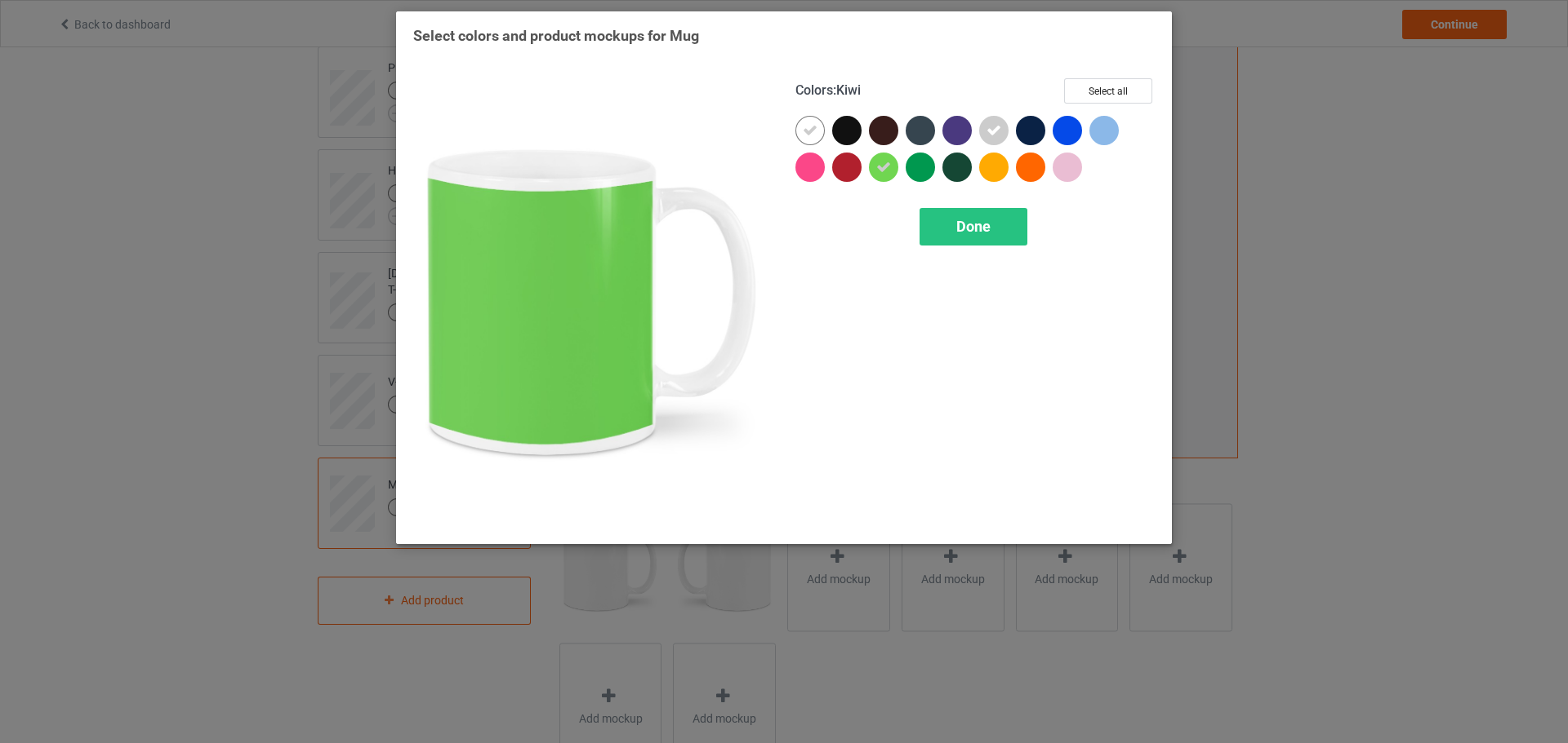
click at [945, 158] on div at bounding box center [956, 168] width 30 height 29
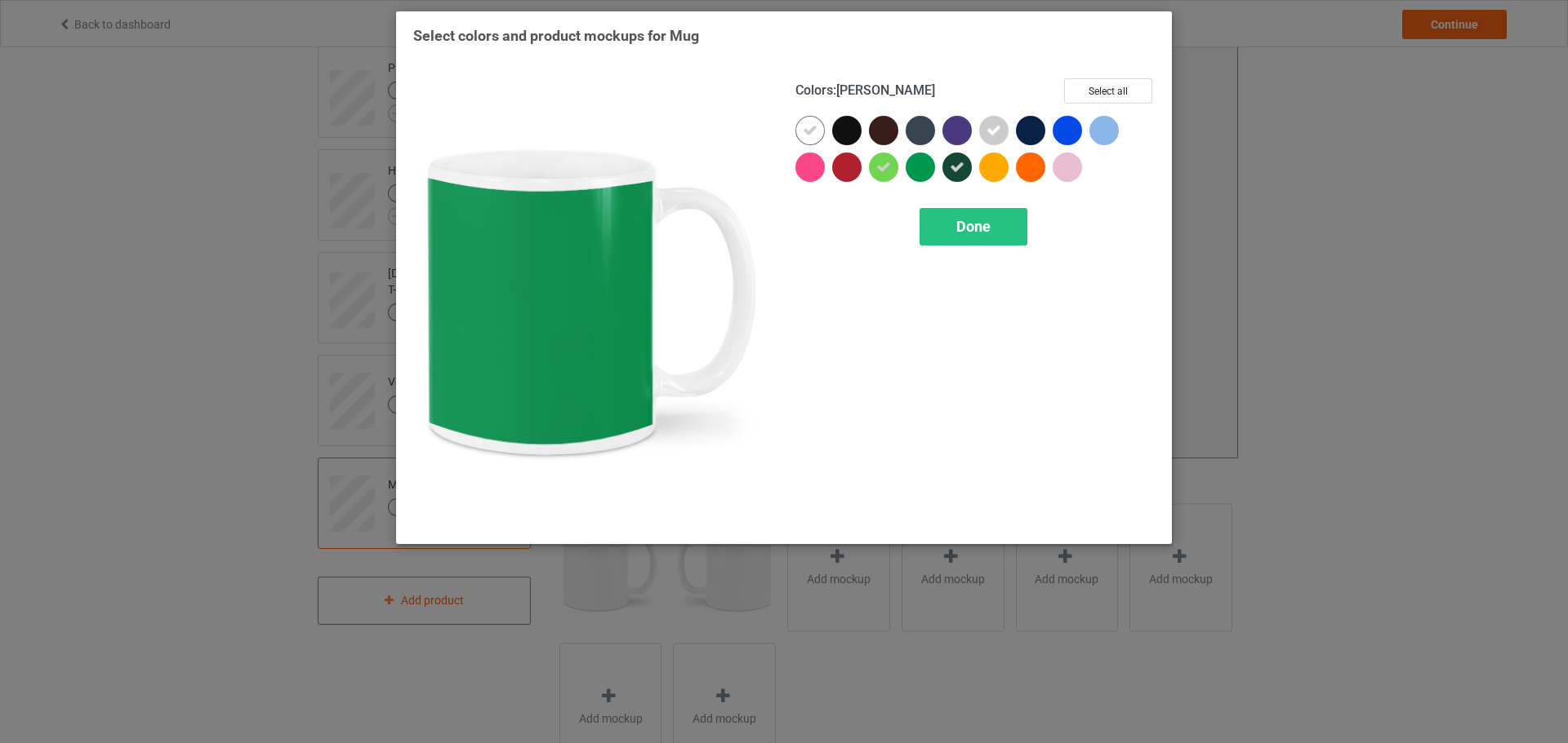
click at [935, 173] on div at bounding box center [924, 171] width 37 height 37
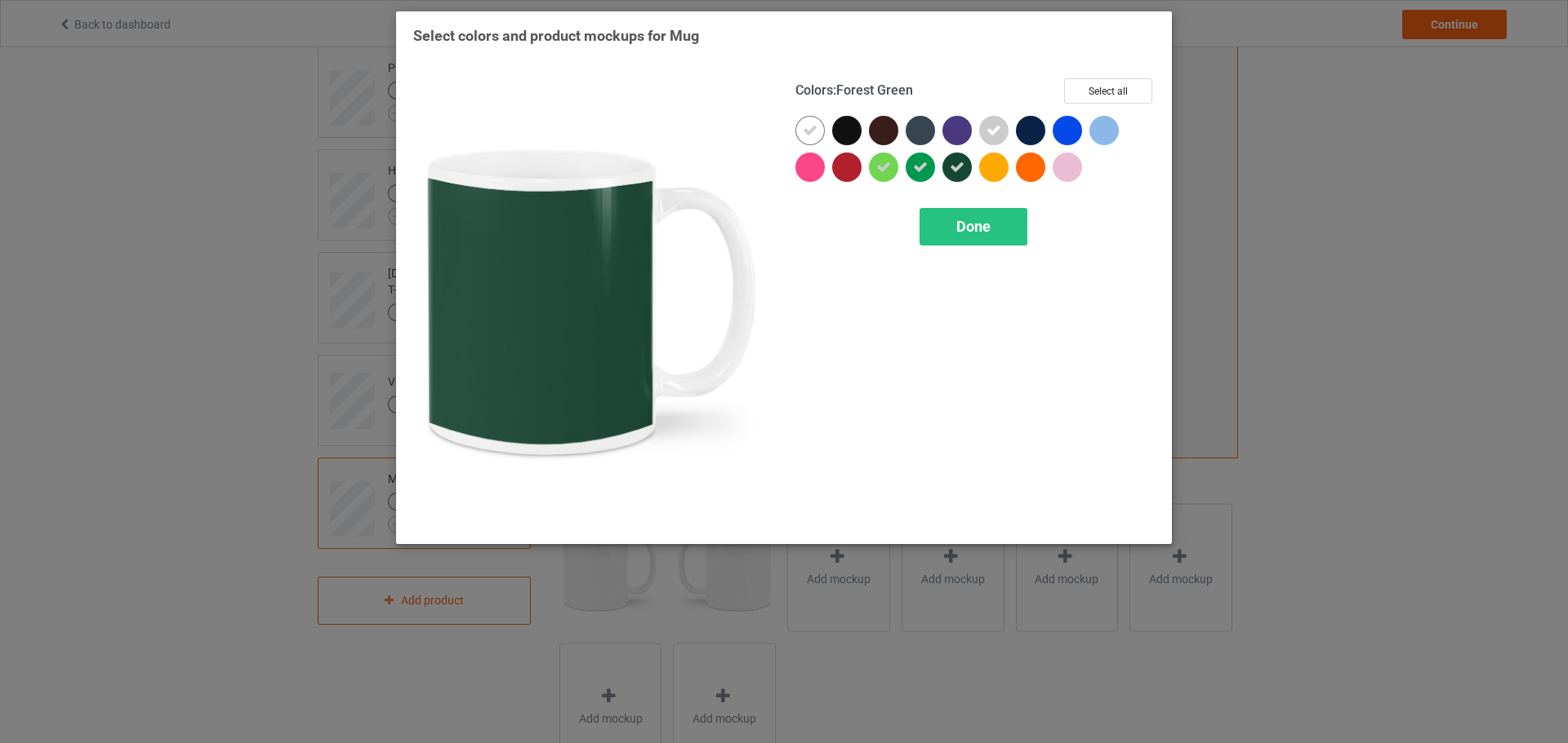
click at [954, 170] on icon at bounding box center [956, 167] width 15 height 15
click at [959, 217] on div "Done" at bounding box center [973, 227] width 108 height 38
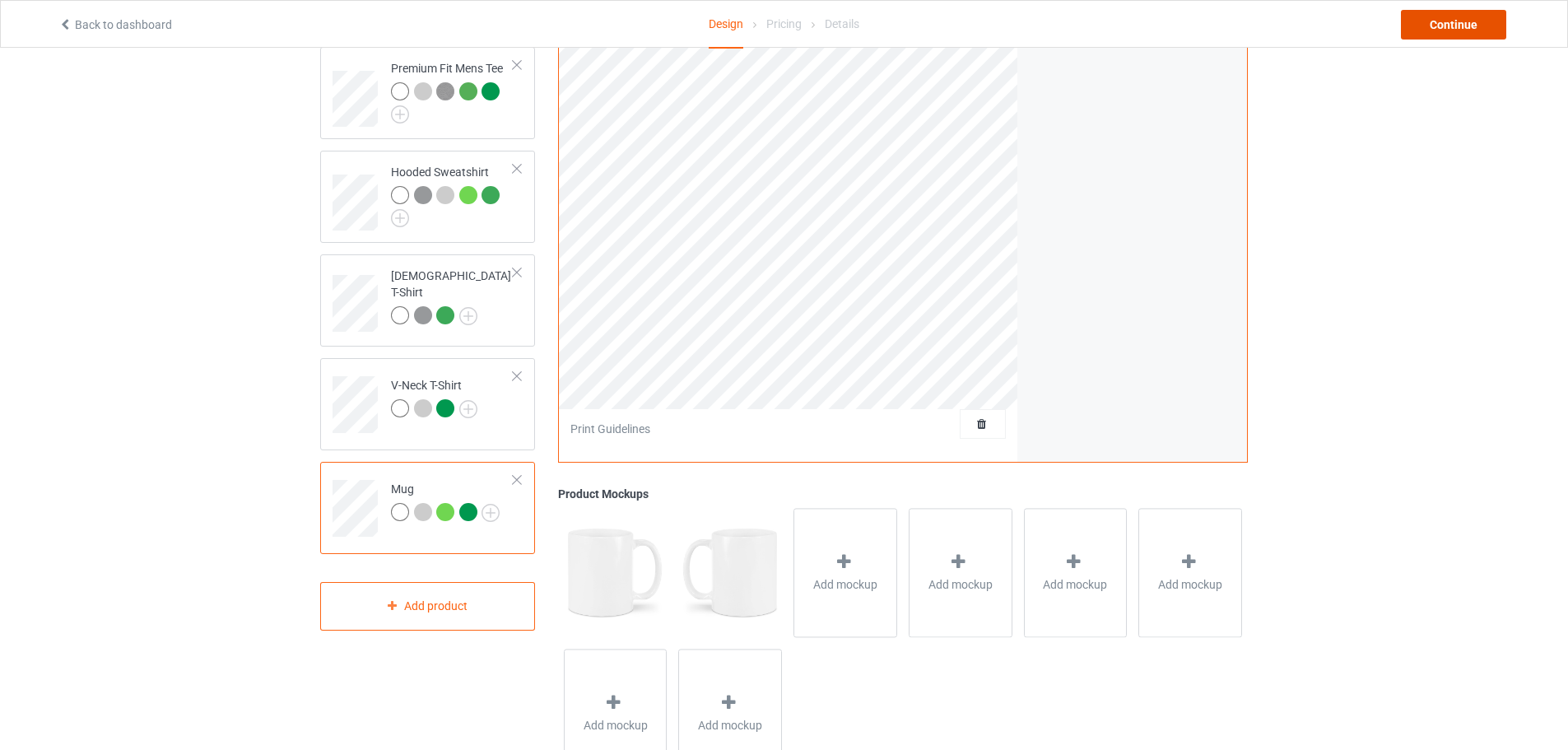
click at [1459, 33] on div "Continue" at bounding box center [1454, 25] width 105 height 30
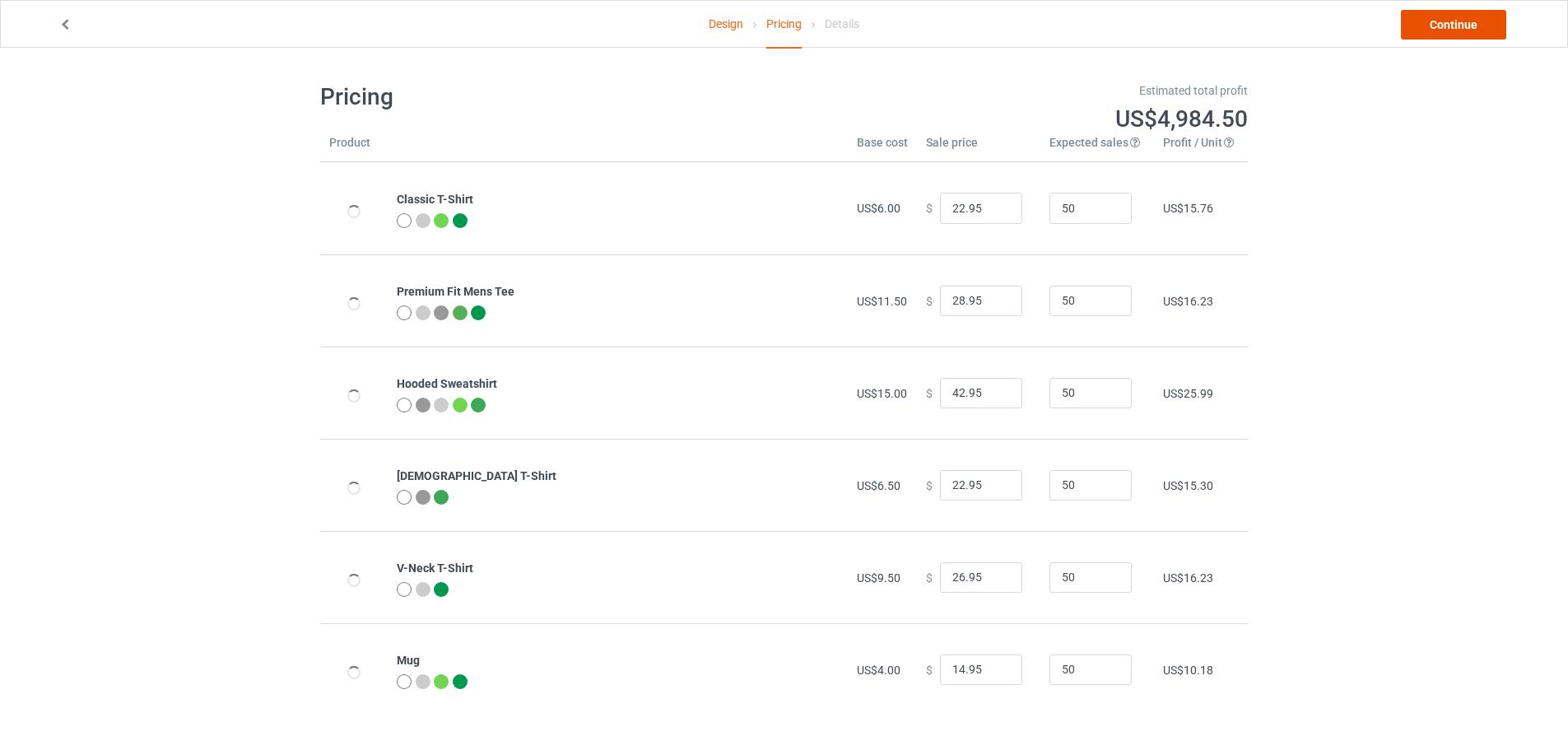
click at [1445, 28] on link "Continue" at bounding box center [1454, 25] width 105 height 30
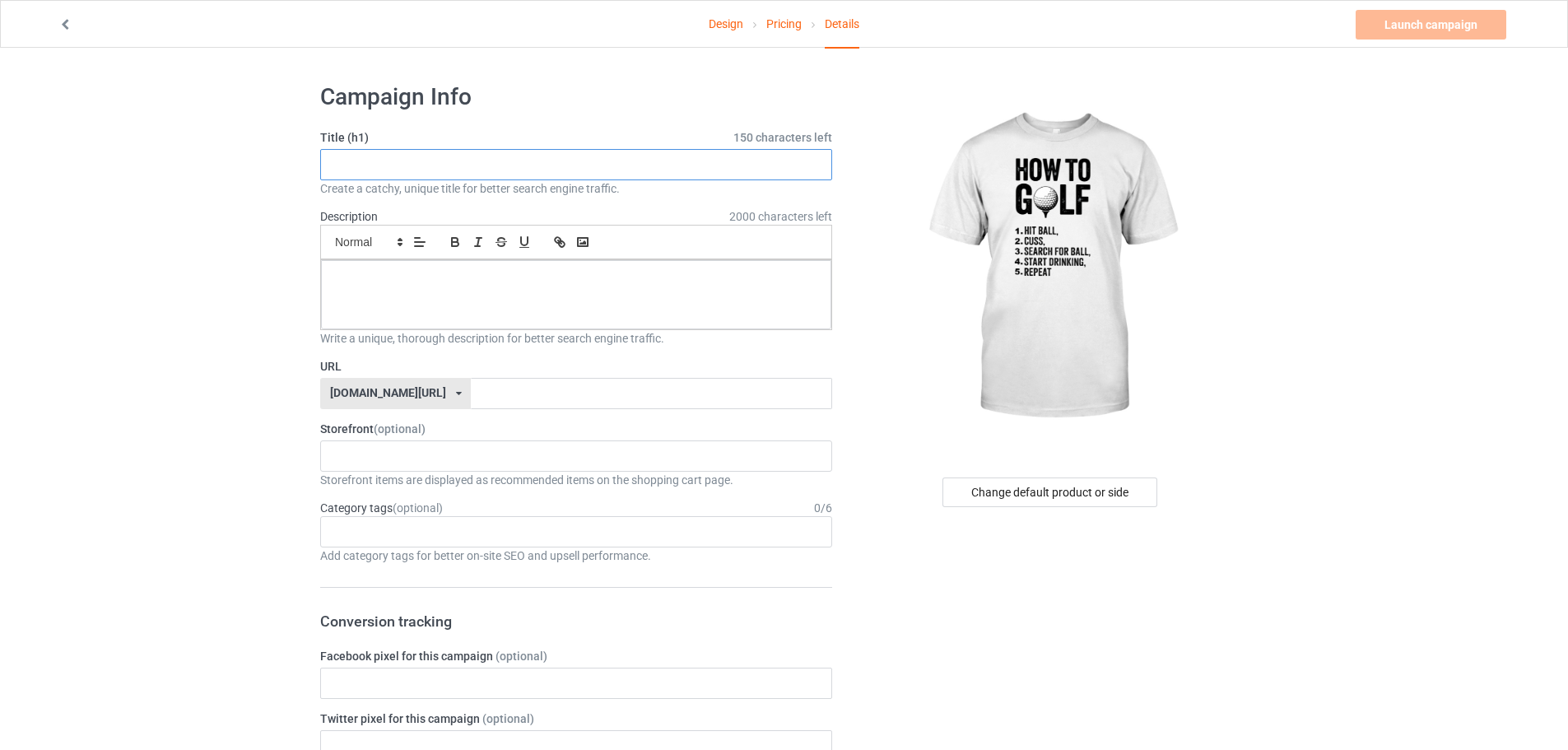
click at [417, 167] on input "text" at bounding box center [576, 165] width 512 height 32
paste input "How To Golf"
type input "How To Golf"
click at [471, 406] on input "text" at bounding box center [651, 394] width 361 height 32
paste input "How To Golf"
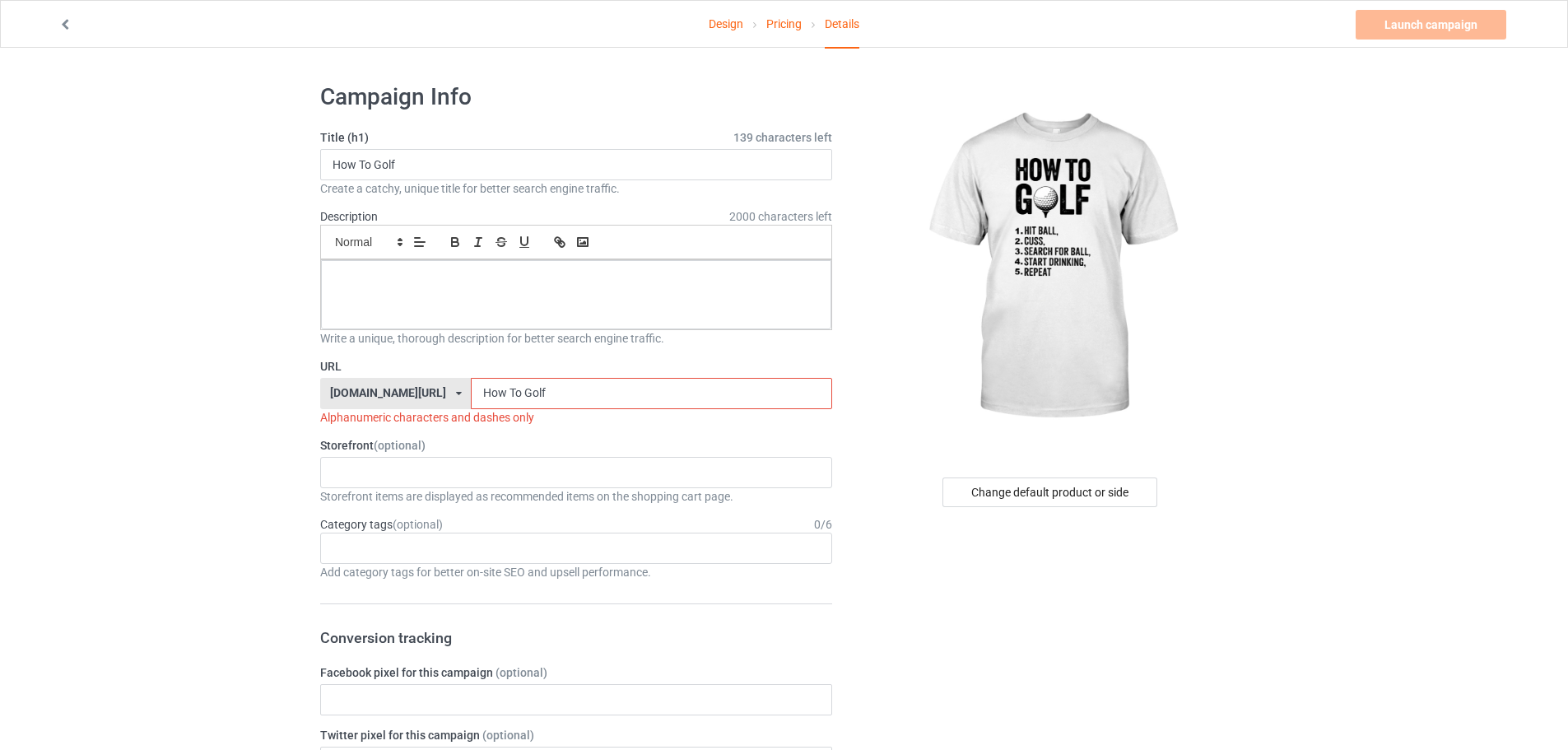
click at [471, 400] on input "How To Golf" at bounding box center [651, 394] width 361 height 32
drag, startPoint x: 473, startPoint y: 395, endPoint x: 480, endPoint y: 405, distance: 12.2
click at [480, 405] on input "How-To Golf" at bounding box center [651, 394] width 361 height 32
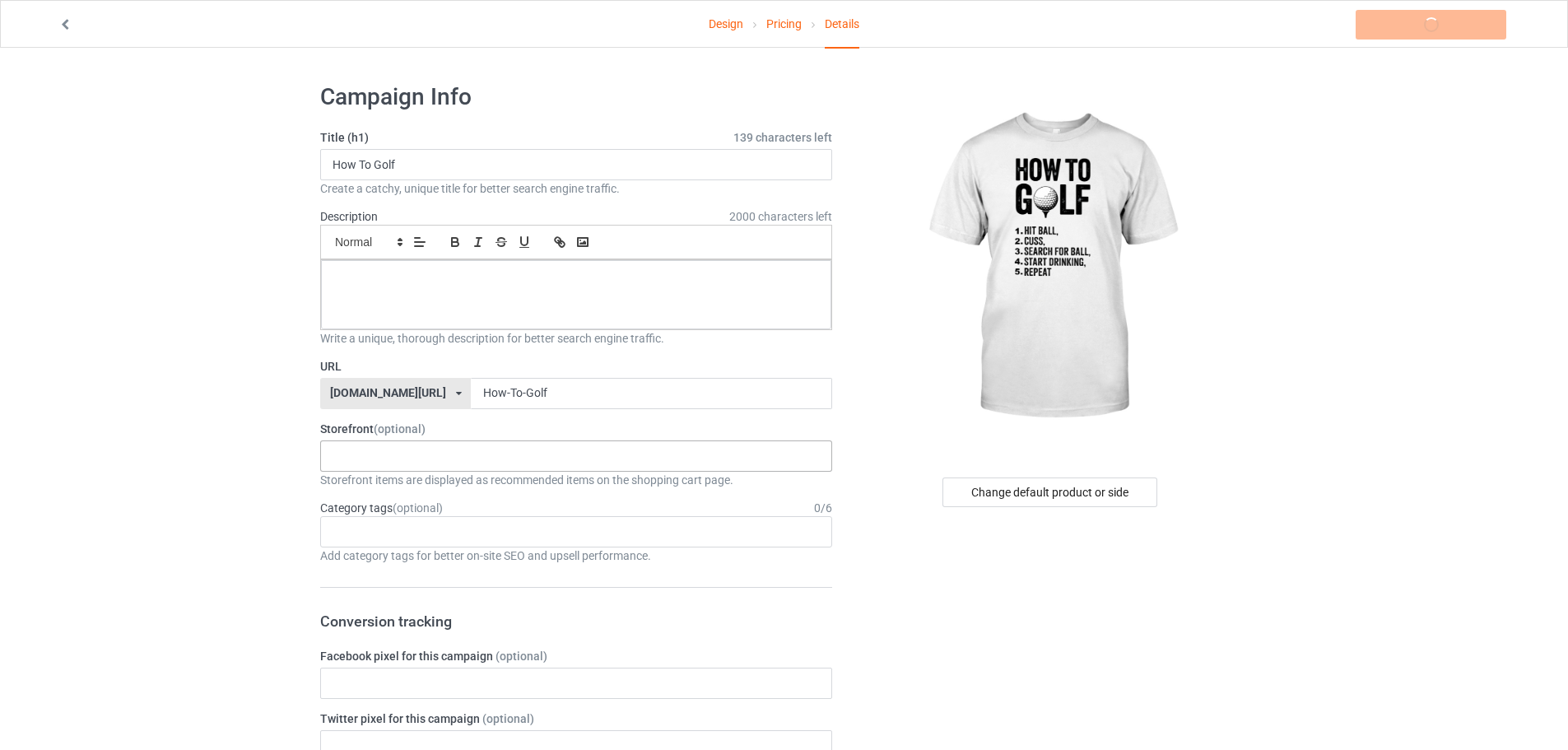
click at [400, 435] on span "(optional)" at bounding box center [400, 429] width 52 height 13
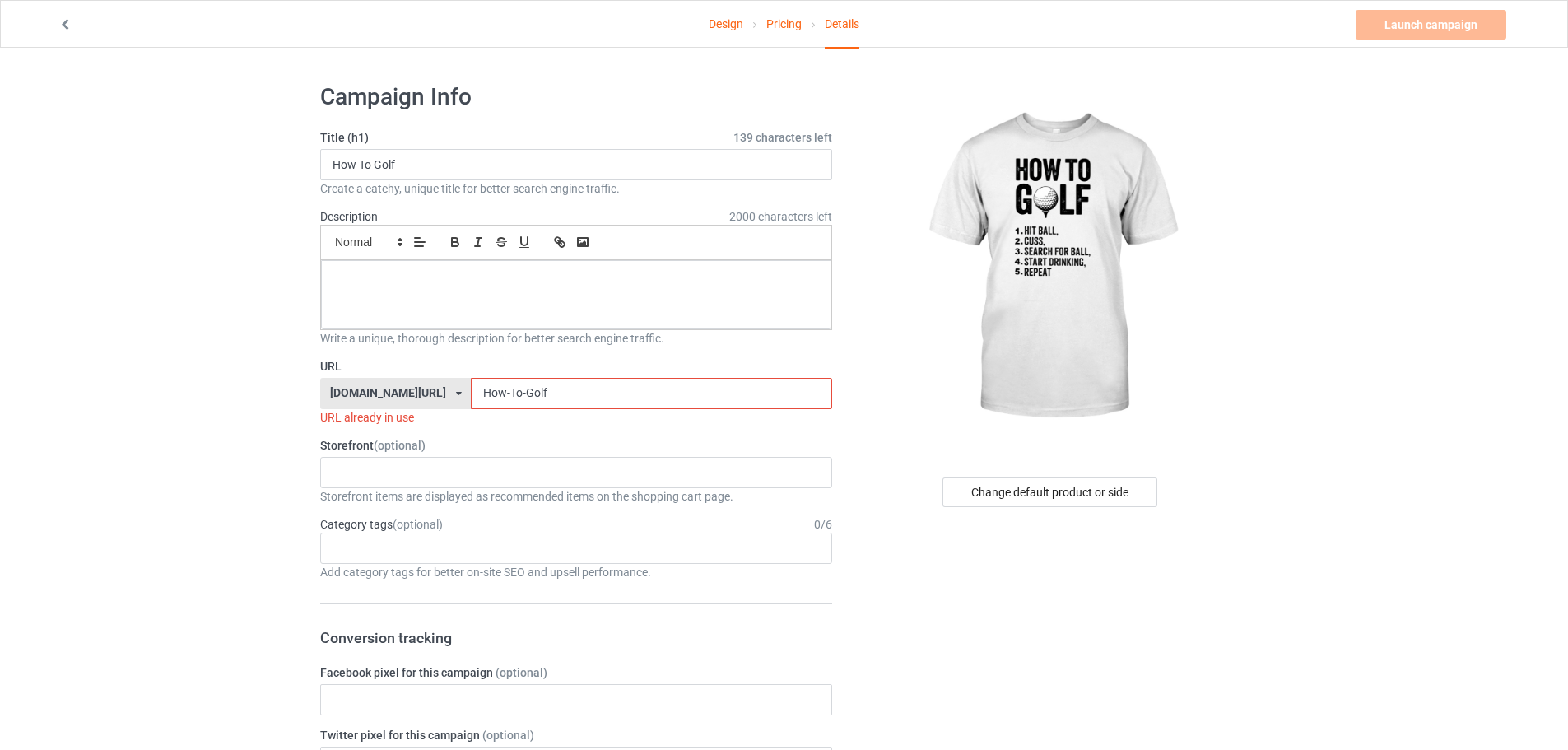
click at [528, 397] on input "How-To-Golf" at bounding box center [651, 394] width 361 height 32
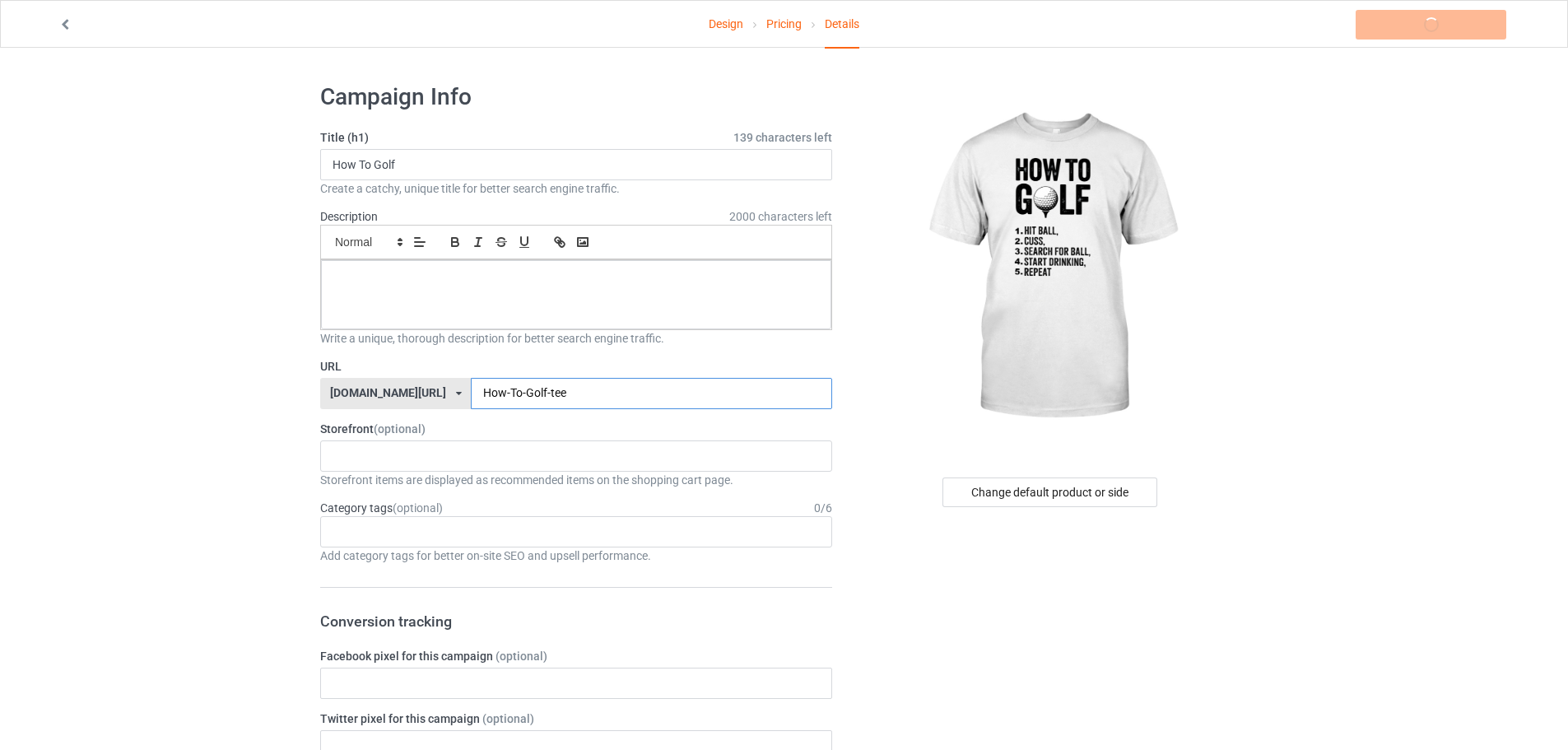
type input "How-To-Golf-tee"
click at [405, 462] on div "KIOTA Gaming Finish Line Fitness Mi-Tees 6767c36548d7ee002e084532 651a982803c4d…" at bounding box center [576, 457] width 512 height 32
click at [399, 534] on div "Mi-Tees" at bounding box center [576, 547] width 511 height 31
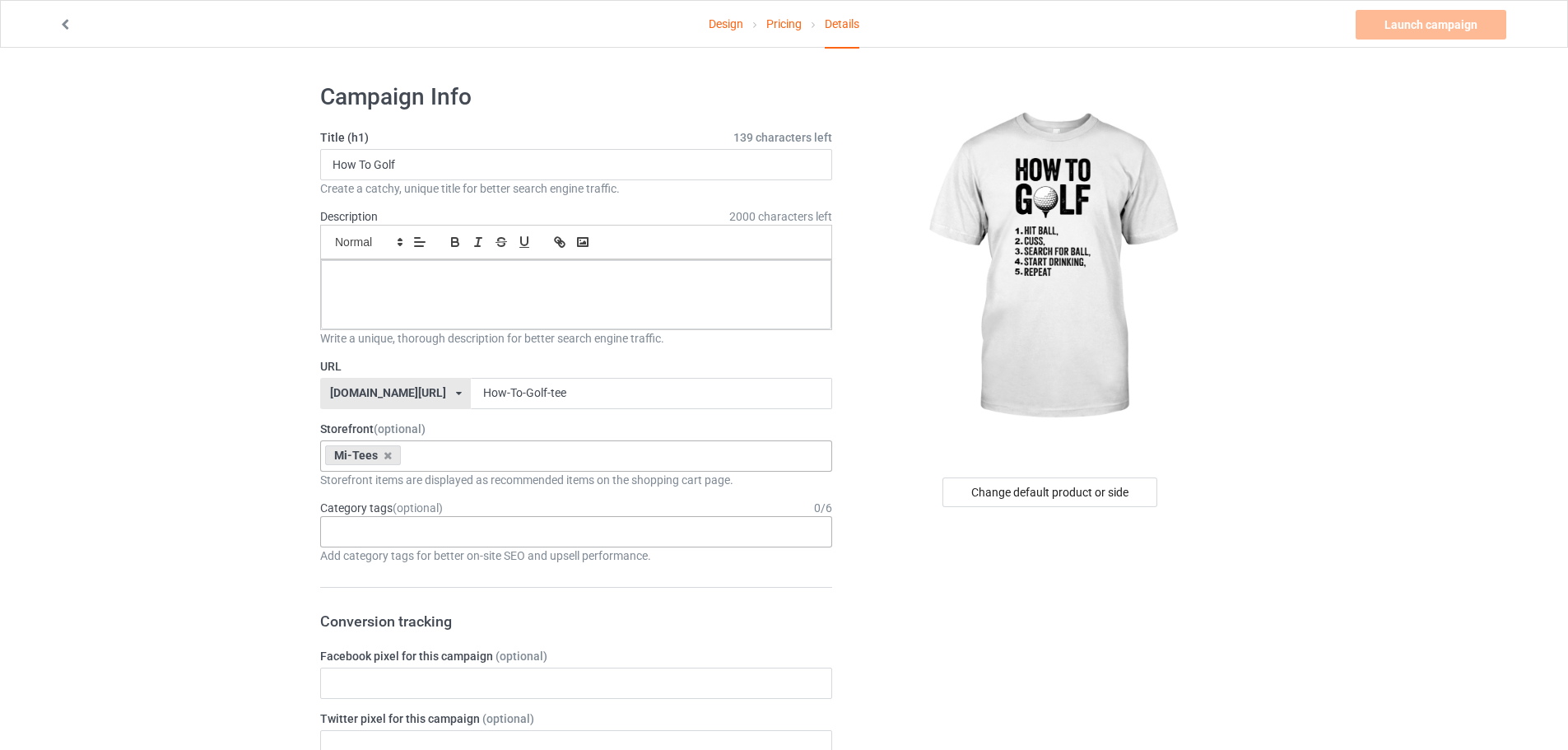
click at [351, 533] on input "text" at bounding box center [345, 531] width 25 height 14
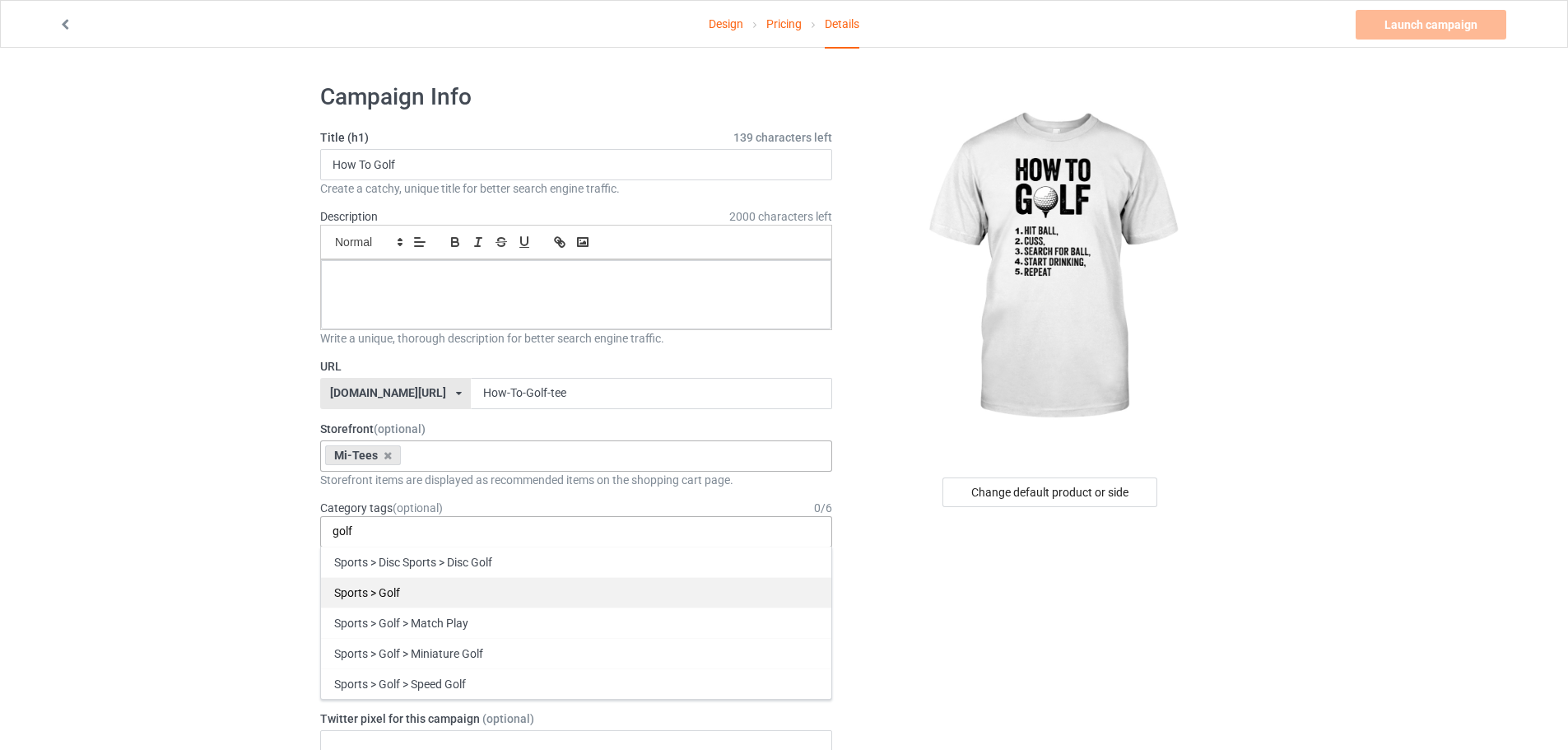
type input "golf"
click at [476, 592] on div "Sports > Golf" at bounding box center [576, 593] width 511 height 31
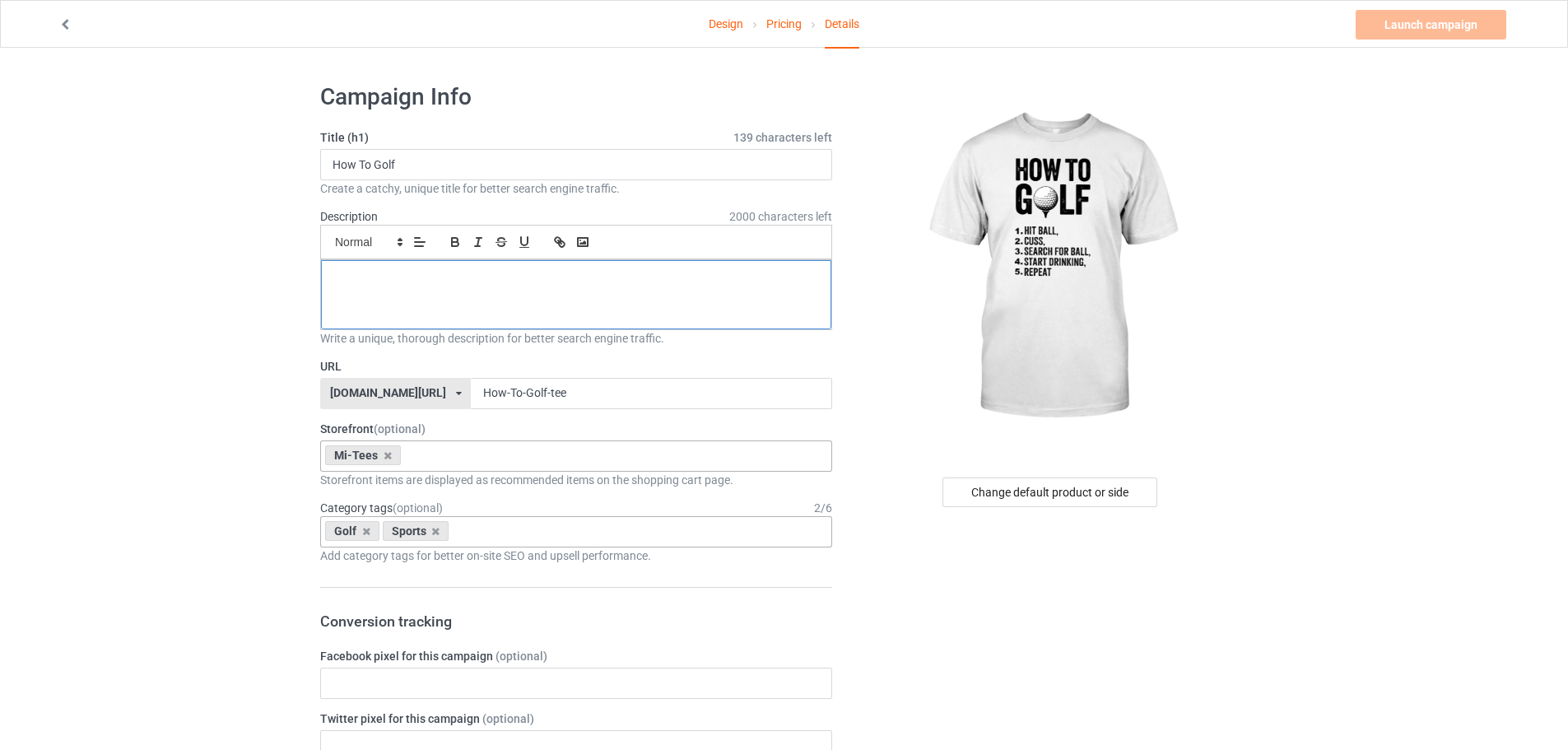
click at [536, 305] on div at bounding box center [576, 295] width 511 height 69
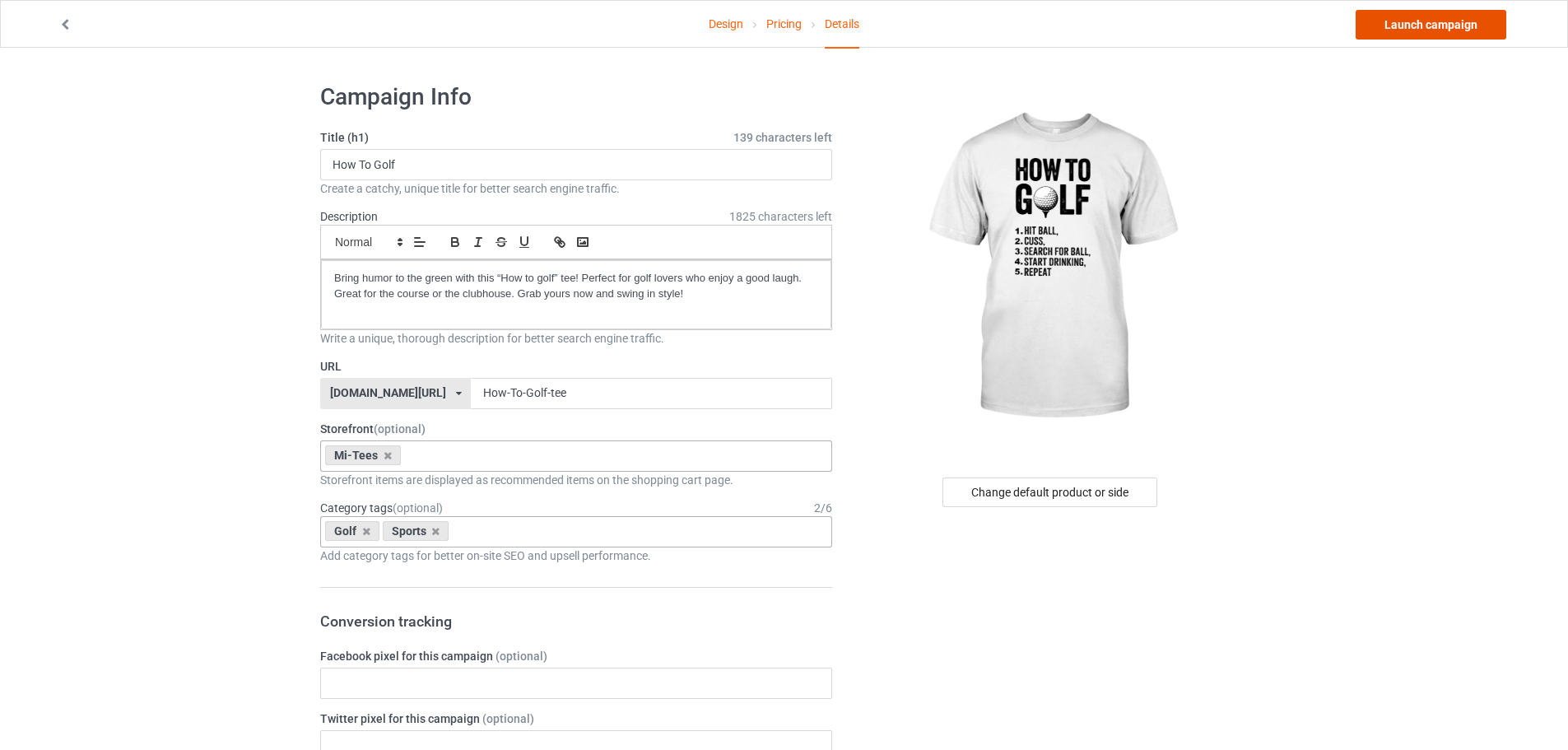
click at [1388, 20] on link "Launch campaign" at bounding box center [1431, 25] width 151 height 30
